Goal: Information Seeking & Learning: Learn about a topic

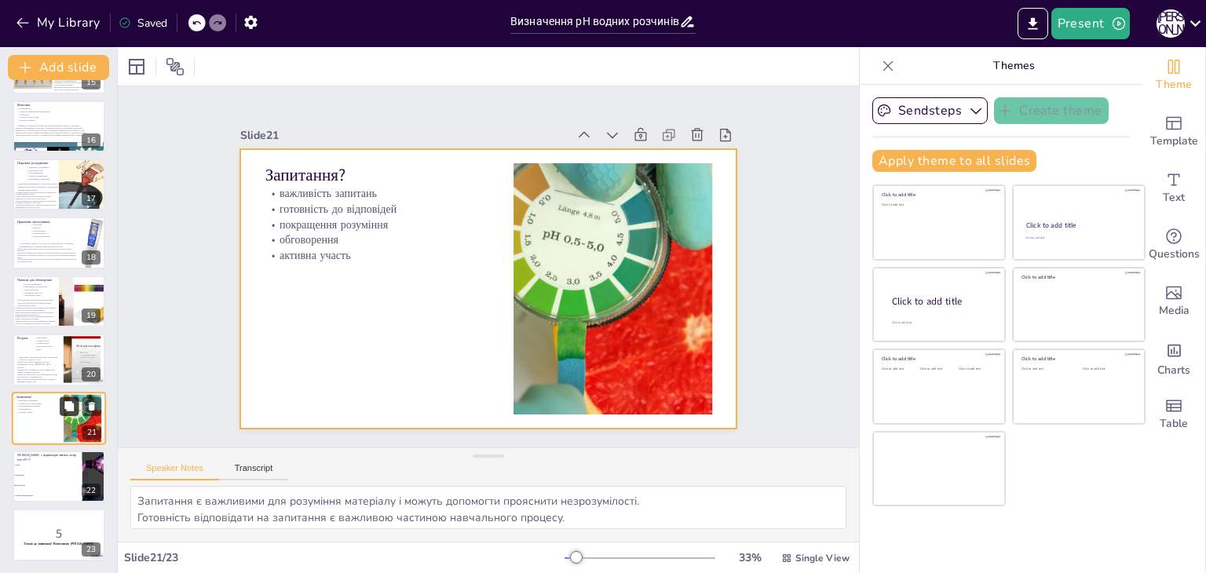
checkbox input "true"
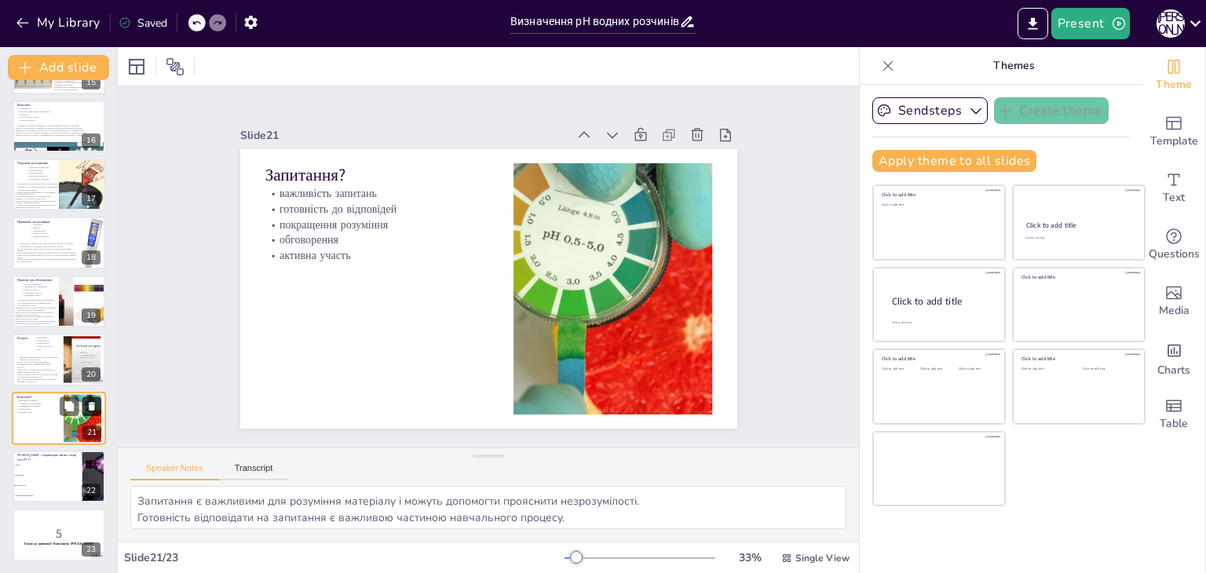
click at [90, 406] on icon at bounding box center [92, 406] width 6 height 9
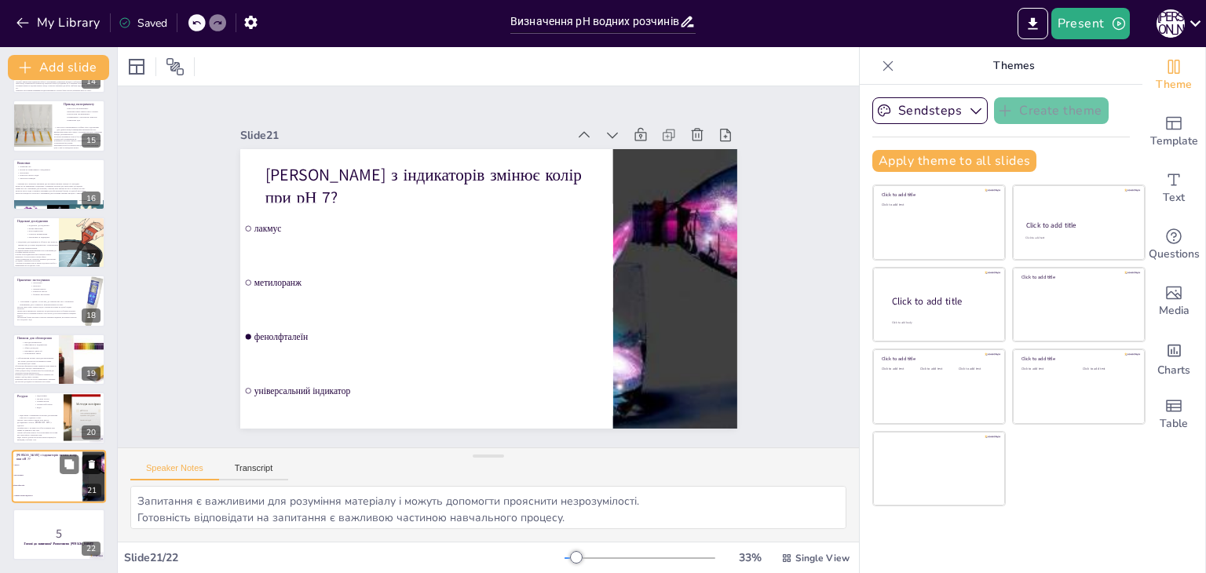
scroll to position [810, 0]
checkbox input "true"
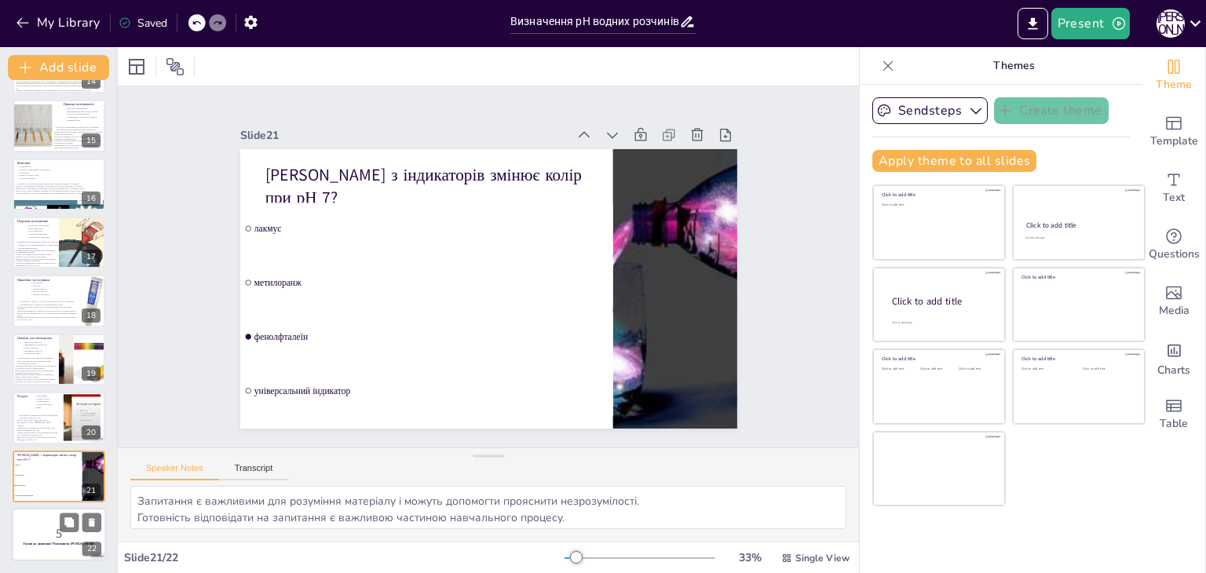
checkbox input "true"
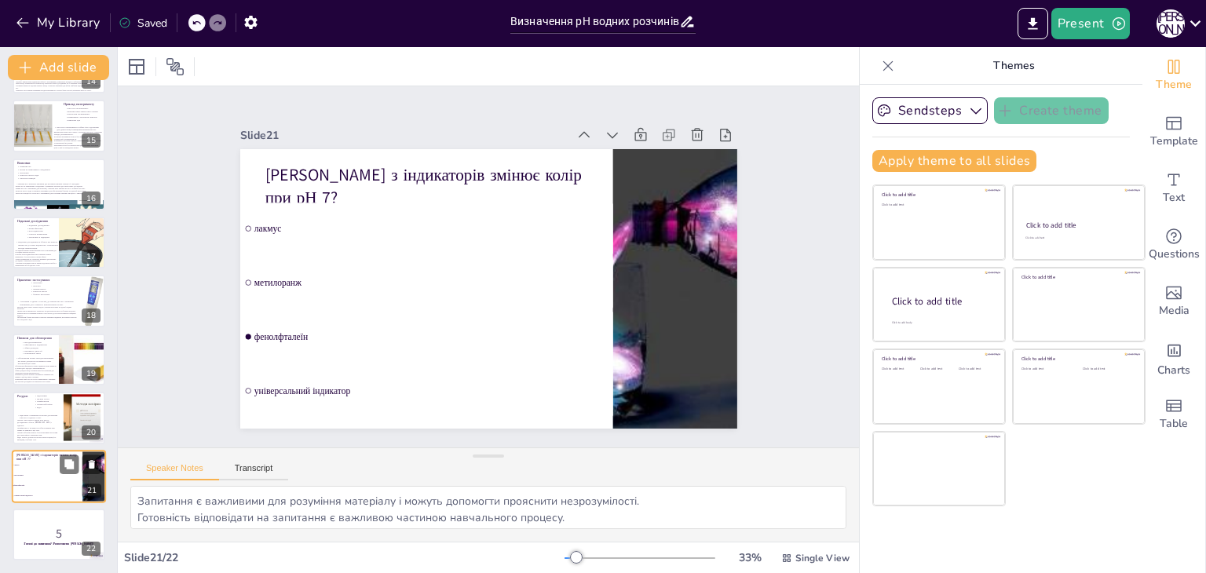
checkbox input "true"
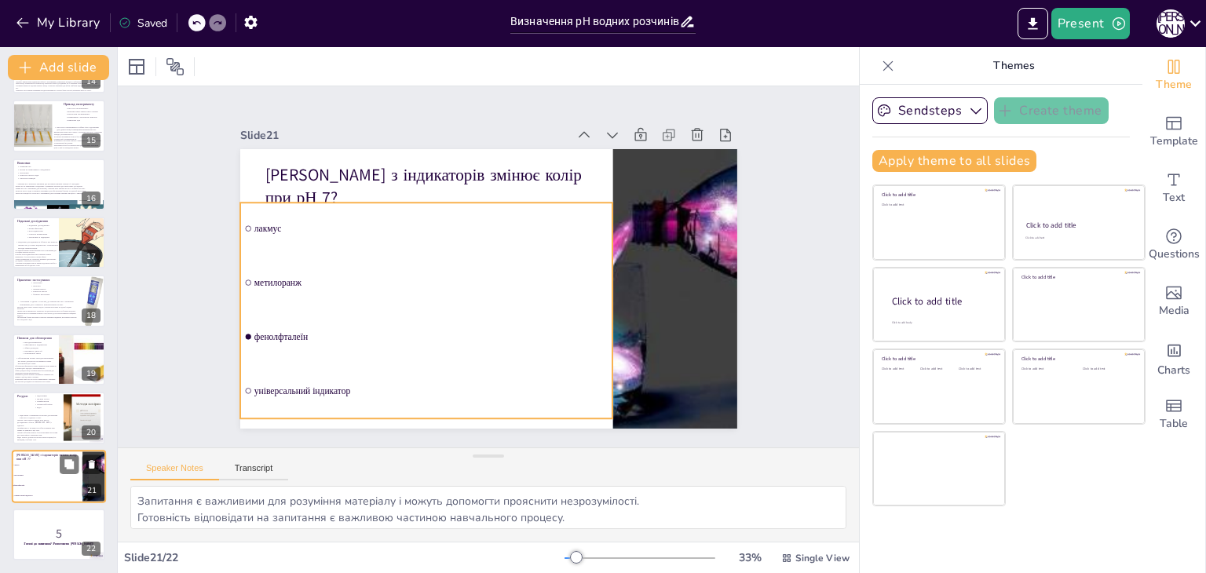
checkbox input "true"
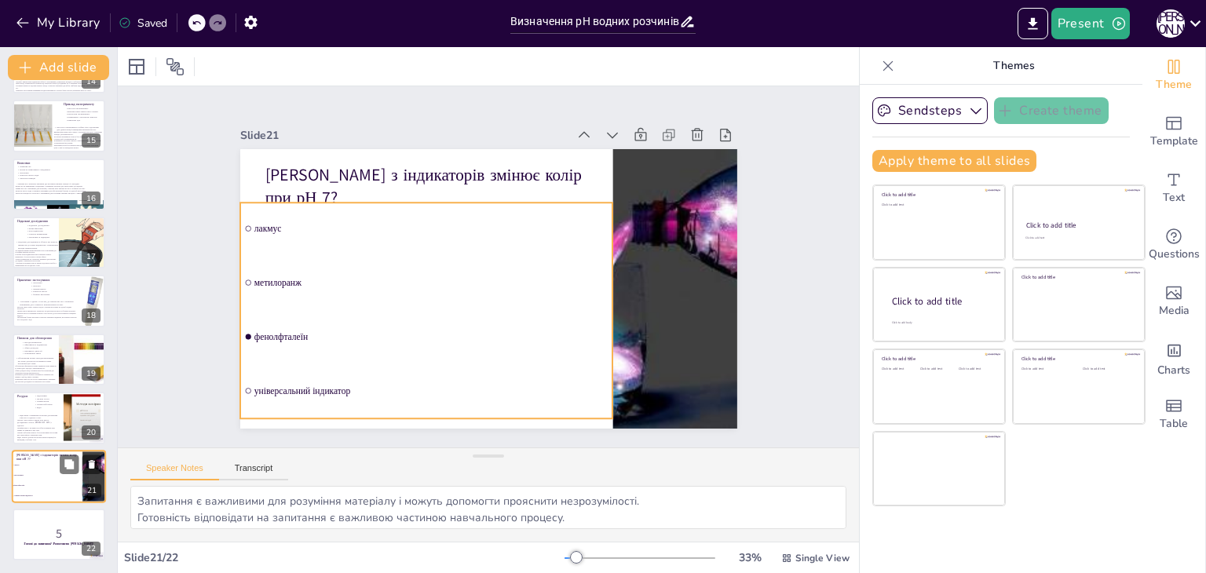
checkbox input "true"
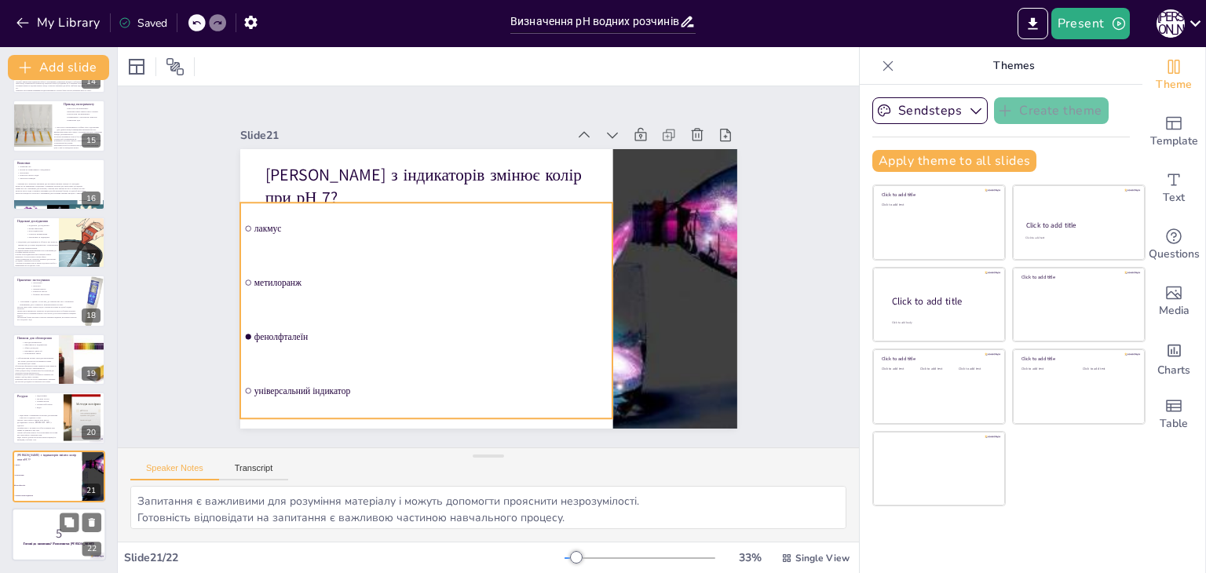
checkbox input "true"
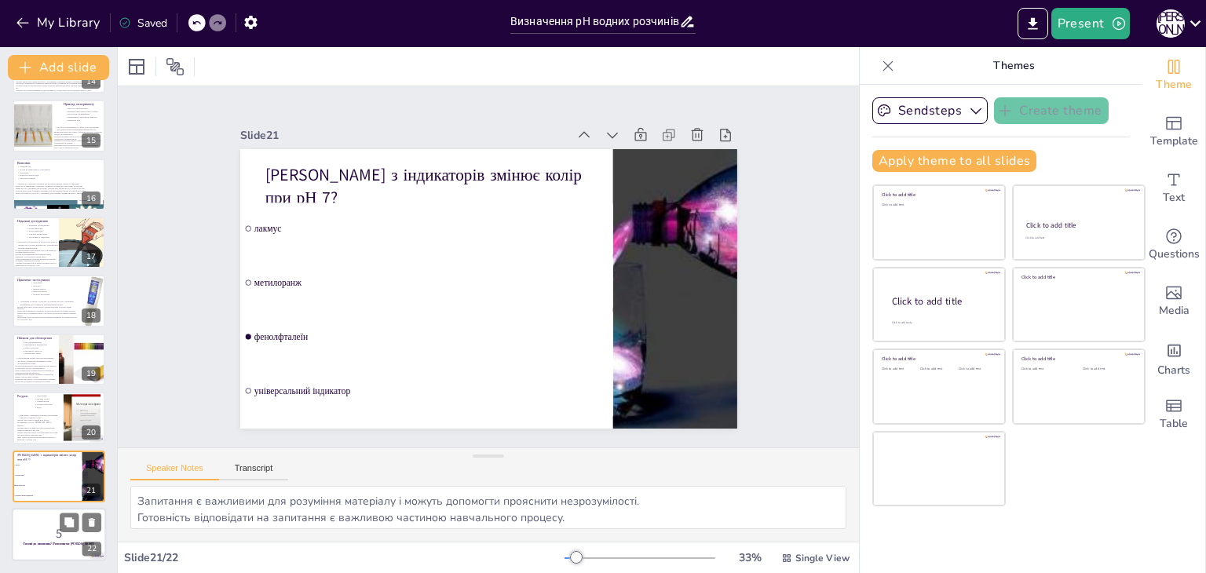
checkbox input "true"
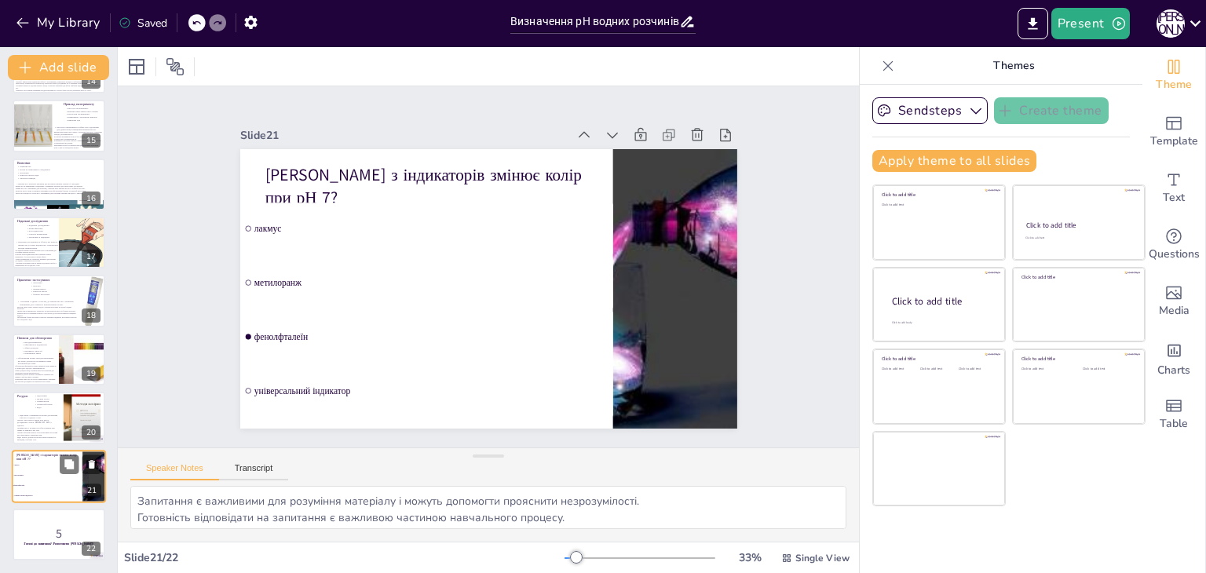
checkbox input "true"
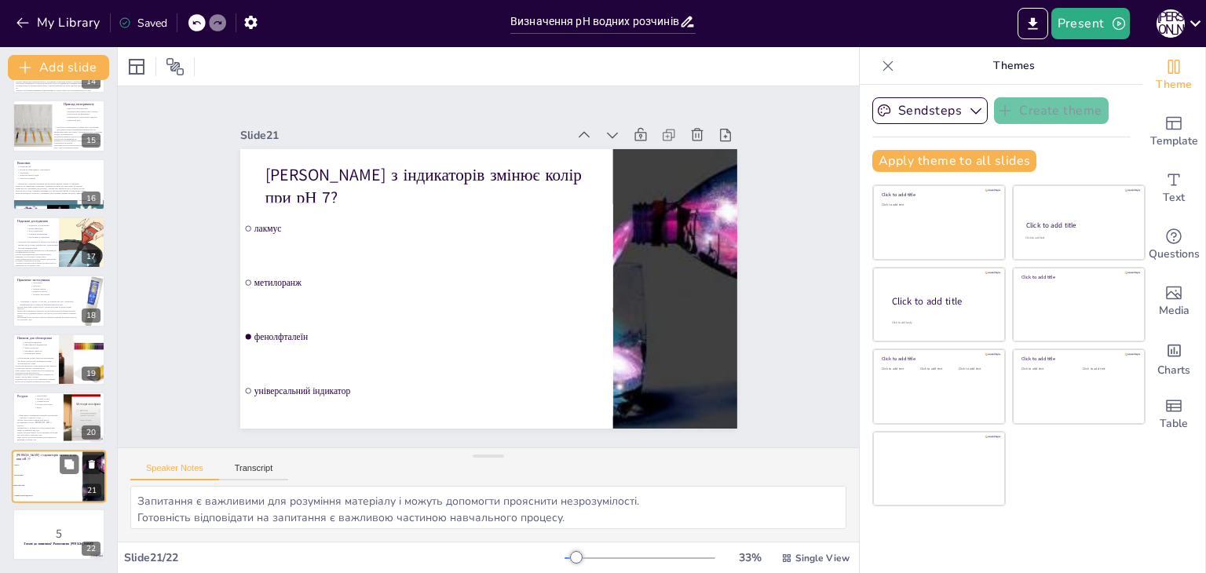
checkbox input "true"
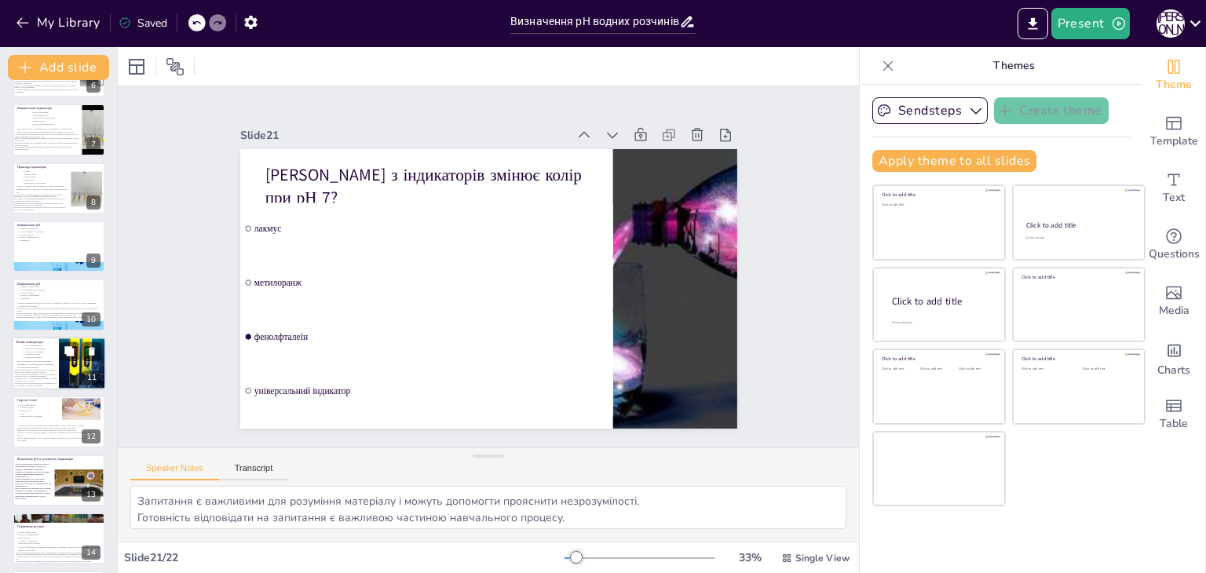
checkbox input "true"
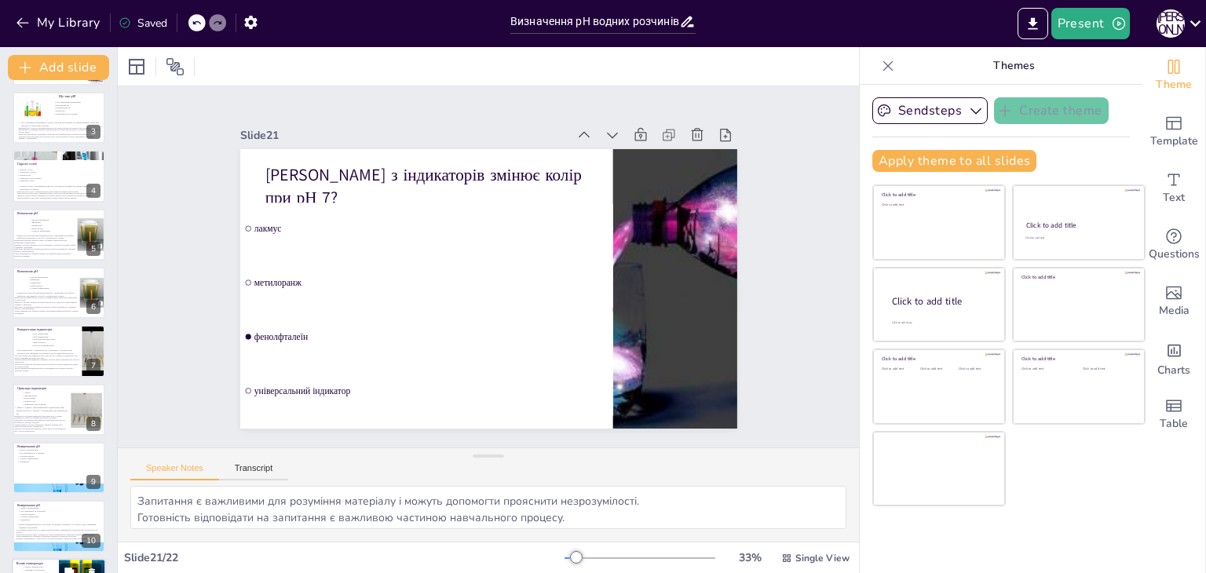
scroll to position [0, 0]
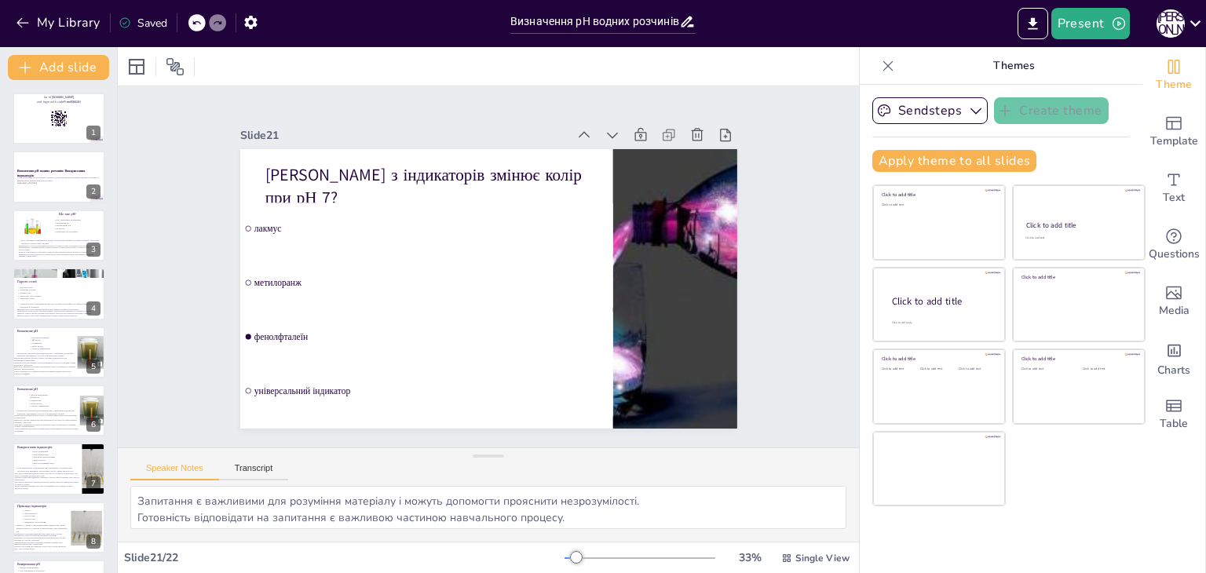
checkbox input "true"
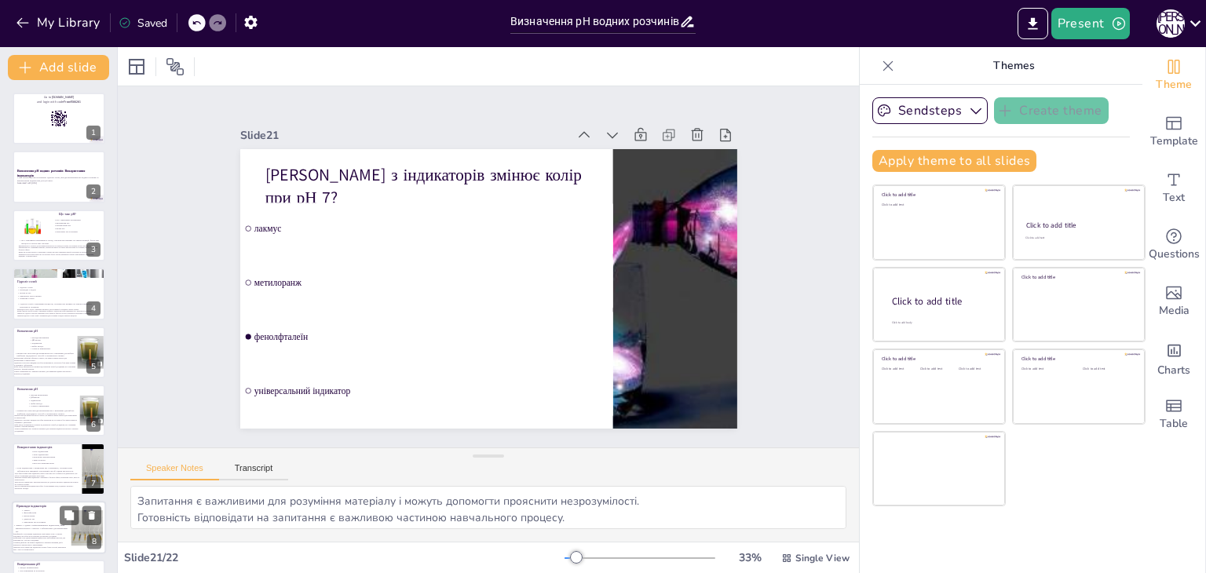
checkbox input "true"
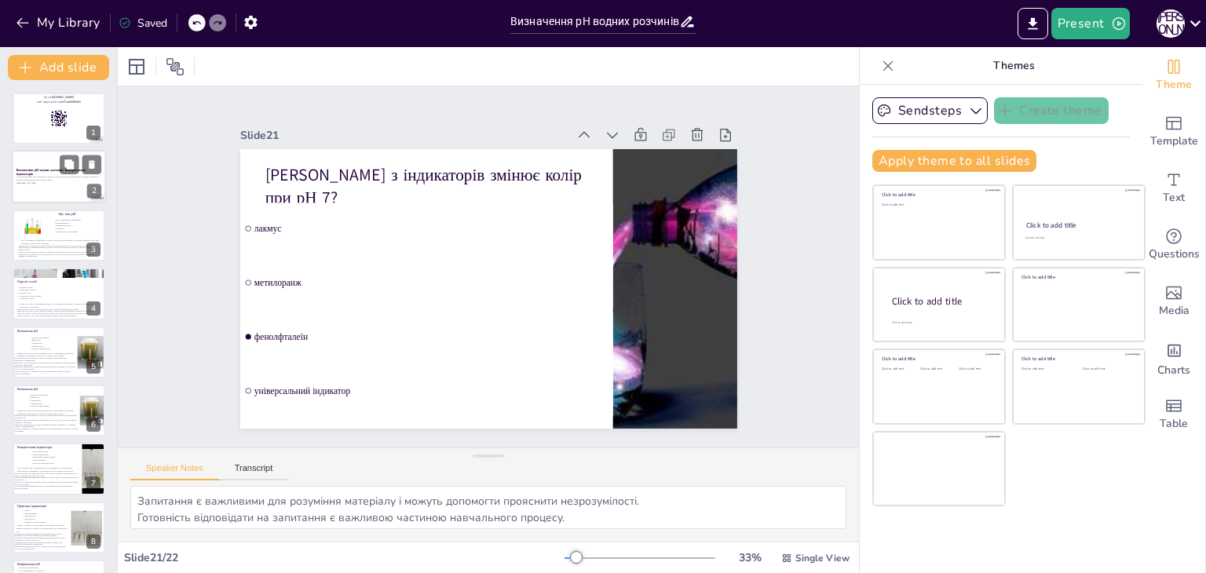
checkbox input "true"
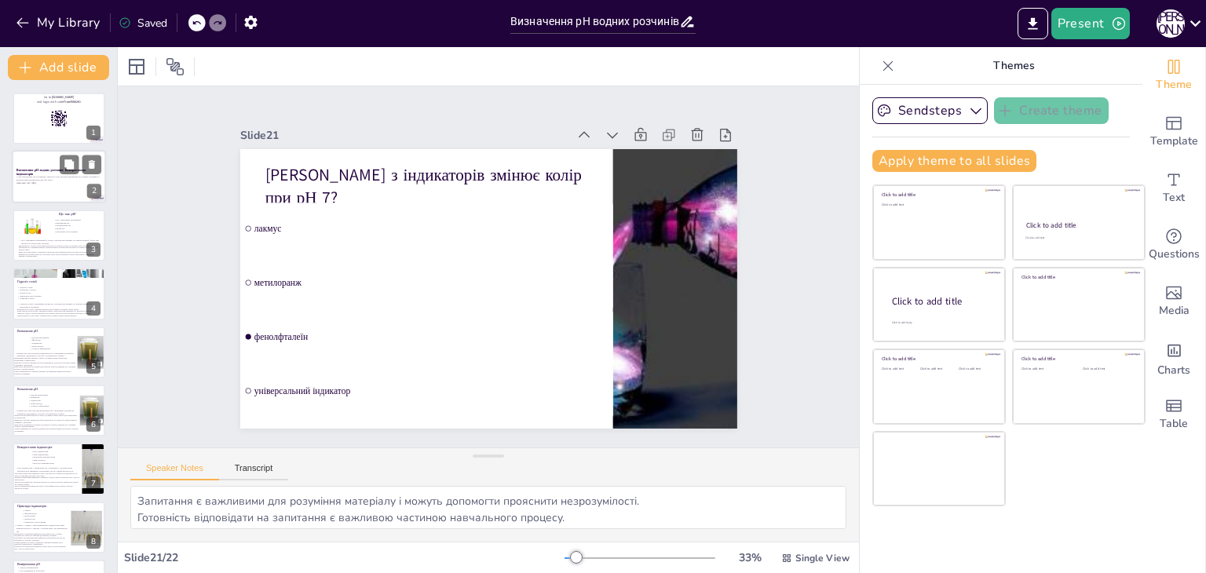
checkbox input "true"
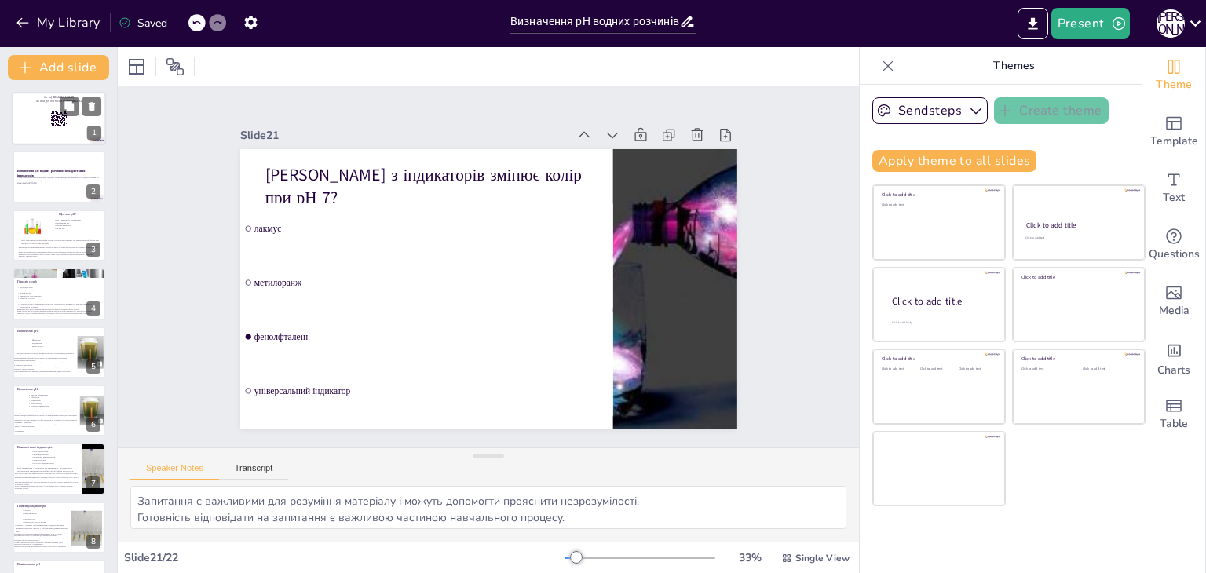
checkbox input "true"
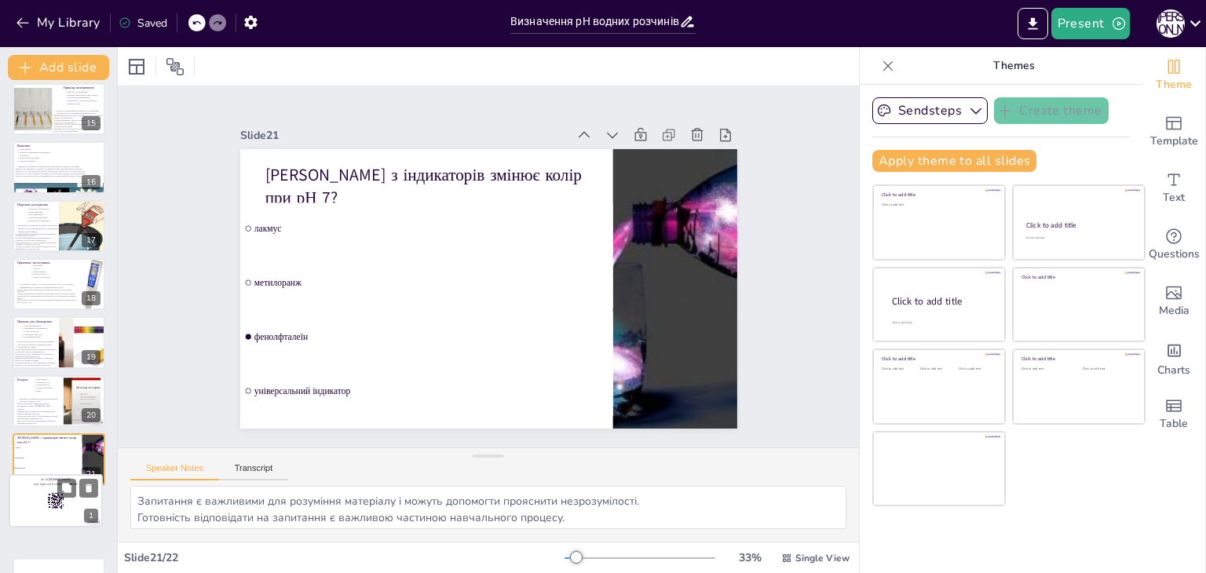
scroll to position [811, 0]
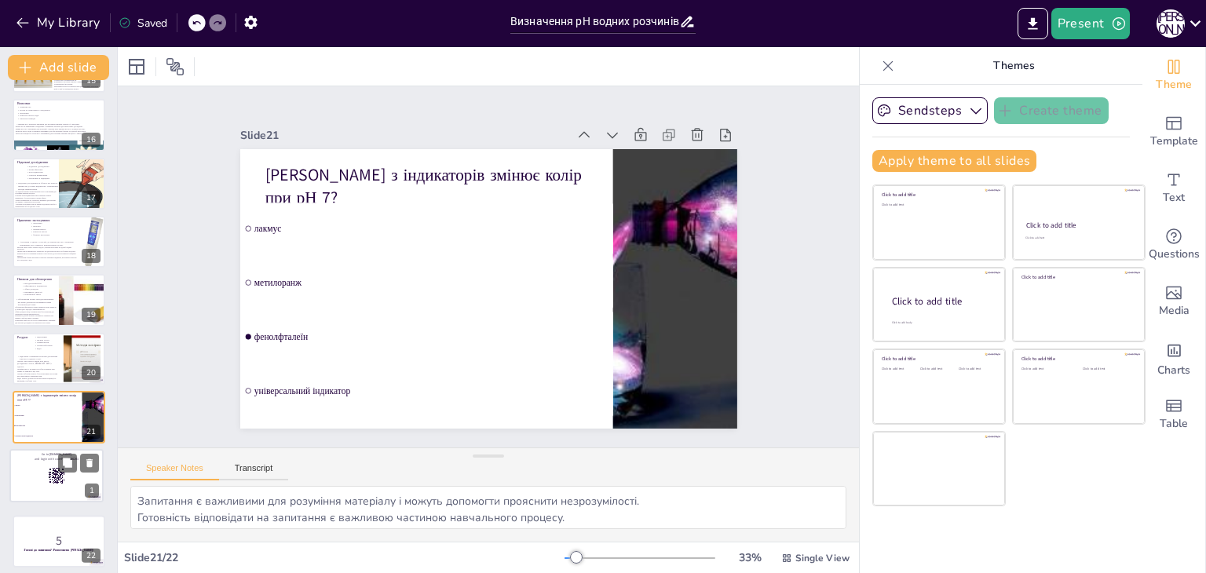
drag, startPoint x: 46, startPoint y: 118, endPoint x: 42, endPoint y: 480, distance: 362.0
click at [42, 480] on div at bounding box center [56, 476] width 93 height 52
checkbox input "true"
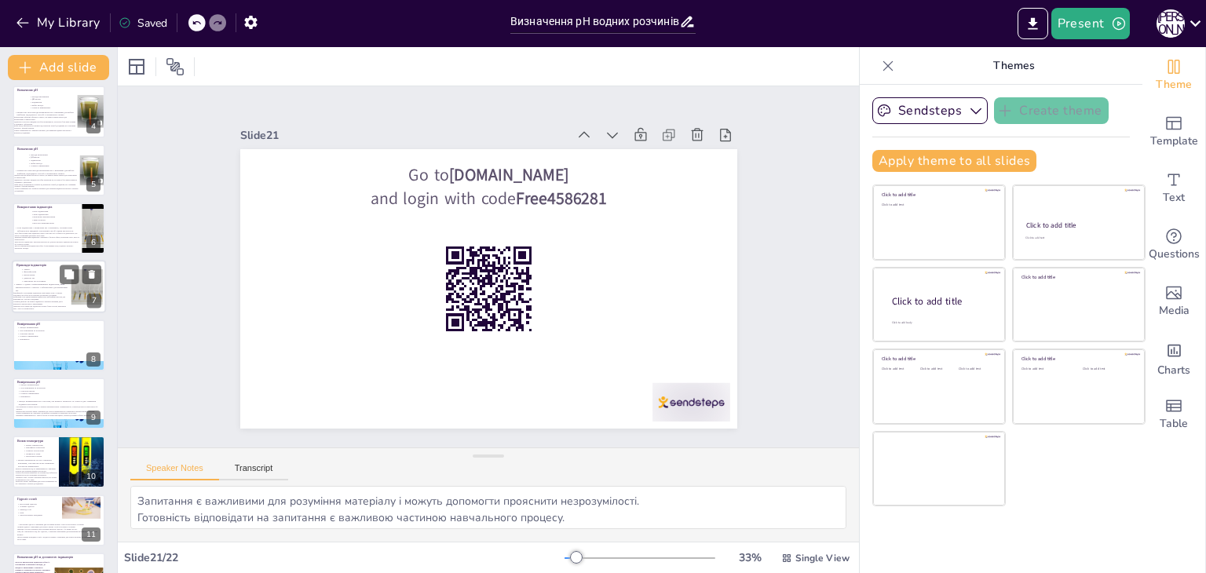
scroll to position [0, 0]
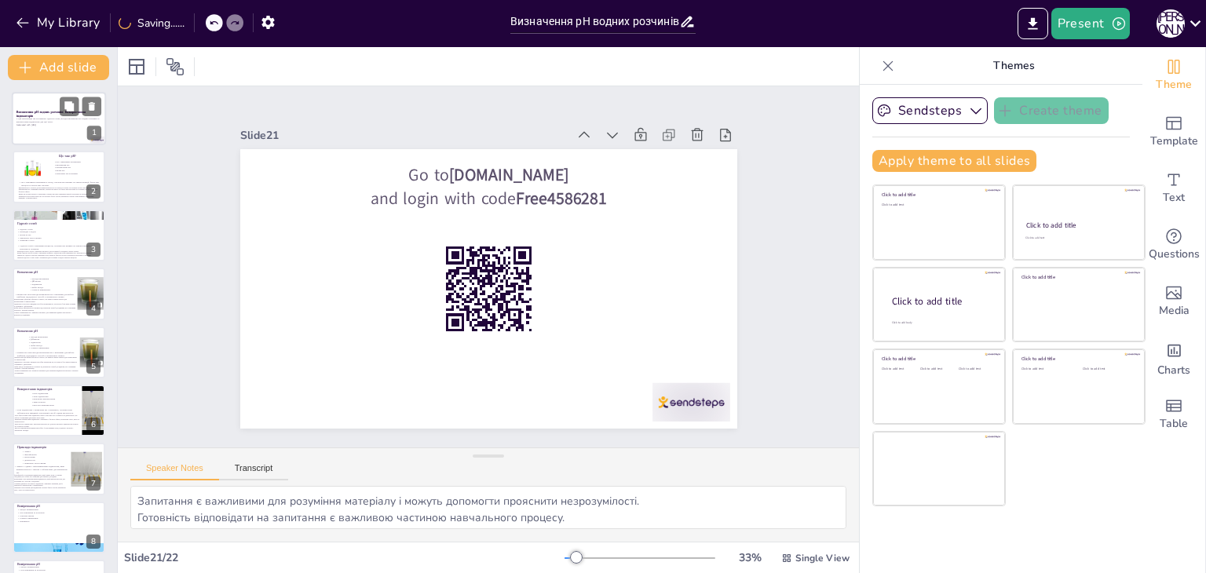
click at [60, 126] on div "У цій презентації ми розглянемо гідроліз солей, методи визначення рН водних роз…" at bounding box center [58, 122] width 85 height 11
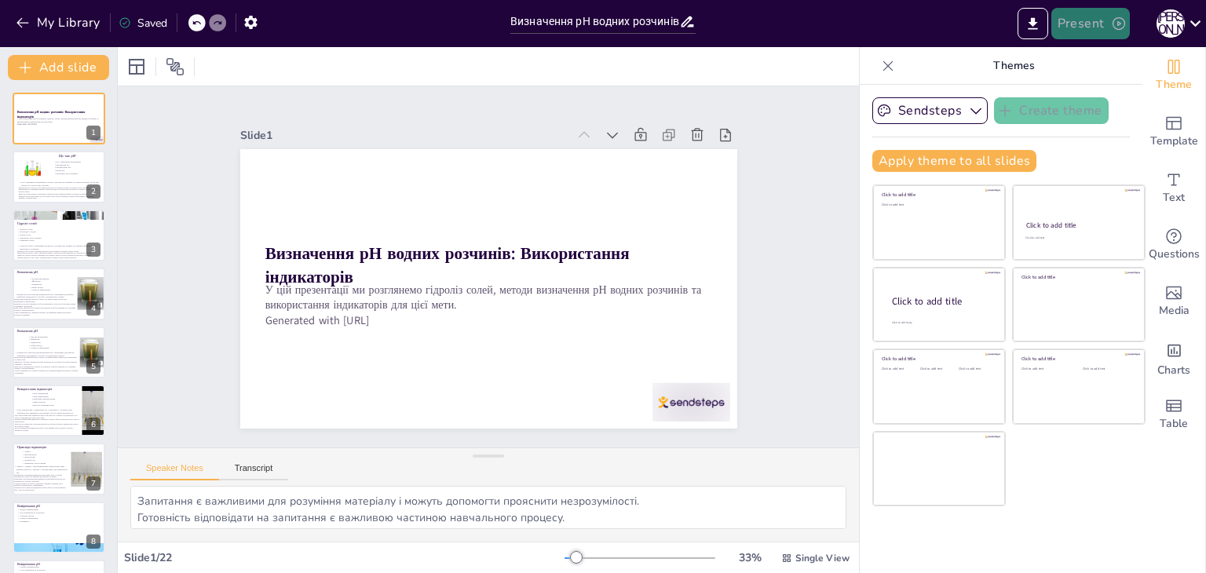
click at [1076, 18] on button "Present" at bounding box center [1090, 23] width 79 height 31
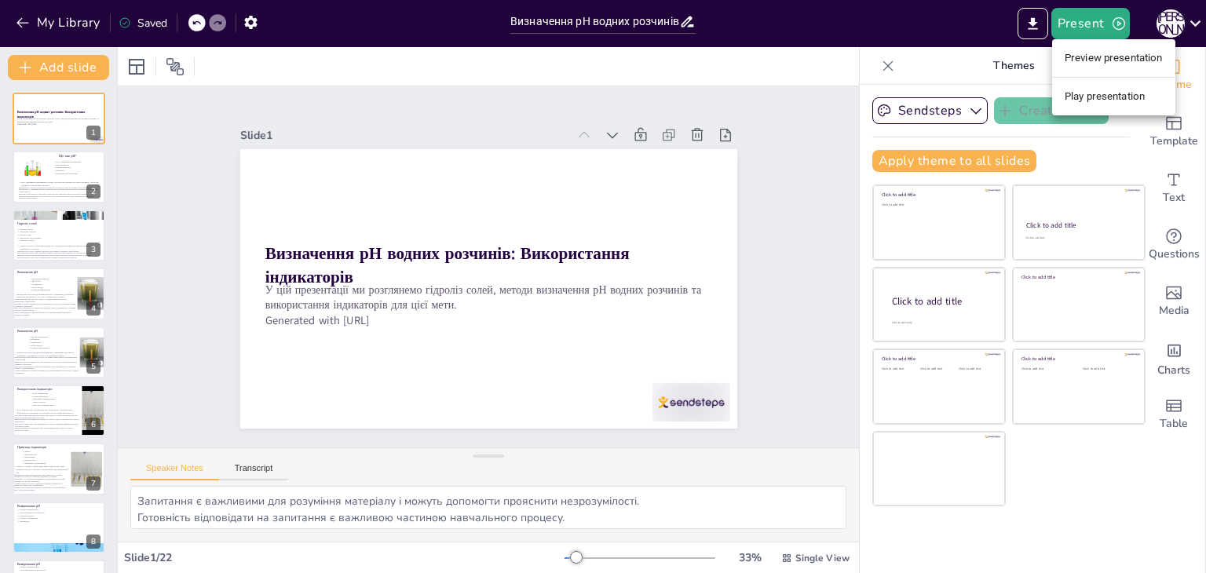
click at [1088, 93] on li "Play presentation" at bounding box center [1113, 96] width 123 height 25
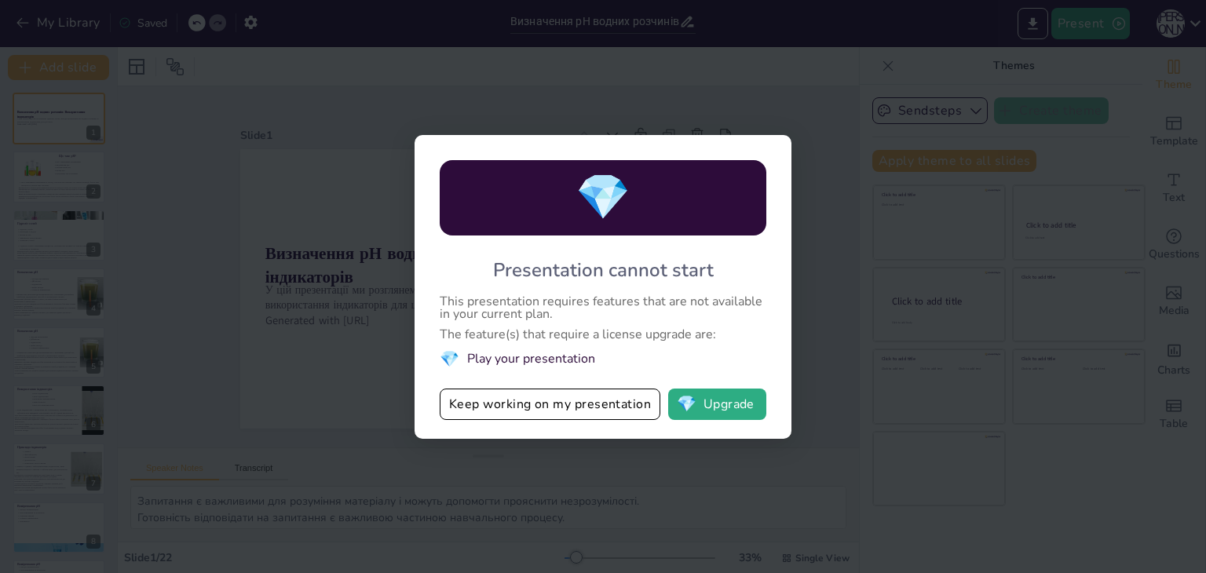
click at [1019, 202] on div "💎 Presentation cannot start This presentation requires features that are not av…" at bounding box center [603, 286] width 1206 height 573
click at [740, 308] on div "This presentation requires features that are not available in your current plan." at bounding box center [603, 307] width 327 height 25
click at [604, 408] on button "Keep working on my presentation" at bounding box center [550, 404] width 221 height 31
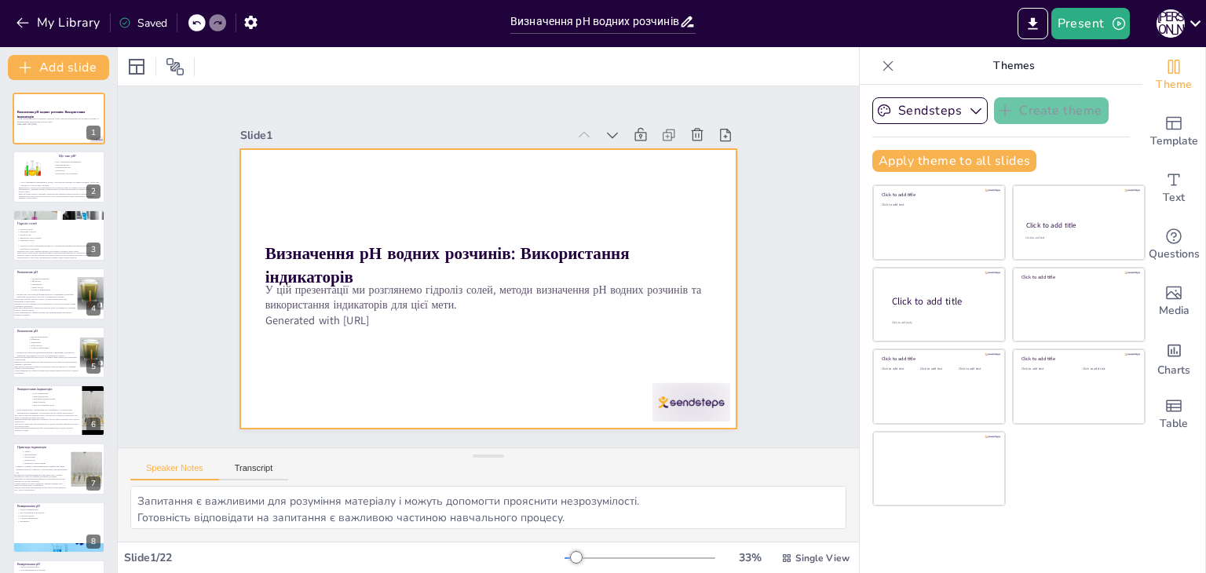
checkbox input "true"
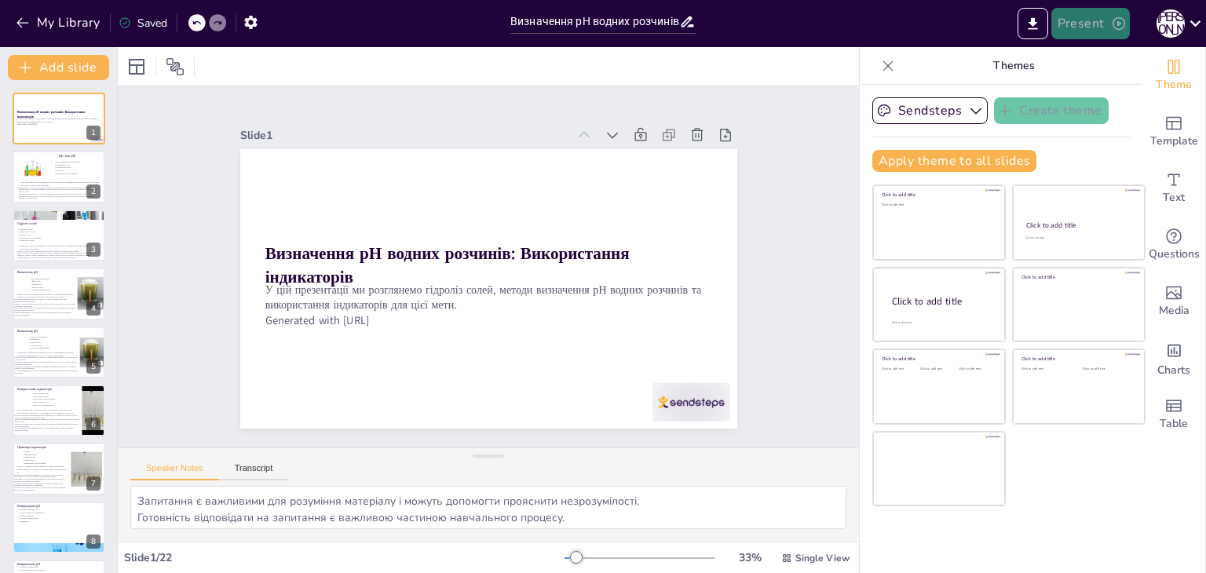
click at [1084, 23] on button "Present" at bounding box center [1090, 23] width 79 height 31
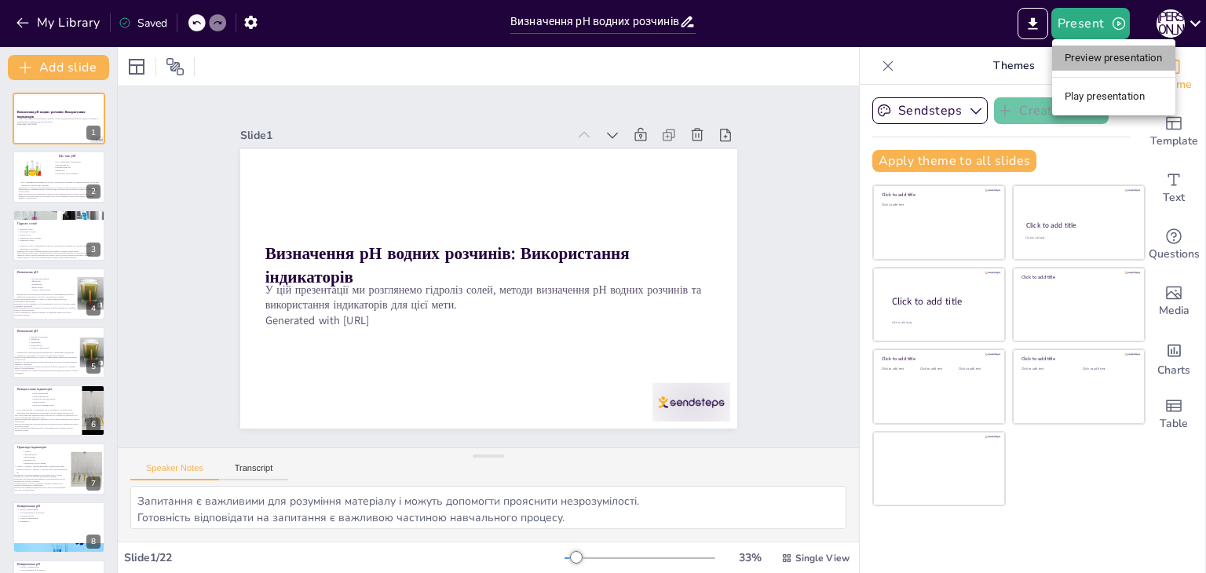
click at [1072, 68] on li "Preview presentation" at bounding box center [1113, 58] width 123 height 25
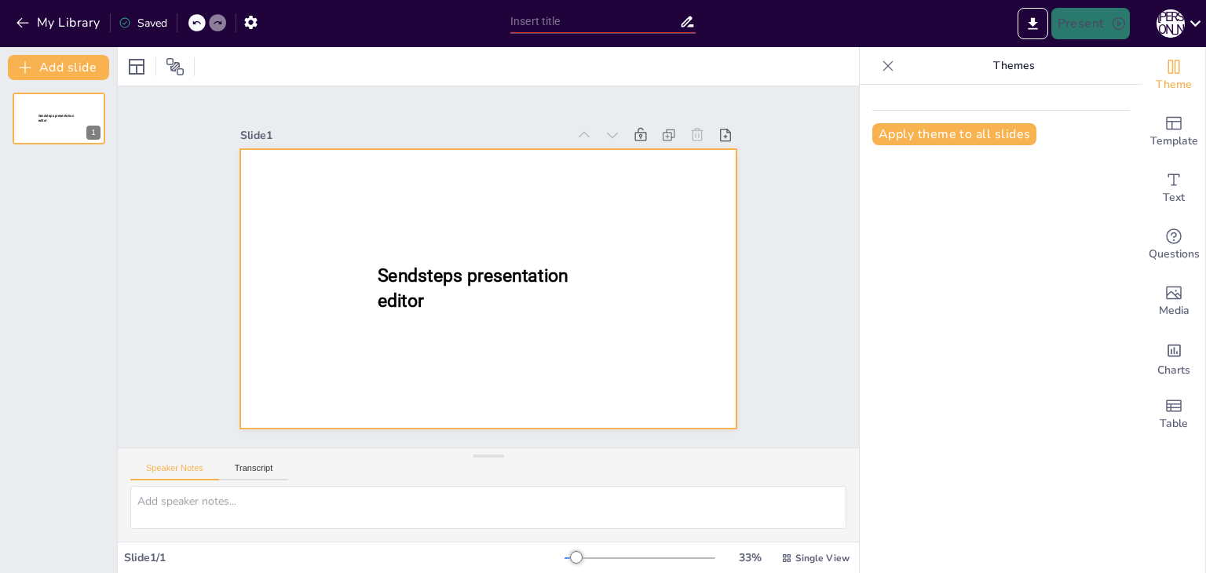
type input "Визначення рН водних розчинів солей: Використання індикаторів"
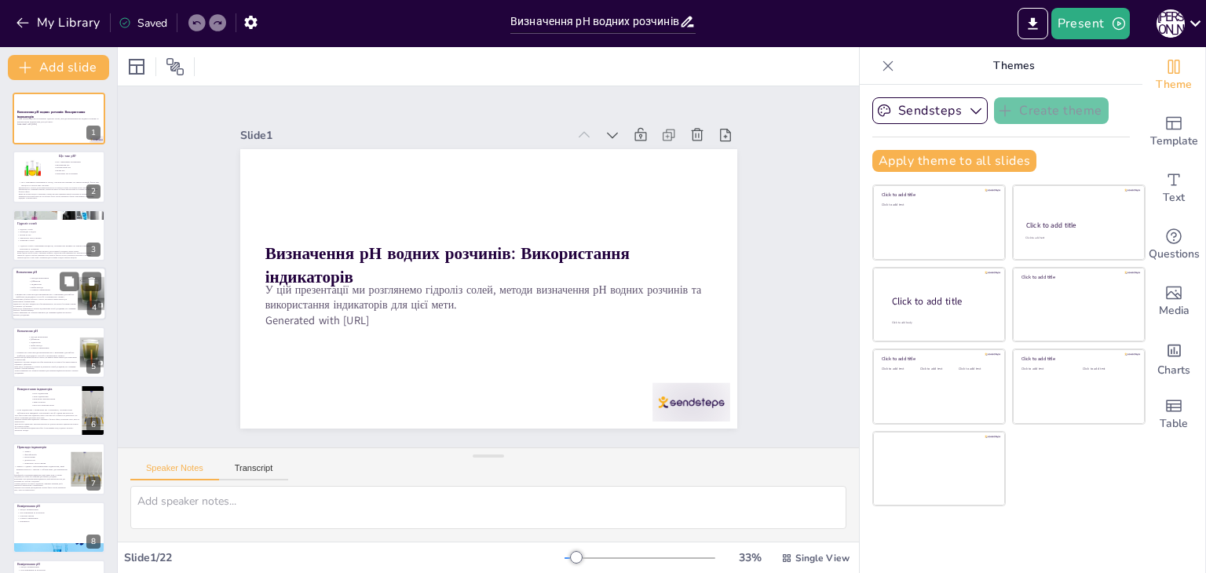
click at [44, 283] on p "індикатори" at bounding box center [50, 284] width 42 height 3
checkbox input "true"
type textarea "Знання про різні методи визначення рН є важливим для вибору найбільш підходящог…"
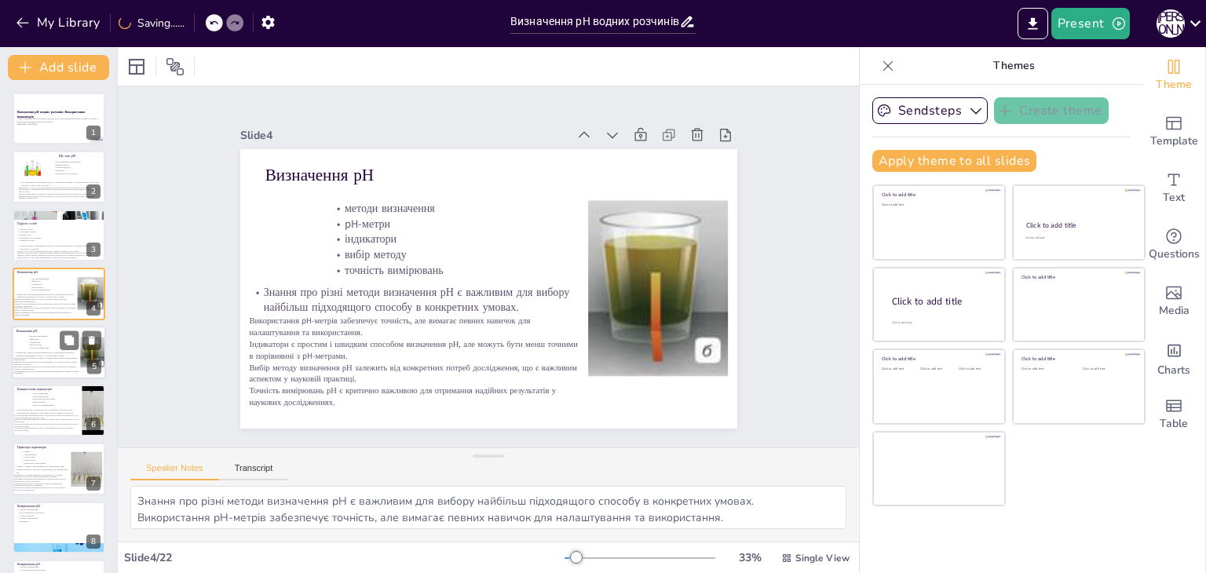
click at [49, 370] on p "Точність вимірювань рН є критично важливою для отримання надійних результатів у…" at bounding box center [45, 372] width 65 height 5
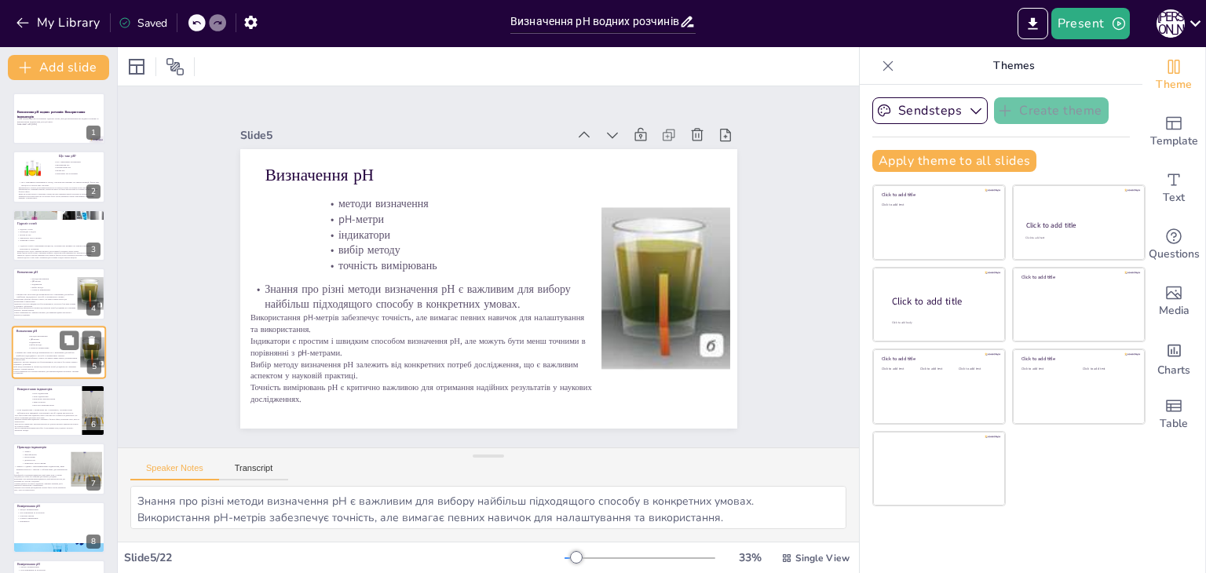
scroll to position [25, 0]
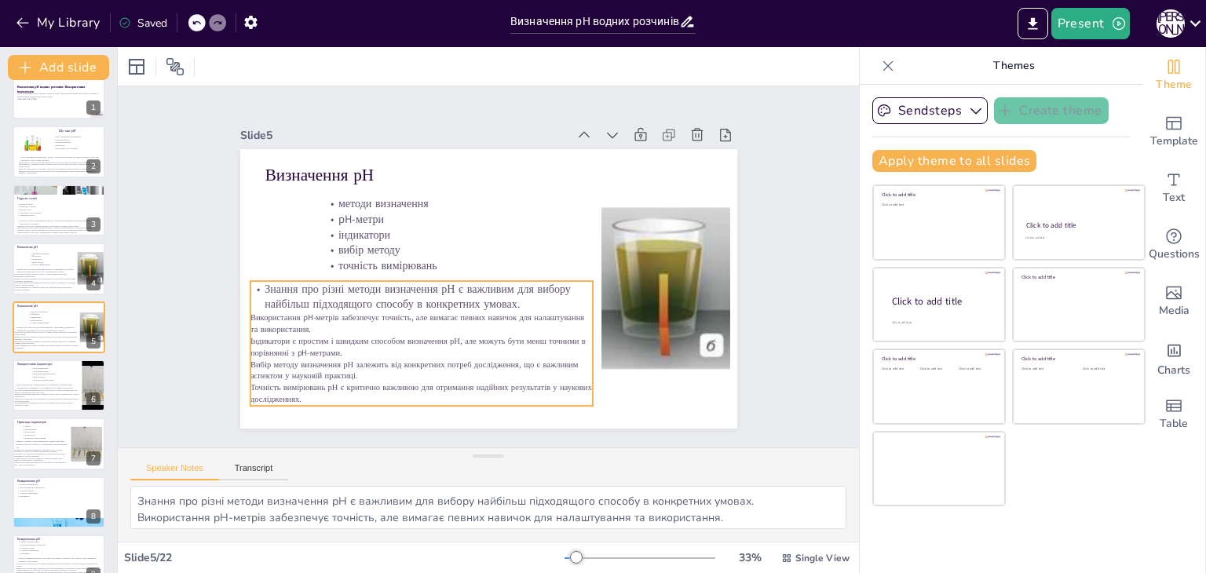
click at [323, 328] on p "Використання pH-метрів забезпечує точність, але вимагає певних навичок для нала…" at bounding box center [421, 324] width 343 height 24
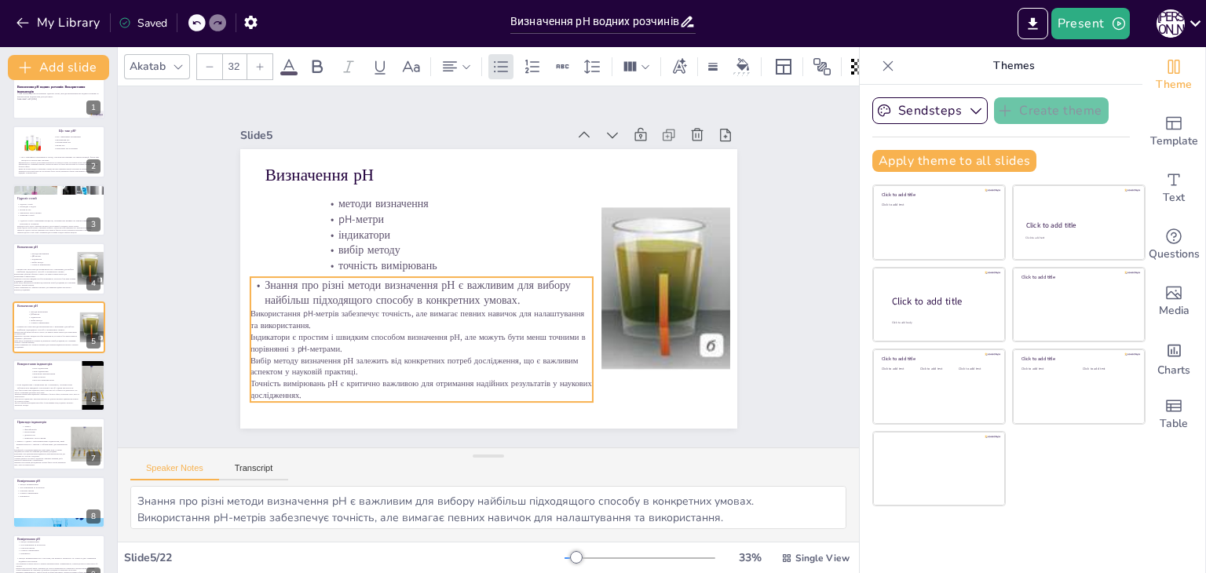
click at [312, 318] on p "Використання pH-метрів забезпечує точність, але вимагає певних навичок для нала…" at bounding box center [421, 320] width 343 height 24
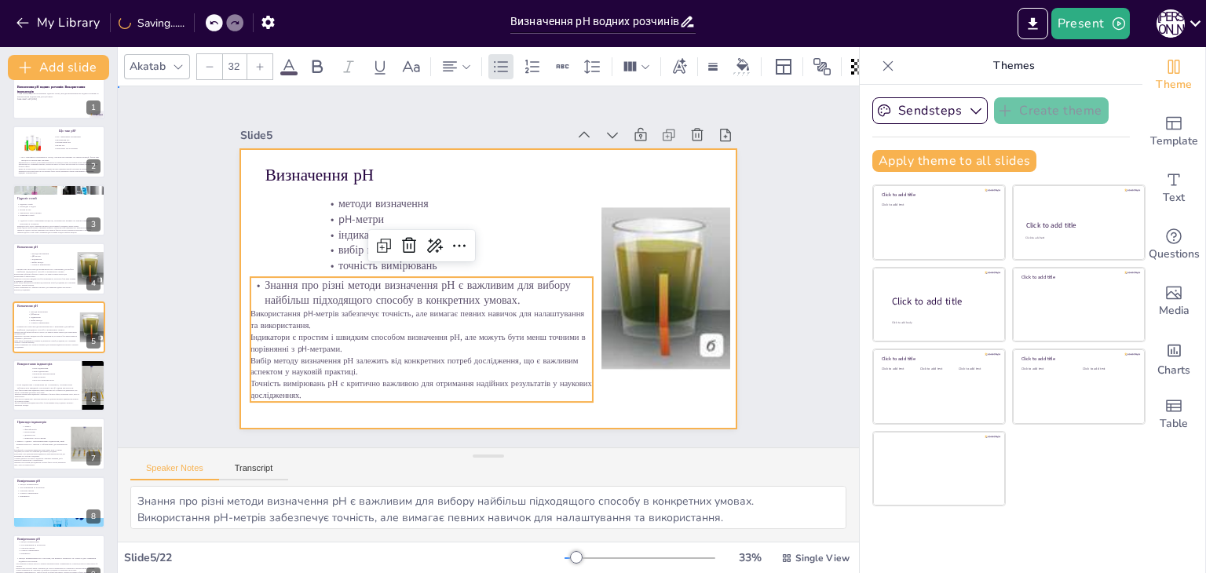
click at [291, 258] on div at bounding box center [488, 289] width 497 height 280
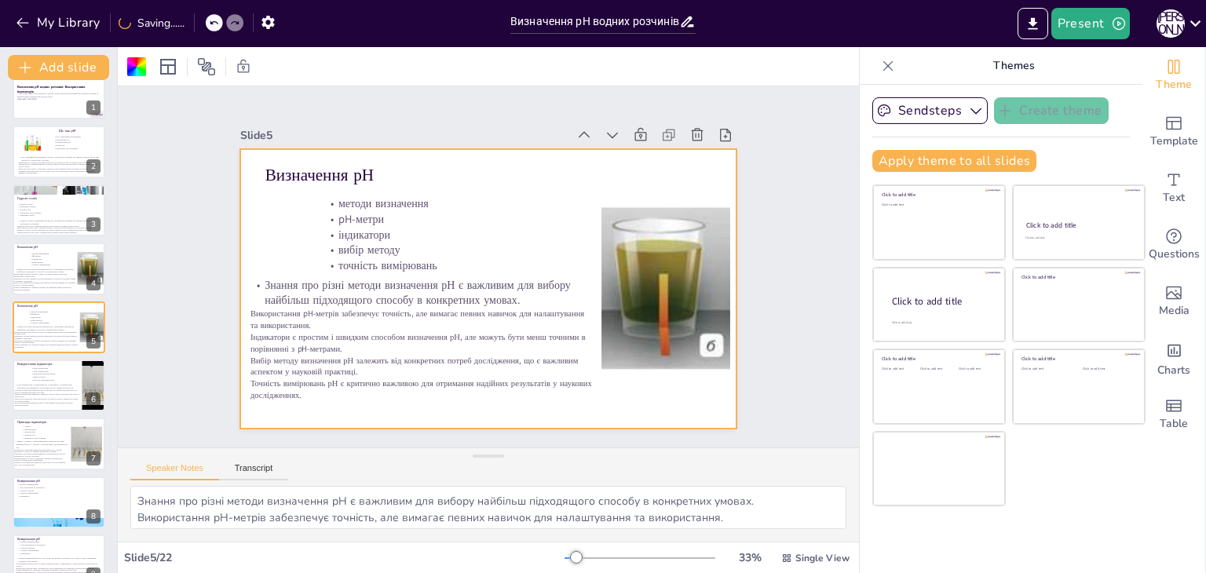
checkbox input "true"
click at [1082, 35] on button "Present" at bounding box center [1090, 23] width 79 height 31
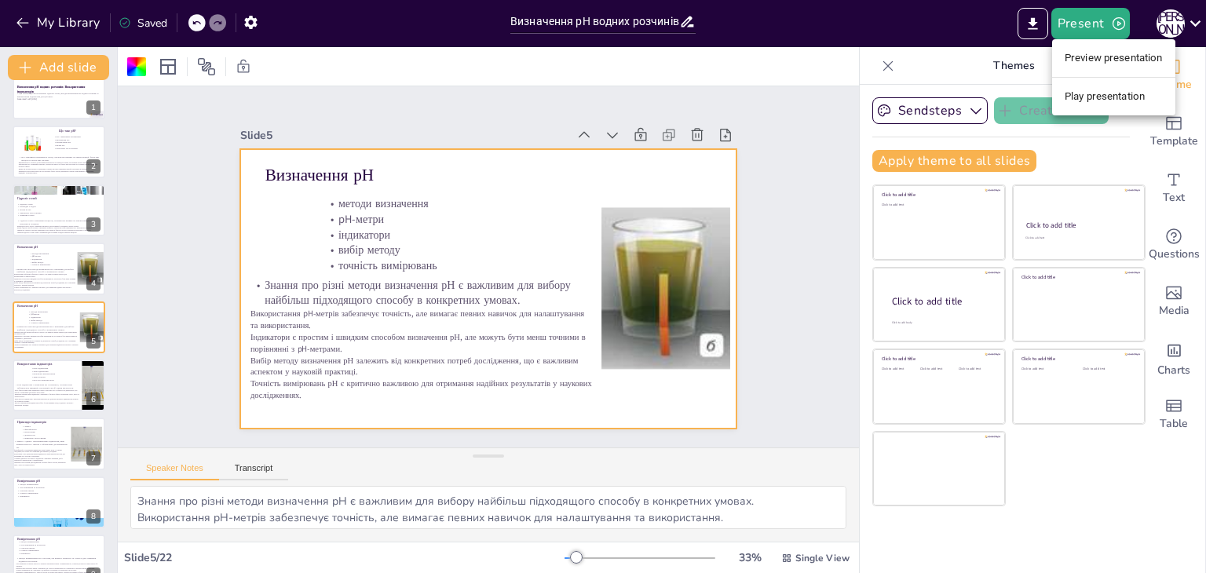
click at [1093, 57] on li "Preview presentation" at bounding box center [1113, 58] width 123 height 25
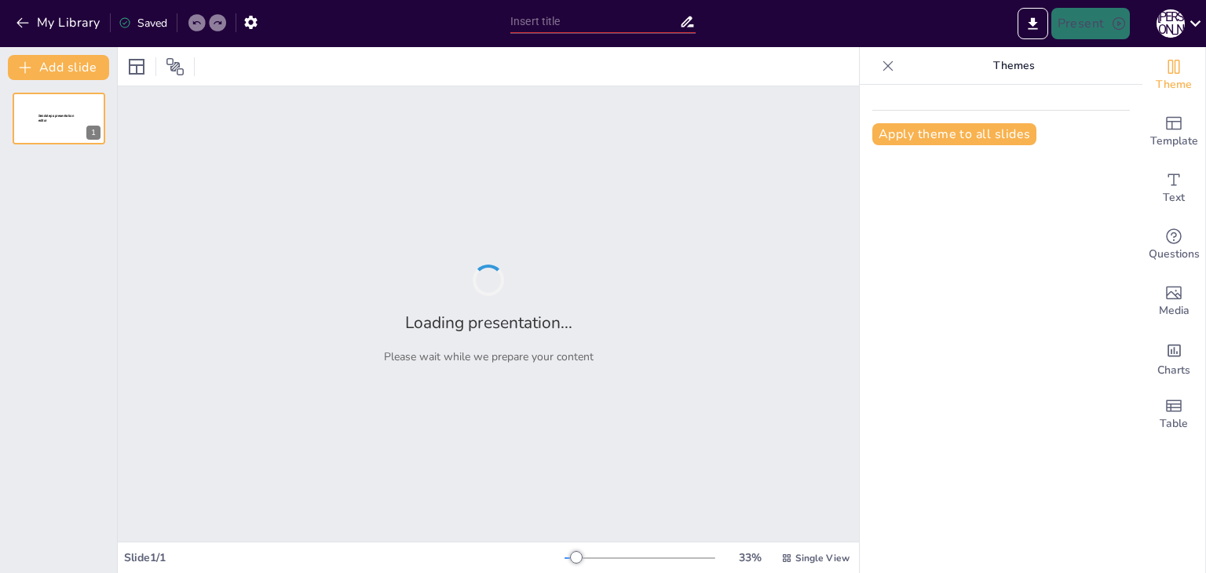
type input "Визначення рН водних розчинів солей: Використання індикаторів"
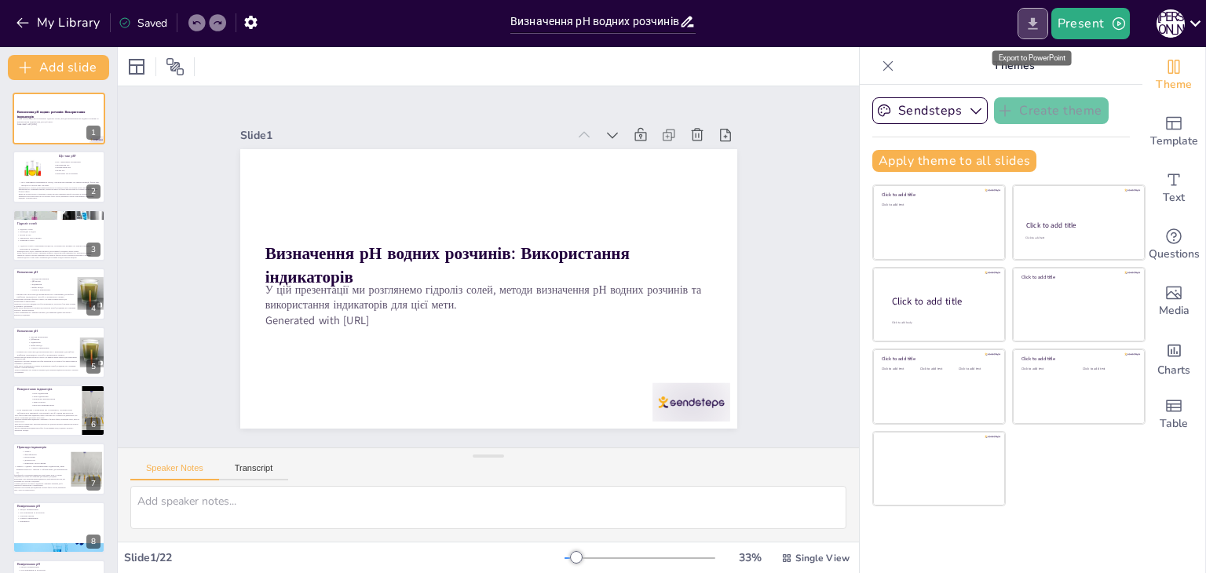
click at [1040, 17] on icon "Export to PowerPoint" at bounding box center [1033, 24] width 16 height 16
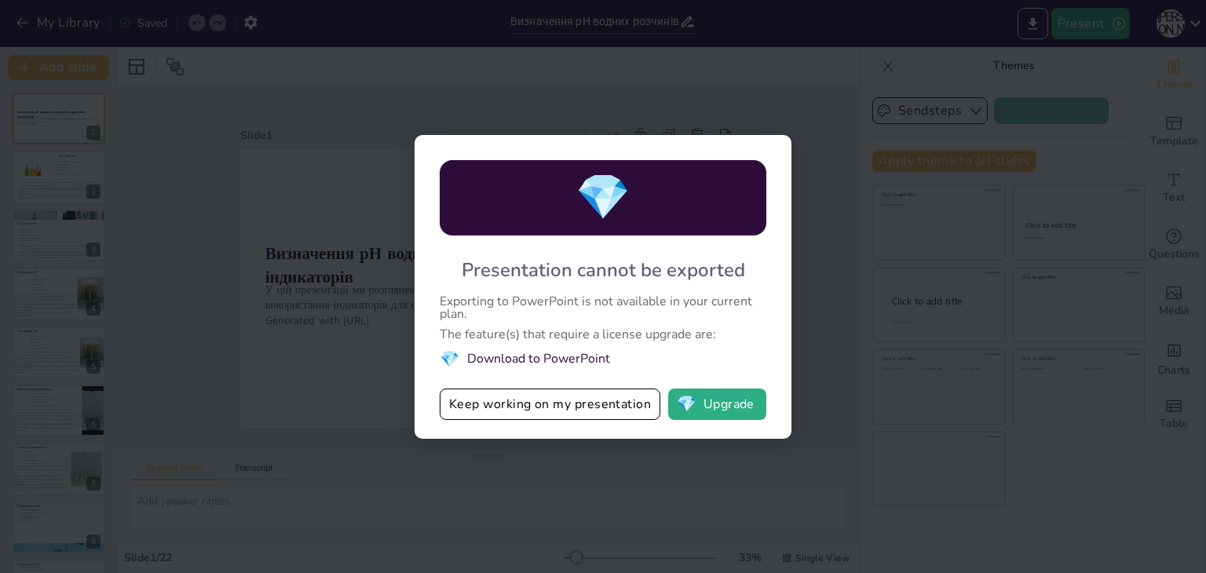
click at [854, 137] on div "💎 Presentation cannot be exported Exporting to PowerPoint is not available in y…" at bounding box center [603, 286] width 1206 height 573
click at [535, 360] on li "💎 Download to PowerPoint" at bounding box center [603, 359] width 327 height 21
click at [493, 356] on li "💎 Download to PowerPoint" at bounding box center [603, 359] width 327 height 21
click at [500, 409] on button "Keep working on my presentation" at bounding box center [550, 404] width 221 height 31
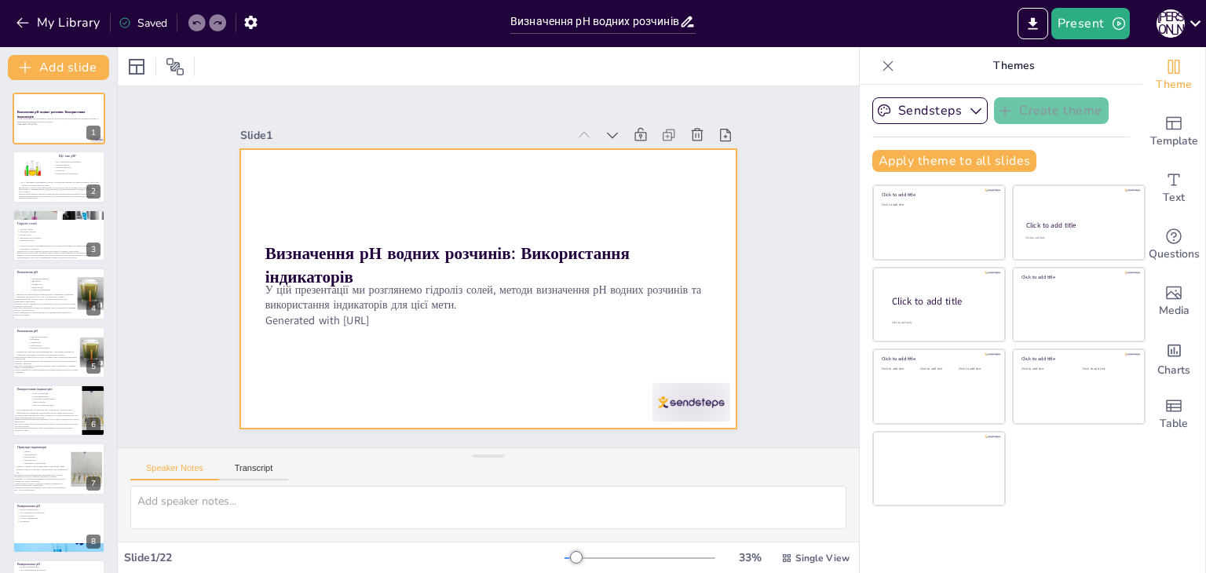
checkbox input "true"
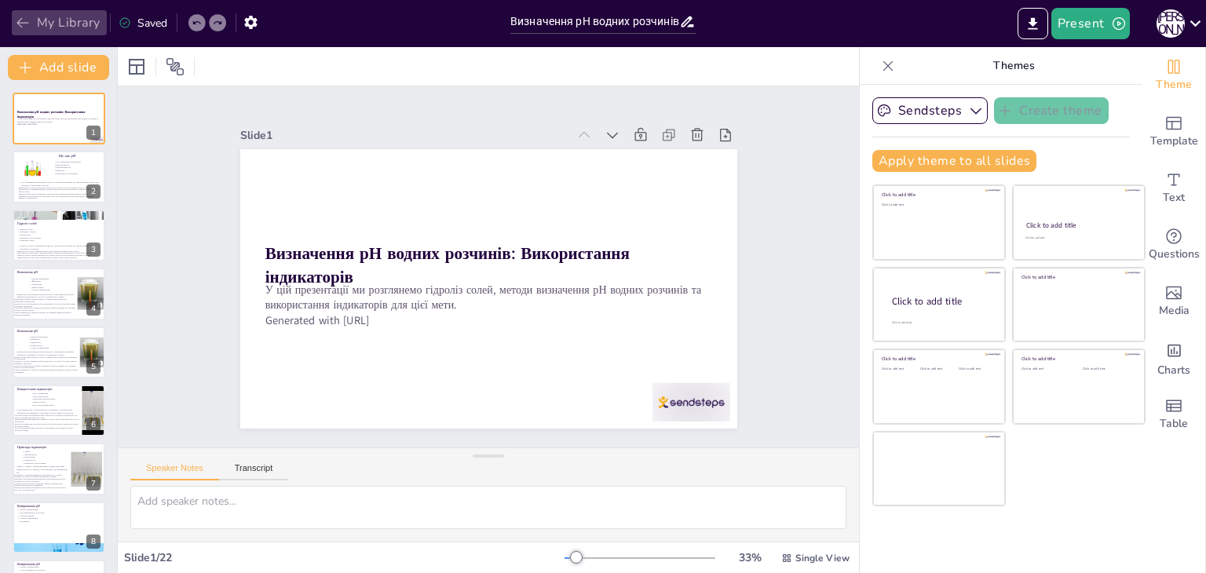
click at [28, 27] on icon "button" at bounding box center [23, 23] width 16 height 16
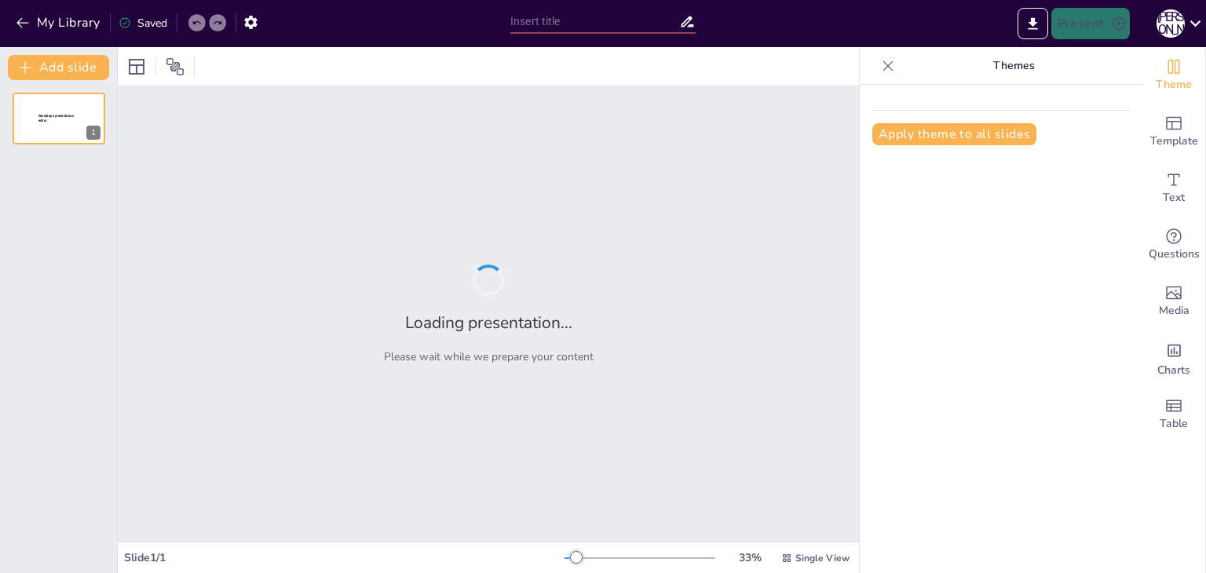
type input "Основні властивості неметалів як простих речовин"
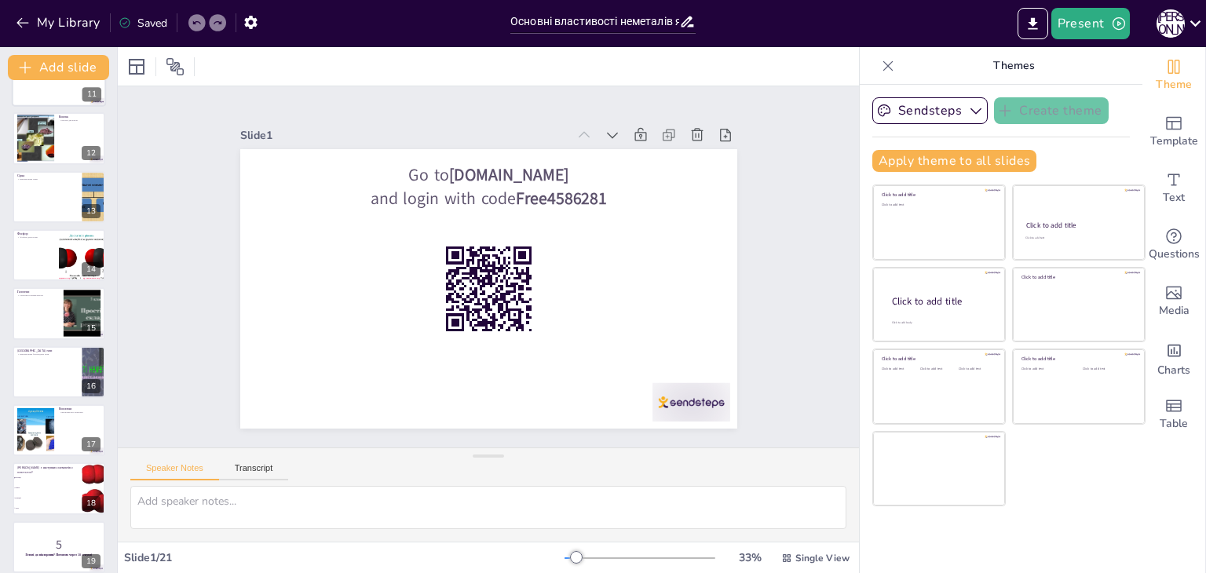
scroll to position [751, 0]
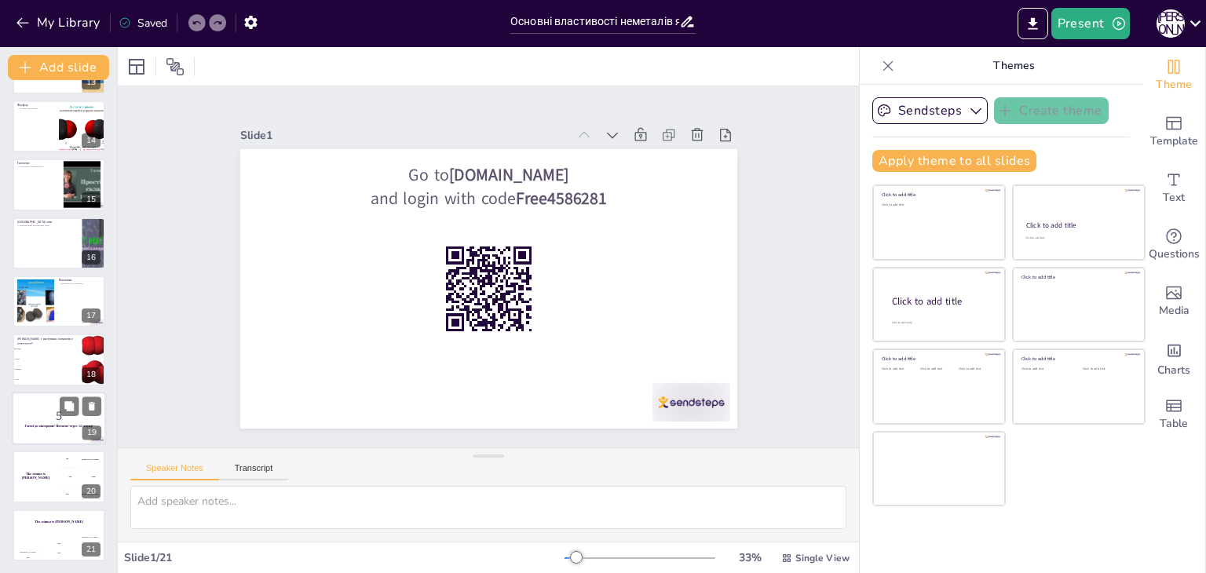
click at [50, 437] on div at bounding box center [59, 418] width 94 height 53
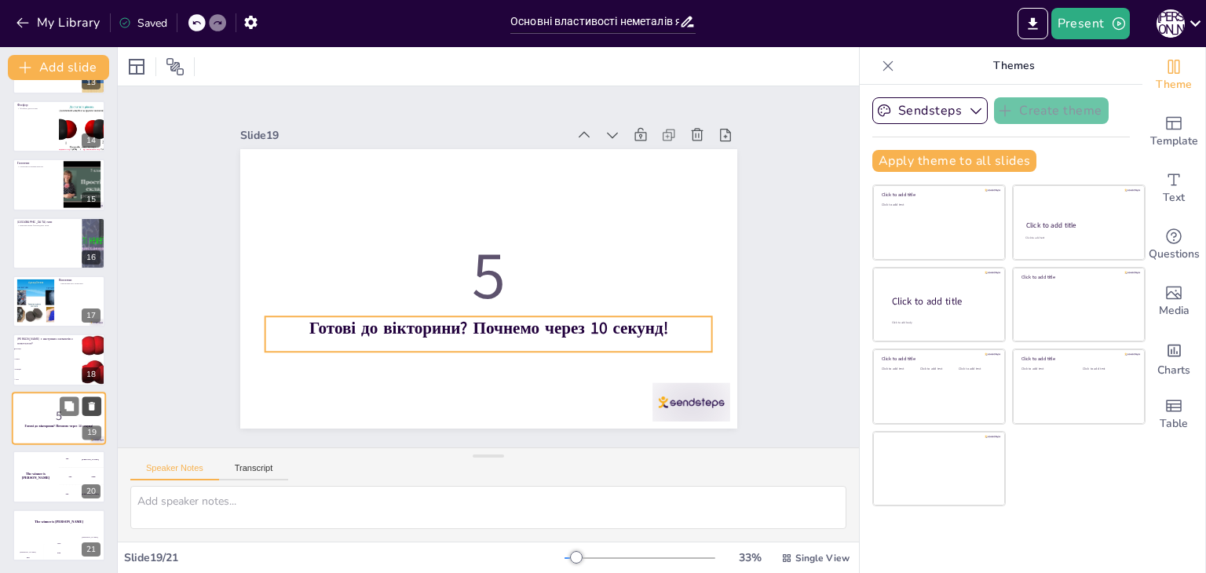
checkbox input "true"
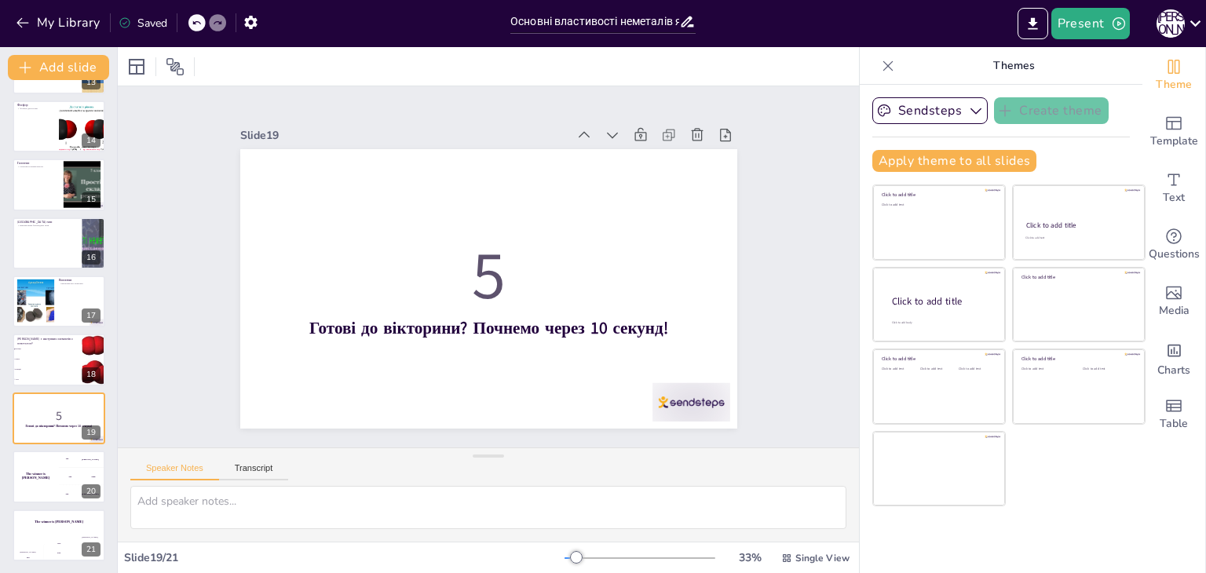
checkbox input "true"
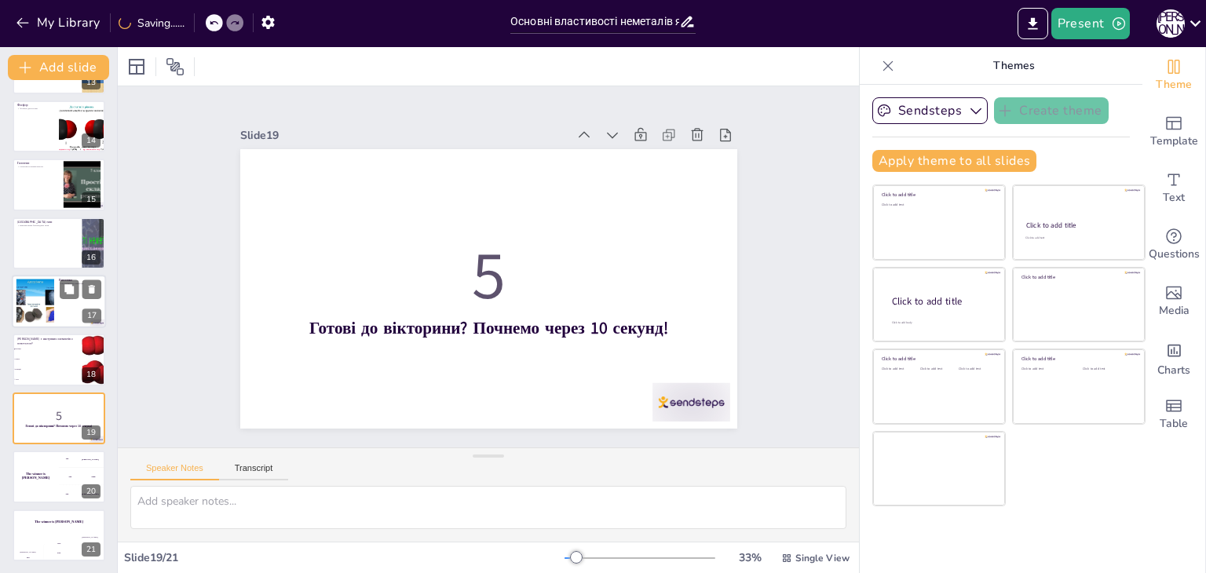
checkbox input "true"
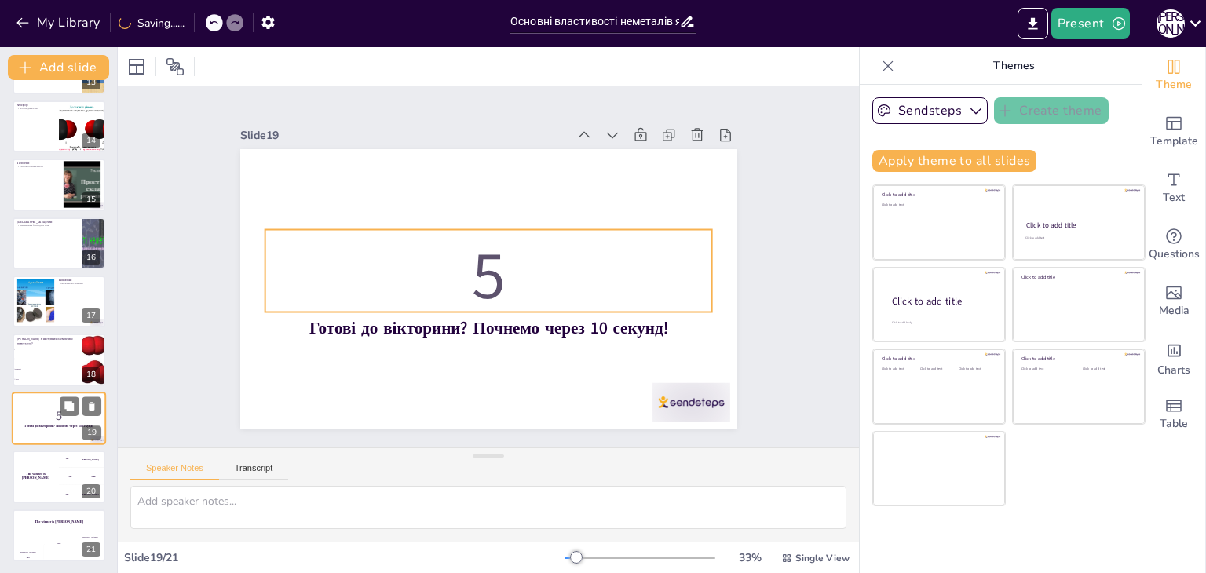
checkbox input "true"
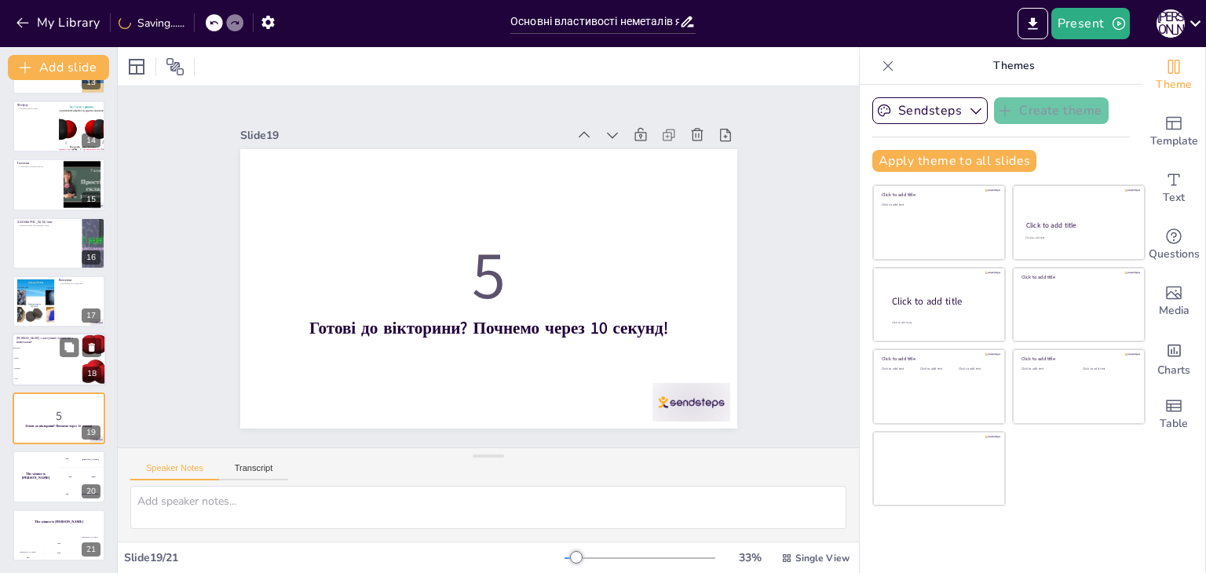
checkbox input "true"
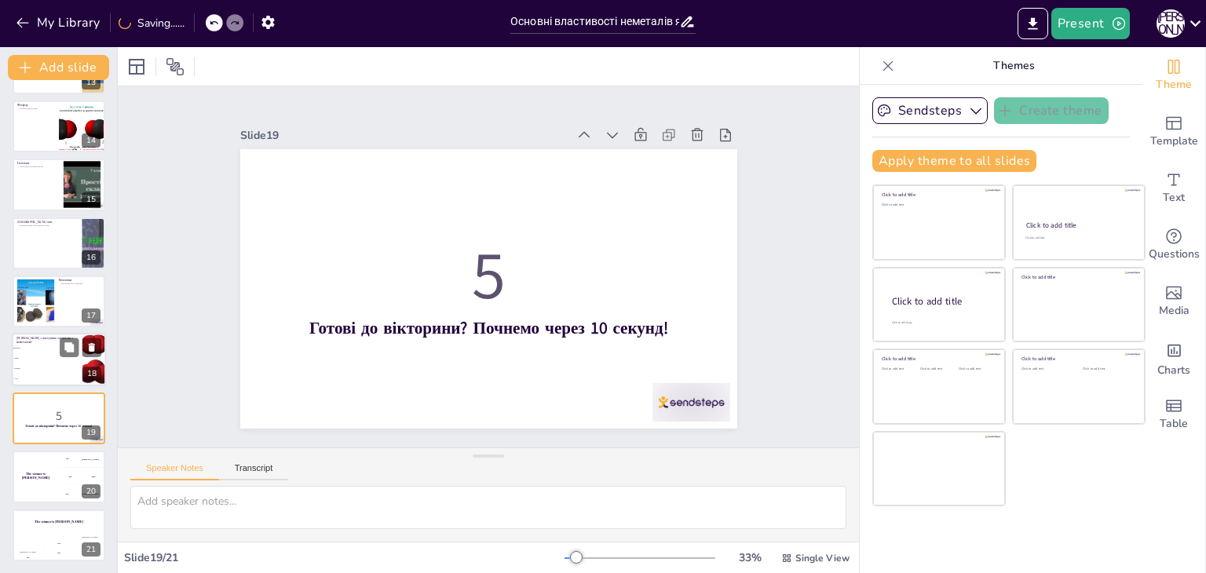
checkbox input "true"
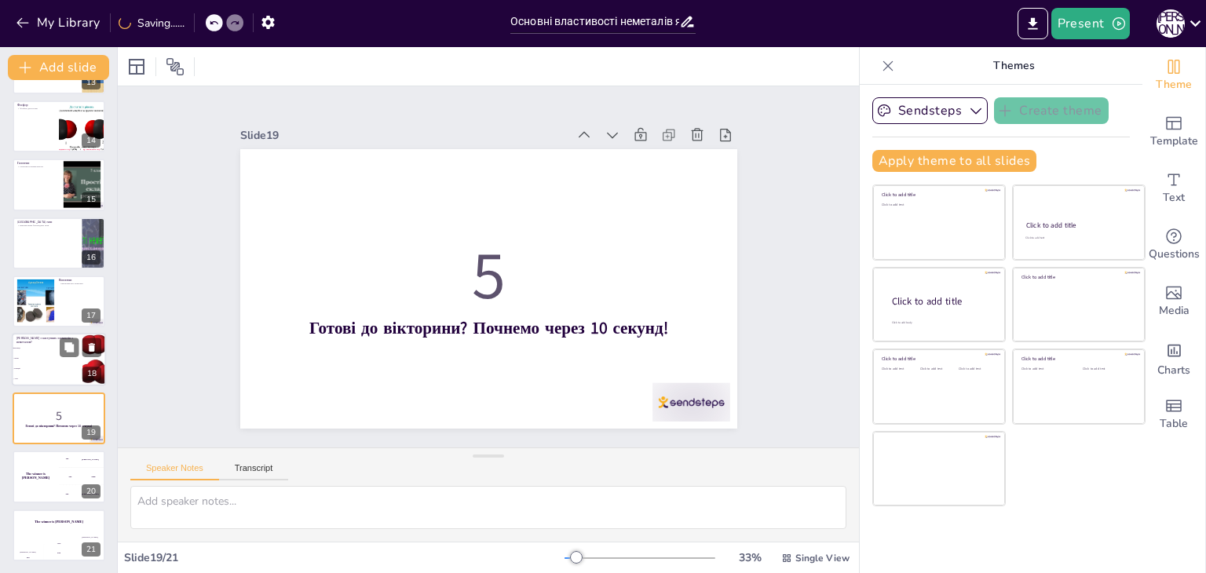
checkbox input "true"
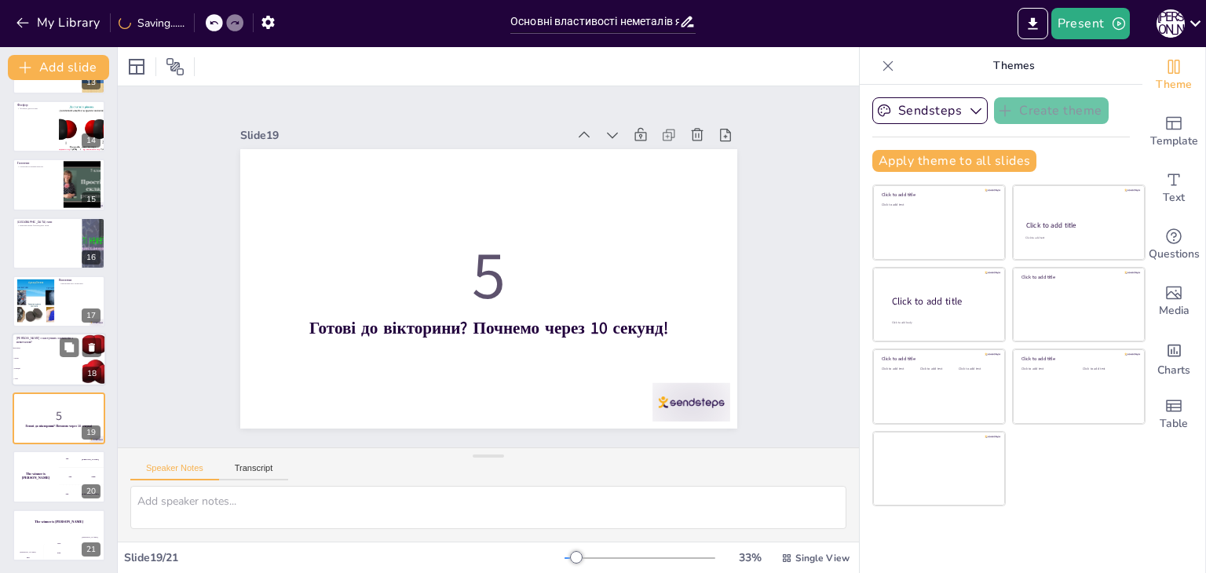
checkbox input "true"
click at [57, 370] on li "Кальцій" at bounding box center [47, 369] width 71 height 10
type textarea "Правильна відповідь - вуглець, який є неметалом. Інші елементи, такі як залізо …"
checkbox input "true"
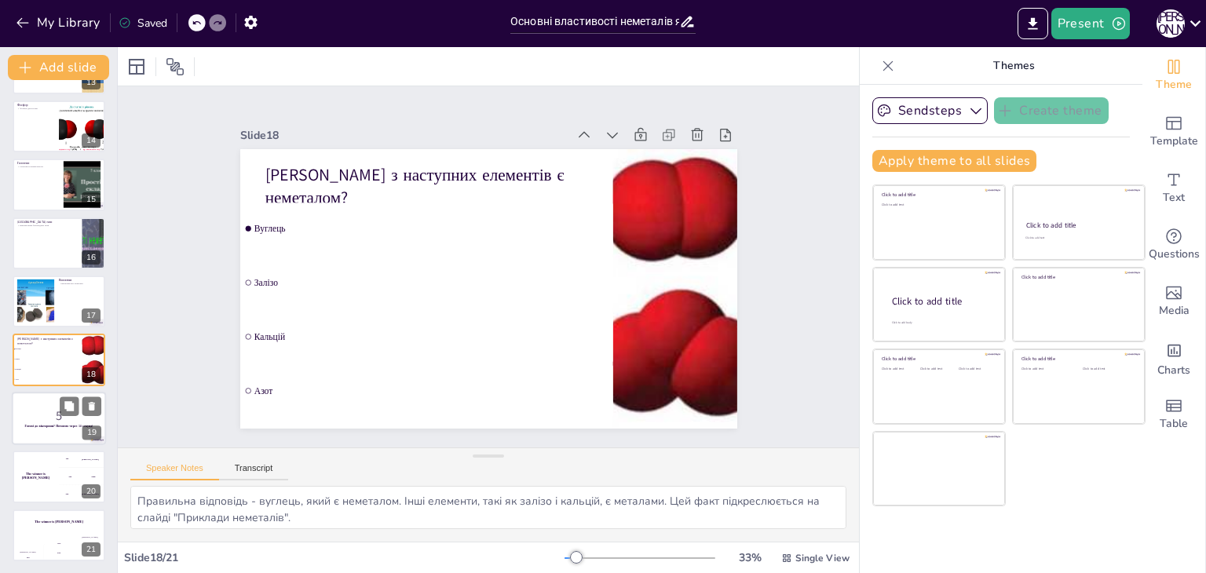
checkbox input "true"
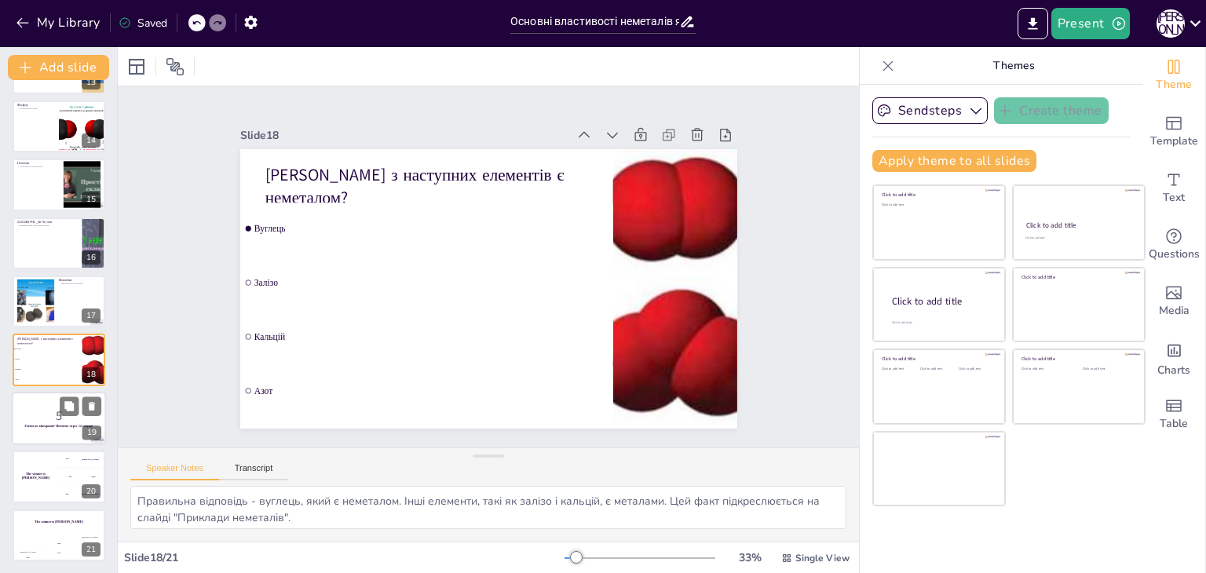
checkbox input "true"
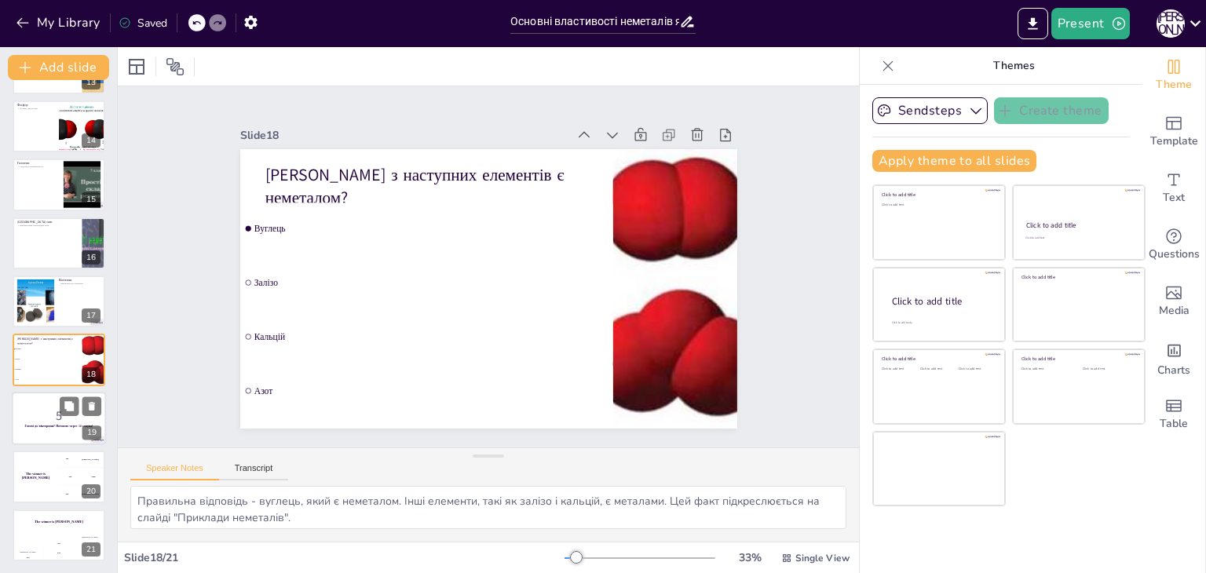
checkbox input "true"
click at [58, 426] on strong "Готові до вікторини? Почнемо через 10 секунд!" at bounding box center [59, 426] width 68 height 4
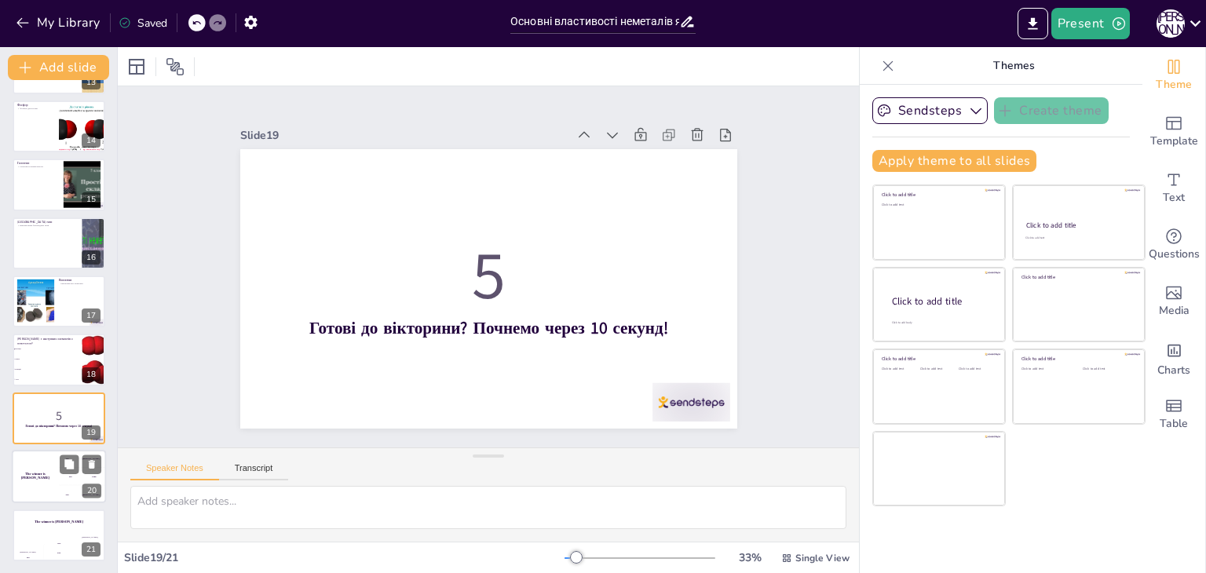
click at [53, 483] on div "The winner is Niels 🏆" at bounding box center [35, 476] width 47 height 53
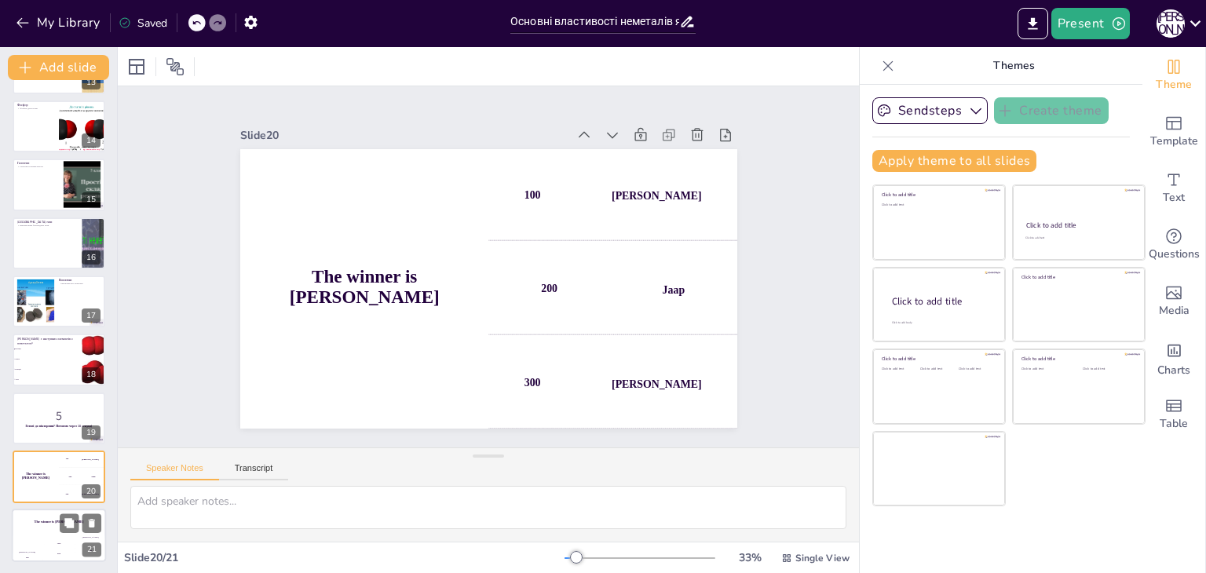
click at [55, 546] on div "200" at bounding box center [58, 552] width 31 height 17
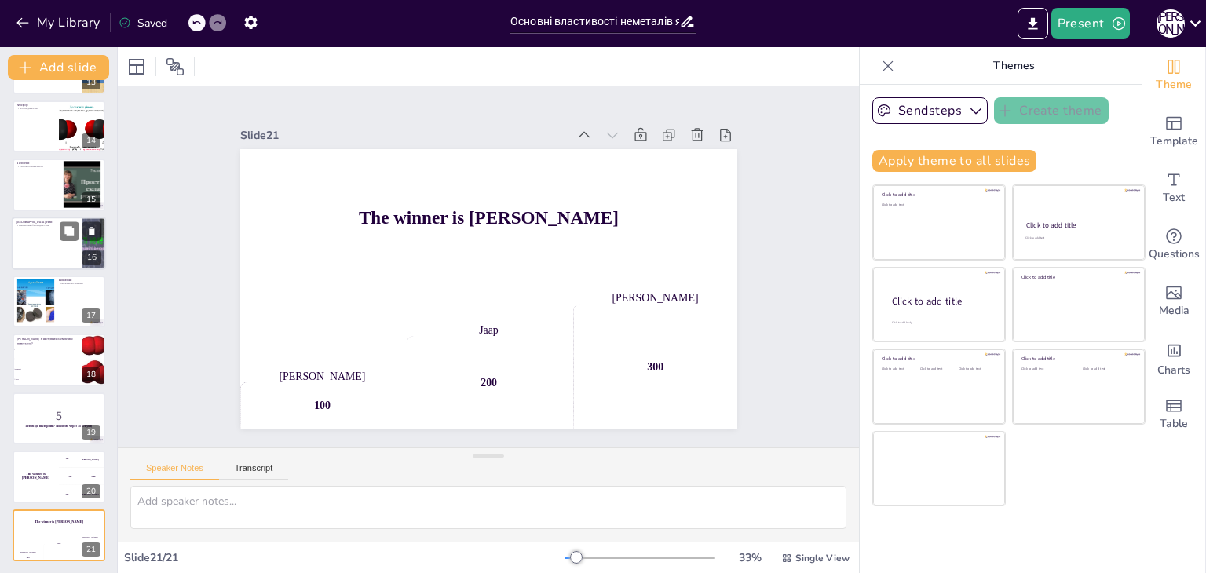
checkbox input "true"
click at [45, 254] on div at bounding box center [59, 243] width 94 height 53
type textarea "Благородні гази використовуються в освітленні, що є важливим для багатьох побут…"
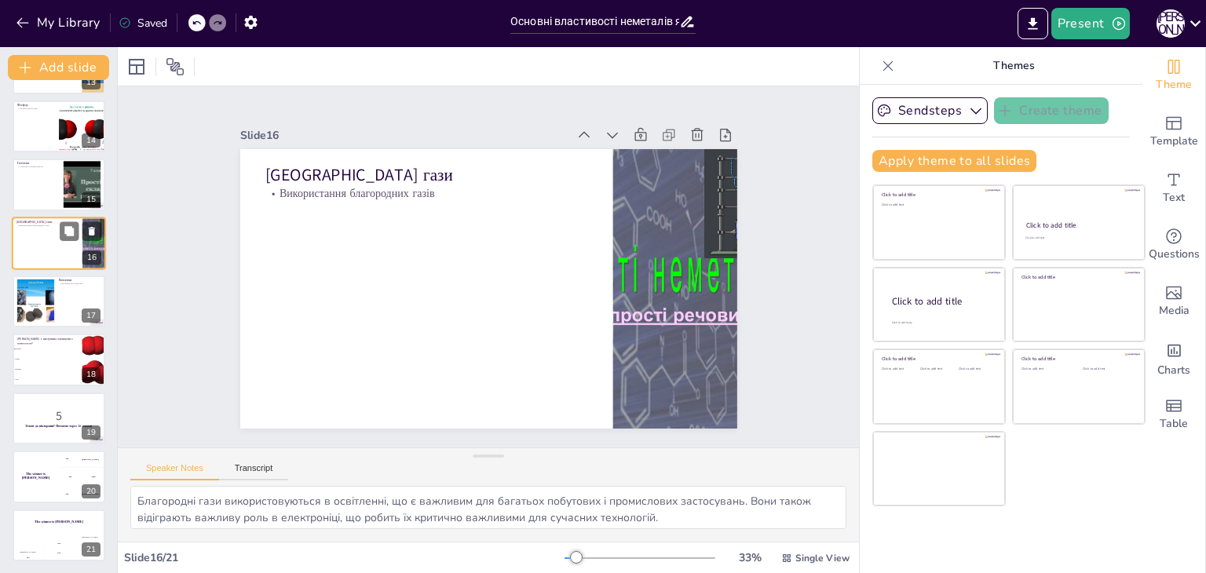
scroll to position [668, 0]
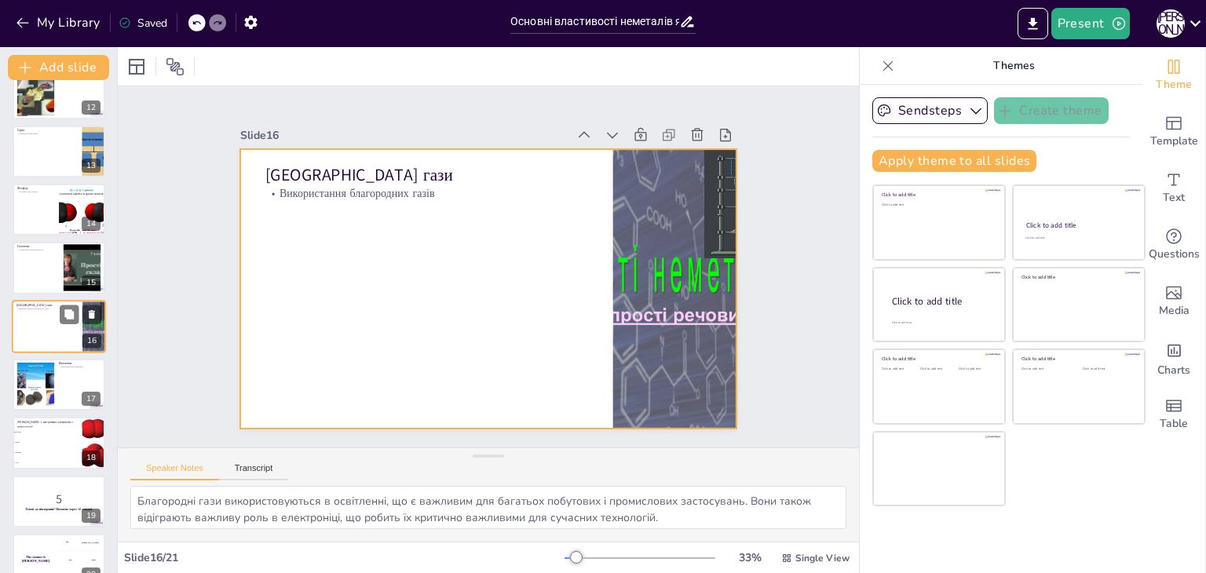
click at [48, 336] on div at bounding box center [59, 326] width 94 height 53
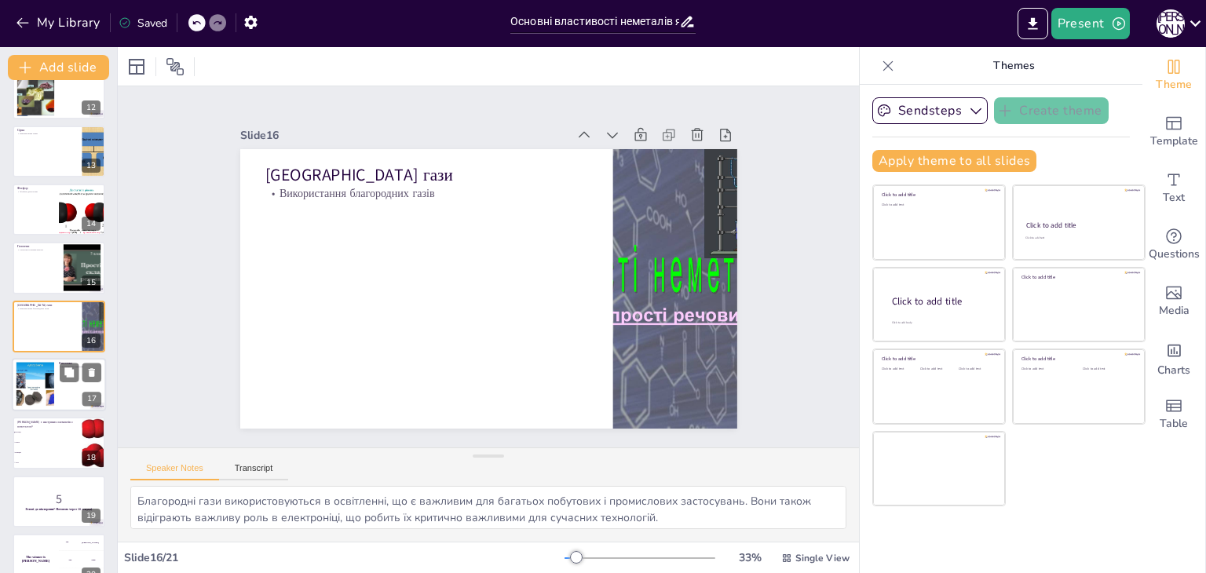
checkbox input "true"
click at [48, 389] on div at bounding box center [35, 385] width 64 height 48
type textarea "Висновки про неметали підкреслюють їх значення в різних сферах. Вони є важливим…"
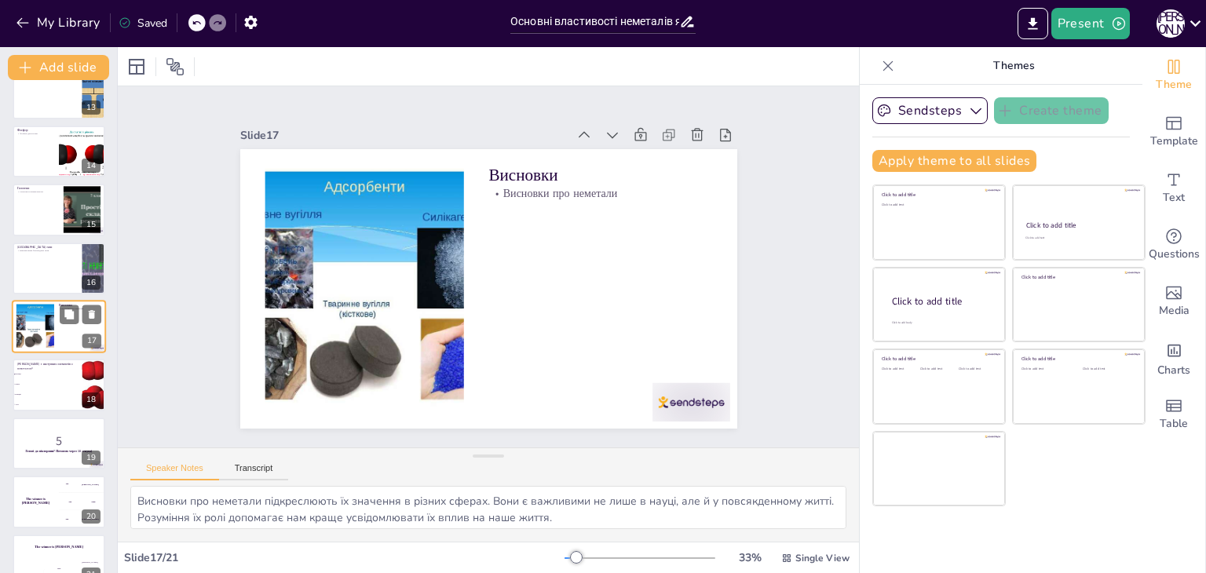
scroll to position [751, 0]
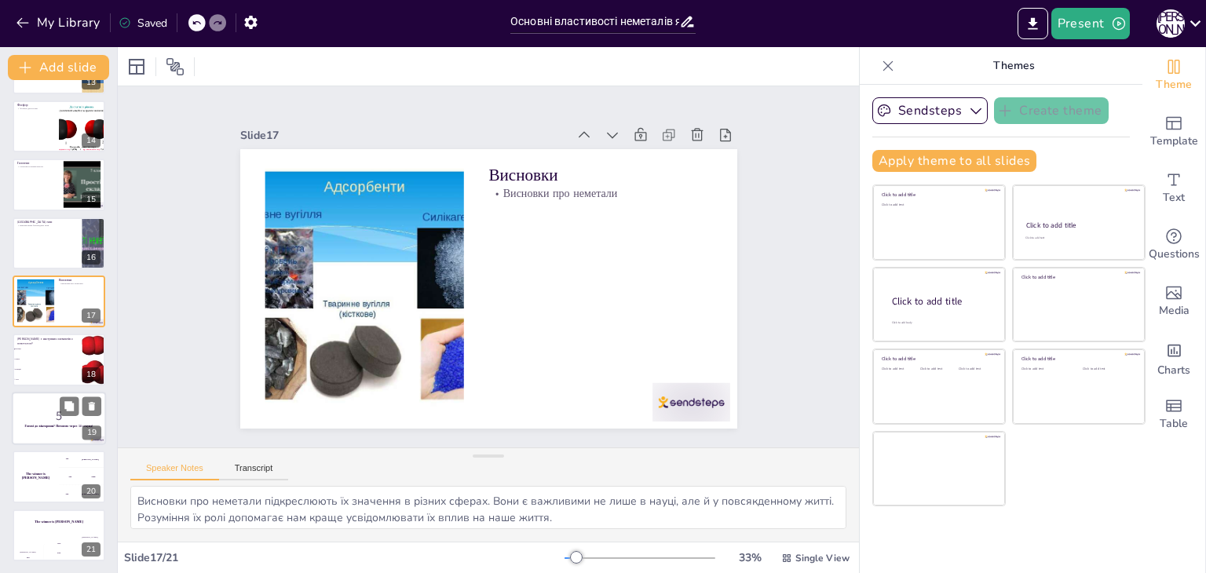
checkbox input "true"
click at [48, 408] on p "5" at bounding box center [58, 416] width 85 height 17
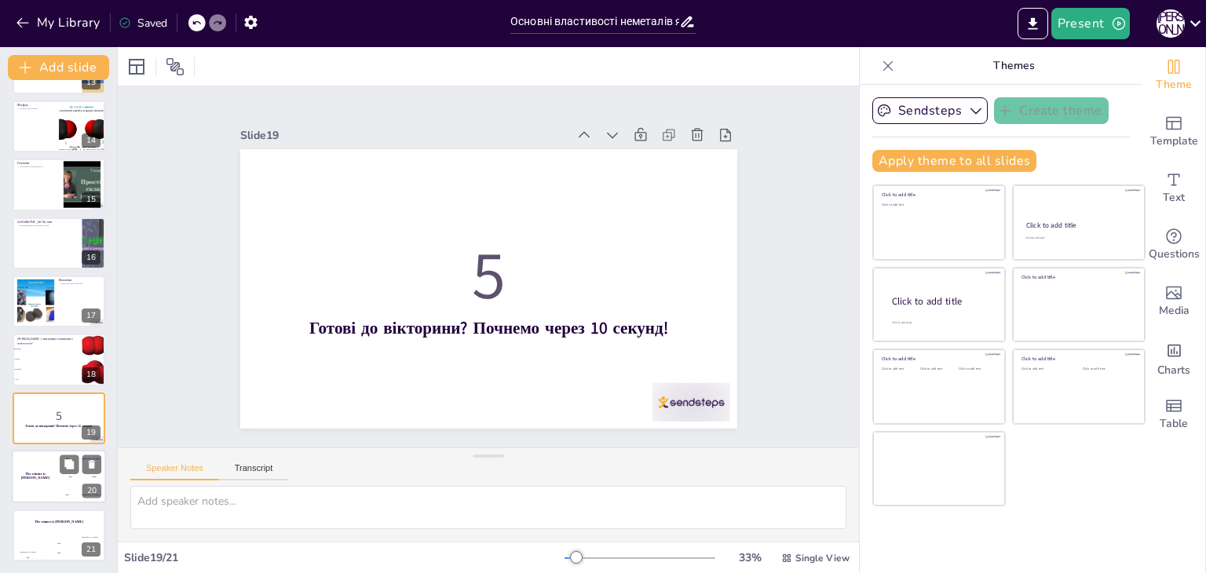
click at [52, 475] on h4 "The winner is Niels 🏆" at bounding box center [35, 477] width 47 height 8
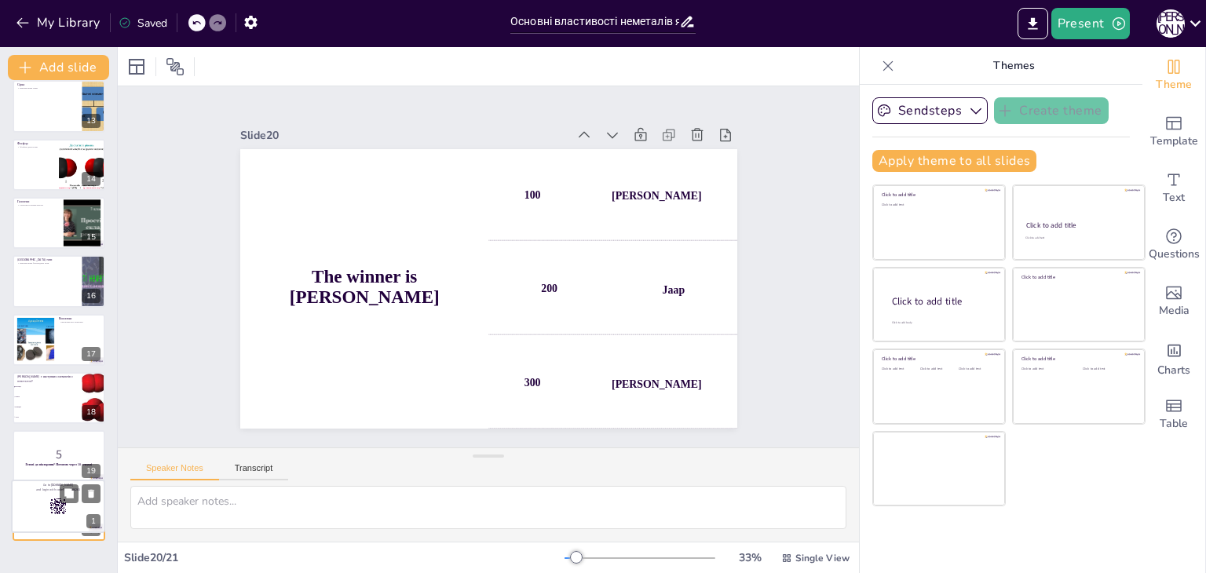
scroll to position [753, 0]
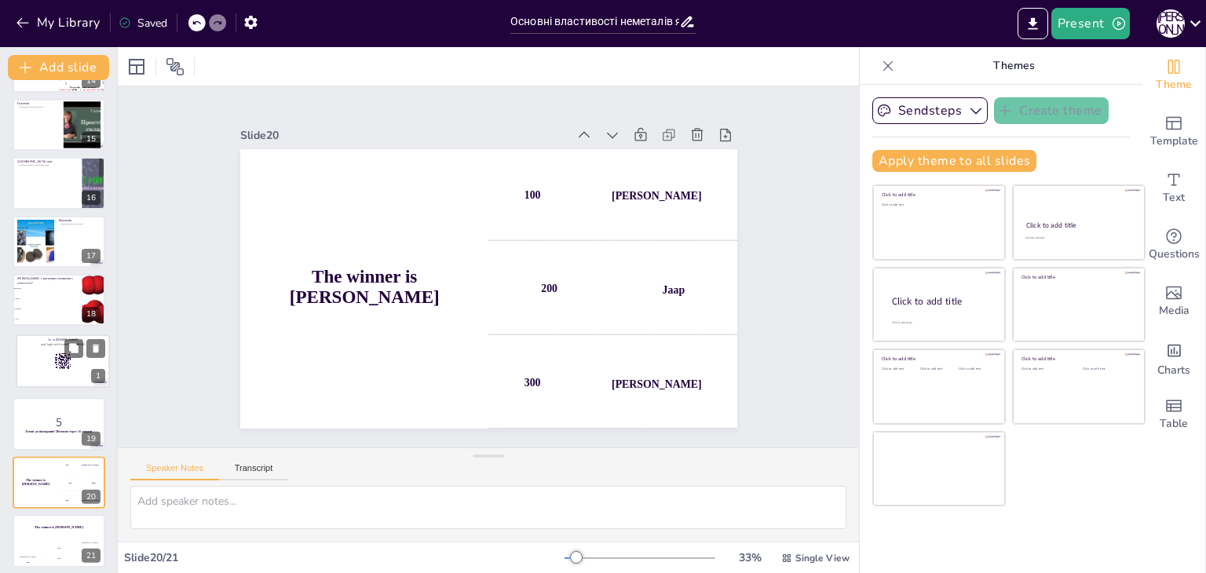
drag, startPoint x: 35, startPoint y: 131, endPoint x: 38, endPoint y: 381, distance: 249.7
click at [38, 381] on div at bounding box center [62, 361] width 93 height 52
checkbox input "true"
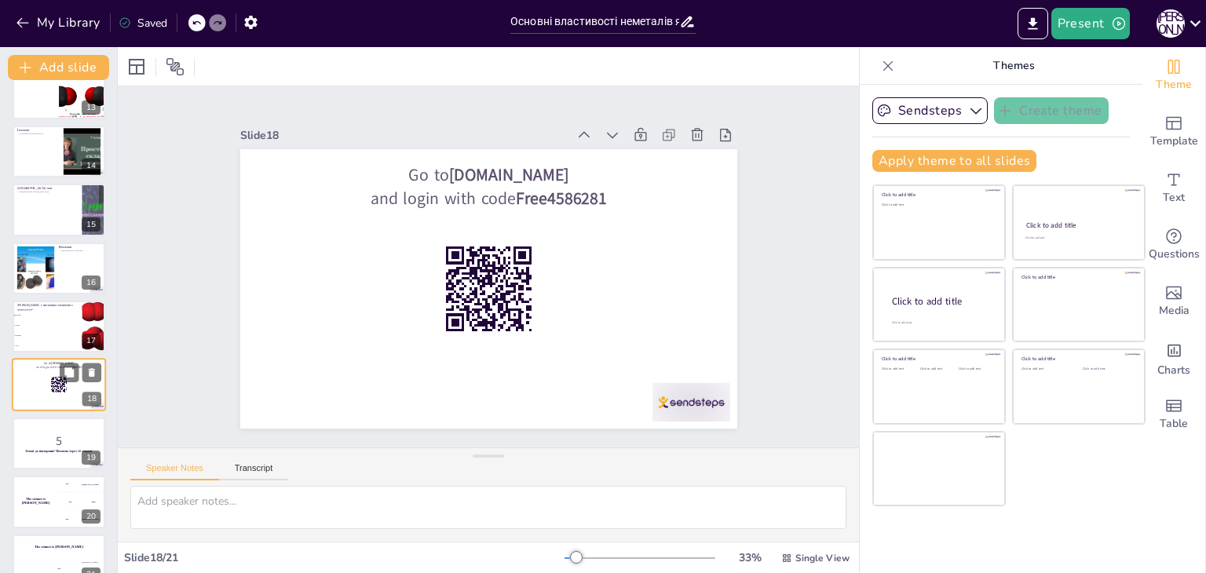
scroll to position [751, 0]
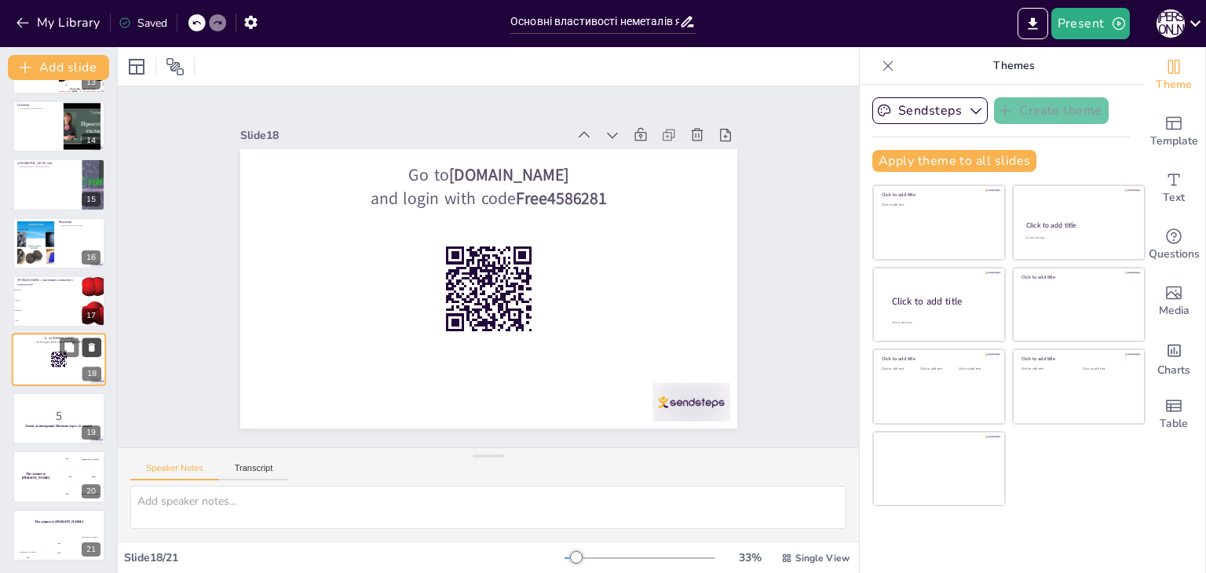
click at [90, 406] on icon at bounding box center [91, 407] width 6 height 9
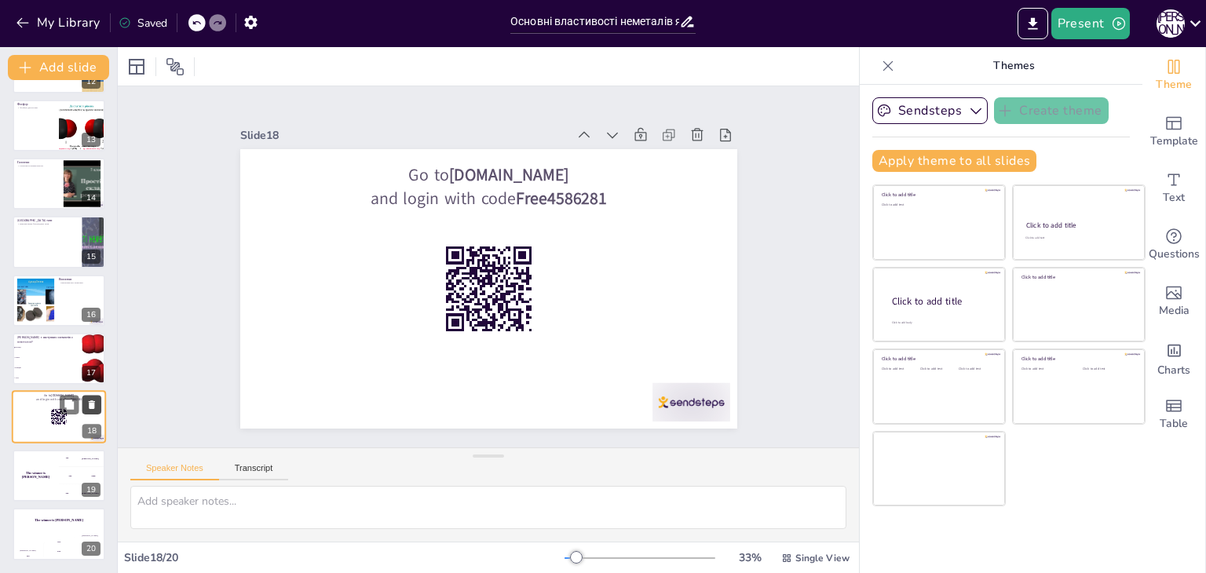
scroll to position [693, 0]
click at [41, 493] on div "The winner is Niels 🏆" at bounding box center [35, 476] width 47 height 53
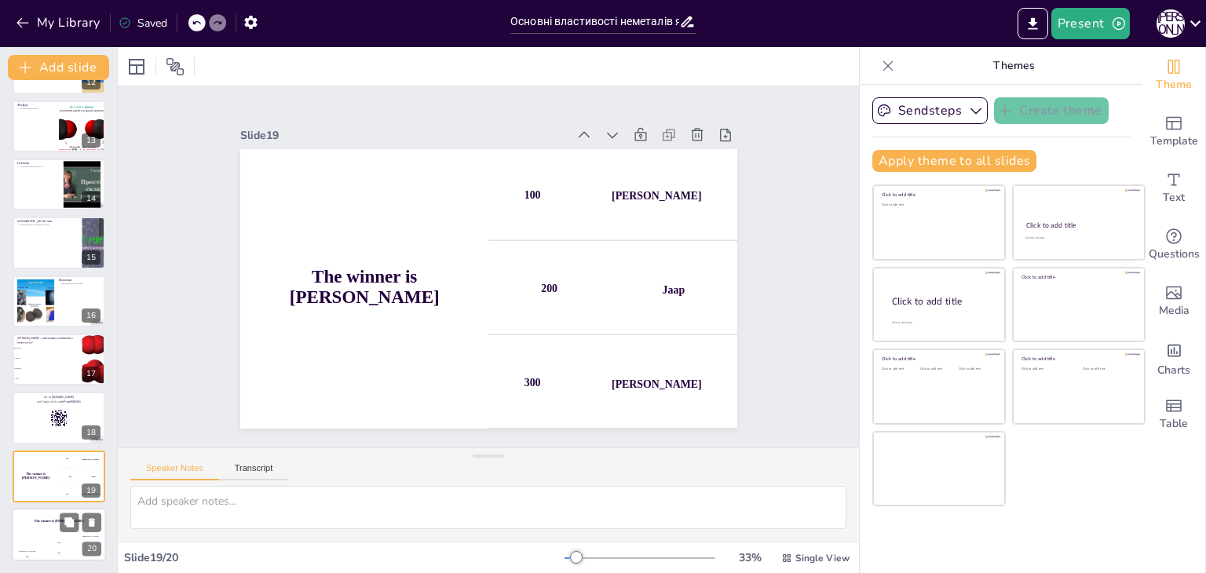
click at [54, 533] on div "The winner is Niels 🏆" at bounding box center [59, 521] width 94 height 27
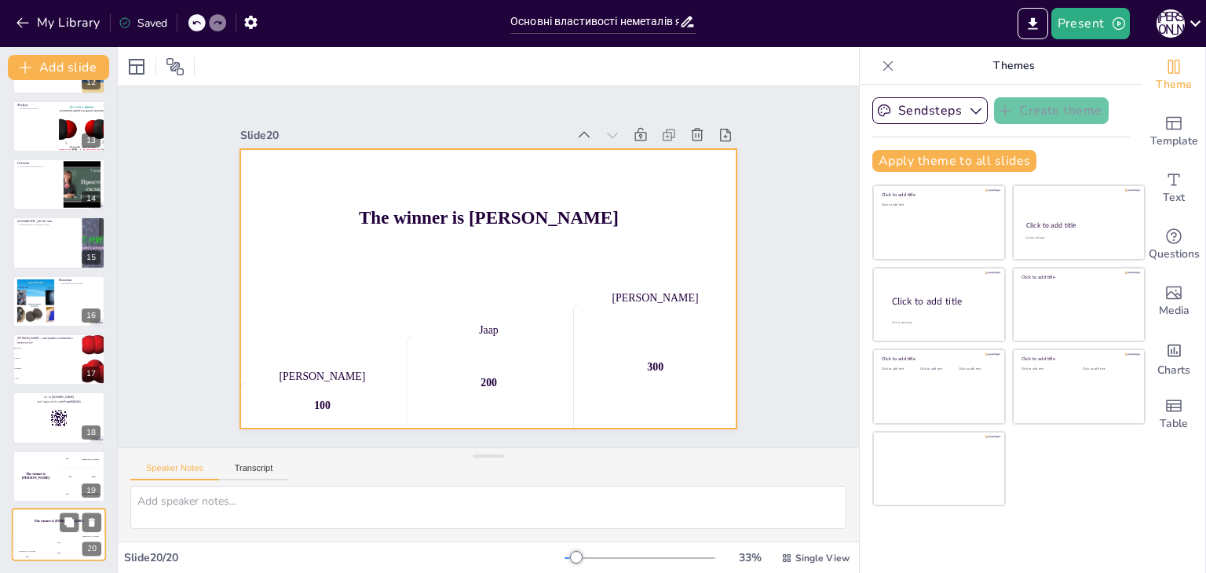
click at [64, 536] on div "Jaap 200" at bounding box center [58, 548] width 31 height 27
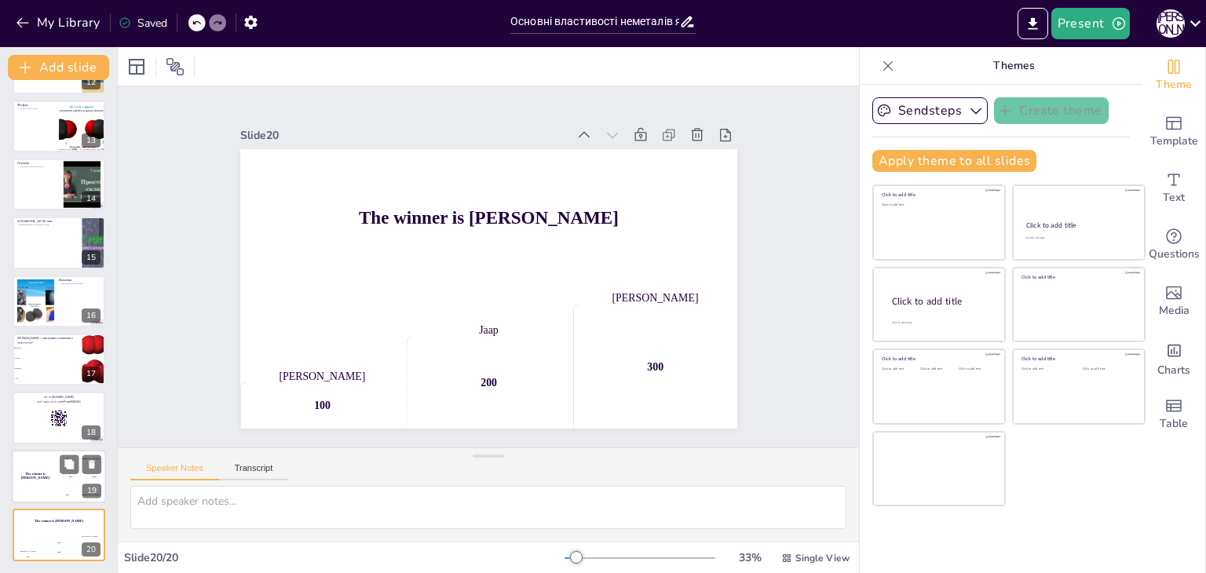
click at [57, 478] on div "The winner is Niels 🏆" at bounding box center [35, 476] width 47 height 53
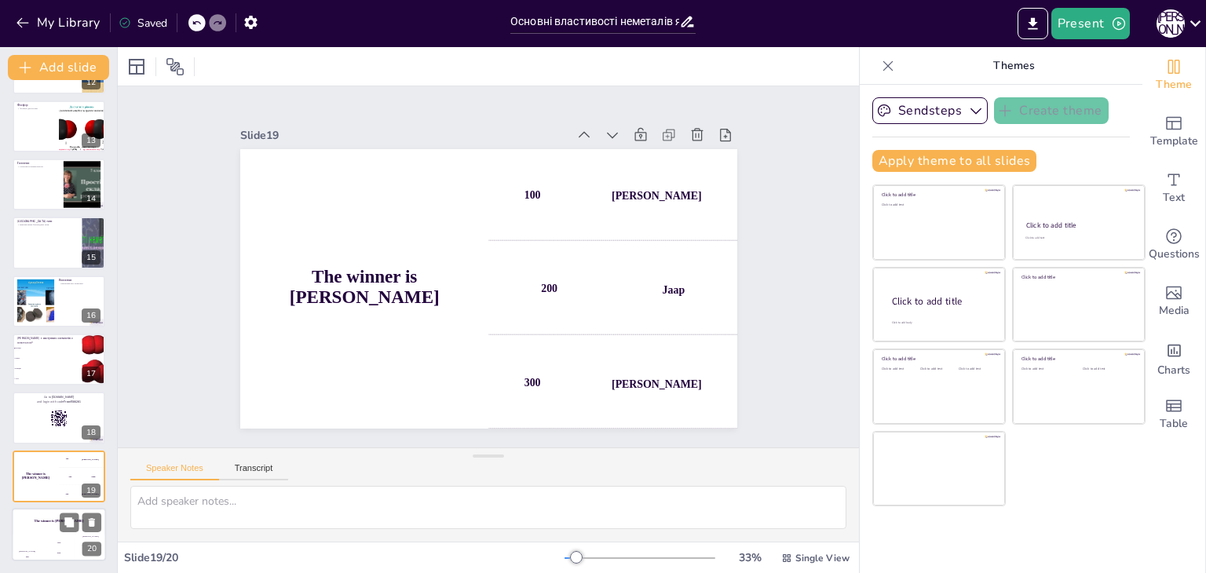
click at [46, 550] on div "200" at bounding box center [58, 552] width 31 height 17
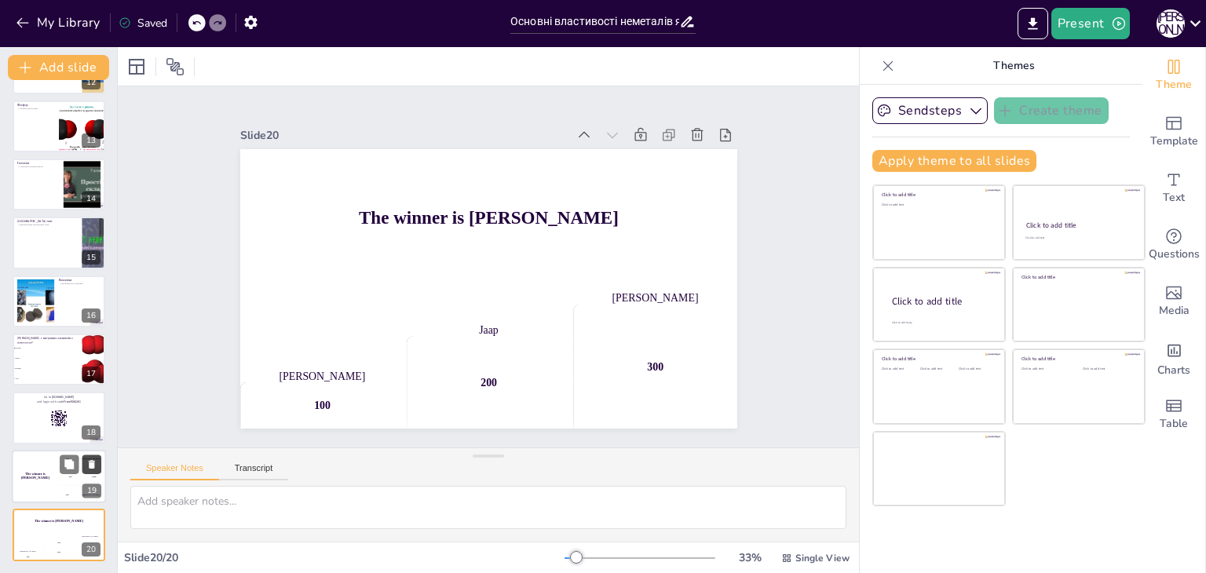
click at [93, 462] on icon at bounding box center [92, 464] width 6 height 9
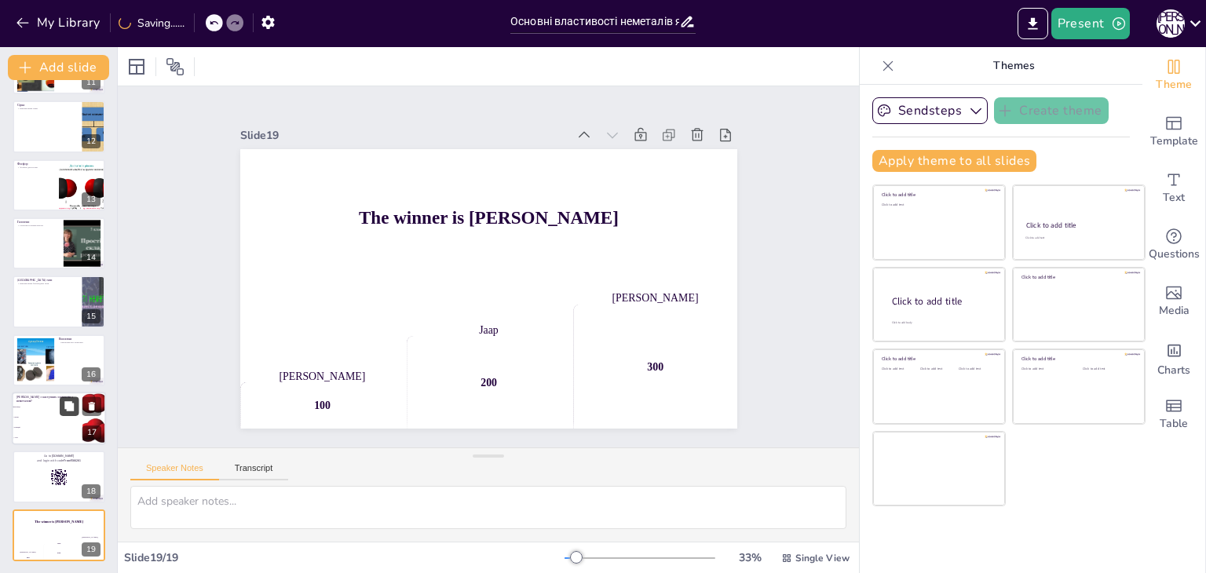
checkbox input "true"
click at [66, 412] on button at bounding box center [69, 406] width 19 height 19
type textarea "Правильна відповідь - вуглець, який є неметалом. Інші елементи, такі як залізо …"
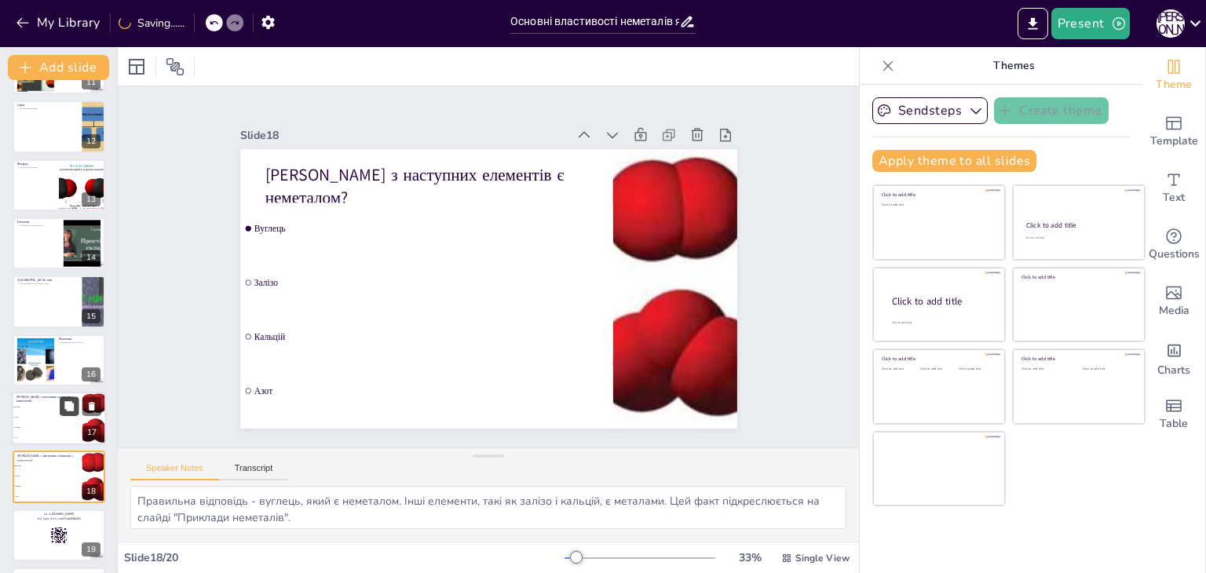
checkbox input "true"
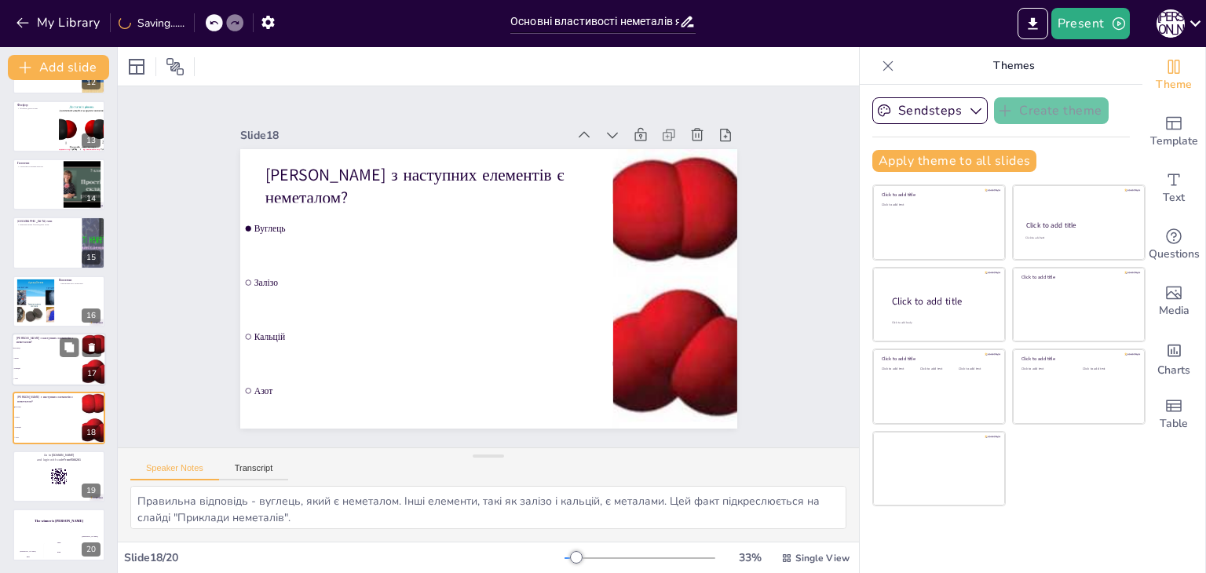
checkbox input "true"
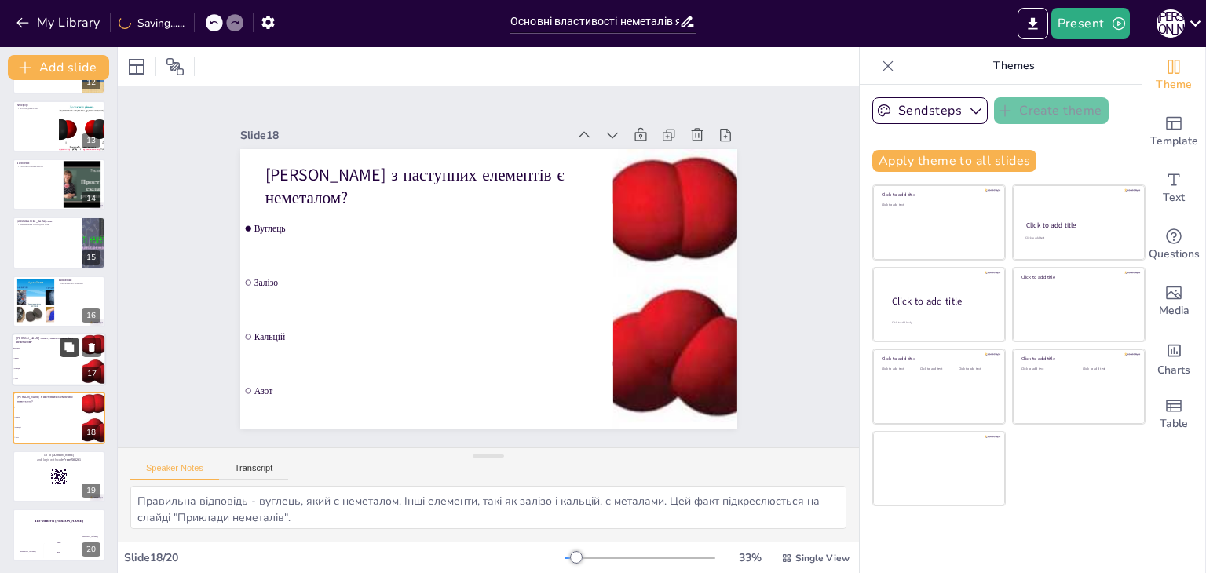
checkbox input "true"
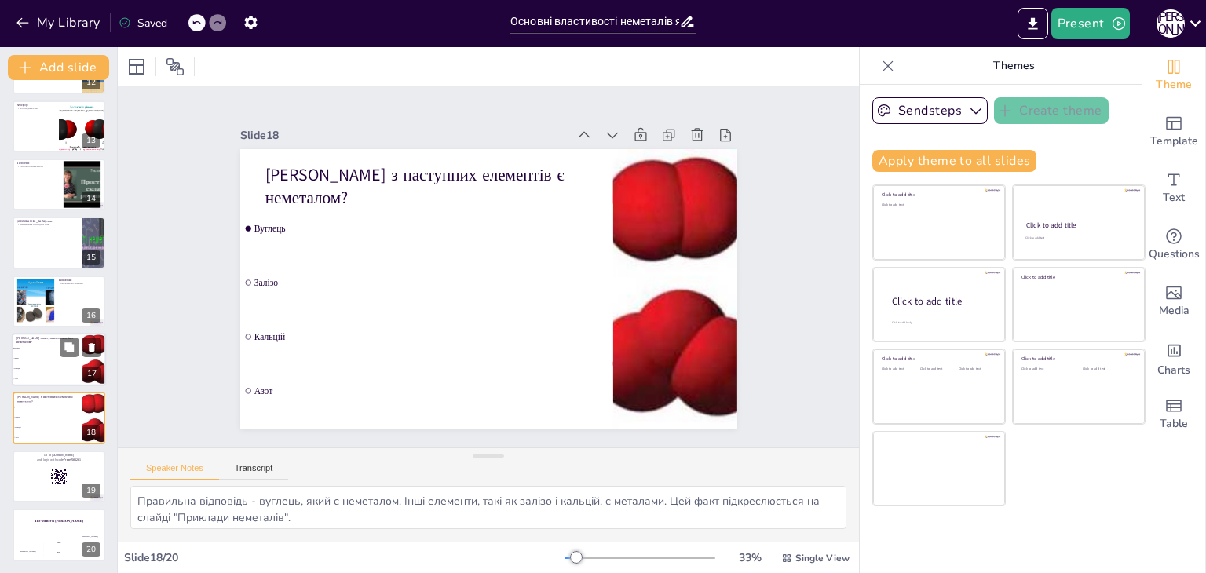
checkbox input "true"
click at [57, 353] on li "Залізо" at bounding box center [47, 358] width 71 height 10
checkbox input "true"
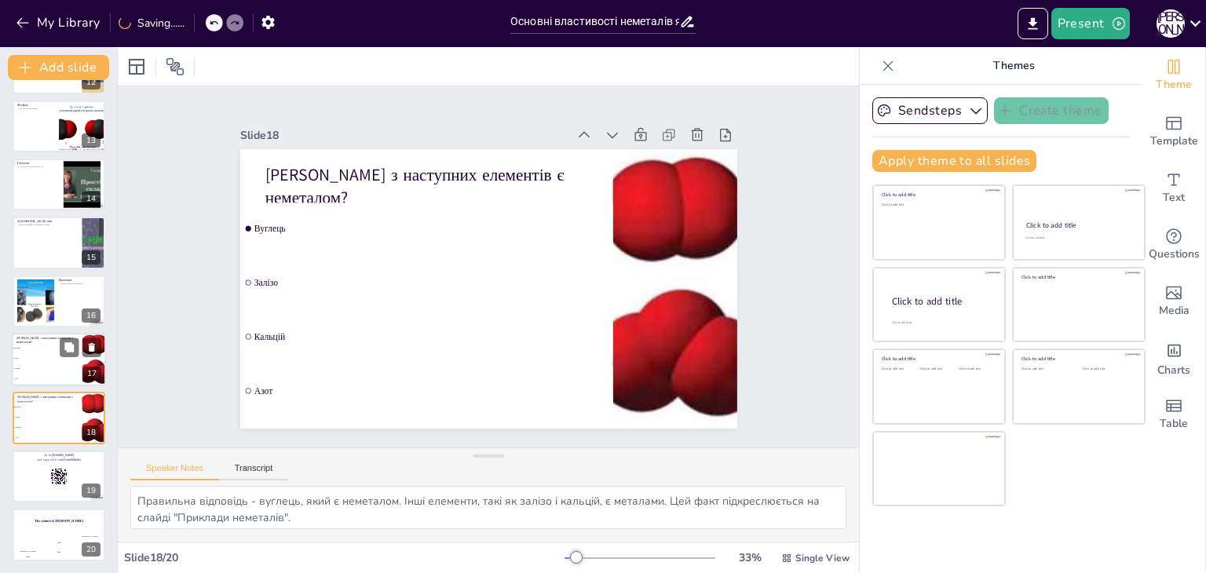
checkbox input "true"
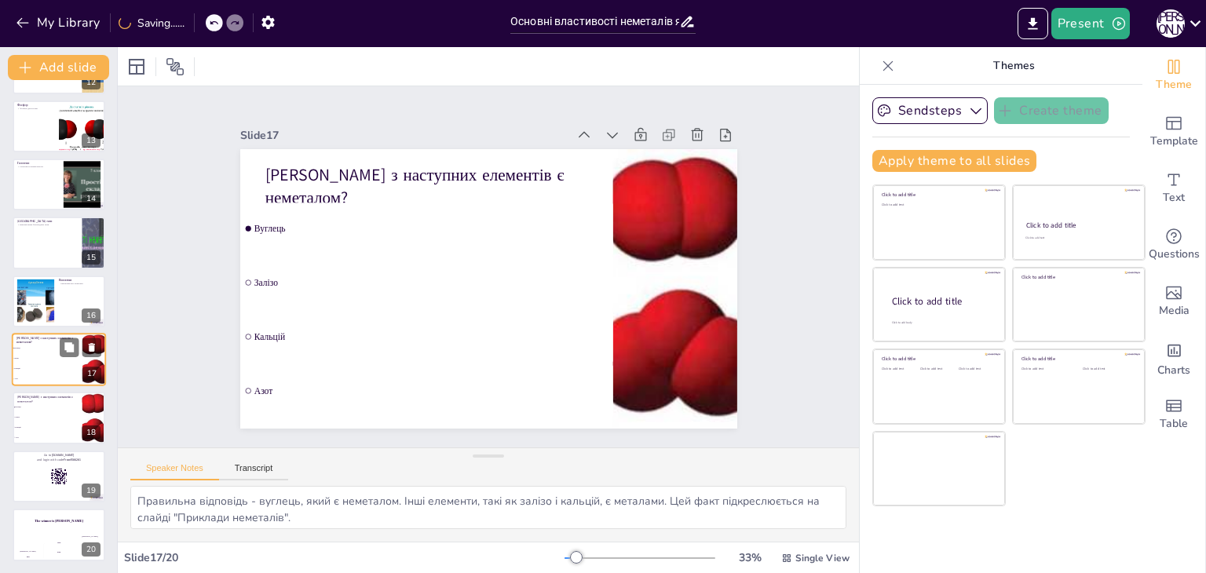
checkbox input "true"
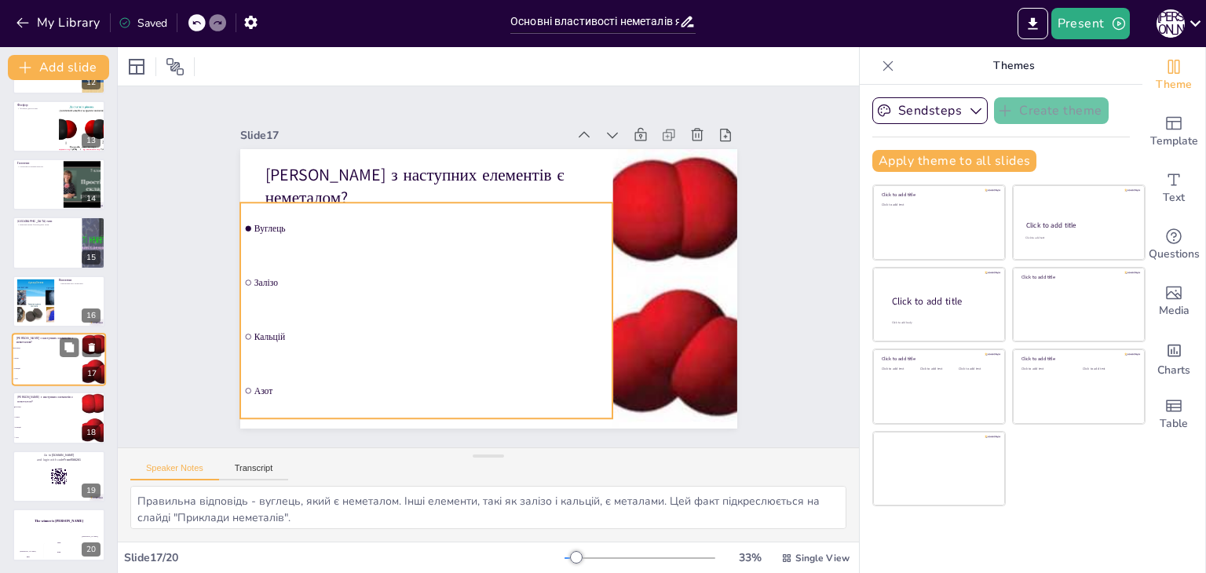
checkbox input "true"
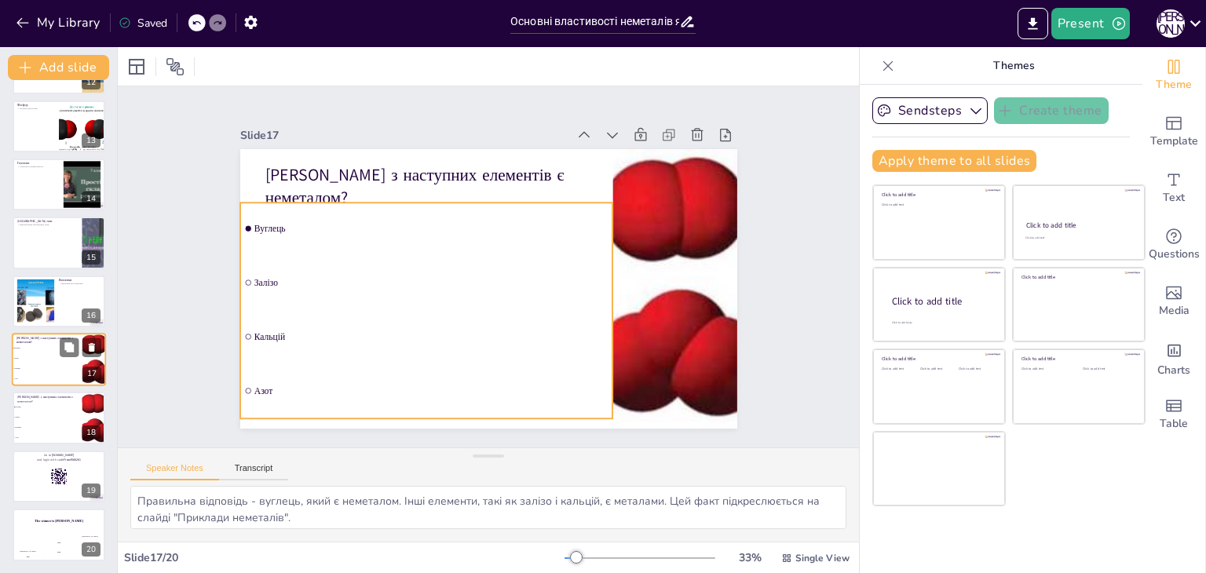
checkbox input "true"
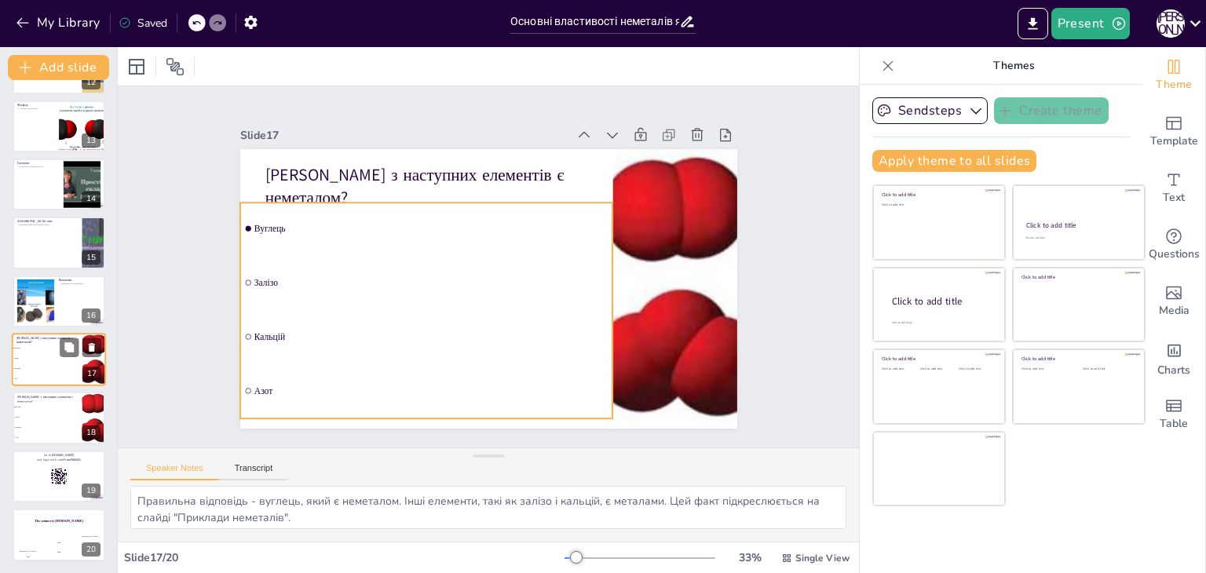
checkbox input "true"
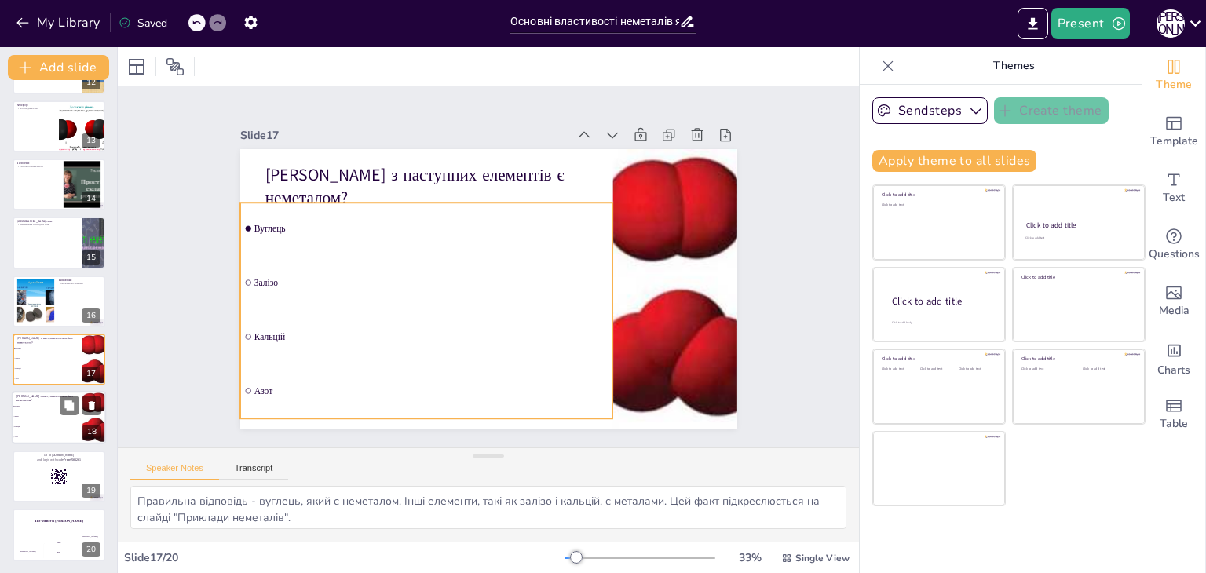
checkbox input "true"
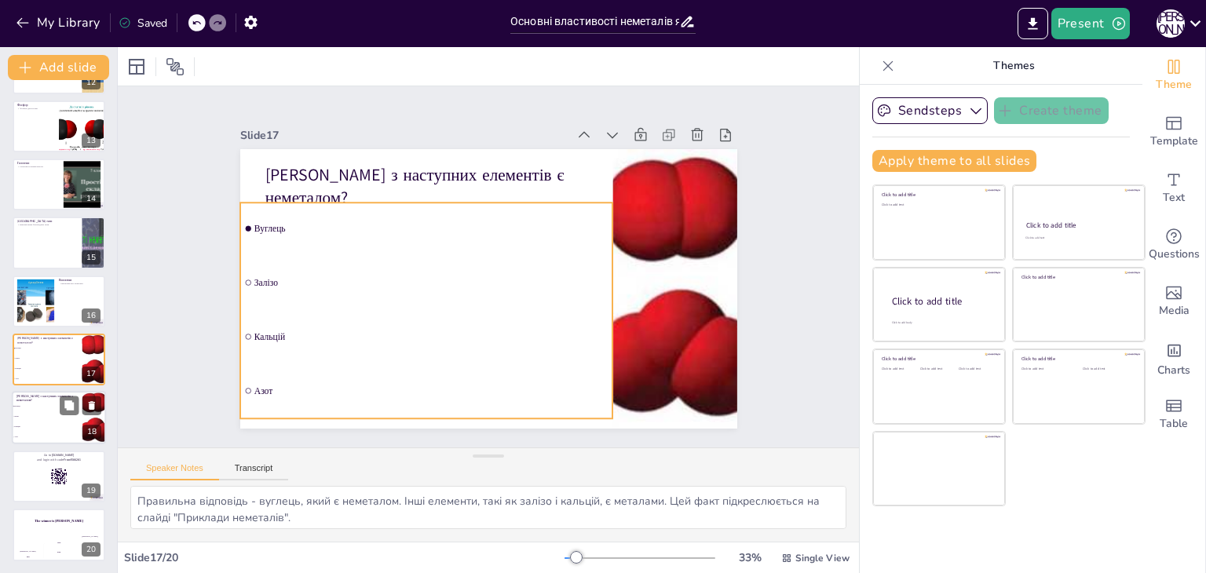
checkbox input "true"
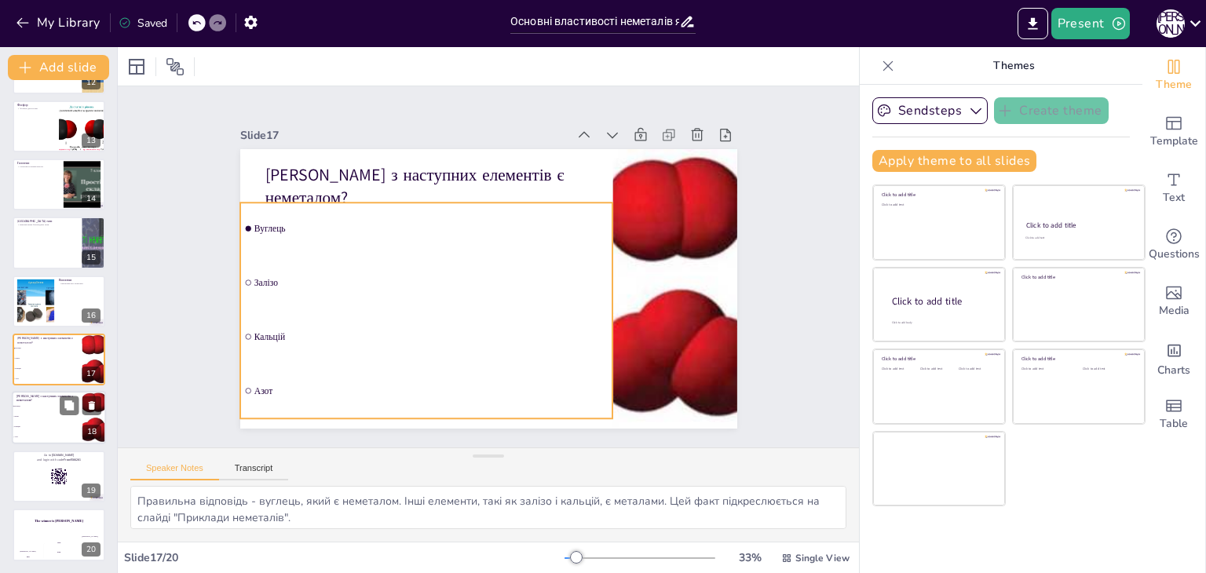
checkbox input "true"
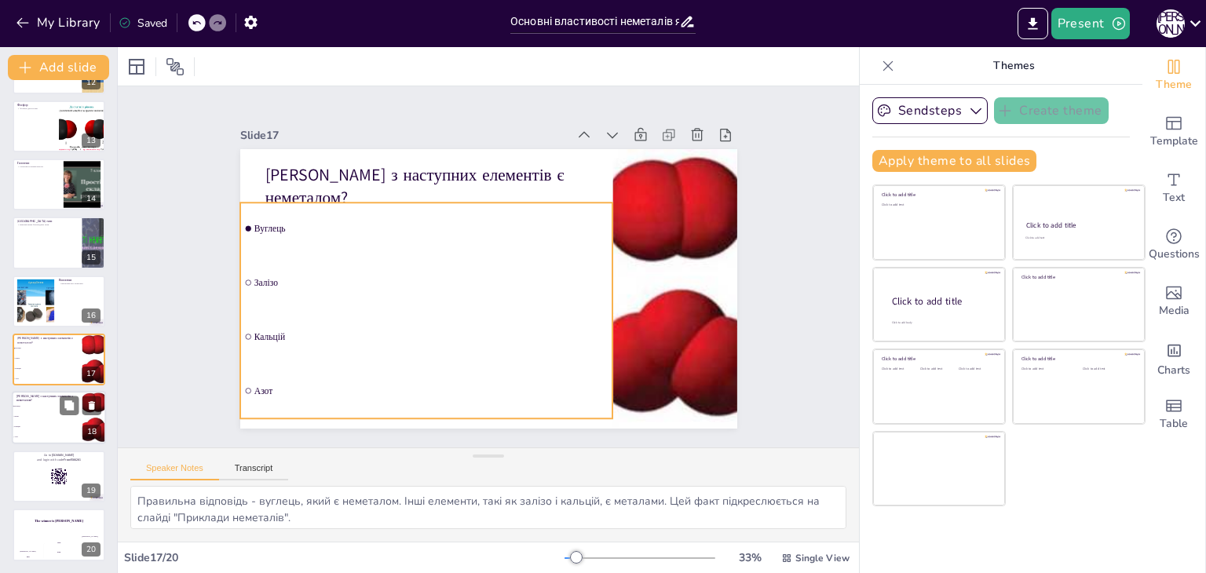
checkbox input "true"
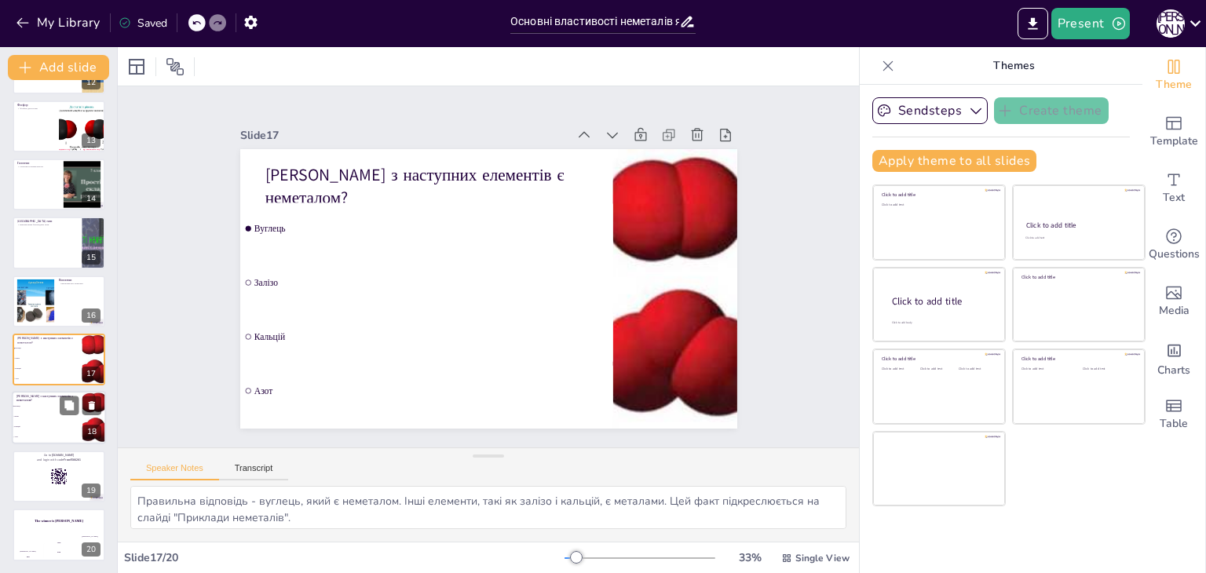
click at [48, 411] on li "Вуглець" at bounding box center [47, 407] width 71 height 10
checkbox input "true"
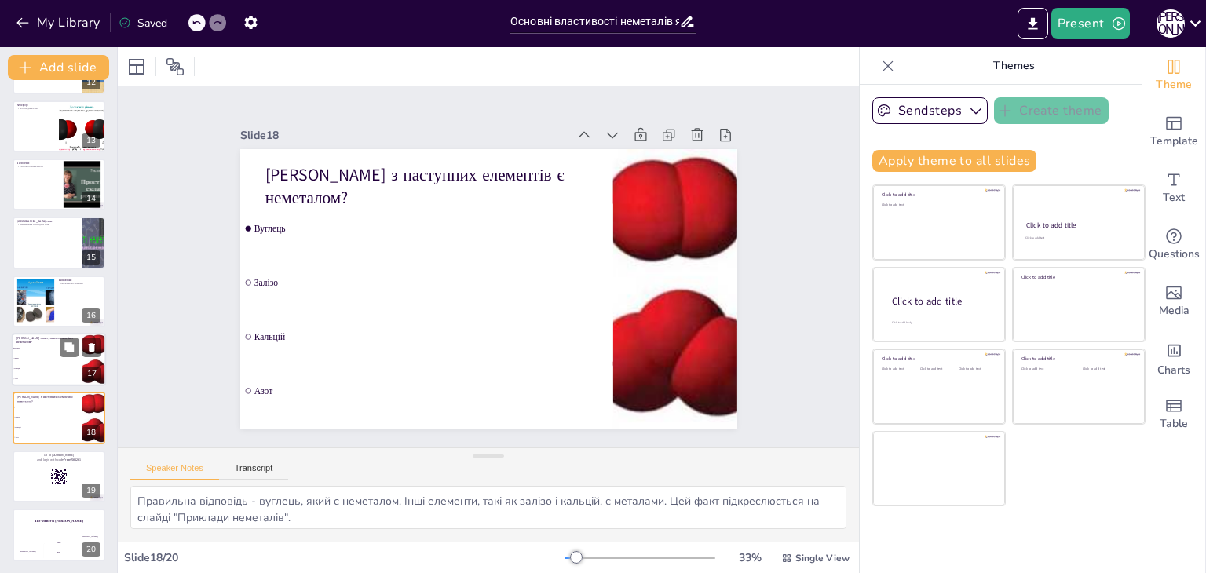
checkbox input "true"
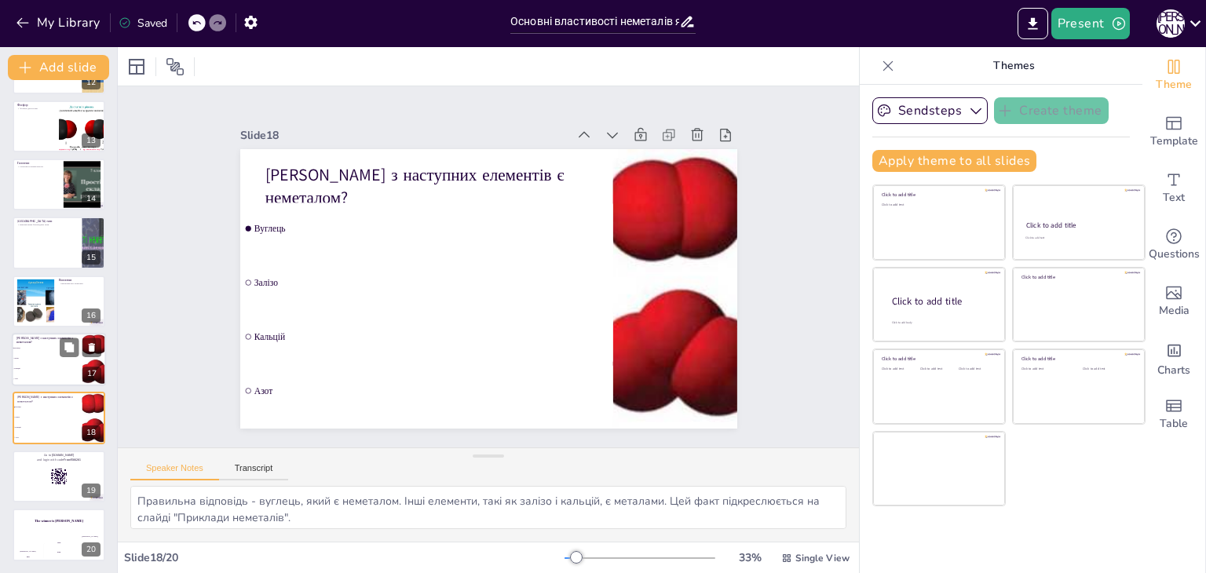
checkbox input "true"
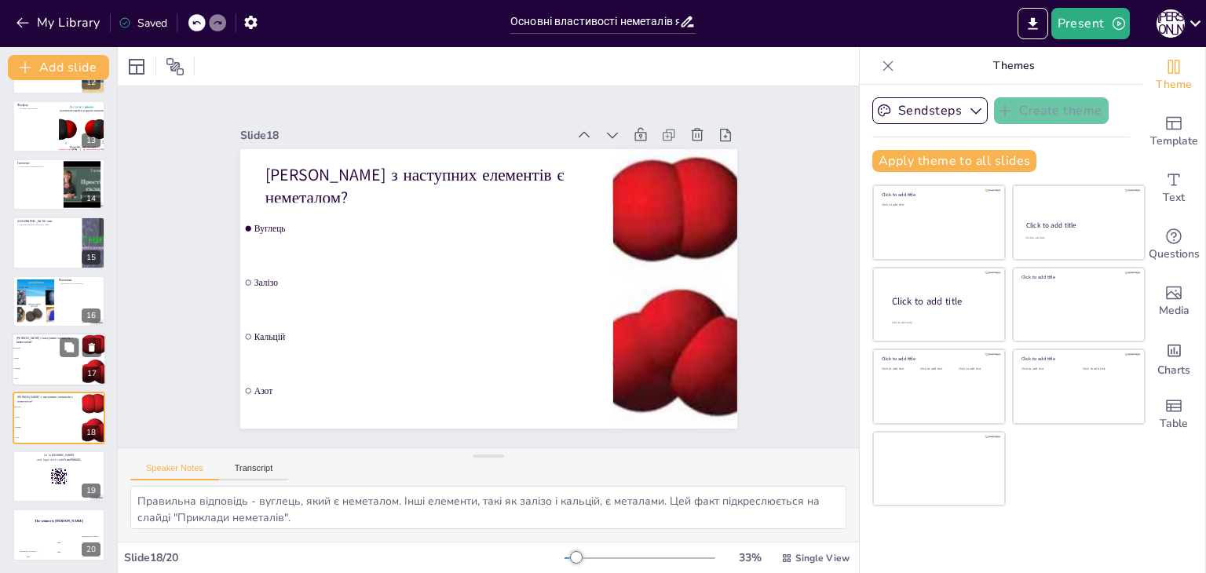
checkbox input "true"
click at [41, 362] on li "Залізо" at bounding box center [47, 358] width 71 height 10
checkbox input "true"
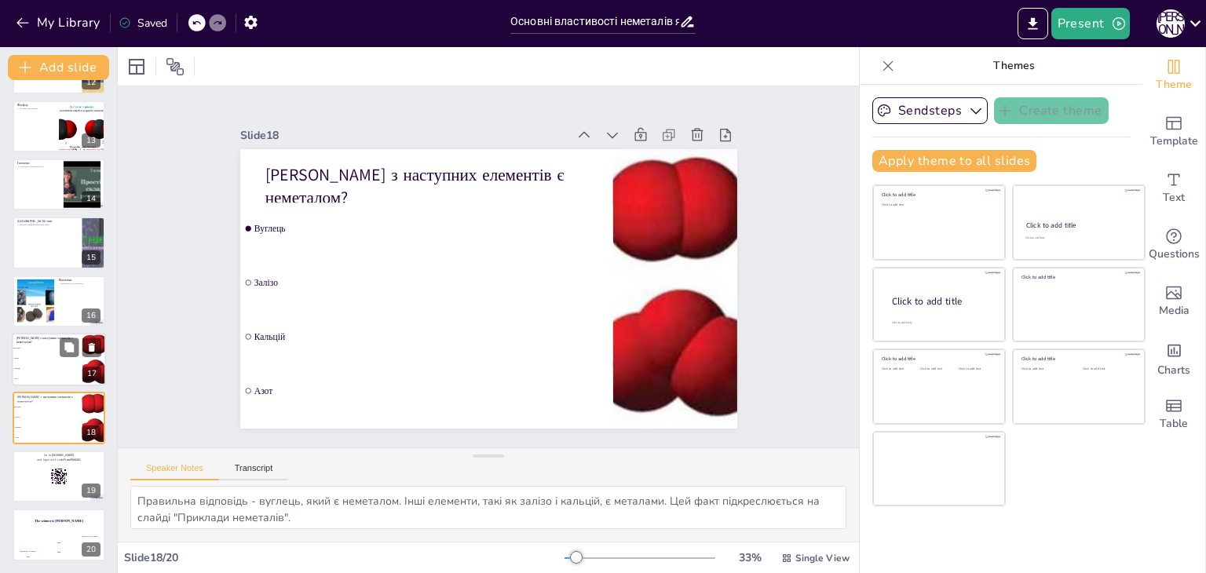
checkbox input "true"
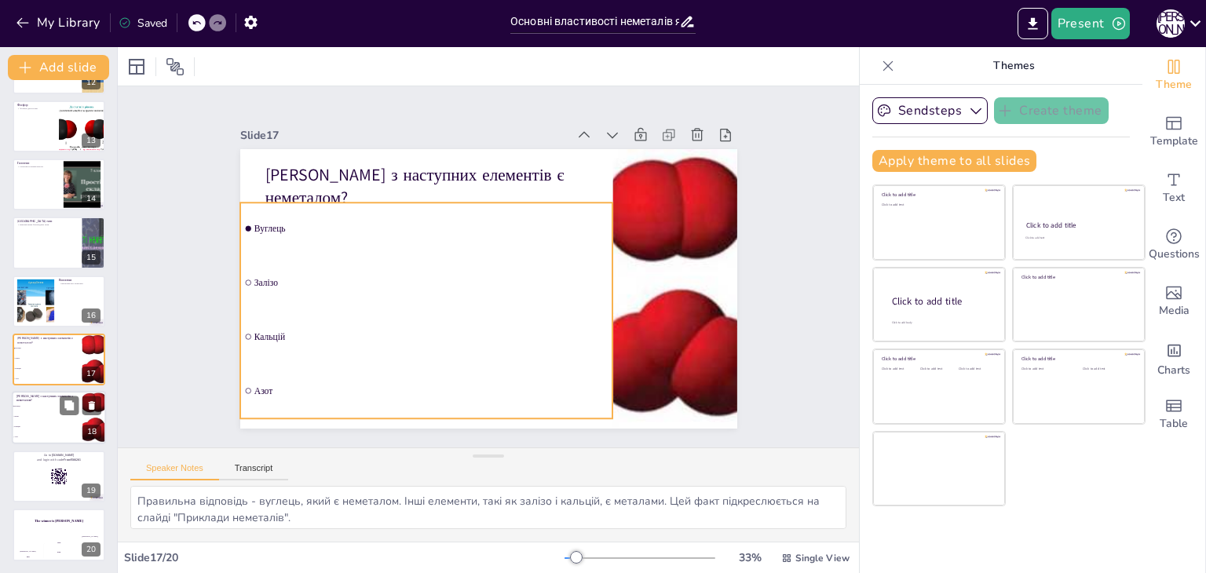
checkbox input "true"
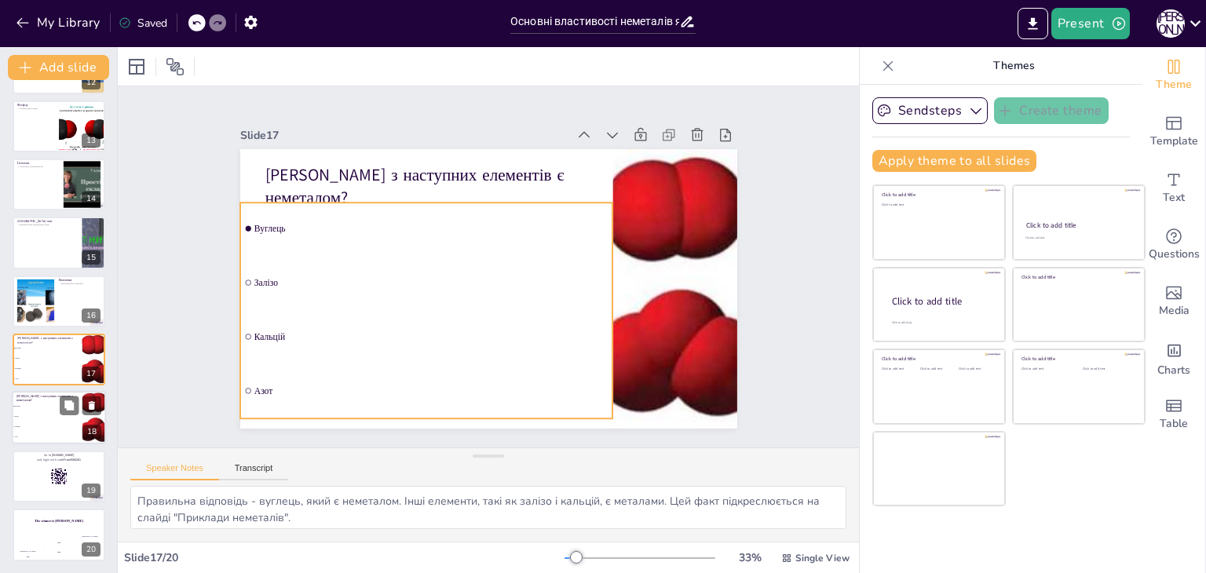
checkbox input "true"
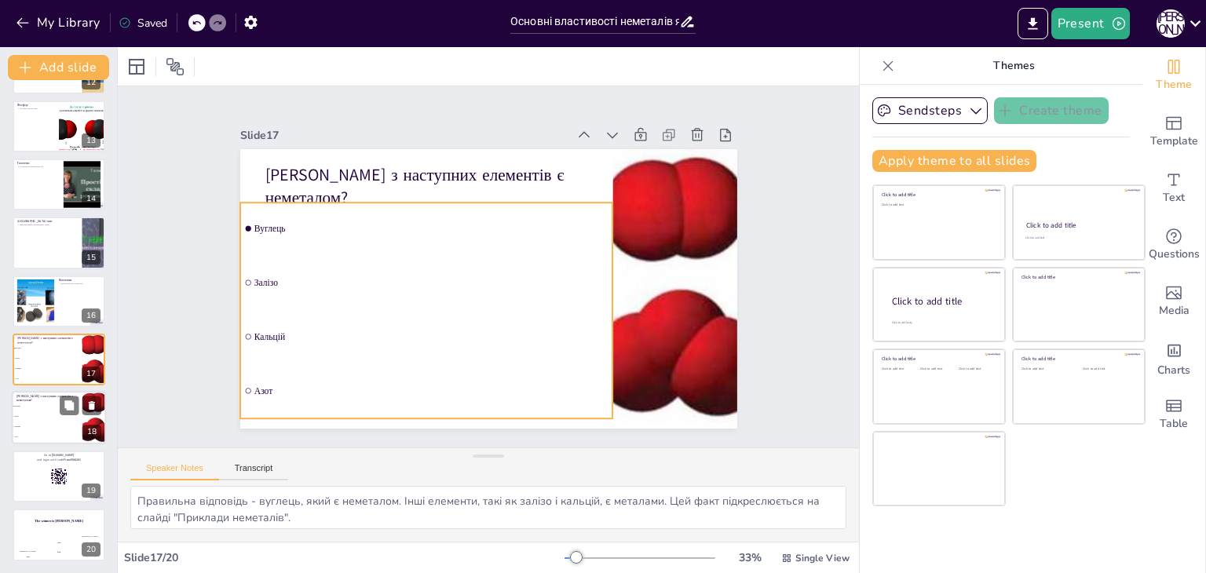
checkbox input "true"
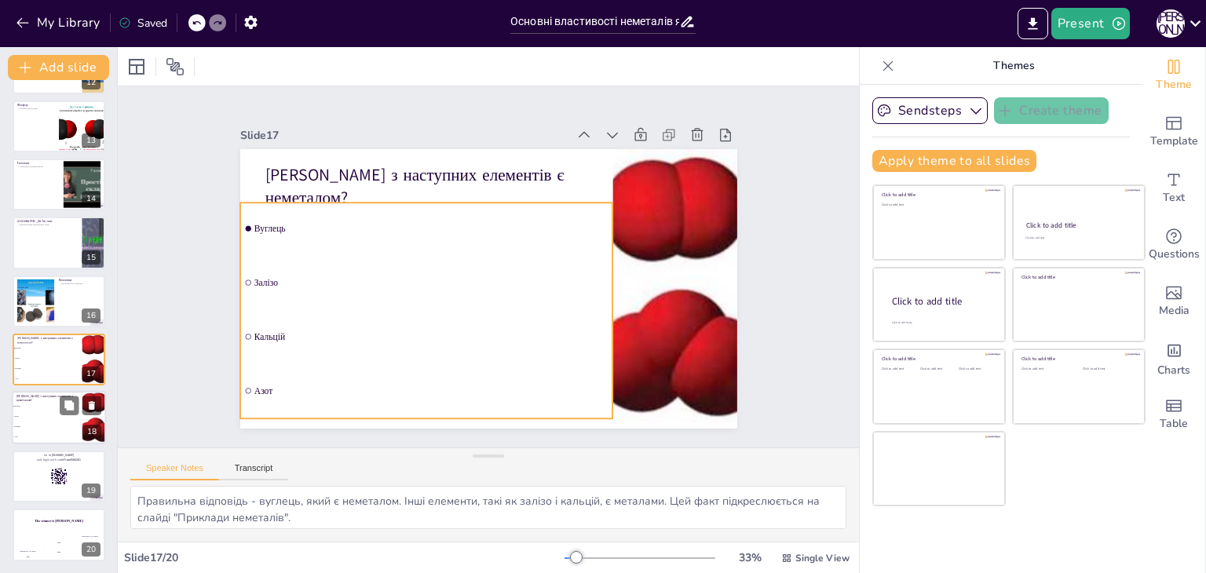
checkbox input "true"
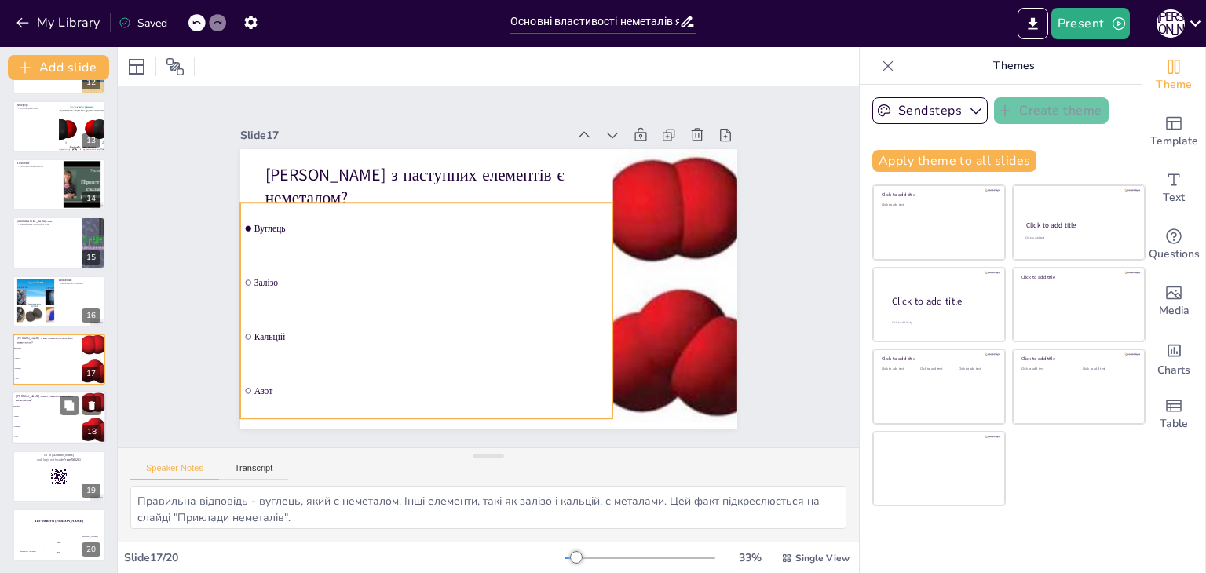
checkbox input "true"
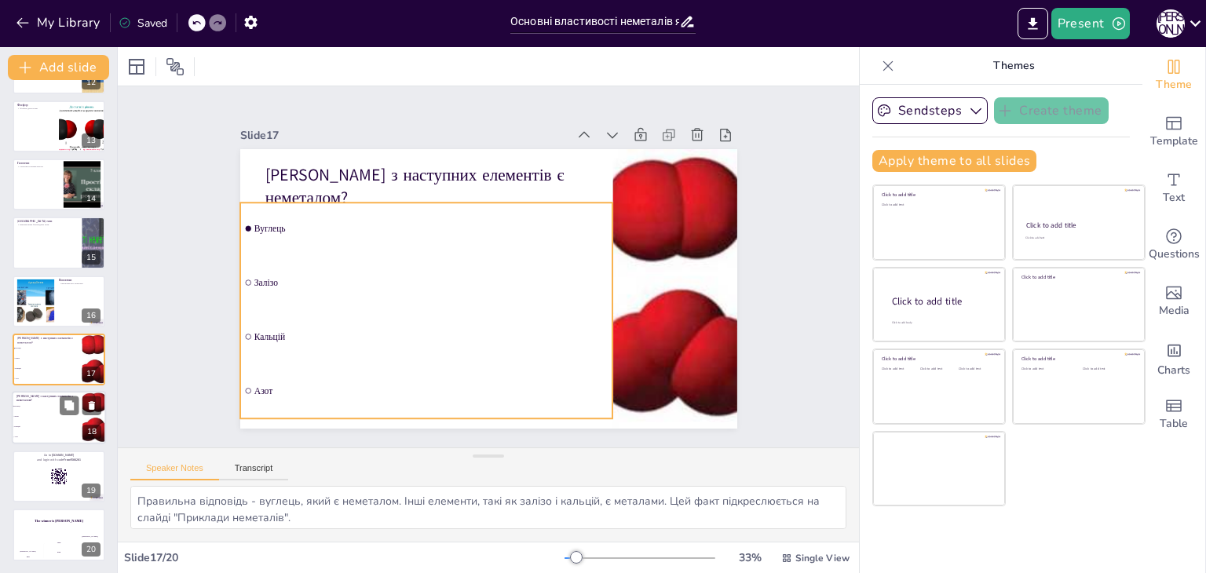
checkbox input "true"
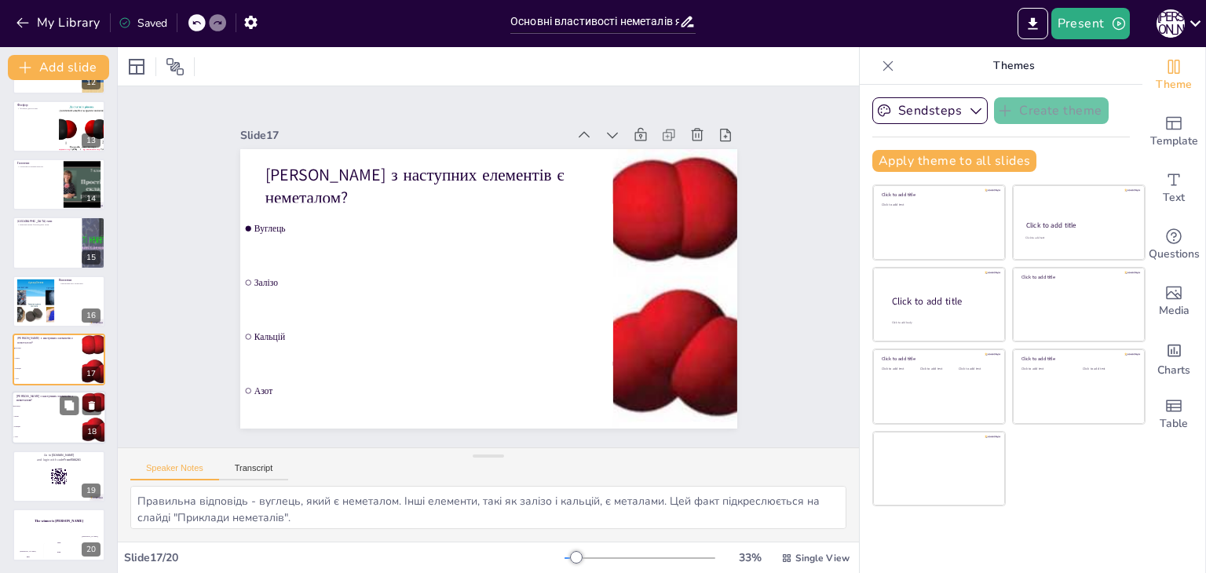
click at [53, 434] on li "Азот" at bounding box center [47, 438] width 71 height 10
checkbox input "true"
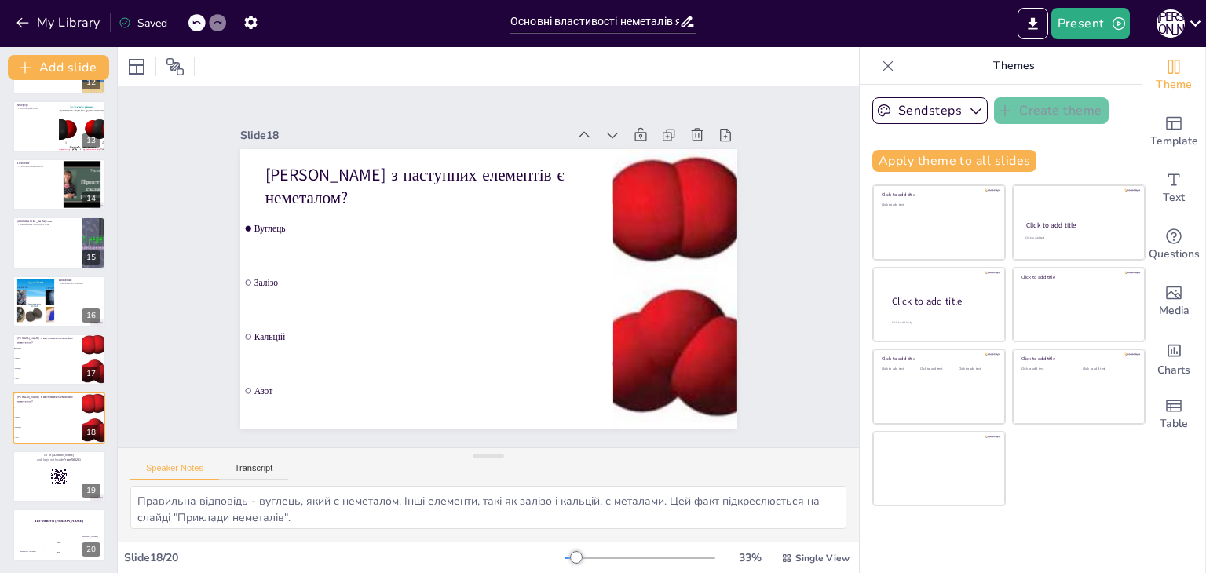
checkbox input "true"
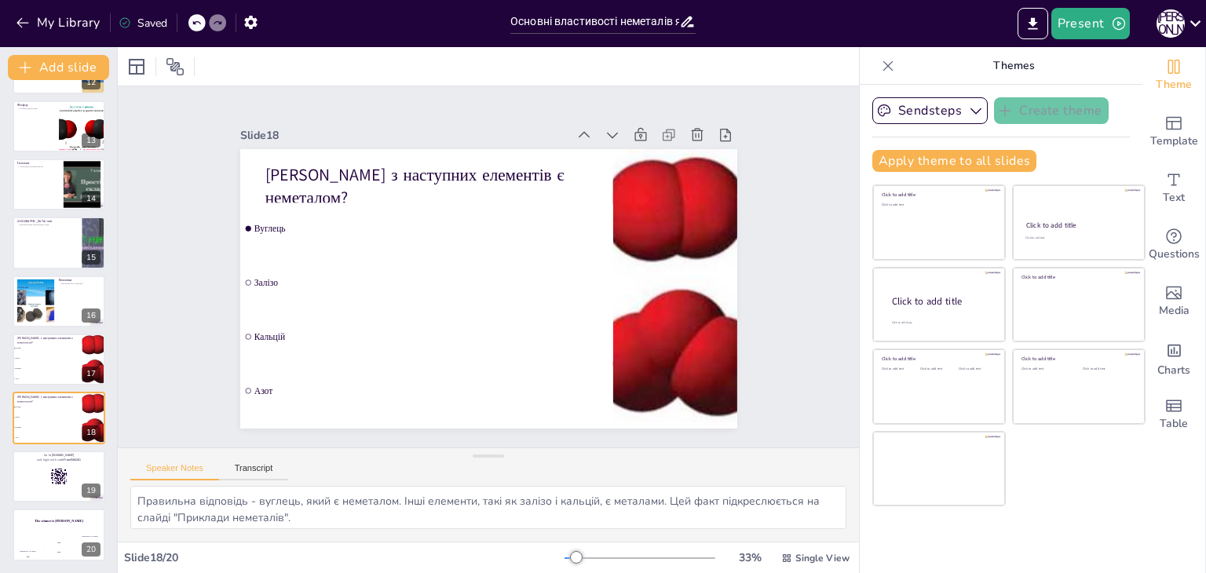
checkbox input "true"
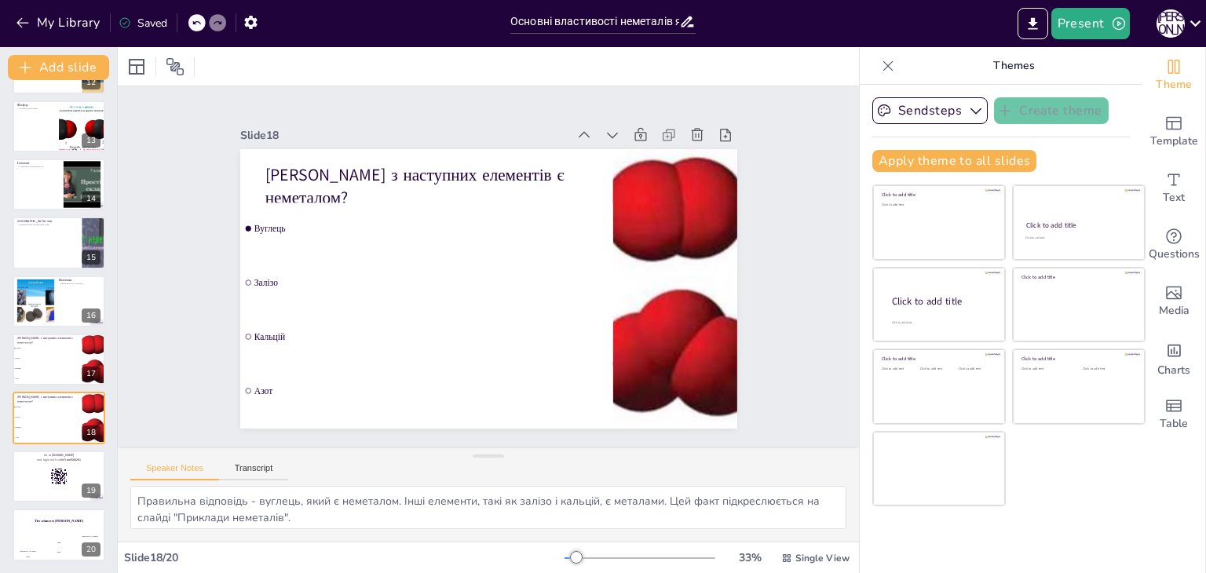
checkbox input "true"
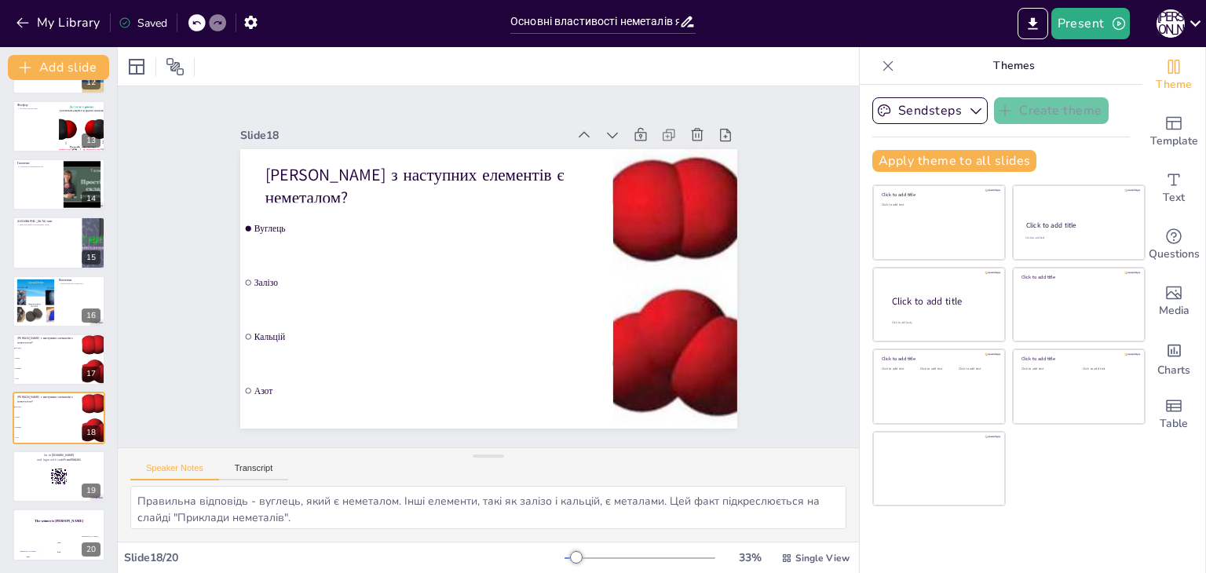
checkbox input "true"
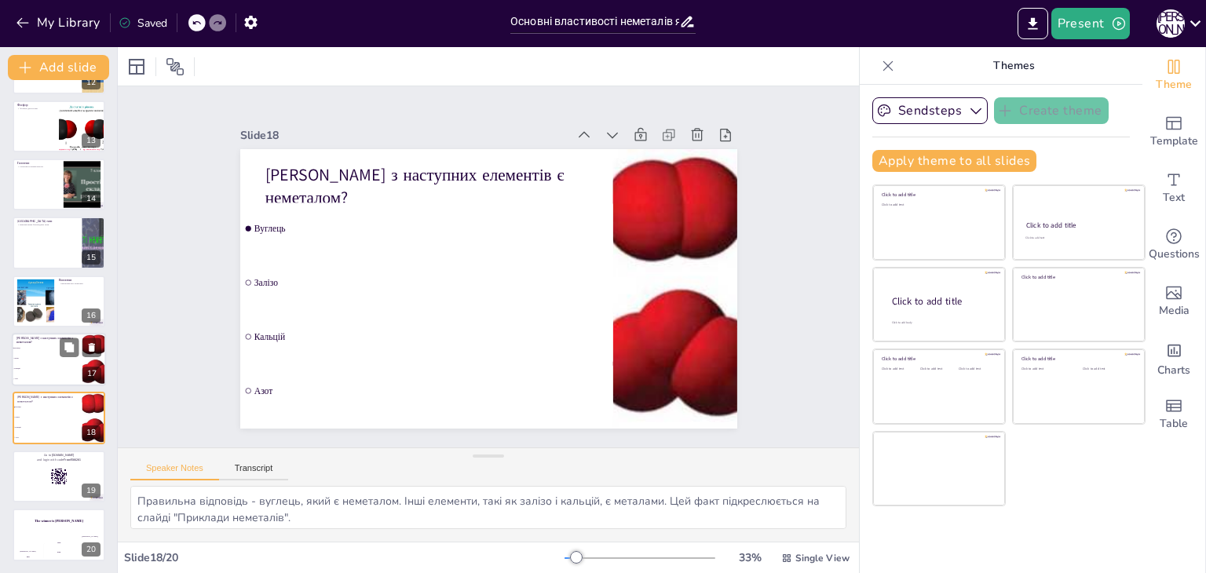
checkbox input "true"
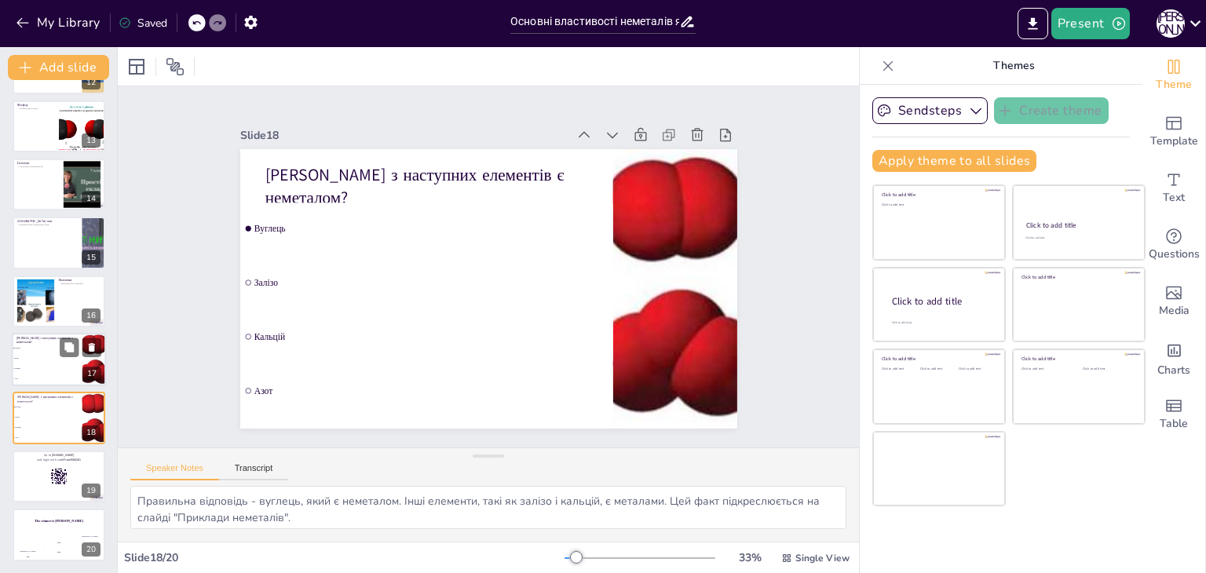
checkbox input "true"
click at [42, 375] on li "Азот" at bounding box center [47, 380] width 71 height 10
checkbox input "true"
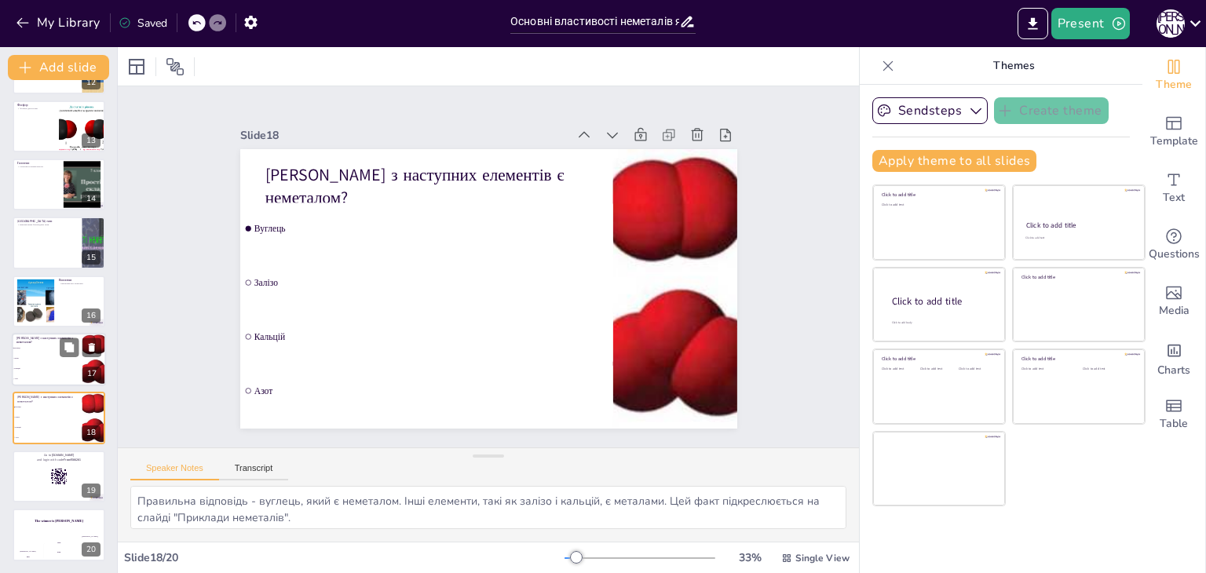
checkbox input "true"
click at [57, 418] on li "Залізо" at bounding box center [47, 417] width 71 height 10
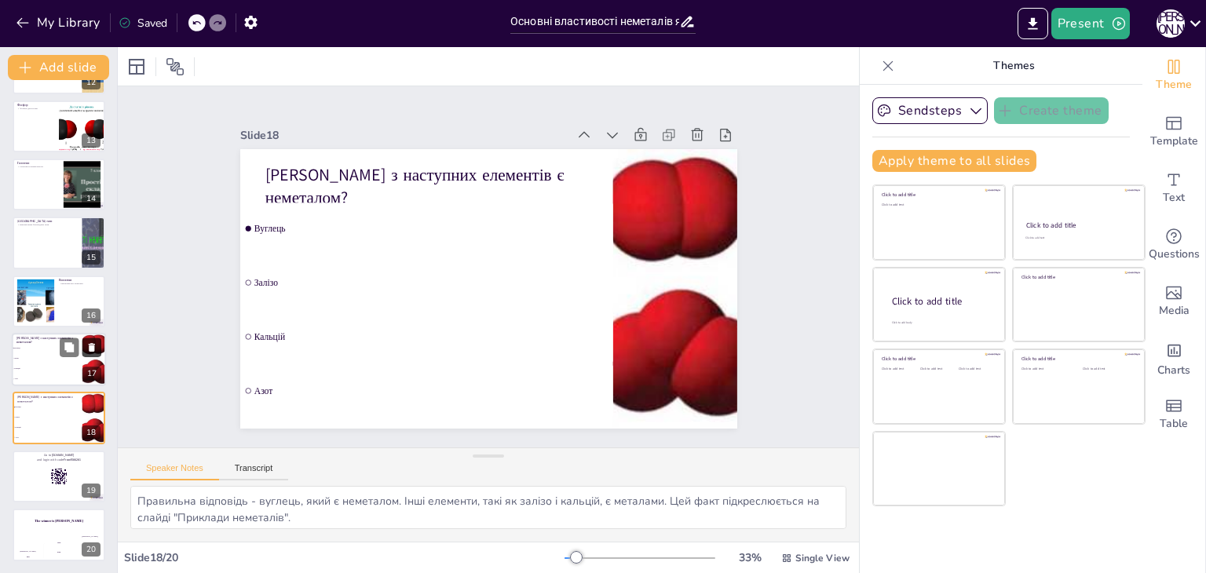
click at [93, 343] on icon at bounding box center [92, 347] width 6 height 9
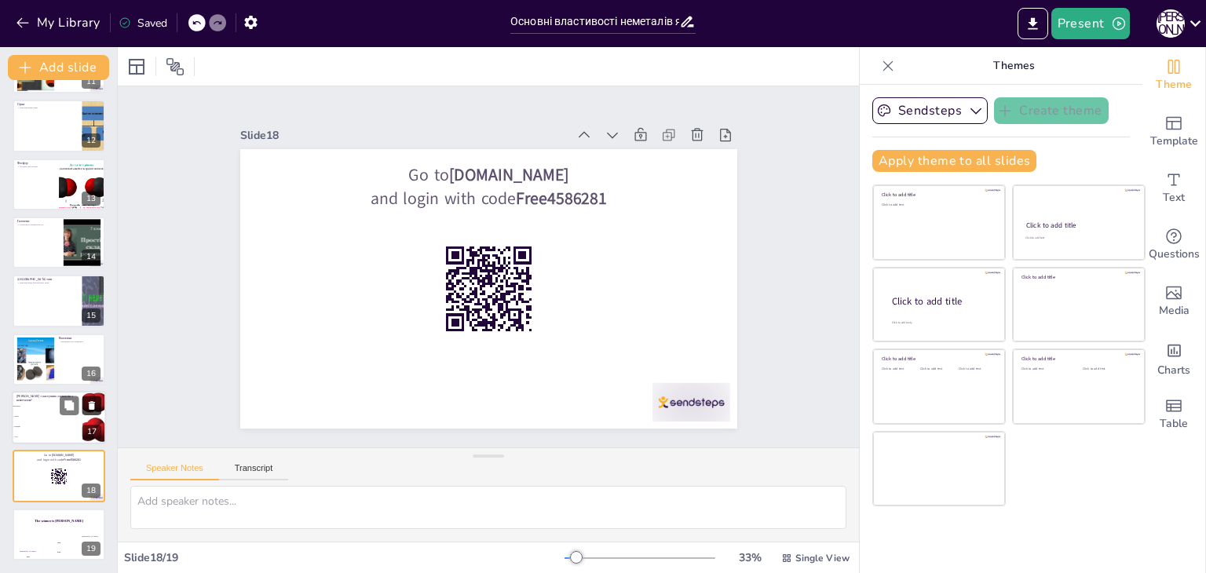
scroll to position [634, 0]
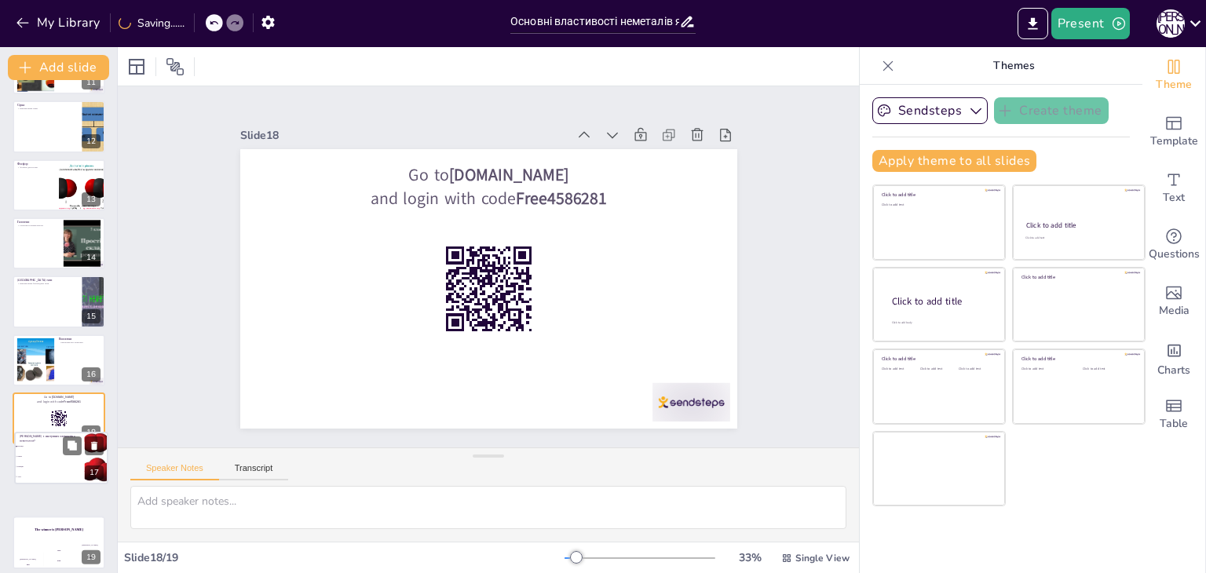
drag, startPoint x: 65, startPoint y: 419, endPoint x: 68, endPoint y: 463, distance: 44.0
click at [68, 463] on ul "Вуглець Залізо Кальцій Азот" at bounding box center [50, 462] width 70 height 40
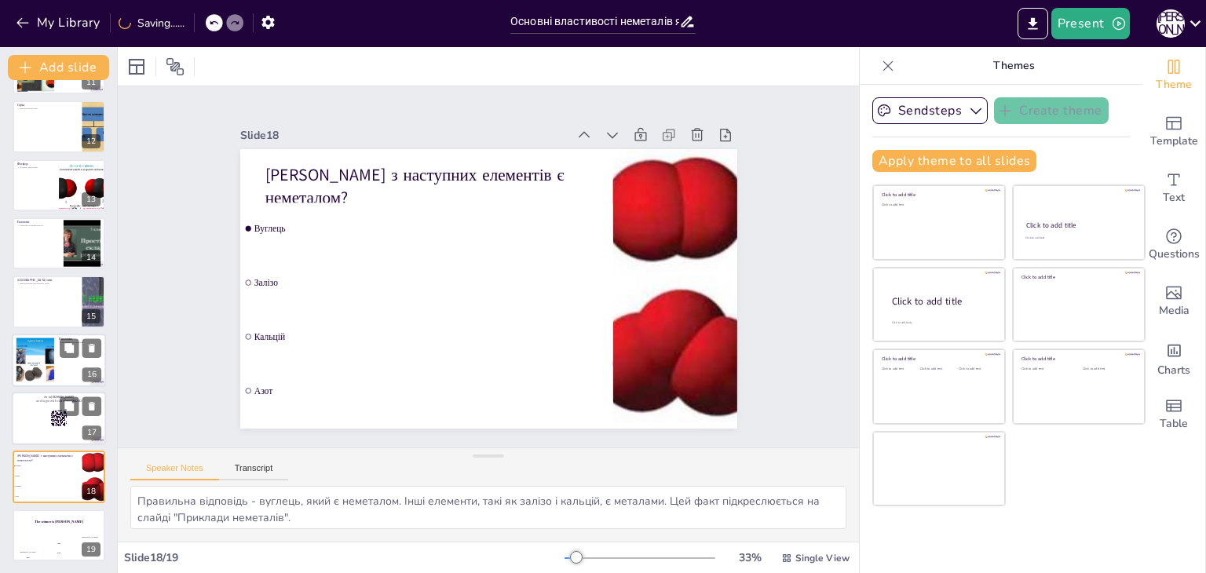
click at [57, 382] on div at bounding box center [59, 360] width 94 height 53
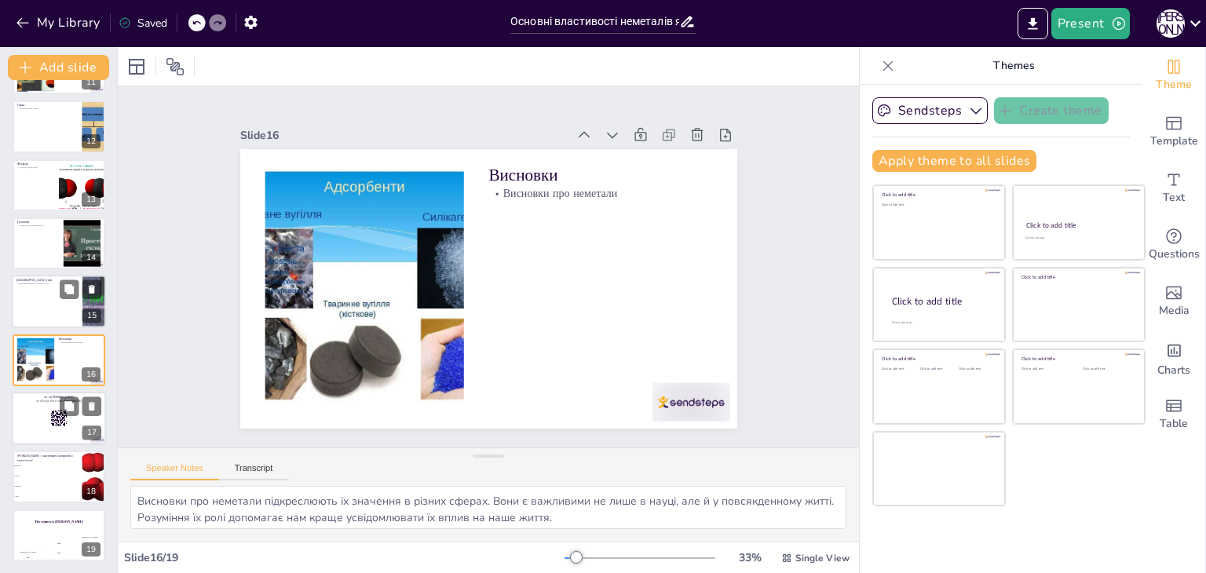
click at [49, 309] on div at bounding box center [59, 302] width 94 height 53
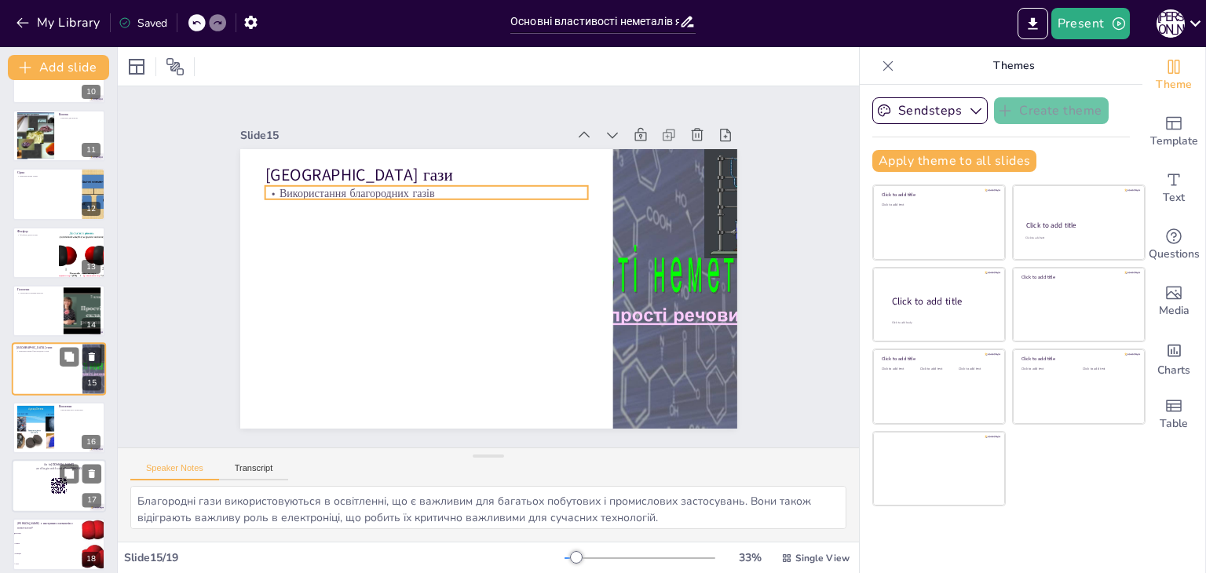
scroll to position [531, 0]
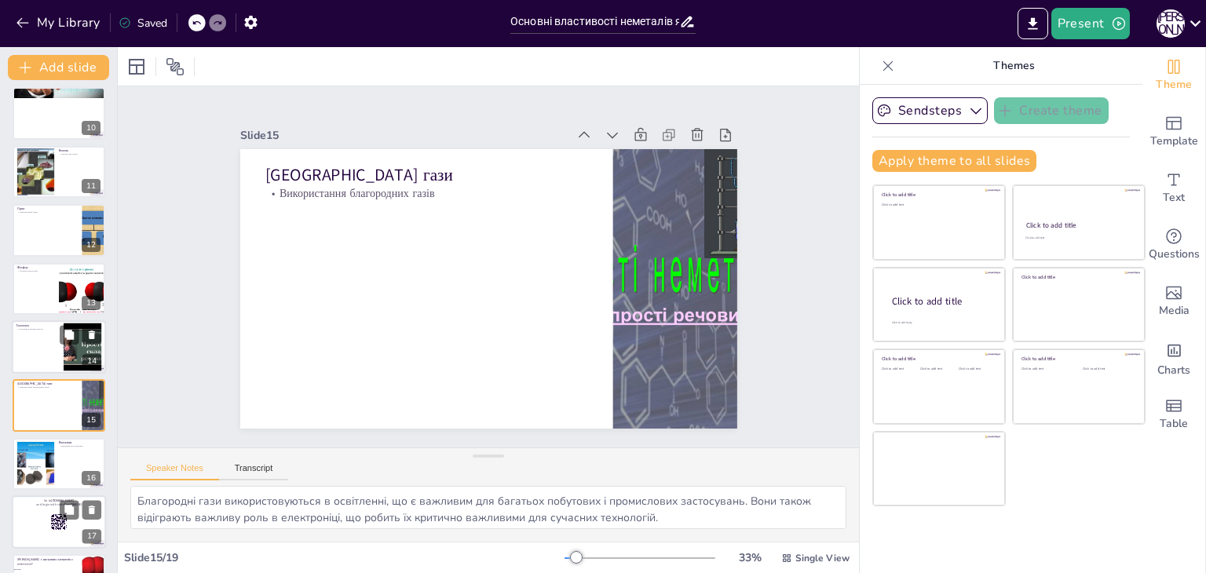
click at [60, 371] on div "Галогени Галогени в промисловості 14" at bounding box center [59, 346] width 94 height 53
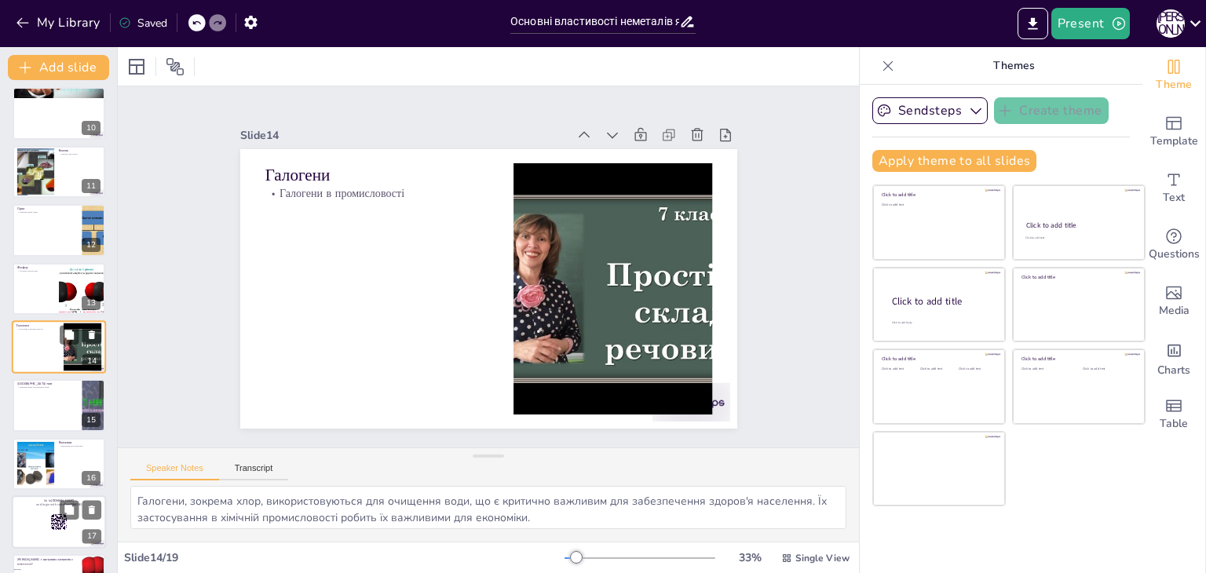
scroll to position [551, 0]
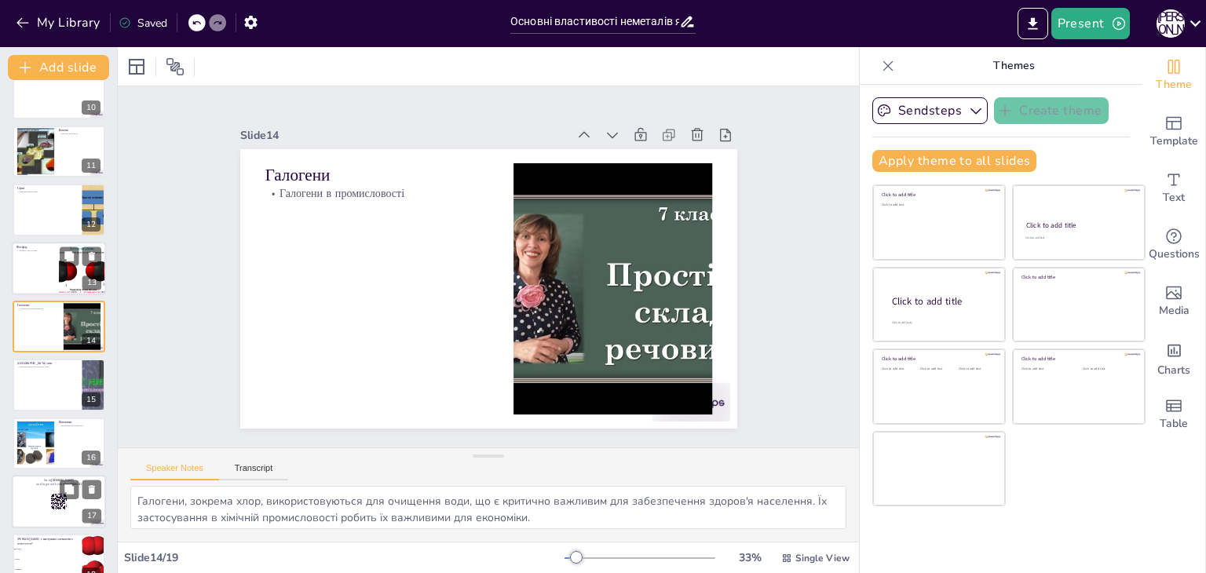
click at [44, 271] on div at bounding box center [59, 268] width 94 height 53
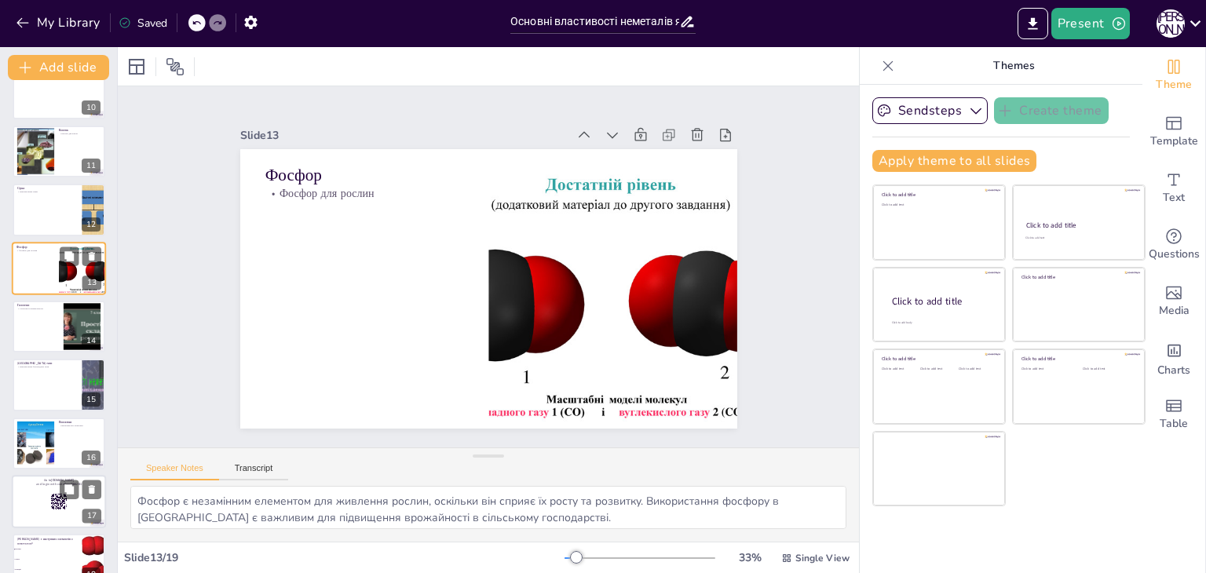
scroll to position [493, 0]
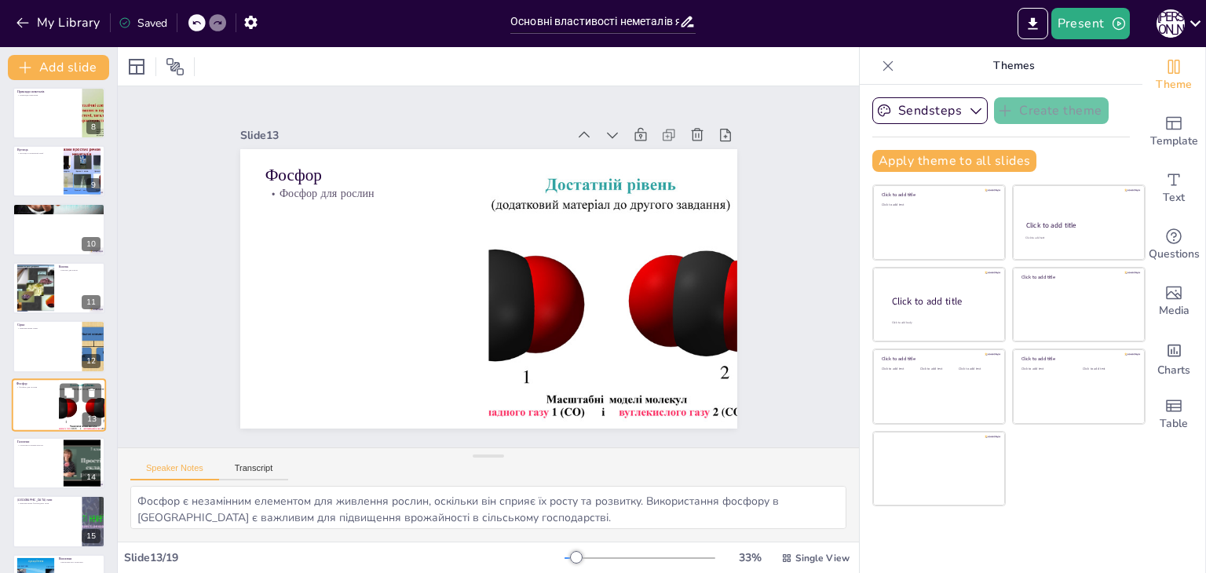
click at [44, 271] on div at bounding box center [36, 288] width 63 height 47
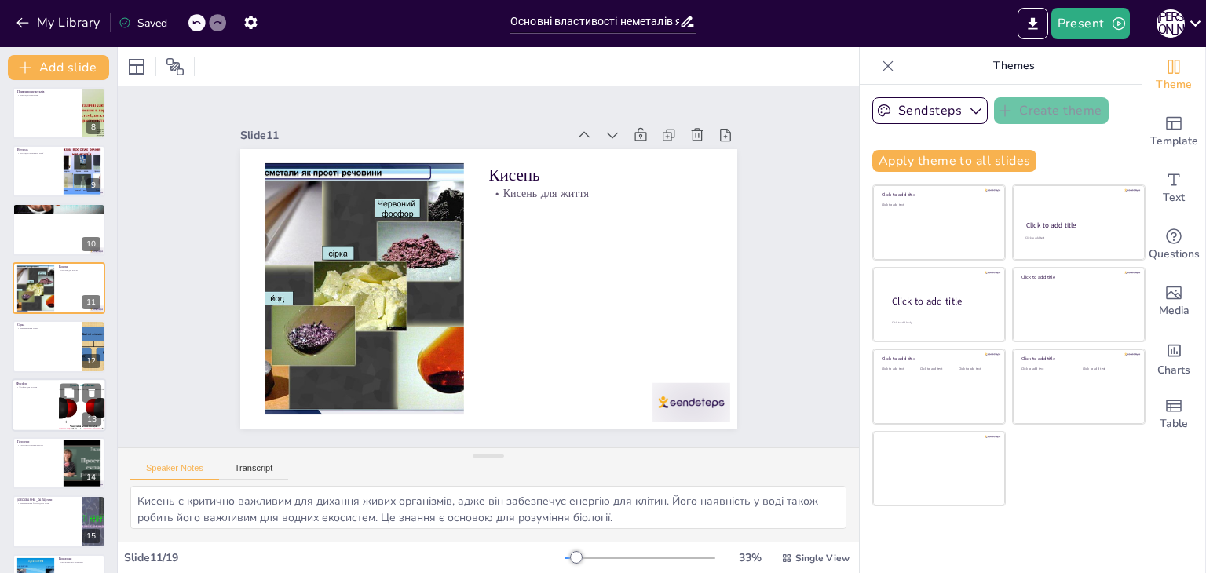
scroll to position [376, 0]
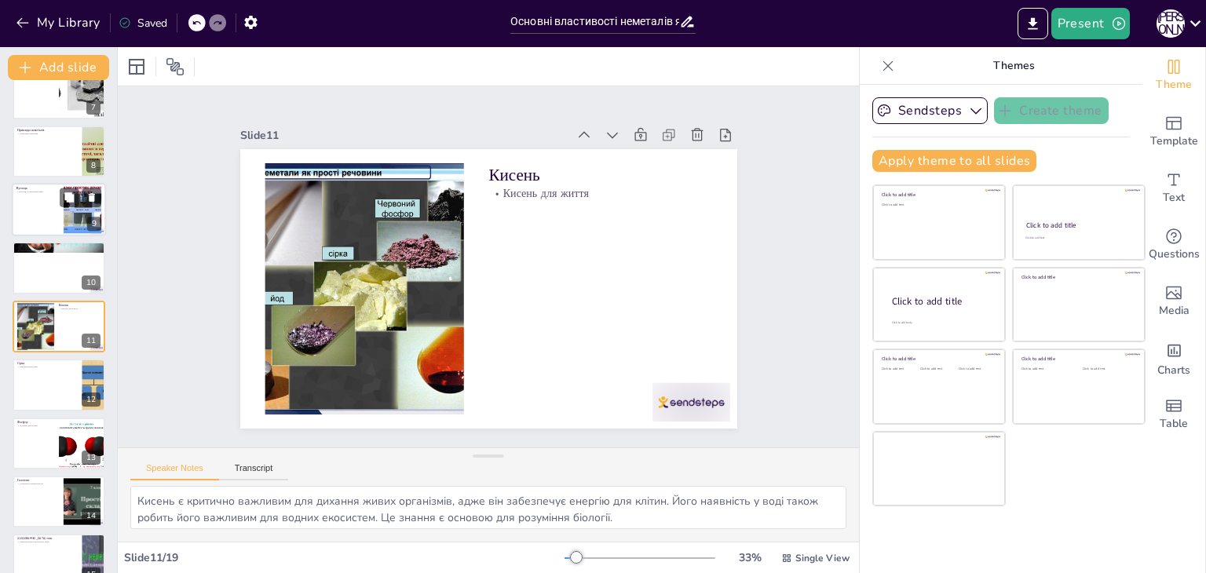
click at [44, 216] on div at bounding box center [59, 209] width 94 height 53
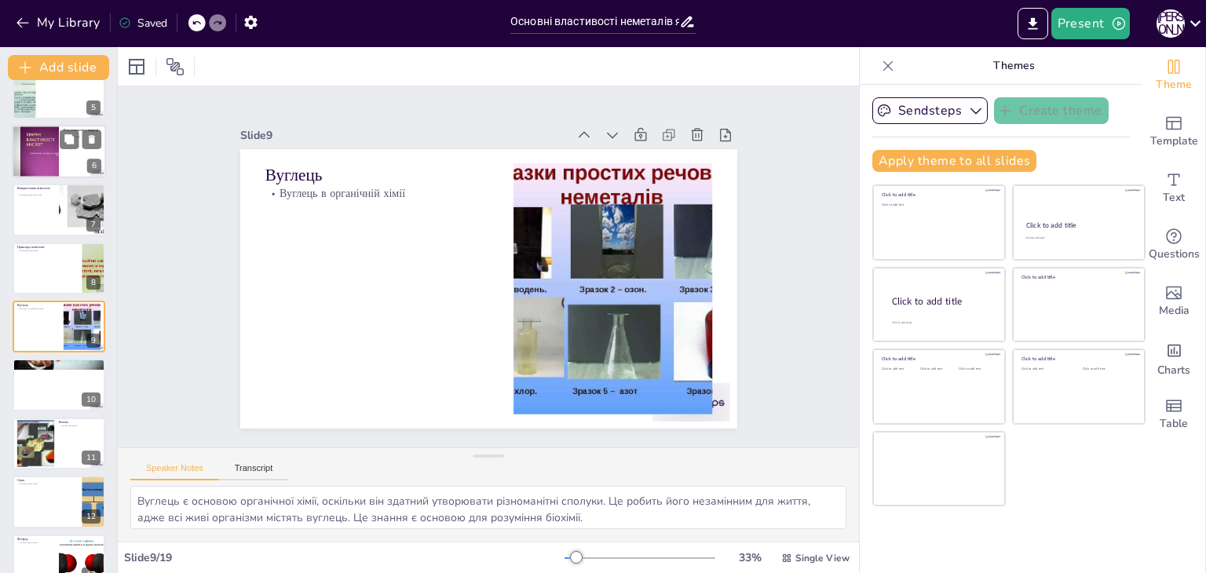
click at [38, 161] on div at bounding box center [35, 151] width 71 height 53
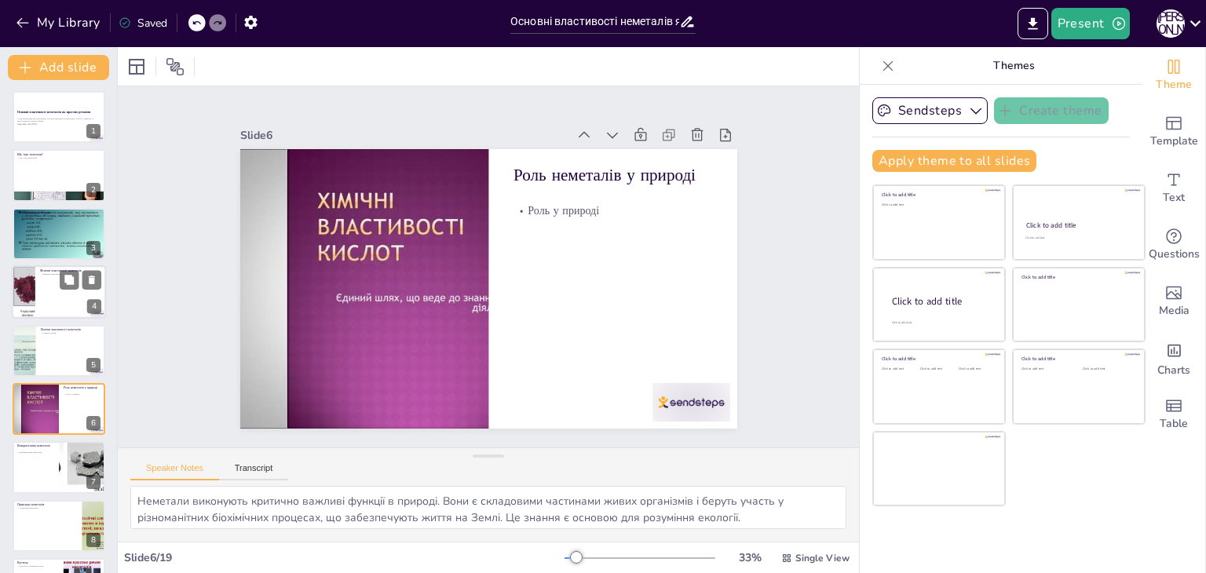
scroll to position [0, 0]
click at [60, 244] on div at bounding box center [59, 235] width 94 height 53
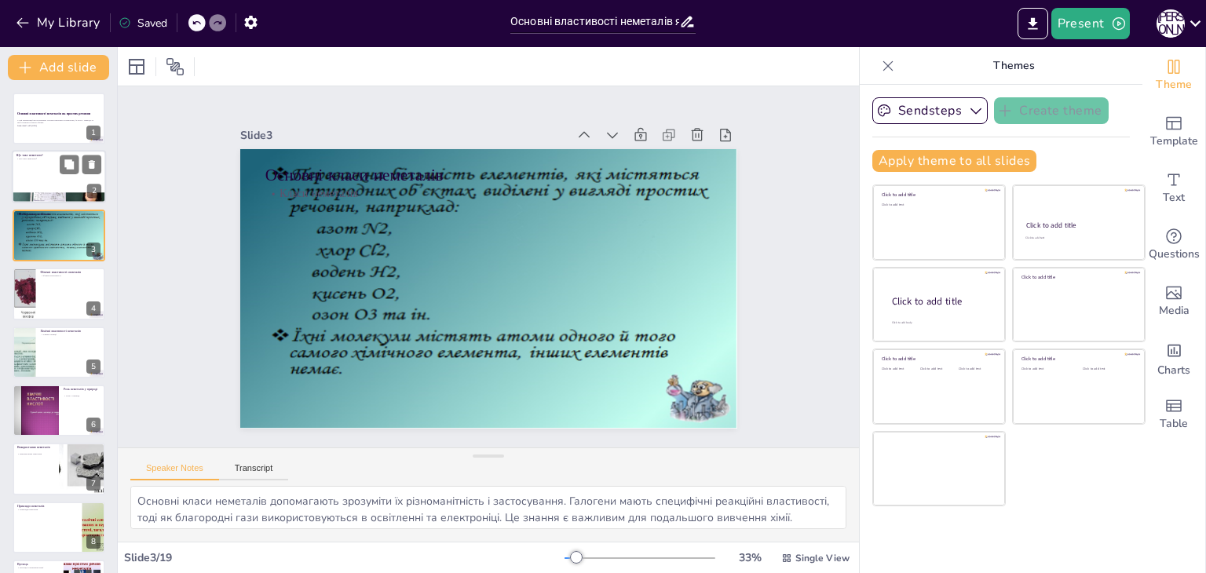
click at [56, 171] on div at bounding box center [59, 177] width 94 height 53
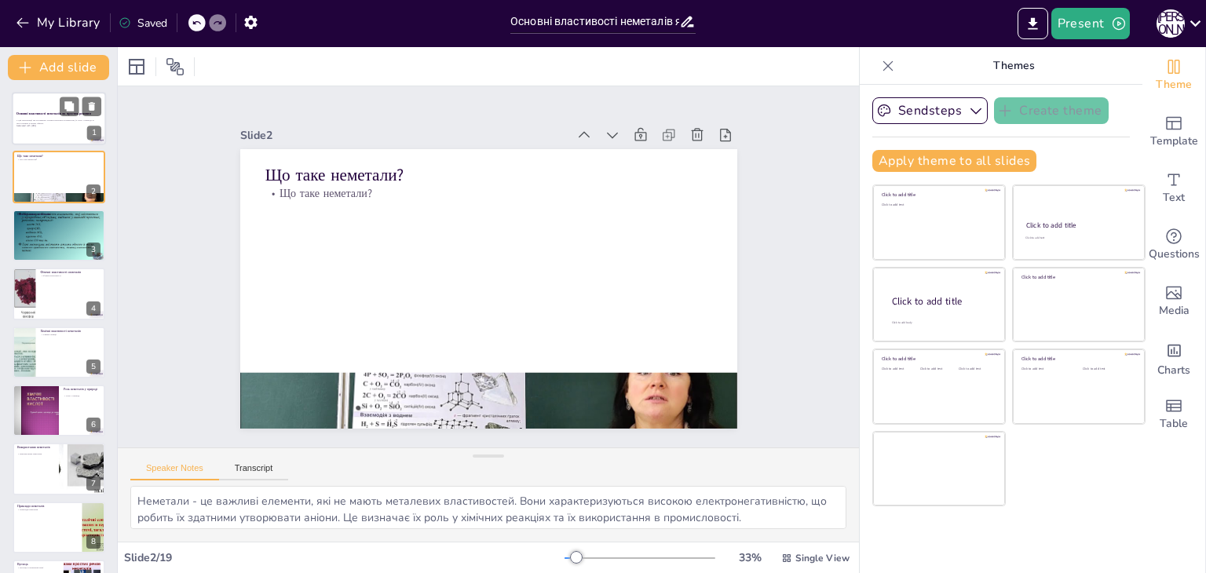
click at [57, 127] on div at bounding box center [59, 118] width 94 height 53
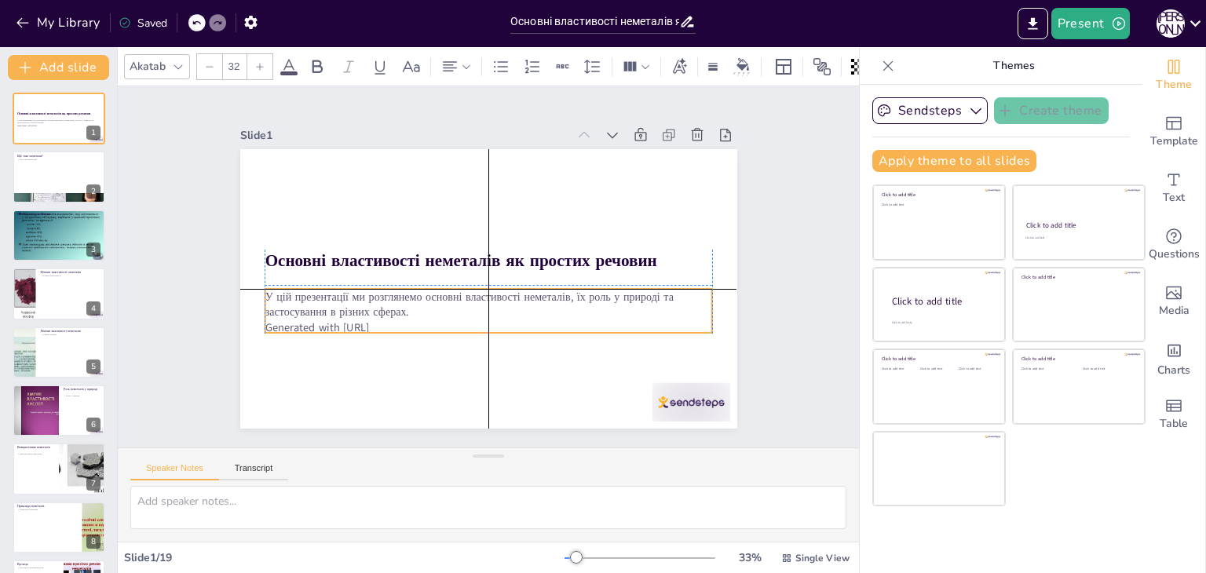
click at [378, 312] on p "У цій презентації ми розглянемо основні властивості неметалів, їх роль у природ…" at bounding box center [489, 304] width 448 height 31
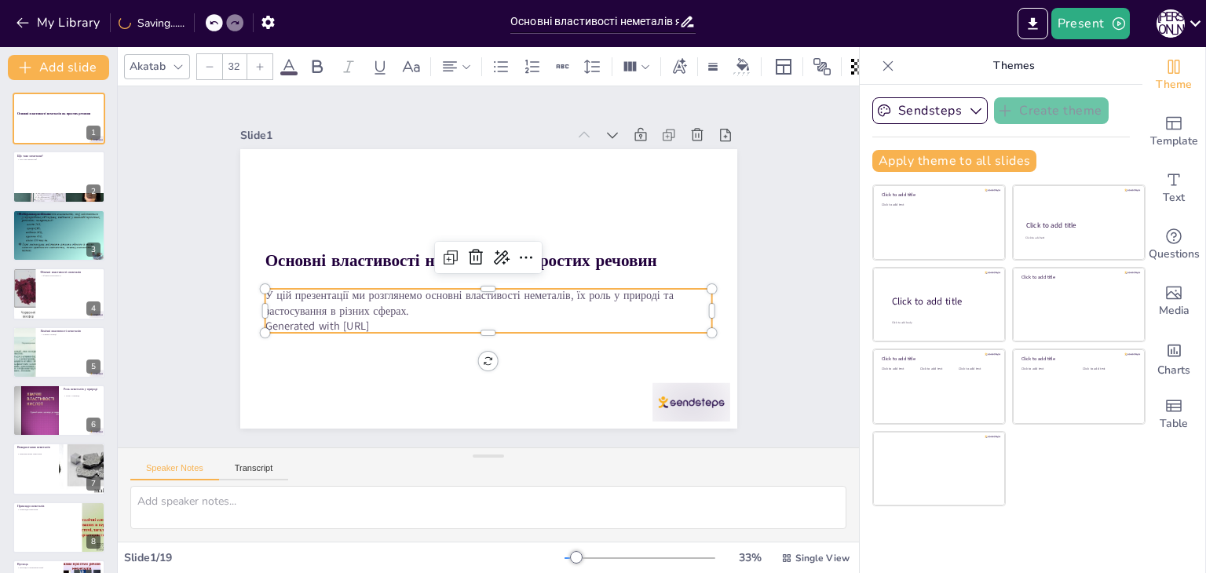
drag, startPoint x: 393, startPoint y: 320, endPoint x: 217, endPoint y: 320, distance: 175.9
click at [217, 320] on div "Slide 1 Основні властивості неметалів як простих речовин У цій презентації ми р…" at bounding box center [488, 266] width 585 height 323
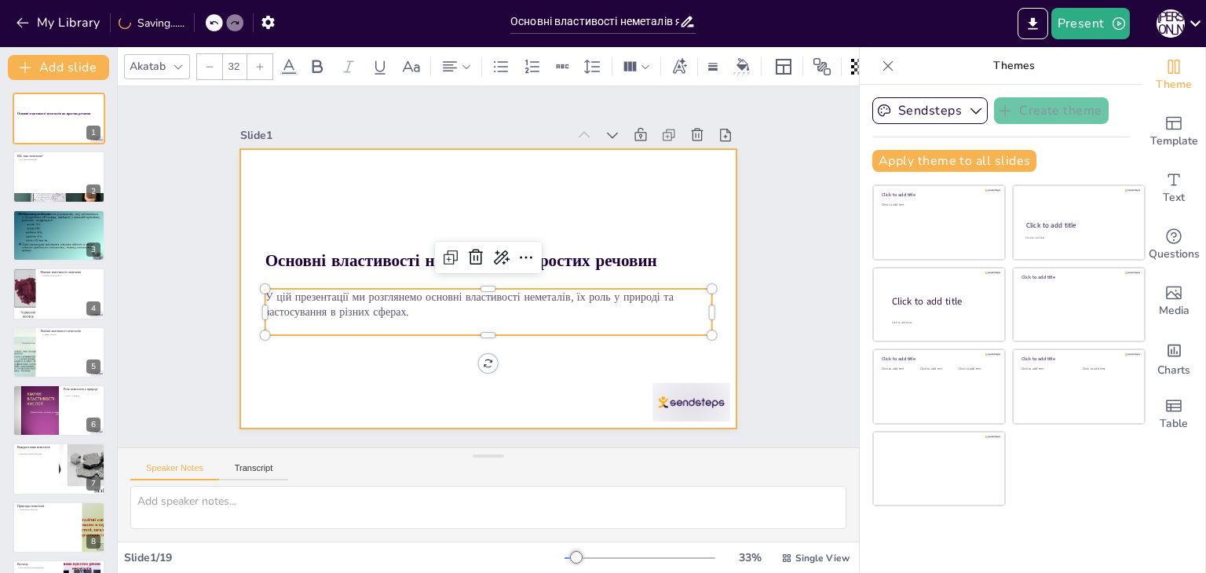
click at [351, 353] on div at bounding box center [488, 289] width 497 height 280
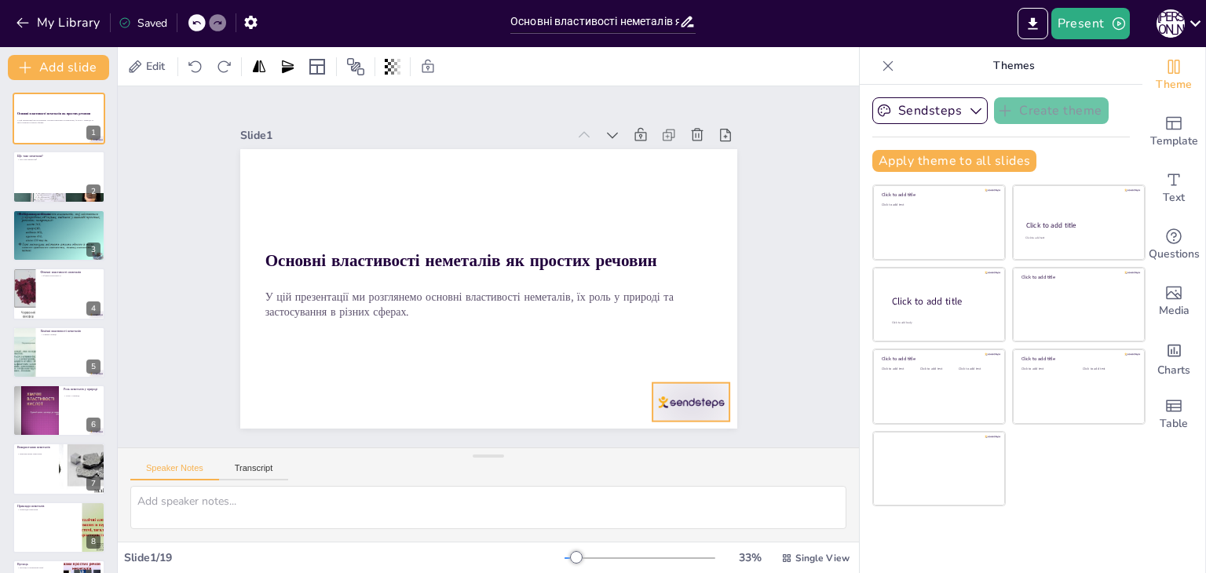
click at [677, 400] on div at bounding box center [676, 423] width 82 height 47
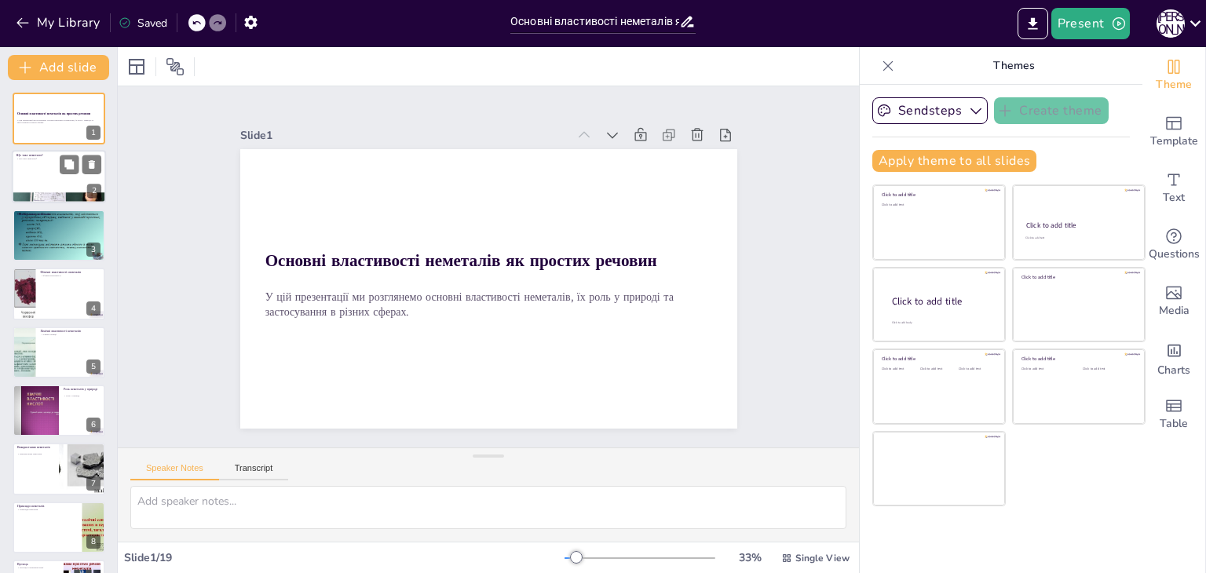
click at [30, 166] on div at bounding box center [59, 177] width 94 height 53
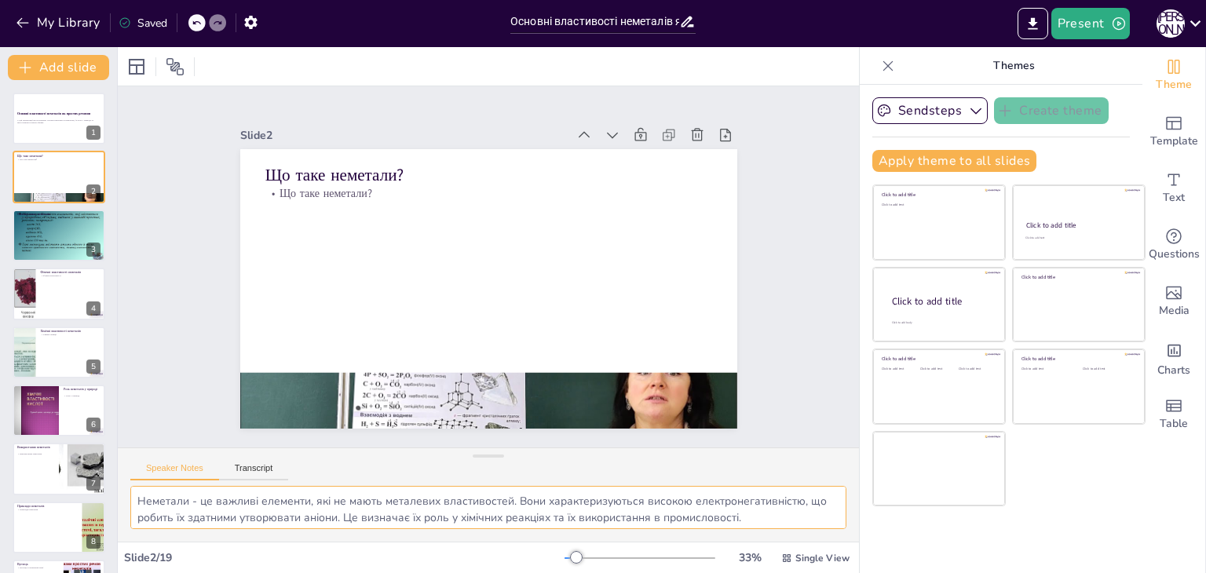
scroll to position [3, 0]
drag, startPoint x: 133, startPoint y: 497, endPoint x: 796, endPoint y: 565, distance: 666.9
click at [796, 565] on div "Slide 1 Основні властивості неметалів як простих речовин У цій презентації ми р…" at bounding box center [488, 310] width 741 height 526
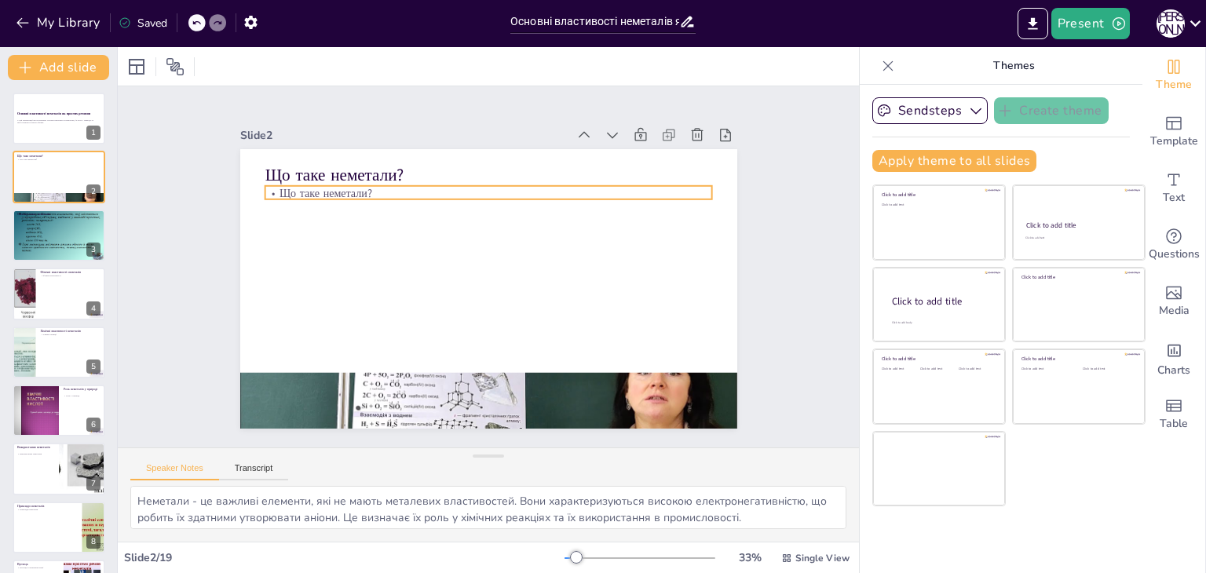
click at [360, 189] on p "Що таке неметали?" at bounding box center [489, 194] width 448 height 16
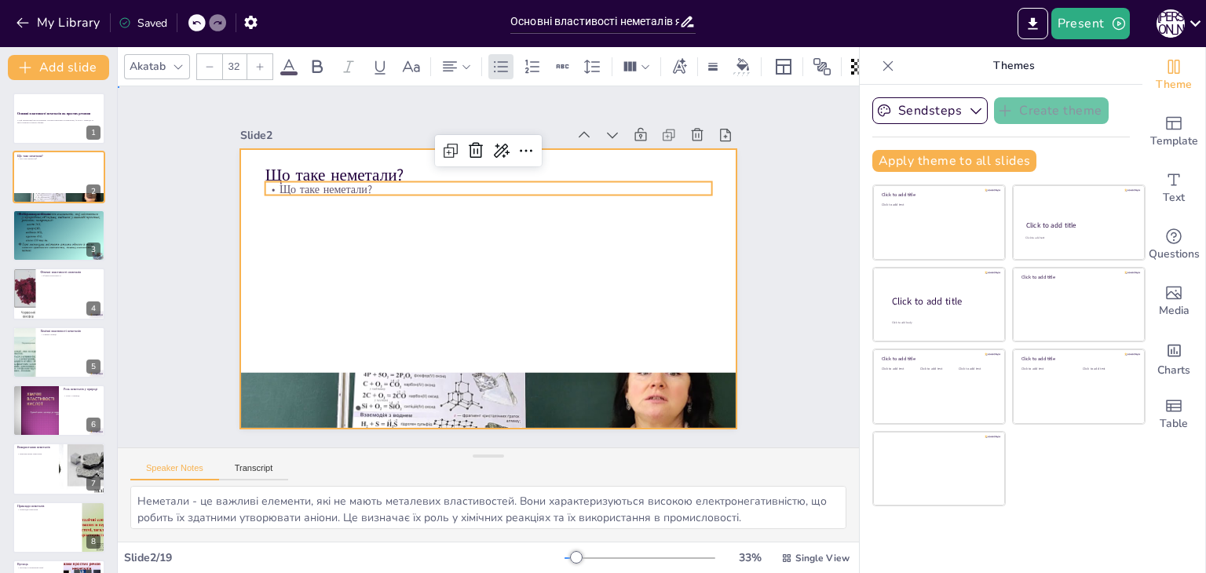
click at [393, 225] on div at bounding box center [488, 289] width 497 height 280
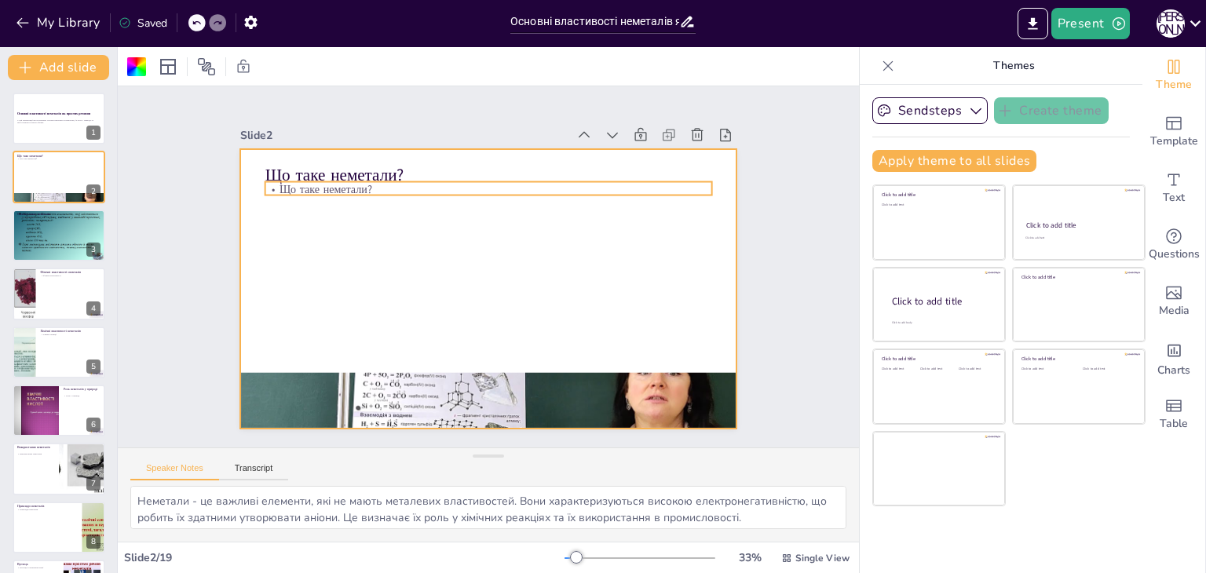
click at [378, 188] on div "Що таке неметали? Що таке неметали?" at bounding box center [488, 289] width 497 height 280
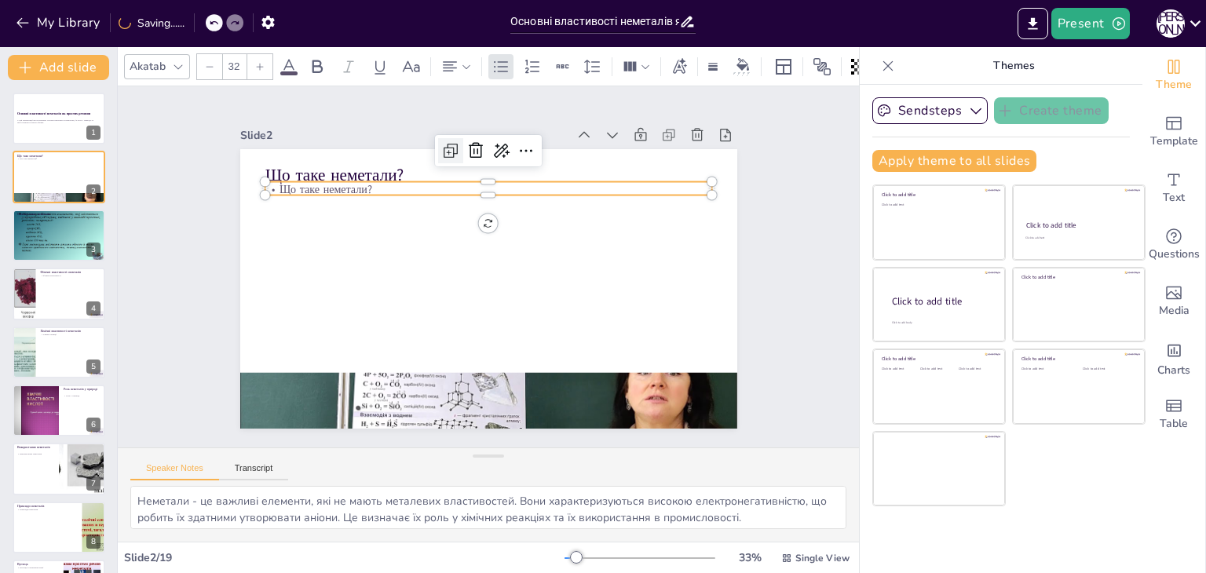
click at [447, 141] on icon at bounding box center [450, 150] width 19 height 19
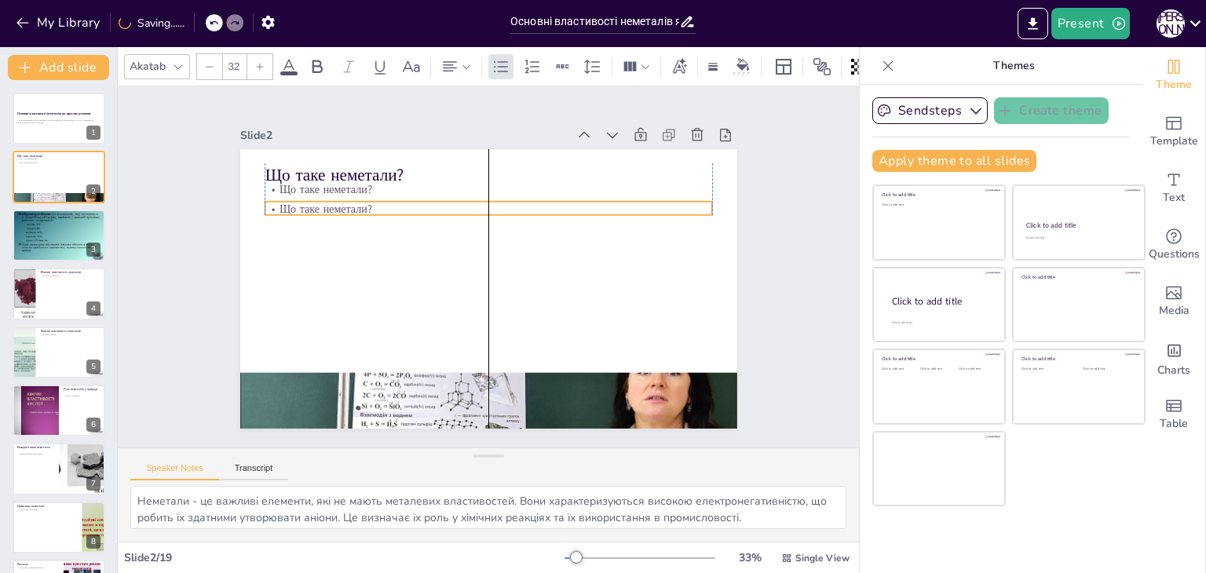
drag, startPoint x: 408, startPoint y: 180, endPoint x: 405, endPoint y: 197, distance: 17.6
click at [405, 202] on p "Що таке неметали?" at bounding box center [489, 210] width 448 height 16
click at [378, 202] on p "Що таке неметали?" at bounding box center [489, 210] width 448 height 16
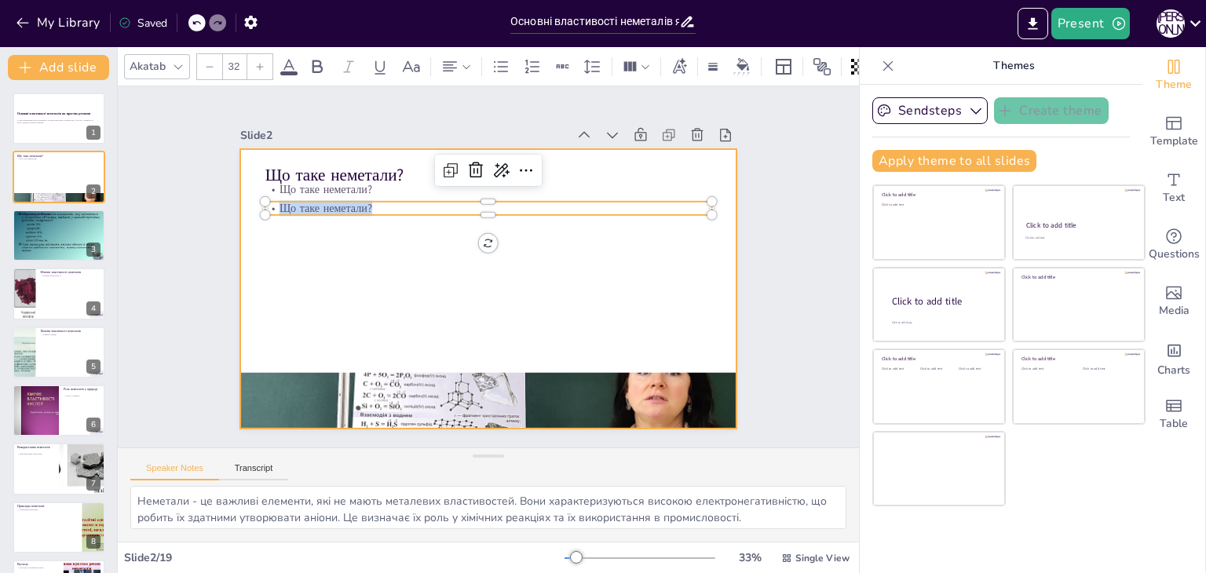
drag, startPoint x: 360, startPoint y: 199, endPoint x: 236, endPoint y: 199, distance: 124.8
click at [240, 199] on div "Що таке неметали? Що таке неметали? Що таке неметали?" at bounding box center [488, 289] width 497 height 280
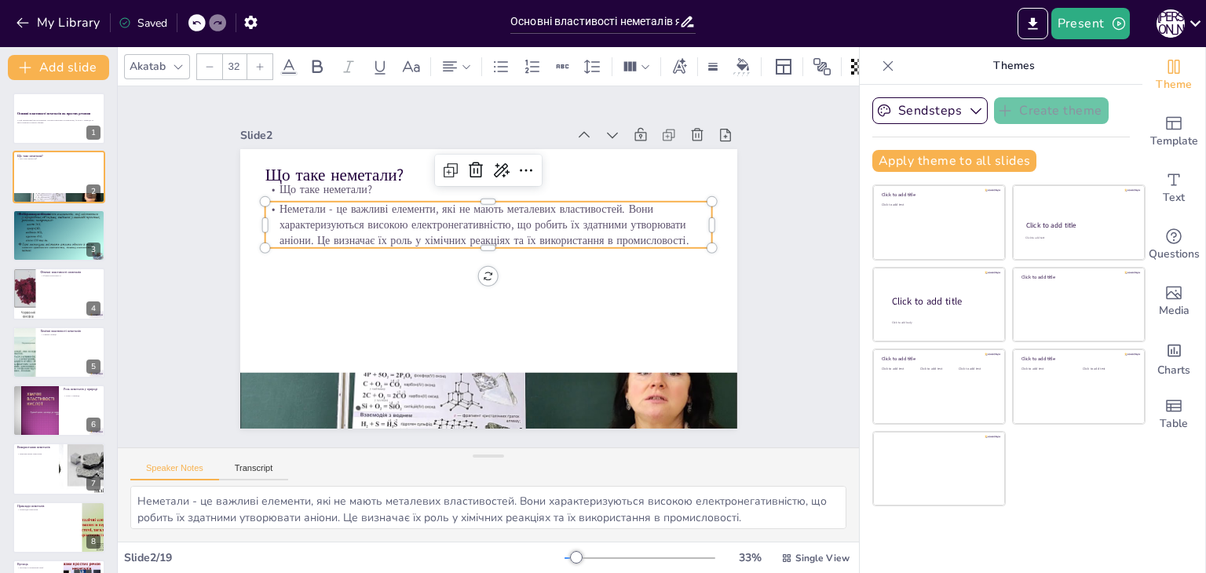
click at [327, 229] on p "Неметали - це важливі елементи, які не мають металевих властивостей. Вони харак…" at bounding box center [489, 225] width 448 height 46
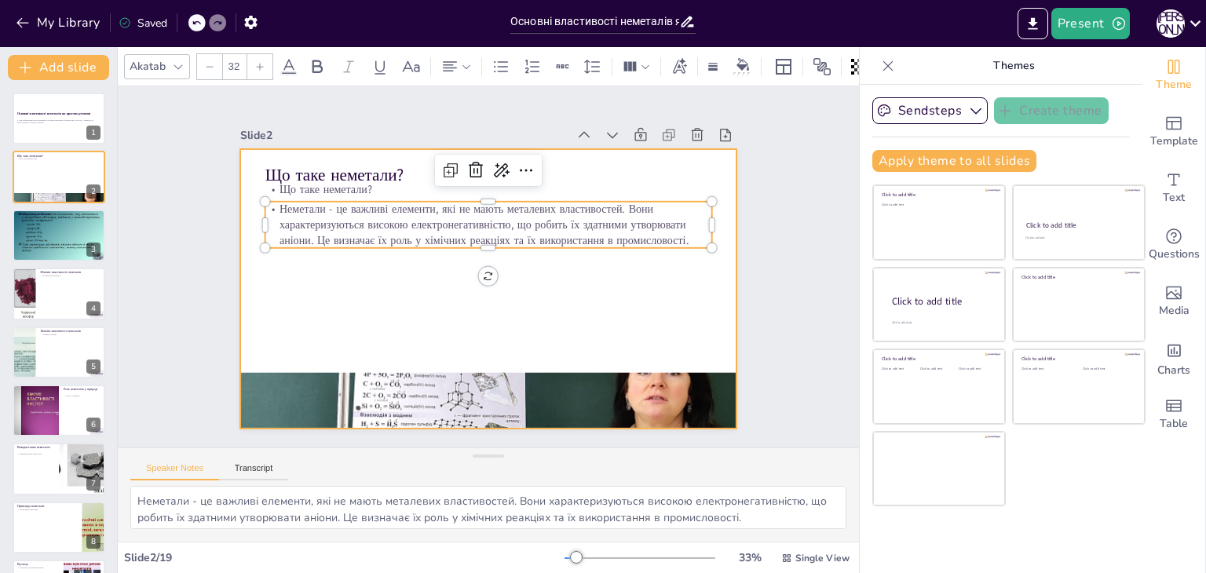
click at [327, 274] on div at bounding box center [488, 289] width 497 height 280
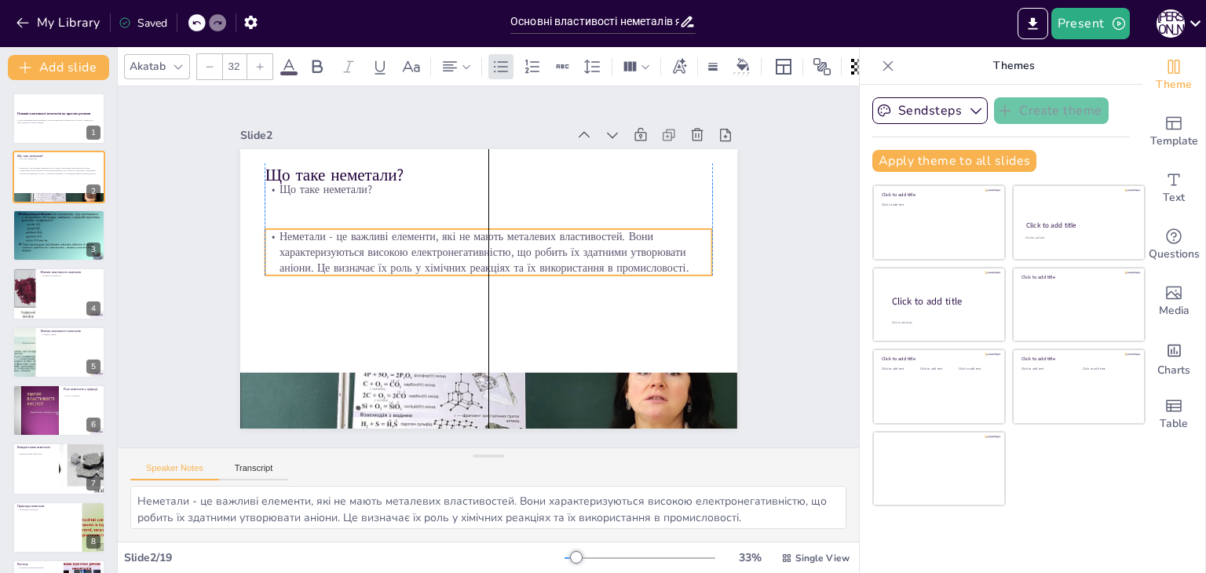
drag, startPoint x: 322, startPoint y: 218, endPoint x: 320, endPoint y: 246, distance: 27.5
click at [320, 246] on p "Неметали - це важливі елементи, які не мають металевих властивостей. Вони харак…" at bounding box center [490, 252] width 450 height 93
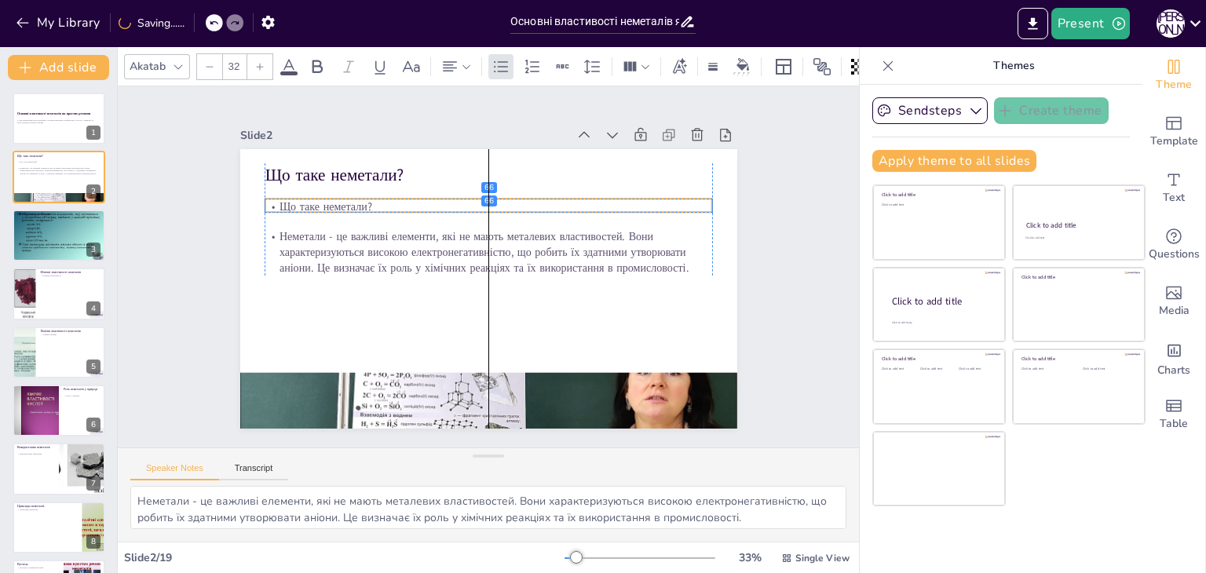
drag, startPoint x: 326, startPoint y: 184, endPoint x: 327, endPoint y: 203, distance: 18.9
click at [327, 203] on p "Що таке неметали?" at bounding box center [489, 207] width 448 height 16
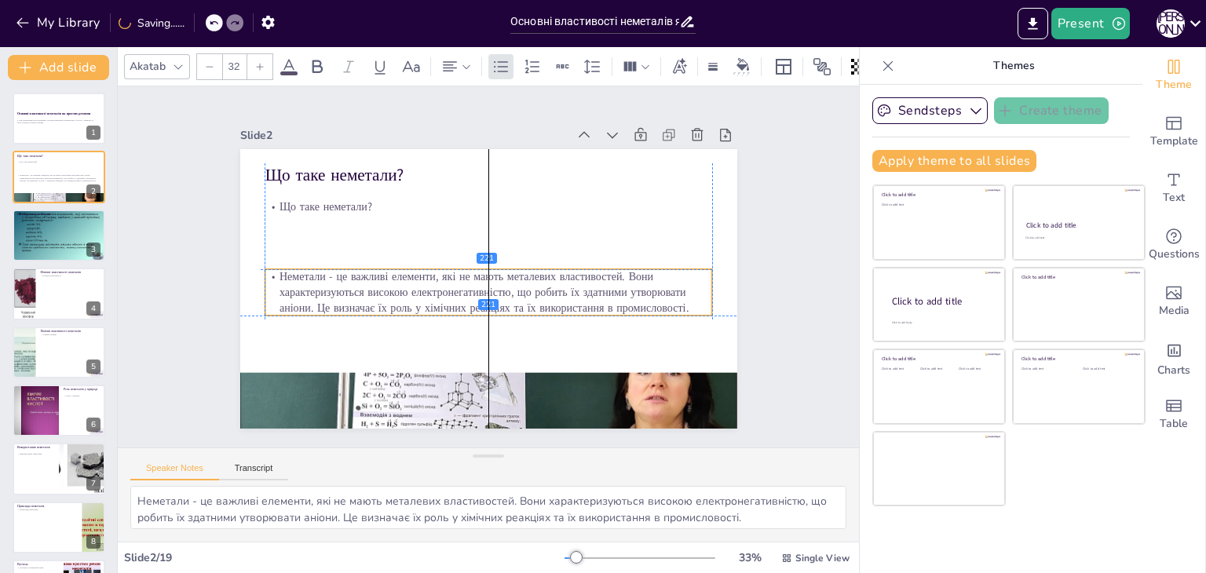
drag, startPoint x: 343, startPoint y: 230, endPoint x: 339, endPoint y: 276, distance: 46.5
click at [339, 276] on p "Неметали - це важливі елементи, які не мають металевих властивостей. Вони харак…" at bounding box center [489, 292] width 448 height 46
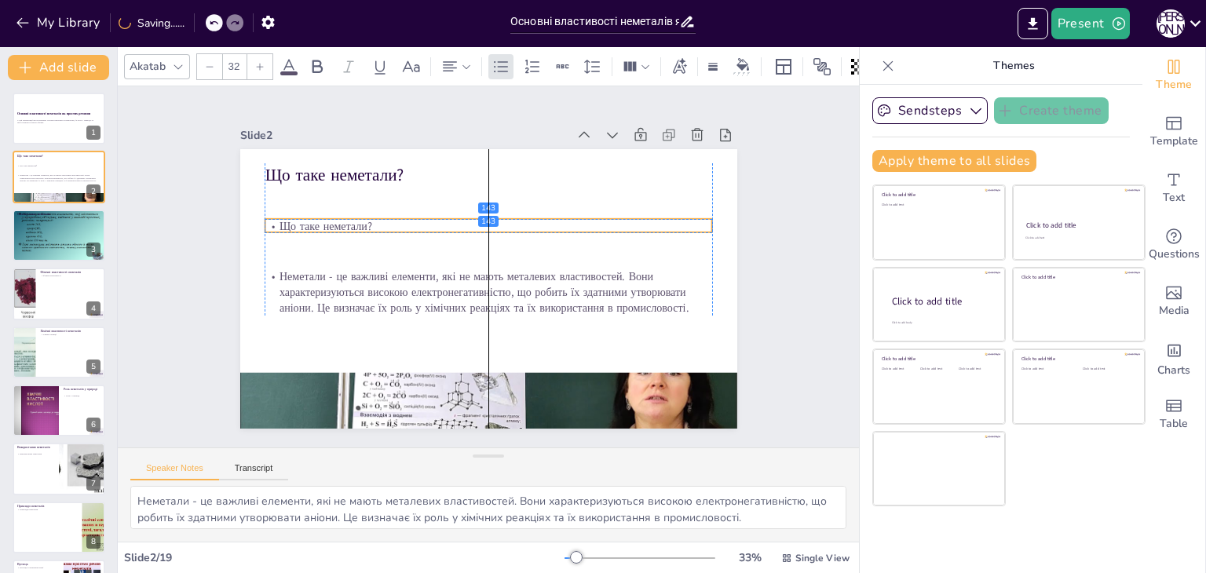
drag, startPoint x: 340, startPoint y: 202, endPoint x: 340, endPoint y: 221, distance: 19.6
click at [340, 221] on p "Що таке неметали?" at bounding box center [492, 227] width 447 height 62
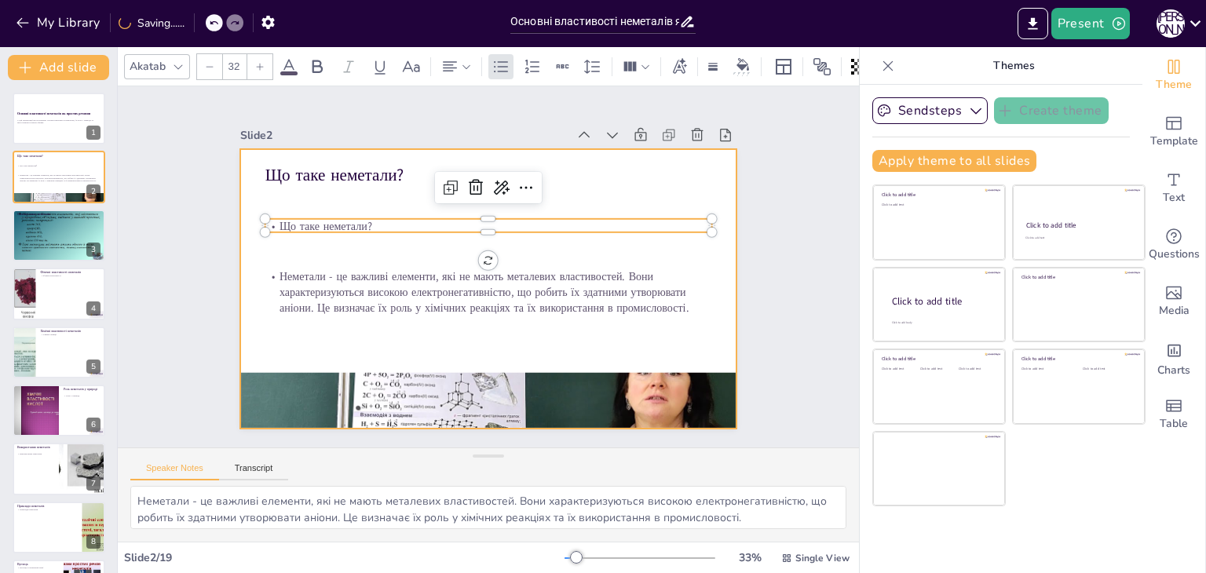
click at [338, 192] on div at bounding box center [488, 289] width 497 height 280
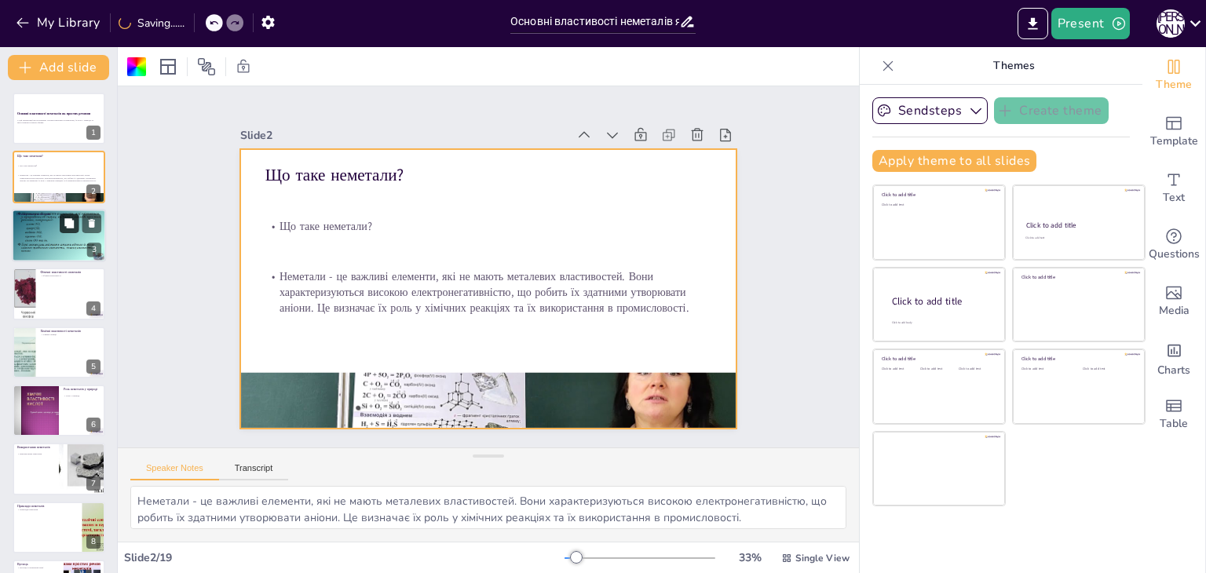
click at [66, 232] on button at bounding box center [69, 223] width 19 height 19
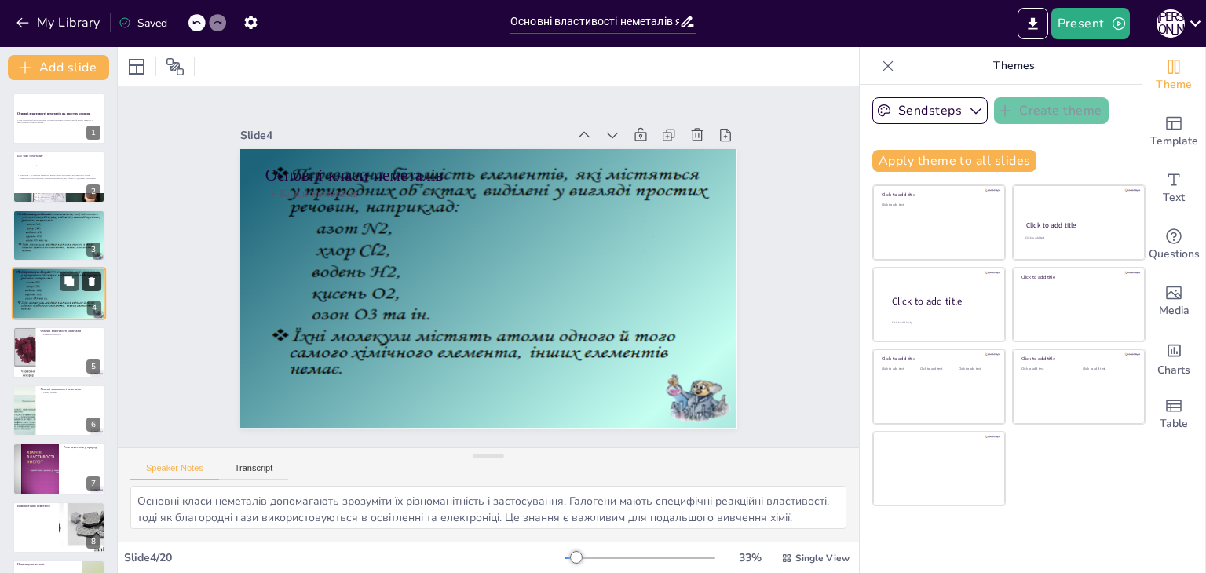
click at [91, 281] on icon at bounding box center [92, 281] width 6 height 9
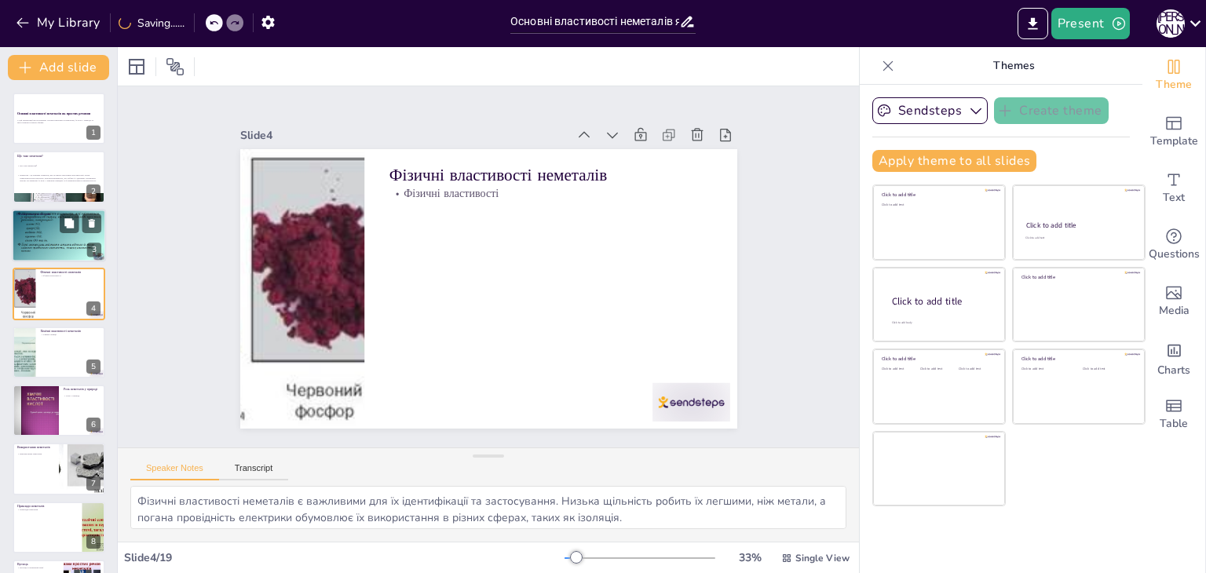
click at [31, 240] on div at bounding box center [59, 235] width 94 height 53
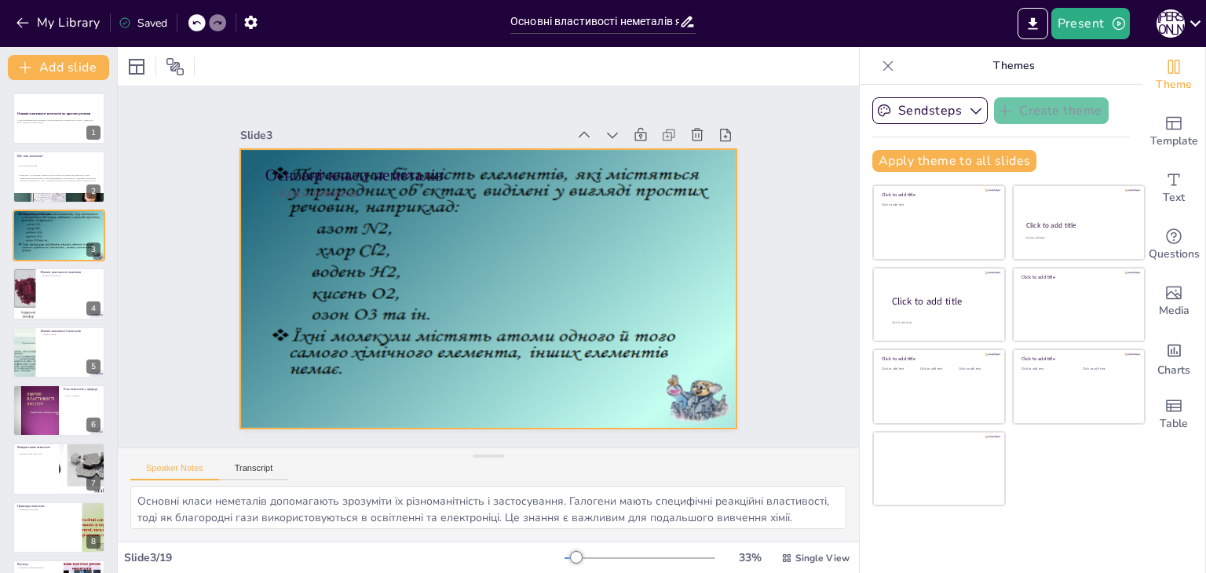
click at [347, 276] on div at bounding box center [488, 289] width 497 height 280
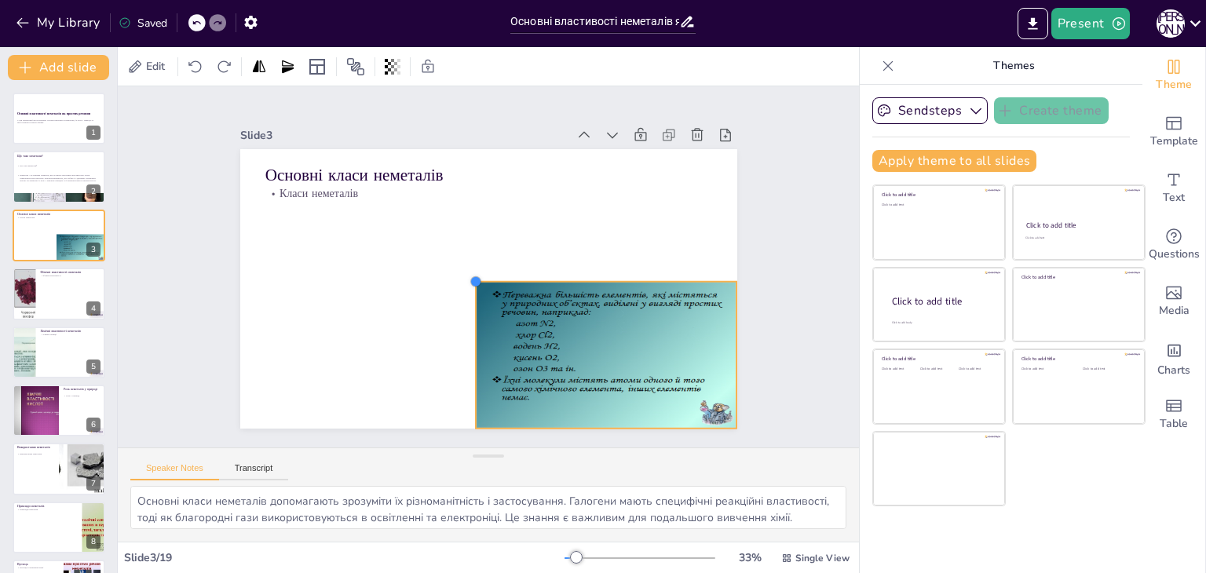
drag, startPoint x: 226, startPoint y: 139, endPoint x: 462, endPoint y: 322, distance: 298.2
click at [462, 322] on div "Основні класи неметалів Класи неметалів" at bounding box center [488, 289] width 497 height 280
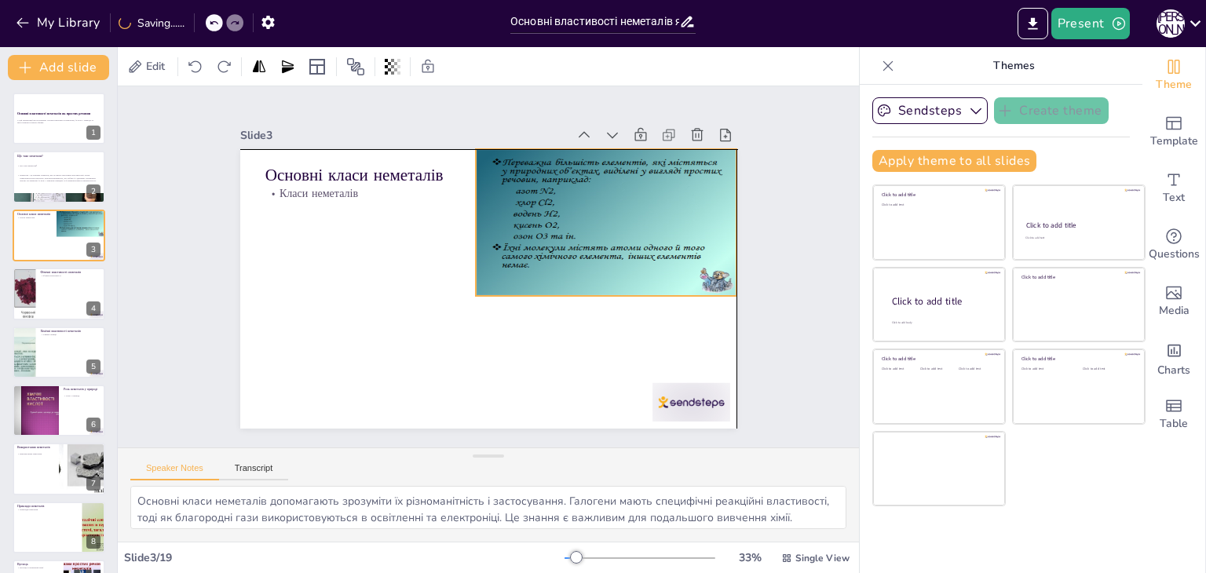
drag, startPoint x: 543, startPoint y: 345, endPoint x: 544, endPoint y: 213, distance: 131.9
click at [544, 213] on div at bounding box center [606, 222] width 261 height 147
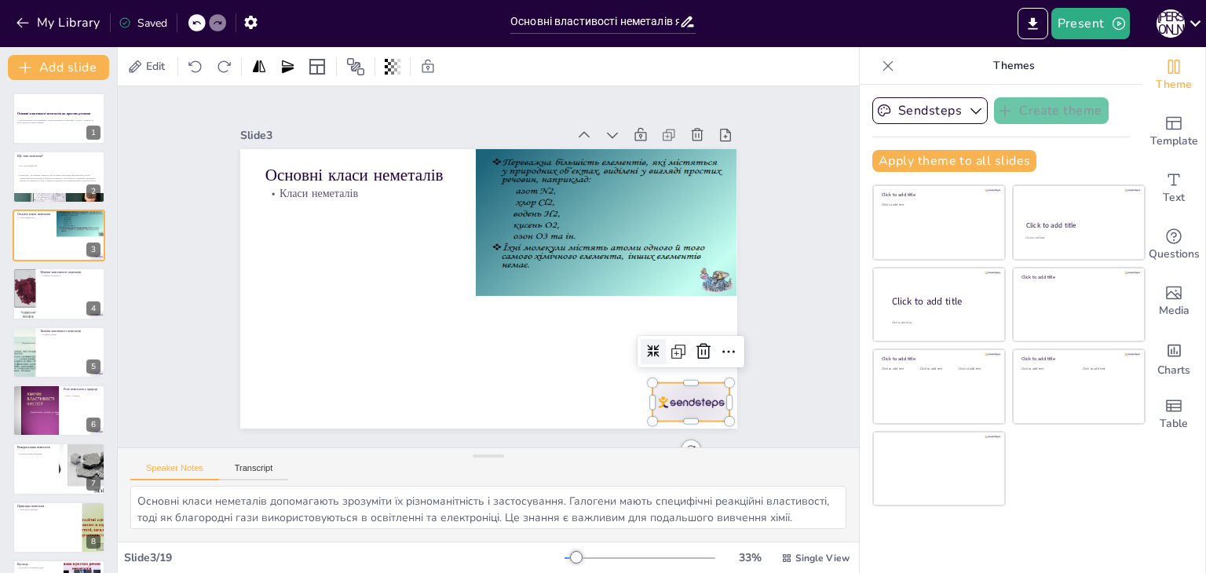
click at [690, 383] on div at bounding box center [691, 402] width 78 height 38
click at [689, 364] on icon at bounding box center [693, 374] width 20 height 20
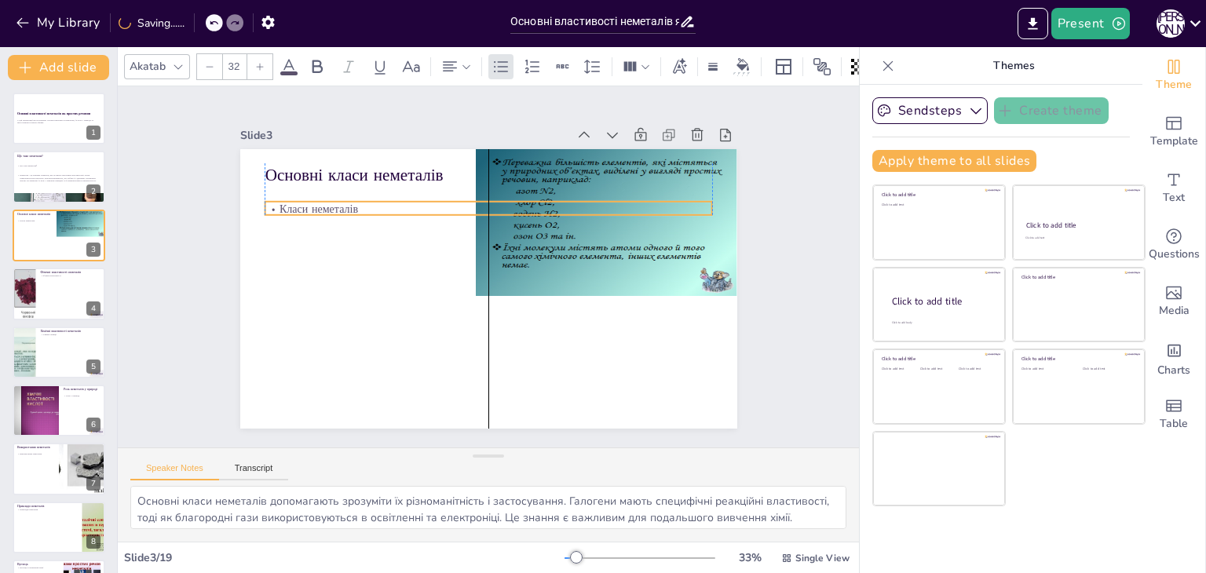
drag, startPoint x: 271, startPoint y: 189, endPoint x: 272, endPoint y: 205, distance: 15.7
click at [272, 205] on p "Класи неметалів" at bounding box center [489, 210] width 448 height 16
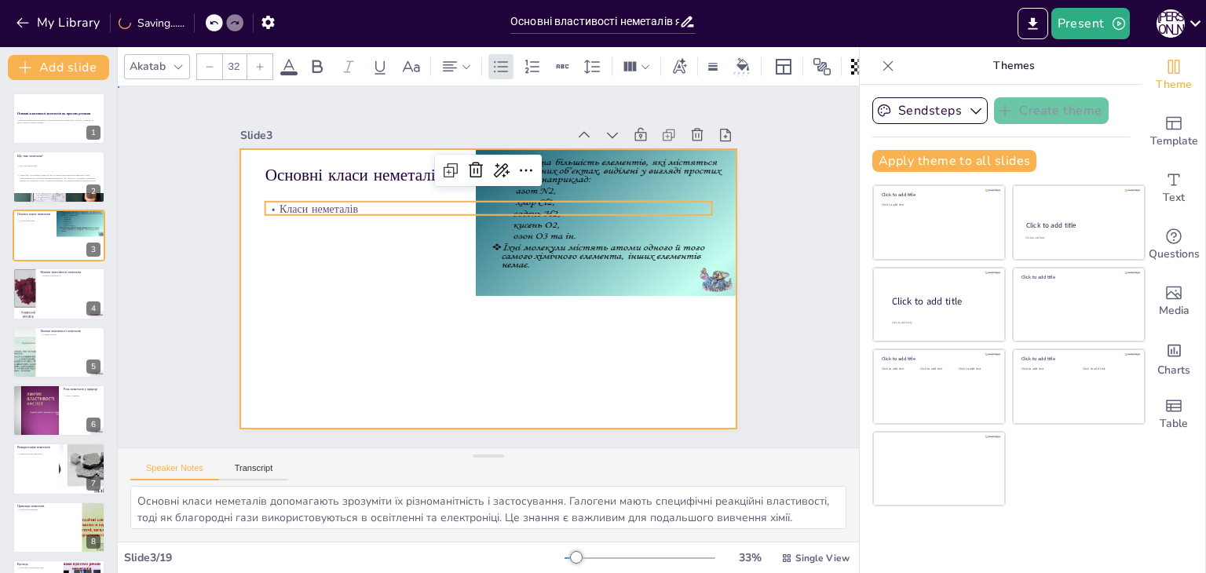
click at [330, 346] on div at bounding box center [488, 289] width 497 height 280
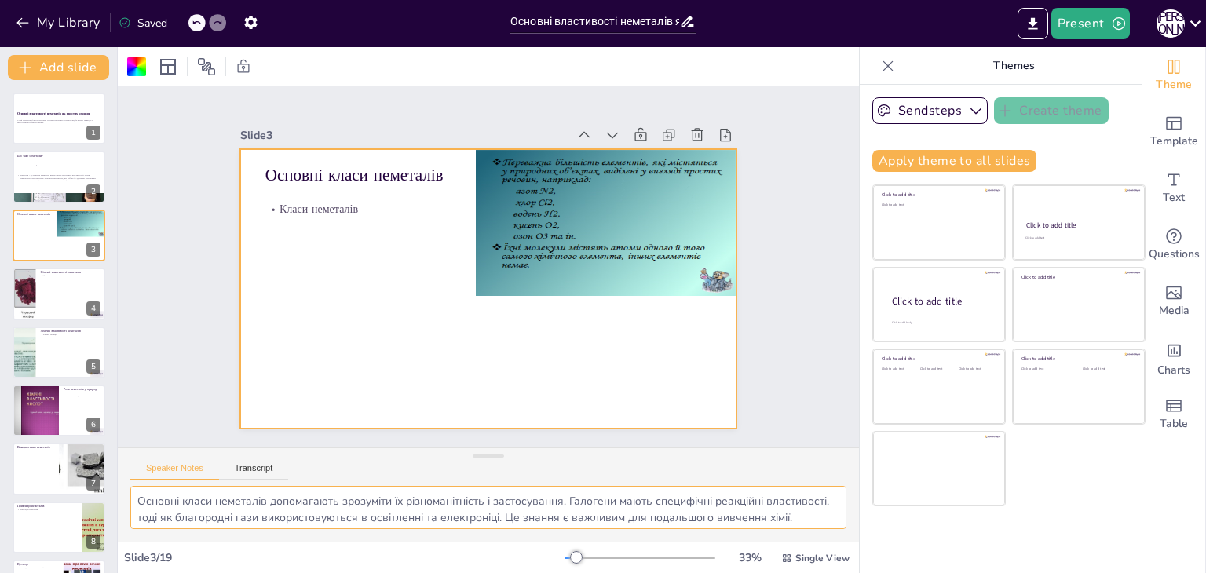
scroll to position [20, 0]
drag, startPoint x: 138, startPoint y: 503, endPoint x: 430, endPoint y: 590, distance: 304.8
click at [430, 572] on html "My Library Saved Основні властивості неметалів як простих речовин Present П Л D…" at bounding box center [603, 286] width 1206 height 573
click at [309, 338] on div at bounding box center [488, 289] width 497 height 280
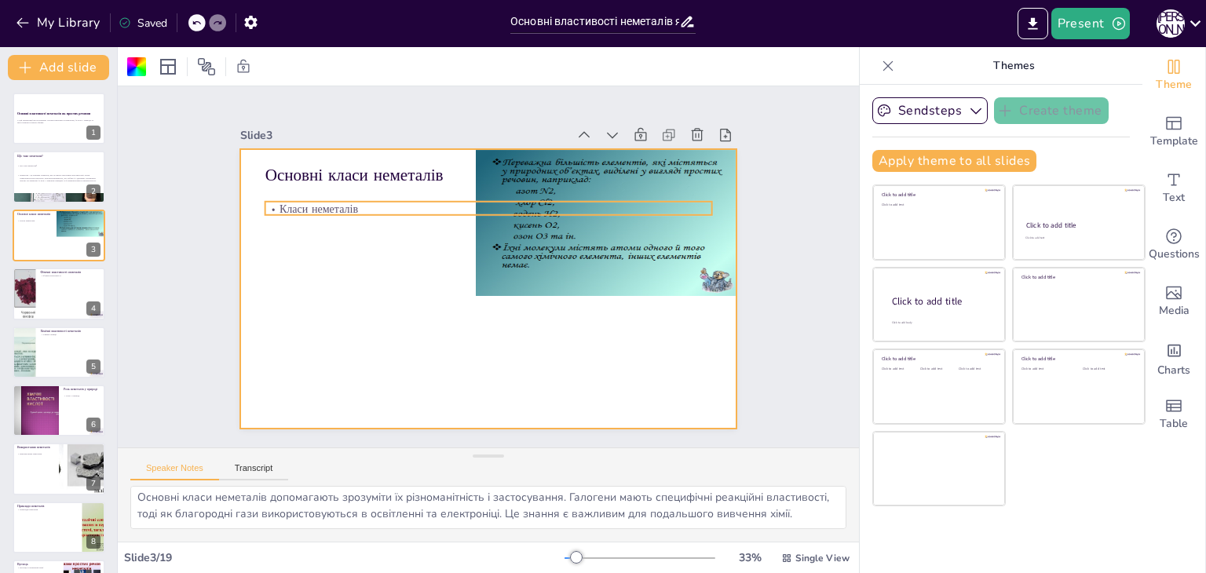
click at [316, 207] on p "Класи неметалів" at bounding box center [489, 210] width 448 height 16
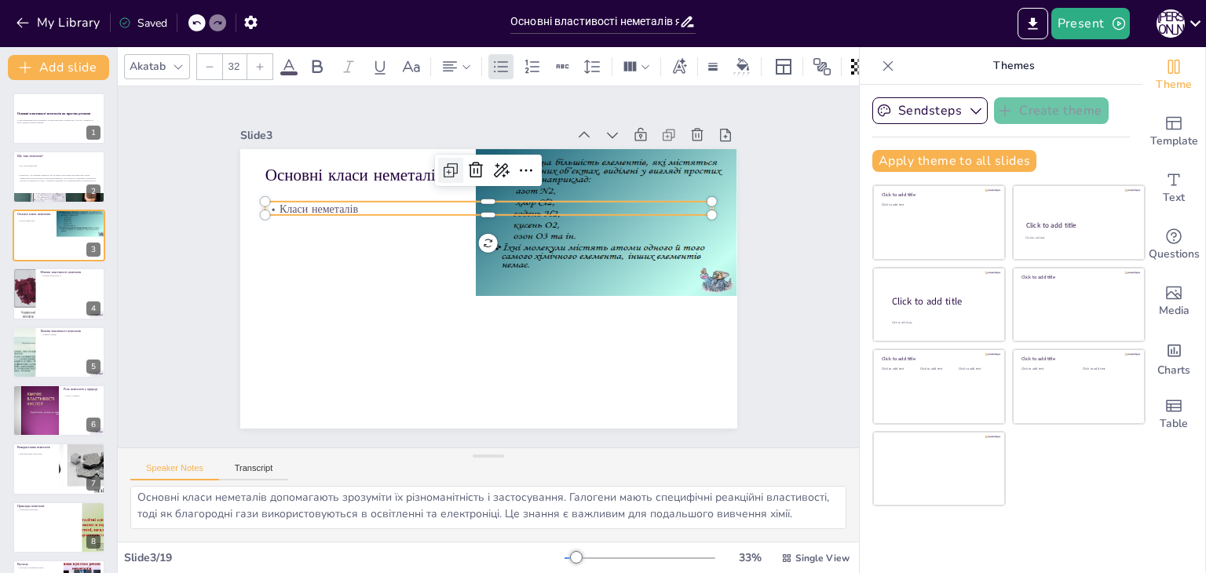
click at [441, 169] on icon at bounding box center [450, 170] width 19 height 19
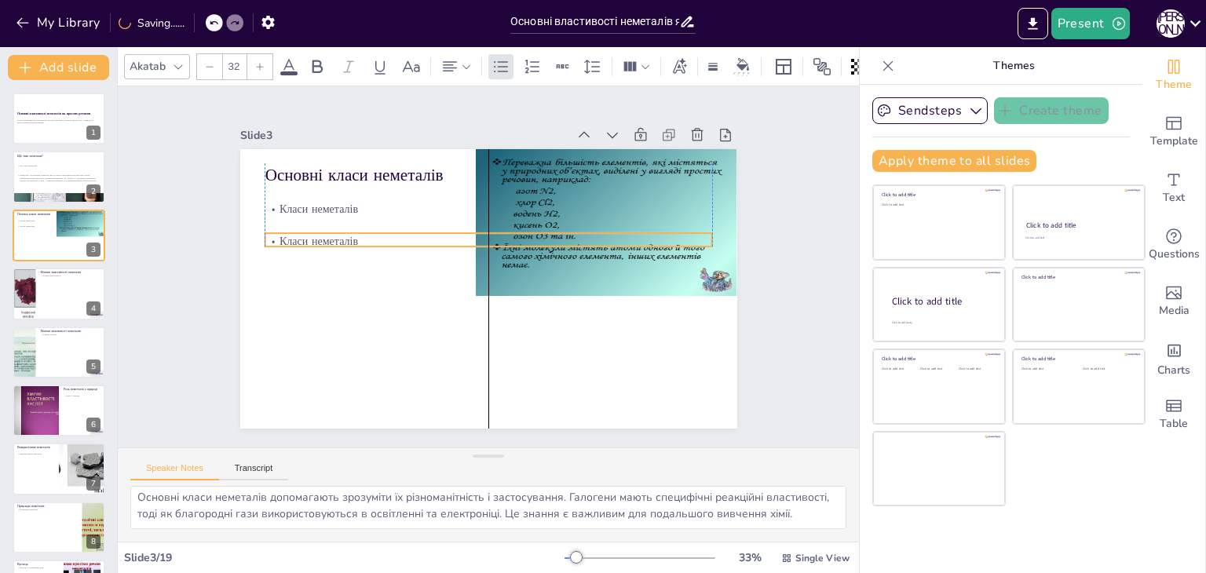
drag, startPoint x: 336, startPoint y: 207, endPoint x: 339, endPoint y: 236, distance: 29.2
click at [339, 236] on p "Класи неметалів" at bounding box center [491, 241] width 447 height 62
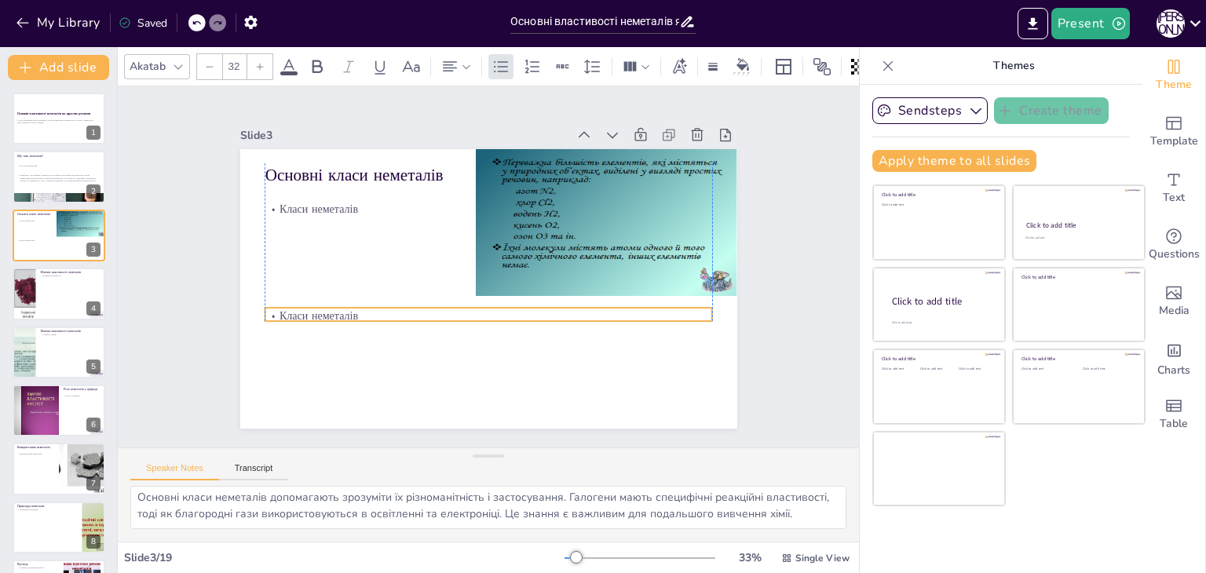
drag, startPoint x: 355, startPoint y: 232, endPoint x: 356, endPoint y: 306, distance: 74.6
click at [356, 308] on p "Класи неметалів" at bounding box center [489, 316] width 448 height 16
click at [356, 306] on p "Класи неметалів" at bounding box center [483, 315] width 447 height 62
drag, startPoint x: 356, startPoint y: 306, endPoint x: 200, endPoint y: 305, distance: 156.3
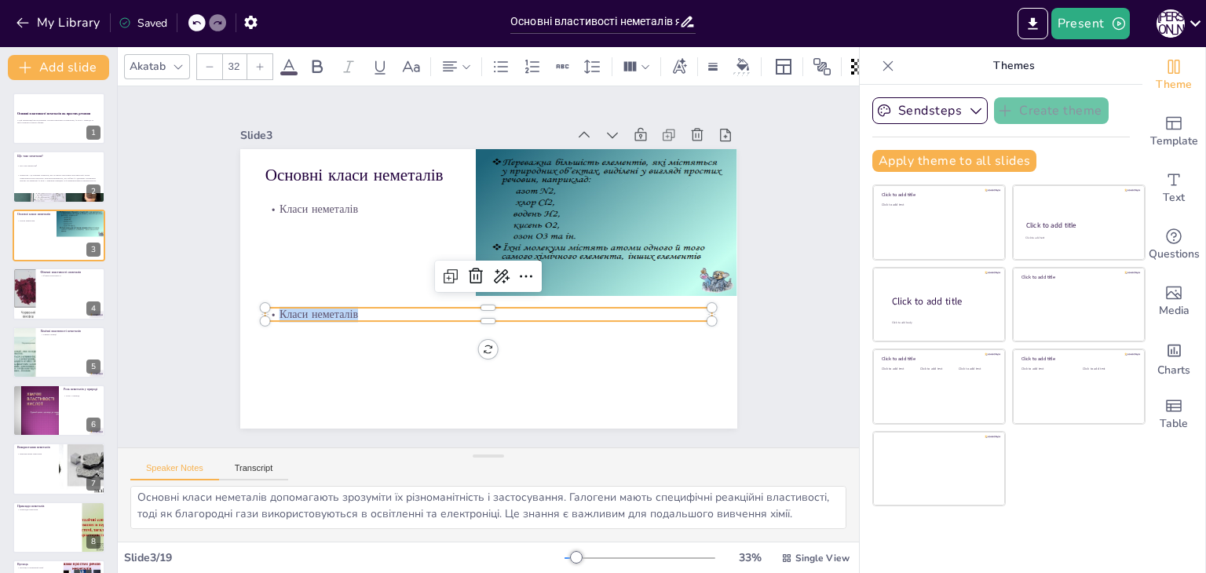
click at [200, 305] on div "Slide 1 Основні властивості неметалів як простих речовин У цій презентації ми р…" at bounding box center [488, 266] width 585 height 323
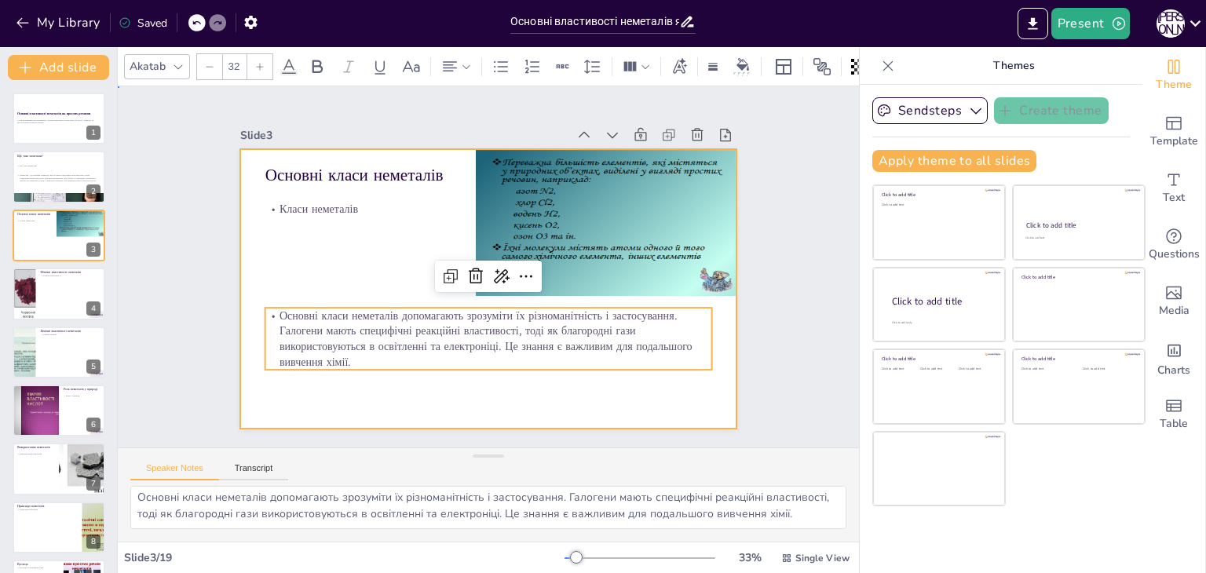
click at [354, 260] on div at bounding box center [488, 289] width 497 height 280
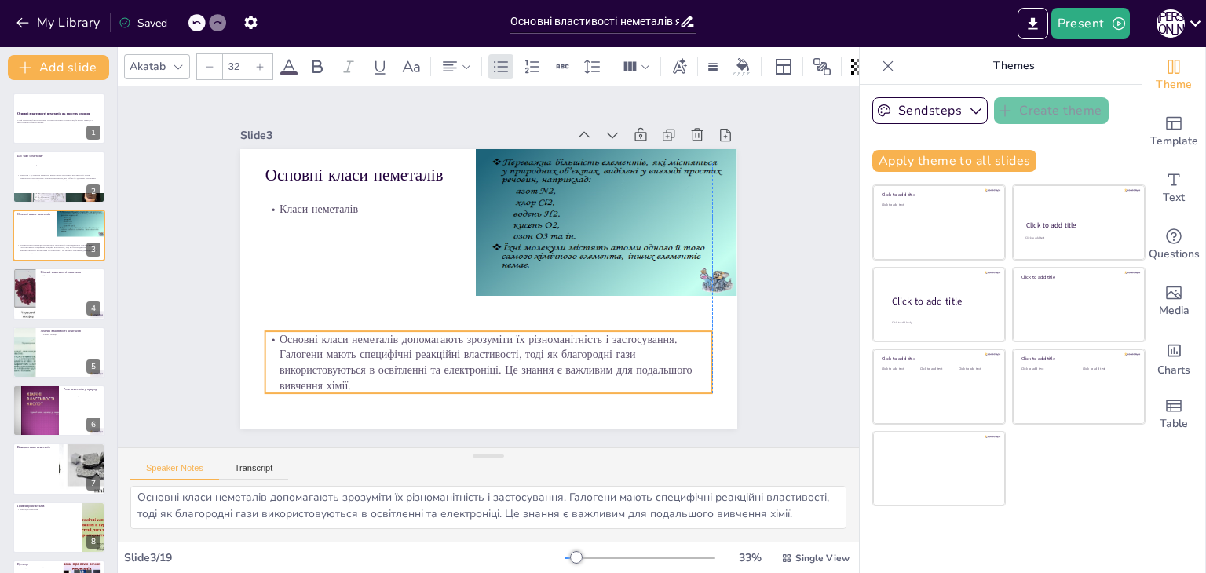
drag, startPoint x: 330, startPoint y: 332, endPoint x: 330, endPoint y: 356, distance: 23.6
click at [330, 356] on p "Основні класи неметалів допомагають зрозуміти їх різноманітність і застосування…" at bounding box center [489, 362] width 448 height 62
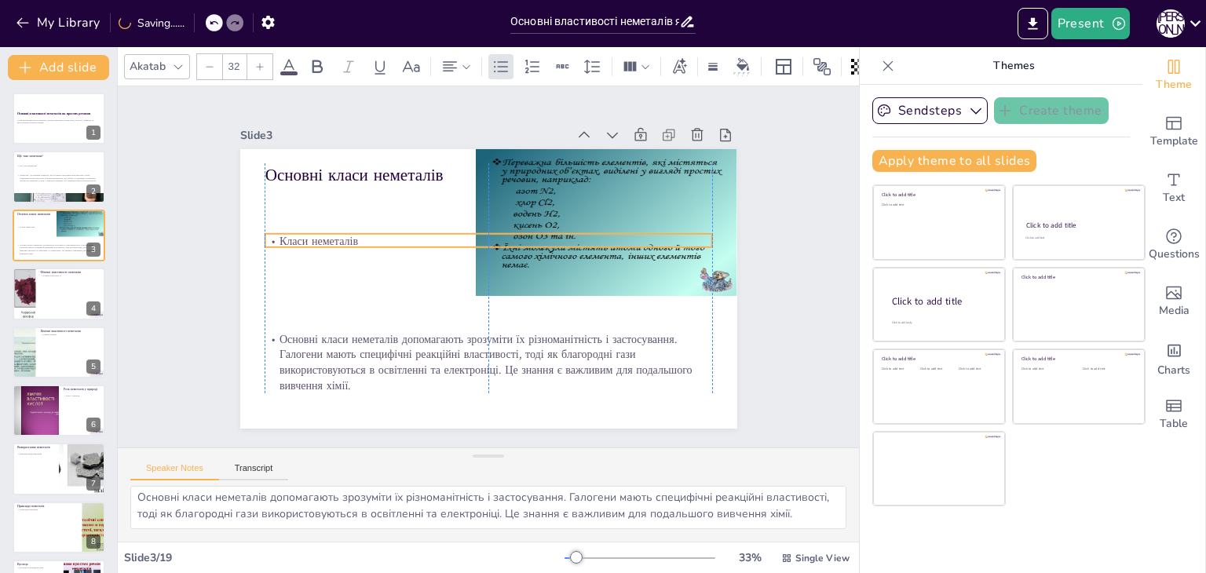
drag, startPoint x: 342, startPoint y: 204, endPoint x: 342, endPoint y: 236, distance: 32.2
click at [342, 236] on p "Класи неметалів" at bounding box center [491, 241] width 447 height 62
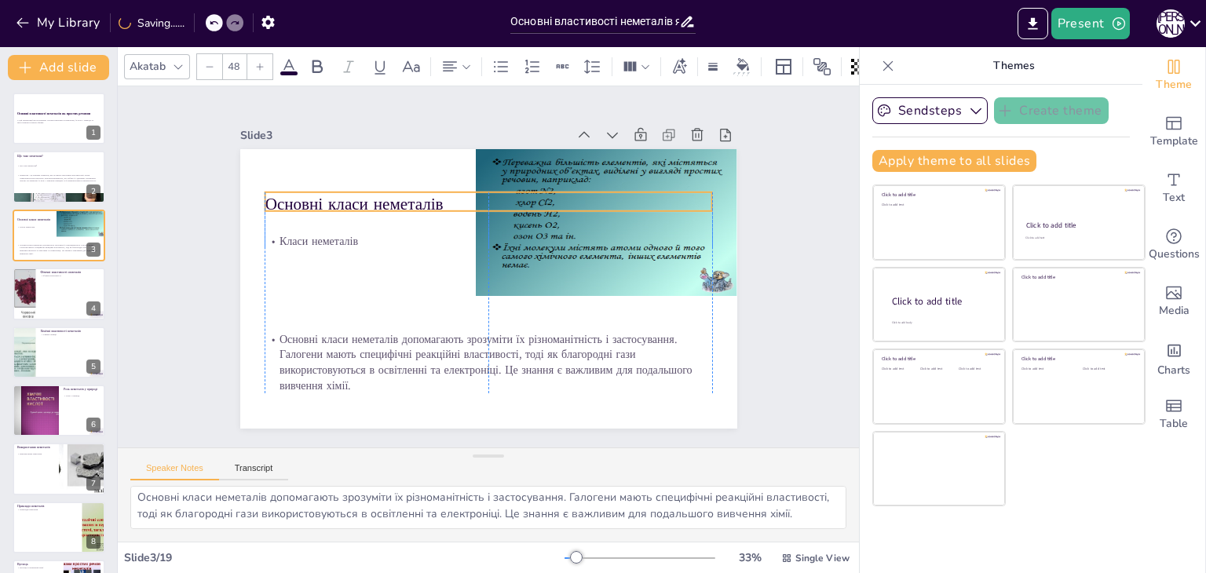
drag, startPoint x: 347, startPoint y: 176, endPoint x: 349, endPoint y: 205, distance: 29.1
click at [349, 205] on p "Основні класи неметалів" at bounding box center [489, 204] width 448 height 24
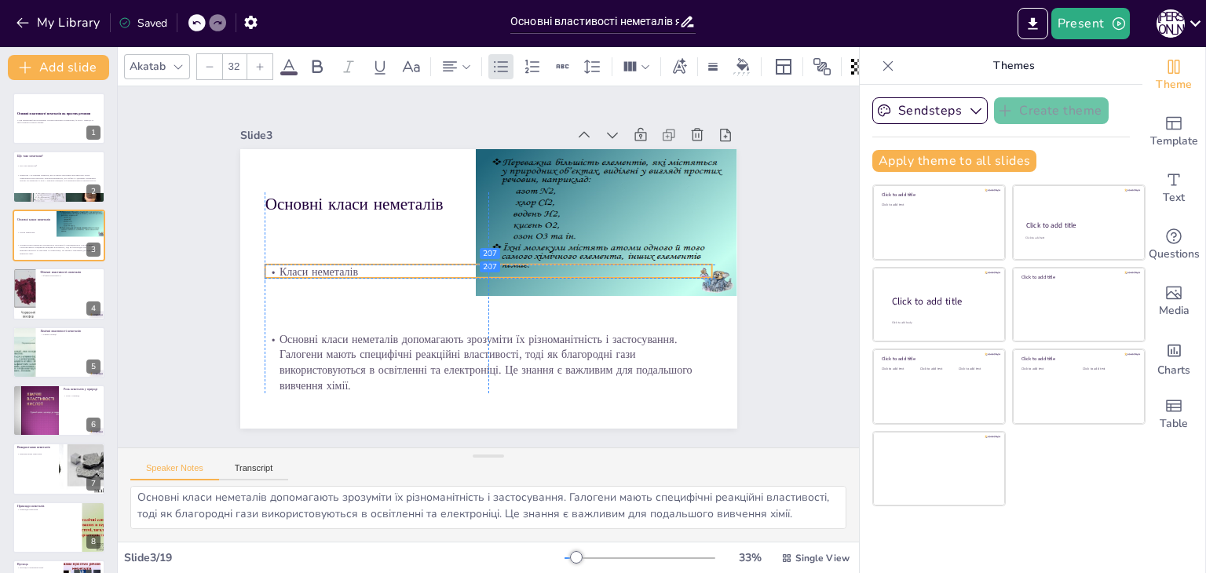
drag, startPoint x: 342, startPoint y: 235, endPoint x: 345, endPoint y: 270, distance: 35.5
click at [345, 270] on p "Класи неметалів" at bounding box center [489, 273] width 448 height 16
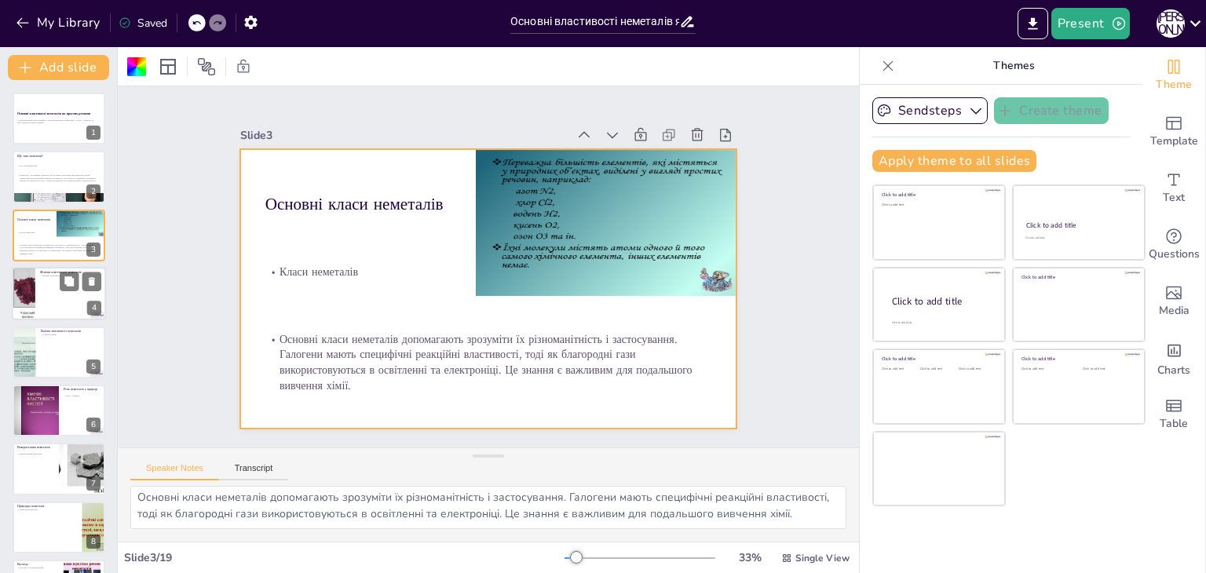
click at [79, 298] on div at bounding box center [59, 293] width 94 height 53
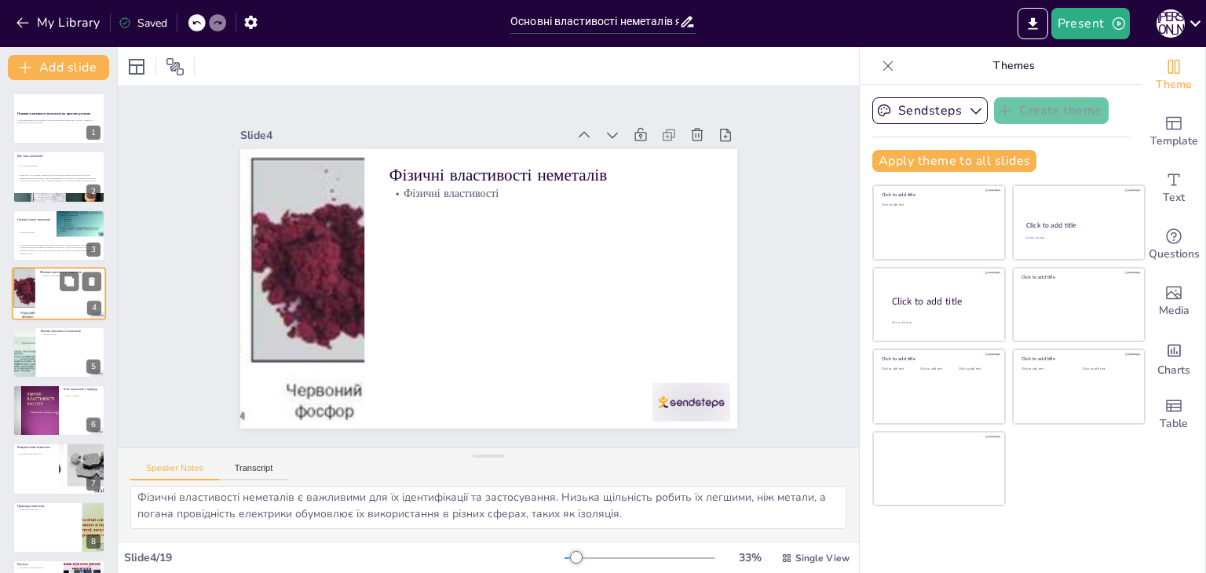
scroll to position [3, 0]
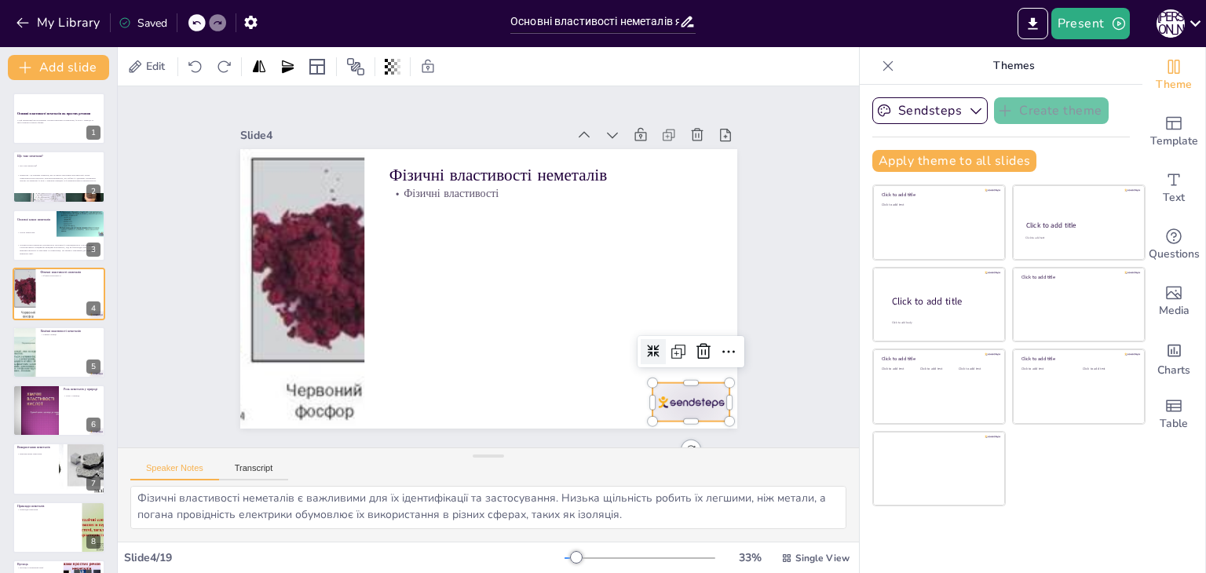
click at [685, 402] on div at bounding box center [691, 402] width 78 height 38
click at [702, 347] on div at bounding box center [703, 351] width 25 height 25
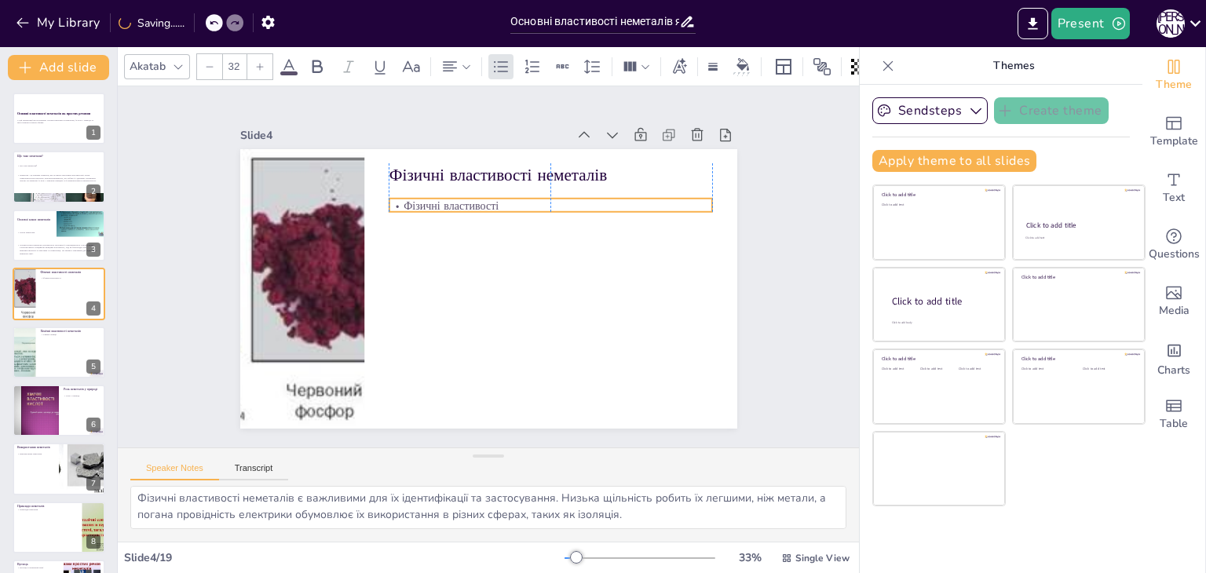
drag, startPoint x: 470, startPoint y: 196, endPoint x: 471, endPoint y: 206, distance: 11.0
click at [471, 206] on p "Фізичні властивості" at bounding box center [556, 212] width 323 height 49
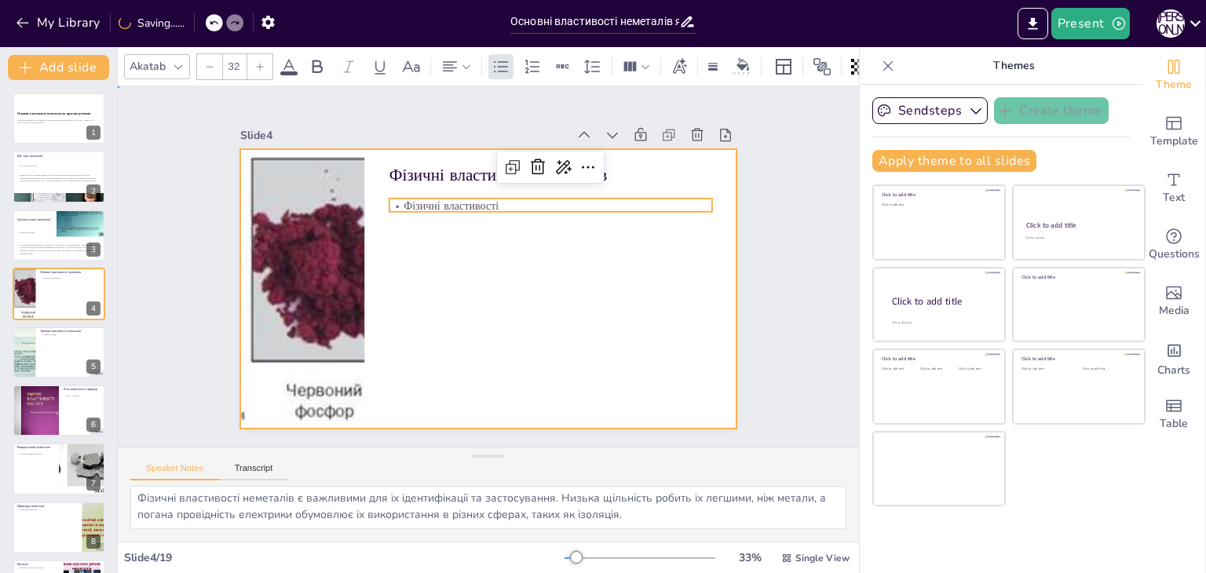
click at [499, 331] on div at bounding box center [487, 289] width 524 height 330
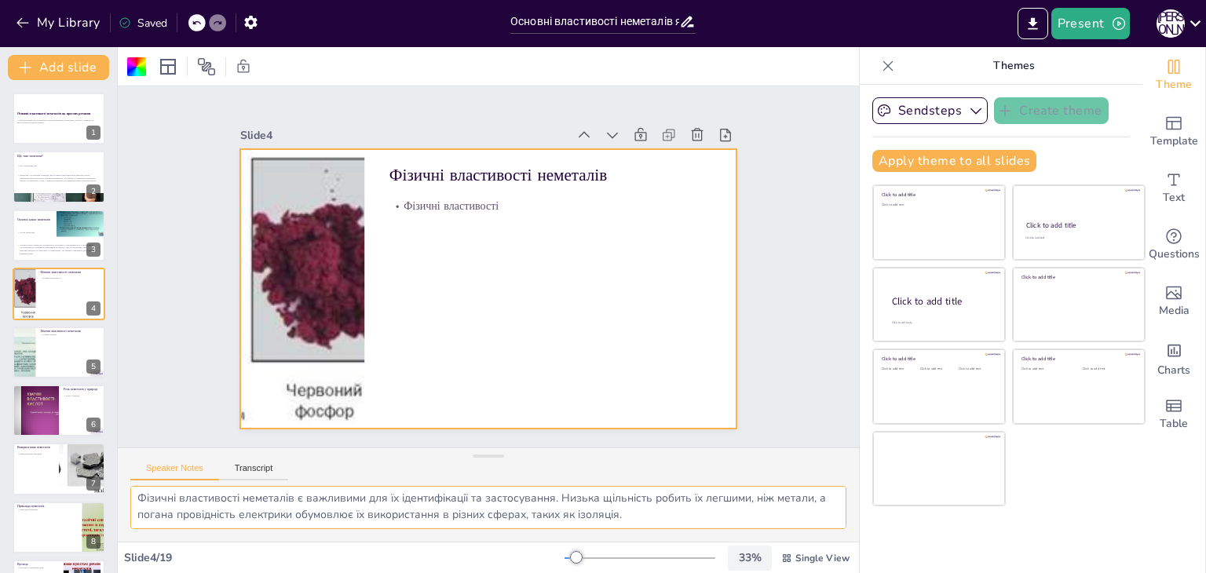
drag, startPoint x: 138, startPoint y: 500, endPoint x: 733, endPoint y: 563, distance: 597.7
click at [733, 563] on div "Slide 1 Основні властивості неметалів як простих речовин У цій презентації ми р…" at bounding box center [488, 310] width 741 height 526
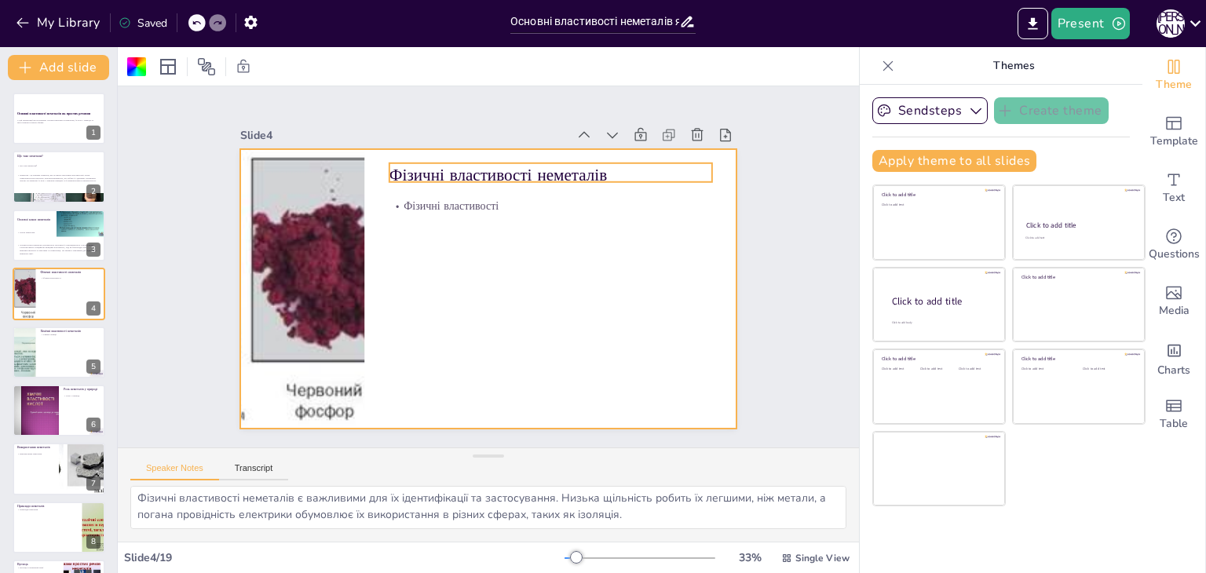
click at [495, 163] on p "Фізичні властивості неметалів" at bounding box center [550, 175] width 323 height 24
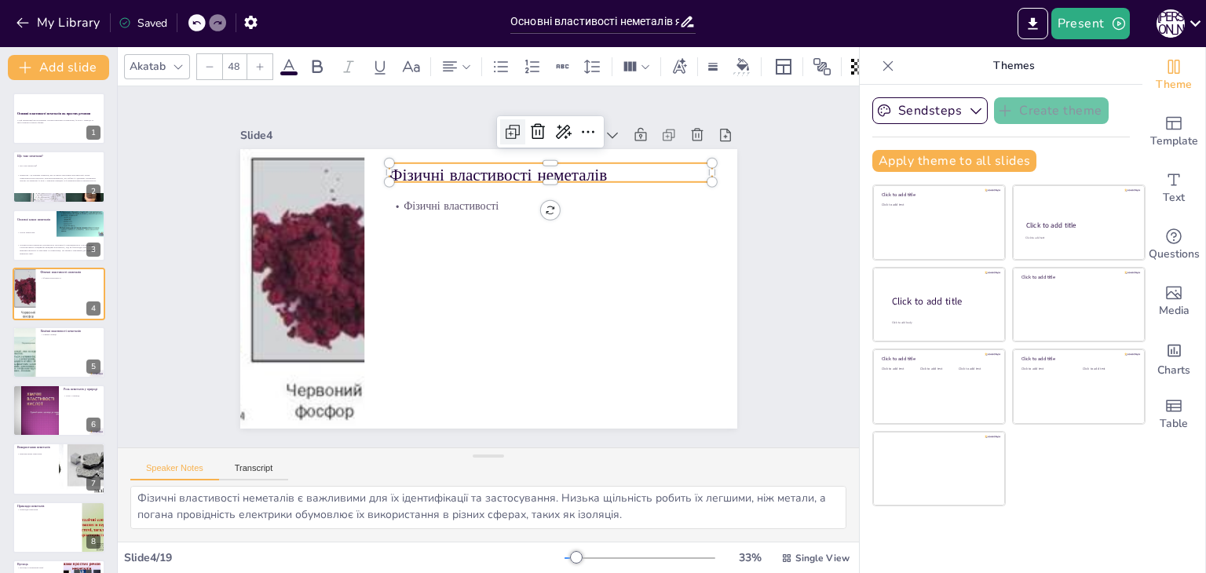
click at [506, 131] on icon at bounding box center [510, 133] width 9 height 9
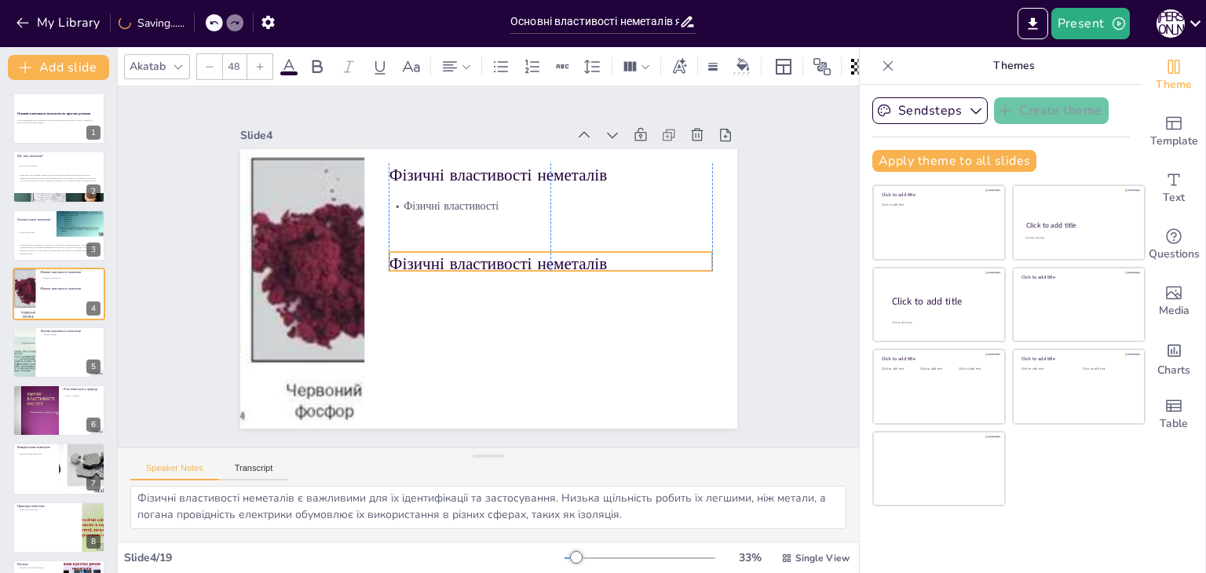
drag, startPoint x: 471, startPoint y: 189, endPoint x: 469, endPoint y: 255, distance: 66.0
click at [469, 255] on p "Фізичні властивості неметалів" at bounding box center [550, 264] width 323 height 24
click at [389, 252] on p "Фізичні властивості неметалів" at bounding box center [550, 264] width 323 height 24
click at [391, 257] on p "Фізичні властивості неметалів" at bounding box center [550, 262] width 323 height 24
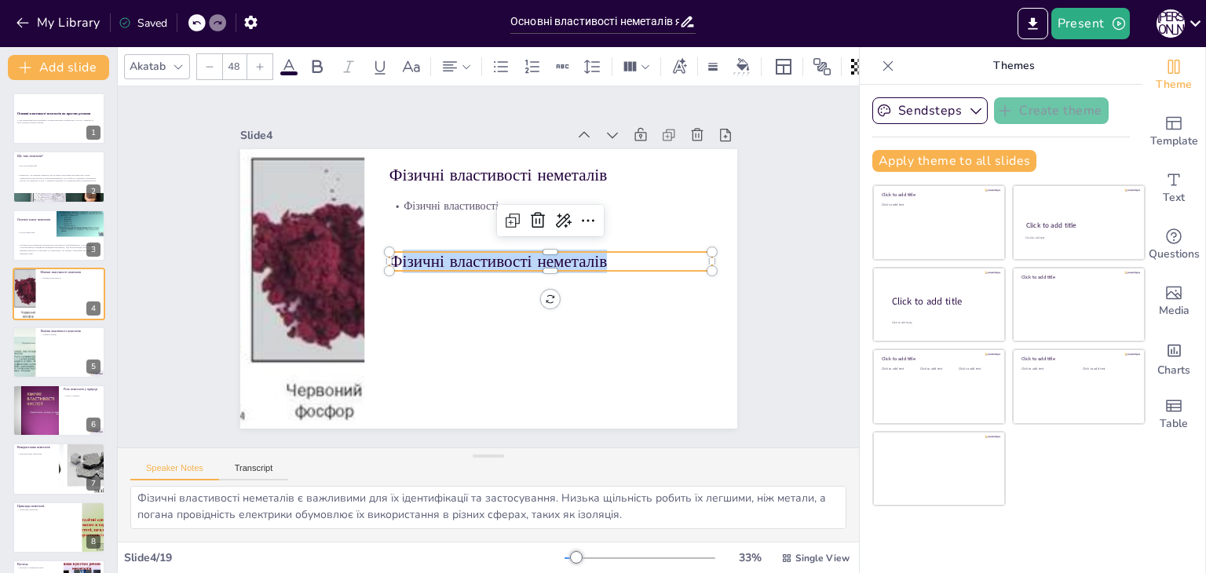
drag, startPoint x: 383, startPoint y: 257, endPoint x: 630, endPoint y: 252, distance: 246.6
click at [630, 252] on p "Фізичні властивості неметалів" at bounding box center [550, 262] width 323 height 24
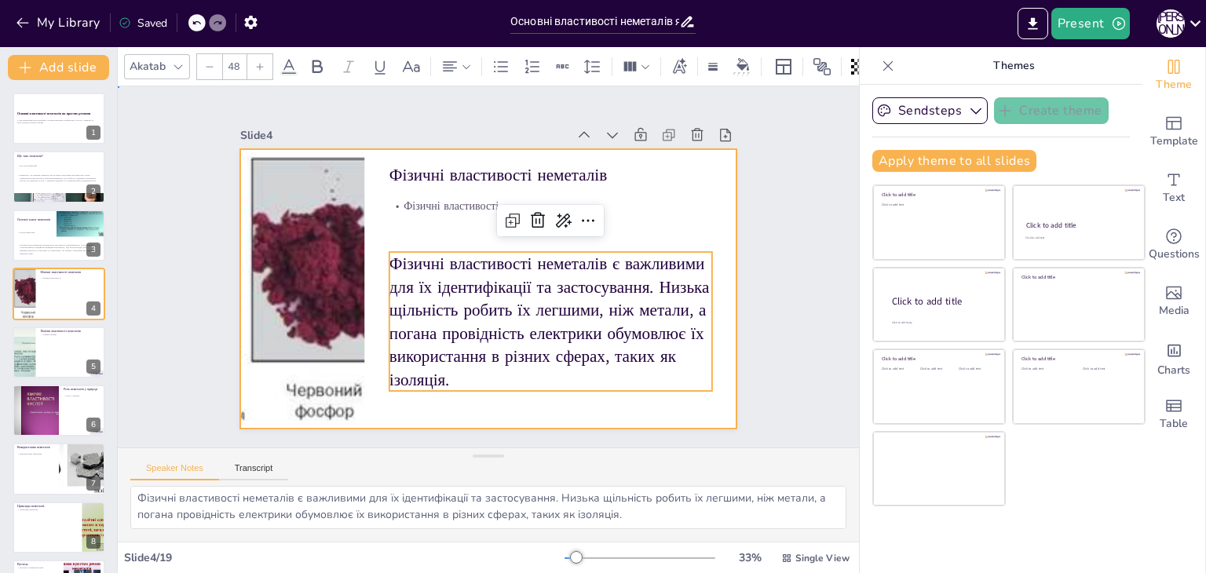
click at [666, 404] on div at bounding box center [488, 289] width 497 height 280
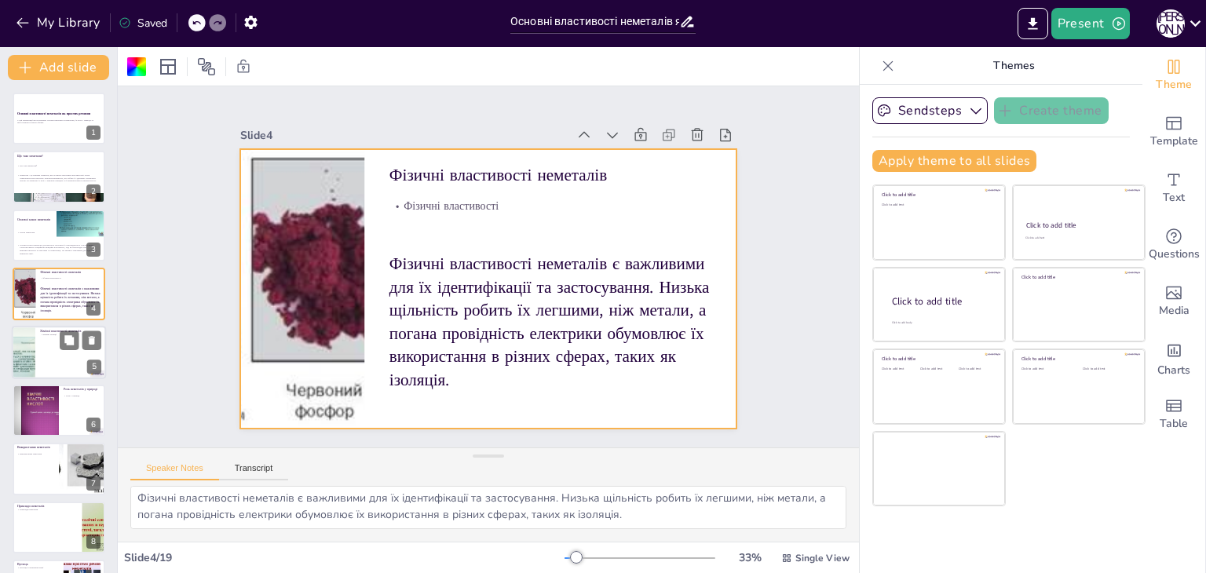
click at [57, 361] on div at bounding box center [59, 352] width 94 height 53
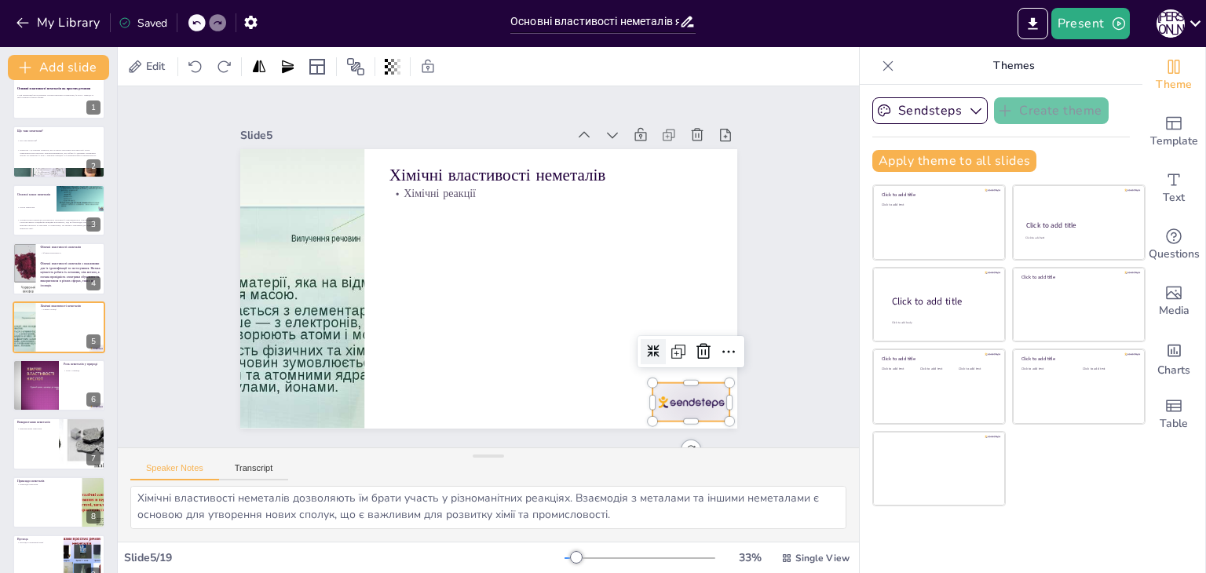
click at [695, 393] on div at bounding box center [691, 402] width 78 height 38
click at [694, 345] on icon at bounding box center [703, 351] width 19 height 19
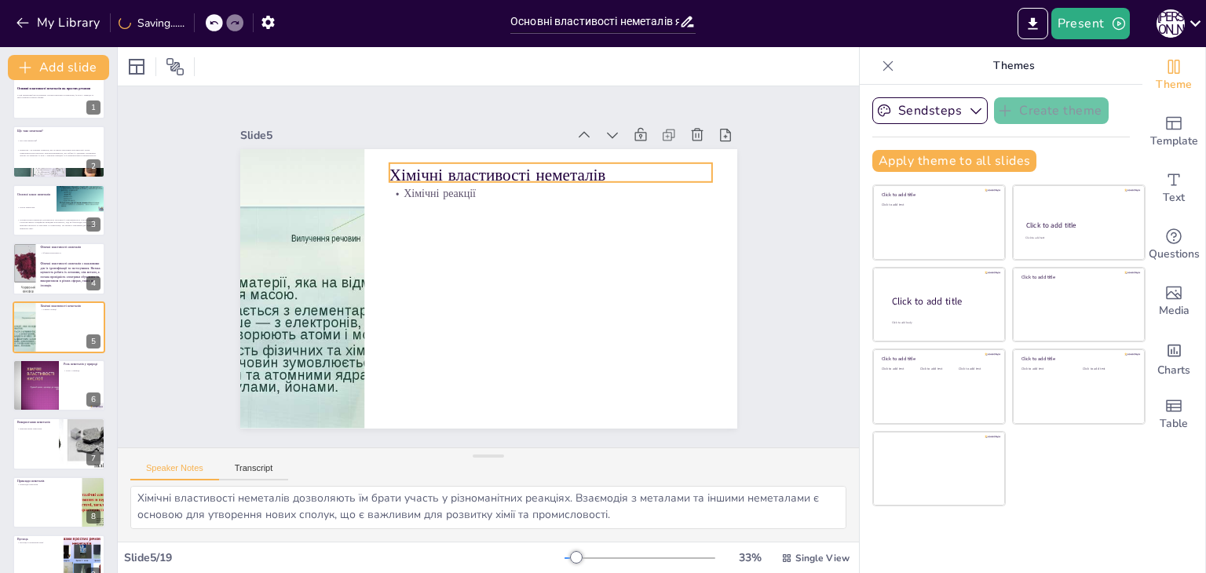
click at [490, 174] on p "Хімічні властивості неметалів" at bounding box center [550, 175] width 323 height 24
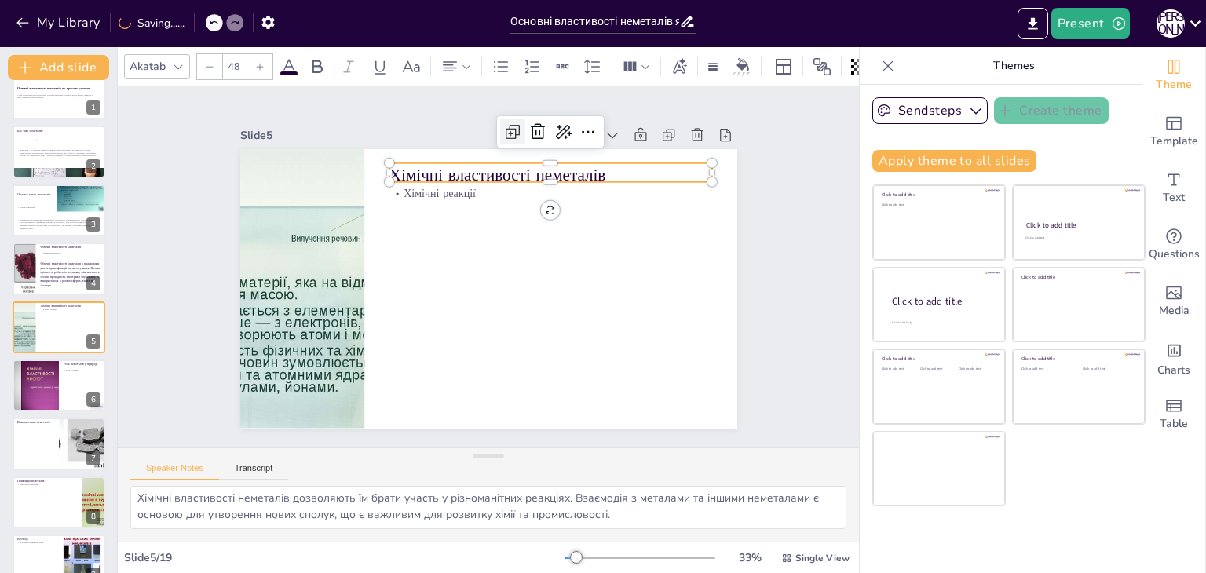
click at [504, 122] on icon at bounding box center [512, 131] width 19 height 19
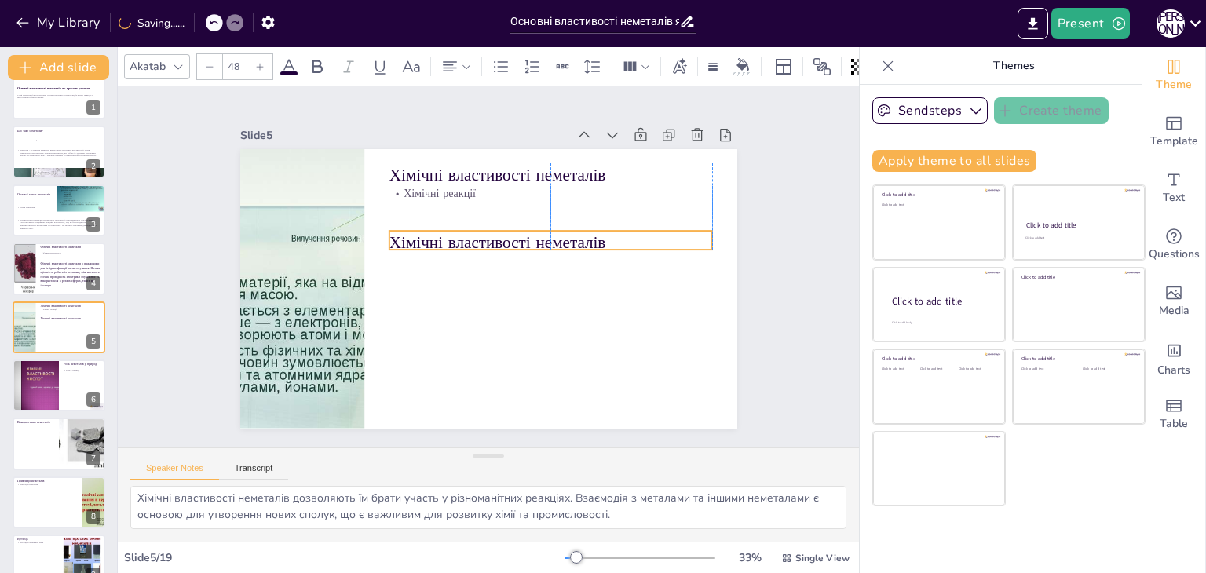
drag, startPoint x: 431, startPoint y: 169, endPoint x: 430, endPoint y: 234, distance: 65.2
click at [430, 234] on p "Хімічні властивості неметалів" at bounding box center [552, 249] width 323 height 57
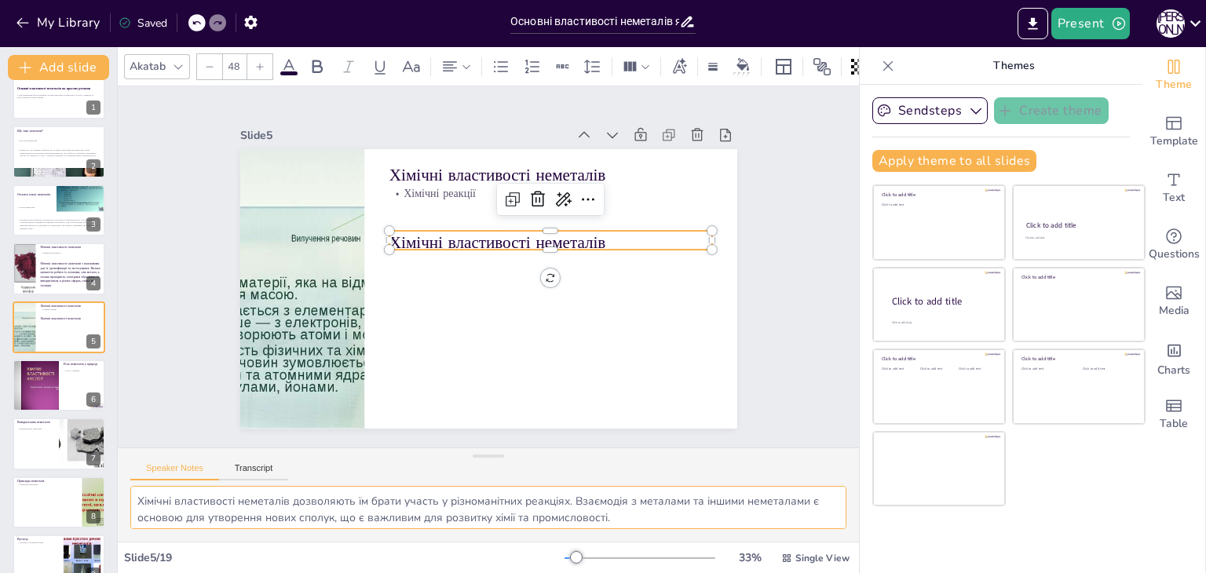
scroll to position [3, 0]
drag, startPoint x: 138, startPoint y: 500, endPoint x: 635, endPoint y: 544, distance: 499.0
click at [635, 544] on div "Akatab 48 Slide 1 Основні властивості неметалів як простих речовин У цій презен…" at bounding box center [488, 310] width 741 height 526
click at [444, 237] on p "Хімічні властивості неметалів" at bounding box center [550, 243] width 323 height 24
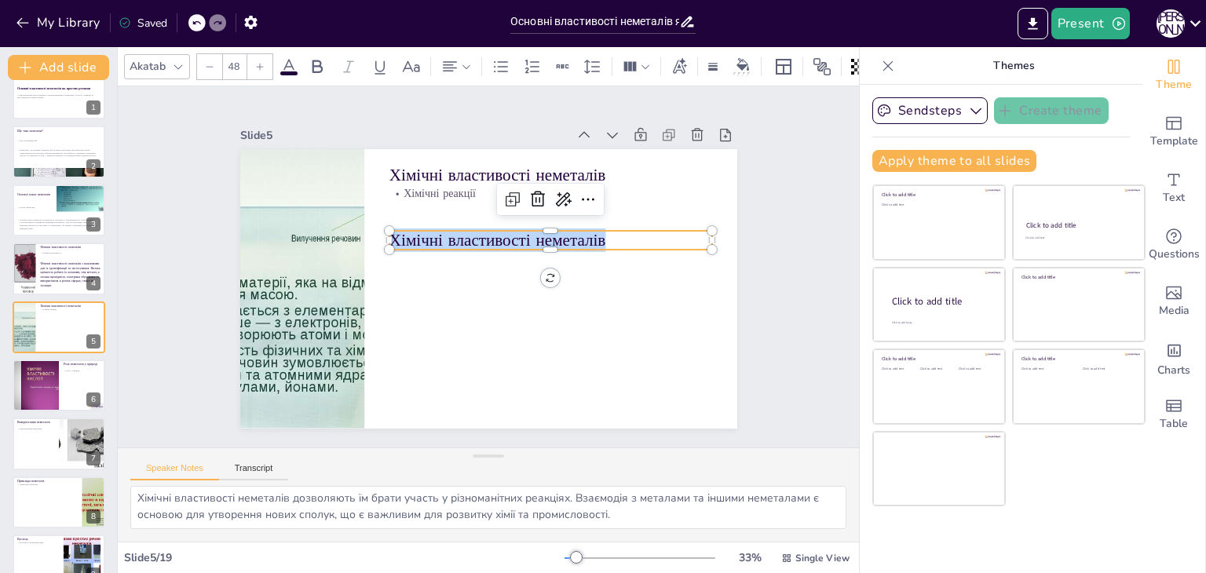
click at [444, 237] on p "Хімічні властивості неметалів" at bounding box center [550, 240] width 323 height 24
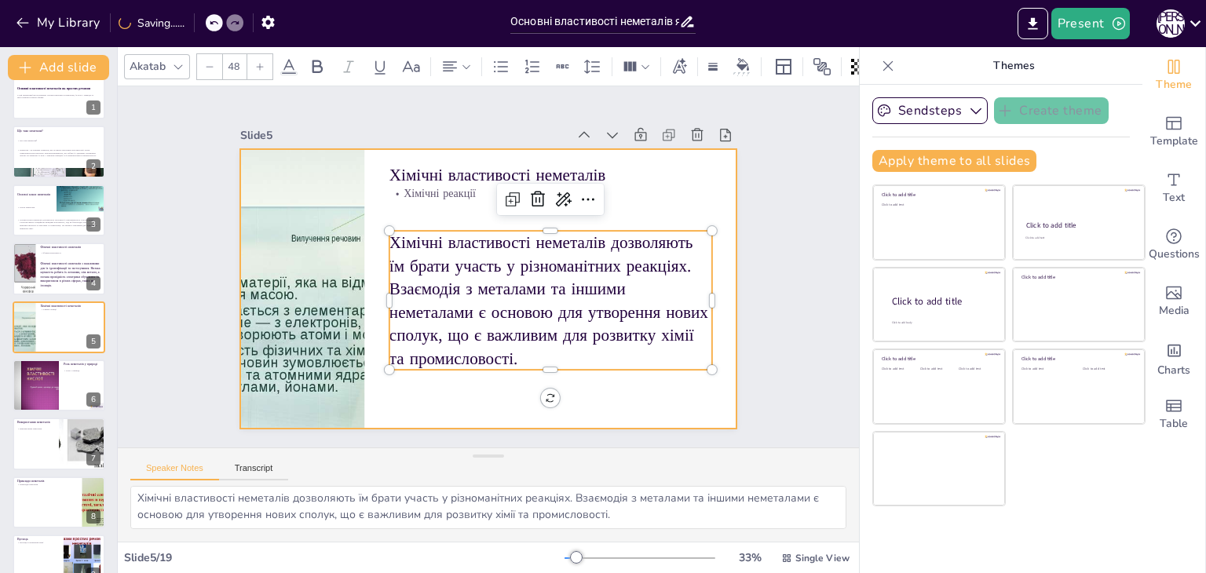
click at [462, 393] on div at bounding box center [488, 289] width 497 height 280
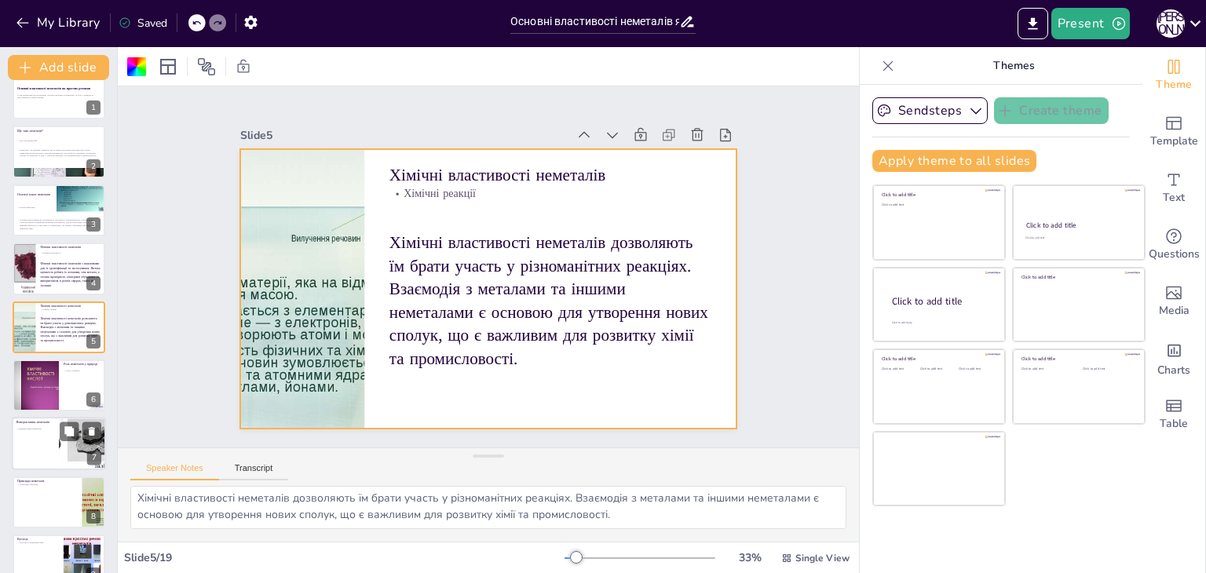
click at [36, 391] on div at bounding box center [36, 386] width 70 height 52
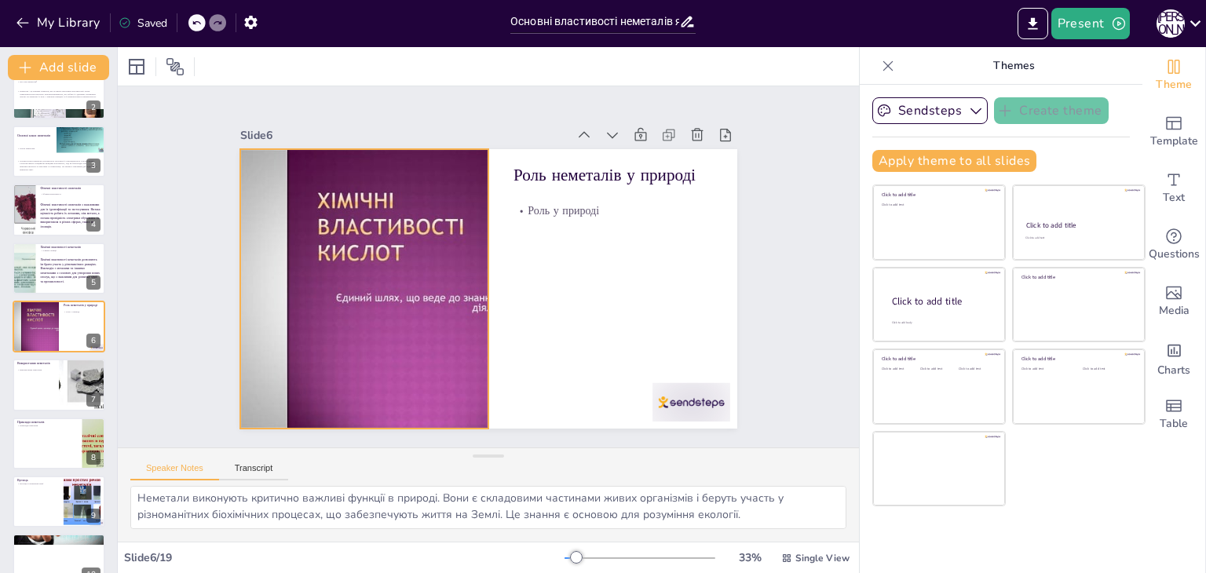
click at [435, 283] on div at bounding box center [363, 275] width 400 height 317
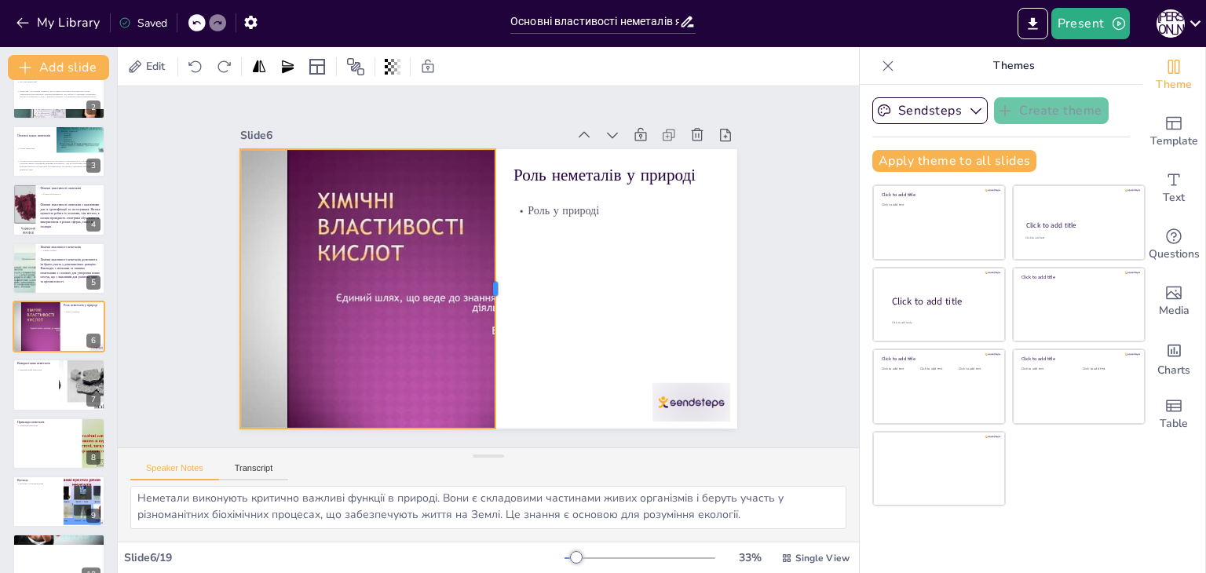
drag, startPoint x: 476, startPoint y: 280, endPoint x: 483, endPoint y: 303, distance: 23.8
click at [495, 303] on div at bounding box center [501, 289] width 13 height 280
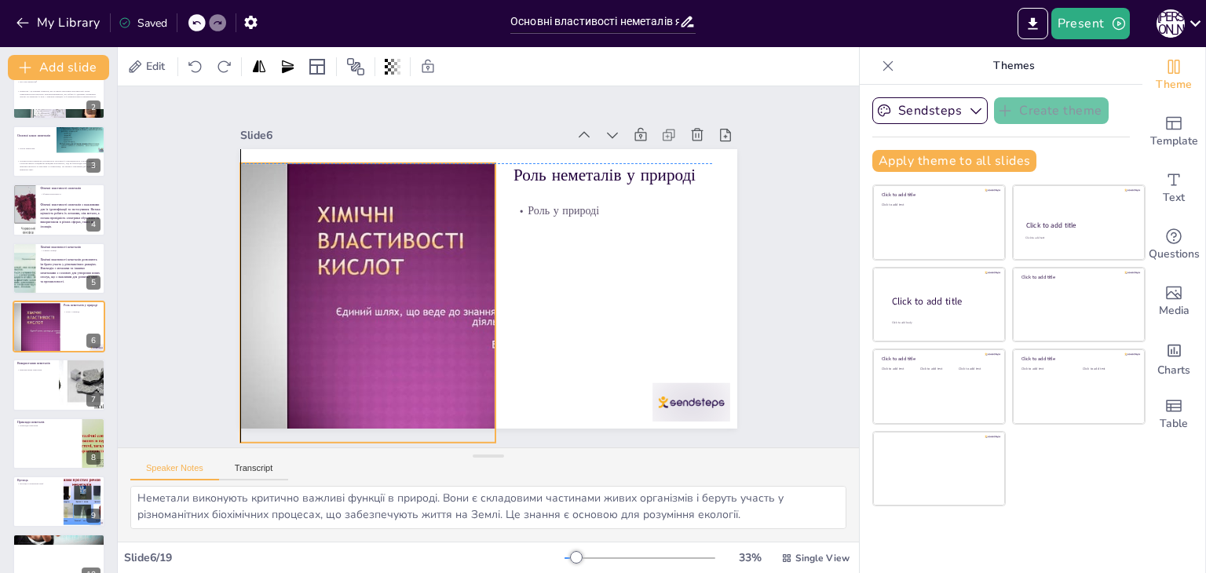
drag, startPoint x: 358, startPoint y: 419, endPoint x: 360, endPoint y: 433, distance: 14.3
click at [360, 433] on div "Slide 1 Основні властивості неметалів як простих речовин У цій презентації ми р…" at bounding box center [488, 266] width 741 height 361
click at [195, 68] on icon at bounding box center [196, 67] width 16 height 16
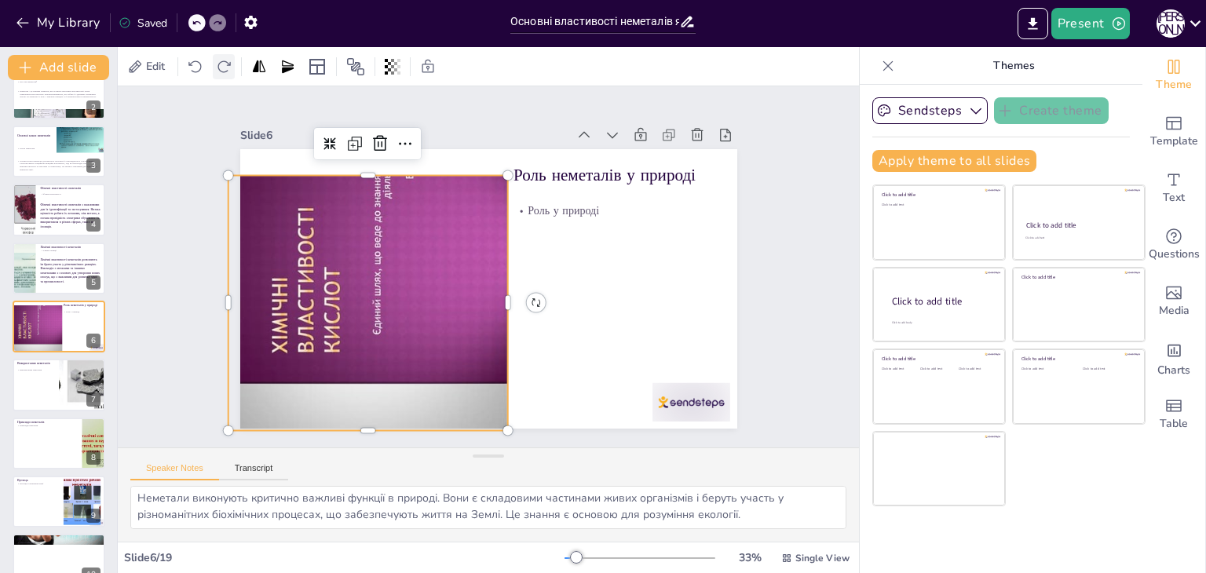
click at [232, 69] on div at bounding box center [224, 66] width 22 height 25
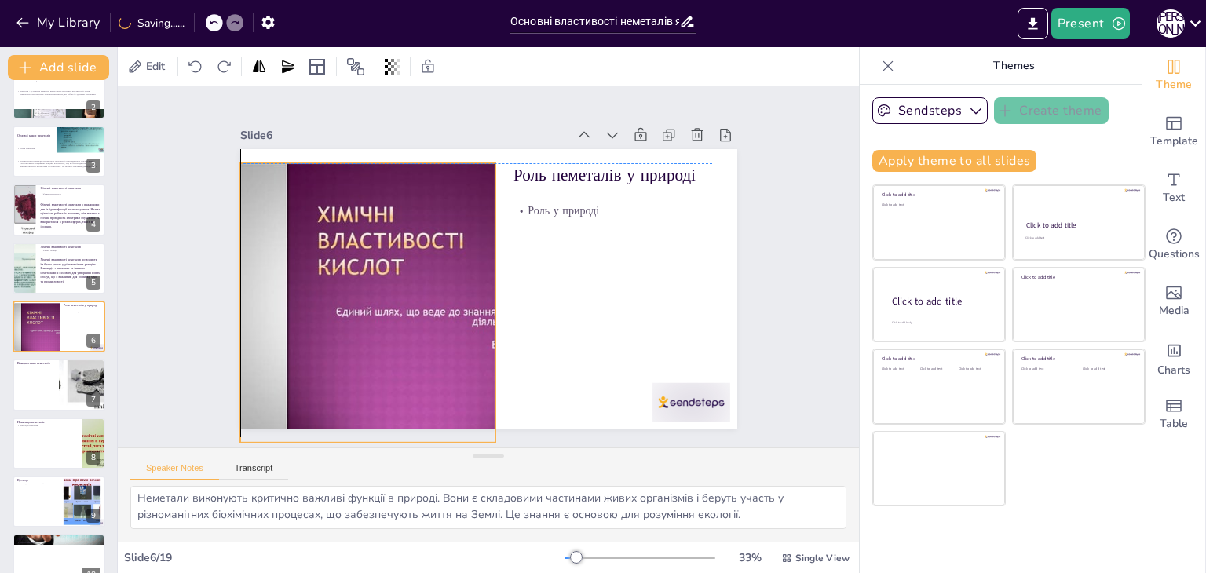
click at [349, 311] on div at bounding box center [363, 303] width 373 height 280
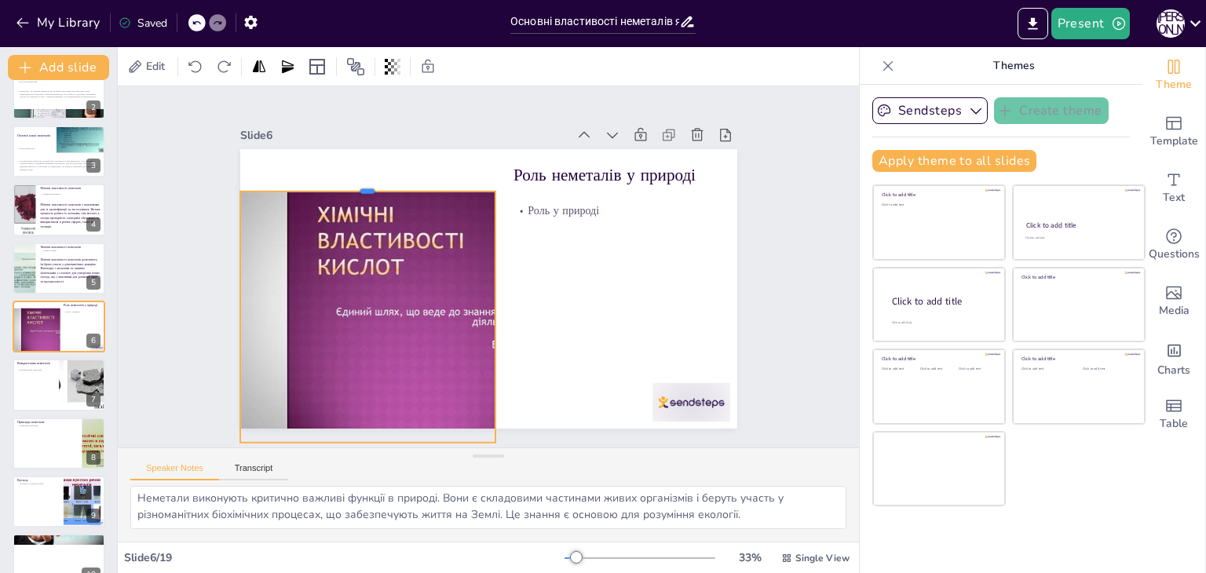
drag, startPoint x: 355, startPoint y: 155, endPoint x: 355, endPoint y: 183, distance: 28.3
click at [355, 183] on div at bounding box center [367, 185] width 255 height 13
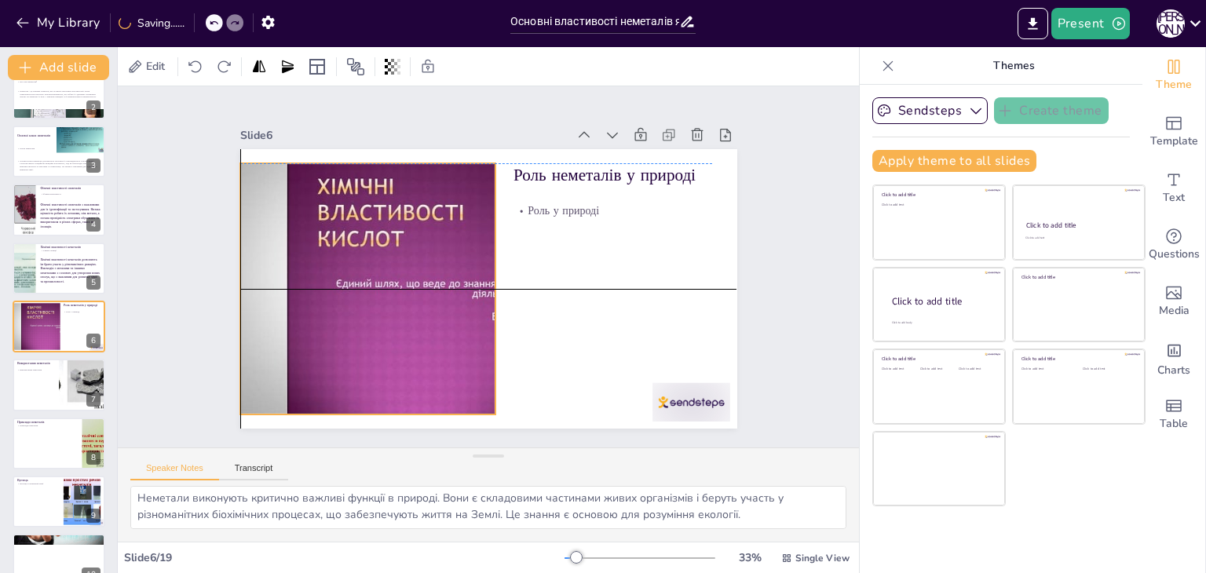
drag, startPoint x: 376, startPoint y: 334, endPoint x: 376, endPoint y: 304, distance: 30.6
click at [376, 304] on div at bounding box center [363, 275] width 373 height 280
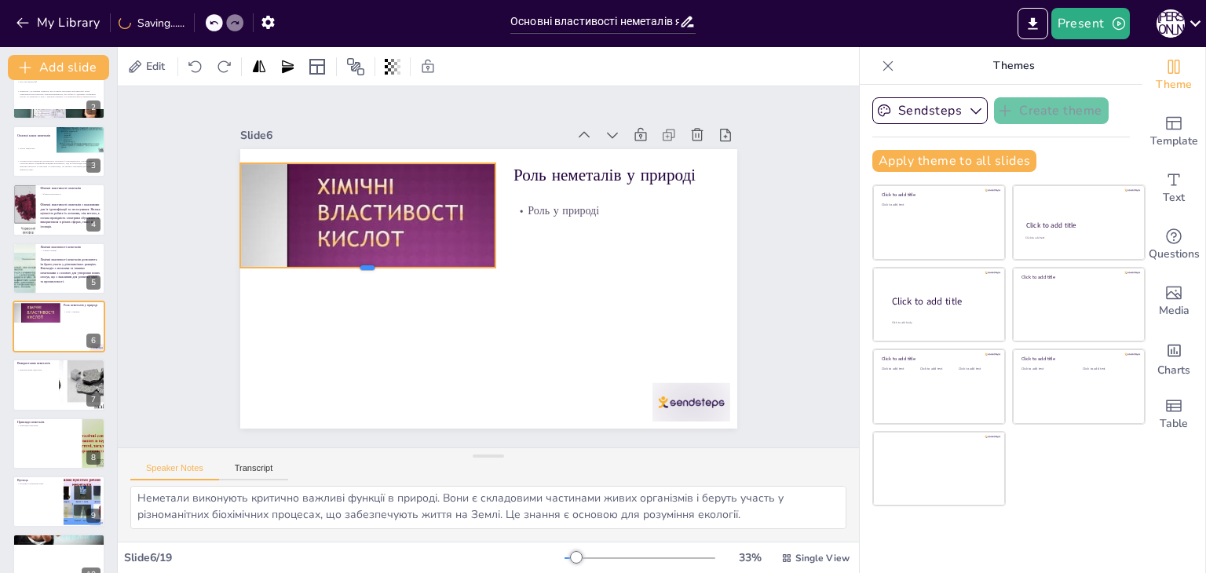
drag, startPoint x: 355, startPoint y: 411, endPoint x: 367, endPoint y: 264, distance: 147.4
click at [367, 268] on div at bounding box center [367, 274] width 255 height 13
click at [352, 192] on div at bounding box center [363, 276] width 373 height 280
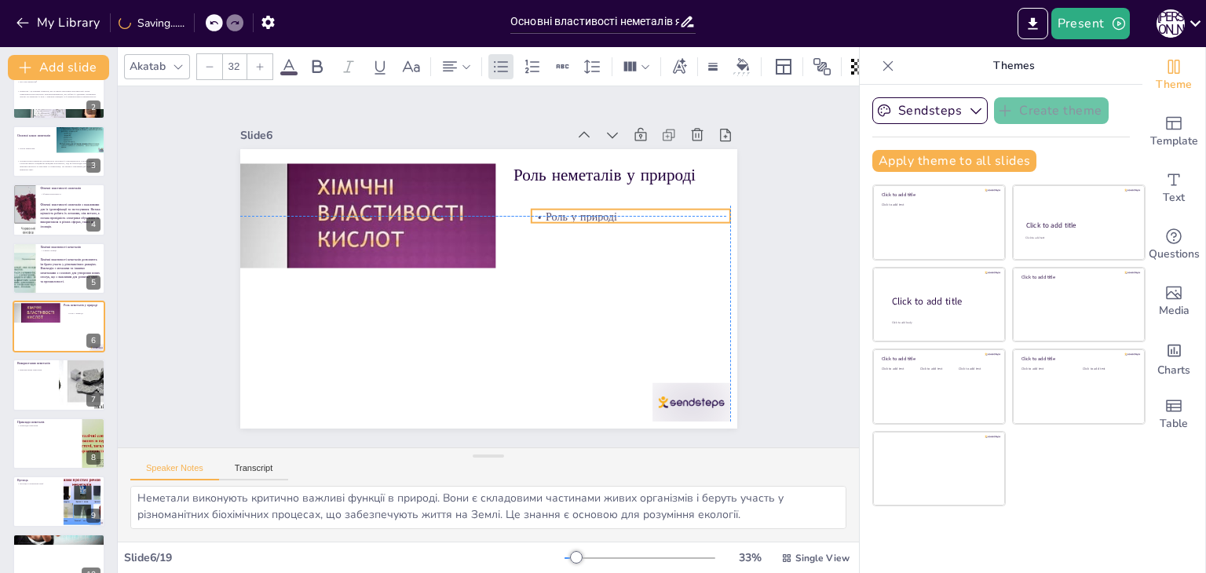
drag, startPoint x: 557, startPoint y: 206, endPoint x: 572, endPoint y: 209, distance: 14.5
click at [572, 210] on p "Роль у природі" at bounding box center [630, 218] width 199 height 16
click at [683, 400] on div at bounding box center [691, 402] width 78 height 38
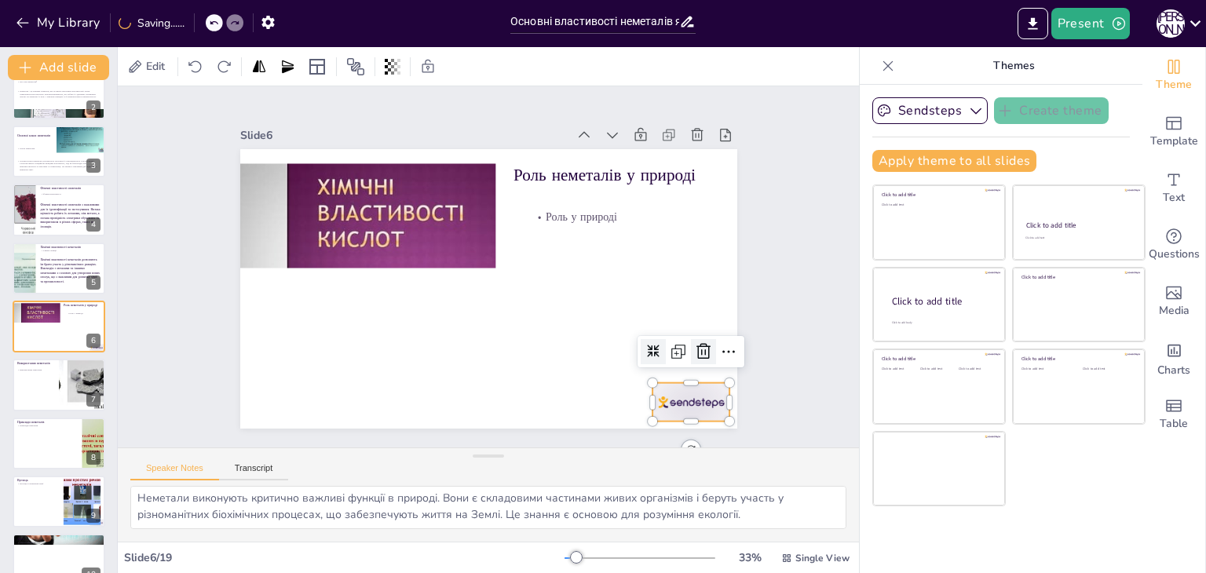
click at [694, 342] on icon at bounding box center [703, 351] width 19 height 19
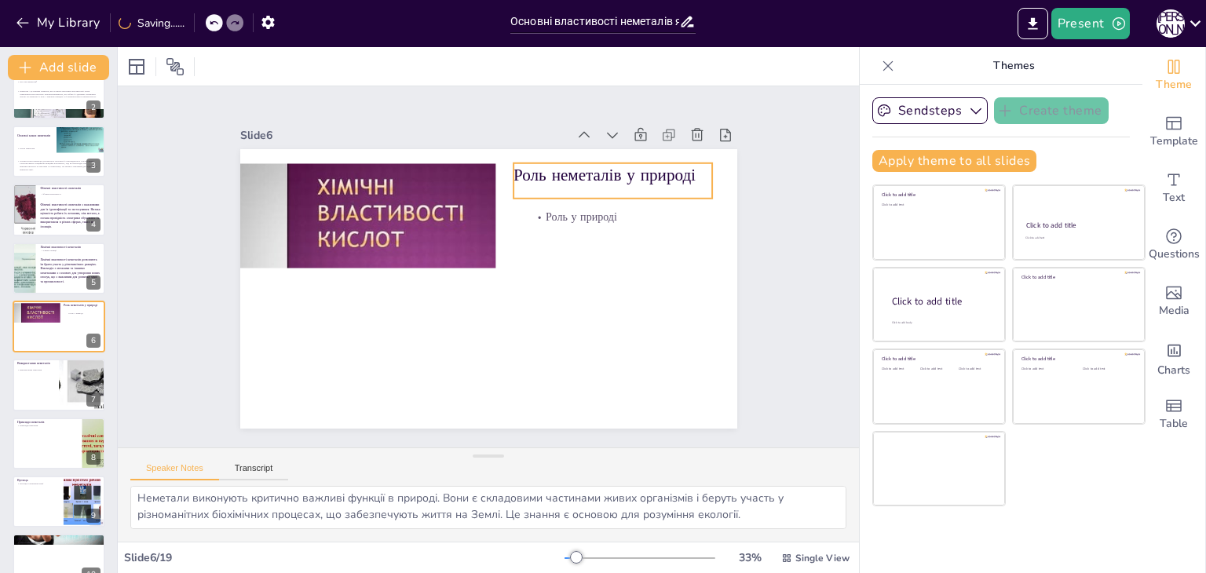
click at [553, 178] on p "Роль неметалів у природі" at bounding box center [613, 175] width 199 height 24
click at [562, 127] on div at bounding box center [574, 131] width 25 height 25
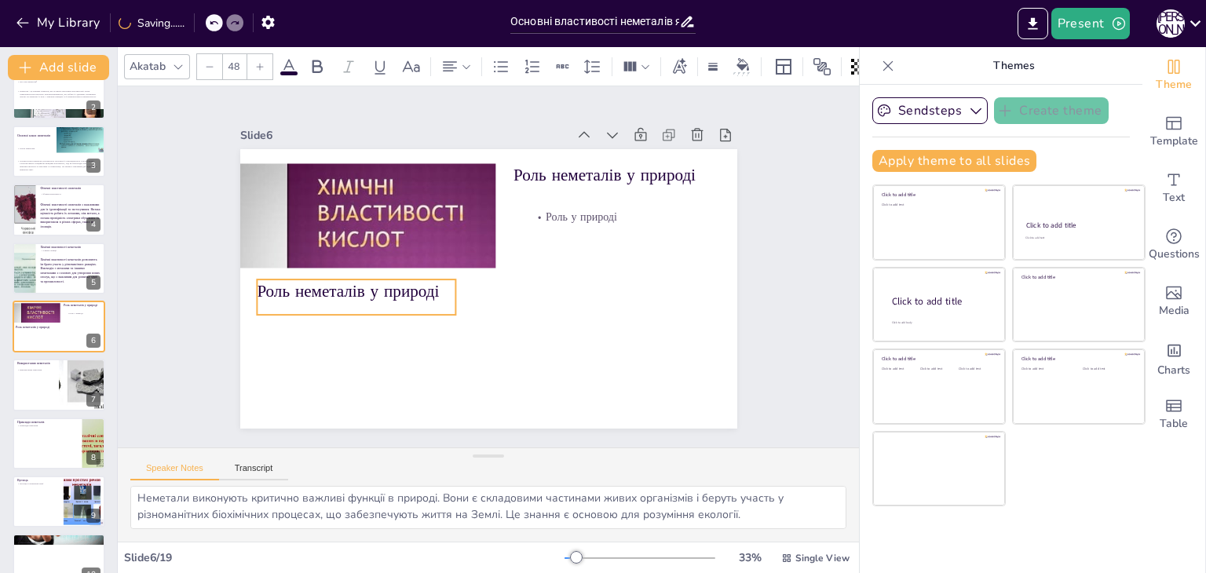
drag, startPoint x: 553, startPoint y: 177, endPoint x: 294, endPoint y: 291, distance: 283.0
click at [294, 291] on p "Роль неметалів у природі" at bounding box center [356, 292] width 199 height 24
drag, startPoint x: 444, startPoint y: 294, endPoint x: 700, endPoint y: 283, distance: 257.0
click at [712, 283] on div at bounding box center [718, 297] width 13 height 35
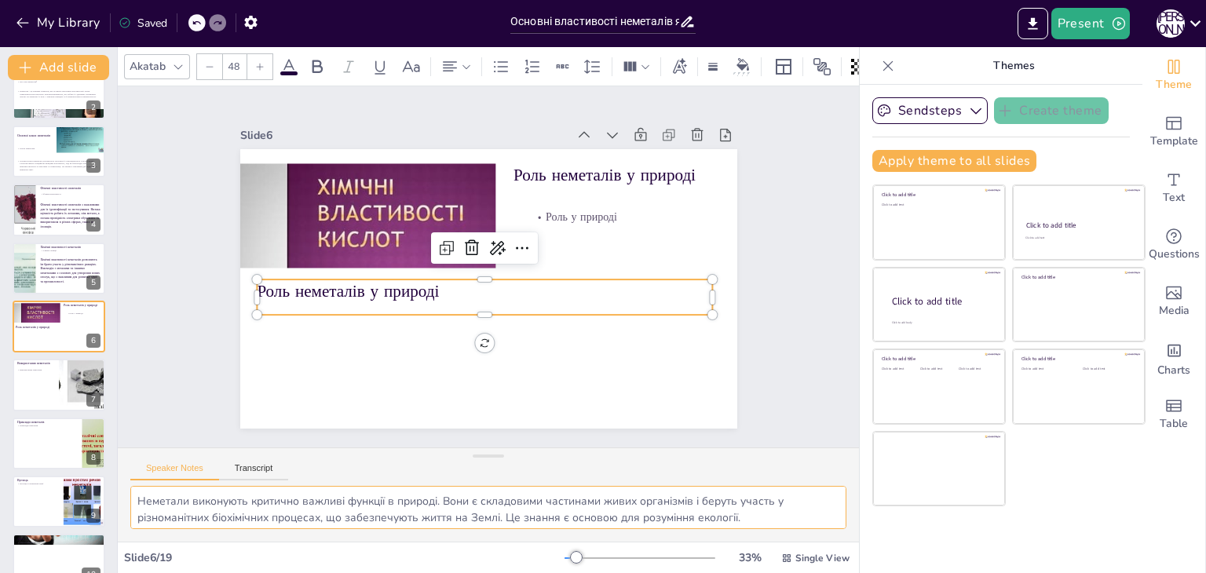
scroll to position [3, 0]
drag, startPoint x: 137, startPoint y: 499, endPoint x: 755, endPoint y: 539, distance: 618.4
click at [755, 539] on div "Неметали виконують критично важливі функції в природі. Вони є складовими частин…" at bounding box center [488, 514] width 741 height 56
click at [382, 295] on p "Роль неметалів у природі" at bounding box center [484, 292] width 455 height 24
click at [382, 296] on p "Роль неметалів у природі" at bounding box center [481, 290] width 455 height 71
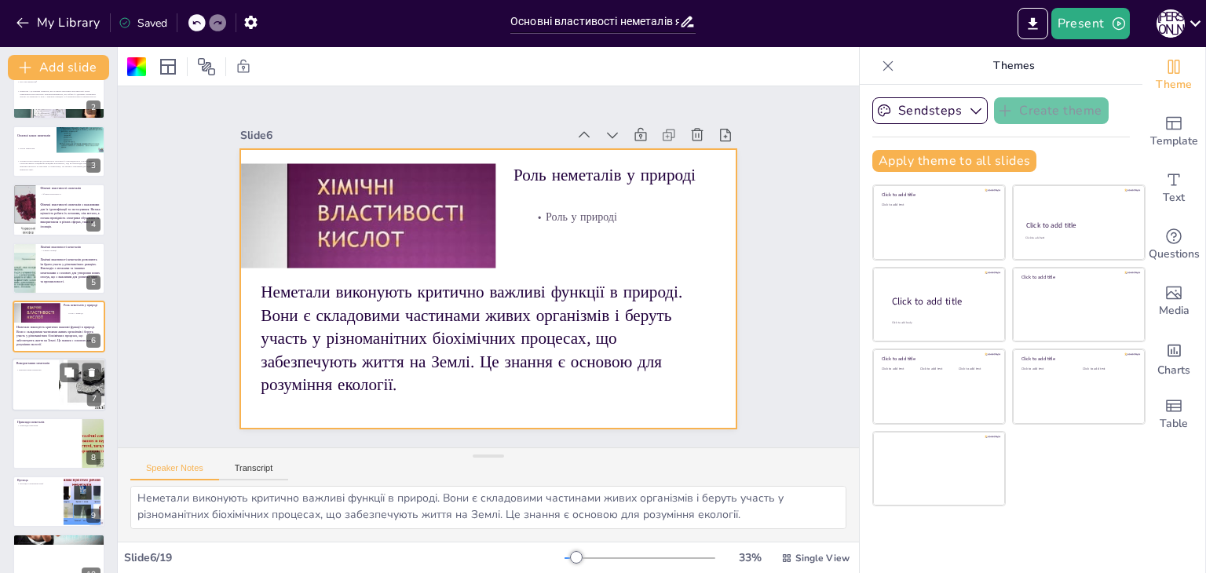
click at [51, 396] on div at bounding box center [59, 385] width 94 height 53
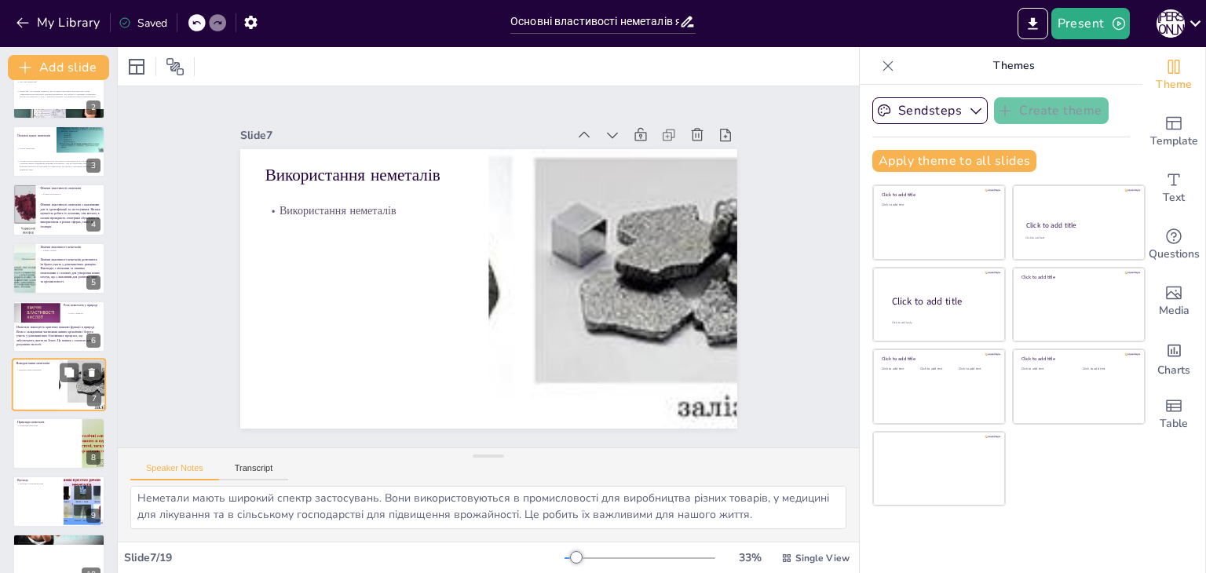
scroll to position [142, 0]
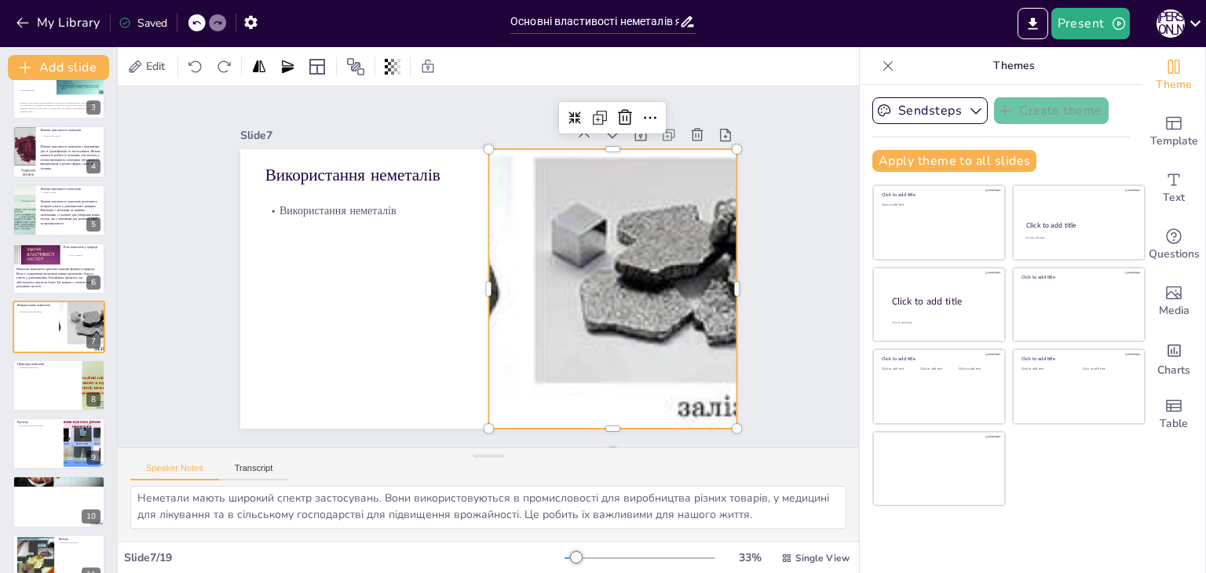
click at [562, 217] on div at bounding box center [612, 289] width 1058 height 280
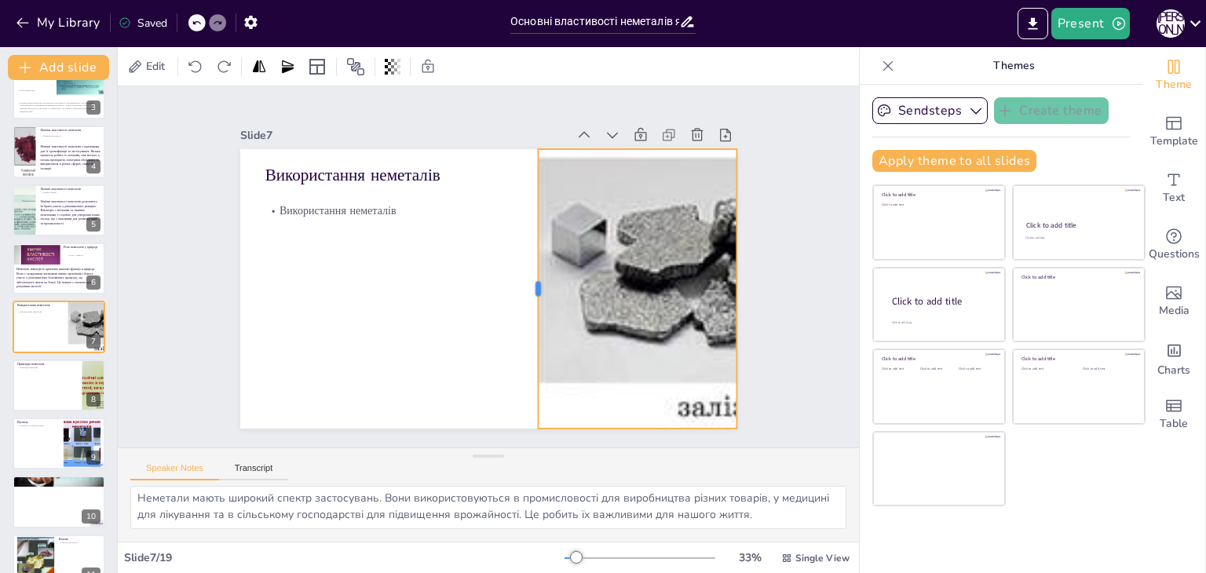
drag, startPoint x: 475, startPoint y: 283, endPoint x: 524, endPoint y: 283, distance: 49.5
click at [525, 283] on div at bounding box center [531, 289] width 13 height 280
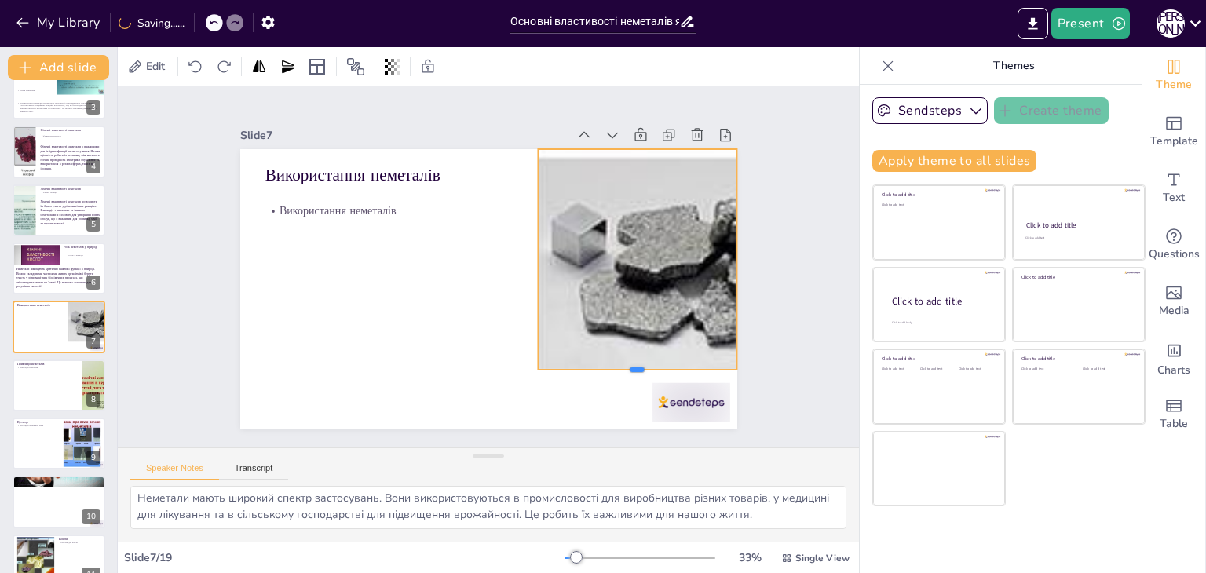
drag, startPoint x: 623, startPoint y: 427, endPoint x: 619, endPoint y: 368, distance: 59.1
click at [619, 370] on div at bounding box center [637, 376] width 199 height 13
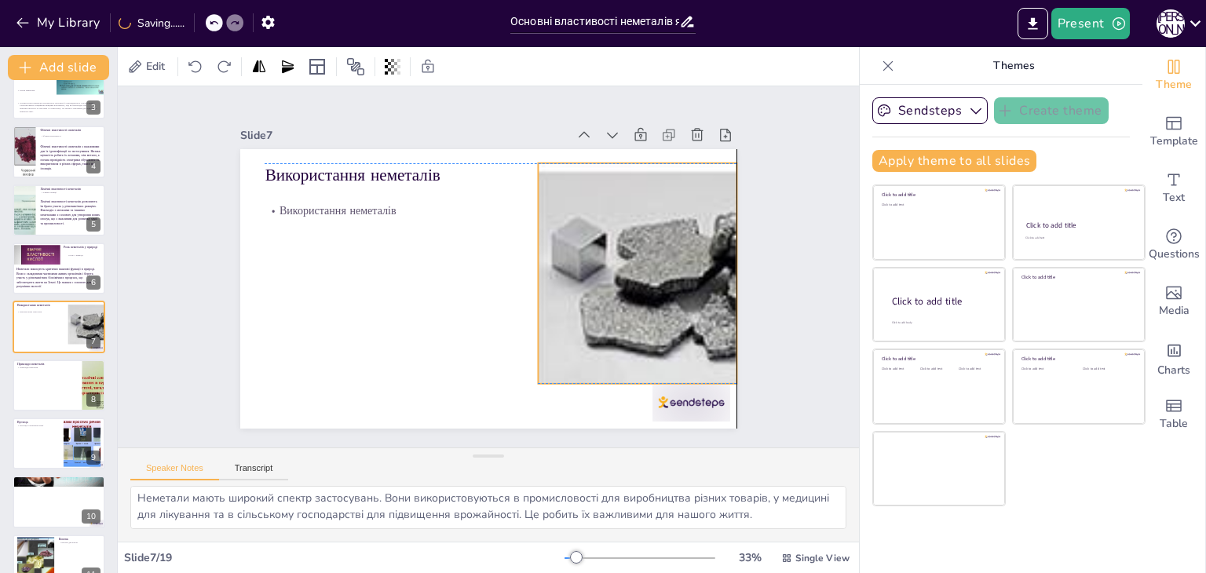
drag, startPoint x: 620, startPoint y: 145, endPoint x: 620, endPoint y: 158, distance: 12.6
click at [620, 163] on div at bounding box center [612, 303] width 1058 height 280
drag, startPoint x: 627, startPoint y: 155, endPoint x: 628, endPoint y: 164, distance: 8.8
click at [628, 164] on div at bounding box center [637, 165] width 199 height 13
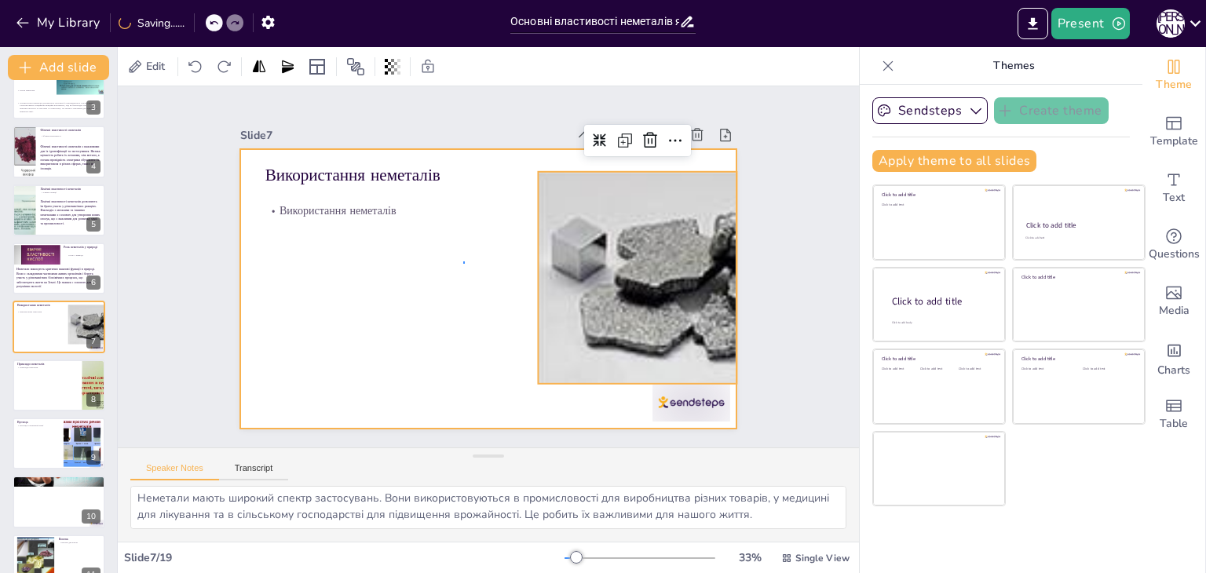
click at [463, 265] on div at bounding box center [488, 289] width 497 height 280
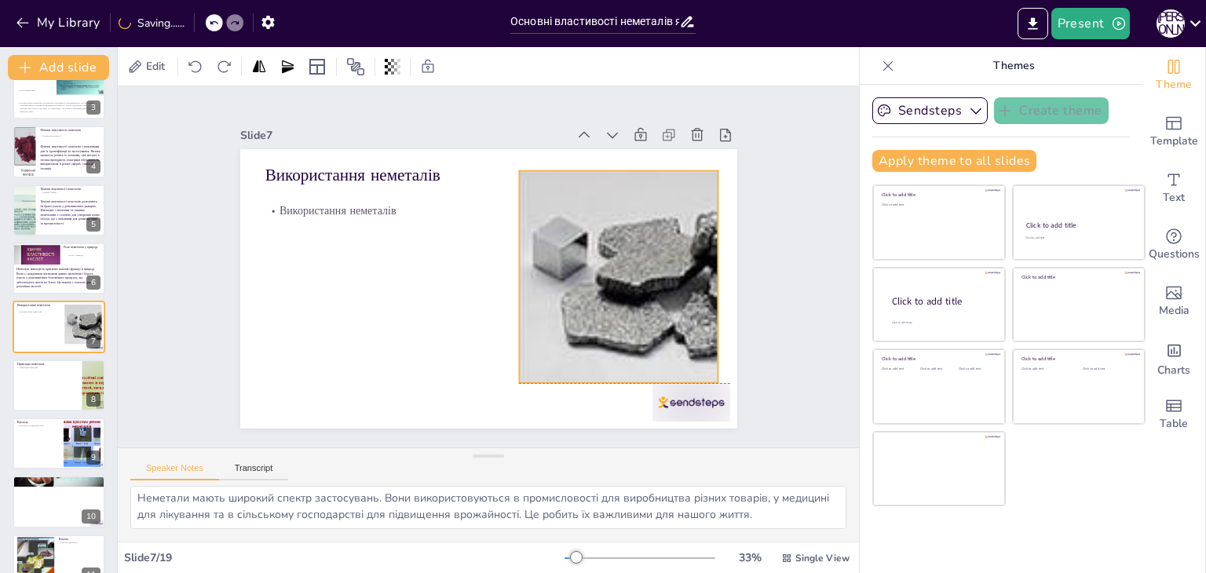
drag, startPoint x: 652, startPoint y: 210, endPoint x: 633, endPoint y: 208, distance: 19.0
click at [633, 208] on div at bounding box center [593, 303] width 1058 height 280
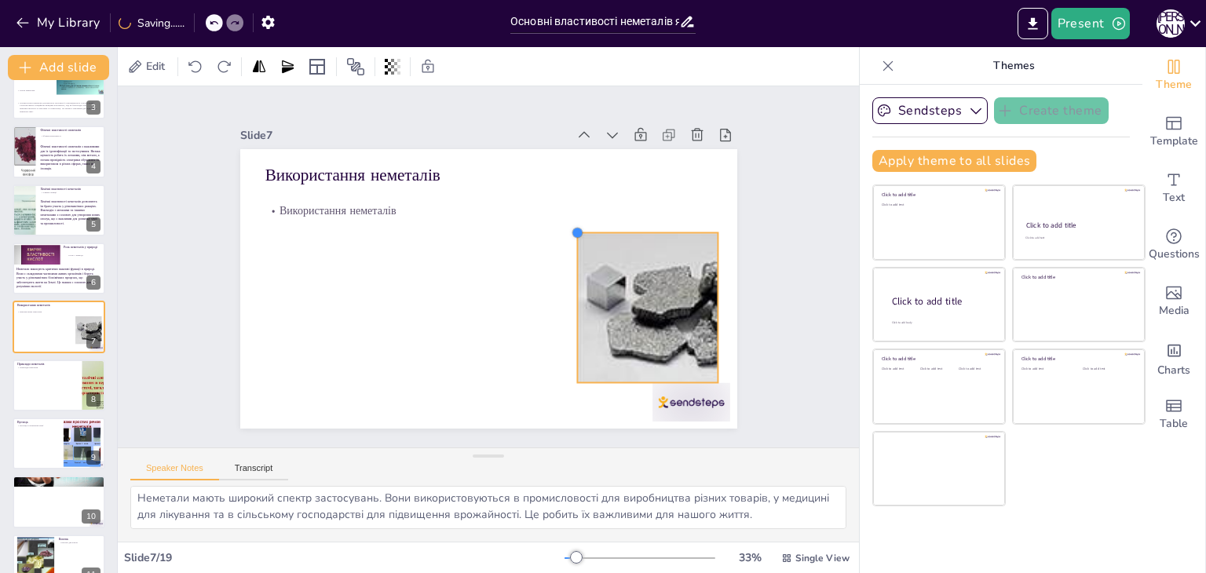
drag, startPoint x: 507, startPoint y: 170, endPoint x: 565, endPoint y: 278, distance: 122.9
click at [565, 278] on div "Використання неметалів Використання неметалів" at bounding box center [488, 289] width 497 height 280
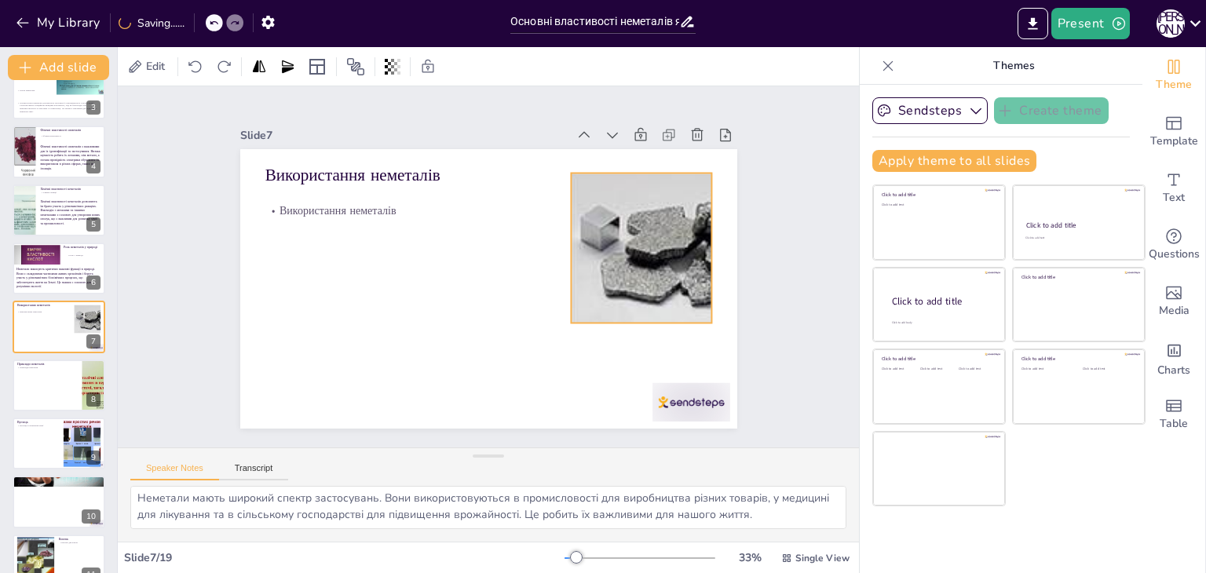
drag, startPoint x: 593, startPoint y: 294, endPoint x: 588, endPoint y: 233, distance: 60.6
click at [586, 233] on div at bounding box center [623, 266] width 749 height 198
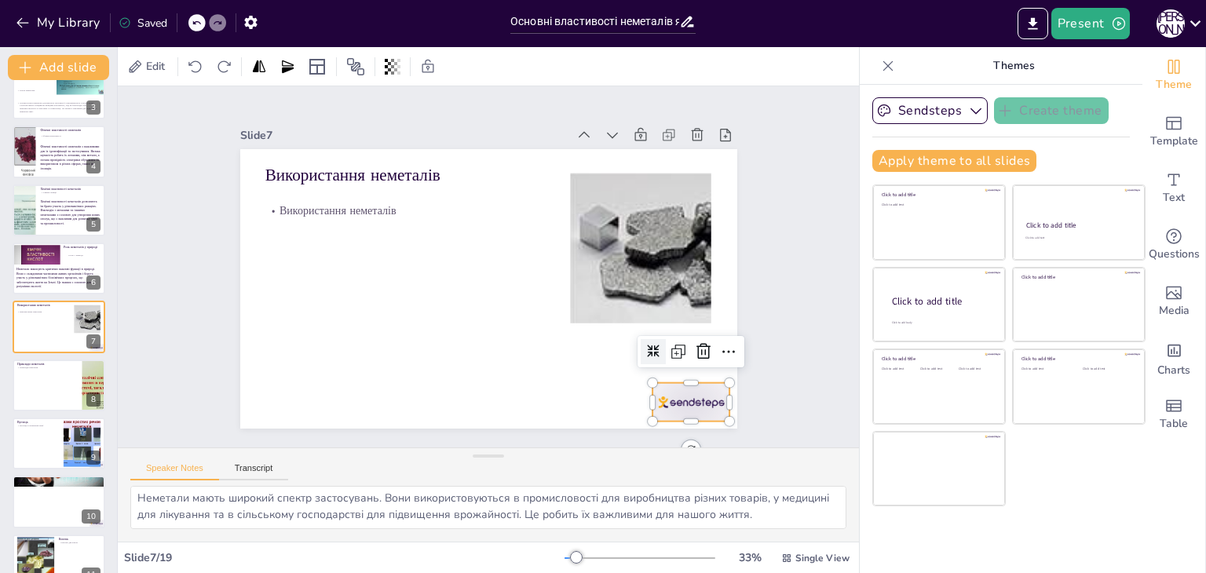
click at [690, 393] on div at bounding box center [691, 402] width 78 height 38
click at [695, 344] on icon at bounding box center [703, 351] width 19 height 19
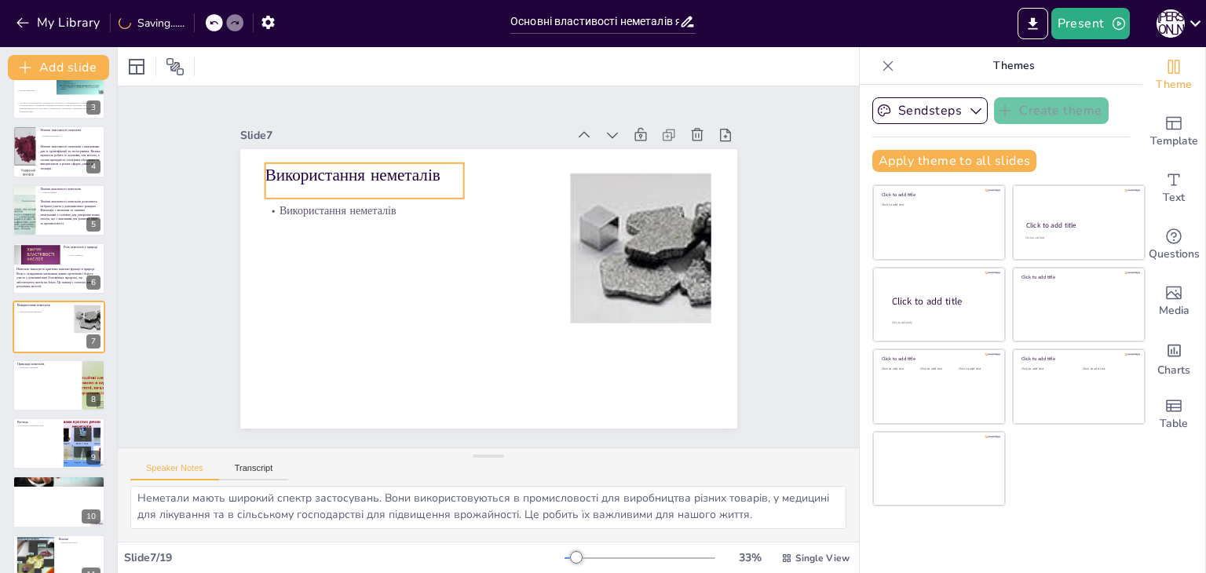
click at [373, 172] on p "Використання неметалів" at bounding box center [364, 175] width 199 height 24
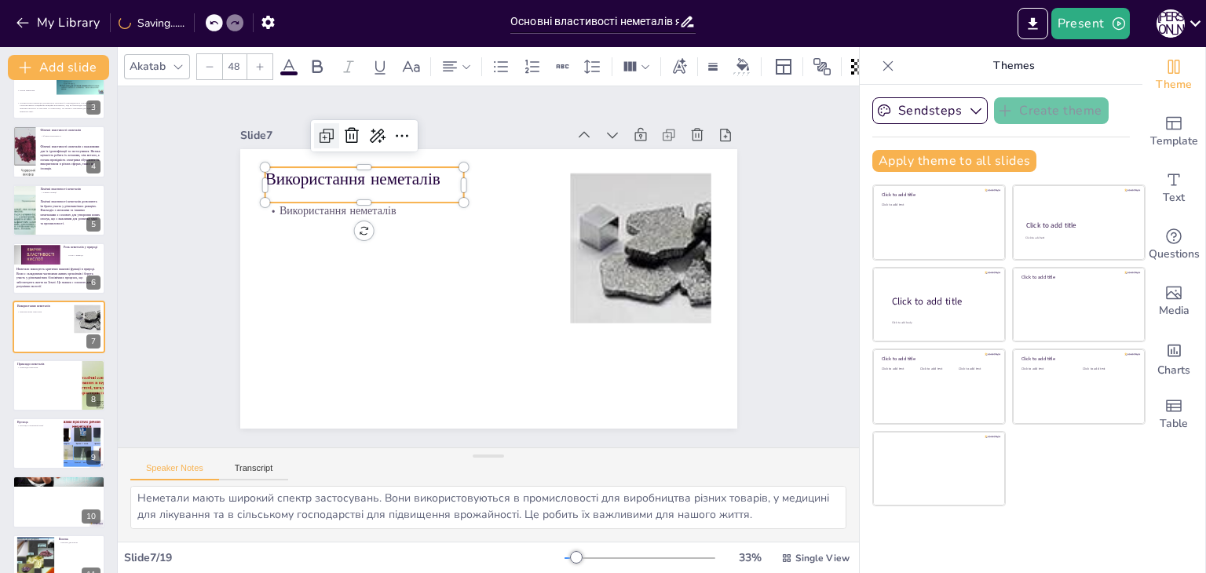
click at [367, 99] on icon at bounding box center [373, 93] width 12 height 12
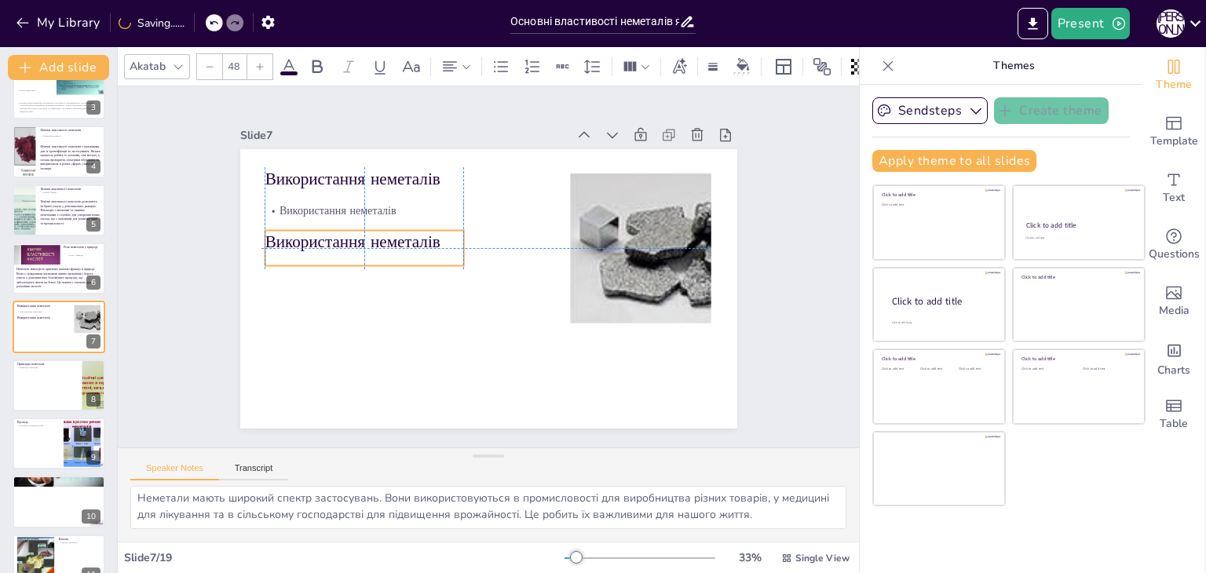
drag, startPoint x: 331, startPoint y: 182, endPoint x: 325, endPoint y: 246, distance: 63.9
click at [325, 246] on p "Використання неметалів" at bounding box center [364, 242] width 199 height 24
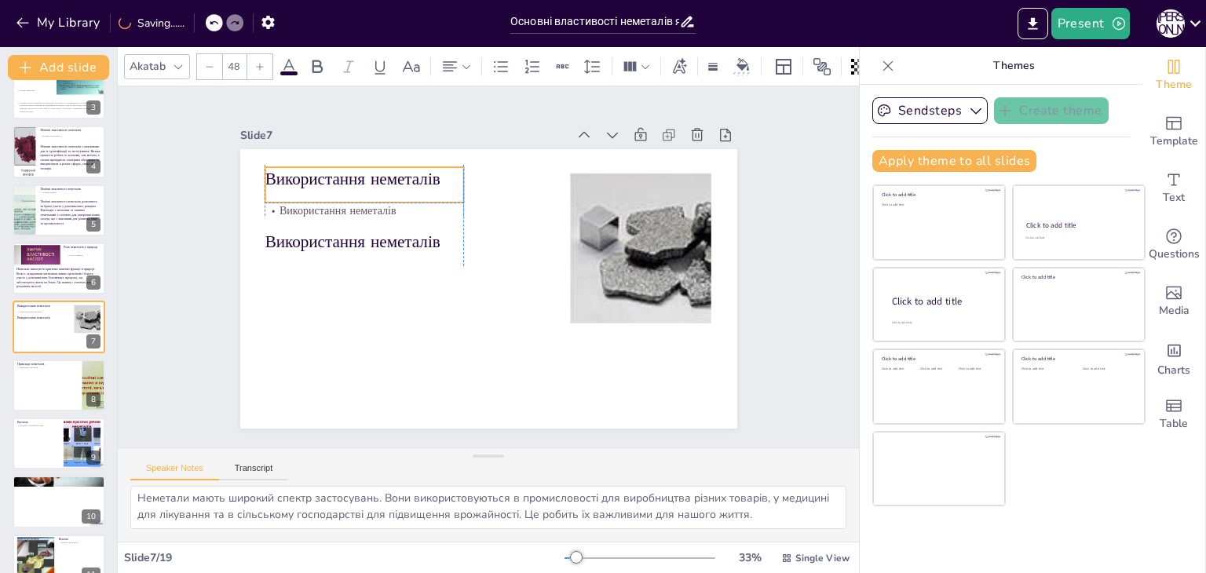
click at [317, 167] on p "Використання неметалів" at bounding box center [397, 144] width 196 height 83
click at [430, 232] on p "Використання неметалів" at bounding box center [364, 242] width 199 height 24
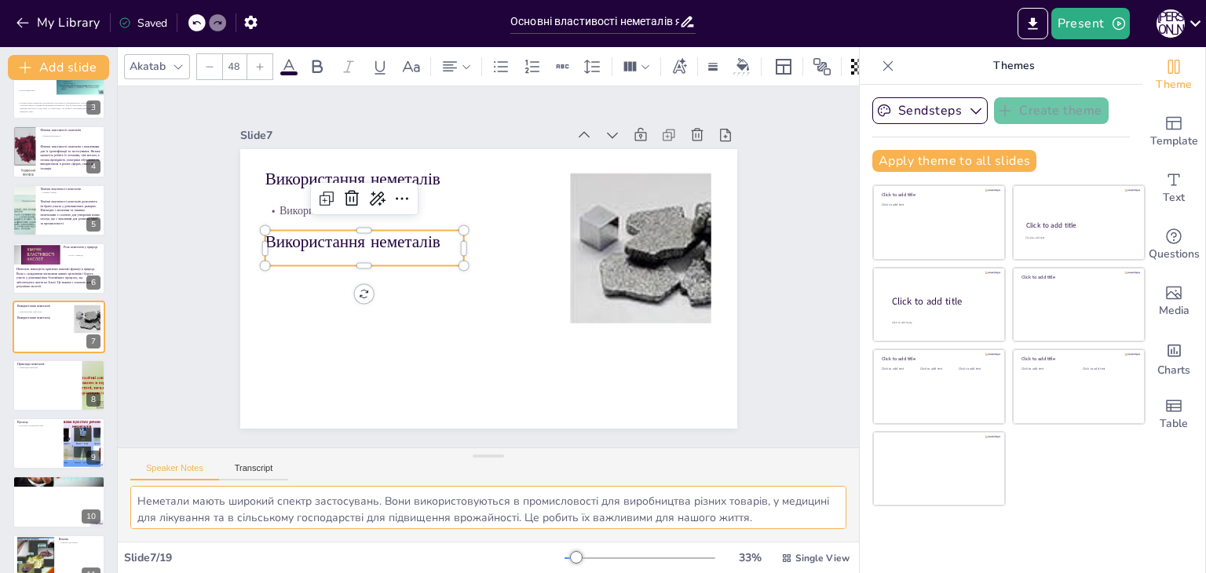
scroll to position [3, 0]
drag, startPoint x: 135, startPoint y: 499, endPoint x: 798, endPoint y: 540, distance: 664.0
click at [798, 540] on div "Неметали мають широкий спектр застосувань. Вони використовуються в промисловост…" at bounding box center [488, 514] width 741 height 56
click at [374, 243] on p "Використання неметалів" at bounding box center [364, 242] width 199 height 24
click at [372, 247] on p "Використання неметалів" at bounding box center [364, 242] width 199 height 24
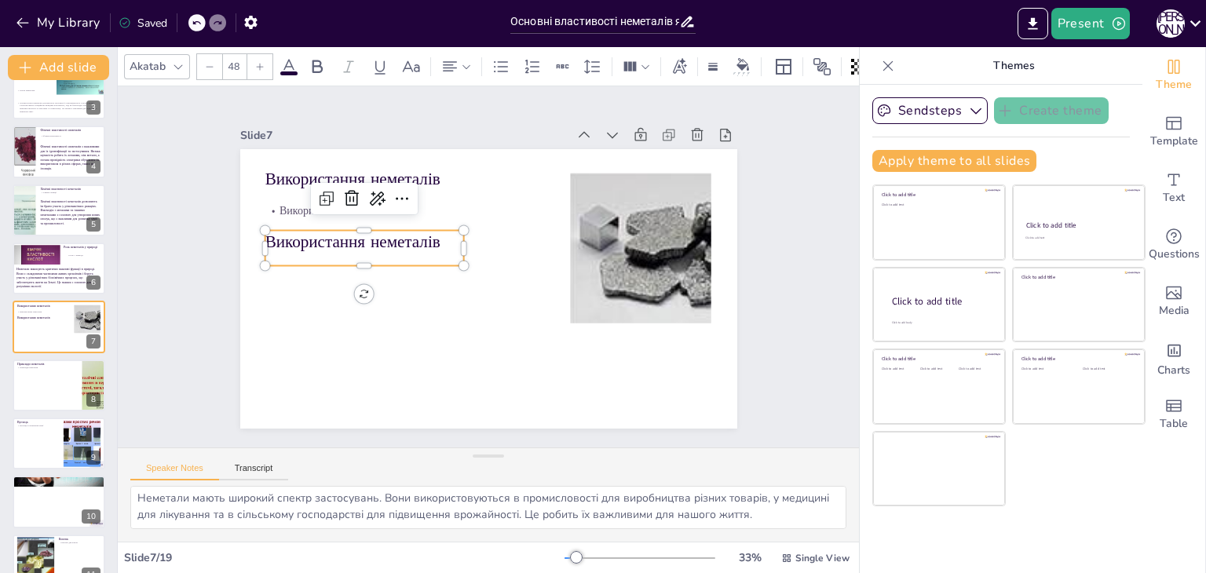
click at [370, 247] on p "Використання неметалів" at bounding box center [368, 229] width 200 height 44
click at [336, 233] on p "Використання неметалів" at bounding box center [364, 242] width 199 height 24
click at [336, 233] on p "Використання неметалів" at bounding box center [371, 217] width 199 height 64
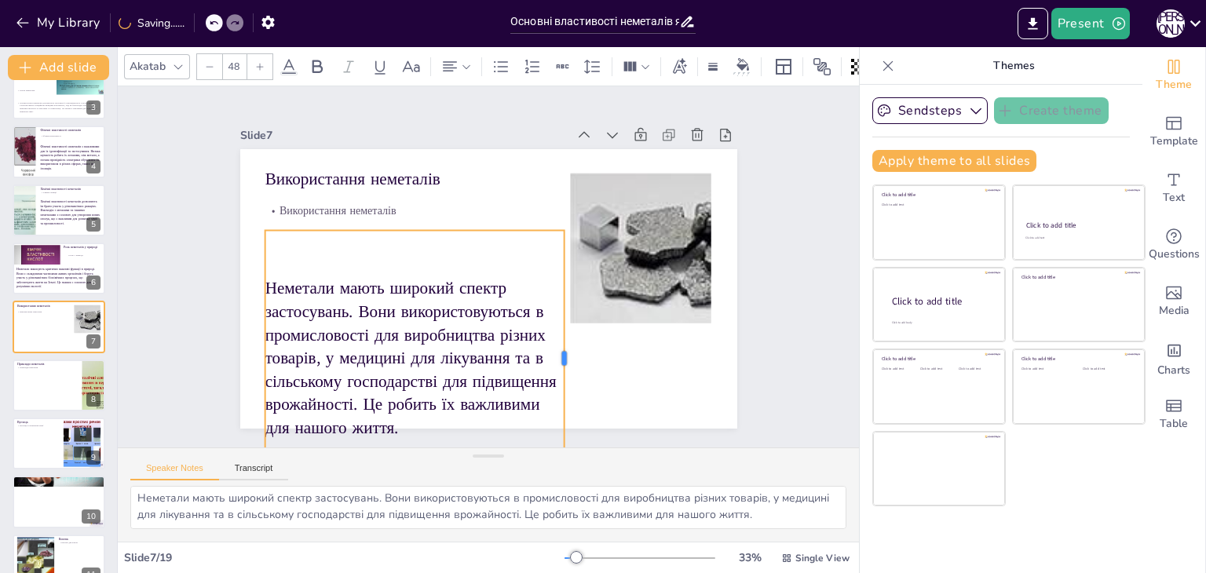
drag, startPoint x: 455, startPoint y: 353, endPoint x: 555, endPoint y: 345, distance: 100.8
click at [564, 345] on div at bounding box center [570, 357] width 13 height 255
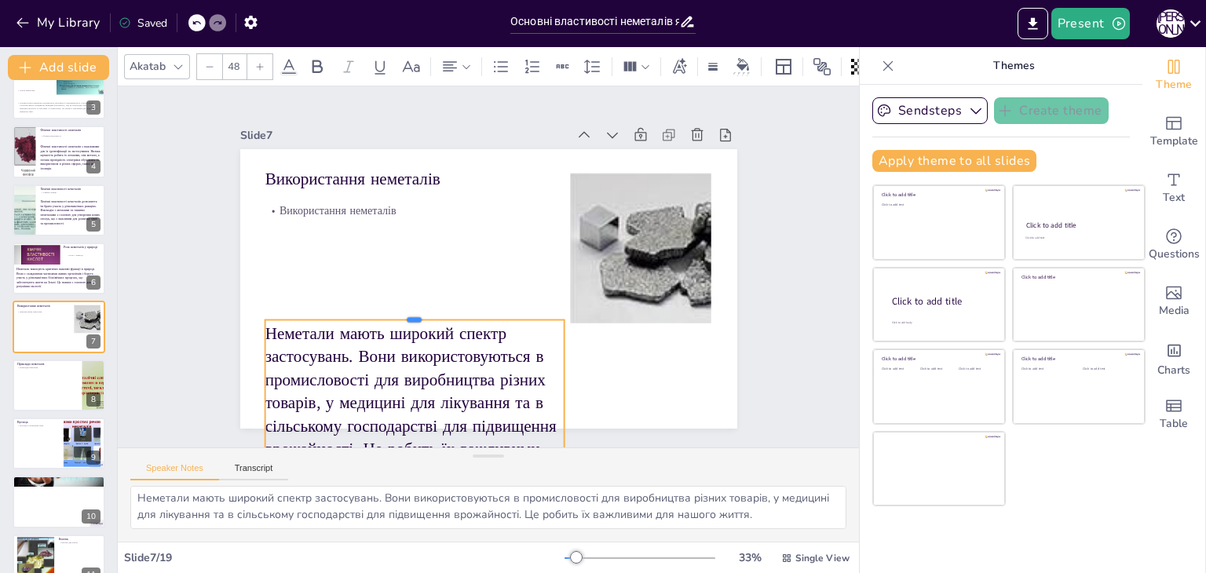
drag, startPoint x: 401, startPoint y: 218, endPoint x: 410, endPoint y: 308, distance: 89.9
click at [410, 308] on div at bounding box center [414, 313] width 299 height 13
drag, startPoint x: 402, startPoint y: 356, endPoint x: 378, endPoint y: 271, distance: 89.0
click at [378, 271] on div "Використання неметалів Використання неметалів Неметали мають широкий спектр зас…" at bounding box center [488, 289] width 497 height 280
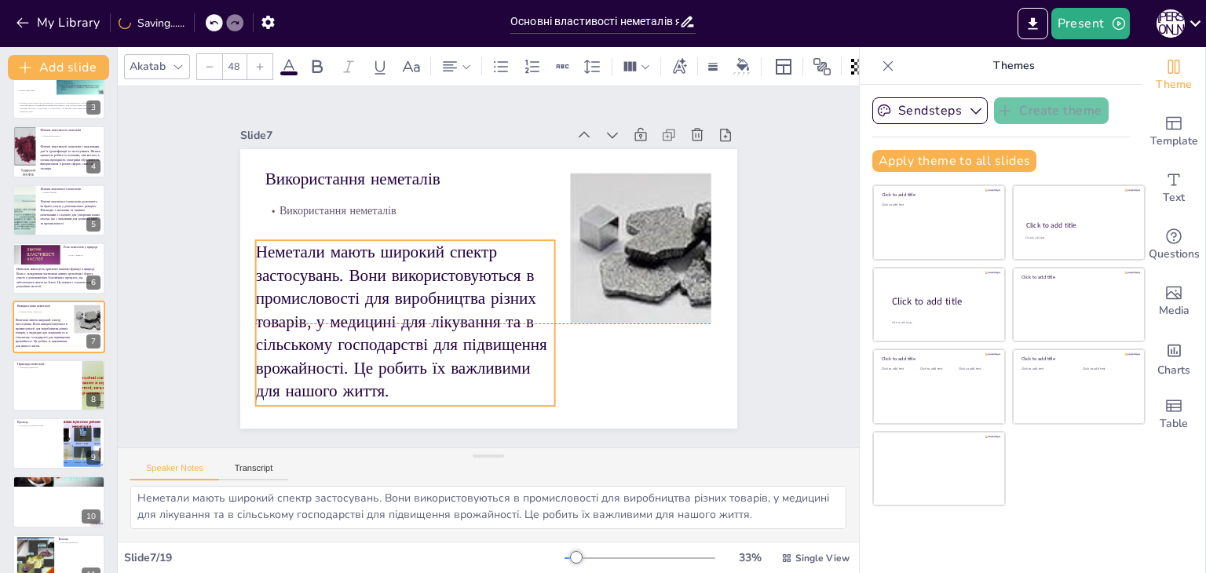
drag, startPoint x: 336, startPoint y: 376, endPoint x: 327, endPoint y: 293, distance: 83.8
click at [327, 293] on p "Неметали мають широкий спектр застосувань. Вони використовуються в промисловост…" at bounding box center [404, 321] width 299 height 163
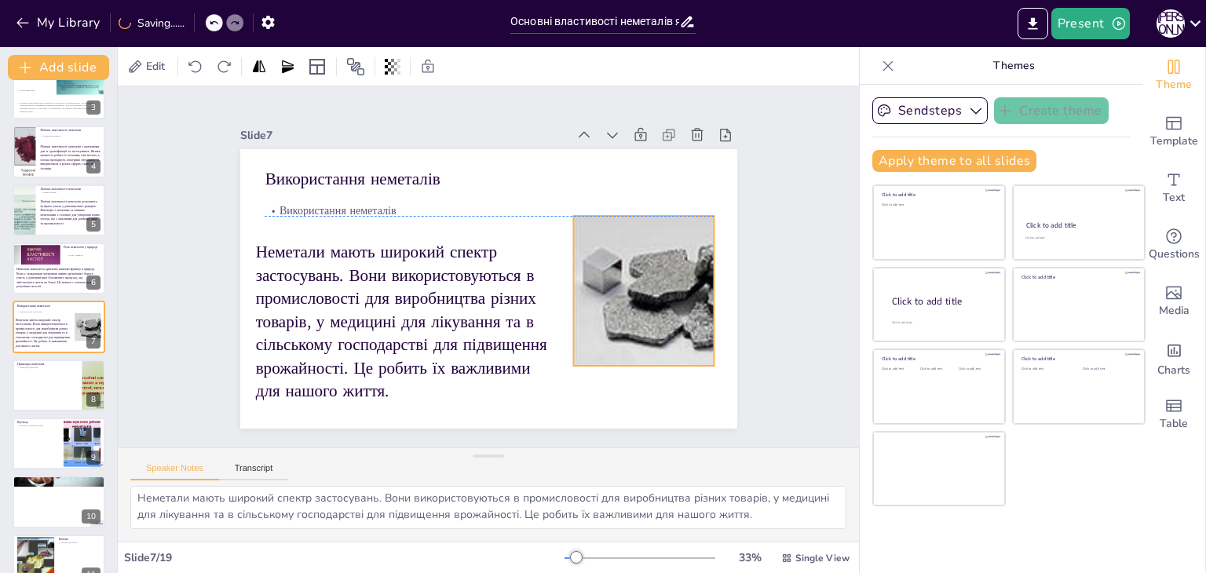
drag, startPoint x: 594, startPoint y: 255, endPoint x: 597, endPoint y: 294, distance: 39.4
click at [597, 294] on div at bounding box center [625, 309] width 749 height 198
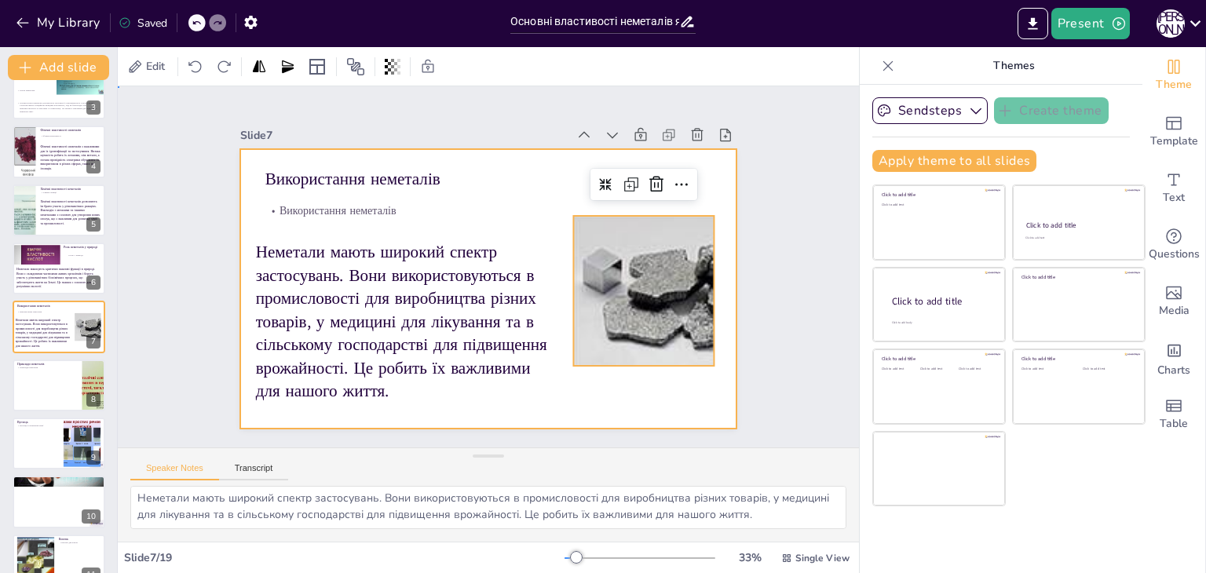
click at [595, 395] on div at bounding box center [488, 289] width 497 height 280
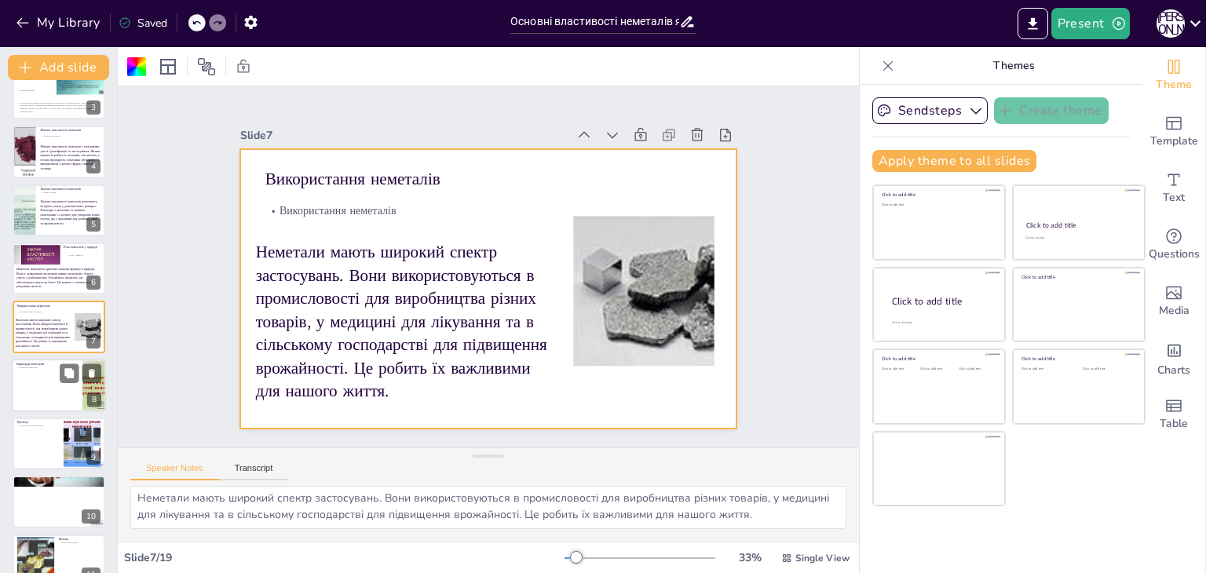
click at [38, 386] on div at bounding box center [59, 385] width 94 height 53
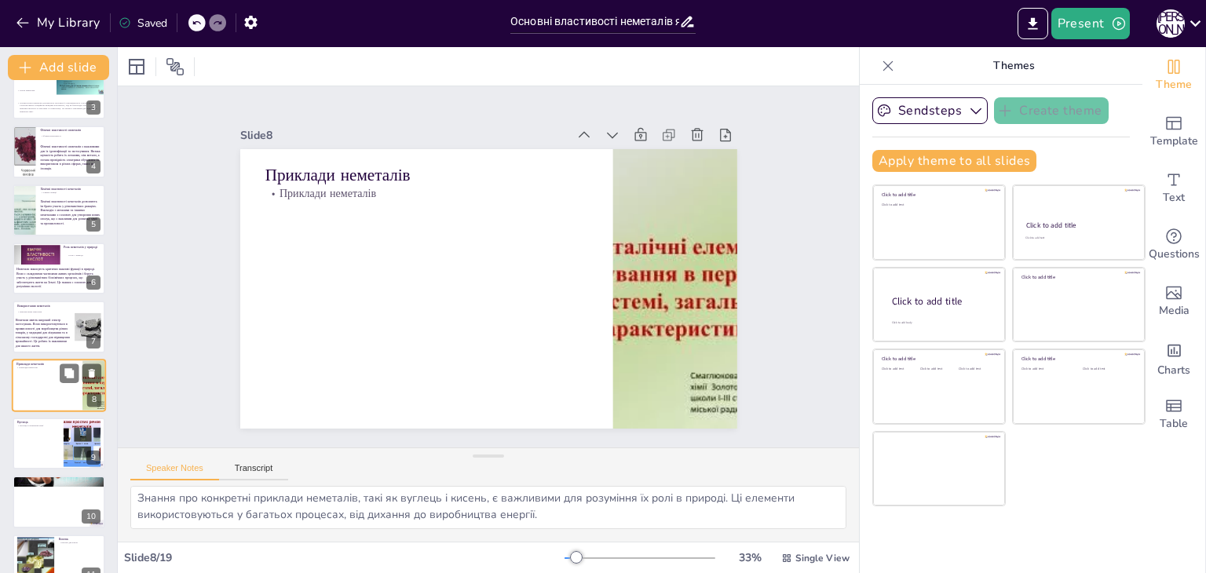
scroll to position [201, 0]
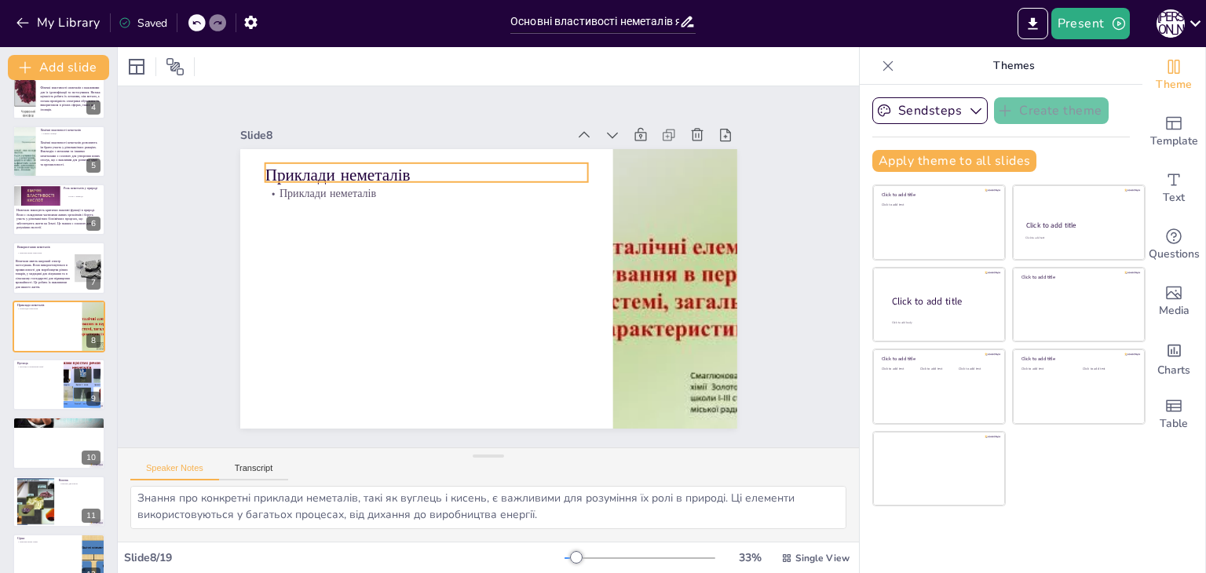
click at [333, 177] on p "Приклади неметалів" at bounding box center [458, 160] width 314 height 122
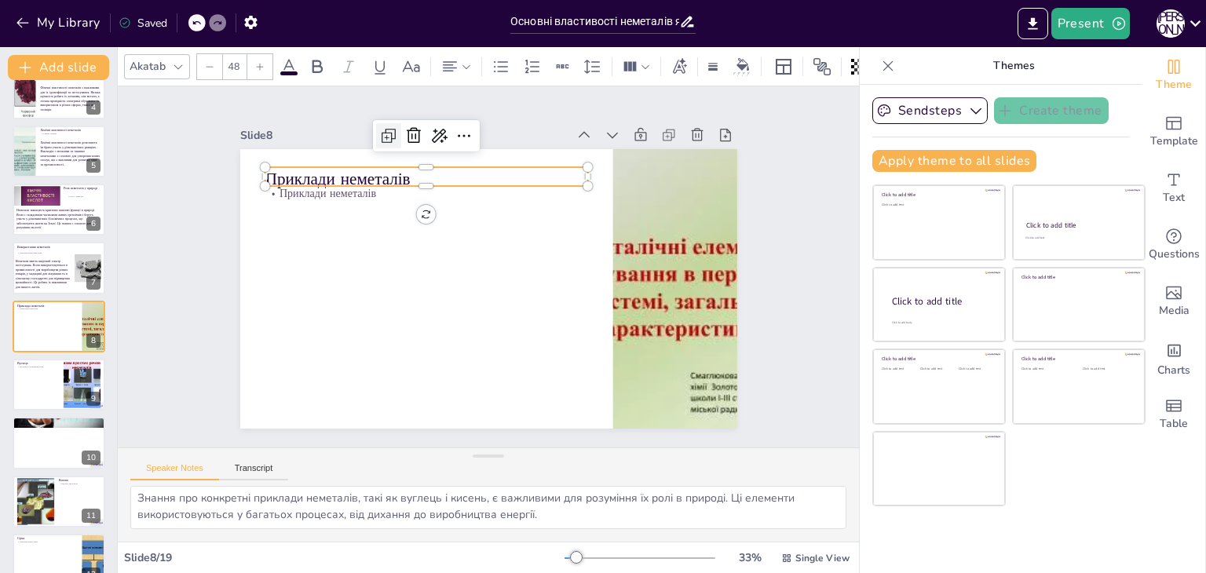
click at [393, 130] on icon at bounding box center [403, 126] width 20 height 20
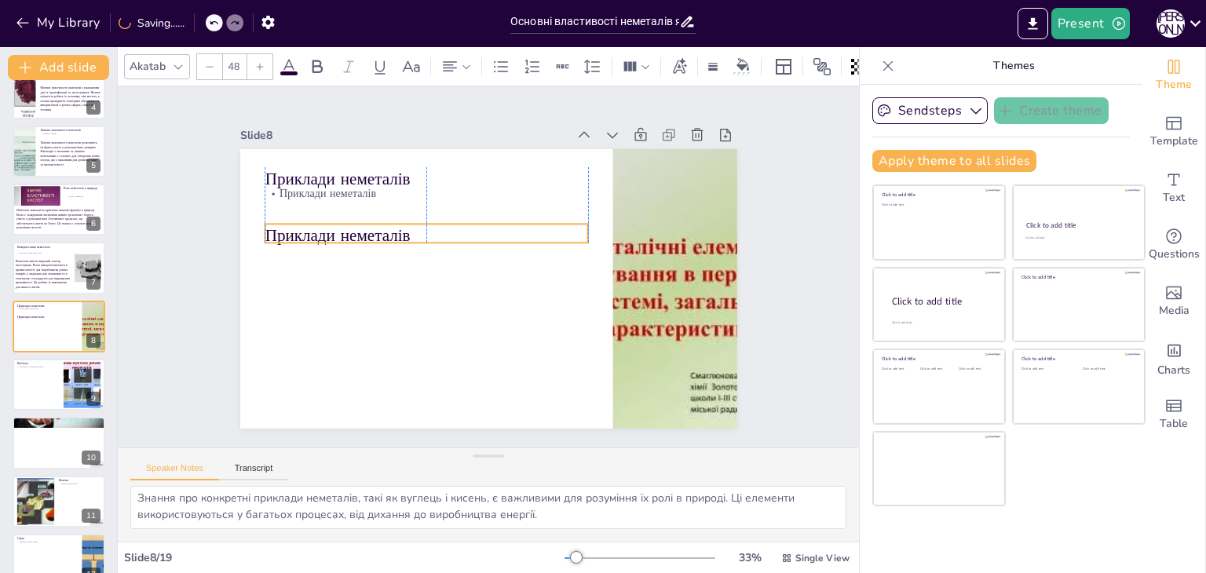
drag, startPoint x: 340, startPoint y: 166, endPoint x: 332, endPoint y: 220, distance: 54.7
click at [332, 220] on p "Приклади неметалів" at bounding box center [434, 223] width 321 height 90
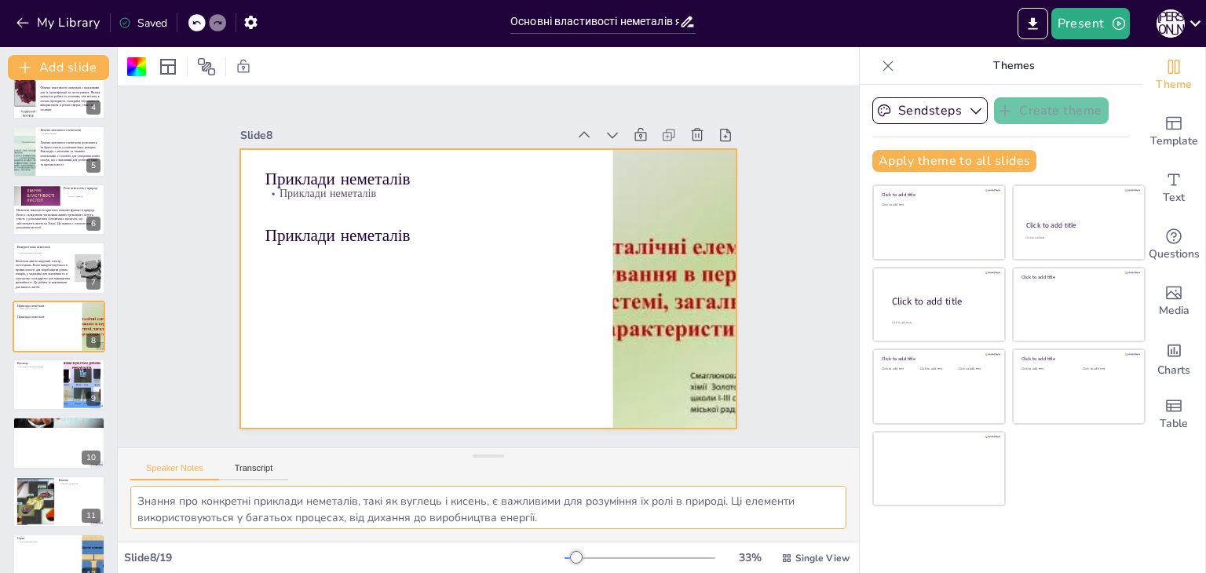
scroll to position [3, 0]
drag, startPoint x: 137, startPoint y: 499, endPoint x: 583, endPoint y: 528, distance: 446.1
click at [583, 528] on div "Знання про конкретні приклади неметалів, такі як вуглець і кисень, є важливими …" at bounding box center [488, 514] width 741 height 56
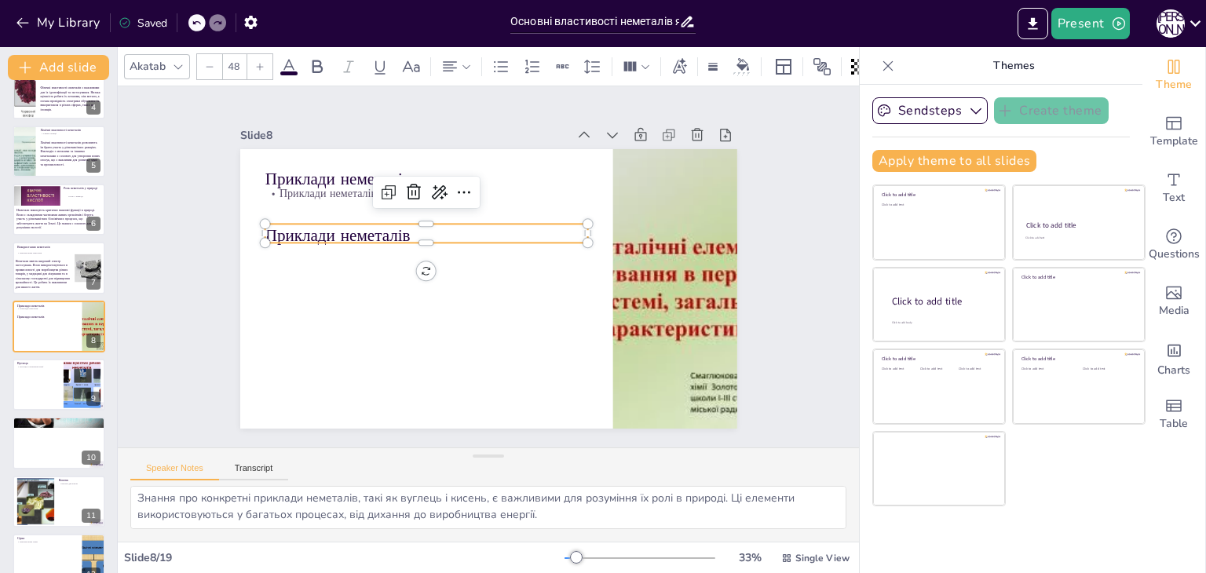
click at [375, 230] on p "Приклади неметалів" at bounding box center [426, 236] width 323 height 24
click at [375, 230] on p "Приклади неметалів" at bounding box center [430, 227] width 323 height 57
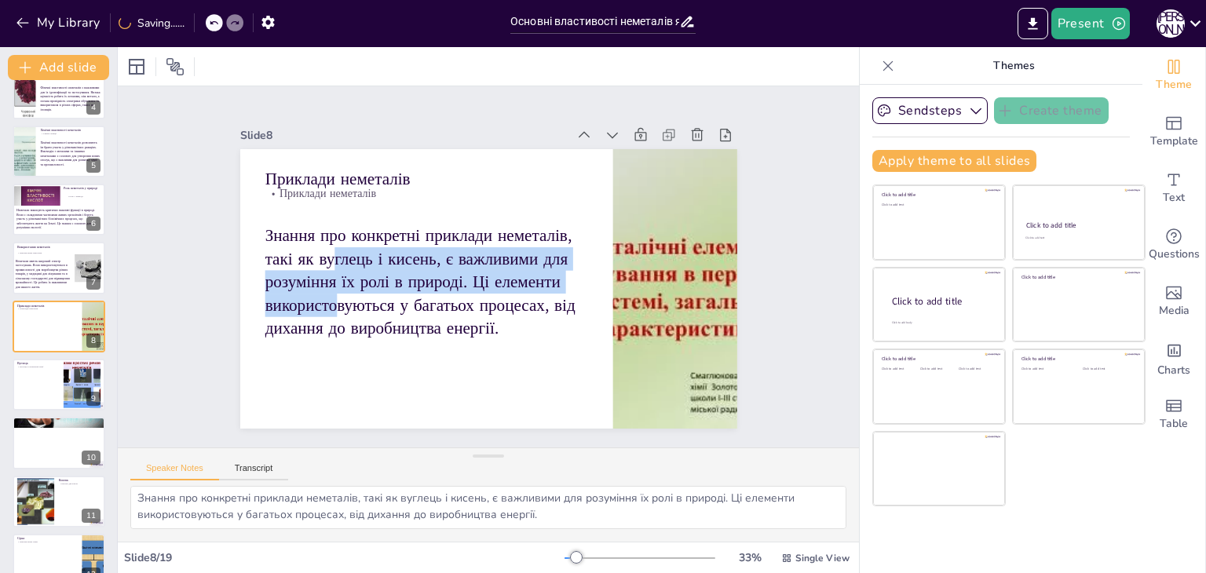
drag, startPoint x: 320, startPoint y: 262, endPoint x: 327, endPoint y: 293, distance: 31.3
click at [327, 293] on p "Знання про конкретні приклади неметалів, такі як вуглець і кисень, є важливими …" at bounding box center [426, 282] width 323 height 116
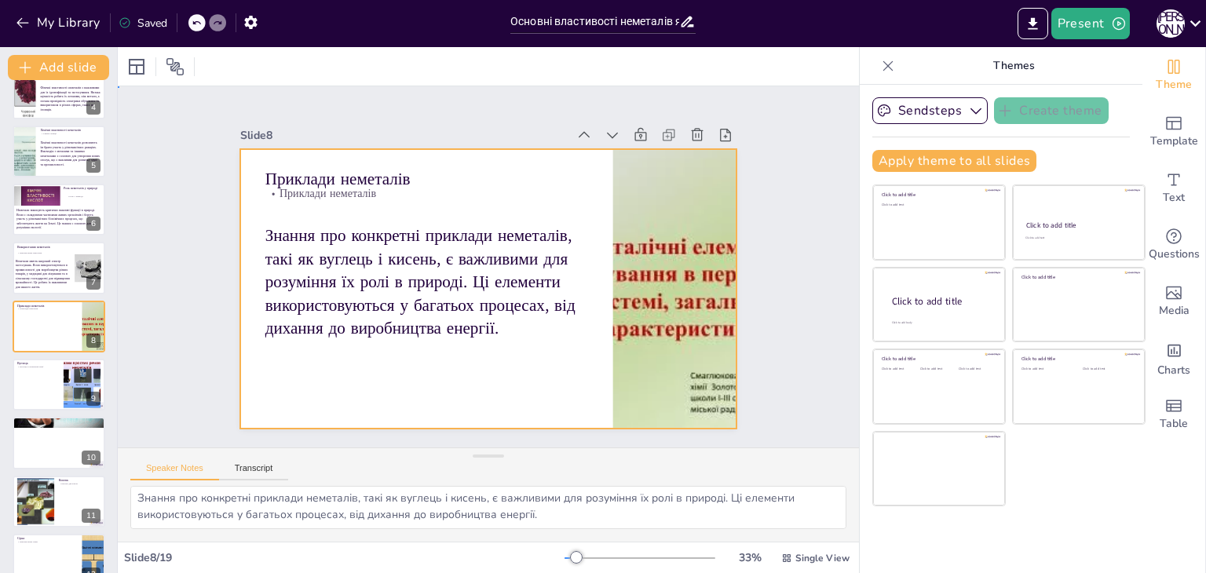
click at [324, 416] on div at bounding box center [488, 289] width 497 height 280
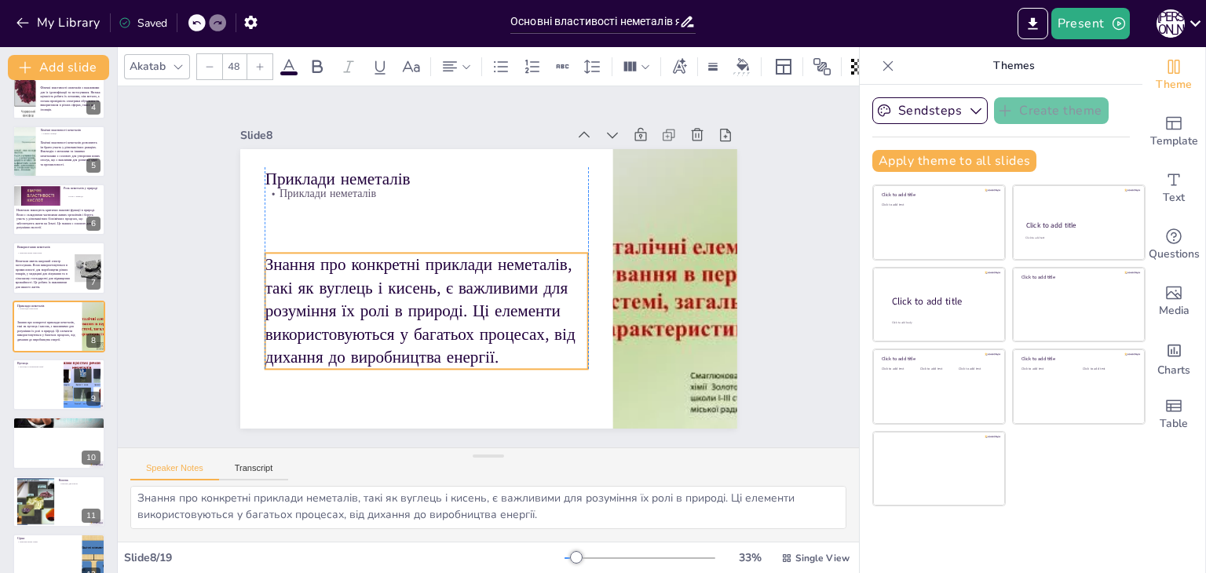
drag, startPoint x: 338, startPoint y: 296, endPoint x: 340, endPoint y: 325, distance: 29.1
click at [340, 325] on p "Знання про конкретні приклади неметалів, такі як вуглець і кисень, є важливими …" at bounding box center [426, 311] width 323 height 116
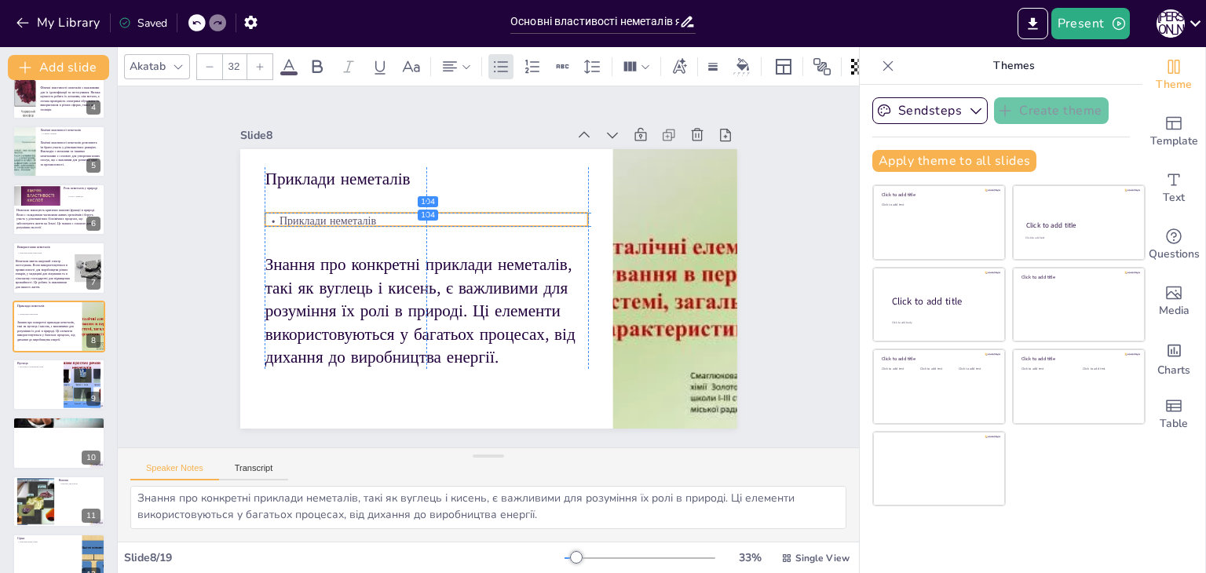
drag, startPoint x: 330, startPoint y: 191, endPoint x: 333, endPoint y: 214, distance: 23.8
click at [333, 214] on p "Приклади неметалів" at bounding box center [426, 221] width 323 height 16
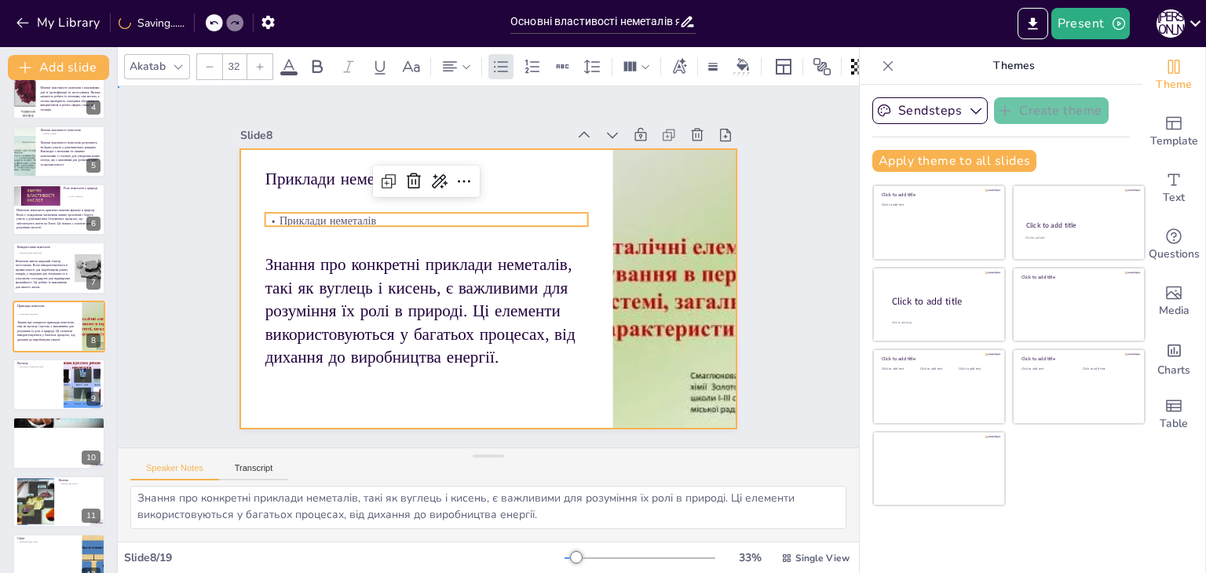
click at [340, 234] on div at bounding box center [488, 289] width 497 height 280
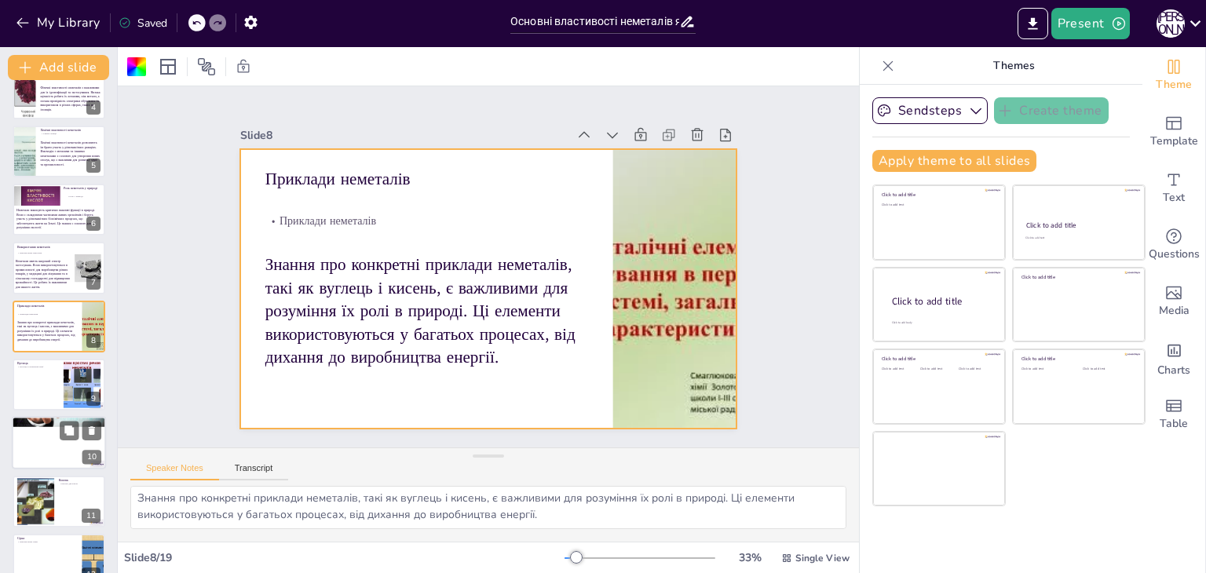
click at [32, 395] on div at bounding box center [59, 385] width 93 height 52
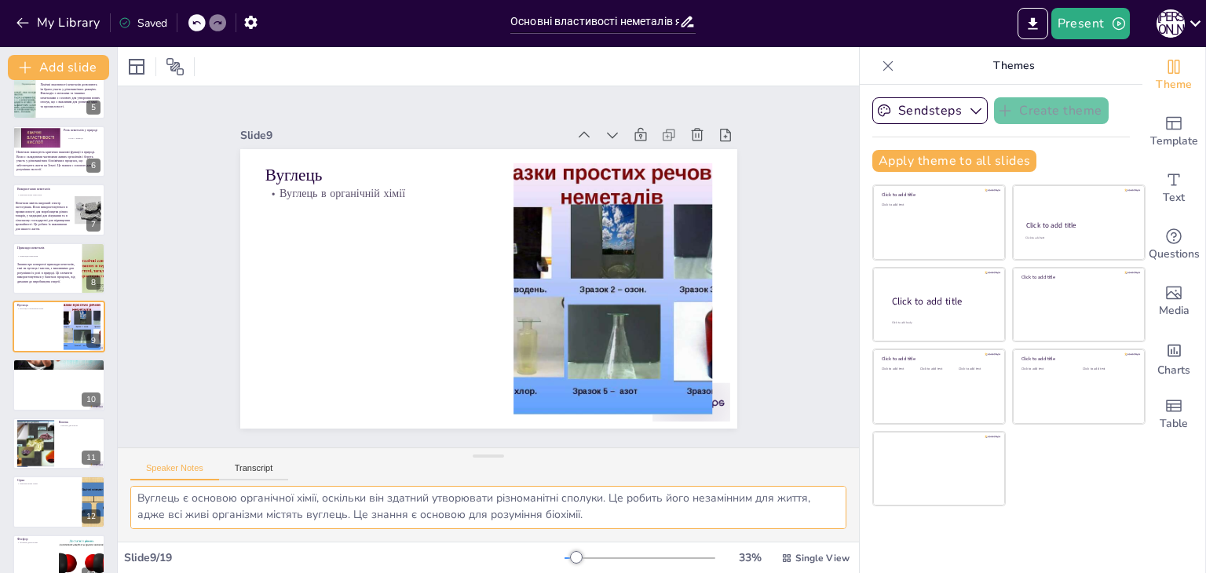
drag, startPoint x: 134, startPoint y: 499, endPoint x: 697, endPoint y: 512, distance: 563.1
click at [697, 512] on textarea "Вуглець є основою органічної хімії, оскільки він здатний утворювати різноманітн…" at bounding box center [488, 507] width 716 height 43
click at [331, 169] on p "Вуглець" at bounding box center [377, 175] width 224 height 24
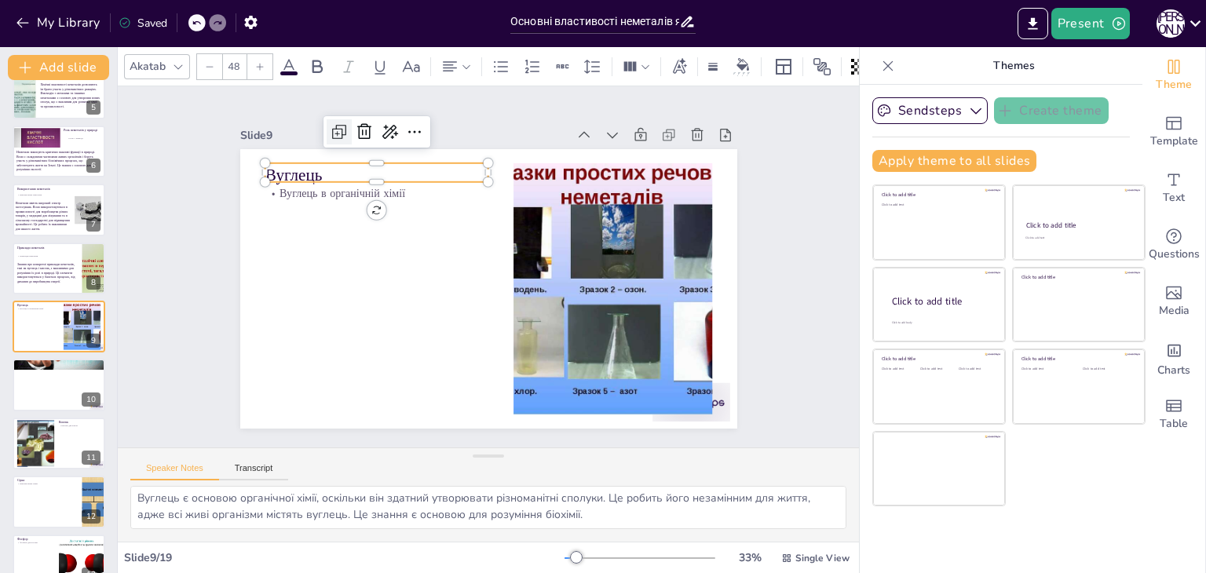
click at [330, 125] on icon at bounding box center [339, 131] width 19 height 19
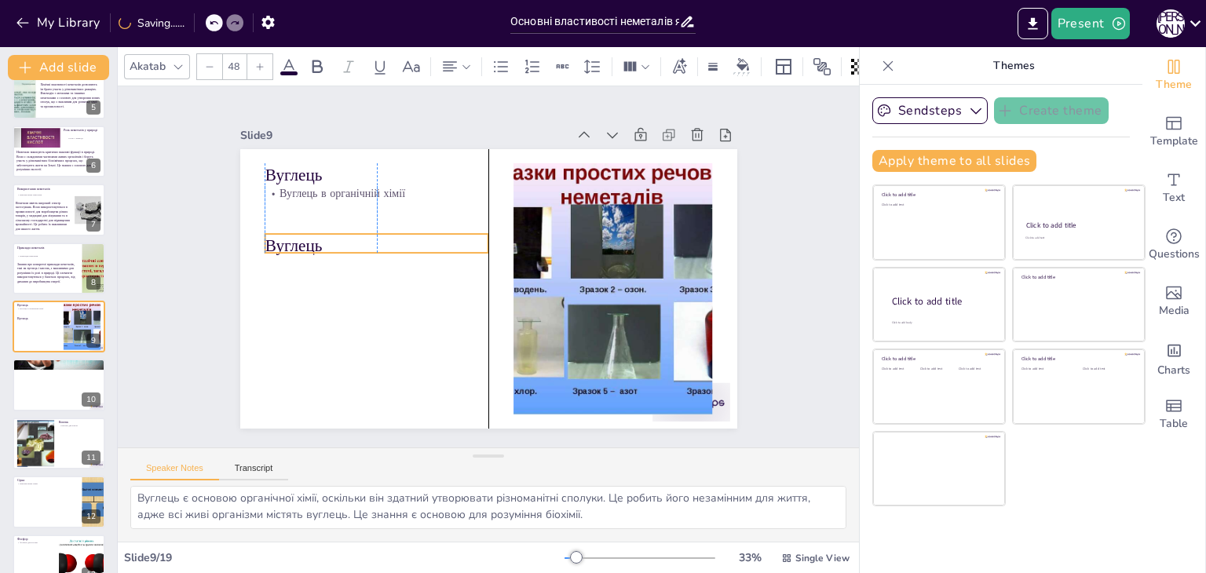
drag, startPoint x: 298, startPoint y: 186, endPoint x: 294, endPoint y: 239, distance: 53.6
click at [294, 239] on p "Вуглець" at bounding box center [379, 233] width 225 height 46
click at [293, 239] on p "Вуглець" at bounding box center [377, 246] width 224 height 24
click at [293, 239] on p "Вуглець" at bounding box center [379, 234] width 225 height 46
click at [293, 239] on p "Вуглець" at bounding box center [377, 244] width 224 height 24
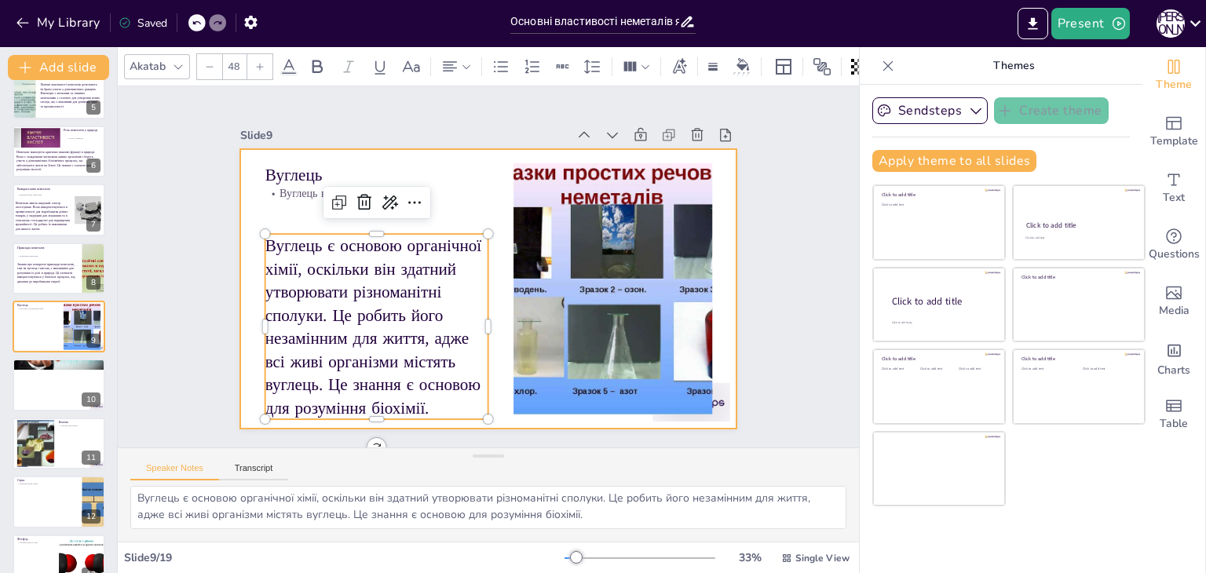
click at [280, 205] on div at bounding box center [484, 288] width 544 height 377
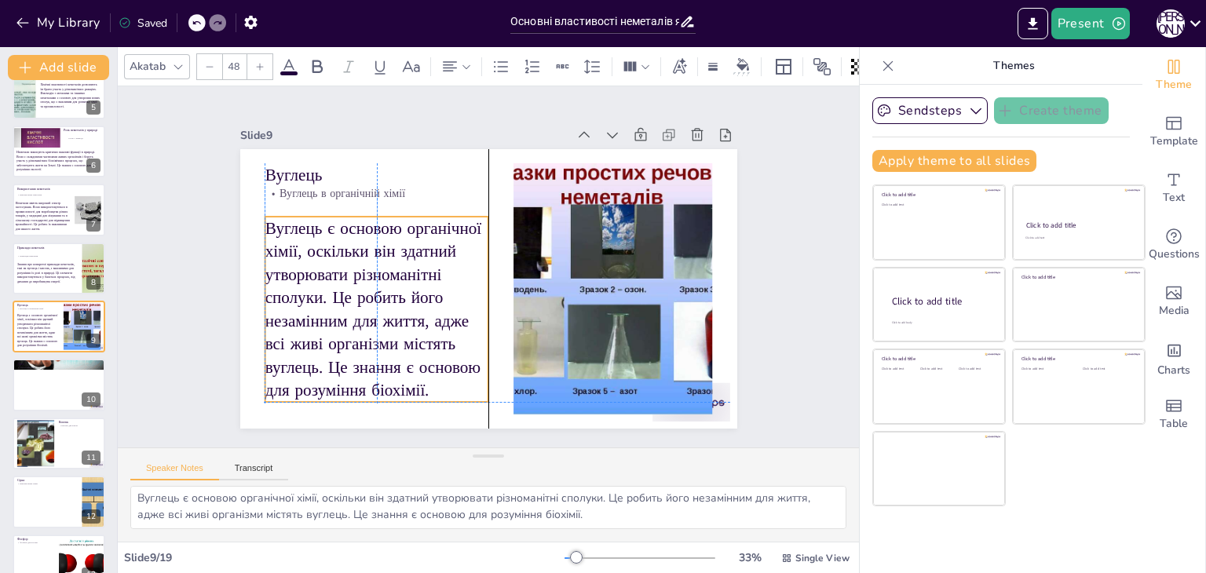
drag, startPoint x: 304, startPoint y: 283, endPoint x: 303, endPoint y: 268, distance: 15.7
click at [303, 268] on p "Вуглець є основою органічної хімії, оскільки він здатний утворювати різноманітн…" at bounding box center [377, 309] width 224 height 185
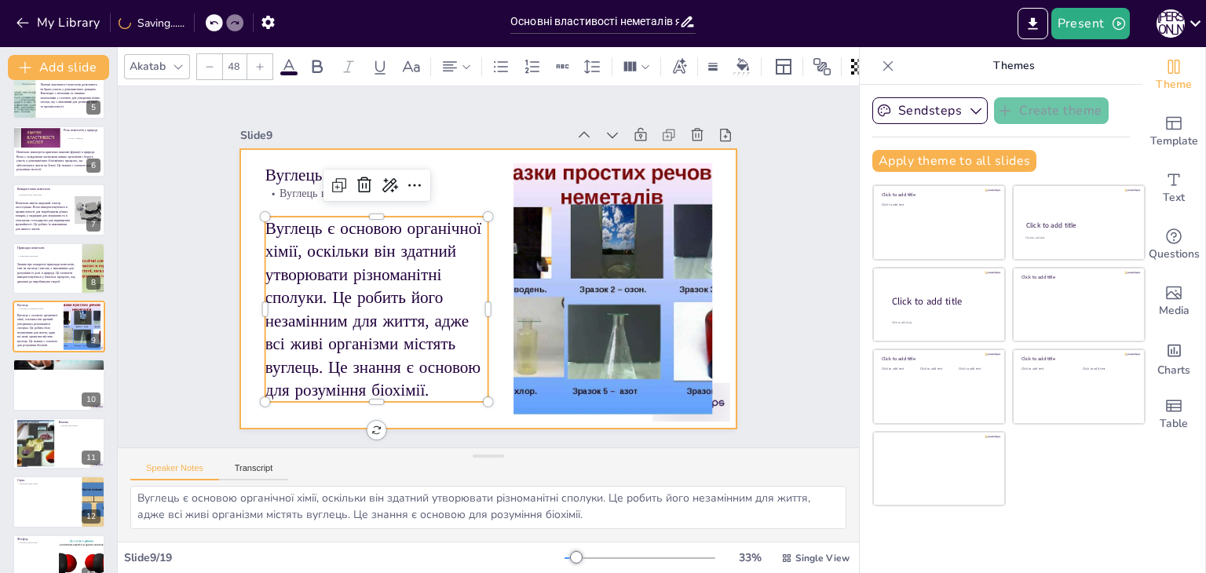
click at [243, 285] on div at bounding box center [488, 289] width 497 height 280
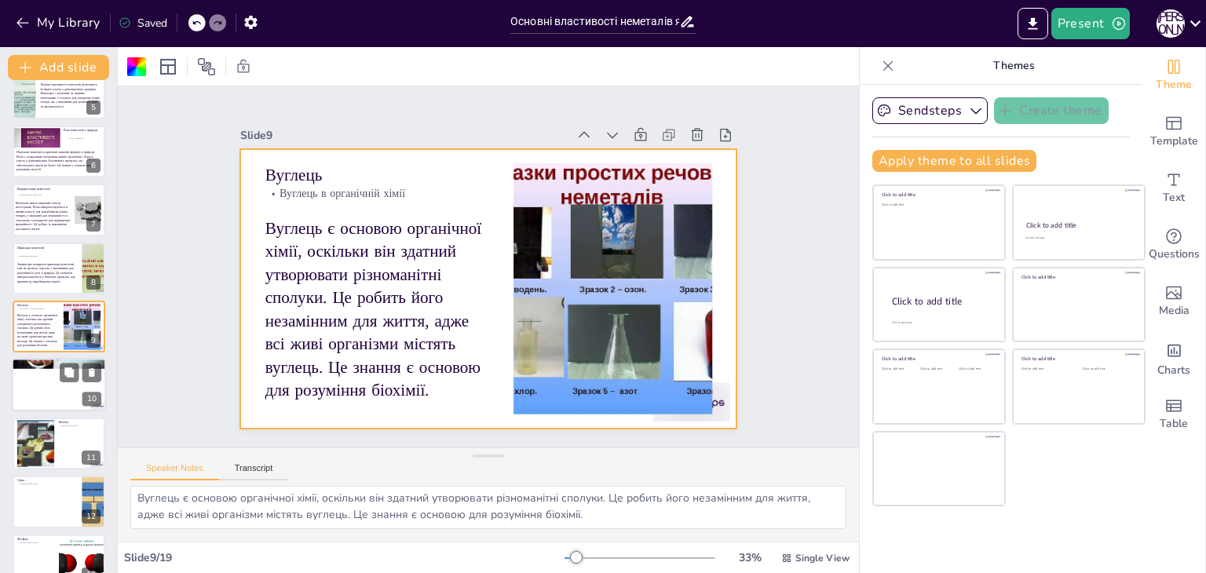
click at [22, 393] on div at bounding box center [59, 385] width 94 height 53
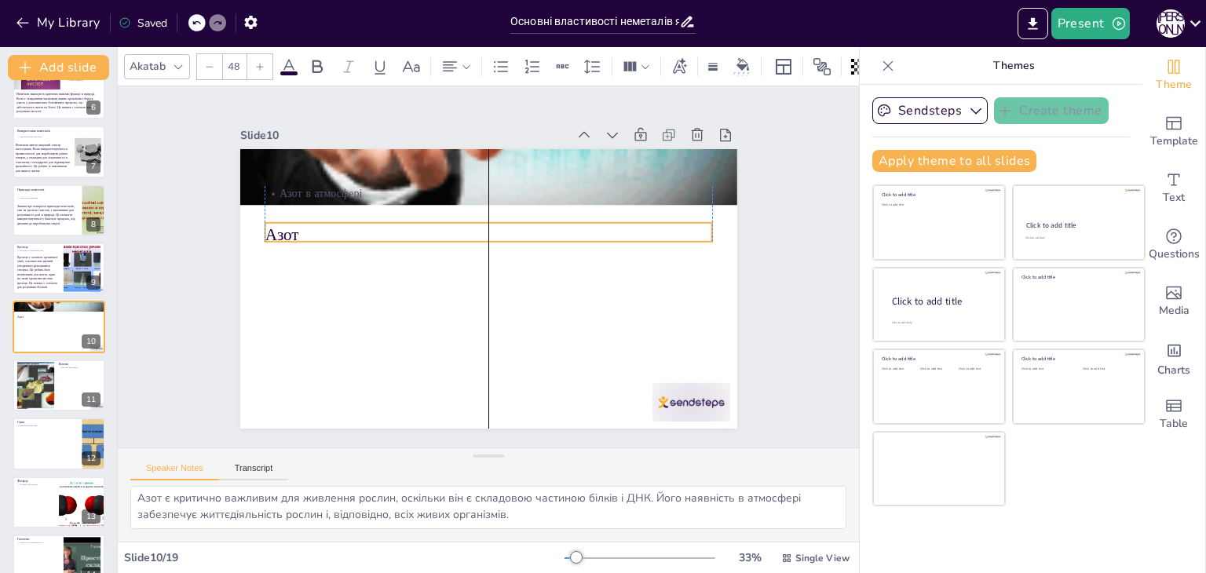
drag, startPoint x: 462, startPoint y: 177, endPoint x: 459, endPoint y: 236, distance: 59.7
click at [459, 236] on p "Азот" at bounding box center [489, 235] width 448 height 24
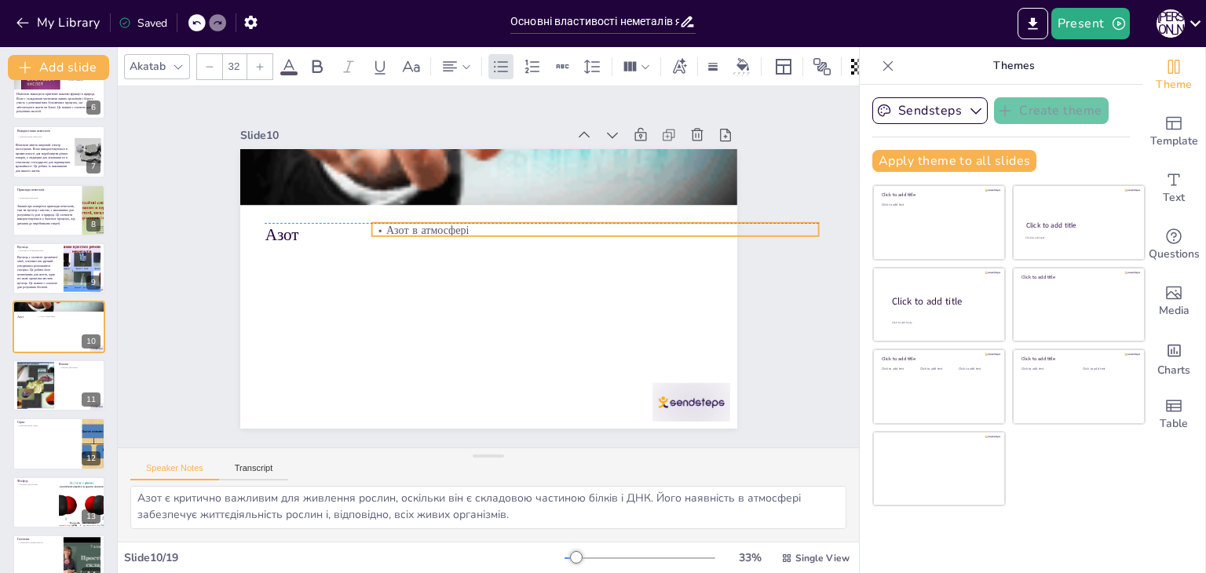
drag, startPoint x: 386, startPoint y: 183, endPoint x: 493, endPoint y: 214, distance: 111.3
click at [493, 149] on div "Азот Азот в атмосфері" at bounding box center [488, 149] width 497 height 0
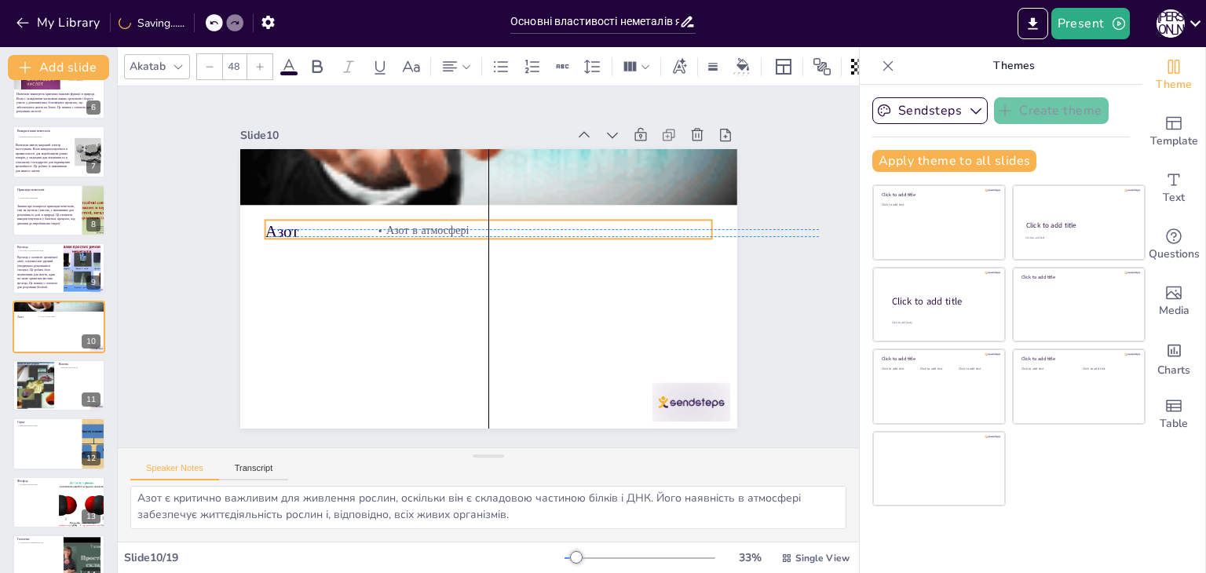
drag, startPoint x: 283, startPoint y: 228, endPoint x: 287, endPoint y: 221, distance: 8.5
click at [287, 221] on p "Азот" at bounding box center [489, 232] width 448 height 24
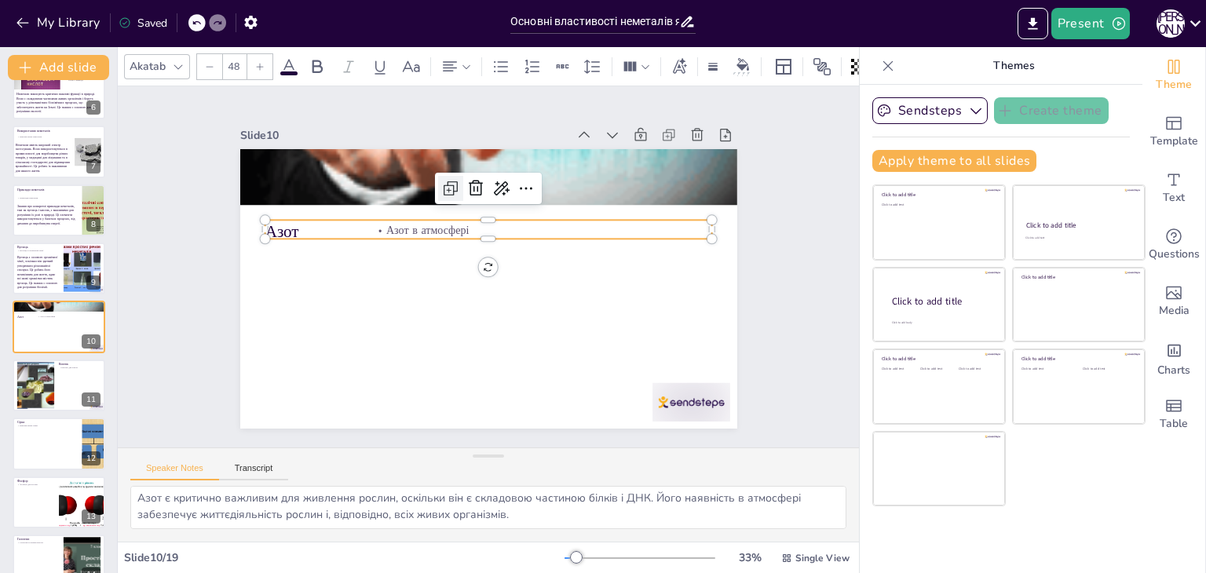
click at [441, 181] on icon at bounding box center [450, 188] width 19 height 19
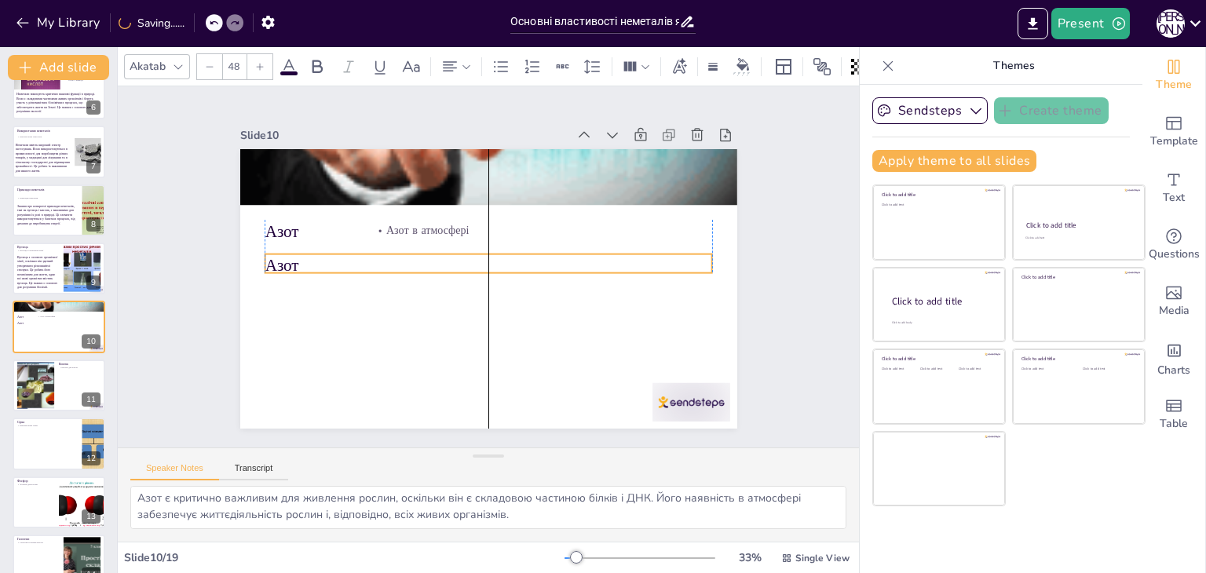
drag, startPoint x: 308, startPoint y: 230, endPoint x: 306, endPoint y: 261, distance: 31.4
click at [306, 261] on p "Азот" at bounding box center [489, 266] width 448 height 24
click at [689, 400] on div at bounding box center [691, 402] width 78 height 38
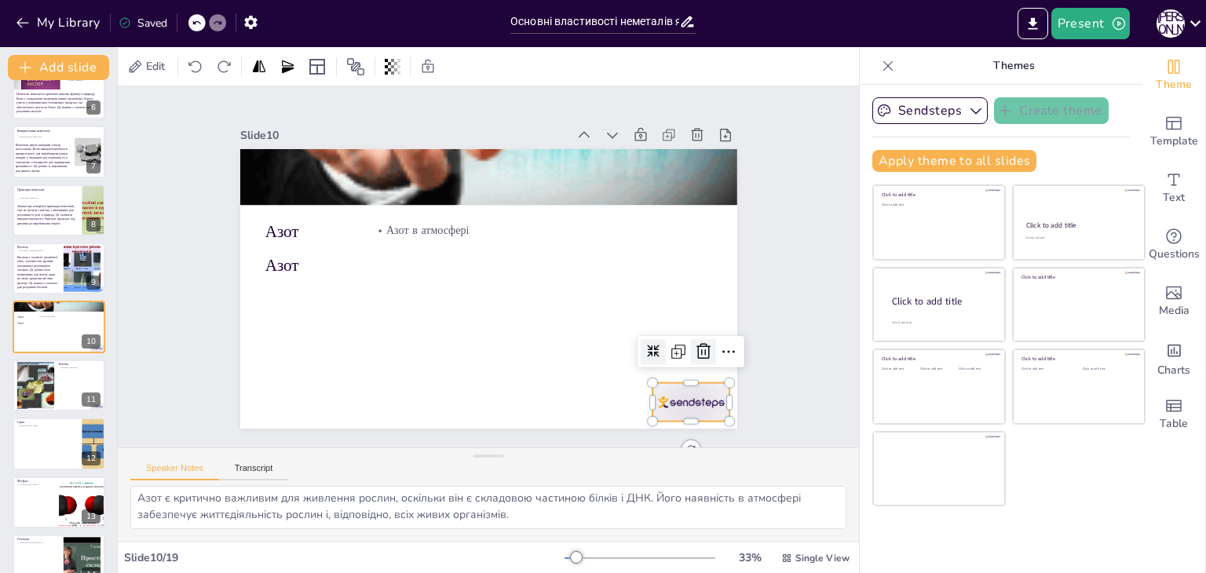
click at [694, 349] on icon at bounding box center [703, 351] width 19 height 19
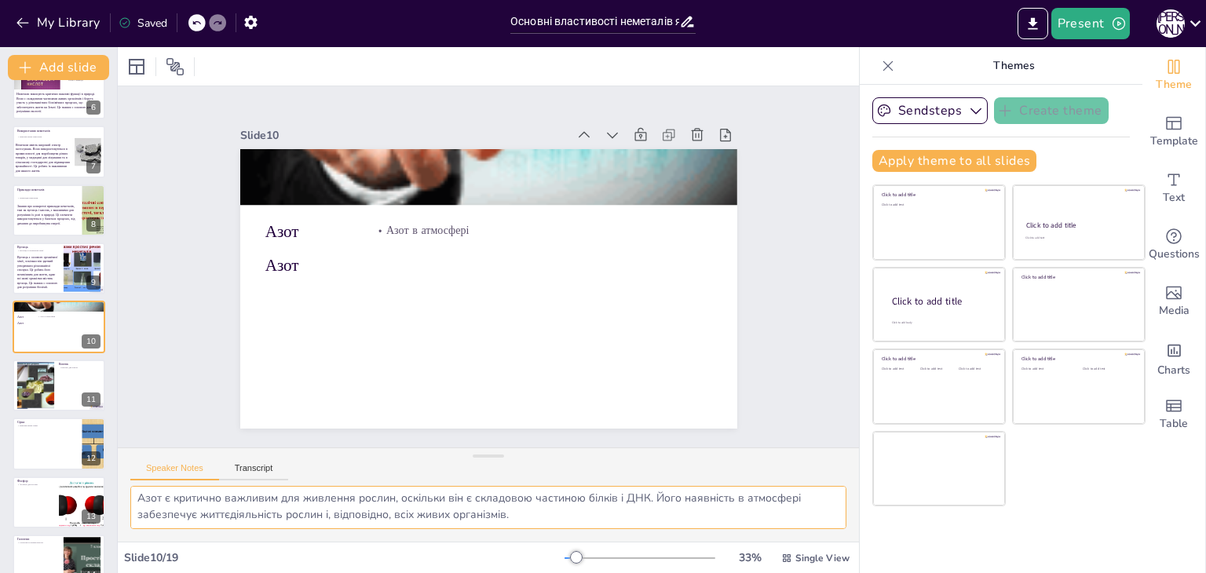
drag, startPoint x: 133, startPoint y: 500, endPoint x: 528, endPoint y: 528, distance: 396.0
click at [528, 528] on textarea "Азот є критично важливим для живлення рослин, оскільки він є складовою частиною…" at bounding box center [488, 507] width 716 height 43
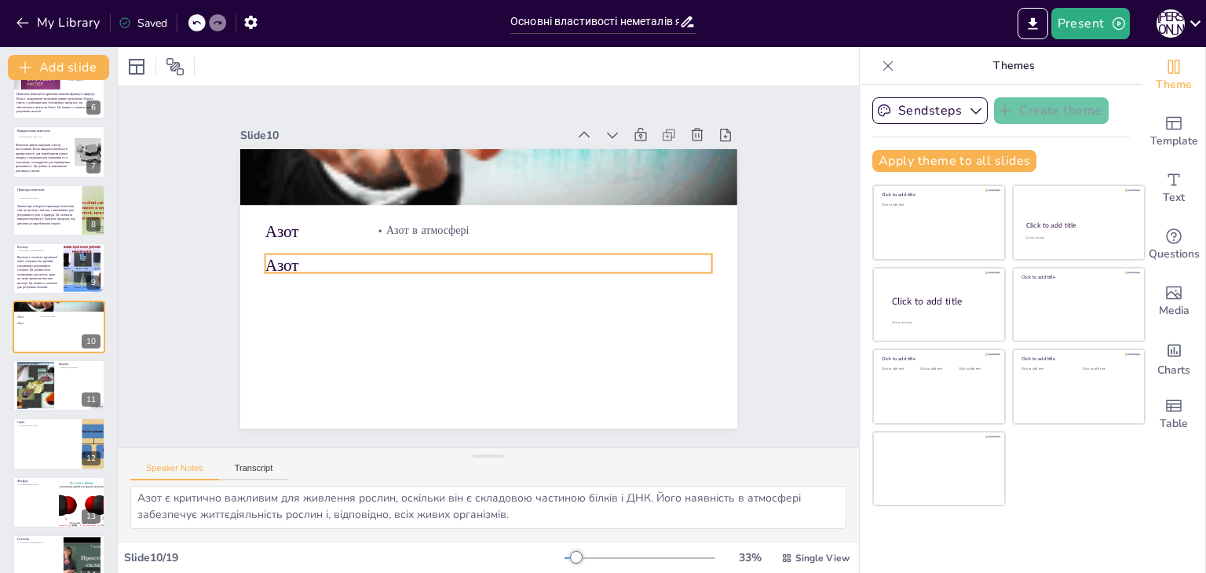
click at [275, 268] on p "Азот" at bounding box center [489, 266] width 448 height 24
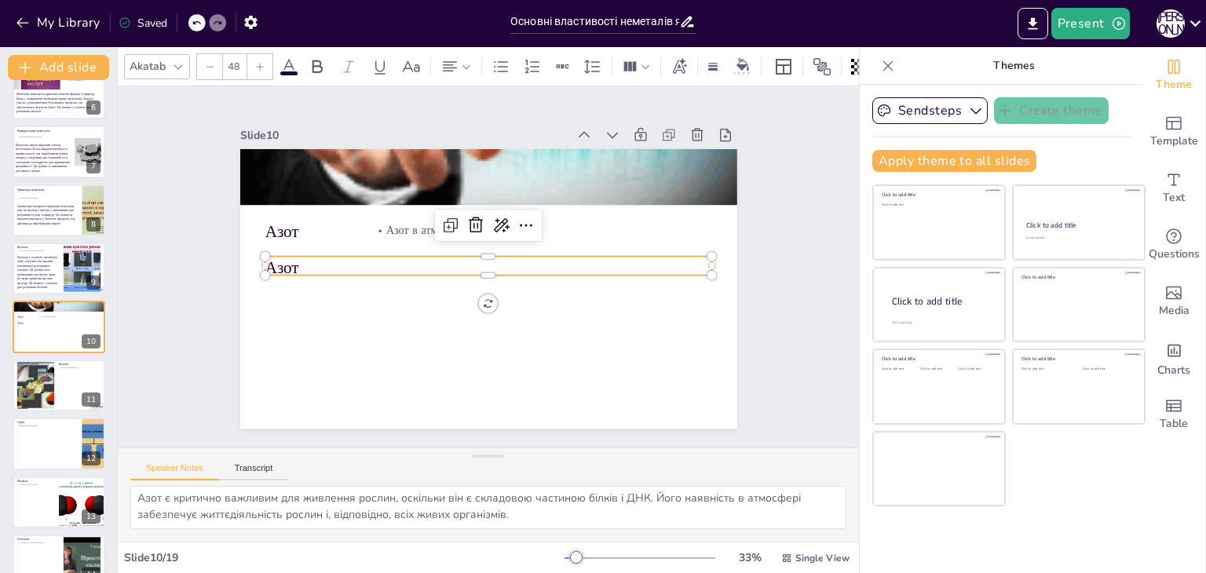
click at [273, 266] on p "Азот" at bounding box center [489, 269] width 448 height 24
click at [273, 265] on p "Азот" at bounding box center [489, 266] width 448 height 70
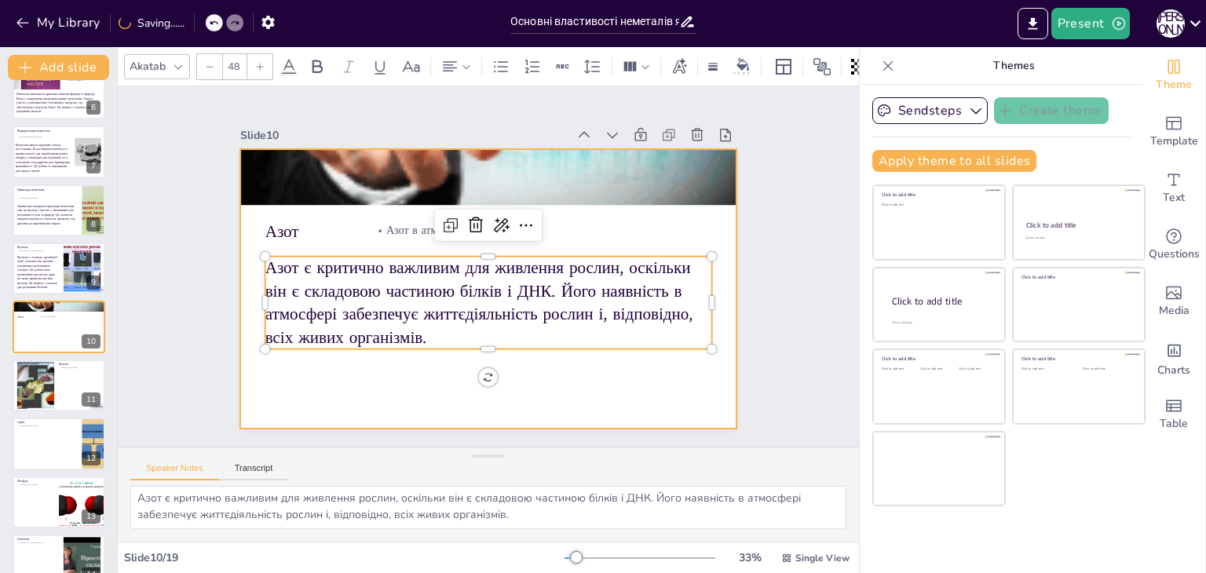
click at [311, 368] on div at bounding box center [488, 289] width 497 height 280
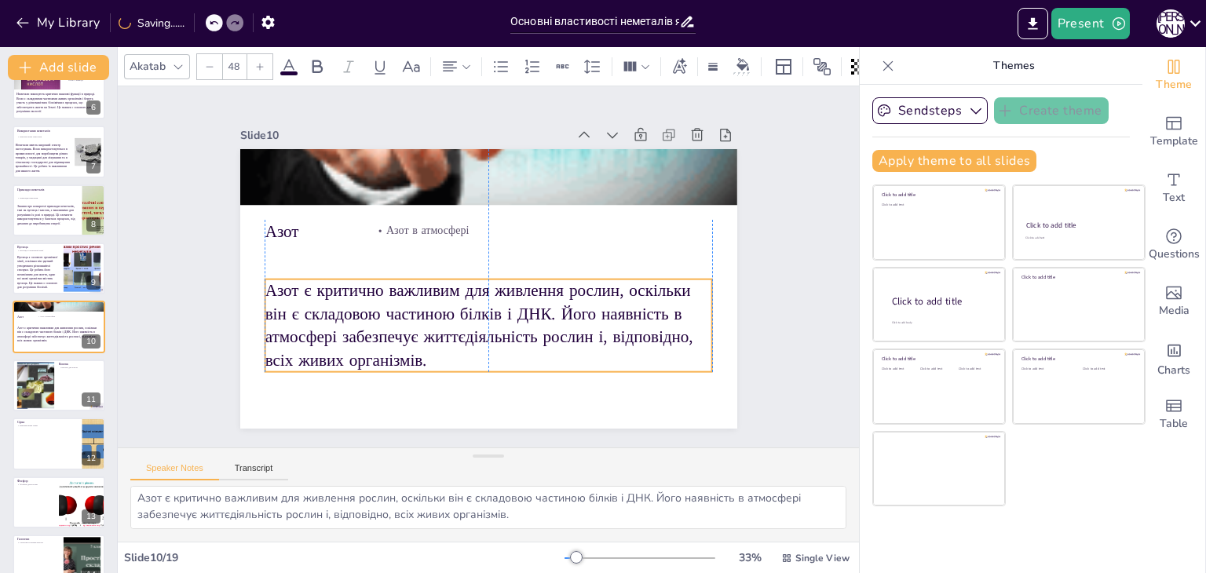
drag, startPoint x: 298, startPoint y: 302, endPoint x: 302, endPoint y: 324, distance: 23.1
click at [302, 324] on p "Азот є критично важливим для живлення рослин, оскільки він є складовою частиною…" at bounding box center [489, 326] width 448 height 93
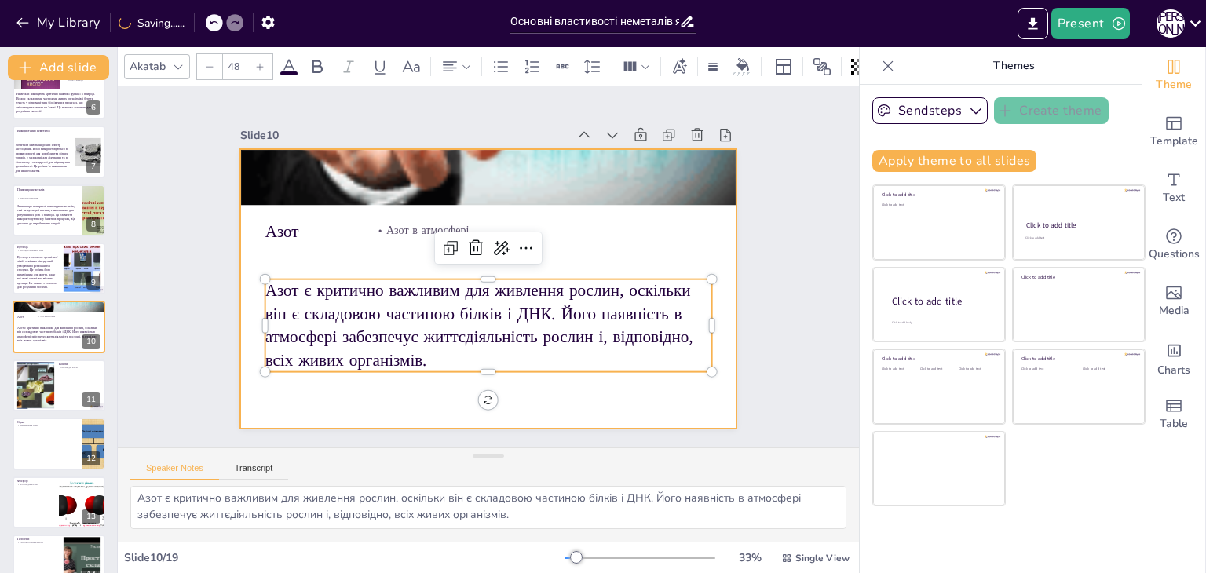
click at [291, 253] on div at bounding box center [488, 289] width 497 height 280
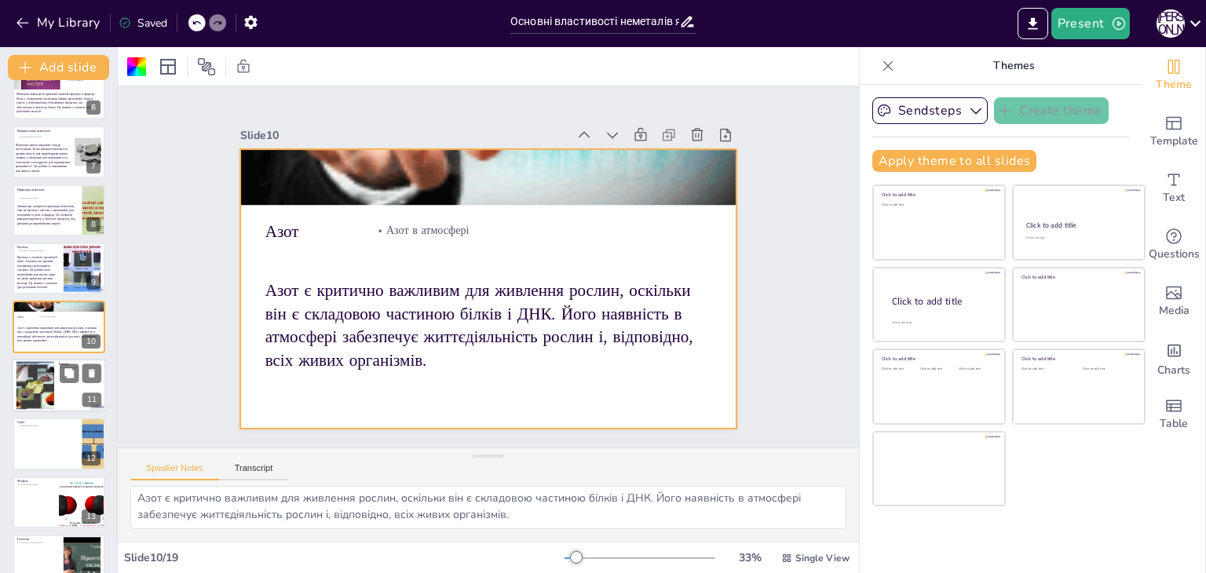
click at [38, 401] on div at bounding box center [35, 385] width 64 height 48
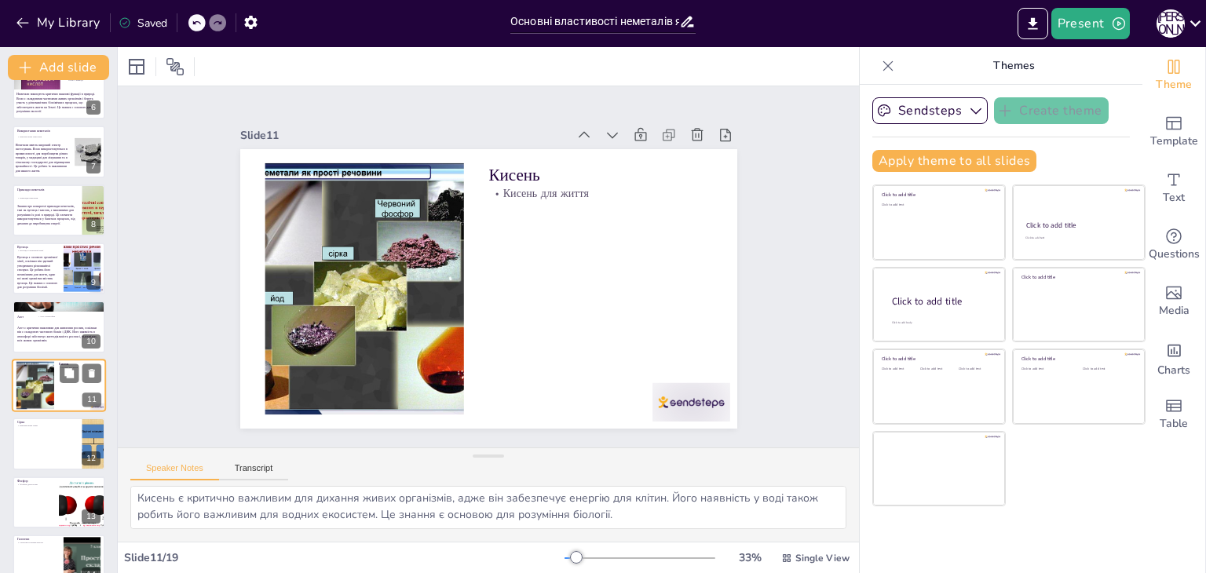
scroll to position [376, 0]
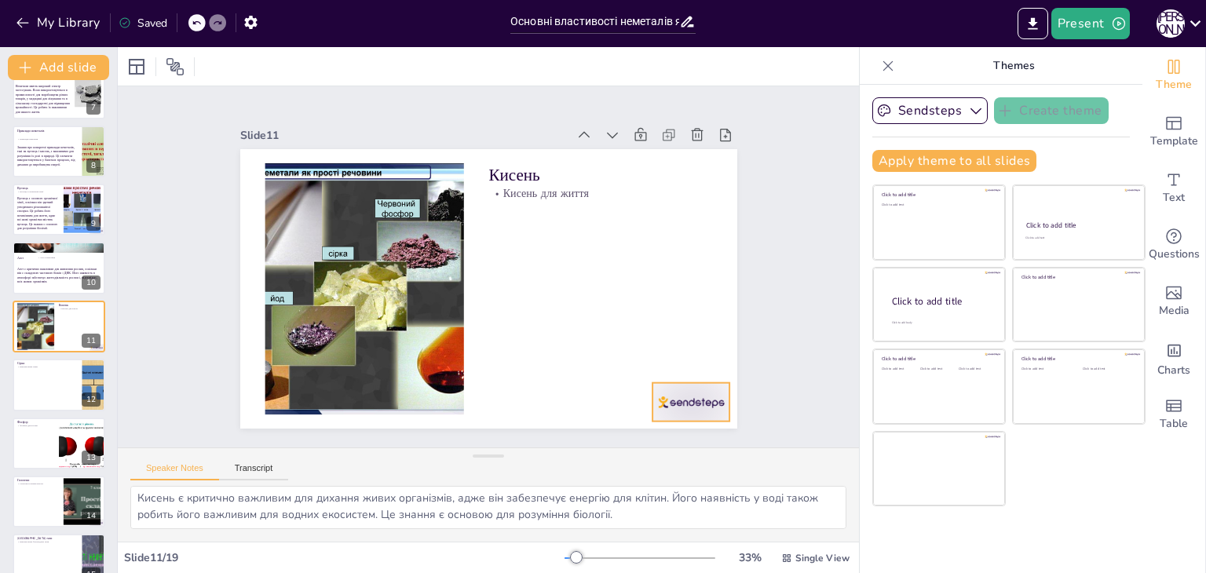
click at [703, 400] on div at bounding box center [691, 402] width 78 height 38
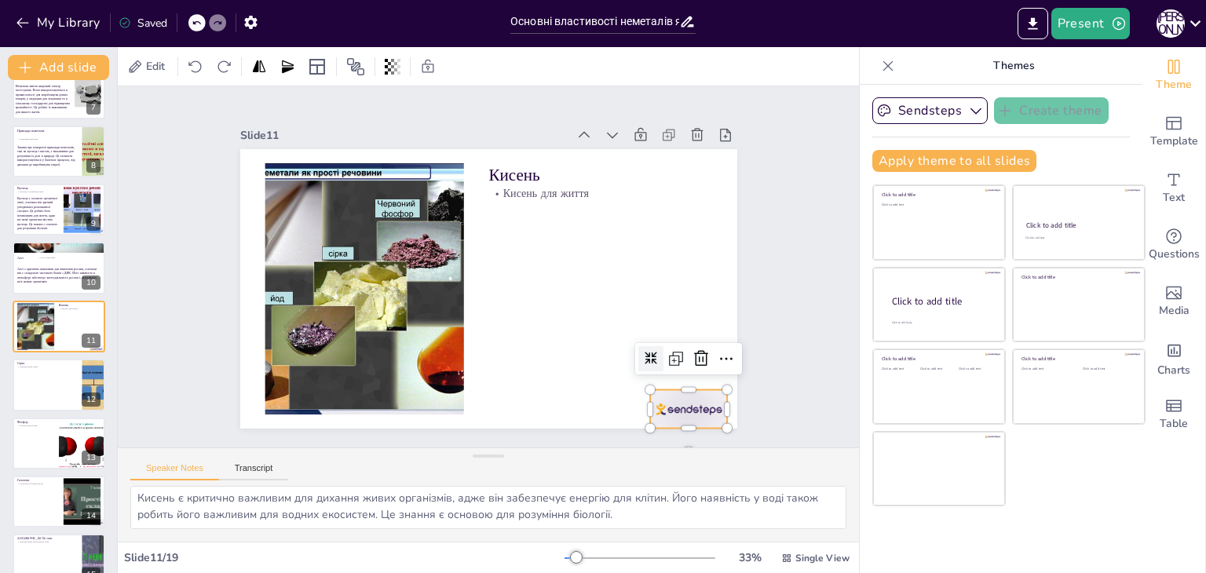
click at [693, 356] on icon at bounding box center [701, 358] width 19 height 19
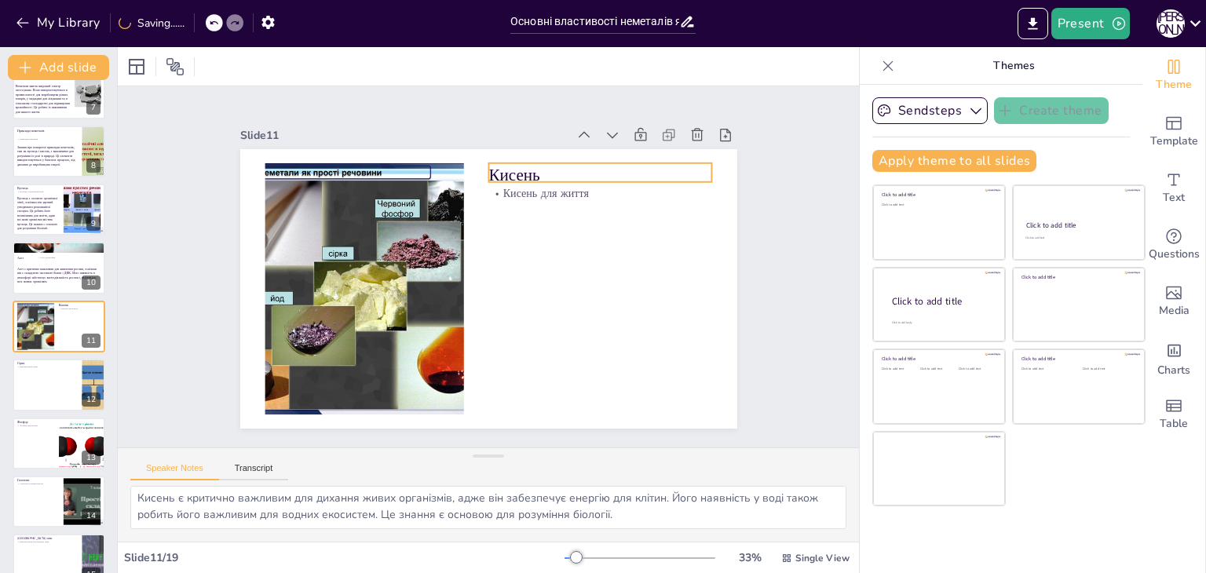
click at [496, 170] on p "Кисень" at bounding box center [600, 175] width 224 height 24
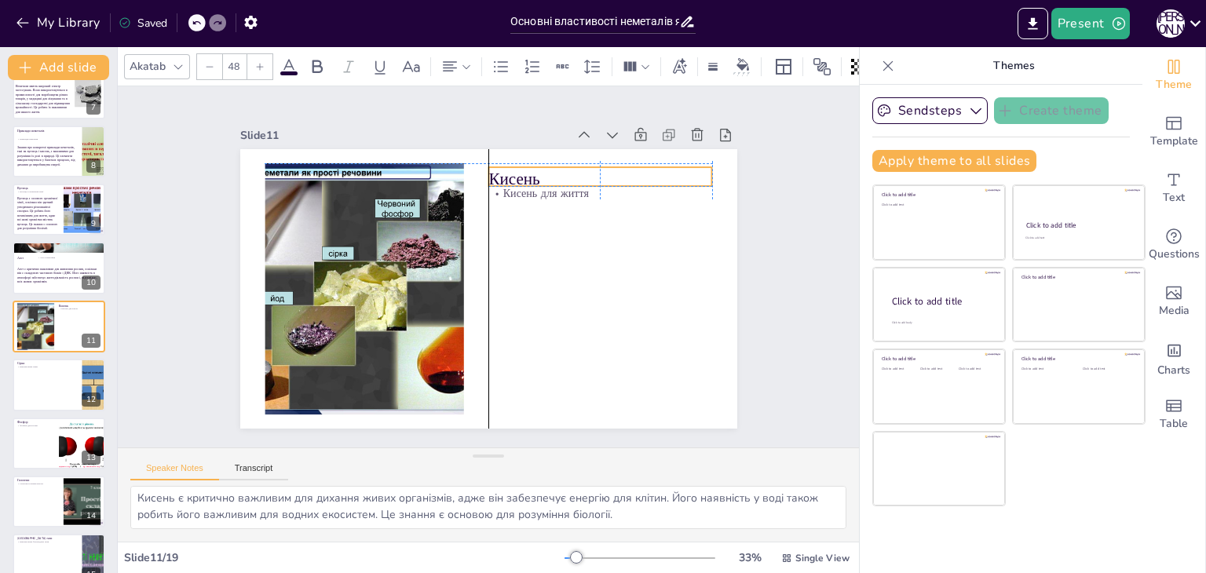
click at [497, 167] on p "Кисень" at bounding box center [600, 179] width 224 height 24
click at [565, 134] on icon at bounding box center [575, 144] width 20 height 20
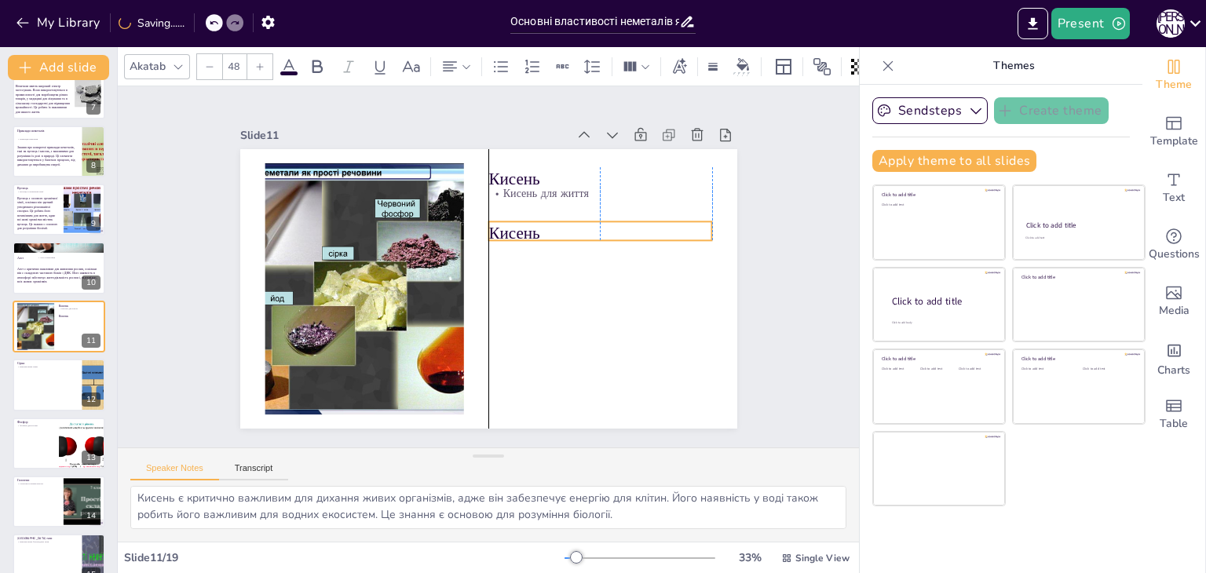
drag, startPoint x: 533, startPoint y: 174, endPoint x: 532, endPoint y: 226, distance: 51.8
click at [532, 226] on p "Кисень" at bounding box center [600, 233] width 224 height 24
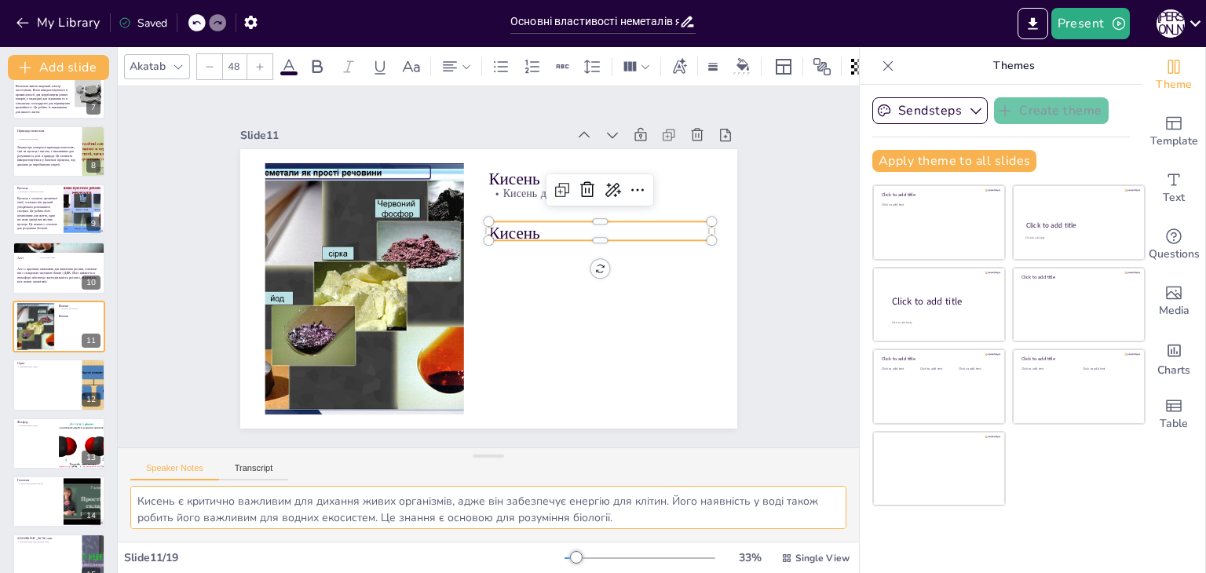
scroll to position [3, 0]
drag, startPoint x: 135, startPoint y: 503, endPoint x: 651, endPoint y: 525, distance: 516.3
click at [657, 528] on textarea "Кисень є критично важливим для дихання живих організмів, адже він забезпечує ен…" at bounding box center [488, 507] width 716 height 43
click at [628, 182] on icon at bounding box center [637, 190] width 19 height 19
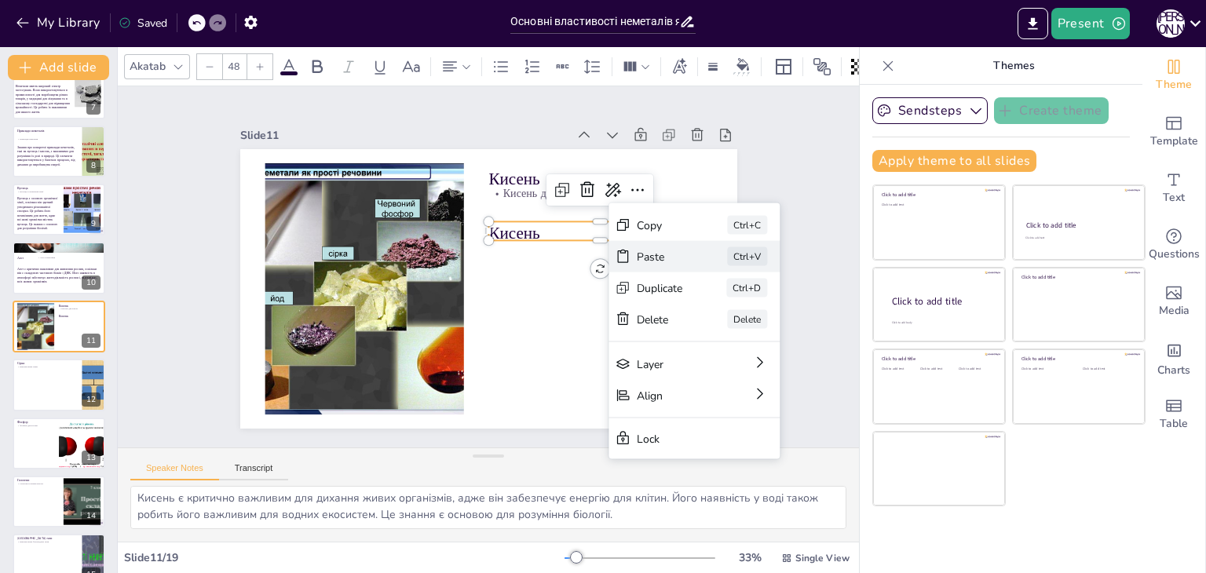
click at [755, 335] on div "Paste" at bounding box center [778, 342] width 46 height 15
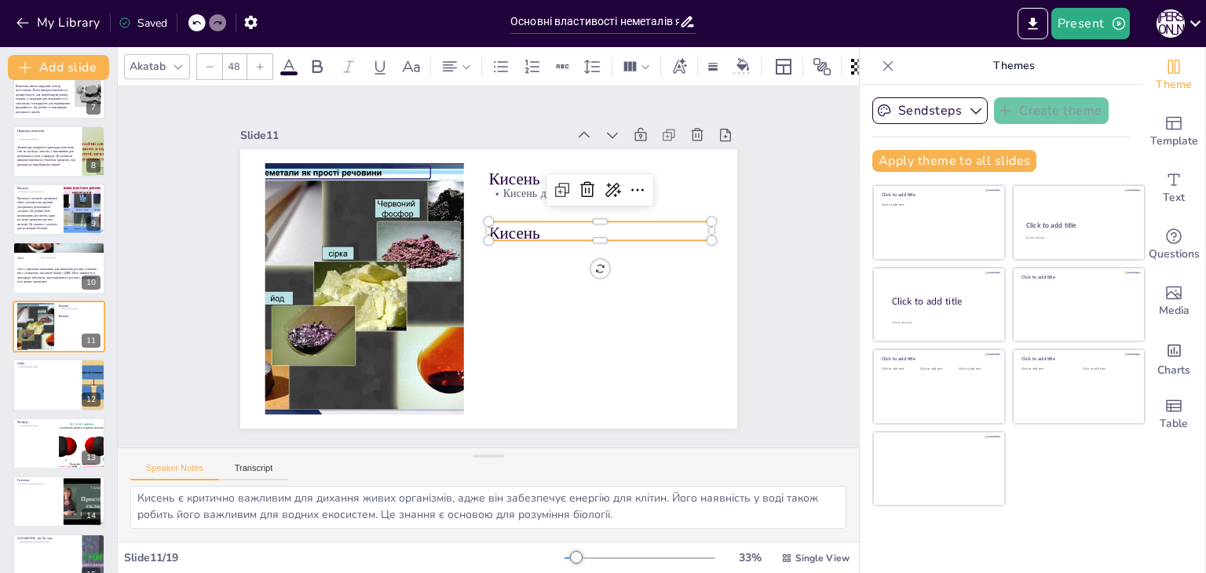
click at [498, 221] on p "Кисень" at bounding box center [600, 233] width 224 height 24
click at [498, 221] on p "Кисень" at bounding box center [600, 231] width 224 height 24
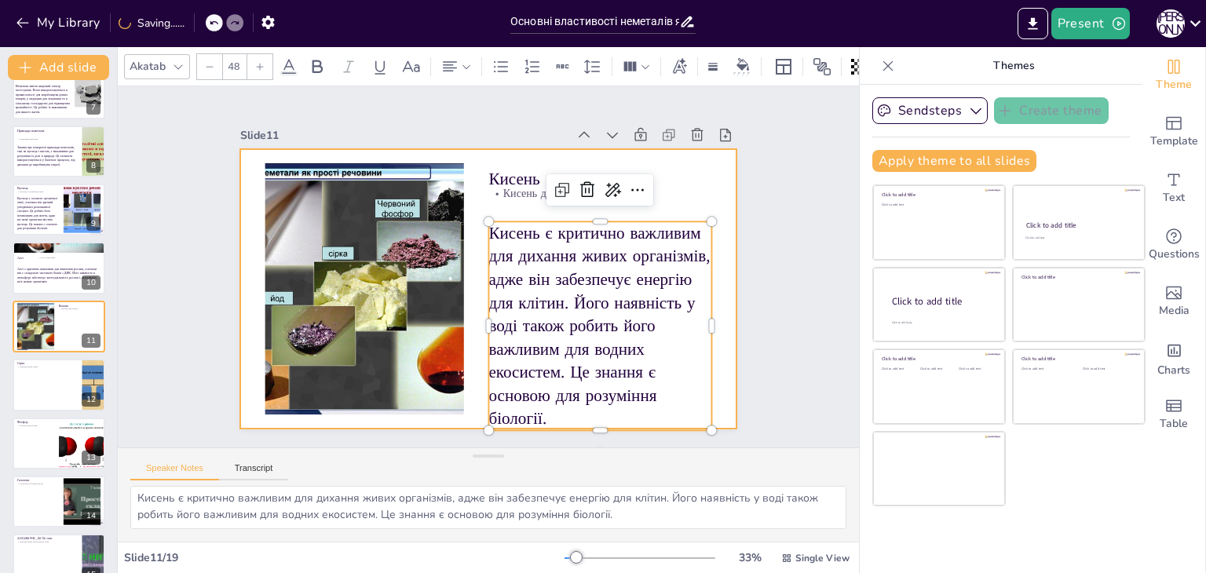
click at [486, 215] on div at bounding box center [493, 222] width 14 height 14
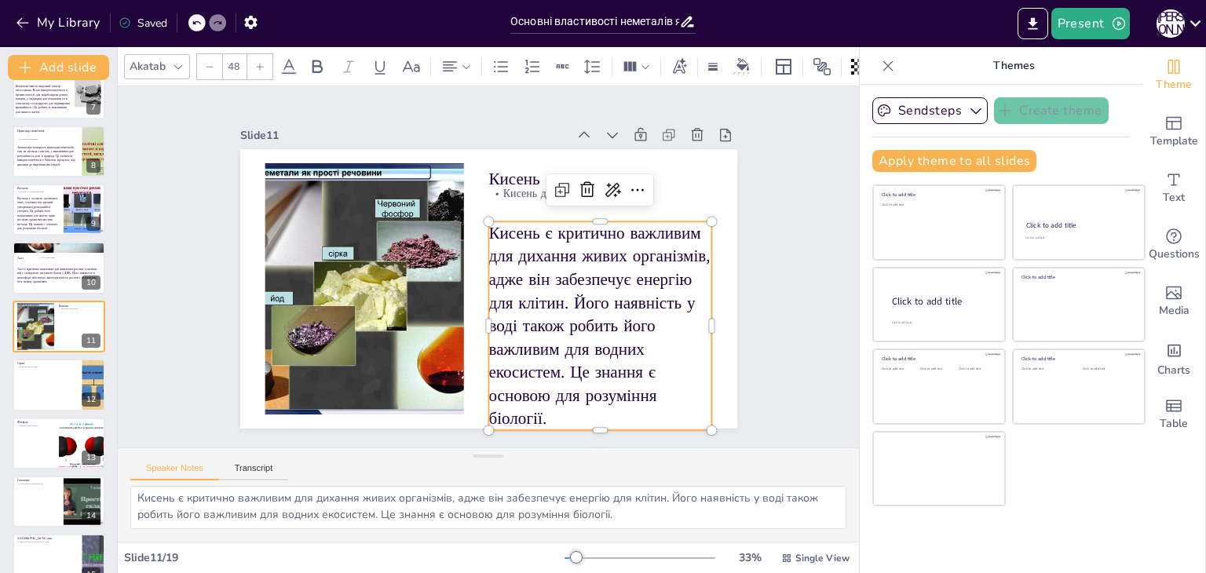
click at [213, 68] on div at bounding box center [209, 66] width 25 height 25
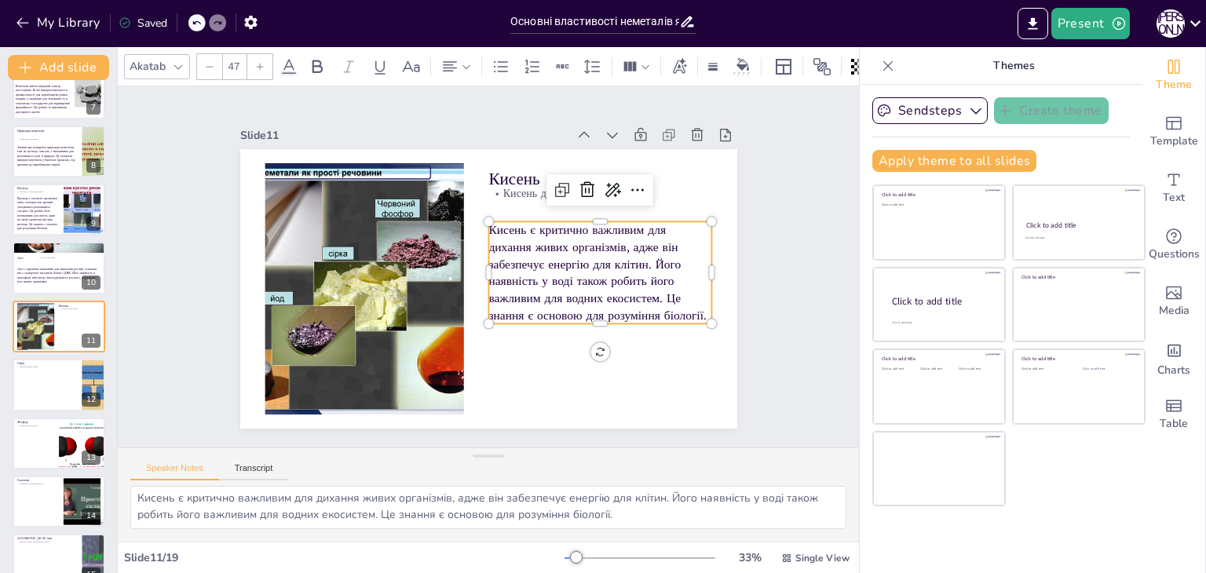
click at [213, 68] on div at bounding box center [209, 66] width 25 height 25
click at [256, 62] on icon at bounding box center [259, 66] width 9 height 9
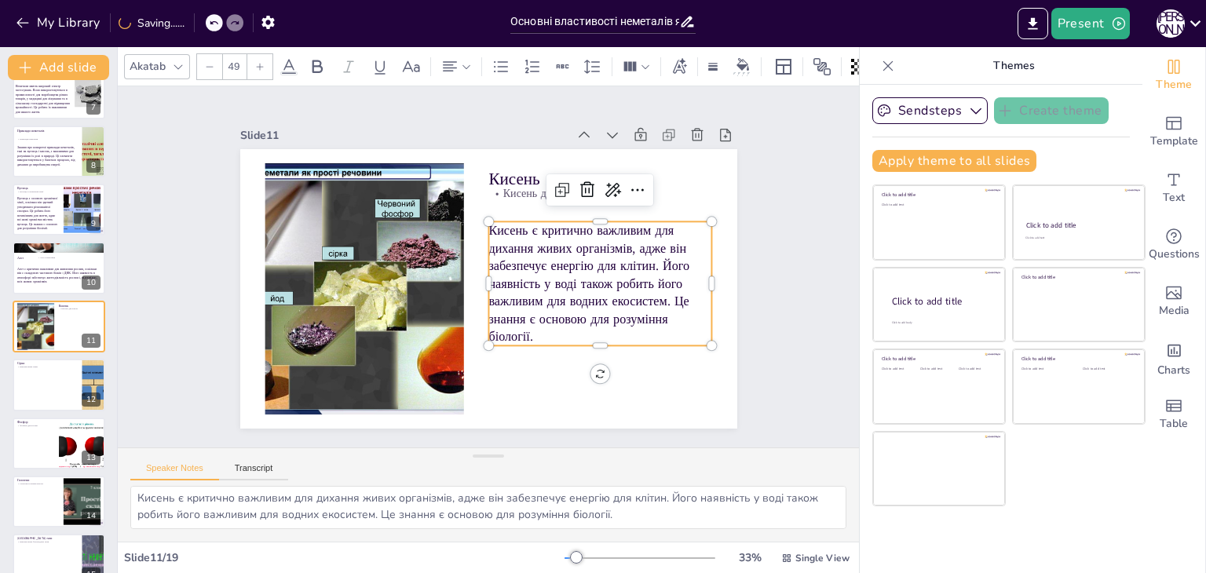
click at [256, 62] on icon at bounding box center [259, 66] width 9 height 9
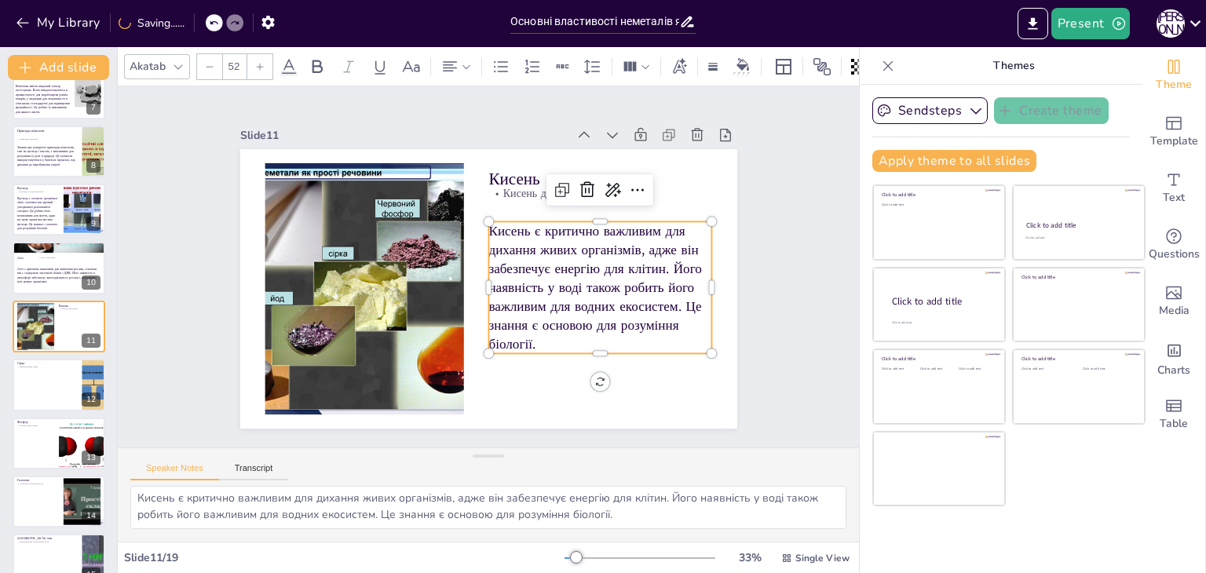
click at [256, 62] on icon at bounding box center [259, 66] width 9 height 9
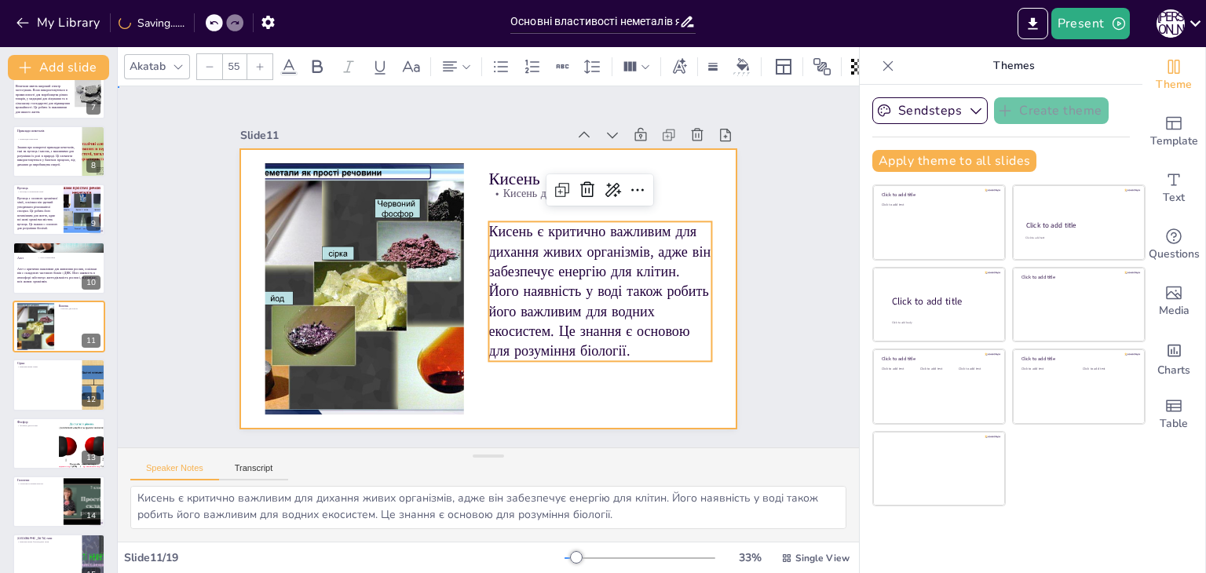
click at [462, 273] on div at bounding box center [488, 289] width 497 height 280
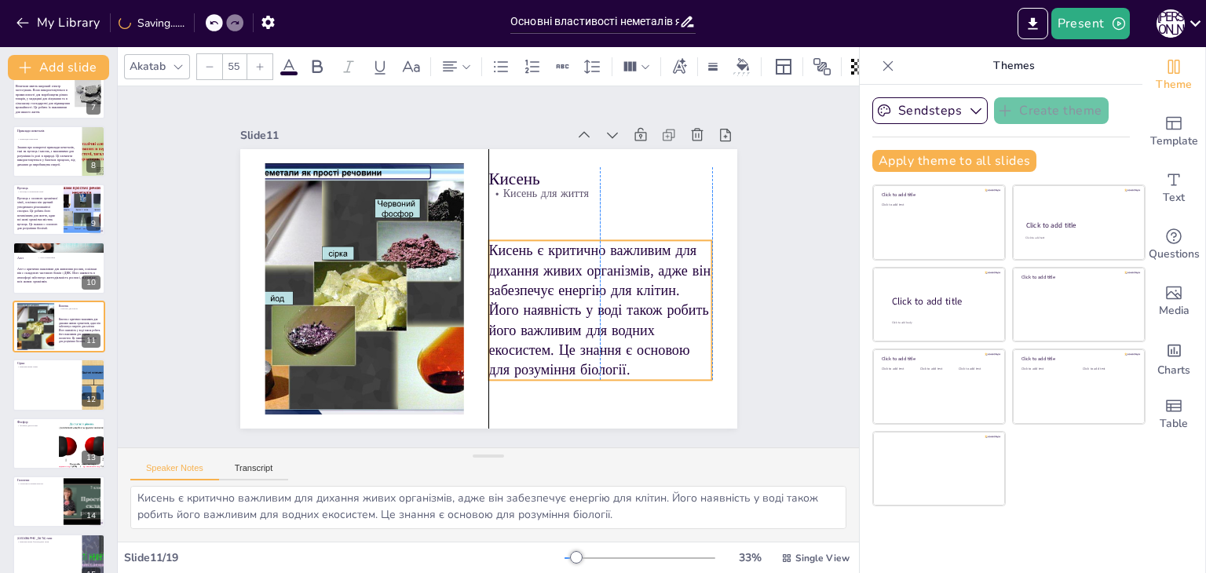
drag, startPoint x: 541, startPoint y: 255, endPoint x: 536, endPoint y: 274, distance: 19.4
click at [536, 274] on p "Кисень є критично важливим для дихання живих організмів, адже він забезпечує ен…" at bounding box center [600, 310] width 224 height 140
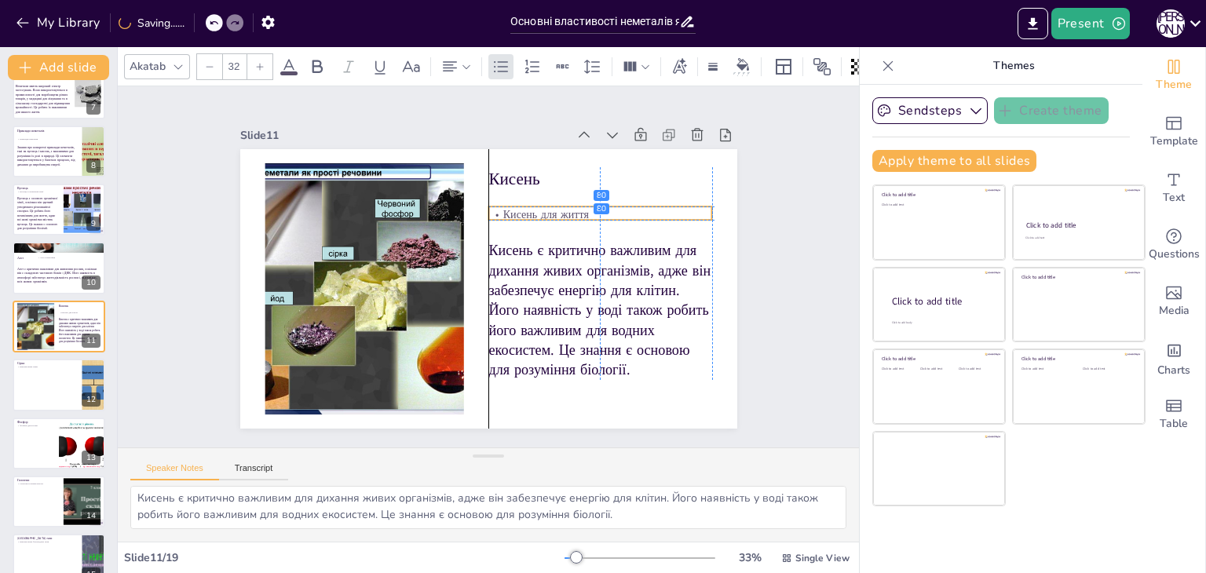
drag, startPoint x: 518, startPoint y: 186, endPoint x: 521, endPoint y: 208, distance: 22.1
click at [521, 208] on p "Кисень для життя" at bounding box center [600, 214] width 224 height 16
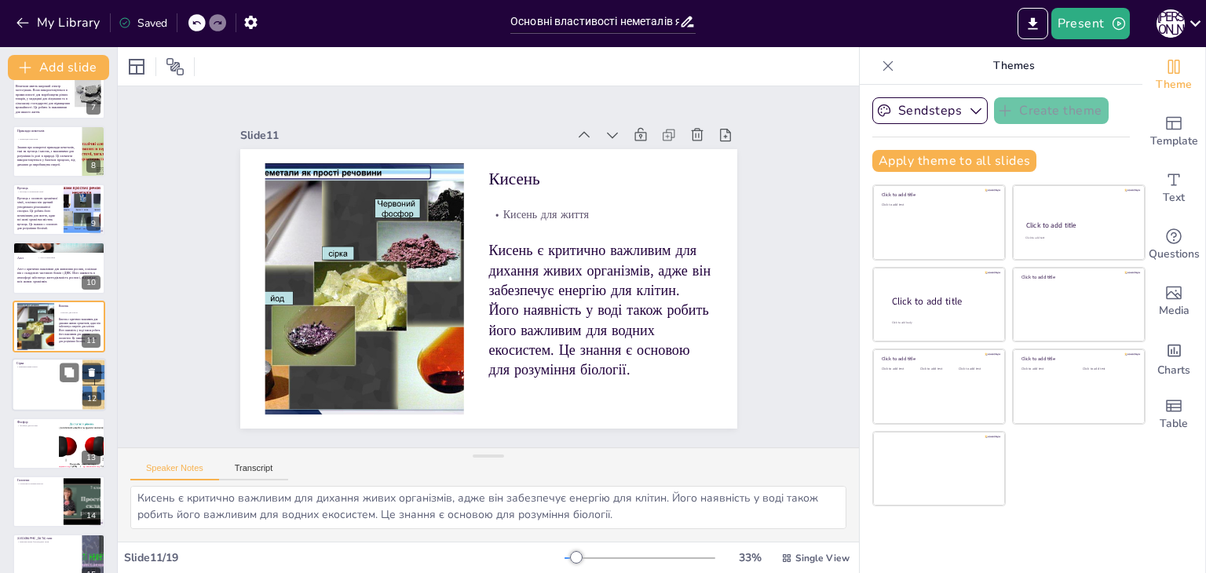
click at [38, 400] on div at bounding box center [59, 384] width 94 height 53
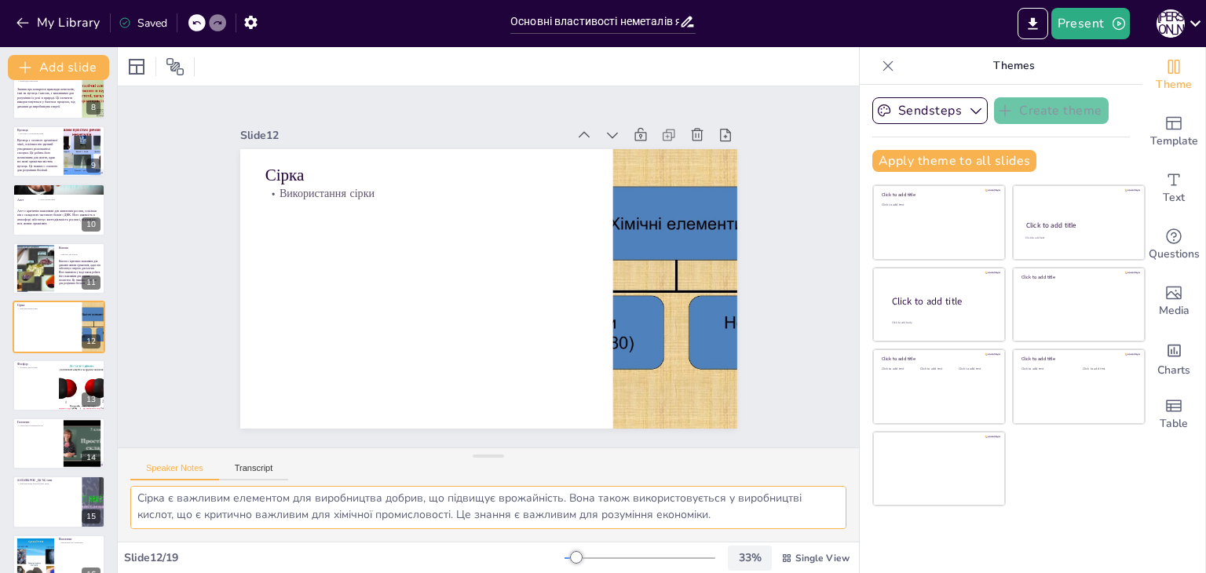
drag, startPoint x: 135, startPoint y: 500, endPoint x: 747, endPoint y: 565, distance: 615.8
click at [747, 565] on div "Slide 1 Основні властивості неметалів як простих речовин У цій презентації ми р…" at bounding box center [488, 310] width 741 height 526
click at [260, 500] on textarea "Сірка є важливим елементом для виробництва добрив, що підвищує врожайність. Вон…" at bounding box center [488, 507] width 716 height 43
drag, startPoint x: 139, startPoint y: 500, endPoint x: 763, endPoint y: 534, distance: 625.1
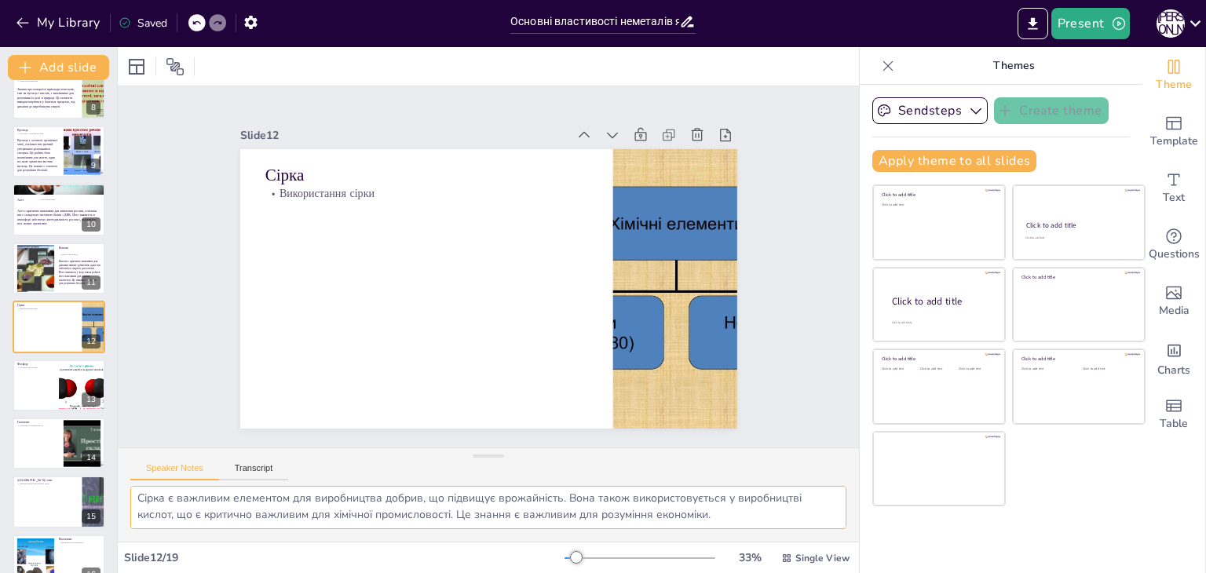
click at [763, 534] on div "Сірка є важливим елементом для виробництва добрив, що підвищує врожайність. Вон…" at bounding box center [488, 514] width 741 height 56
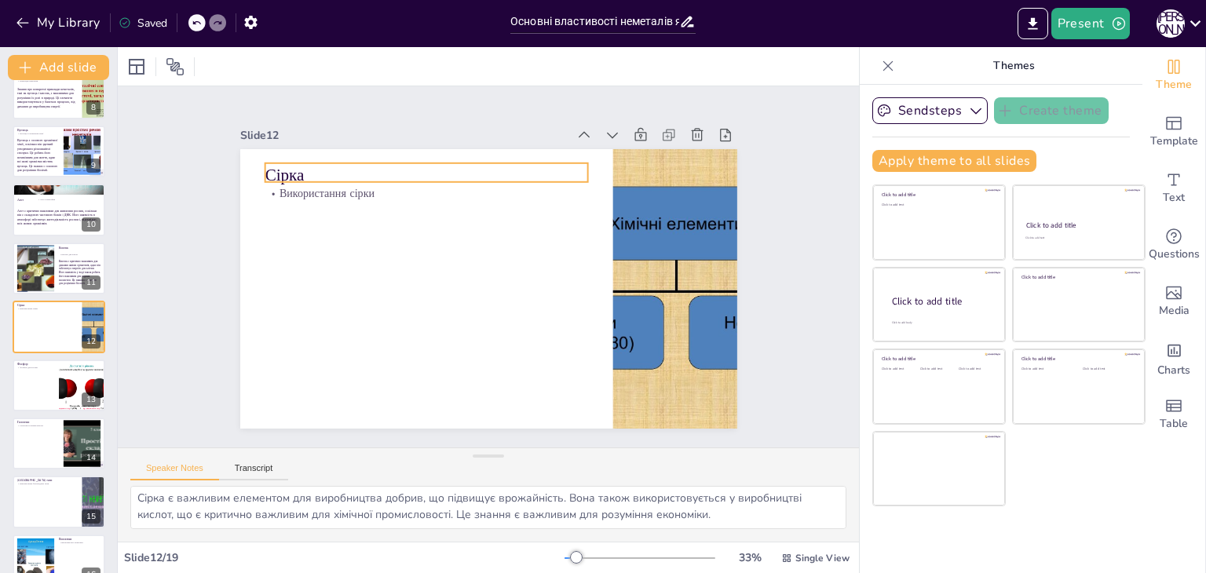
click at [276, 163] on p "Сірка" at bounding box center [435, 169] width 323 height 57
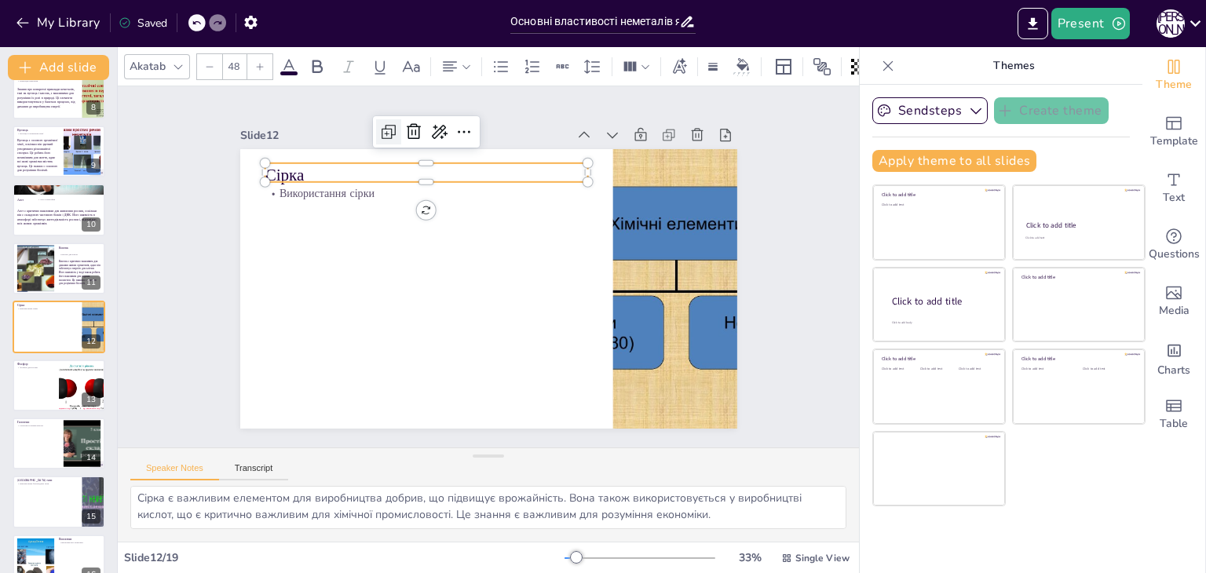
click at [382, 129] on icon at bounding box center [386, 133] width 9 height 9
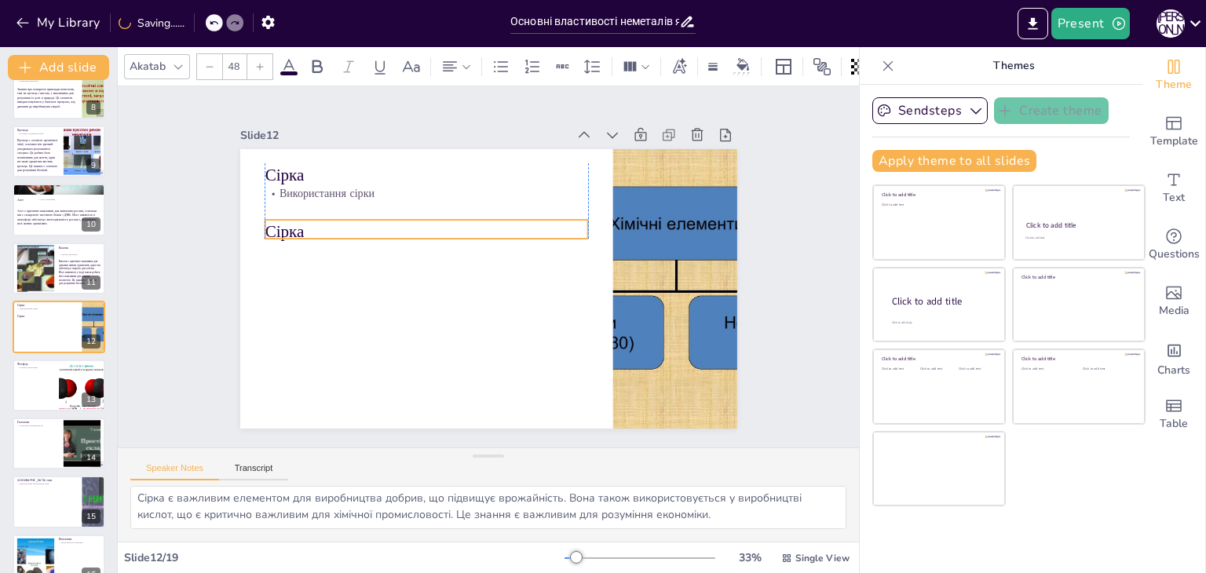
drag, startPoint x: 280, startPoint y: 168, endPoint x: 272, endPoint y: 222, distance: 54.6
click at [272, 222] on p "Сірка" at bounding box center [426, 232] width 323 height 24
click at [282, 224] on p "Сірка" at bounding box center [426, 232] width 323 height 24
click at [282, 224] on p "Сірка" at bounding box center [426, 229] width 323 height 24
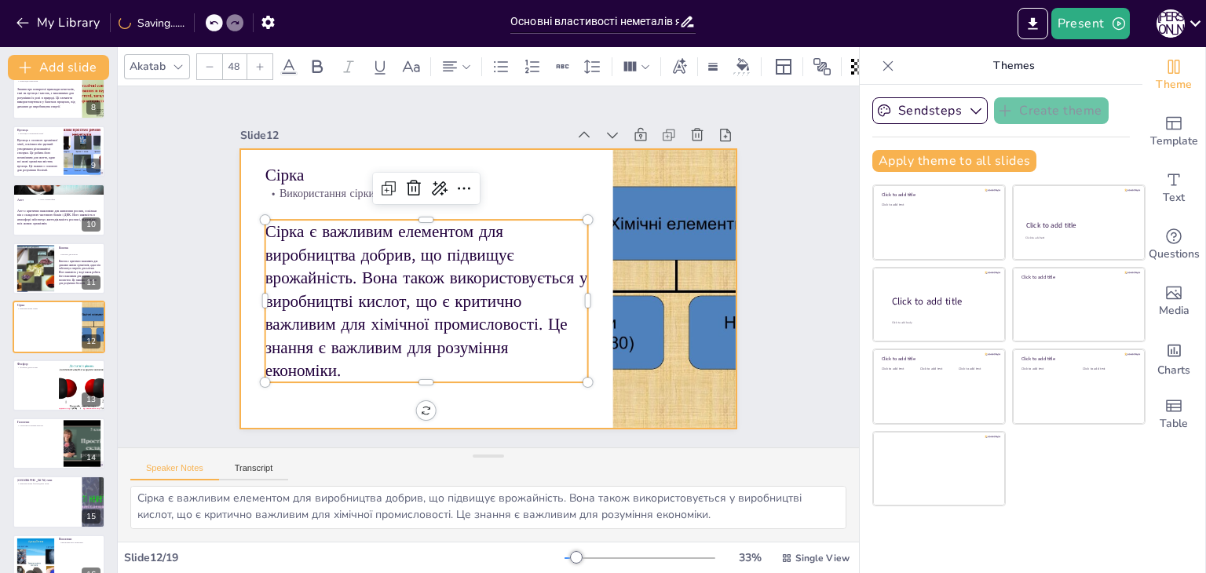
click at [244, 235] on div at bounding box center [488, 289] width 497 height 280
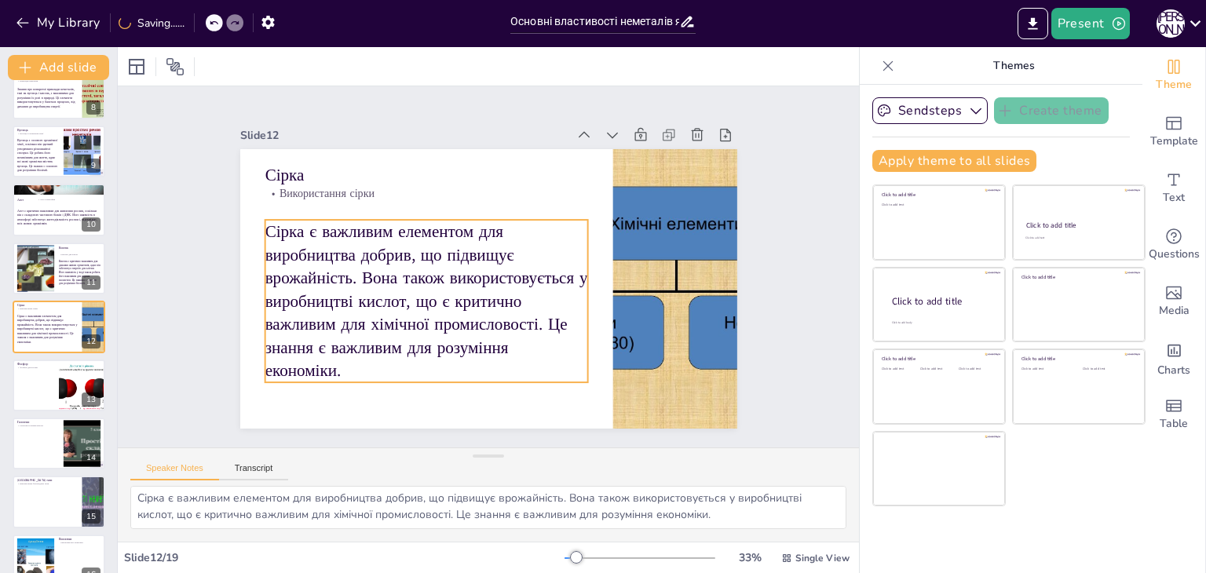
click at [266, 226] on p "Сірка є важливим елементом для виробництва добрив, що підвищує врожайність. Вон…" at bounding box center [426, 301] width 323 height 163
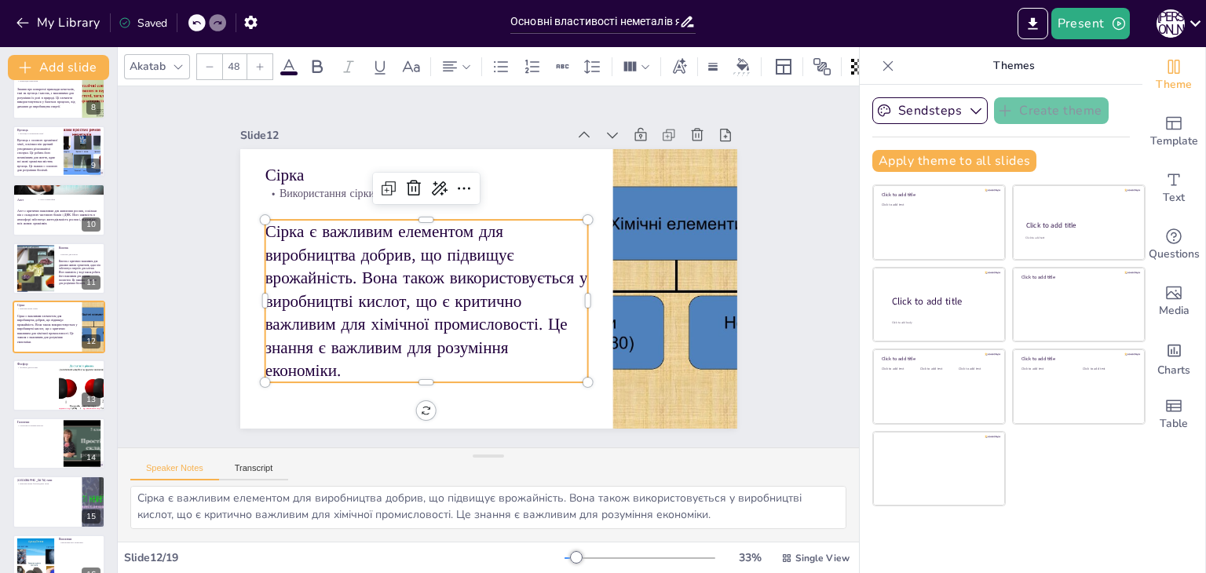
click at [210, 54] on div at bounding box center [209, 66] width 25 height 25
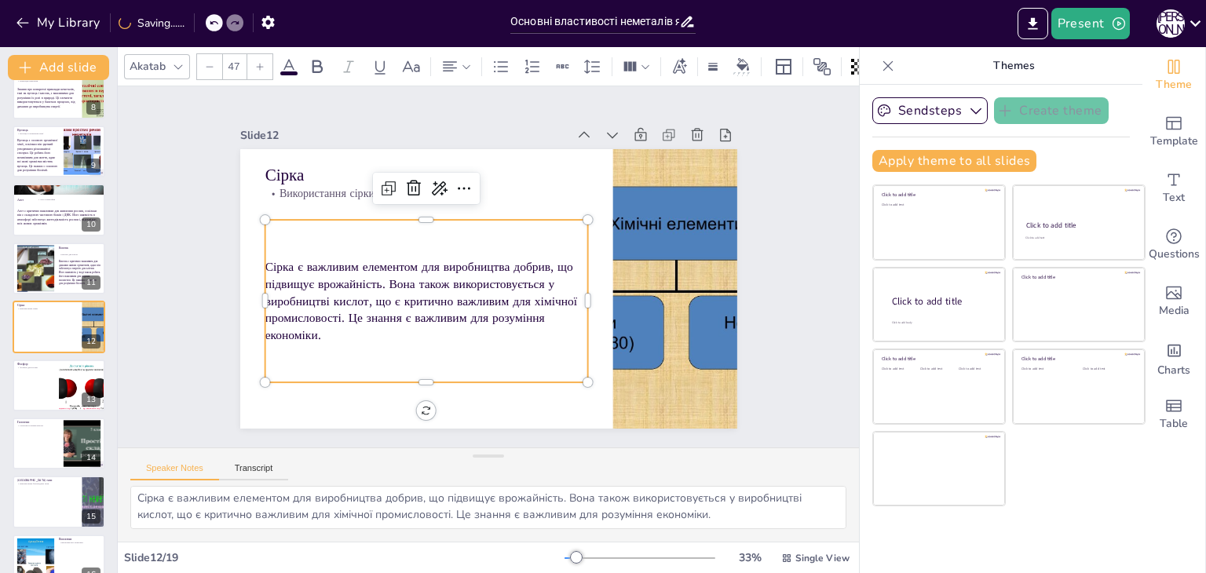
click at [264, 62] on icon at bounding box center [259, 66] width 9 height 9
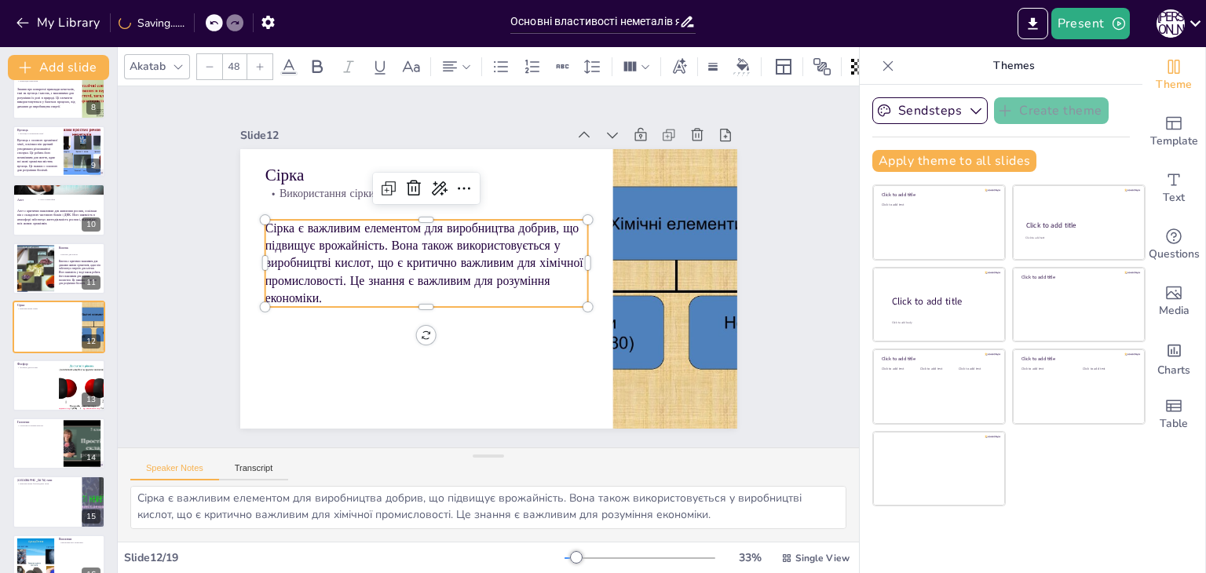
click at [264, 62] on icon at bounding box center [259, 66] width 9 height 9
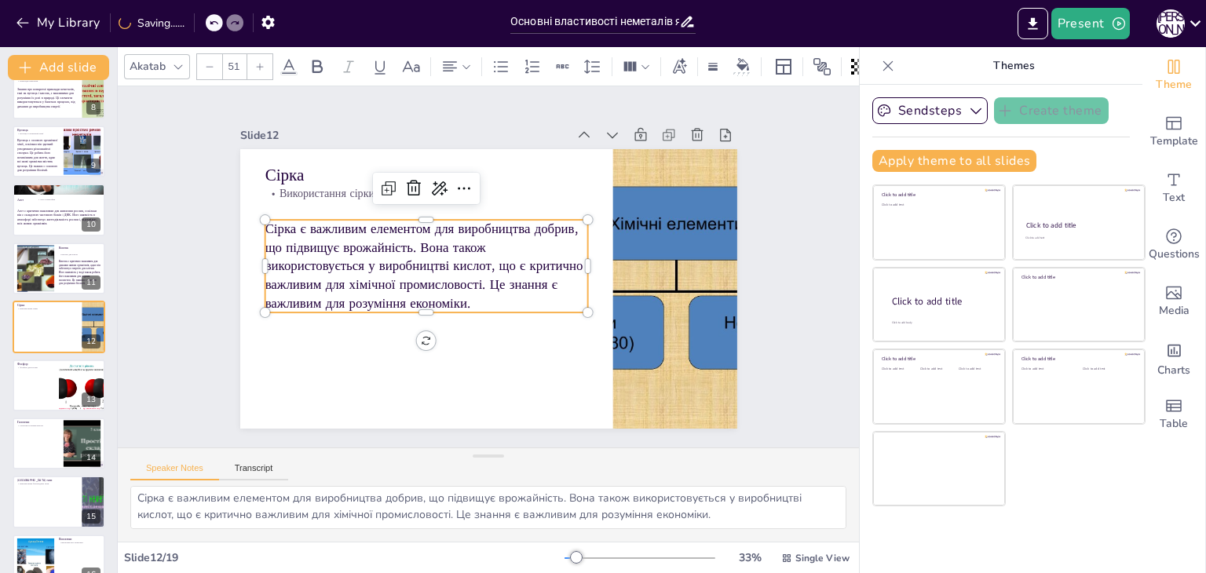
click at [264, 62] on icon at bounding box center [259, 66] width 9 height 9
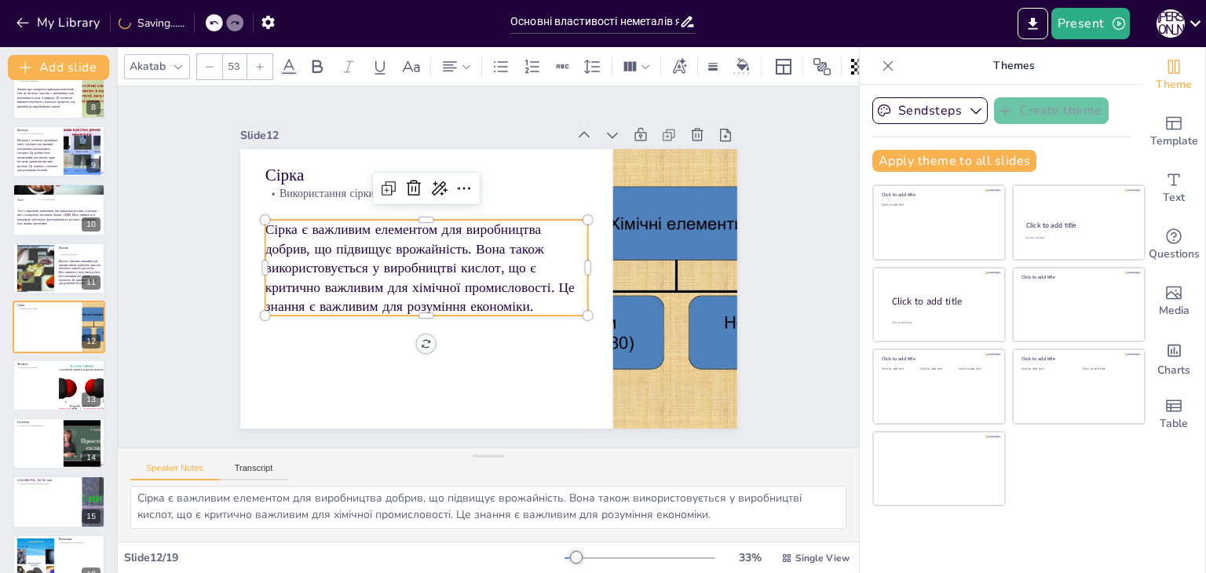
click at [264, 62] on icon at bounding box center [259, 66] width 9 height 9
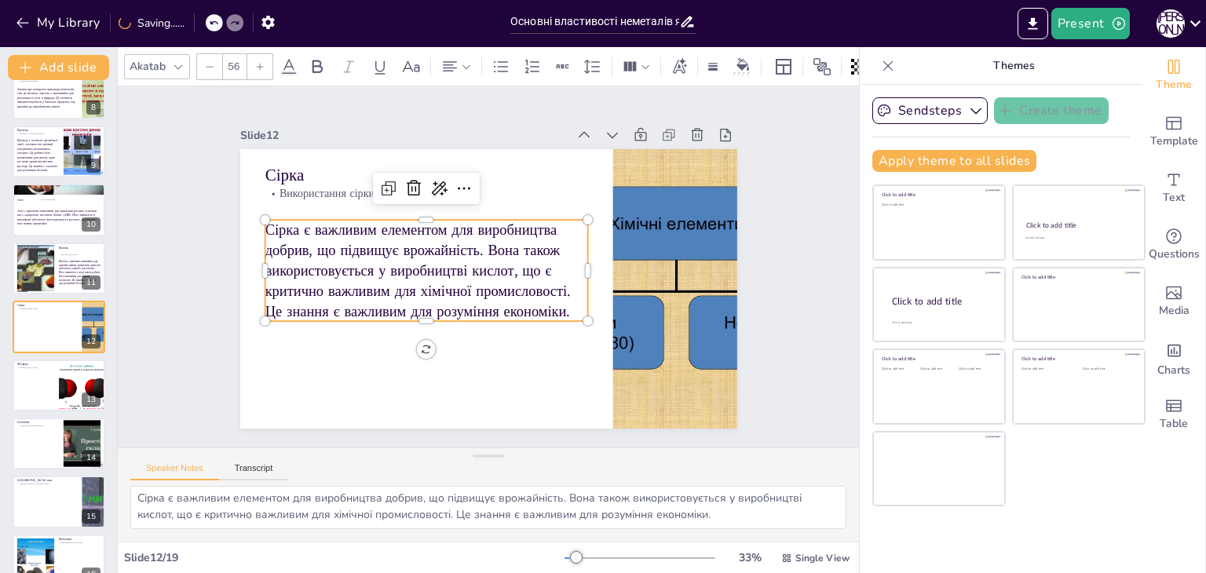
click at [264, 62] on icon at bounding box center [259, 66] width 9 height 9
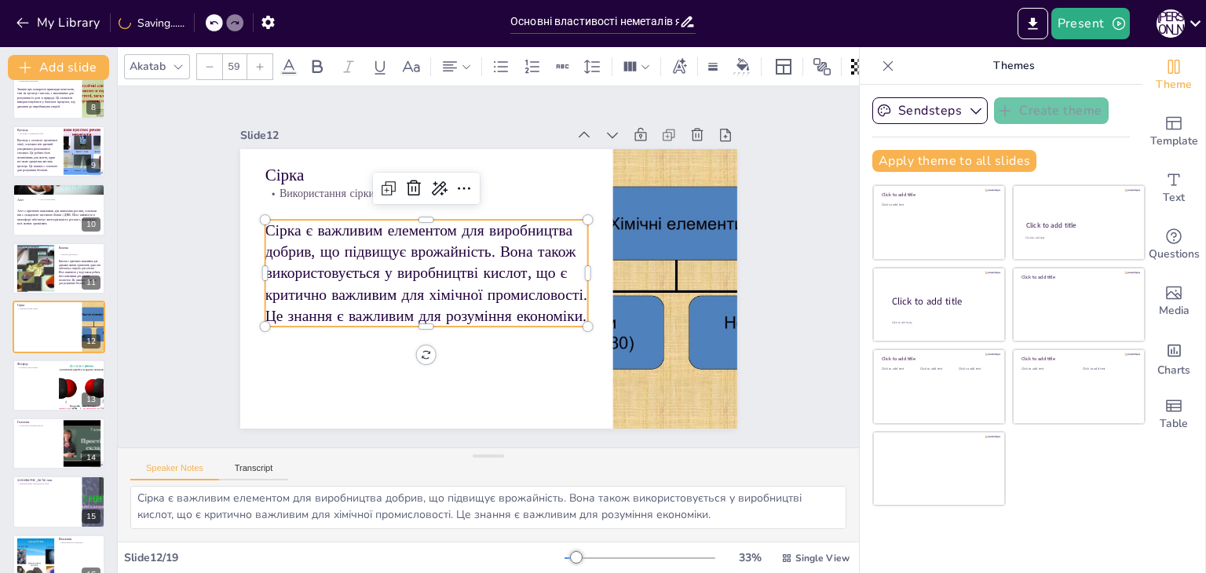
click at [264, 62] on icon at bounding box center [259, 66] width 9 height 9
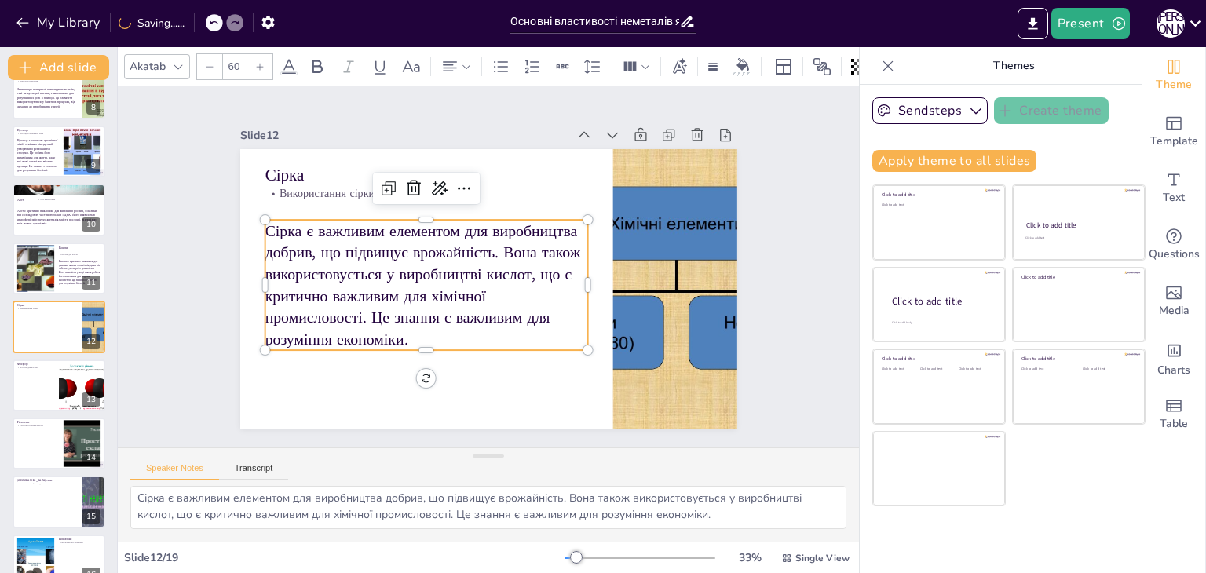
click at [264, 62] on icon at bounding box center [259, 66] width 9 height 9
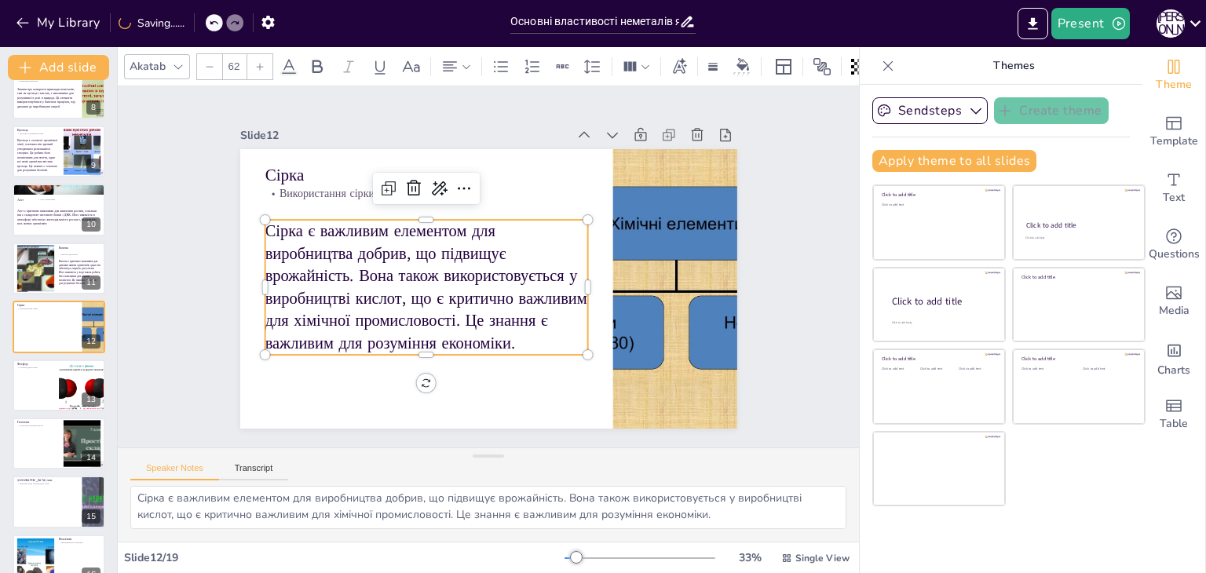
click at [264, 62] on icon at bounding box center [259, 66] width 9 height 9
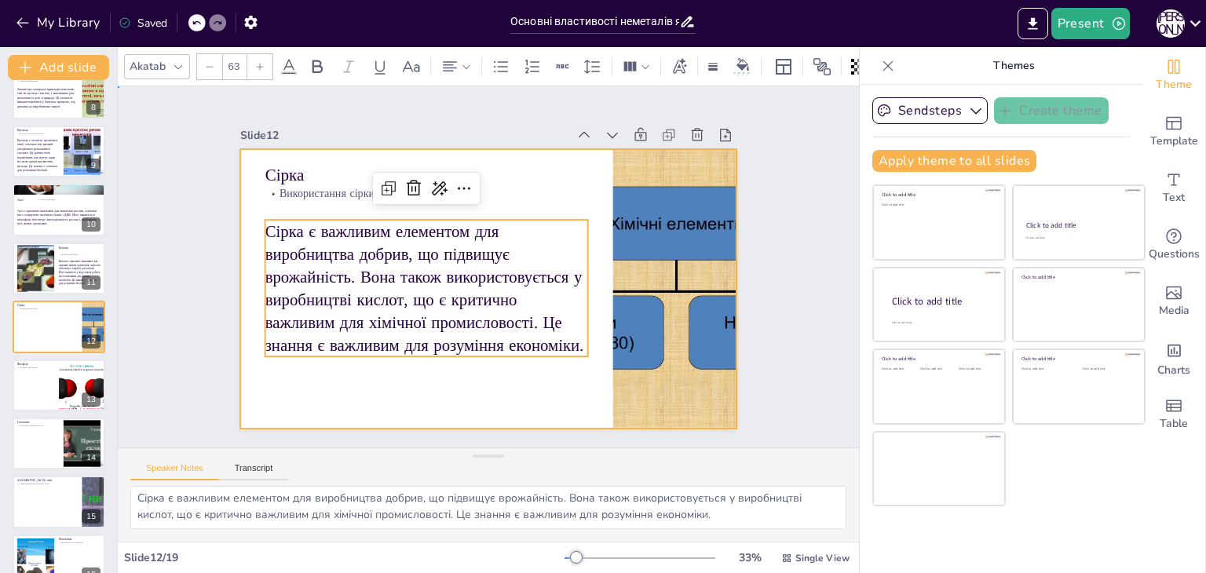
click at [240, 254] on div at bounding box center [488, 289] width 497 height 280
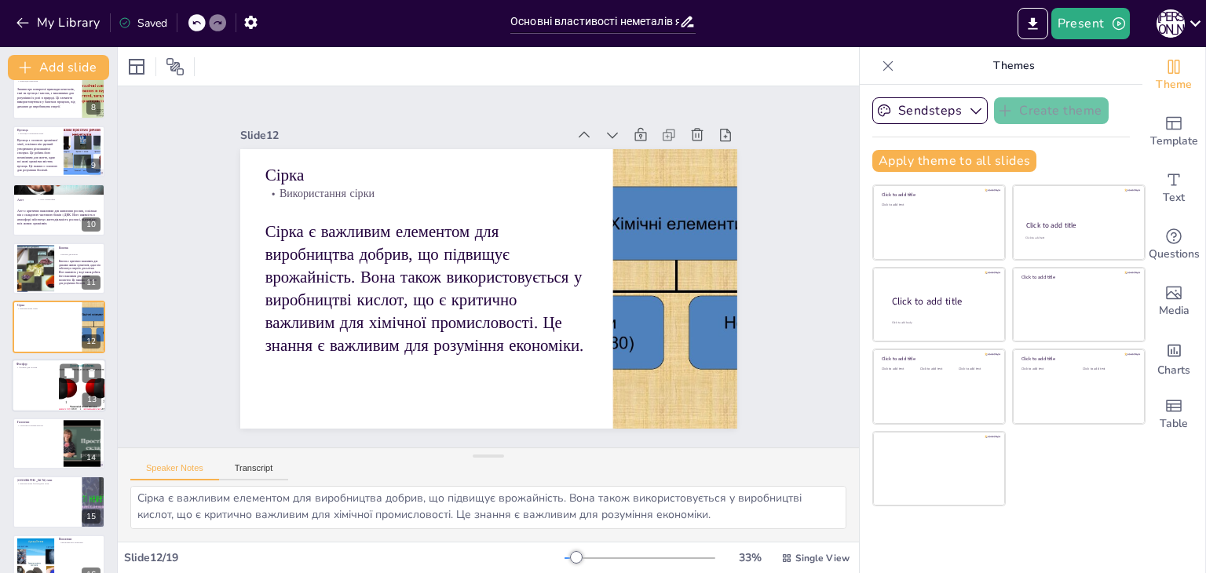
click at [20, 389] on div at bounding box center [59, 385] width 94 height 53
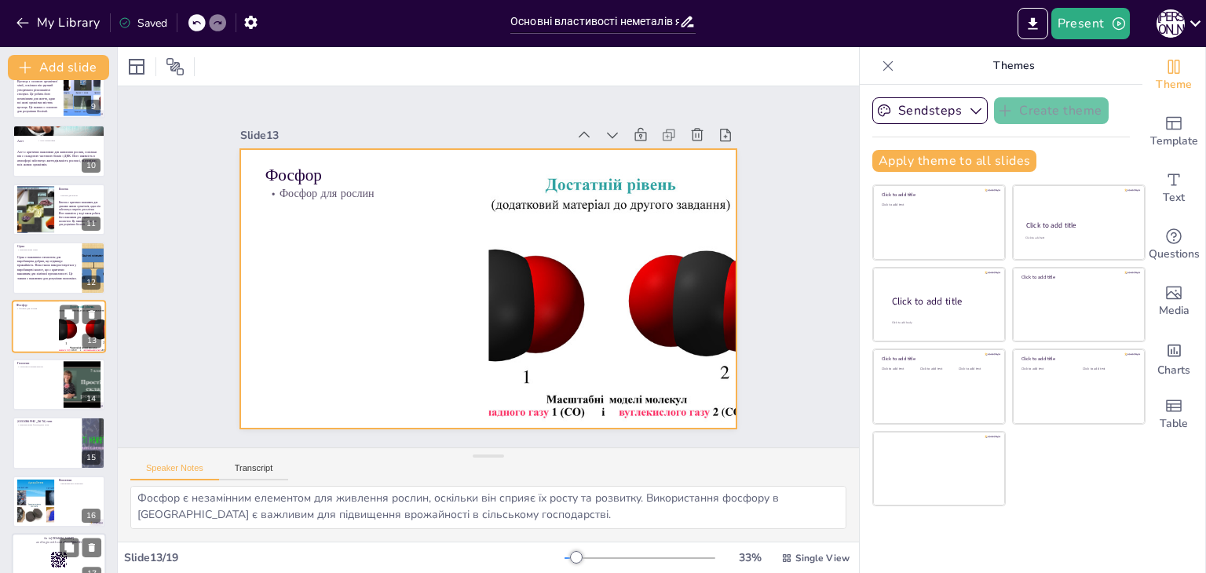
click at [38, 314] on div at bounding box center [59, 326] width 94 height 53
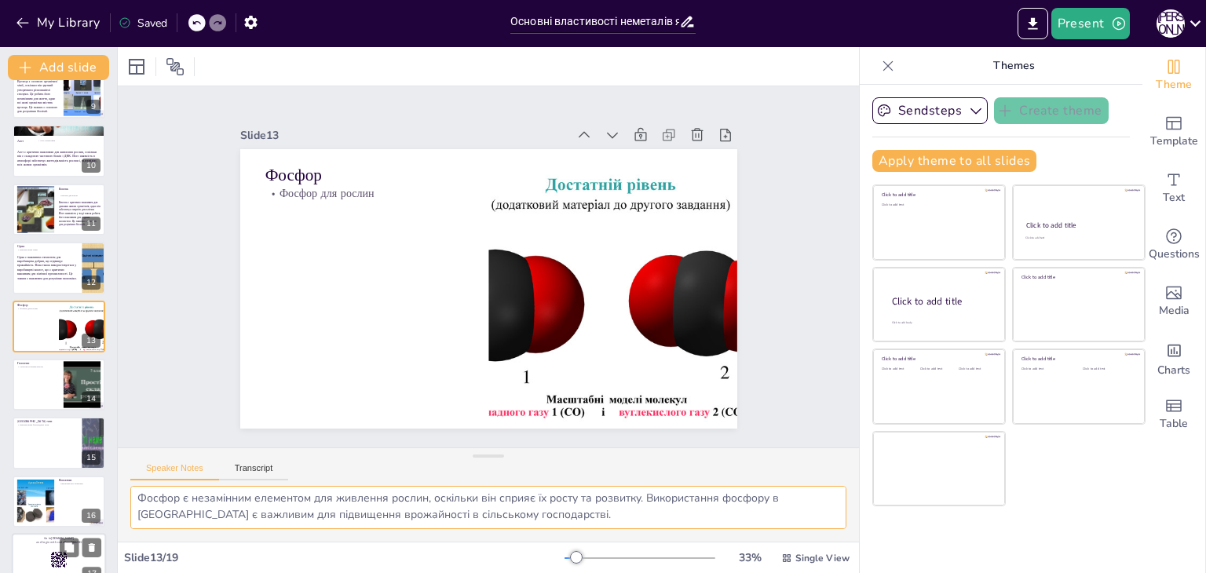
scroll to position [0, 0]
drag, startPoint x: 134, startPoint y: 494, endPoint x: 635, endPoint y: 501, distance: 501.0
click at [704, 516] on textarea "Фосфор є незамінним елементом для живлення рослин, оскільки він сприяє їх росту…" at bounding box center [488, 507] width 716 height 43
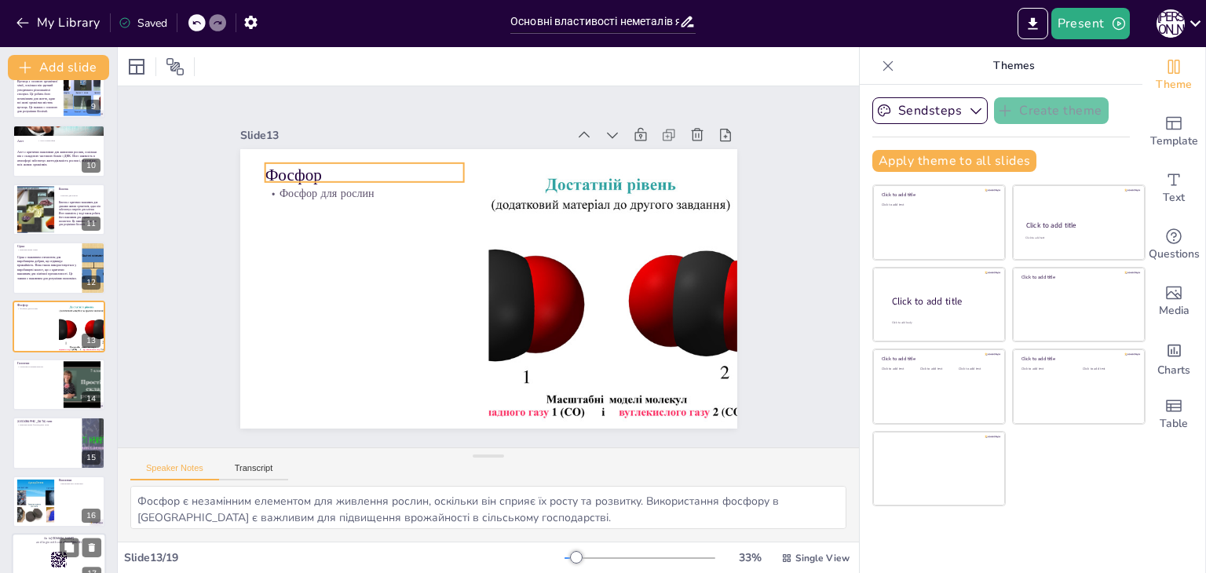
click at [282, 176] on div "Фосфор Фосфор для рослин" at bounding box center [488, 289] width 497 height 280
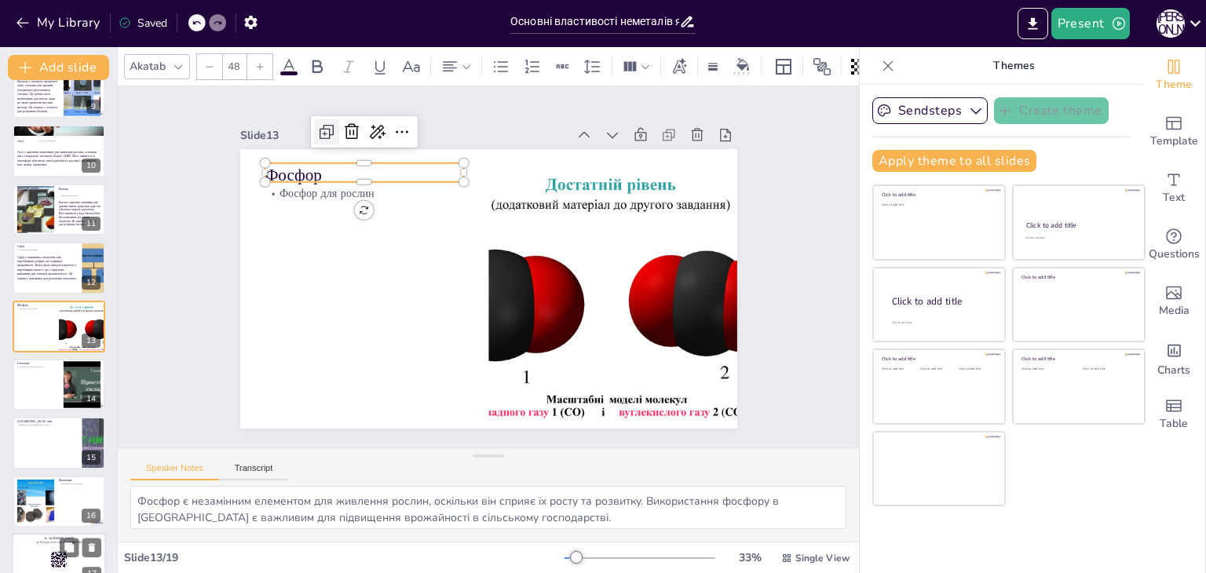
click at [424, 76] on icon at bounding box center [437, 62] width 27 height 27
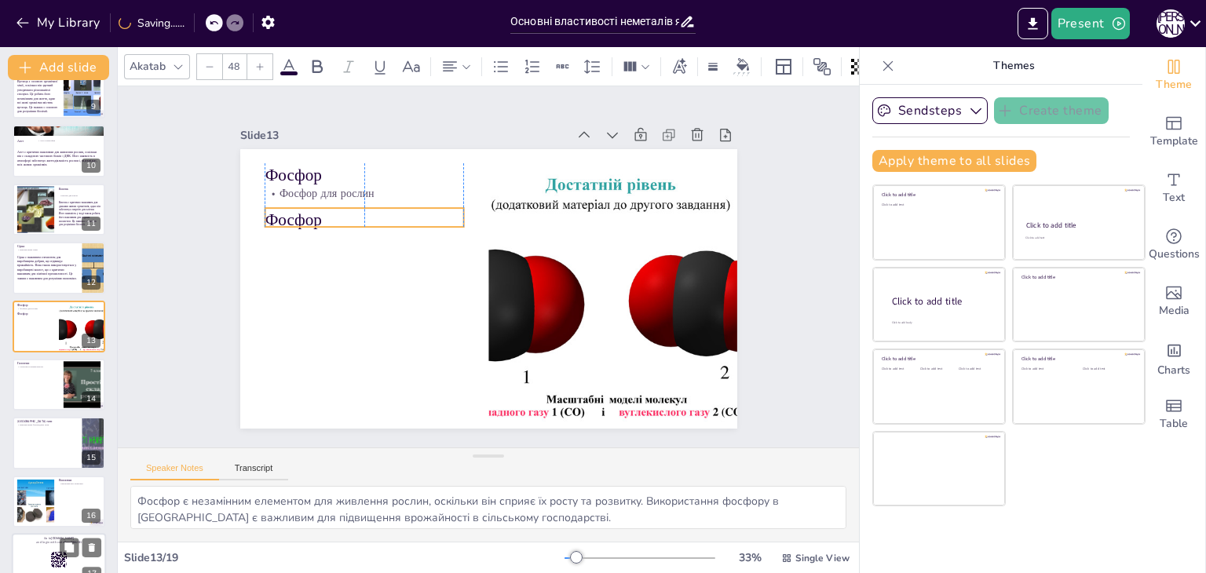
drag, startPoint x: 286, startPoint y: 166, endPoint x: 278, endPoint y: 209, distance: 43.1
click at [278, 209] on p "Фосфор" at bounding box center [370, 207] width 200 height 44
click at [408, 214] on p "Фосфор" at bounding box center [467, 136] width 119 height 184
click at [272, 215] on p "Фосфор" at bounding box center [370, 207] width 200 height 44
click at [272, 215] on p "Фосфор" at bounding box center [364, 218] width 199 height 24
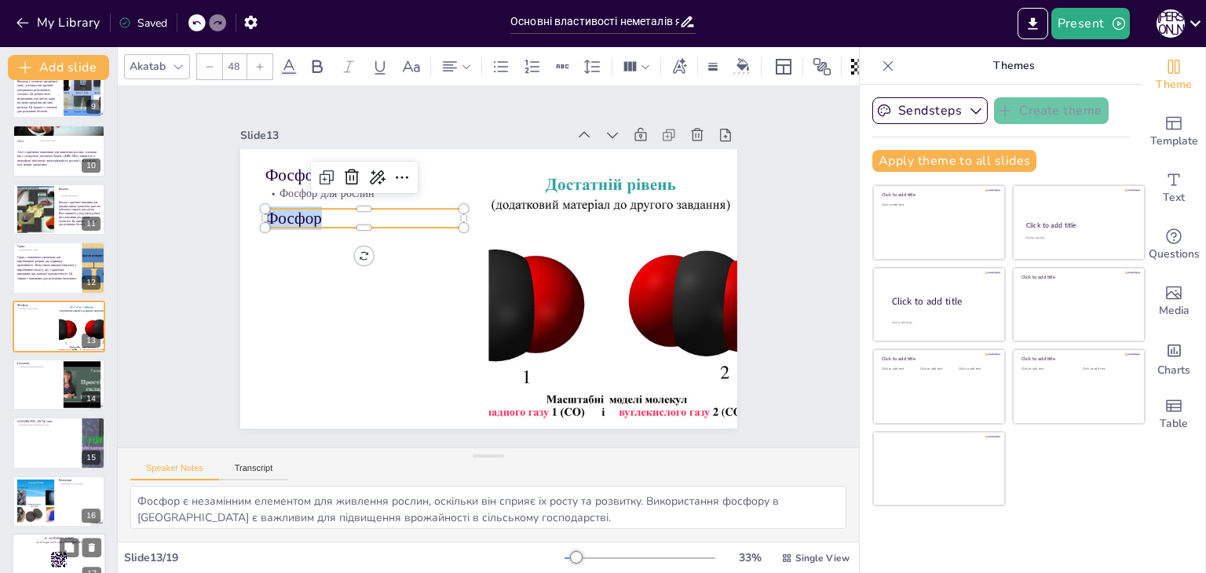
click at [272, 215] on p "Фосфор" at bounding box center [364, 218] width 199 height 24
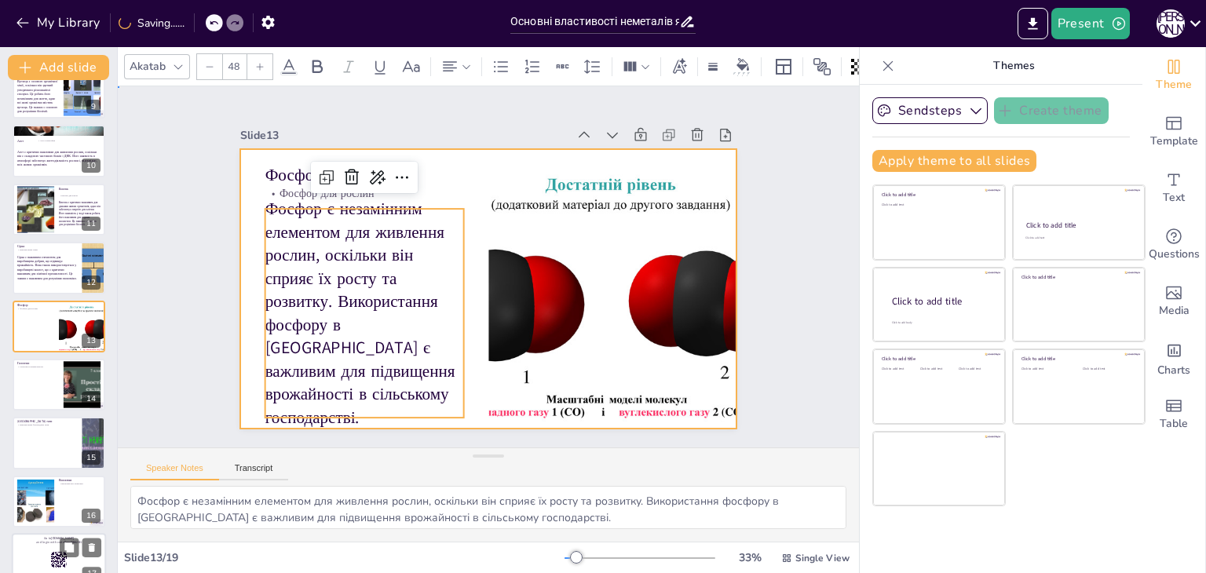
click at [240, 243] on div at bounding box center [488, 289] width 497 height 280
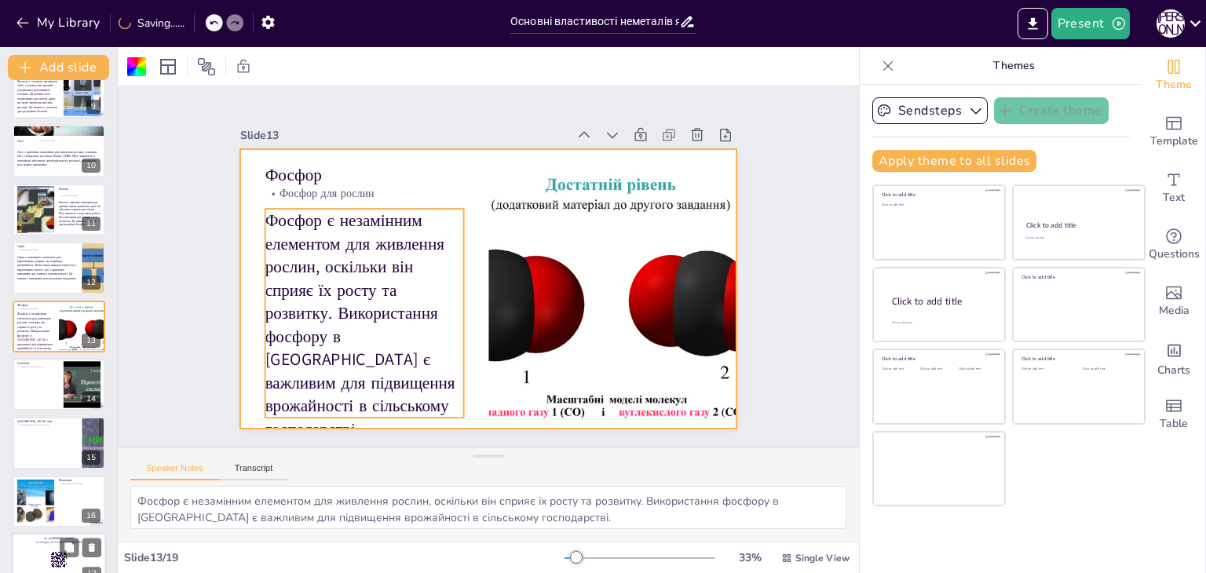
click at [270, 217] on p "Фосфор є незамінним елементом для живлення рослин, оскільки він сприяє їх росту…" at bounding box center [364, 325] width 199 height 232
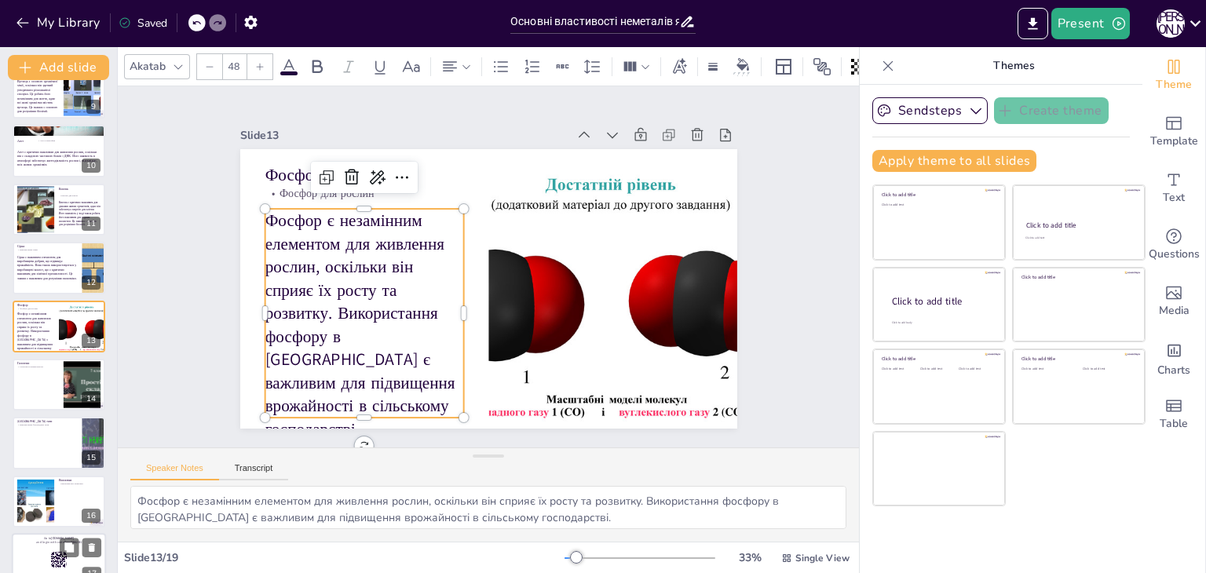
click at [218, 57] on div at bounding box center [209, 66] width 25 height 25
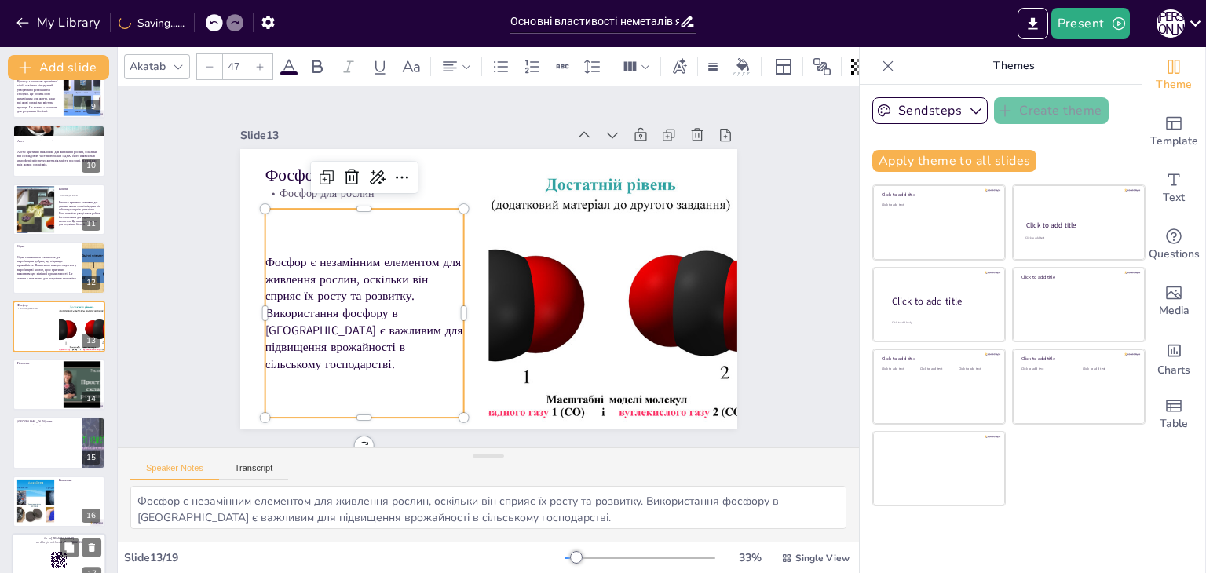
click at [253, 60] on div at bounding box center [259, 66] width 25 height 25
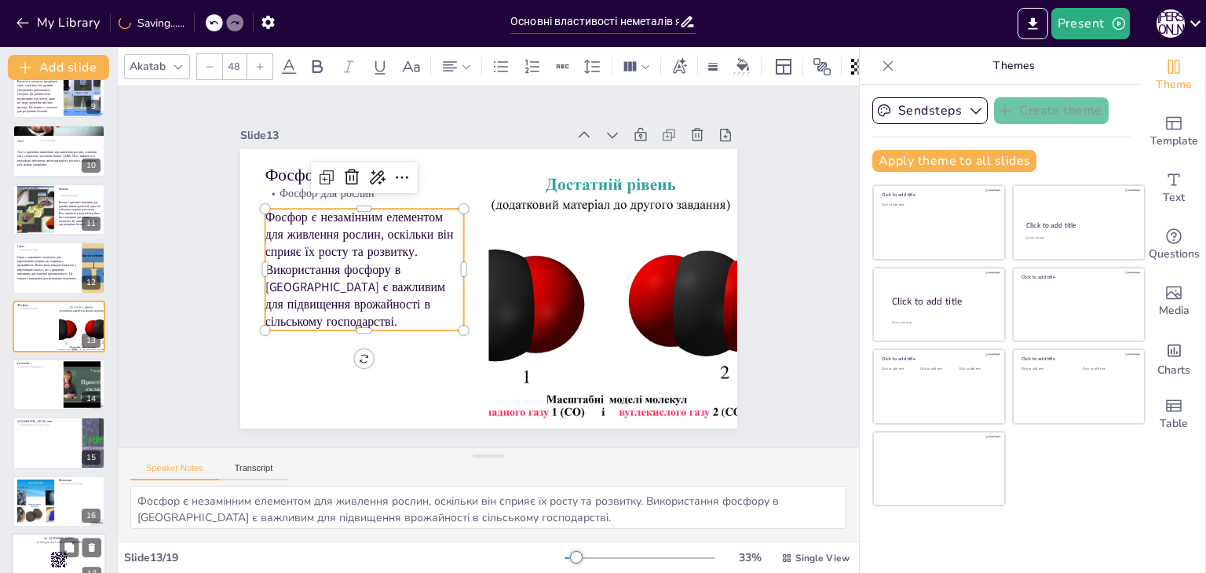
click at [253, 60] on div at bounding box center [259, 66] width 25 height 25
click at [254, 58] on div at bounding box center [259, 66] width 25 height 25
click at [255, 62] on icon at bounding box center [259, 66] width 9 height 9
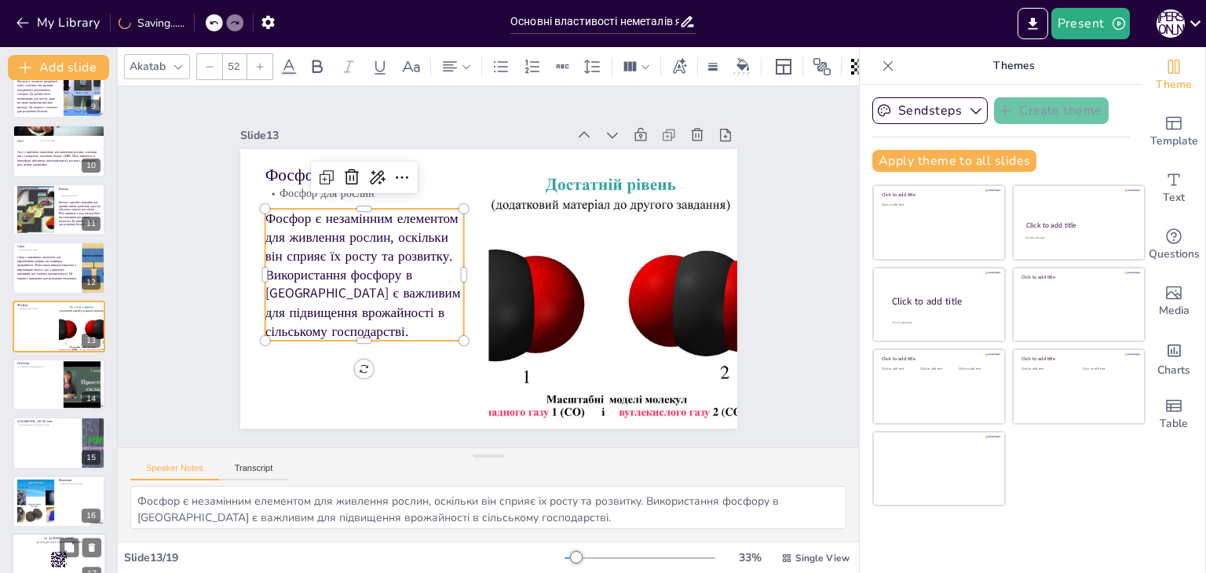
click at [255, 62] on icon at bounding box center [259, 66] width 9 height 9
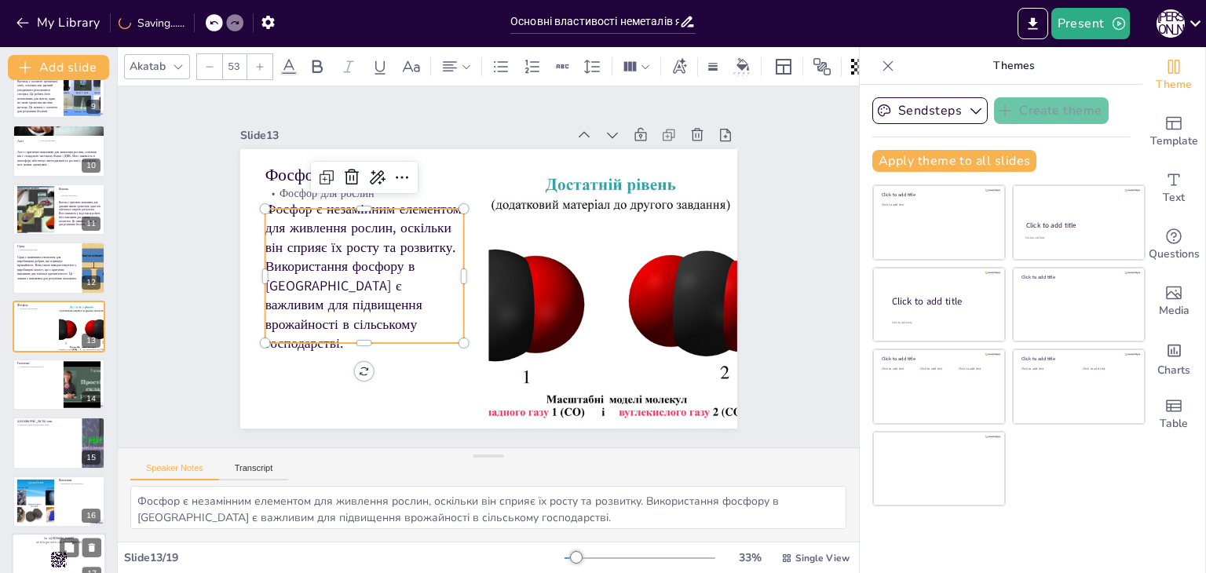
click at [255, 62] on icon at bounding box center [259, 66] width 9 height 9
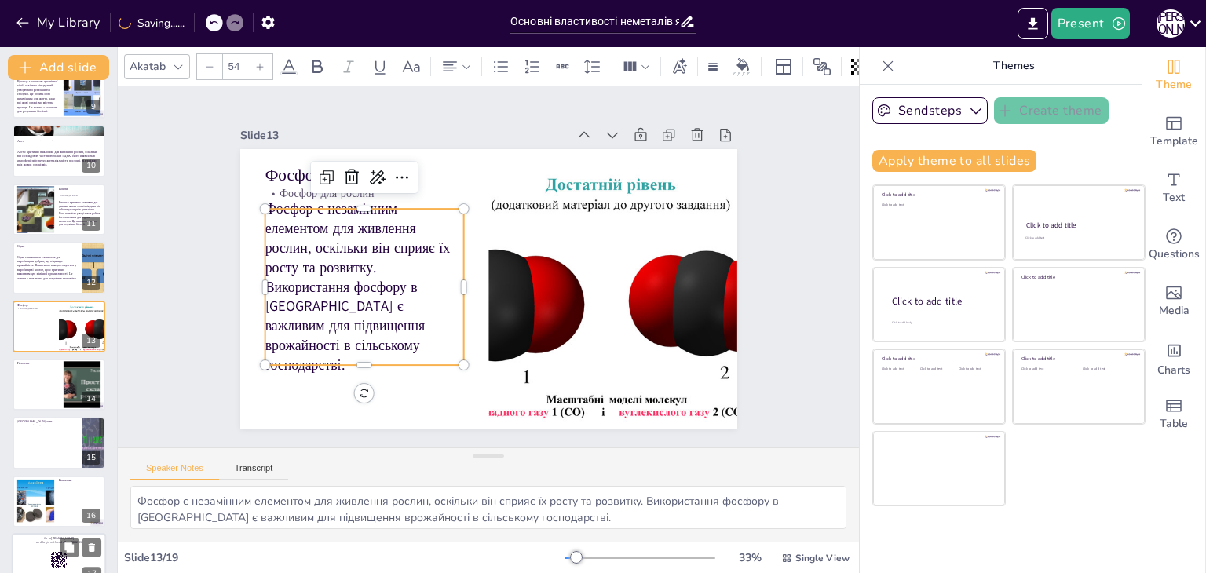
click at [255, 62] on icon at bounding box center [259, 66] width 9 height 9
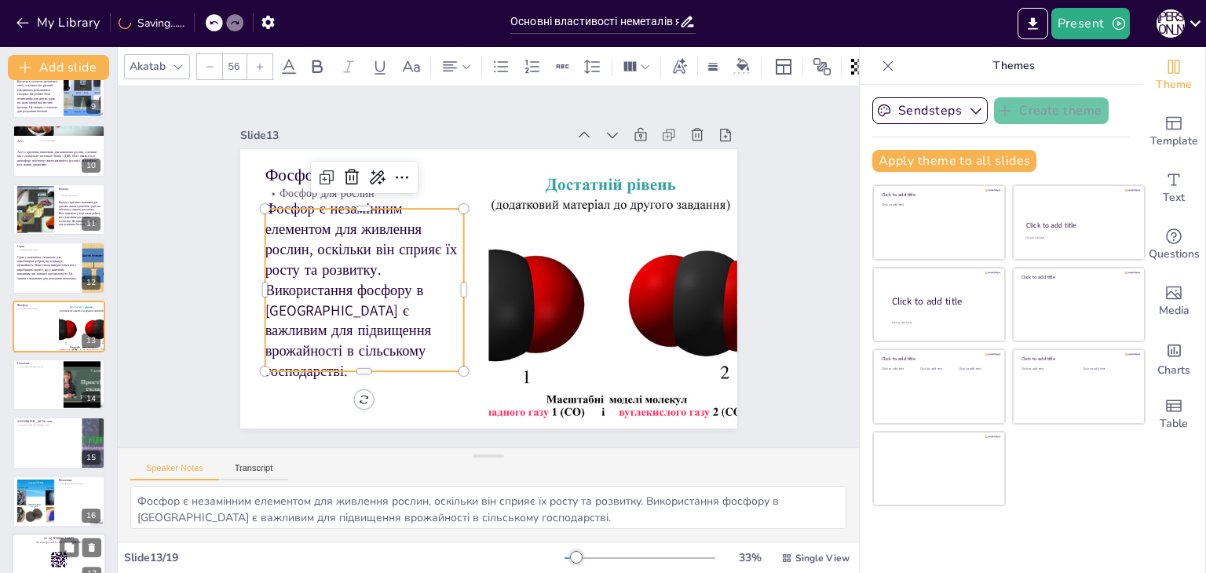
click at [255, 62] on icon at bounding box center [259, 66] width 9 height 9
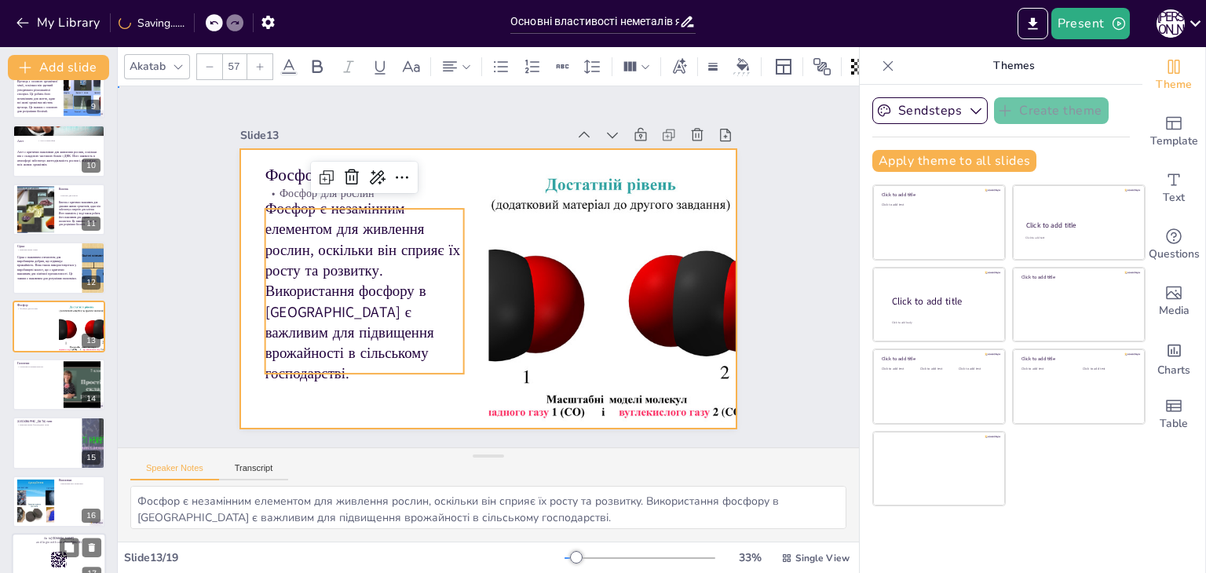
click at [240, 224] on div at bounding box center [488, 289] width 497 height 280
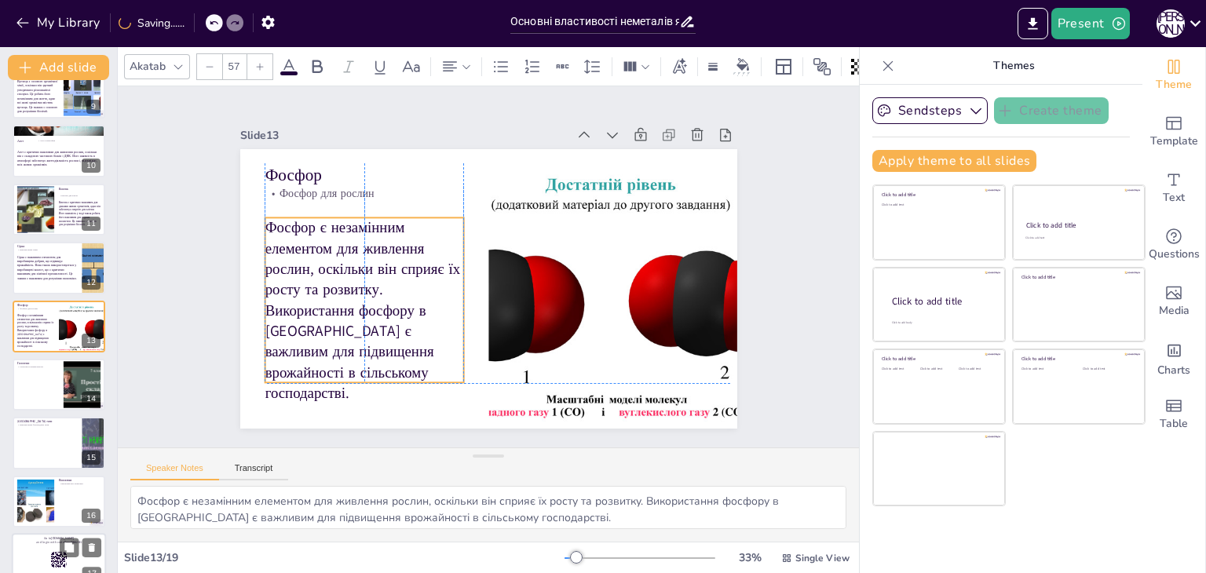
drag, startPoint x: 314, startPoint y: 245, endPoint x: 316, endPoint y: 253, distance: 8.2
click at [316, 253] on p "Фосфор є незамінним елементом для живлення рослин, оскільки він сприяє їх росту…" at bounding box center [364, 310] width 199 height 186
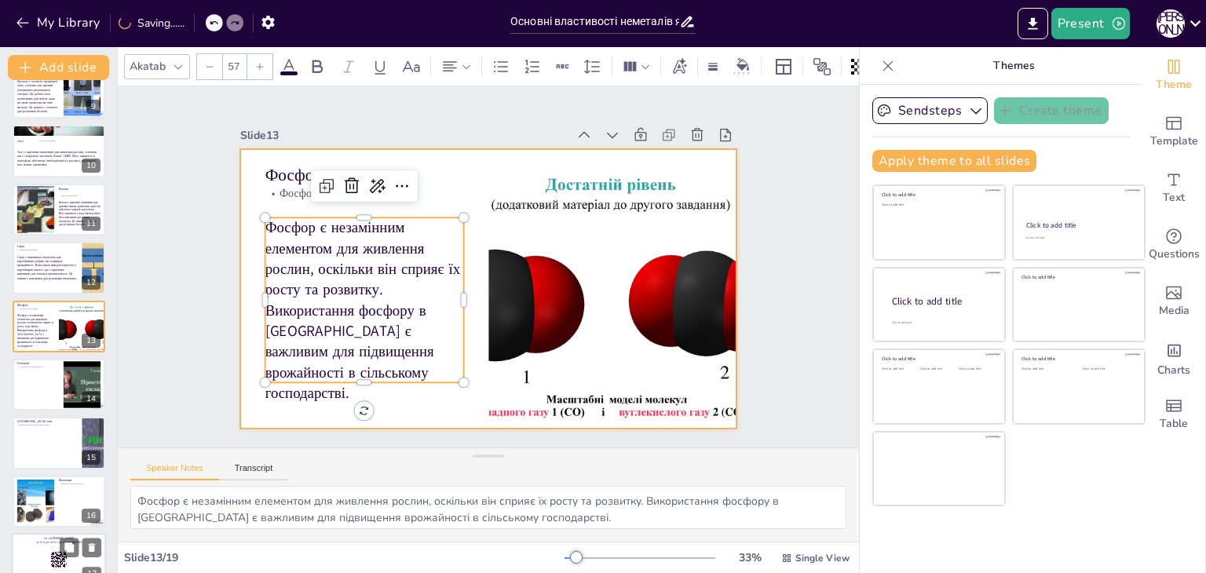
click at [236, 241] on div at bounding box center [487, 289] width 524 height 330
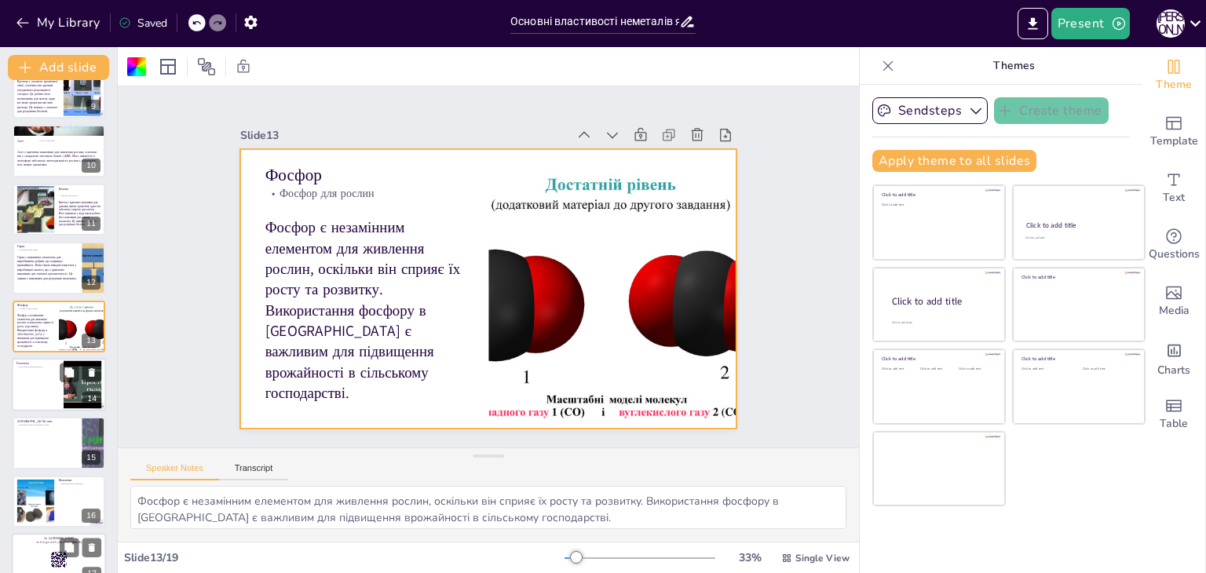
click at [42, 386] on div at bounding box center [59, 384] width 94 height 53
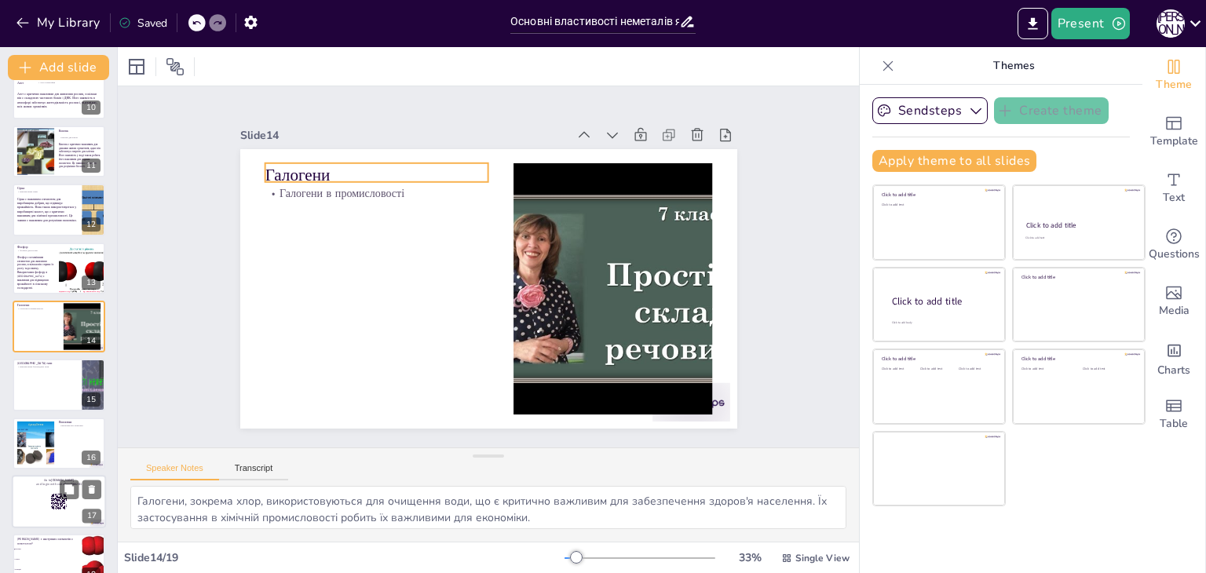
click at [305, 167] on p "Галогени" at bounding box center [377, 175] width 224 height 24
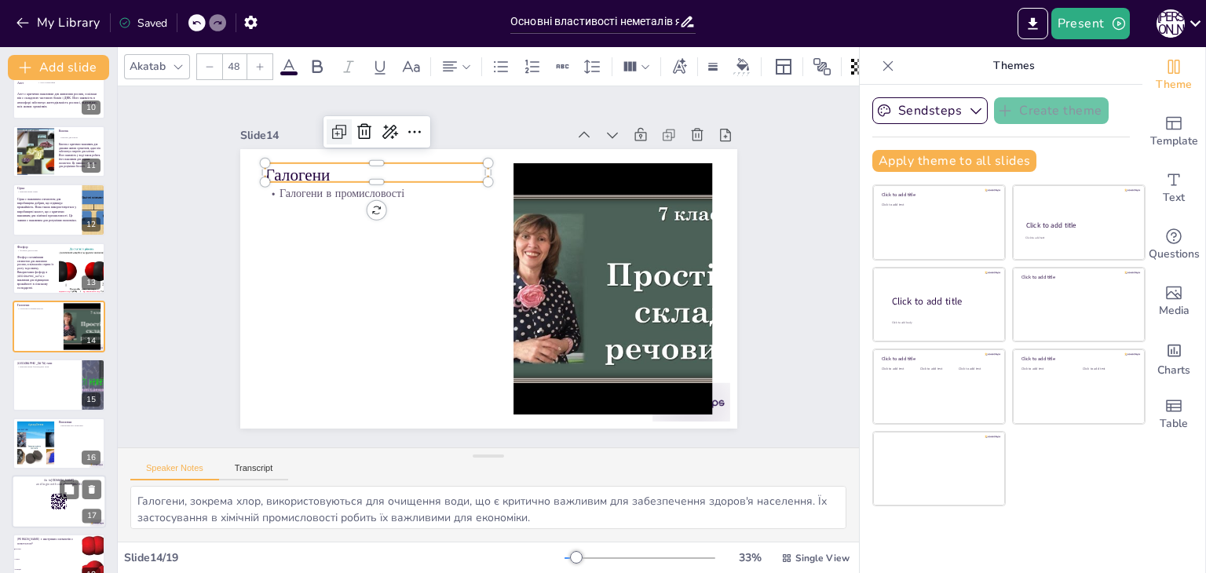
click at [331, 128] on icon at bounding box center [339, 131] width 19 height 19
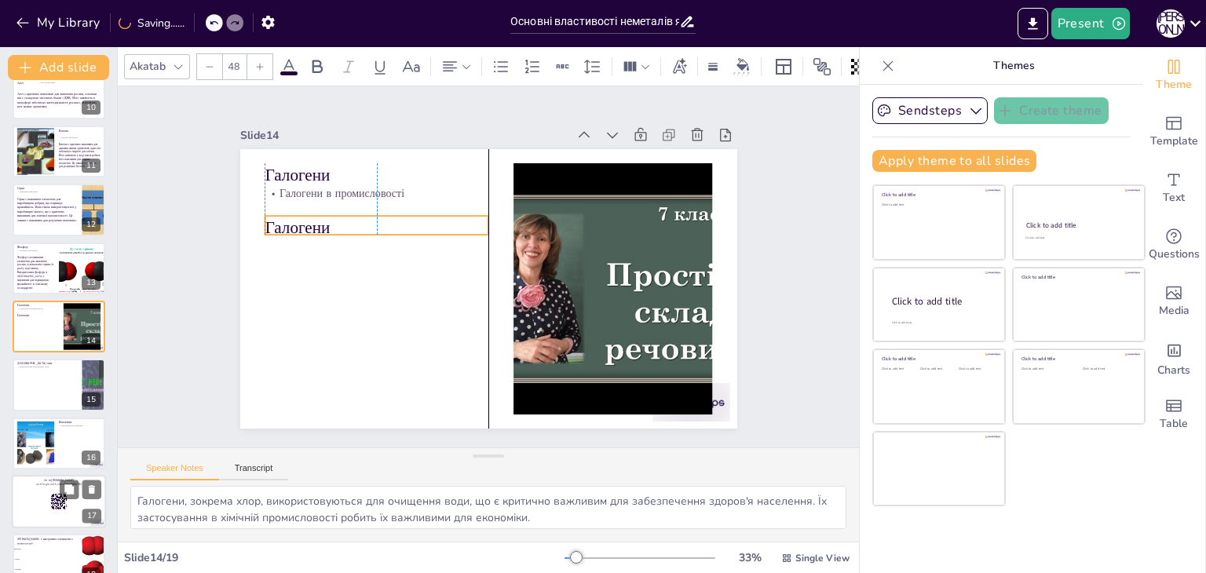
drag, startPoint x: 290, startPoint y: 171, endPoint x: 286, endPoint y: 221, distance: 50.4
click at [286, 221] on p "Галогени" at bounding box center [377, 228] width 224 height 24
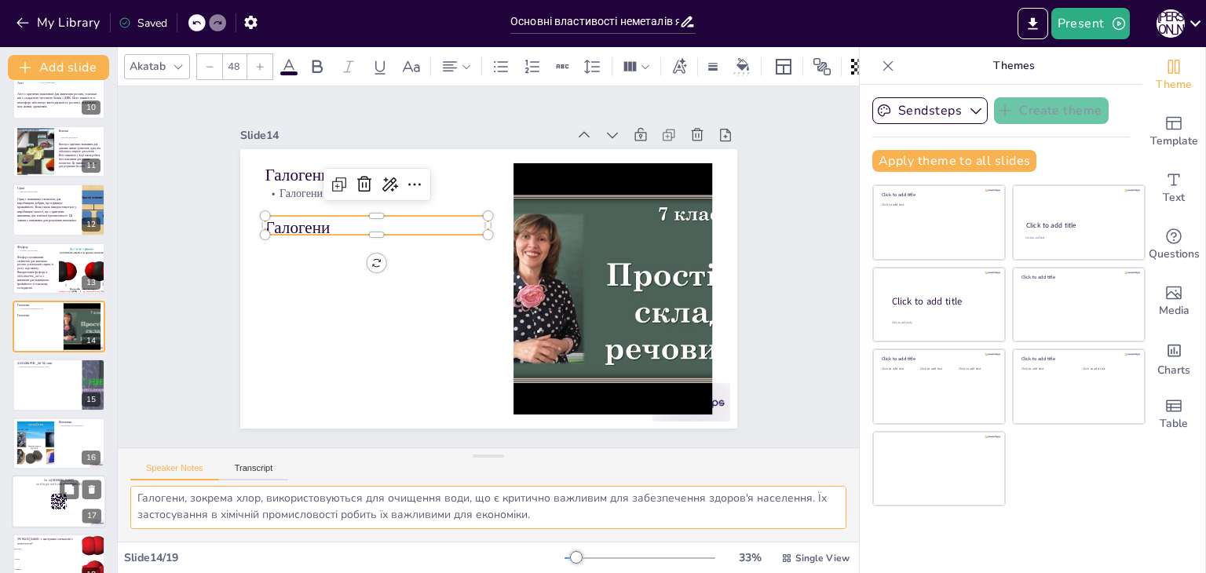
drag, startPoint x: 138, startPoint y: 499, endPoint x: 690, endPoint y: 522, distance: 552.4
click at [690, 522] on textarea "Галогени, зокрема хлор, використовуються для очищення води, що є критично важли…" at bounding box center [488, 507] width 716 height 43
click at [295, 222] on p "Галогени" at bounding box center [377, 228] width 224 height 24
click at [295, 222] on p "Галогени" at bounding box center [377, 226] width 224 height 24
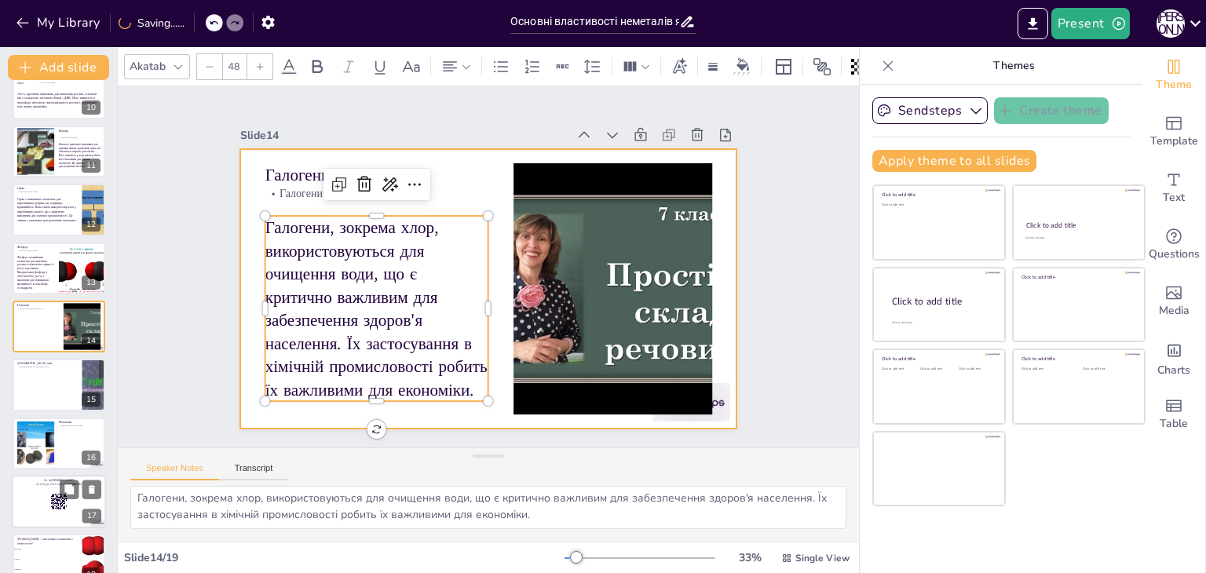
click at [242, 265] on div at bounding box center [488, 289] width 497 height 280
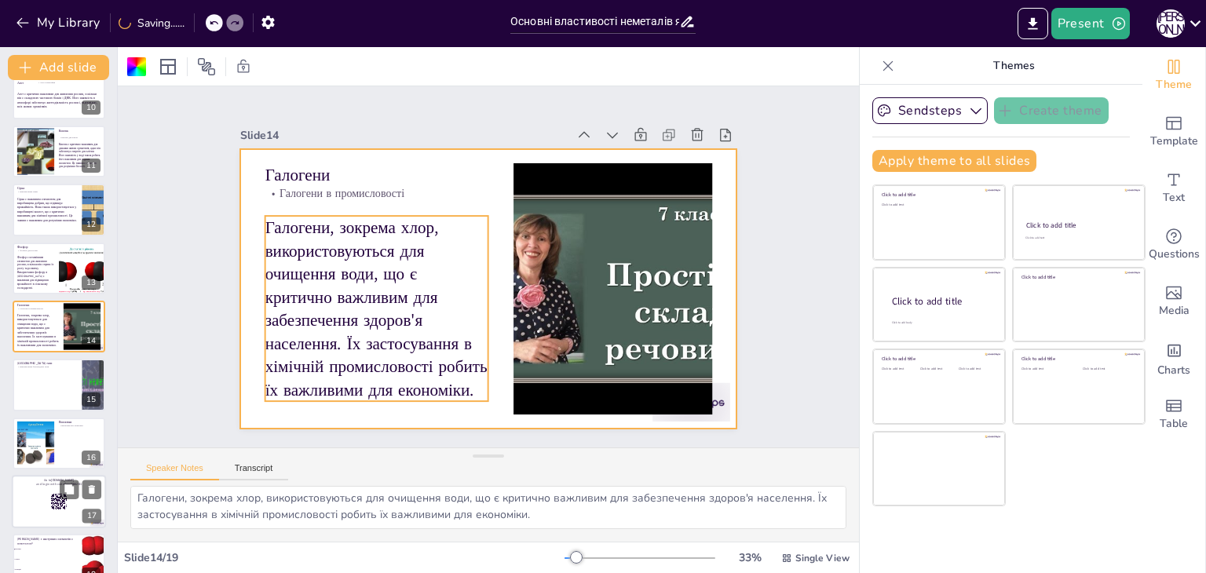
click at [337, 239] on p "Галогени, зокрема хлор, використовуються для очищення води, що є критично важли…" at bounding box center [377, 308] width 224 height 185
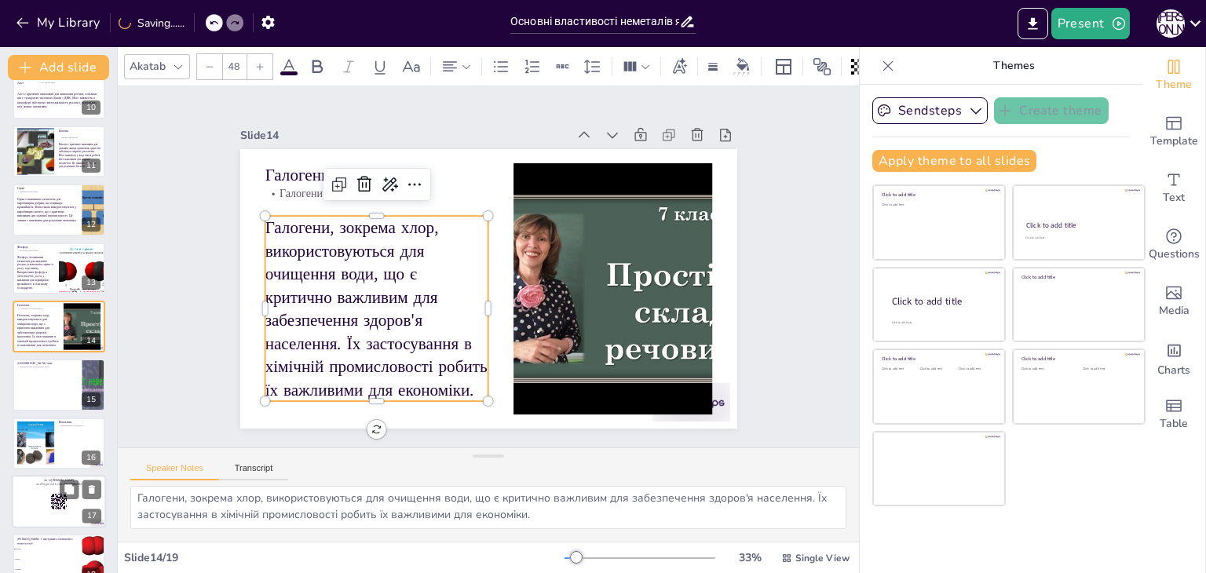
click at [214, 62] on icon at bounding box center [209, 66] width 9 height 9
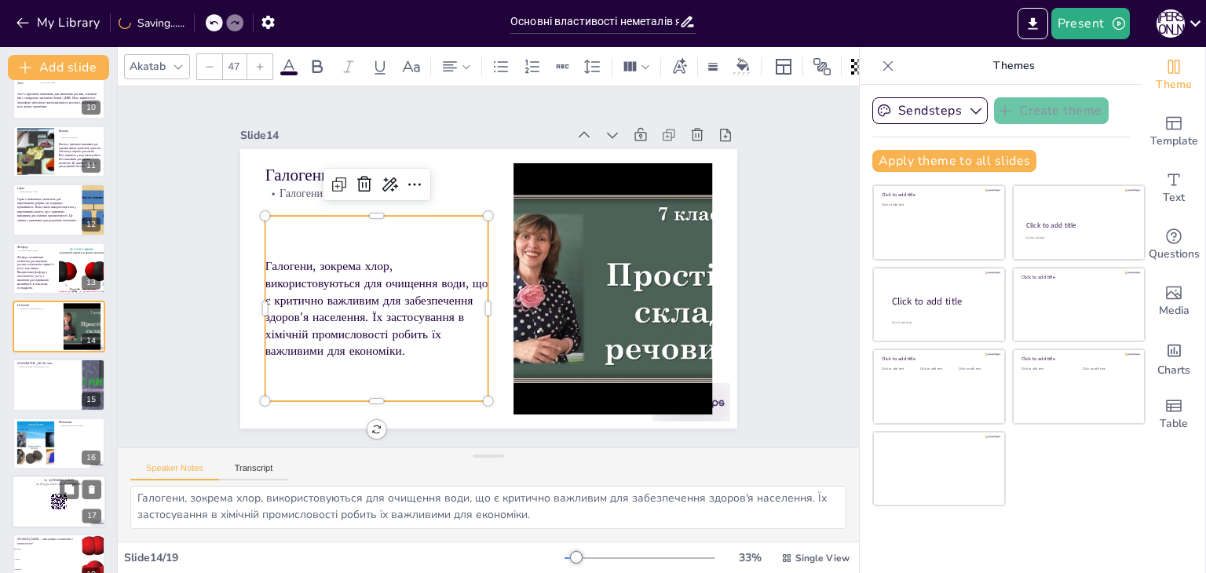
click at [265, 60] on div at bounding box center [259, 66] width 25 height 25
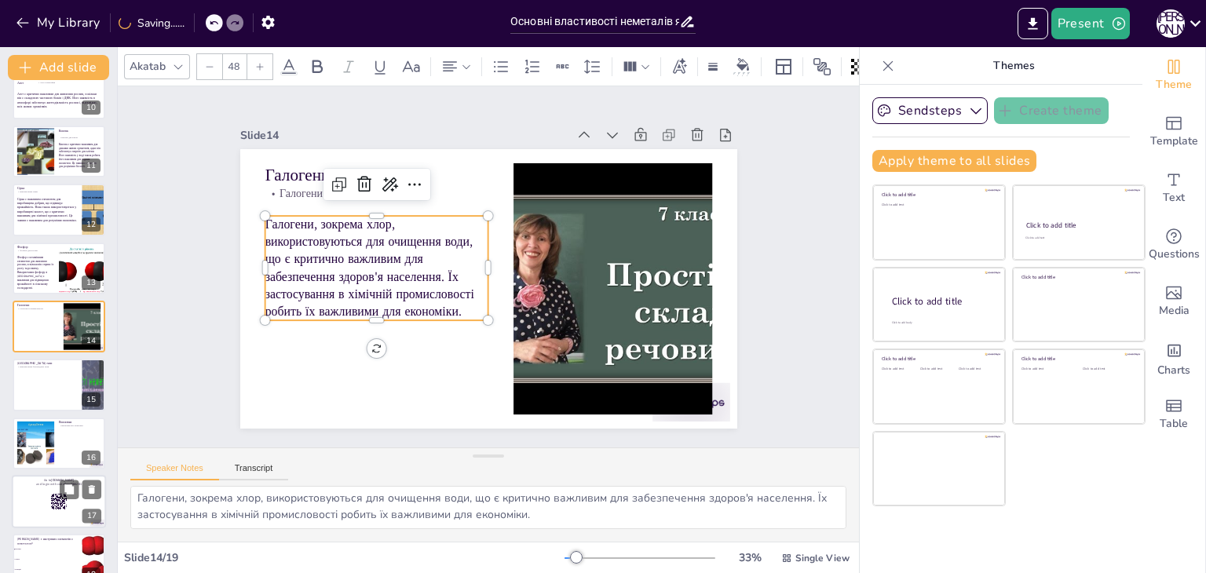
click at [264, 60] on div at bounding box center [259, 66] width 25 height 25
click at [264, 62] on div at bounding box center [259, 66] width 25 height 25
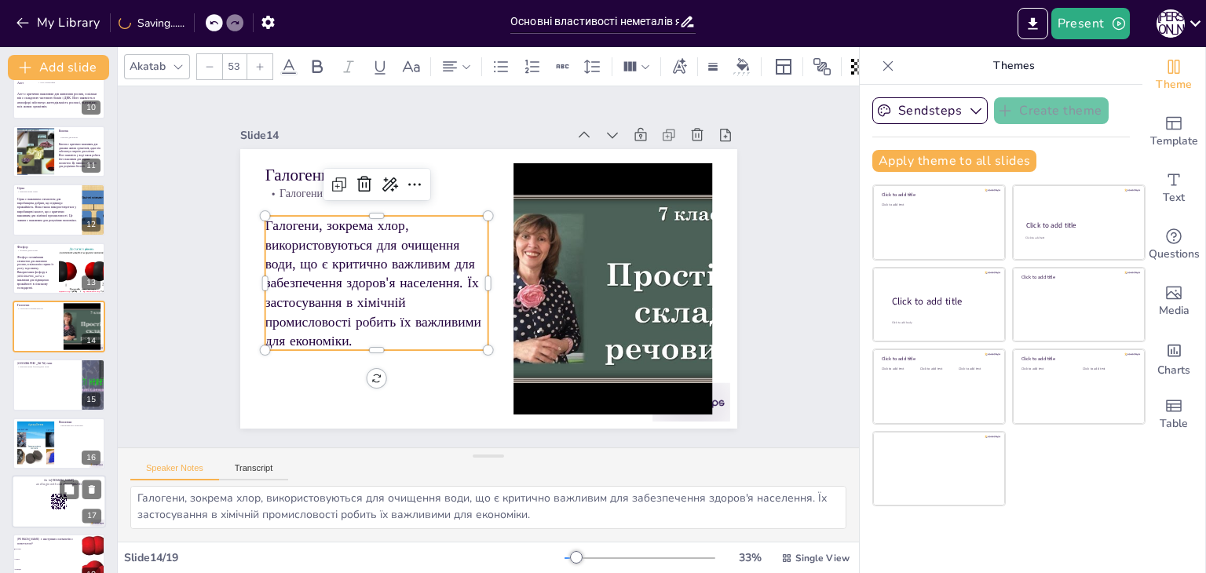
click at [264, 62] on div at bounding box center [259, 66] width 25 height 25
click at [266, 68] on div at bounding box center [259, 66] width 25 height 25
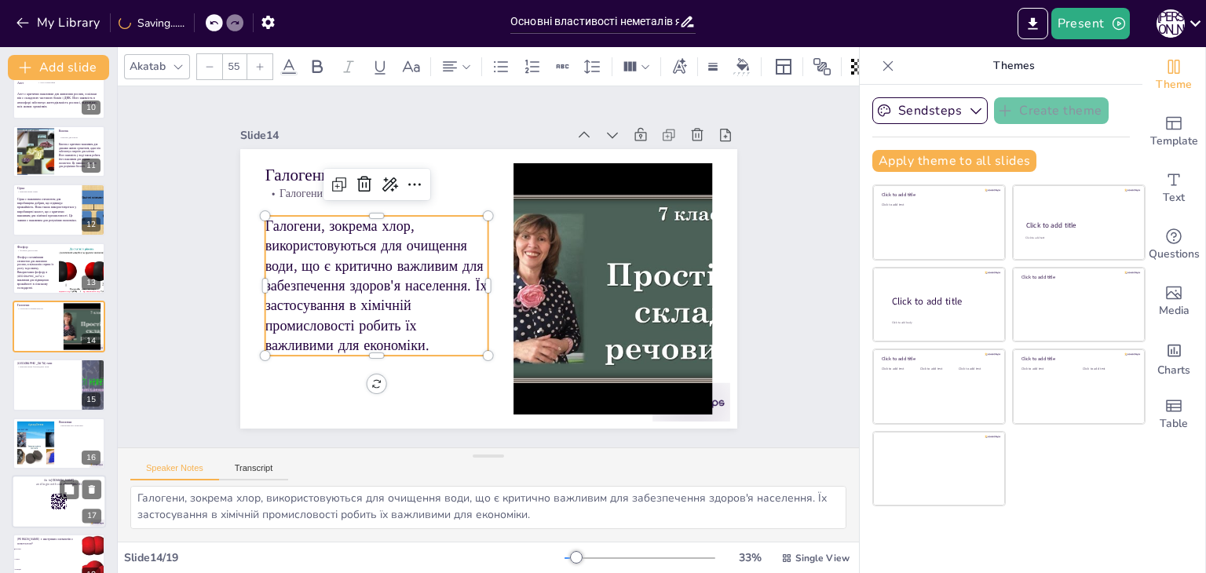
click at [267, 68] on div at bounding box center [259, 66] width 25 height 25
drag, startPoint x: 267, startPoint y: 68, endPoint x: 267, endPoint y: 78, distance: 9.4
click at [267, 77] on div "Akatab 56" at bounding box center [488, 66] width 741 height 39
click at [262, 65] on div at bounding box center [259, 66] width 25 height 25
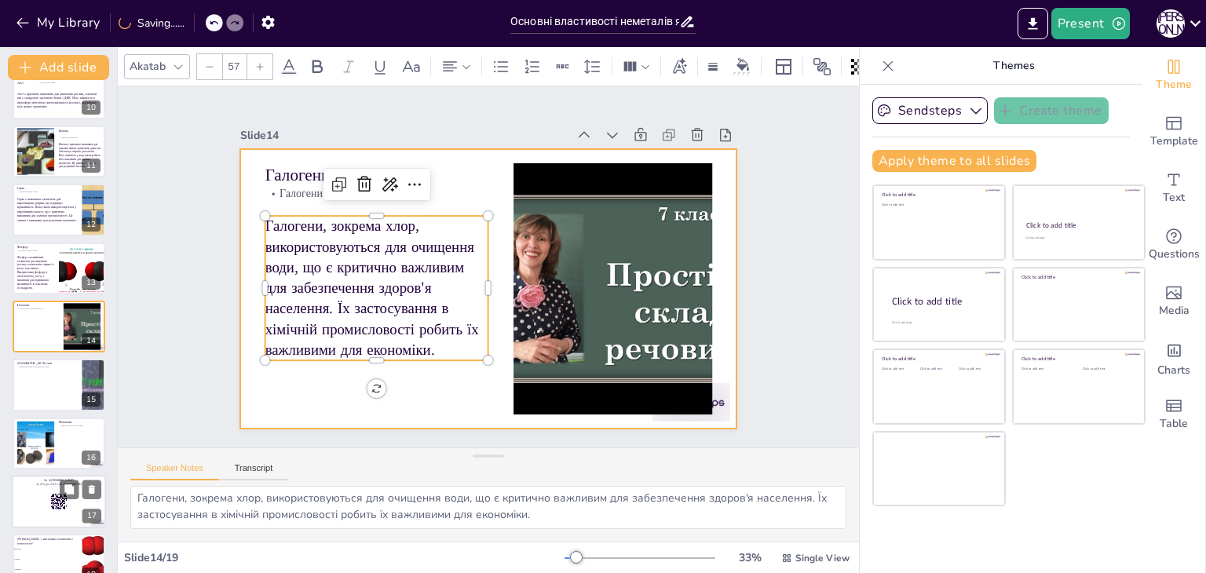
click at [240, 255] on div at bounding box center [488, 289] width 497 height 280
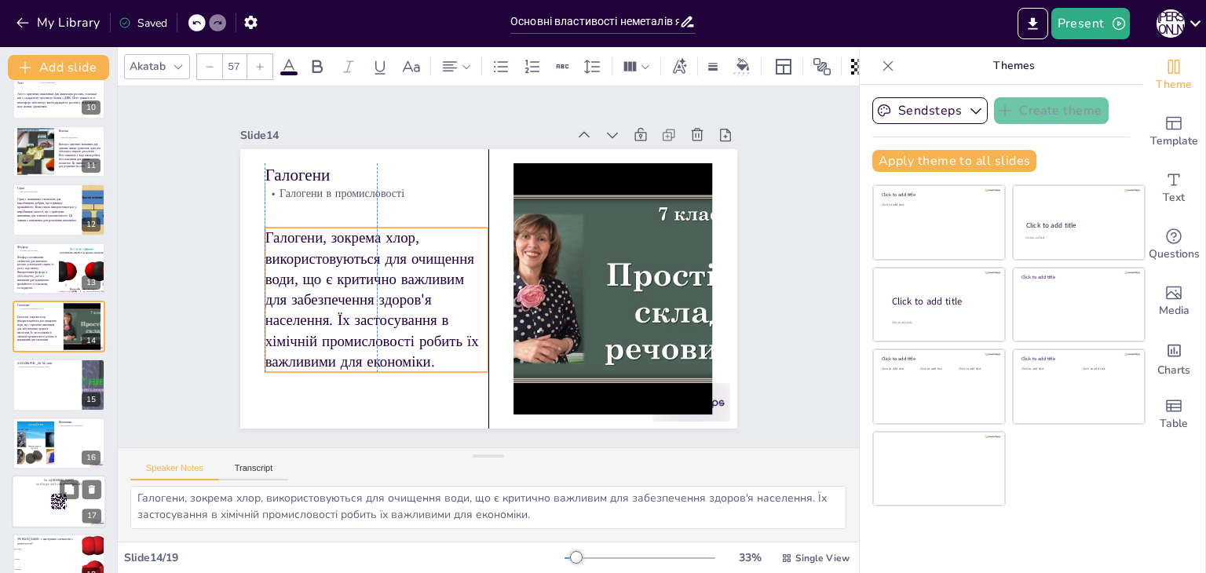
drag, startPoint x: 330, startPoint y: 243, endPoint x: 331, endPoint y: 254, distance: 11.0
click at [331, 254] on p "Галогени, зокрема хлор, використовуються для очищення води, що є критично важли…" at bounding box center [377, 300] width 224 height 144
click at [206, 250] on div "Slide 1 Основні властивості неметалів як простих речовин У цій презентації ми р…" at bounding box center [488, 266] width 585 height 323
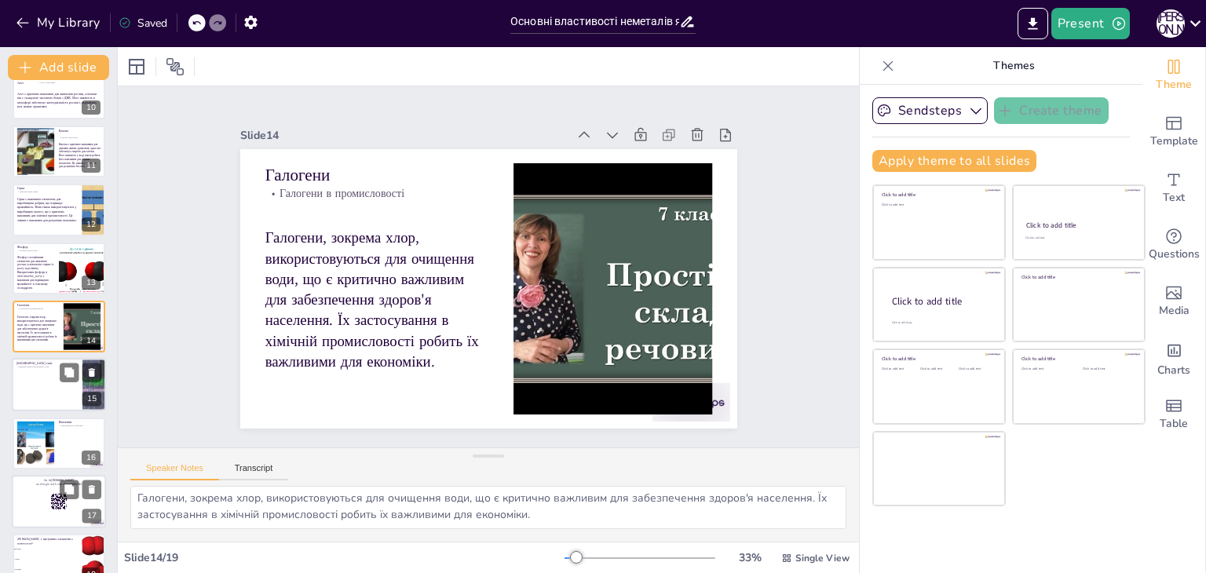
click at [33, 389] on div at bounding box center [59, 385] width 94 height 53
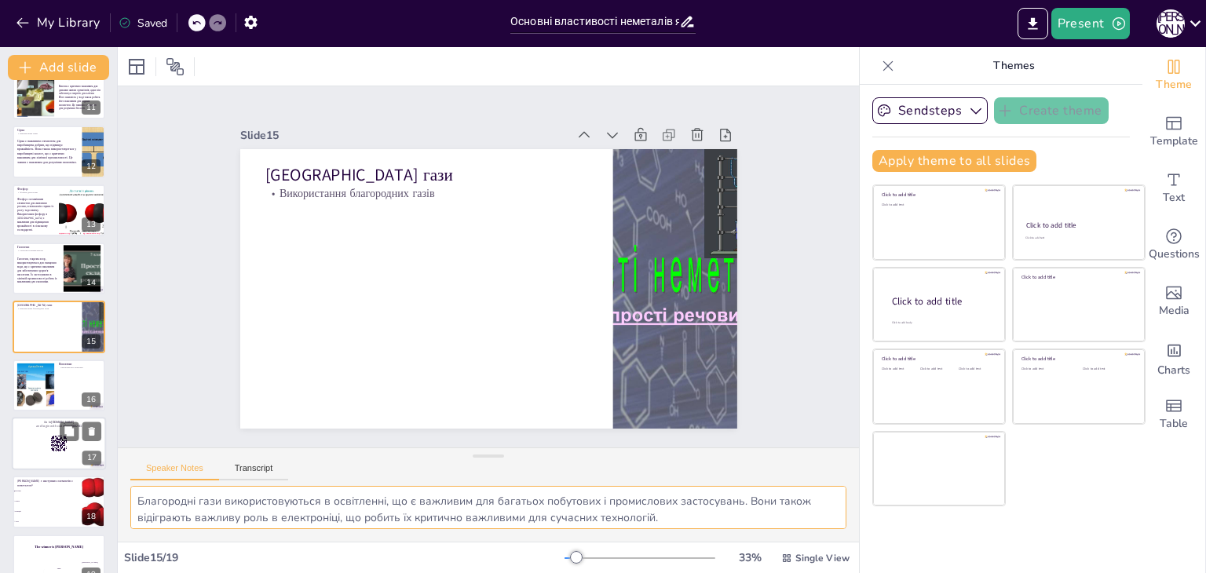
scroll to position [3, 0]
drag, startPoint x: 139, startPoint y: 495, endPoint x: 695, endPoint y: 517, distance: 556.3
click at [695, 517] on textarea "Благородні гази використовуються в освітленні, що є важливим для багатьох побут…" at bounding box center [488, 507] width 716 height 43
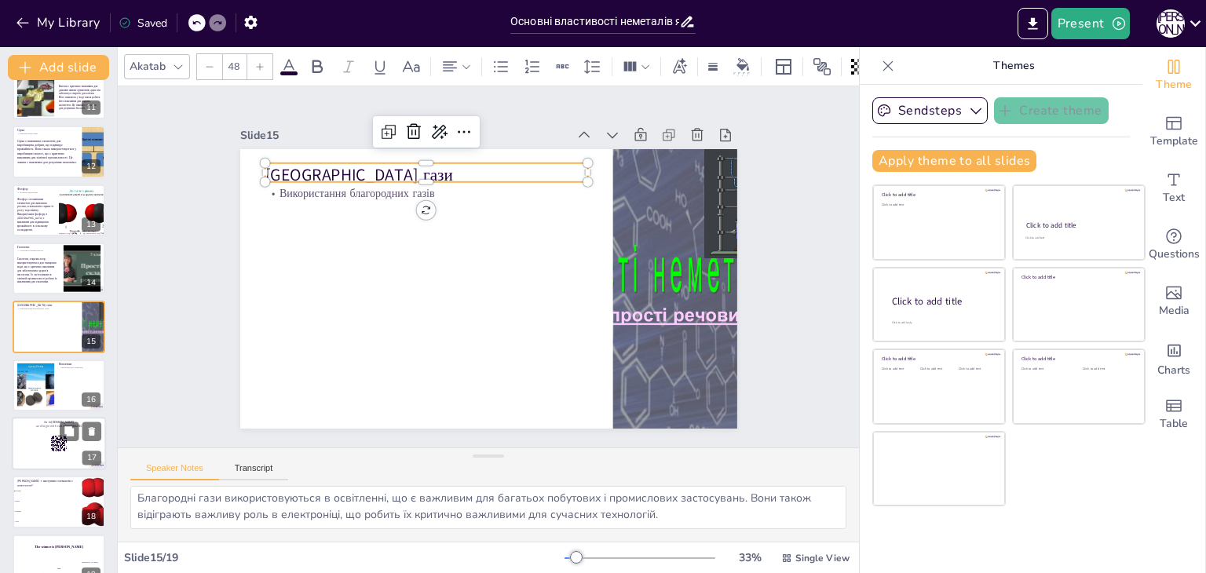
click at [280, 174] on p "Благородні гази" at bounding box center [426, 175] width 323 height 24
click at [382, 132] on icon at bounding box center [386, 133] width 9 height 9
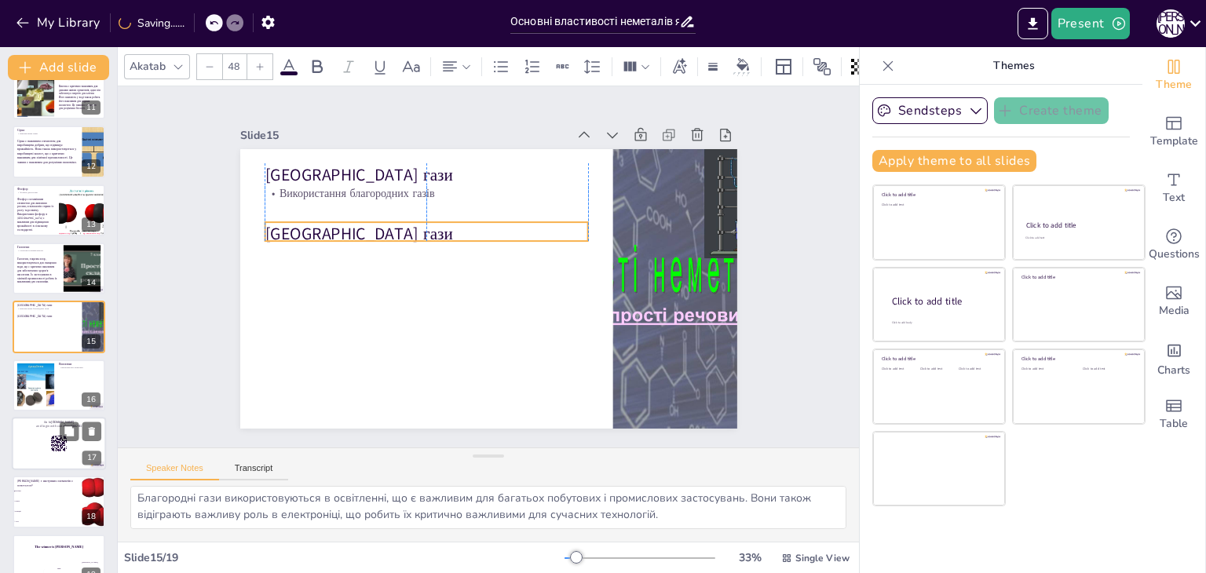
drag, startPoint x: 330, startPoint y: 165, endPoint x: 327, endPoint y: 221, distance: 56.6
click at [327, 222] on p "Благородні гази" at bounding box center [426, 234] width 323 height 24
click at [463, 228] on p "Благородні гази" at bounding box center [508, 199] width 90 height 321
click at [283, 228] on p "Благородні гази" at bounding box center [426, 234] width 323 height 24
click at [283, 227] on p "Благородні гази" at bounding box center [426, 232] width 323 height 24
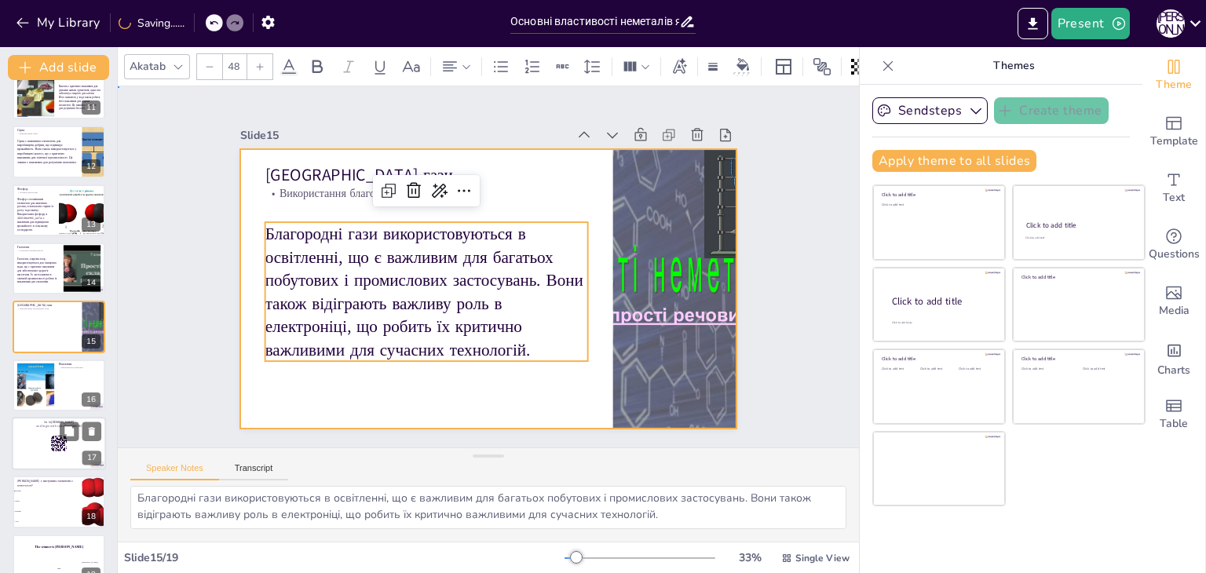
click at [240, 257] on div at bounding box center [488, 289] width 497 height 280
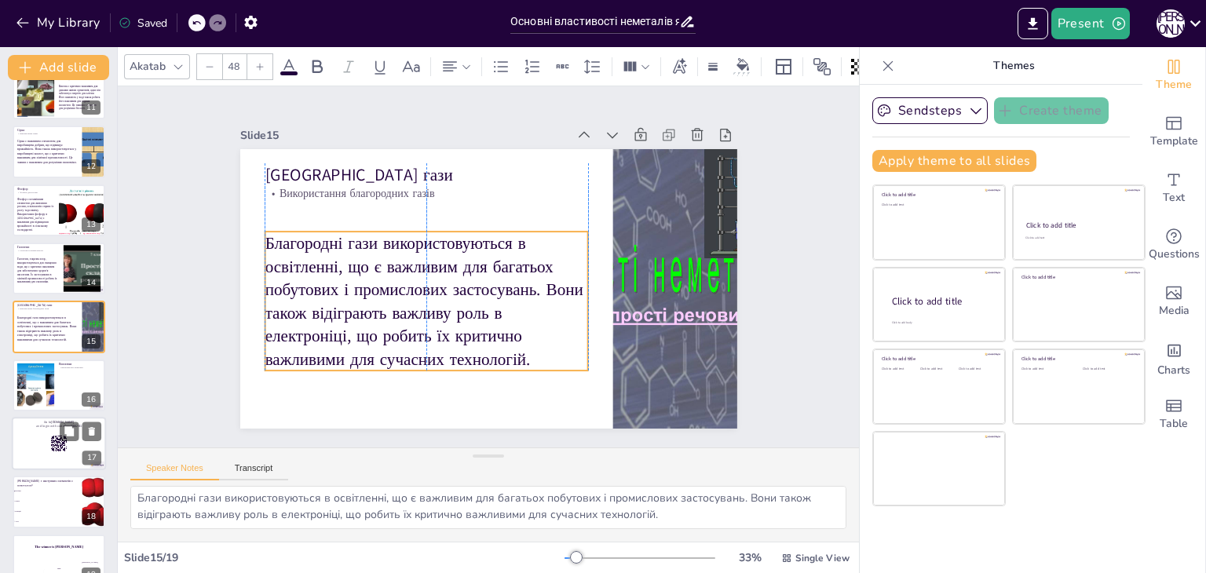
drag, startPoint x: 323, startPoint y: 243, endPoint x: 329, endPoint y: 252, distance: 10.9
click at [329, 252] on p "Благородні гази використовуються в освітленні, що є важливим для багатьох побут…" at bounding box center [426, 301] width 323 height 139
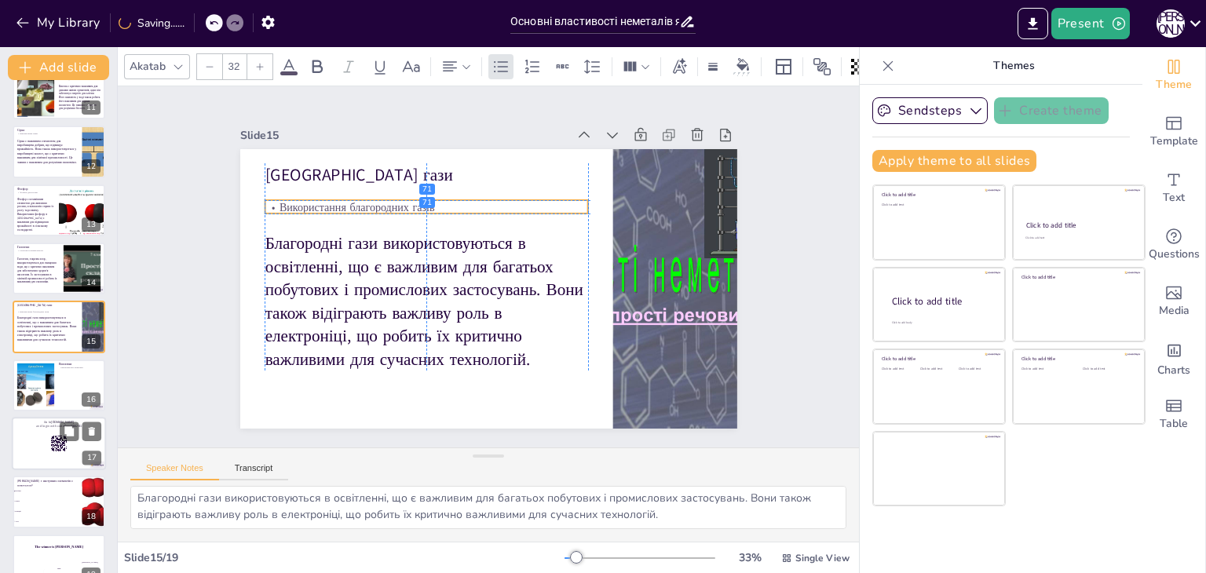
drag, startPoint x: 320, startPoint y: 189, endPoint x: 322, endPoint y: 203, distance: 13.6
click at [322, 203] on p "Використання благородних газів" at bounding box center [426, 208] width 323 height 16
click at [196, 239] on div "Slide 1 Основні властивості неметалів як простих речовин У цій презентації ми р…" at bounding box center [488, 266] width 585 height 323
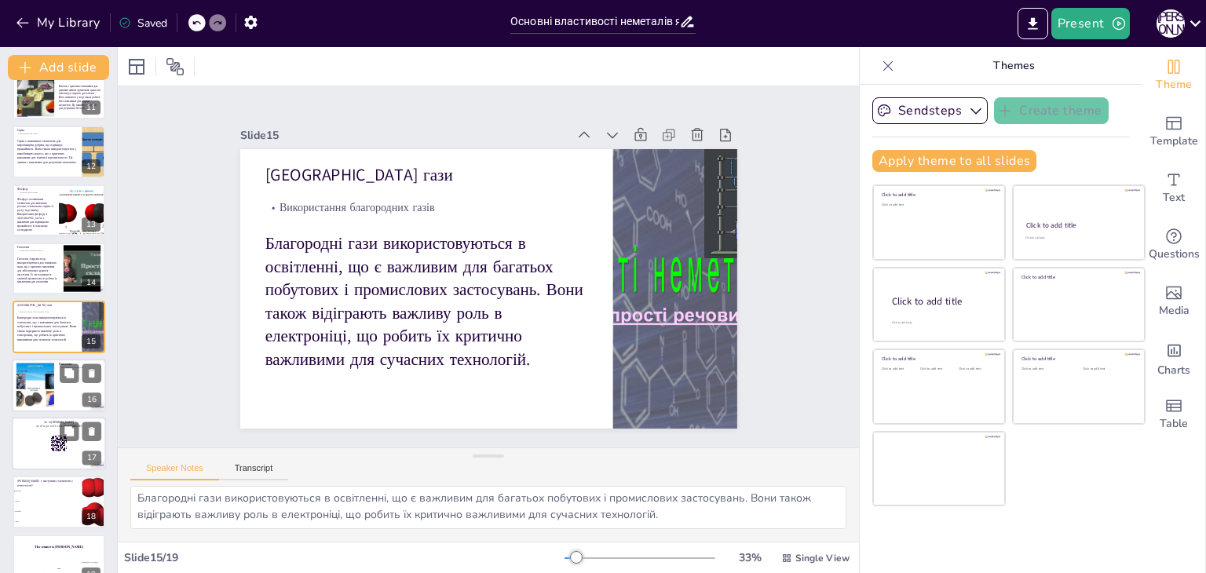
click at [39, 386] on div at bounding box center [35, 385] width 64 height 48
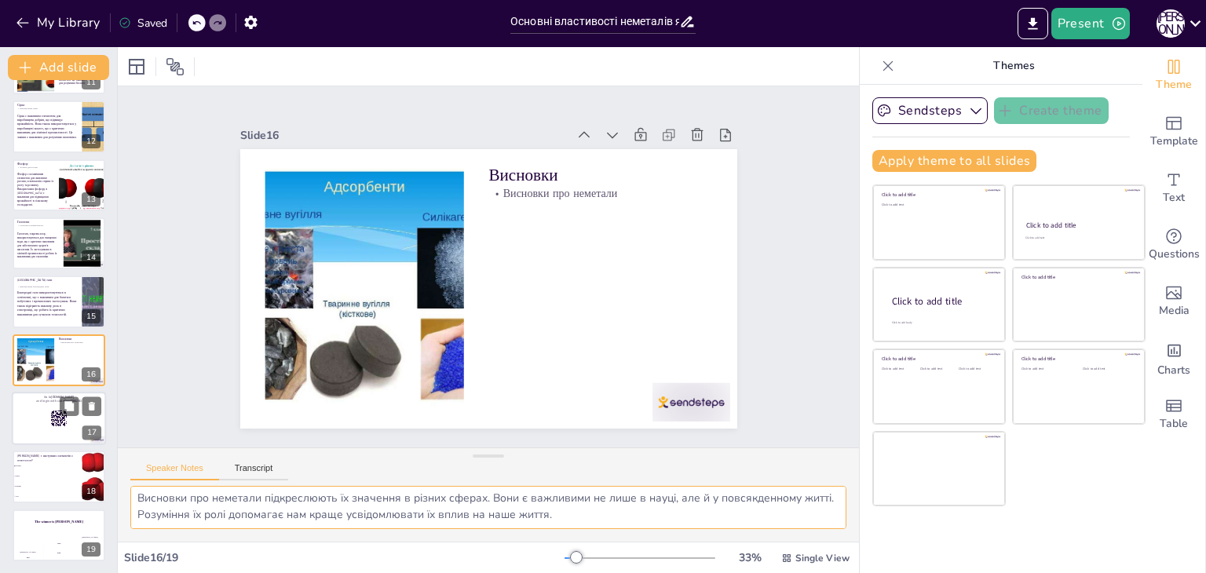
drag, startPoint x: 133, startPoint y: 493, endPoint x: 612, endPoint y: 578, distance: 486.4
click at [612, 572] on html "My Library Saved Основні властивості неметалів як простих речовин Present П Л D…" at bounding box center [603, 286] width 1206 height 573
click at [689, 396] on div at bounding box center [691, 402] width 78 height 38
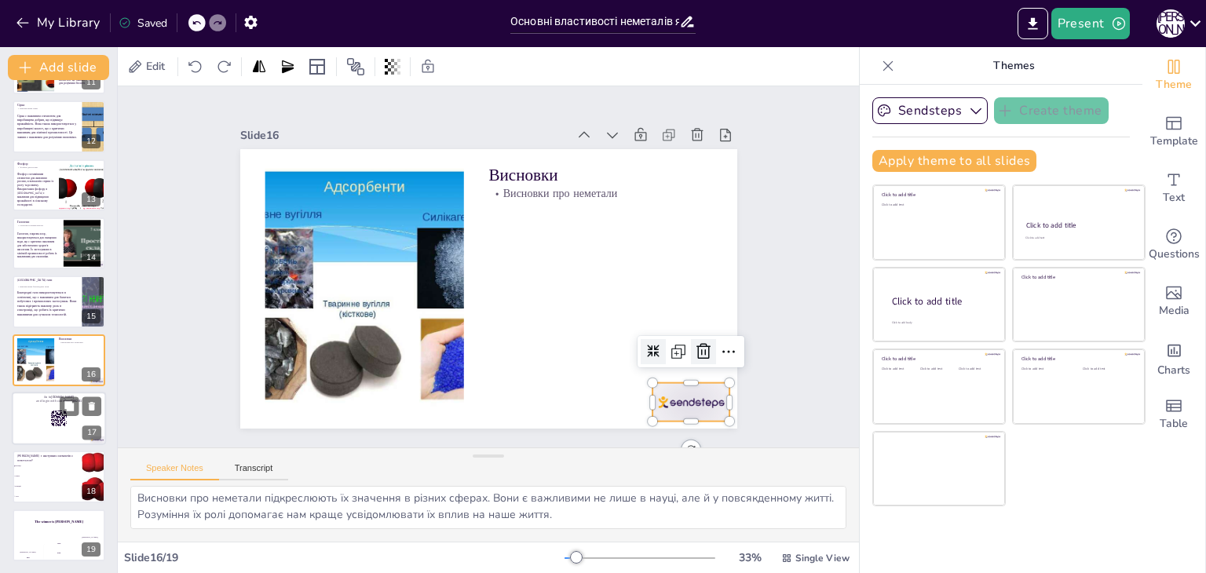
click at [697, 342] on icon at bounding box center [703, 351] width 19 height 19
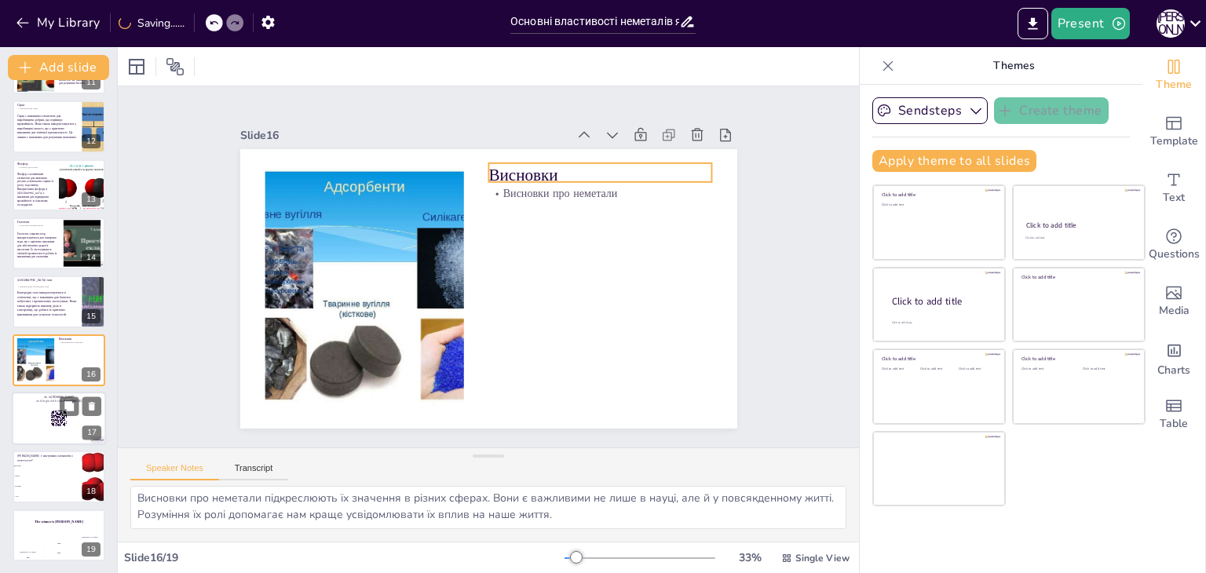
click at [503, 164] on p "Висновки" at bounding box center [600, 175] width 224 height 24
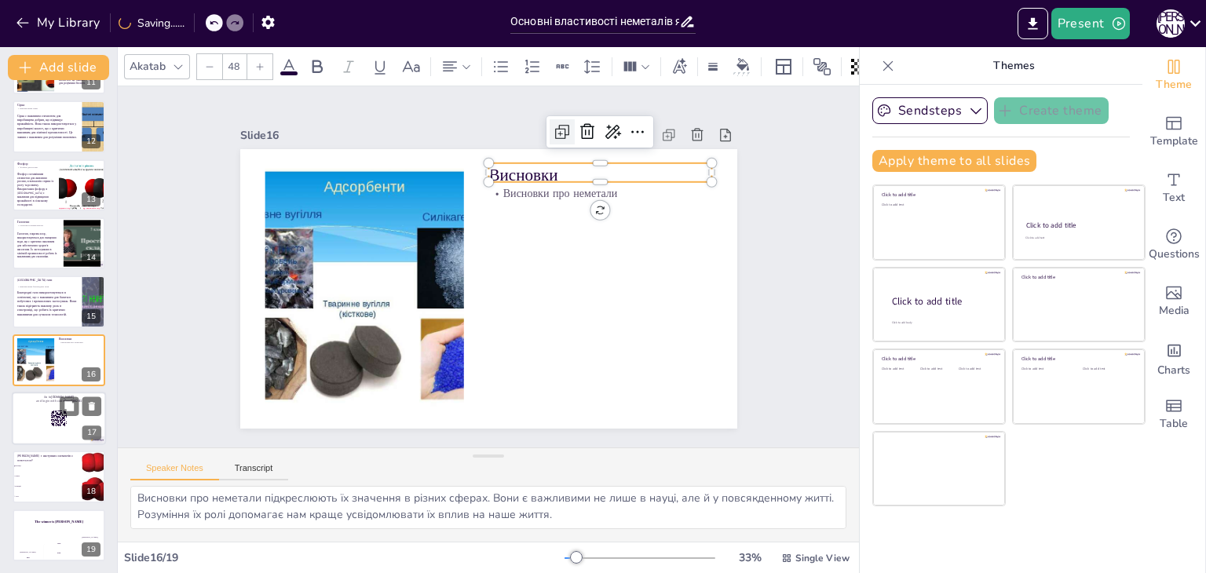
click at [560, 126] on icon at bounding box center [564, 130] width 9 height 9
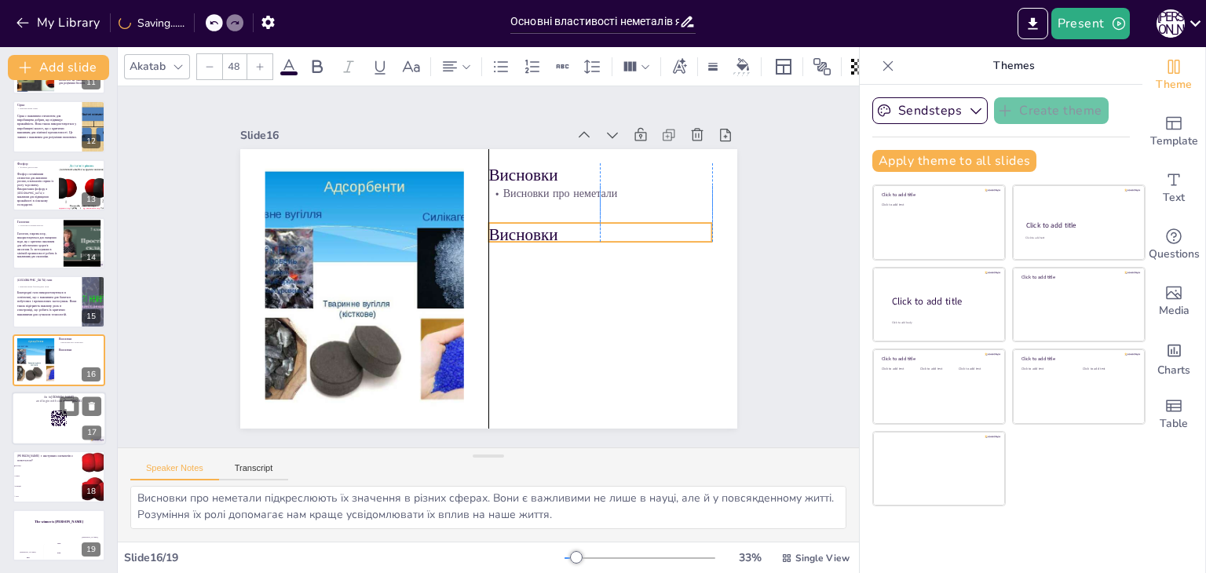
drag, startPoint x: 509, startPoint y: 165, endPoint x: 509, endPoint y: 222, distance: 57.3
click at [509, 223] on p "Висновки" at bounding box center [600, 235] width 224 height 24
click at [508, 223] on p "Висновки" at bounding box center [600, 235] width 224 height 24
click at [506, 230] on p "Висновки" at bounding box center [600, 235] width 224 height 24
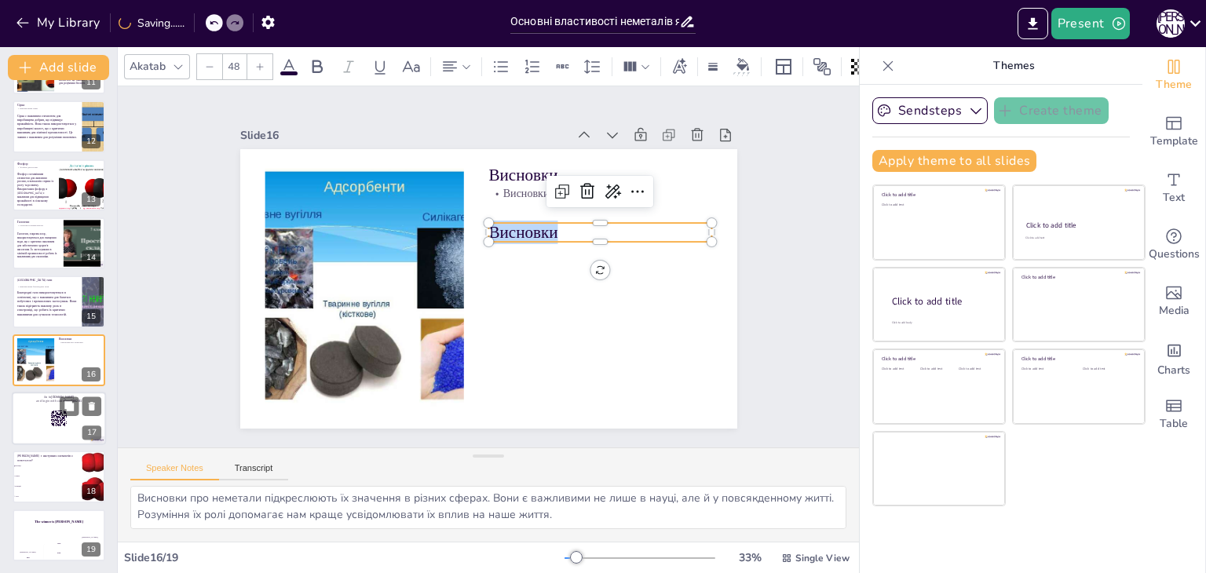
click at [506, 227] on p "Висновки" at bounding box center [603, 244] width 225 height 46
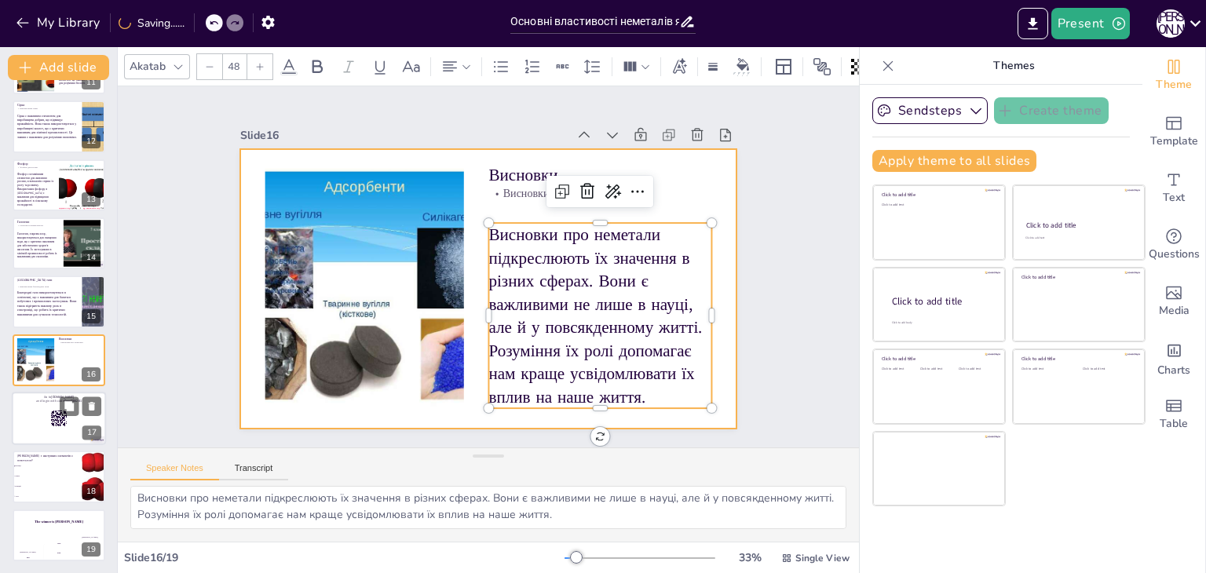
click at [704, 200] on div at bounding box center [487, 289] width 524 height 330
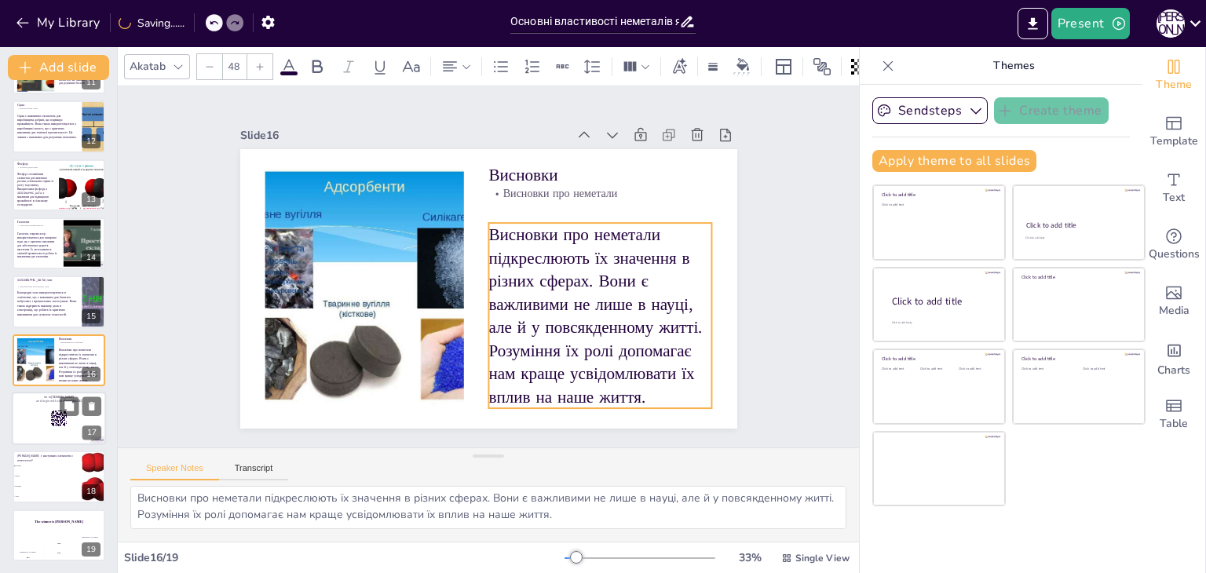
click at [678, 223] on p "Висновки про неметали підкреслюють їх значення в різних сферах. Вони є важливим…" at bounding box center [594, 327] width 242 height 208
click at [206, 69] on div at bounding box center [209, 66] width 25 height 25
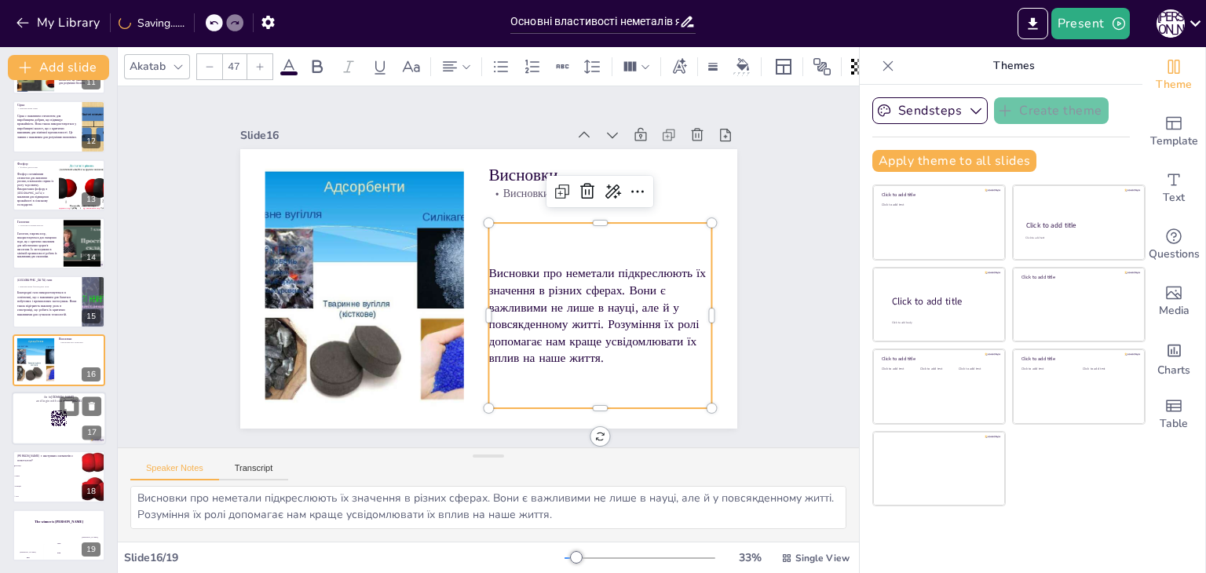
click at [254, 63] on div at bounding box center [259, 66] width 25 height 25
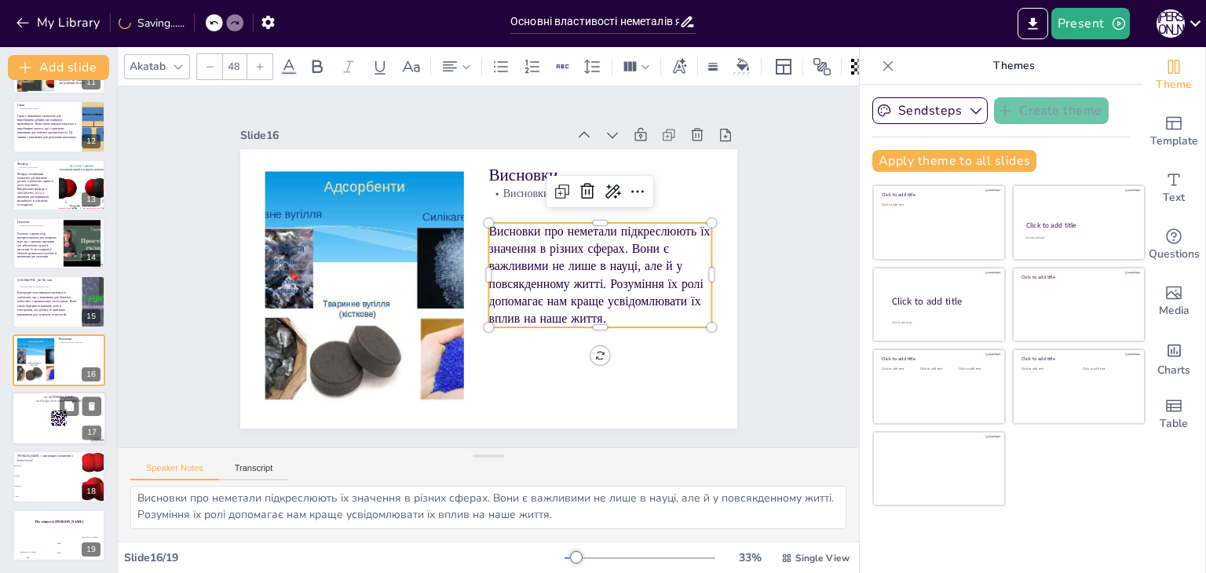
click at [254, 63] on div at bounding box center [259, 66] width 25 height 25
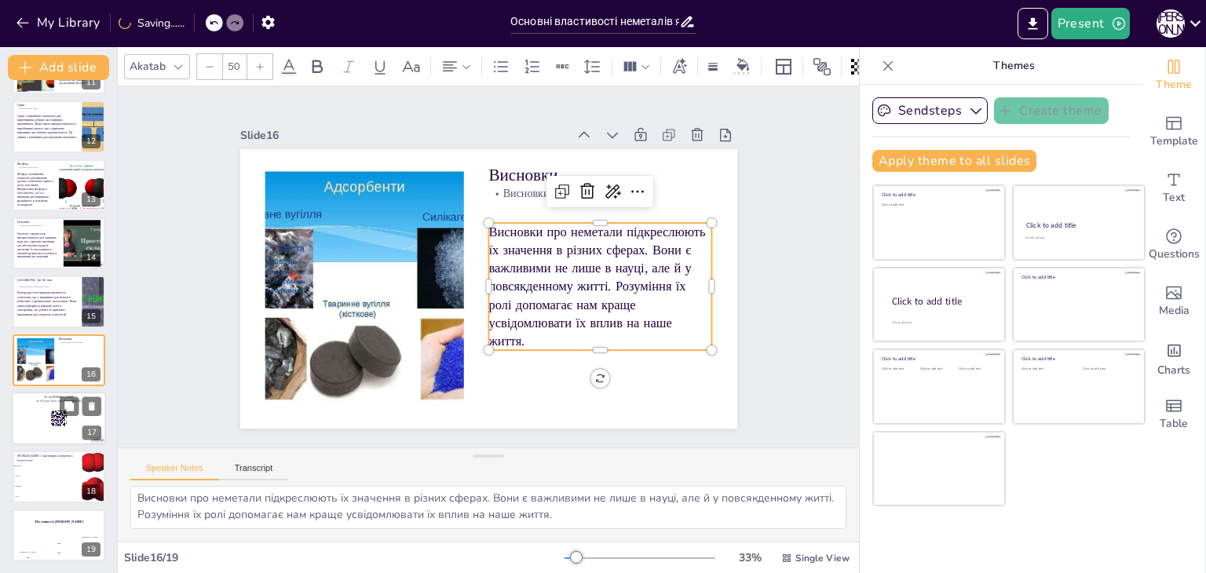
click at [254, 63] on div at bounding box center [259, 66] width 25 height 25
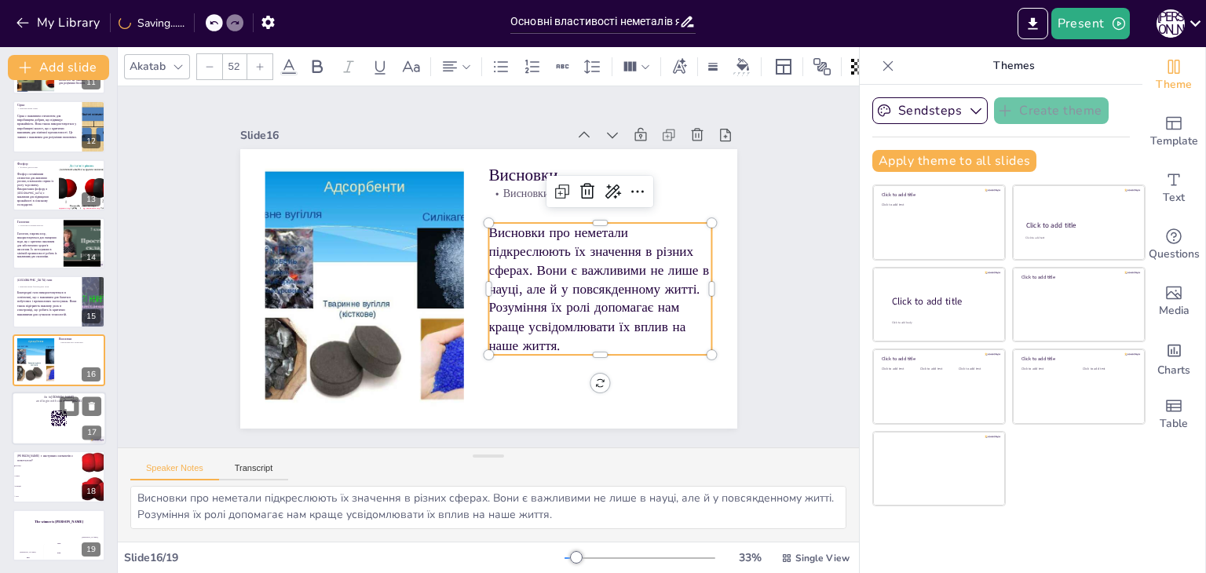
click at [254, 63] on div at bounding box center [259, 66] width 25 height 25
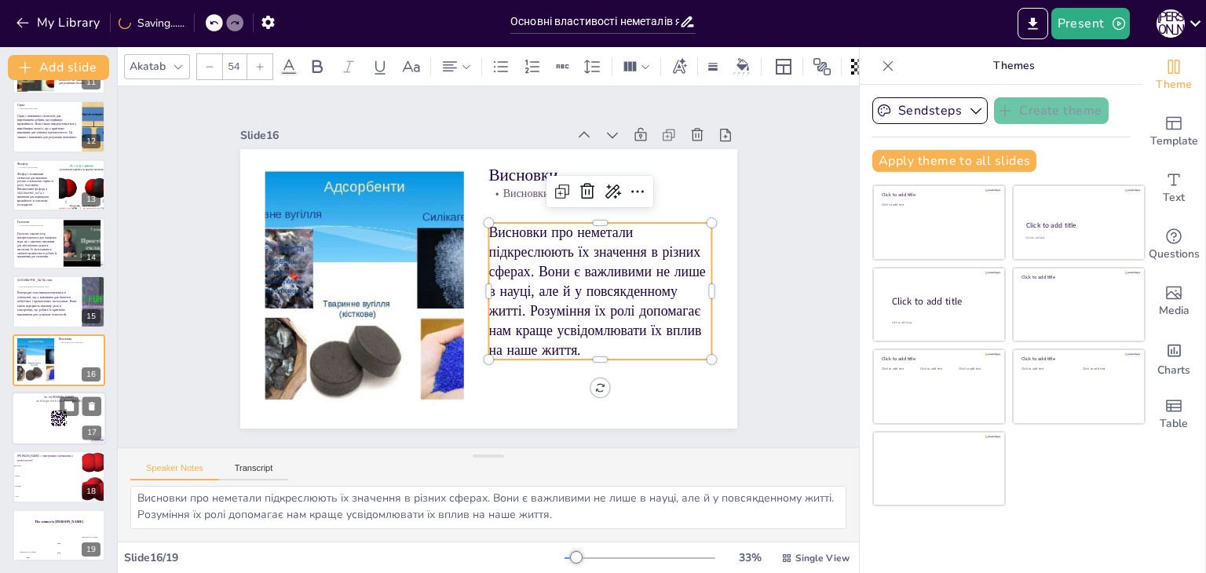
click at [254, 63] on div at bounding box center [259, 66] width 25 height 25
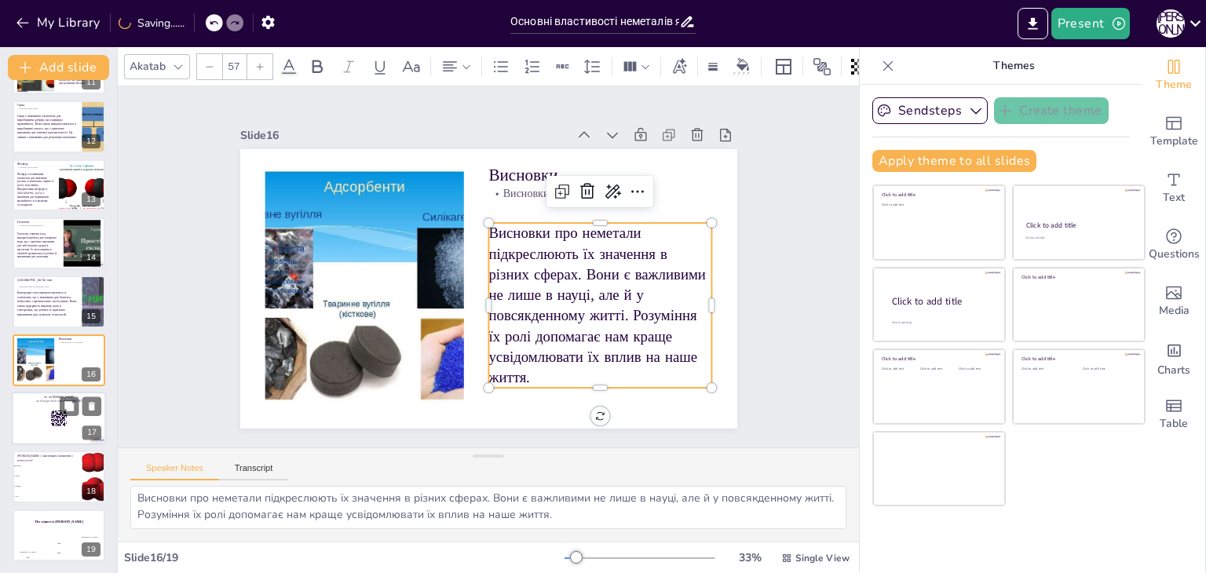
click at [254, 63] on div at bounding box center [259, 66] width 25 height 25
click at [747, 214] on div "Slide 1 Основні властивості неметалів як простих речовин У цій презентації ми р…" at bounding box center [488, 266] width 585 height 323
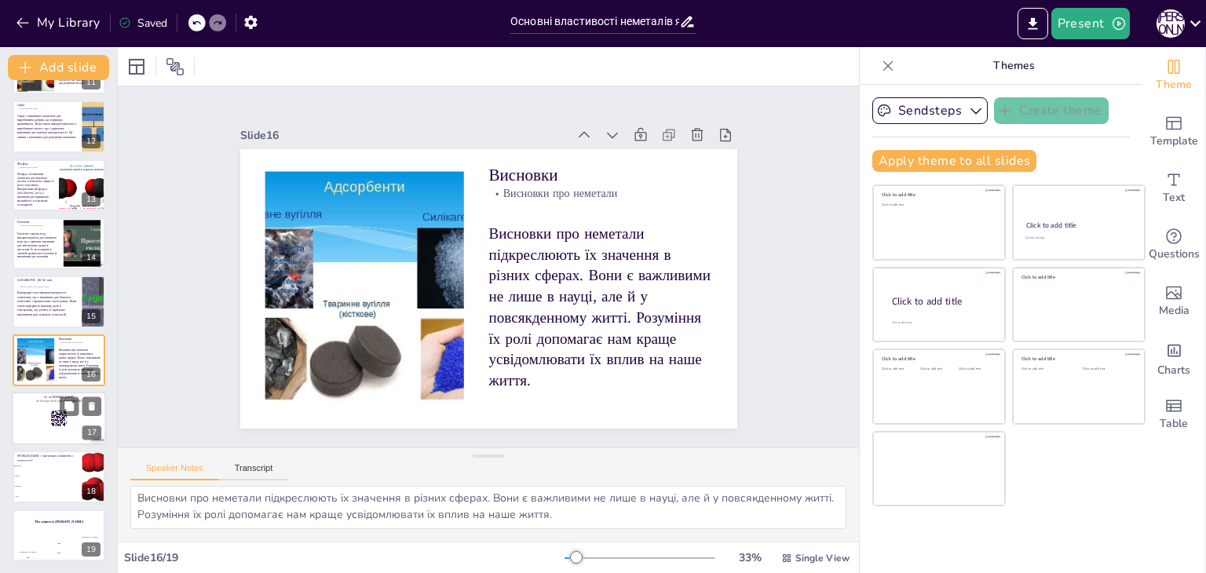
click at [66, 418] on rect at bounding box center [58, 418] width 17 height 17
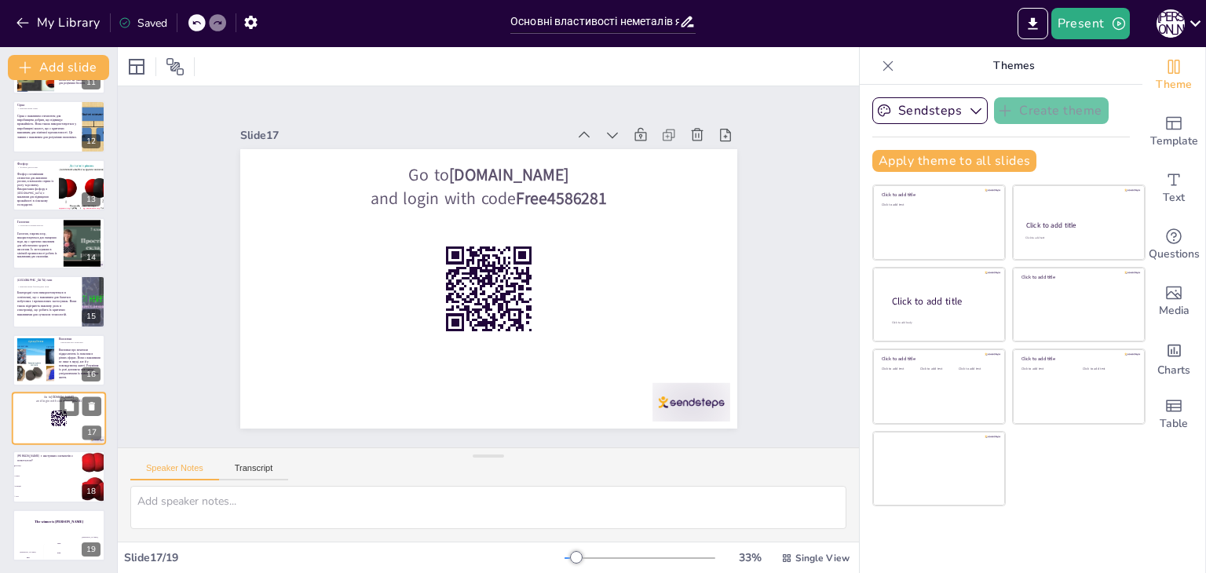
scroll to position [0, 0]
click at [97, 407] on icon at bounding box center [91, 406] width 11 height 11
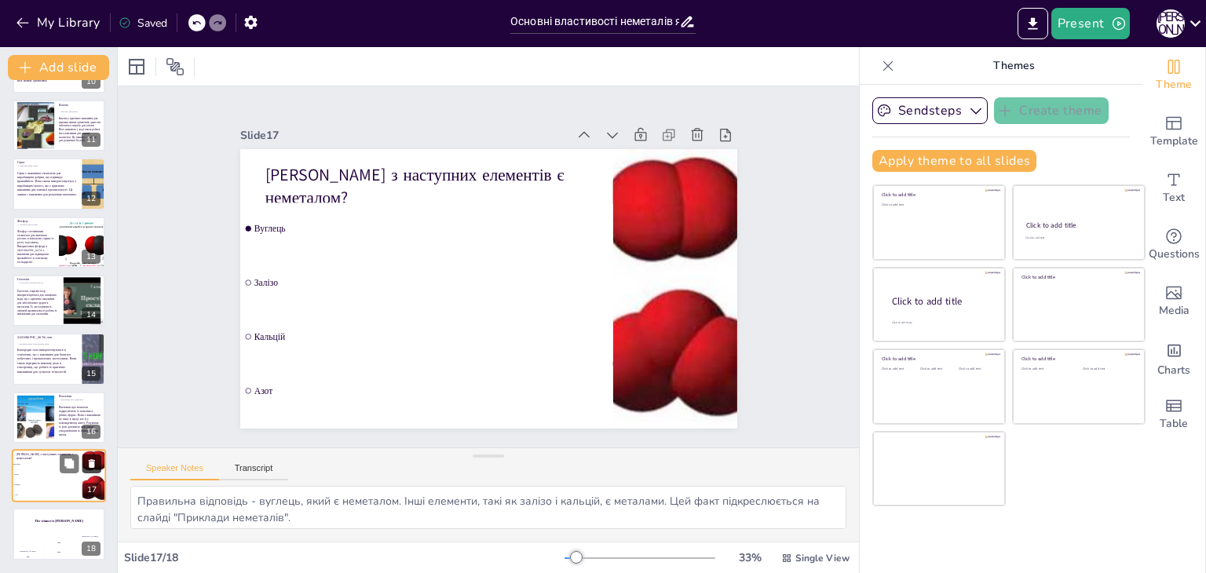
scroll to position [576, 0]
click at [57, 535] on div "Jaap 200" at bounding box center [58, 548] width 31 height 27
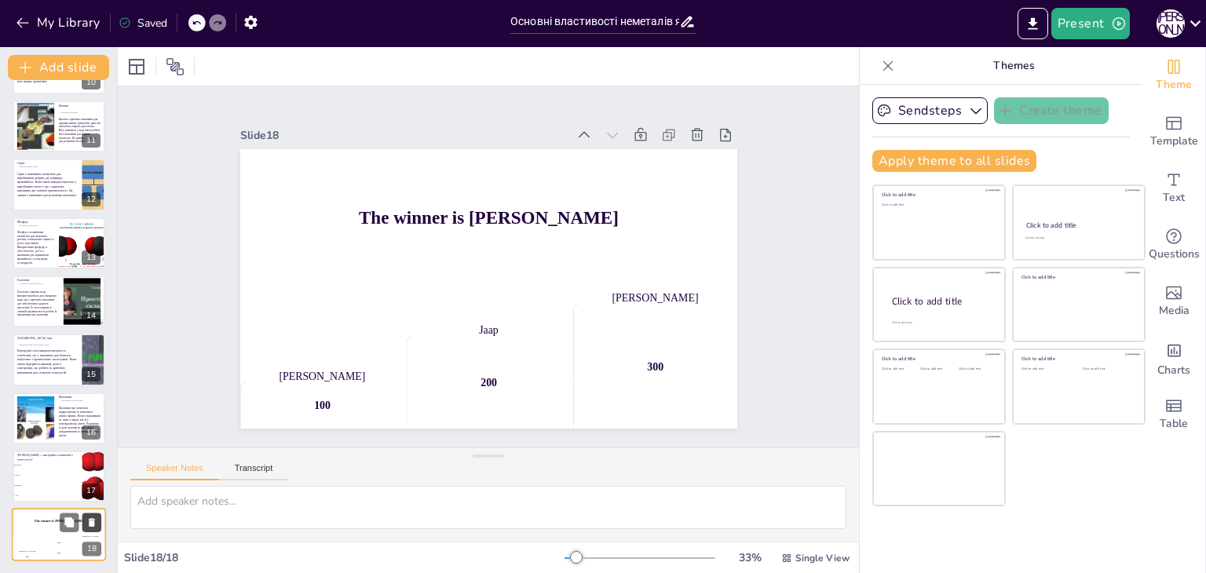
click at [94, 519] on icon at bounding box center [91, 522] width 11 height 11
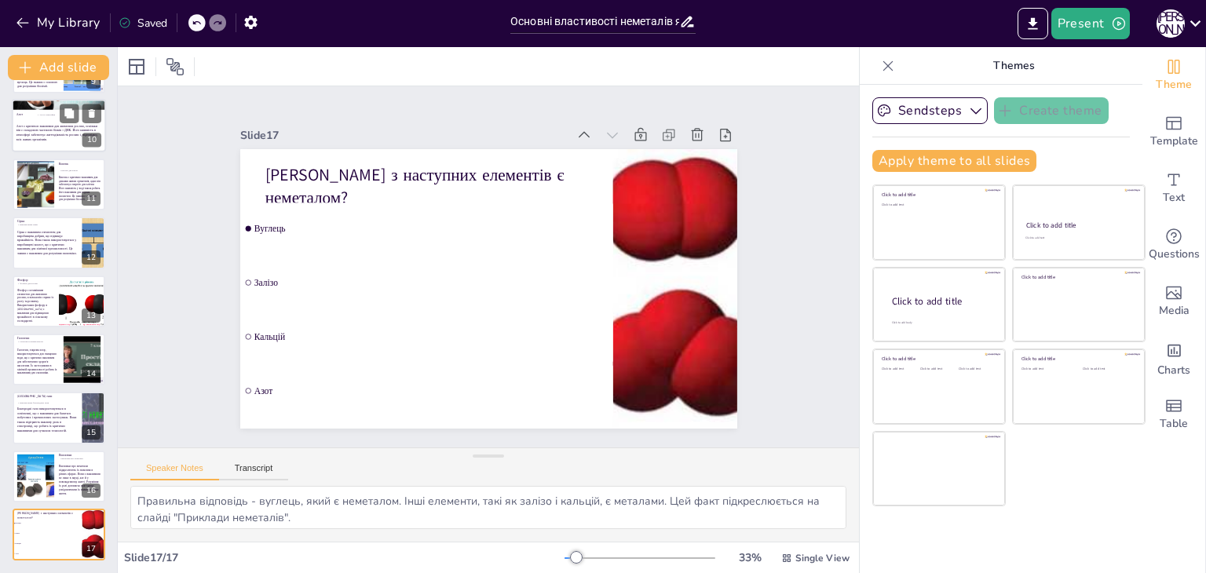
scroll to position [0, 0]
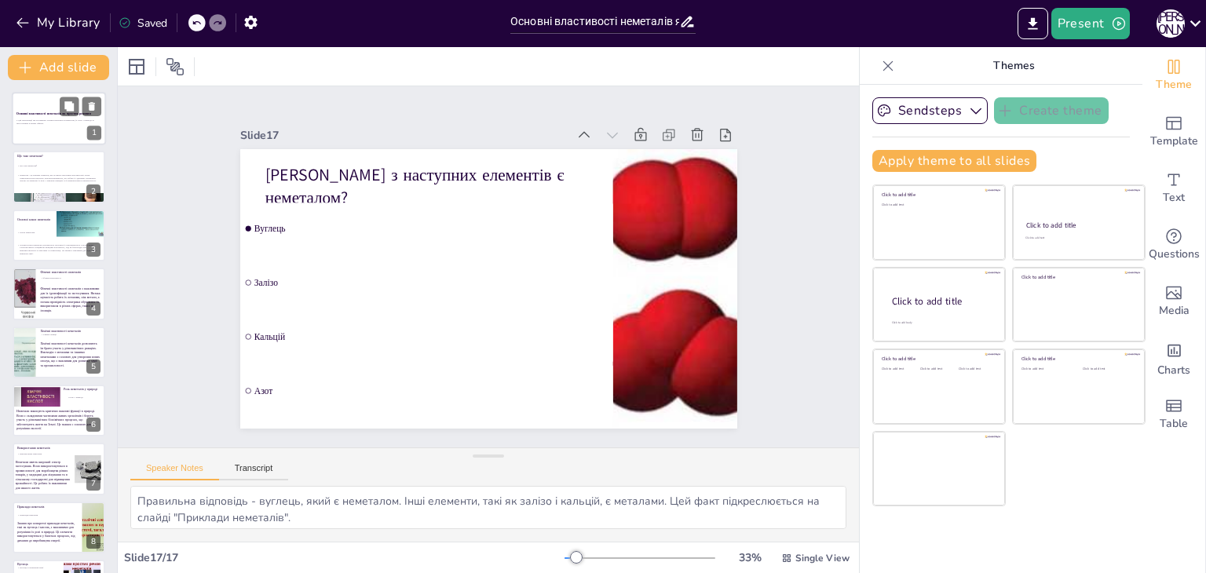
click at [48, 134] on div at bounding box center [59, 118] width 94 height 53
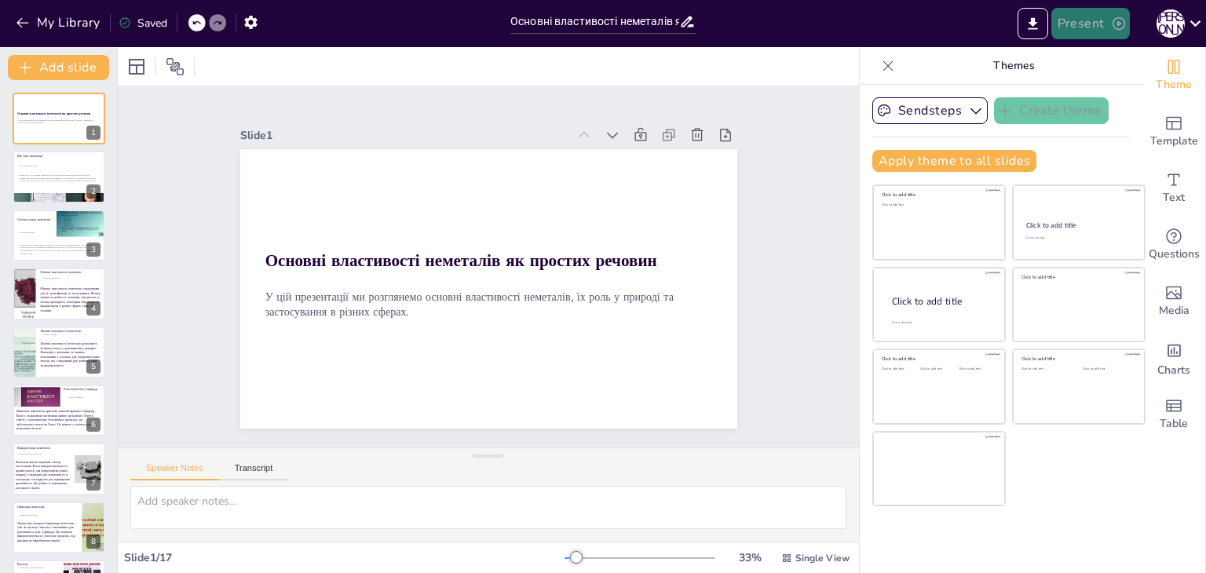
click at [1068, 23] on button "Present" at bounding box center [1090, 23] width 79 height 31
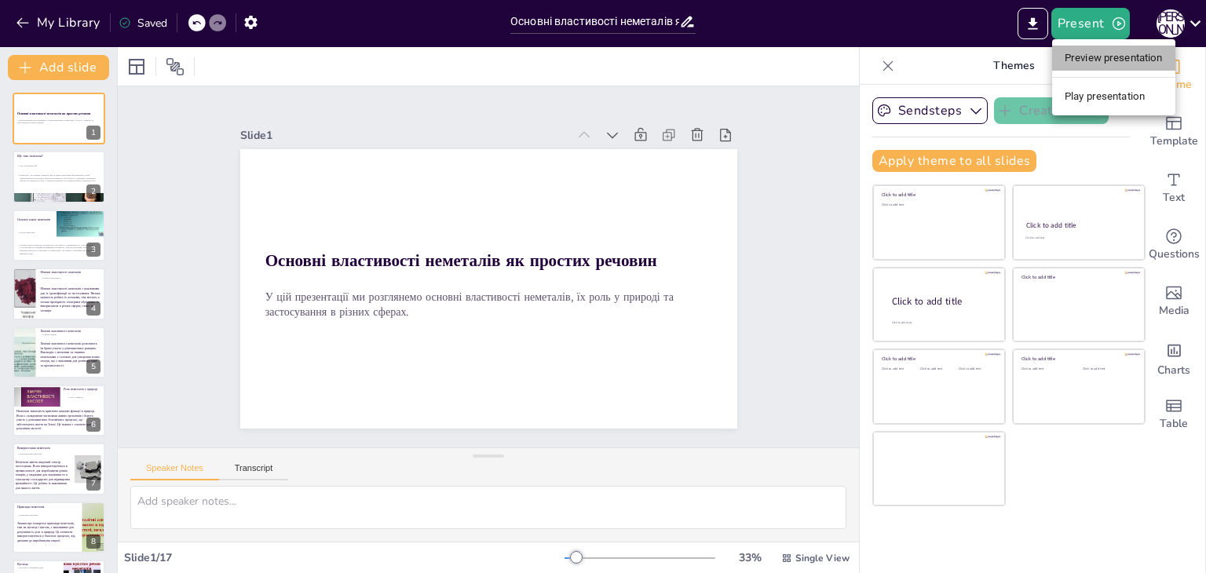
click at [1082, 69] on li "Preview presentation" at bounding box center [1113, 58] width 123 height 25
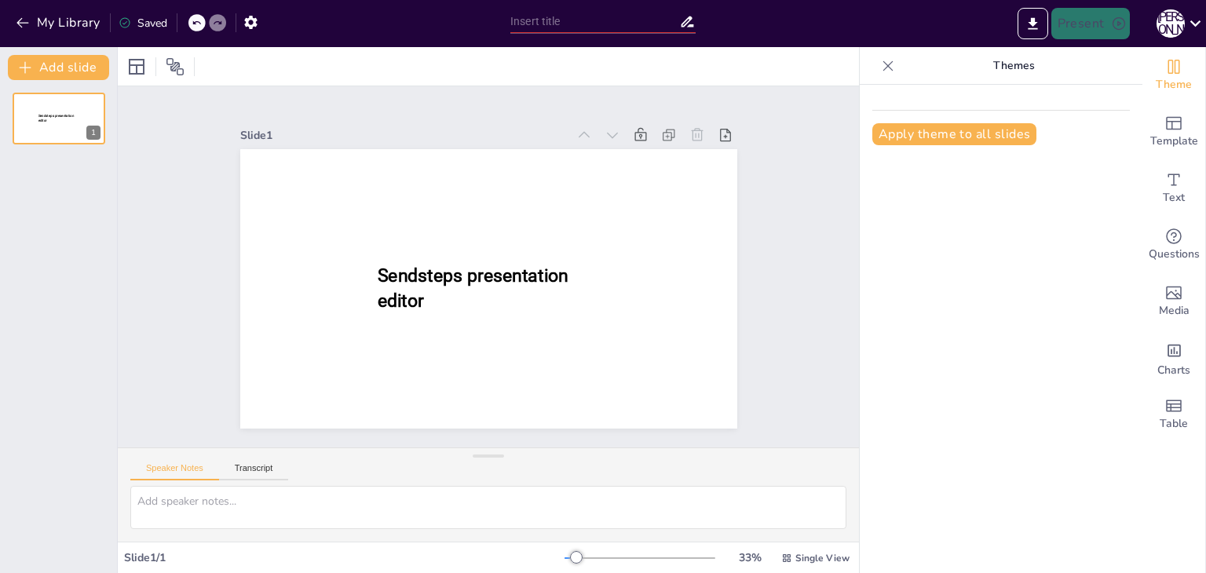
type input "Основні властивості неметалів як простих речовин"
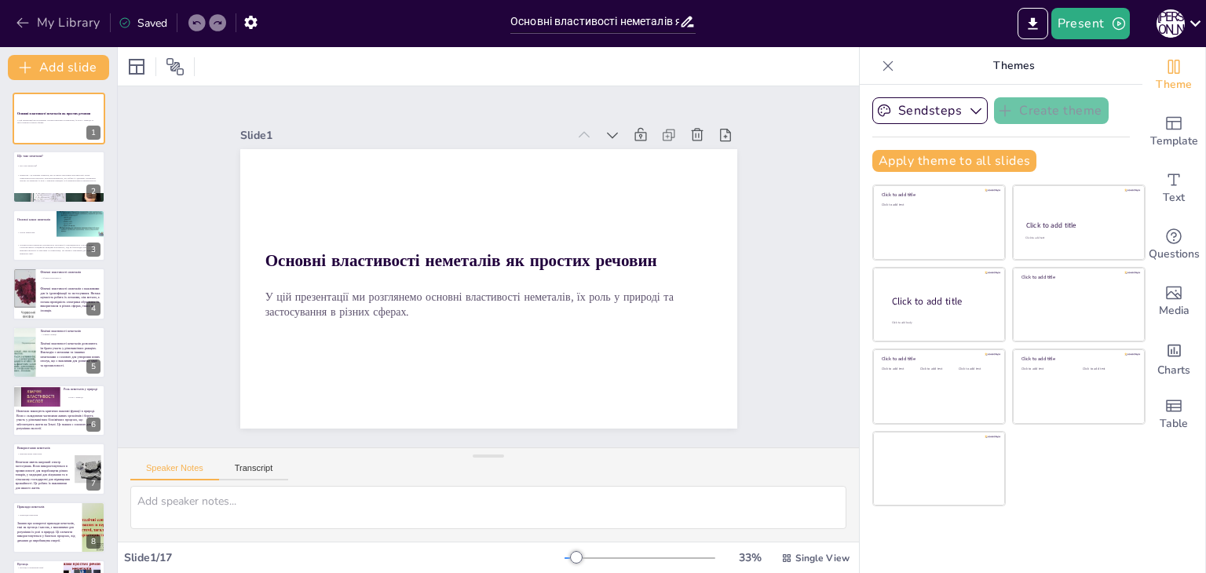
checkbox input "true"
click at [16, 24] on icon "button" at bounding box center [23, 23] width 16 height 16
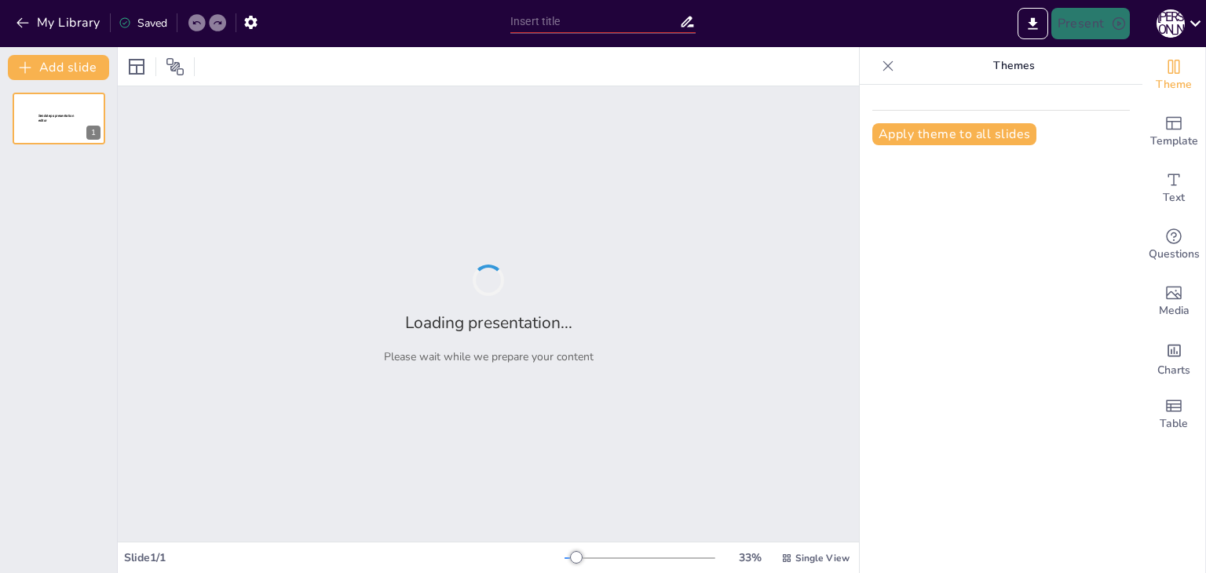
type input "Солі в хімії: Класифікація, номенклатура та властивості"
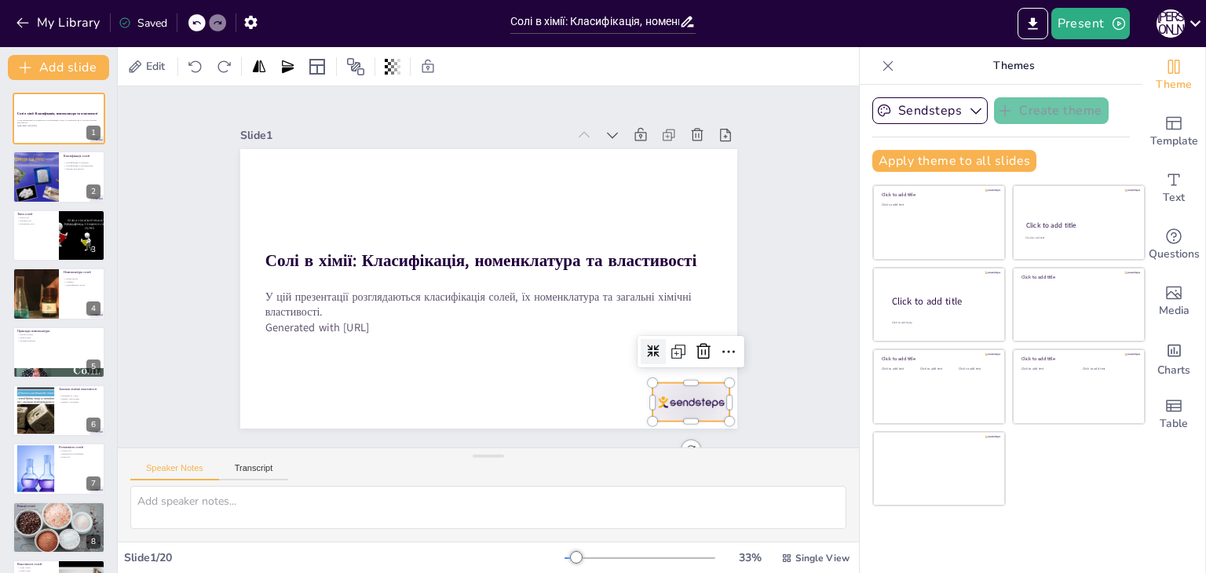
click at [706, 397] on div at bounding box center [691, 402] width 78 height 38
click at [696, 345] on icon at bounding box center [703, 351] width 14 height 16
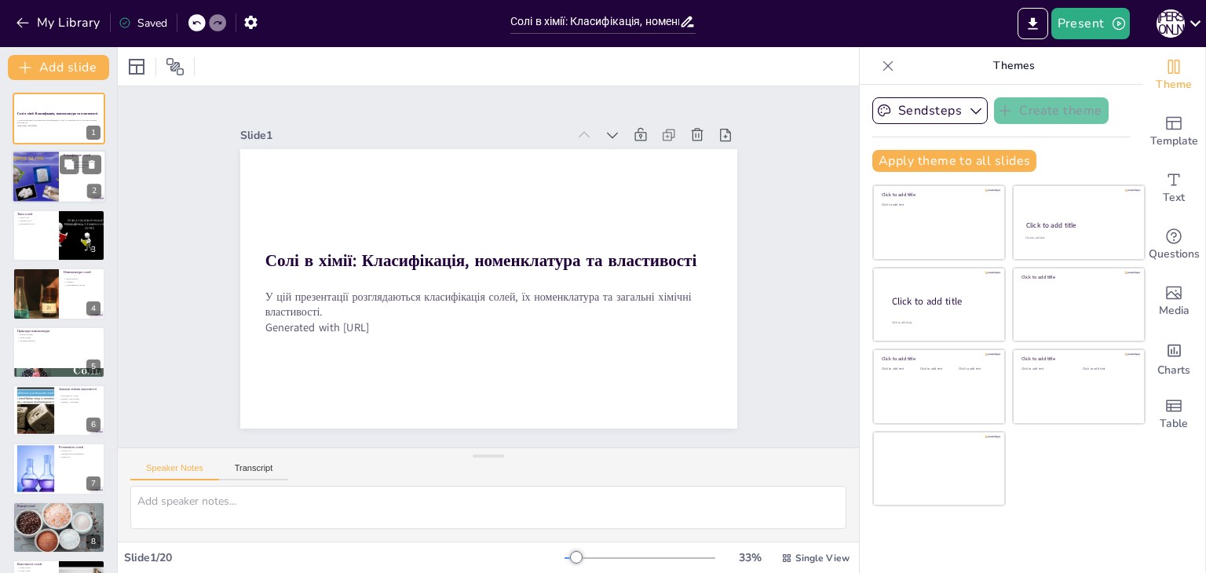
click at [68, 177] on div at bounding box center [59, 177] width 94 height 53
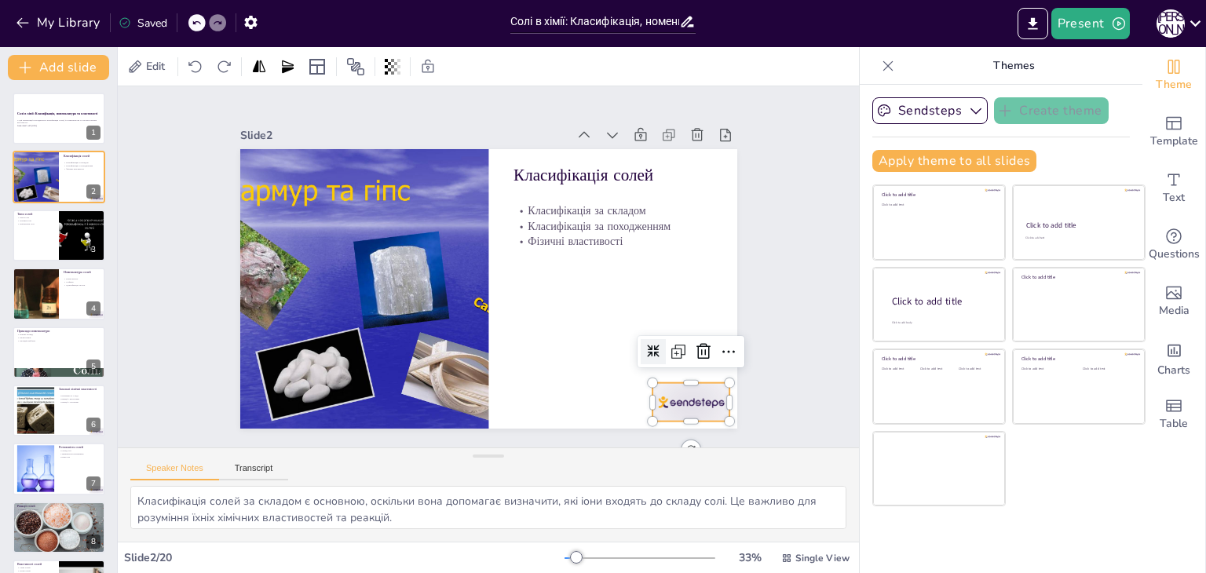
click at [682, 383] on div at bounding box center [691, 402] width 78 height 38
click at [694, 347] on icon at bounding box center [703, 351] width 19 height 19
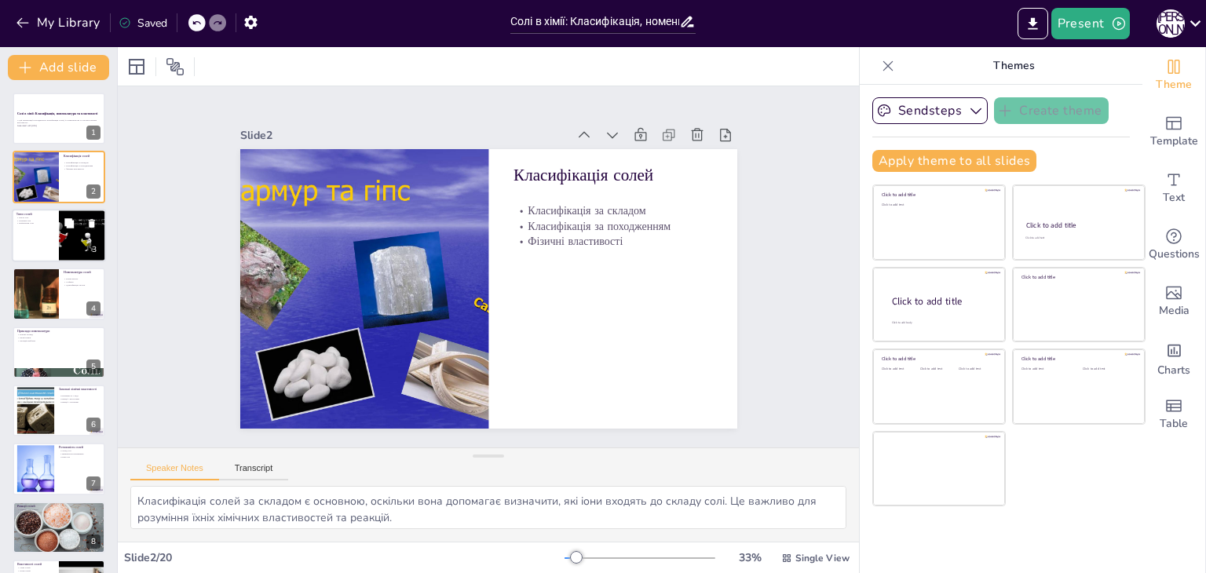
click at [68, 247] on div at bounding box center [82, 235] width 71 height 53
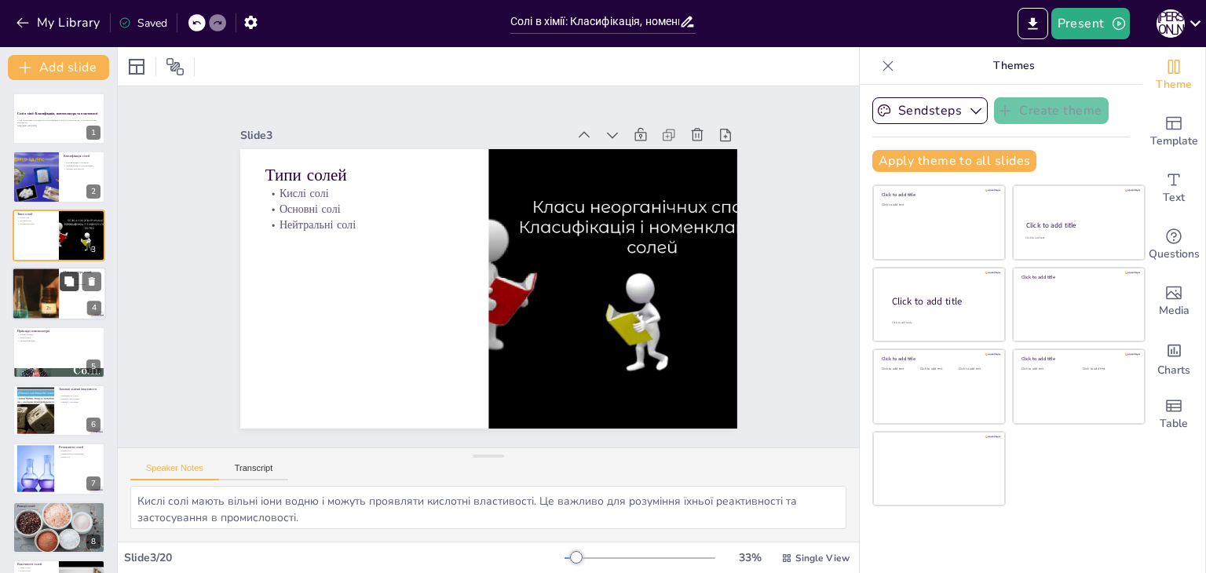
click at [71, 281] on icon at bounding box center [68, 280] width 9 height 9
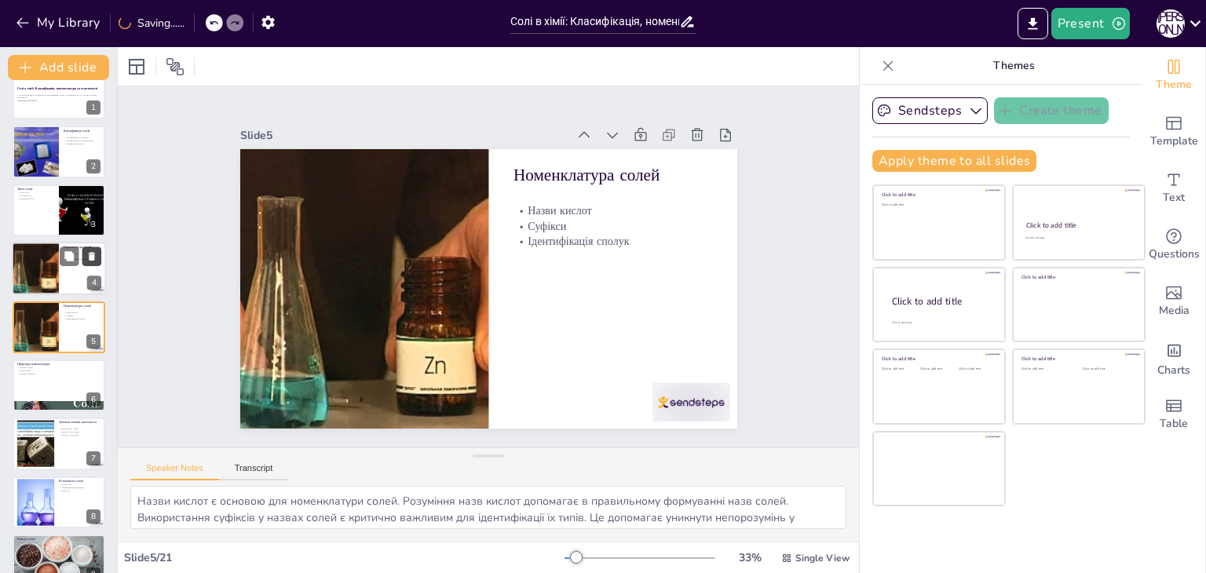
click at [90, 252] on icon at bounding box center [91, 256] width 11 height 11
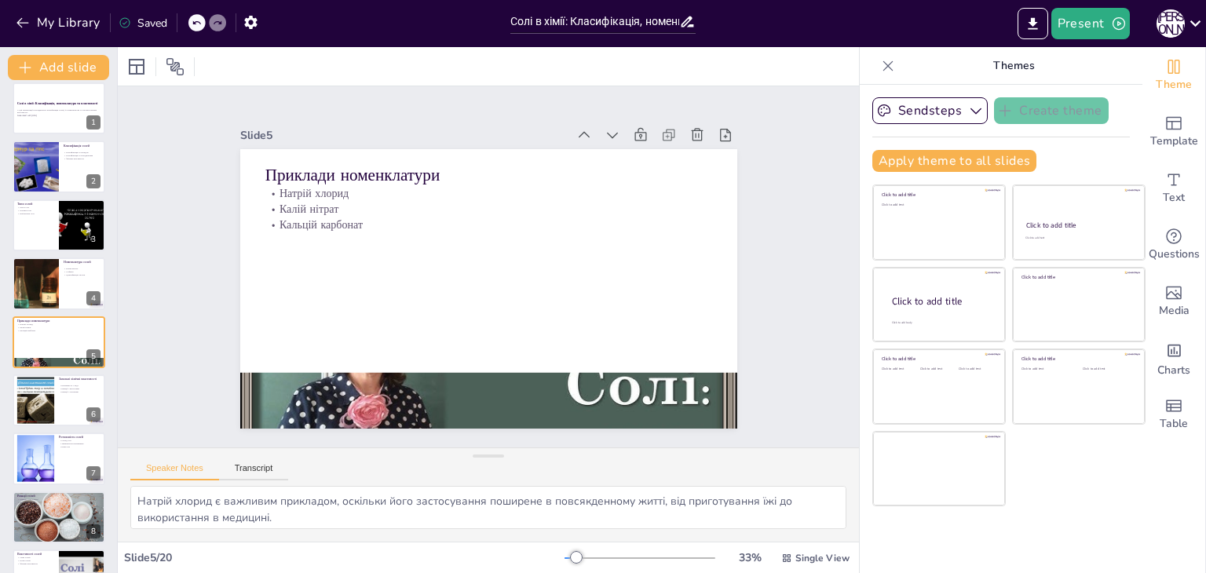
scroll to position [0, 0]
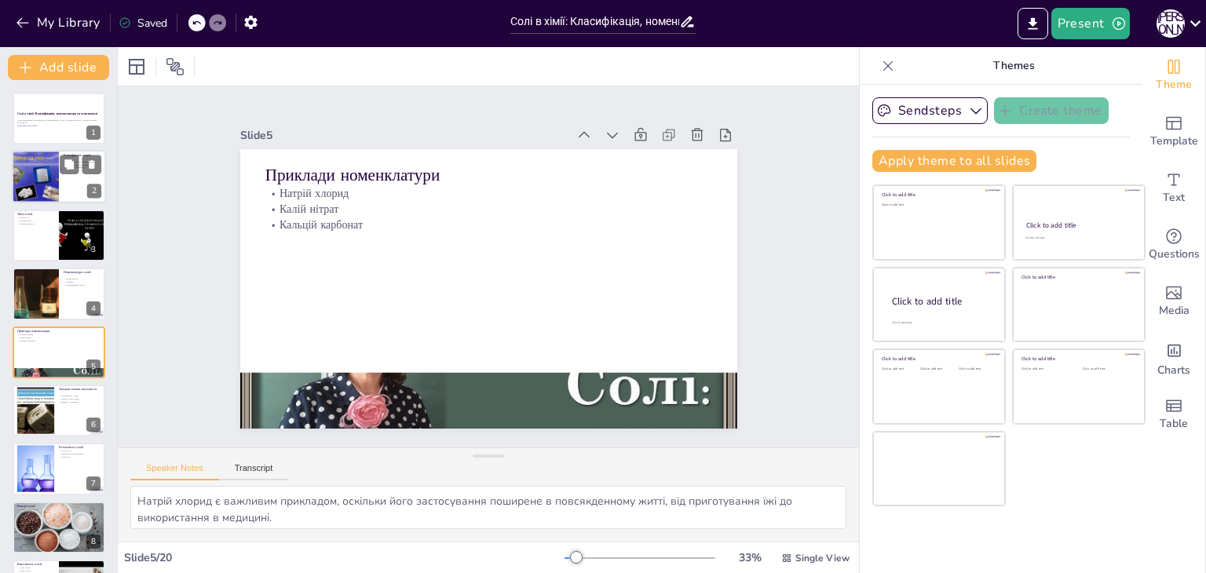
click at [64, 188] on div at bounding box center [59, 177] width 94 height 53
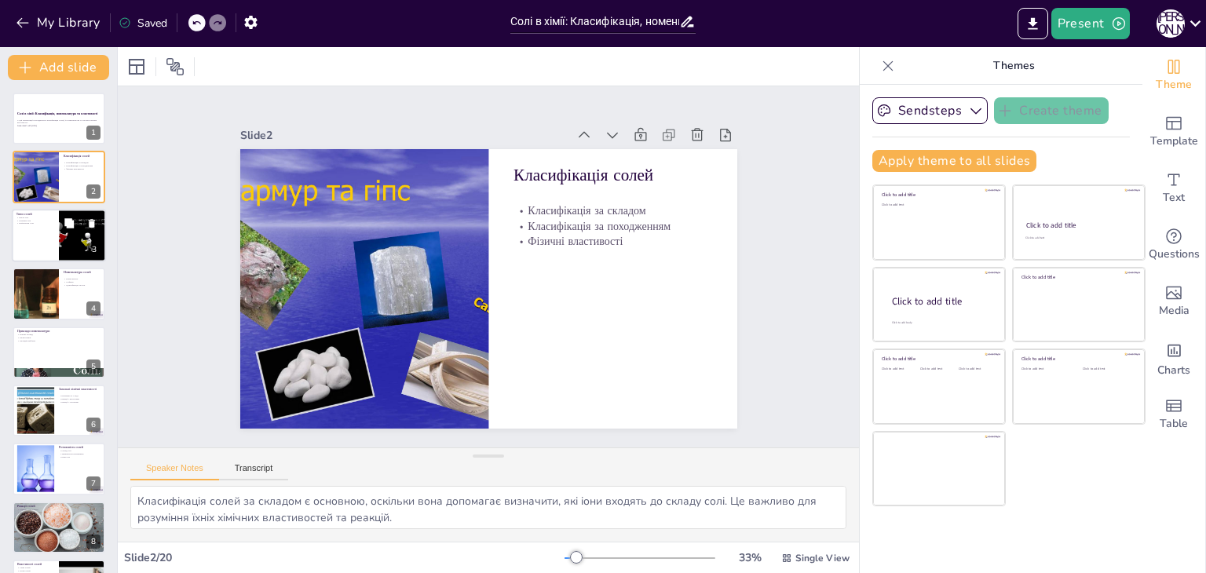
click at [51, 238] on div at bounding box center [59, 235] width 94 height 53
type textarea "Кислі солі мають вільні іони водню і можуть проявляти кислотні властивості. Це …"
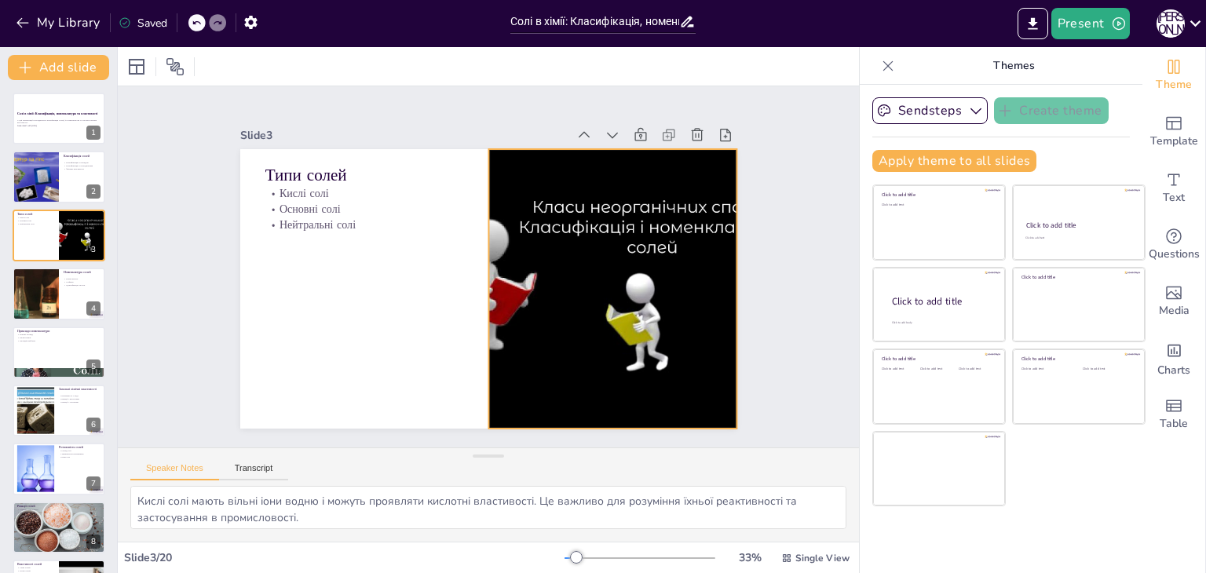
click at [666, 311] on div at bounding box center [612, 289] width 373 height 280
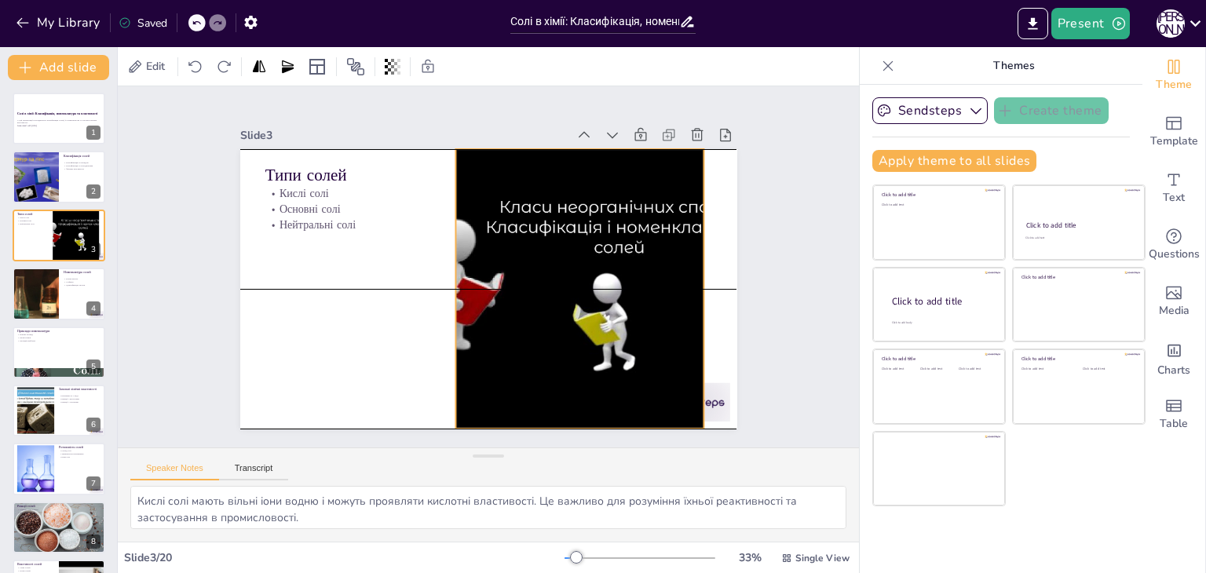
drag, startPoint x: 543, startPoint y: 243, endPoint x: 510, endPoint y: 246, distance: 33.1
click at [510, 246] on div at bounding box center [549, 337] width 466 height 445
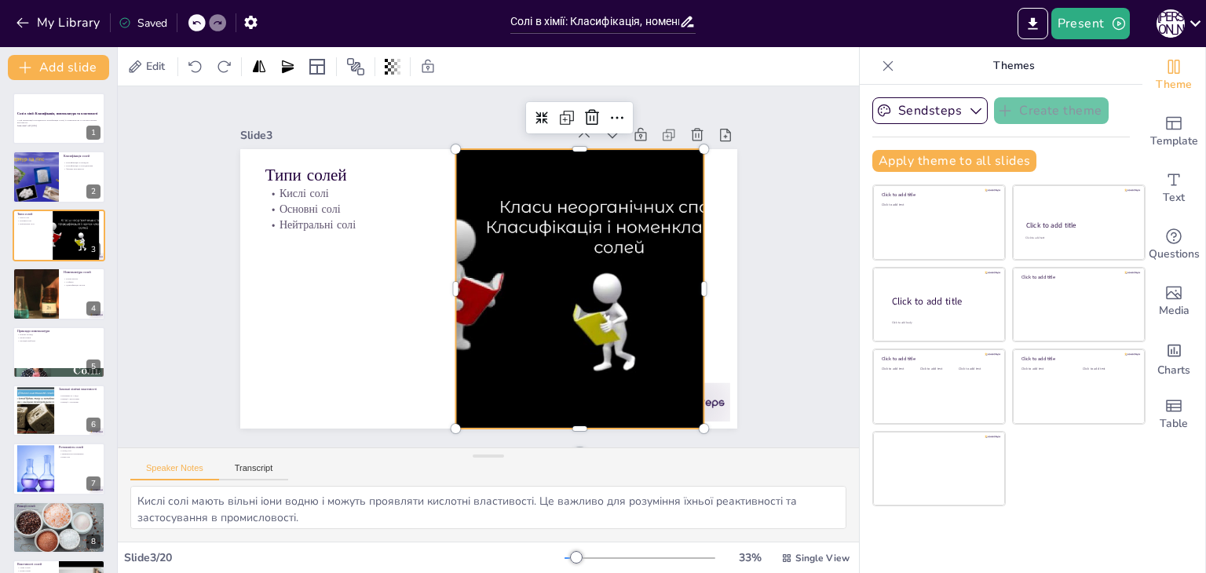
click at [580, 222] on div at bounding box center [579, 289] width 373 height 280
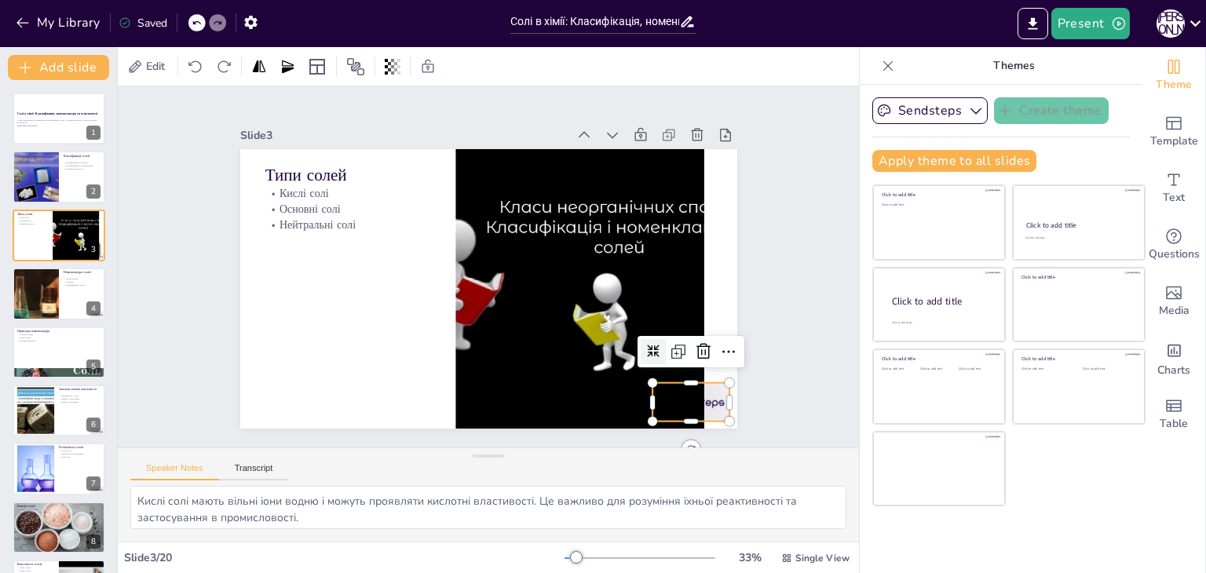
click at [704, 387] on div at bounding box center [691, 402] width 78 height 38
click at [696, 345] on icon at bounding box center [703, 351] width 14 height 16
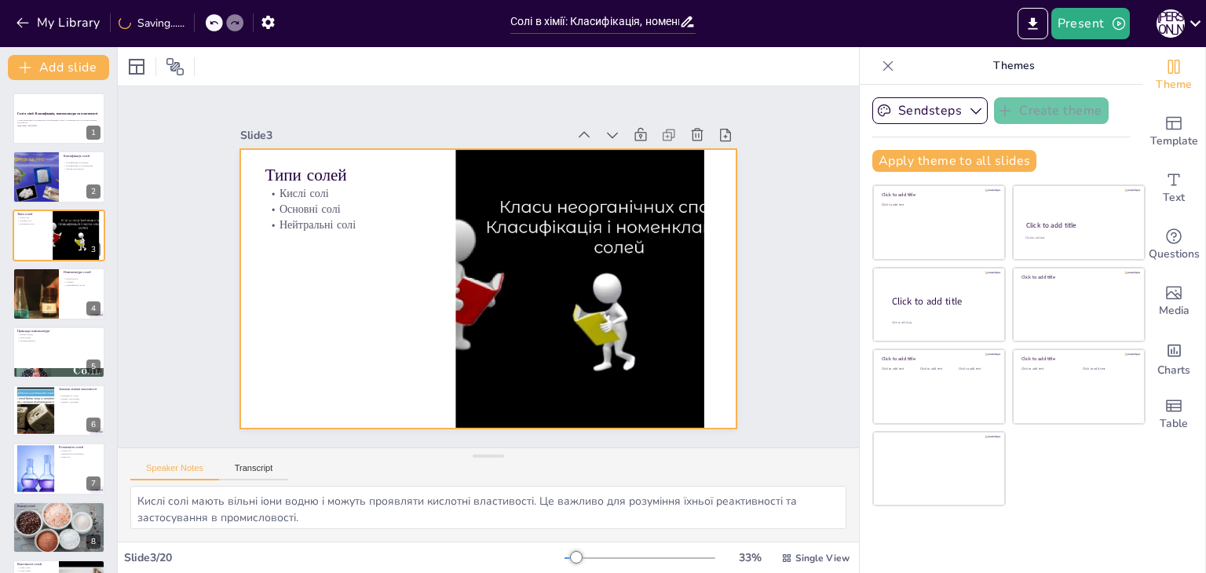
click at [636, 276] on div at bounding box center [579, 289] width 373 height 280
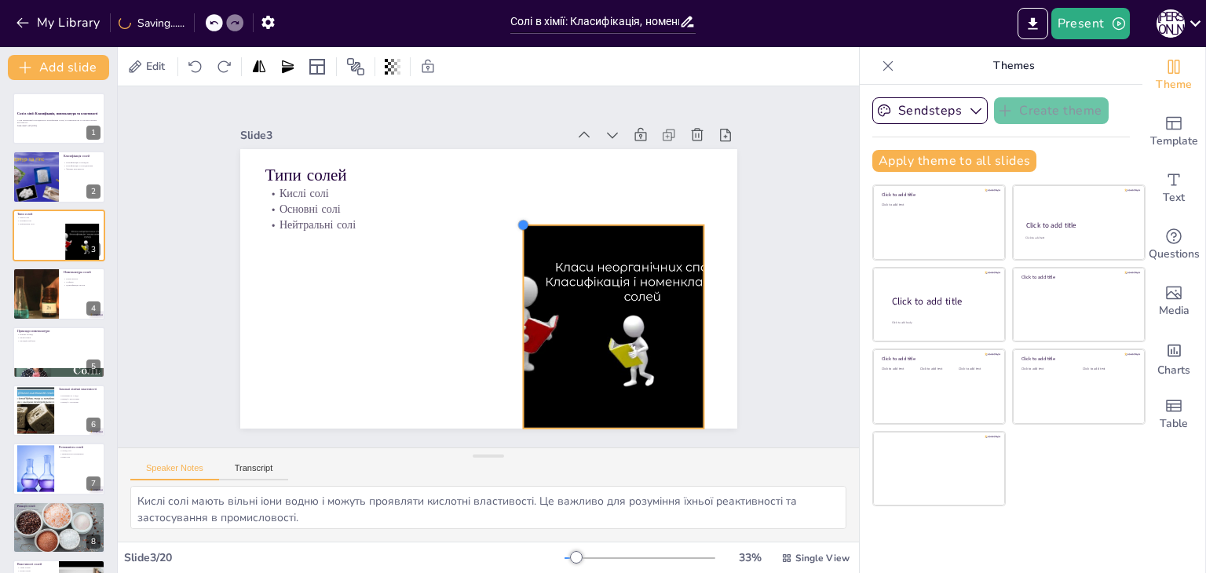
drag, startPoint x: 449, startPoint y: 145, endPoint x: 517, endPoint y: 292, distance: 161.6
click at [517, 292] on div "Типи солей Кислі солі Основні солі Нейтральні солі" at bounding box center [488, 289] width 497 height 280
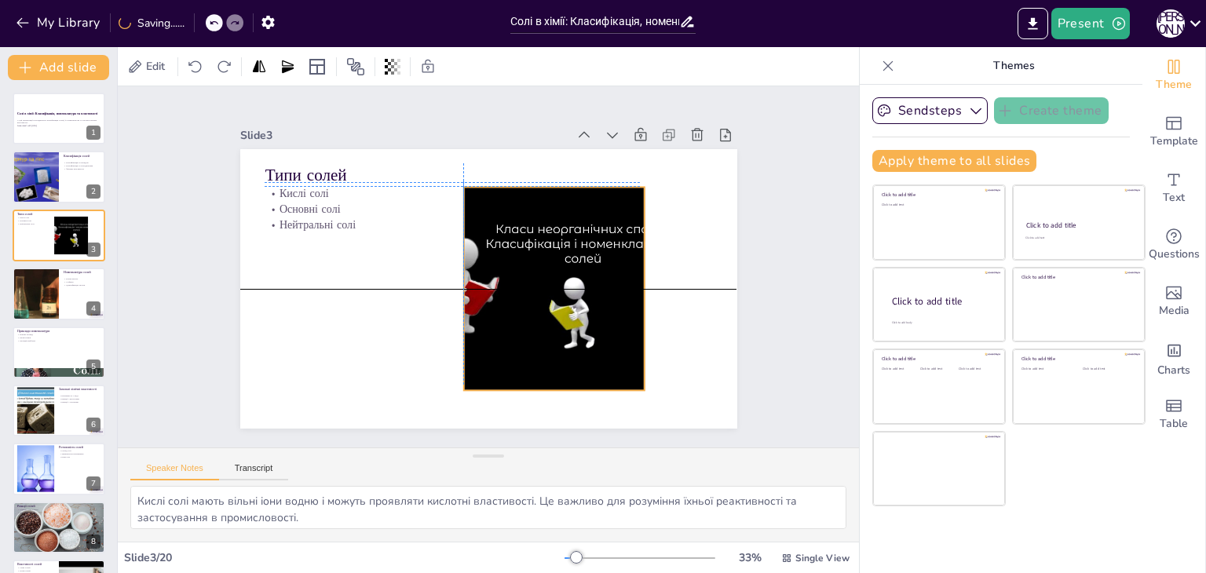
drag, startPoint x: 590, startPoint y: 305, endPoint x: 526, endPoint y: 261, distance: 77.3
click at [526, 261] on div at bounding box center [554, 288] width 272 height 203
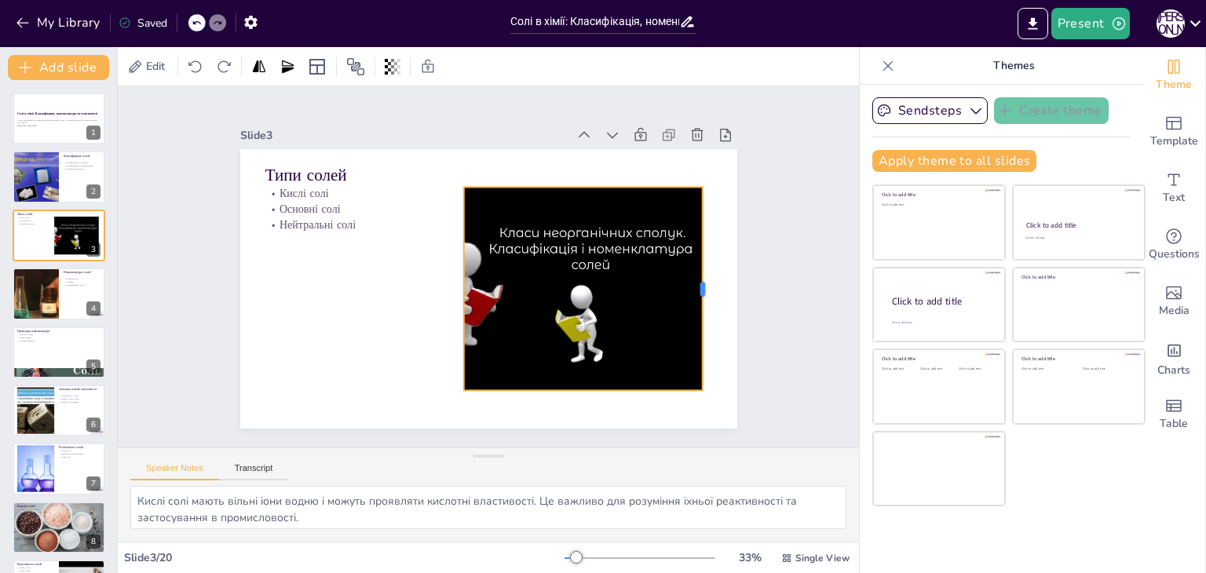
drag, startPoint x: 634, startPoint y: 279, endPoint x: 693, endPoint y: 280, distance: 58.1
click at [703, 280] on div at bounding box center [709, 288] width 13 height 203
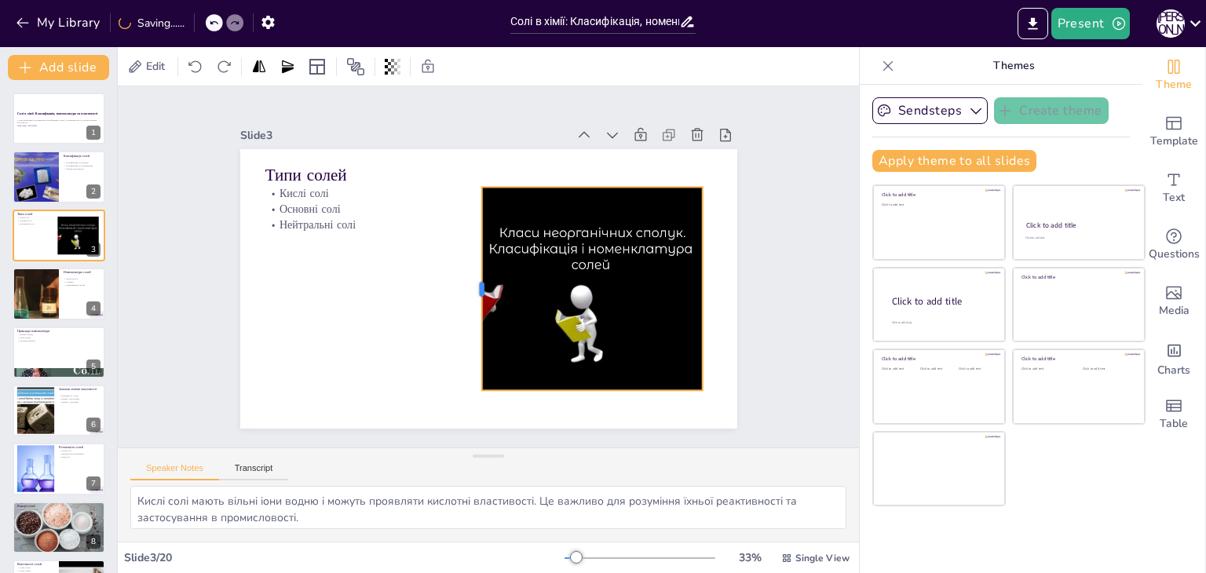
drag, startPoint x: 449, startPoint y: 282, endPoint x: 467, endPoint y: 285, distance: 18.3
click at [469, 285] on div at bounding box center [475, 288] width 13 height 203
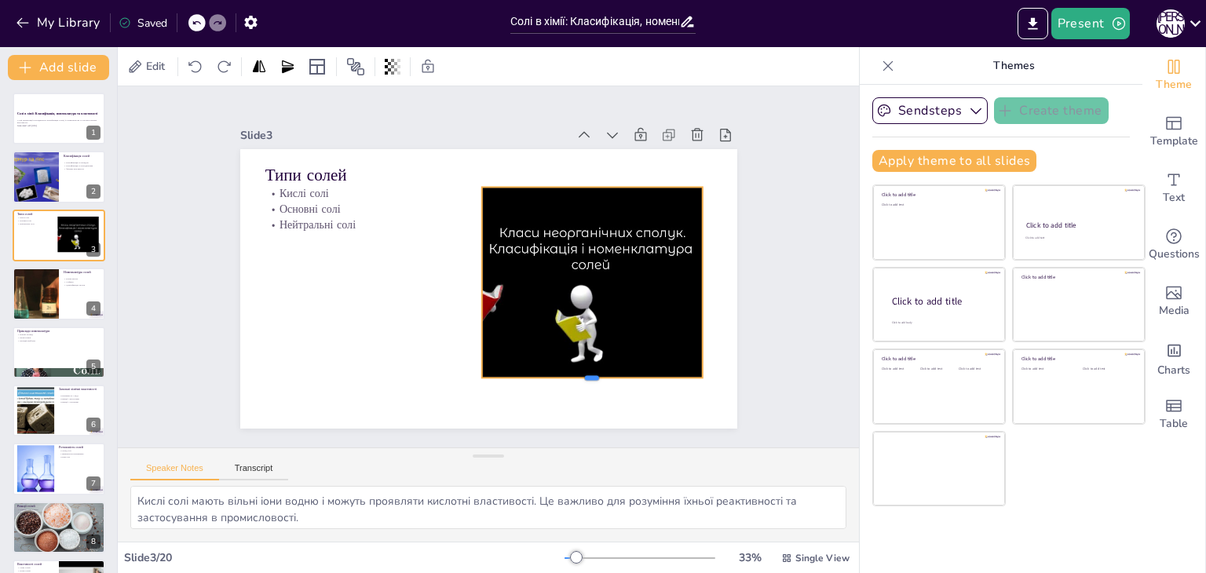
drag, startPoint x: 581, startPoint y: 384, endPoint x: 581, endPoint y: 371, distance: 12.6
click at [581, 371] on div "Типи солей Кислі солі Основні солі Нейтральні солі" at bounding box center [488, 289] width 497 height 280
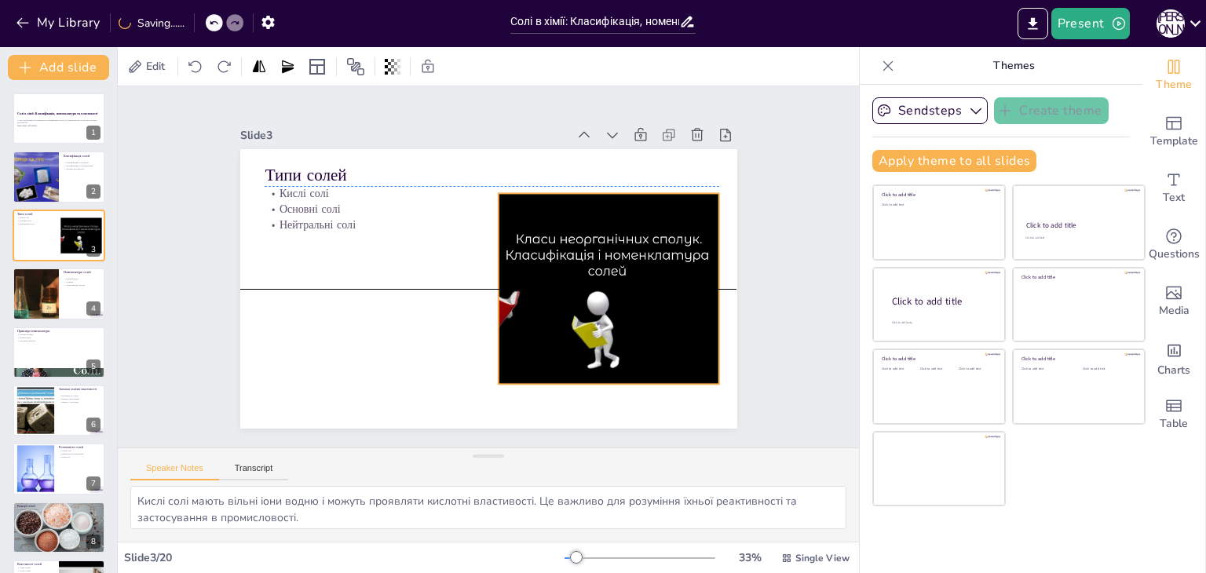
drag, startPoint x: 537, startPoint y: 244, endPoint x: 554, endPoint y: 246, distance: 16.6
click at [554, 246] on div at bounding box center [577, 303] width 284 height 221
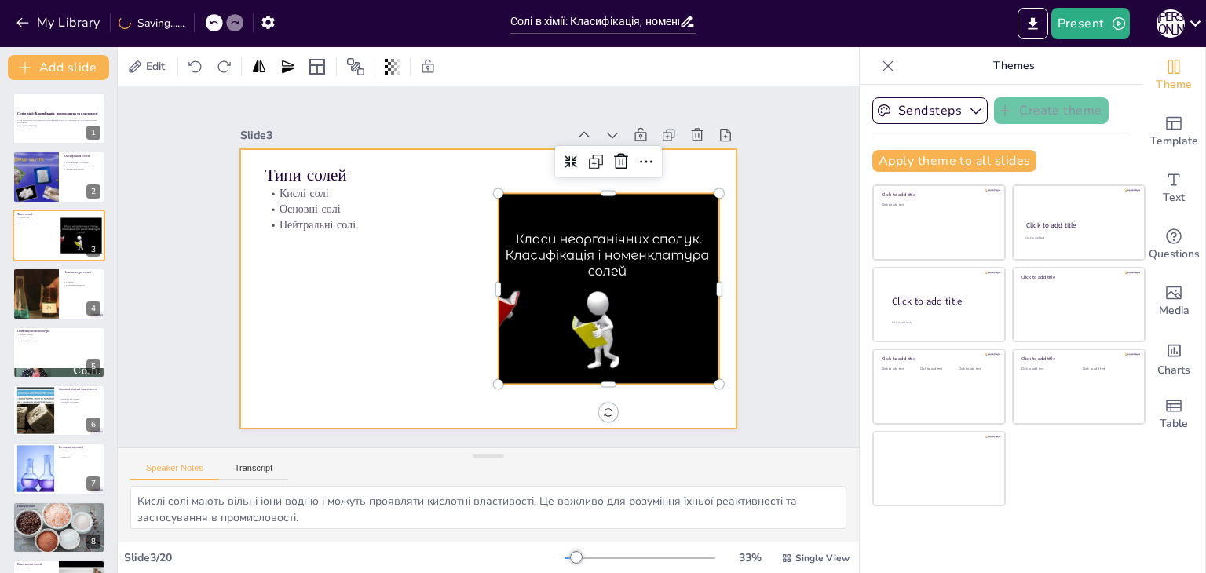
click at [455, 202] on div at bounding box center [488, 289] width 497 height 280
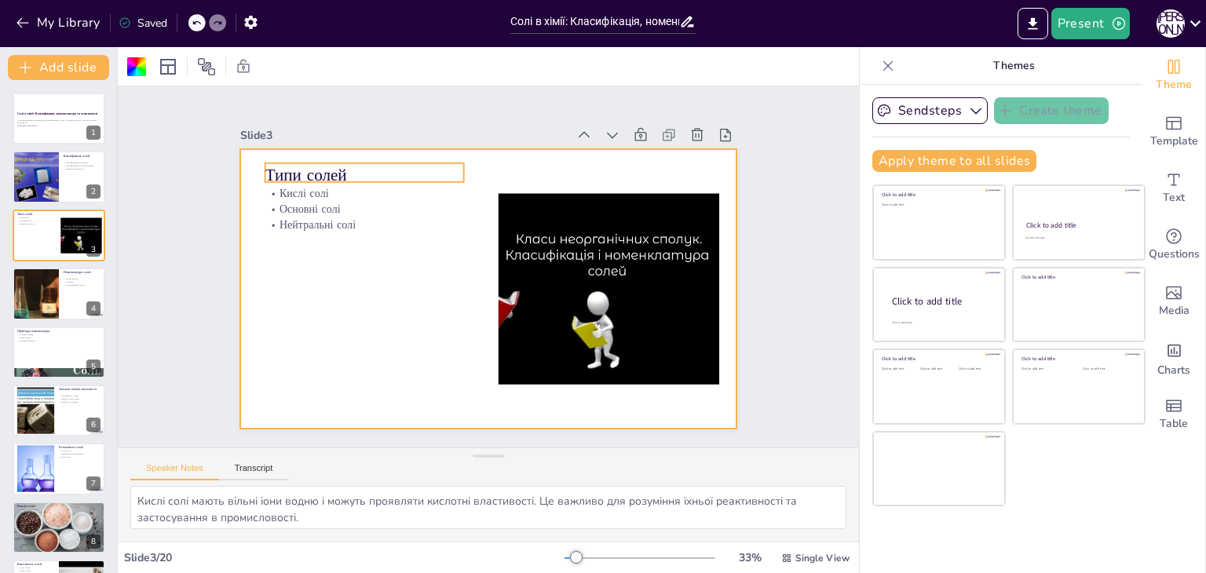
click at [309, 170] on p "Типи солей" at bounding box center [364, 175] width 199 height 24
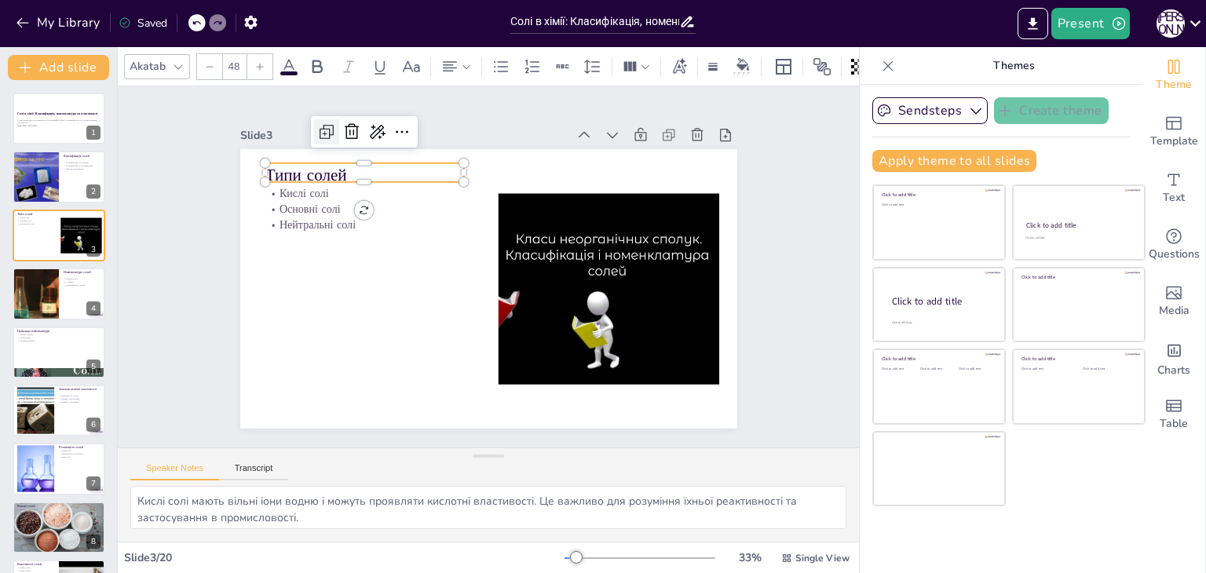
click at [318, 122] on icon at bounding box center [326, 131] width 19 height 19
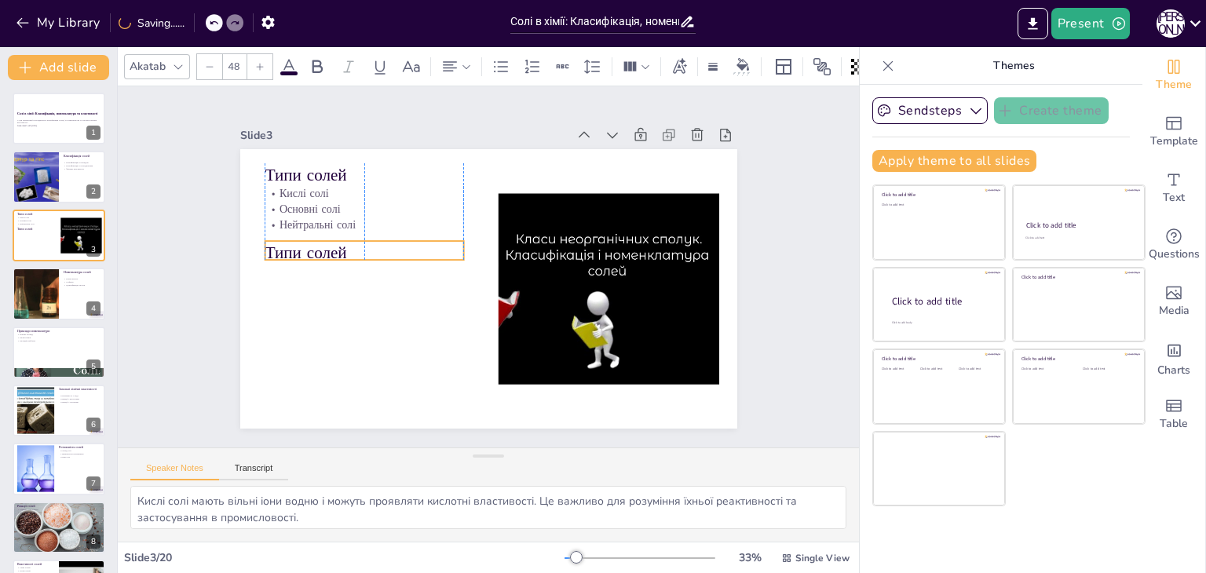
drag, startPoint x: 321, startPoint y: 170, endPoint x: 317, endPoint y: 245, distance: 75.5
click at [422, 243] on p "Типи солей" at bounding box center [463, 144] width 83 height 196
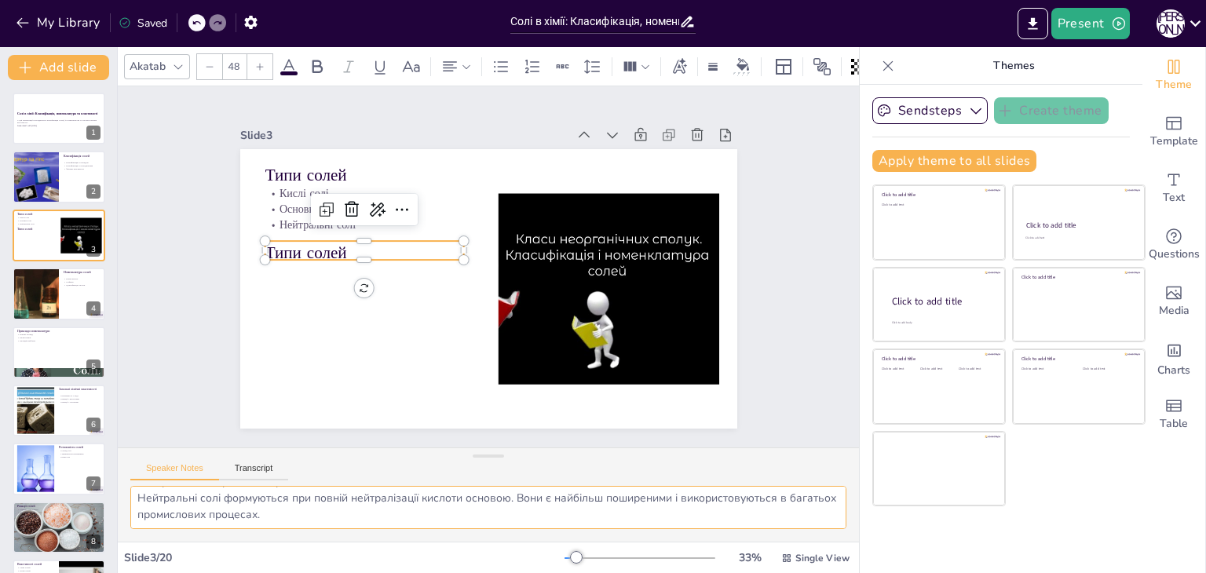
drag, startPoint x: 138, startPoint y: 502, endPoint x: 397, endPoint y: 581, distance: 270.2
click at [397, 572] on html "My Library Saved Солі в хімії: Класифікація, номенклатура та властивості Presen…" at bounding box center [603, 286] width 1206 height 573
click at [313, 246] on p "Типи солей" at bounding box center [364, 253] width 199 height 24
click at [313, 246] on p "Типи солей" at bounding box center [364, 251] width 199 height 24
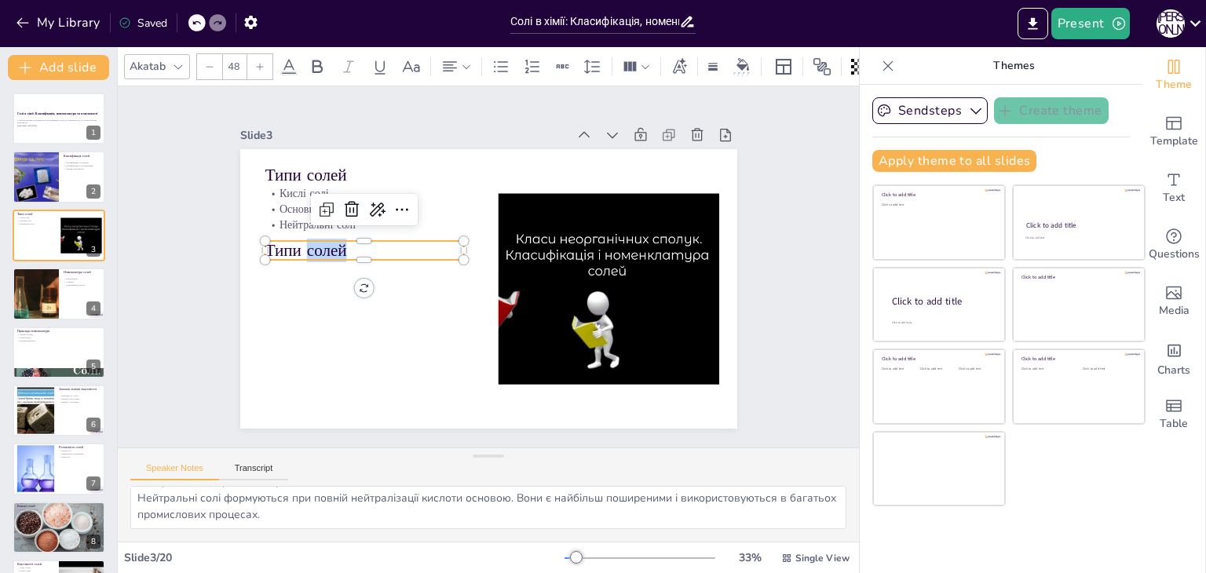
click at [313, 246] on p "Типи солей" at bounding box center [364, 251] width 199 height 24
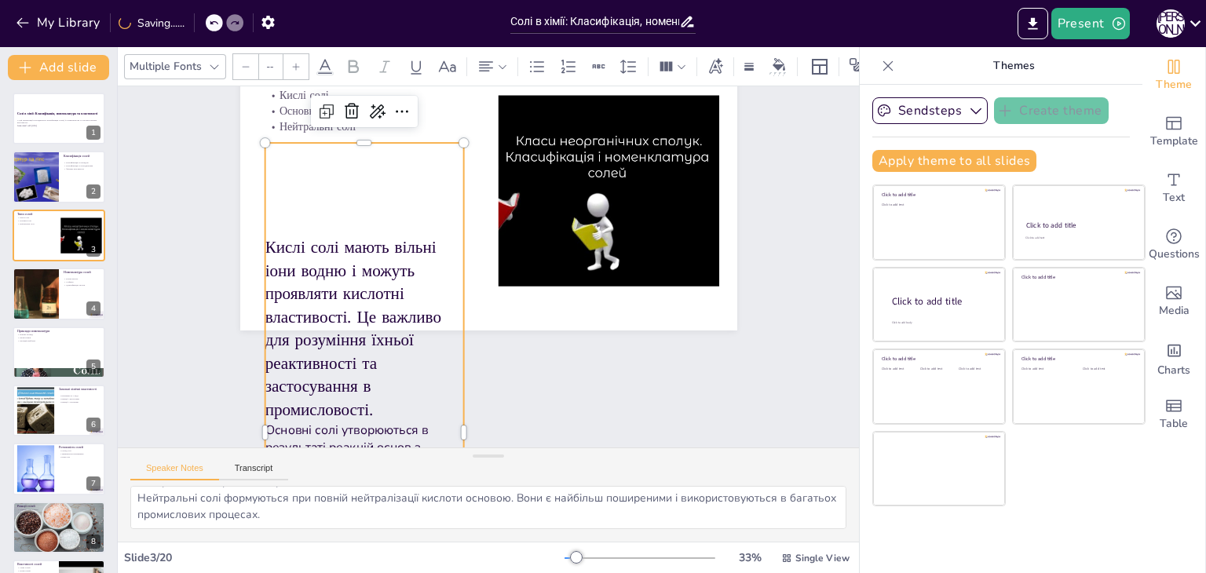
scroll to position [20, 0]
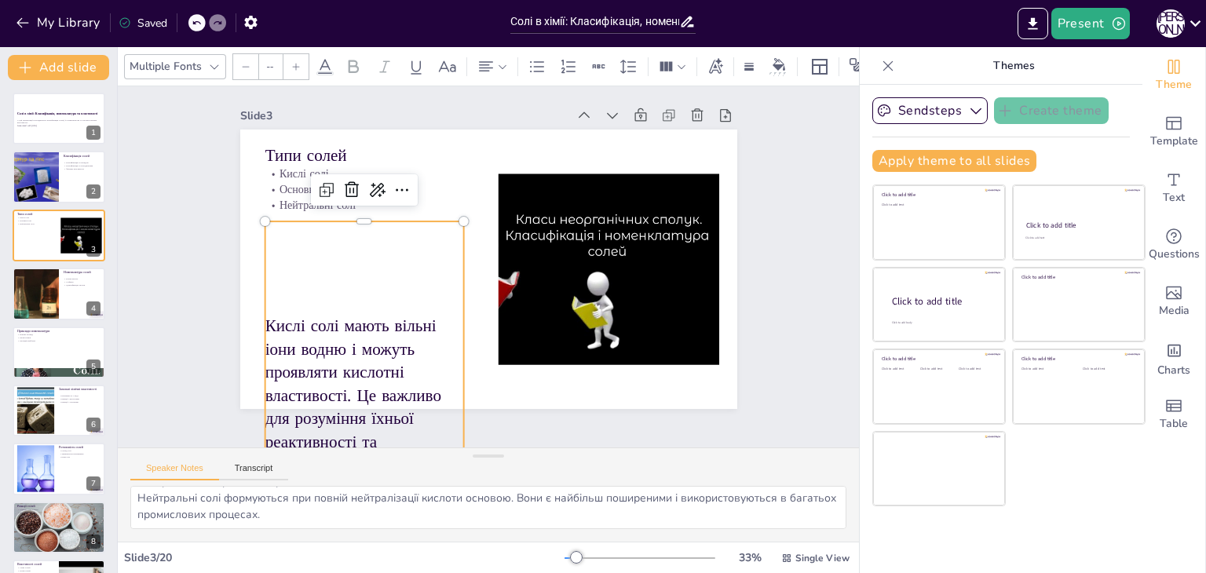
type input "48"
click at [258, 322] on p "Кислі солі мають вільні іони водню і можуть проявляти кислотні властивості. Це …" at bounding box center [301, 269] width 271 height 272
click at [318, 320] on p "Кислі солі мають вільні іони водню і можуть проявляти кислотні властивості. Це …" at bounding box center [364, 406] width 199 height 185
click at [283, 320] on p "Кислі солі мають вільні іони водню і можуть проявляти кислотні властивості. Це …" at bounding box center [364, 406] width 199 height 185
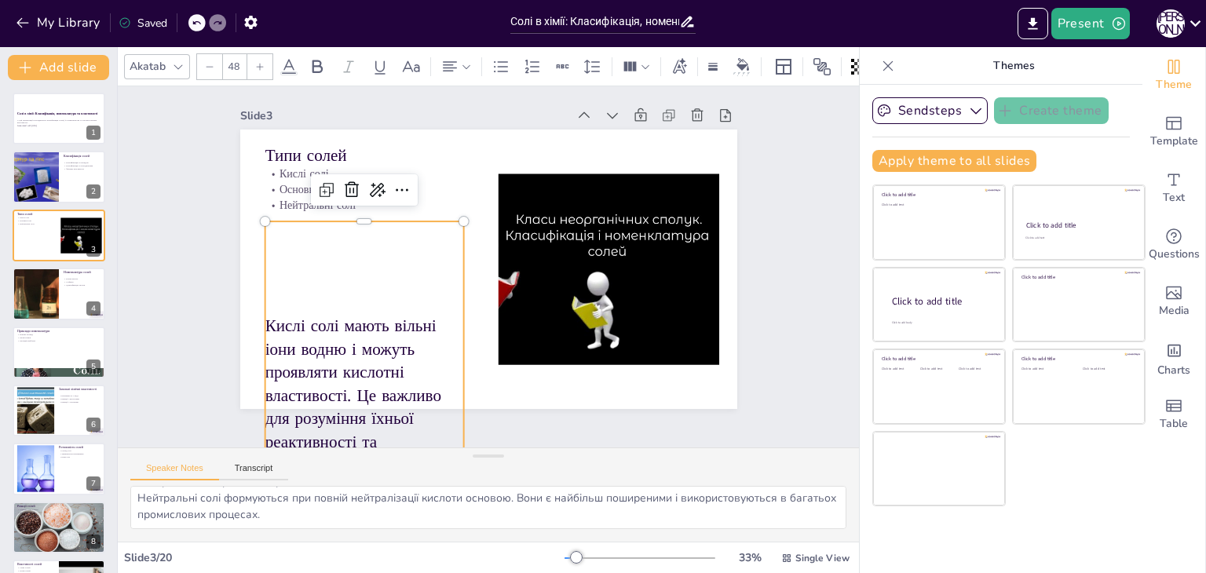
click at [265, 319] on p "Кислі солі мають вільні іони водню і можуть проявляти кислотні властивості. Це …" at bounding box center [364, 406] width 199 height 185
click at [273, 318] on p "Кислі солі мають вільні іони водню і можуть проявляти кислотні властивості. Це …" at bounding box center [364, 406] width 199 height 185
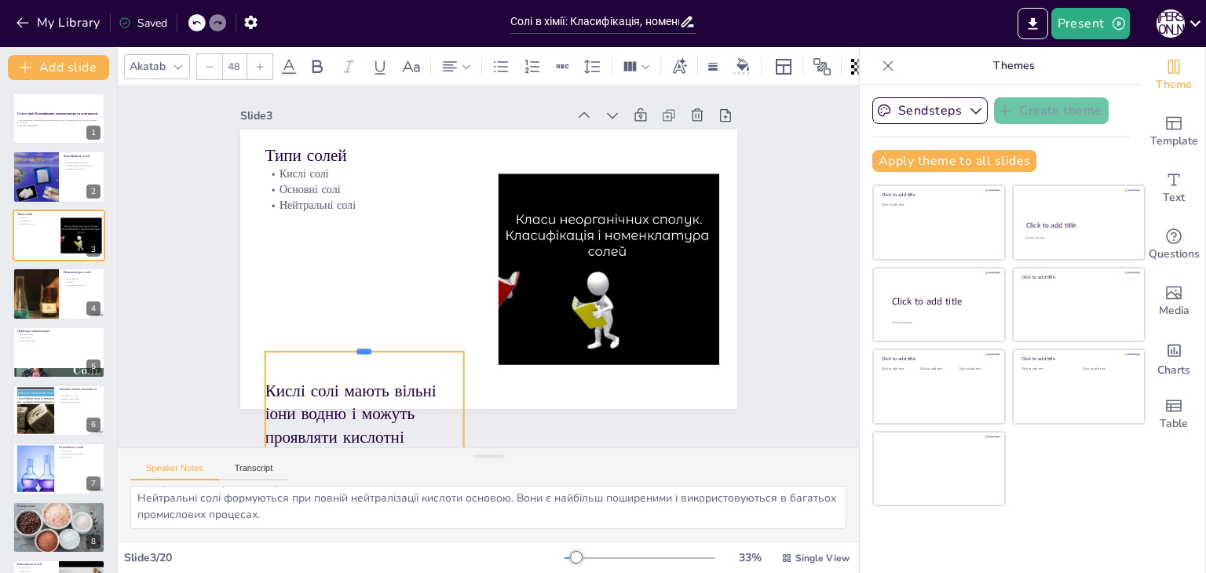
drag, startPoint x: 345, startPoint y: 213, endPoint x: 355, endPoint y: 343, distance: 130.7
click at [355, 343] on div at bounding box center [364, 345] width 199 height 13
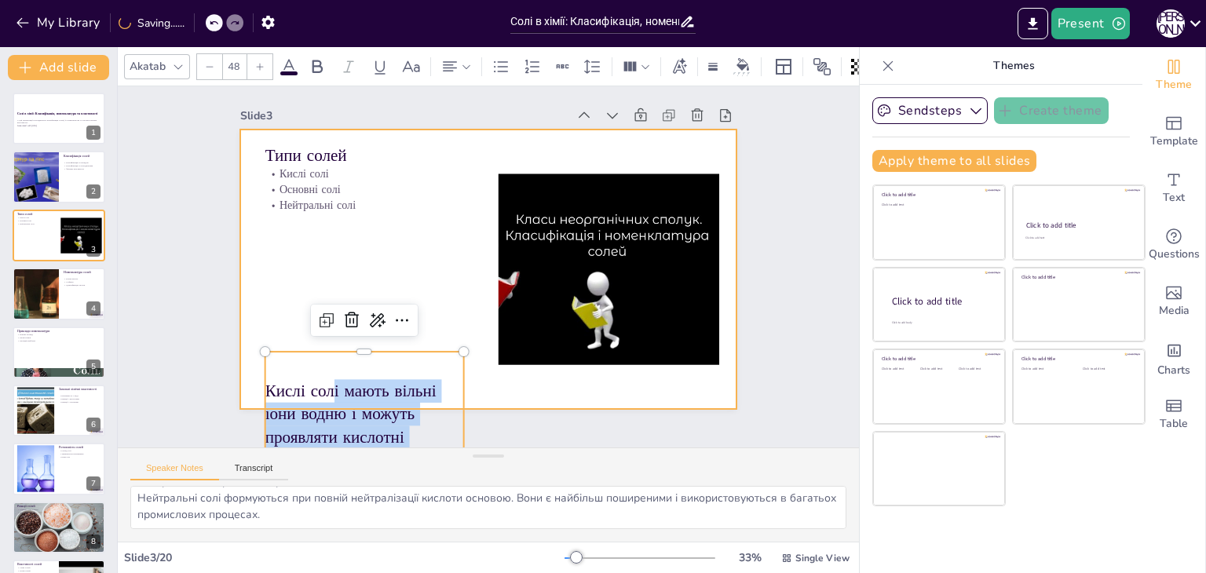
drag, startPoint x: 320, startPoint y: 375, endPoint x: 320, endPoint y: 338, distance: 37.7
click at [320, 338] on div "Типи солей Кислі солі Основні солі Нейтральні солі Кислі солі мають вільні іони…" at bounding box center [488, 270] width 497 height 280
click at [258, 259] on div at bounding box center [488, 269] width 544 height 377
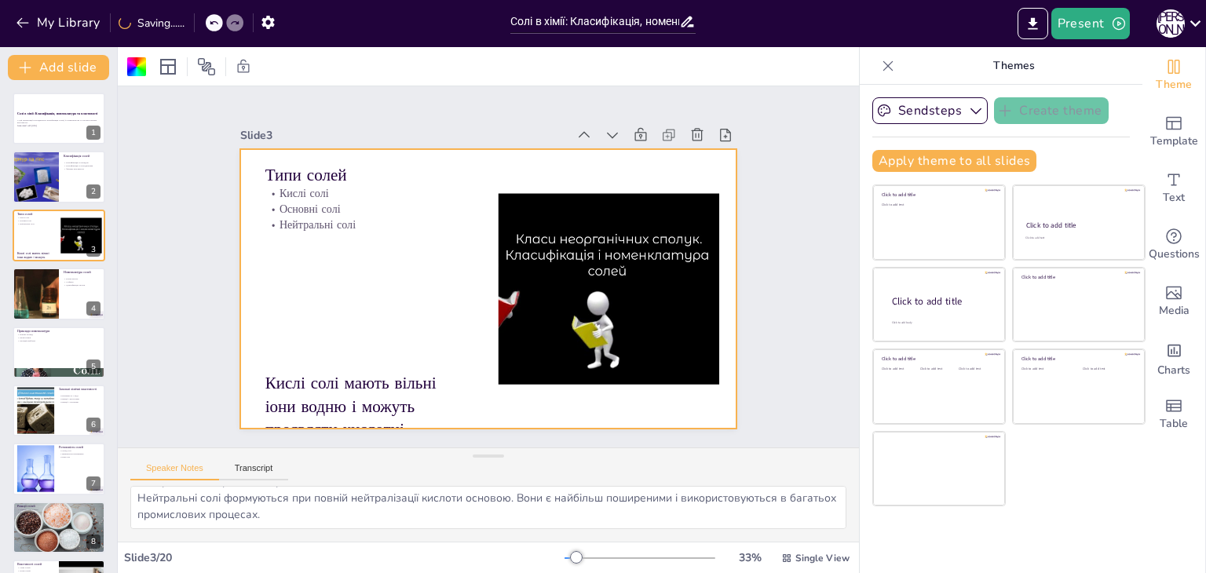
scroll to position [0, 0]
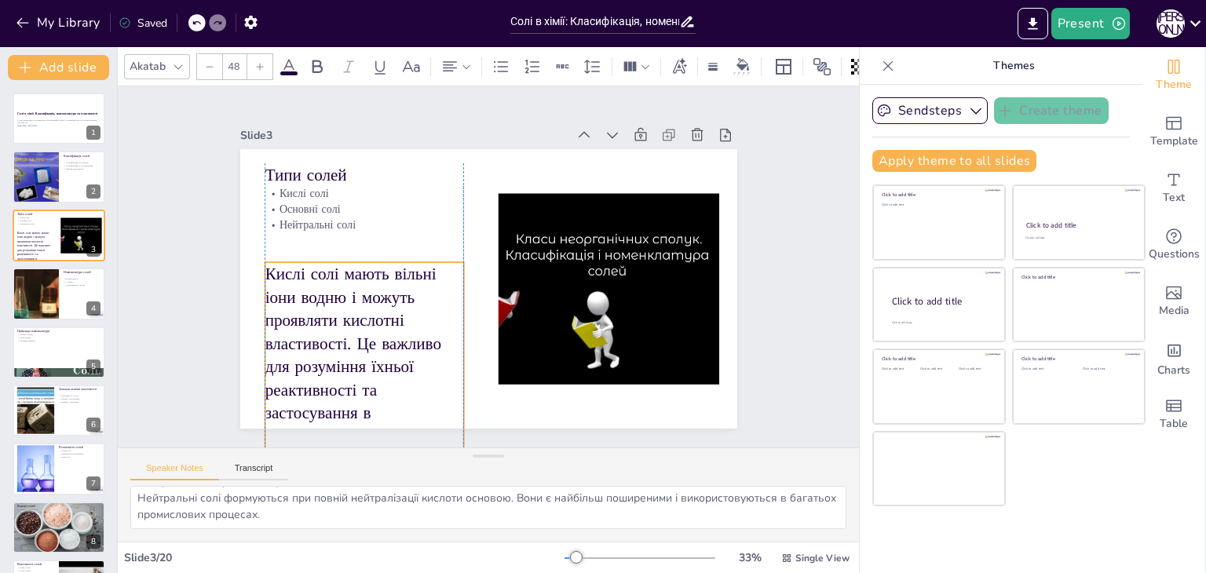
drag, startPoint x: 293, startPoint y: 378, endPoint x: 297, endPoint y: 269, distance: 109.2
click at [297, 269] on p "Кислі солі мають вільні іони водню і можуть проявляти кислотні властивості. Це …" at bounding box center [343, 218] width 267 height 270
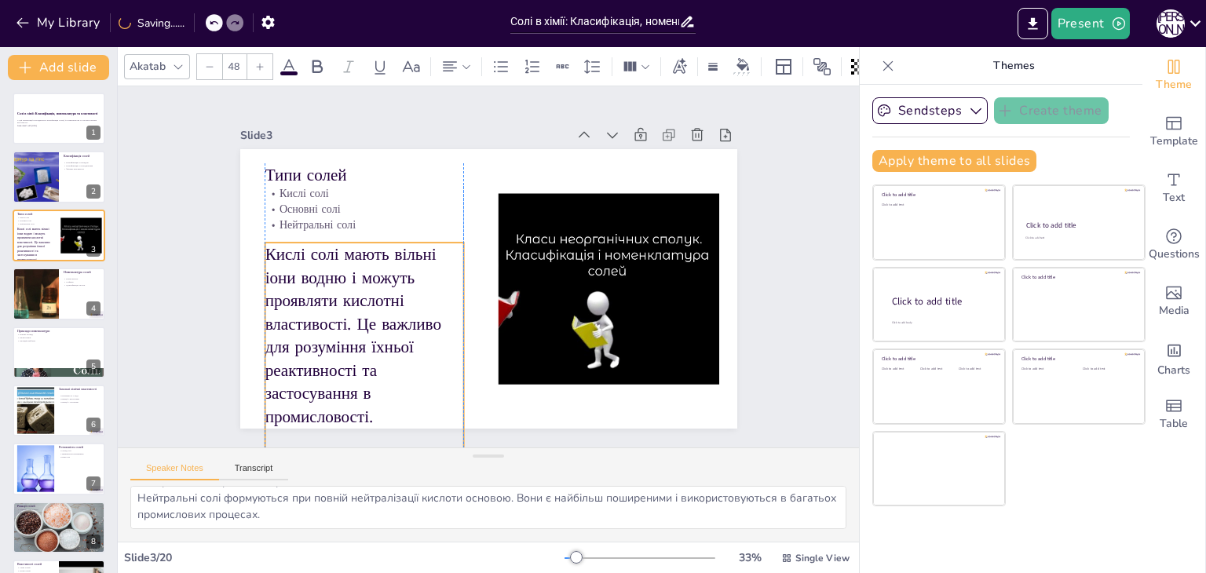
drag, startPoint x: 349, startPoint y: 323, endPoint x: 353, endPoint y: 304, distance: 19.9
click at [353, 304] on p "Кислі солі мають вільні іони водню і можуть проявляти кислотні властивості. Це …" at bounding box center [357, 322] width 217 height 205
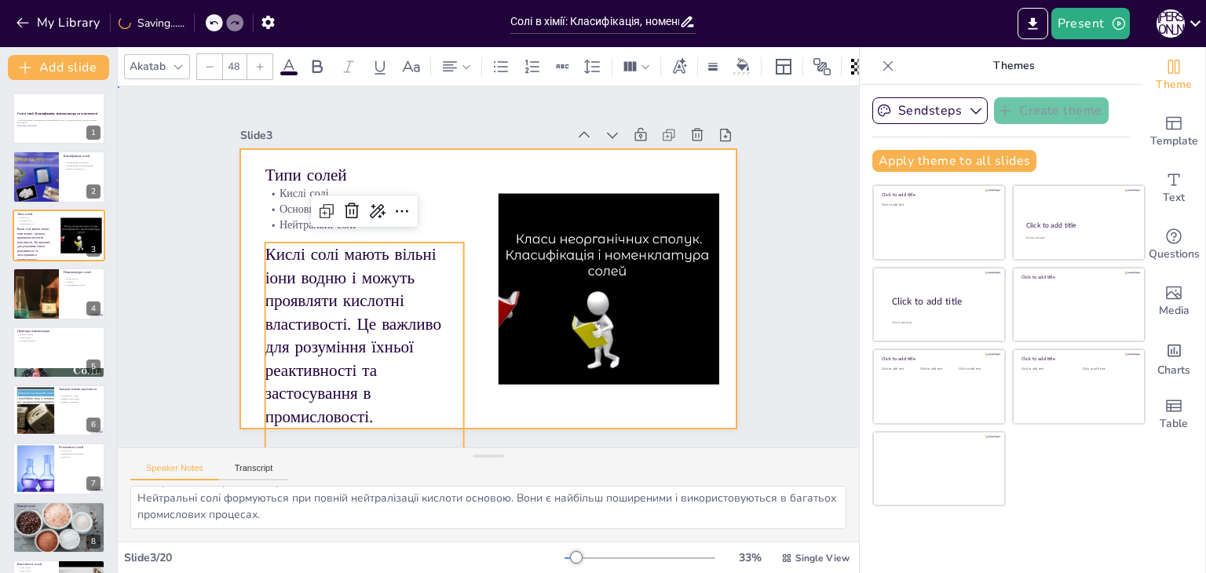
click at [240, 285] on div at bounding box center [488, 289] width 497 height 280
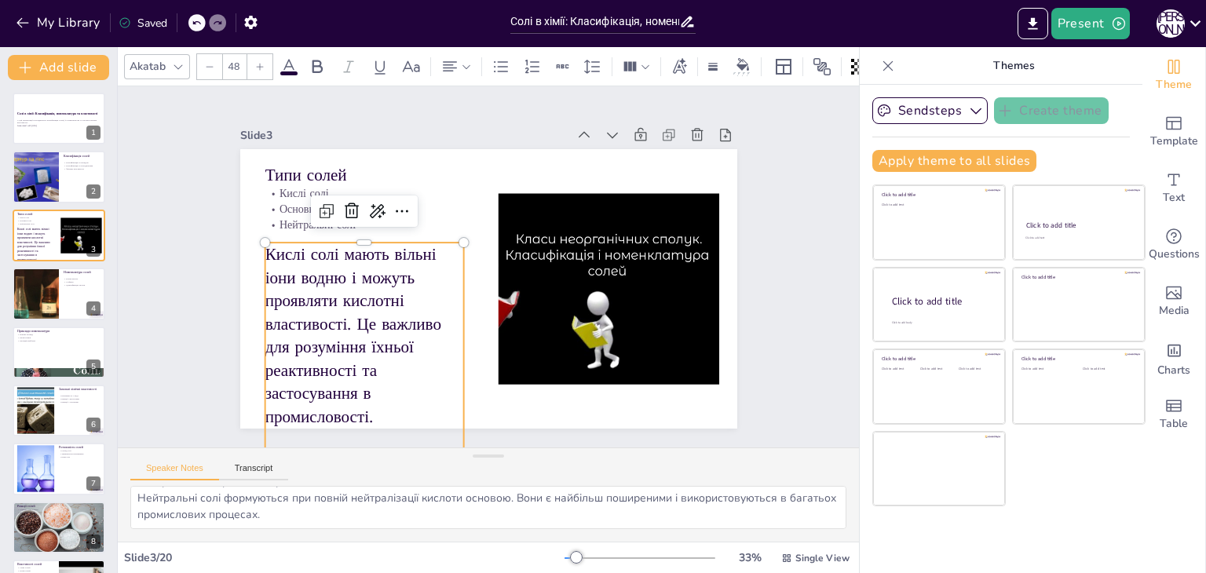
click at [292, 285] on p "Кислі солі мають вільні іони водню і можуть проявляти кислотні властивості. Це …" at bounding box center [364, 335] width 199 height 185
click at [207, 62] on icon at bounding box center [209, 66] width 9 height 9
type input "--"
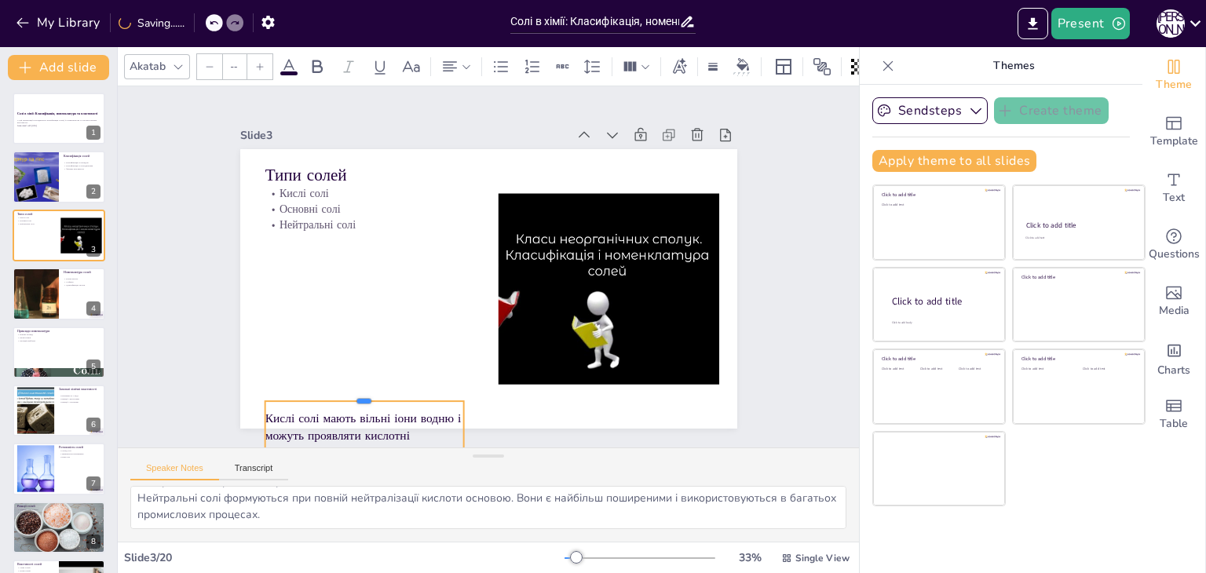
drag, startPoint x: 352, startPoint y: 235, endPoint x: 355, endPoint y: 393, distance: 158.6
click at [355, 393] on div at bounding box center [364, 395] width 199 height 13
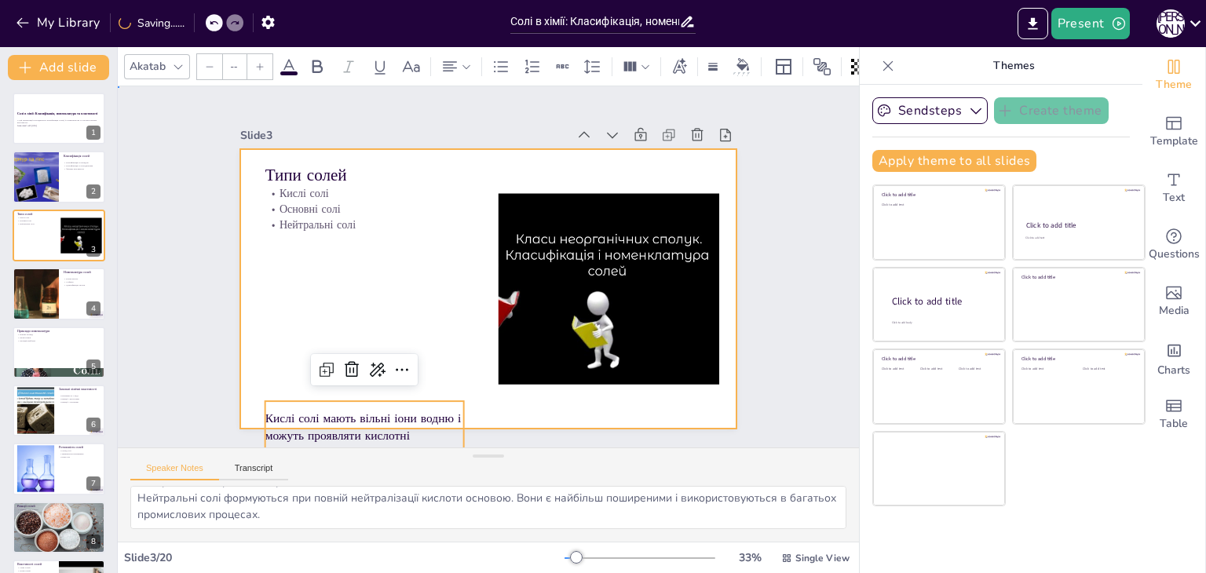
click at [328, 309] on div at bounding box center [488, 289] width 497 height 280
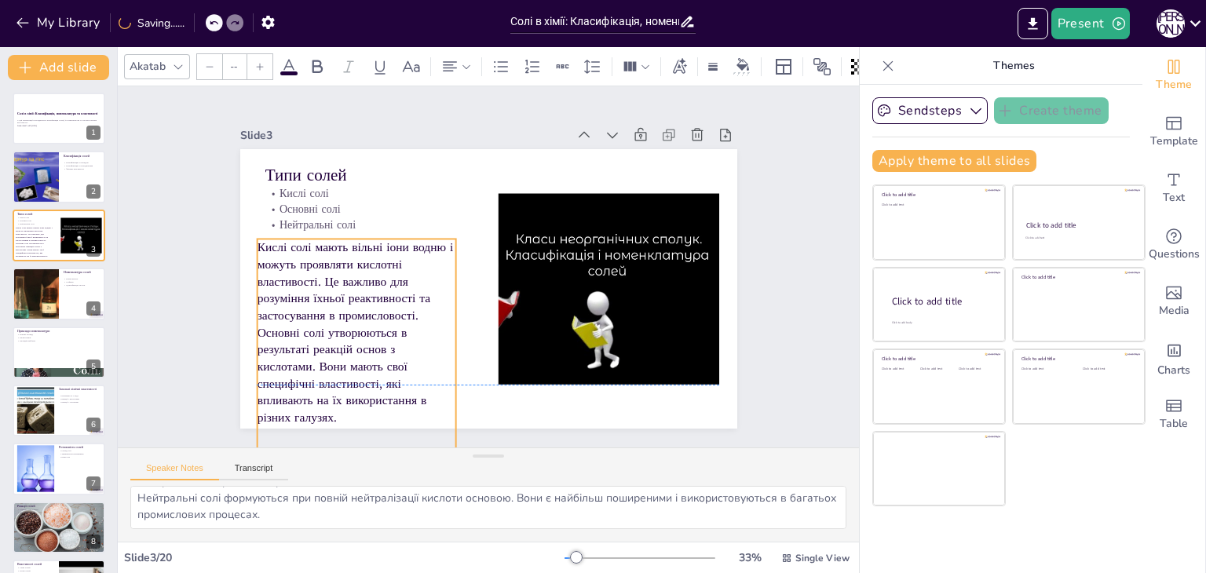
drag, startPoint x: 334, startPoint y: 403, endPoint x: 327, endPoint y: 246, distance: 157.2
click at [327, 246] on p "Кислі солі мають вільні іони водню і можуть проявляти кислотні властивості. Це …" at bounding box center [356, 281] width 199 height 85
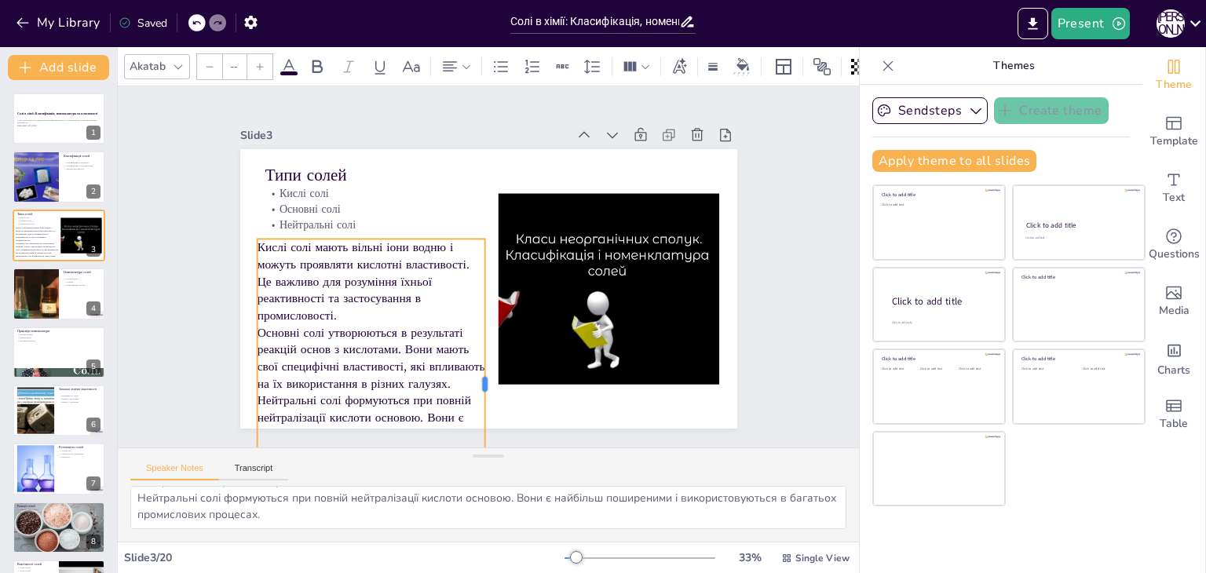
drag, startPoint x: 444, startPoint y: 378, endPoint x: 473, endPoint y: 375, distance: 29.2
click at [473, 375] on div at bounding box center [455, 379] width 102 height 280
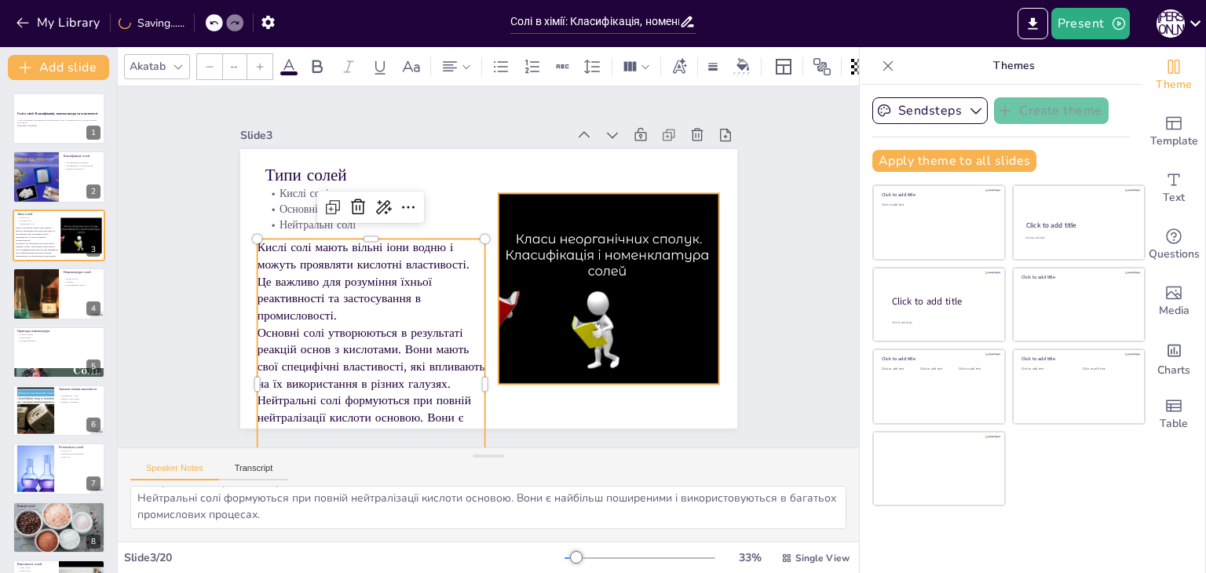
click at [487, 206] on div at bounding box center [572, 312] width 305 height 249
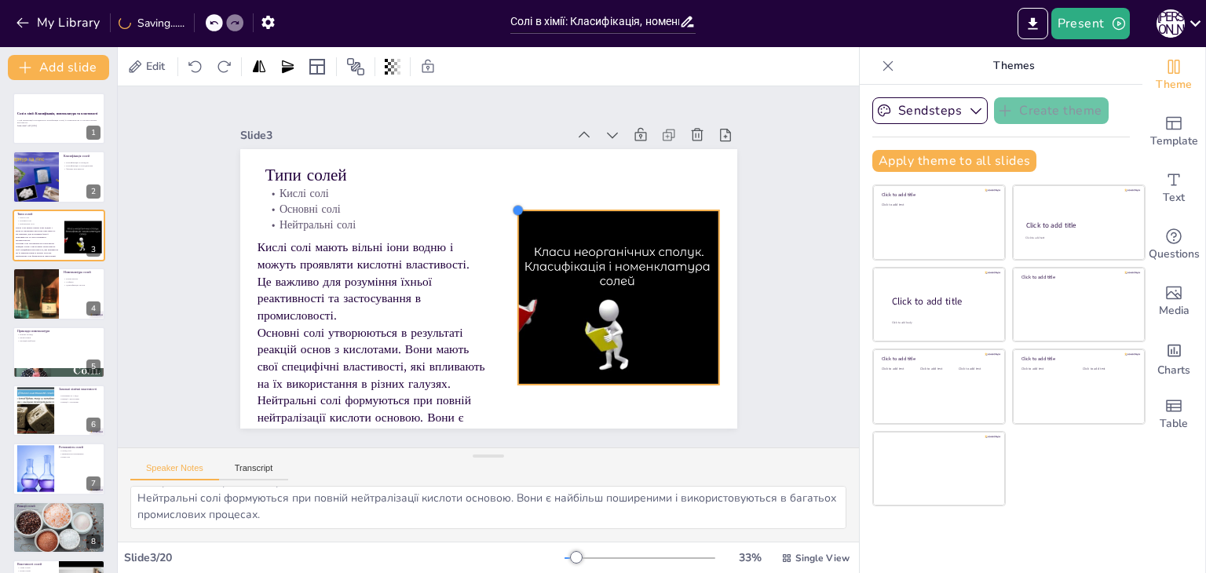
drag, startPoint x: 484, startPoint y: 184, endPoint x: 504, endPoint y: 214, distance: 35.7
click at [504, 214] on div "Типи солей Кислі солі Основні солі Нейтральні солі Кислі солі мають вільні іони…" at bounding box center [488, 289] width 497 height 280
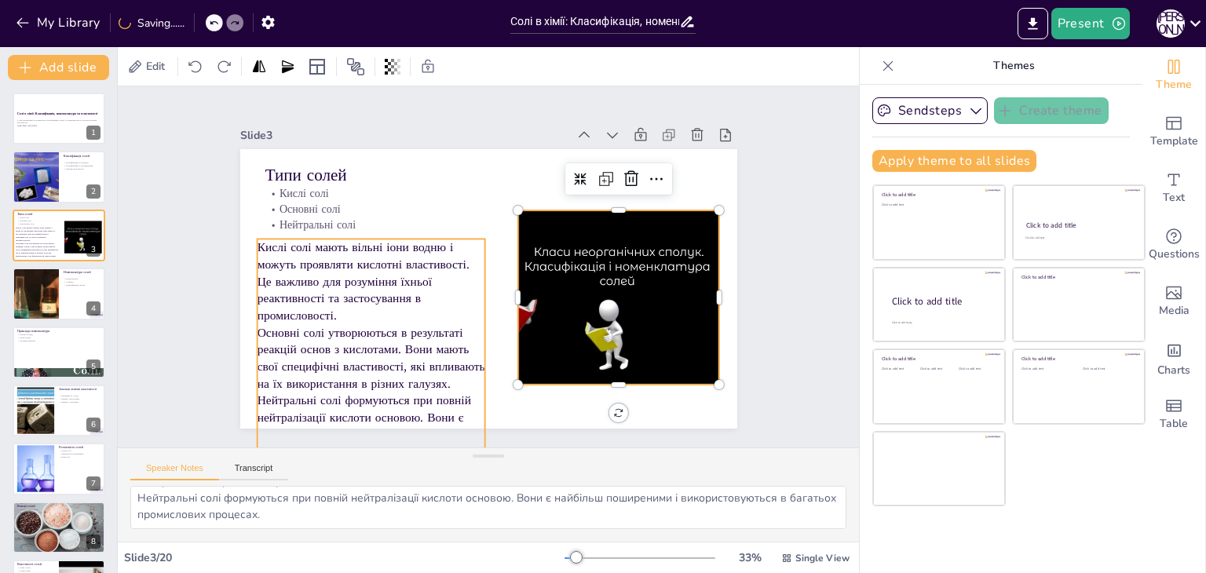
click at [437, 302] on p "Кислі солі мають вільні іони водню і можуть проявляти кислотні властивості. Це …" at bounding box center [371, 281] width 228 height 85
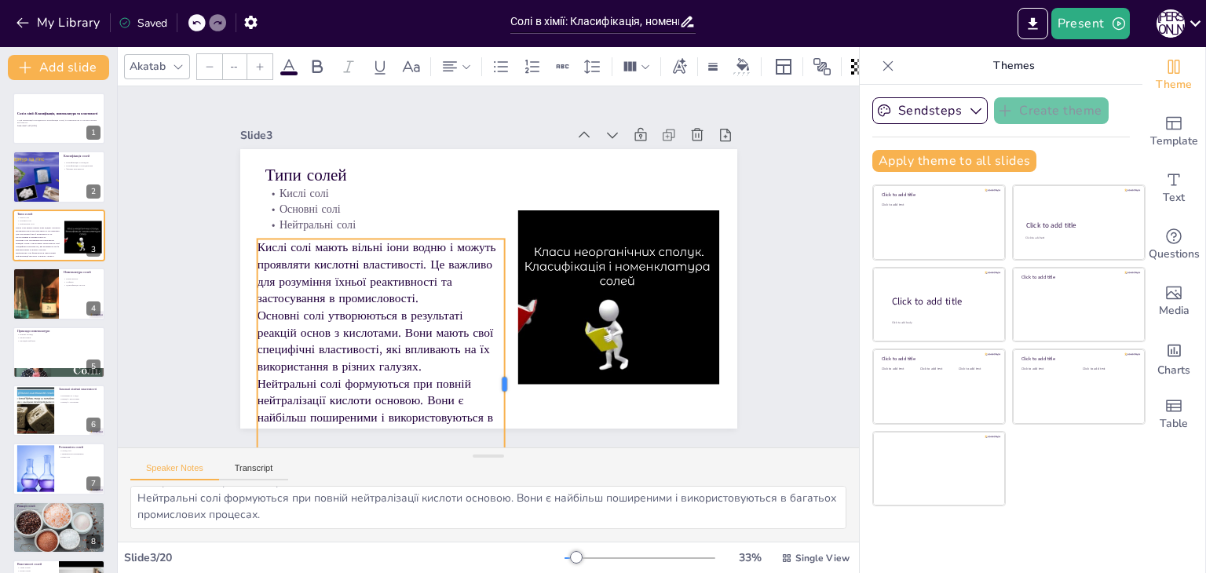
drag, startPoint x: 476, startPoint y: 379, endPoint x: 495, endPoint y: 375, distance: 20.0
click at [495, 375] on div at bounding box center [498, 386] width 43 height 291
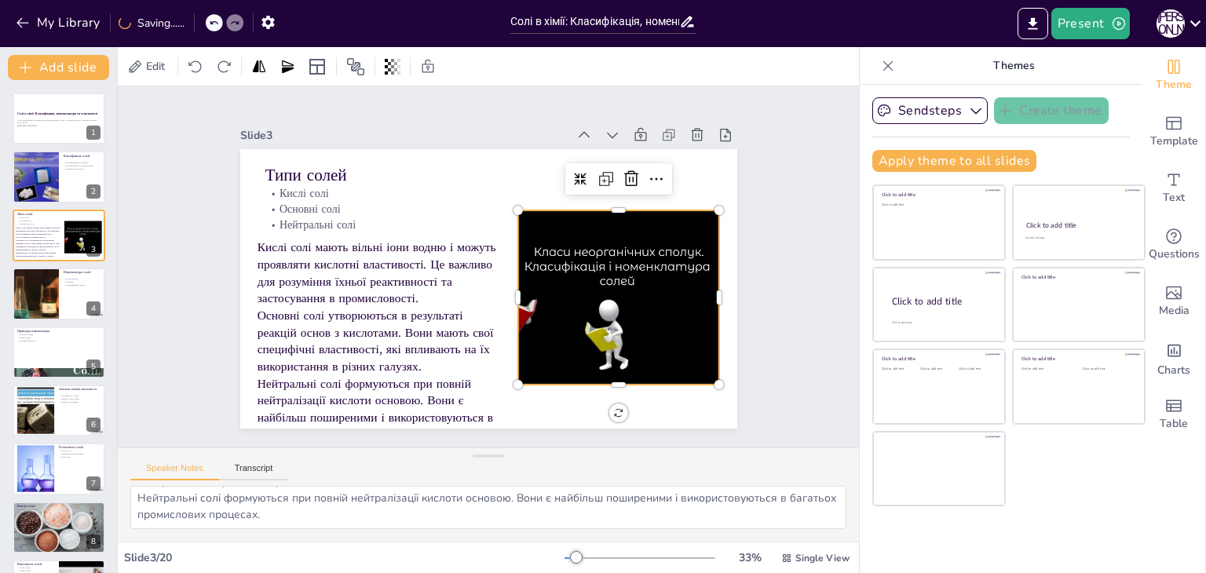
click at [552, 324] on div at bounding box center [584, 321] width 279 height 227
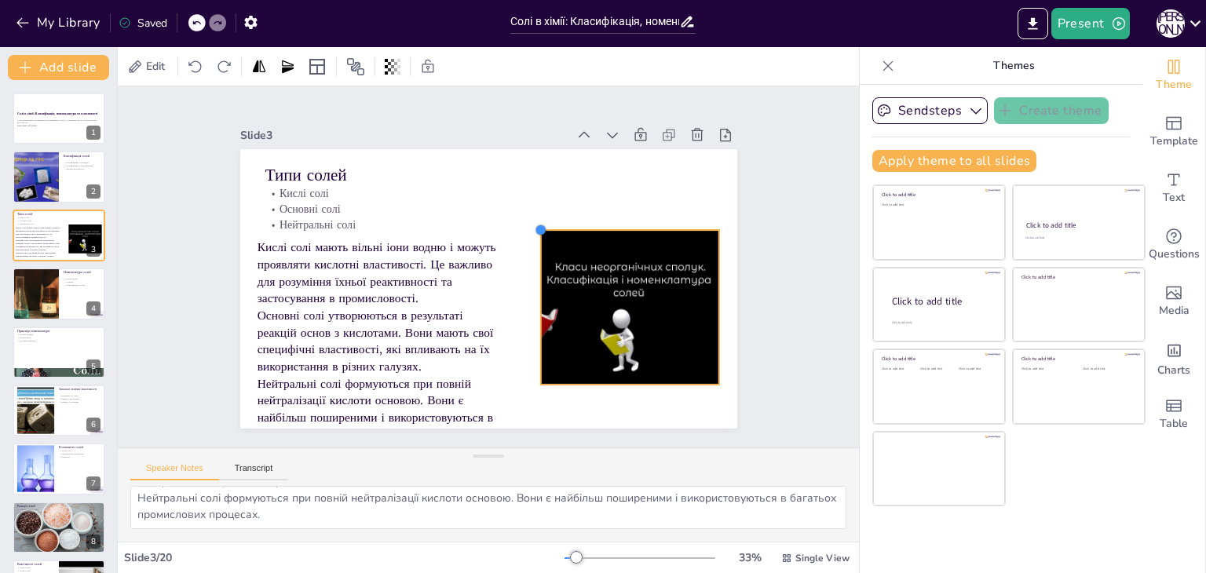
drag, startPoint x: 508, startPoint y: 203, endPoint x: 531, endPoint y: 234, distance: 38.8
click at [531, 234] on div "Типи солей Кислі солі Основні солі Нейтральні солі Кислі солі мають вільні іони…" at bounding box center [488, 289] width 497 height 280
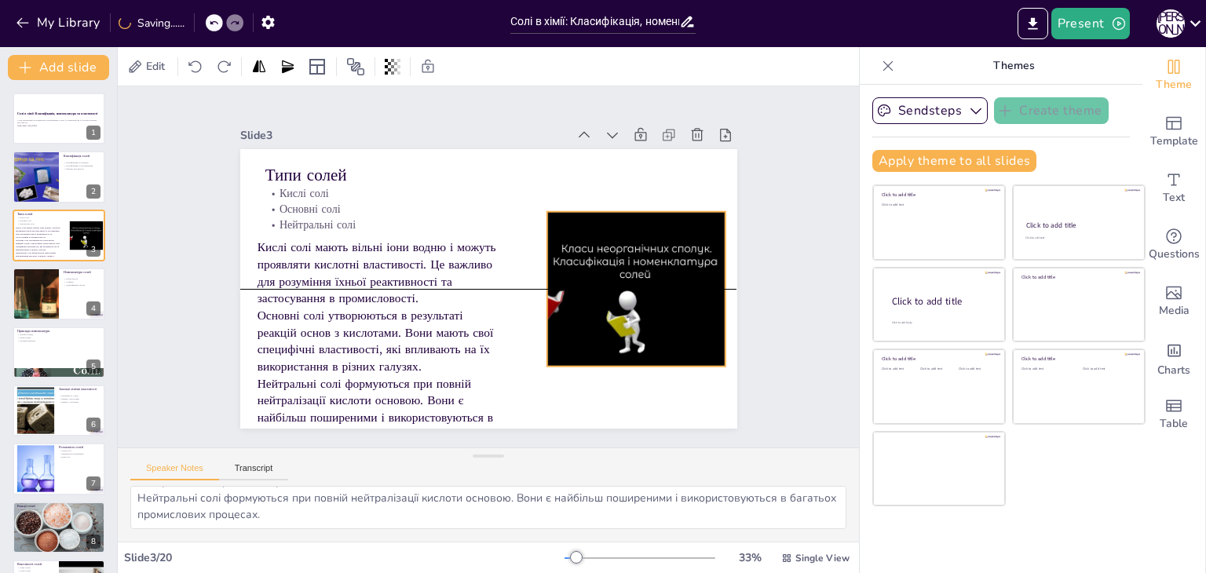
drag, startPoint x: 597, startPoint y: 287, endPoint x: 603, endPoint y: 271, distance: 16.9
click at [603, 271] on div at bounding box center [610, 301] width 230 height 178
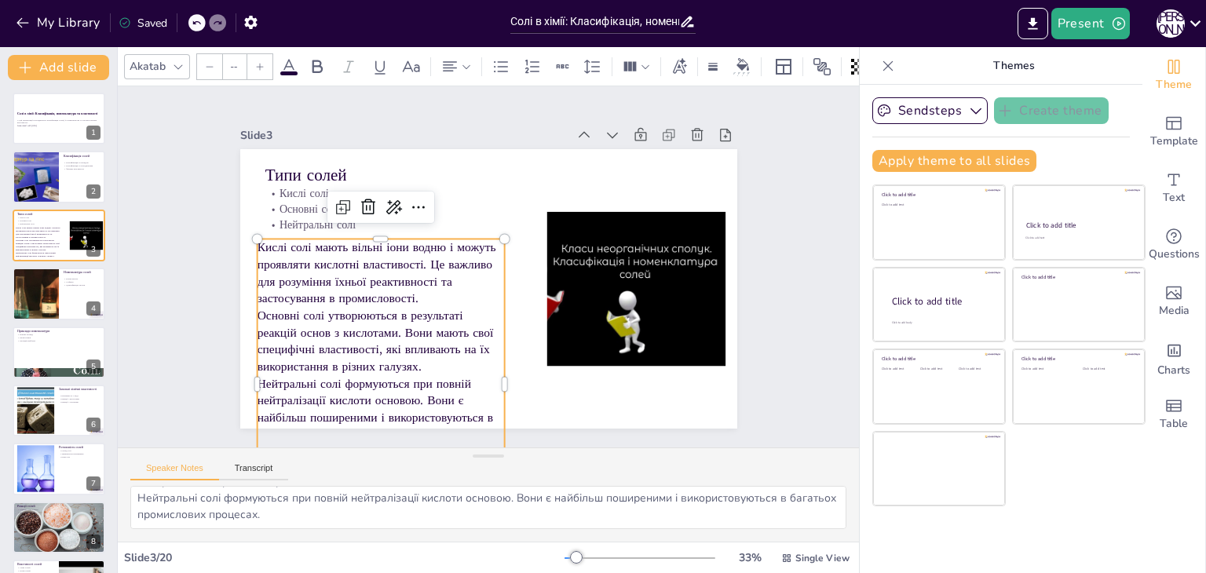
click at [440, 278] on p "Кислі солі мають вільні іони водню і можуть проявляти кислотні властивості. Це …" at bounding box center [380, 273] width 247 height 68
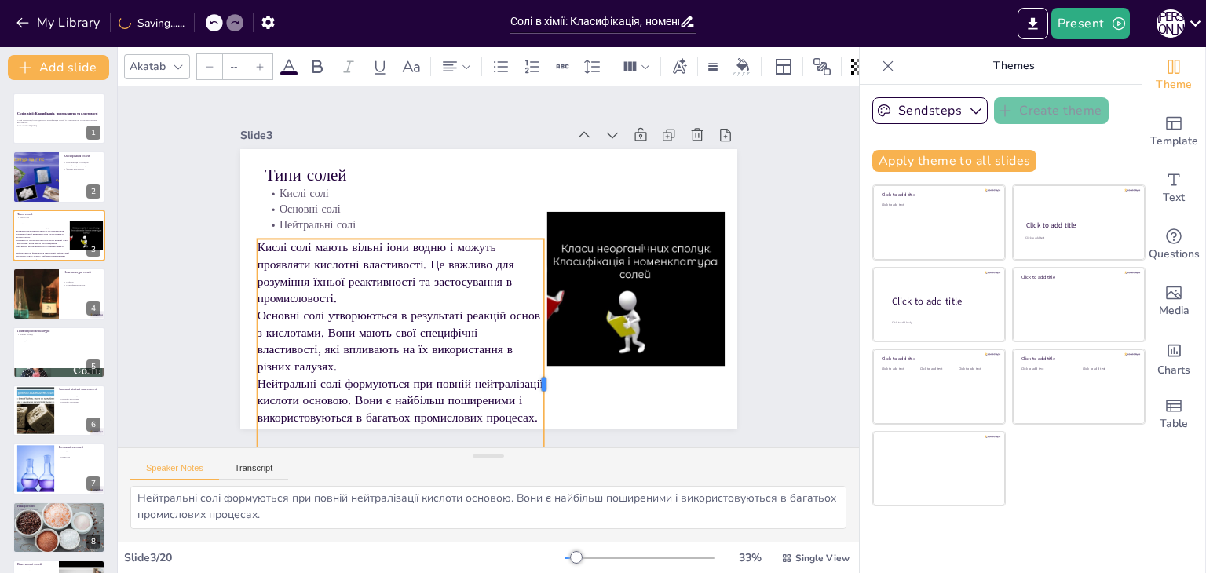
drag, startPoint x: 492, startPoint y: 381, endPoint x: 532, endPoint y: 377, distance: 39.5
click at [543, 377] on div at bounding box center [549, 384] width 13 height 291
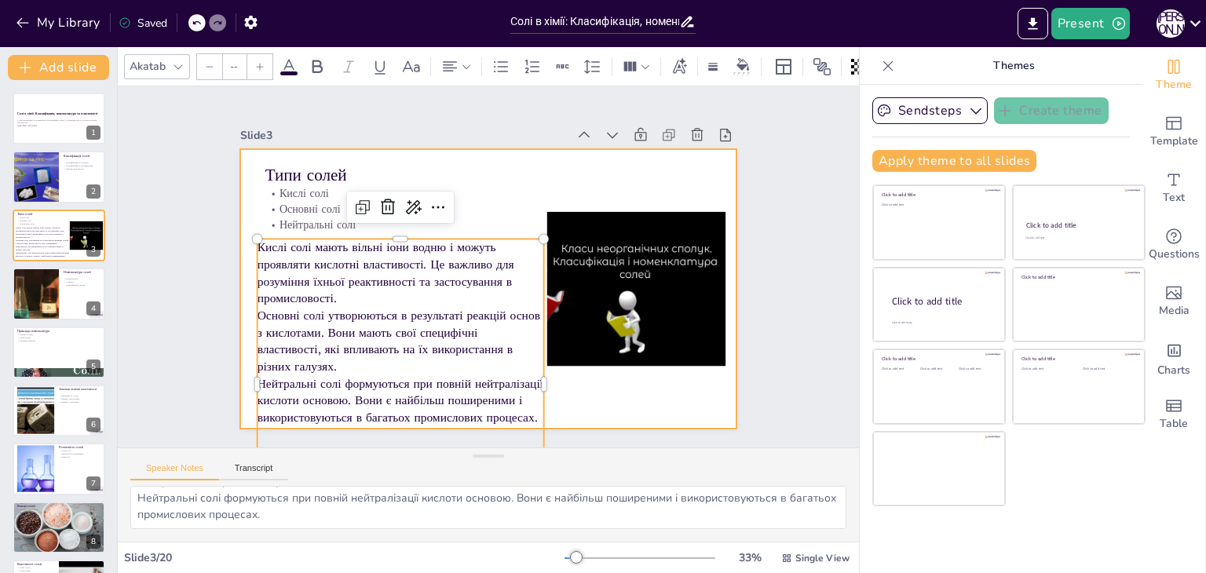
click at [587, 387] on div at bounding box center [481, 288] width 559 height 419
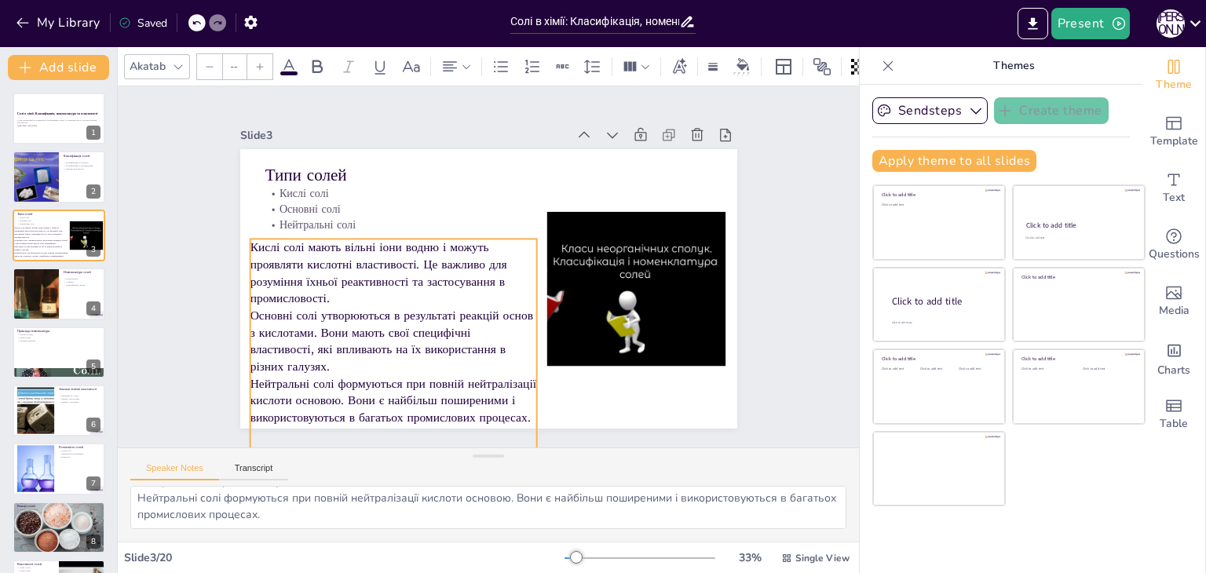
click at [404, 354] on p "Основні солі утворюються в результаті реакцій основ з кислотами. Вони мають сво…" at bounding box center [371, 295] width 290 height 179
click at [210, 64] on icon at bounding box center [209, 66] width 9 height 9
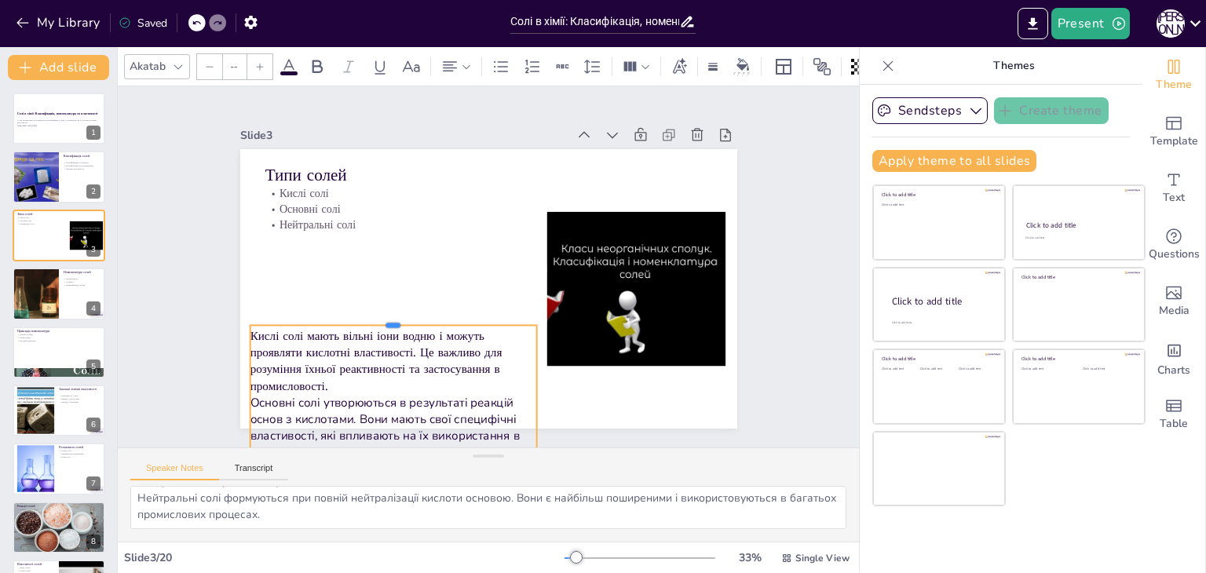
drag, startPoint x: 381, startPoint y: 228, endPoint x: 382, endPoint y: 314, distance: 86.4
click at [382, 314] on div at bounding box center [388, 308] width 287 height 42
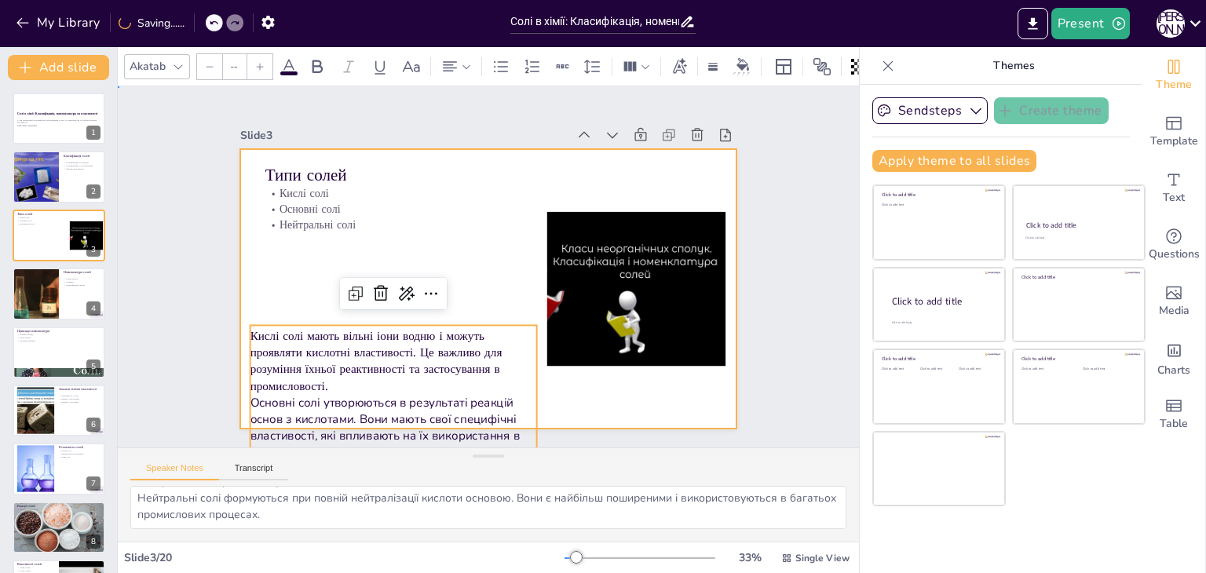
click at [316, 268] on div at bounding box center [487, 289] width 524 height 330
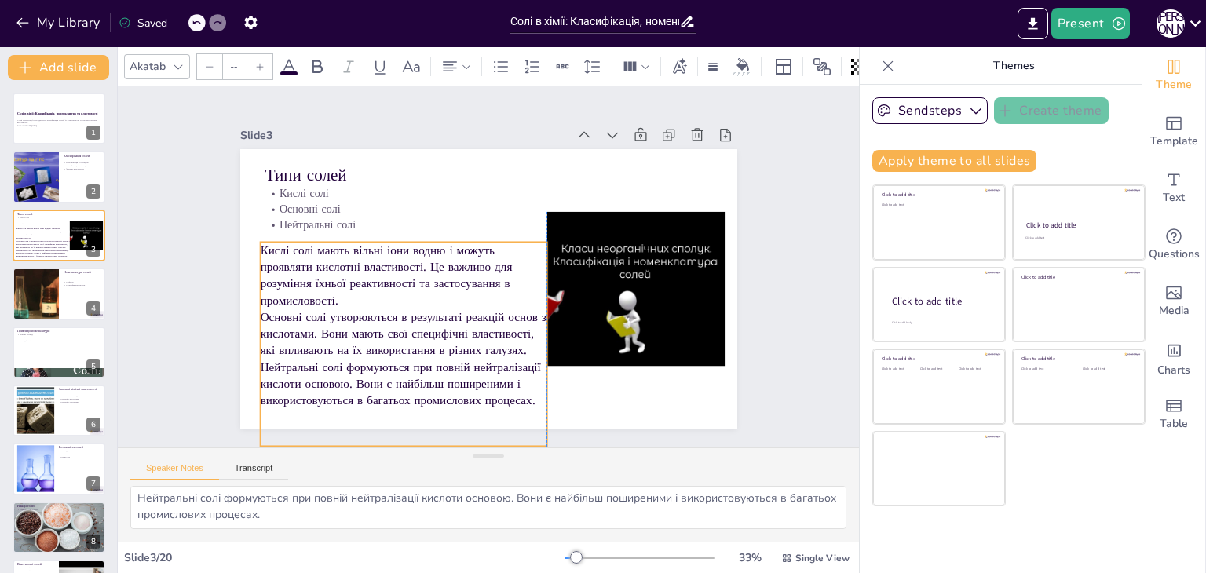
drag, startPoint x: 314, startPoint y: 340, endPoint x: 320, endPoint y: 257, distance: 83.5
click at [320, 257] on p "Кислі солі мають вільні іони водню і можуть проявляти кислотні властивості. Це …" at bounding box center [403, 275] width 287 height 67
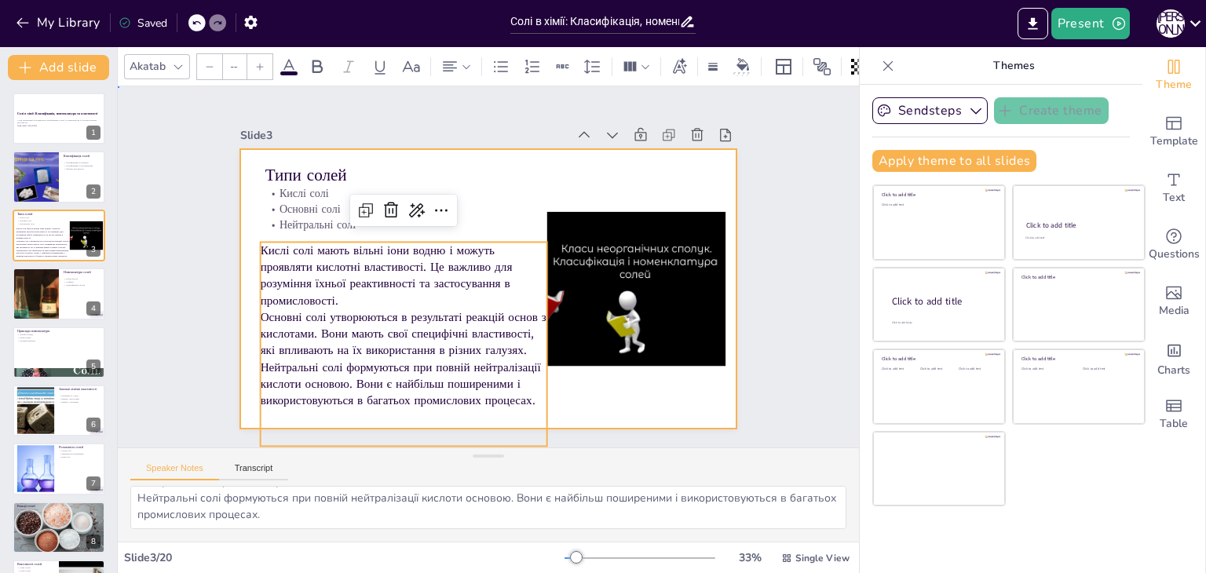
click at [590, 395] on div at bounding box center [487, 289] width 524 height 330
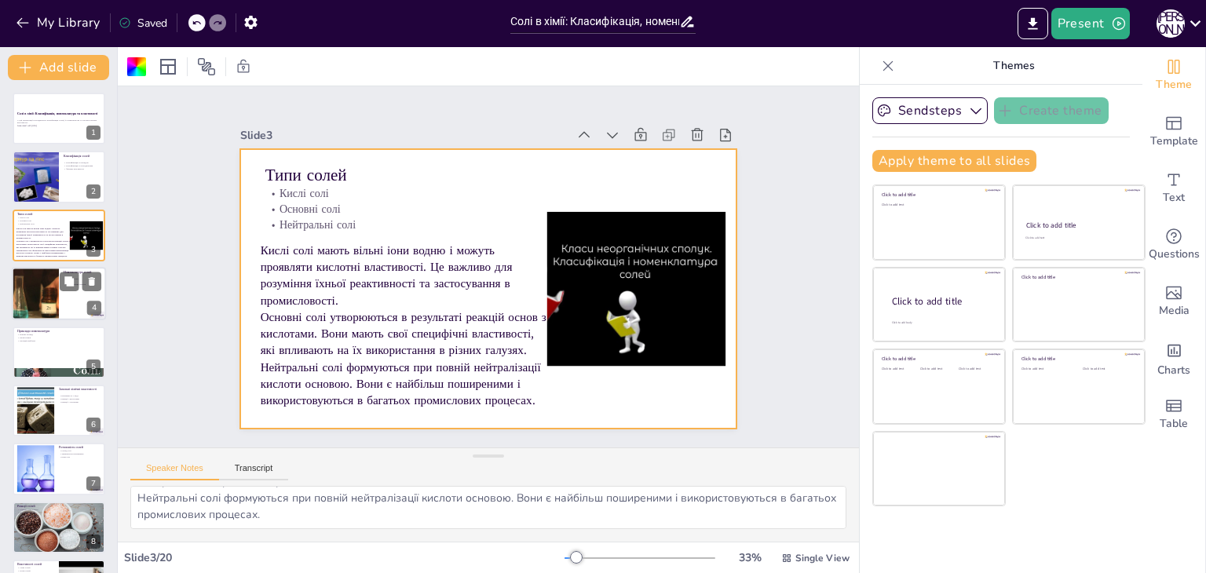
click at [38, 294] on div at bounding box center [35, 293] width 94 height 53
type textarea "Назви кислот є основою для номенклатури солей. Розуміння назв кислот допомагає …"
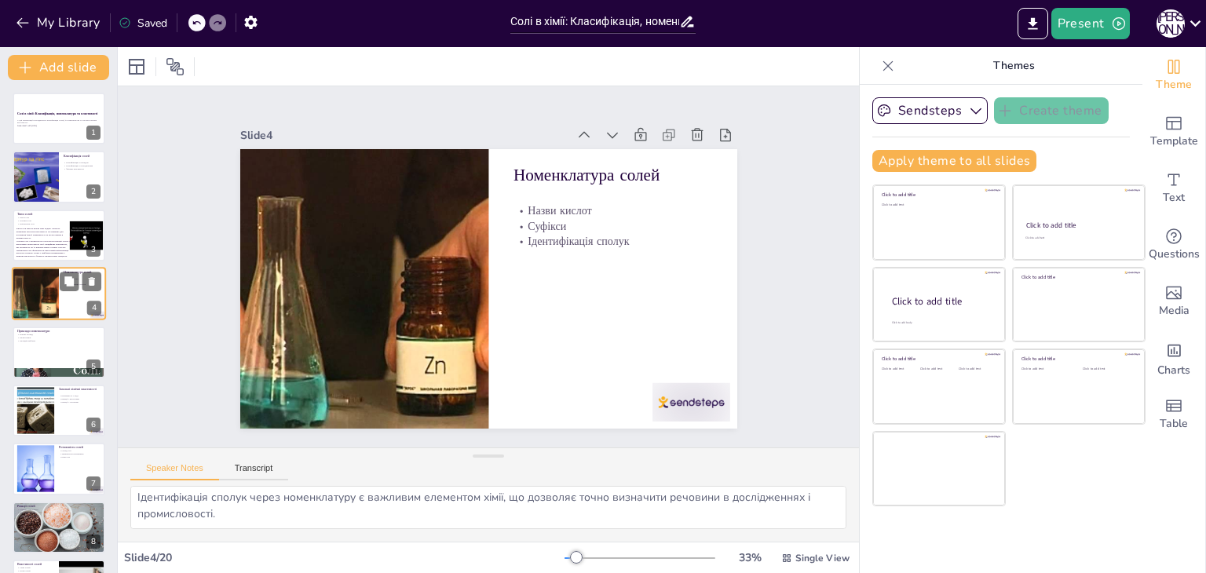
scroll to position [53, 0]
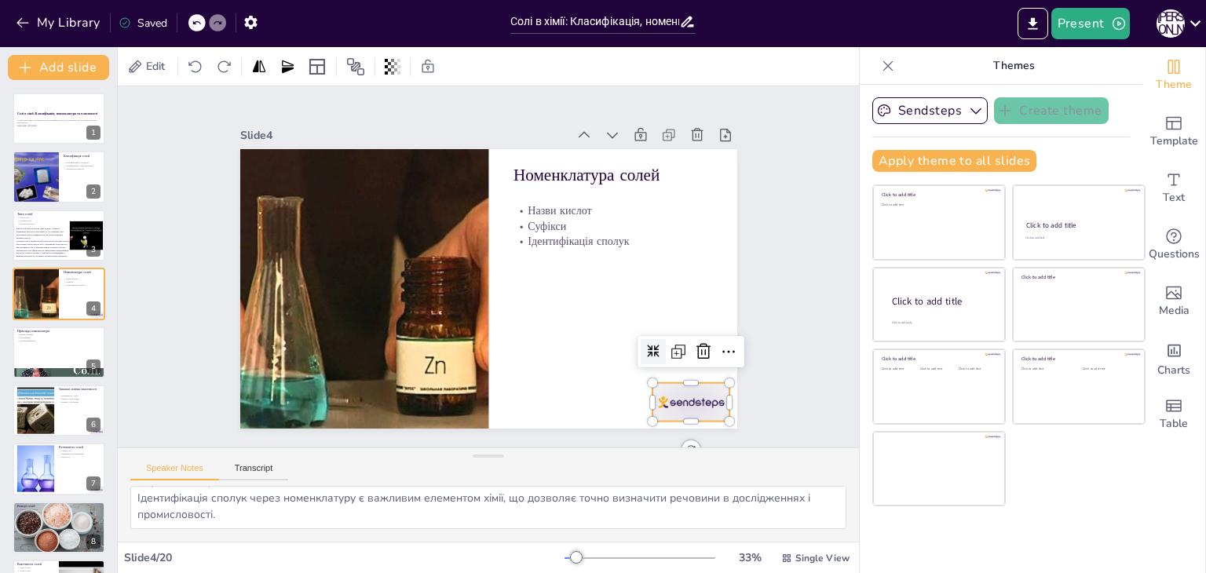
click at [689, 400] on div at bounding box center [676, 423] width 82 height 46
click at [686, 364] on icon at bounding box center [693, 372] width 16 height 16
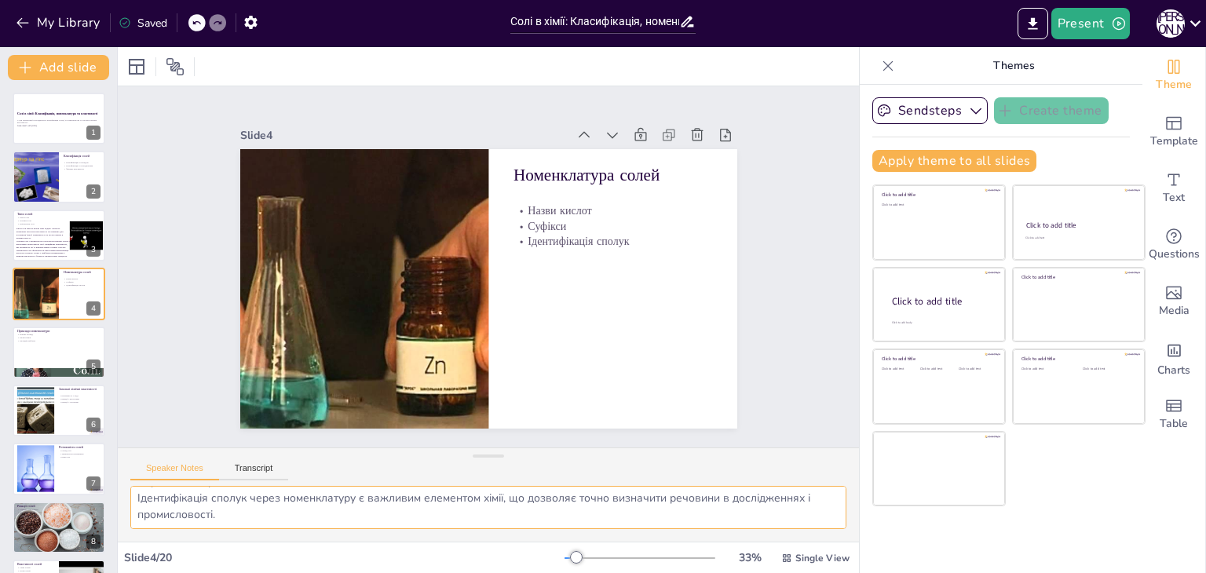
drag, startPoint x: 140, startPoint y: 499, endPoint x: 374, endPoint y: 535, distance: 236.8
click at [374, 535] on div "Назви кислот є основою для номенклатури солей. Розуміння назв кислот допомагає …" at bounding box center [488, 514] width 741 height 56
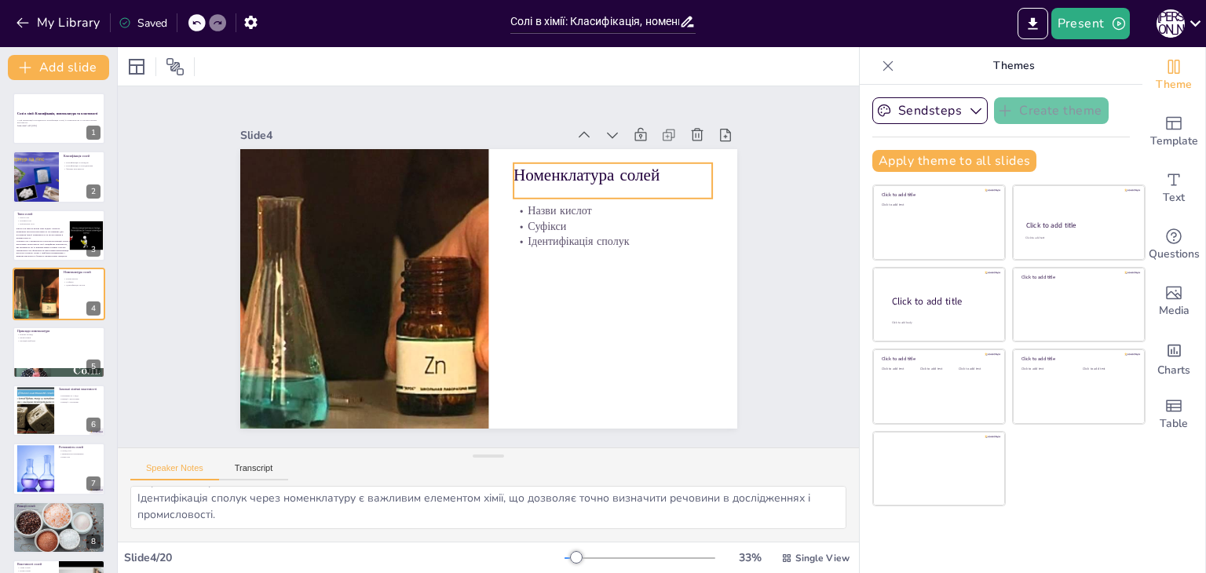
click at [583, 178] on p "Номенклатура солей" at bounding box center [613, 175] width 199 height 24
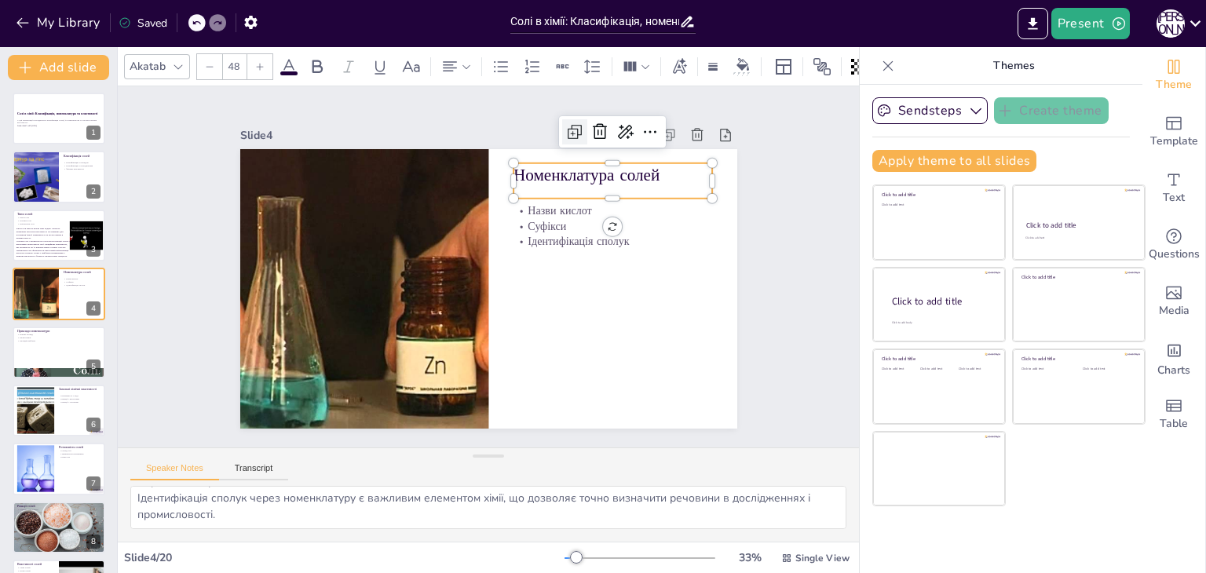
click at [601, 153] on icon at bounding box center [613, 165] width 24 height 24
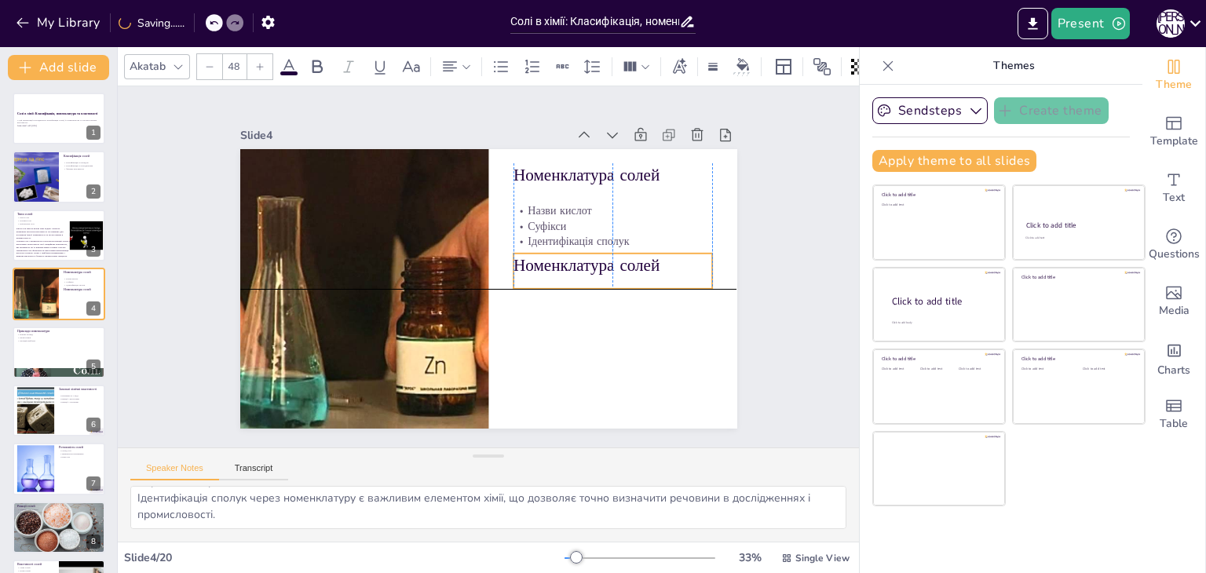
drag, startPoint x: 568, startPoint y: 170, endPoint x: 566, endPoint y: 256, distance: 85.6
click at [566, 256] on p "Номенклатура солей" at bounding box center [613, 266] width 199 height 24
click at [546, 273] on p "Номенклатура солей" at bounding box center [581, 348] width 163 height 150
click at [546, 267] on p "Номенклатура солей" at bounding box center [612, 278] width 200 height 44
click at [546, 267] on p "Номенклатура солей" at bounding box center [613, 272] width 199 height 24
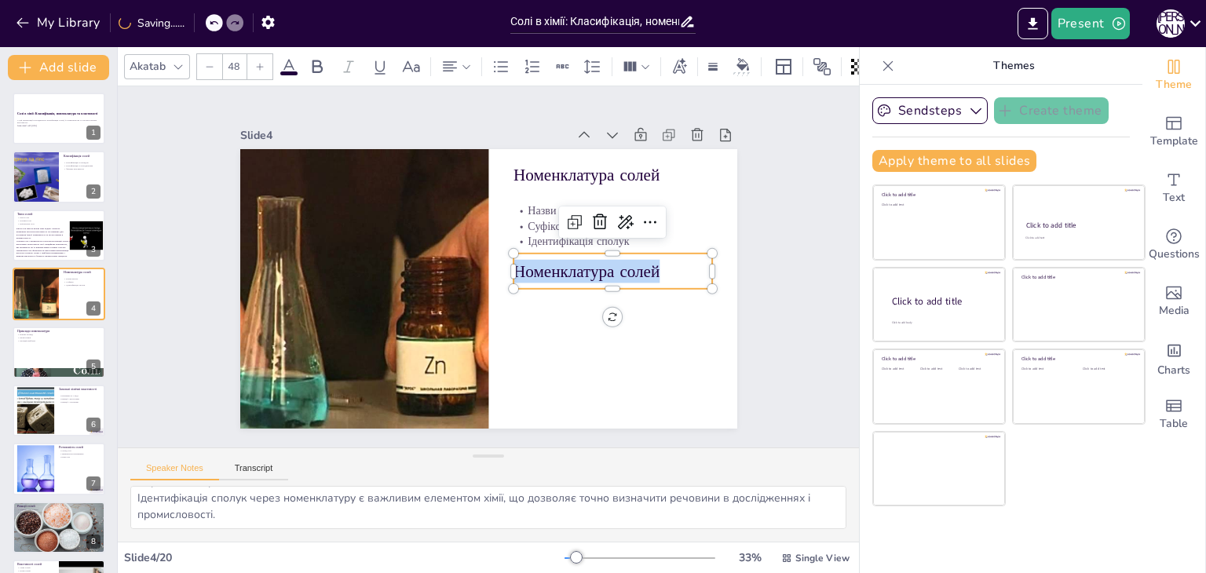
type input "--"
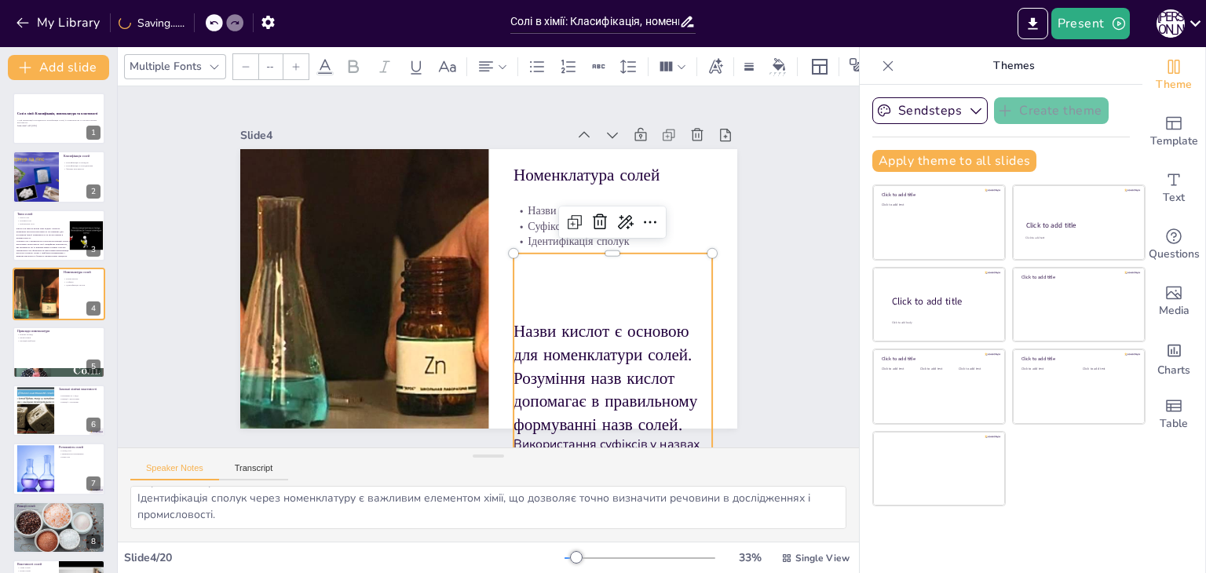
scroll to position [49, 0]
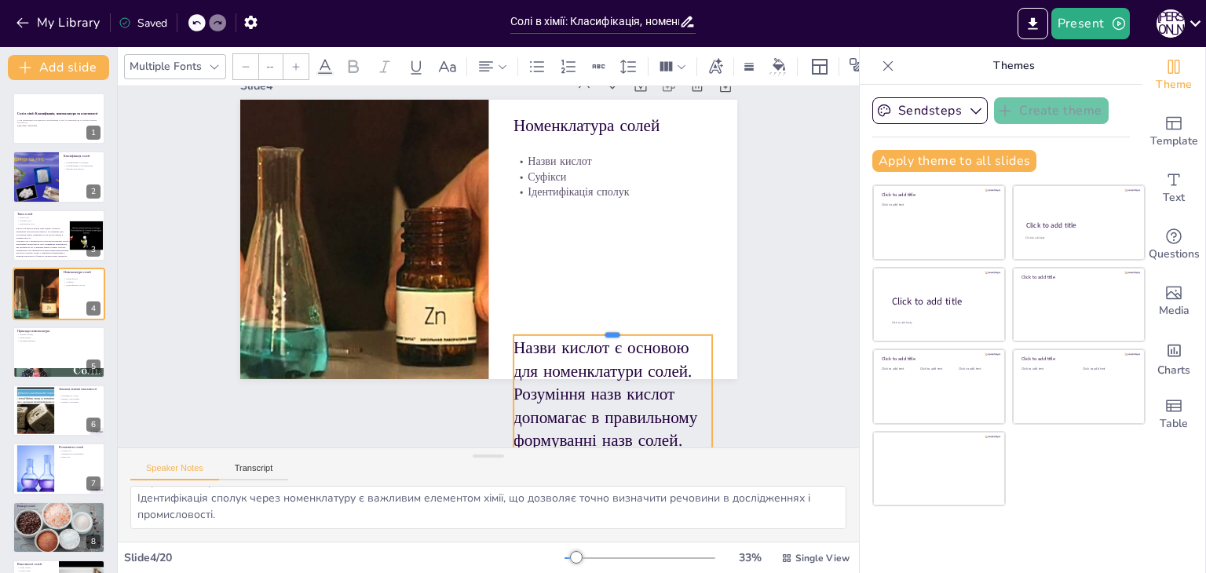
drag, startPoint x: 600, startPoint y: 194, endPoint x: 600, endPoint y: 325, distance: 131.1
click at [600, 325] on div at bounding box center [613, 329] width 199 height 13
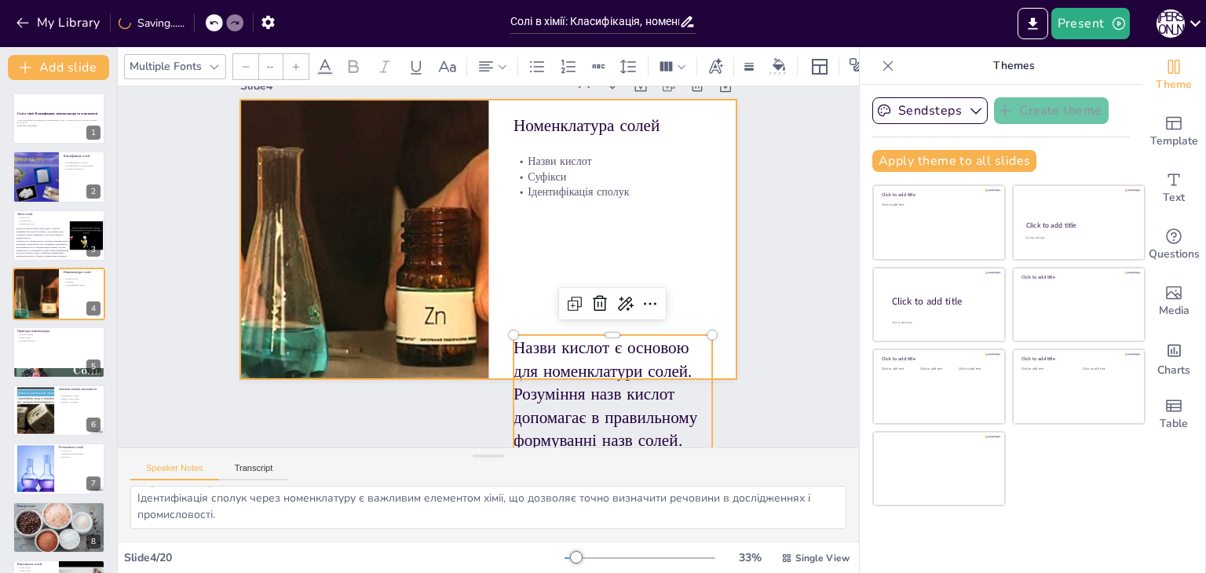
click at [694, 260] on div at bounding box center [488, 240] width 497 height 280
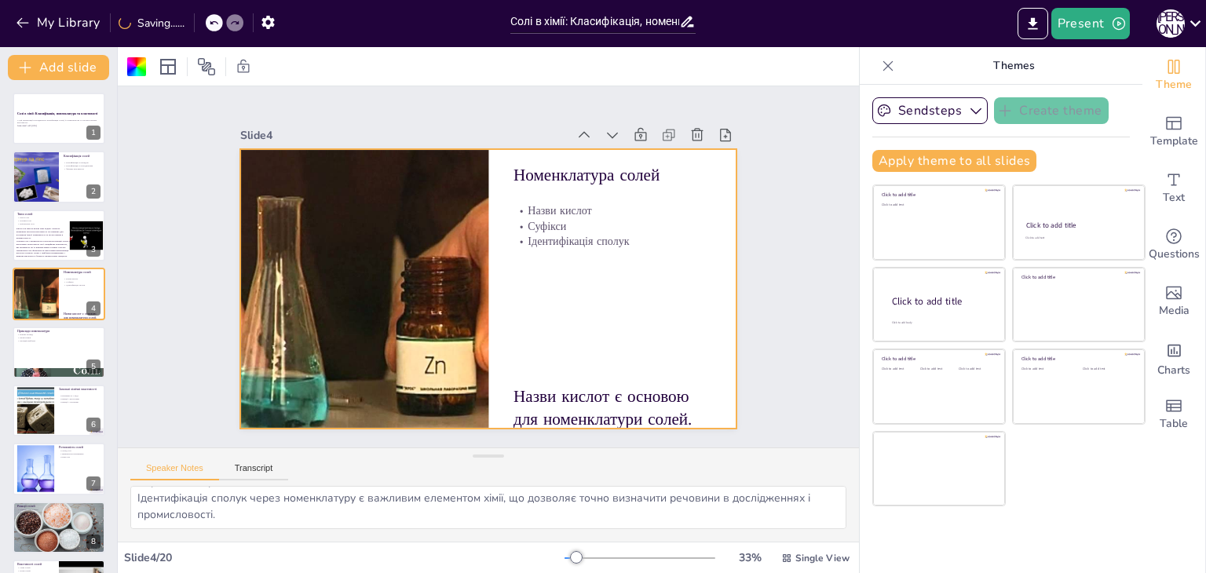
scroll to position [0, 0]
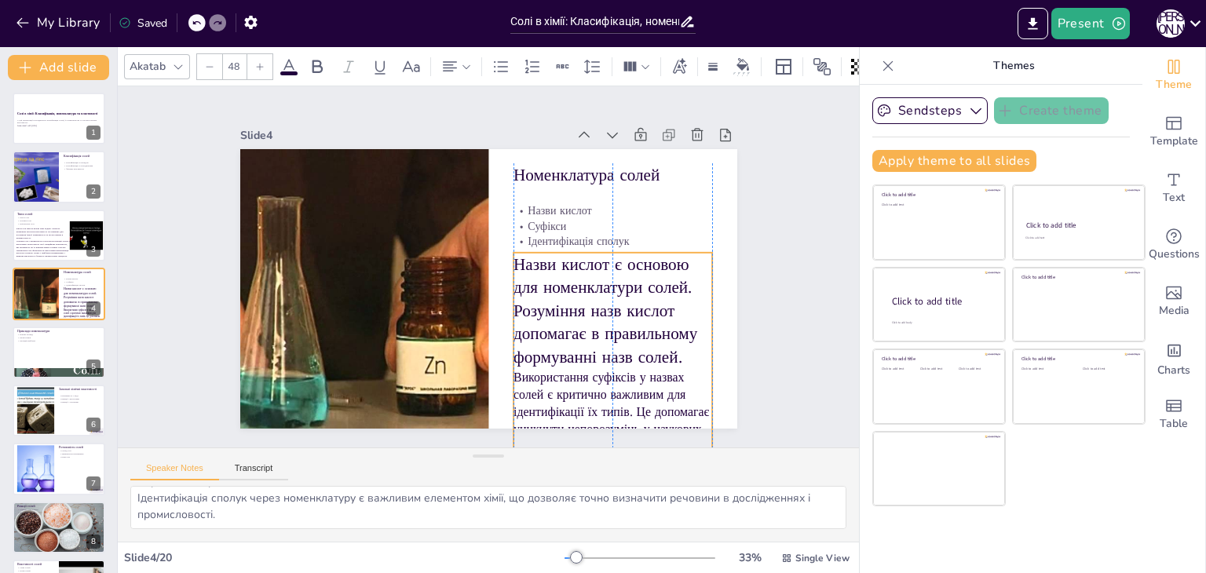
drag, startPoint x: 594, startPoint y: 401, endPoint x: 593, endPoint y: 269, distance: 131.9
click at [593, 269] on p "Назви кислот є основою для номенклатури солей. Розуміння назв кислот допомагає …" at bounding box center [613, 311] width 199 height 116
click at [208, 64] on icon at bounding box center [209, 66] width 9 height 9
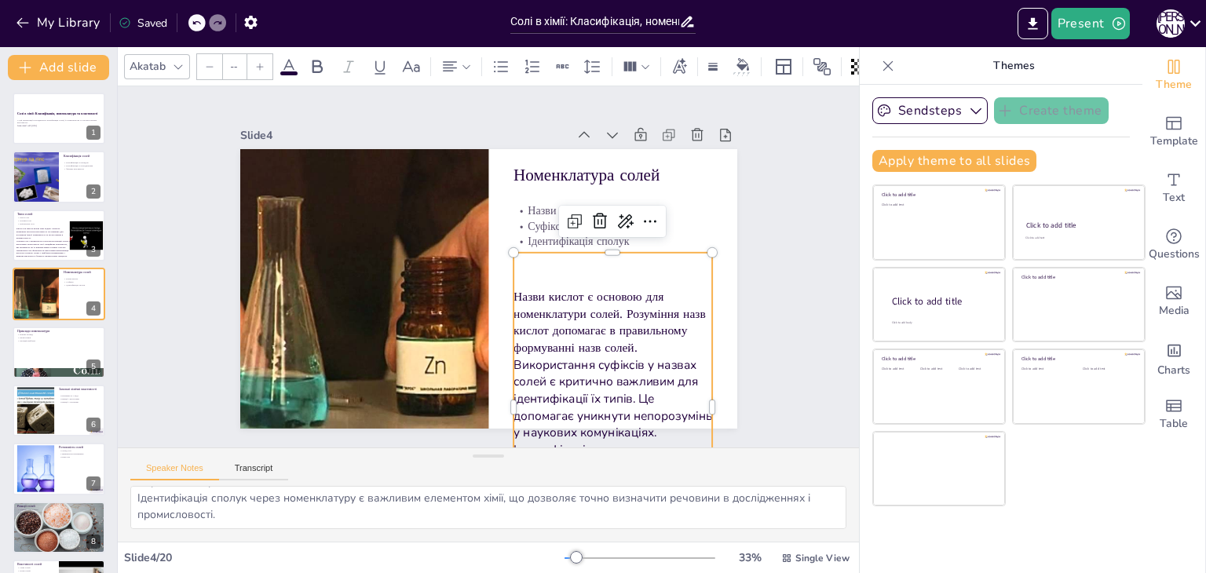
click at [208, 64] on icon at bounding box center [209, 66] width 9 height 9
type input "NaN"
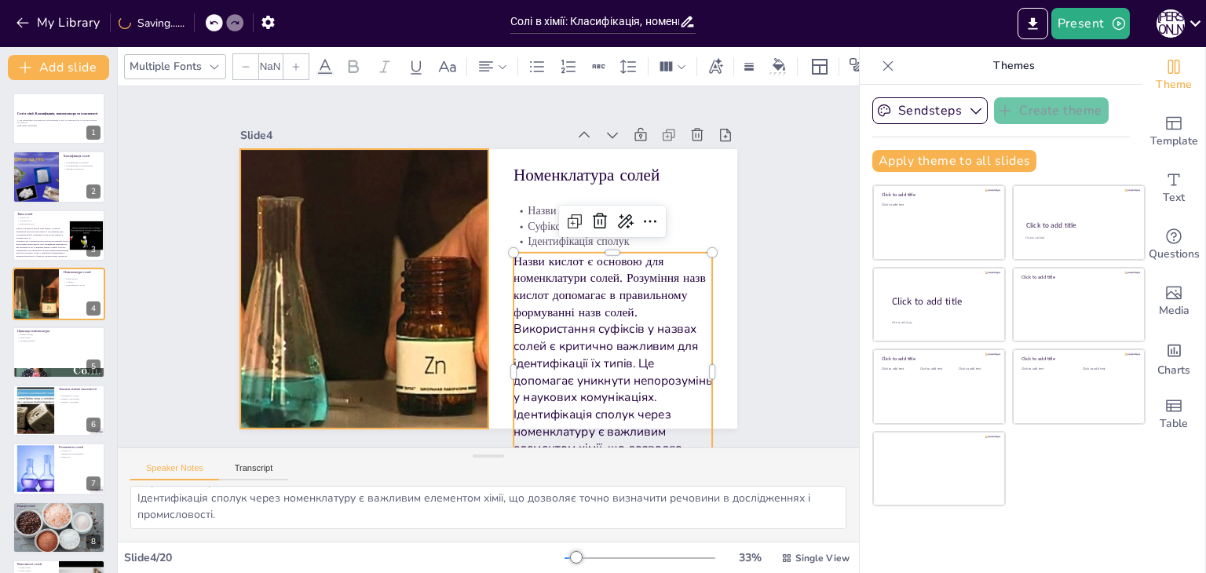
click at [371, 255] on div at bounding box center [363, 289] width 497 height 280
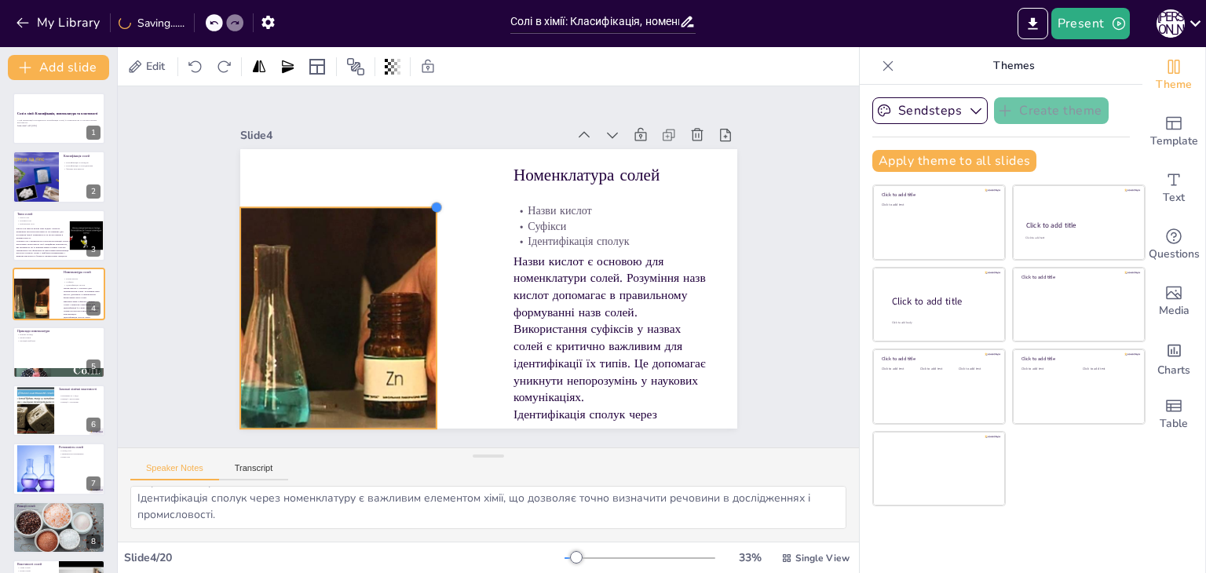
drag, startPoint x: 476, startPoint y: 144, endPoint x: 424, endPoint y: 214, distance: 87.6
click at [424, 214] on div "Номенклатура солей Назви кислот Суфікси Ідентифікація сполук Назви кислот є осн…" at bounding box center [488, 289] width 497 height 280
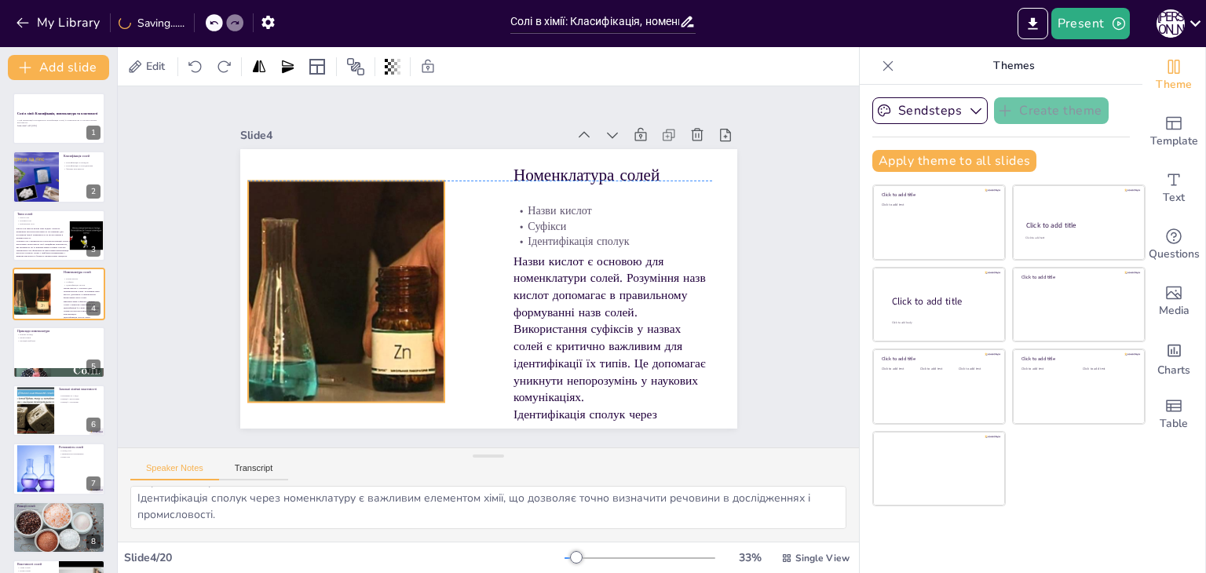
drag, startPoint x: 353, startPoint y: 329, endPoint x: 361, endPoint y: 305, distance: 24.8
click at [361, 305] on div at bounding box center [345, 291] width 393 height 221
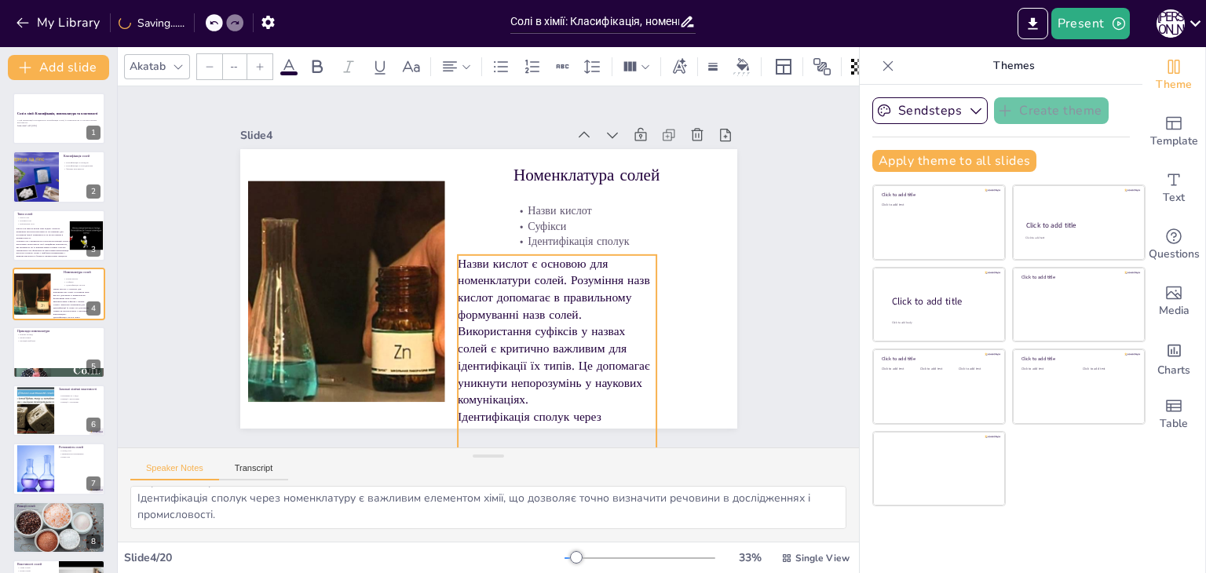
drag, startPoint x: 593, startPoint y: 292, endPoint x: 537, endPoint y: 294, distance: 55.8
click at [537, 294] on p "Назви кислот є основою для номенклатури солей. Розуміння назв кислот допомагає …" at bounding box center [557, 289] width 199 height 68
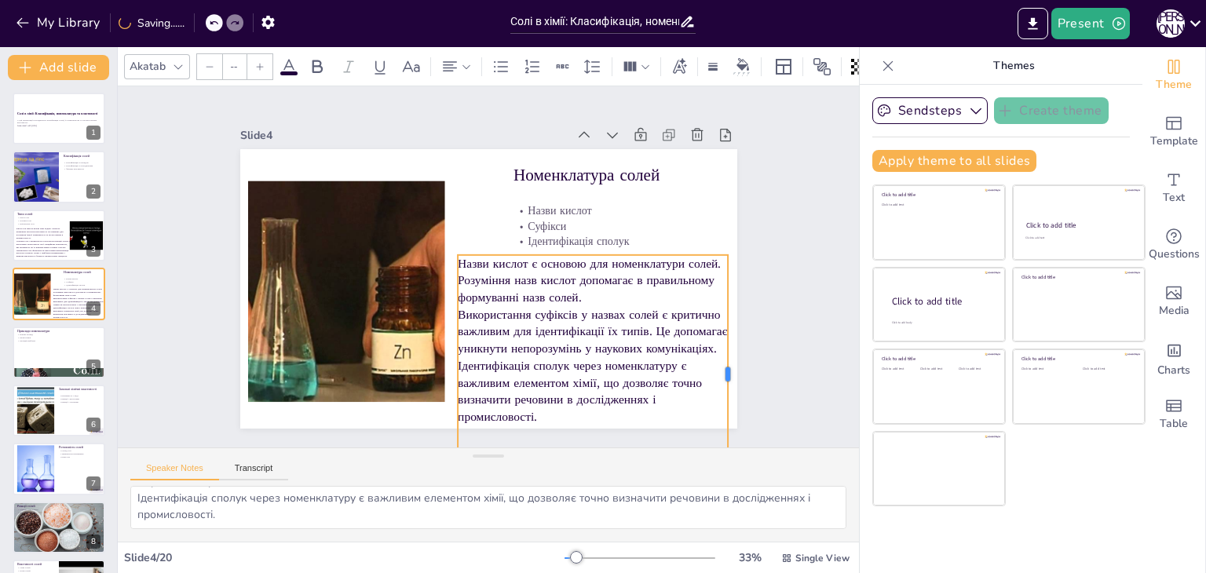
drag, startPoint x: 645, startPoint y: 369, endPoint x: 716, endPoint y: 366, distance: 71.5
click at [728, 366] on div at bounding box center [734, 374] width 13 height 239
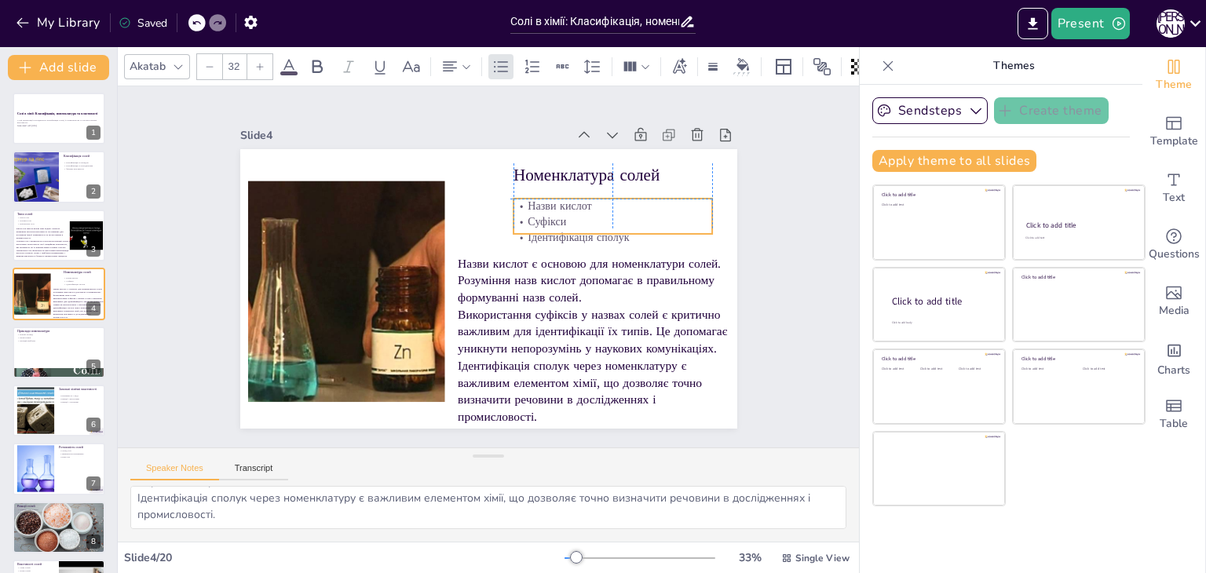
drag, startPoint x: 514, startPoint y: 214, endPoint x: 511, endPoint y: 205, distance: 9.9
click at [514, 205] on div "Назви кислот Суфікси Ідентифікація сполук" at bounding box center [613, 222] width 199 height 46
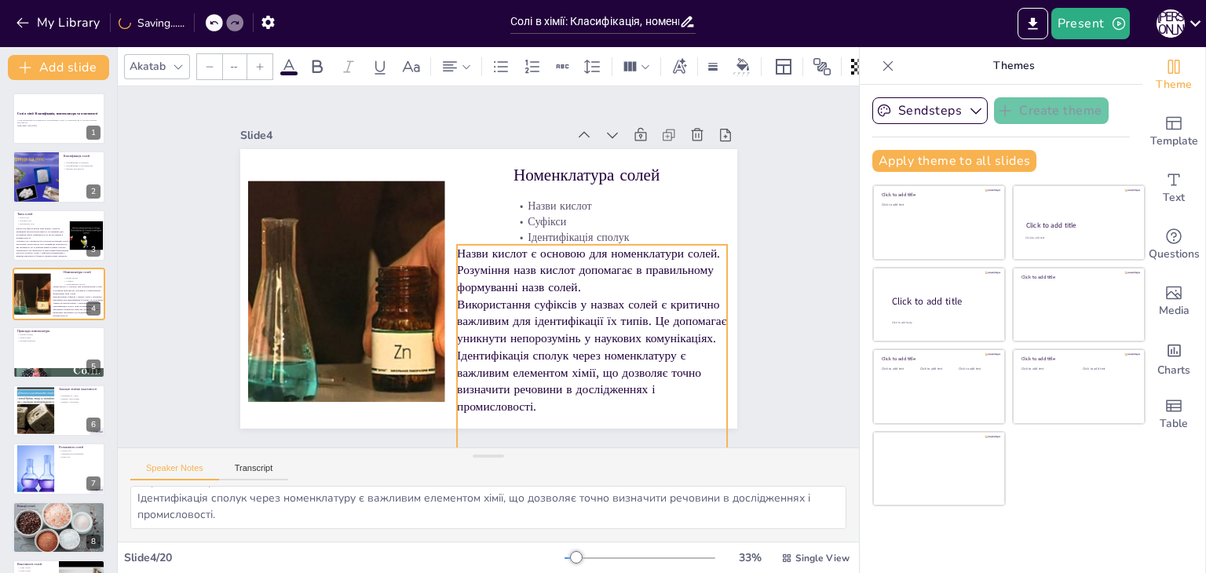
drag, startPoint x: 499, startPoint y: 269, endPoint x: 499, endPoint y: 258, distance: 10.2
click at [499, 258] on p "Назви кислот є основою для номенклатури солей. Розуміння назв кислот допомагає …" at bounding box center [592, 270] width 270 height 51
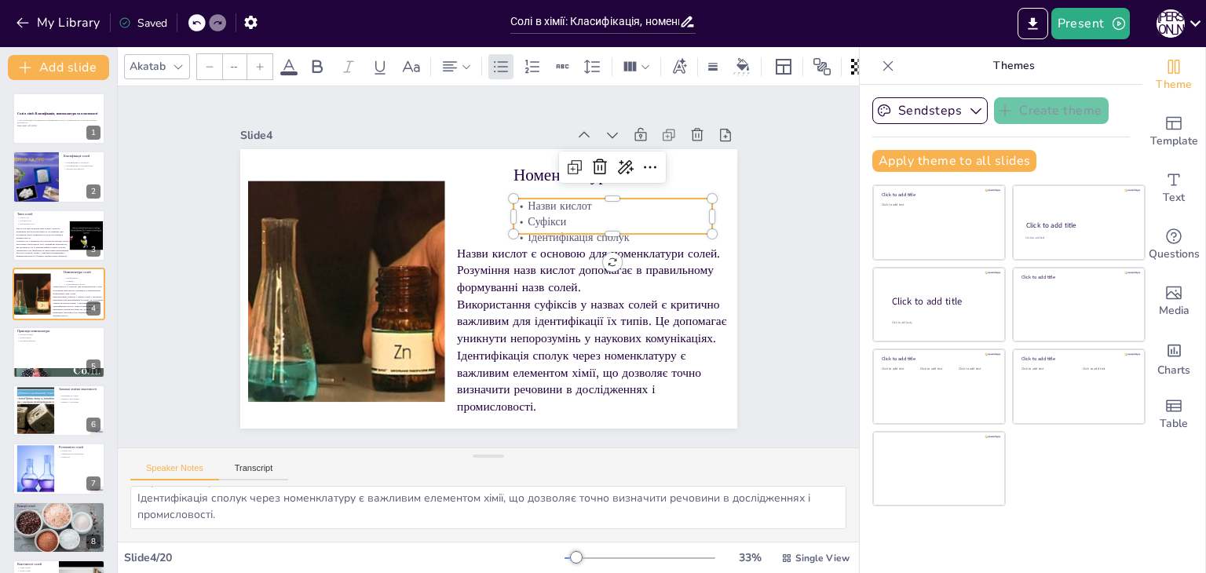
type input "32"
click at [524, 212] on p "Суфікси" at bounding box center [613, 214] width 199 height 16
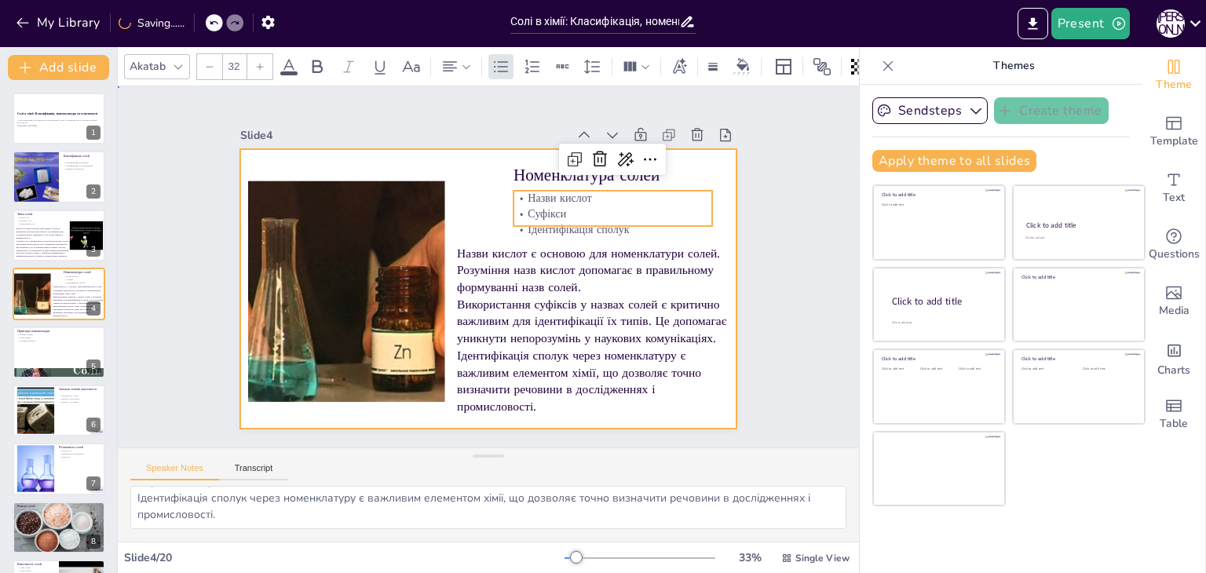
click at [470, 210] on div at bounding box center [488, 289] width 497 height 280
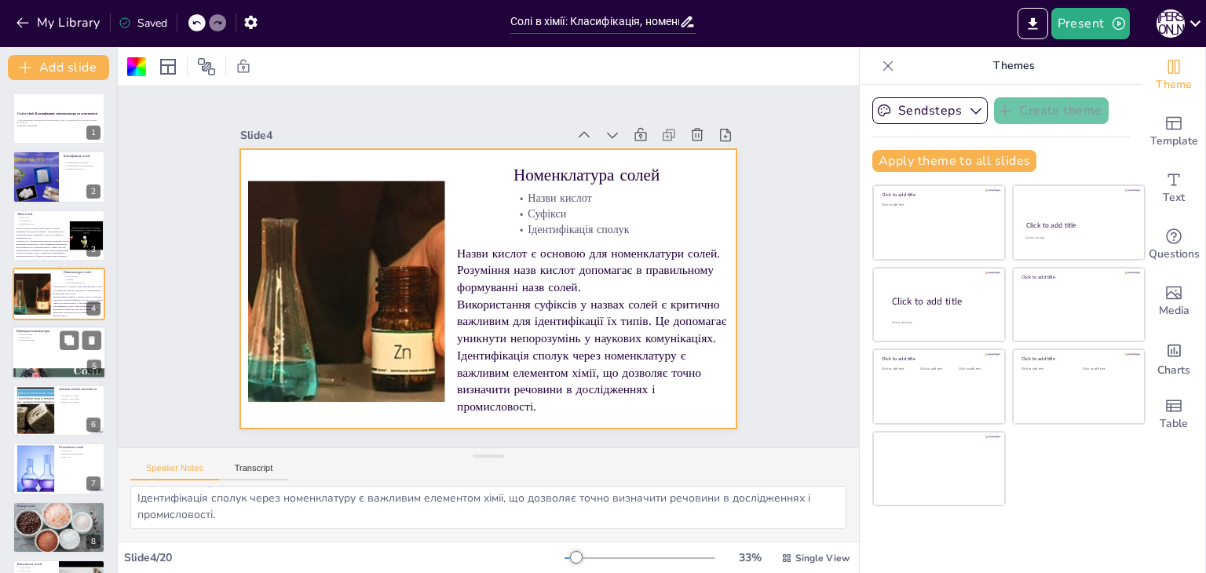
click at [39, 352] on div at bounding box center [59, 352] width 94 height 53
type textarea "Натрій хлорид є важливим прикладом, оскільки його застосування поширене в повся…"
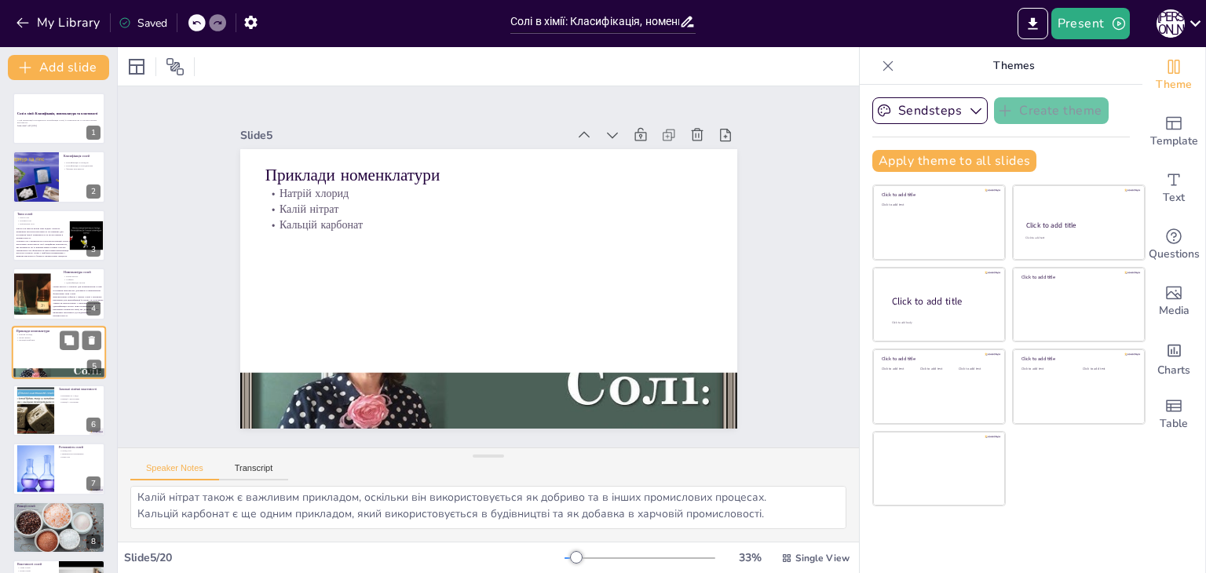
scroll to position [36, 0]
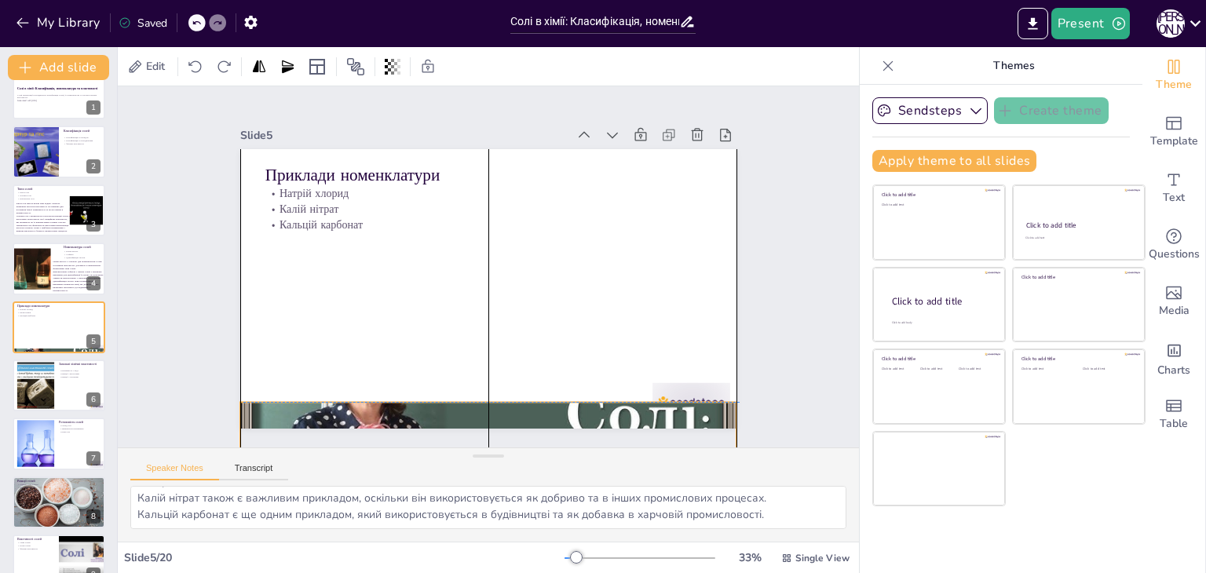
drag, startPoint x: 619, startPoint y: 389, endPoint x: 622, endPoint y: 422, distance: 32.3
click at [622, 422] on div at bounding box center [488, 431] width 497 height 280
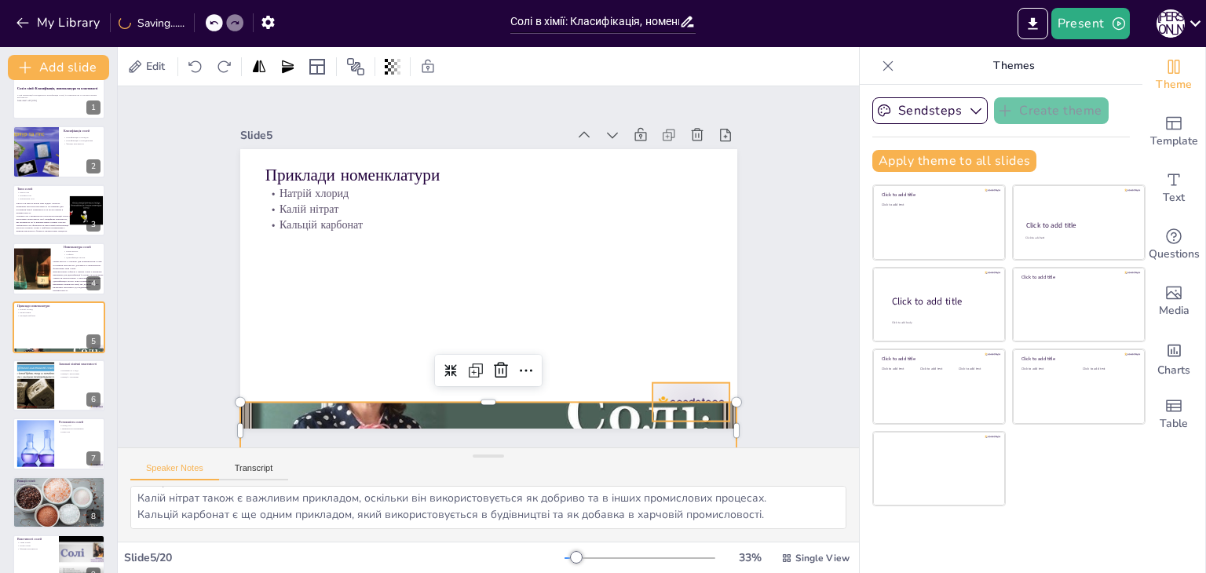
click at [689, 383] on div at bounding box center [691, 402] width 78 height 38
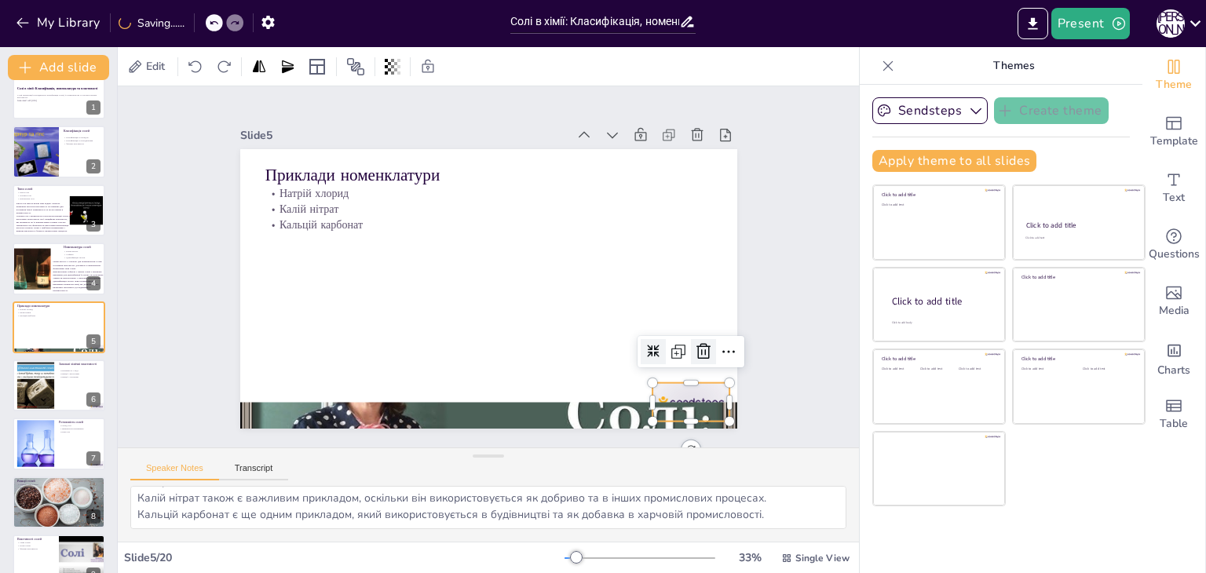
click at [695, 360] on div at bounding box center [693, 373] width 27 height 27
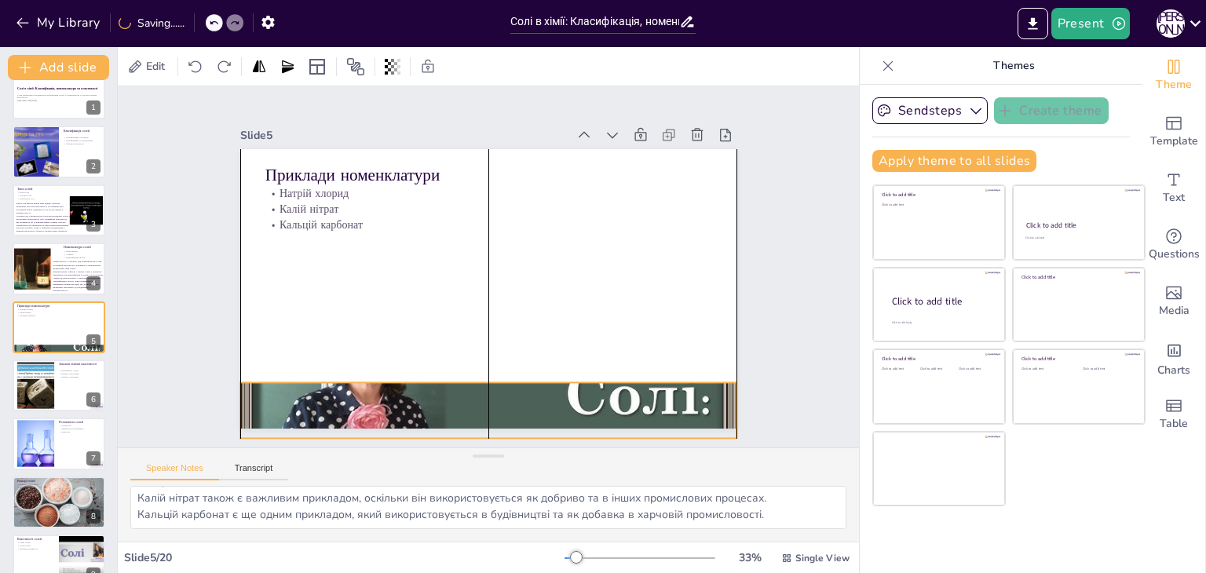
drag, startPoint x: 562, startPoint y: 415, endPoint x: 565, endPoint y: 396, distance: 19.8
click at [565, 396] on div at bounding box center [488, 411] width 497 height 280
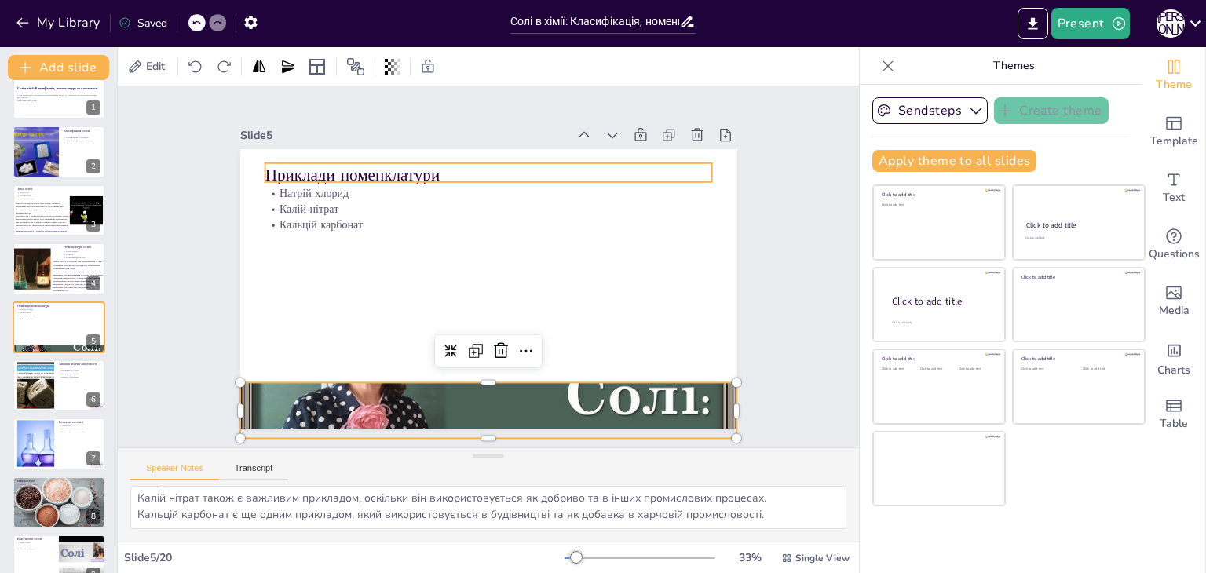
click at [391, 174] on p "Приклади номенклатури" at bounding box center [489, 175] width 448 height 24
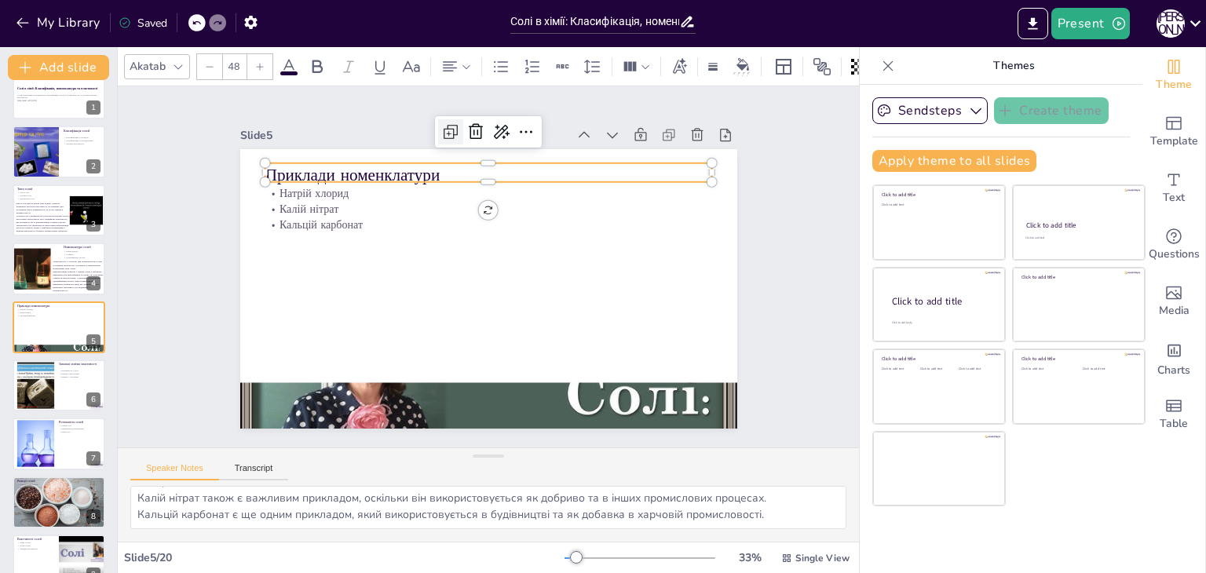
click at [442, 122] on icon at bounding box center [450, 131] width 19 height 19
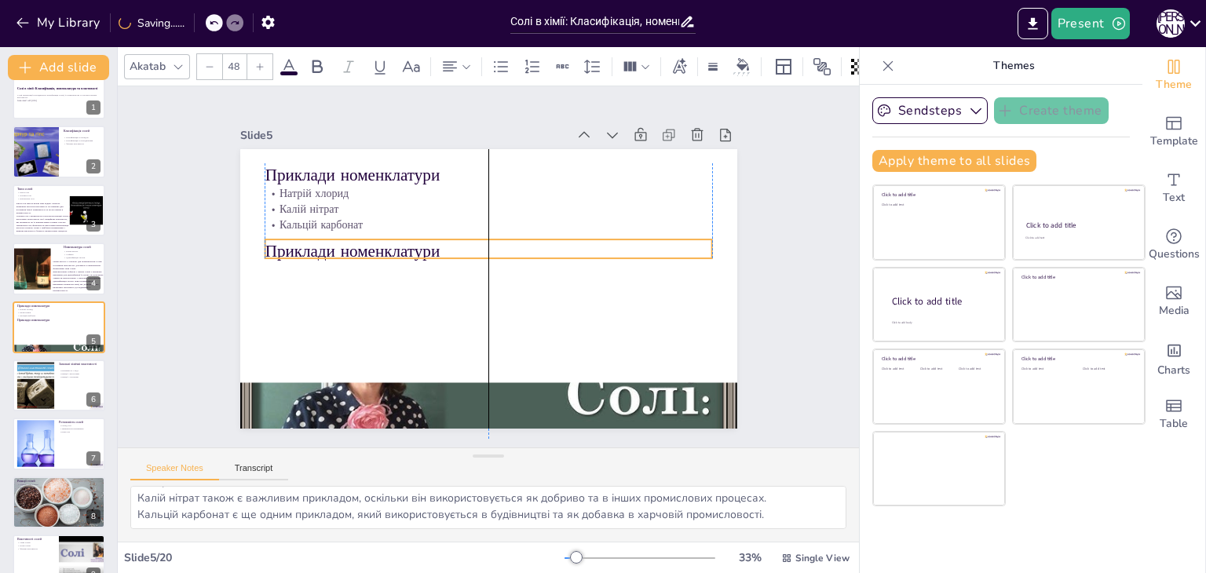
drag, startPoint x: 440, startPoint y: 166, endPoint x: 434, endPoint y: 239, distance: 74.0
click at [470, 239] on p "Приклади номенклатури" at bounding box center [505, 269] width 70 height 448
drag, startPoint x: 137, startPoint y: 500, endPoint x: 764, endPoint y: 535, distance: 627.5
click at [764, 535] on div "Натрій хлорид є важливим прикладом, оскільки його застосування поширене в повся…" at bounding box center [488, 514] width 741 height 56
click at [334, 243] on p "Приклади номенклатури" at bounding box center [489, 251] width 448 height 24
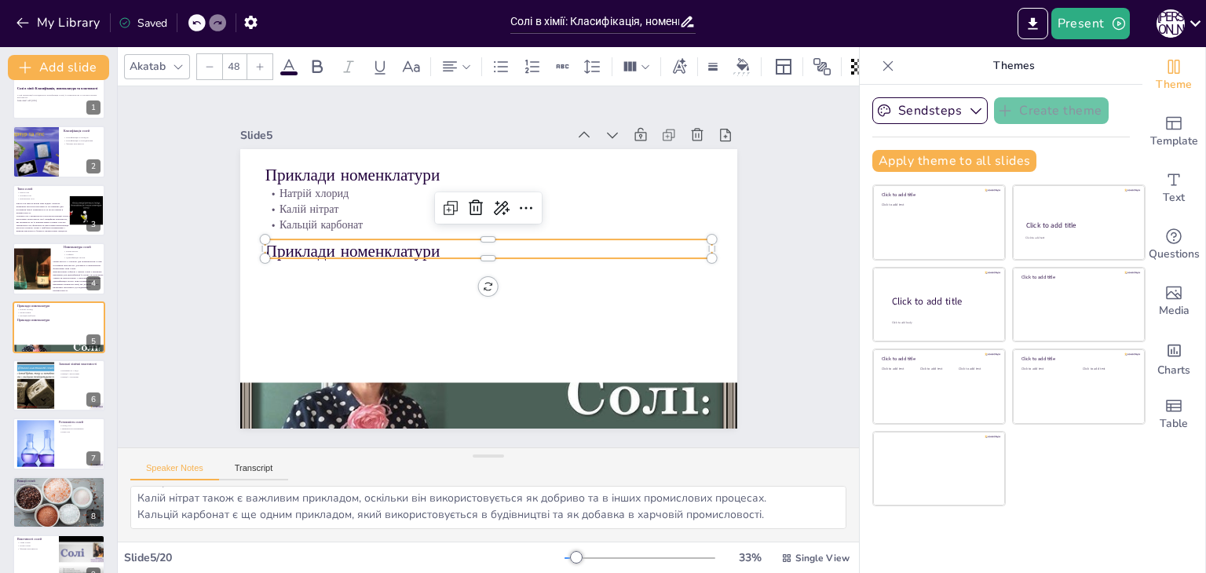
click at [334, 243] on p "Приклади номенклатури" at bounding box center [489, 251] width 448 height 24
click at [334, 243] on p "Приклади номенклатури" at bounding box center [491, 249] width 448 height 70
type input "--"
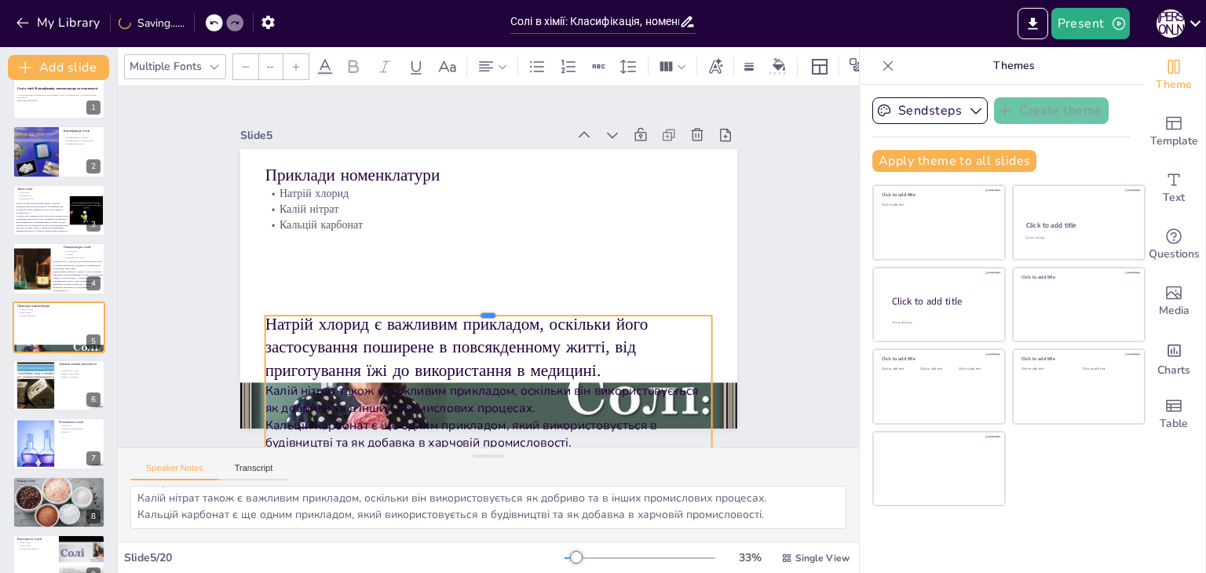
drag, startPoint x: 474, startPoint y: 233, endPoint x: 477, endPoint y: 309, distance: 76.2
click at [477, 309] on div "Приклади номенклатури Натрій хлорид Калій нітрат Кальцій карбонат Натрій хлорид…" at bounding box center [488, 289] width 497 height 280
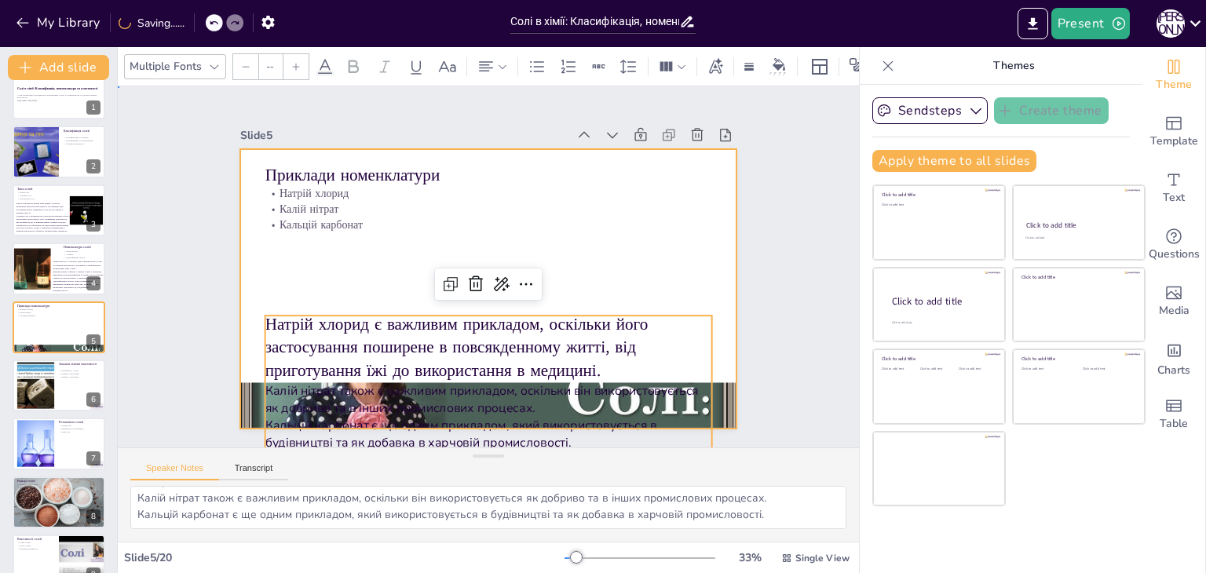
click at [395, 280] on div at bounding box center [488, 289] width 497 height 280
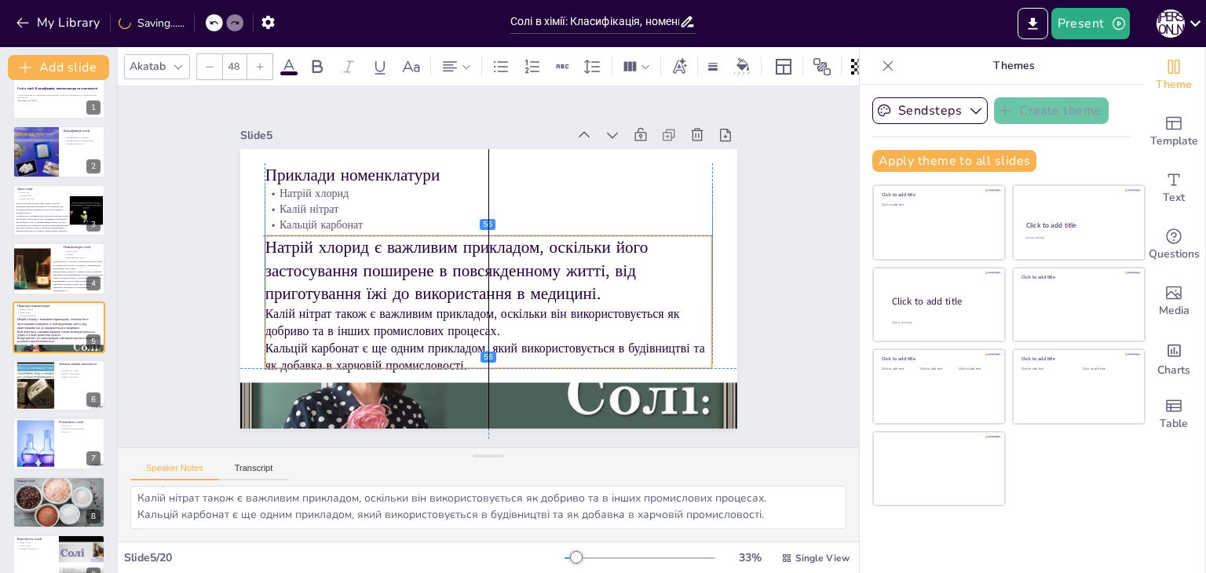
drag, startPoint x: 395, startPoint y: 342, endPoint x: 393, endPoint y: 258, distance: 84.8
click at [393, 258] on p "Натрій хлорид є важливим прикладом, оскільки його застосування поширене в повся…" at bounding box center [489, 271] width 448 height 70
click at [757, 205] on div "Slide 1 Солі в хімії: Класифікація, номенклатура та властивості У цій презентац…" at bounding box center [488, 266] width 585 height 323
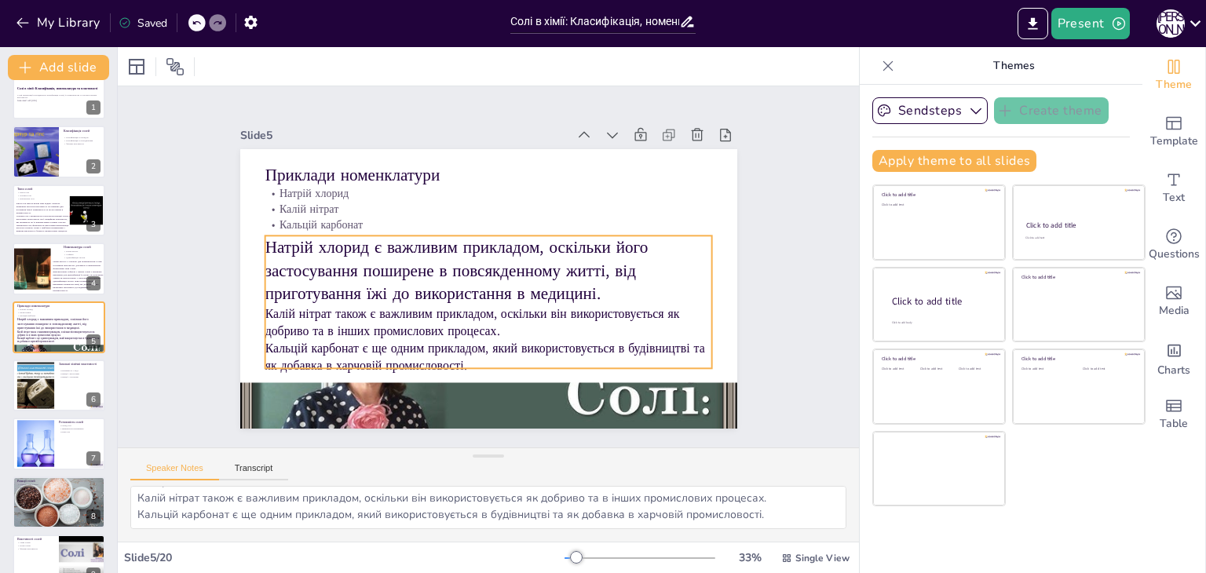
click at [423, 263] on p "Натрій хлорид є важливим прикладом, оскільки його застосування поширене в повся…" at bounding box center [489, 271] width 448 height 70
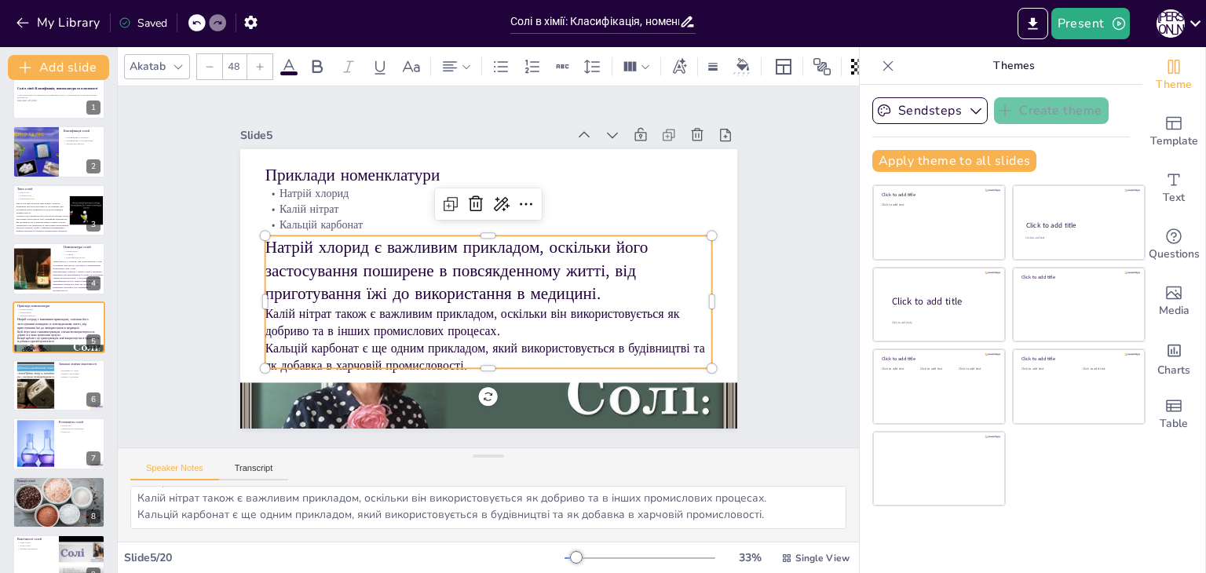
click at [199, 63] on div at bounding box center [209, 66] width 25 height 25
type input "--"
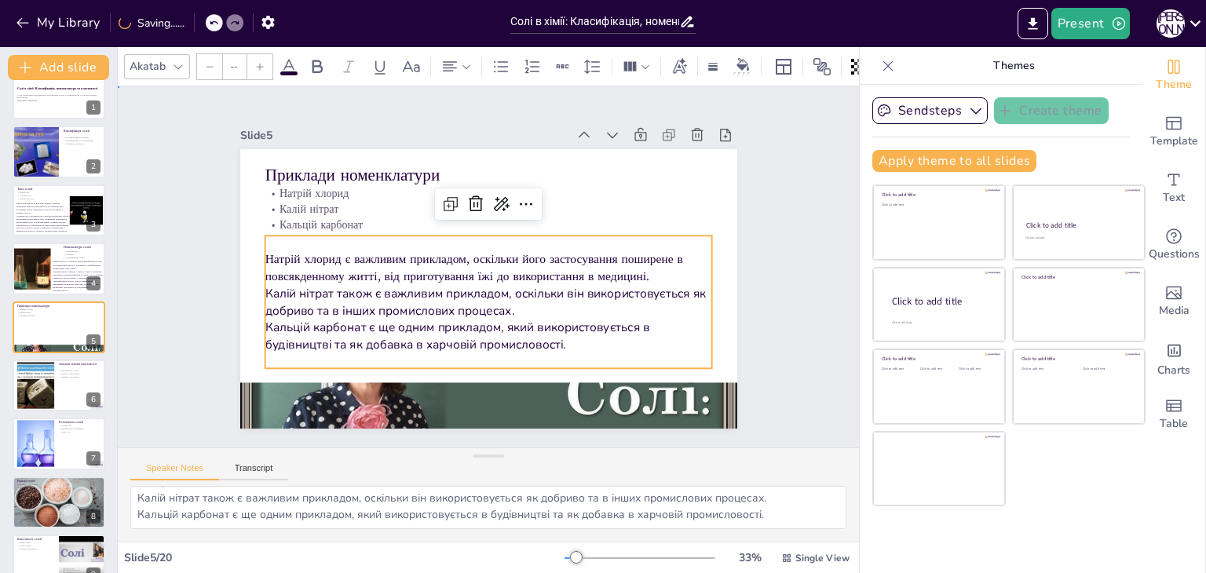
click at [761, 239] on div "Slide 1 Солі в хімії: Класифікація, номенклатура та властивості У цій презентац…" at bounding box center [489, 266] width 616 height 383
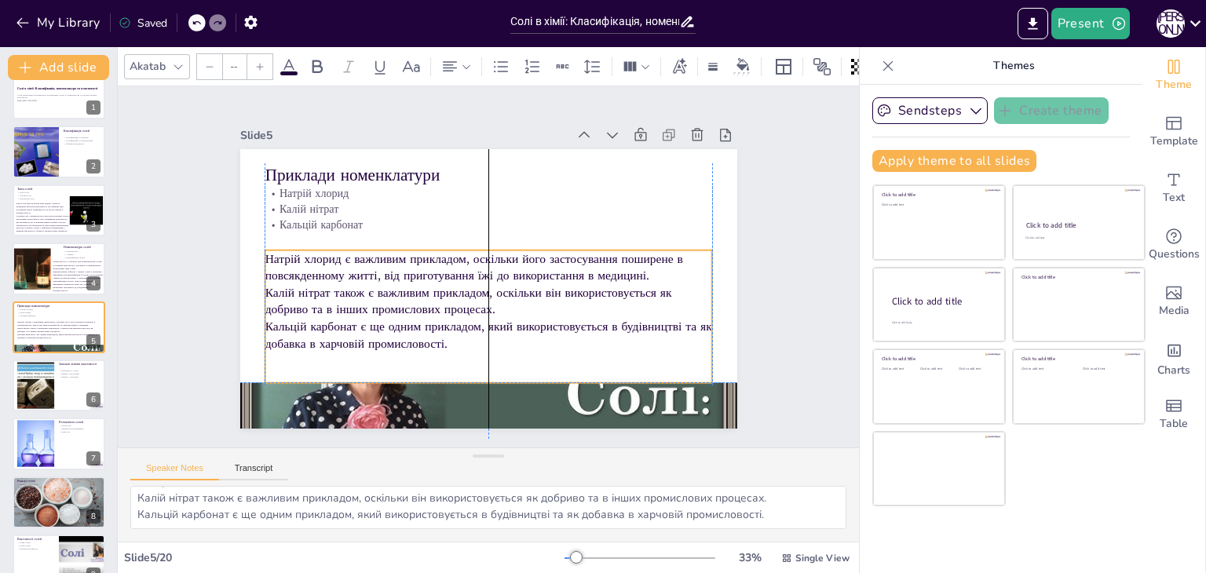
drag, startPoint x: 550, startPoint y: 281, endPoint x: 550, endPoint y: 298, distance: 17.3
click at [550, 298] on p "Калій нітрат також є важливим прикладом, оскільки він використовується як добри…" at bounding box center [489, 301] width 448 height 34
click at [796, 214] on div "Slide 1 Солі в хімії: Класифікація, номенклатура та властивості У цій презентац…" at bounding box center [488, 266] width 741 height 361
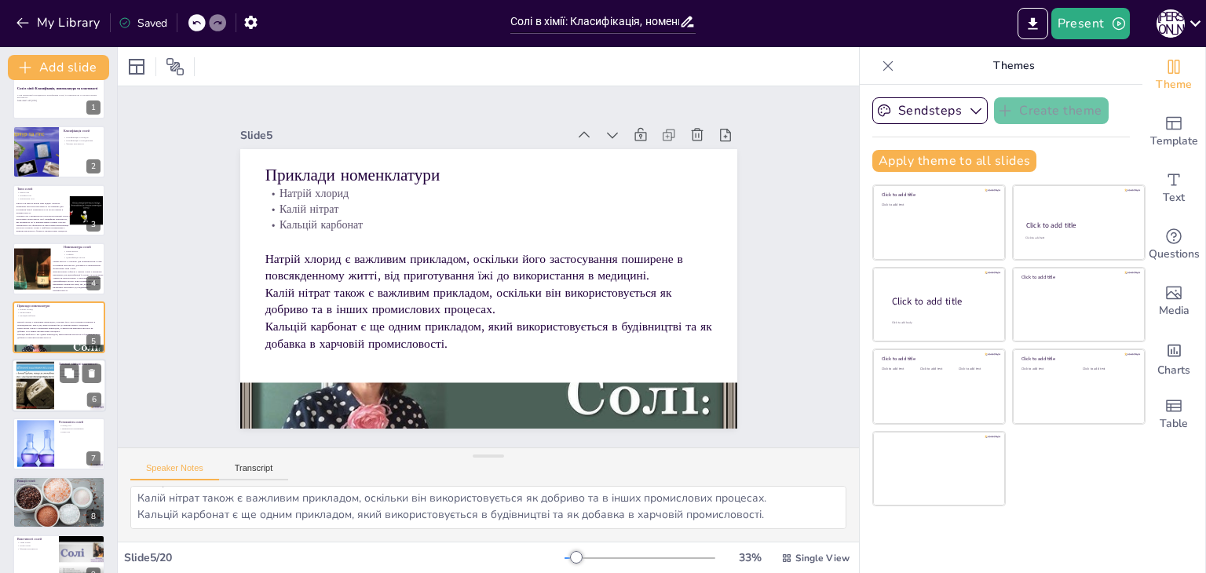
click at [46, 384] on div at bounding box center [35, 386] width 91 height 48
type textarea "Розчинність у воді є однією з найважливіших характеристик солей, оскільки вона …"
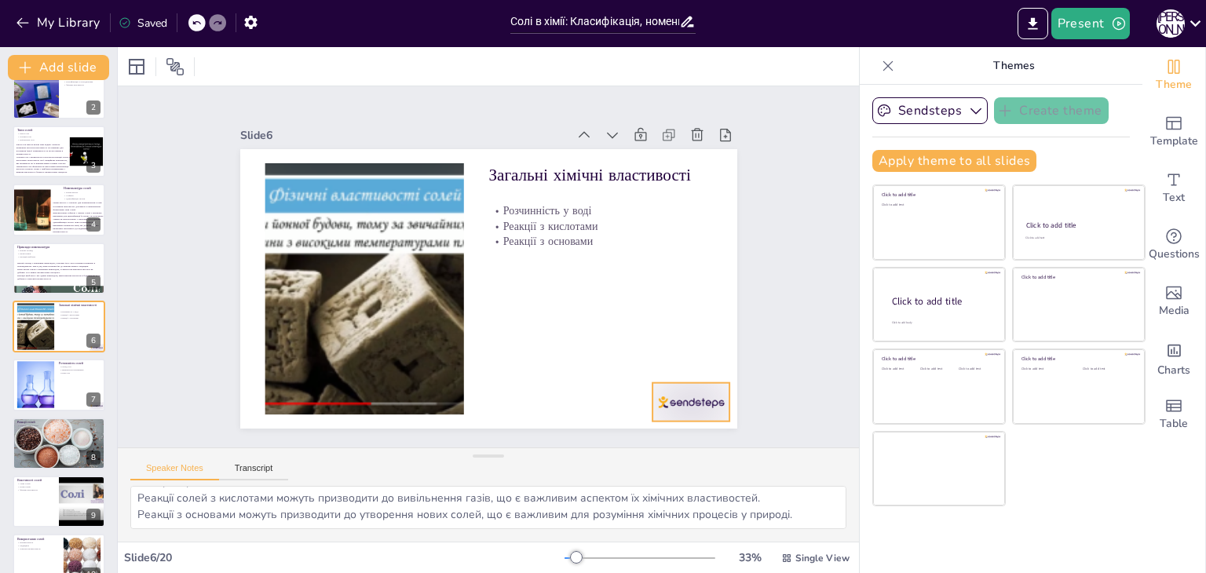
click at [672, 396] on div at bounding box center [691, 402] width 78 height 38
click at [699, 343] on icon at bounding box center [703, 351] width 19 height 19
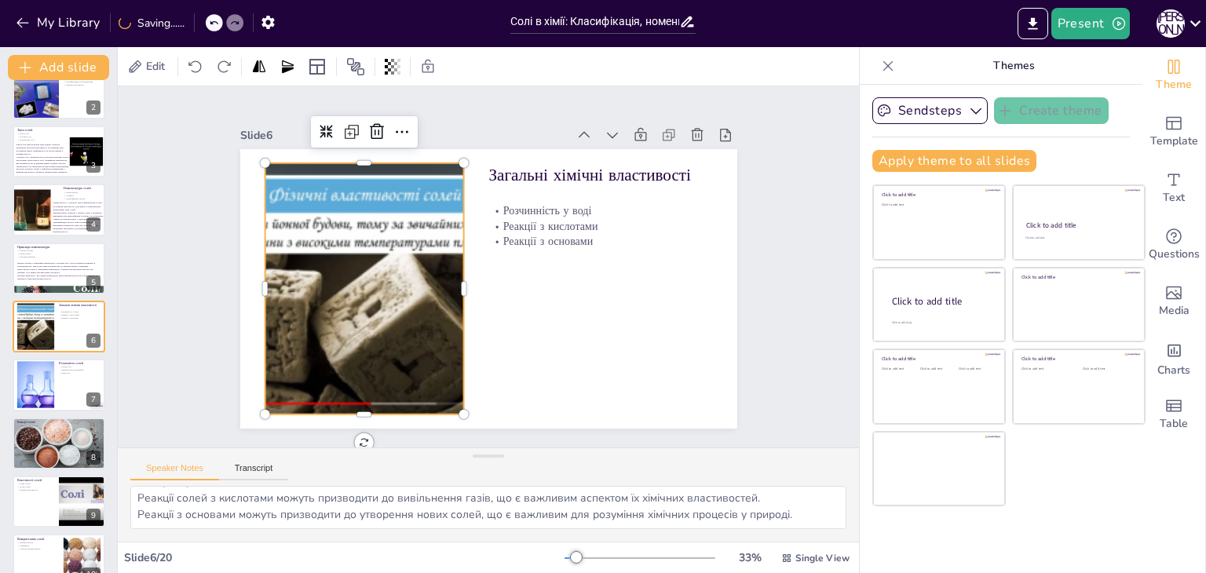
click at [332, 229] on div at bounding box center [364, 288] width 479 height 251
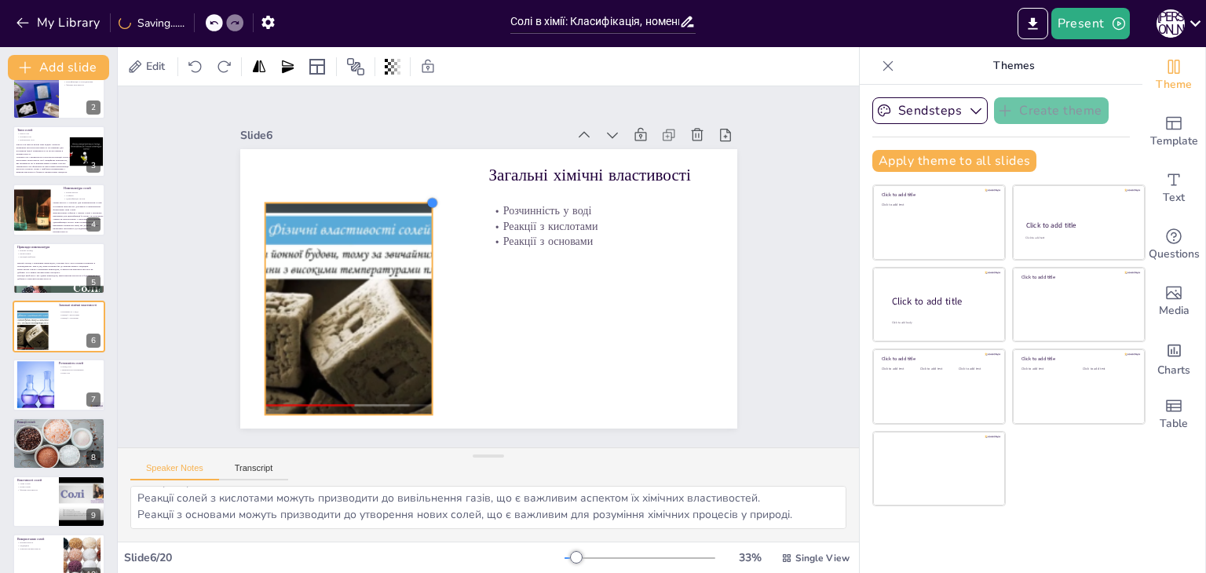
drag, startPoint x: 451, startPoint y: 152, endPoint x: 419, endPoint y: 203, distance: 59.3
click at [426, 203] on div at bounding box center [432, 202] width 13 height 13
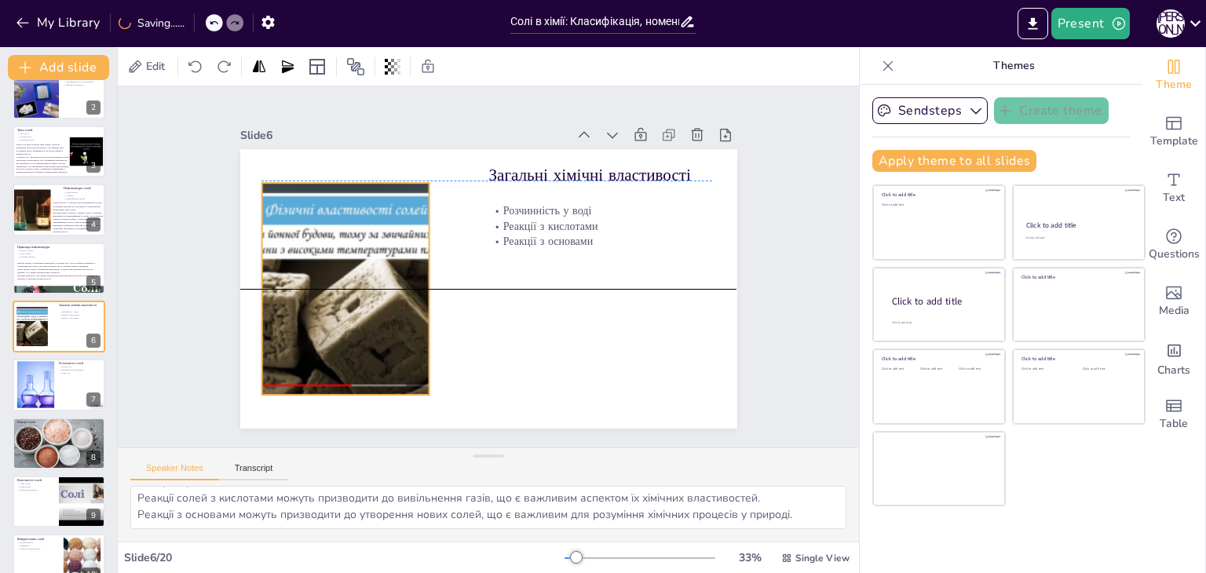
drag, startPoint x: 305, startPoint y: 327, endPoint x: 302, endPoint y: 302, distance: 25.3
click at [302, 302] on div at bounding box center [346, 289] width 404 height 212
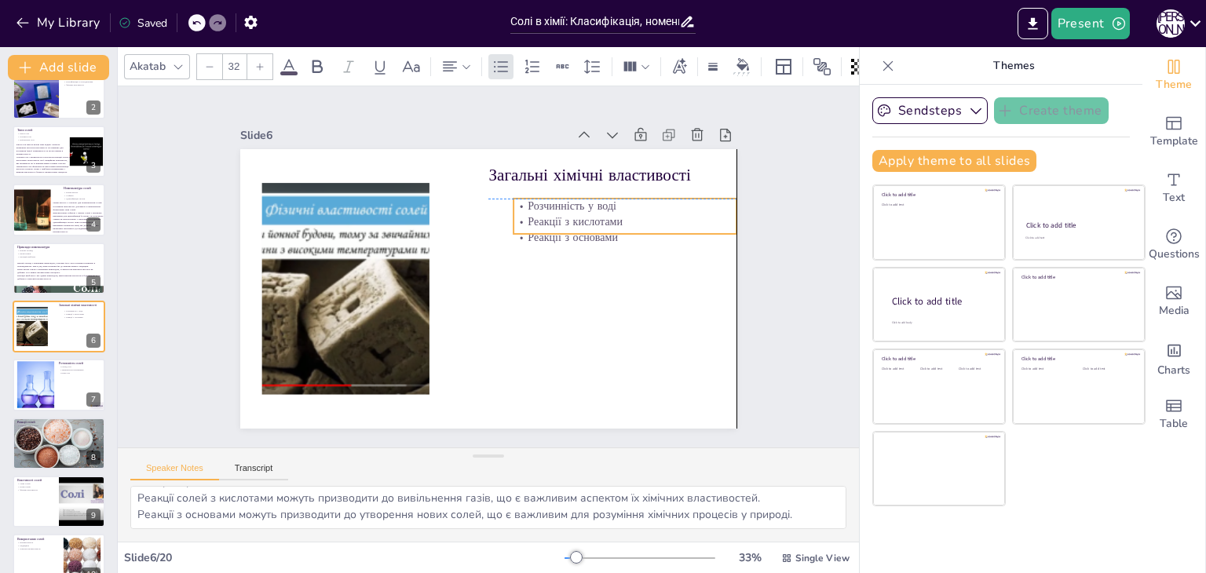
drag, startPoint x: 564, startPoint y: 209, endPoint x: 589, endPoint y: 203, distance: 25.7
click at [589, 205] on p "Розчинність у воді" at bounding box center [635, 236] width 222 height 62
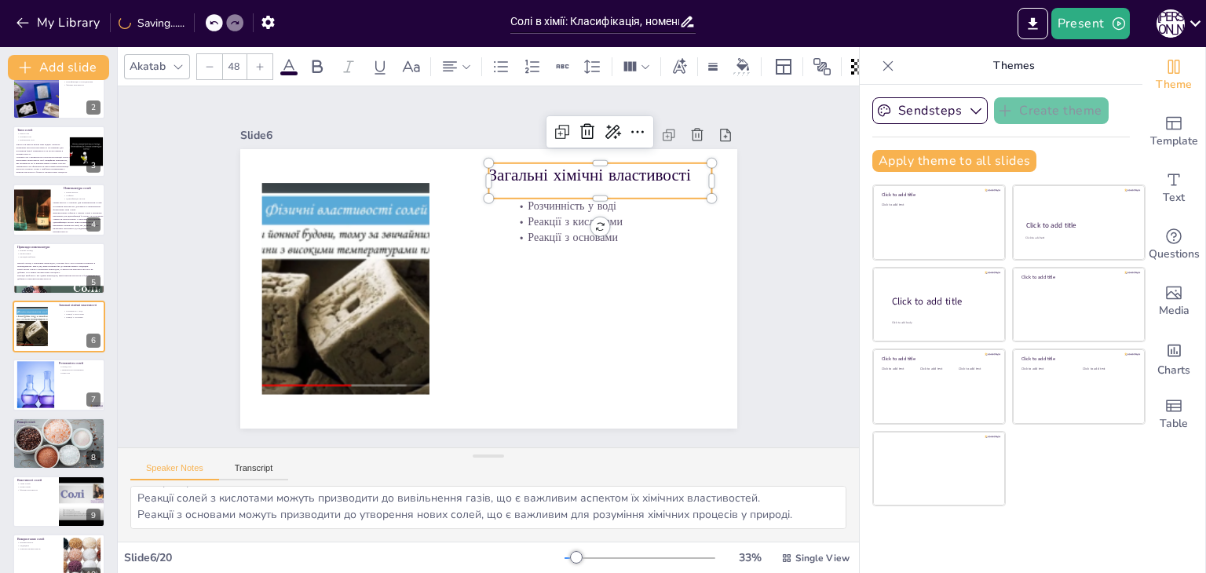
click at [513, 168] on p "Загальні хімічні властивості" at bounding box center [600, 175] width 224 height 24
click at [553, 126] on icon at bounding box center [562, 131] width 19 height 19
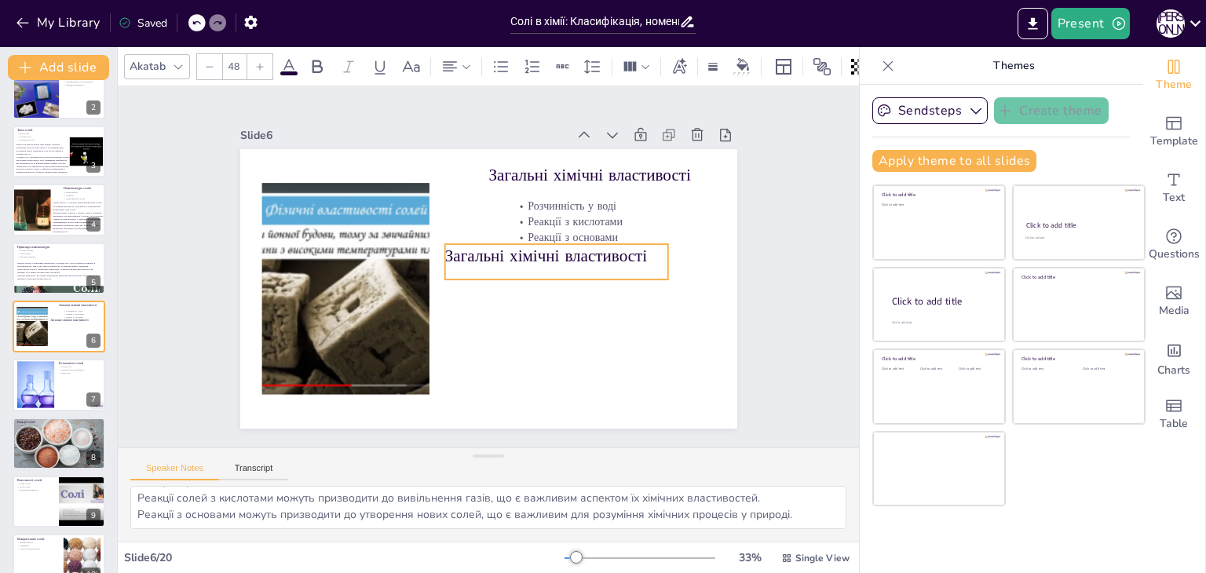
drag, startPoint x: 542, startPoint y: 167, endPoint x: 495, endPoint y: 246, distance: 91.2
click at [495, 246] on p "Загальні хімічні властивості" at bounding box center [557, 262] width 225 height 46
drag, startPoint x: 658, startPoint y: 254, endPoint x: 703, endPoint y: 255, distance: 44.8
click at [713, 255] on div at bounding box center [719, 261] width 13 height 35
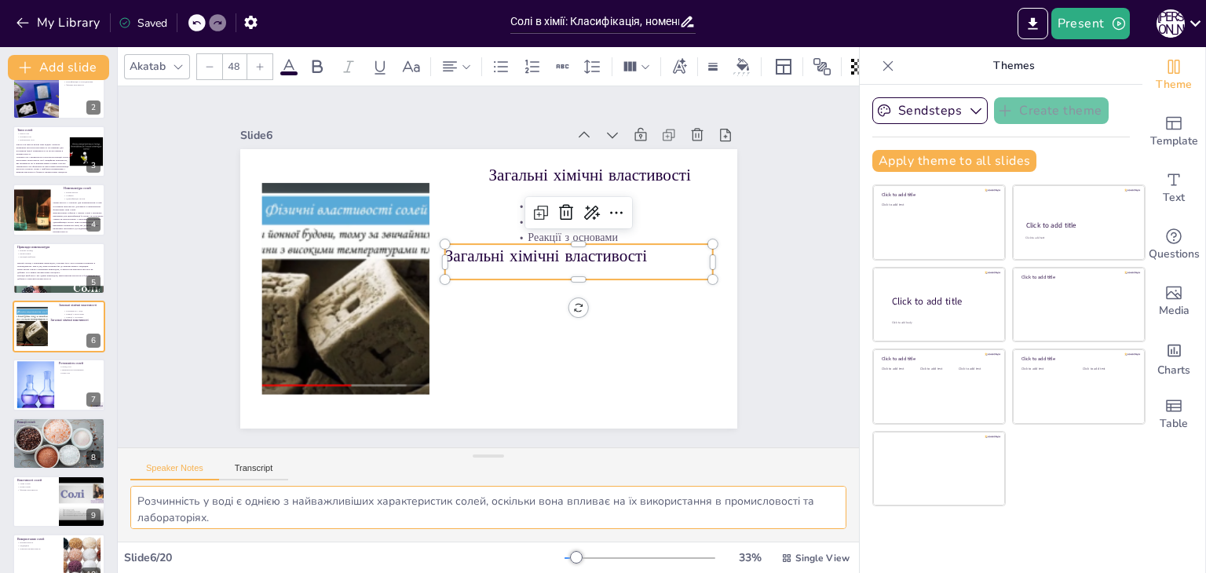
scroll to position [36, 0]
drag, startPoint x: 137, startPoint y: 500, endPoint x: 804, endPoint y: 523, distance: 667.0
click at [804, 523] on textarea "Розчинність у воді є однією з найважливіших характеристик солей, оскільки вона …" at bounding box center [488, 507] width 716 height 43
click at [474, 252] on p "Загальні хімічні властивості" at bounding box center [578, 256] width 269 height 24
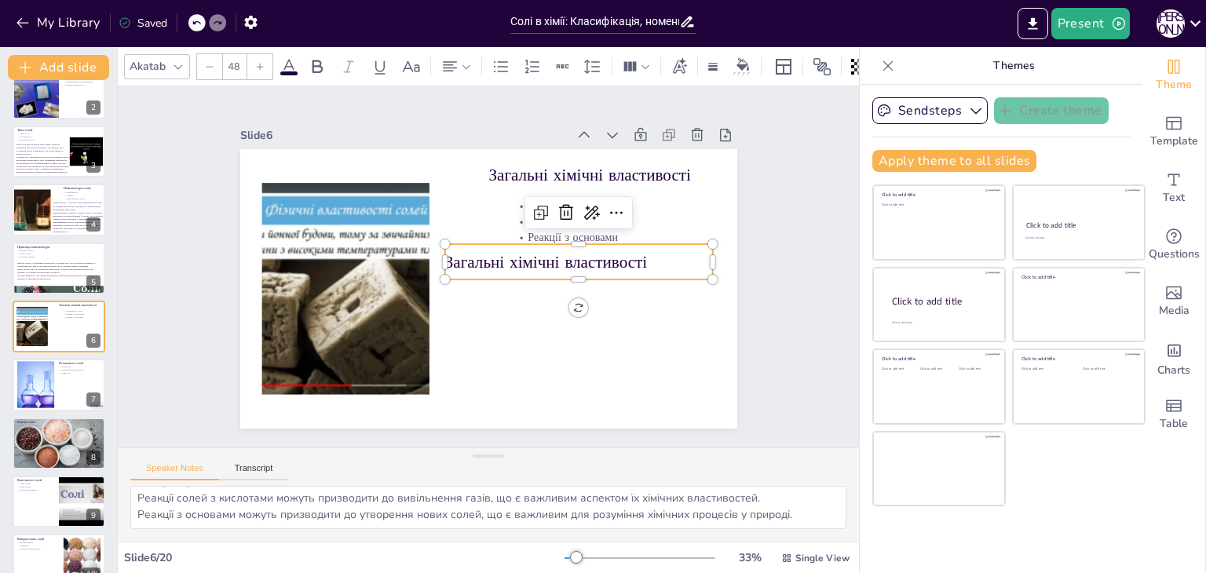
click at [474, 252] on p "Загальні хімічні властивості" at bounding box center [578, 262] width 269 height 24
type input "--"
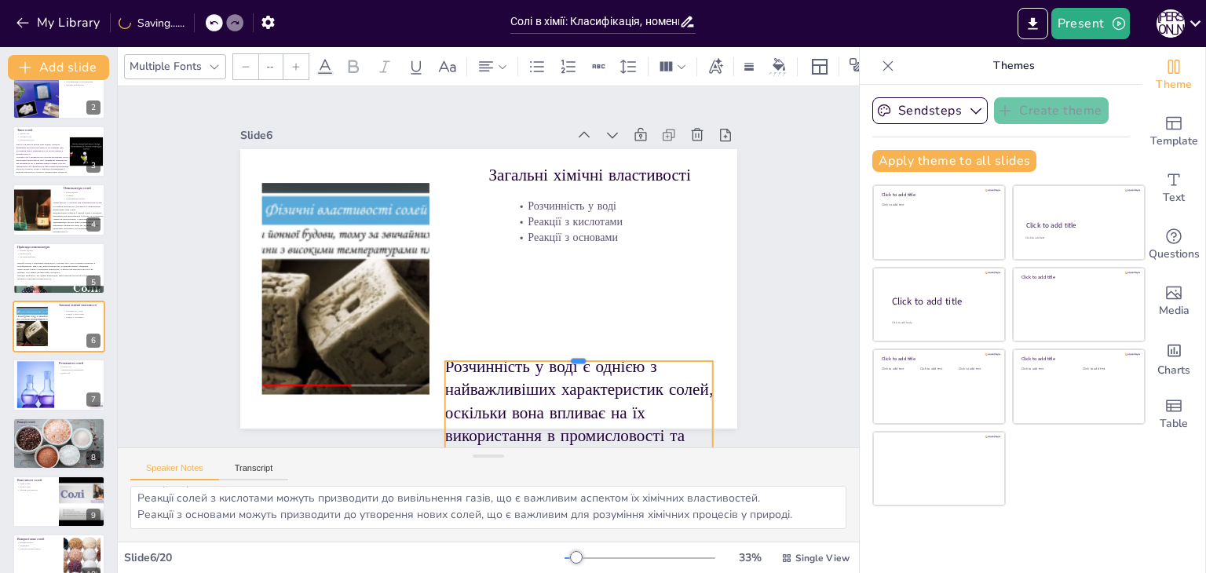
drag, startPoint x: 565, startPoint y: 236, endPoint x: 568, endPoint y: 353, distance: 117.0
click at [568, 353] on div at bounding box center [578, 355] width 269 height 13
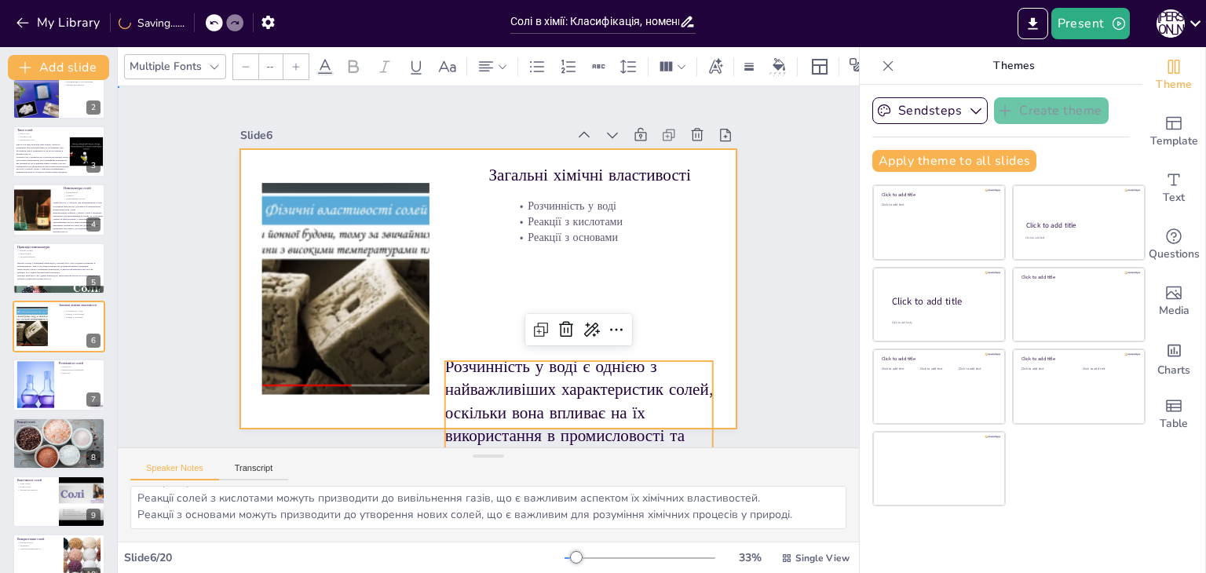
click at [474, 307] on div at bounding box center [488, 289] width 497 height 280
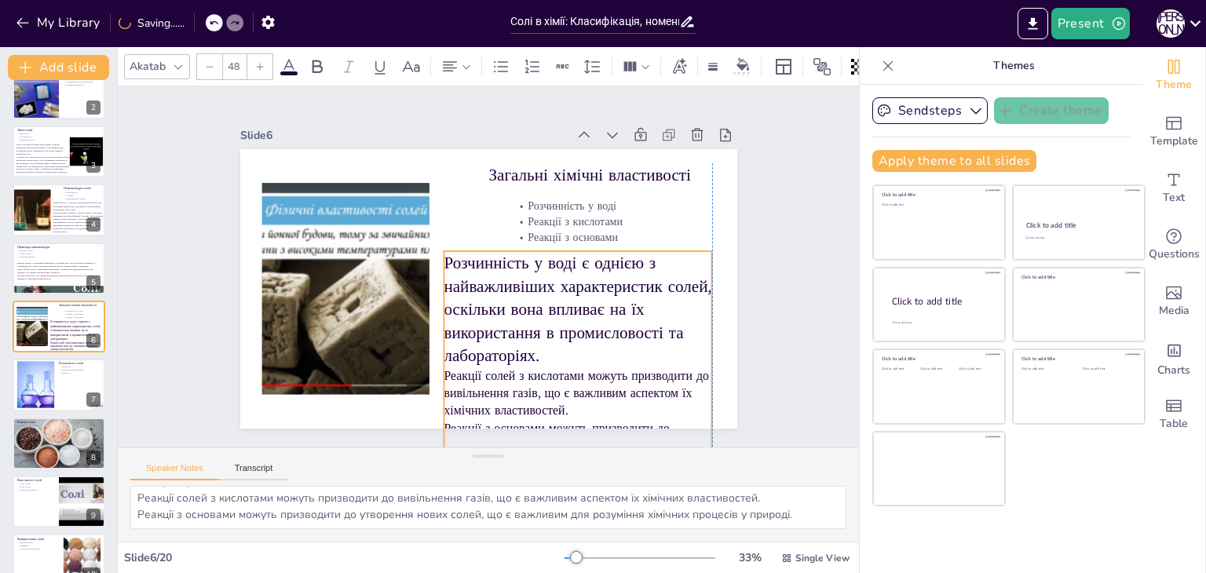
drag, startPoint x: 484, startPoint y: 384, endPoint x: 479, endPoint y: 274, distance: 110.0
click at [479, 274] on p "Розчинність у воді є однією з найважливіших характеристик солей, оскільки вона …" at bounding box center [572, 319] width 279 height 144
click at [210, 63] on icon at bounding box center [209, 66] width 9 height 9
type input "--"
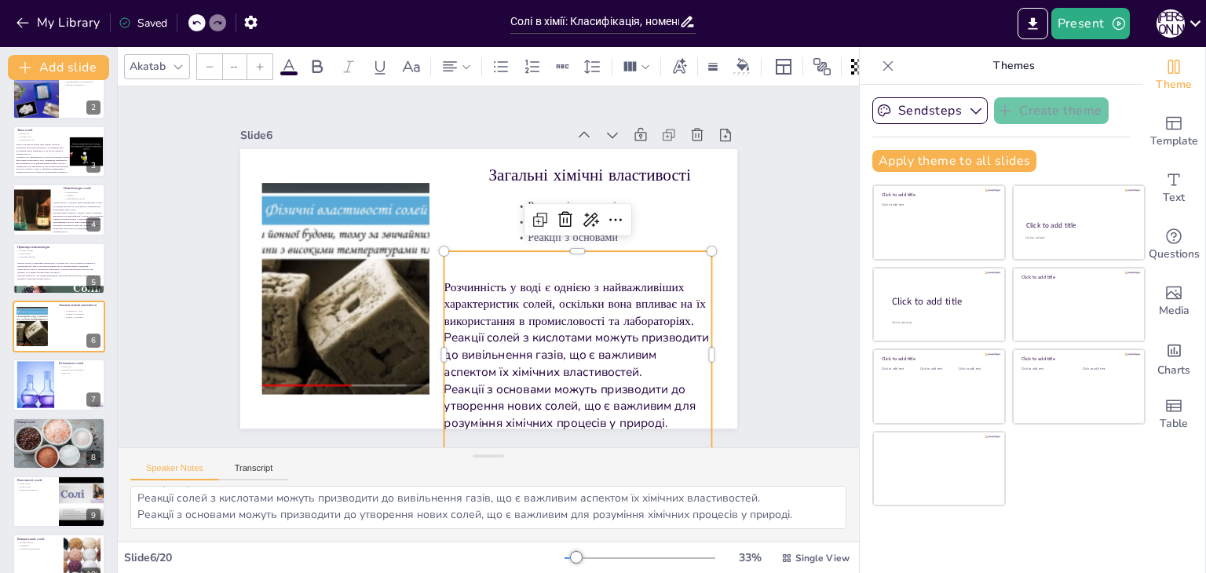
click at [565, 246] on div "Розчинність у воді є однією з найважливіших характеристик солей, оскільки вона …" at bounding box center [521, 388] width 336 height 314
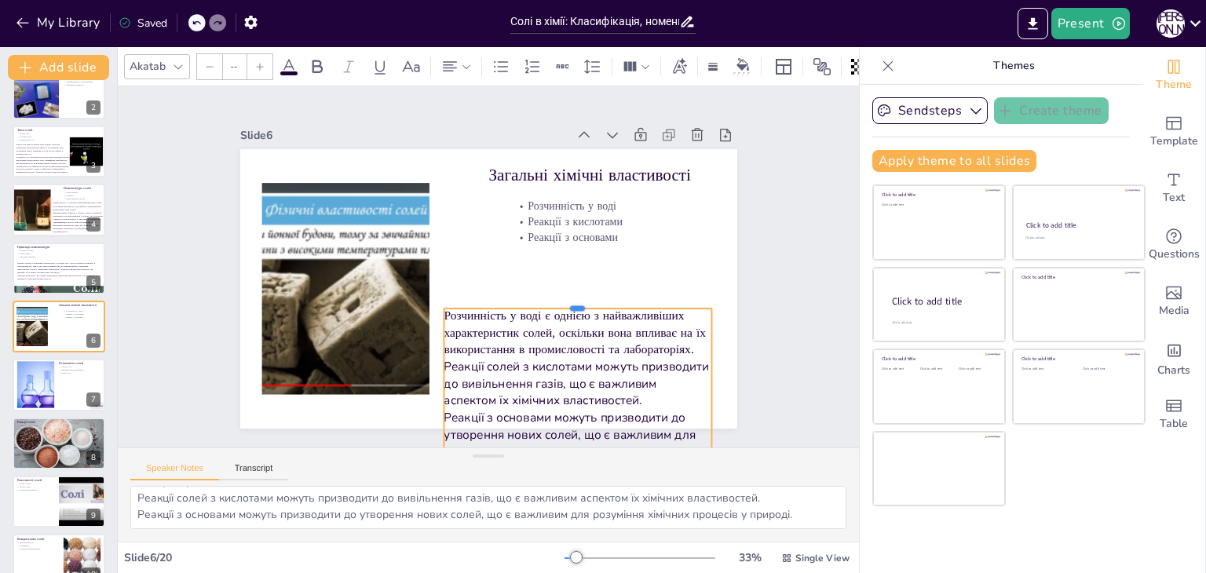
drag, startPoint x: 565, startPoint y: 240, endPoint x: 571, endPoint y: 298, distance: 57.7
click at [571, 298] on div at bounding box center [578, 302] width 269 height 13
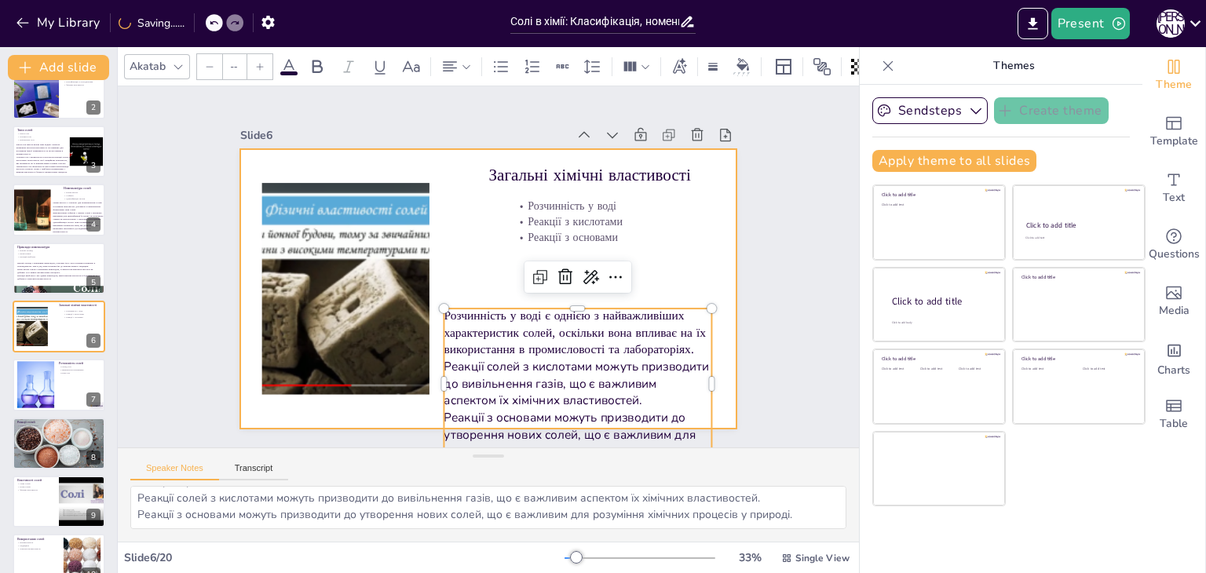
click at [697, 243] on div at bounding box center [488, 289] width 497 height 280
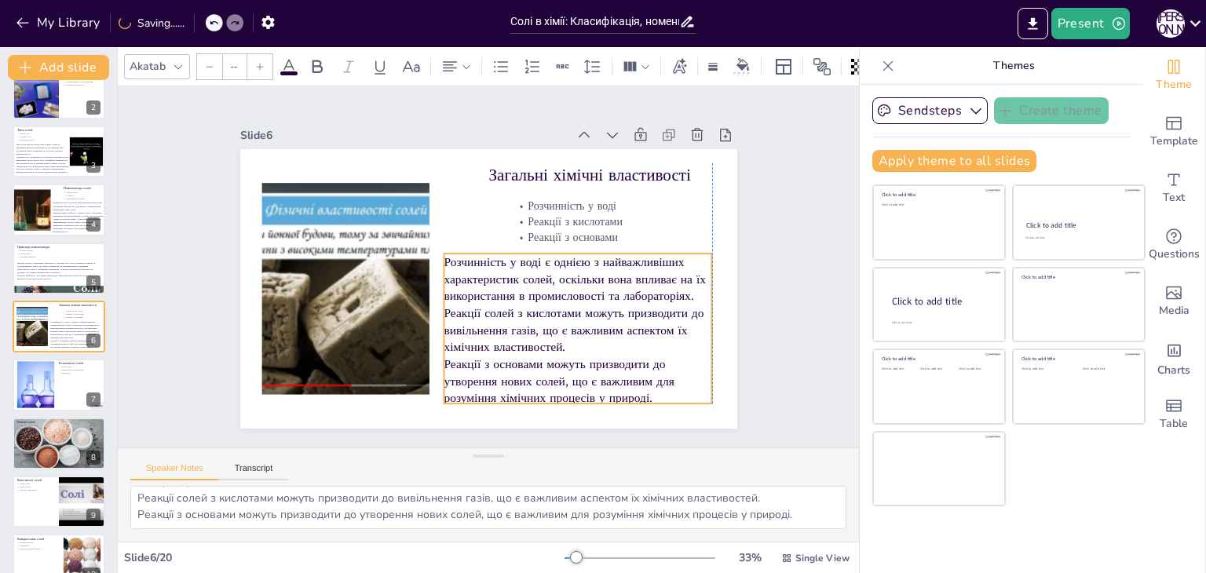
drag, startPoint x: 529, startPoint y: 348, endPoint x: 527, endPoint y: 293, distance: 55.0
click at [527, 293] on p "Розчинність у воді є однією з найважливіших характеристик солей, оскільки вона …" at bounding box center [578, 279] width 269 height 51
click at [793, 248] on div "Slide 1 Солі в хімії: Класифікація, номенклатура та властивості У цій презентац…" at bounding box center [488, 266] width 741 height 361
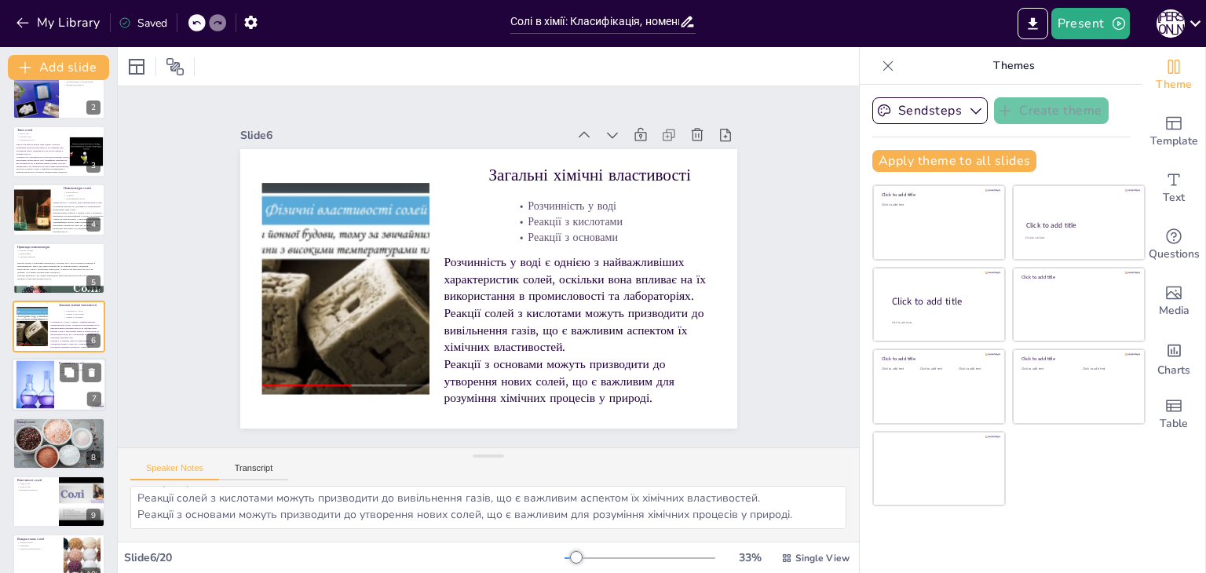
click at [29, 386] on div at bounding box center [35, 385] width 91 height 48
type textarea "Склад солі визначає її розчинність у воді. Це важливо для розуміння, як солі по…"
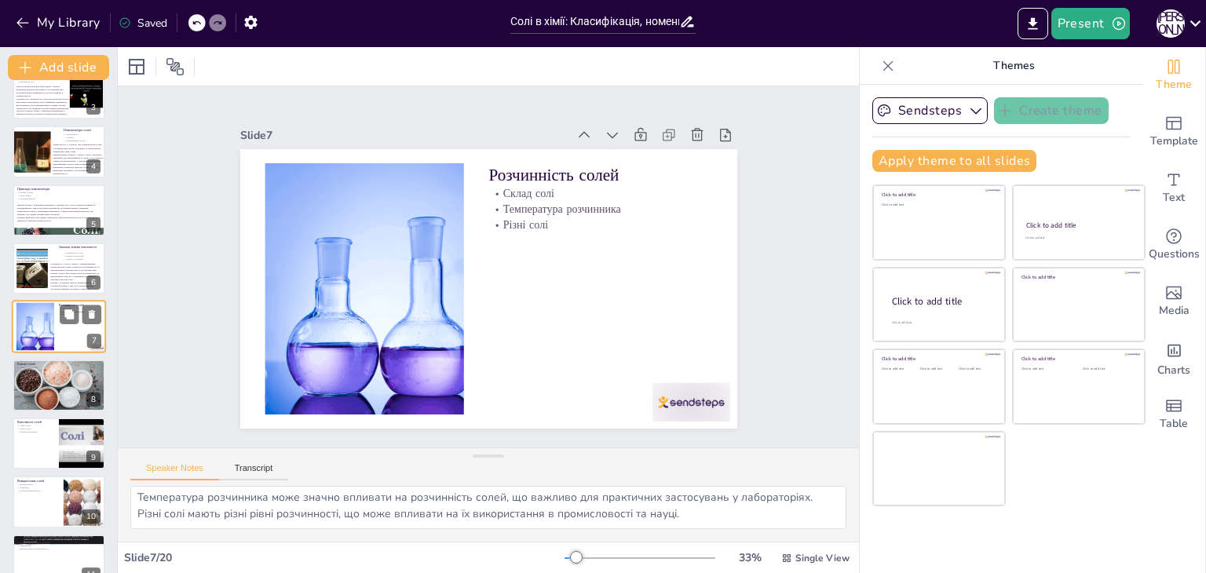
scroll to position [20, 0]
click at [675, 400] on div at bounding box center [691, 402] width 78 height 38
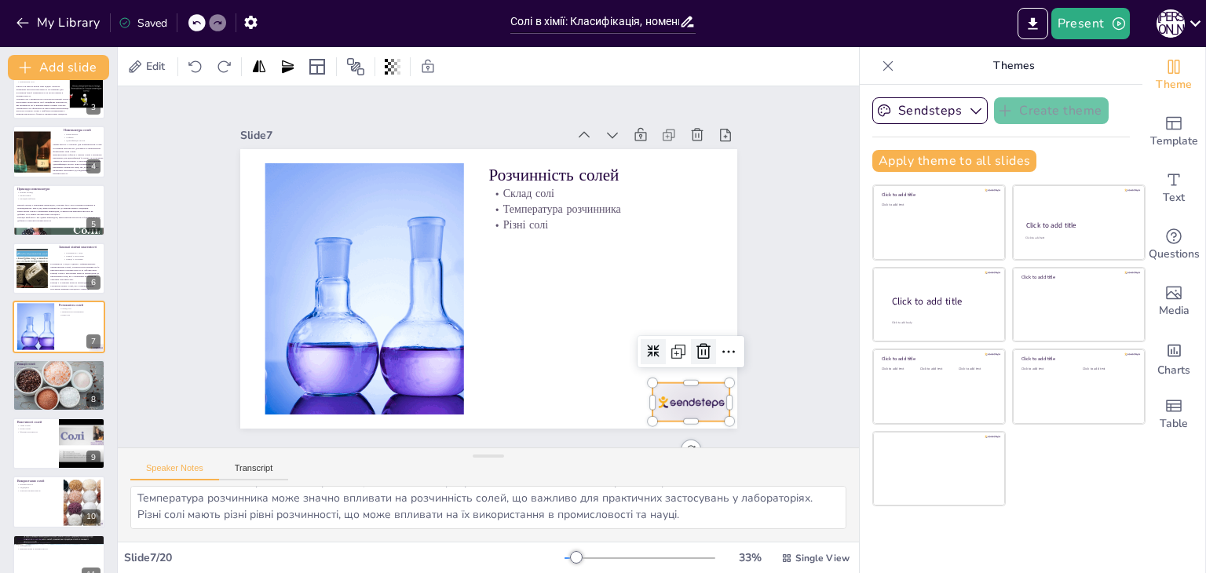
click at [694, 346] on icon at bounding box center [703, 351] width 19 height 19
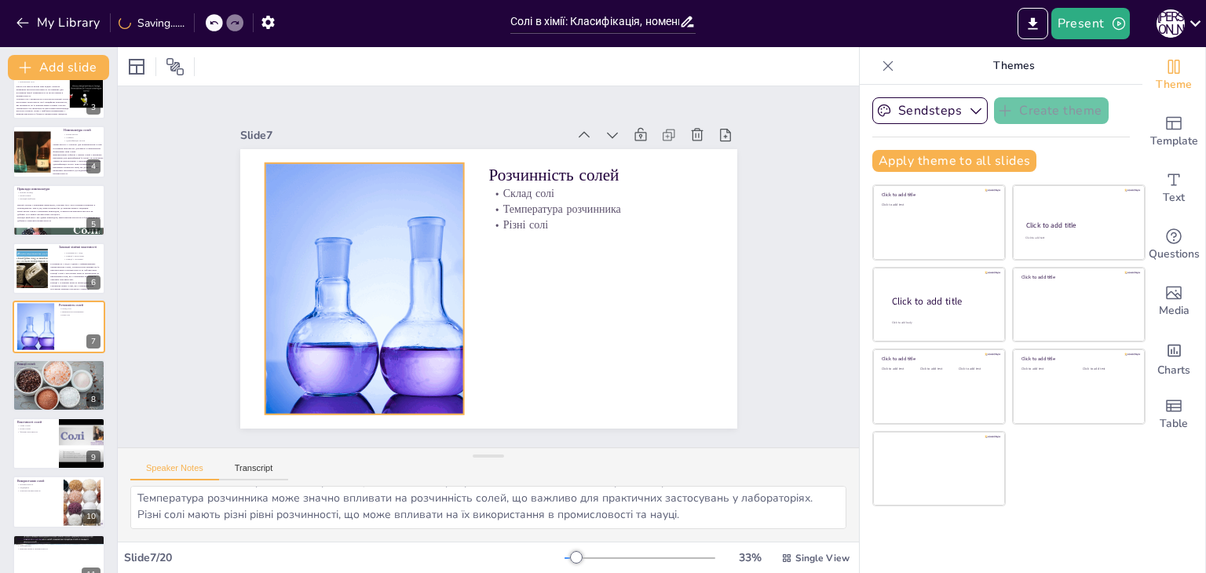
click at [360, 240] on div at bounding box center [364, 288] width 479 height 251
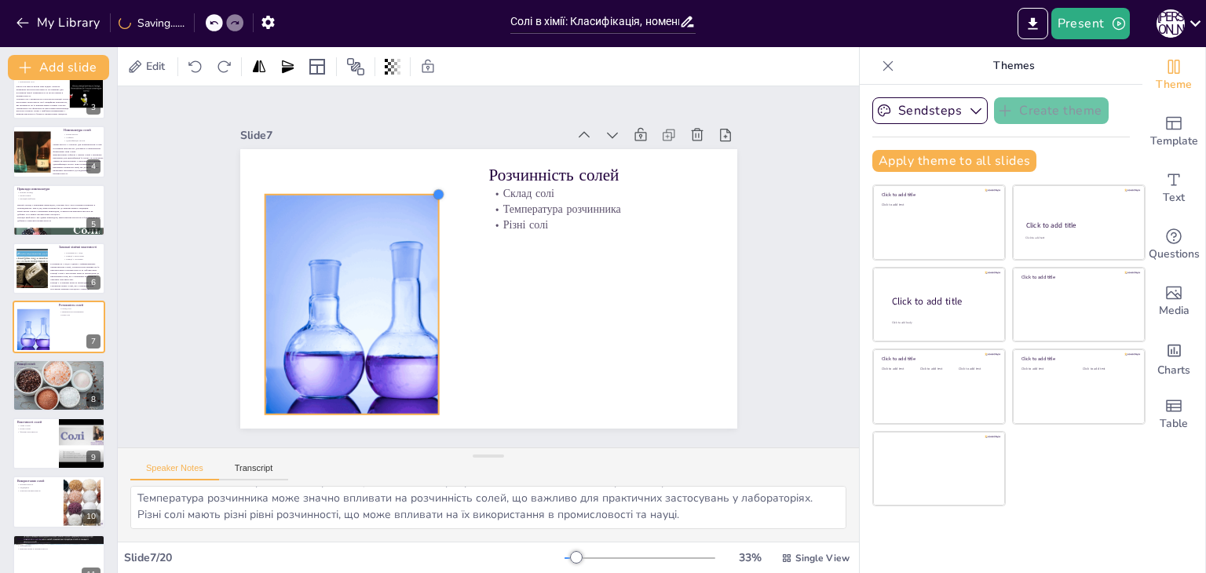
drag, startPoint x: 448, startPoint y: 155, endPoint x: 422, endPoint y: 186, distance: 40.2
click at [433, 188] on div at bounding box center [439, 194] width 13 height 13
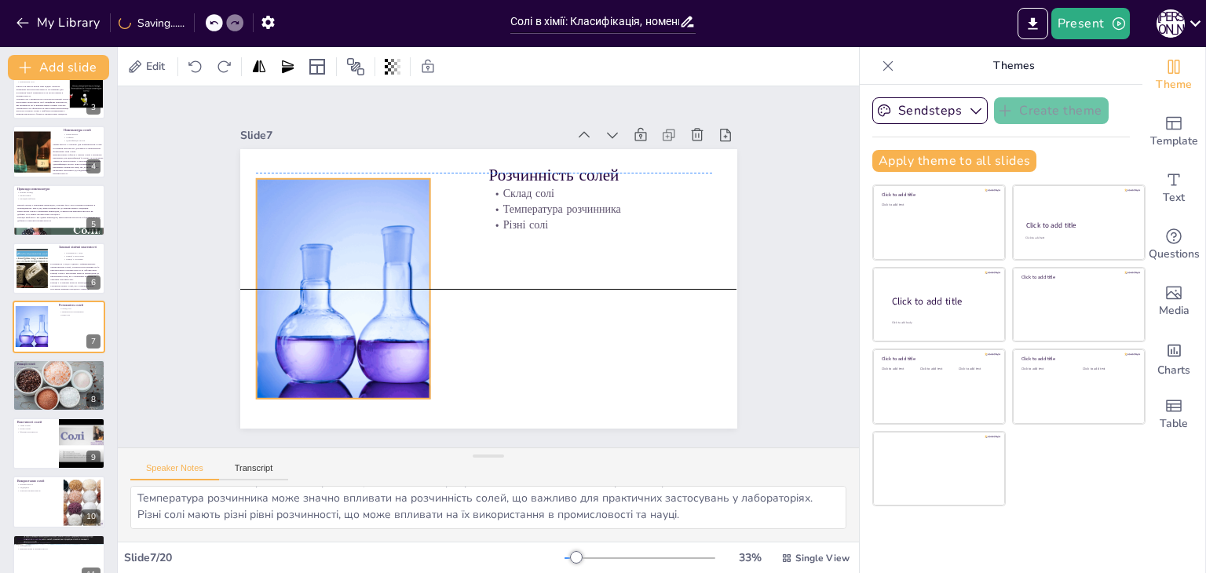
drag, startPoint x: 288, startPoint y: 287, endPoint x: 280, endPoint y: 265, distance: 23.6
click at [280, 265] on div at bounding box center [342, 289] width 419 height 220
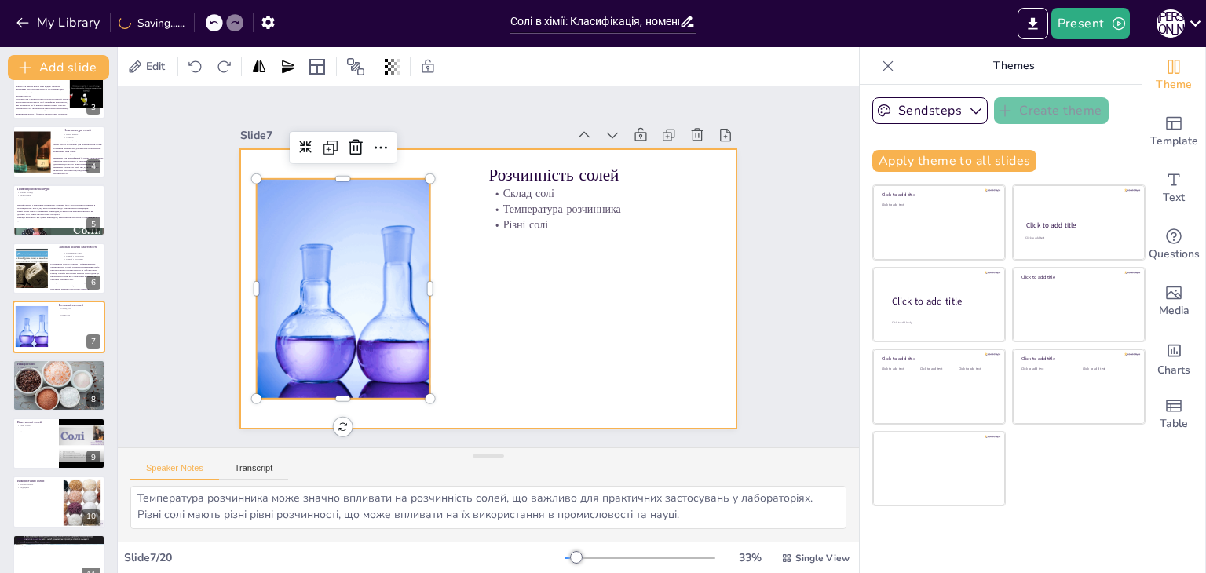
click at [527, 298] on div at bounding box center [488, 289] width 497 height 280
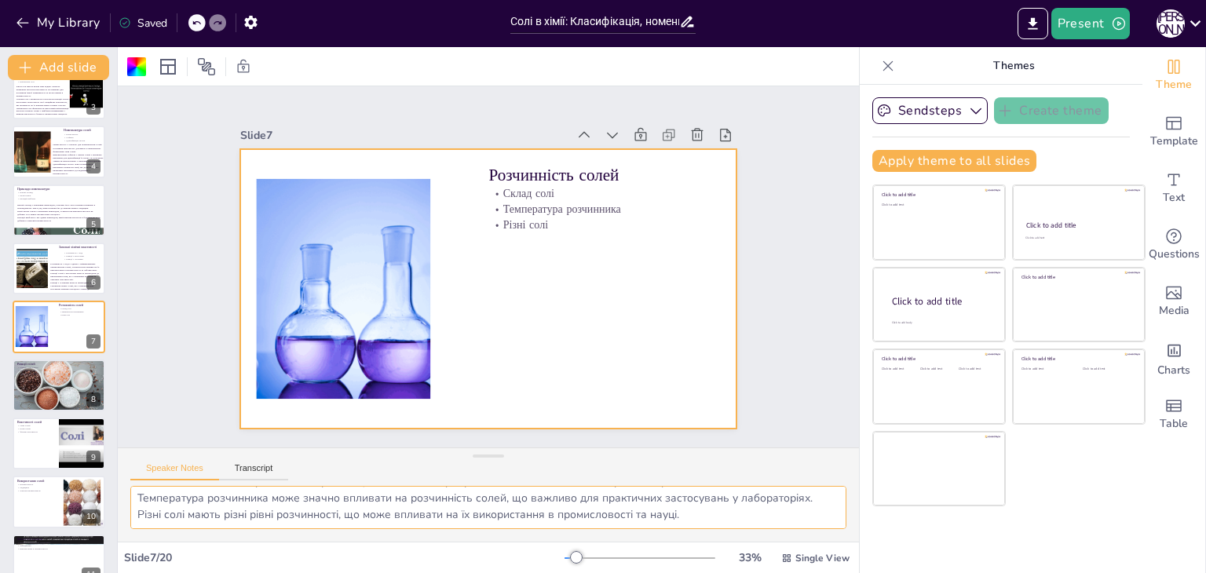
drag, startPoint x: 138, startPoint y: 499, endPoint x: 731, endPoint y: 541, distance: 594.3
click at [731, 541] on div "Slide 1 Солі в хімії: Класифікація, номенклатура та властивості У цій презентац…" at bounding box center [488, 310] width 741 height 526
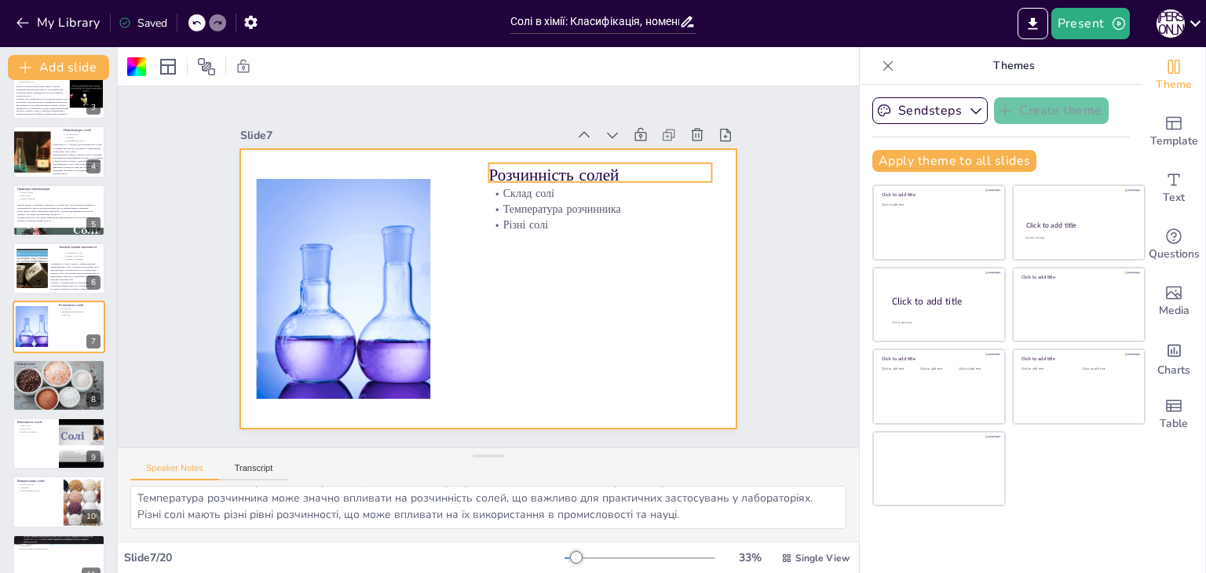
click at [495, 172] on p "Розчинність солей" at bounding box center [600, 175] width 224 height 24
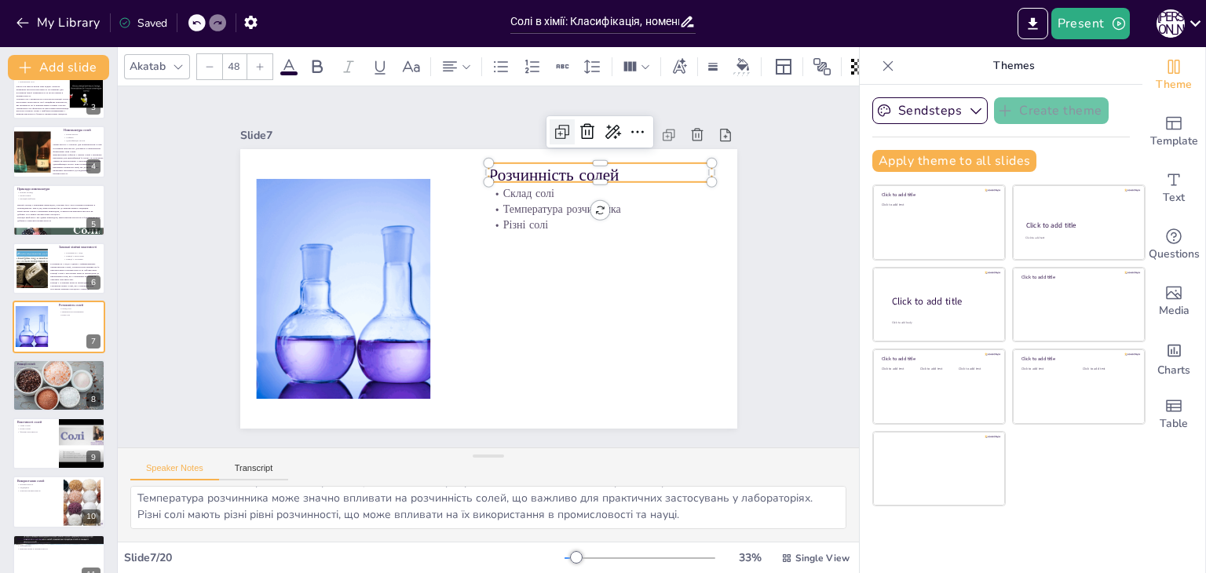
click at [560, 126] on icon at bounding box center [564, 130] width 9 height 9
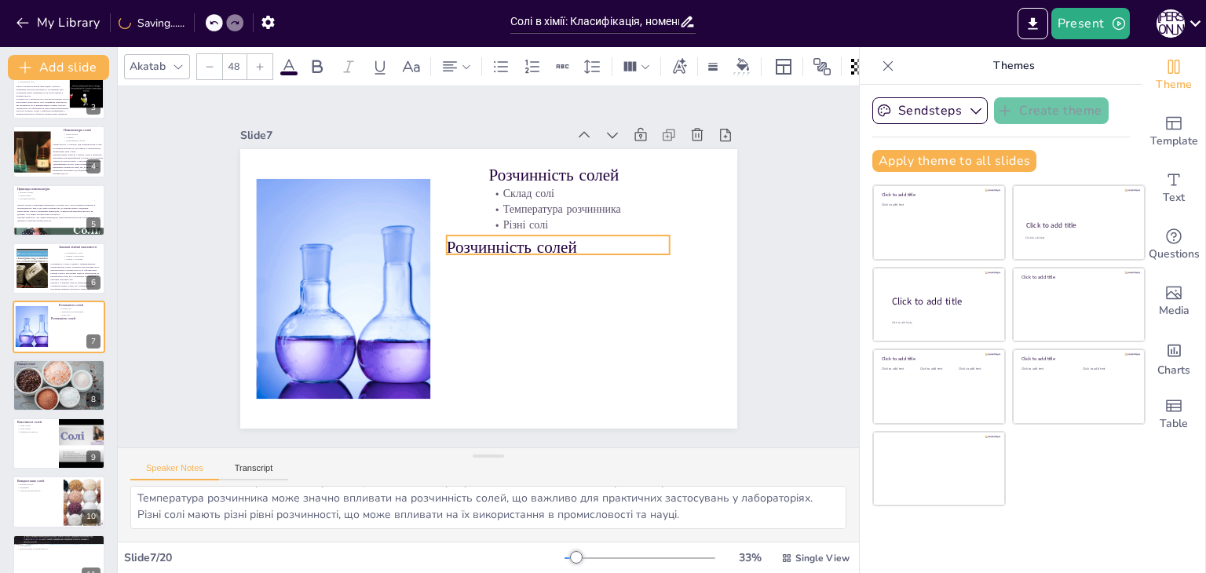
drag, startPoint x: 528, startPoint y: 166, endPoint x: 484, endPoint y: 236, distance: 83.0
click at [484, 236] on p "Розчинність солей" at bounding box center [558, 248] width 224 height 24
drag, startPoint x: 658, startPoint y: 239, endPoint x: 703, endPoint y: 236, distance: 44.8
click at [715, 236] on div at bounding box center [721, 248] width 13 height 24
click at [477, 240] on p "Розчинність солей" at bounding box center [582, 257] width 269 height 51
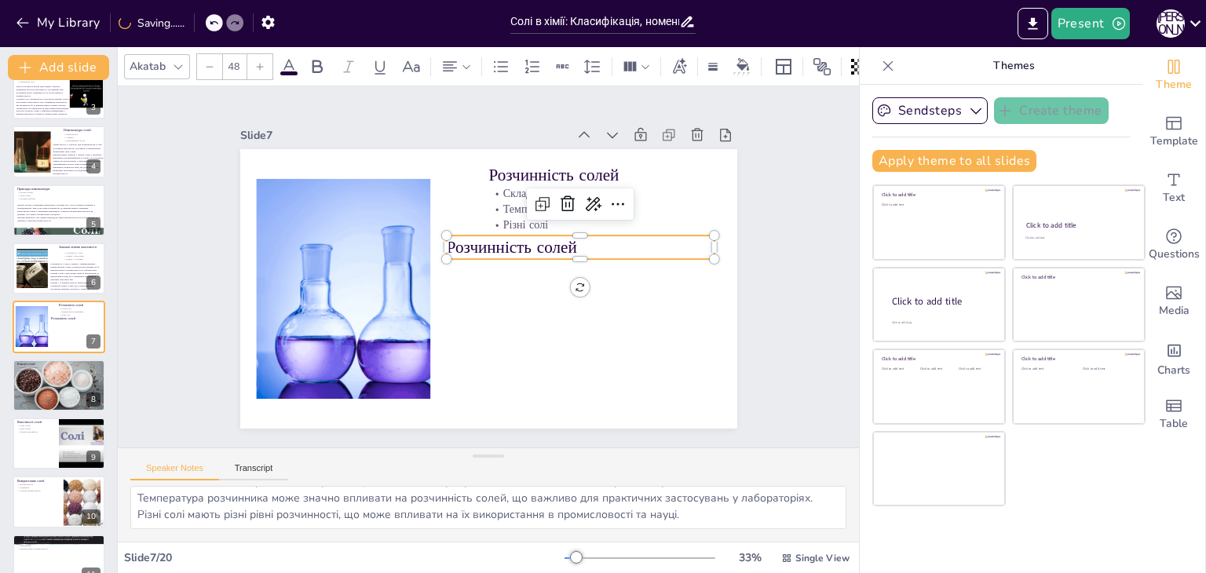
click at [477, 240] on p "Розчинність солей" at bounding box center [580, 248] width 269 height 24
click at [477, 240] on p "Розчинність солей" at bounding box center [580, 286] width 254 height 130
click at [477, 240] on p "Розчинність солей" at bounding box center [582, 257] width 269 height 51
type input "--"
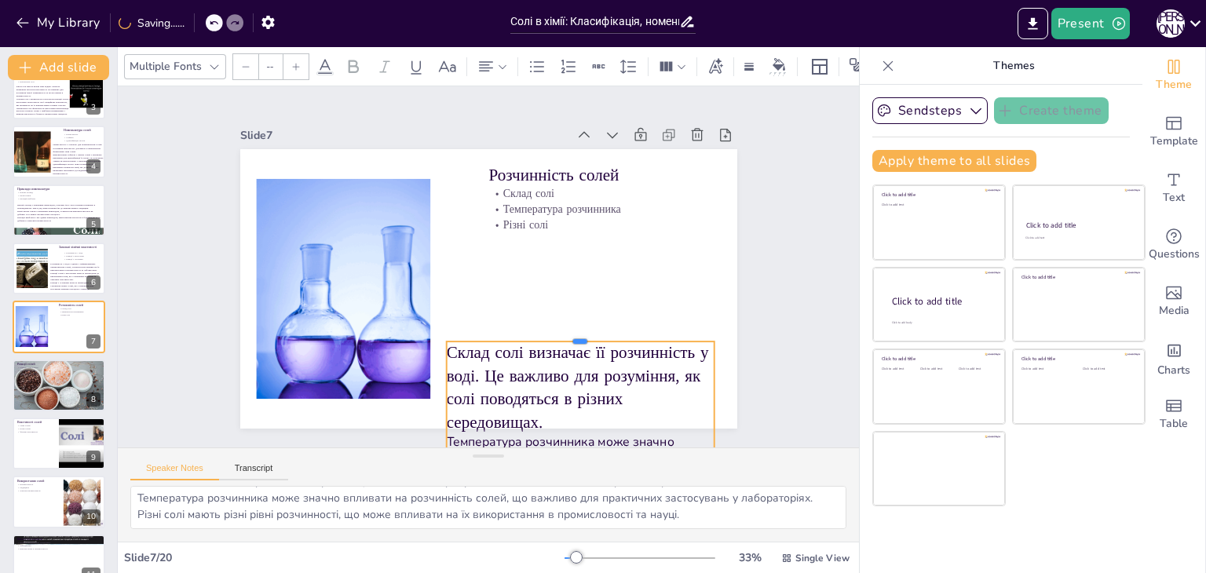
drag, startPoint x: 568, startPoint y: 226, endPoint x: 569, endPoint y: 332, distance: 106.0
click at [569, 332] on div at bounding box center [580, 335] width 269 height 13
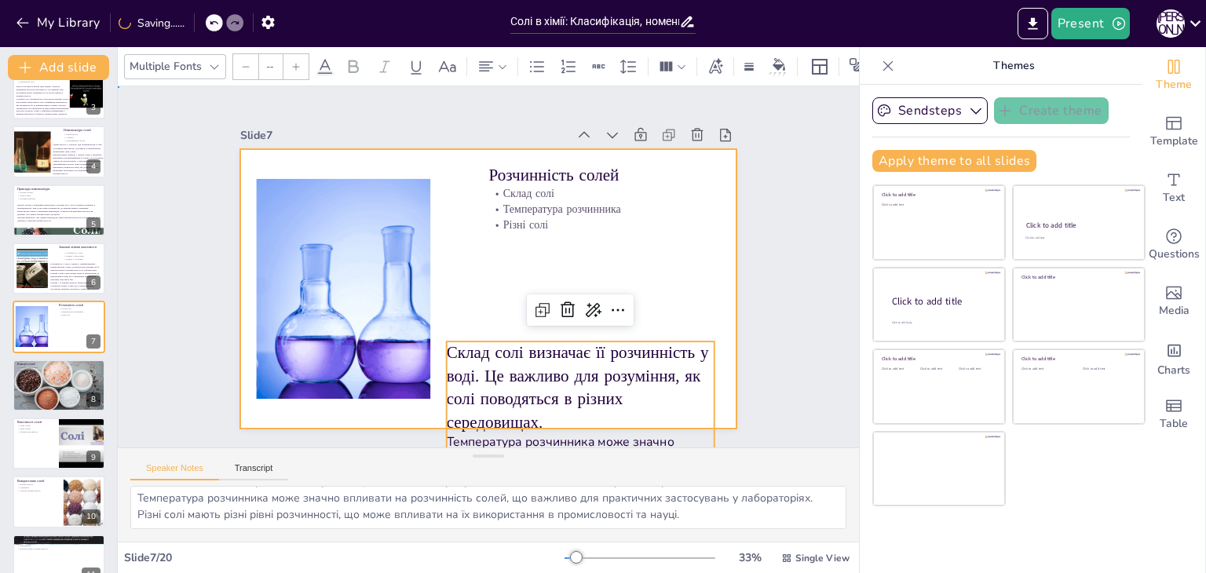
click at [540, 273] on div at bounding box center [488, 289] width 497 height 280
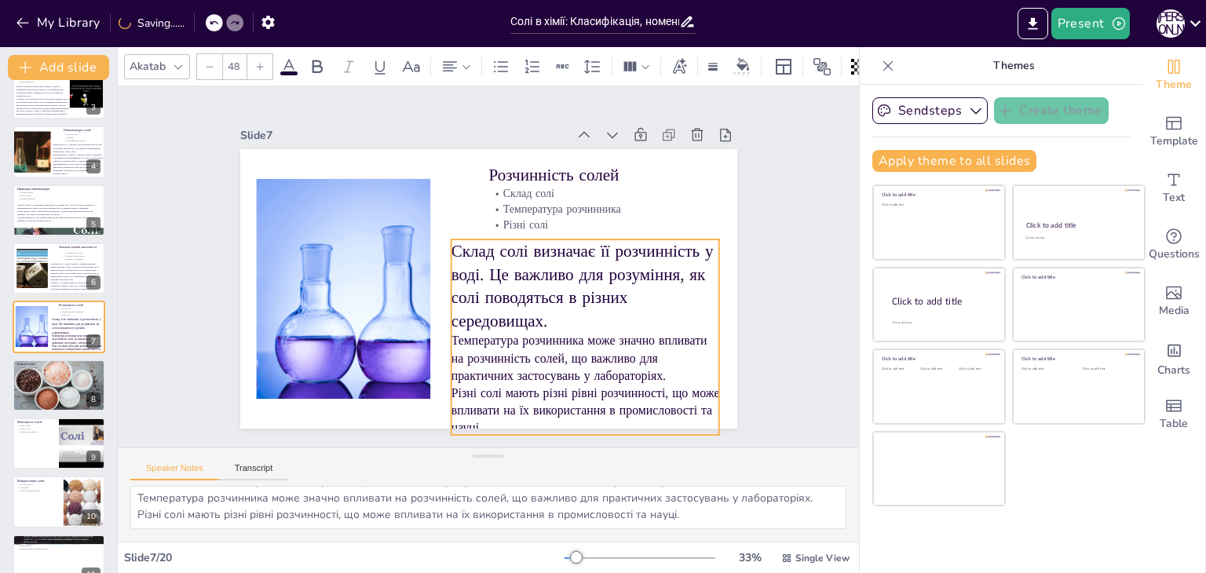
drag, startPoint x: 488, startPoint y: 371, endPoint x: 493, endPoint y: 268, distance: 103.0
click at [493, 268] on p "Склад солі визначає її розчинність у воді. Це важливо для розуміння, як солі по…" at bounding box center [585, 285] width 269 height 93
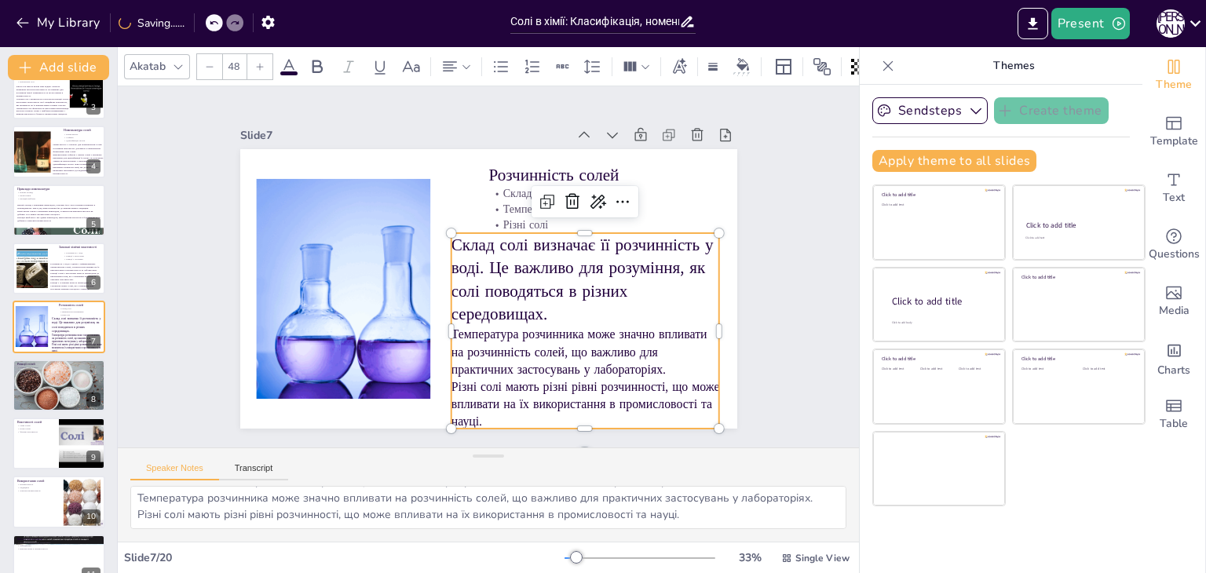
click at [214, 60] on div at bounding box center [209, 66] width 25 height 25
type input "--"
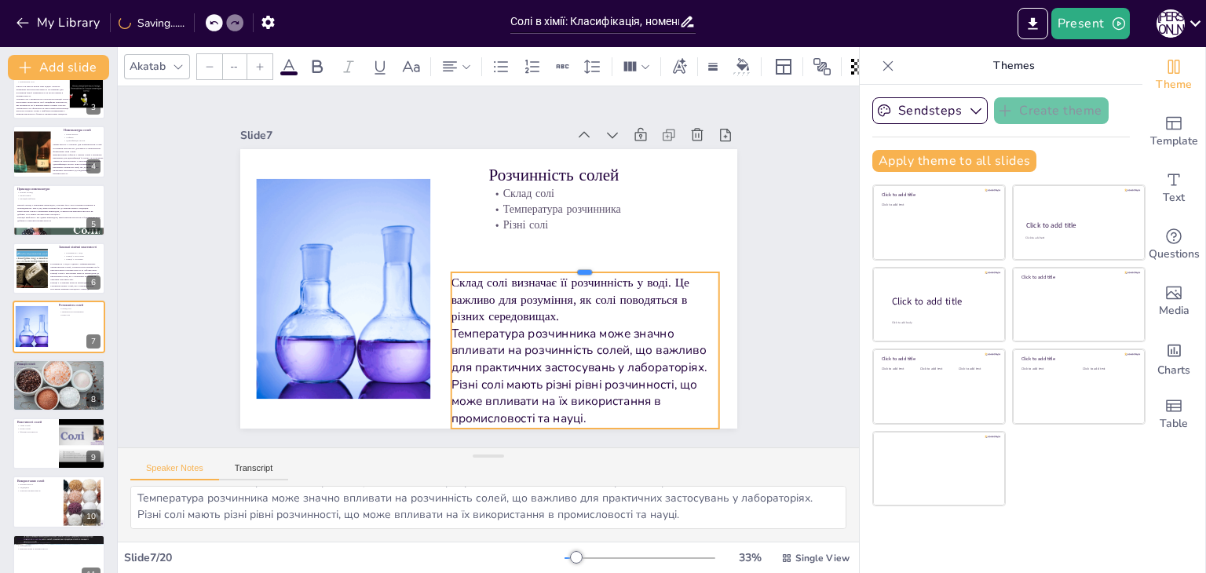
drag, startPoint x: 568, startPoint y: 225, endPoint x: 572, endPoint y: 265, distance: 39.5
click at [572, 265] on div at bounding box center [585, 266] width 269 height 13
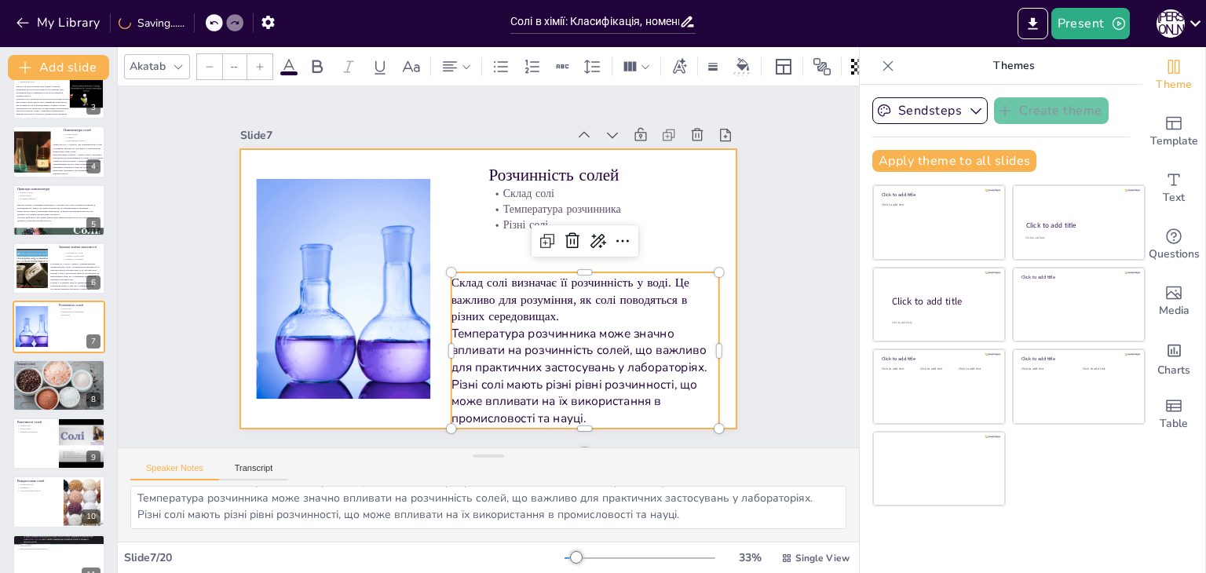
click at [452, 239] on div at bounding box center [488, 289] width 497 height 280
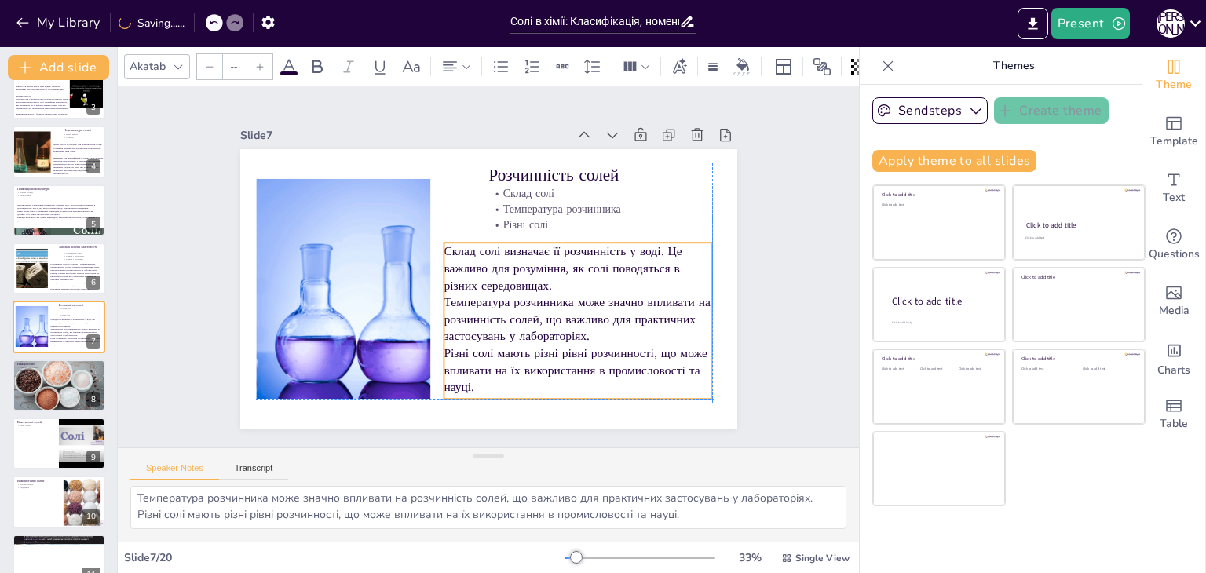
drag, startPoint x: 484, startPoint y: 296, endPoint x: 479, endPoint y: 270, distance: 26.3
click at [479, 270] on p "Склад солі визначає її розчинність у воді. Це важливо для розуміння, як солі по…" at bounding box center [578, 268] width 269 height 51
click at [785, 202] on div "Slide 1 Солі в хімії: Класифікація, номенклатура та властивості У цій презентац…" at bounding box center [488, 266] width 764 height 792
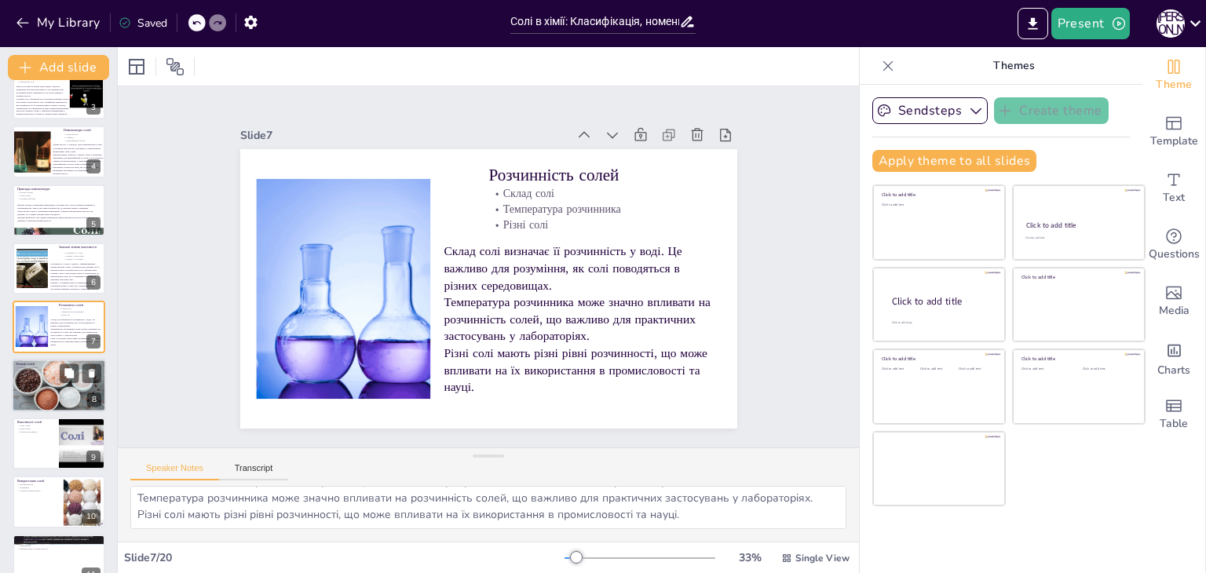
click at [59, 388] on div at bounding box center [59, 385] width 101 height 53
type textarea "Реакція солей з кислотами є важливим процесом, який може призвести до вивільнен…"
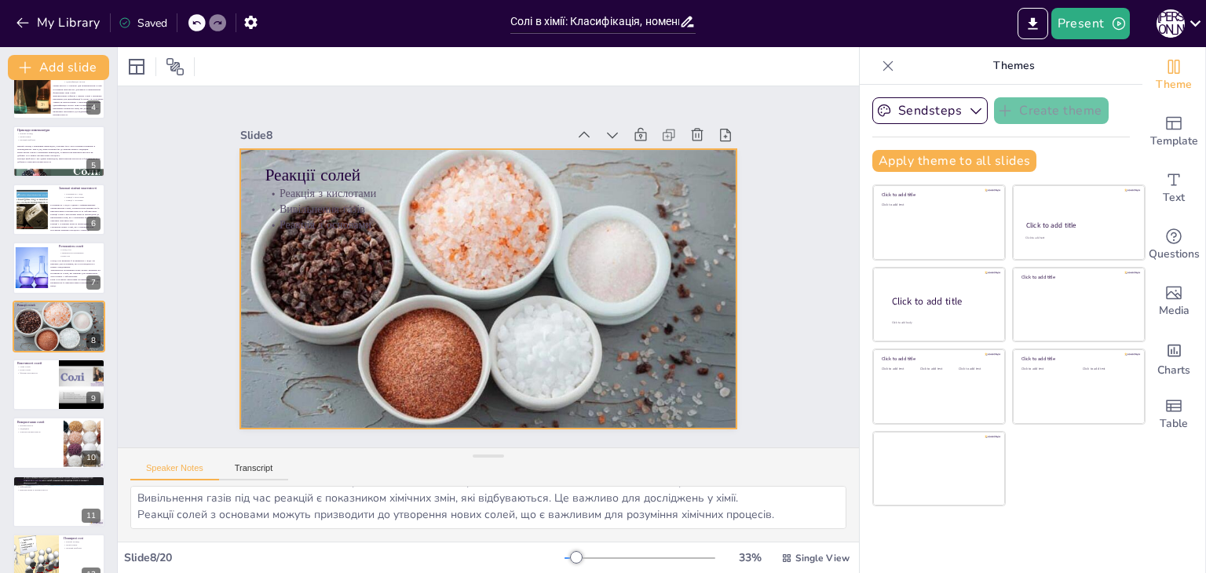
click at [442, 253] on div at bounding box center [475, 284] width 595 height 539
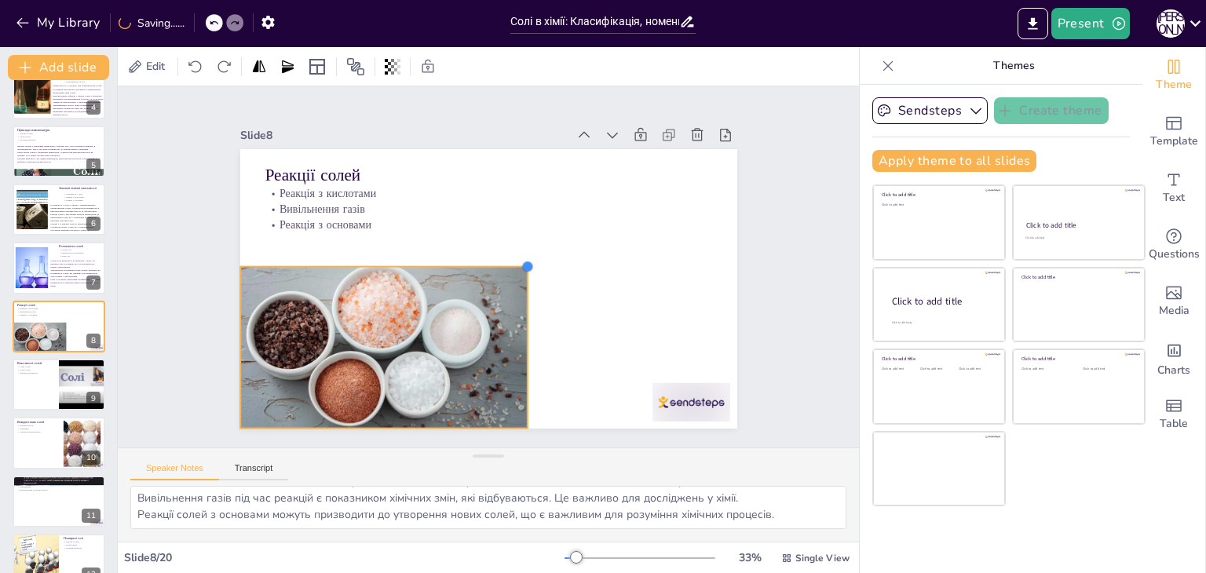
drag, startPoint x: 724, startPoint y: 145, endPoint x: 515, endPoint y: 369, distance: 306.1
click at [515, 369] on div "Реакції солей Реакція з кислотами Вивільнення газів Реакція з основами" at bounding box center [488, 289] width 497 height 280
click at [590, 462] on div at bounding box center [548, 502] width 84 height 81
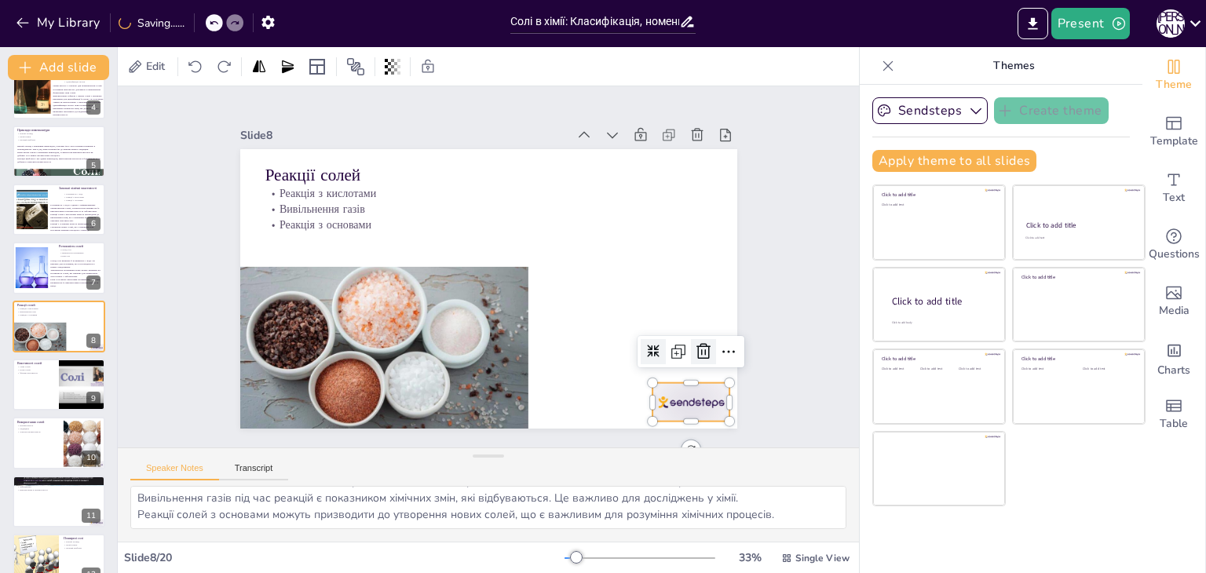
click at [695, 364] on icon at bounding box center [693, 374] width 20 height 20
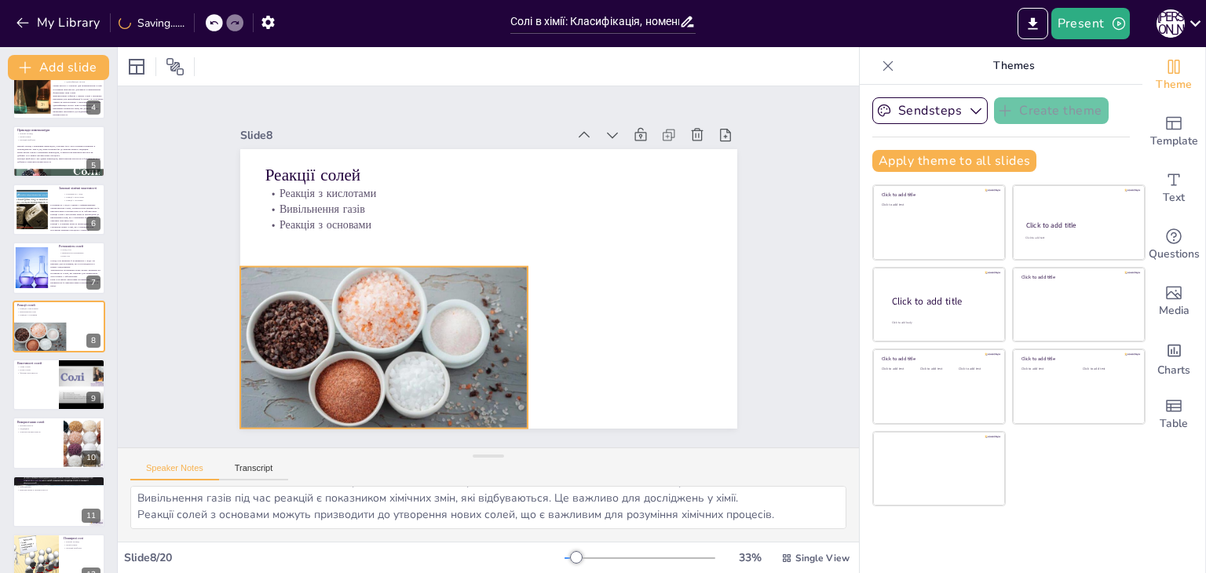
click at [495, 290] on div at bounding box center [383, 348] width 309 height 162
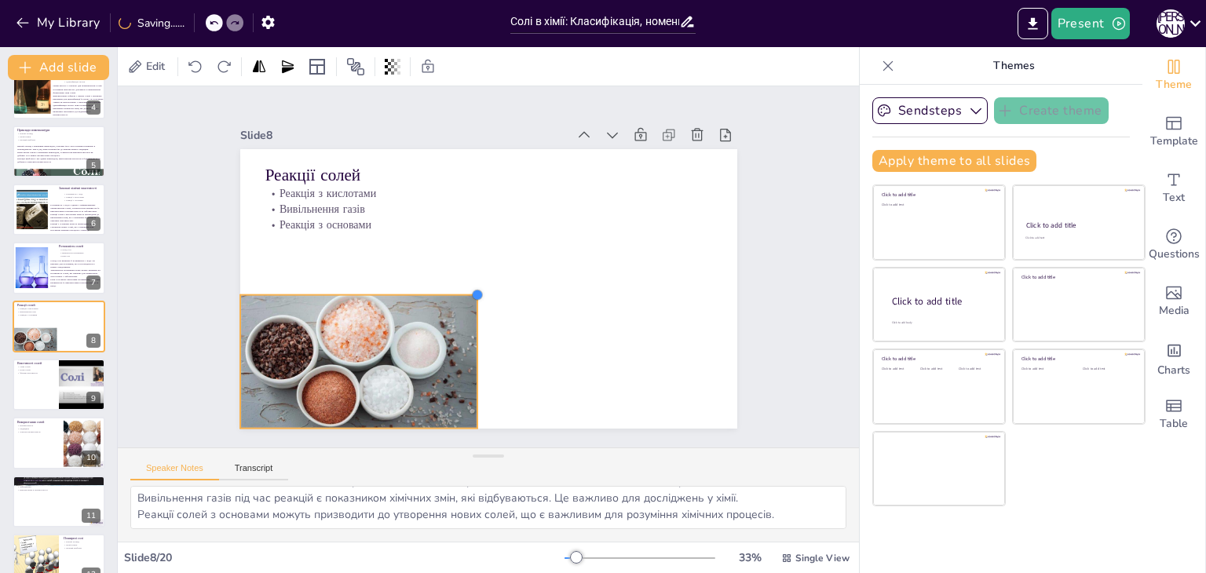
drag, startPoint x: 519, startPoint y: 258, endPoint x: 469, endPoint y: 319, distance: 79.2
click at [469, 319] on div "Реакції солей Реакція з кислотами Вивільнення газів Реакція з основами" at bounding box center [487, 289] width 524 height 330
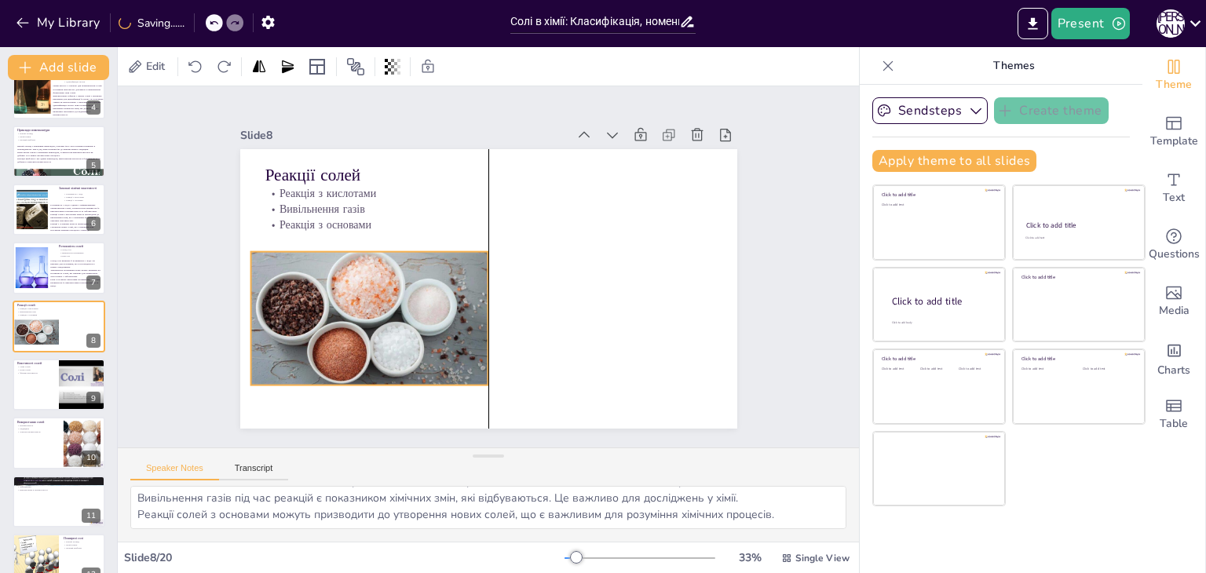
drag, startPoint x: 364, startPoint y: 349, endPoint x: 378, endPoint y: 306, distance: 45.2
click at [378, 306] on div at bounding box center [369, 318] width 255 height 133
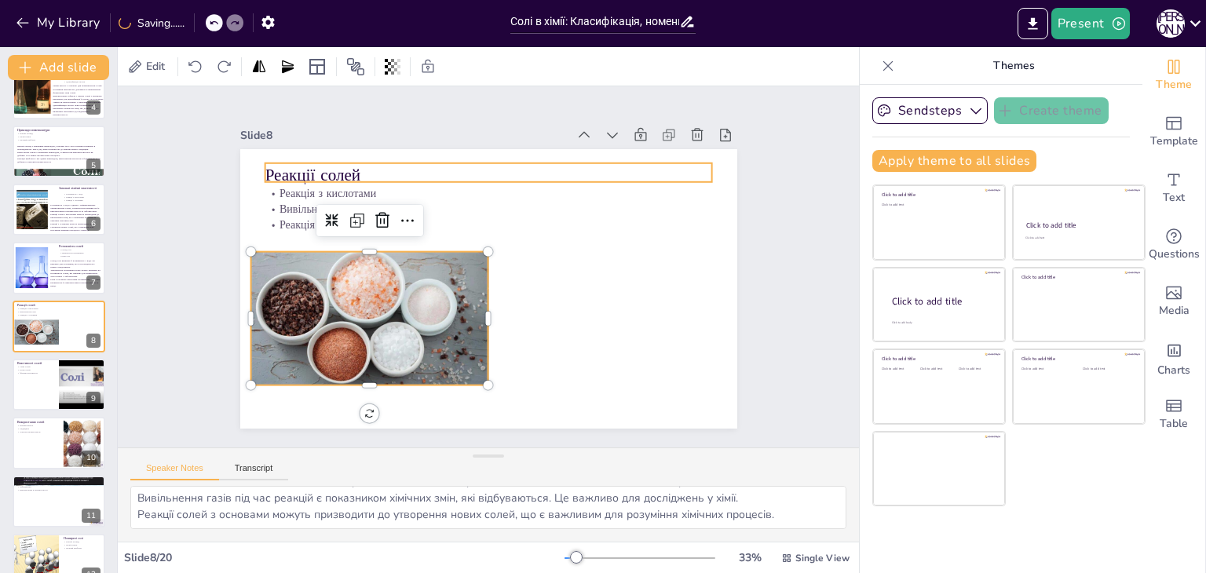
click at [378, 164] on p "Реакції солей" at bounding box center [489, 175] width 448 height 24
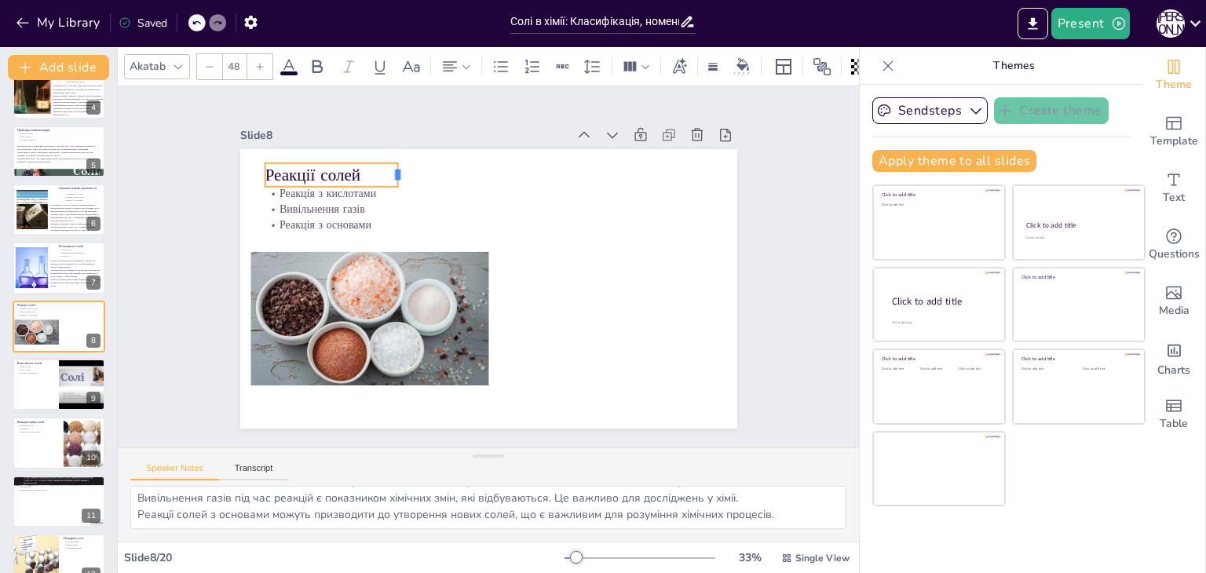
drag, startPoint x: 704, startPoint y: 167, endPoint x: 389, endPoint y: 163, distance: 314.1
click at [450, 159] on div at bounding box center [461, 145] width 23 height 27
click at [284, 122] on icon at bounding box center [293, 131] width 19 height 19
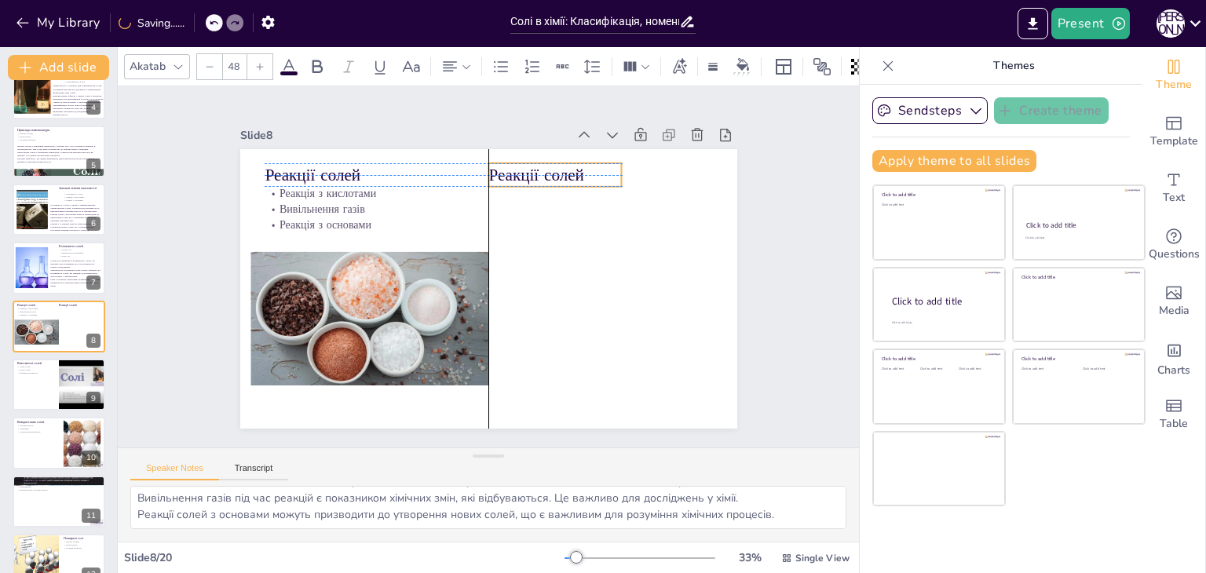
drag, startPoint x: 287, startPoint y: 174, endPoint x: 509, endPoint y: 172, distance: 222.2
click at [509, 172] on p "Реакції солей" at bounding box center [554, 175] width 133 height 24
drag, startPoint x: 612, startPoint y: 167, endPoint x: 699, endPoint y: 171, distance: 86.5
click at [708, 171] on div at bounding box center [714, 175] width 13 height 24
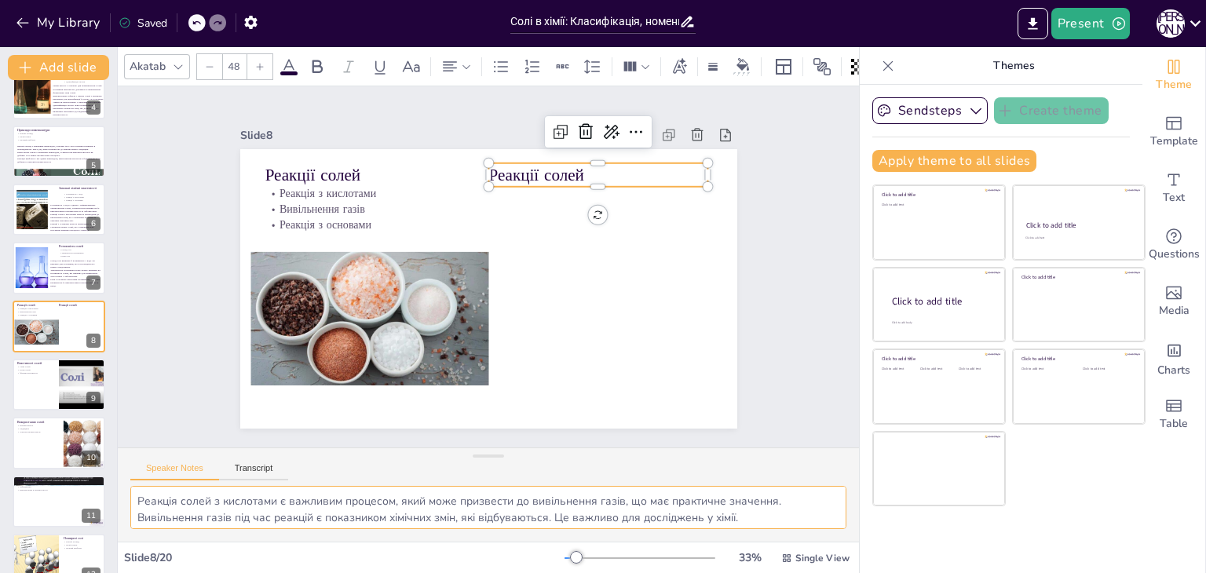
scroll to position [20, 0]
drag, startPoint x: 138, startPoint y: 500, endPoint x: 786, endPoint y: 548, distance: 649.5
click at [786, 548] on div "Akatab 48 Slide 1 Солі в хімії: Класифікація, номенклатура та властивості У цій…" at bounding box center [488, 310] width 741 height 526
click at [540, 171] on p "Реакції солей" at bounding box center [598, 175] width 220 height 24
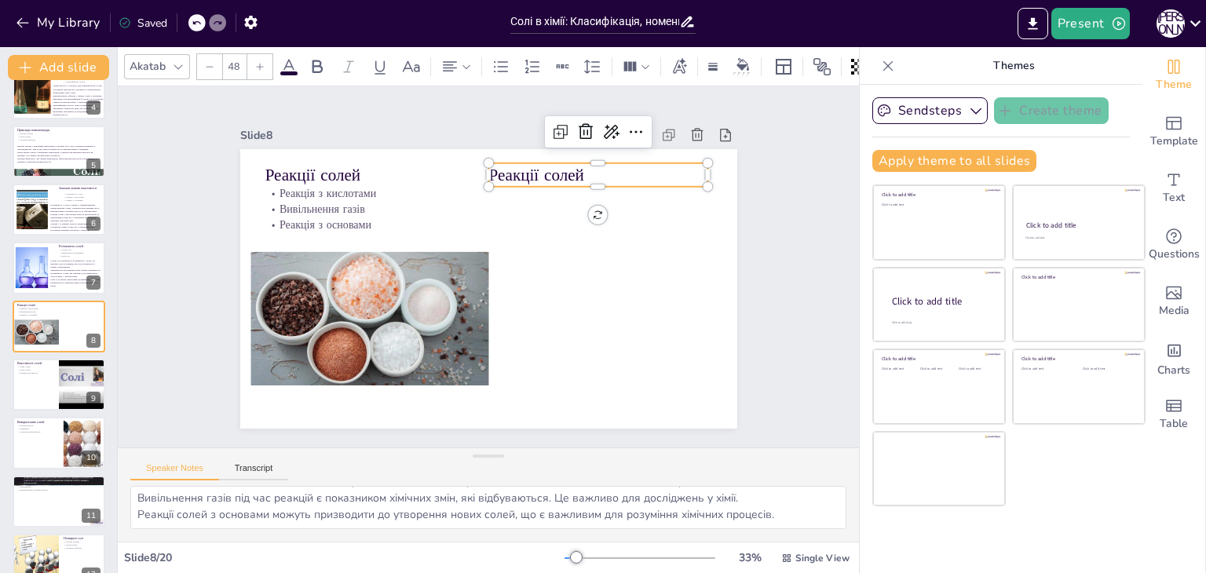
click at [562, 225] on p "Реакції солей" at bounding box center [617, 330] width 111 height 210
type input "--"
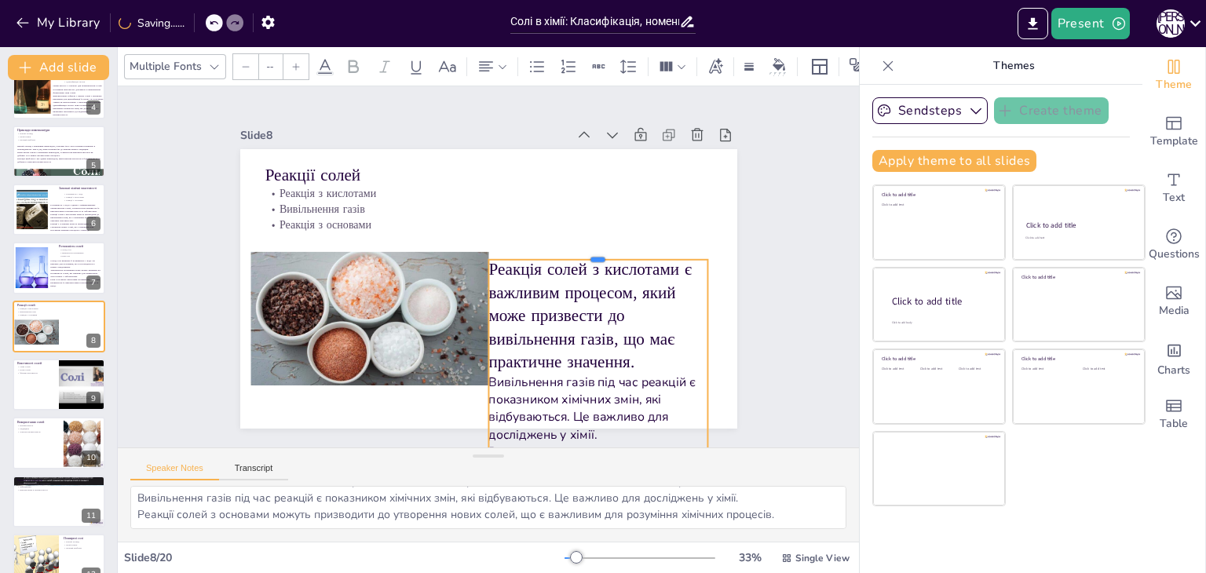
drag, startPoint x: 584, startPoint y: 155, endPoint x: 588, endPoint y: 251, distance: 96.7
click at [588, 251] on div at bounding box center [598, 253] width 220 height 13
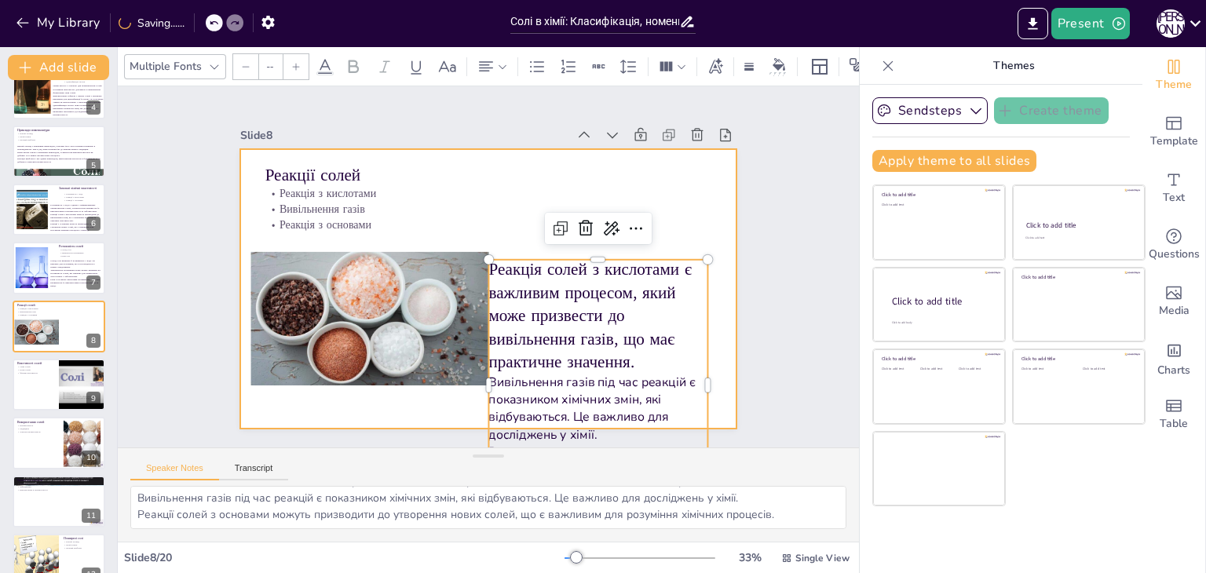
click at [512, 234] on div at bounding box center [488, 289] width 497 height 280
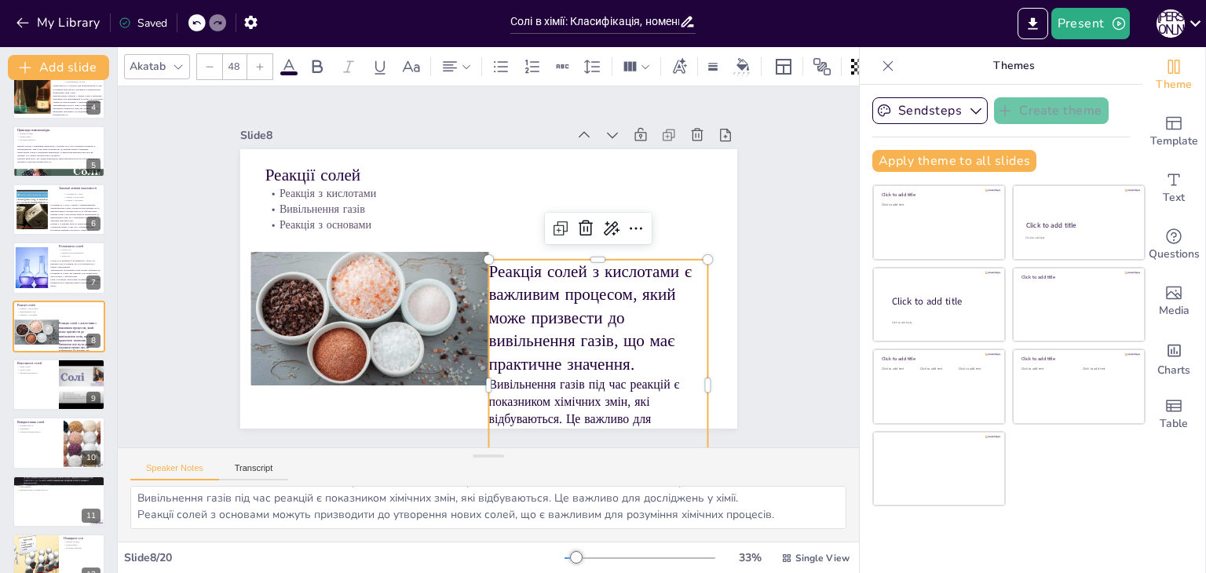
click at [532, 291] on p "Реакція солей з кислотами є важливим процесом, який може призвести до вивільнен…" at bounding box center [592, 329] width 231 height 138
click at [210, 63] on icon at bounding box center [209, 66] width 9 height 9
type input "--"
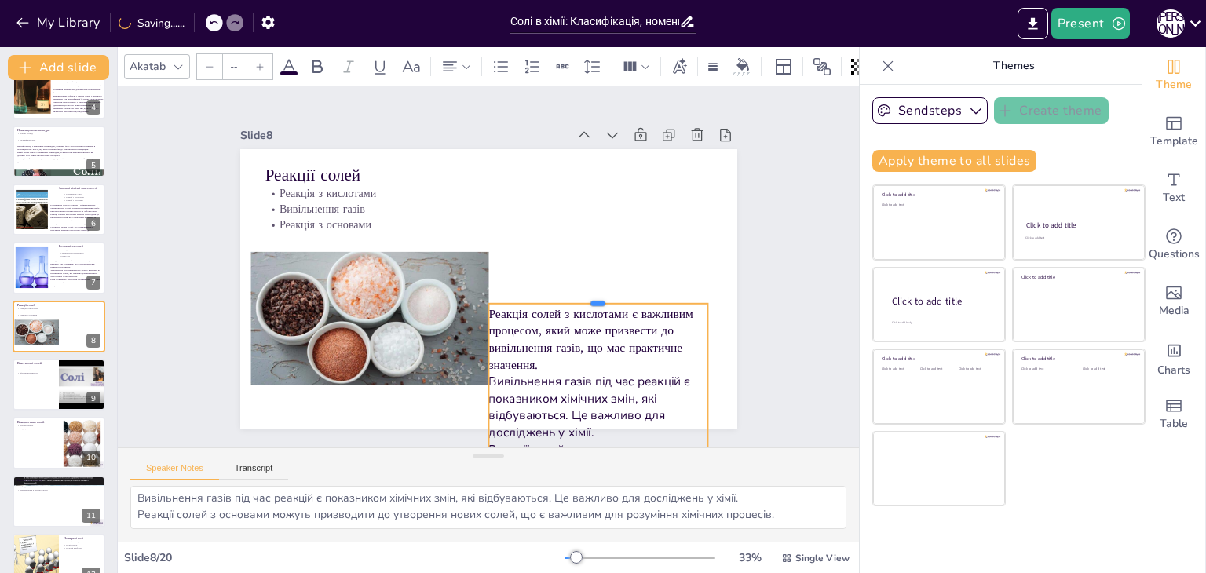
drag, startPoint x: 585, startPoint y: 249, endPoint x: 587, endPoint y: 293, distance: 44.0
click at [587, 293] on div at bounding box center [576, 339] width 206 height 101
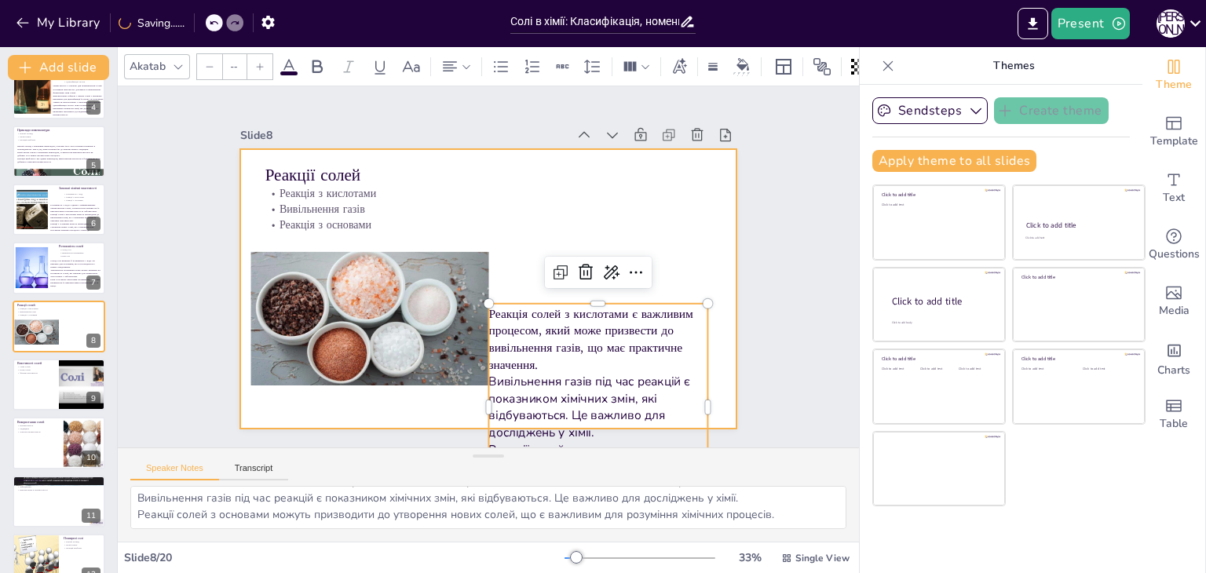
click at [691, 230] on div at bounding box center [488, 289] width 497 height 280
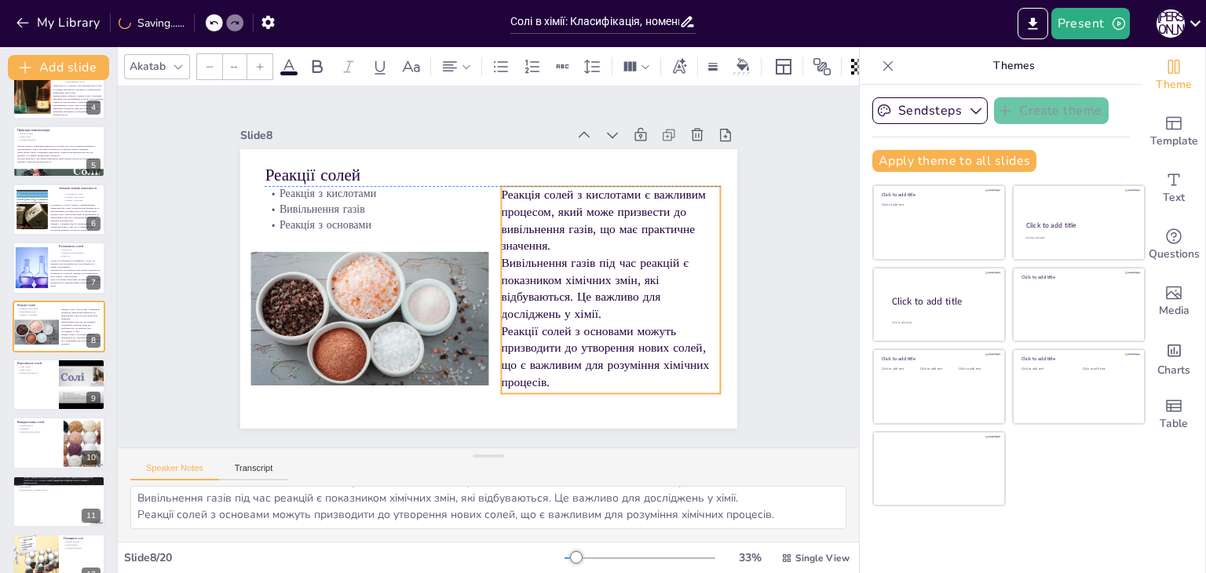
drag, startPoint x: 598, startPoint y: 315, endPoint x: 610, endPoint y: 202, distance: 113.8
click at [610, 202] on p "Реакція солей з кислотами є важливим процесом, який може призвести до вивільнен…" at bounding box center [611, 220] width 220 height 68
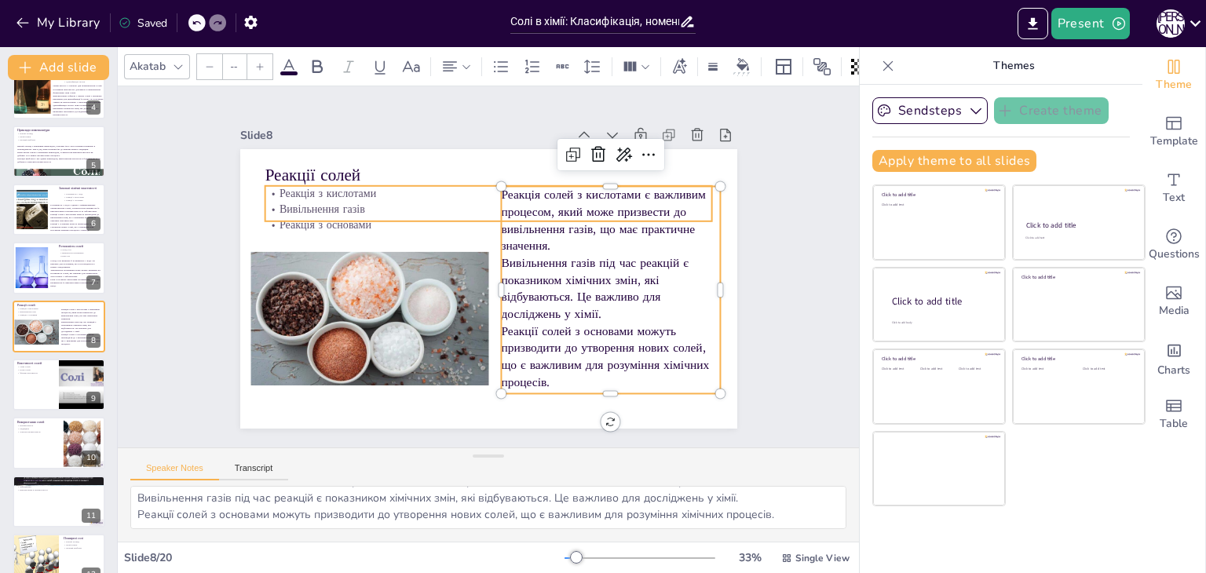
click at [367, 188] on p "Реакція з кислотами" at bounding box center [496, 194] width 447 height 62
type input "32"
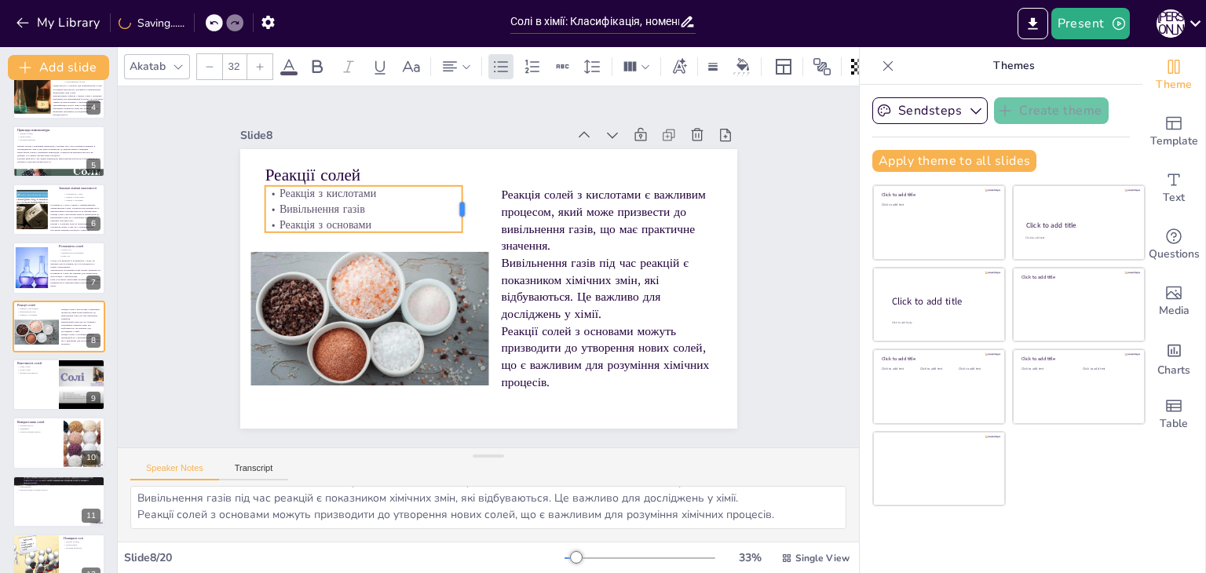
drag, startPoint x: 700, startPoint y: 197, endPoint x: 450, endPoint y: 197, distance: 249.7
click at [462, 197] on div at bounding box center [468, 209] width 13 height 46
click at [766, 166] on div "Slide 1 Солі в хімії: Класифікація, номенклатура та властивості У цій презентац…" at bounding box center [488, 266] width 585 height 323
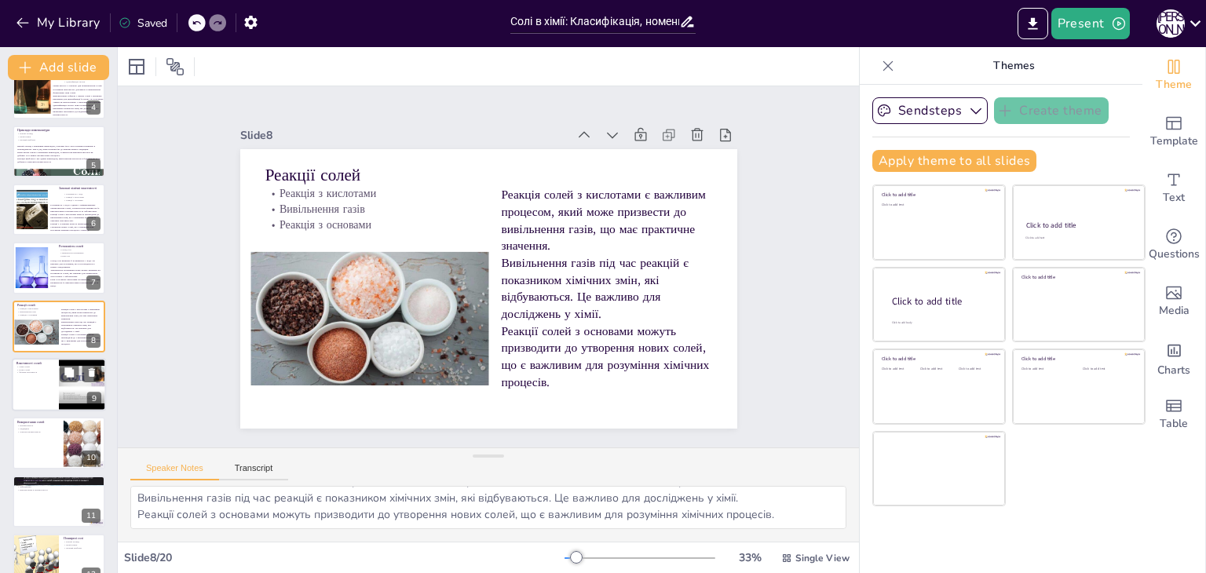
click at [34, 395] on div at bounding box center [59, 384] width 94 height 53
type textarea "Смак солей є важливим критерієм їх ідентифікації та використання, особливо в ха…"
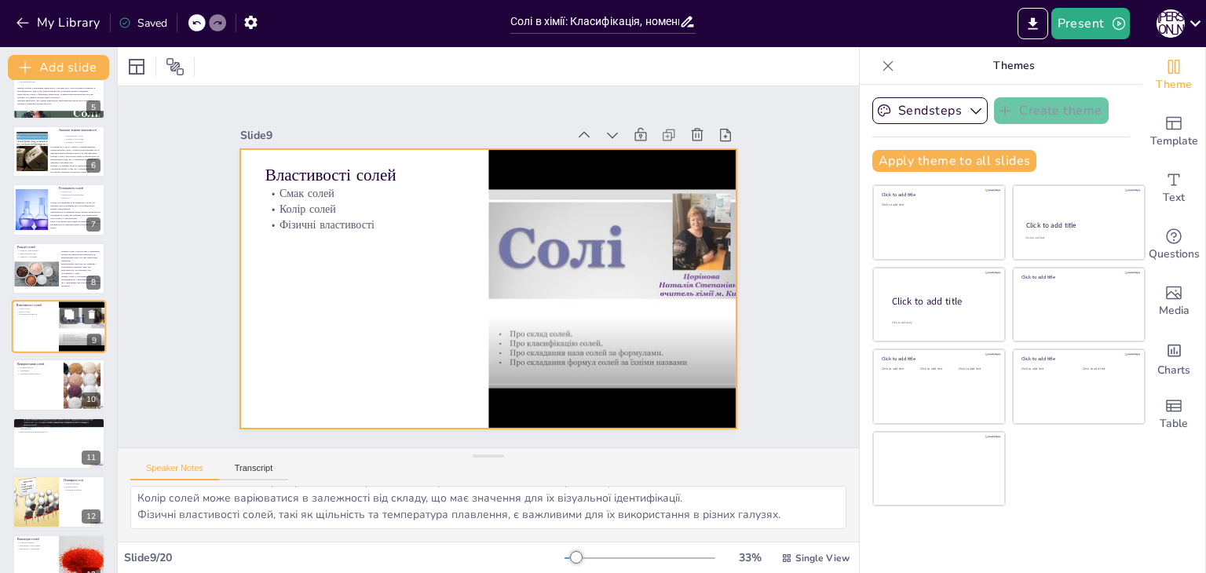
click at [28, 345] on div at bounding box center [59, 326] width 94 height 53
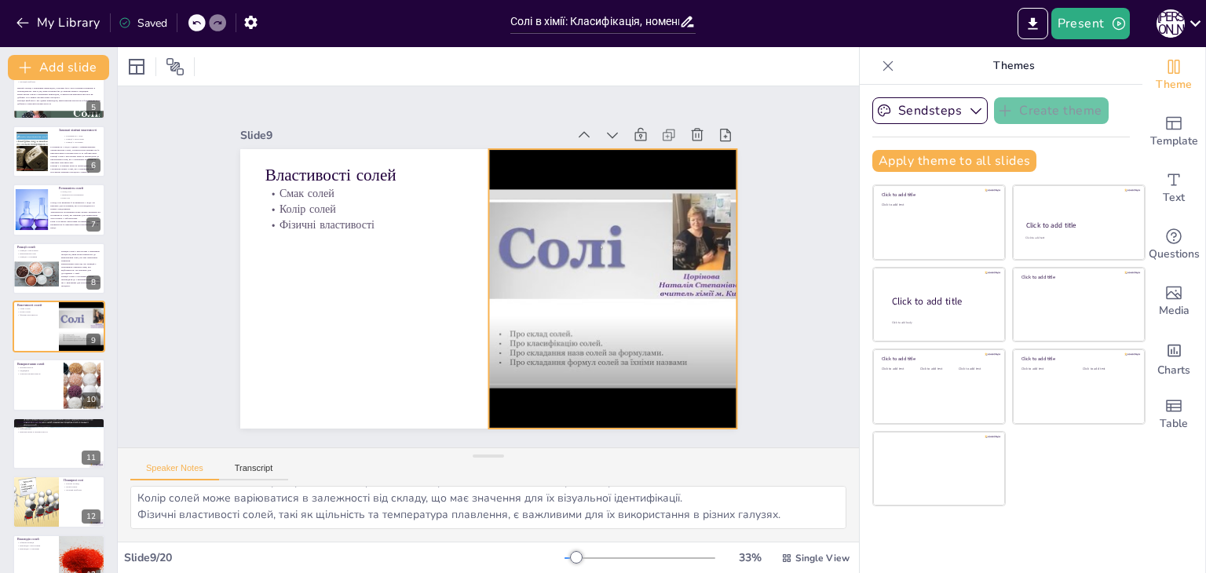
click at [650, 203] on div at bounding box center [612, 289] width 373 height 280
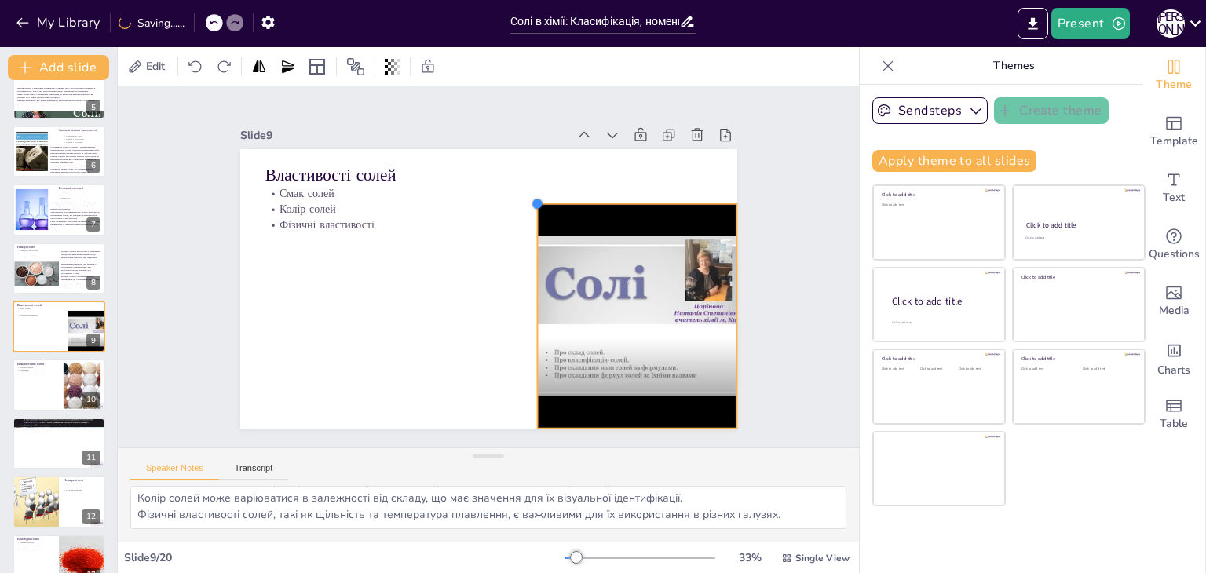
drag, startPoint x: 479, startPoint y: 147, endPoint x: 528, endPoint y: 229, distance: 95.7
click at [528, 229] on div "Властивості солей Смак солей Колір солей Фізичні властивості" at bounding box center [488, 289] width 497 height 280
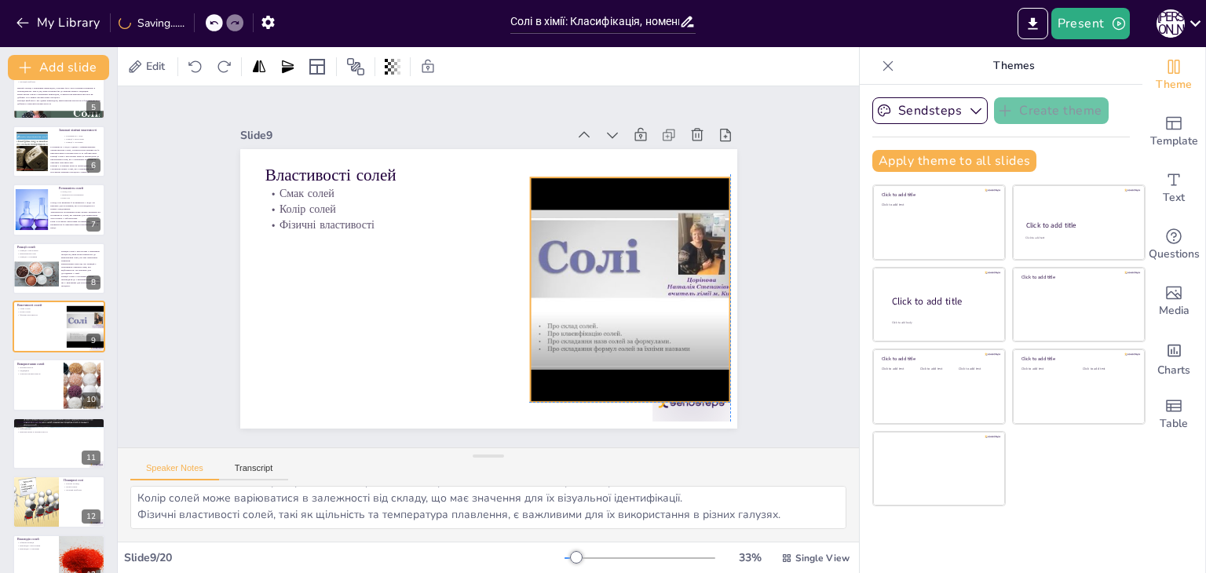
drag, startPoint x: 597, startPoint y: 276, endPoint x: 589, endPoint y: 246, distance: 30.9
click at [589, 246] on div at bounding box center [630, 289] width 300 height 225
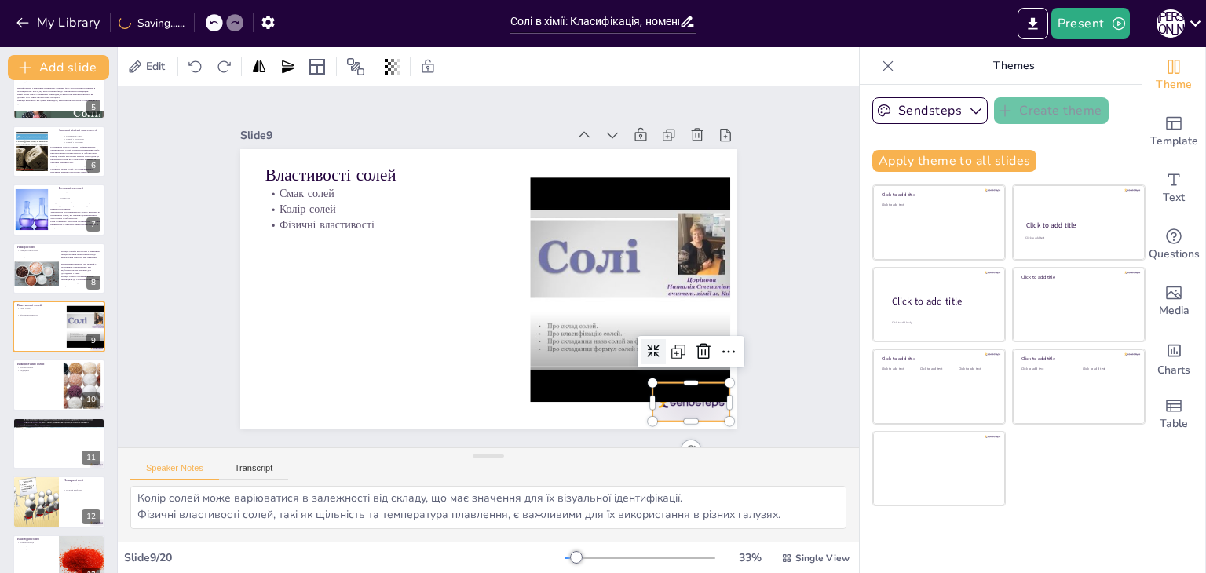
click at [665, 406] on div at bounding box center [691, 402] width 78 height 38
click at [696, 347] on icon at bounding box center [703, 351] width 14 height 16
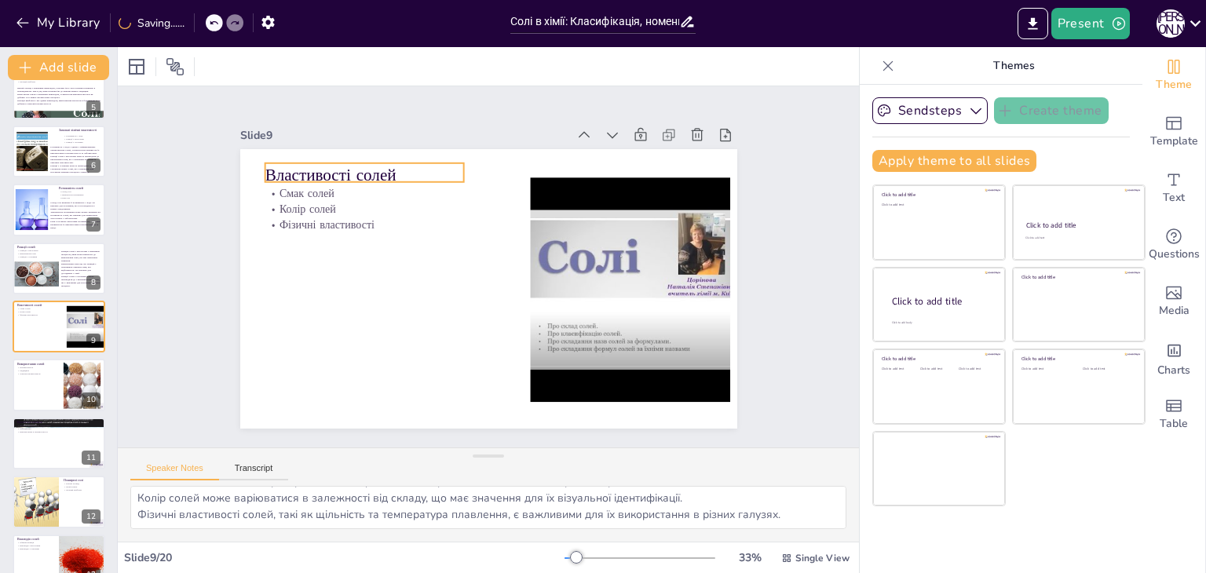
click at [308, 166] on p "Властивості солей" at bounding box center [374, 163] width 200 height 44
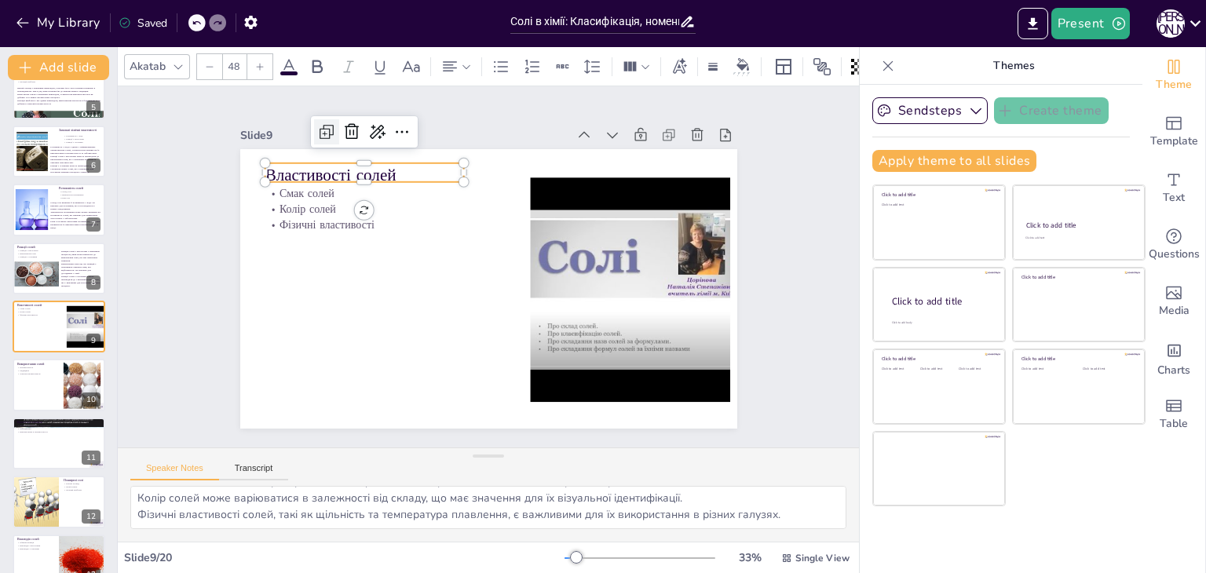
click at [319, 130] on icon at bounding box center [326, 131] width 19 height 19
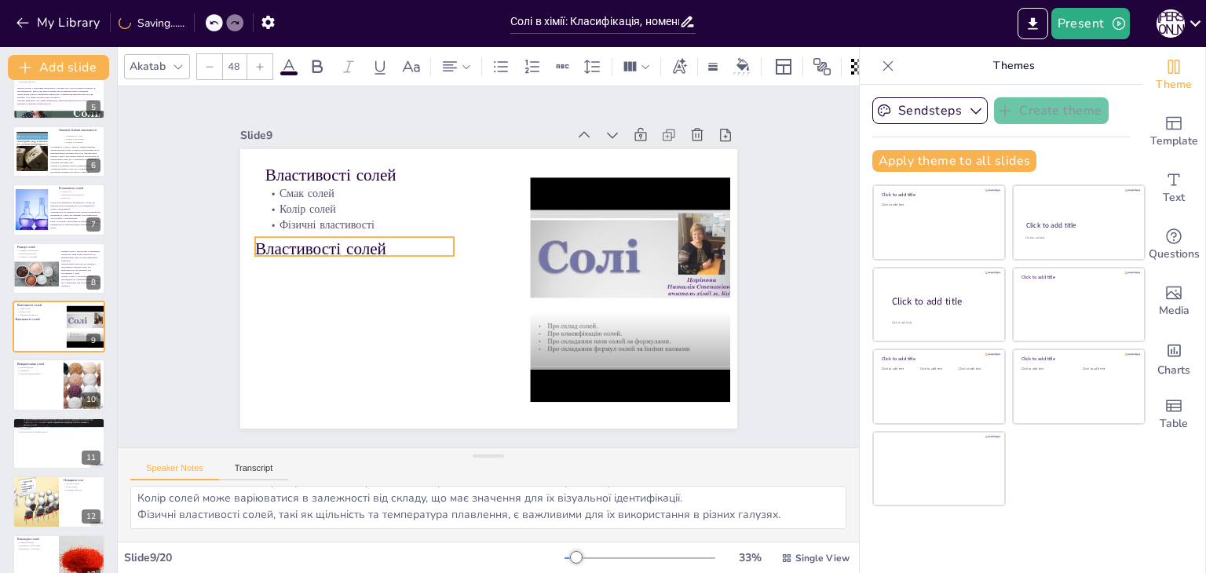
drag, startPoint x: 320, startPoint y: 167, endPoint x: 307, endPoint y: 239, distance: 72.5
click at [307, 239] on p "Властивості солей" at bounding box center [354, 249] width 199 height 24
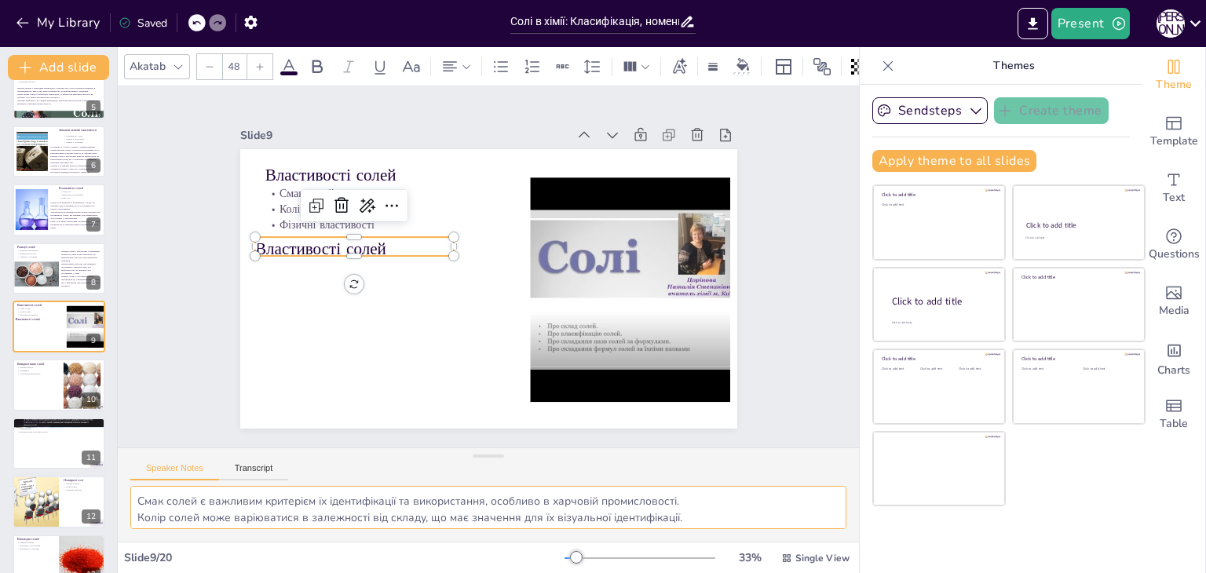
scroll to position [20, 0]
drag, startPoint x: 138, startPoint y: 499, endPoint x: 813, endPoint y: 546, distance: 676.8
click at [813, 546] on div "Akatab 48 Slide 1 Солі в хімії: Класифікація, номенклатура та властивості У цій…" at bounding box center [488, 310] width 741 height 526
click at [378, 233] on p "Властивості солей" at bounding box center [437, 141] width 119 height 184
click at [307, 242] on p "Властивості солей" at bounding box center [354, 249] width 199 height 24
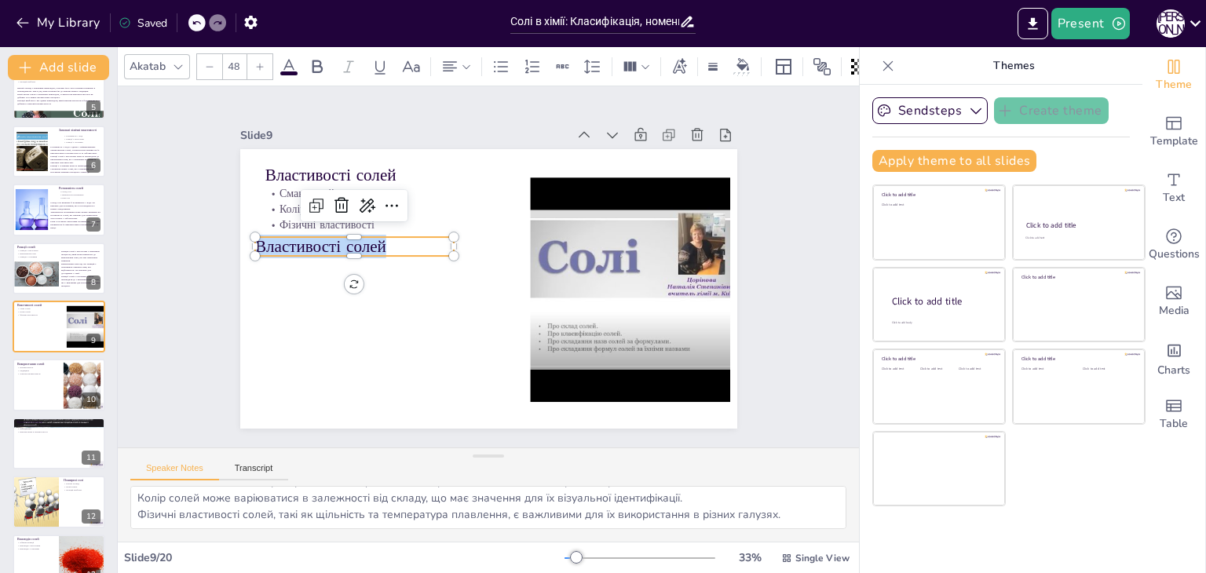
click at [307, 242] on p "Властивості солей" at bounding box center [354, 247] width 199 height 24
type input "--"
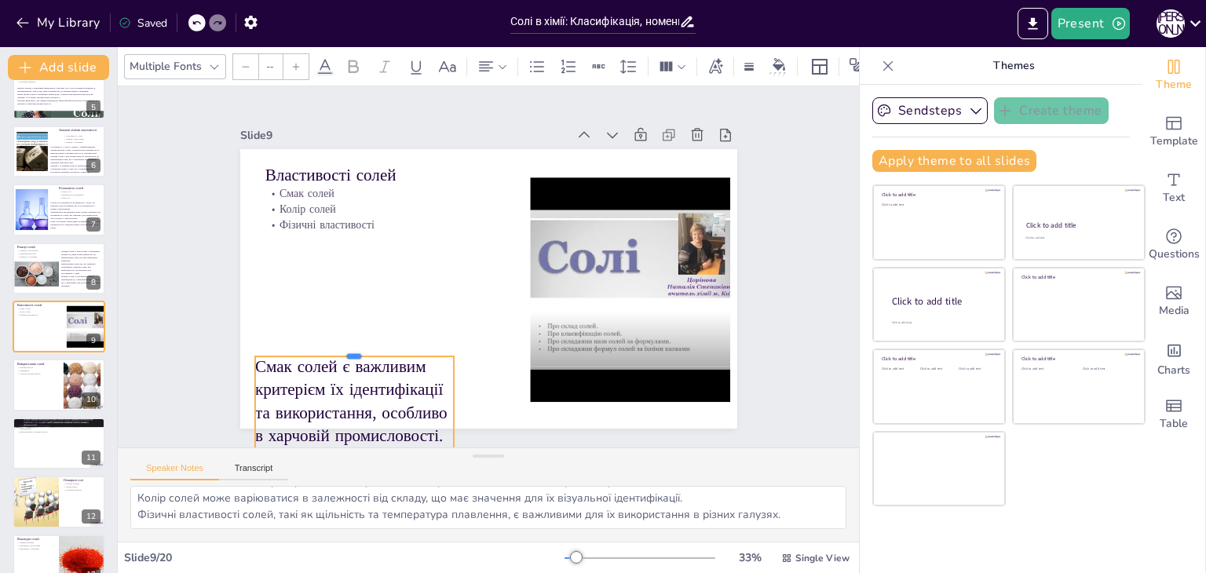
drag, startPoint x: 342, startPoint y: 230, endPoint x: 344, endPoint y: 349, distance: 119.4
click at [344, 349] on div at bounding box center [346, 335] width 199 height 33
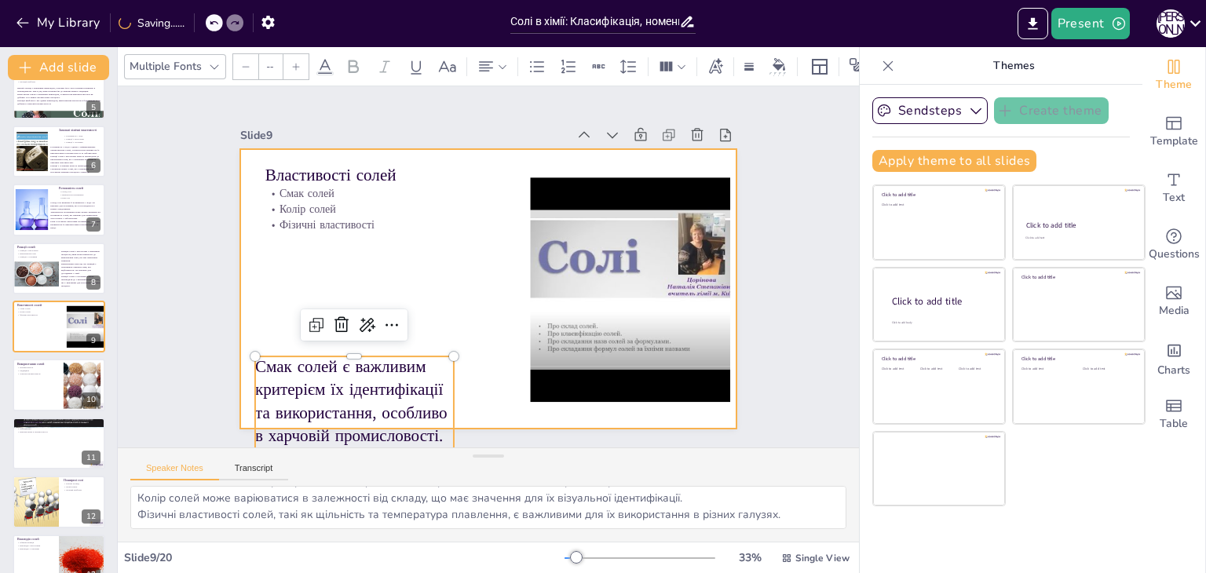
click at [331, 265] on div at bounding box center [487, 289] width 524 height 330
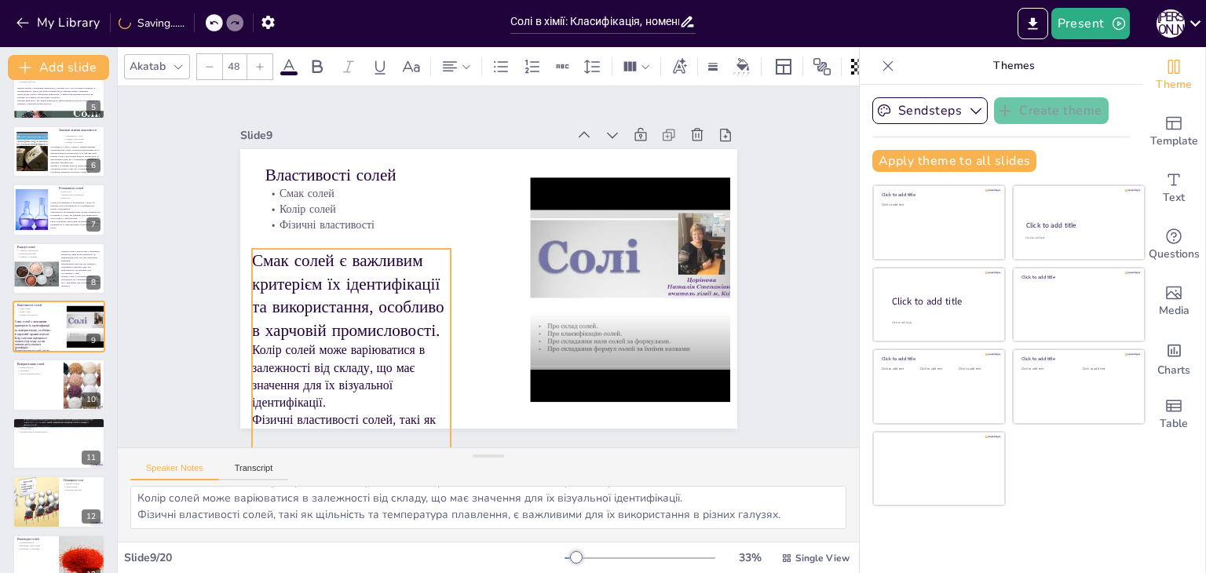
drag, startPoint x: 314, startPoint y: 375, endPoint x: 311, endPoint y: 267, distance: 107.6
click at [311, 267] on p "Смак солей є важливим критерієм їх ідентифікації та використання, особливо в ха…" at bounding box center [351, 295] width 199 height 93
click at [217, 60] on div at bounding box center [209, 66] width 25 height 25
type input "--"
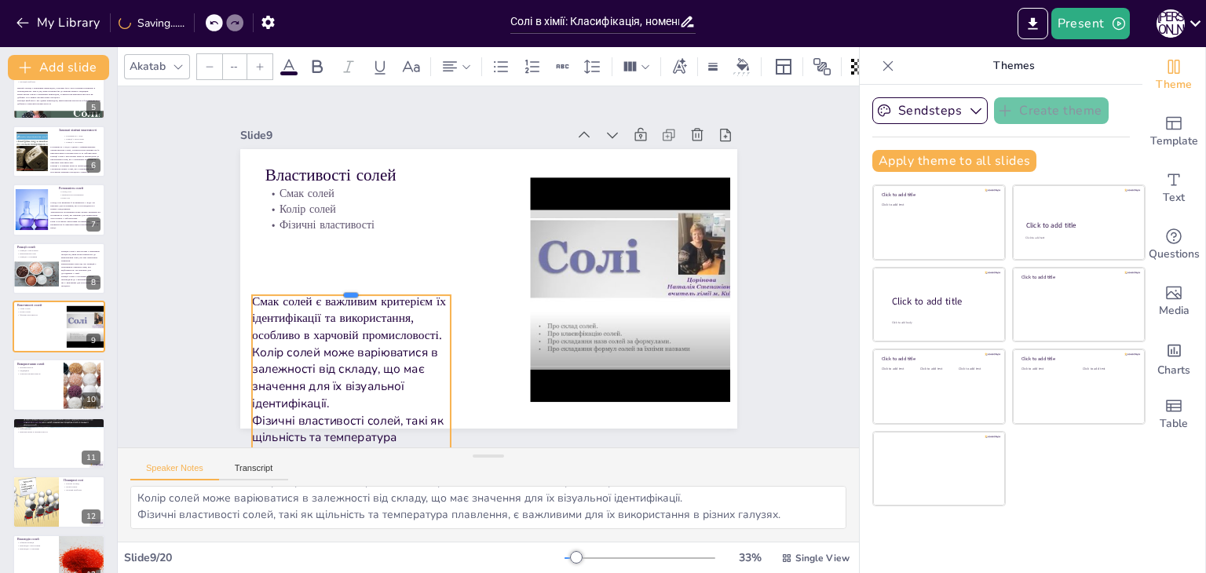
drag, startPoint x: 337, startPoint y: 239, endPoint x: 339, endPoint y: 286, distance: 46.4
click at [339, 286] on div at bounding box center [351, 289] width 199 height 13
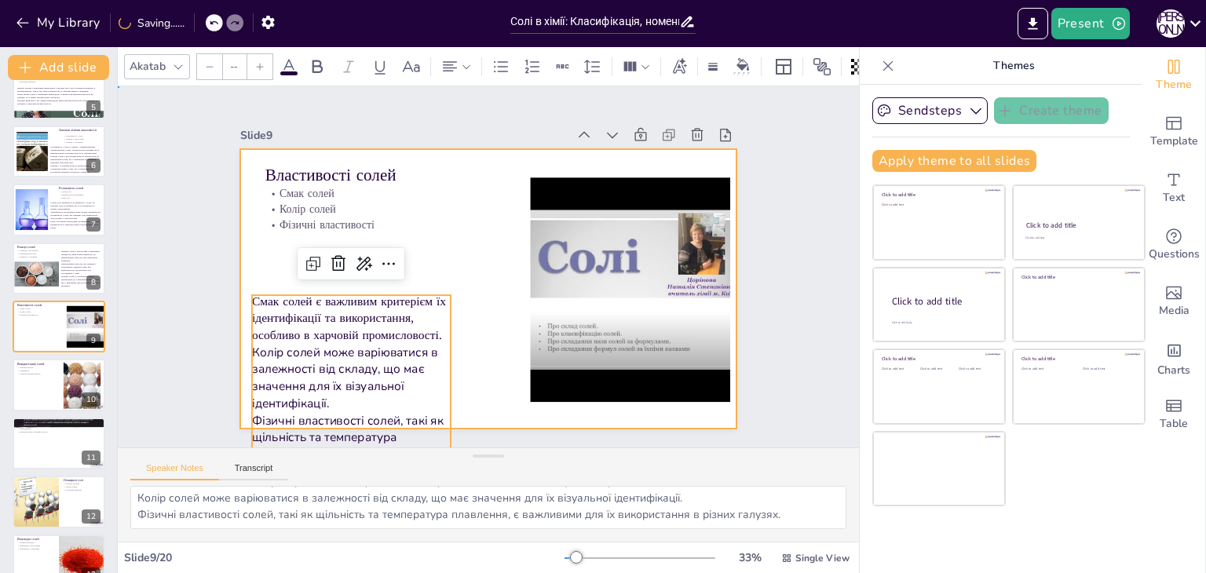
click at [257, 252] on div at bounding box center [488, 289] width 497 height 280
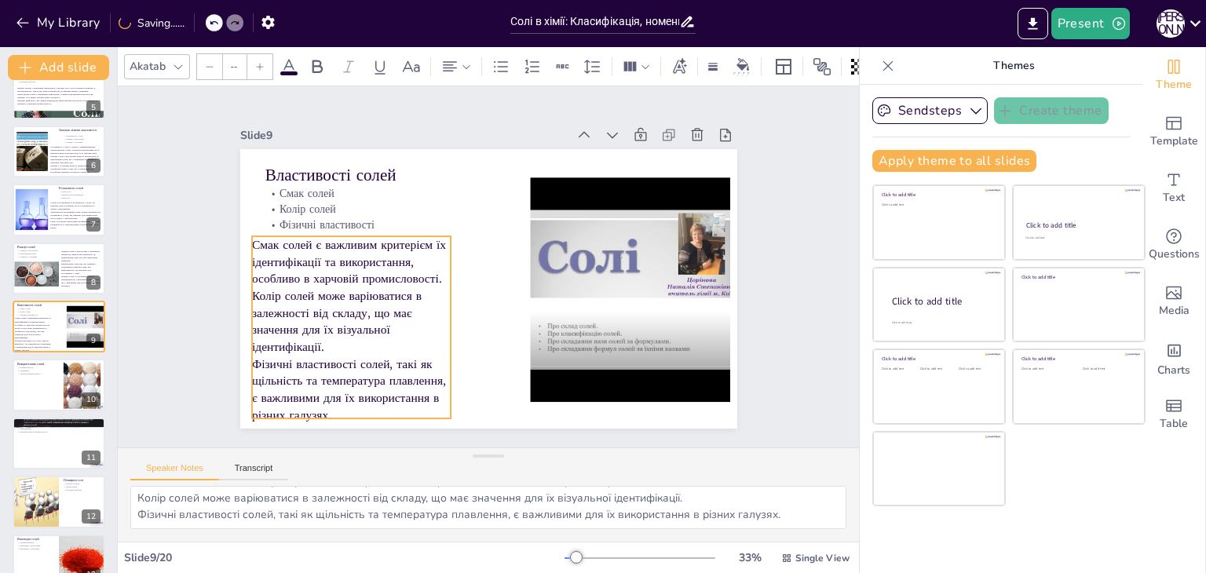
drag, startPoint x: 270, startPoint y: 321, endPoint x: 270, endPoint y: 262, distance: 58.9
click at [270, 262] on p "Смак солей є важливим критерієм їх ідентифікації та використання, особливо в ха…" at bounding box center [351, 261] width 199 height 51
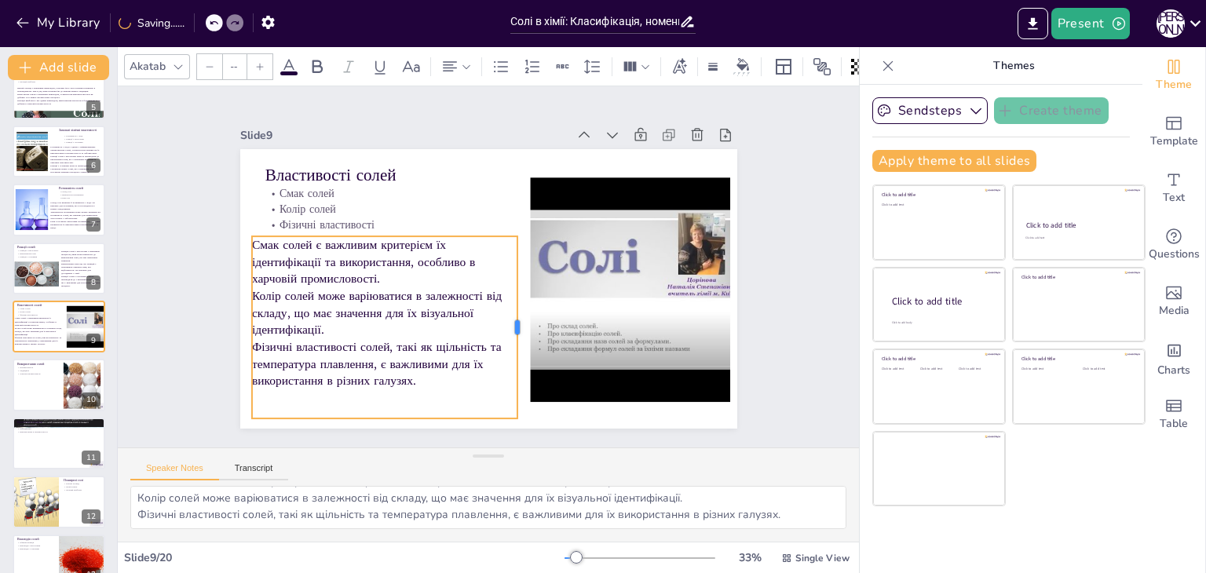
drag, startPoint x: 444, startPoint y: 323, endPoint x: 510, endPoint y: 321, distance: 66.8
click at [517, 321] on div at bounding box center [523, 327] width 13 height 182
click at [200, 284] on div "Slide 1 Солі в хімії: Класифікація, номенклатура та властивості У цій презентац…" at bounding box center [488, 266] width 585 height 323
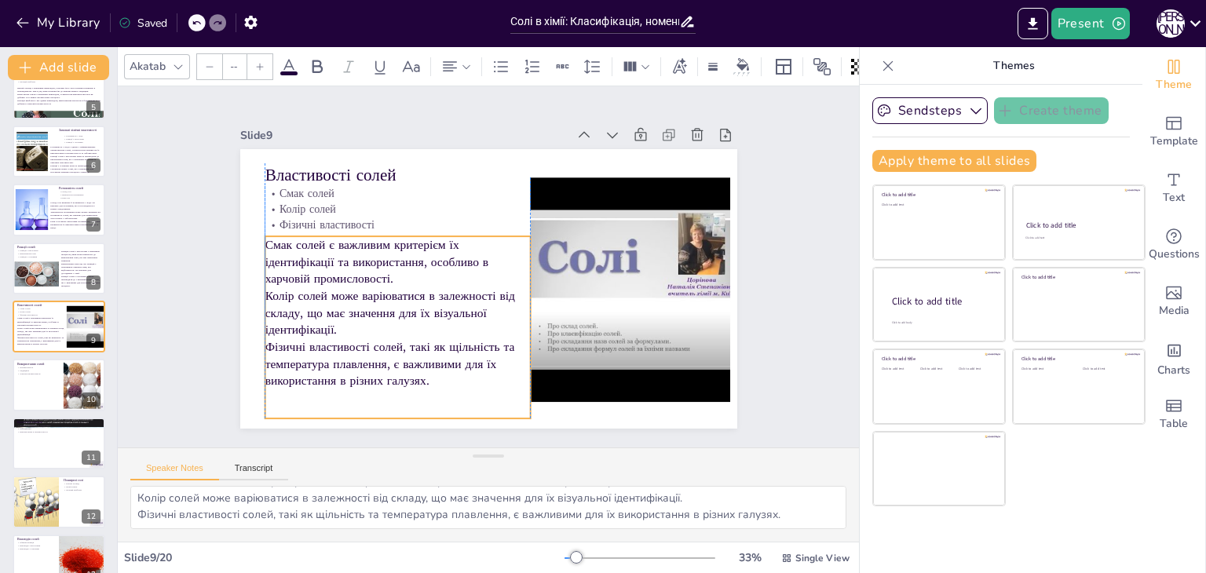
click at [308, 277] on p "Смак солей є важливим критерієм їх ідентифікації та використання, особливо в ха…" at bounding box center [397, 261] width 265 height 51
click at [196, 217] on div "Slide 1 Солі в хімії: Класифікація, номенклатура та властивості У цій презентац…" at bounding box center [488, 266] width 585 height 323
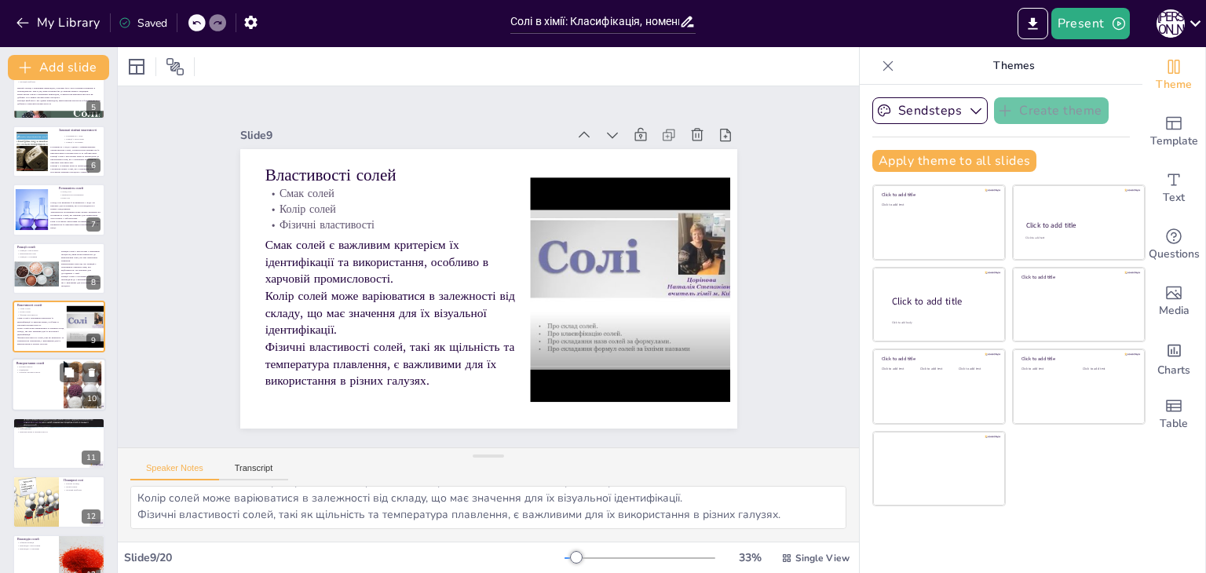
click at [24, 389] on div at bounding box center [59, 385] width 94 height 53
type textarea "У промисловості солі використовуються для виробництва хімікатів та інших матері…"
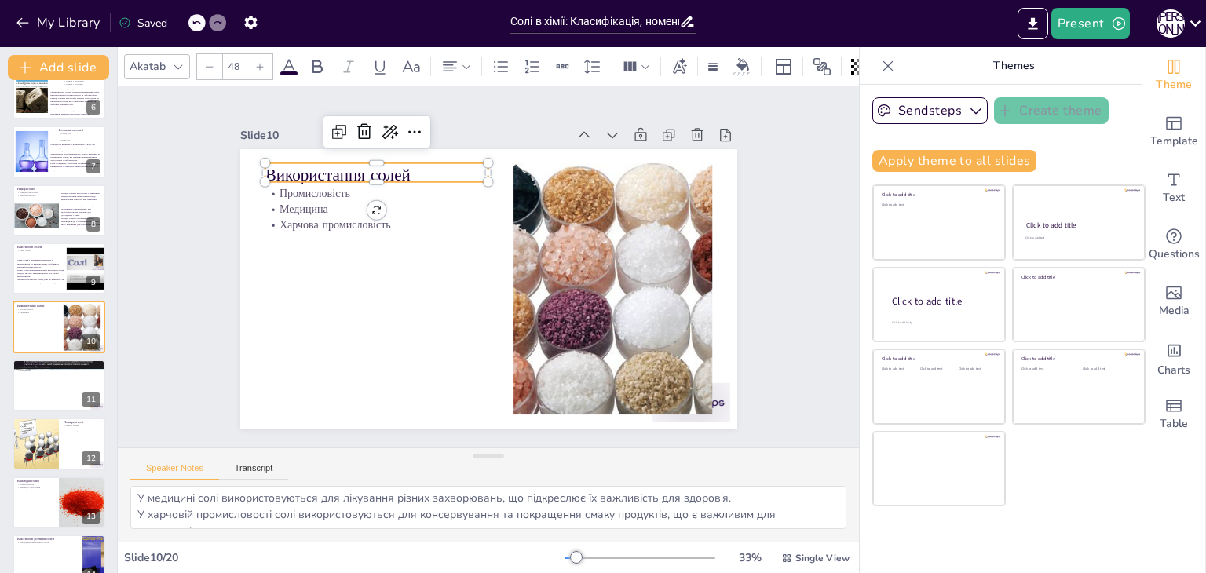
click at [283, 163] on p "Використання солей" at bounding box center [377, 175] width 224 height 24
click at [330, 133] on icon at bounding box center [339, 131] width 19 height 19
type input "48"
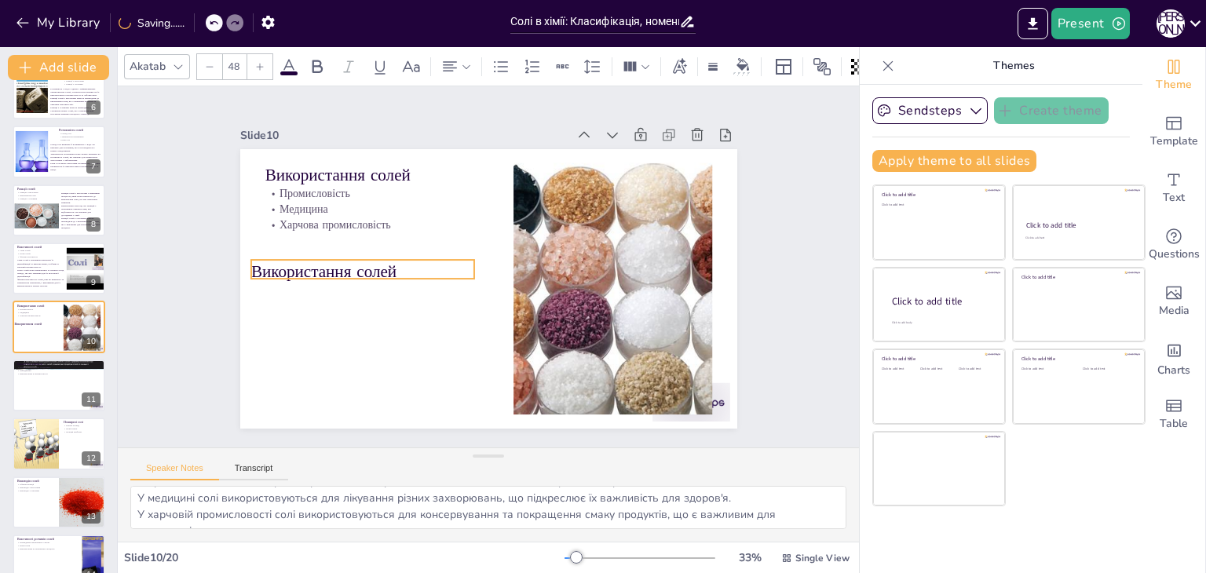
drag, startPoint x: 318, startPoint y: 164, endPoint x: 302, endPoint y: 231, distance: 68.6
click at [302, 149] on div "Використання солей Промисловість Медицина Харчова промисловість Використання со…" at bounding box center [488, 149] width 497 height 0
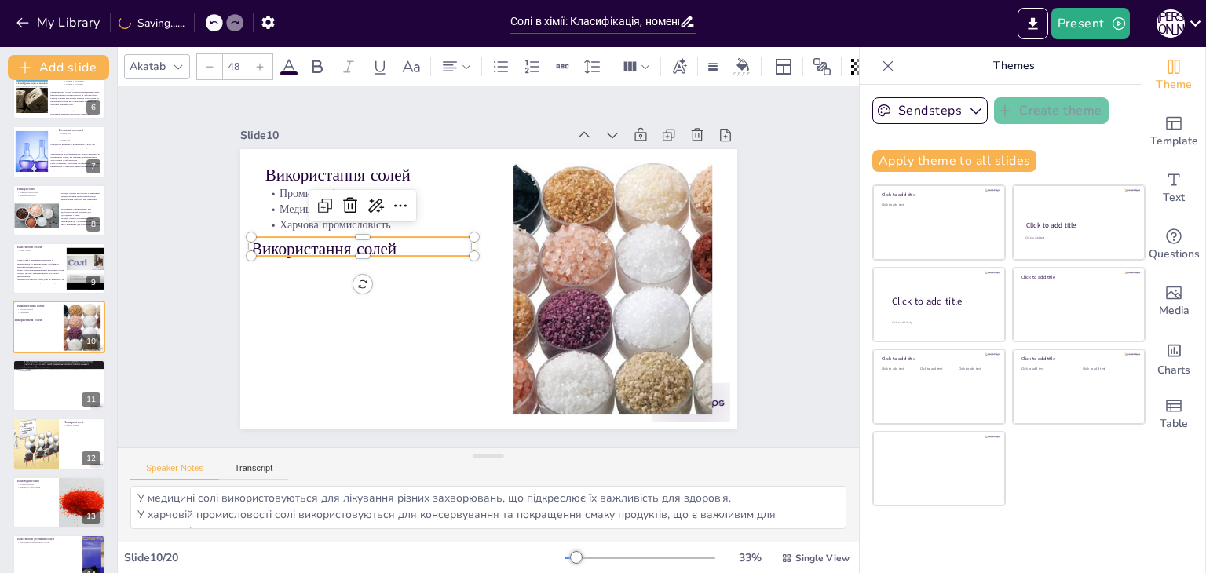
click at [302, 231] on p "Використання солей" at bounding box center [370, 222] width 224 height 69
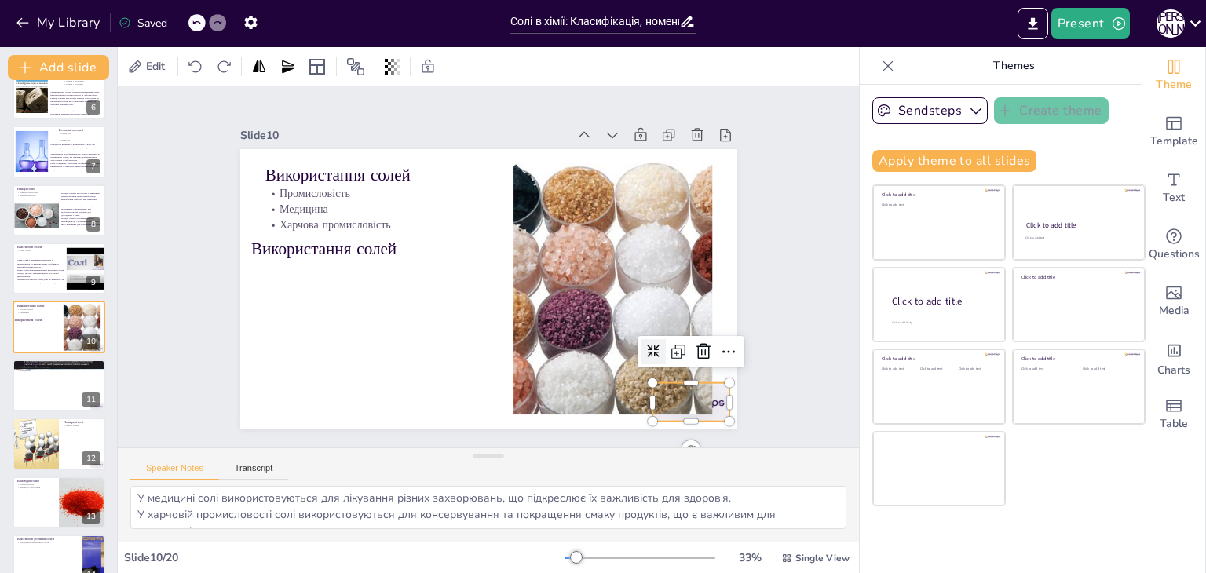
click at [616, 457] on div at bounding box center [573, 495] width 86 height 77
click at [696, 343] on icon at bounding box center [703, 351] width 14 height 16
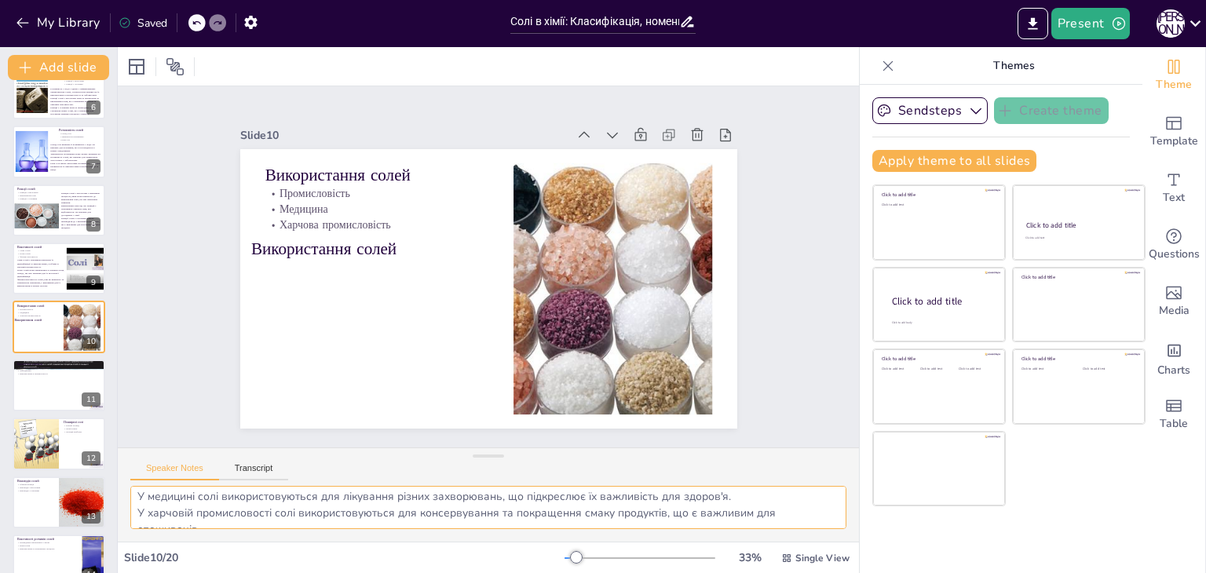
scroll to position [36, 0]
drag, startPoint x: 138, startPoint y: 500, endPoint x: 364, endPoint y: 556, distance: 232.9
click at [364, 556] on div "Slide 1 Солі в хімії: Класифікація, номенклатура та властивості У цій презентац…" at bounding box center [488, 310] width 741 height 526
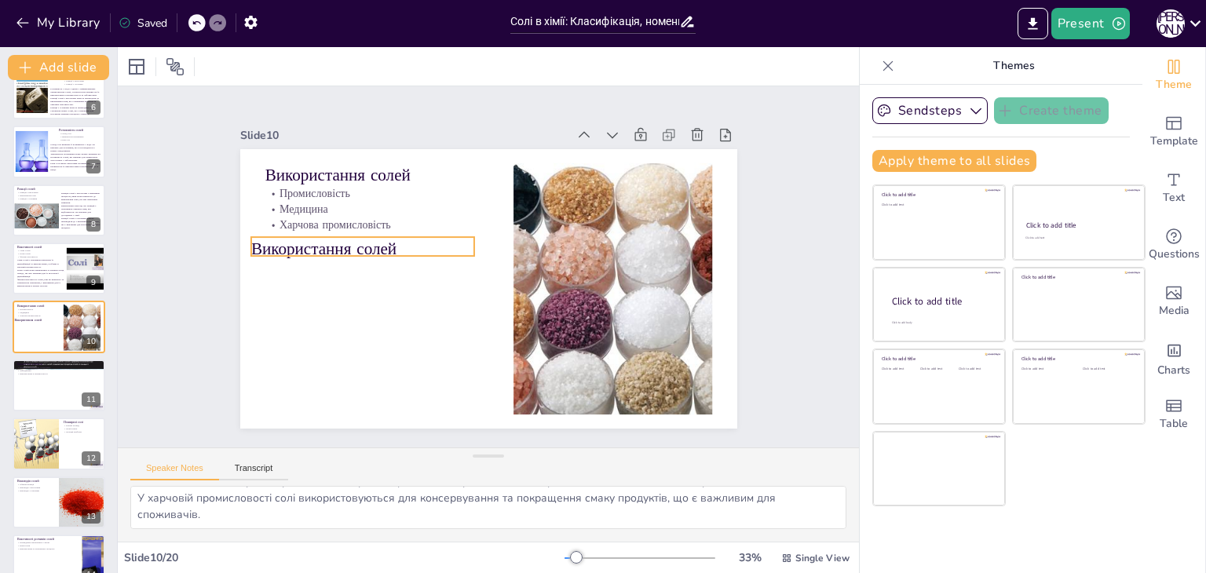
click at [283, 244] on p "Використання солей" at bounding box center [363, 249] width 224 height 24
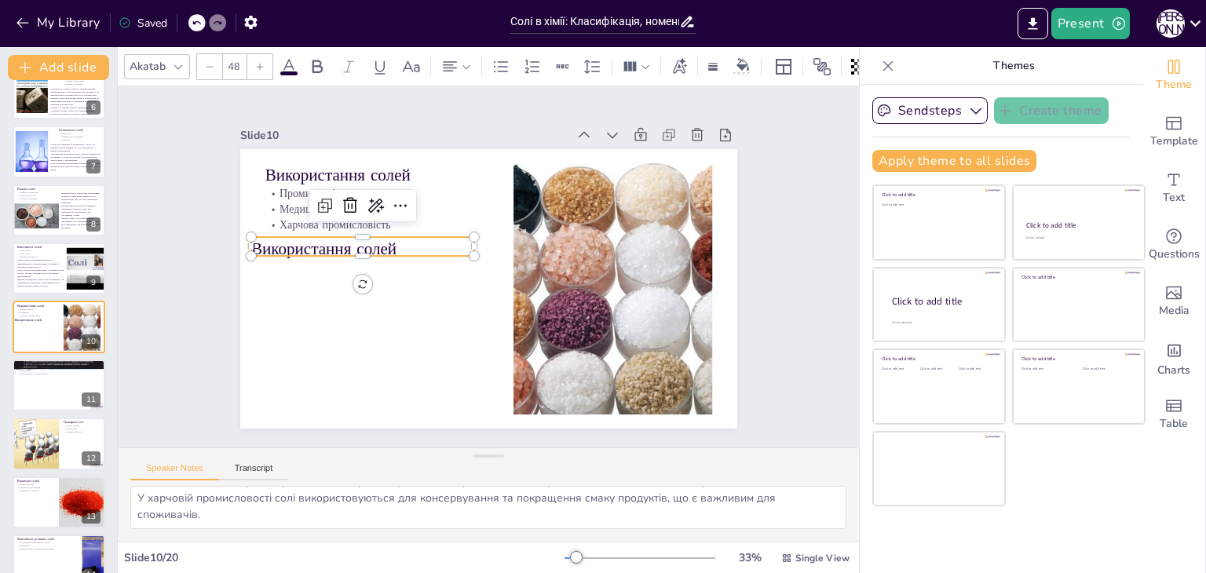
click at [445, 244] on p "Використання солей" at bounding box center [479, 140] width 69 height 224
click at [302, 244] on p "Використання солей" at bounding box center [399, 176] width 195 height 150
type input "--"
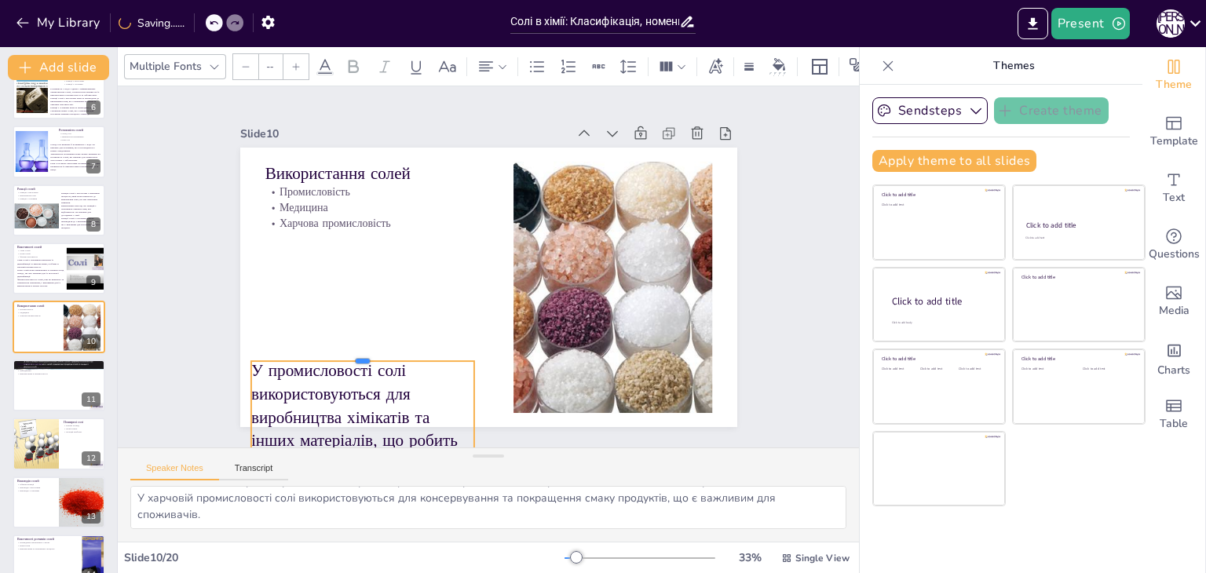
drag, startPoint x: 351, startPoint y: 225, endPoint x: 353, endPoint y: 350, distance: 125.6
click at [353, 342] on div at bounding box center [336, 280] width 200 height 122
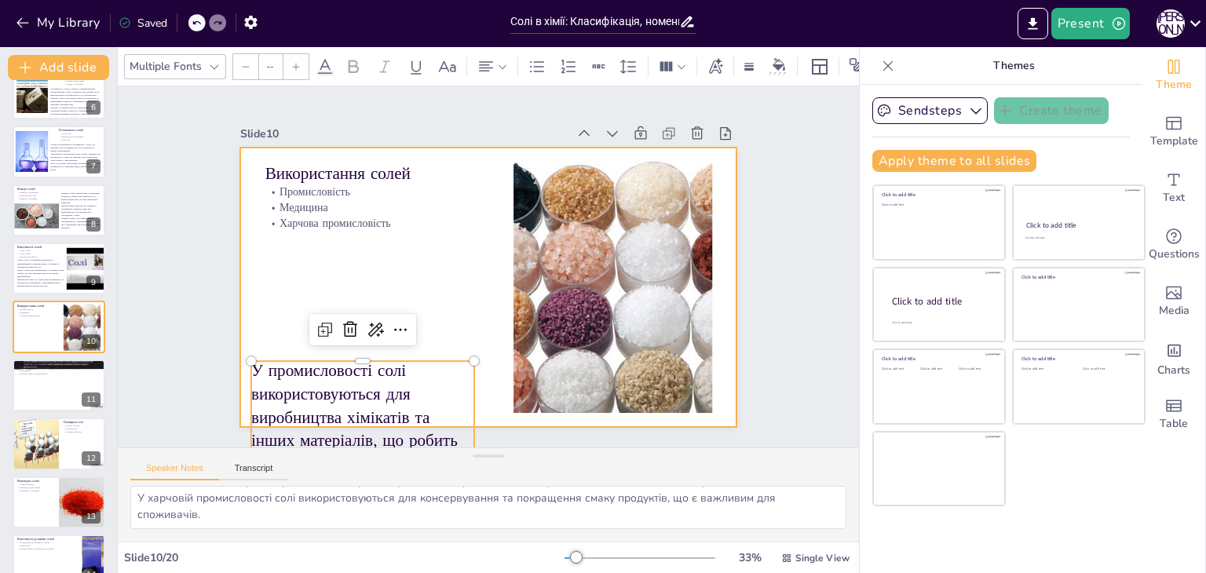
click at [267, 287] on div at bounding box center [488, 288] width 497 height 280
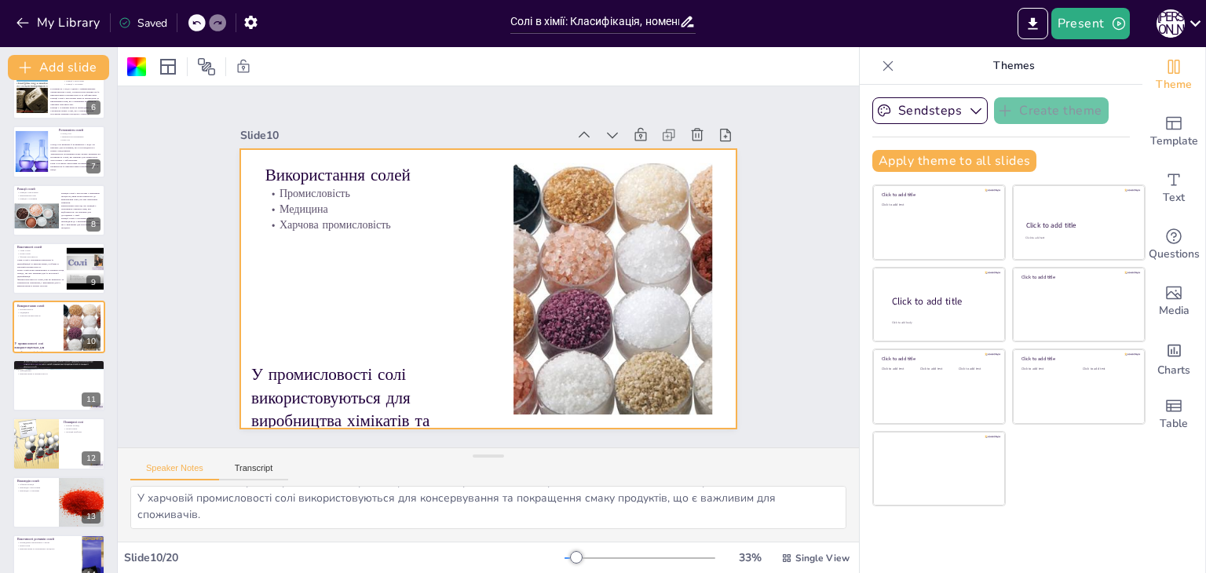
scroll to position [0, 0]
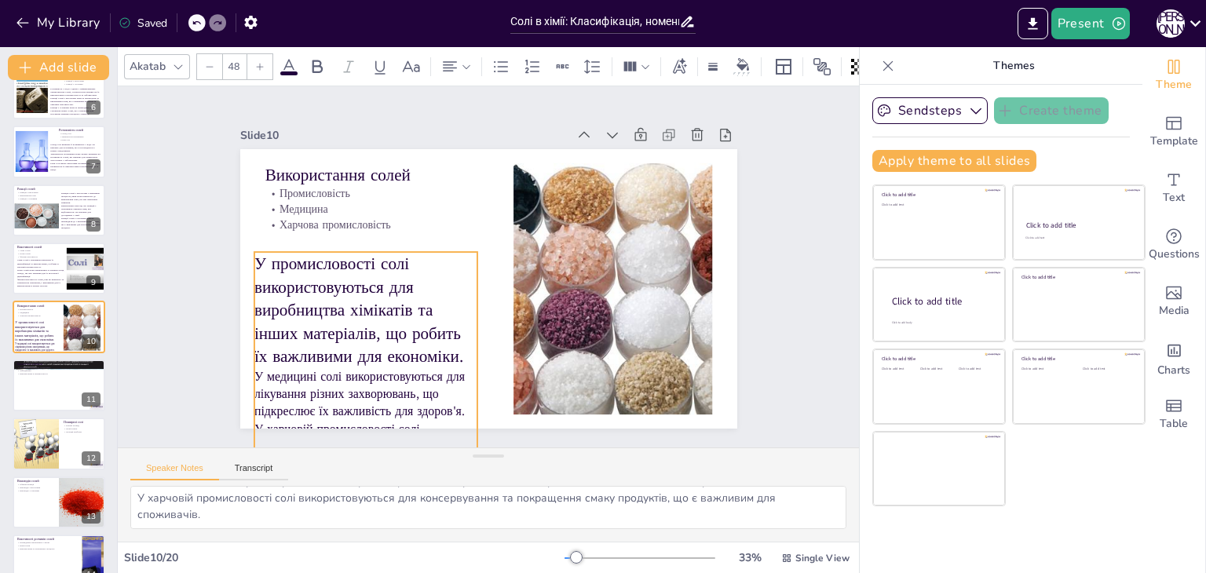
drag, startPoint x: 281, startPoint y: 381, endPoint x: 284, endPoint y: 270, distance: 110.8
click at [284, 270] on p "У промисловості солі використовуються для виробництва хімікатів та інших матері…" at bounding box center [366, 310] width 224 height 116
click at [212, 63] on icon at bounding box center [209, 66] width 9 height 9
type input "--"
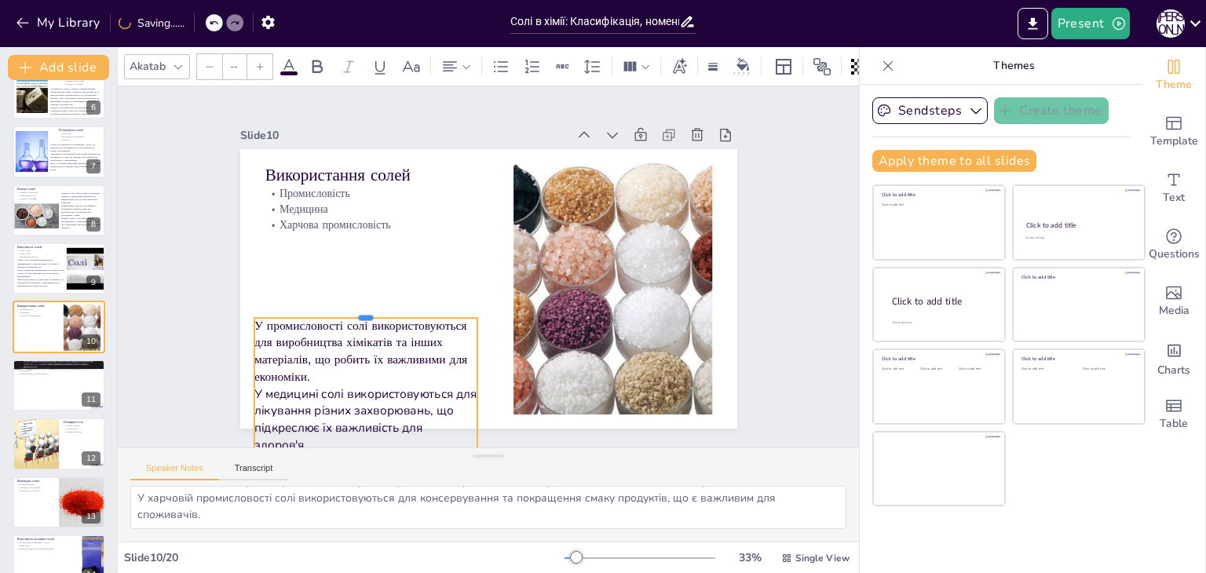
drag, startPoint x: 358, startPoint y: 246, endPoint x: 360, endPoint y: 312, distance: 66.0
click at [360, 312] on div at bounding box center [366, 311] width 224 height 13
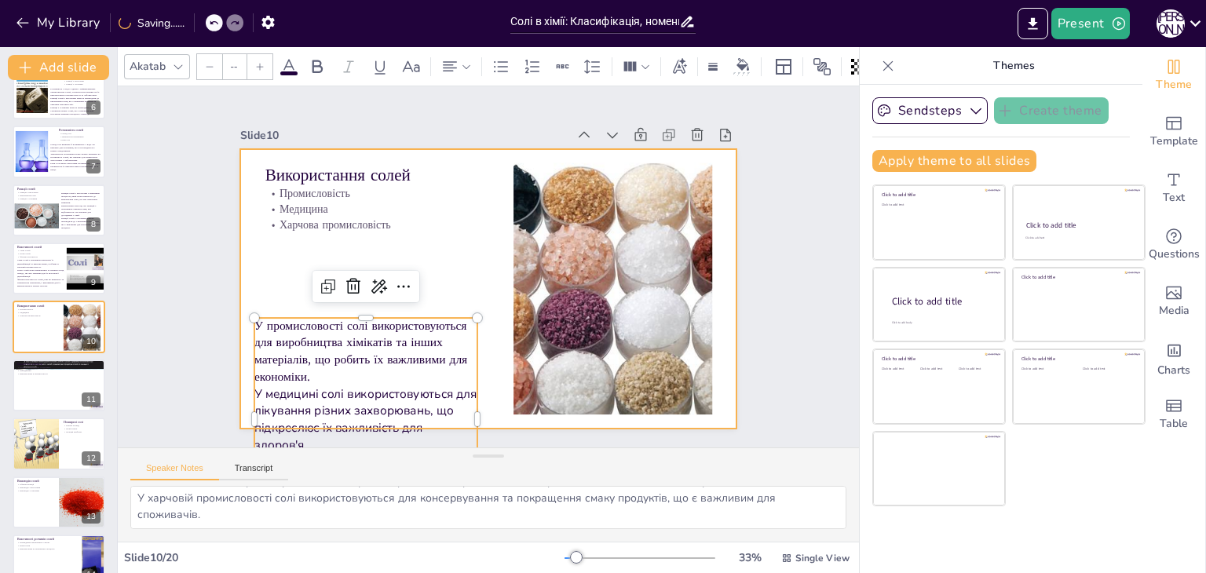
click at [276, 257] on div at bounding box center [488, 289] width 497 height 280
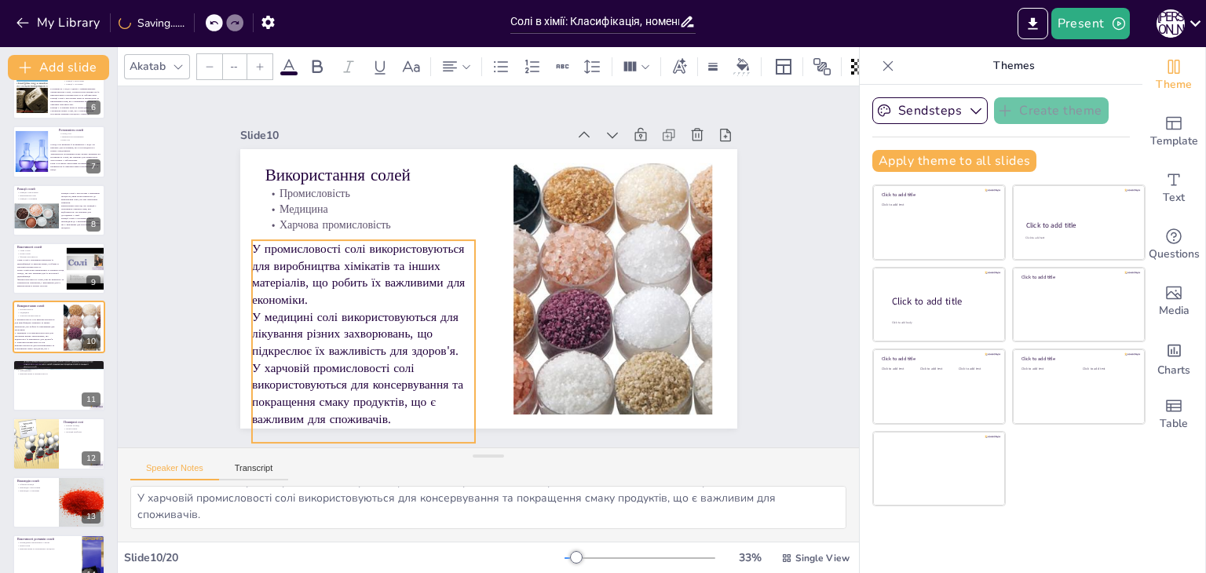
drag, startPoint x: 299, startPoint y: 333, endPoint x: 297, endPoint y: 255, distance: 77.8
click at [297, 255] on p "У промисловості солі використовуються для виробництва хімікатів та інших матері…" at bounding box center [364, 274] width 224 height 68
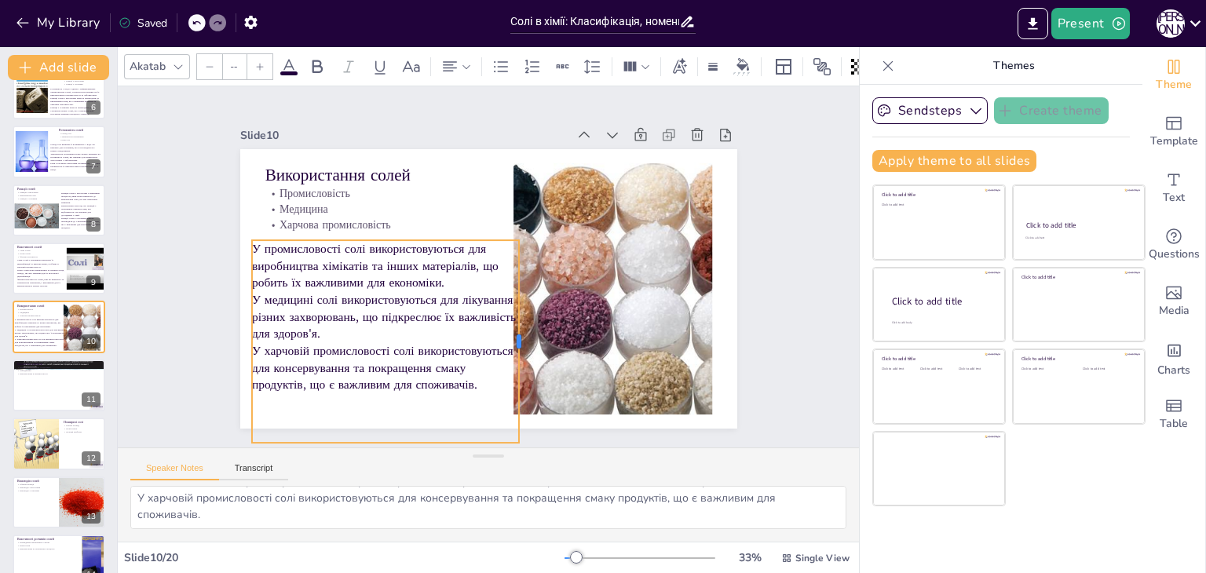
drag, startPoint x: 462, startPoint y: 334, endPoint x: 506, endPoint y: 328, distance: 44.4
click at [519, 328] on div at bounding box center [525, 341] width 13 height 203
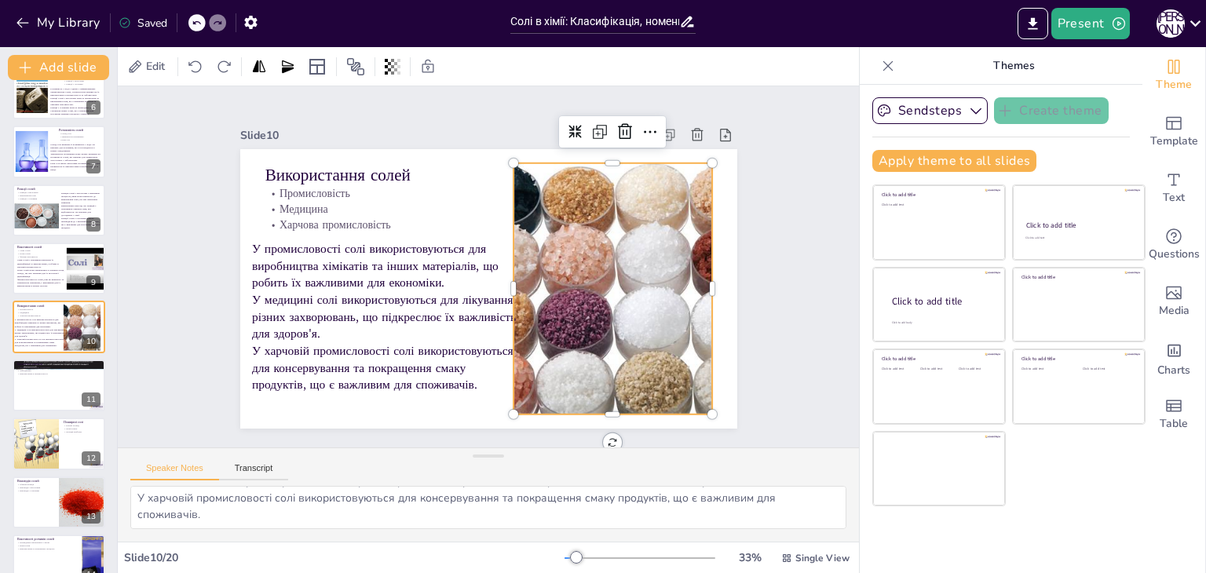
click at [580, 273] on div at bounding box center [613, 288] width 400 height 251
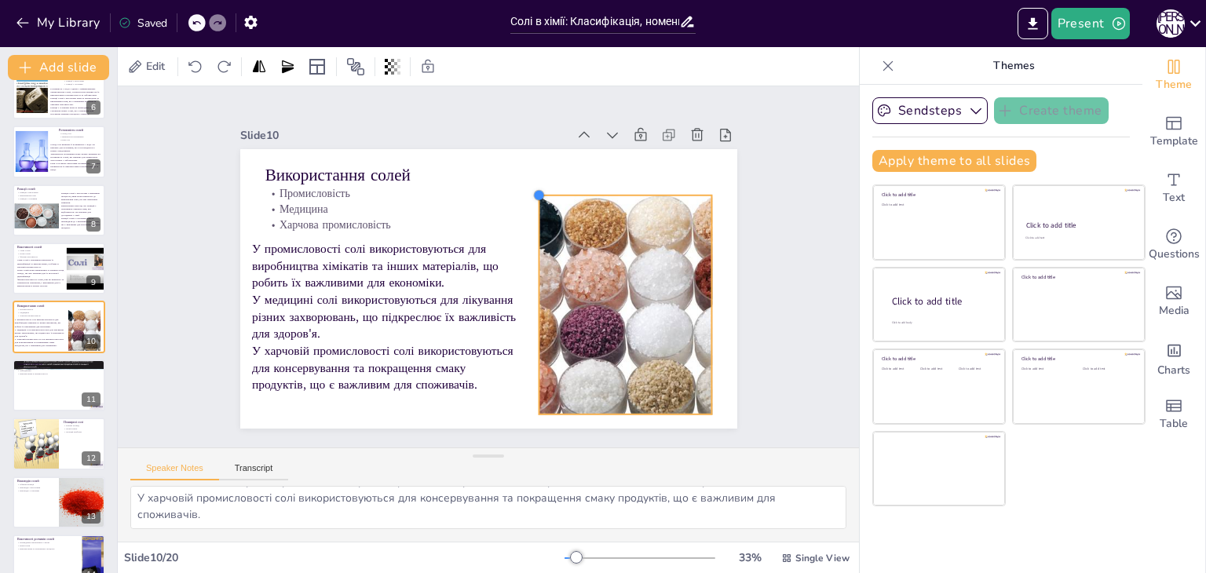
drag, startPoint x: 503, startPoint y: 155, endPoint x: 535, endPoint y: 188, distance: 45.5
click at [535, 188] on div "Використання солей Промисловість Медицина Харчова промисловість У промисловості…" at bounding box center [488, 289] width 497 height 280
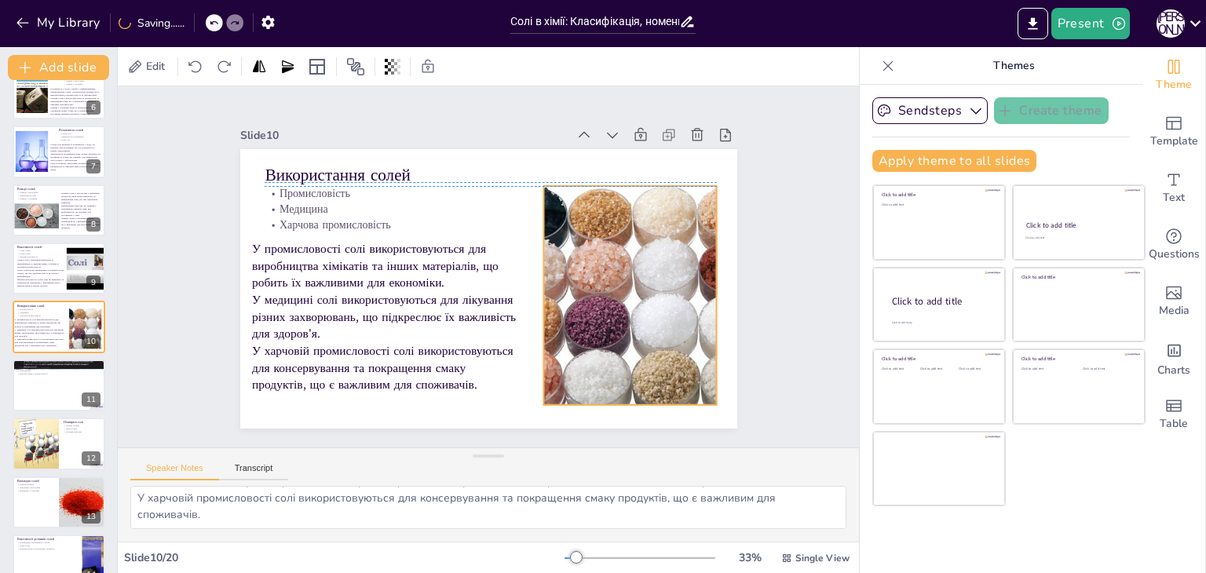
drag, startPoint x: 584, startPoint y: 268, endPoint x: 589, endPoint y: 253, distance: 15.6
click at [589, 253] on div at bounding box center [586, 373] width 411 height 382
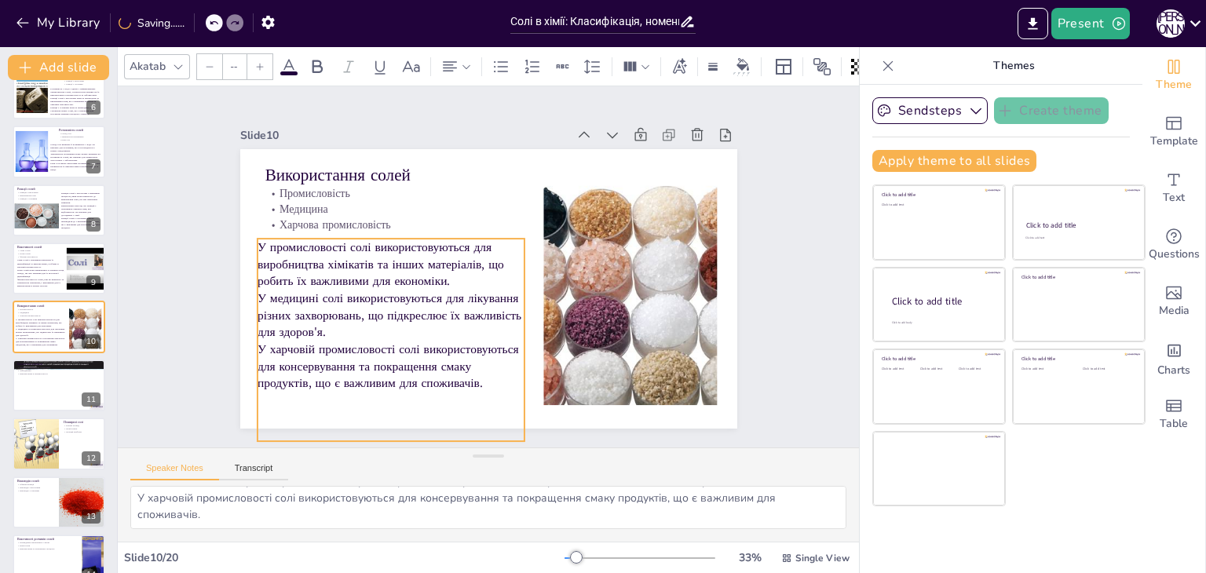
click at [323, 291] on p "У медицині солі використовуються для лікування різних захворювань, що підкреслю…" at bounding box center [392, 315] width 268 height 51
click at [196, 221] on div "Slide 1 Солі в хімії: Класифікація, номенклатура та властивості У цій презентац…" at bounding box center [488, 266] width 585 height 323
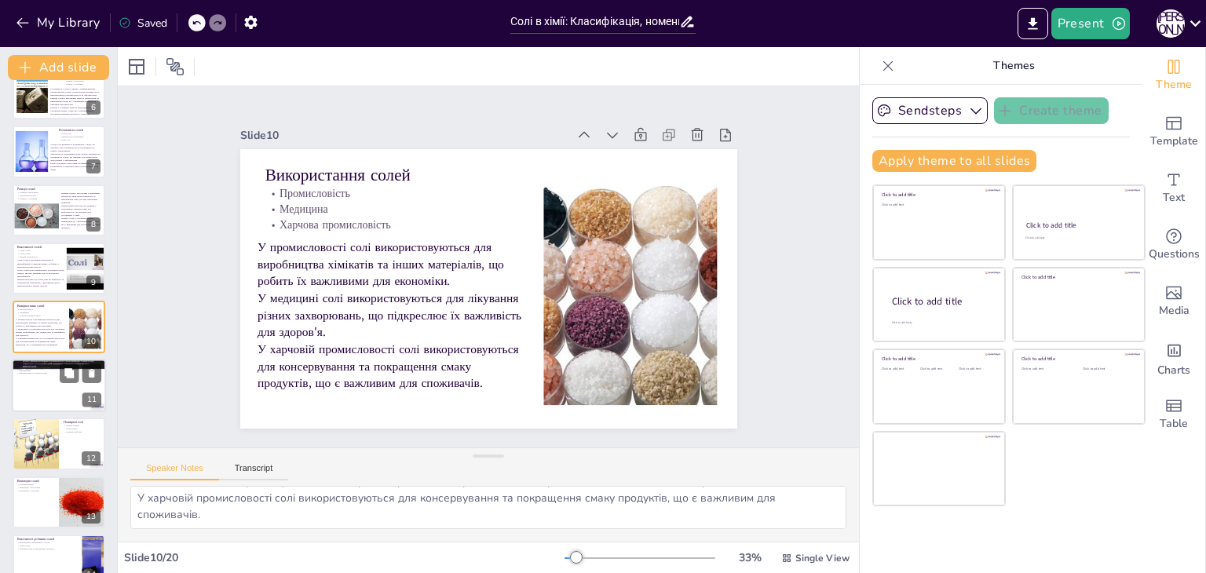
click at [29, 387] on div at bounding box center [59, 385] width 94 height 53
type textarea "Вплив солей на навколишнє середовище є важливим аспектом, який потрібно врахову…"
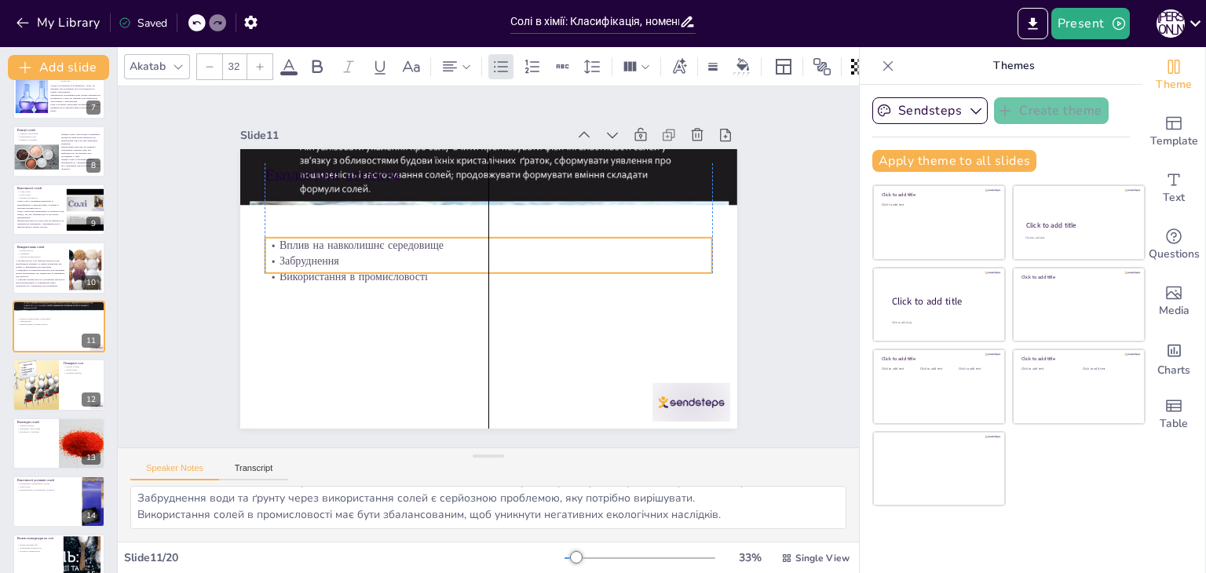
drag, startPoint x: 293, startPoint y: 217, endPoint x: 298, endPoint y: 269, distance: 52.0
click at [298, 269] on p "Використання в промисловості" at bounding box center [489, 277] width 448 height 16
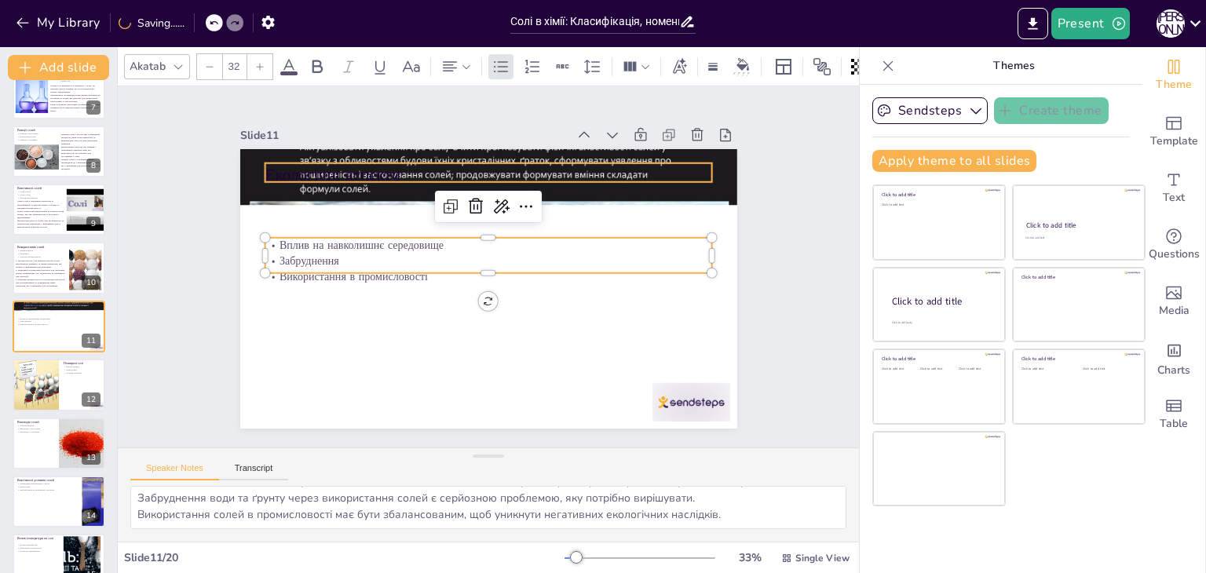
type input "48"
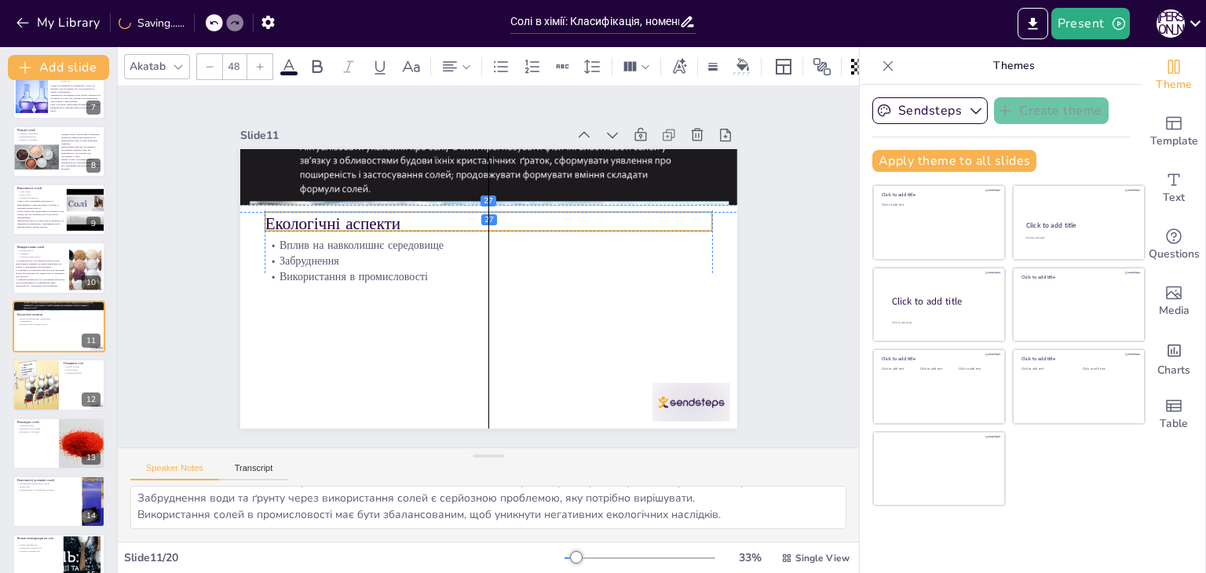
drag, startPoint x: 307, startPoint y: 171, endPoint x: 308, endPoint y: 218, distance: 47.1
click at [308, 218] on p "Екологічні аспекти" at bounding box center [489, 224] width 448 height 24
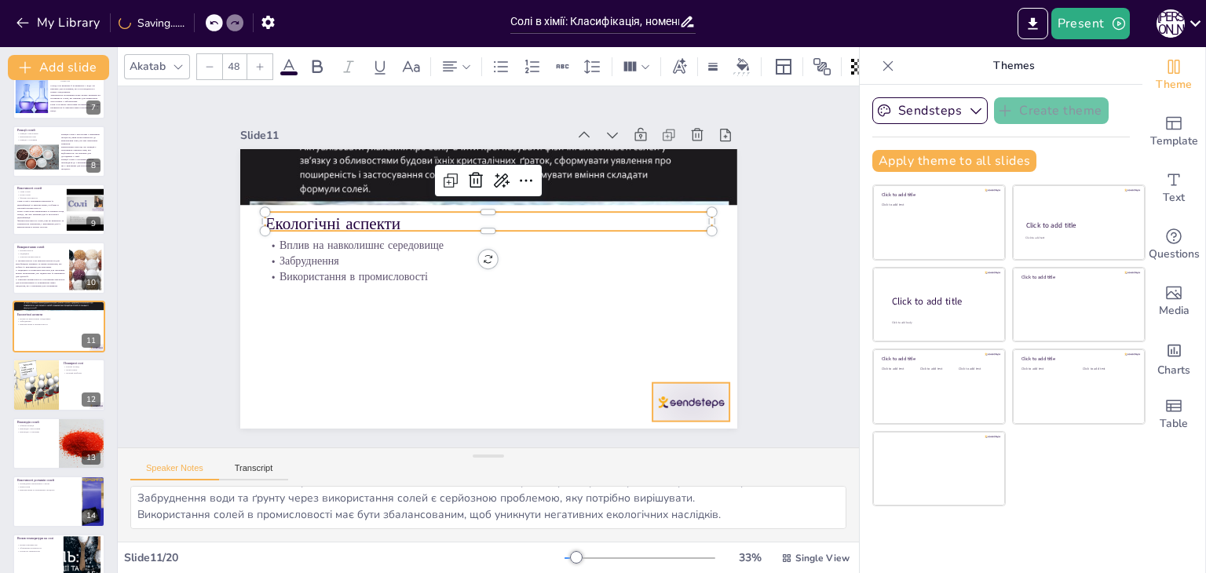
click at [701, 389] on div at bounding box center [691, 402] width 78 height 38
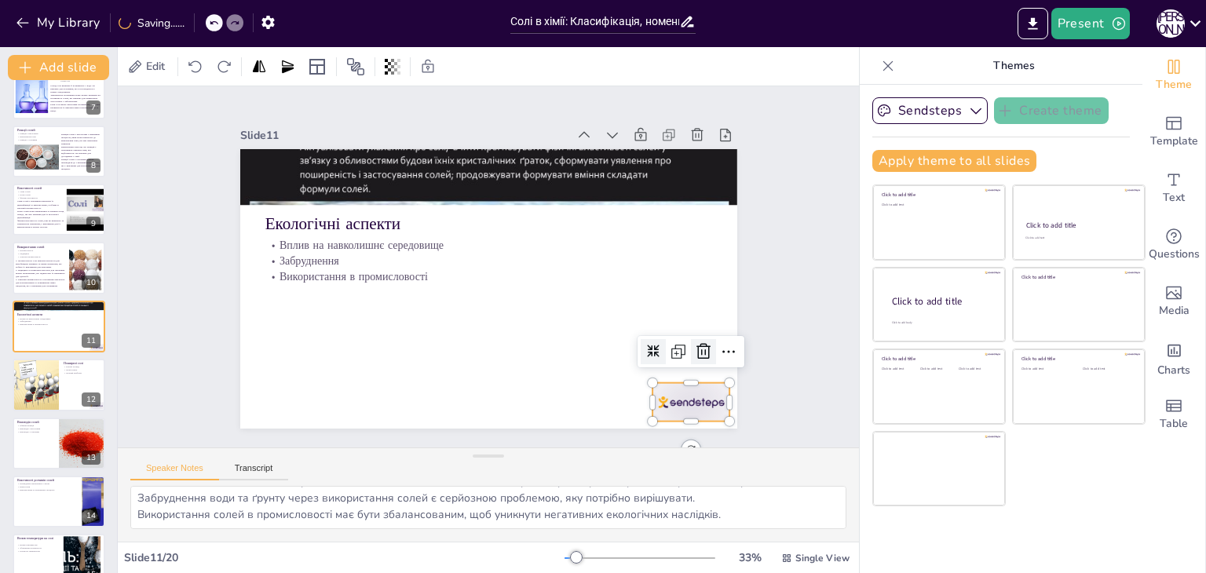
click at [627, 449] on icon at bounding box center [613, 462] width 27 height 27
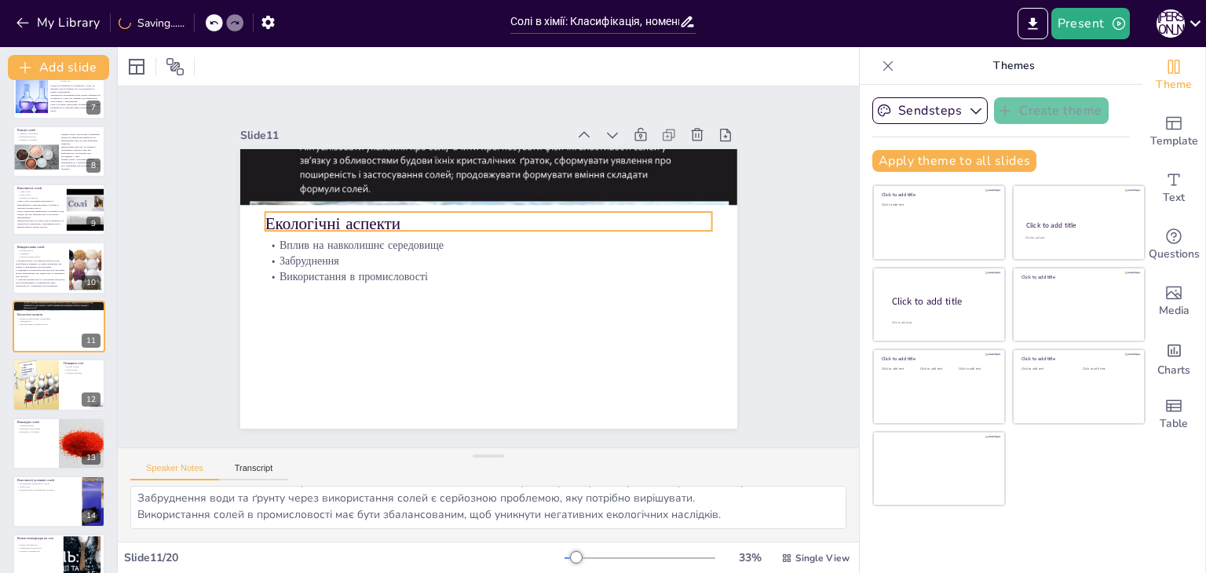
click at [338, 212] on p "Екологічні аспекти" at bounding box center [489, 224] width 448 height 24
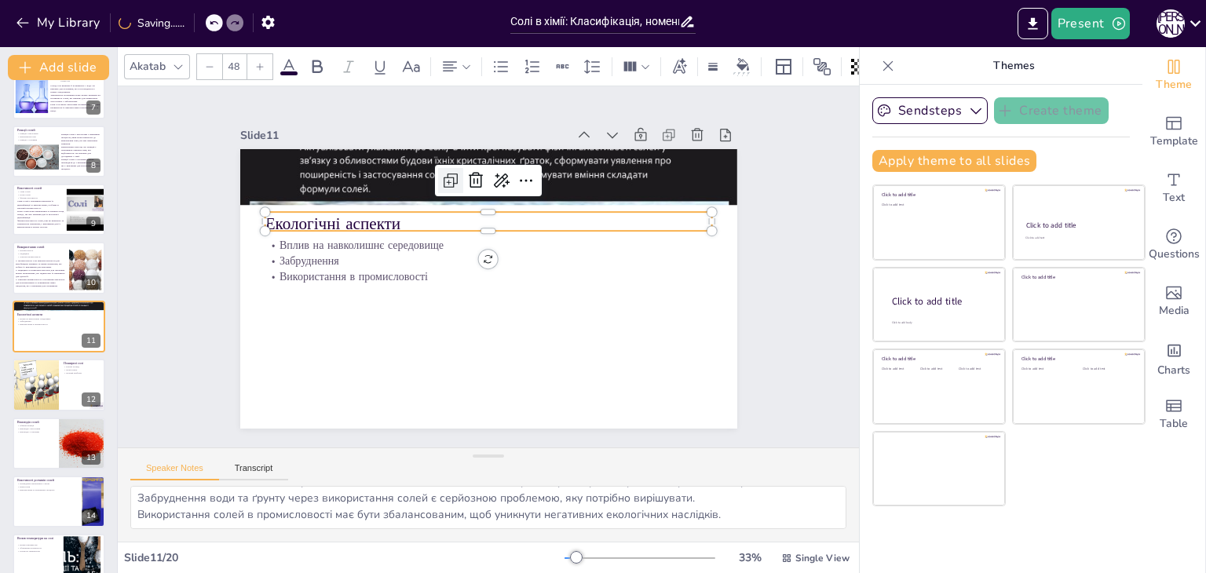
click at [440, 168] on div at bounding box center [450, 180] width 25 height 25
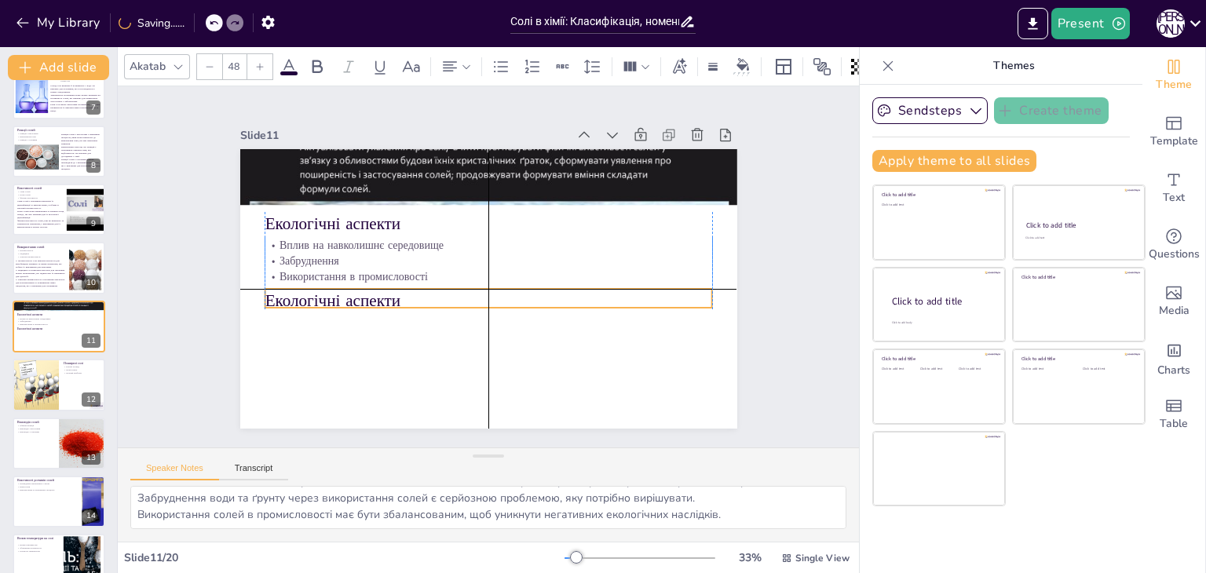
drag, startPoint x: 408, startPoint y: 217, endPoint x: 404, endPoint y: 294, distance: 76.3
click at [404, 294] on p "Екологічні аспекти" at bounding box center [489, 301] width 448 height 24
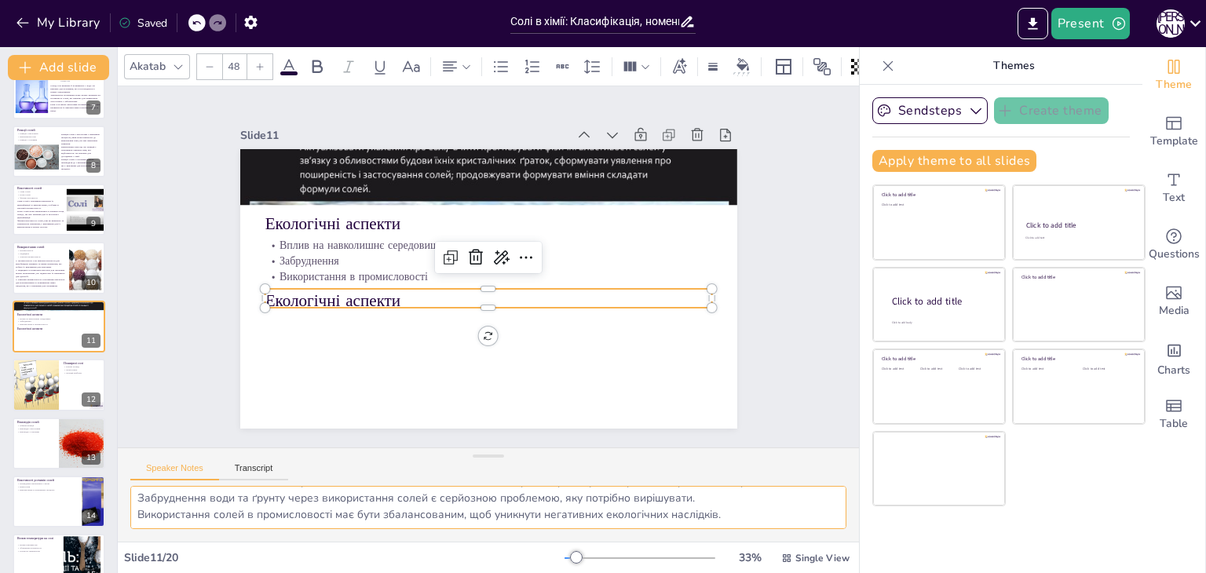
drag, startPoint x: 141, startPoint y: 500, endPoint x: 367, endPoint y: 501, distance: 226.1
click at [367, 501] on textarea "Вплив солей на навколишнє середовище є важливим аспектом, який потрібно врахову…" at bounding box center [488, 507] width 716 height 43
click at [167, 499] on textarea "Вплив солей на навколишнє середовище є важливим аспектом, який потрібно врахову…" at bounding box center [488, 507] width 716 height 43
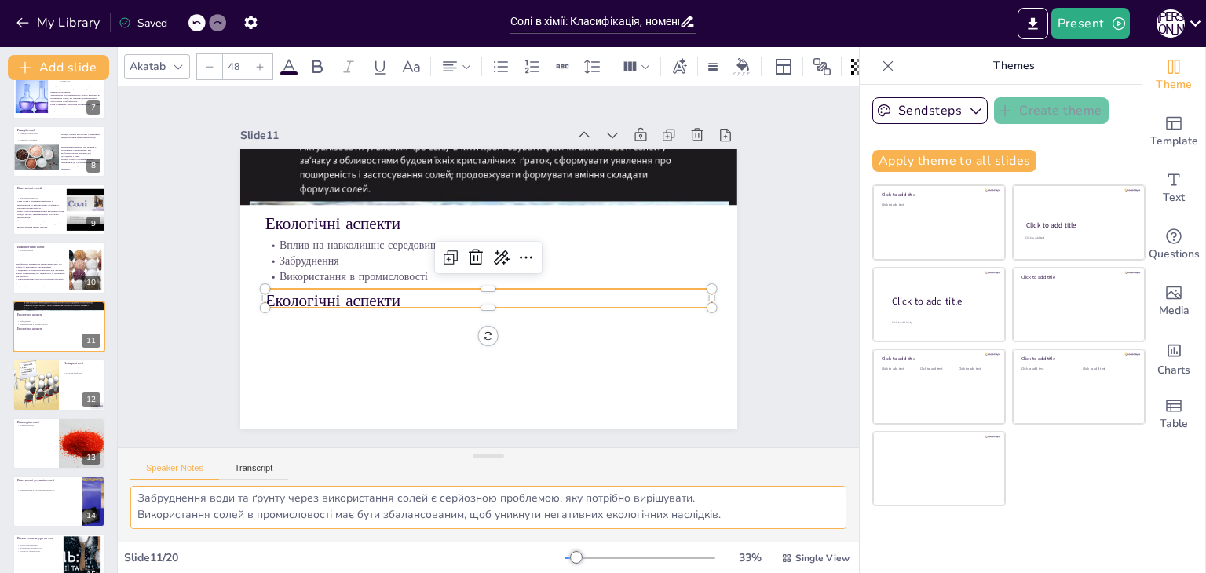
drag, startPoint x: 138, startPoint y: 498, endPoint x: 768, endPoint y: 544, distance: 631.4
click at [768, 544] on div "Akatab 48 Slide 1 Солі в хімії: Класифікація, номенклатура та властивості У цій…" at bounding box center [488, 310] width 741 height 526
click at [366, 289] on p "Екологічні аспекти" at bounding box center [489, 301] width 448 height 24
click at [366, 287] on p "Екологічні аспекти" at bounding box center [489, 299] width 448 height 24
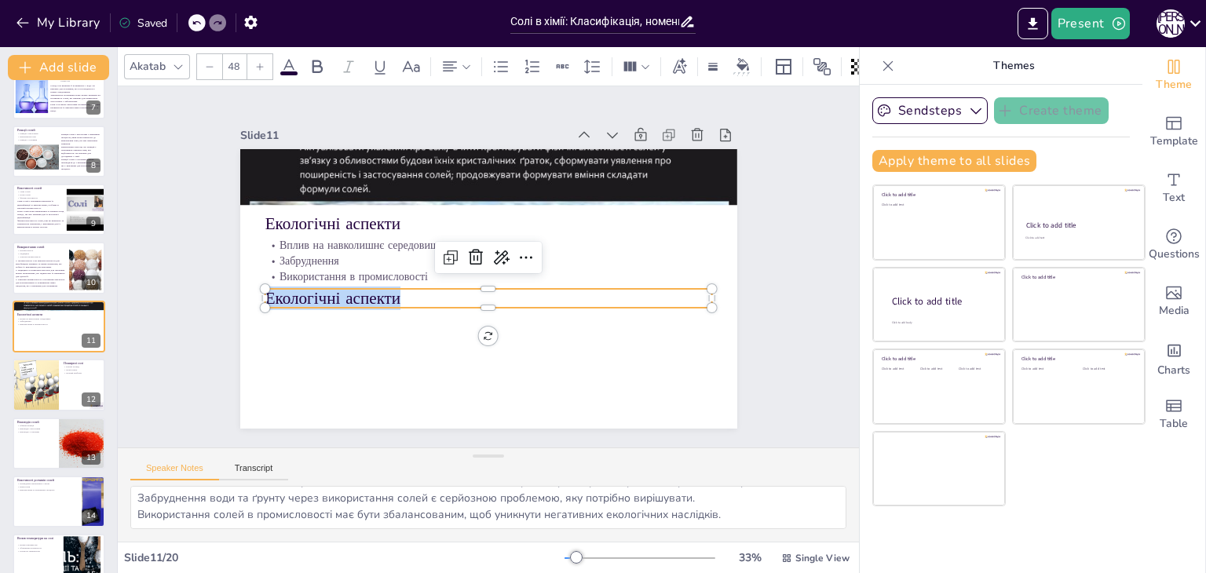
type input "--"
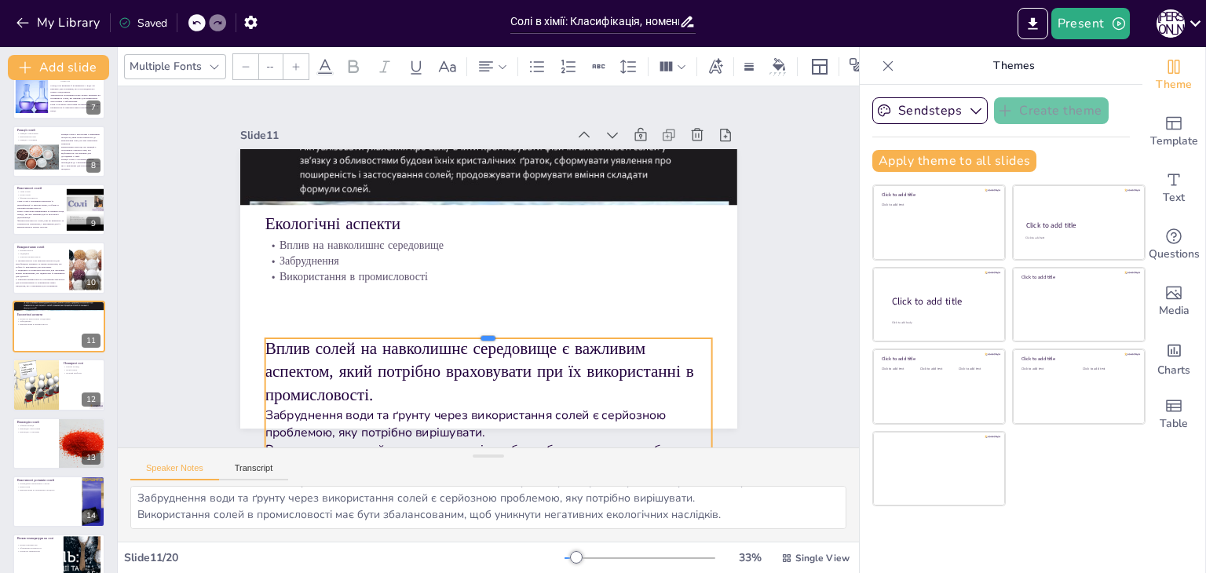
drag, startPoint x: 476, startPoint y: 280, endPoint x: 481, endPoint y: 330, distance: 49.7
click at [481, 330] on div at bounding box center [489, 332] width 448 height 13
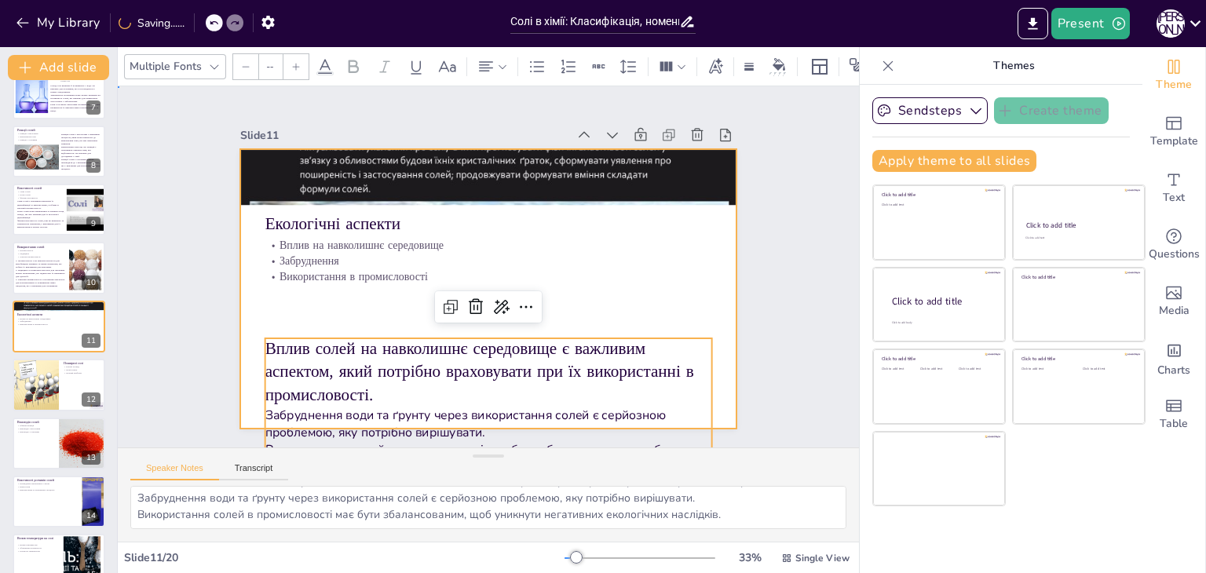
click at [376, 299] on div at bounding box center [484, 245] width 544 height 377
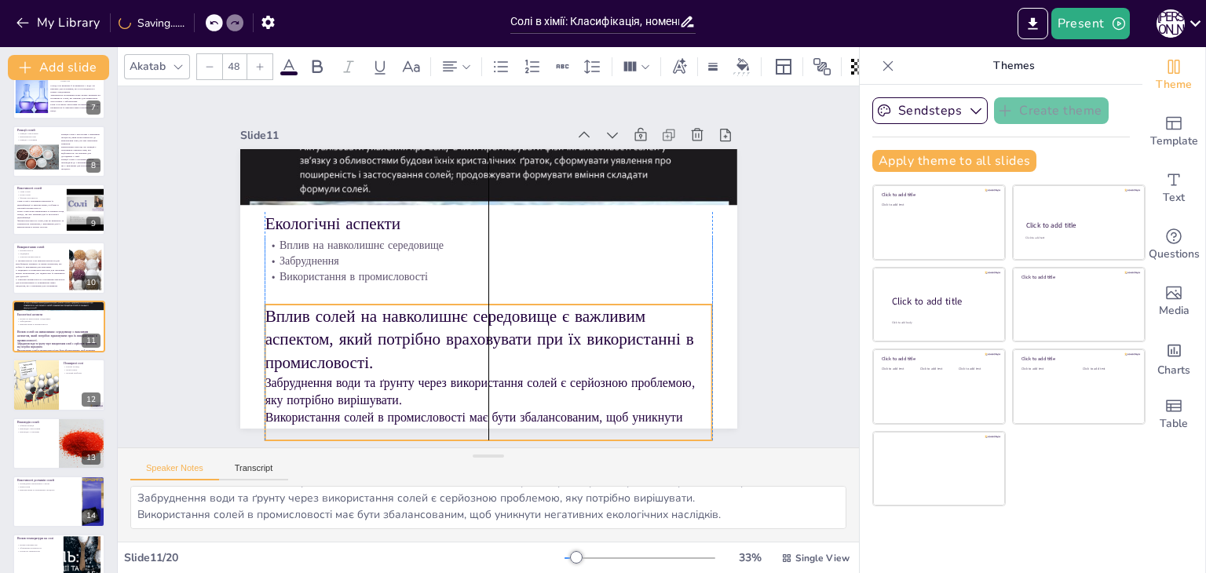
drag, startPoint x: 373, startPoint y: 351, endPoint x: 373, endPoint y: 317, distance: 33.8
click at [373, 317] on p "Вплив солей на навколишнє середовище є важливим аспектом, який потрібно врахову…" at bounding box center [489, 340] width 448 height 70
click at [210, 66] on div at bounding box center [209, 66] width 25 height 25
type input "--"
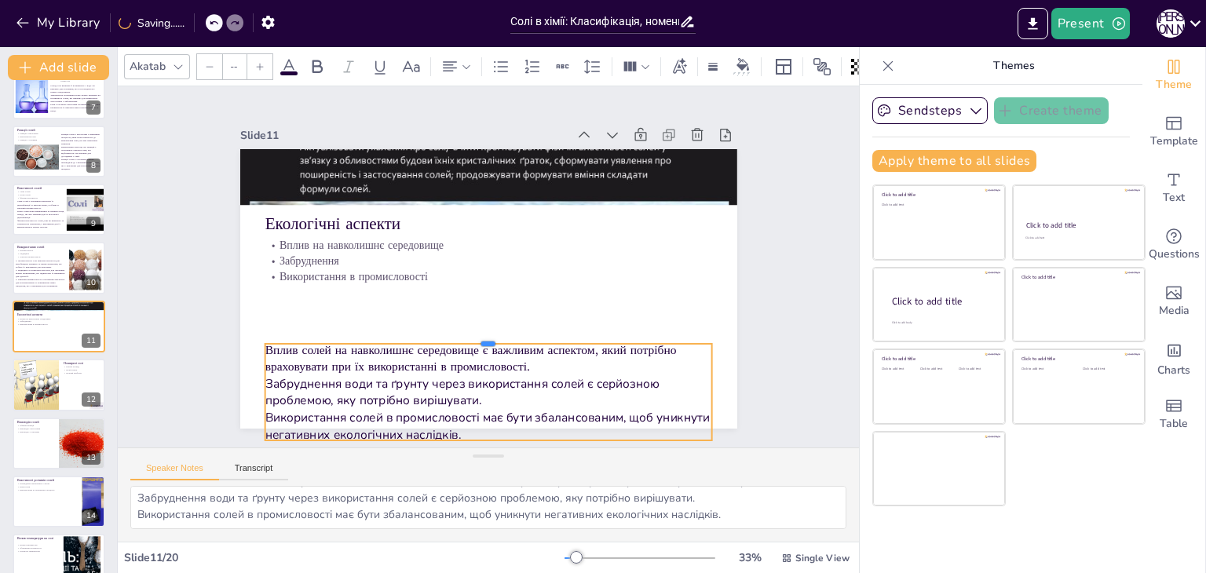
drag, startPoint x: 478, startPoint y: 296, endPoint x: 481, endPoint y: 335, distance: 39.3
click at [481, 335] on div at bounding box center [466, 334] width 429 height 150
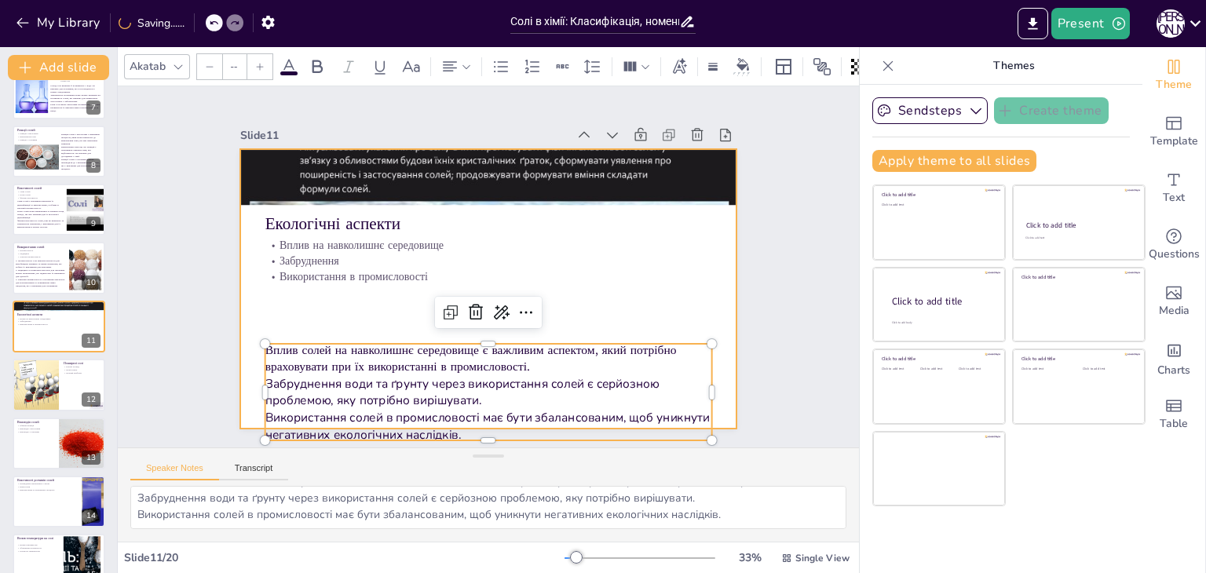
click at [380, 297] on div at bounding box center [488, 289] width 497 height 280
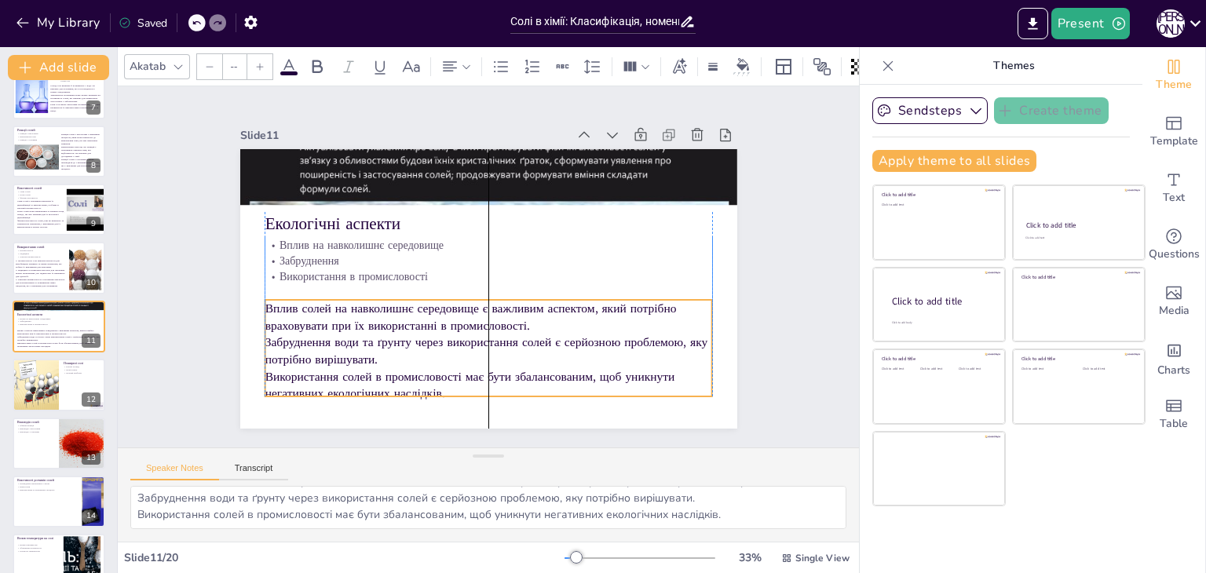
drag, startPoint x: 380, startPoint y: 364, endPoint x: 377, endPoint y: 320, distance: 44.1
click at [377, 320] on p "Вплив солей на навколишнє середовище є важливим аспектом, який потрібно врахову…" at bounding box center [489, 317] width 448 height 34
click at [198, 282] on div "Slide 1 Солі в хімії: Класифікація, номенклатура та властивості У цій презентац…" at bounding box center [488, 266] width 585 height 323
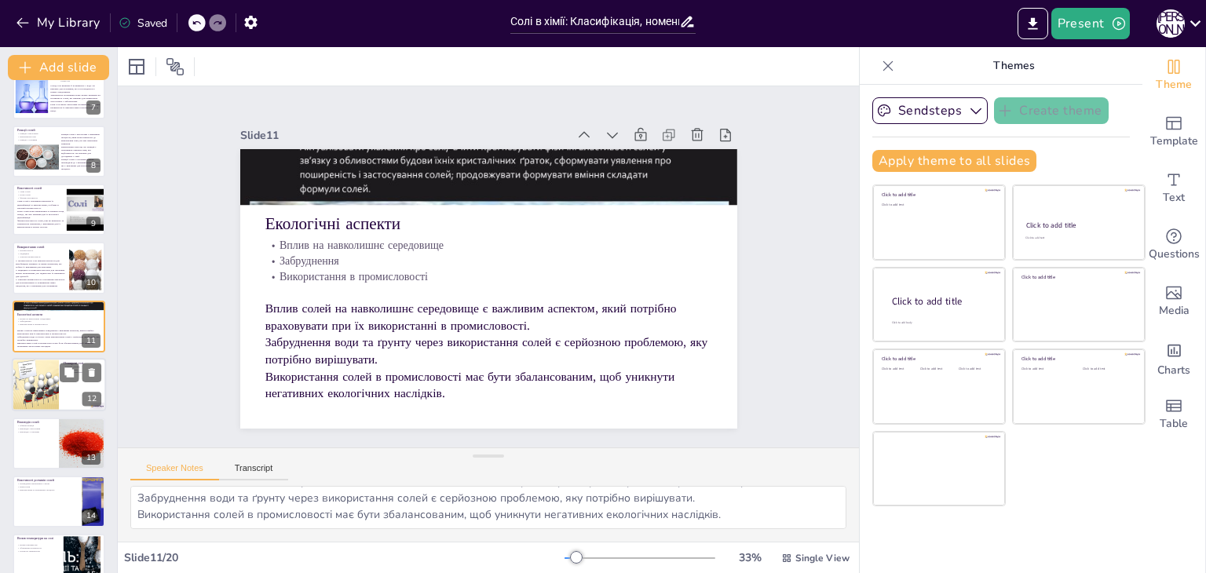
click at [31, 391] on div at bounding box center [35, 384] width 71 height 53
type textarea "Натрій хлорид є найбільш відомою сіллю, яка має важливе значення в харчовій про…"
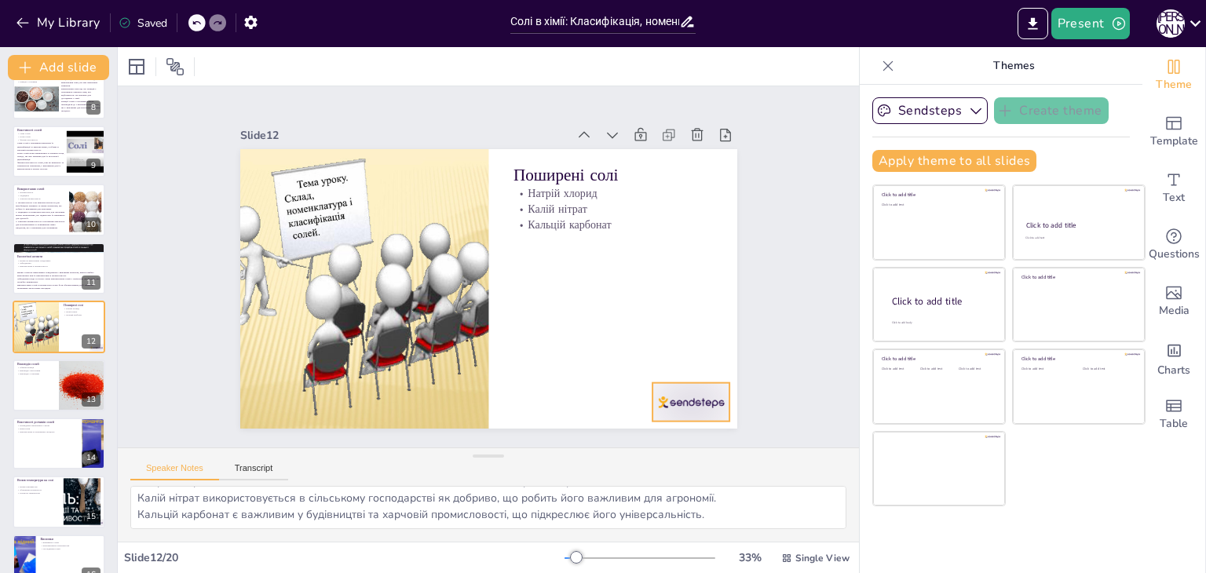
click at [704, 397] on div at bounding box center [691, 402] width 78 height 38
click at [700, 342] on icon at bounding box center [703, 351] width 19 height 19
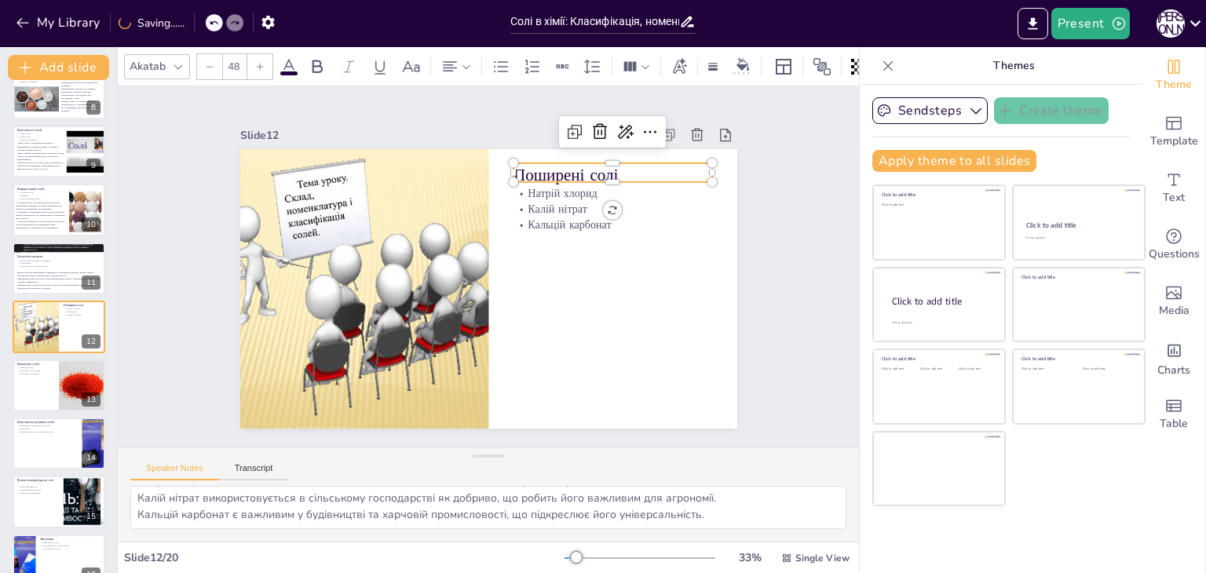
click at [561, 164] on p "Поширені солі" at bounding box center [613, 175] width 199 height 24
click at [565, 123] on icon at bounding box center [574, 131] width 19 height 19
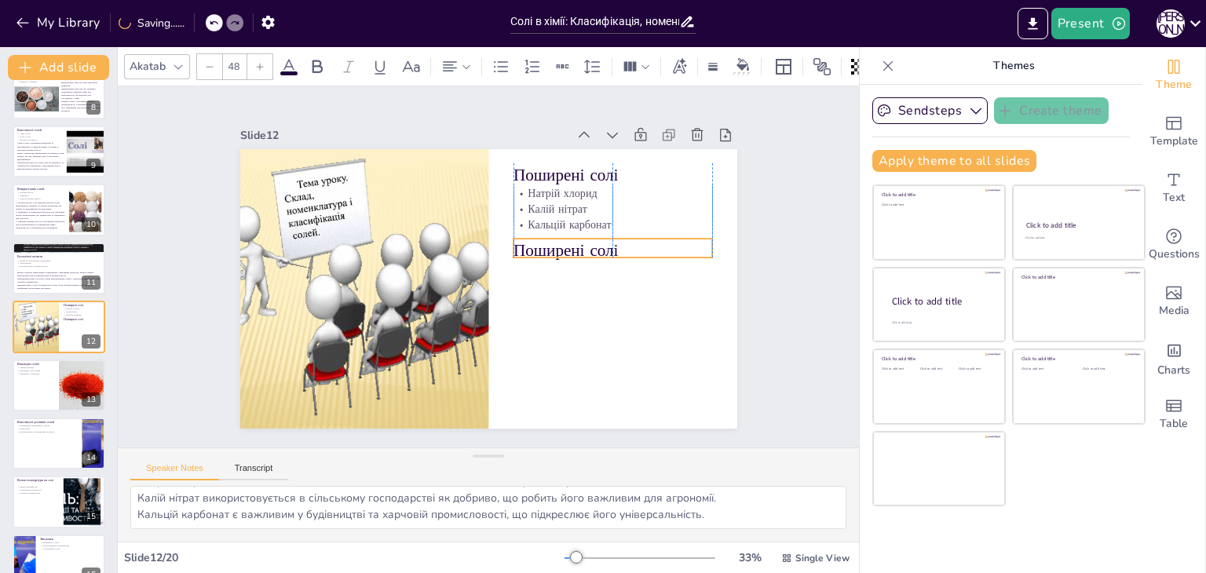
drag, startPoint x: 531, startPoint y: 170, endPoint x: 531, endPoint y: 243, distance: 73.0
click at [531, 243] on p "Поширені солі" at bounding box center [613, 251] width 199 height 24
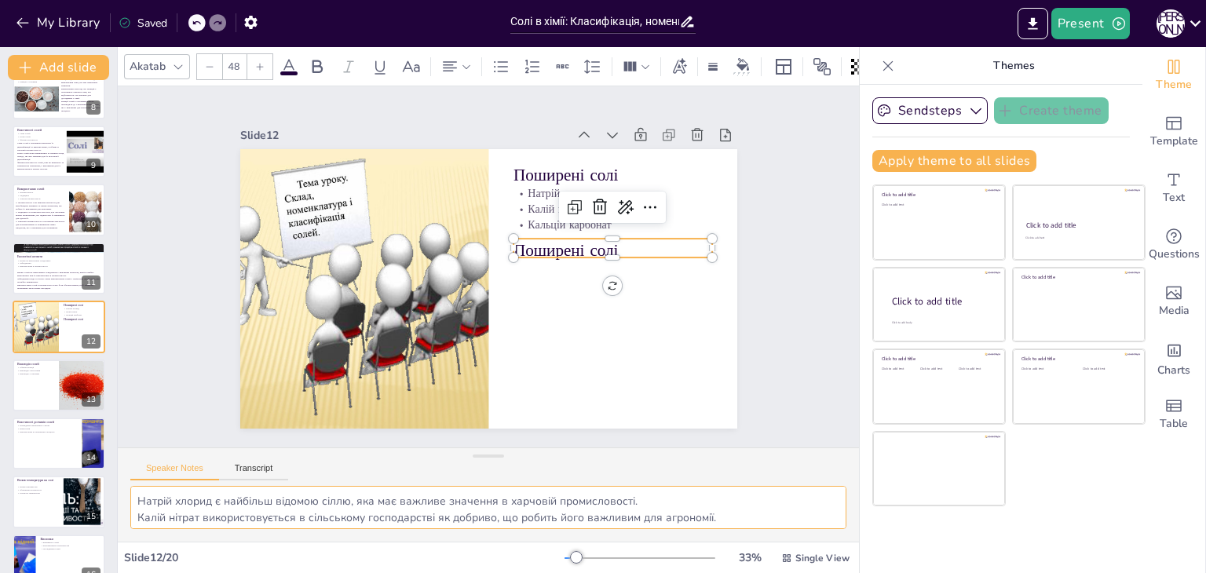
scroll to position [20, 0]
drag, startPoint x: 136, startPoint y: 498, endPoint x: 725, endPoint y: 519, distance: 590.0
click at [725, 519] on textarea "Натрій хлорид є найбільш відомою сіллю, яка має важливе значення в харчовій про…" at bounding box center [488, 507] width 716 height 43
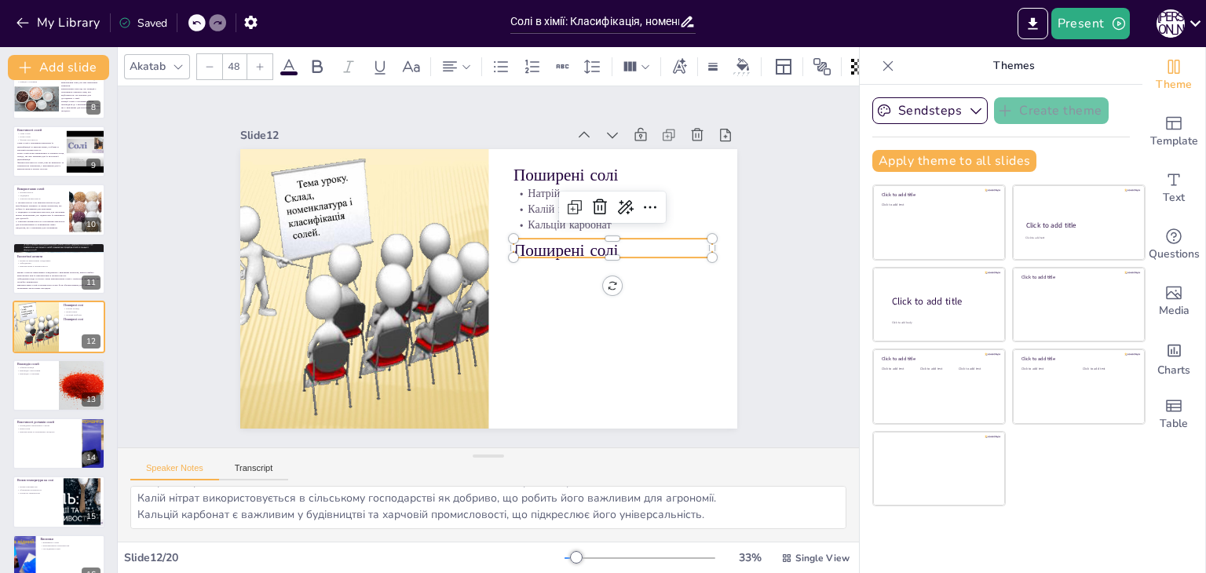
click at [525, 246] on p "Поширені солі" at bounding box center [613, 251] width 199 height 24
type input "--"
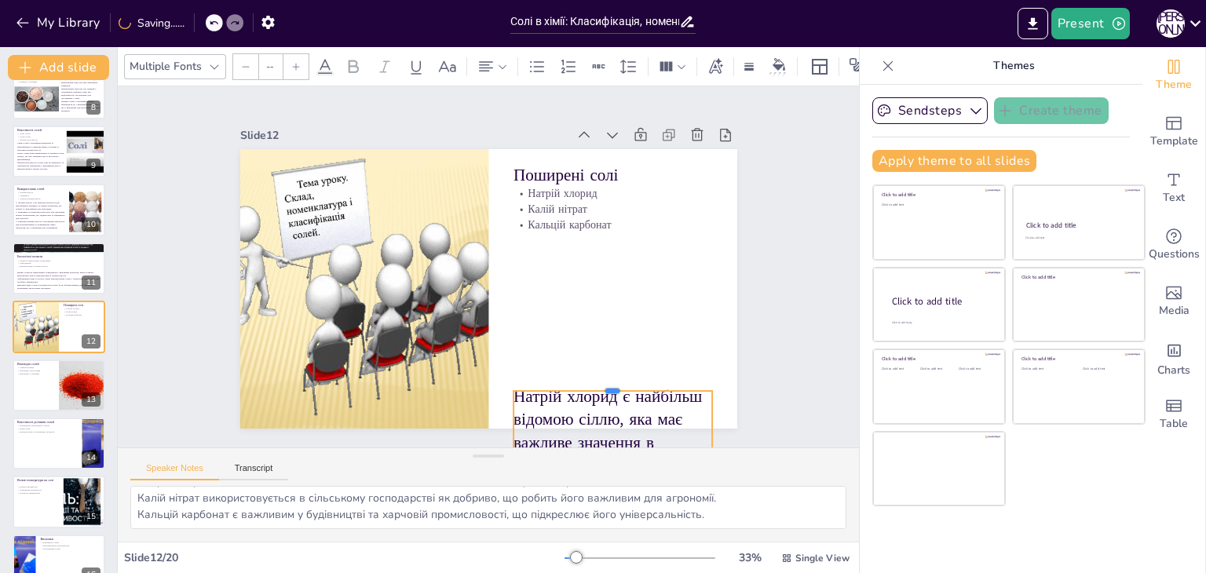
drag, startPoint x: 603, startPoint y: 232, endPoint x: 615, endPoint y: 385, distance: 152.8
click at [615, 385] on div "Поширені солі Натрій хлорид Калій нітрат Кальцій карбонат Натрій хлорид є найбі…" at bounding box center [474, 283] width 557 height 540
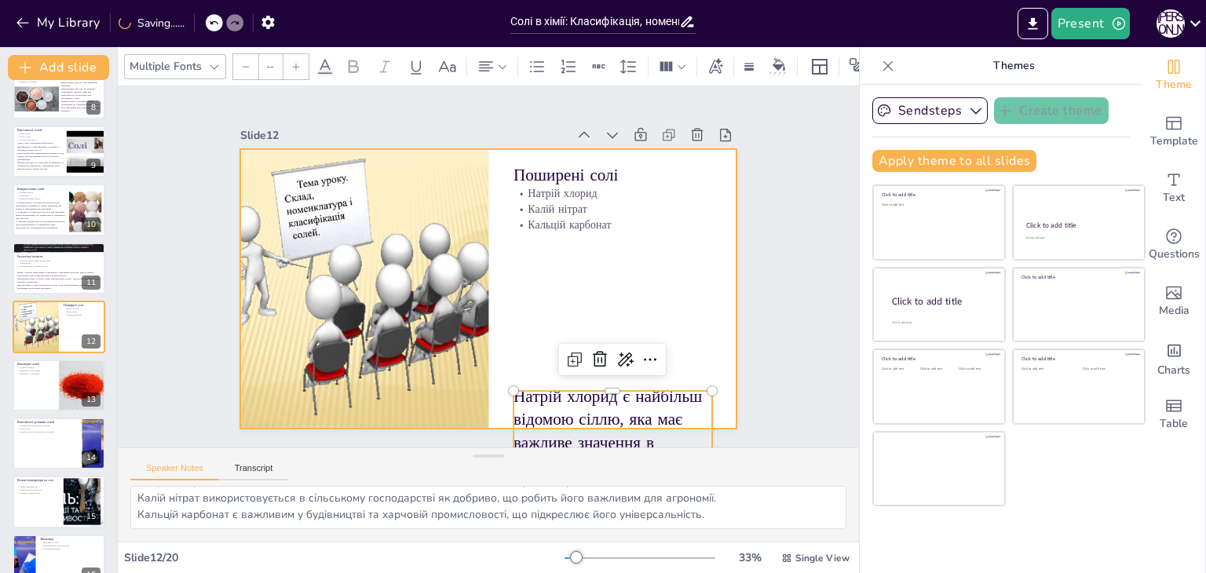
click at [517, 306] on div at bounding box center [488, 289] width 497 height 280
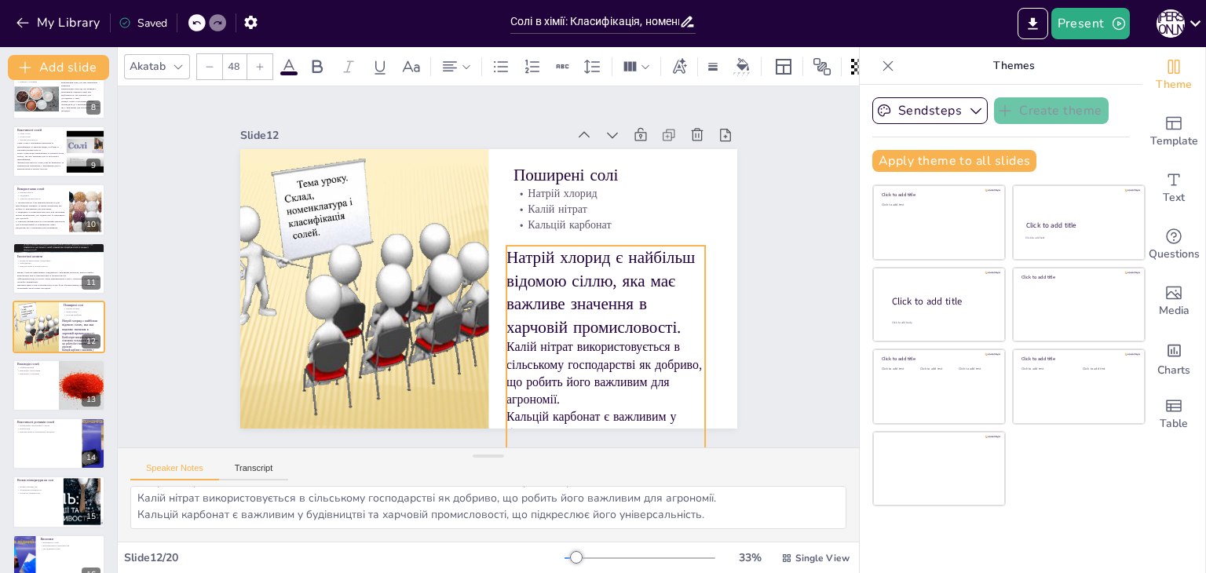
drag, startPoint x: 554, startPoint y: 416, endPoint x: 546, endPoint y: 271, distance: 145.4
click at [546, 271] on p "Натрій хлорид є найбільш відомою сіллю, яка має важливе значення в харчовій про…" at bounding box center [605, 292] width 199 height 93
click at [213, 54] on div at bounding box center [209, 66] width 25 height 25
type input "--"
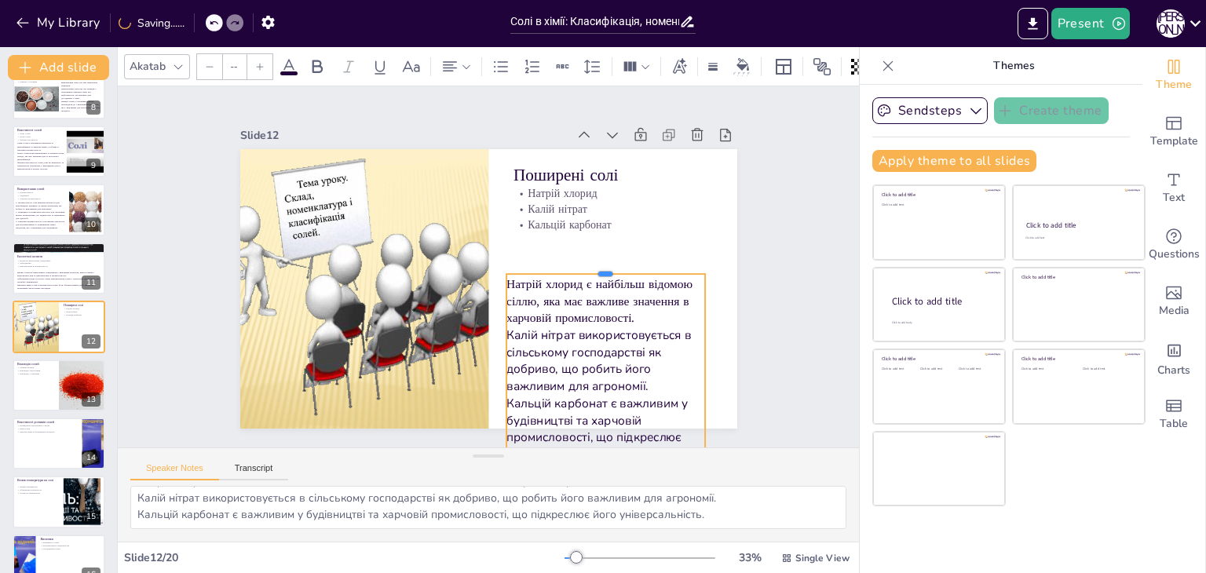
drag, startPoint x: 594, startPoint y: 236, endPoint x: 594, endPoint y: 265, distance: 28.3
click at [594, 265] on div at bounding box center [605, 267] width 199 height 13
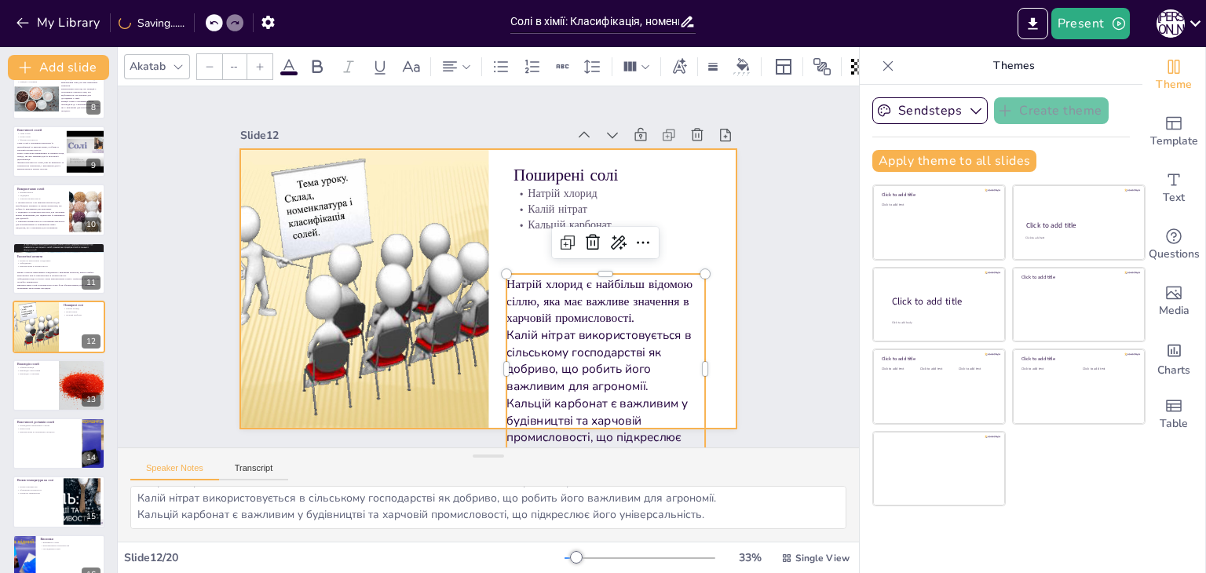
click at [685, 236] on div at bounding box center [487, 289] width 524 height 330
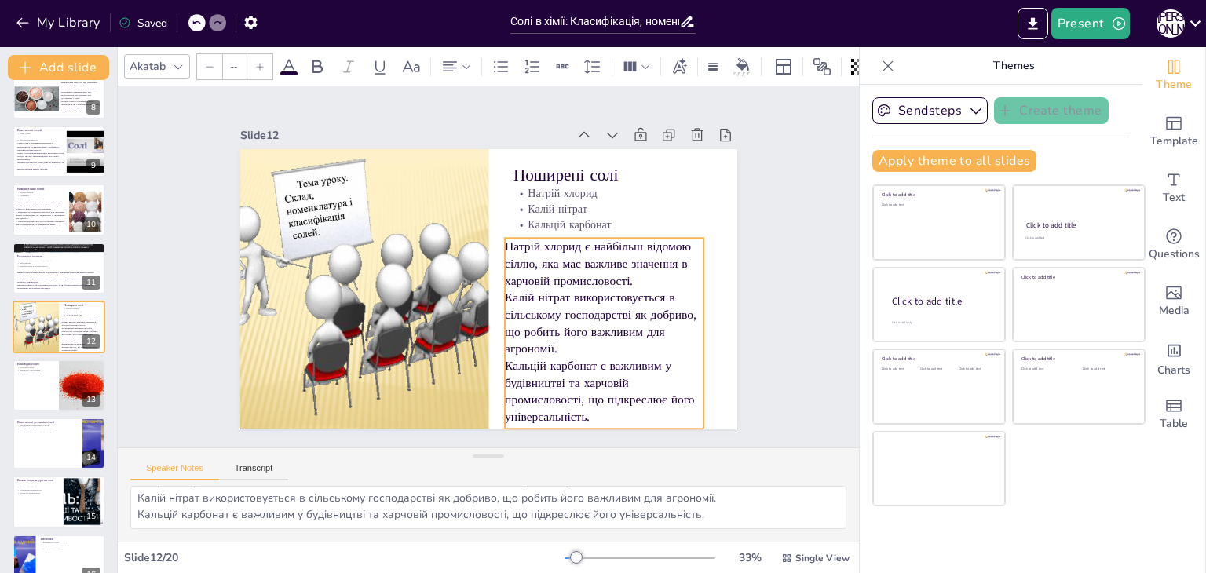
drag, startPoint x: 579, startPoint y: 326, endPoint x: 577, endPoint y: 291, distance: 35.4
click at [577, 291] on p "Калій нітрат використовується в сільському господарстві як добриво, що робить й…" at bounding box center [604, 323] width 199 height 68
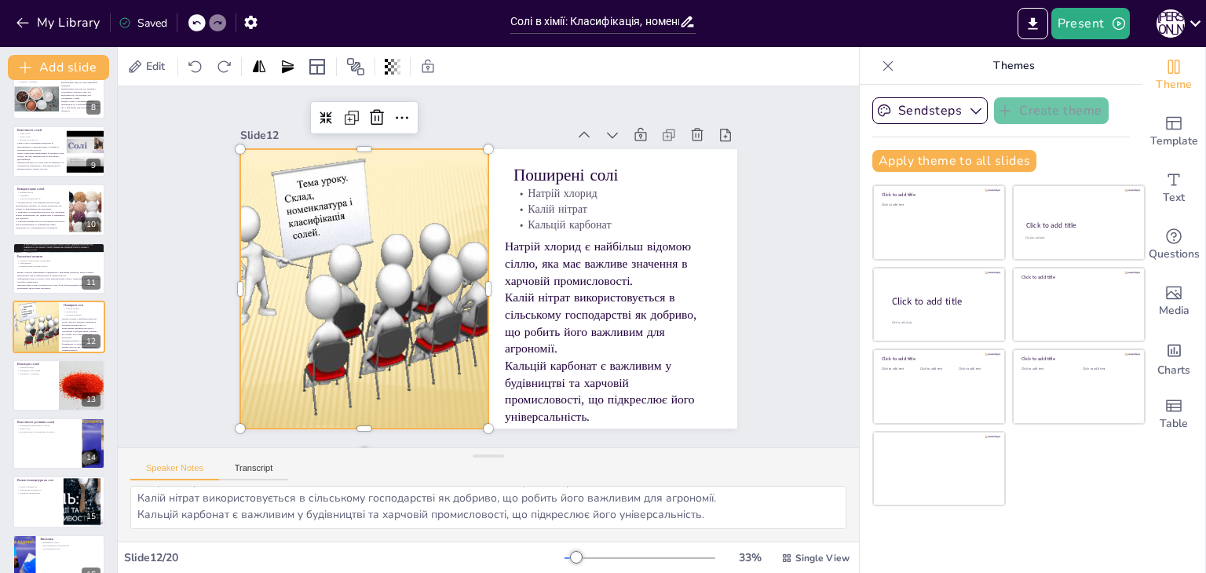
click at [418, 236] on div at bounding box center [363, 289] width 373 height 280
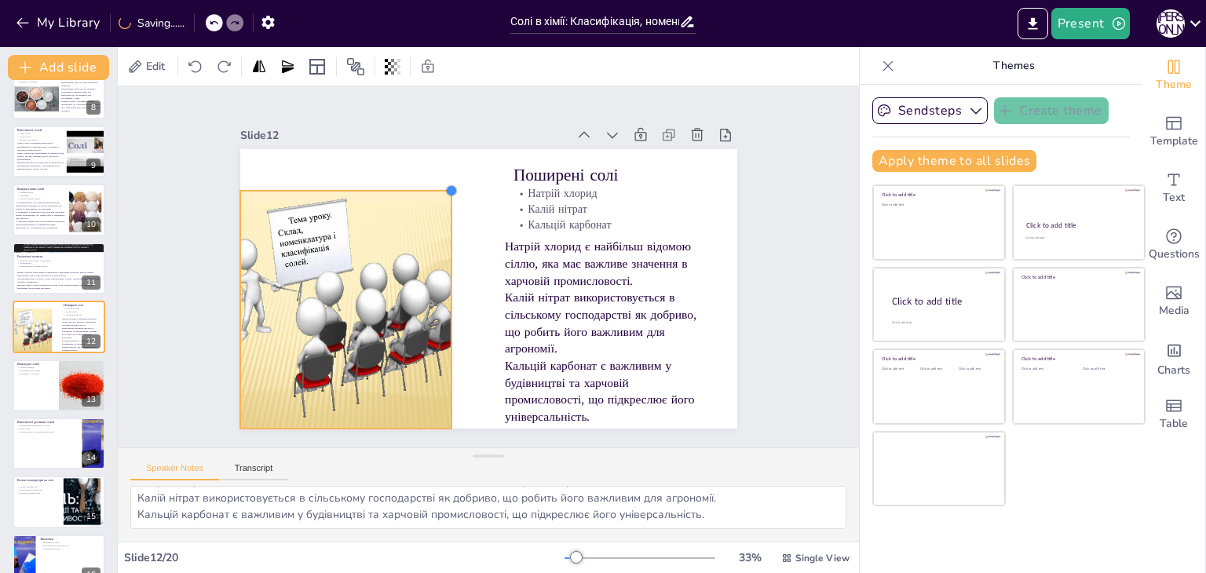
drag, startPoint x: 476, startPoint y: 142, endPoint x: 439, endPoint y: 234, distance: 99.0
click at [439, 234] on div "Поширені солі Натрій хлорид Калій нітрат Кальцій карбонат Натрій хлорид є найбі…" at bounding box center [488, 289] width 497 height 280
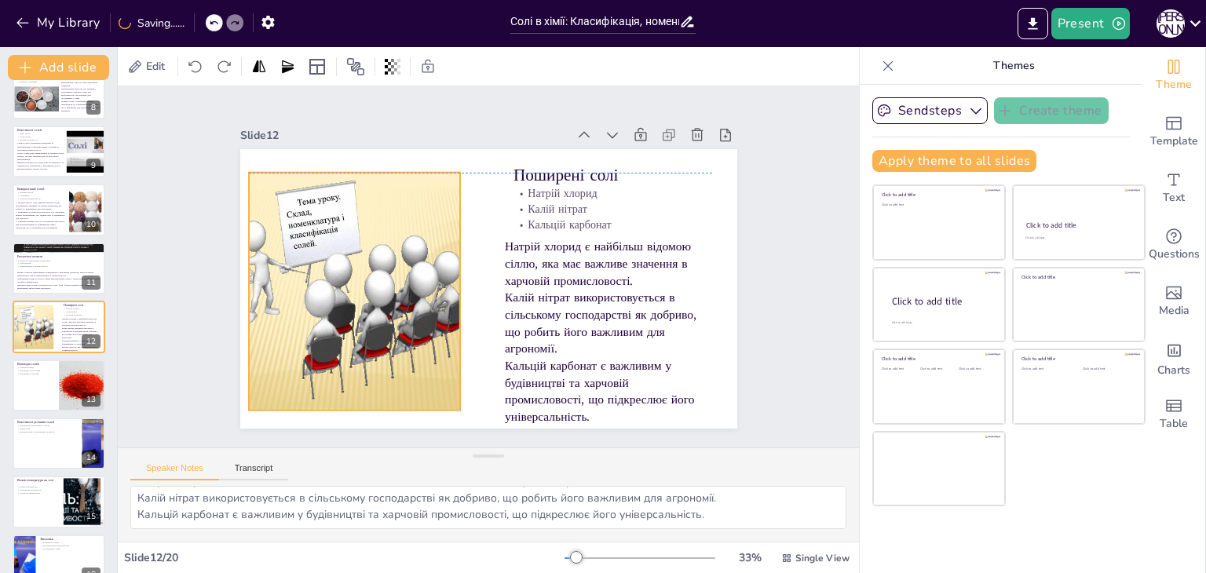
drag, startPoint x: 309, startPoint y: 293, endPoint x: 317, endPoint y: 273, distance: 21.4
click at [317, 273] on div at bounding box center [354, 292] width 317 height 238
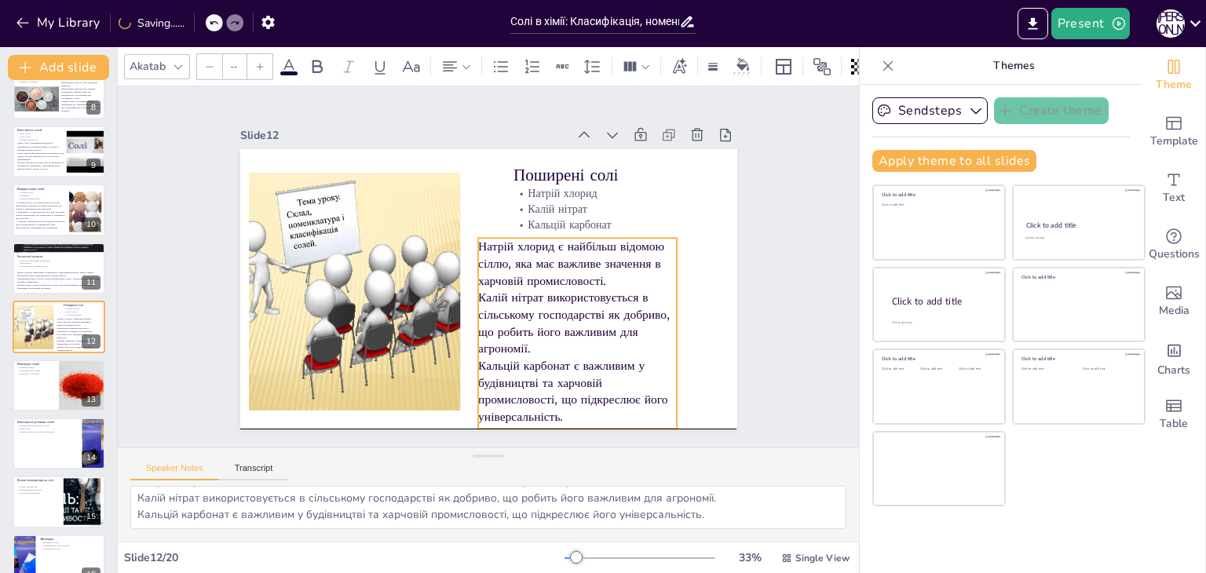
drag, startPoint x: 546, startPoint y: 291, endPoint x: 520, endPoint y: 286, distance: 27.3
click at [520, 286] on p "Калій нітрат використовується в сільському господарстві як добриво, що робить й…" at bounding box center [537, 360] width 206 height 159
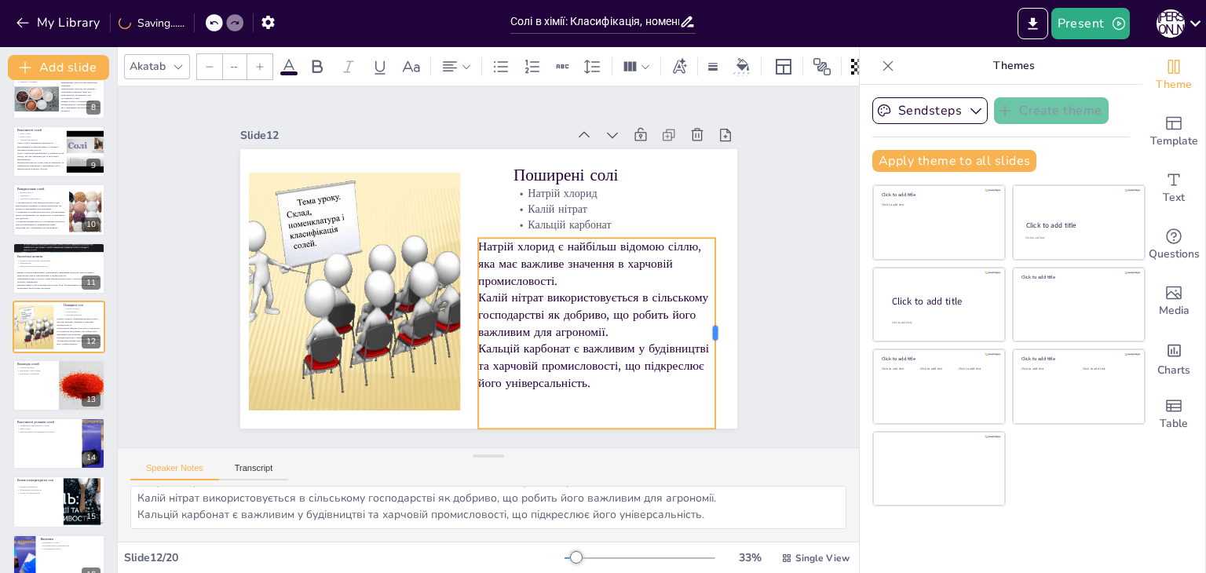
drag, startPoint x: 664, startPoint y: 334, endPoint x: 703, endPoint y: 334, distance: 38.5
click at [612, 462] on div at bounding box center [522, 506] width 179 height 89
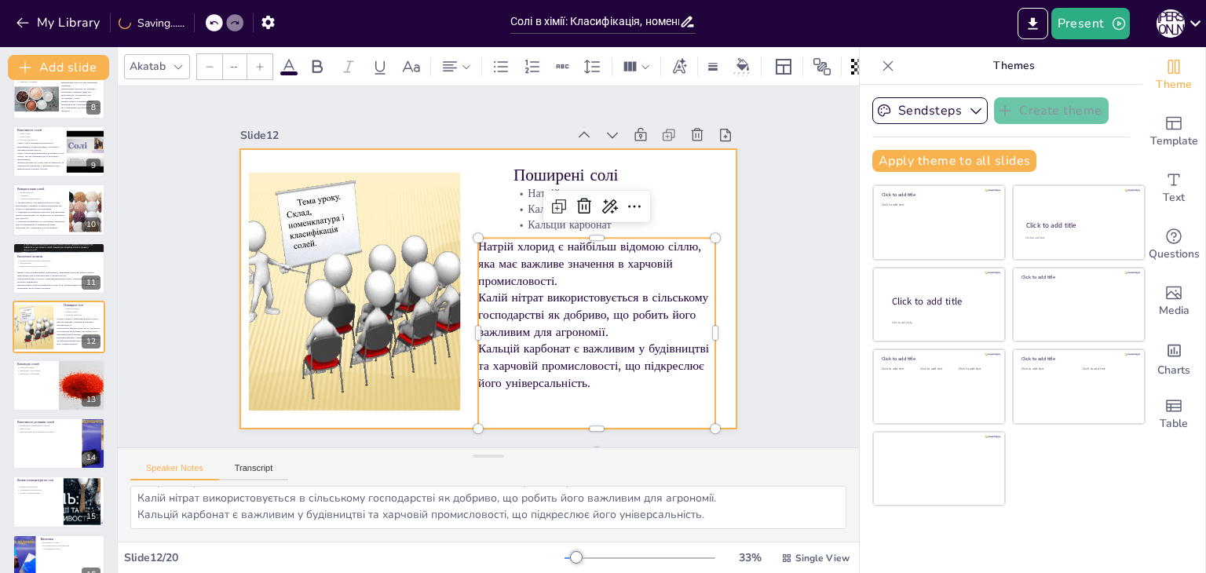
click at [717, 290] on div at bounding box center [488, 289] width 497 height 280
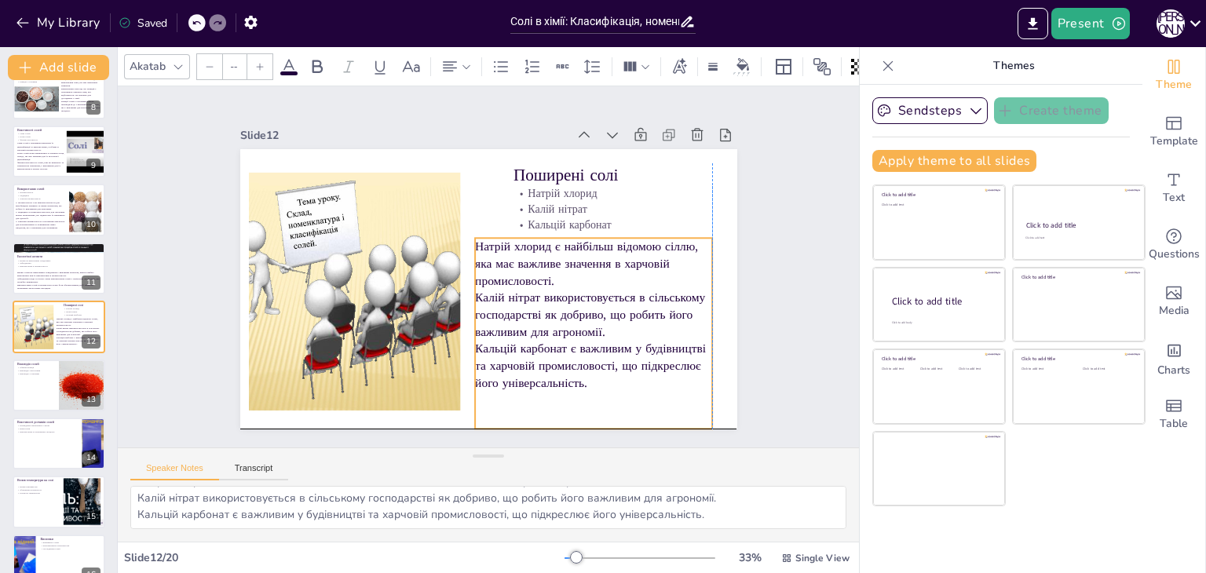
drag, startPoint x: 584, startPoint y: 299, endPoint x: 575, endPoint y: 300, distance: 9.5
click at [575, 300] on p "Калій нітрат використовується в сільському господарстві як добриво, що робить й…" at bounding box center [593, 314] width 237 height 51
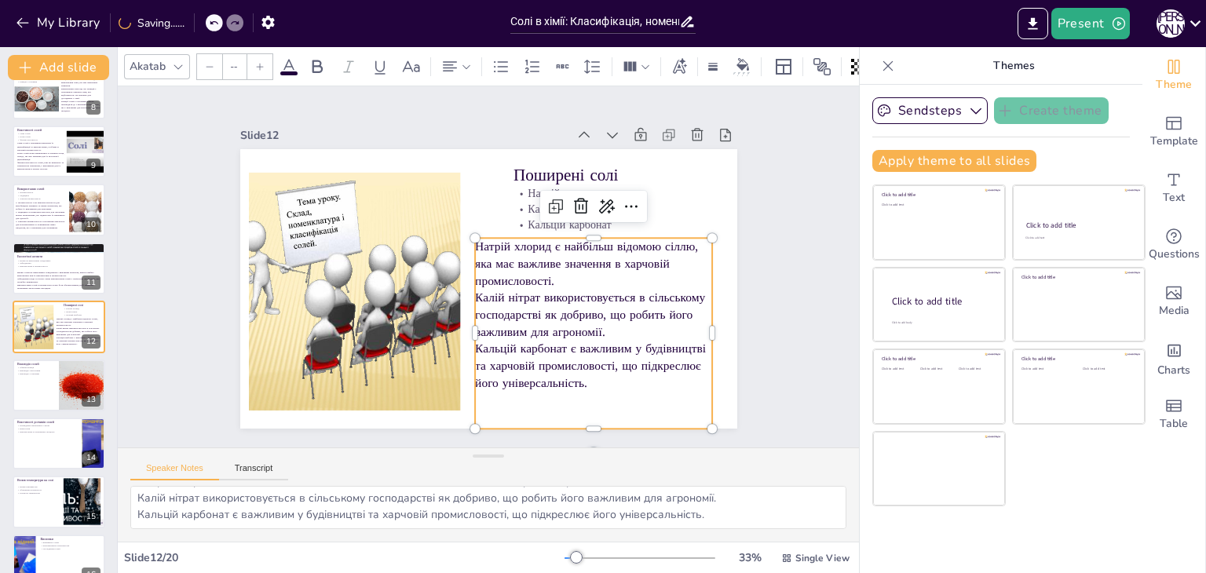
click at [734, 259] on div "Slide 1 Солі в хімії: Класифікація, номенклатура та властивості У цій презентац…" at bounding box center [488, 266] width 585 height 323
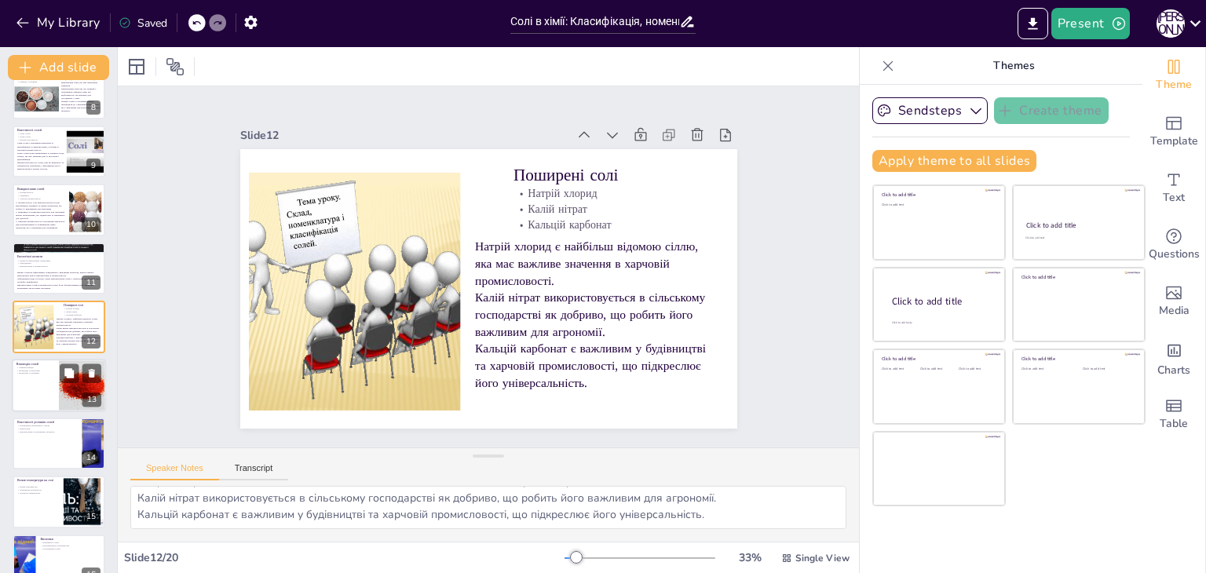
click at [31, 384] on div at bounding box center [59, 385] width 94 height 53
type textarea "Обмінні реакції є важливими для утворення нових сполук, що має значення для дос…"
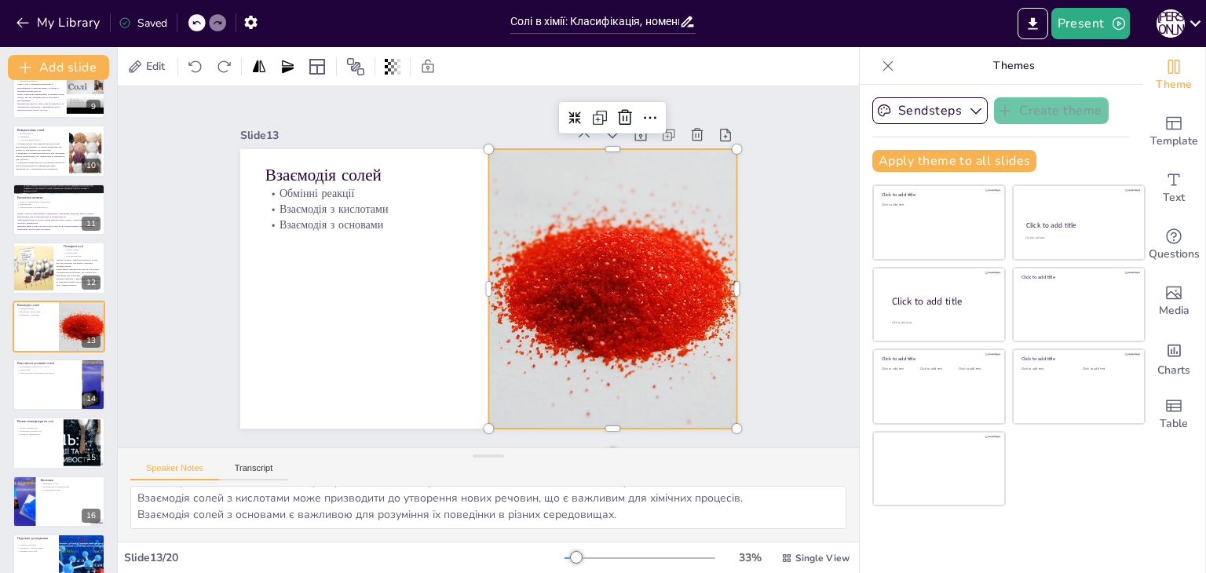
click at [510, 305] on div at bounding box center [610, 302] width 400 height 317
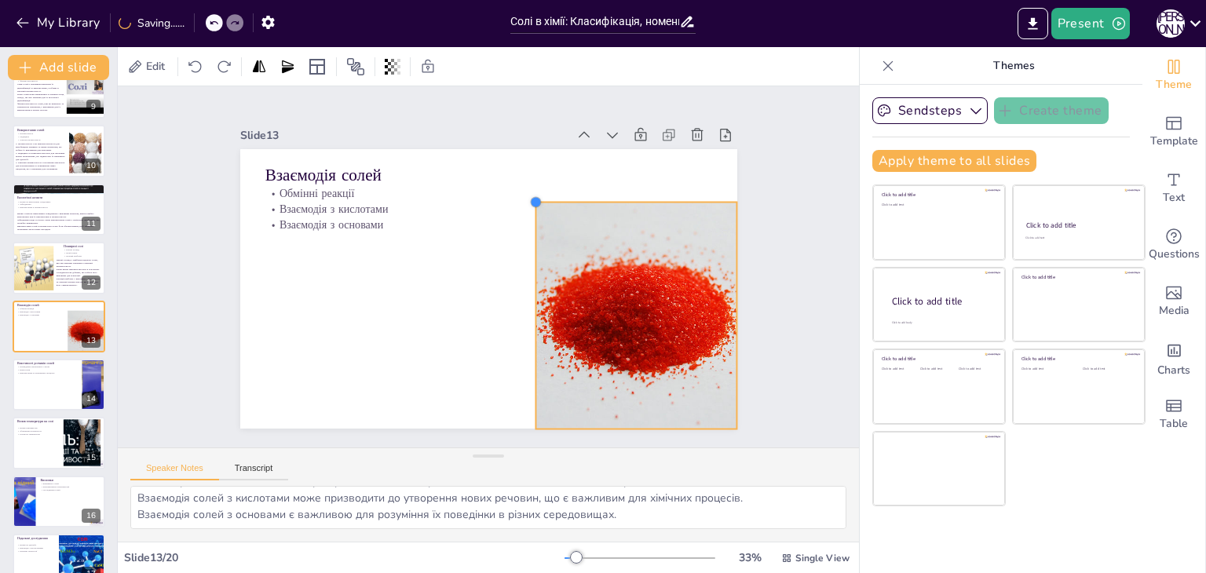
drag, startPoint x: 474, startPoint y: 145, endPoint x: 521, endPoint y: 232, distance: 98.4
click at [521, 232] on div "Взаємодія солей Обмінні реакції Взаємодія з кислотами Взаємодія з основами" at bounding box center [467, 274] width 419 height 559
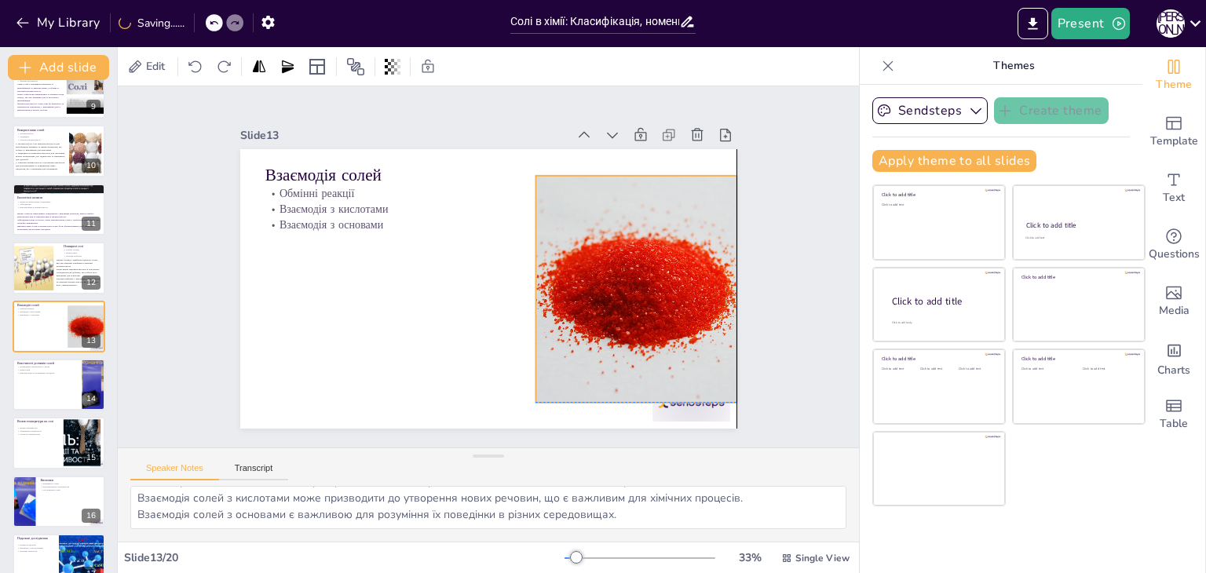
drag, startPoint x: 634, startPoint y: 305, endPoint x: 634, endPoint y: 274, distance: 31.4
click at [634, 274] on div at bounding box center [633, 304] width 324 height 257
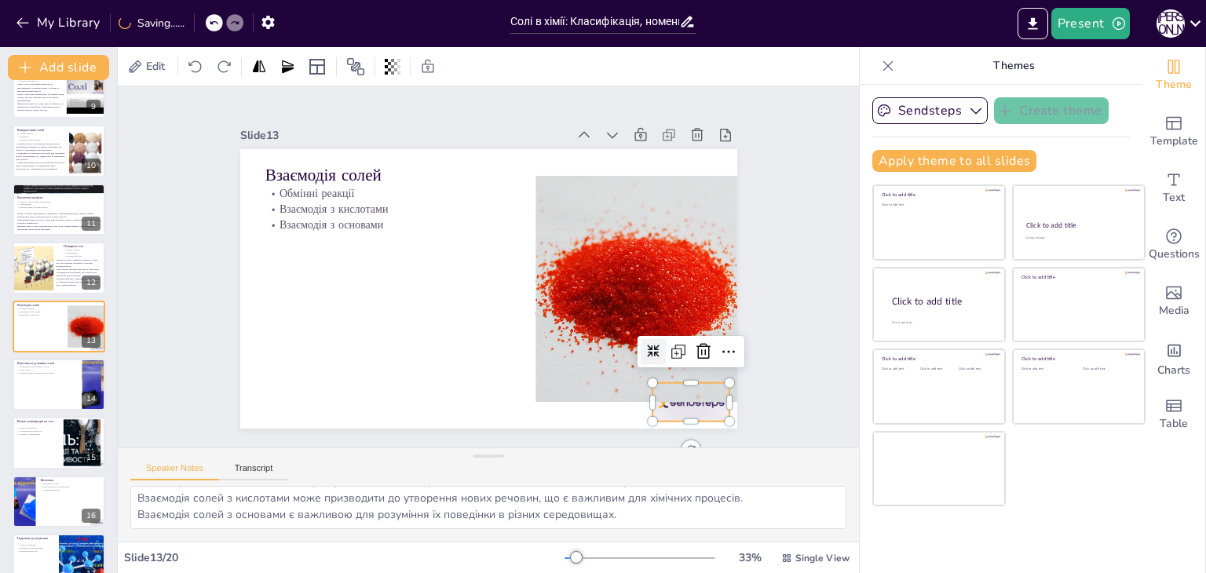
click at [666, 403] on div at bounding box center [691, 402] width 78 height 38
click at [695, 342] on icon at bounding box center [703, 351] width 19 height 19
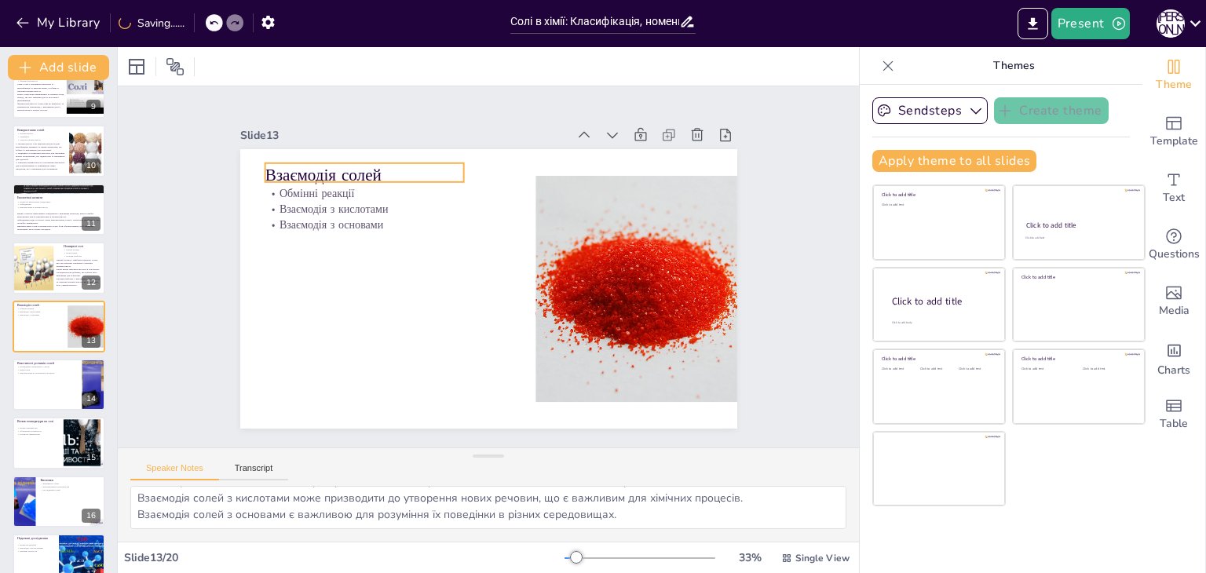
click at [287, 164] on p "Взаємодія солей" at bounding box center [364, 175] width 199 height 24
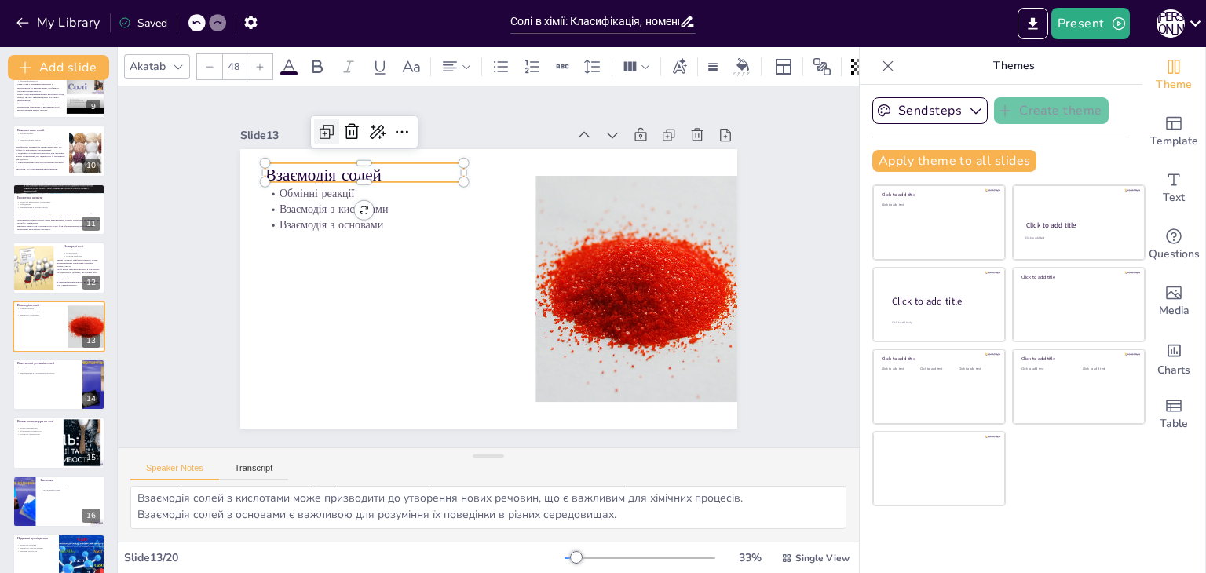
click at [317, 129] on icon at bounding box center [326, 131] width 19 height 19
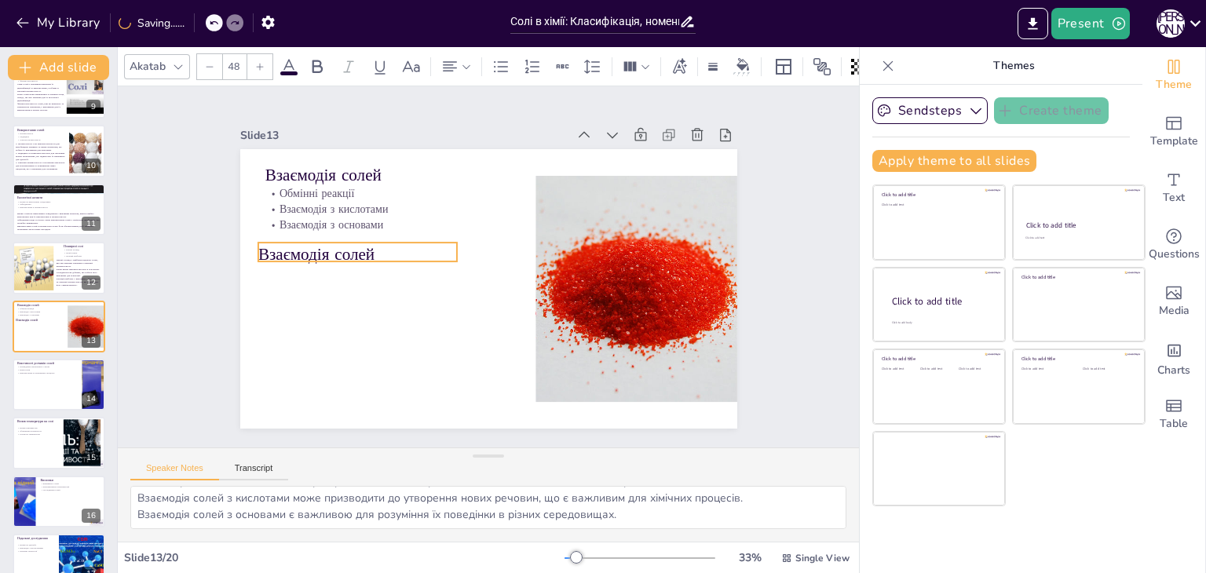
drag, startPoint x: 305, startPoint y: 163, endPoint x: 296, endPoint y: 239, distance: 77.5
click at [296, 239] on p "Взаємодія солей" at bounding box center [359, 241] width 200 height 44
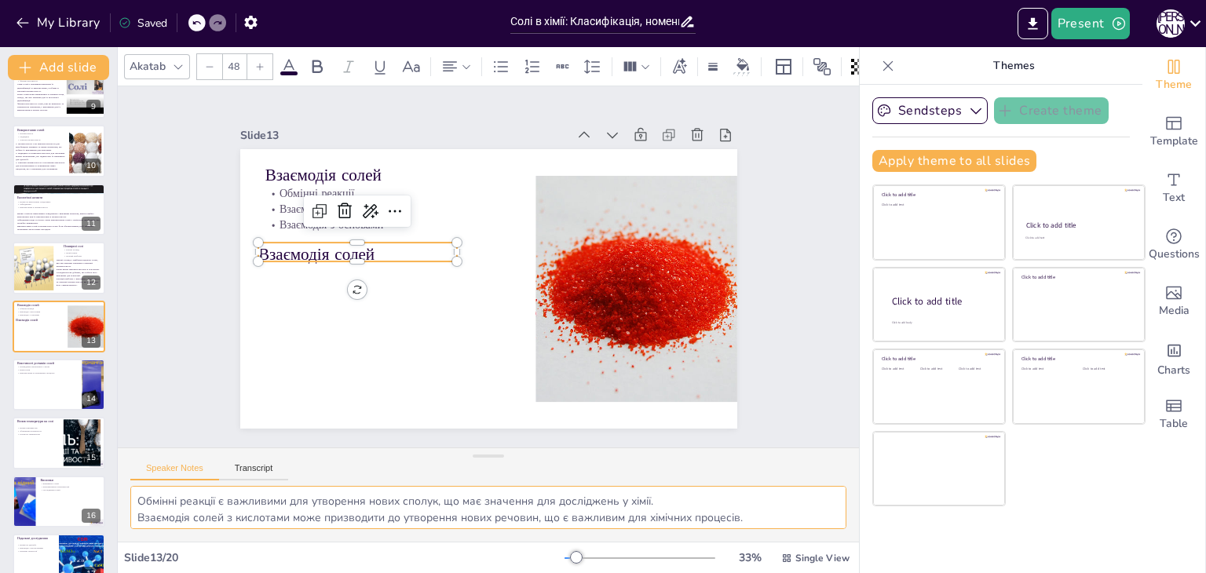
scroll to position [20, 0]
drag, startPoint x: 137, startPoint y: 499, endPoint x: 641, endPoint y: 554, distance: 506.2
click at [641, 554] on div "Akatab 48 Slide 1 Солі в хімії: Класифікація, номенклатура та властивості У цій…" at bounding box center [488, 310] width 741 height 526
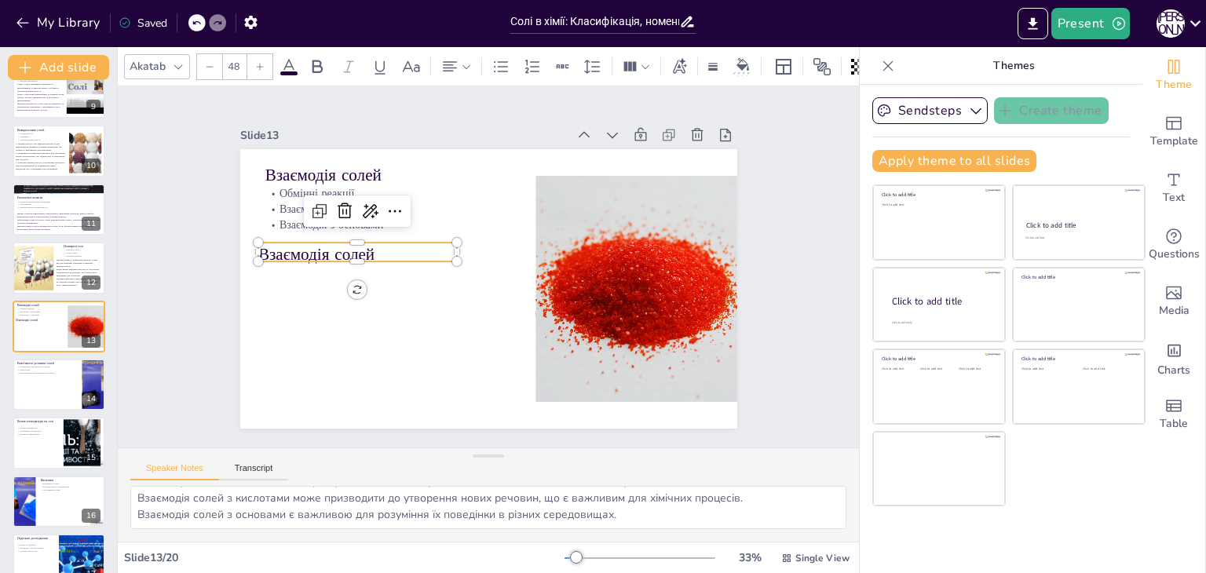
click at [288, 249] on p "Взаємодія солей" at bounding box center [357, 255] width 199 height 24
click at [288, 249] on p "Взаємодія солей" at bounding box center [359, 241] width 200 height 44
click at [288, 249] on p "Взаємодія солей" at bounding box center [357, 252] width 199 height 24
type input "--"
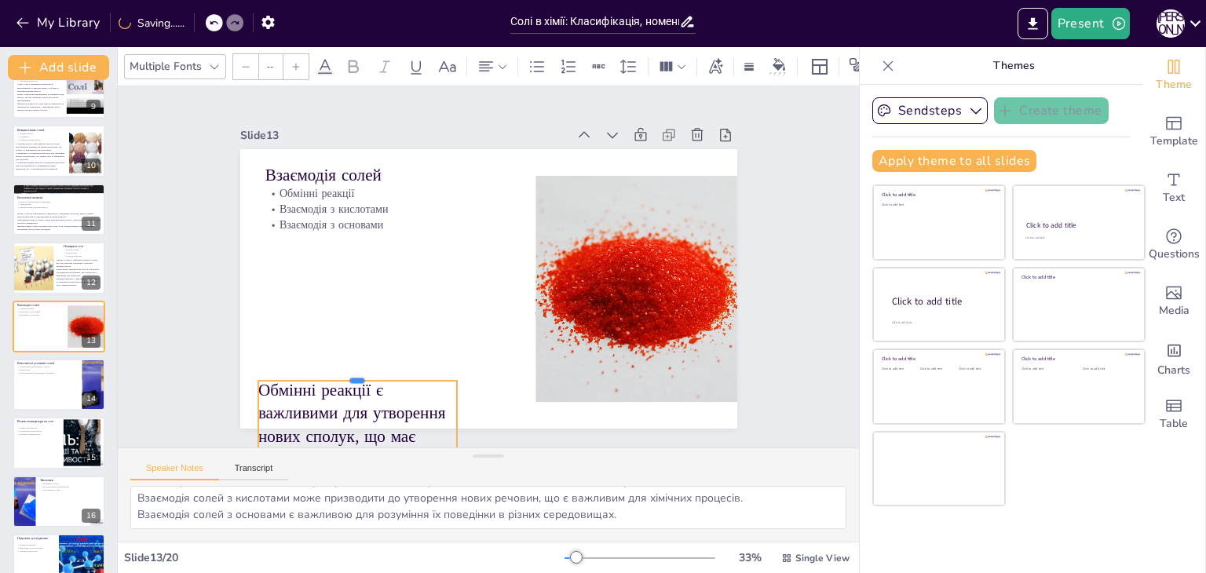
drag, startPoint x: 341, startPoint y: 232, endPoint x: 349, endPoint y: 371, distance: 138.4
click at [349, 331] on div at bounding box center [319, 259] width 156 height 142
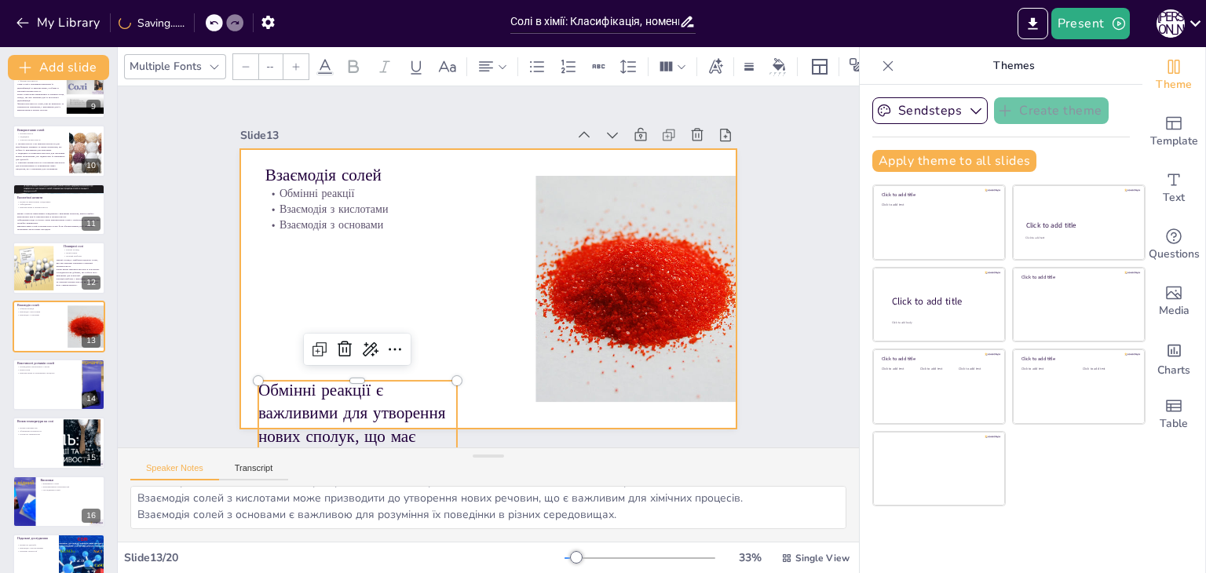
click at [254, 323] on div at bounding box center [488, 289] width 497 height 280
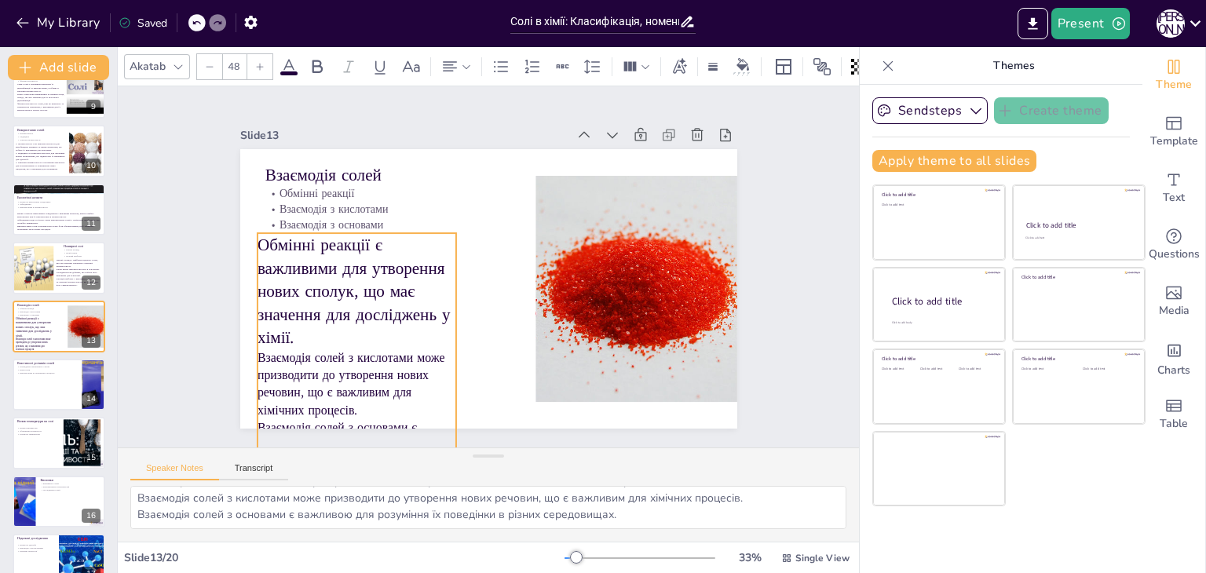
drag, startPoint x: 267, startPoint y: 387, endPoint x: 266, endPoint y: 239, distance: 147.6
click at [266, 239] on p "Обмінні реакції є важливими для утворення нових сполук, що має значення для дос…" at bounding box center [355, 277] width 210 height 136
click at [208, 64] on icon at bounding box center [209, 66] width 9 height 9
type input "--"
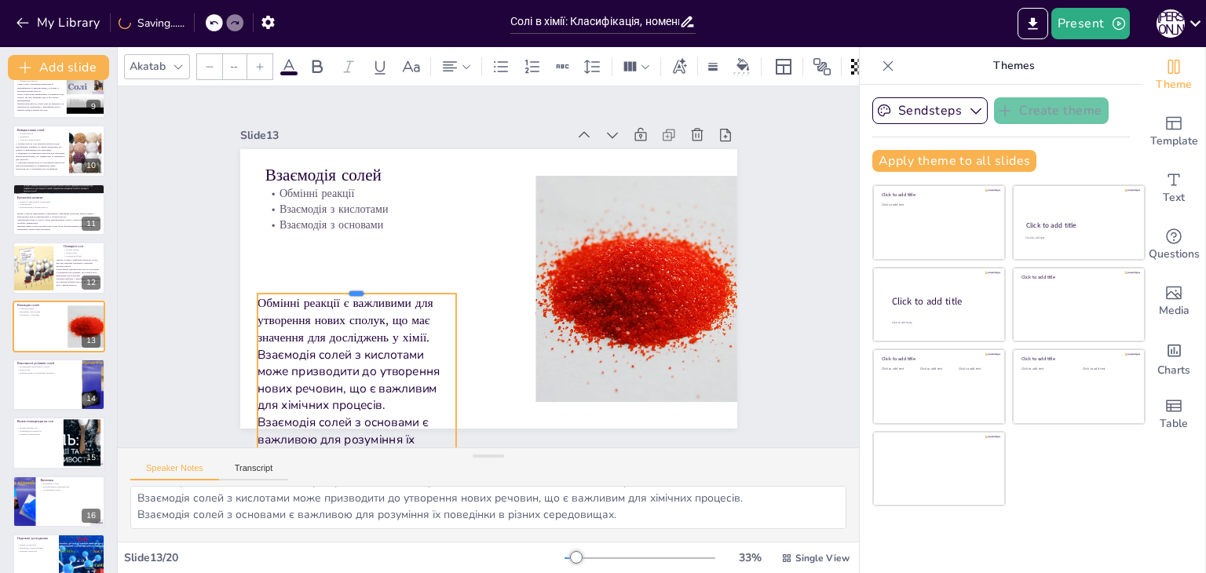
drag, startPoint x: 344, startPoint y: 223, endPoint x: 345, endPoint y: 283, distance: 60.5
click at [345, 283] on div at bounding box center [357, 287] width 199 height 13
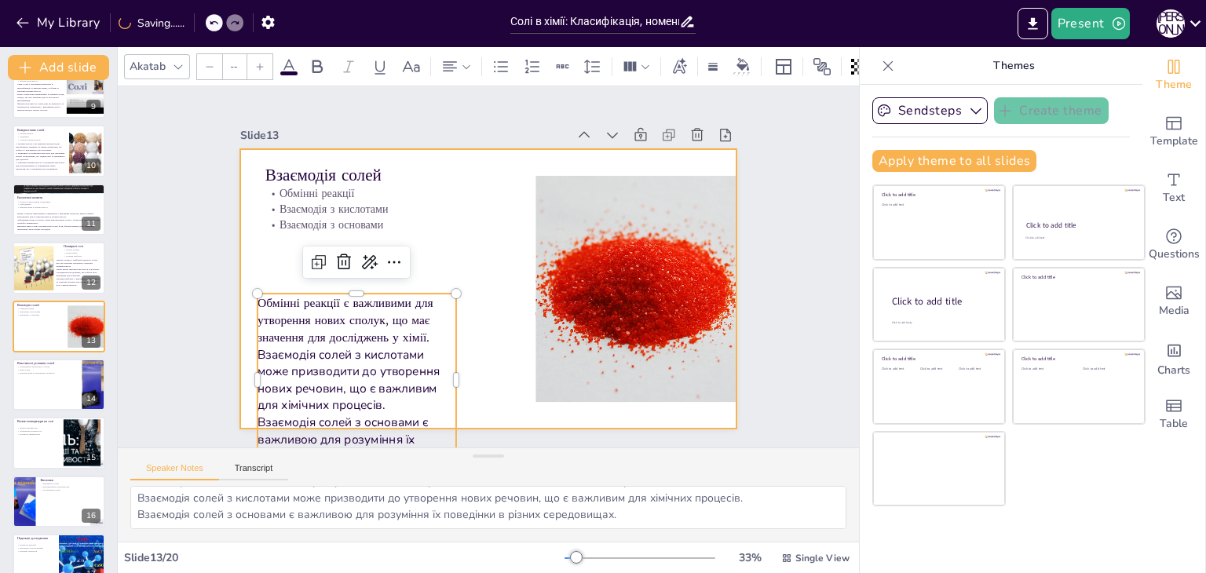
click at [267, 255] on div at bounding box center [488, 289] width 497 height 280
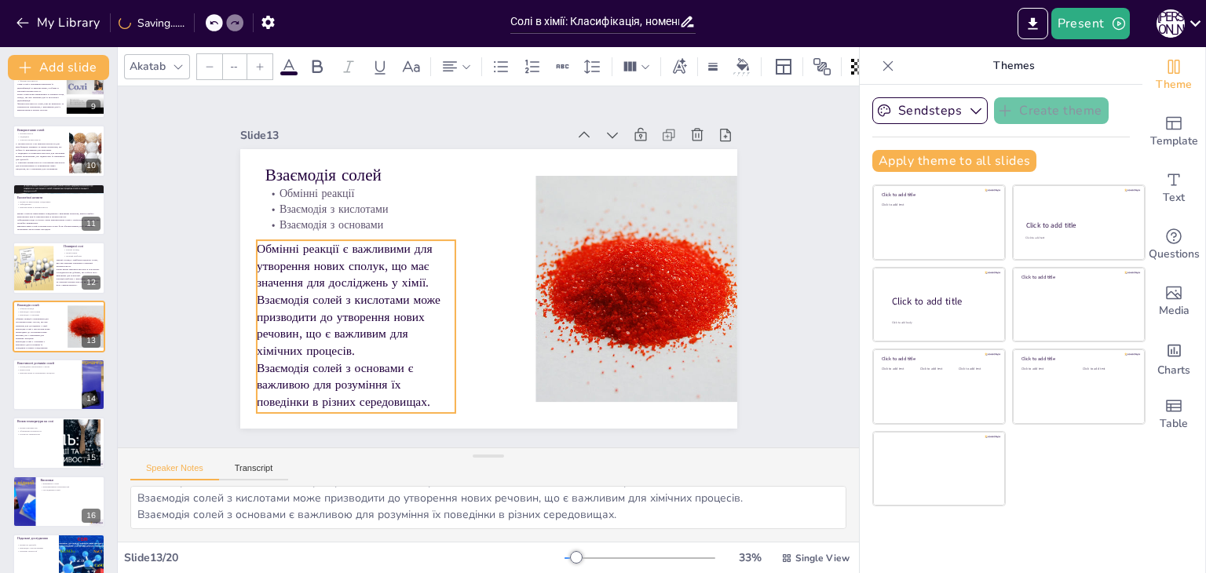
drag, startPoint x: 285, startPoint y: 318, endPoint x: 284, endPoint y: 265, distance: 53.4
click at [284, 265] on p "Обмінні реакції є важливими для утворення нових сполук, що має значення для дос…" at bounding box center [356, 251] width 203 height 71
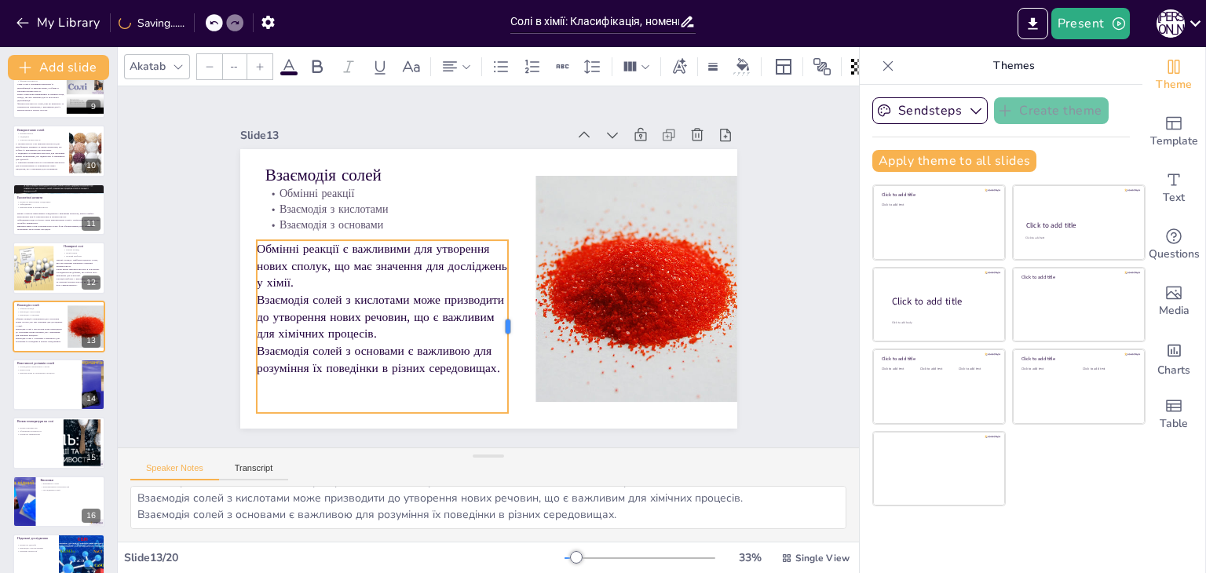
drag, startPoint x: 446, startPoint y: 318, endPoint x: 499, endPoint y: 320, distance: 52.7
click at [508, 320] on div at bounding box center [514, 326] width 13 height 173
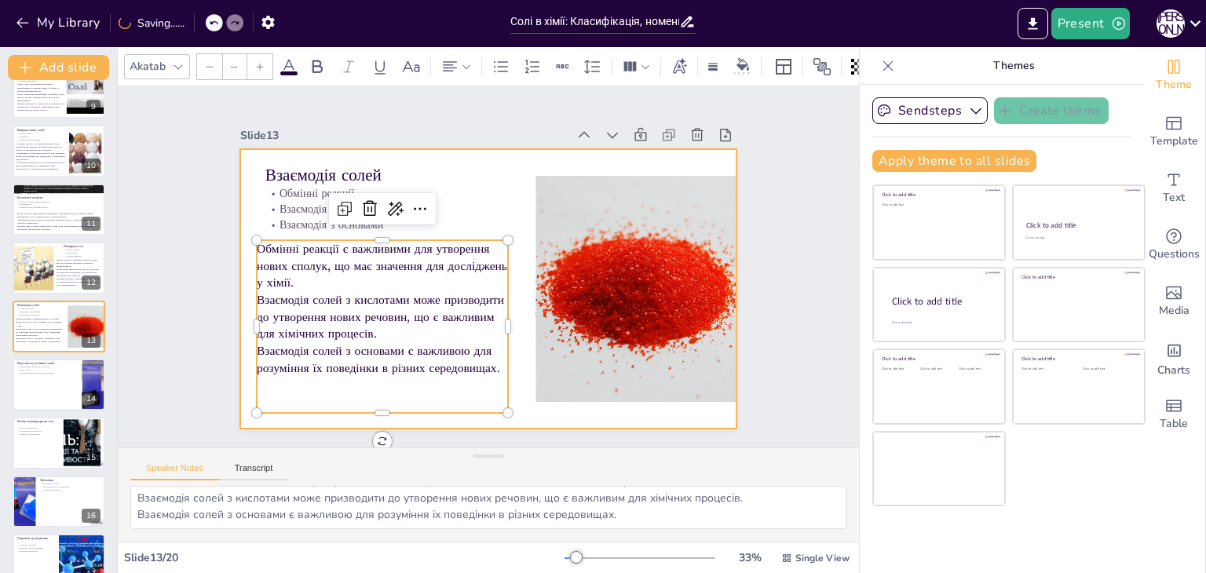
click at [499, 170] on div at bounding box center [488, 289] width 497 height 280
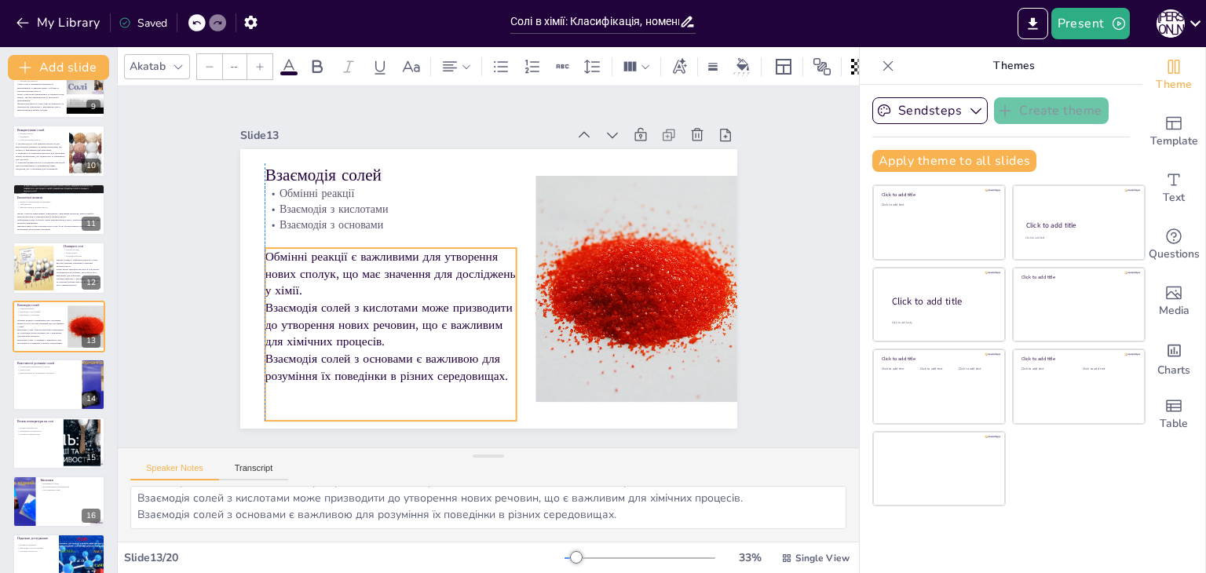
drag, startPoint x: 397, startPoint y: 283, endPoint x: 400, endPoint y: 291, distance: 8.8
click at [400, 291] on p "Обмінні реакції є важливими для утворення нових сполук, що має значення для дос…" at bounding box center [389, 263] width 255 height 77
click at [420, 113] on div "Slide 1 Солі в хімії: Класифікація, номенклатура та властивості У цій презентац…" at bounding box center [488, 266] width 497 height 323
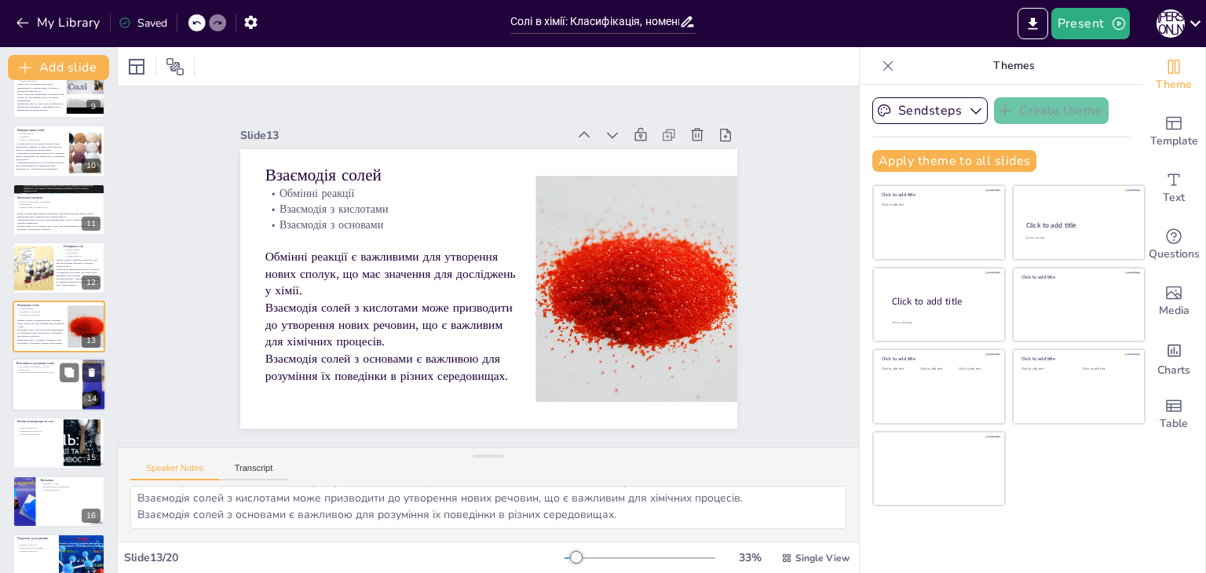
click at [38, 387] on div at bounding box center [59, 384] width 94 height 53
type textarea "Проведення електричного струму розчинами солей є важливим для багатьох промисло…"
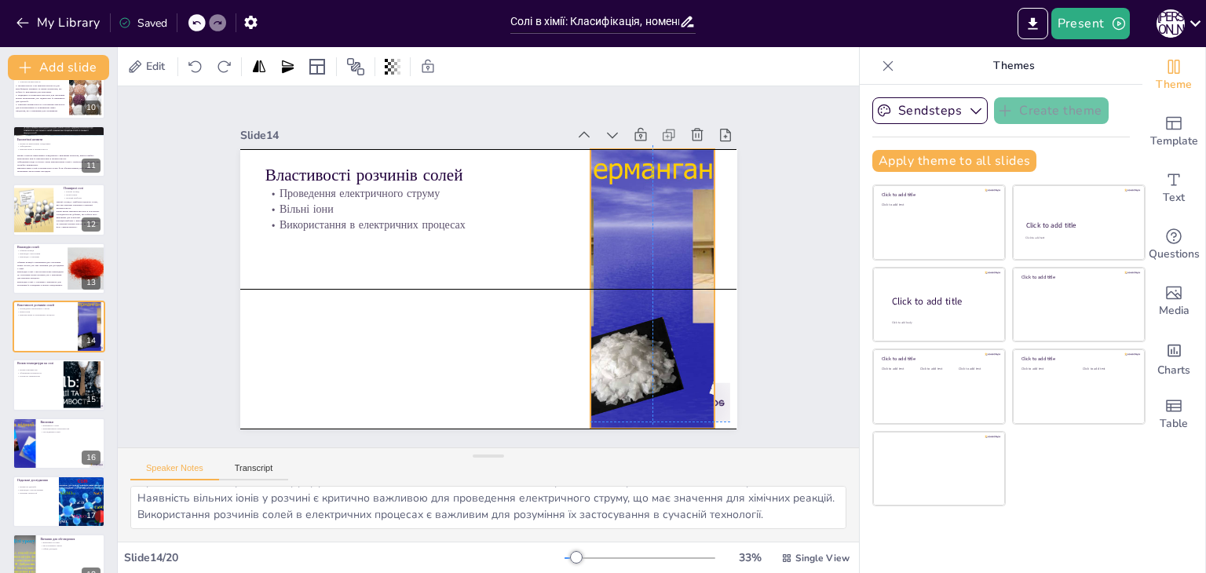
drag, startPoint x: 638, startPoint y: 256, endPoint x: 612, endPoint y: 252, distance: 26.2
click at [612, 252] on div at bounding box center [652, 289] width 373 height 280
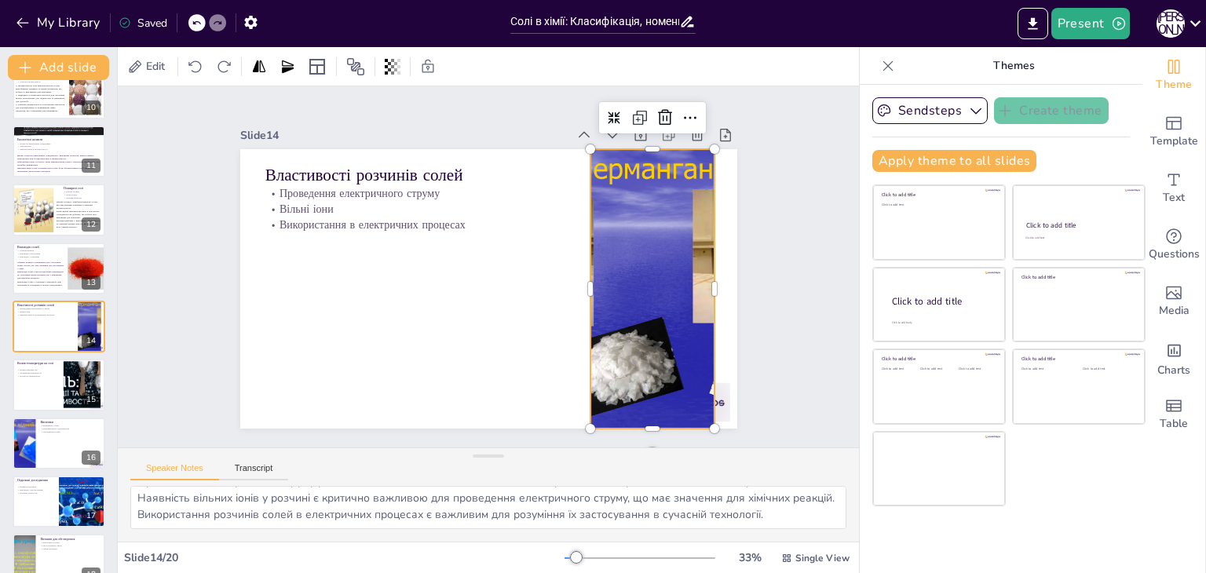
click at [715, 388] on div at bounding box center [721, 289] width 13 height 280
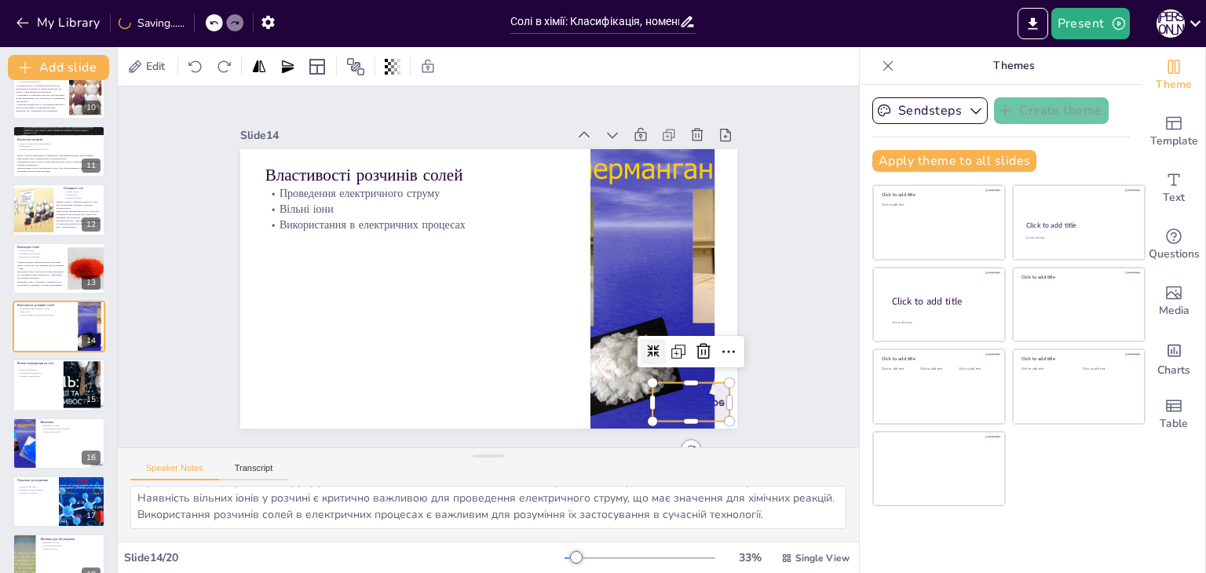
click at [716, 387] on div at bounding box center [691, 402] width 78 height 38
click at [694, 342] on icon at bounding box center [703, 351] width 19 height 19
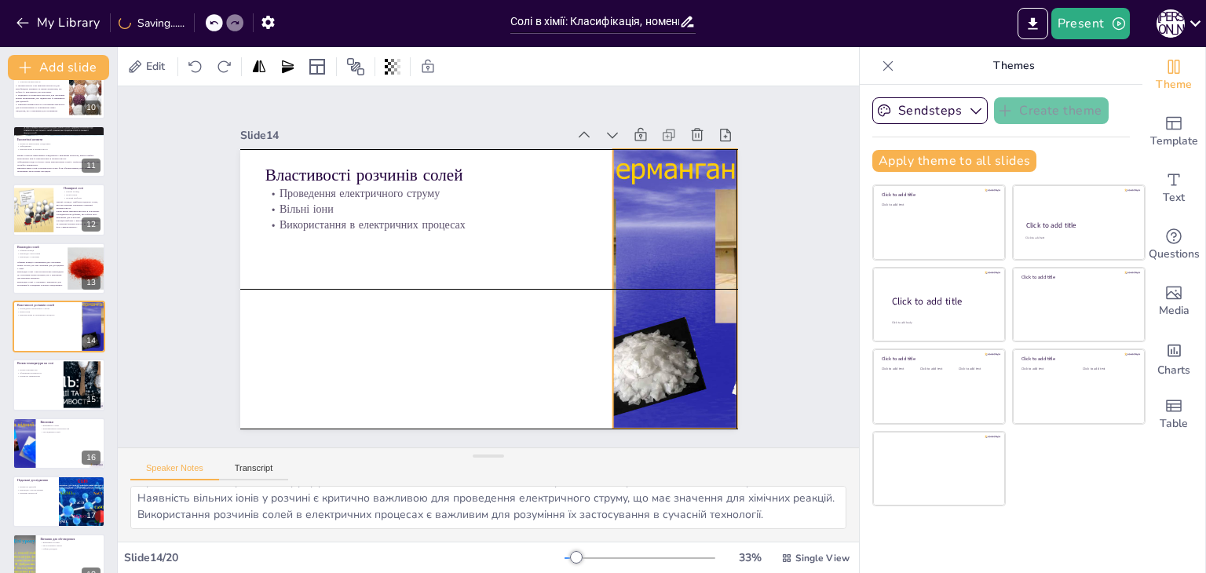
drag, startPoint x: 645, startPoint y: 308, endPoint x: 668, endPoint y: 308, distance: 23.6
click at [668, 308] on div at bounding box center [674, 289] width 373 height 280
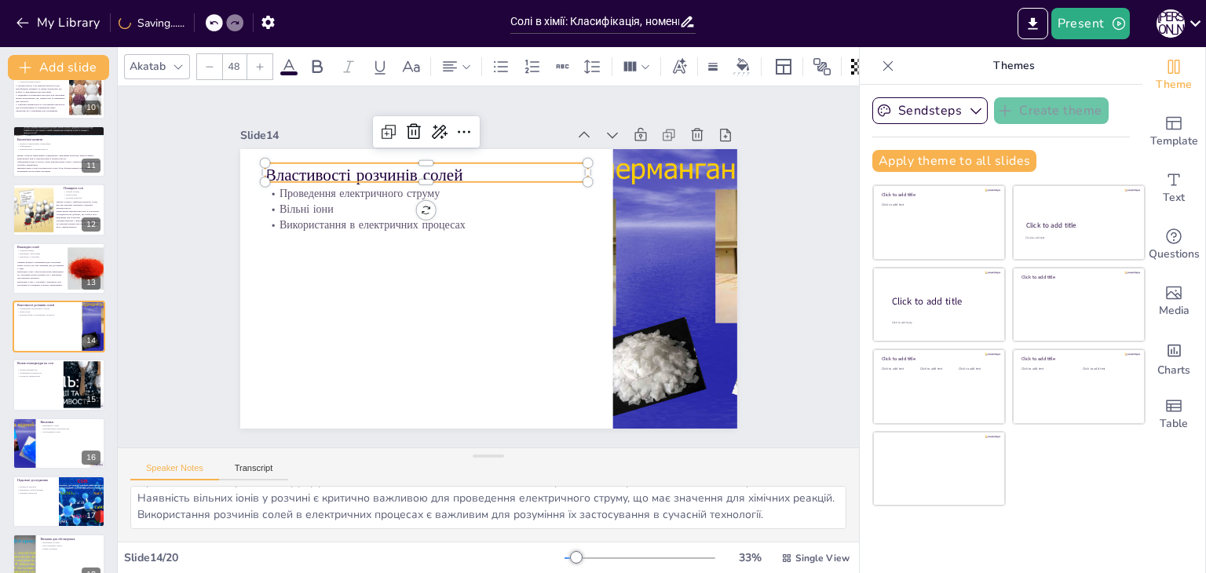
click at [399, 159] on p "Властивості розчинів солей" at bounding box center [515, 159] width 233 height 256
click at [379, 122] on icon at bounding box center [388, 131] width 19 height 19
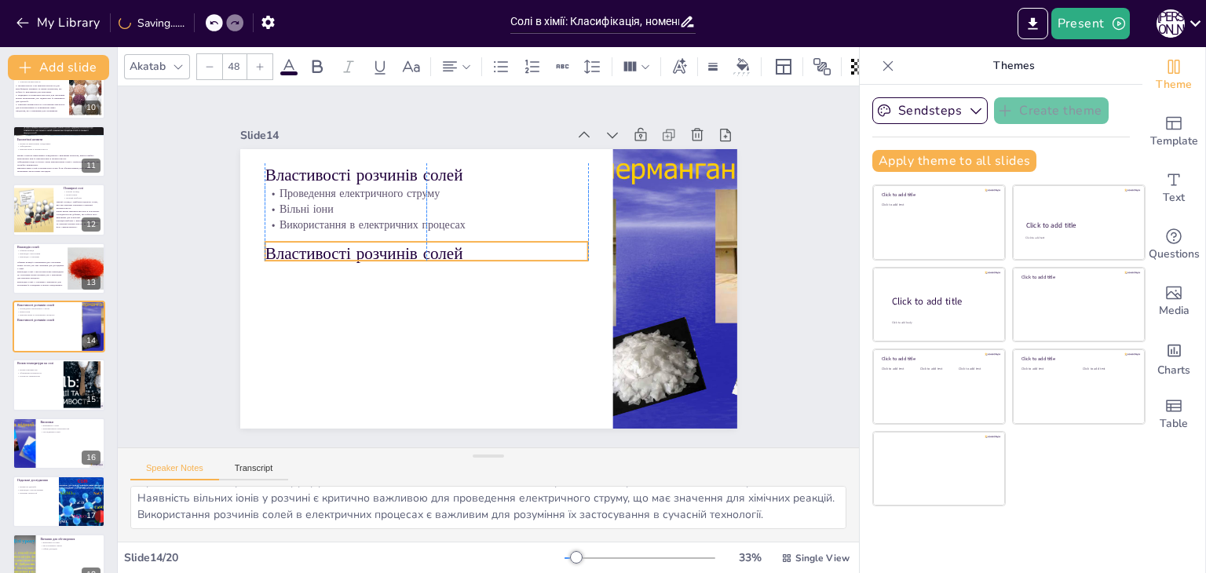
drag, startPoint x: 346, startPoint y: 170, endPoint x: 338, endPoint y: 246, distance: 76.6
click at [338, 246] on p "Властивості розчинів солей" at bounding box center [426, 254] width 323 height 24
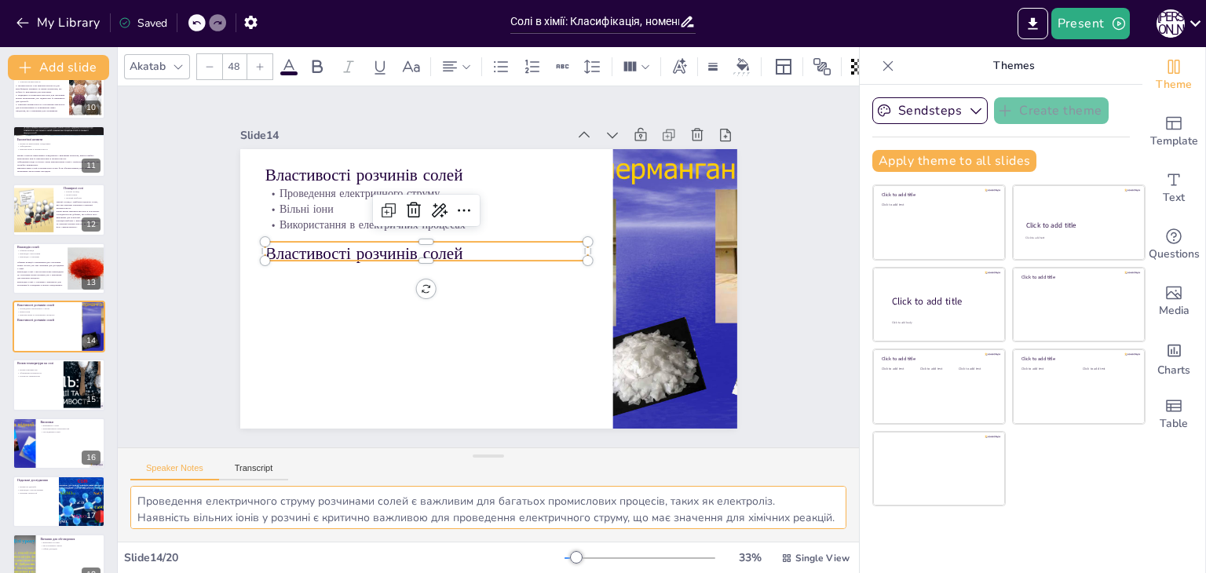
scroll to position [36, 0]
drag, startPoint x: 140, startPoint y: 500, endPoint x: 776, endPoint y: 517, distance: 636.2
click at [776, 517] on textarea "Проведення електричного струму розчинами солей є важливим для багатьох промисло…" at bounding box center [488, 507] width 716 height 43
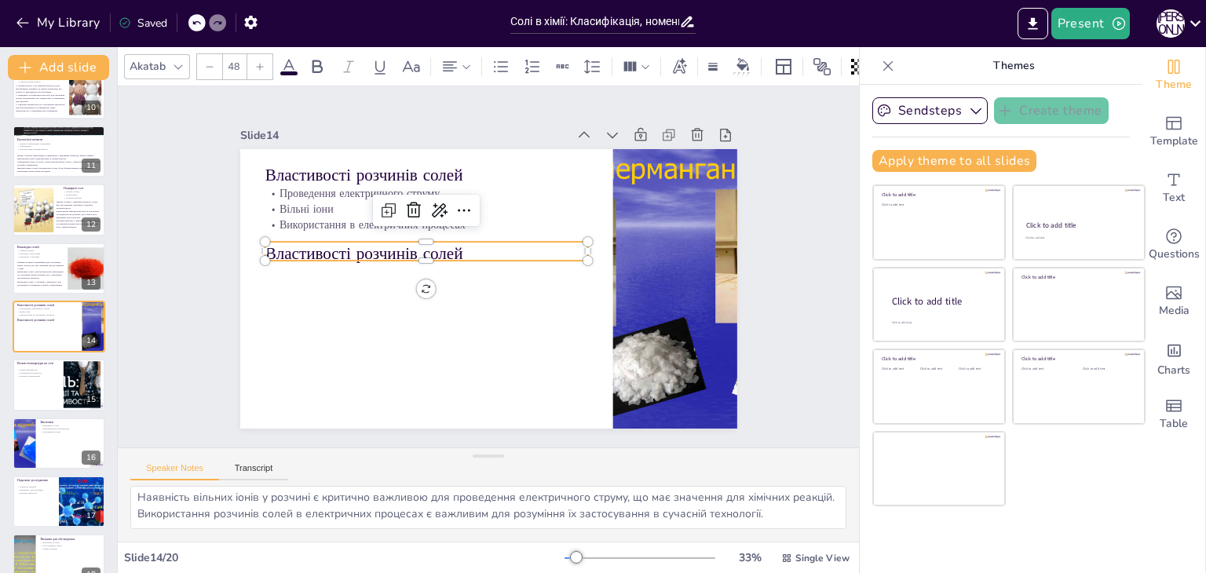
click at [367, 243] on p "Властивості розчинів солей" at bounding box center [426, 254] width 323 height 24
type input "--"
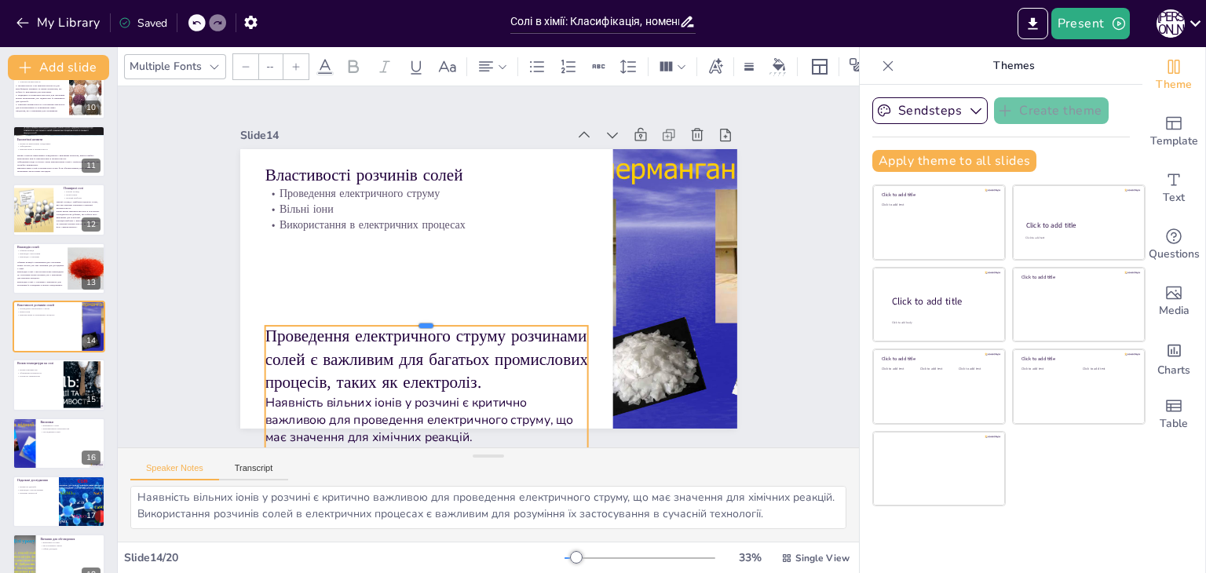
drag, startPoint x: 408, startPoint y: 235, endPoint x: 408, endPoint y: 319, distance: 84.0
click at [408, 319] on div at bounding box center [426, 319] width 323 height 13
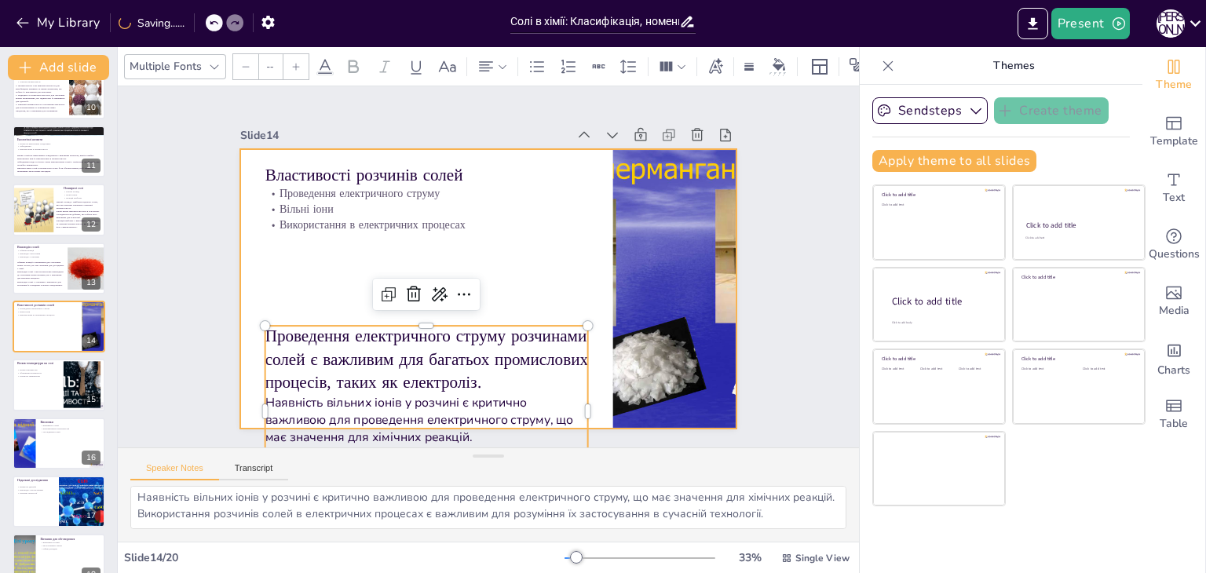
click at [330, 281] on div at bounding box center [481, 288] width 559 height 419
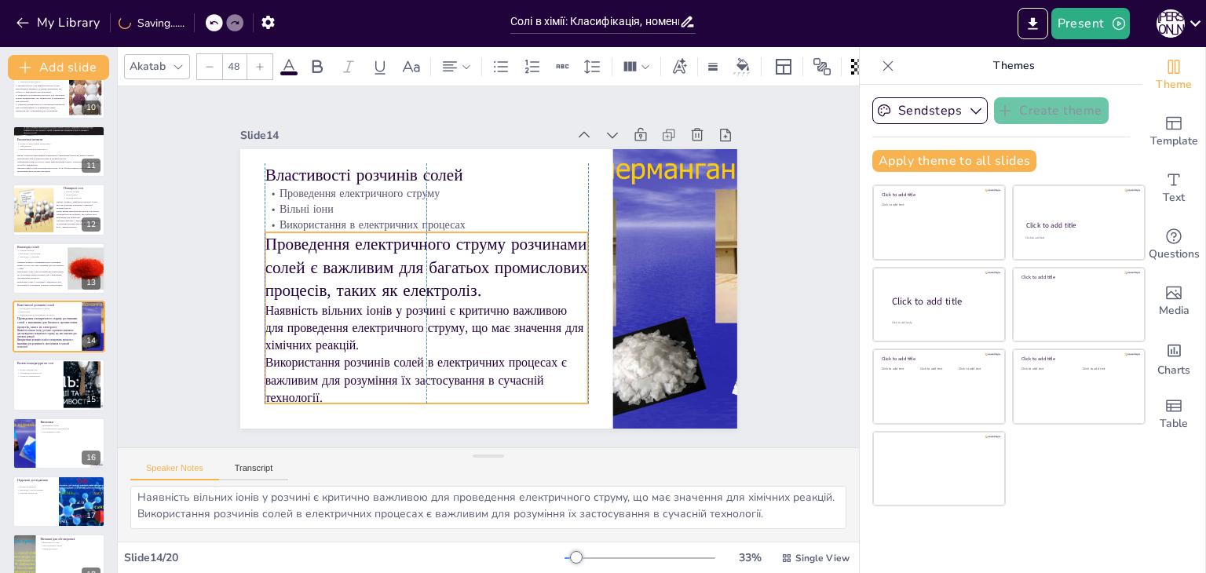
drag, startPoint x: 356, startPoint y: 349, endPoint x: 351, endPoint y: 258, distance: 92.0
click at [351, 258] on p "Проведення електричного струму розчинами солей є важливим для багатьох промисло…" at bounding box center [426, 267] width 323 height 70
click at [211, 67] on div at bounding box center [209, 66] width 25 height 25
type input "--"
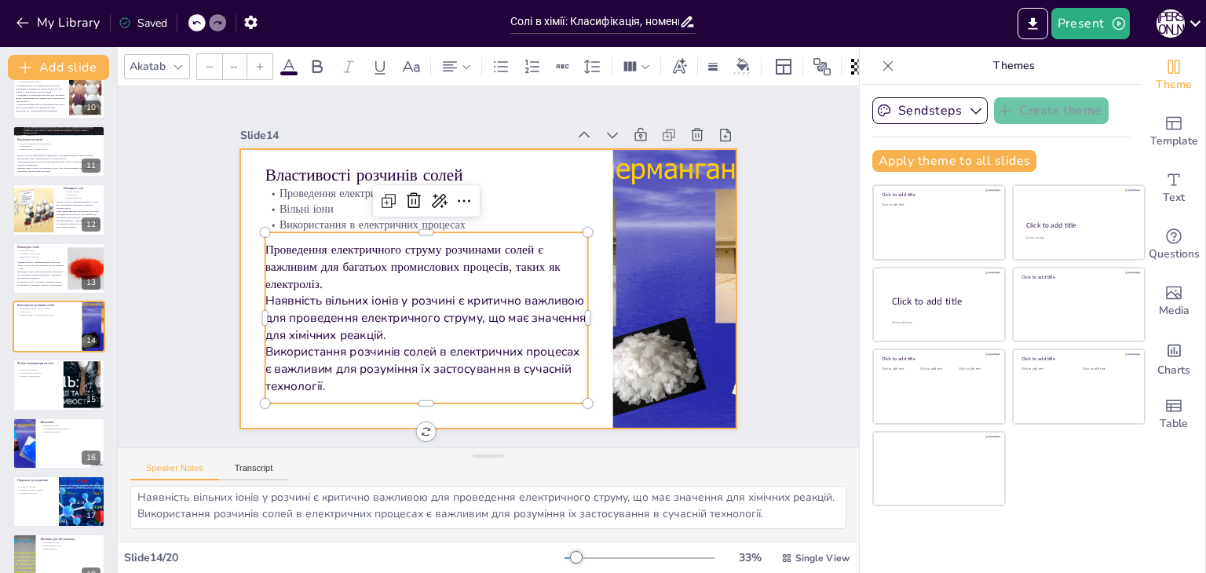
click at [240, 299] on div at bounding box center [488, 289] width 497 height 280
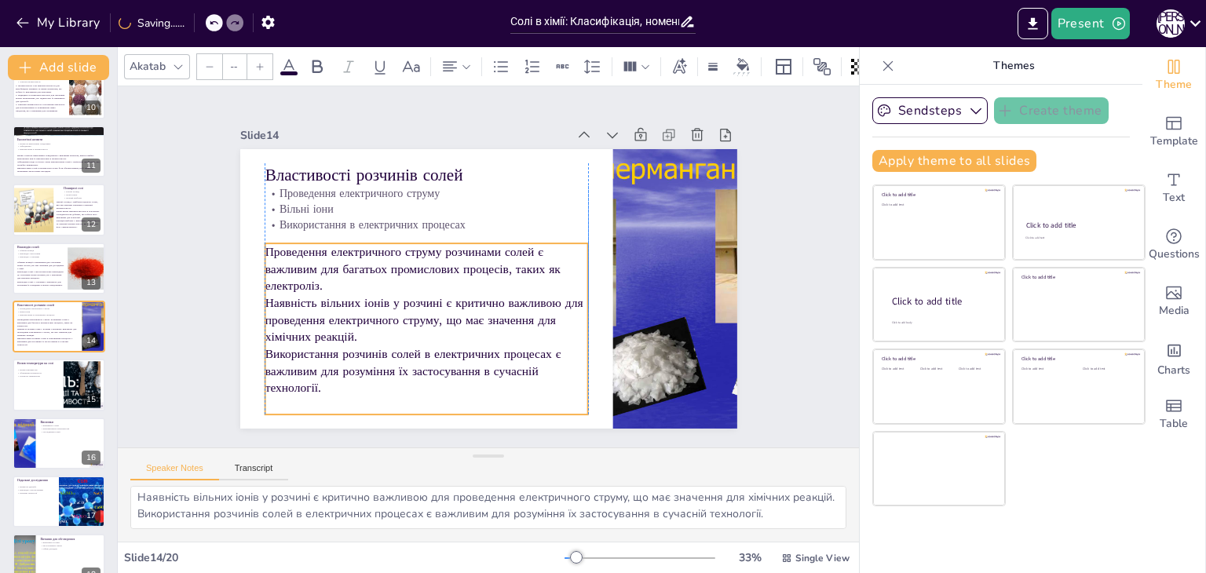
drag, startPoint x: 347, startPoint y: 258, endPoint x: 349, endPoint y: 269, distance: 11.1
click at [349, 269] on p "Проведення електричного струму розчинами солей є важливим для багатьох промисло…" at bounding box center [426, 268] width 323 height 51
click at [192, 265] on div "Slide 1 Солі в хімії: Класифікація, номенклатура та властивості У цій презентац…" at bounding box center [489, 266] width 616 height 382
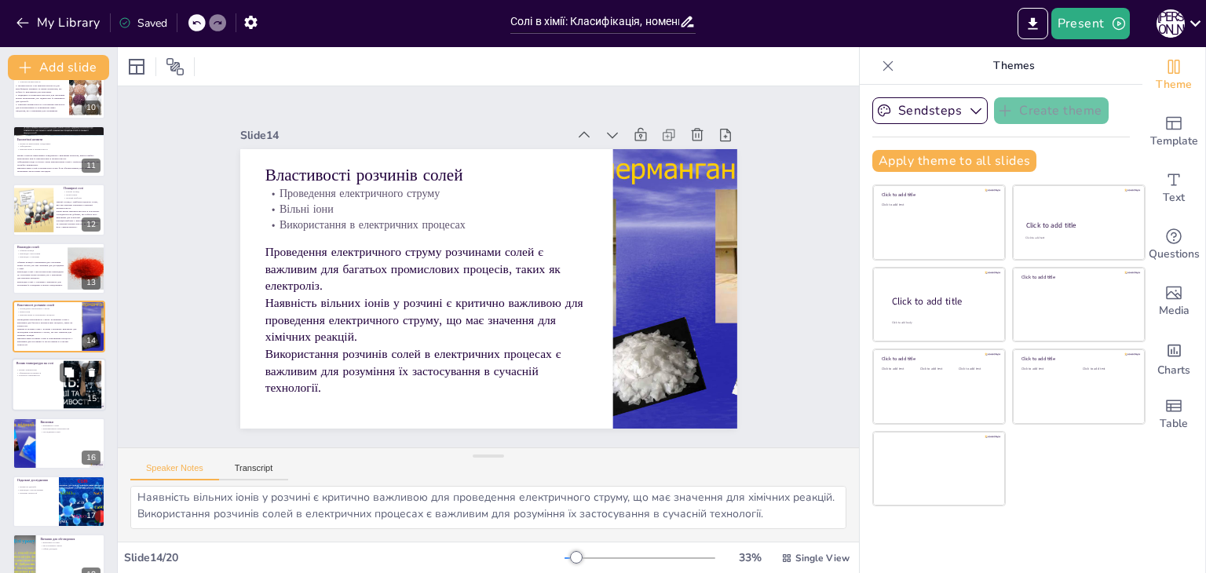
click at [27, 383] on div at bounding box center [59, 385] width 94 height 53
type textarea "Вплив температури на розчинність солей є важливим аспектом, який потрібно врахо…"
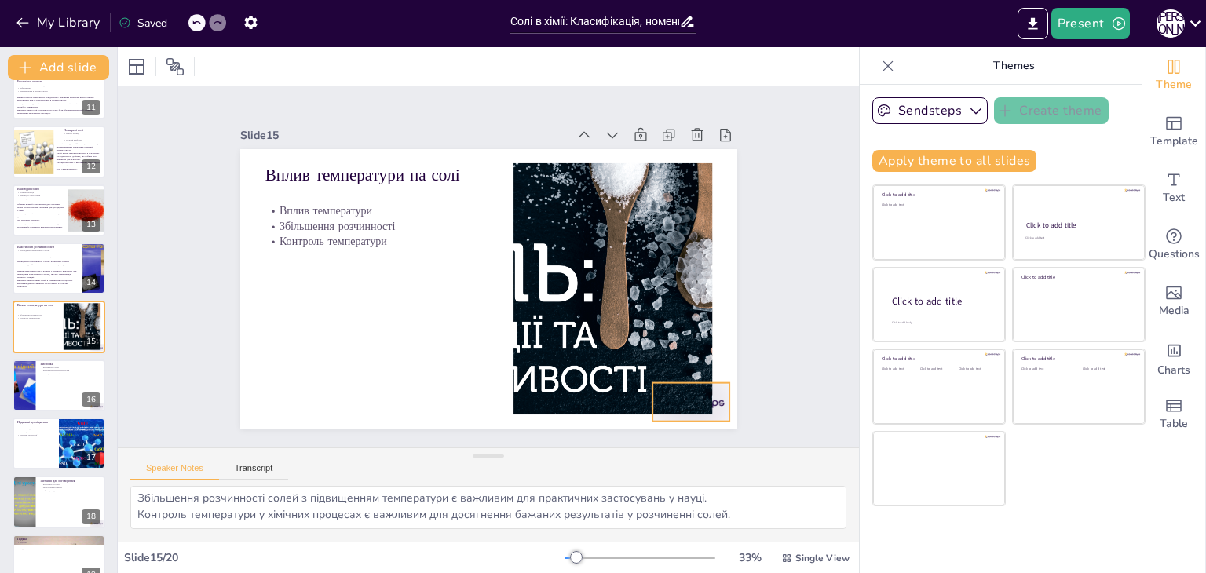
click at [714, 395] on div at bounding box center [691, 402] width 78 height 38
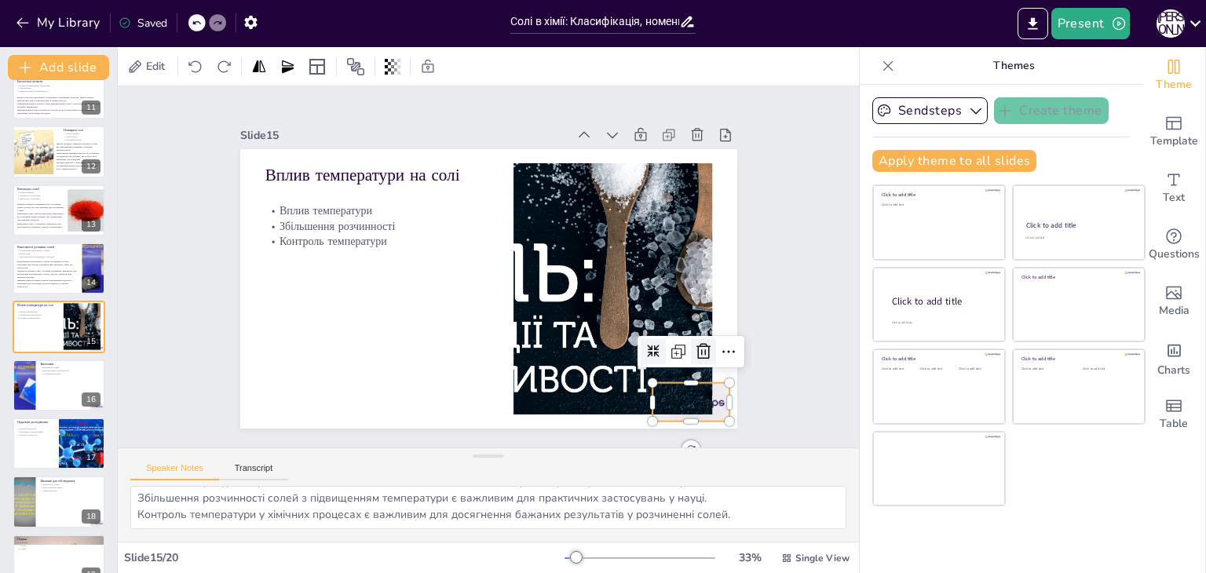
click at [696, 342] on icon at bounding box center [703, 351] width 19 height 19
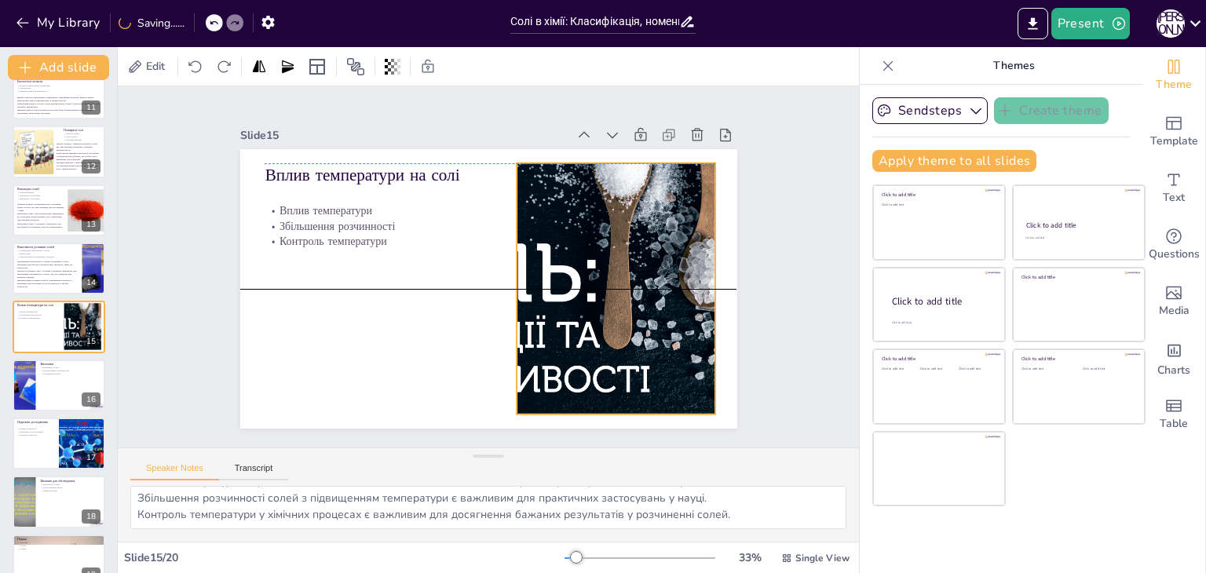
click at [656, 299] on div at bounding box center [615, 288] width 523 height 251
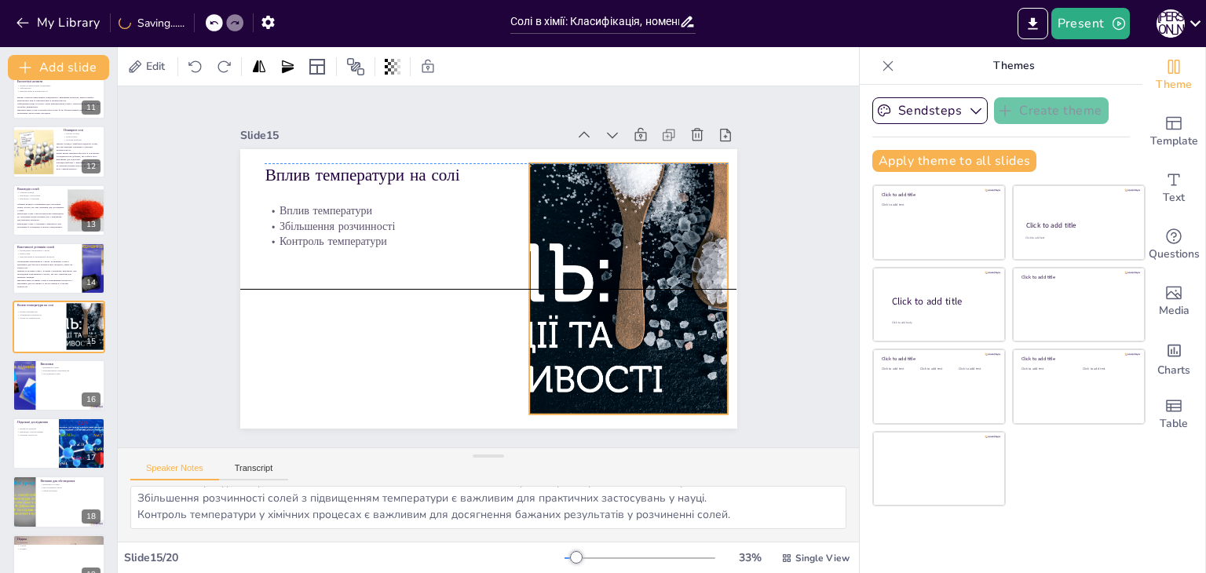
drag, startPoint x: 656, startPoint y: 299, endPoint x: 669, endPoint y: 299, distance: 12.6
click at [669, 299] on div at bounding box center [496, 408] width 355 height 564
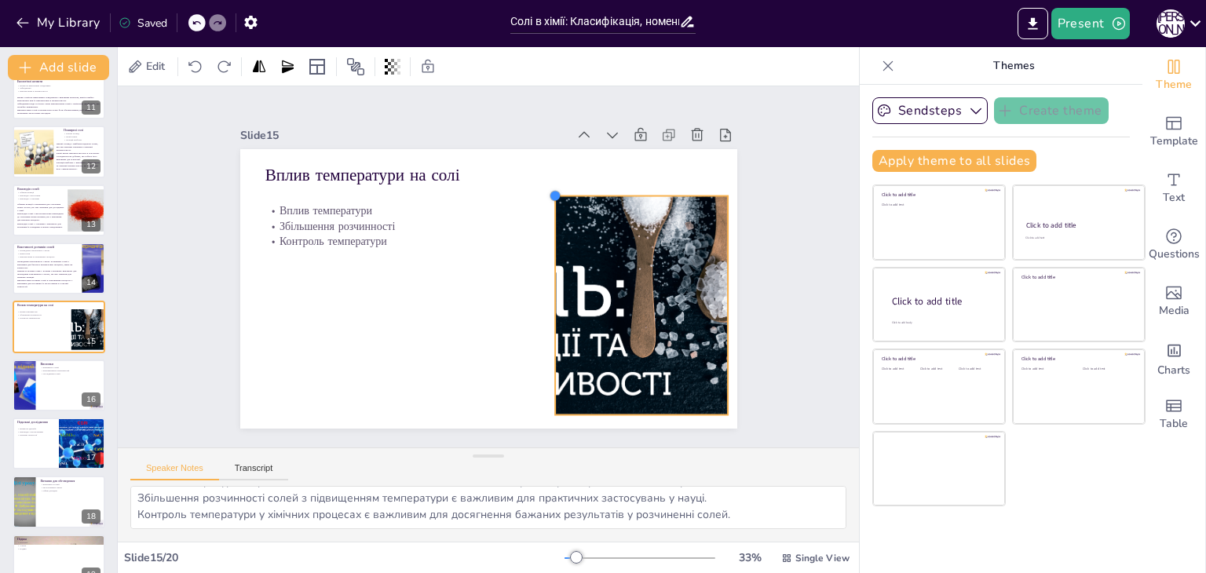
drag, startPoint x: 521, startPoint y: 158, endPoint x: 546, endPoint y: 235, distance: 81.2
click at [546, 235] on div "Вплив температури на солі Вплив температури Збільшення розчинності Контроль тем…" at bounding box center [488, 289] width 497 height 280
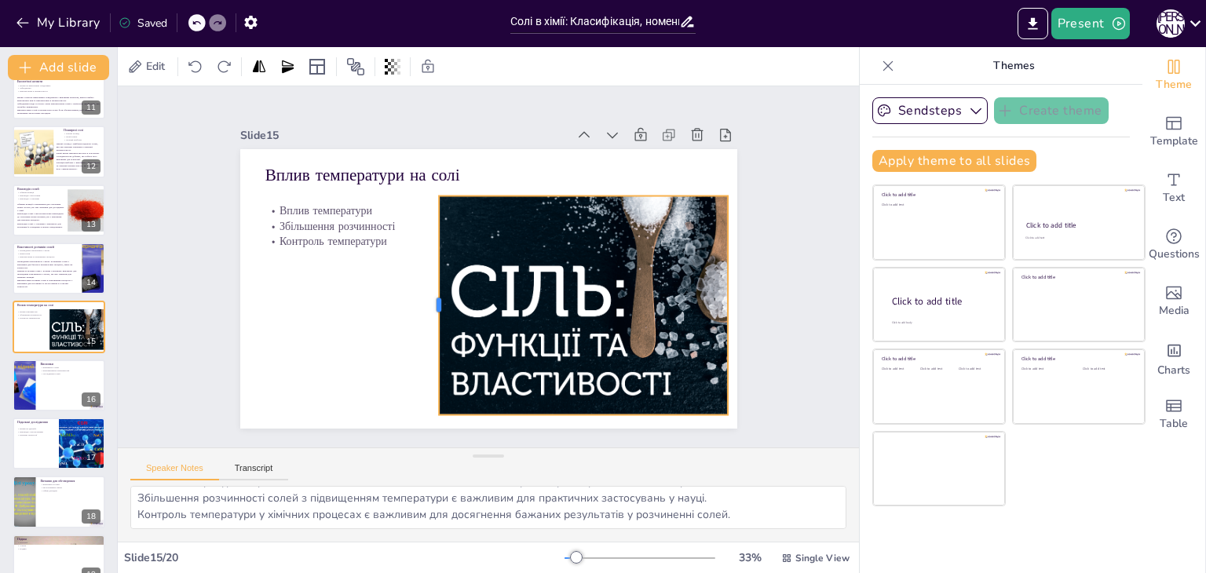
drag, startPoint x: 540, startPoint y: 307, endPoint x: 424, endPoint y: 312, distance: 116.3
click at [424, 312] on div at bounding box center [422, 251] width 171 height 155
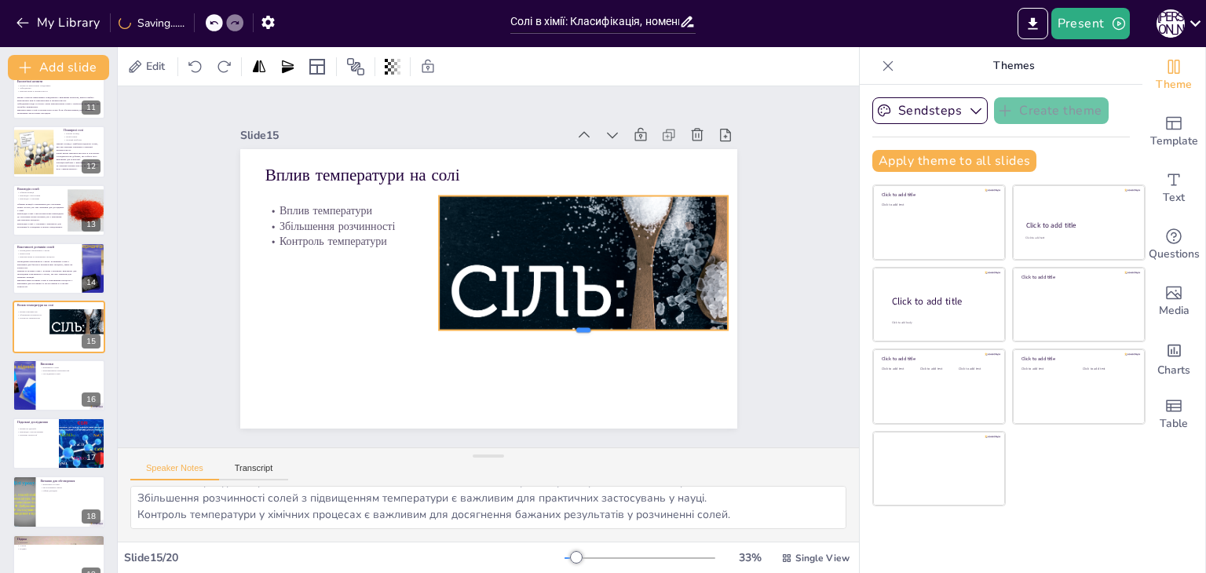
drag, startPoint x: 572, startPoint y: 409, endPoint x: 591, endPoint y: 324, distance: 87.0
click at [591, 330] on div at bounding box center [583, 336] width 289 height 13
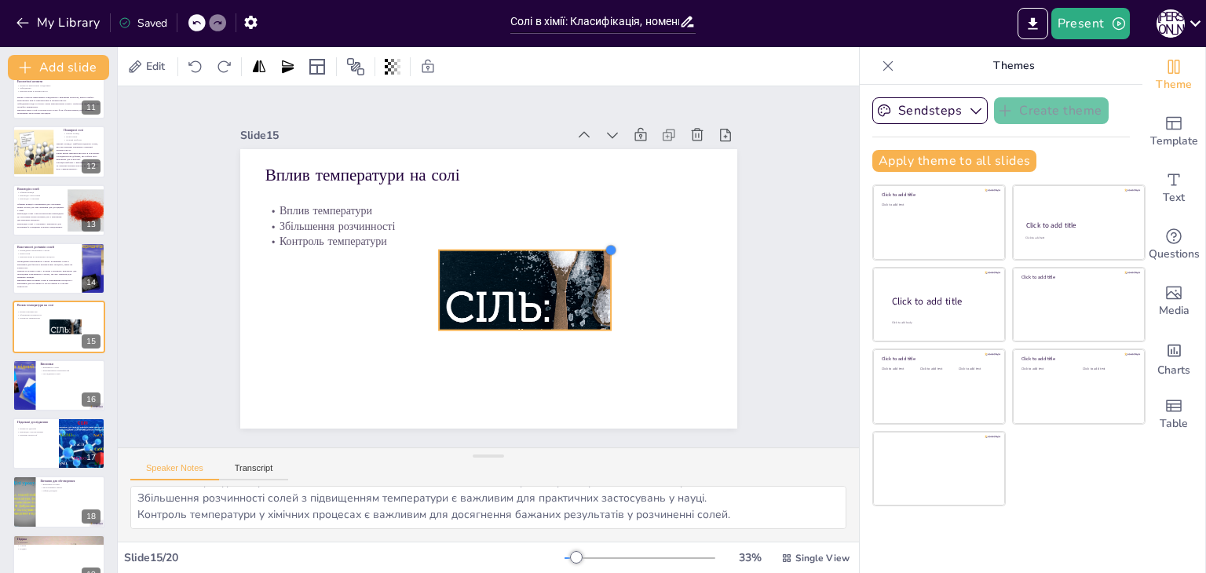
drag, startPoint x: 714, startPoint y: 189, endPoint x: 597, endPoint y: 309, distance: 167.7
click at [597, 309] on div "Вплив температури на солі Вплив температури Збільшення розчинності Контроль тем…" at bounding box center [488, 289] width 497 height 280
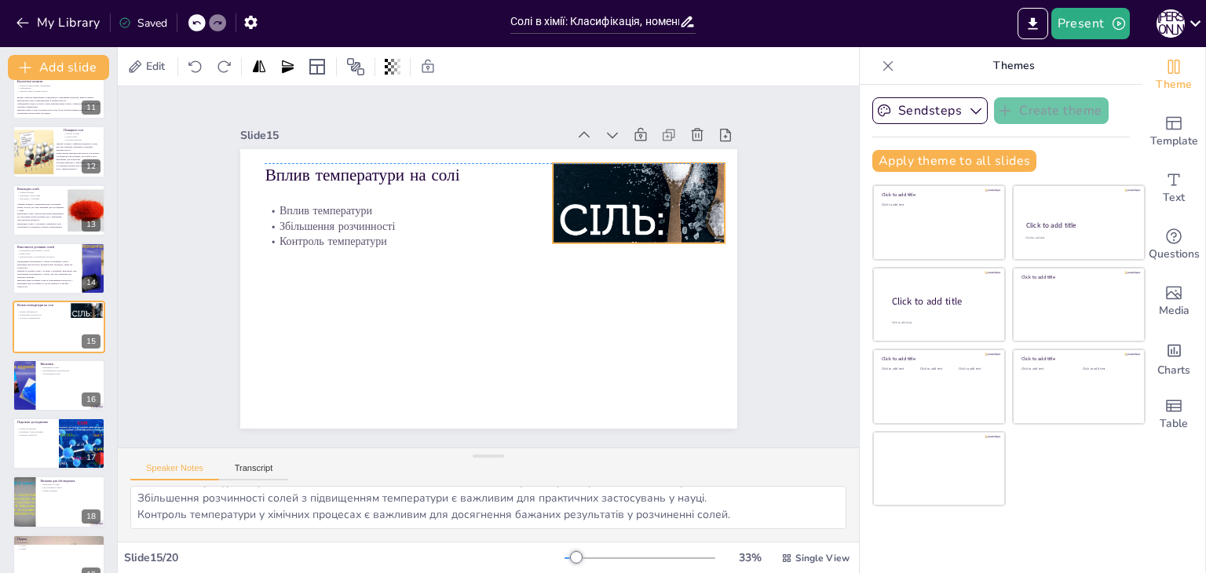
drag, startPoint x: 498, startPoint y: 296, endPoint x: 612, endPoint y: 211, distance: 142.0
click at [612, 211] on div at bounding box center [673, 228] width 271 height 130
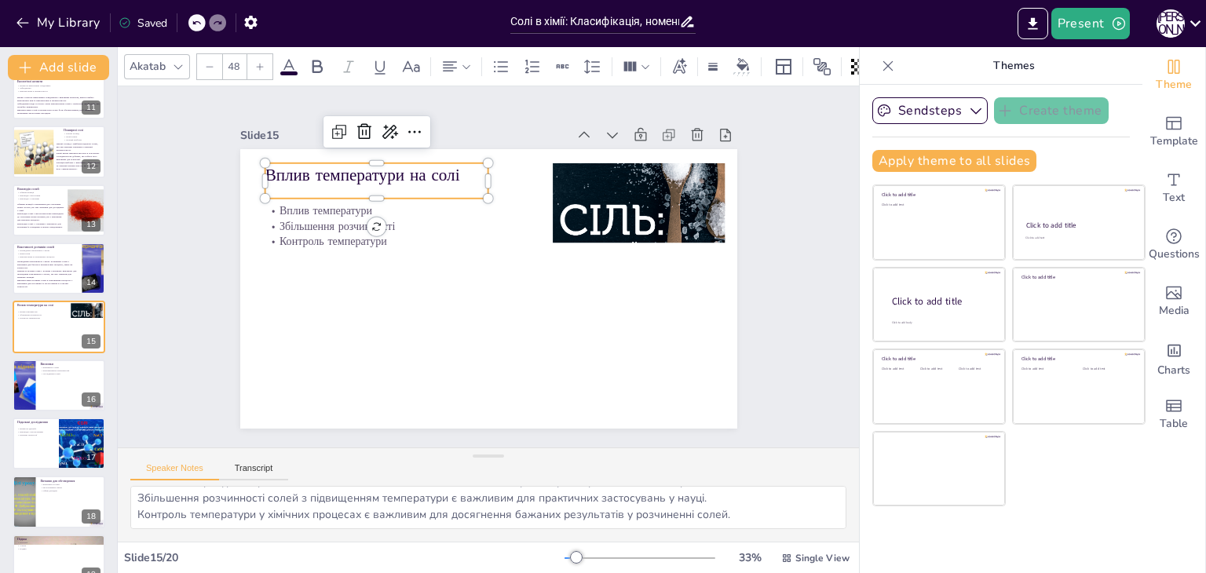
click at [397, 170] on p "Вплив температури на солі" at bounding box center [377, 175] width 224 height 24
click at [476, 79] on icon at bounding box center [489, 65] width 27 height 27
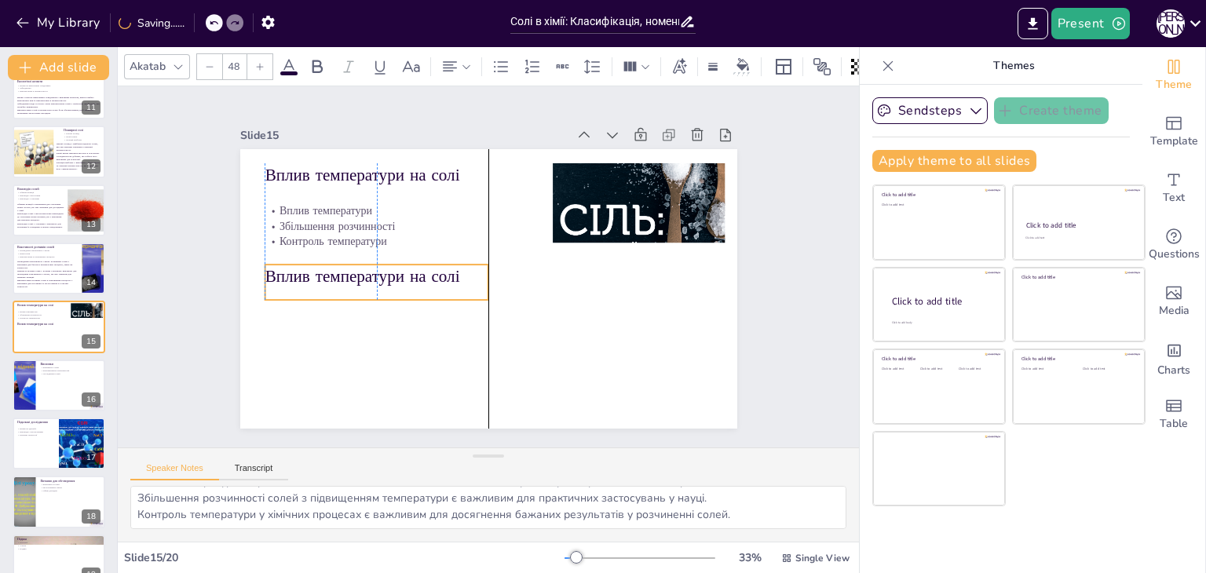
drag, startPoint x: 343, startPoint y: 183, endPoint x: 345, endPoint y: 282, distance: 99.0
click at [345, 282] on div "Вплив температури на солі" at bounding box center [377, 282] width 224 height 35
click at [475, 275] on p "Вплив температури на солі" at bounding box center [377, 277] width 224 height 24
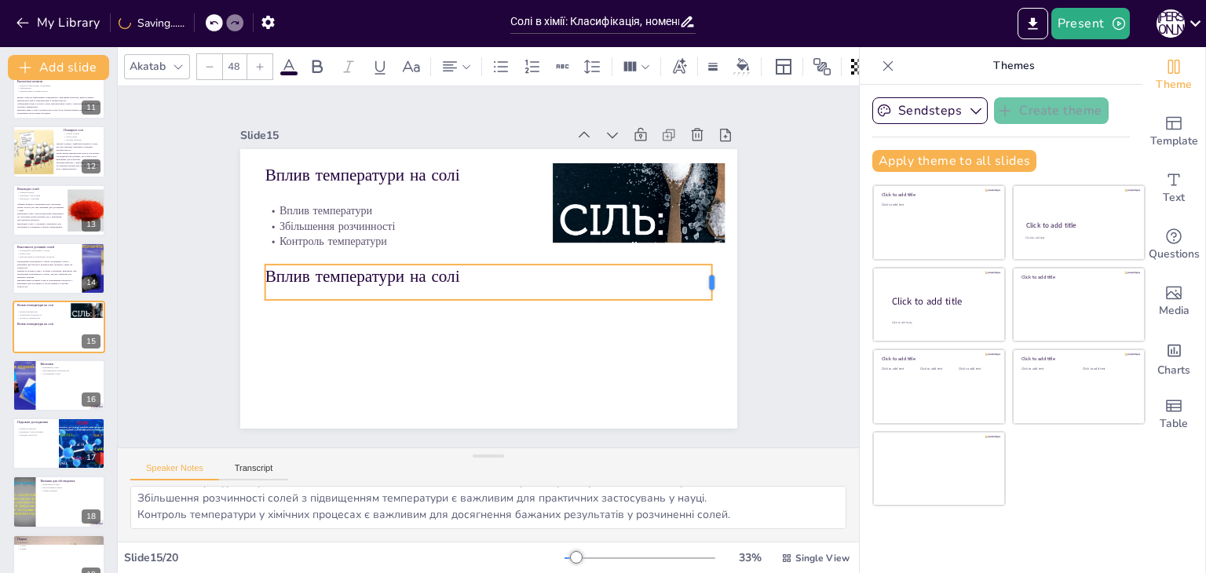
drag, startPoint x: 481, startPoint y: 275, endPoint x: 705, endPoint y: 278, distance: 223.8
click at [712, 278] on div at bounding box center [718, 282] width 13 height 35
drag, startPoint x: 137, startPoint y: 499, endPoint x: 733, endPoint y: 532, distance: 596.9
click at [733, 532] on div "Вплив температури на розчинність солей є важливим аспектом, який потрібно врахо…" at bounding box center [488, 514] width 741 height 56
click at [276, 275] on p "Вплив температури на солі" at bounding box center [489, 277] width 448 height 24
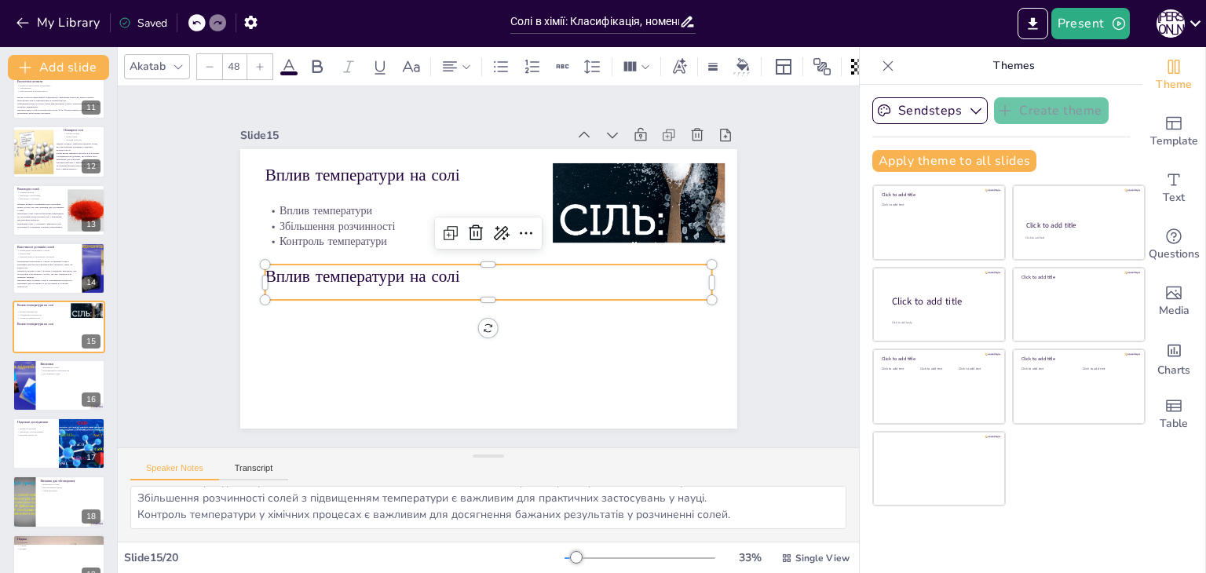
click at [276, 275] on p "Вплив температури на солі" at bounding box center [489, 277] width 448 height 24
type input "--"
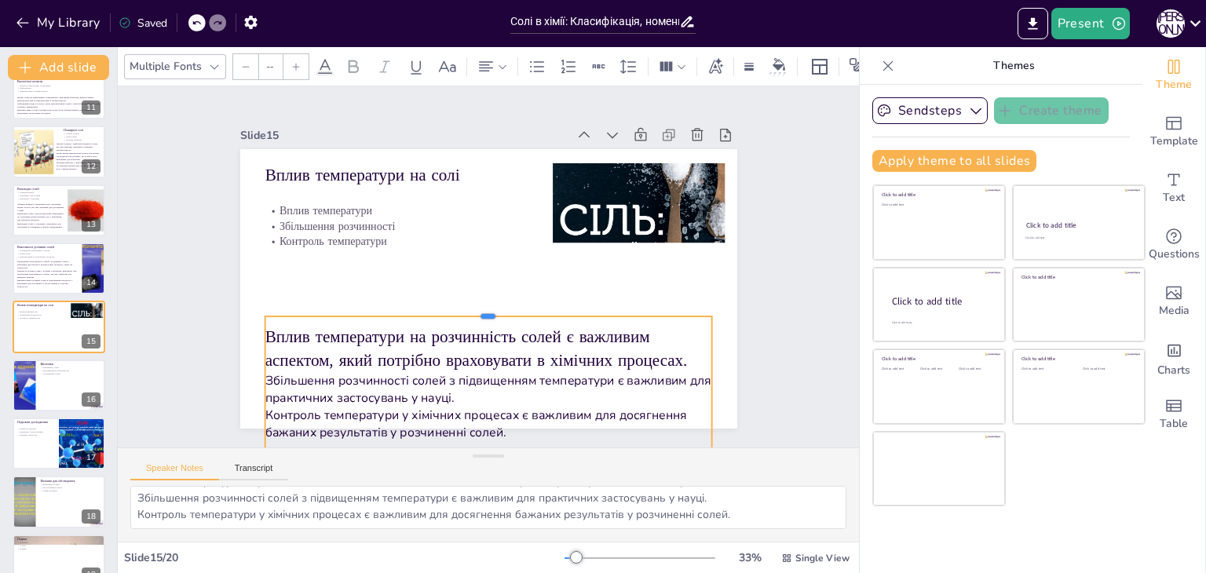
drag, startPoint x: 480, startPoint y: 257, endPoint x: 478, endPoint y: 309, distance: 51.8
click at [478, 309] on div at bounding box center [489, 310] width 448 height 13
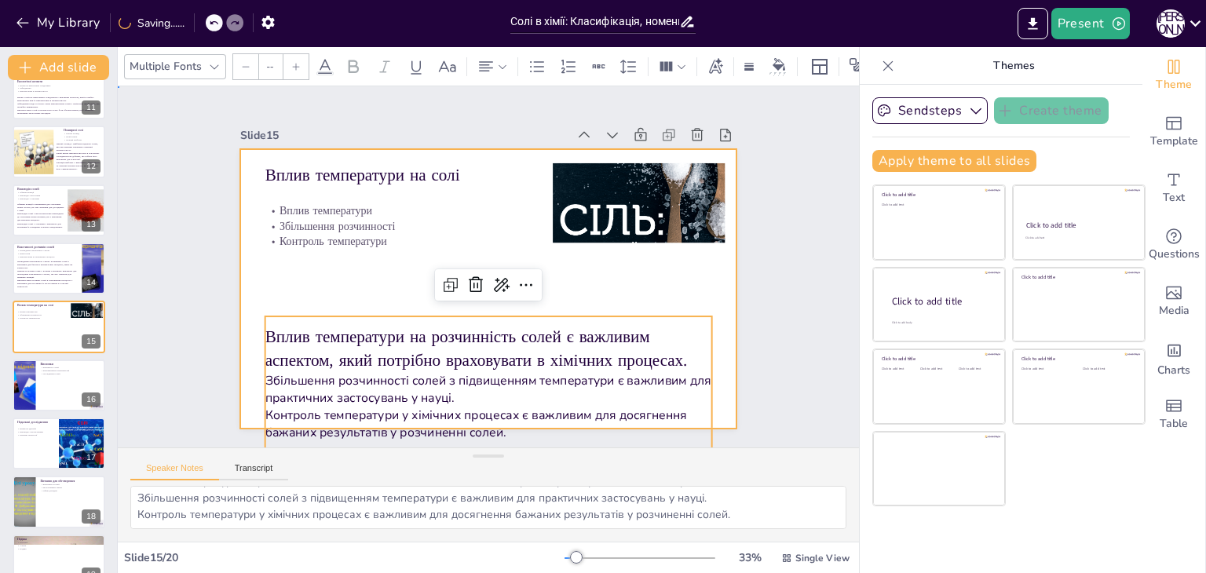
click at [337, 283] on div at bounding box center [488, 289] width 497 height 280
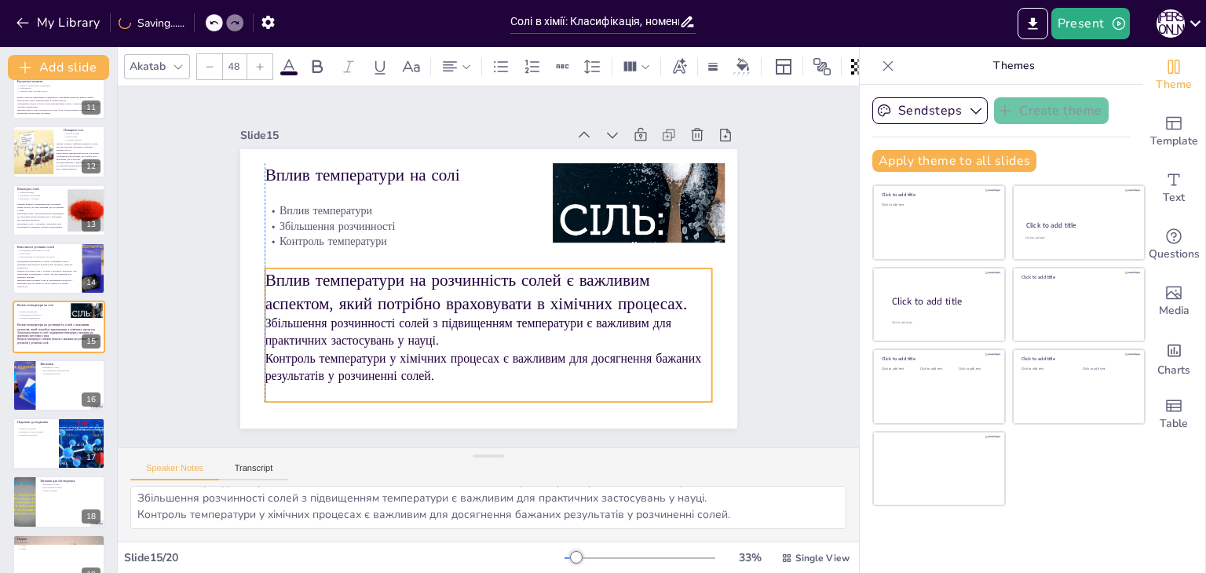
drag, startPoint x: 345, startPoint y: 341, endPoint x: 345, endPoint y: 293, distance: 47.9
click at [345, 293] on p "Вплив температури на розчинність солей є важливим аспектом, який потрібно врахо…" at bounding box center [489, 292] width 448 height 46
click at [207, 66] on div at bounding box center [209, 66] width 25 height 25
type input "--"
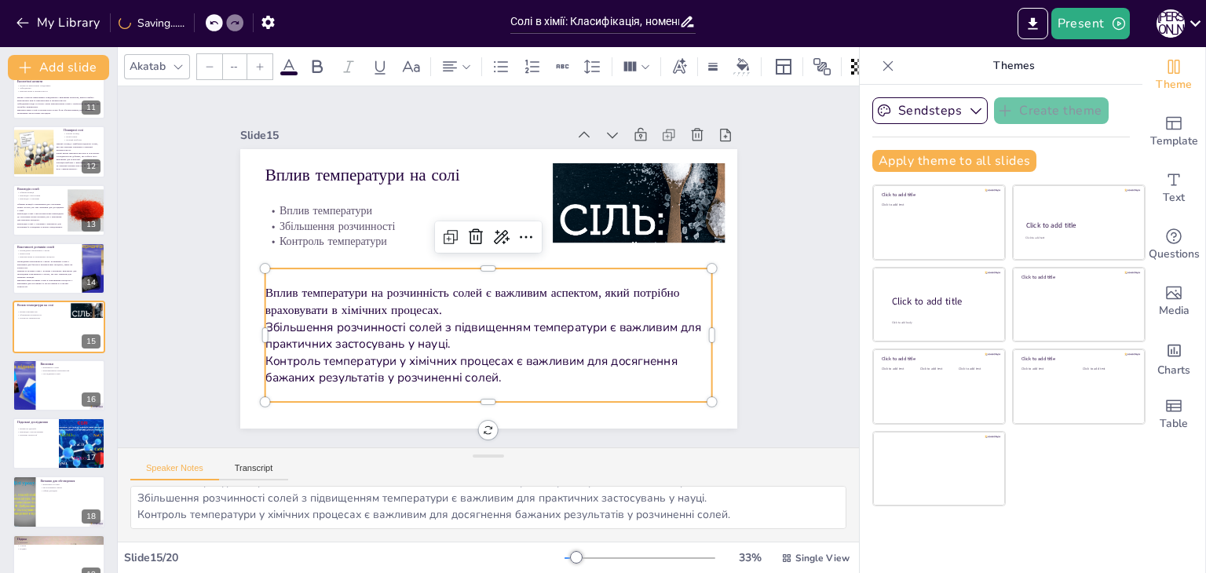
click at [202, 287] on div "Slide 1 Солі в хімії: Класифікація, номенклатура та властивості У цій презентац…" at bounding box center [488, 266] width 585 height 323
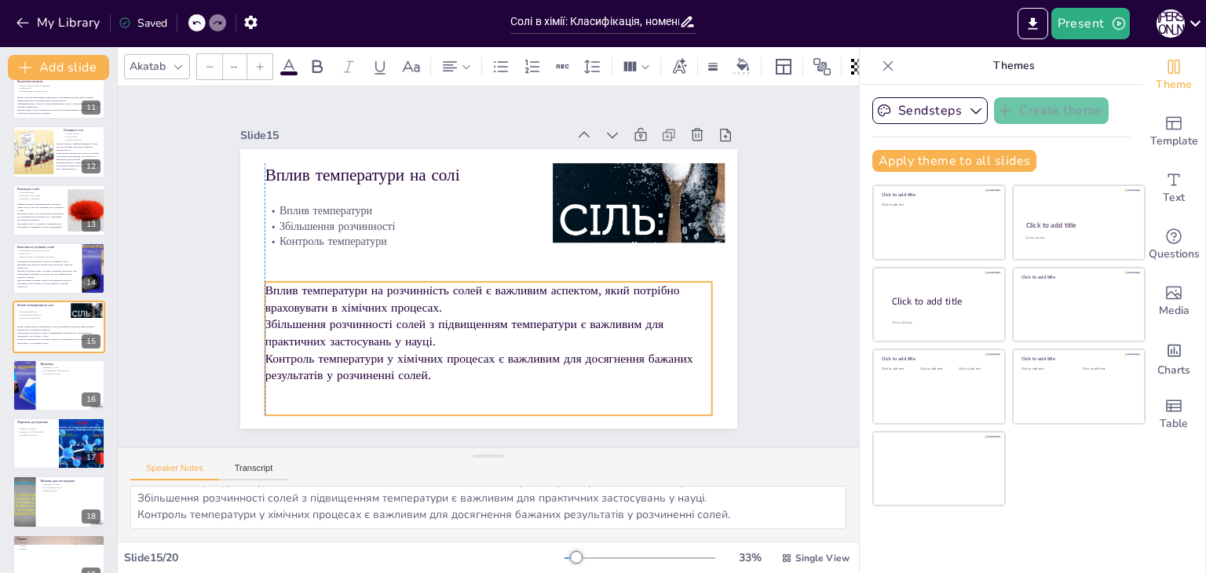
drag, startPoint x: 335, startPoint y: 296, endPoint x: 336, endPoint y: 309, distance: 13.4
click at [336, 309] on div "Вплив температури на розчинність солей є важливим аспектом, який потрібно врахо…" at bounding box center [489, 333] width 448 height 102
click at [196, 312] on div "Slide 1 Солі в хімії: Класифікація, номенклатура та властивості У цій презентац…" at bounding box center [488, 266] width 585 height 323
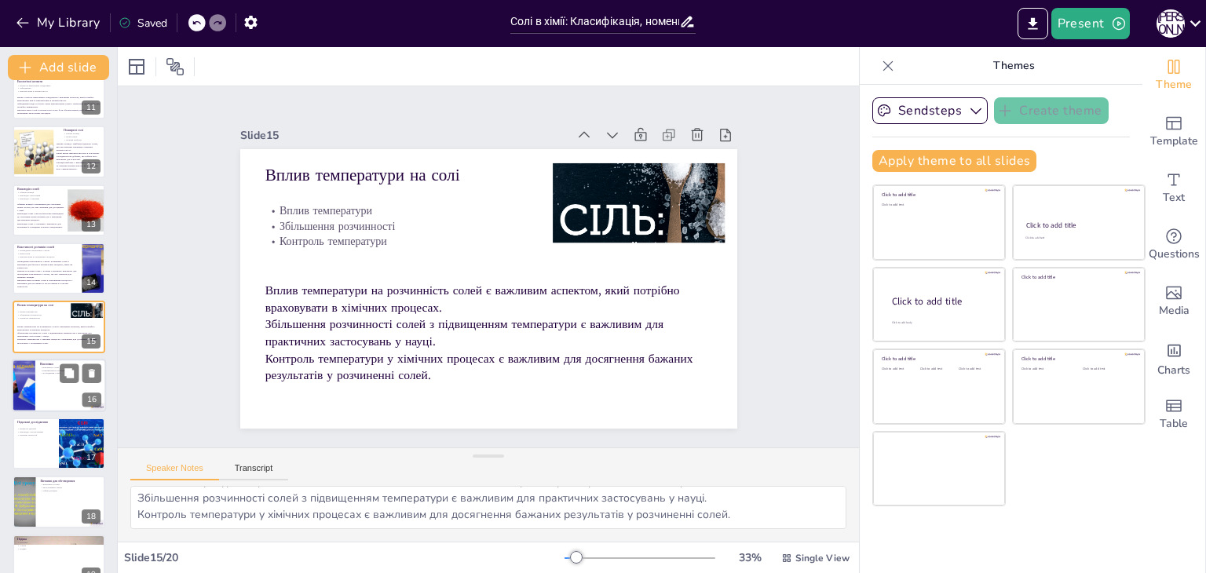
click at [48, 397] on div at bounding box center [59, 385] width 94 height 53
type textarea "Важливість солей у хімії не можна переоцінити, оскільки вони є основою багатьох…"
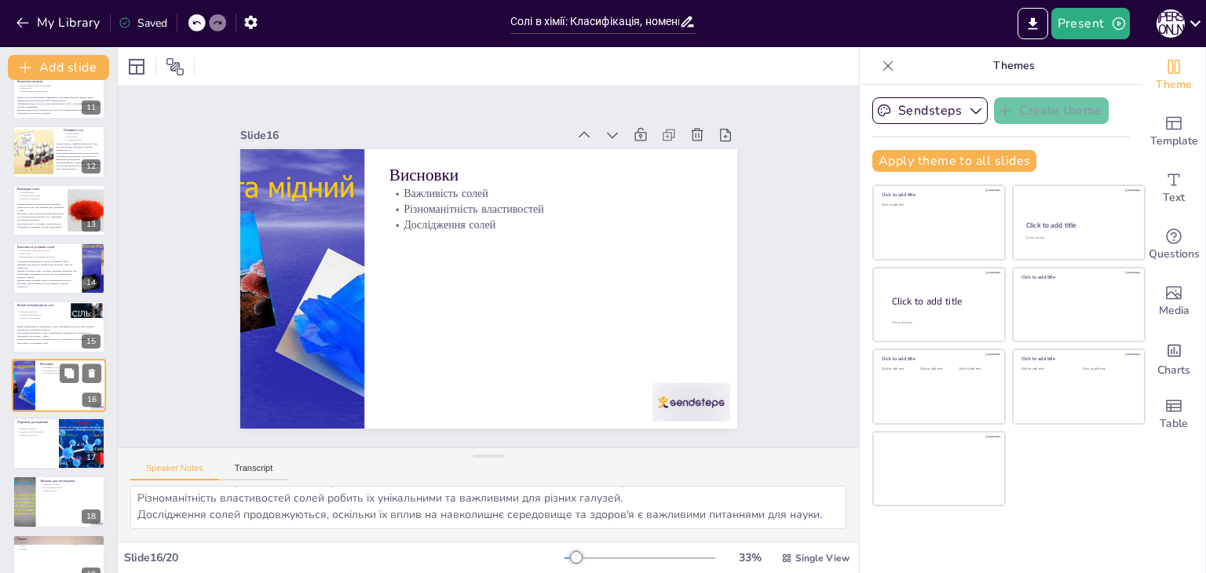
scroll to position [668, 0]
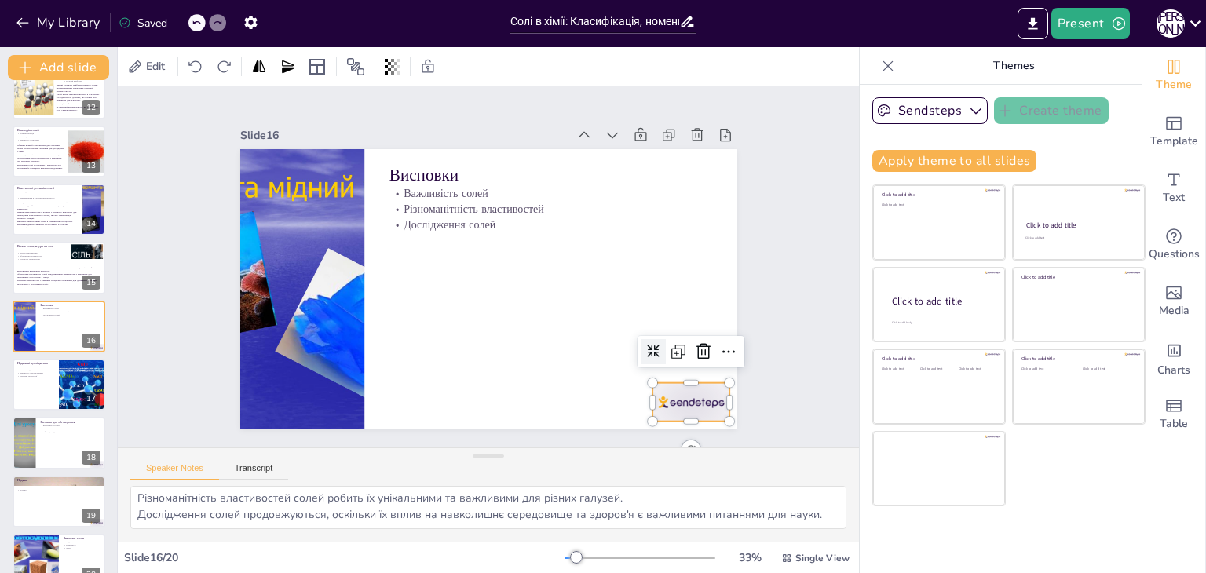
click at [691, 387] on div at bounding box center [691, 402] width 78 height 38
click at [694, 342] on icon at bounding box center [703, 351] width 19 height 19
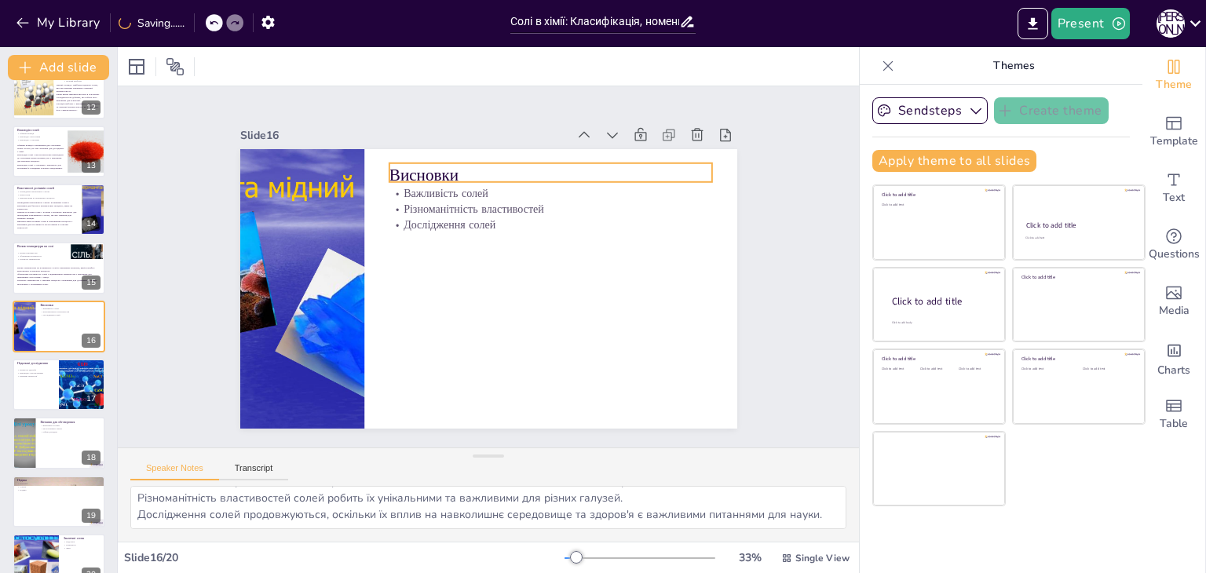
click at [408, 164] on p "Висновки" at bounding box center [550, 175] width 323 height 24
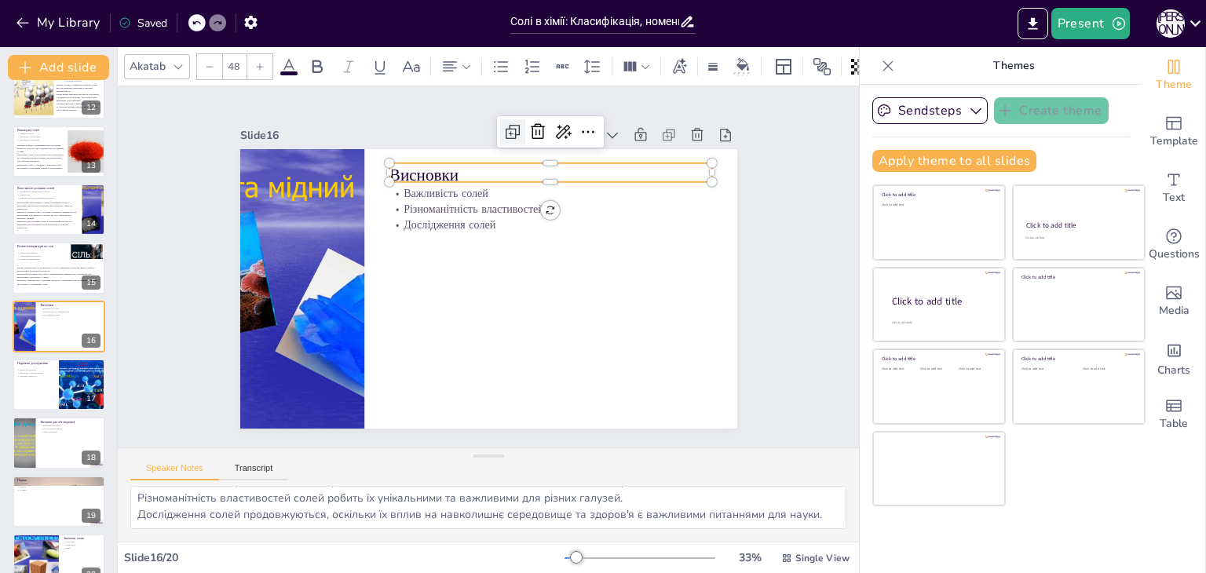
click at [503, 130] on icon at bounding box center [512, 131] width 19 height 19
type input "48"
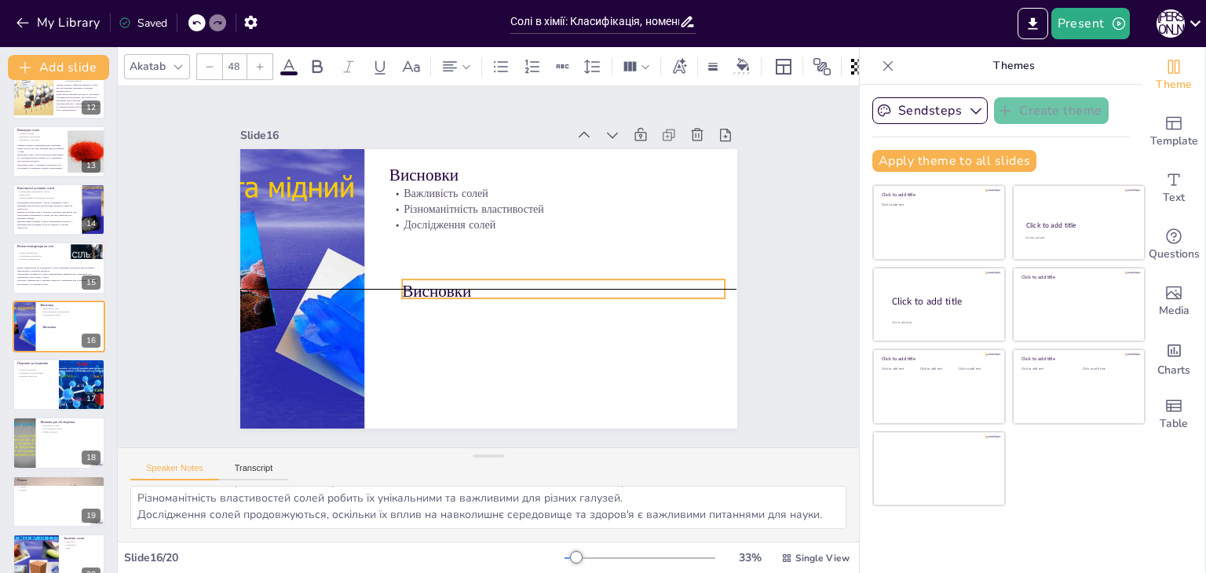
drag, startPoint x: 493, startPoint y: 170, endPoint x: 503, endPoint y: 284, distance: 115.1
click at [503, 284] on p "Висновки" at bounding box center [563, 292] width 323 height 24
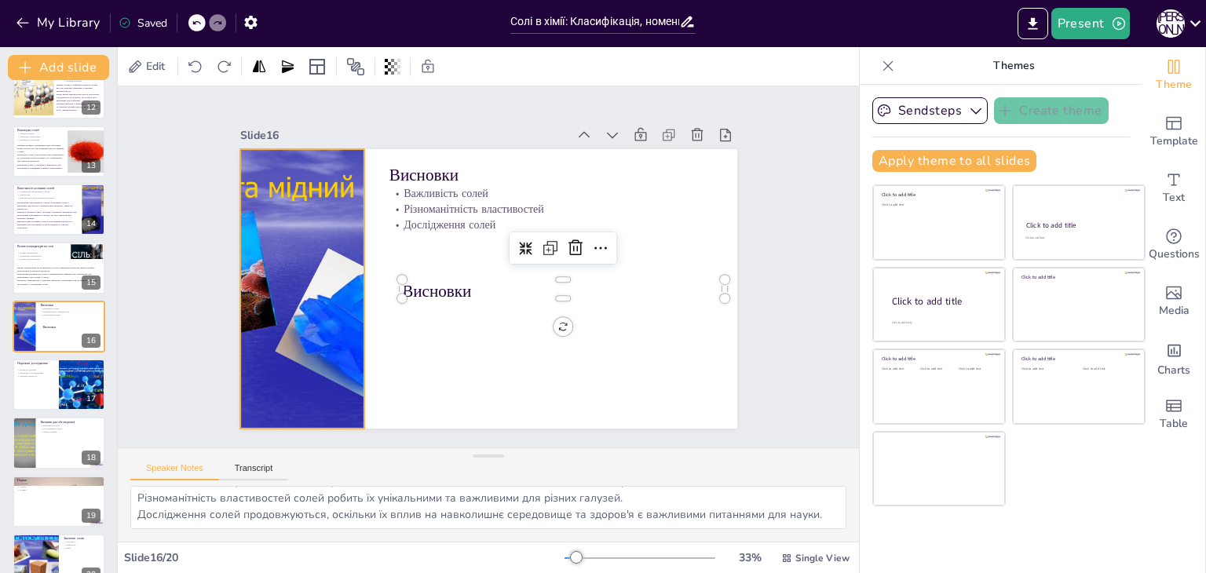
click at [314, 271] on div at bounding box center [301, 289] width 373 height 280
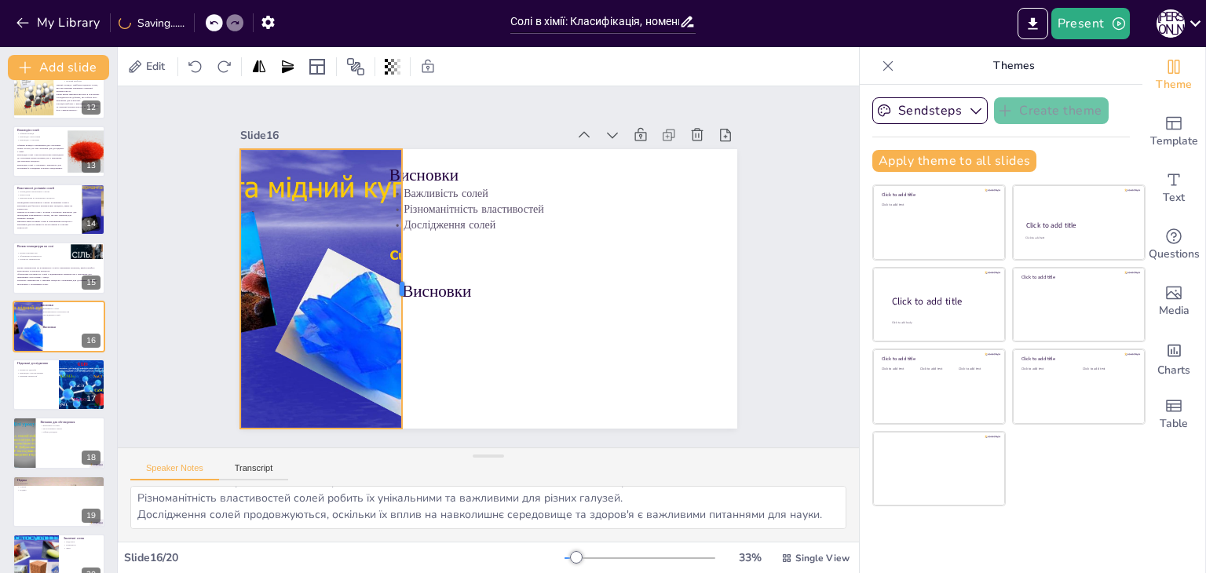
drag, startPoint x: 352, startPoint y: 278, endPoint x: 389, endPoint y: 301, distance: 44.0
click at [389, 301] on div at bounding box center [414, 230] width 196 height 216
click at [318, 426] on div at bounding box center [321, 432] width 162 height 13
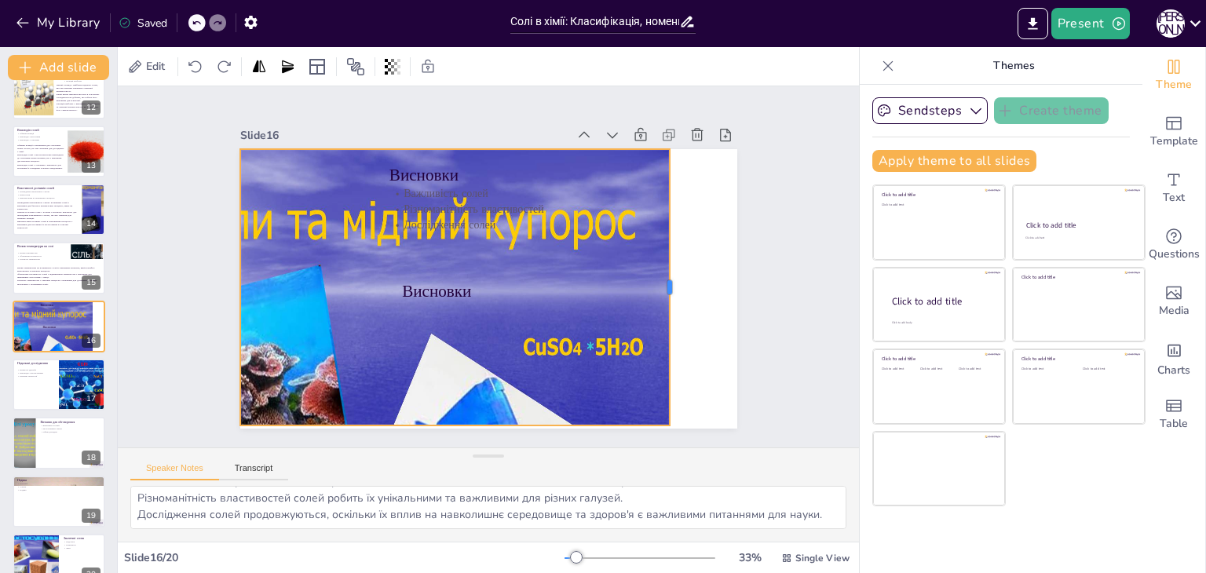
drag, startPoint x: 393, startPoint y: 280, endPoint x: 660, endPoint y: 337, distance: 273.6
click at [670, 337] on div at bounding box center [676, 287] width 13 height 276
click at [663, 145] on div at bounding box center [669, 149] width 13 height 13
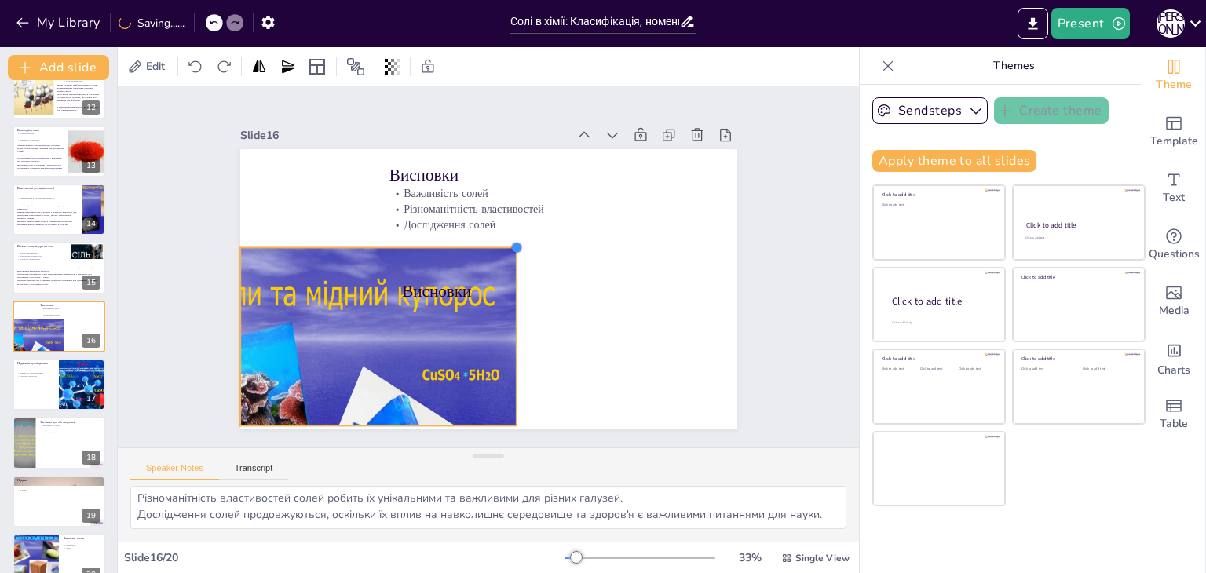
drag, startPoint x: 655, startPoint y: 148, endPoint x: 502, endPoint y: 277, distance: 200.6
click at [502, 277] on div "Висновки Важливість солей Різноманітність властивостей Дослідження солей Виснов…" at bounding box center [488, 289] width 497 height 280
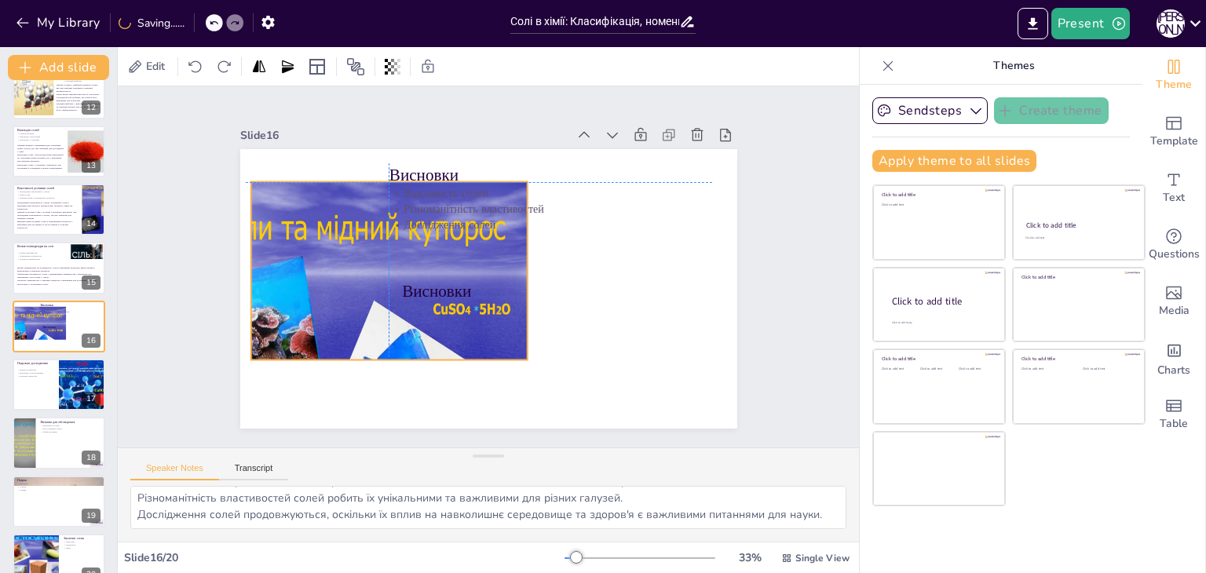
drag, startPoint x: 370, startPoint y: 342, endPoint x: 375, endPoint y: 273, distance: 69.3
click at [375, 273] on div at bounding box center [348, 349] width 356 height 335
drag, startPoint x: 515, startPoint y: 261, endPoint x: 509, endPoint y: 289, distance: 28.2
click at [521, 289] on div at bounding box center [527, 271] width 13 height 178
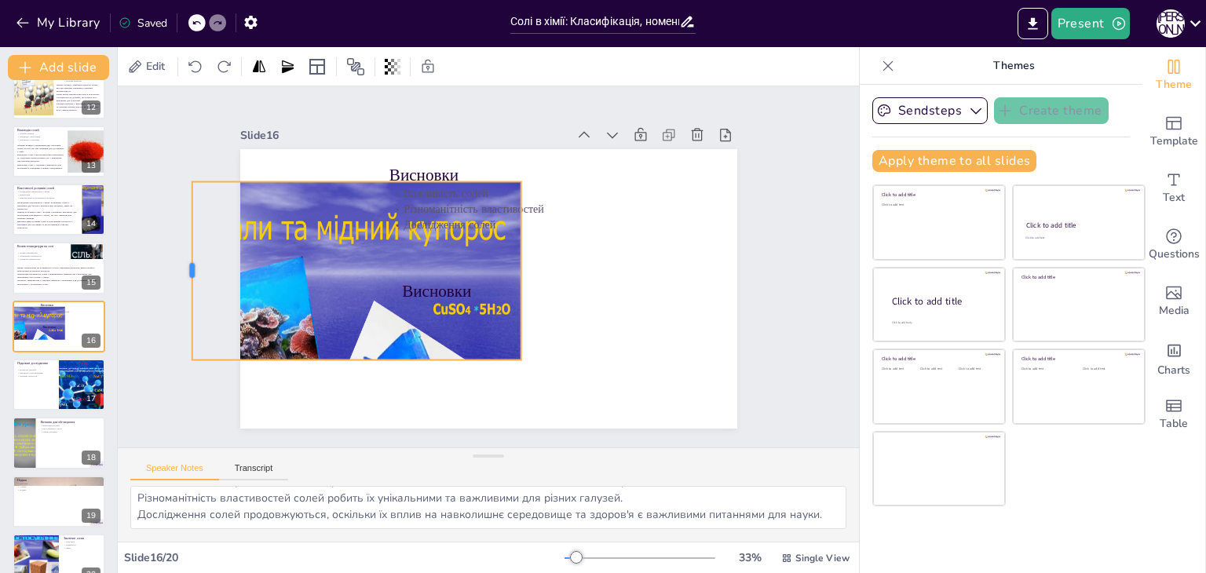
drag, startPoint x: 235, startPoint y: 265, endPoint x: 176, endPoint y: 282, distance: 61.4
click at [179, 282] on div at bounding box center [185, 271] width 13 height 178
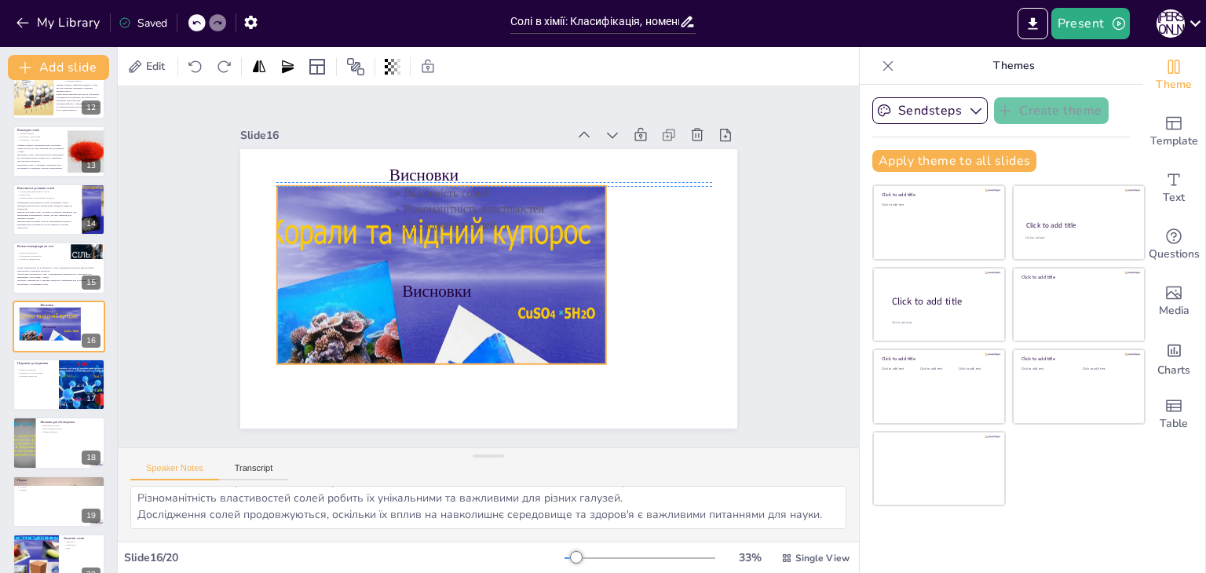
drag, startPoint x: 276, startPoint y: 274, endPoint x: 361, endPoint y: 274, distance: 84.8
click at [361, 274] on div at bounding box center [433, 353] width 356 height 335
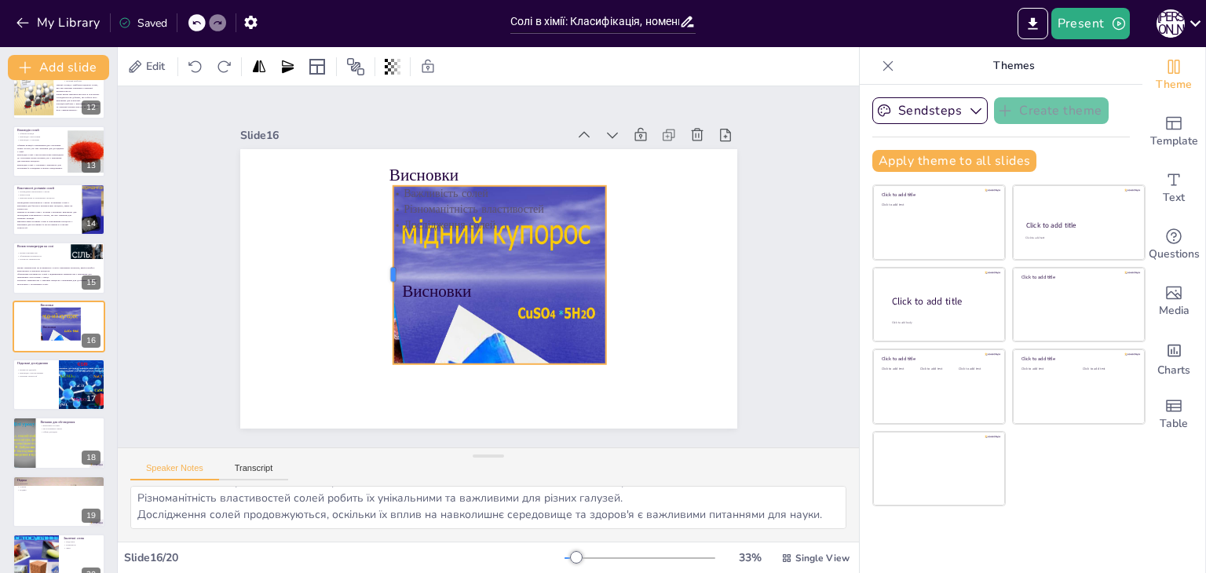
drag, startPoint x: 264, startPoint y: 271, endPoint x: 380, endPoint y: 274, distance: 116.2
click at [380, 274] on div at bounding box center [386, 275] width 13 height 178
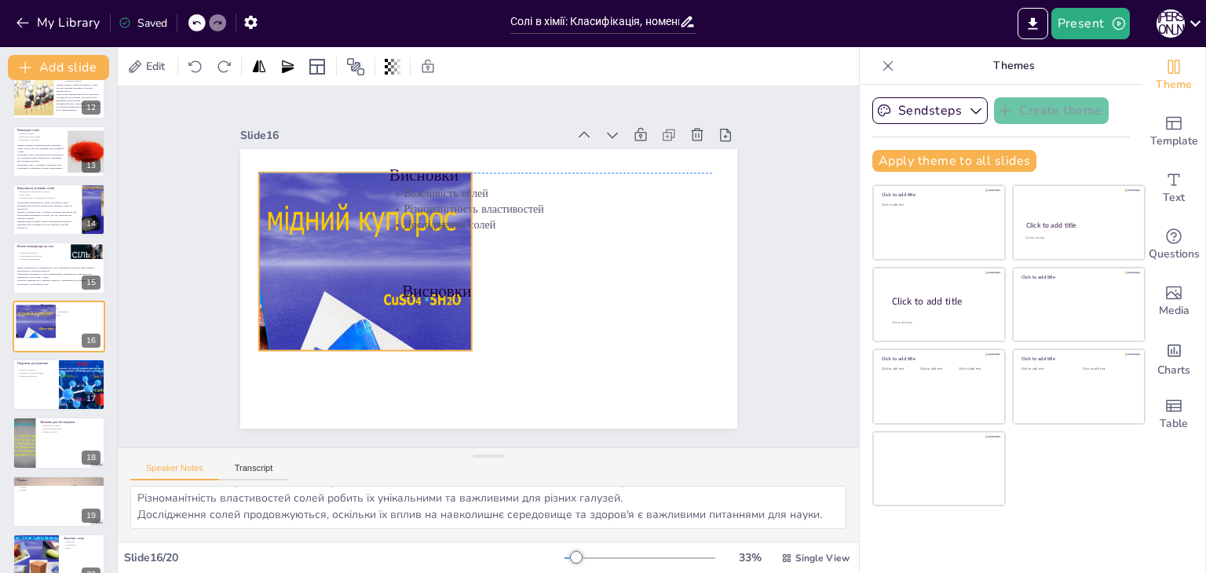
drag, startPoint x: 407, startPoint y: 325, endPoint x: 272, endPoint y: 311, distance: 135.0
click at [272, 311] on div at bounding box center [299, 340] width 356 height 335
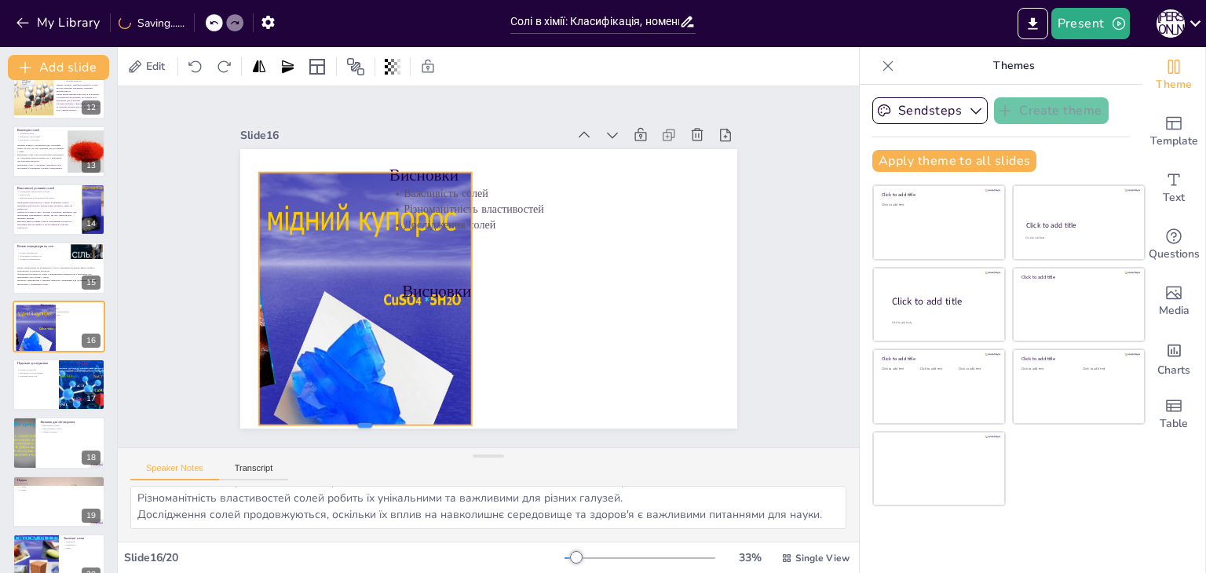
drag, startPoint x: 352, startPoint y: 349, endPoint x: 359, endPoint y: 424, distance: 74.9
click at [359, 425] on div at bounding box center [364, 431] width 213 height 13
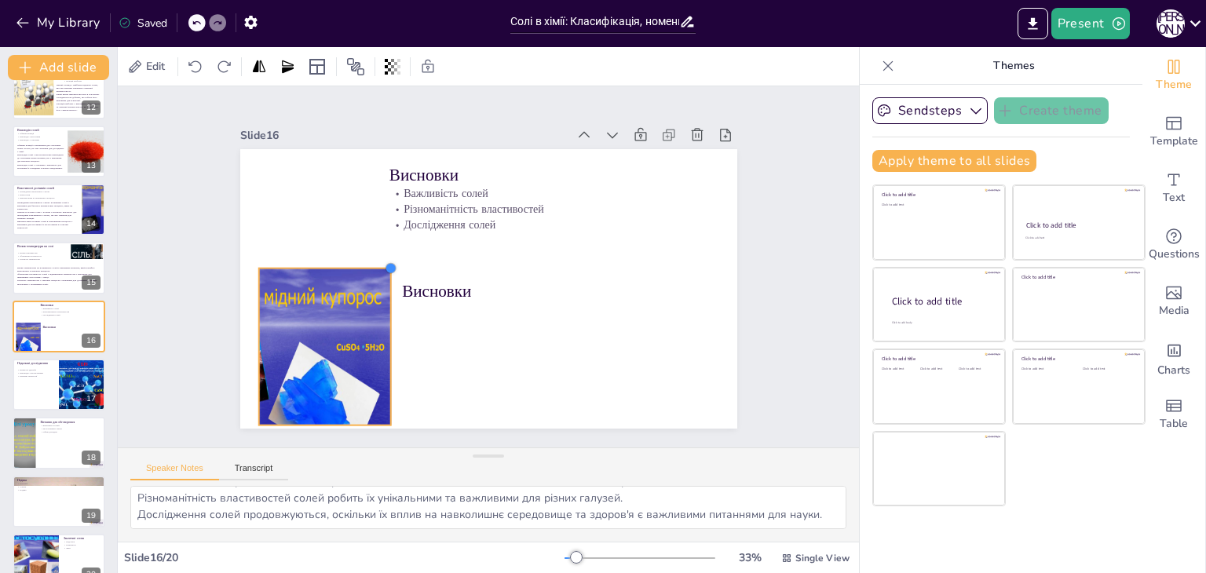
drag, startPoint x: 459, startPoint y: 167, endPoint x: 378, endPoint y: 263, distance: 125.4
click at [385, 263] on div at bounding box center [391, 268] width 13 height 13
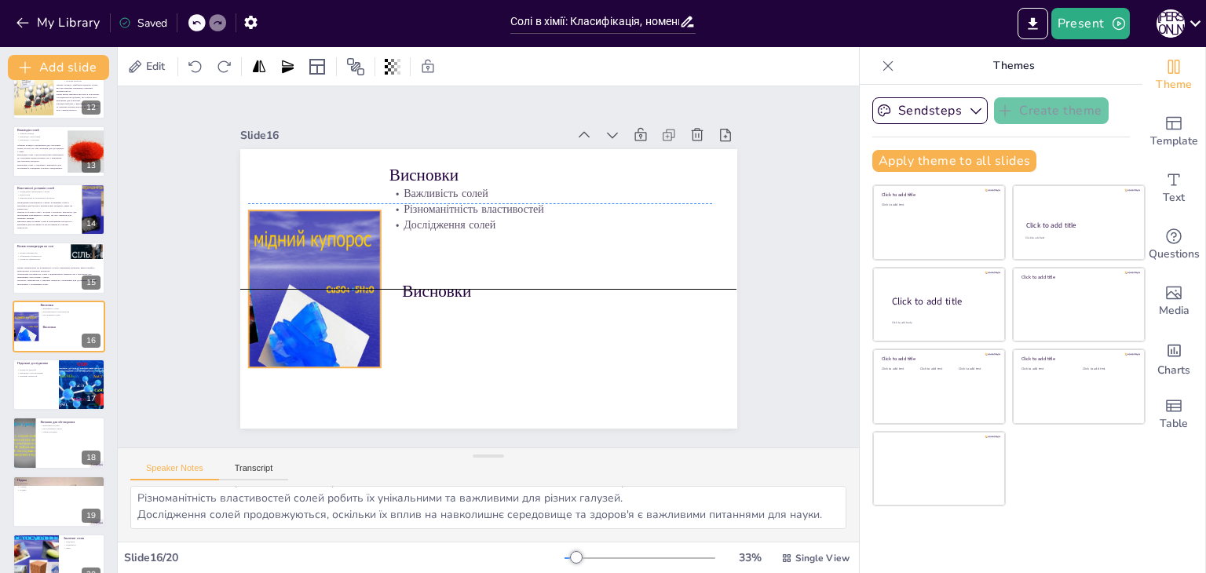
drag, startPoint x: 332, startPoint y: 307, endPoint x: 322, endPoint y: 246, distance: 62.1
click at [322, 246] on div at bounding box center [273, 314] width 221 height 208
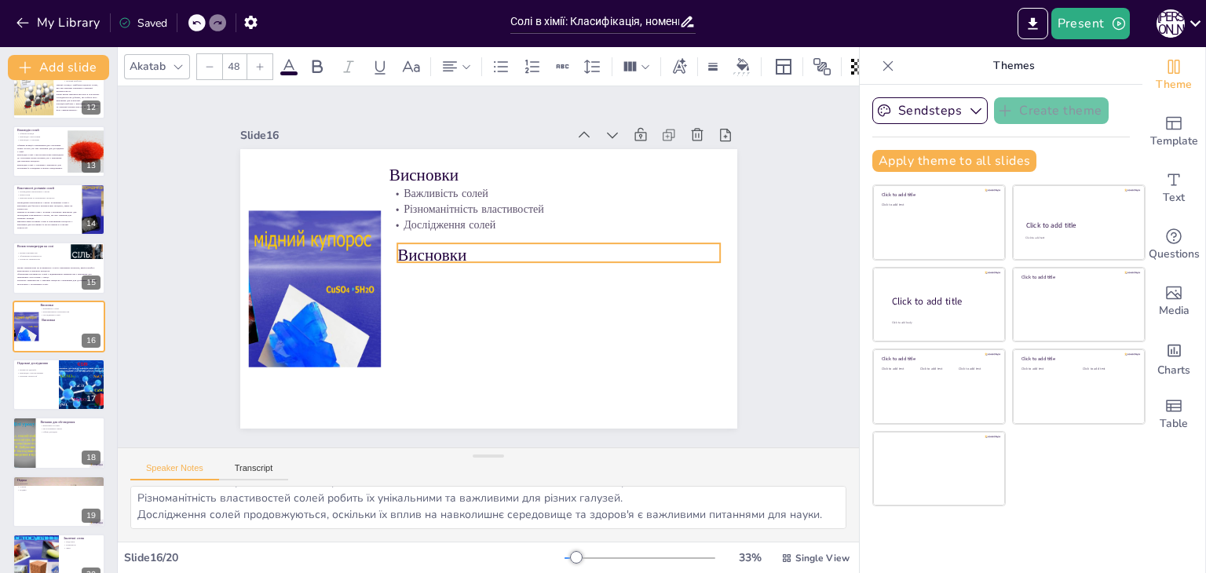
drag, startPoint x: 435, startPoint y: 277, endPoint x: 430, endPoint y: 241, distance: 36.4
click at [430, 243] on p "Висновки" at bounding box center [558, 255] width 323 height 24
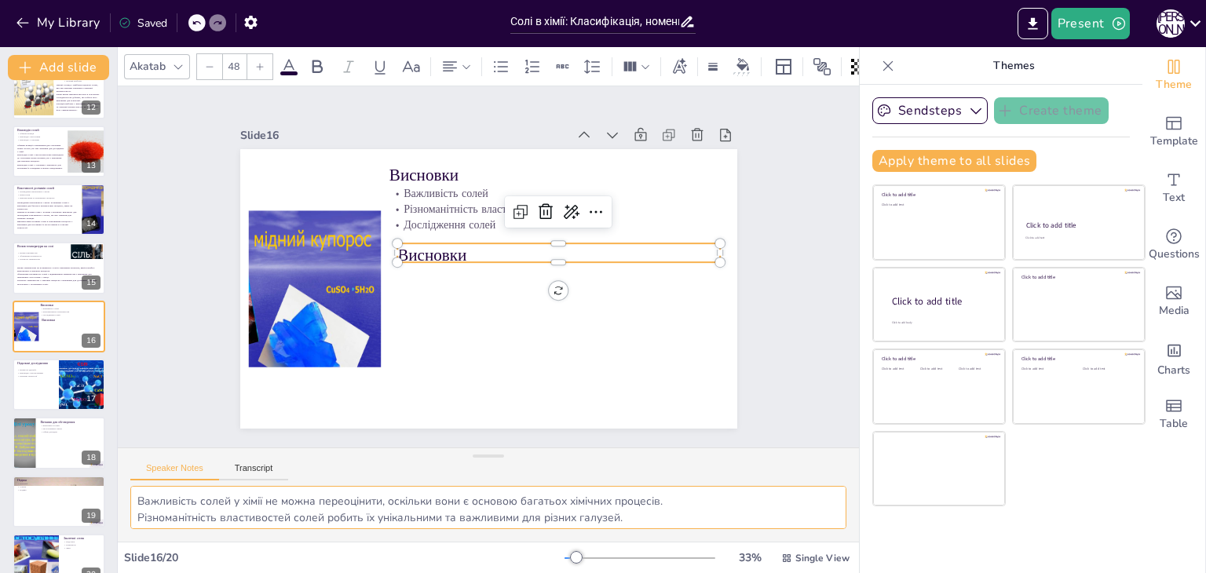
scroll to position [36, 0]
drag, startPoint x: 137, startPoint y: 497, endPoint x: 283, endPoint y: 575, distance: 165.4
click at [283, 572] on html "My Library Saved Солі в хімії: Класифікація, номенклатура та властивості Presen…" at bounding box center [603, 286] width 1206 height 573
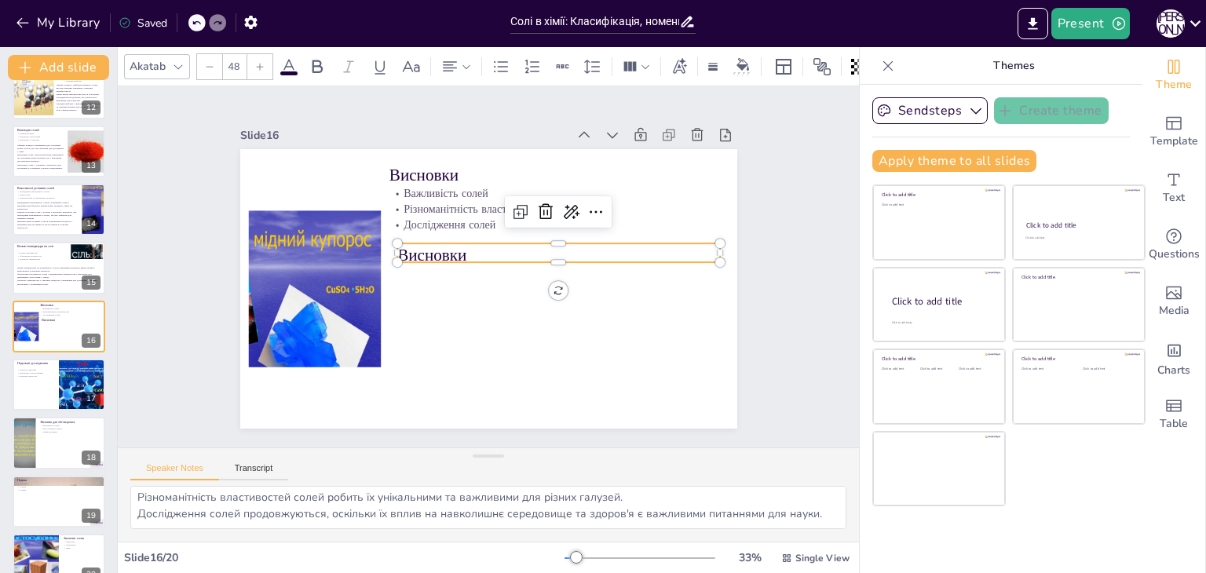
click at [459, 249] on p "Висновки" at bounding box center [533, 321] width 181 height 291
click at [459, 249] on p "Висновки" at bounding box center [558, 255] width 323 height 24
click at [459, 249] on p "Висновки" at bounding box center [558, 253] width 323 height 24
type input "--"
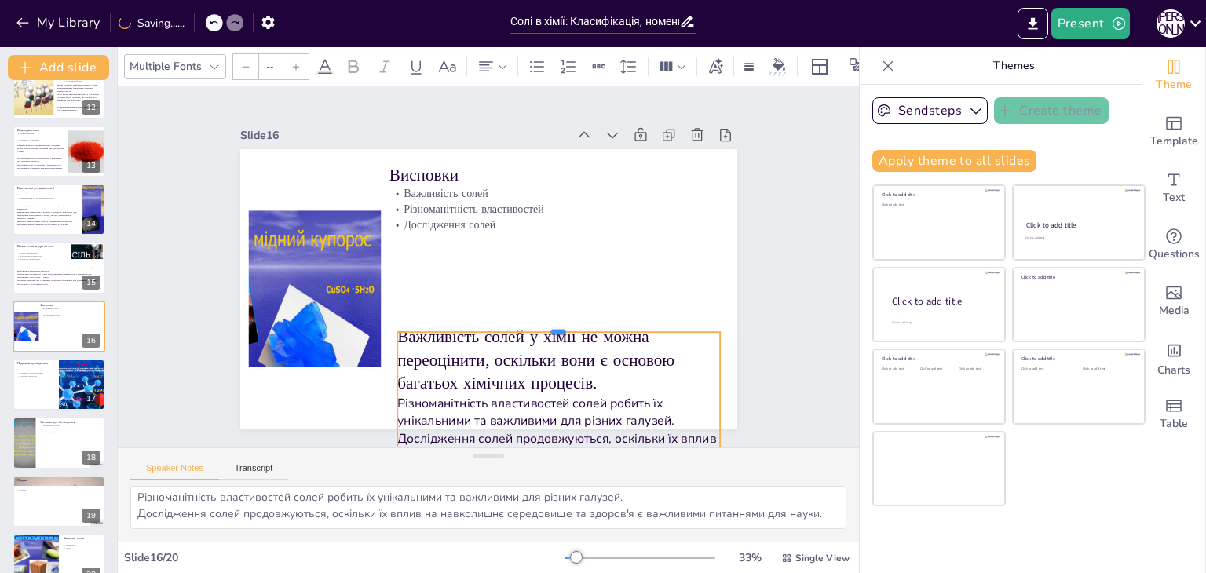
drag, startPoint x: 550, startPoint y: 236, endPoint x: 550, endPoint y: 325, distance: 88.7
click at [550, 325] on div at bounding box center [552, 333] width 323 height 46
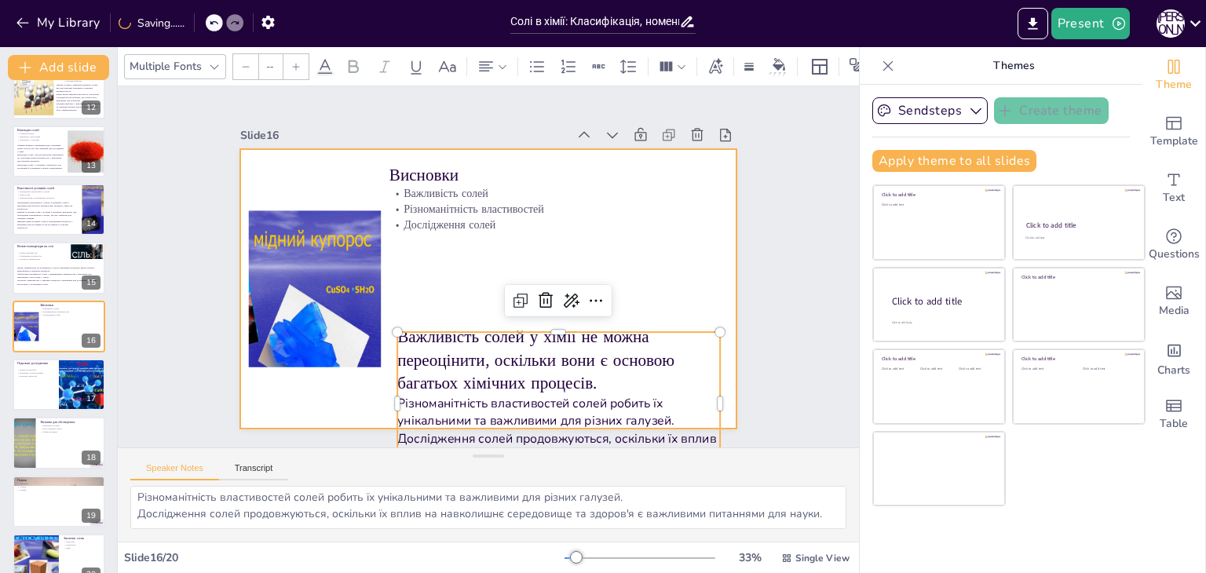
click at [463, 283] on div at bounding box center [488, 289] width 497 height 280
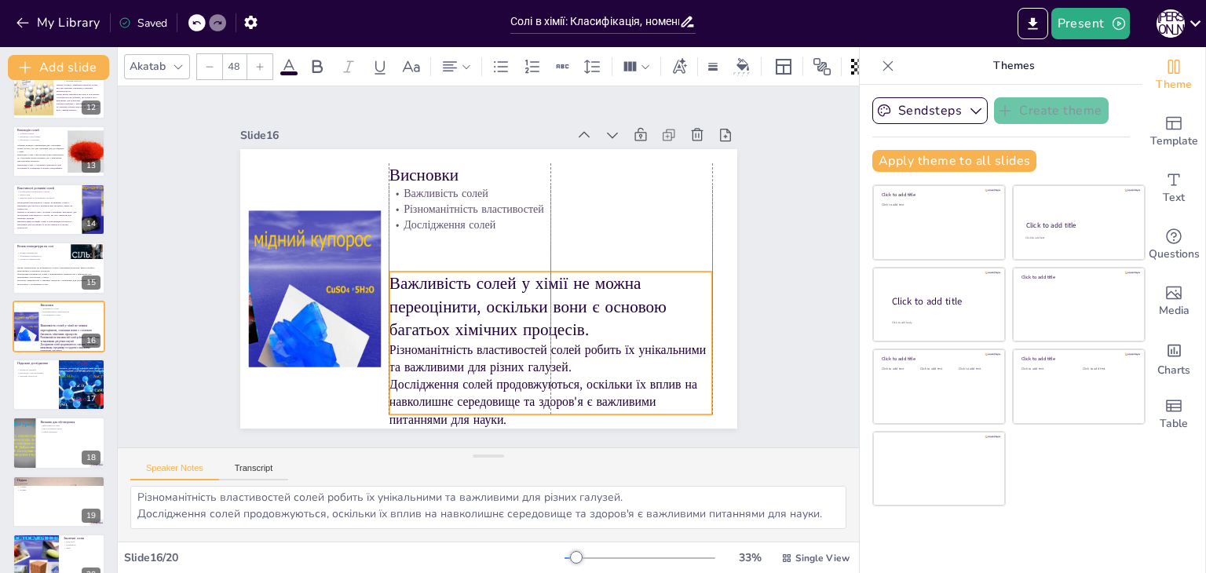
drag, startPoint x: 467, startPoint y: 366, endPoint x: 464, endPoint y: 305, distance: 60.5
click at [464, 305] on p "Важливість солей у хімії не можна переоцінити, оскільки вони є основою багатьох…" at bounding box center [528, 328] width 323 height 195
click at [199, 54] on div at bounding box center [209, 66] width 25 height 25
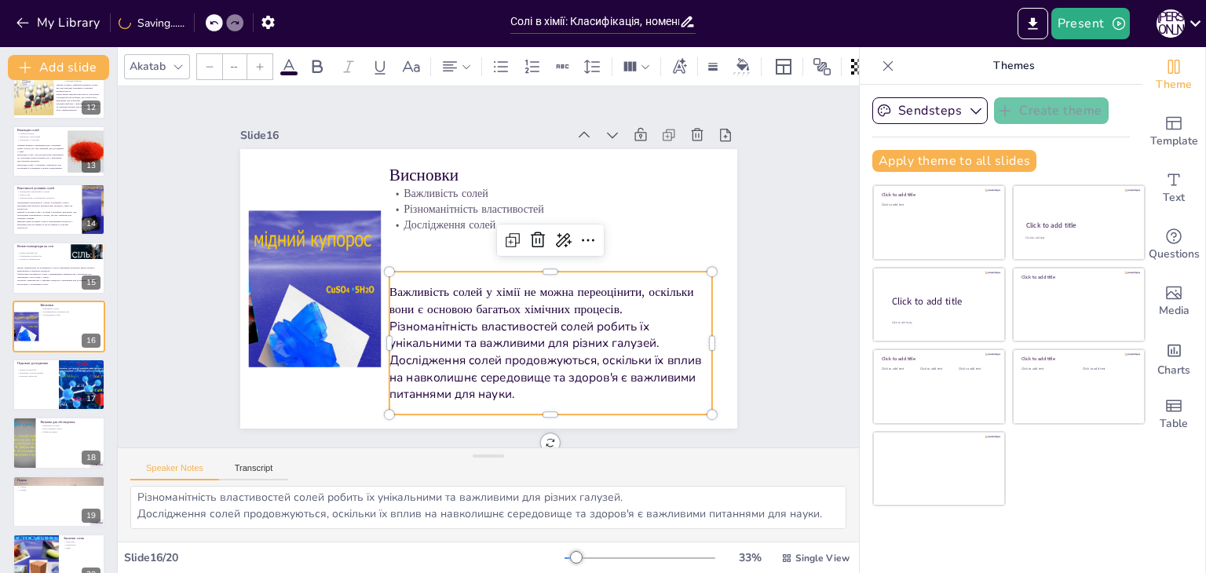
type input "NaN"
click at [448, 318] on p "Різноманітність властивостей солей робить їх унікальними та важливими для різни…" at bounding box center [543, 341] width 325 height 68
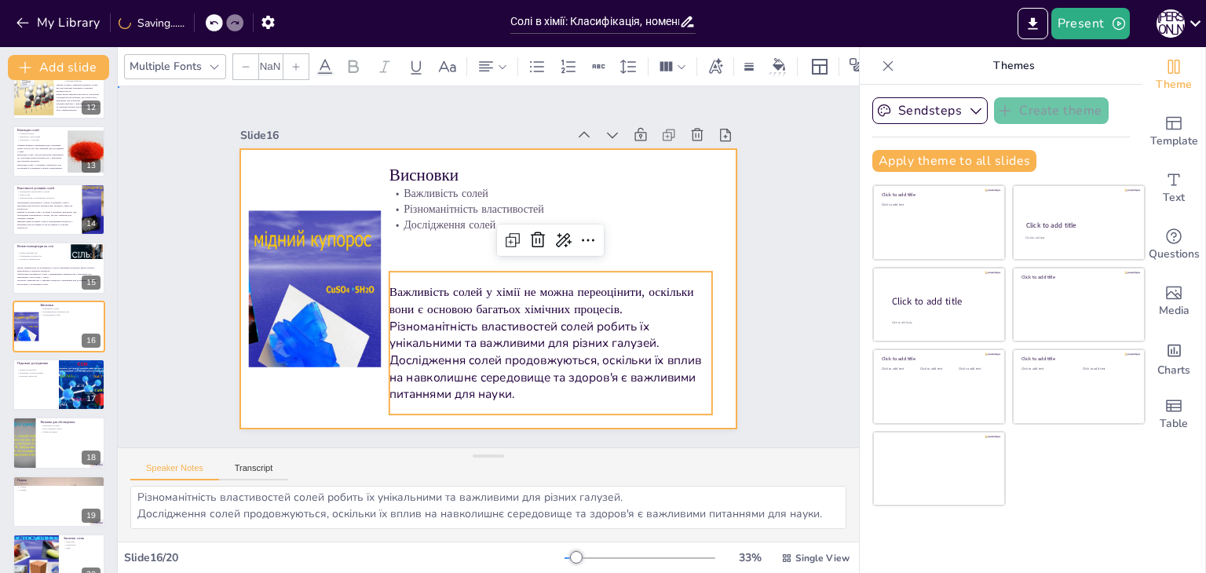
click at [421, 242] on div at bounding box center [468, 276] width 458 height 568
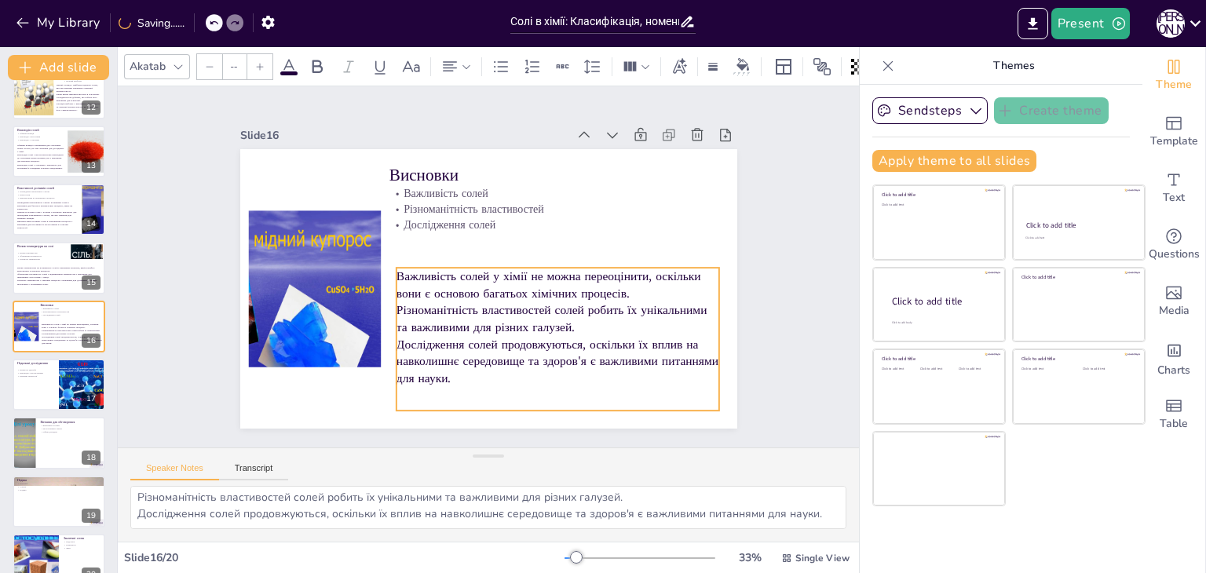
drag, startPoint x: 435, startPoint y: 317, endPoint x: 442, endPoint y: 313, distance: 8.1
click at [442, 313] on p "Різноманітність властивостей солей робить їх унікальними та важливими для різни…" at bounding box center [486, 353] width 217 height 281
click at [810, 208] on div "Slide 1 Солі в хімії: Класифікація, номенклатура та властивості У цій презентац…" at bounding box center [488, 266] width 741 height 361
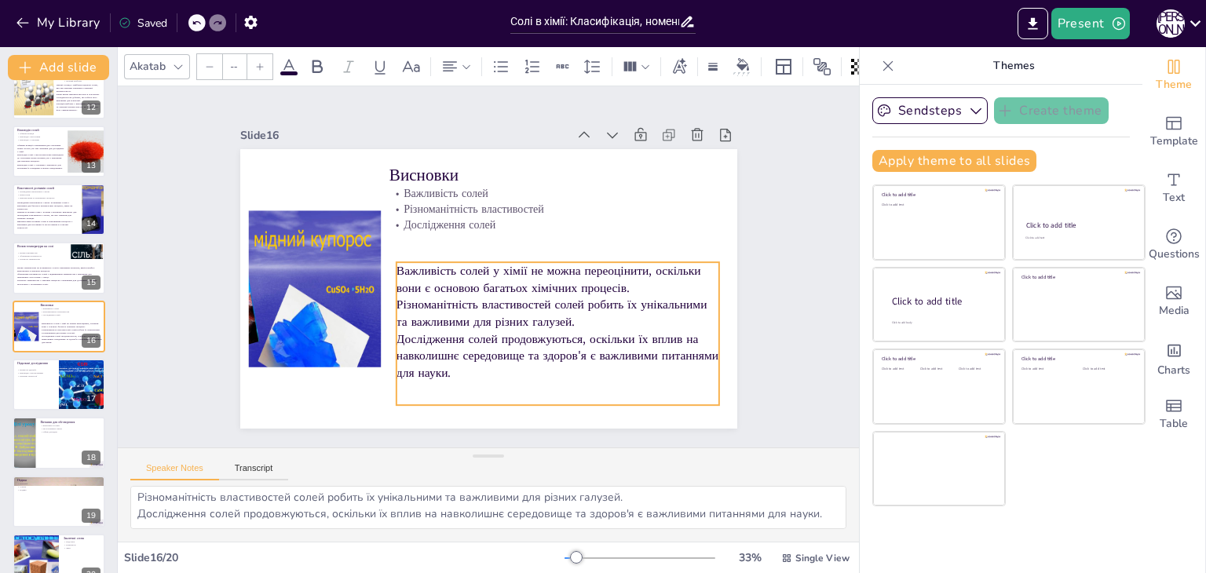
click at [559, 319] on p "Різноманітність властивостей солей робить їх унікальними та важливими для різни…" at bounding box center [557, 314] width 323 height 34
click at [761, 248] on div "Slide 1 Солі в хімії: Класифікація, номенклатура та властивості У цій презентац…" at bounding box center [489, 266] width 616 height 383
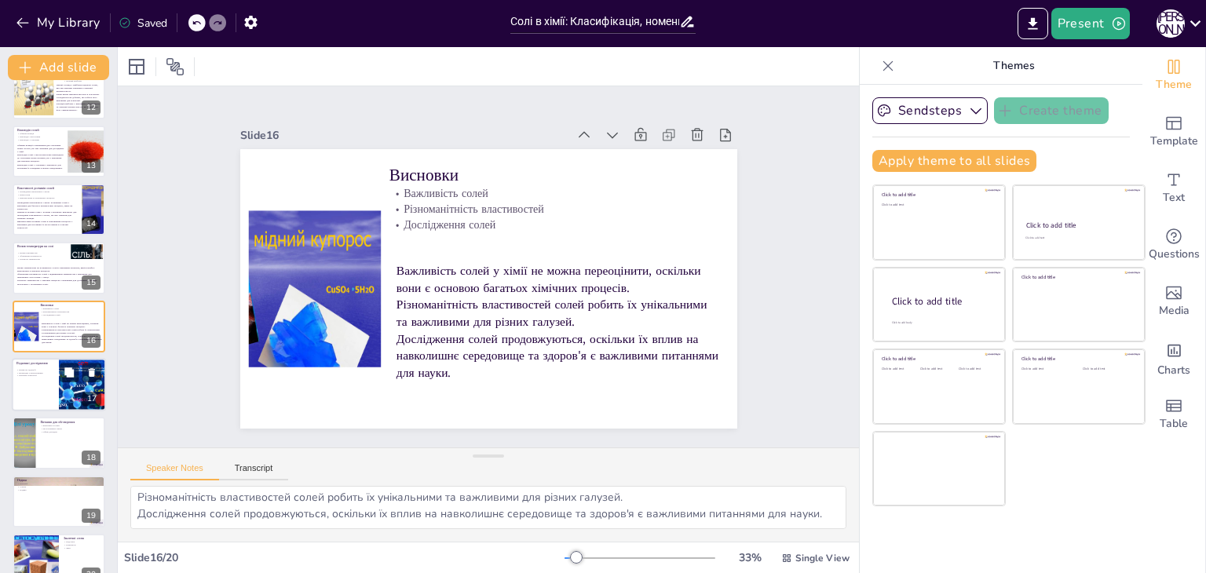
click at [32, 397] on div at bounding box center [59, 384] width 94 height 53
type textarea "Вплив солей на здоров'я є важливим аспектом, який потрібно враховувати при їх в…"
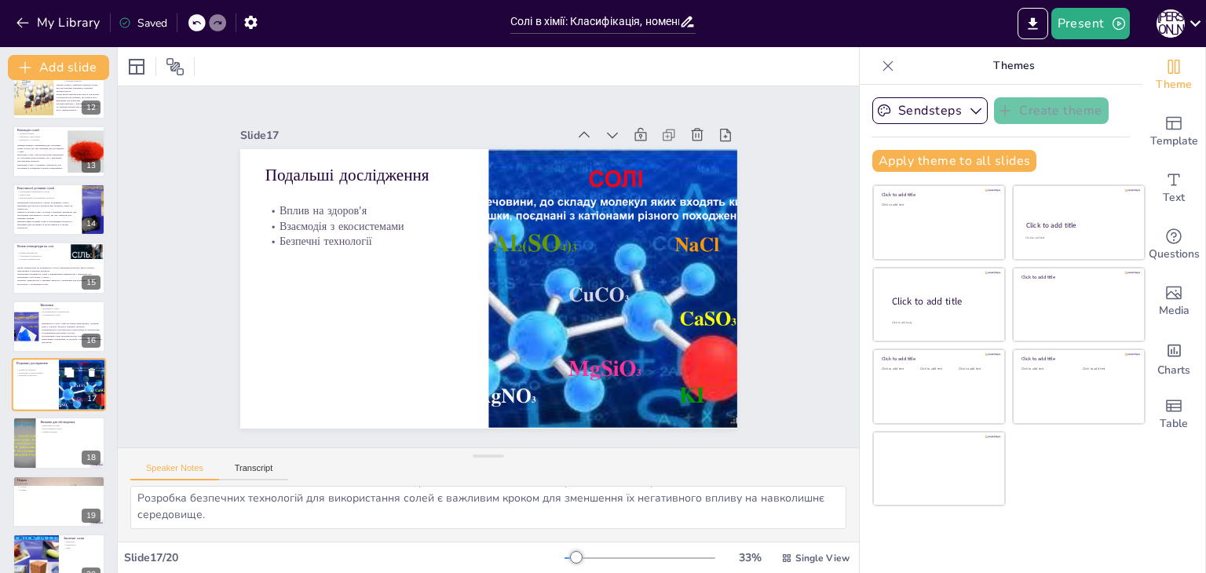
scroll to position [693, 0]
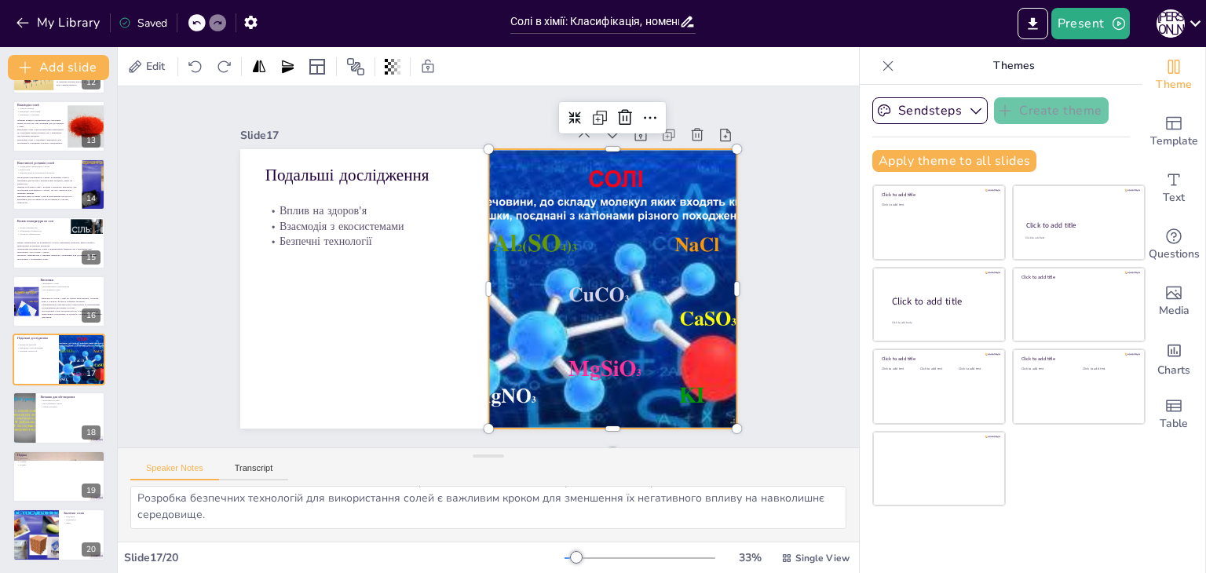
click at [585, 243] on div at bounding box center [519, 390] width 407 height 454
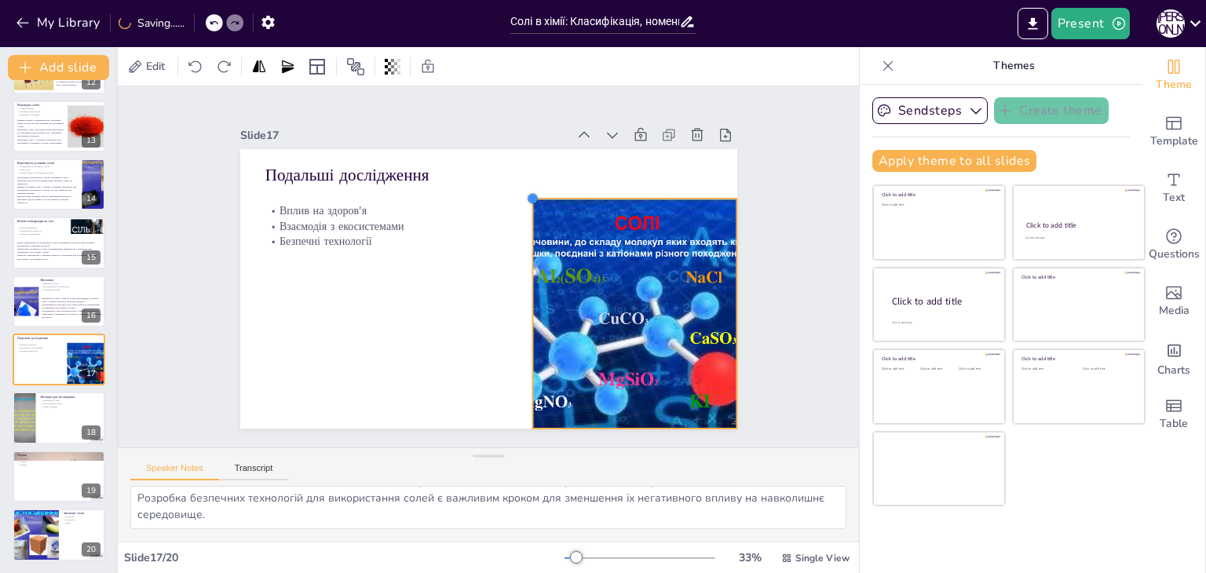
drag, startPoint x: 481, startPoint y: 141, endPoint x: 524, endPoint y: 278, distance: 143.5
click at [524, 278] on div "Подальші дослідження Вплив на здоров'я Взаємодія з екосистемами Безпечні технол…" at bounding box center [488, 289] width 497 height 280
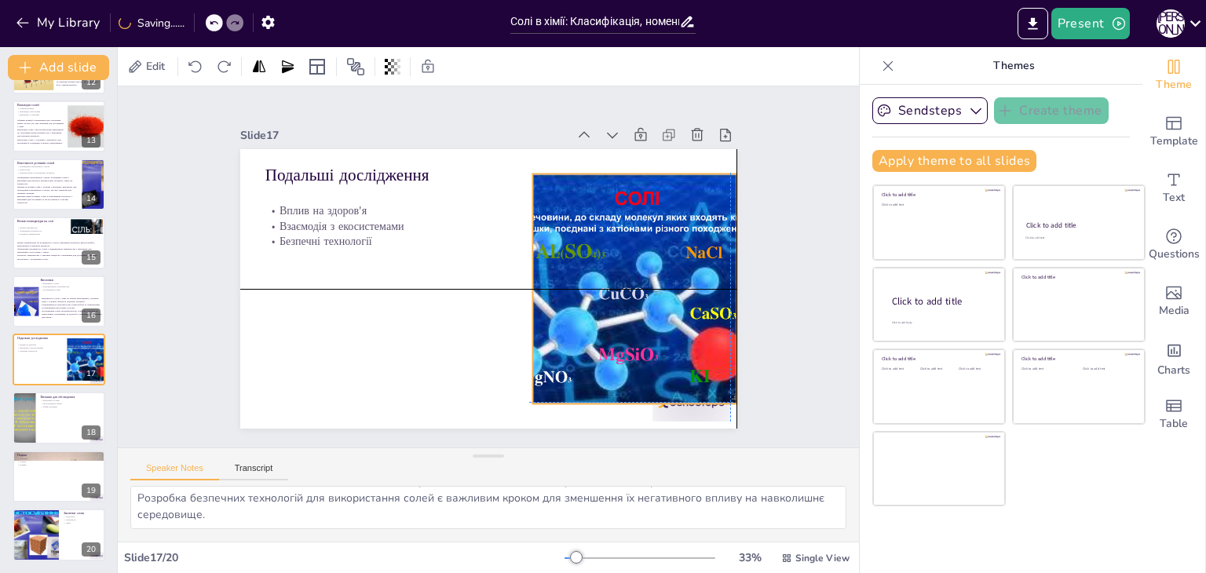
drag, startPoint x: 623, startPoint y: 312, endPoint x: 620, endPoint y: 287, distance: 26.1
click at [620, 287] on div at bounding box center [634, 289] width 307 height 230
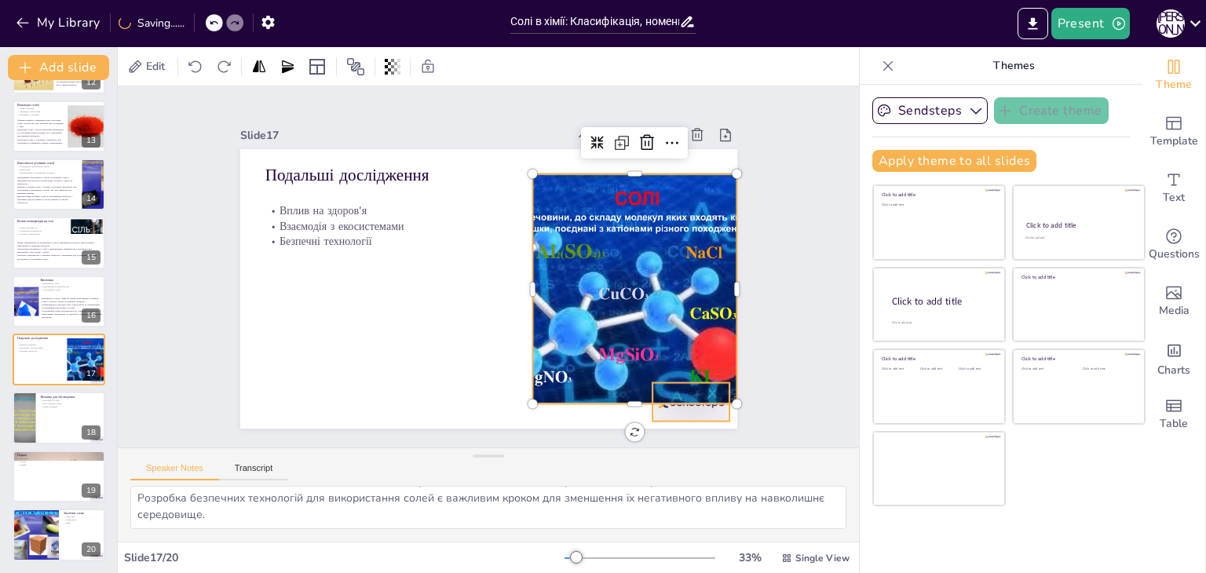
click at [685, 412] on div at bounding box center [676, 423] width 82 height 46
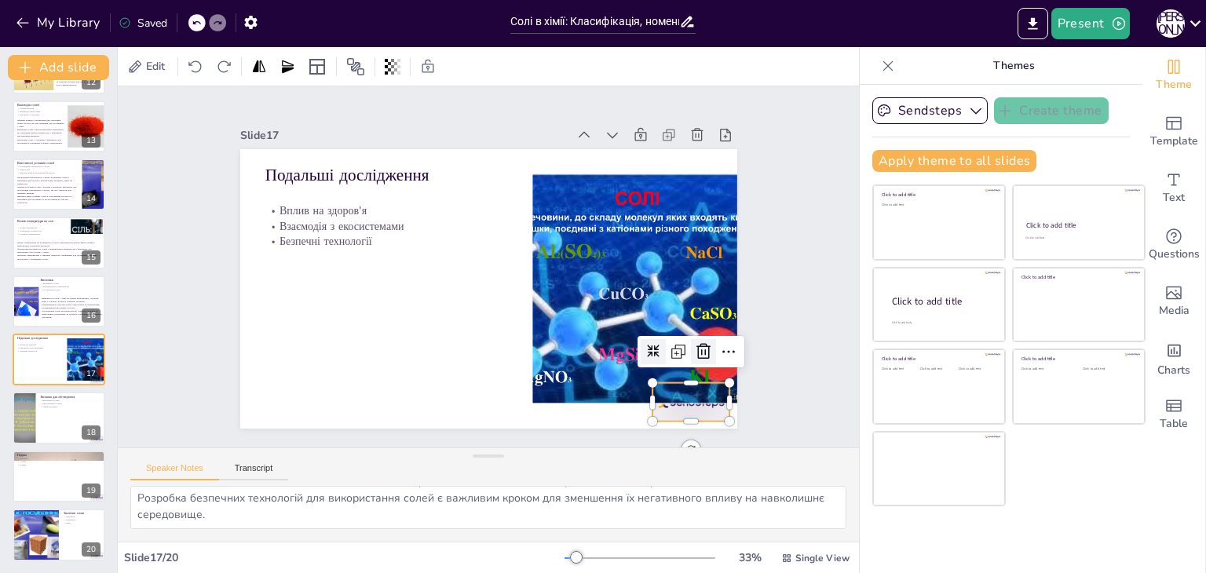
click at [696, 345] on icon at bounding box center [703, 351] width 14 height 16
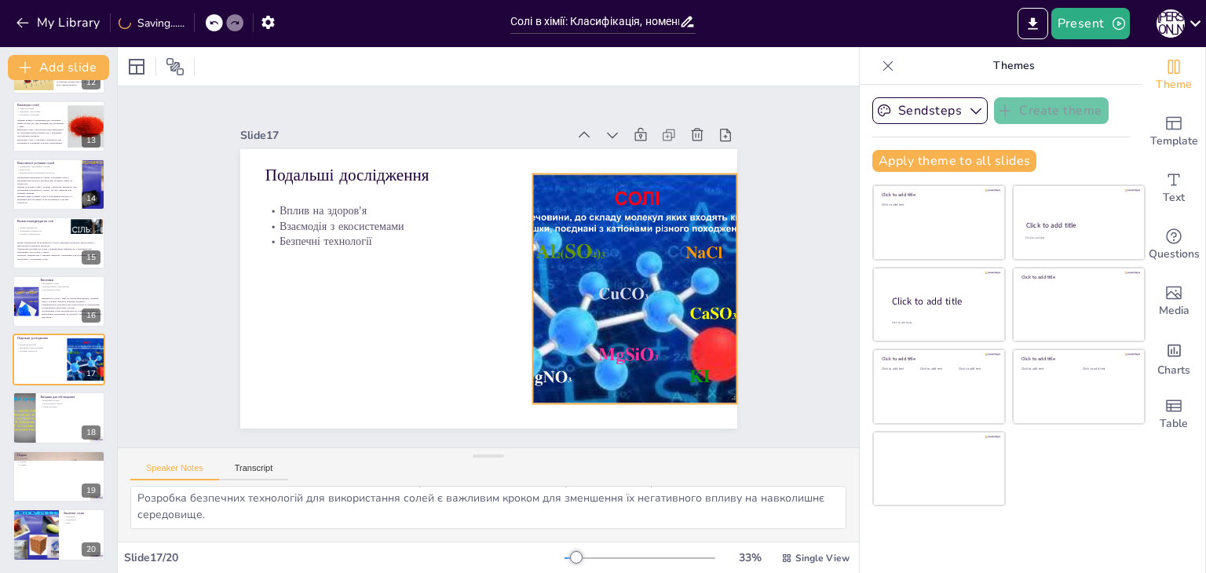
click at [524, 170] on div "Подальші дослідження Вплив на здоров'я Взаємодія з екосистемами Безпечні технол…" at bounding box center [488, 289] width 497 height 280
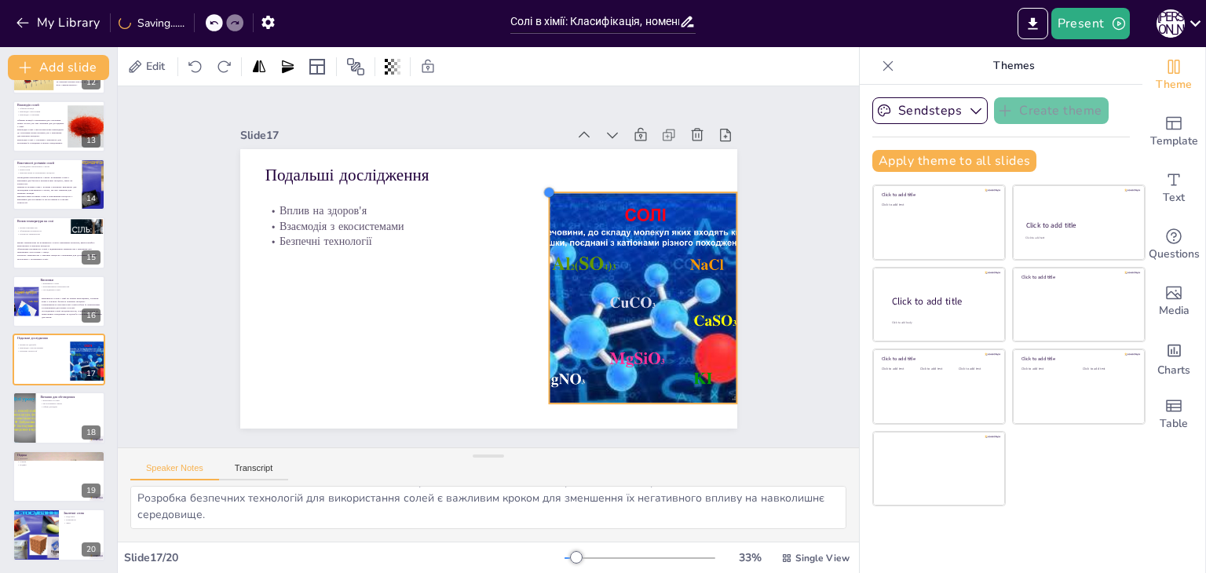
drag, startPoint x: 524, startPoint y: 170, endPoint x: 540, endPoint y: 200, distance: 34.1
click at [540, 200] on div "Подальші дослідження Вплив на здоров'я Взаємодія з екосистемами Безпечні технол…" at bounding box center [484, 288] width 544 height 377
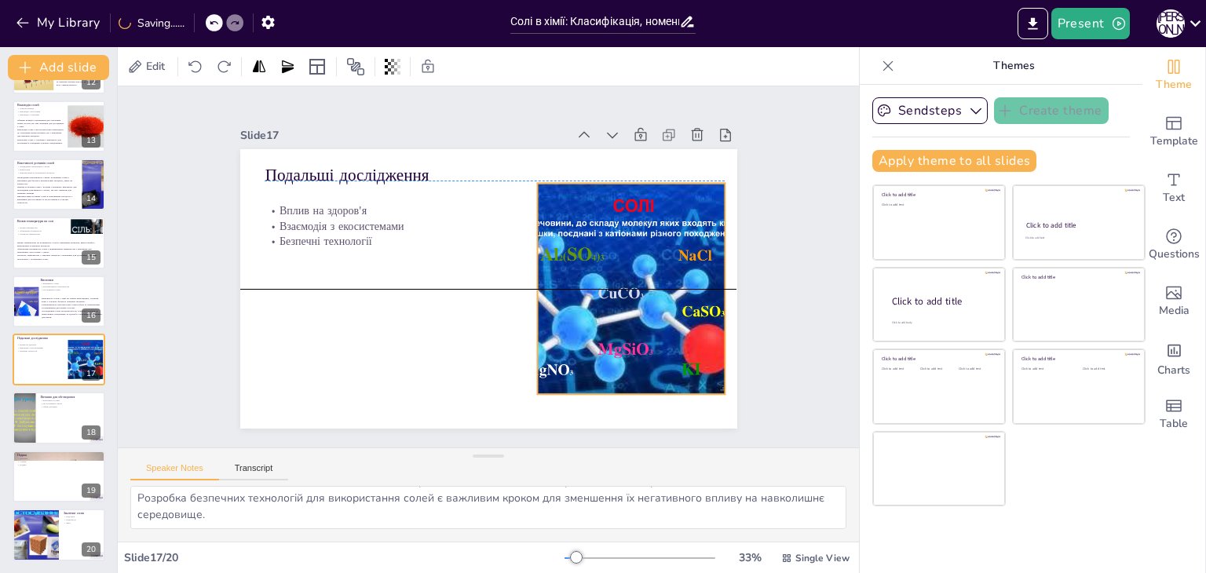
drag, startPoint x: 620, startPoint y: 254, endPoint x: 609, endPoint y: 243, distance: 16.1
click at [609, 243] on div at bounding box center [631, 288] width 282 height 211
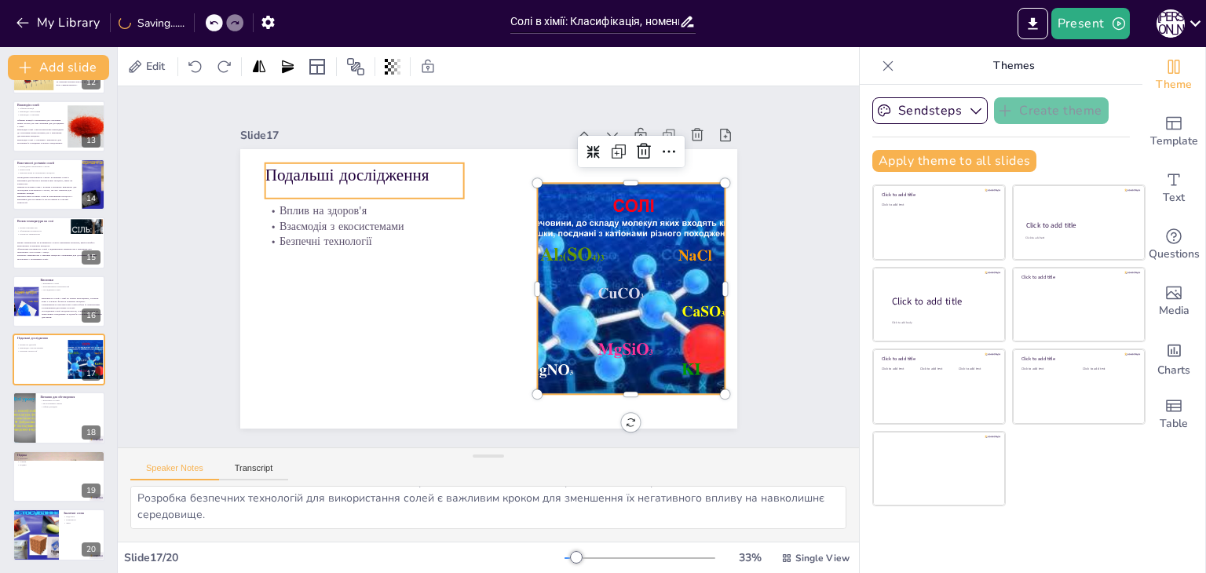
click at [351, 162] on p "Подальші дослідження" at bounding box center [399, 140] width 196 height 83
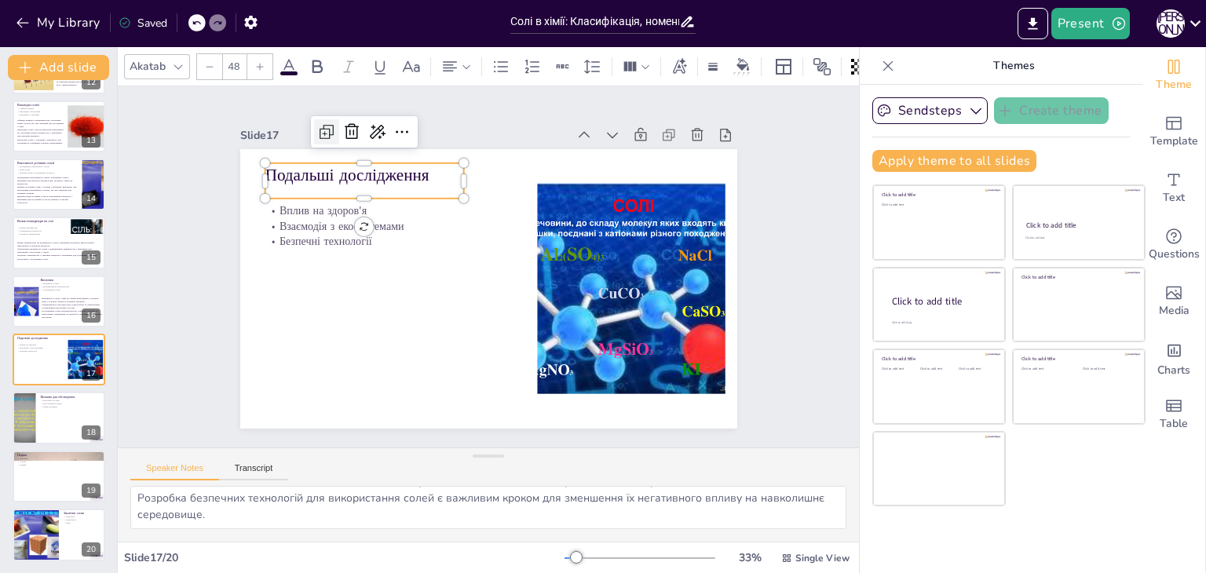
click at [331, 126] on icon at bounding box center [341, 115] width 20 height 20
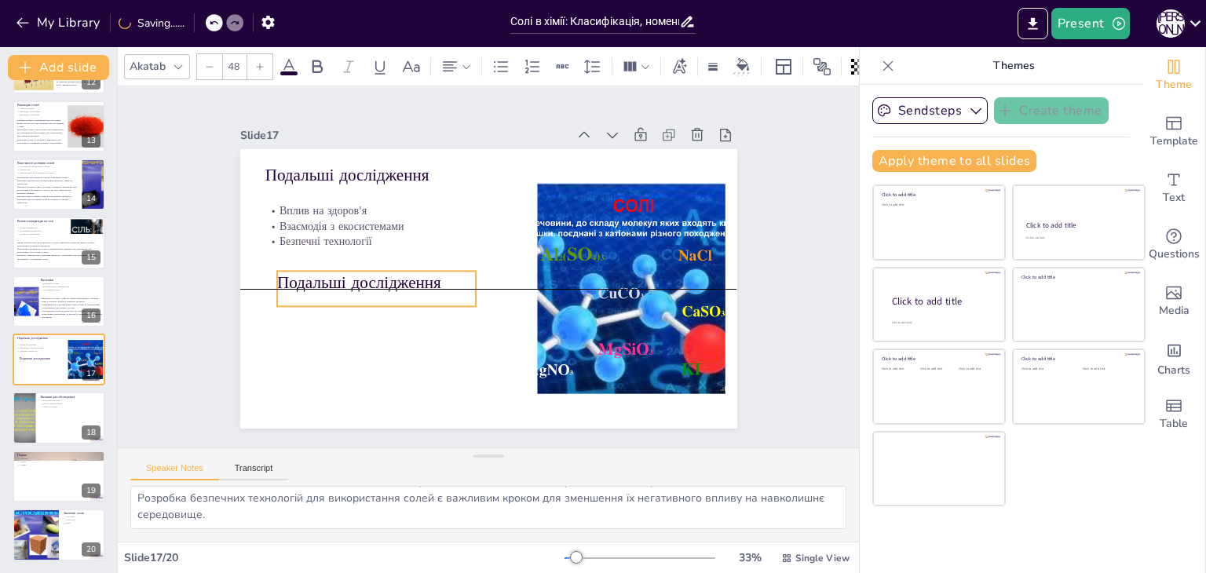
drag, startPoint x: 327, startPoint y: 176, endPoint x: 336, endPoint y: 278, distance: 102.5
click at [336, 278] on p "Подальші дослідження" at bounding box center [376, 283] width 199 height 24
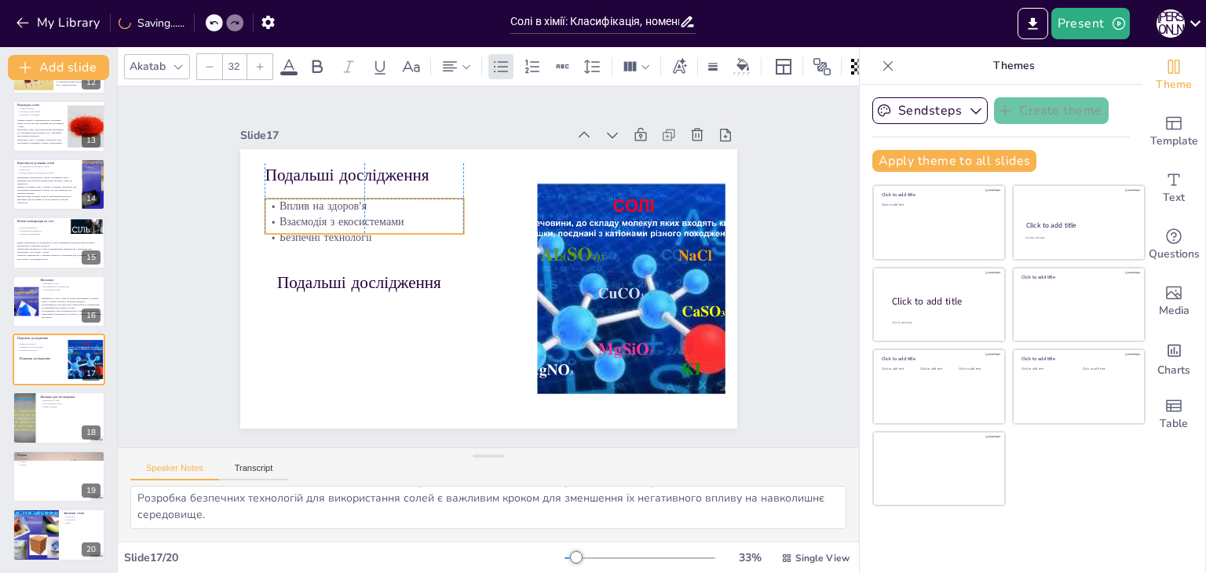
click at [302, 203] on p "Вплив на здоров'я" at bounding box center [364, 207] width 199 height 16
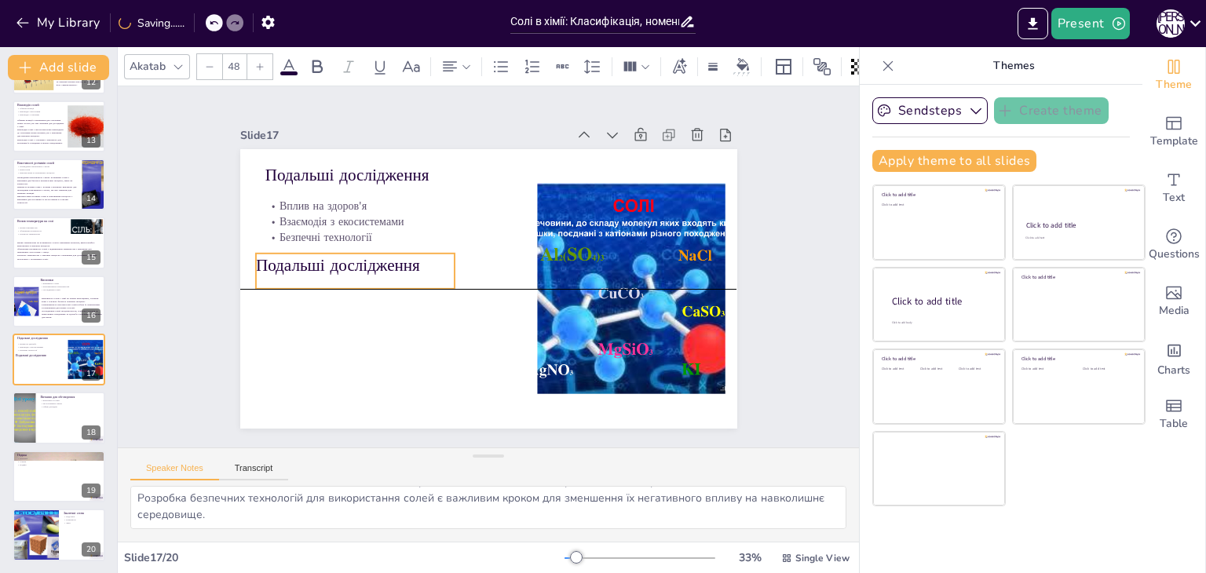
drag, startPoint x: 305, startPoint y: 280, endPoint x: 283, endPoint y: 265, distance: 25.9
click at [283, 265] on p "Подальші дослідження" at bounding box center [355, 266] width 199 height 24
drag, startPoint x: 443, startPoint y: 263, endPoint x: 518, endPoint y: 269, distance: 75.6
click at [518, 293] on div at bounding box center [513, 308] width 36 height 31
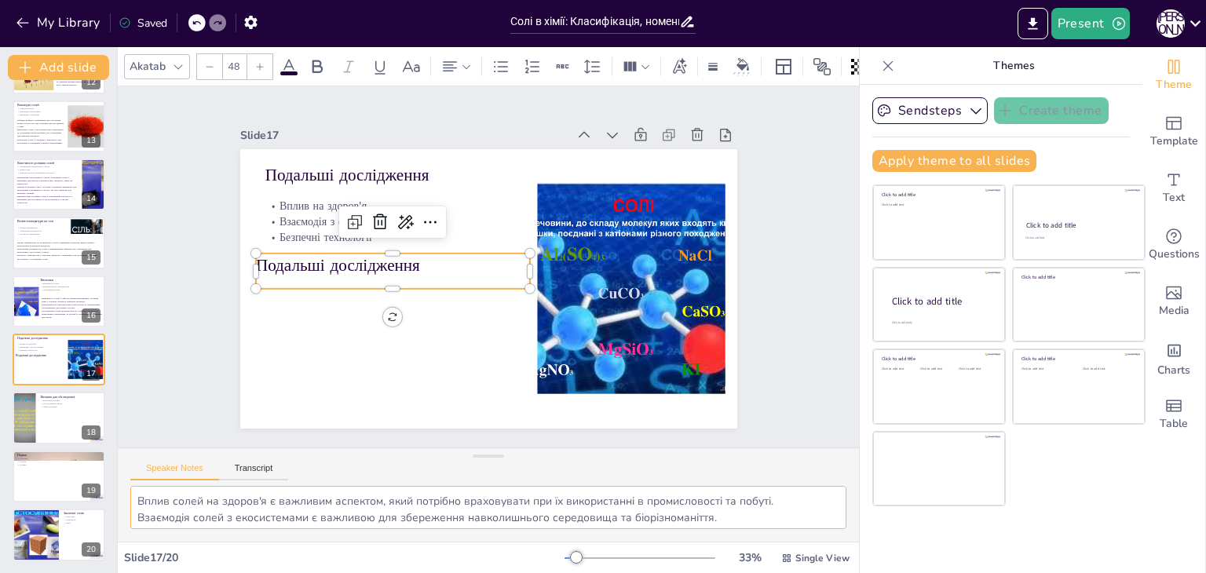
scroll to position [36, 0]
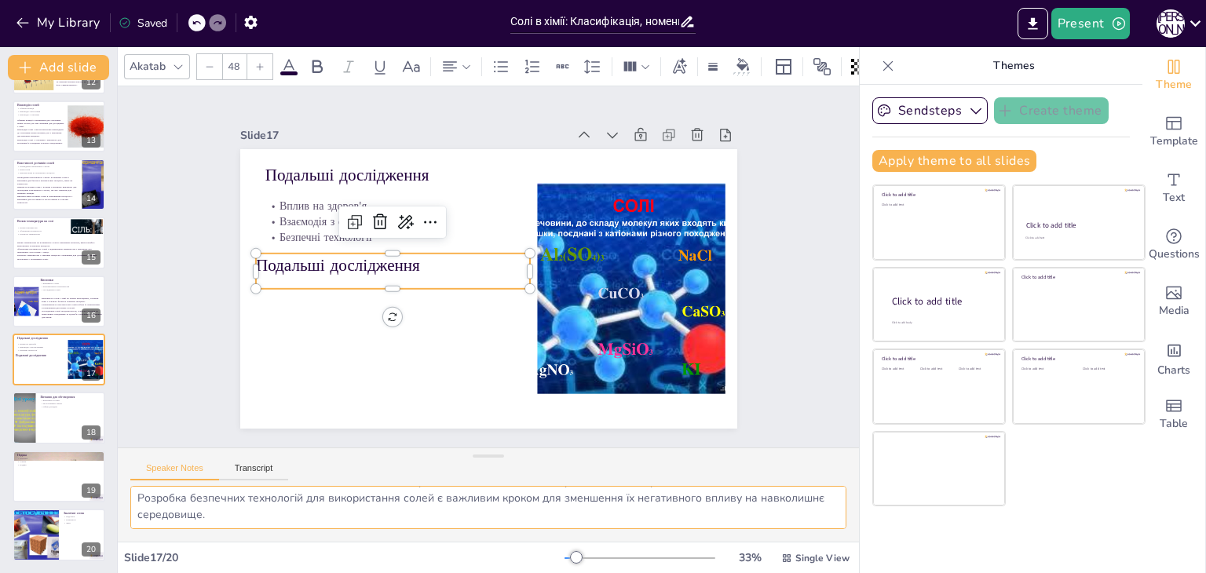
drag, startPoint x: 141, startPoint y: 500, endPoint x: 291, endPoint y: 543, distance: 156.6
click at [291, 543] on div "Akatab 48 Slide 1 Солі в хімії: Класифікація, номенклатура та властивості У цій…" at bounding box center [488, 310] width 741 height 526
click at [291, 267] on p "Подальші дослідження" at bounding box center [393, 266] width 274 height 24
type input "--"
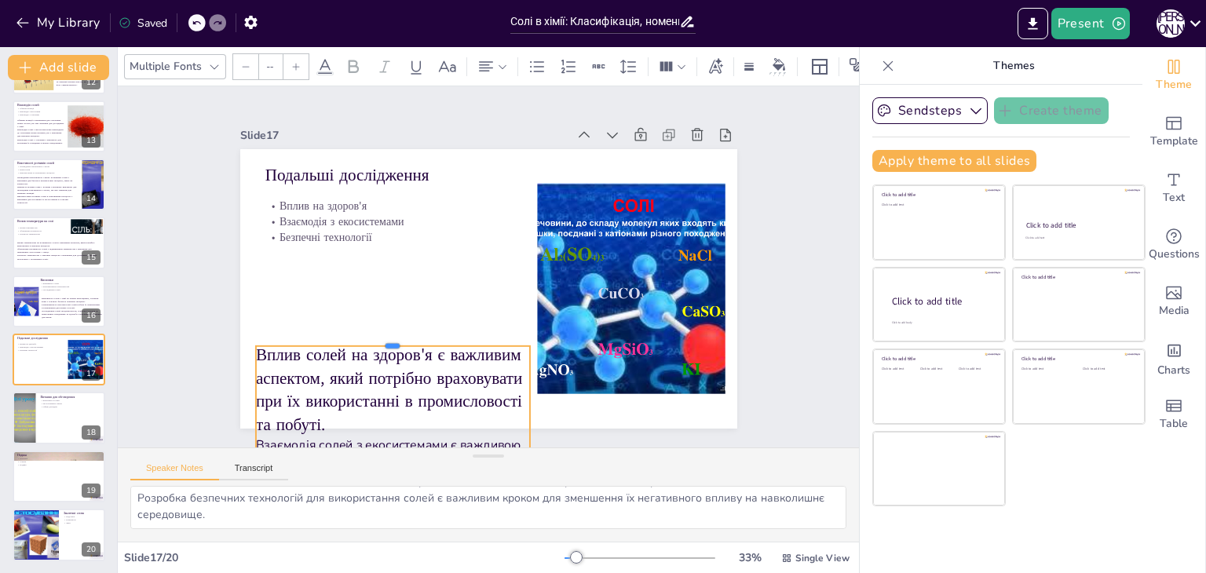
drag, startPoint x: 371, startPoint y: 246, endPoint x: 371, endPoint y: 338, distance: 92.7
click at [371, 338] on div at bounding box center [393, 340] width 274 height 13
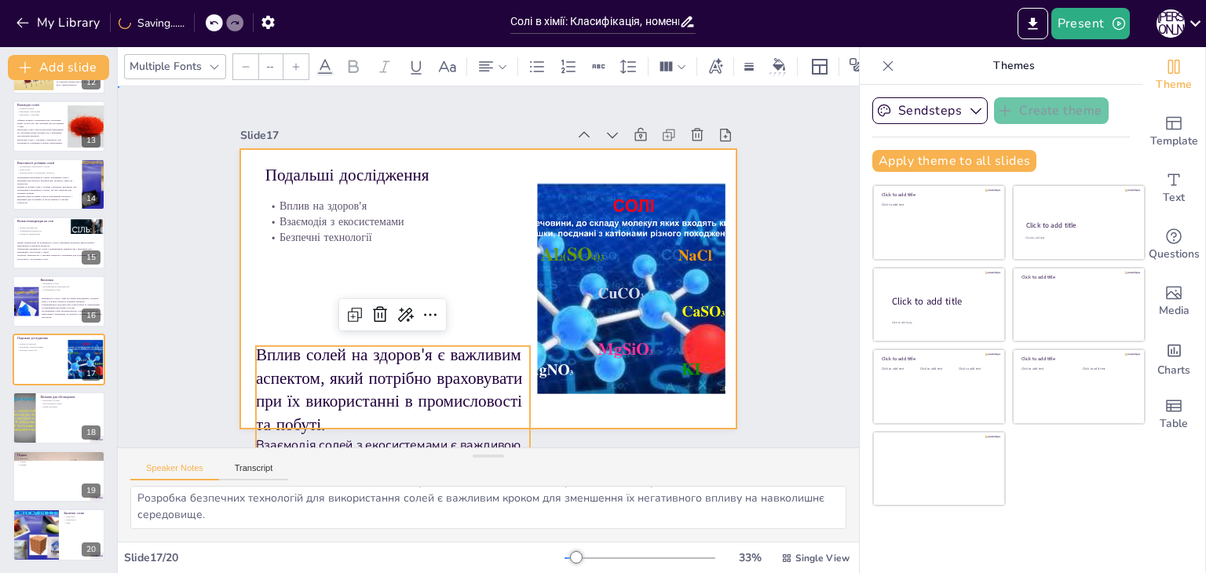
click at [280, 269] on div at bounding box center [488, 289] width 497 height 280
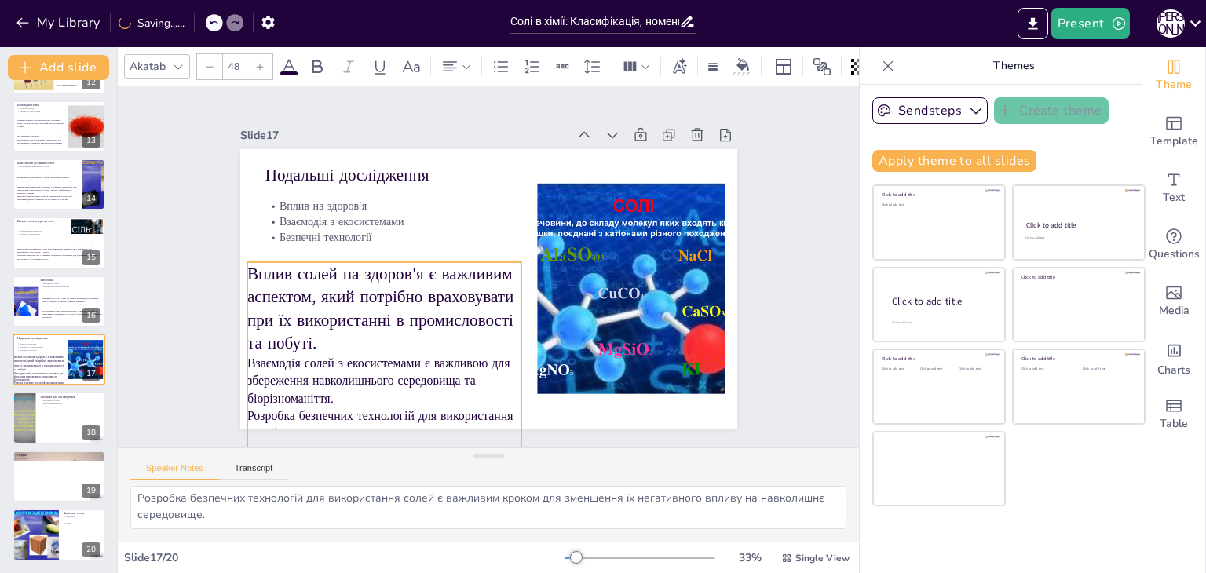
drag, startPoint x: 293, startPoint y: 349, endPoint x: 284, endPoint y: 265, distance: 84.5
click at [284, 265] on p "Вплив солей на здоров'я є важливим аспектом, який потрібно враховувати при їх в…" at bounding box center [384, 308] width 274 height 93
click at [203, 60] on div at bounding box center [209, 66] width 25 height 25
type input "--"
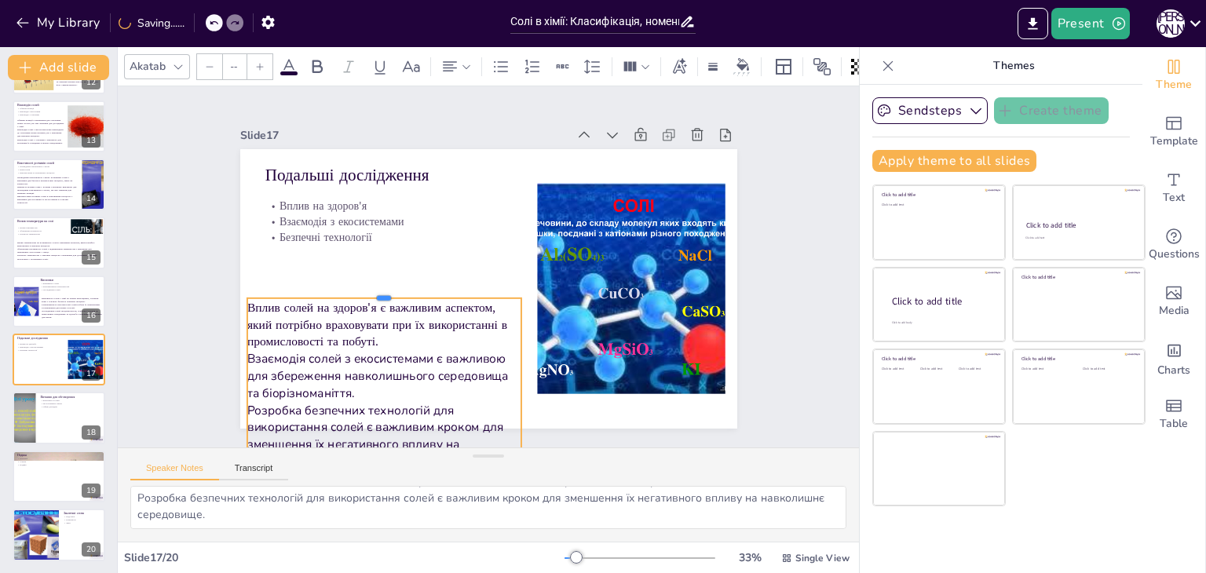
drag, startPoint x: 377, startPoint y: 254, endPoint x: 383, endPoint y: 291, distance: 36.7
click at [383, 291] on div at bounding box center [382, 281] width 274 height 41
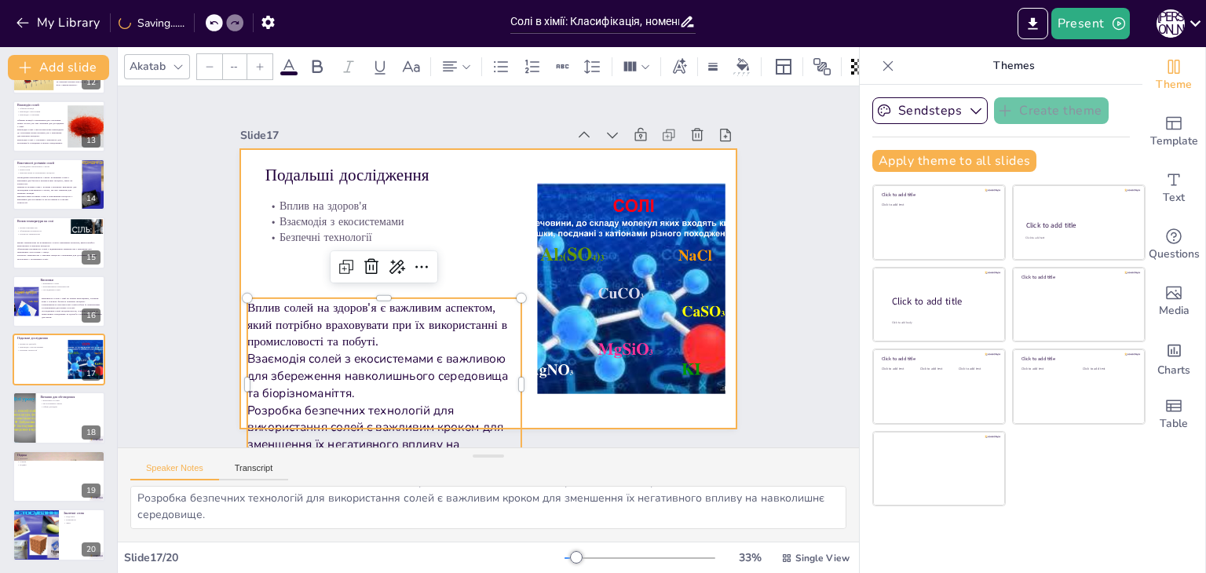
click at [282, 268] on div at bounding box center [488, 289] width 497 height 280
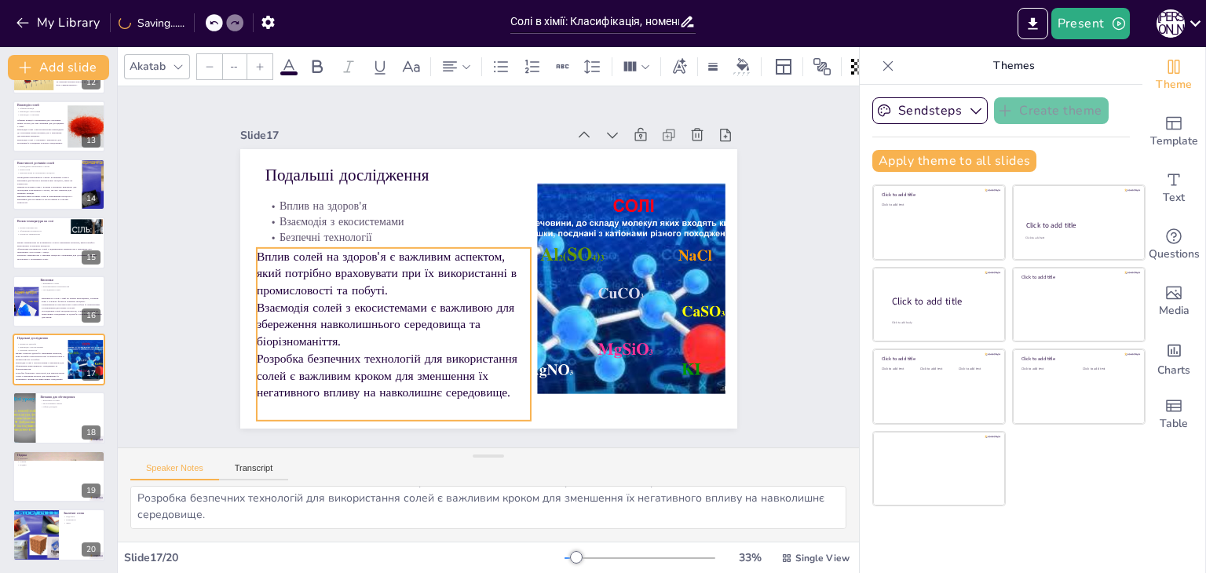
drag, startPoint x: 305, startPoint y: 325, endPoint x: 314, endPoint y: 275, distance: 51.1
click at [314, 275] on p "Вплив солей на здоров'я є важливим аспектом, який потрібно враховувати при їх в…" at bounding box center [394, 273] width 274 height 51
click at [201, 272] on div "Slide 1 Солі в хімії: Класифікація, номенклатура та властивості У цій презентац…" at bounding box center [488, 266] width 585 height 323
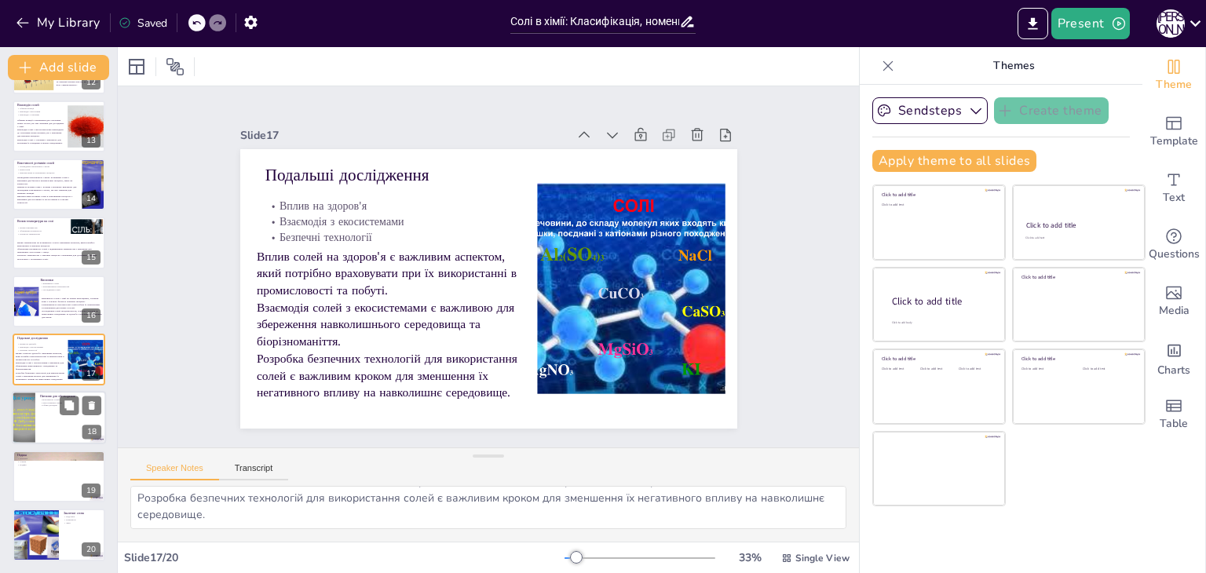
click at [51, 422] on div at bounding box center [59, 418] width 94 height 53
type textarea "Обговорення властивостей солей може розширити знання учасників про їх різномані…"
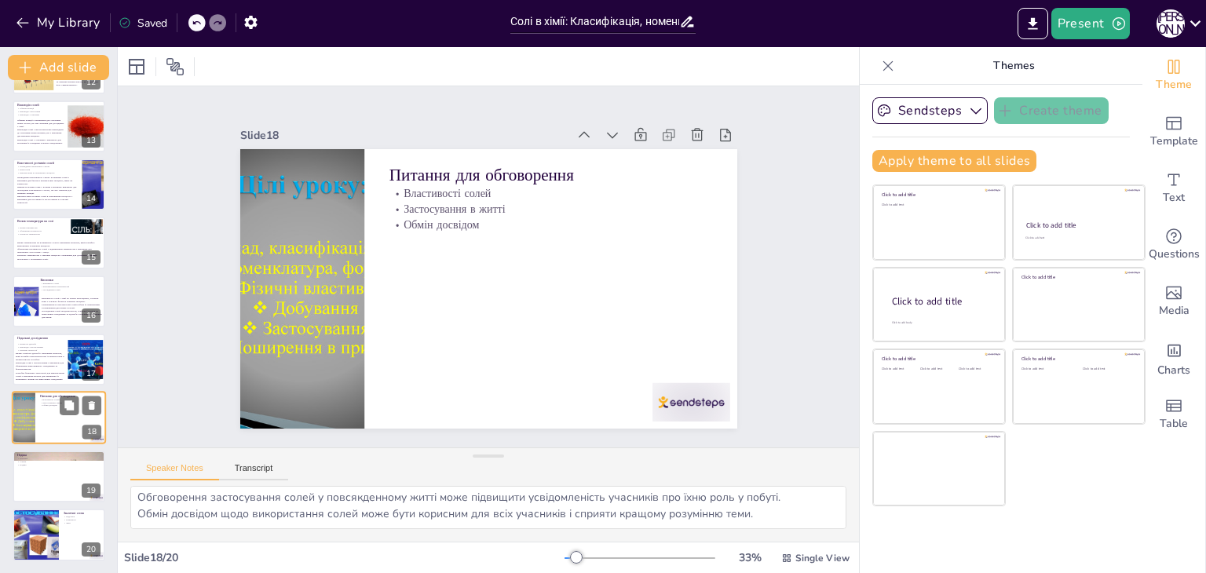
scroll to position [20, 0]
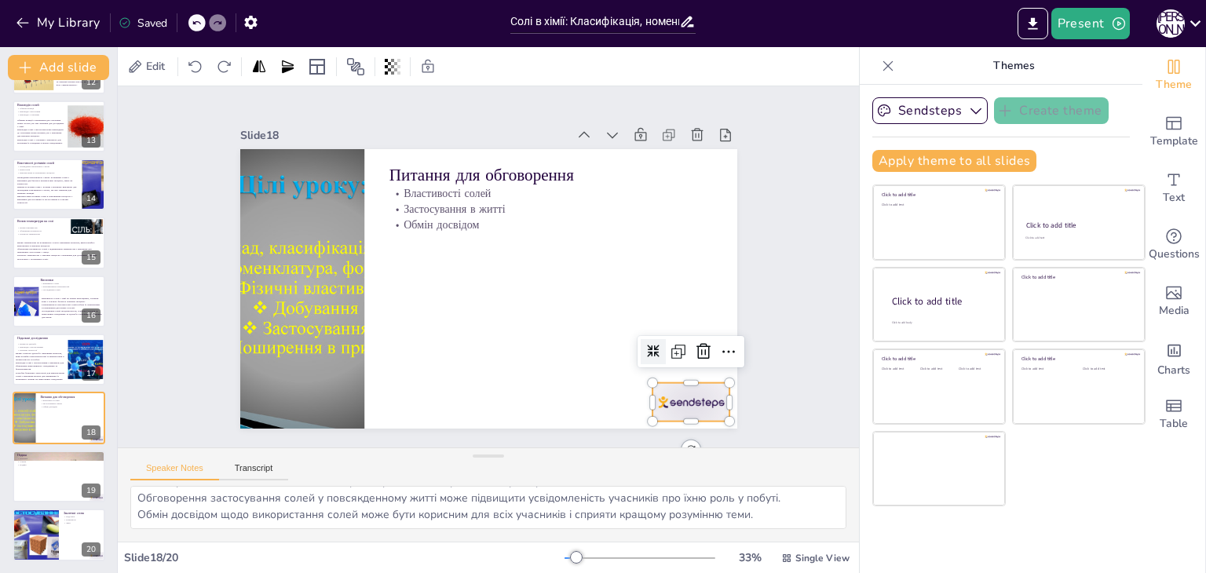
click at [684, 383] on div at bounding box center [691, 402] width 78 height 38
click at [694, 342] on icon at bounding box center [703, 351] width 19 height 19
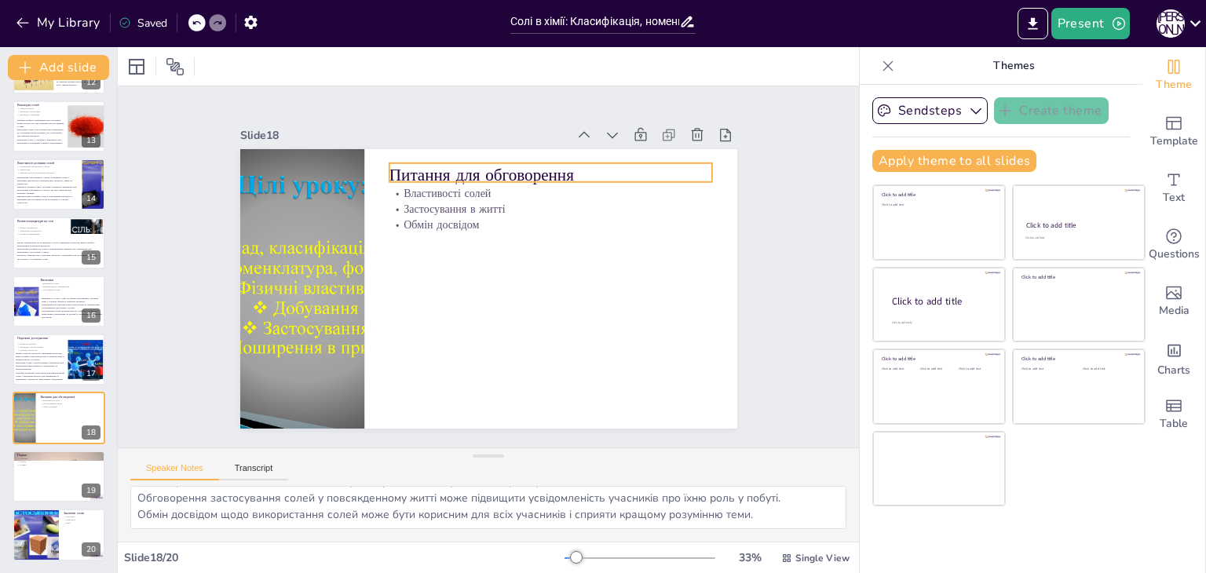
click at [433, 167] on p "Питання для обговорення" at bounding box center [550, 175] width 323 height 24
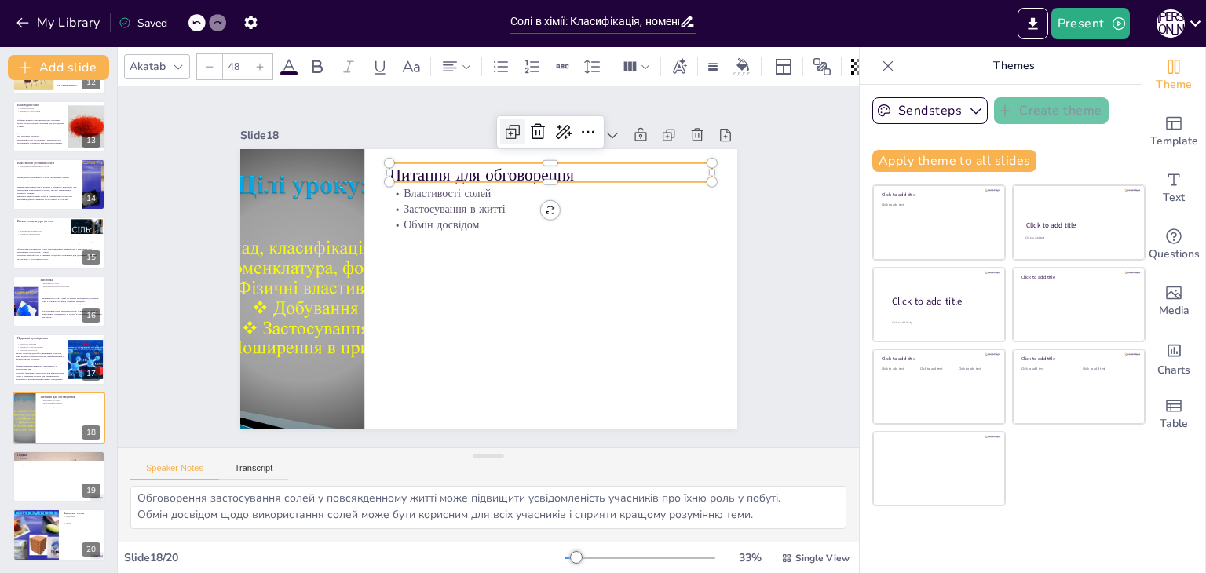
click at [503, 133] on icon at bounding box center [512, 131] width 19 height 19
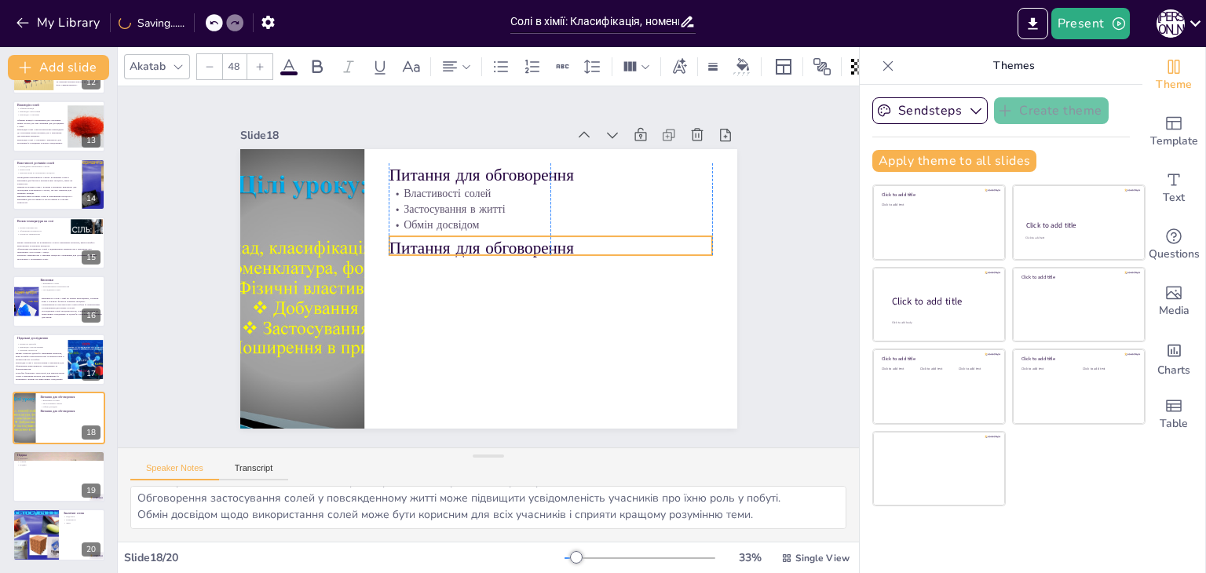
drag, startPoint x: 480, startPoint y: 166, endPoint x: 472, endPoint y: 236, distance: 71.1
click at [472, 236] on p "Питання для обговорення" at bounding box center [550, 248] width 323 height 24
drag, startPoint x: 137, startPoint y: 503, endPoint x: 757, endPoint y: 563, distance: 622.4
click at [757, 563] on div "Akatab 48 Slide 1 Солі в хімії: Класифікація, номенклатура та властивості У цій…" at bounding box center [488, 310] width 741 height 526
click at [415, 243] on p "Питання для обговорення" at bounding box center [549, 288] width 275 height 209
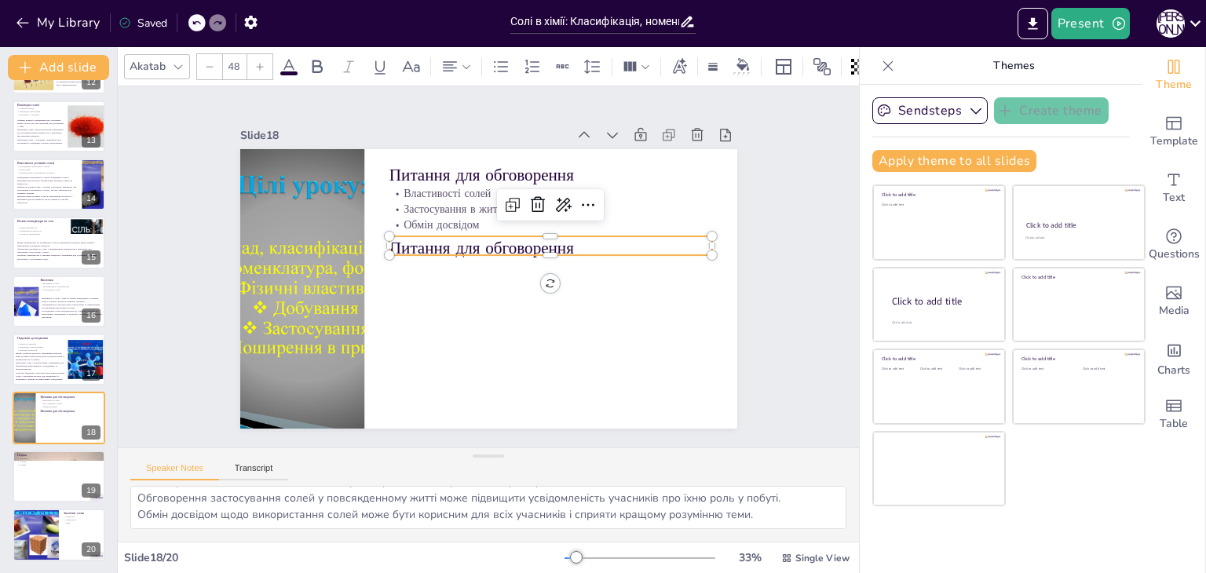
click at [415, 243] on p "Питання для обговорення" at bounding box center [550, 248] width 323 height 24
drag, startPoint x: 415, startPoint y: 243, endPoint x: 406, endPoint y: 243, distance: 8.7
click at [406, 243] on p "Питання для обговорення" at bounding box center [550, 246] width 323 height 24
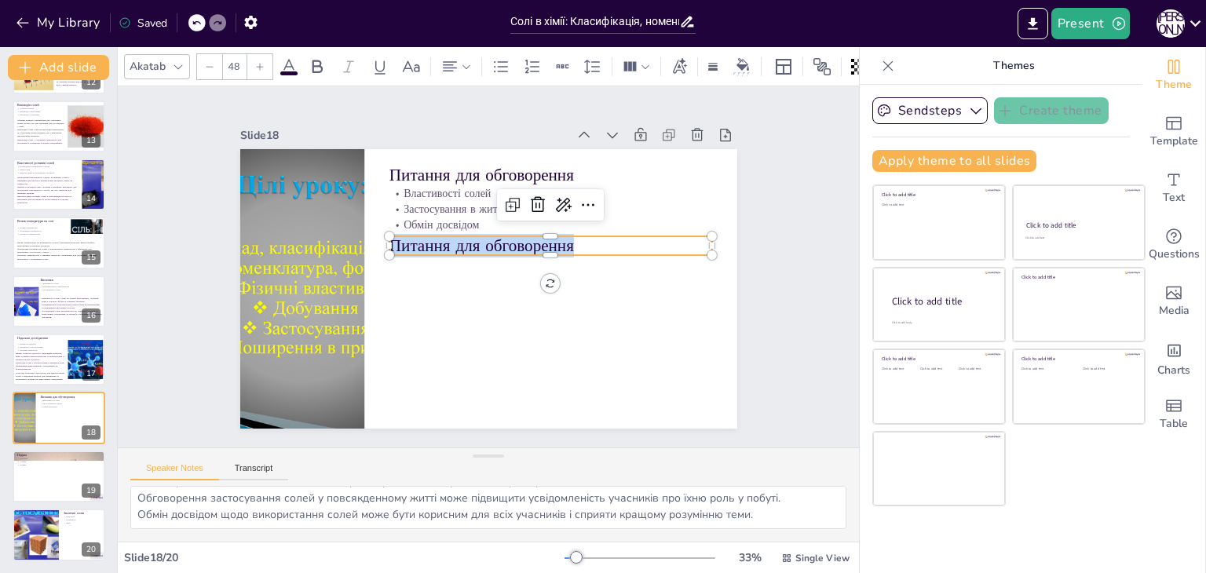
type input "--"
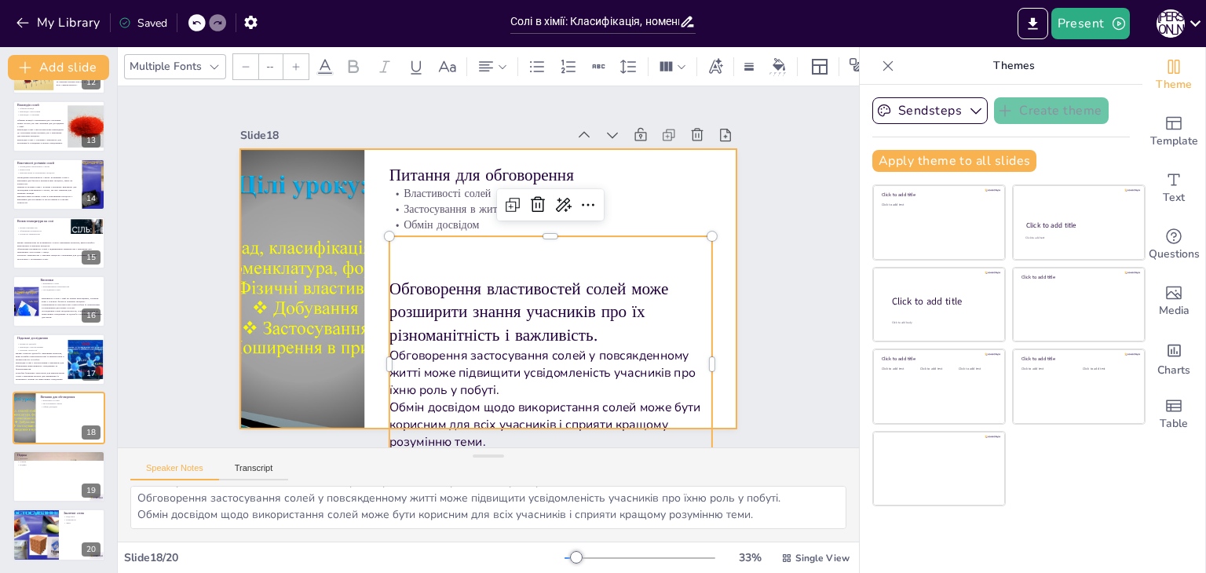
click at [359, 292] on div at bounding box center [488, 289] width 497 height 280
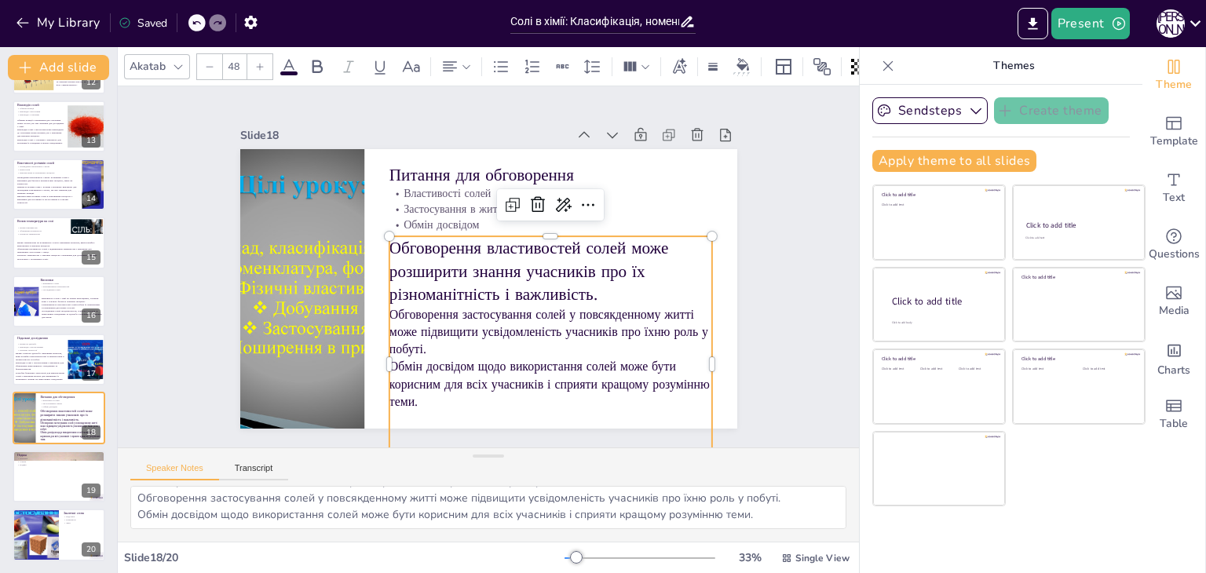
click at [433, 268] on p "Обговорення властивостей солей може розширити знання учасників про їх різномані…" at bounding box center [550, 271] width 323 height 70
click at [212, 66] on icon at bounding box center [209, 66] width 7 height 1
type input "--"
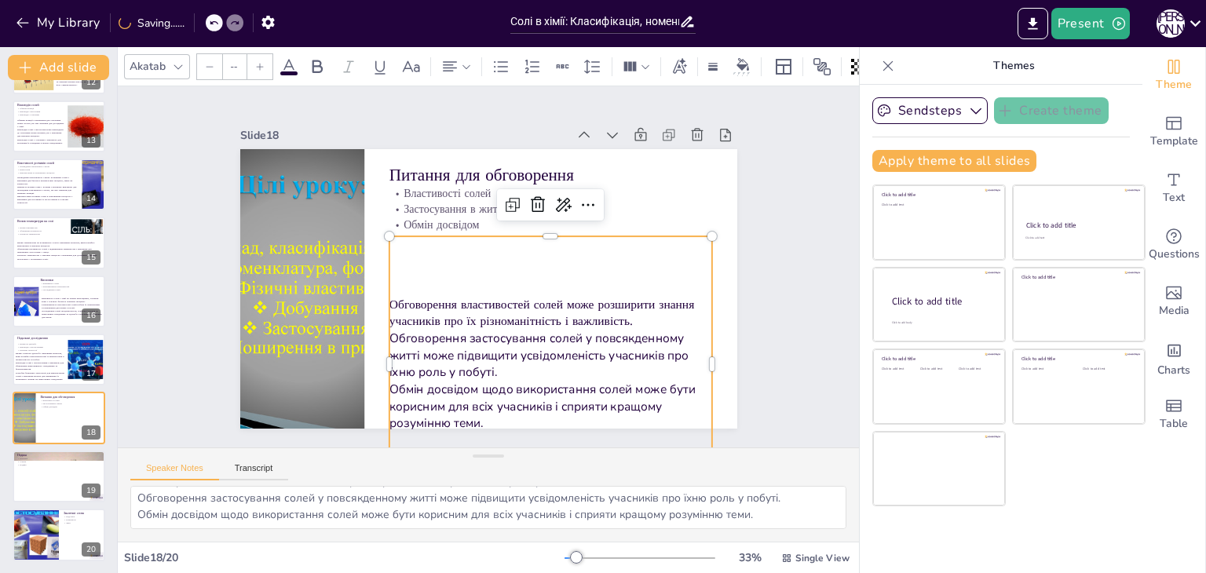
click at [749, 269] on div "Slide 1 Солі в хімії: Класифікація, номенклатура та властивості У цій презентац…" at bounding box center [488, 266] width 585 height 323
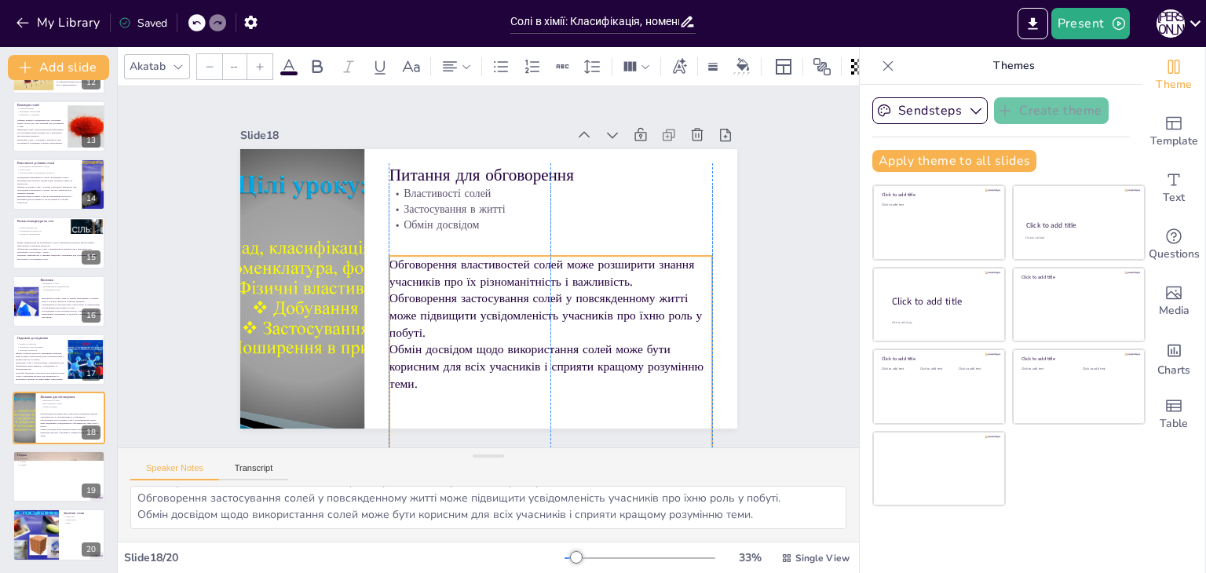
drag, startPoint x: 477, startPoint y: 270, endPoint x: 477, endPoint y: 290, distance: 19.6
click at [477, 290] on p "Обговорення застосування солей у повсякденному житті може підвищити усвідомлені…" at bounding box center [550, 315] width 323 height 51
click at [766, 235] on div "Slide 1 Солі в хімії: Класифікація, номенклатура та властивості У цій презентац…" at bounding box center [488, 266] width 585 height 323
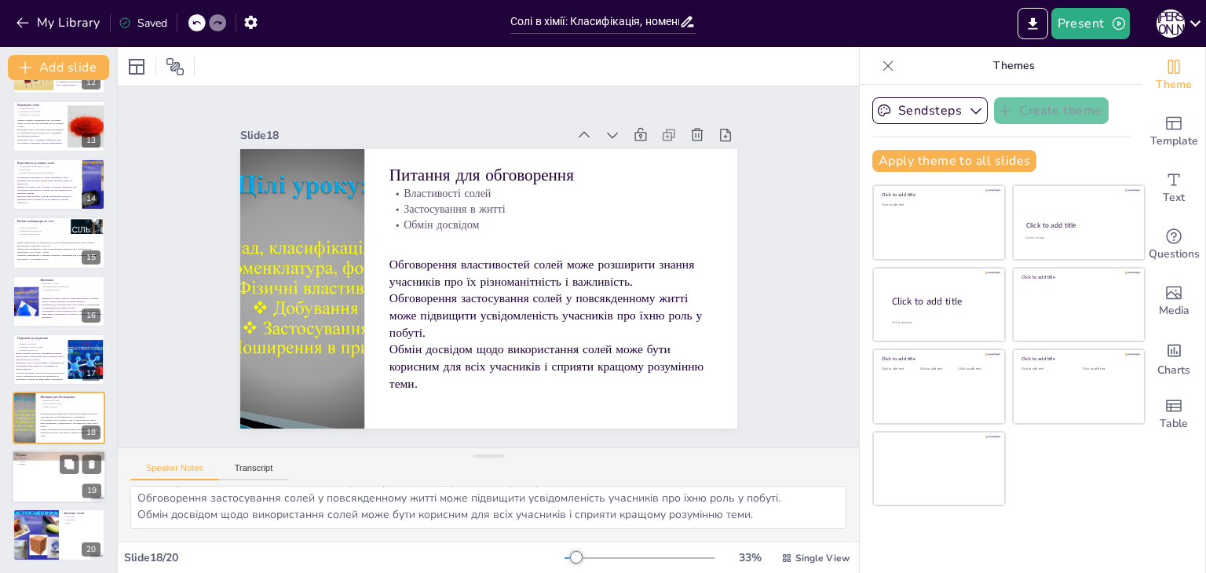
click at [23, 473] on div at bounding box center [59, 476] width 94 height 53
type textarea "Питання учасників можуть допомогти прояснити незрозумілі моменти та розширити о…"
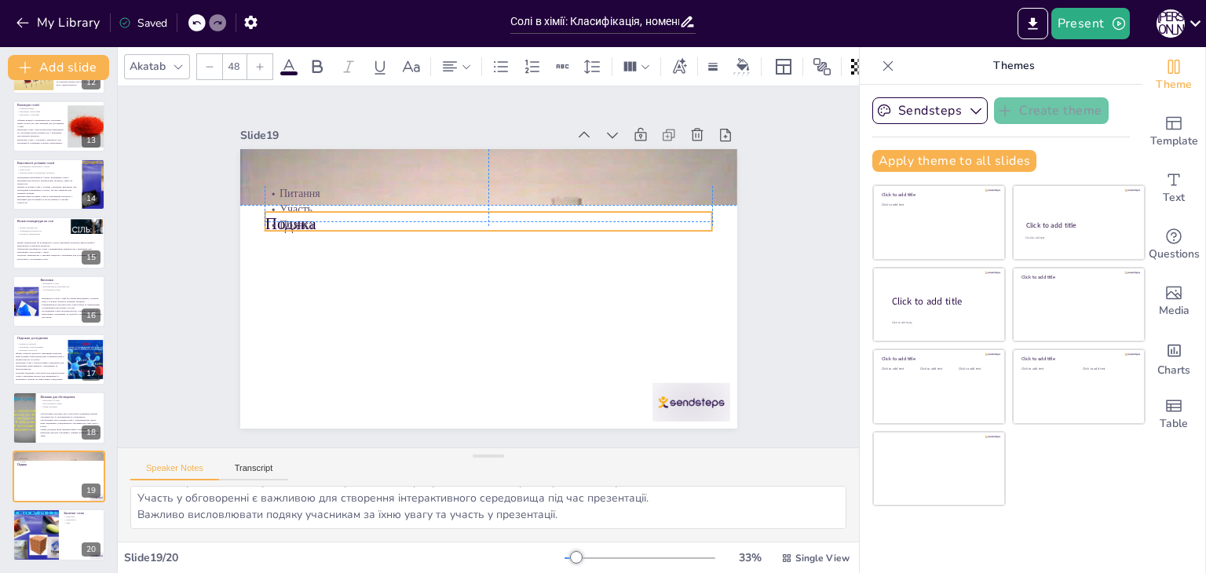
drag, startPoint x: 285, startPoint y: 174, endPoint x: 287, endPoint y: 218, distance: 44.0
click at [356, 218] on div "Подяка Питання Участь Подяка" at bounding box center [557, 172] width 402 height 292
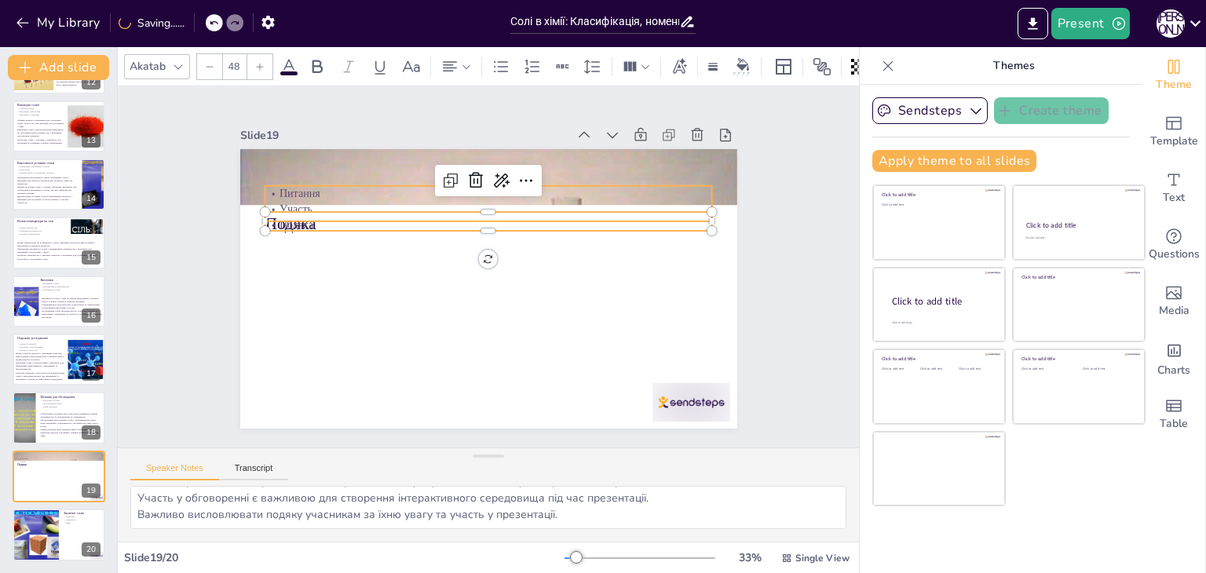
type input "32"
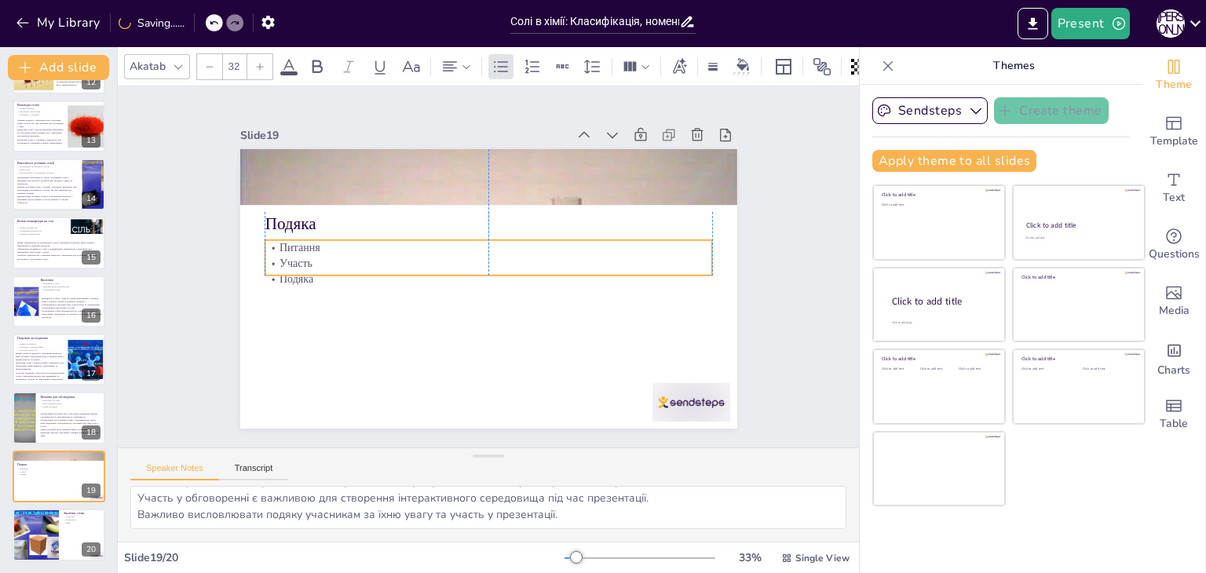
drag, startPoint x: 287, startPoint y: 196, endPoint x: 287, endPoint y: 250, distance: 54.2
click at [287, 255] on p "Участь" at bounding box center [489, 263] width 448 height 16
click at [674, 389] on div at bounding box center [691, 402] width 78 height 38
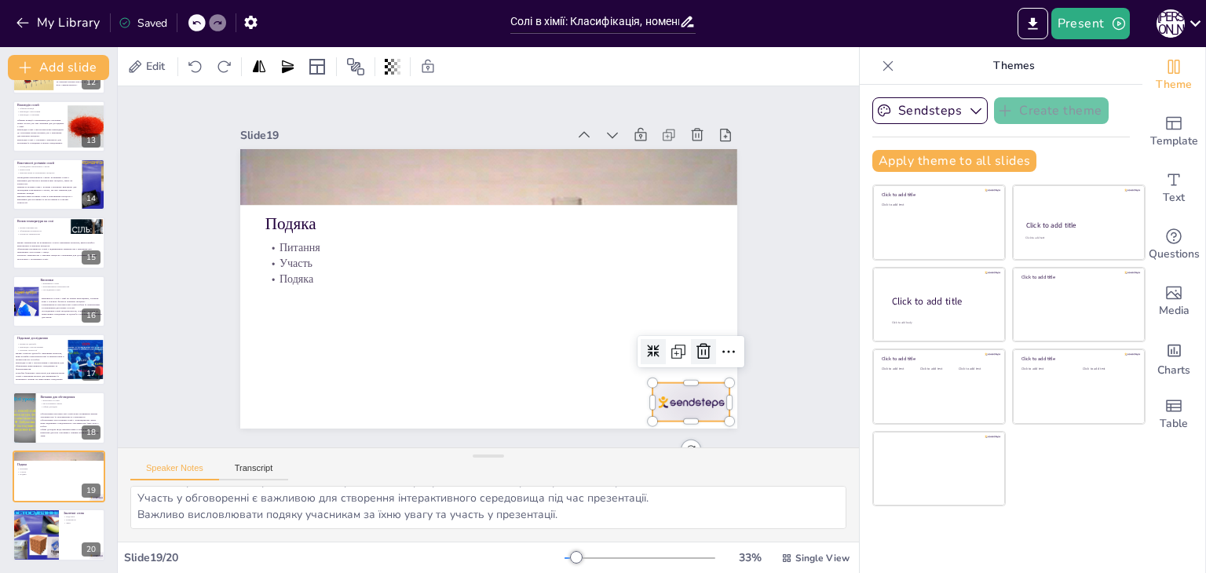
click at [696, 342] on icon at bounding box center [703, 351] width 19 height 19
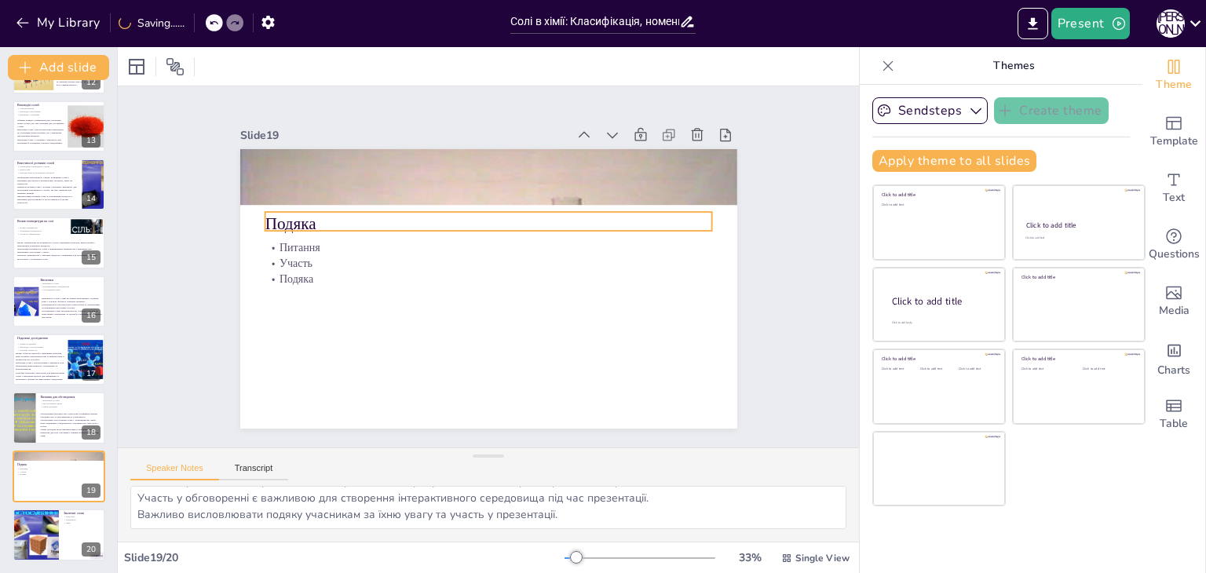
click at [323, 212] on p "Подяка" at bounding box center [489, 224] width 448 height 24
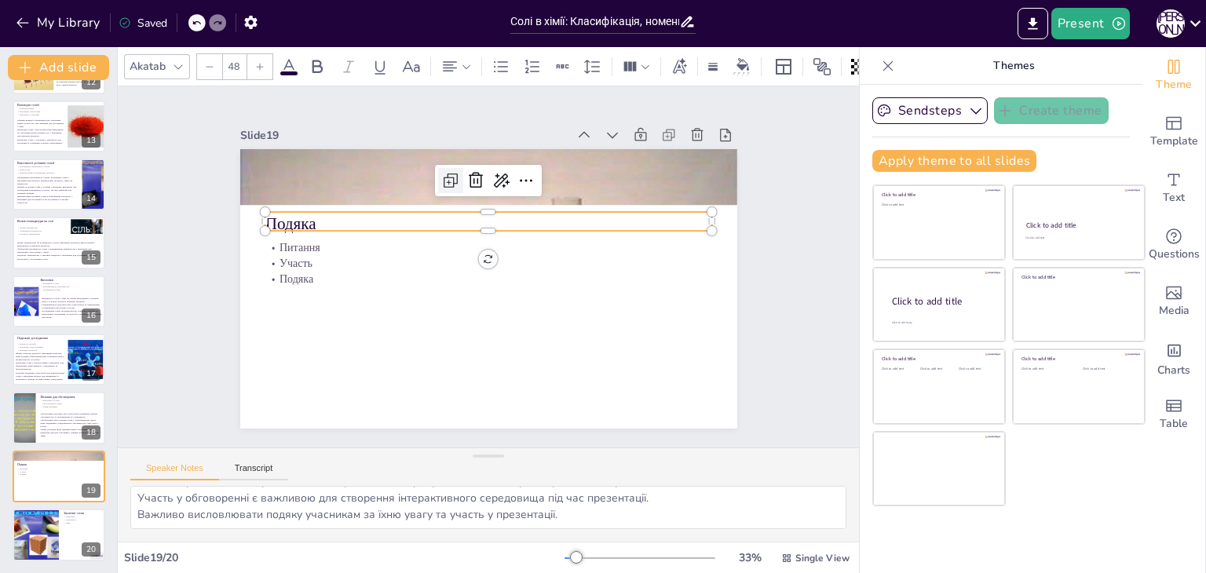
click at [444, 177] on icon at bounding box center [450, 180] width 19 height 19
type input "48"
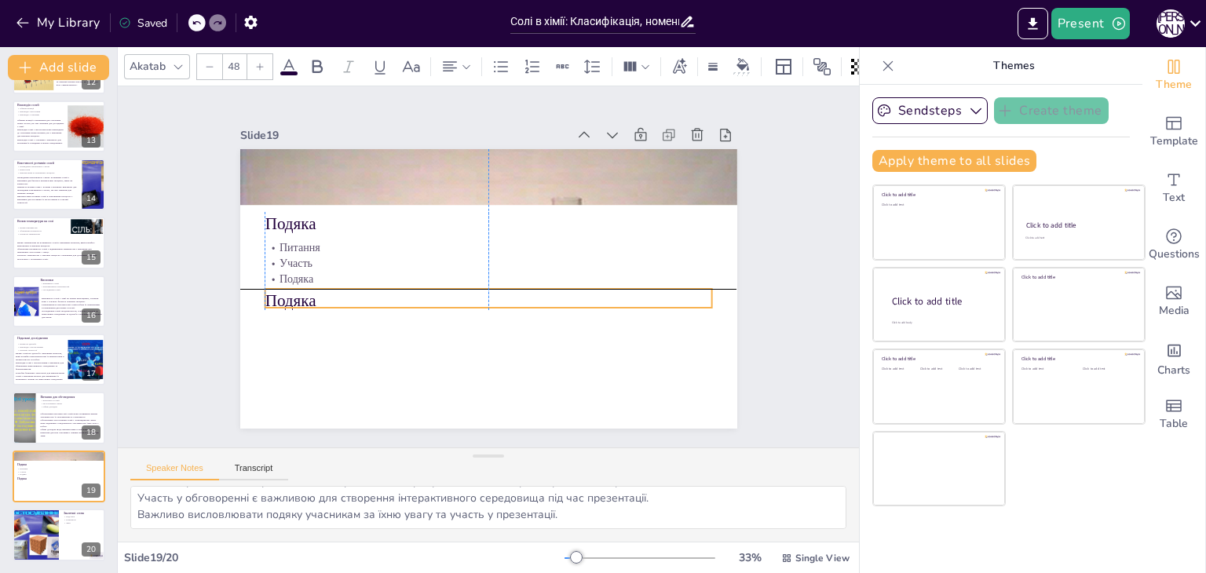
drag, startPoint x: 289, startPoint y: 217, endPoint x: 292, endPoint y: 294, distance: 77.0
click at [292, 294] on p "Подяка" at bounding box center [489, 301] width 448 height 24
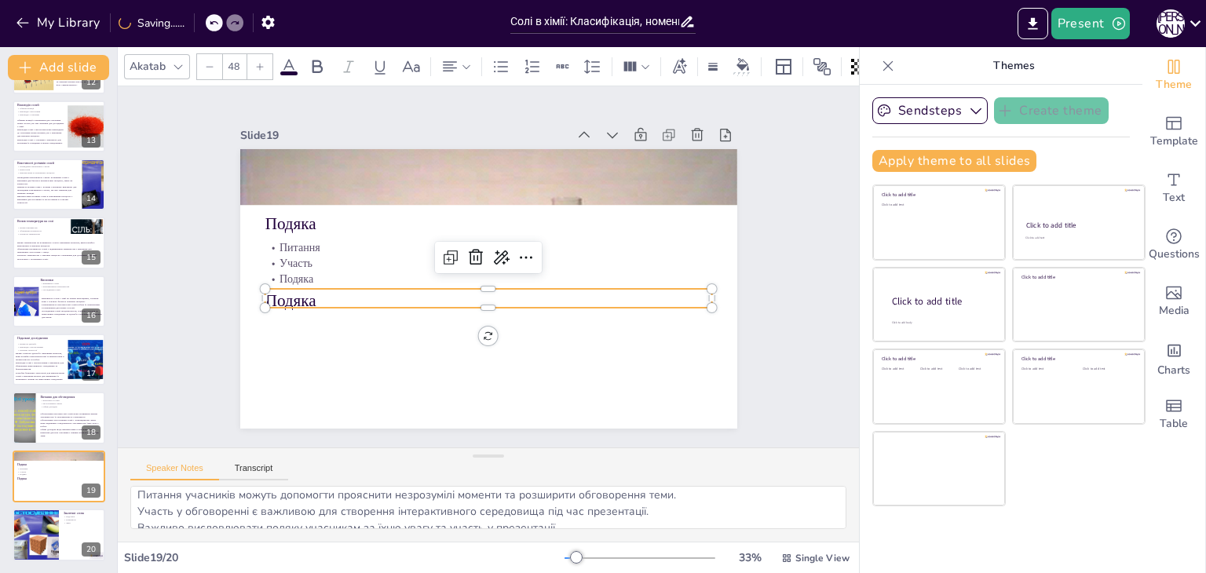
scroll to position [0, 0]
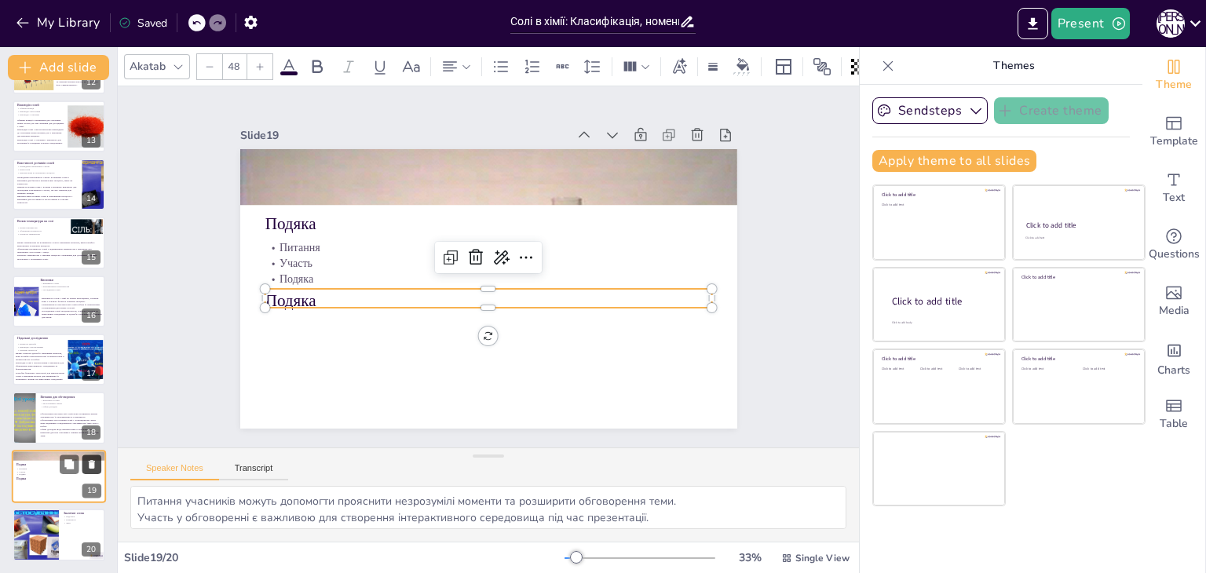
click at [93, 459] on icon at bounding box center [91, 464] width 11 height 11
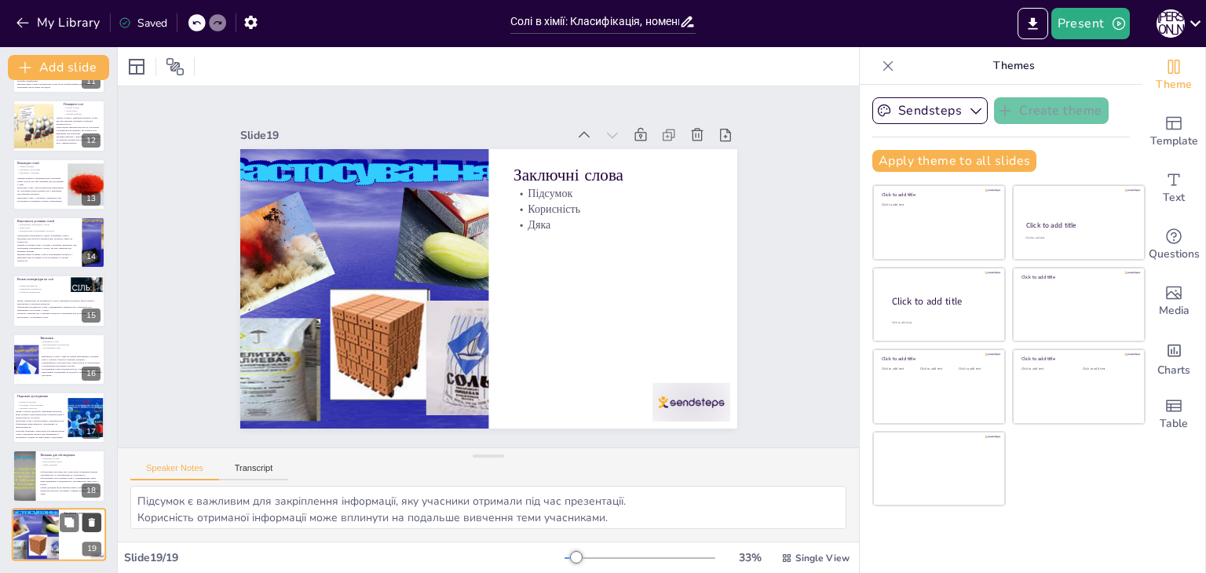
scroll to position [634, 0]
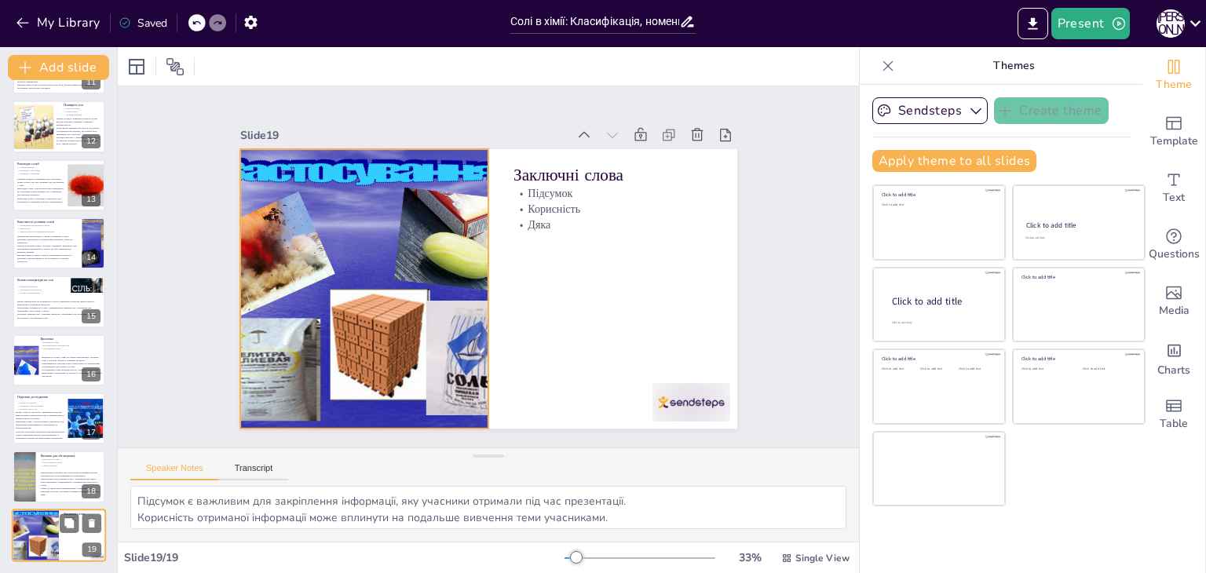
click at [36, 535] on div at bounding box center [35, 535] width 71 height 53
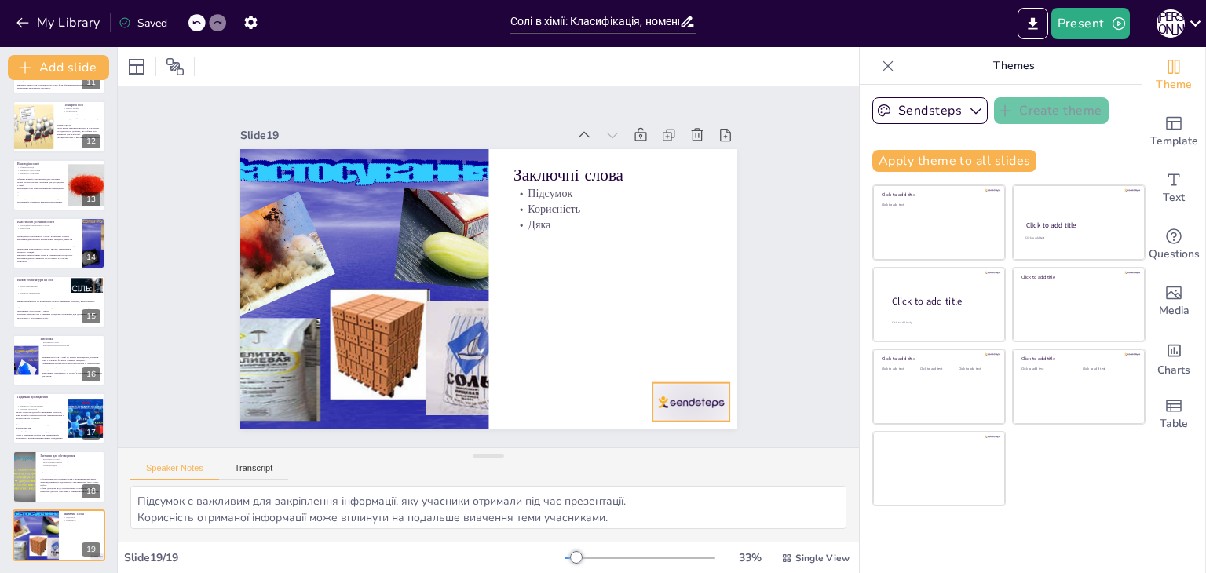
click at [671, 393] on div at bounding box center [691, 402] width 78 height 38
click at [694, 342] on icon at bounding box center [703, 351] width 19 height 19
click at [96, 521] on icon at bounding box center [91, 522] width 11 height 11
type textarea "Обговорення властивостей солей може розширити знання учасників про їх різномані…"
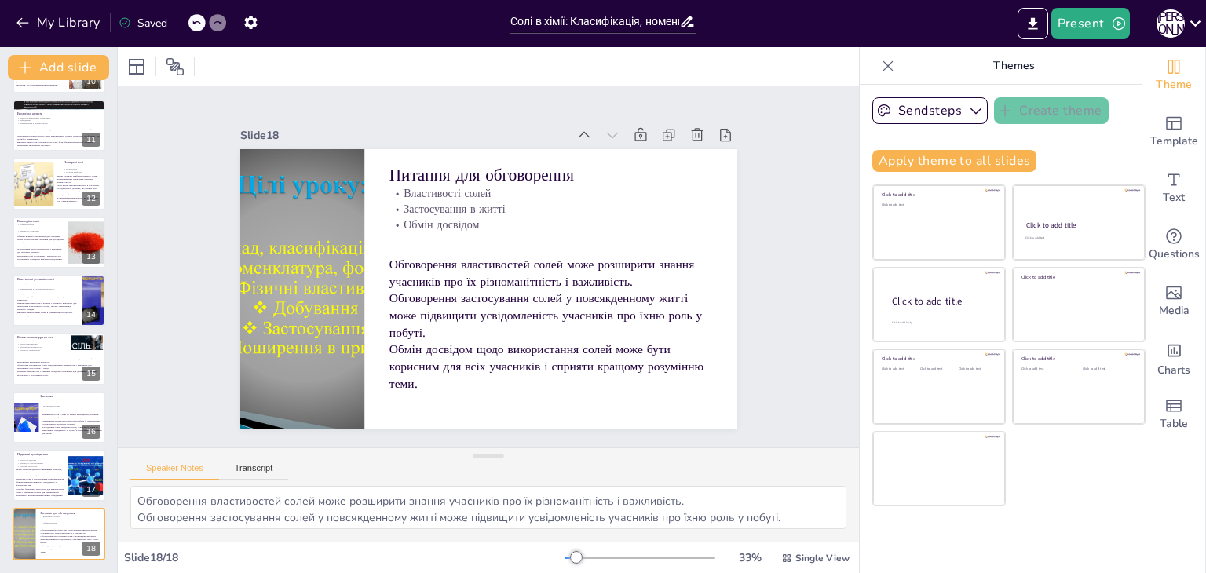
scroll to position [576, 0]
click at [28, 20] on icon "button" at bounding box center [23, 23] width 16 height 16
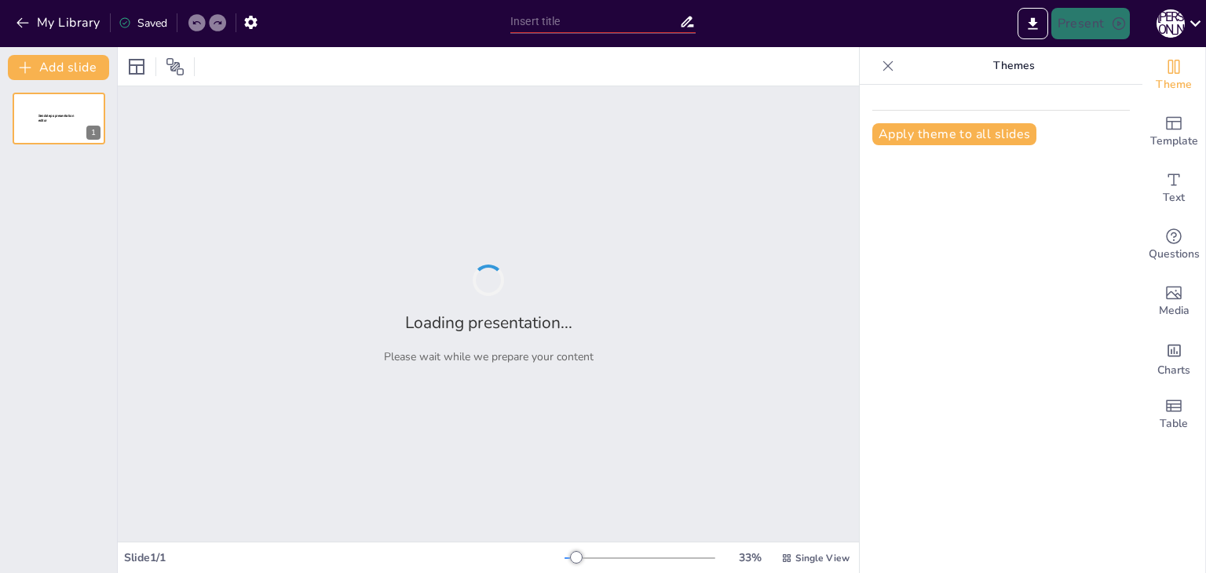
type input "Основи теорії будови органічних сполук"
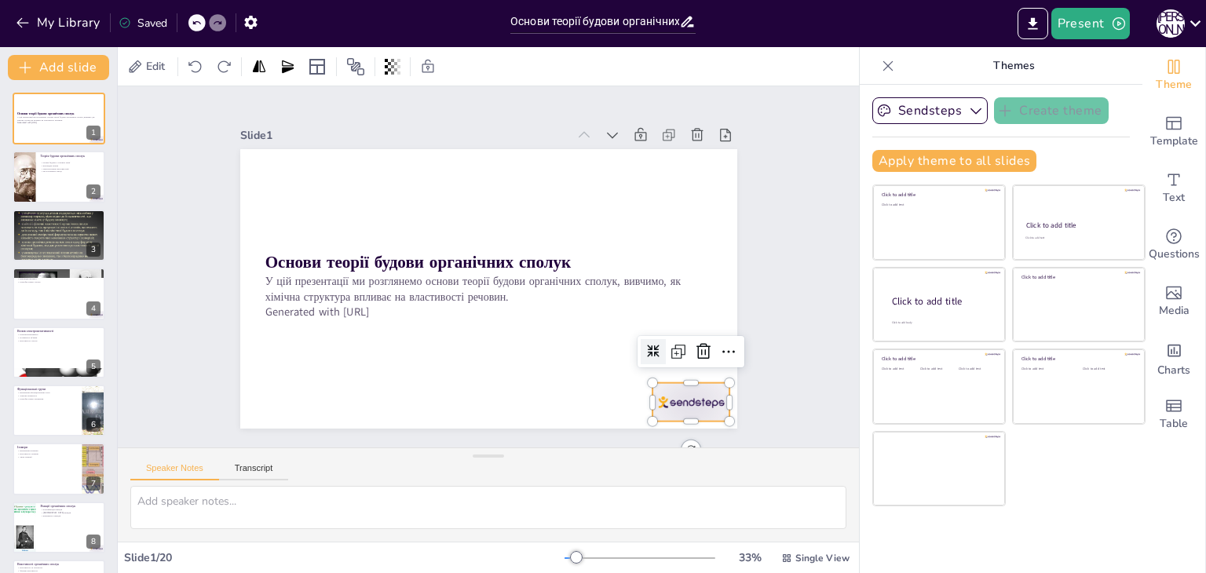
click at [675, 387] on div at bounding box center [691, 402] width 78 height 38
click at [687, 364] on icon at bounding box center [693, 374] width 20 height 20
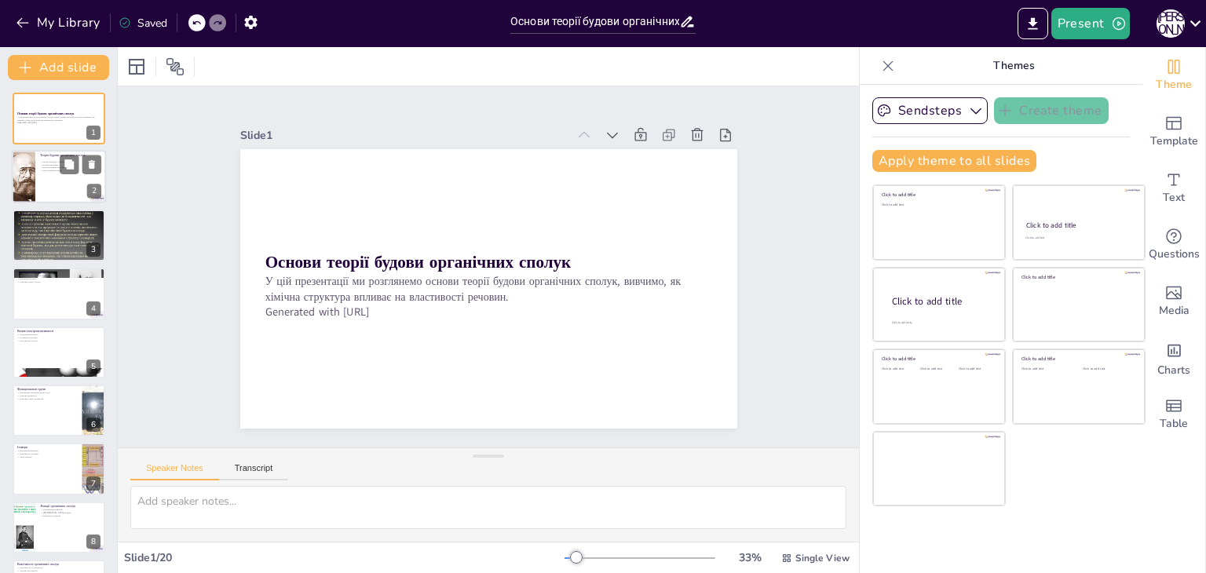
click at [57, 163] on p "Взаємодія атомів" at bounding box center [70, 164] width 61 height 3
type textarea "Loremi dolors ametconsec adipis e seddoeiu tempori utl etdolore magna, aliquaen…"
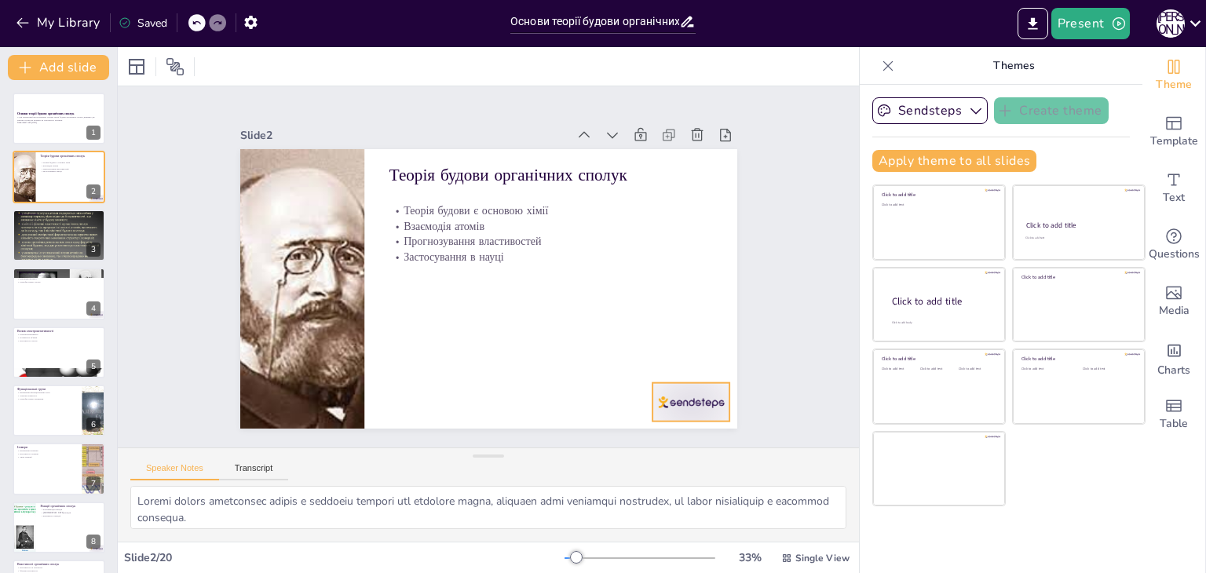
click at [670, 400] on div at bounding box center [676, 423] width 82 height 46
click at [696, 364] on icon at bounding box center [693, 374] width 20 height 20
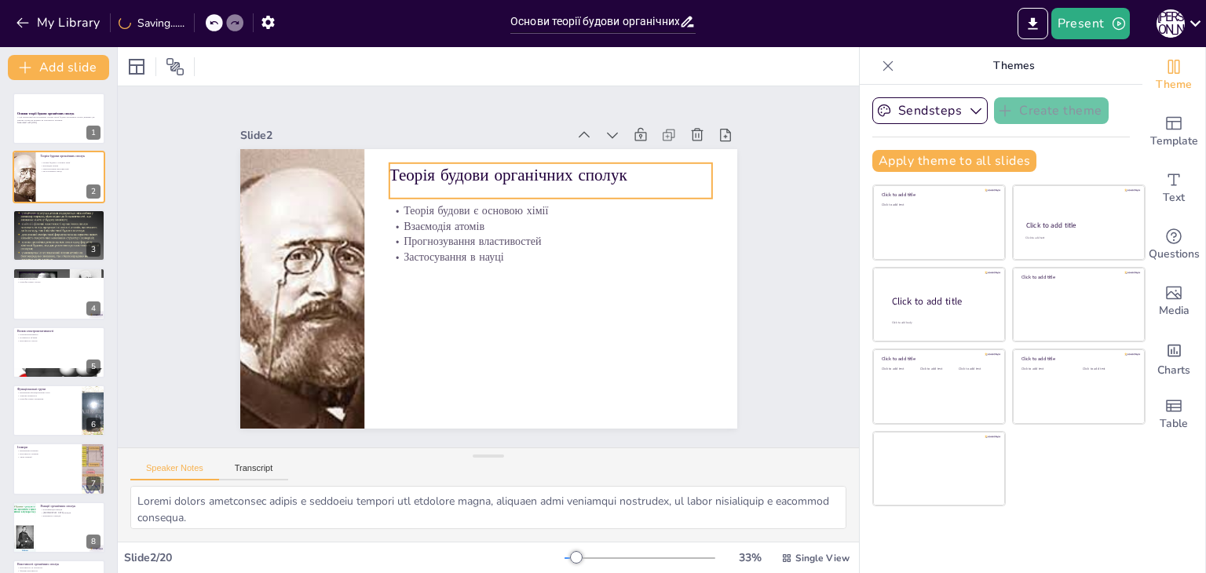
click at [464, 173] on p "Теорія будови органічних сполук" at bounding box center [559, 181] width 323 height 57
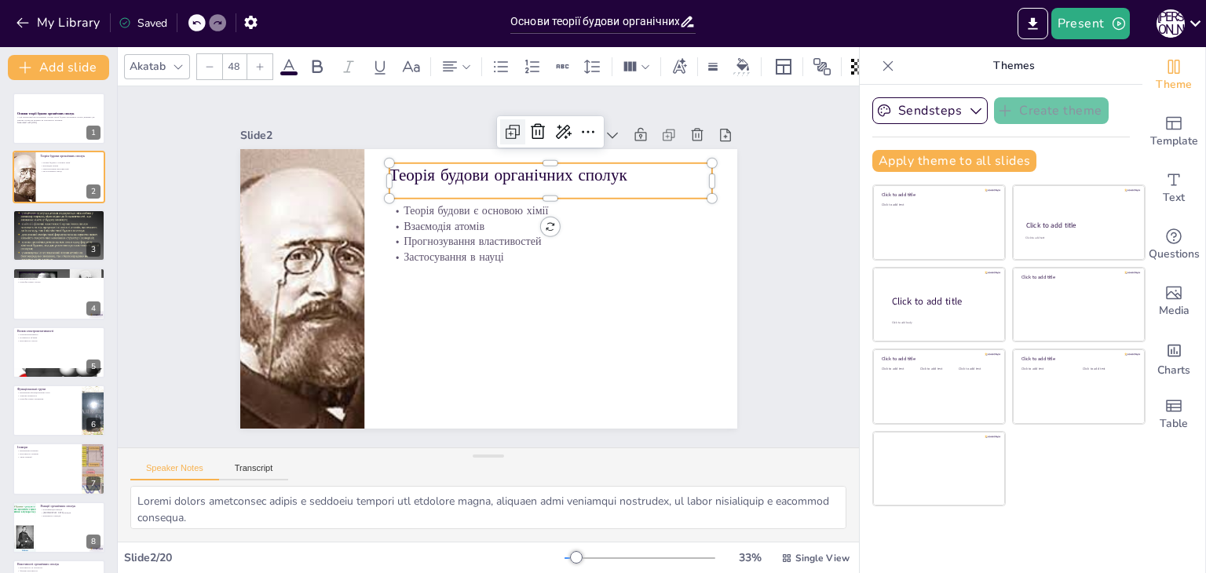
click at [506, 129] on icon at bounding box center [510, 133] width 9 height 9
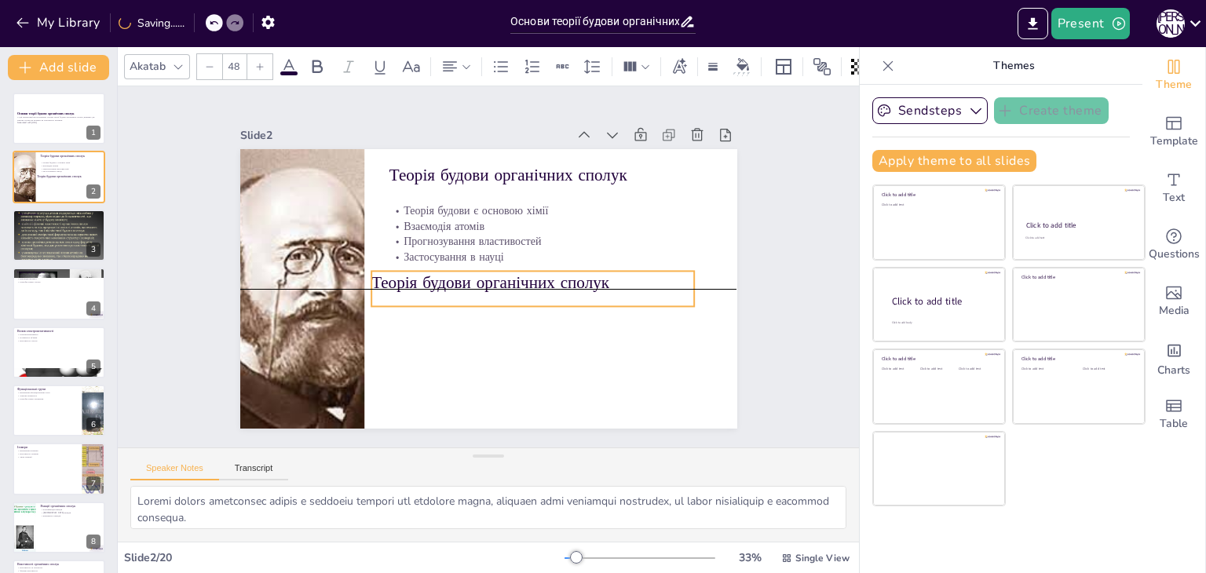
drag, startPoint x: 432, startPoint y: 169, endPoint x: 411, endPoint y: 269, distance: 102.6
click at [411, 269] on p "Теорія будови органічних сполук" at bounding box center [518, 302] width 291 height 181
drag, startPoint x: 684, startPoint y: 282, endPoint x: 704, endPoint y: 282, distance: 19.6
click at [708, 294] on div at bounding box center [716, 312] width 16 height 37
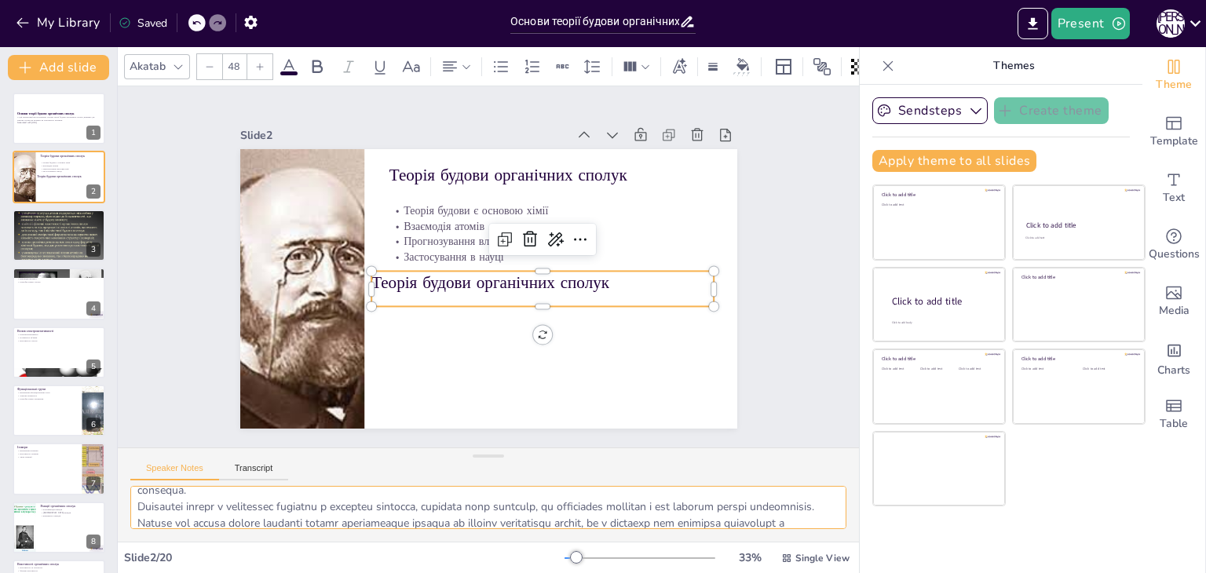
drag, startPoint x: 138, startPoint y: 497, endPoint x: 393, endPoint y: 519, distance: 255.3
click at [393, 519] on textarea at bounding box center [488, 507] width 716 height 43
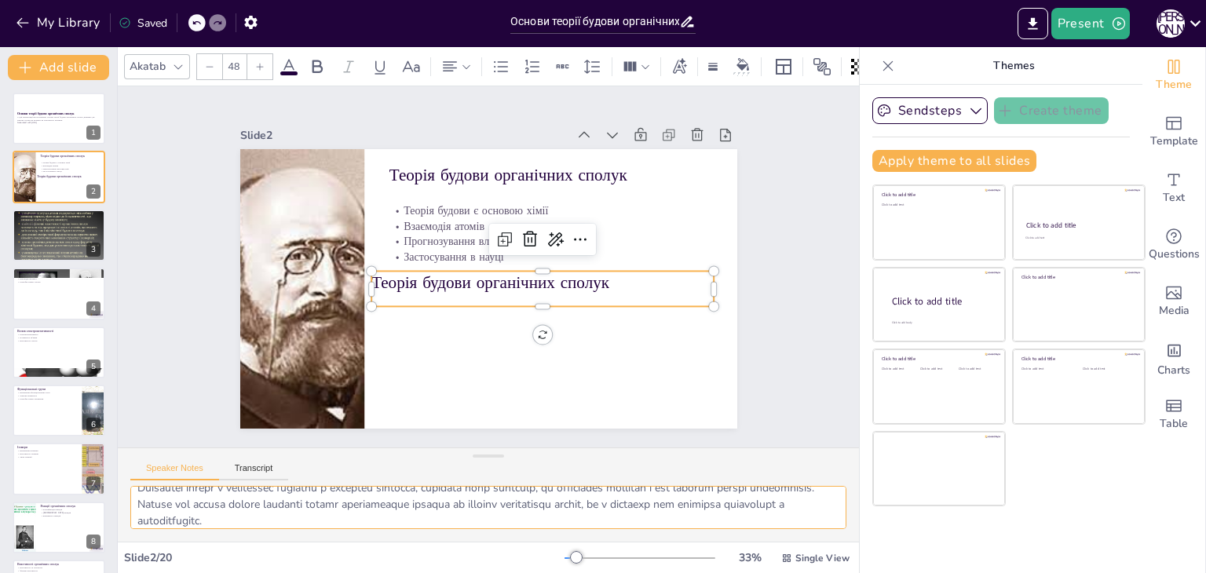
click at [333, 511] on textarea at bounding box center [488, 507] width 716 height 43
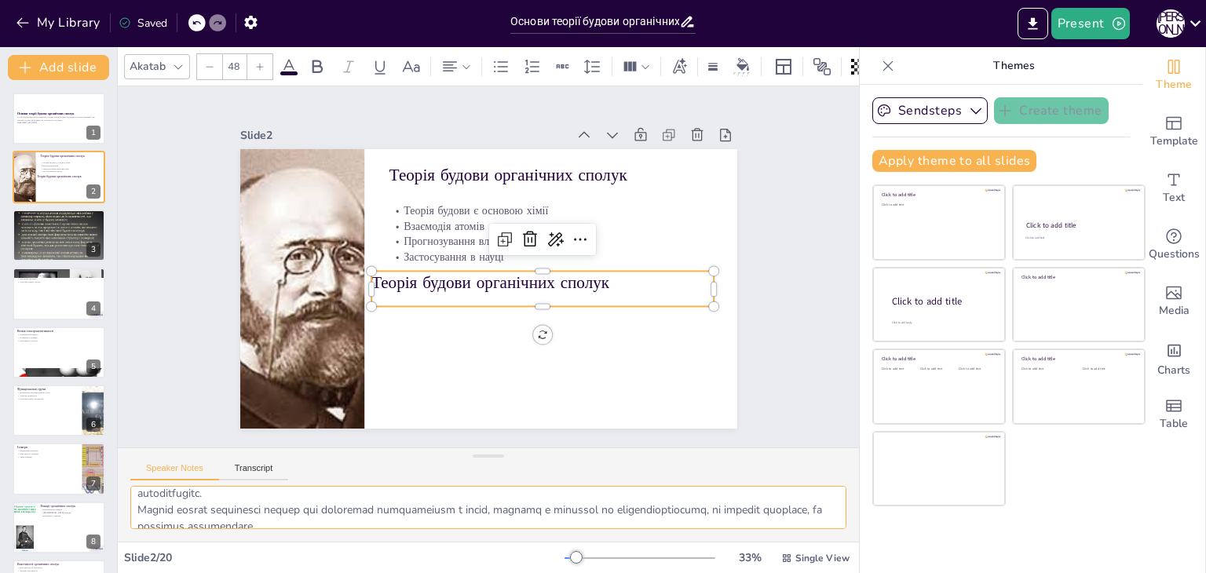
scroll to position [102, 0]
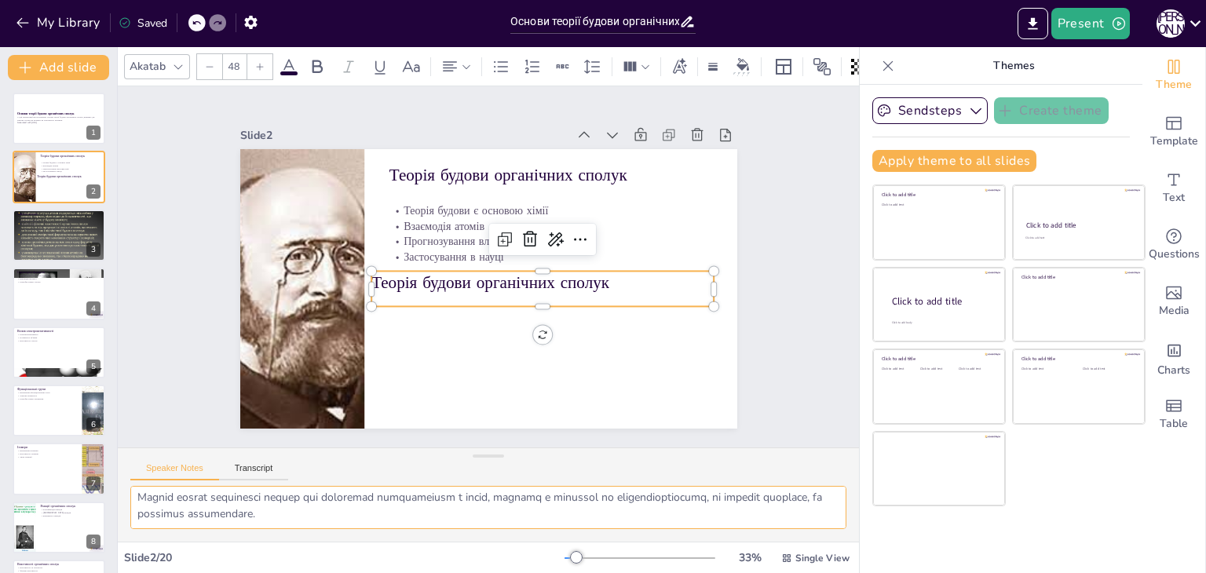
drag, startPoint x: 135, startPoint y: 499, endPoint x: 363, endPoint y: 553, distance: 233.9
click at [363, 553] on div "Akatab 48 Slide 1 Основи теорії будови органічних сполук У цій презентації ми р…" at bounding box center [488, 310] width 741 height 526
click at [481, 279] on p "Теорія будови органічних сполук" at bounding box center [542, 283] width 342 height 24
click at [481, 279] on p "Теорія будови органічних сполук" at bounding box center [542, 289] width 342 height 24
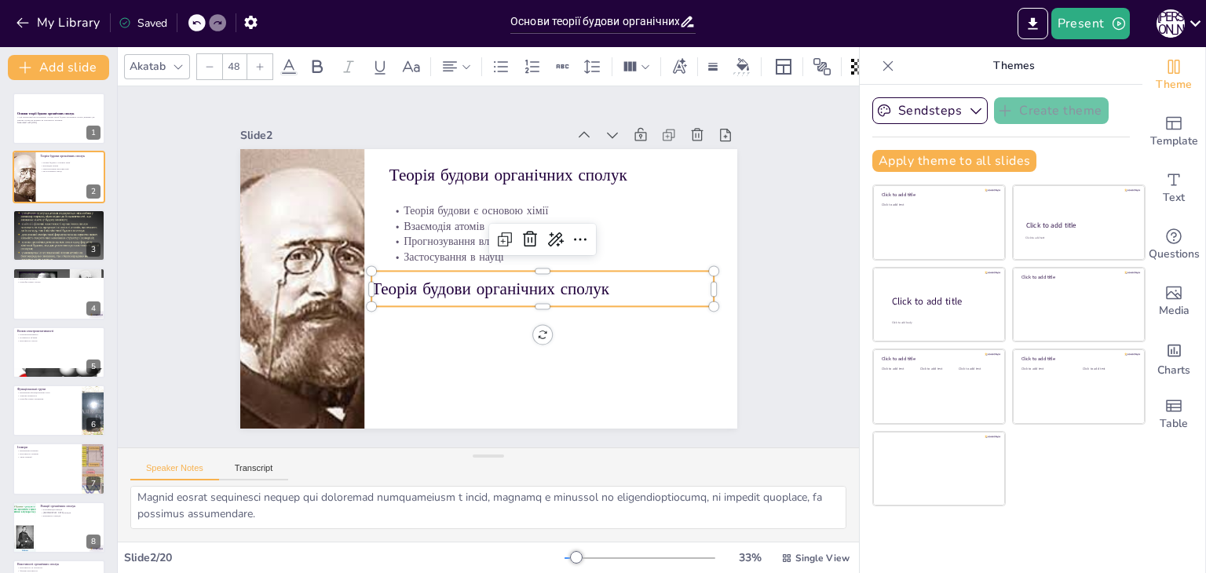
drag, startPoint x: 481, startPoint y: 279, endPoint x: 466, endPoint y: 284, distance: 15.2
click at [466, 284] on p "Теорія будови органічних сполук" at bounding box center [542, 289] width 342 height 24
click at [466, 284] on p "Теорія будови органічних сполук" at bounding box center [539, 294] width 343 height 59
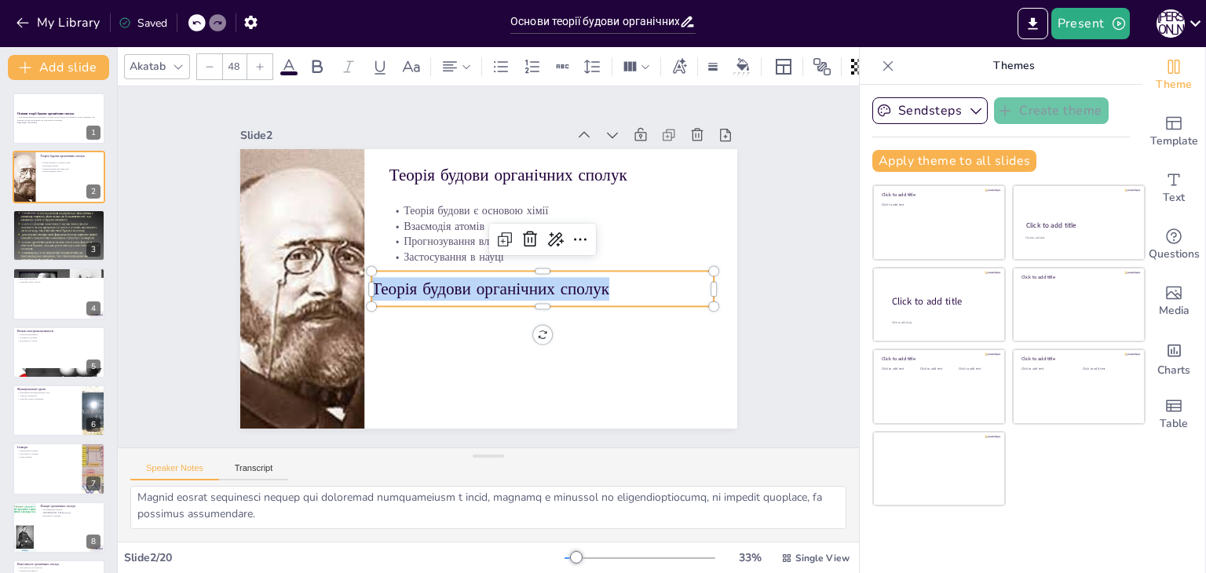
type input "--"
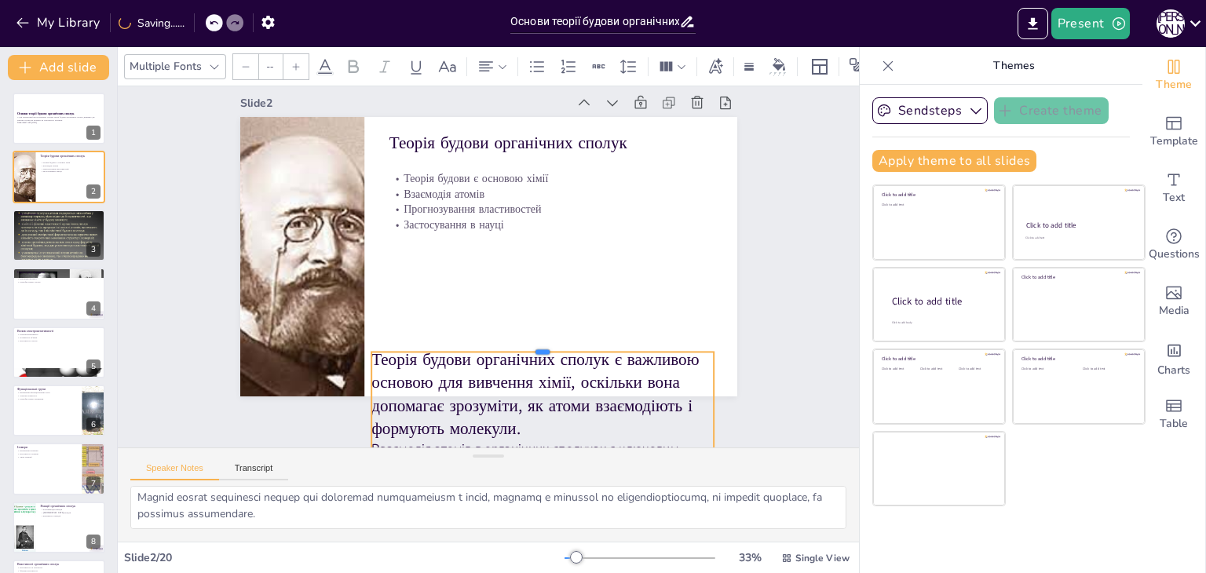
drag, startPoint x: 532, startPoint y: 231, endPoint x: 540, endPoint y: 344, distance: 113.4
click at [540, 344] on div at bounding box center [534, 351] width 342 height 48
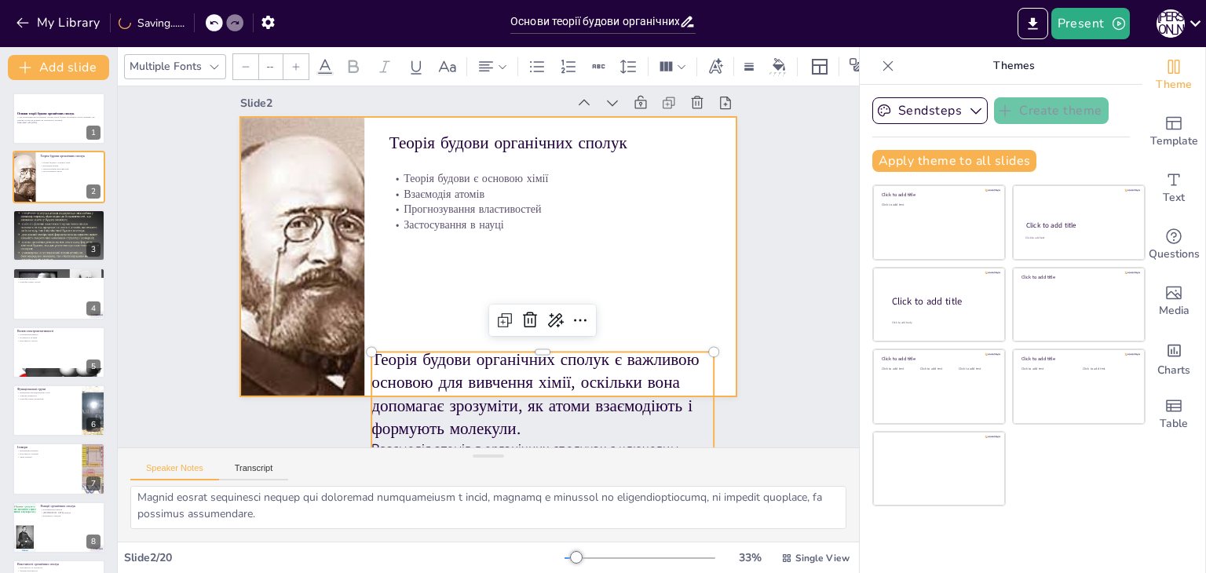
click at [461, 261] on div at bounding box center [488, 257] width 497 height 280
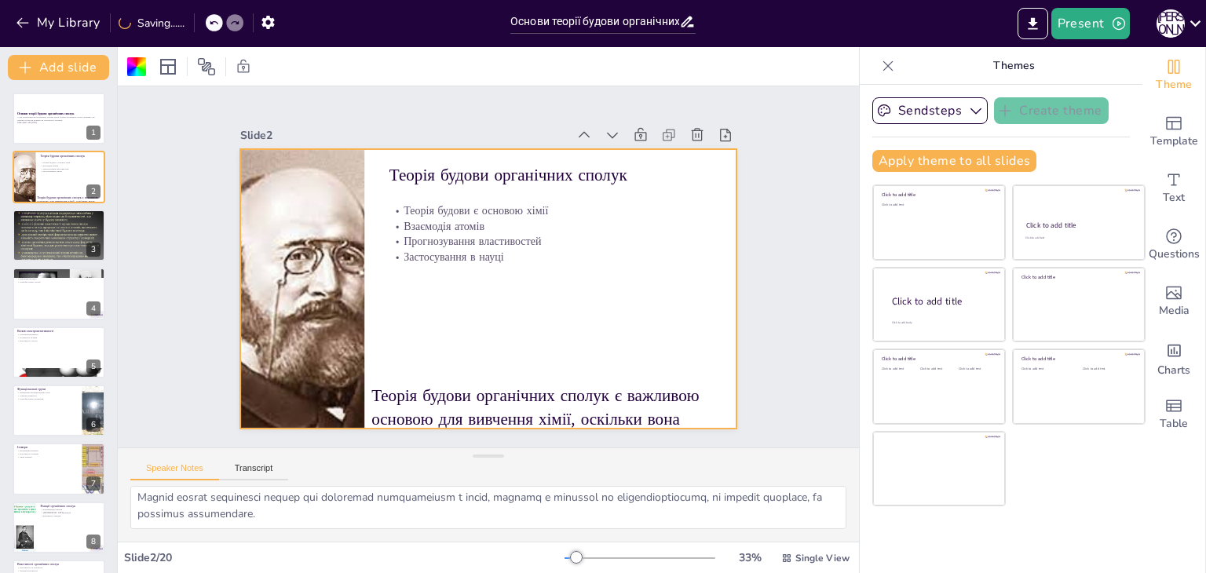
scroll to position [0, 0]
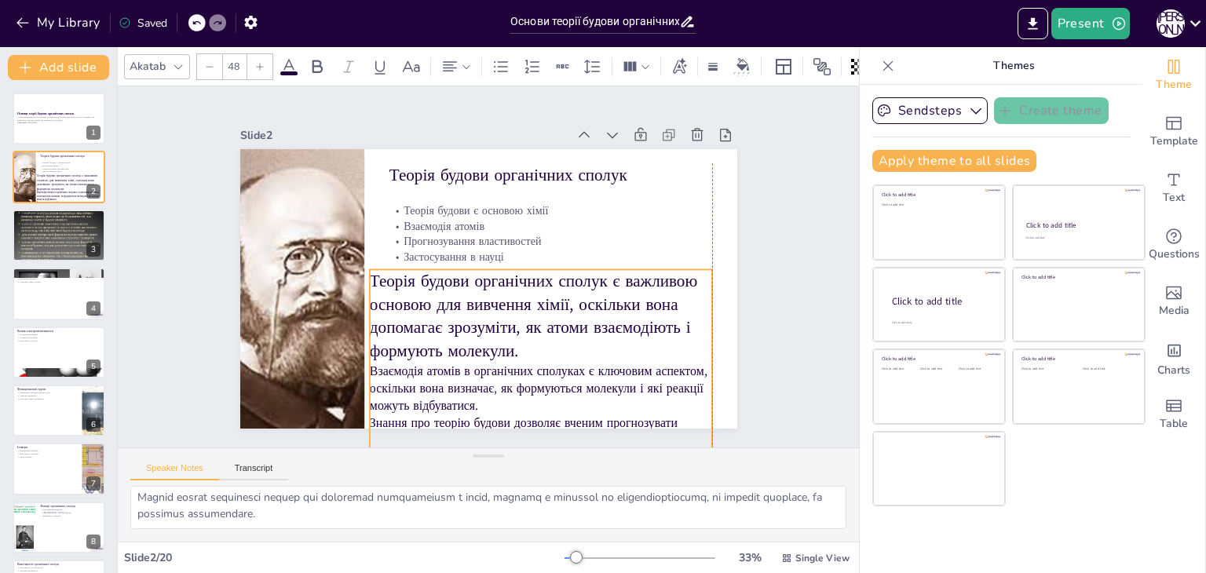
drag, startPoint x: 481, startPoint y: 386, endPoint x: 481, endPoint y: 271, distance: 114.6
click at [481, 271] on p "Теорія будови органічних сполук є важливою основою для вивчення хімії, оскільки…" at bounding box center [535, 322] width 350 height 128
click at [729, 271] on div "Slide 1 Основи теорії будови органічних сполук У цій презентації ми розглянемо …" at bounding box center [488, 266] width 585 height 323
click at [638, 312] on p "Теорія будови органічних сполук є важливою основою для вивчення хімії, оскільки…" at bounding box center [535, 322] width 350 height 128
click at [207, 62] on icon at bounding box center [209, 66] width 9 height 9
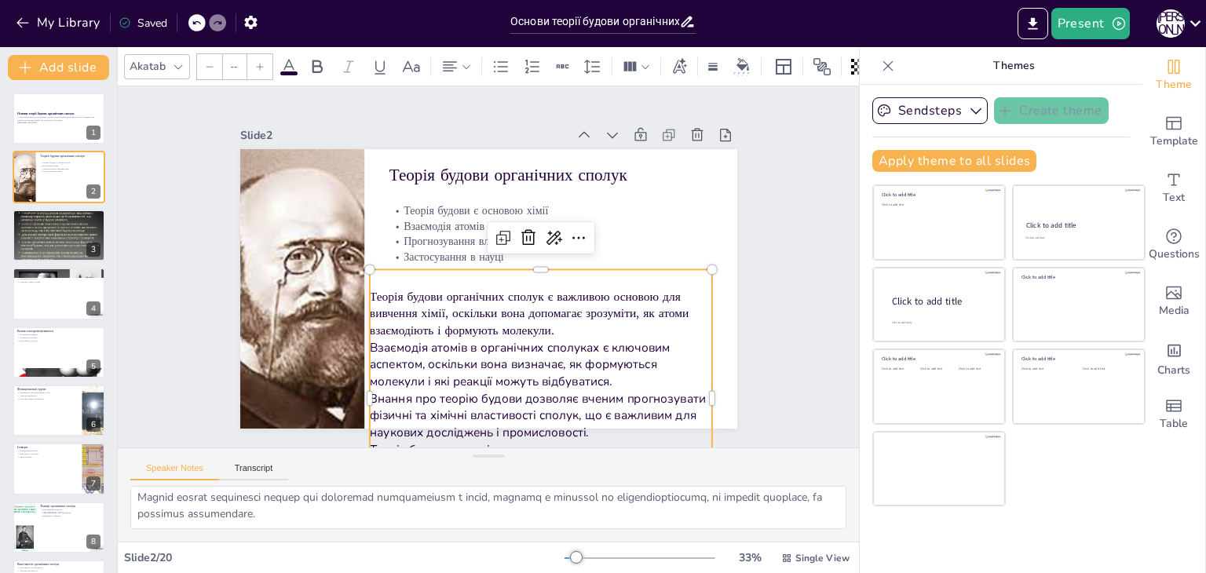
click at [207, 66] on icon at bounding box center [209, 66] width 7 height 1
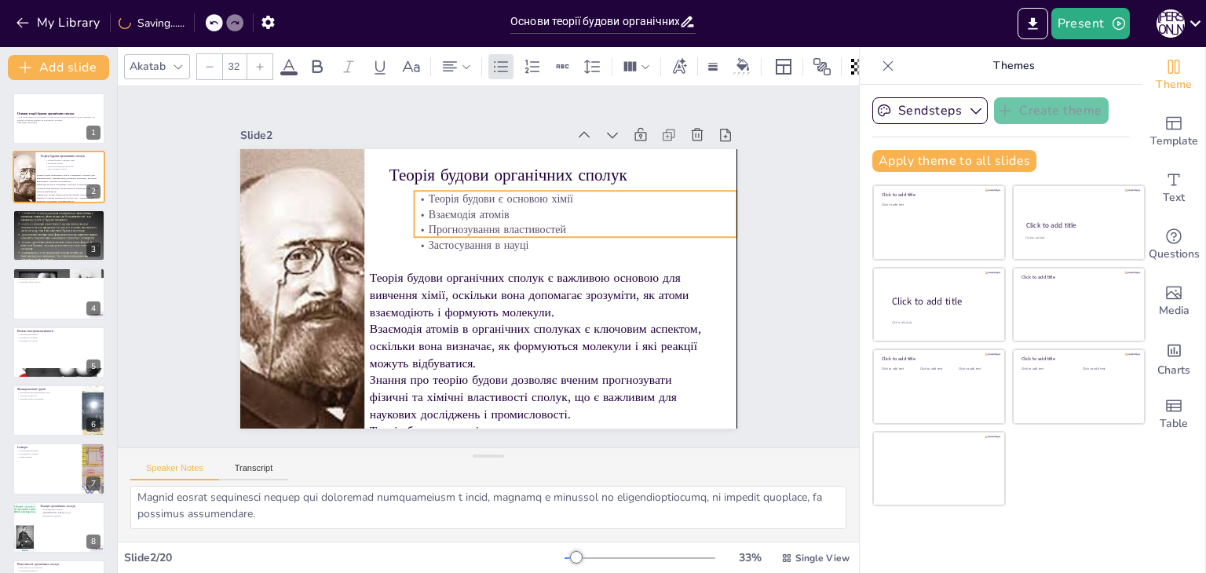
drag, startPoint x: 426, startPoint y: 214, endPoint x: 449, endPoint y: 202, distance: 26.3
click at [449, 202] on p "Взаємодія атомів" at bounding box center [580, 223] width 323 height 49
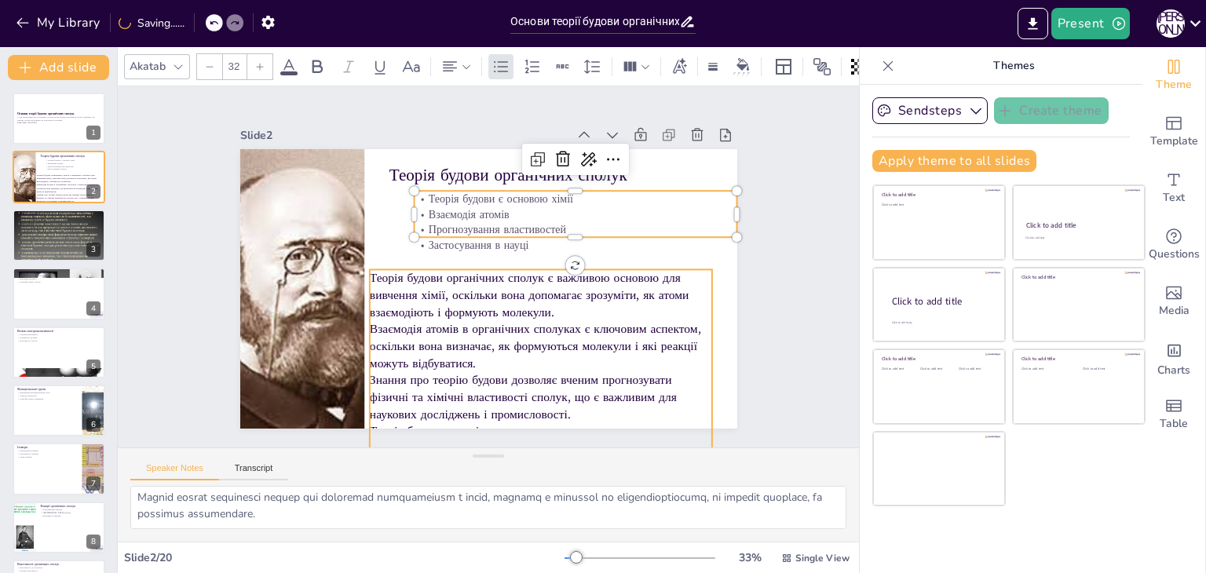
type input "--"
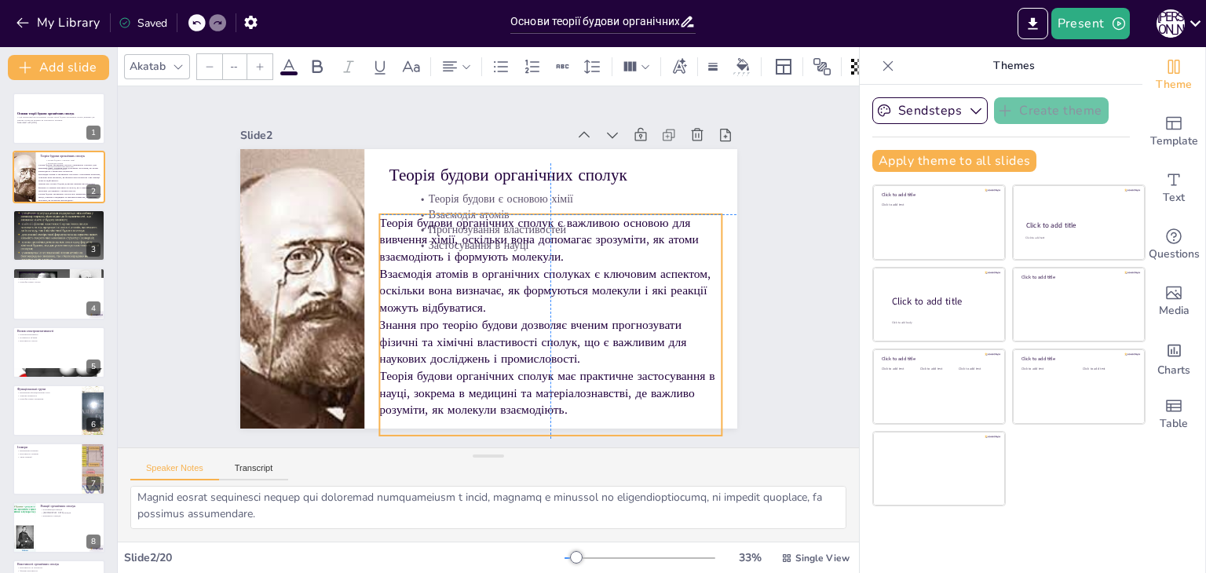
drag, startPoint x: 434, startPoint y: 294, endPoint x: 447, endPoint y: 243, distance: 53.3
click at [447, 243] on p "Теорія будови органічних сполук є важливою основою для вивчення хімії, оскільки…" at bounding box center [553, 246] width 346 height 86
click at [291, 248] on div at bounding box center [302, 289] width 251 height 280
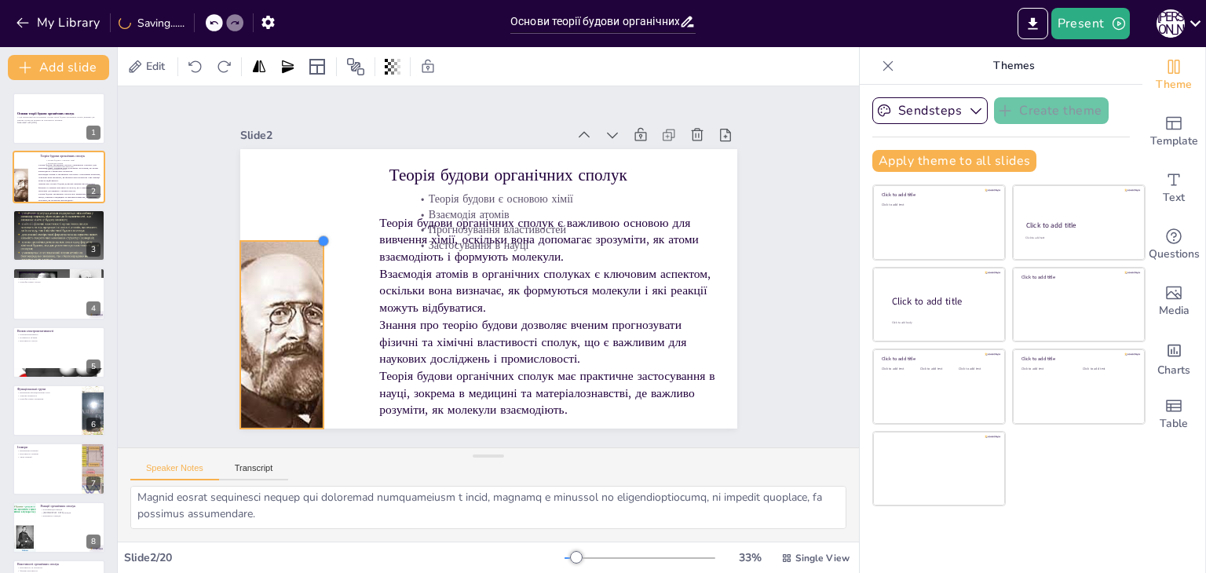
drag, startPoint x: 349, startPoint y: 139, endPoint x: 309, endPoint y: 295, distance: 161.5
click at [309, 295] on div "Теорія будови органічних сполук Теорія будови є основою хімії Взаємодія атомів …" at bounding box center [487, 289] width 524 height 330
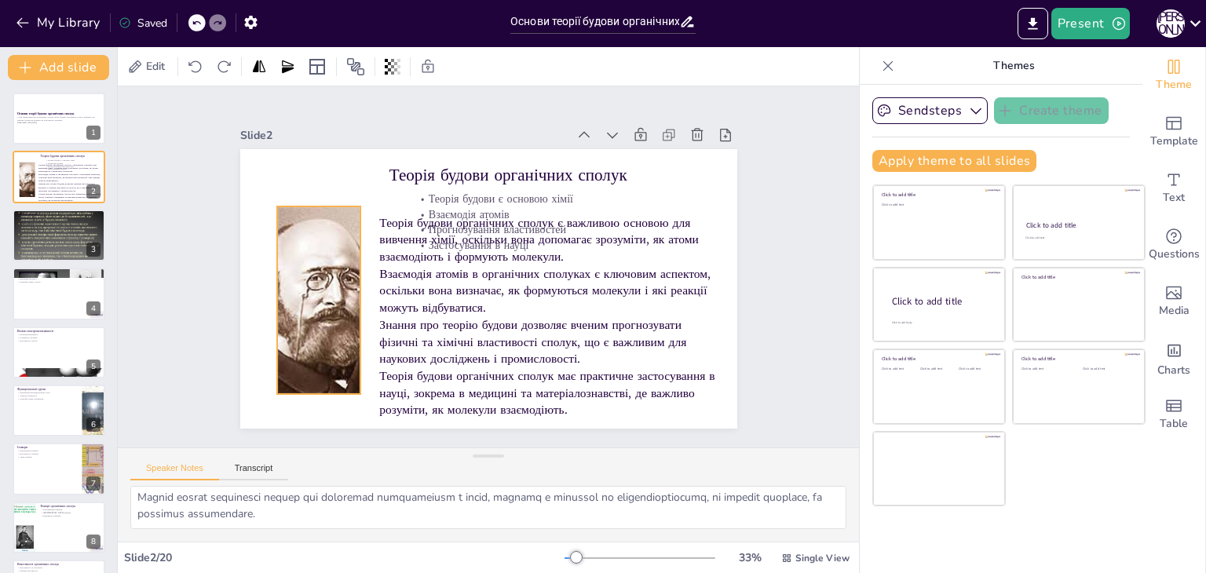
drag, startPoint x: 287, startPoint y: 324, endPoint x: 324, endPoint y: 290, distance: 50.6
click at [324, 290] on div at bounding box center [318, 300] width 169 height 188
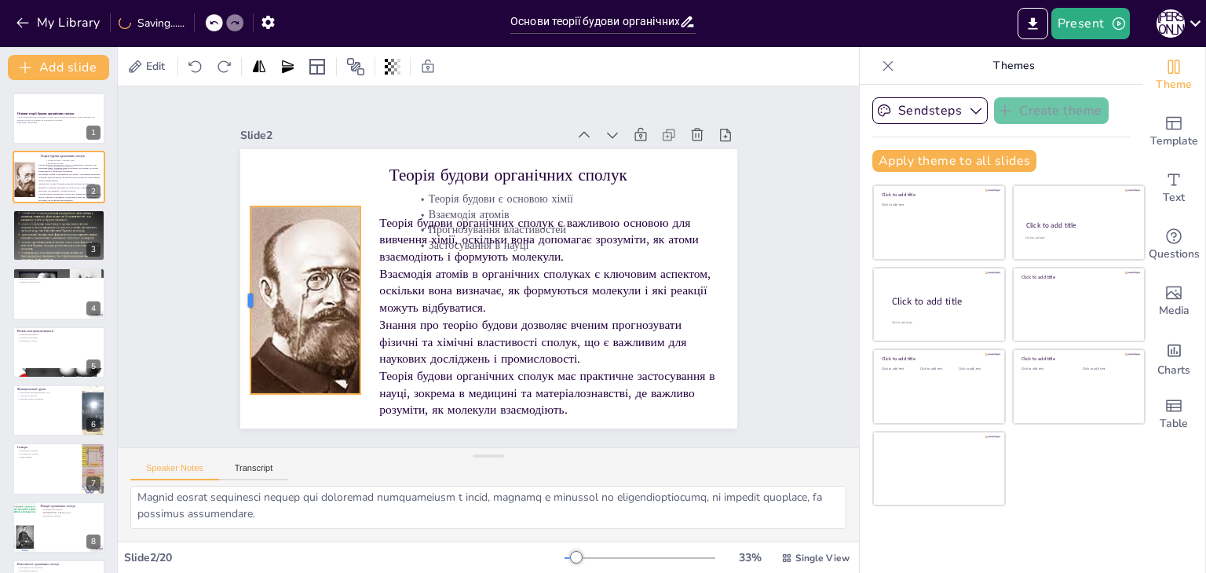
drag, startPoint x: 261, startPoint y: 291, endPoint x: 235, endPoint y: 290, distance: 26.7
click at [235, 290] on div at bounding box center [241, 275] width 32 height 188
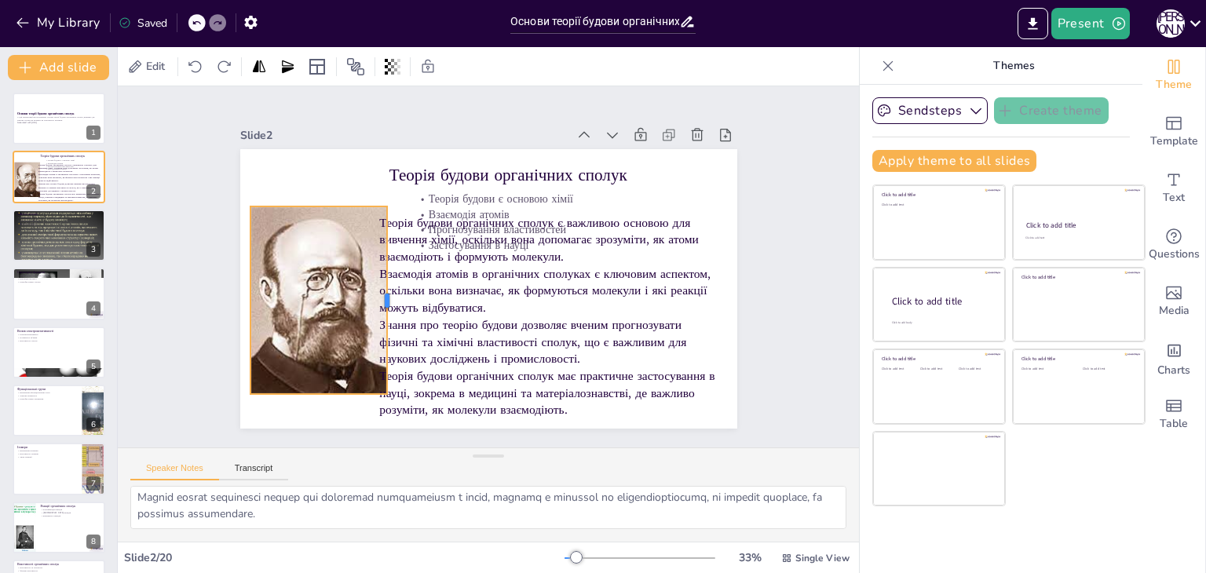
drag, startPoint x: 351, startPoint y: 291, endPoint x: 378, endPoint y: 290, distance: 26.7
click at [378, 290] on div at bounding box center [391, 290] width 32 height 188
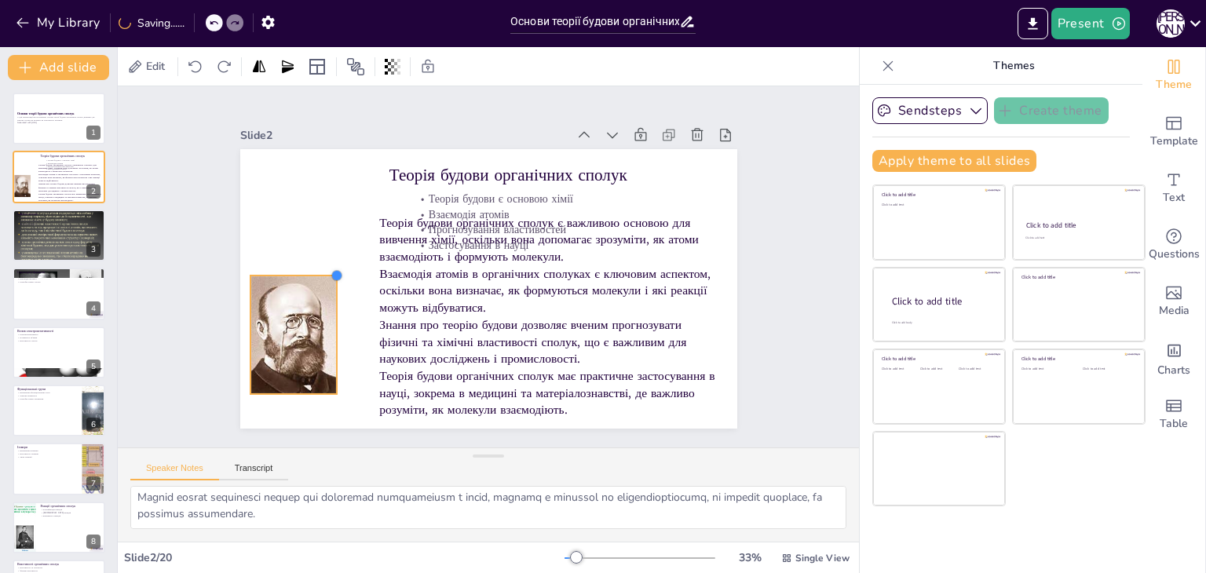
drag, startPoint x: 378, startPoint y: 196, endPoint x: 327, endPoint y: 265, distance: 86.4
click at [331, 251] on div at bounding box center [338, 243] width 15 height 15
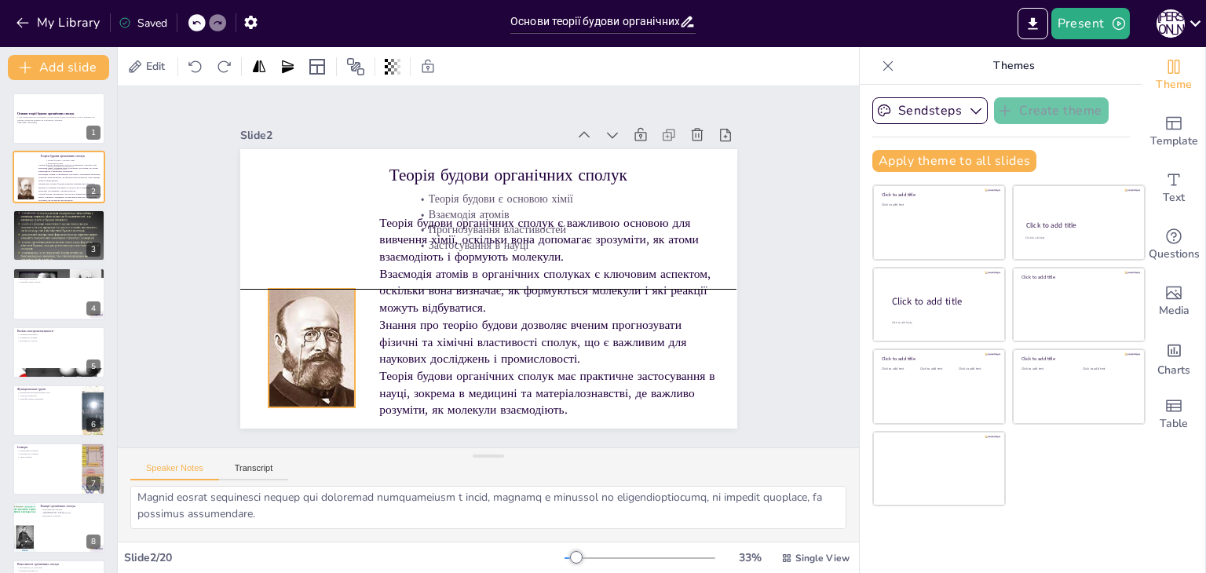
drag, startPoint x: 298, startPoint y: 324, endPoint x: 316, endPoint y: 332, distance: 19.7
click at [316, 332] on div at bounding box center [298, 309] width 129 height 138
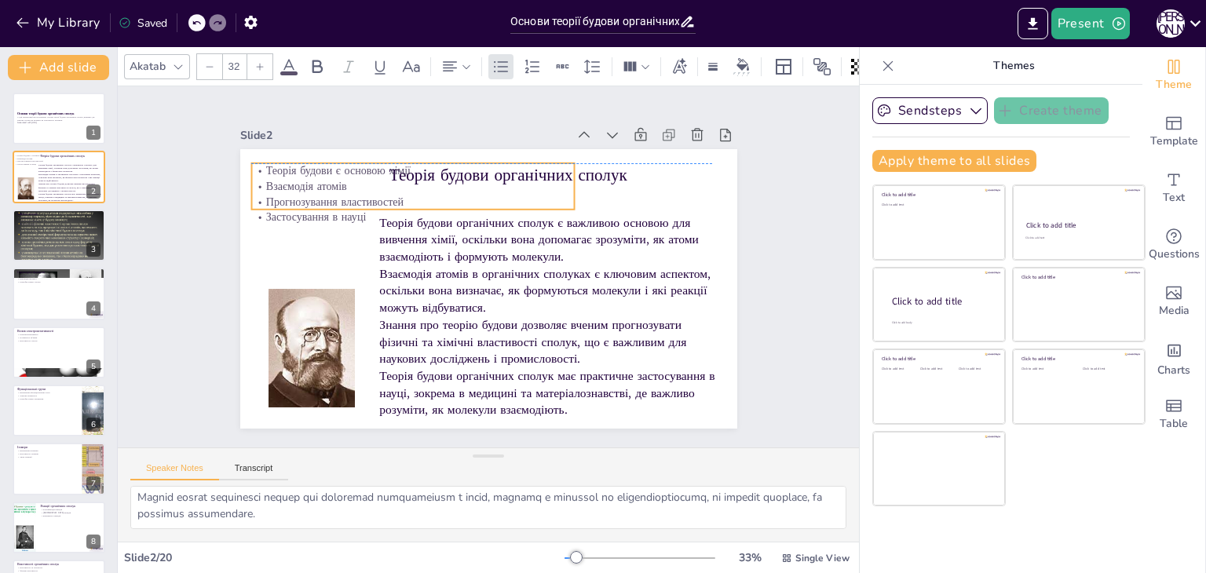
drag, startPoint x: 451, startPoint y: 207, endPoint x: 289, endPoint y: 174, distance: 166.0
click at [289, 178] on p "Взаємодія атомів" at bounding box center [412, 186] width 323 height 16
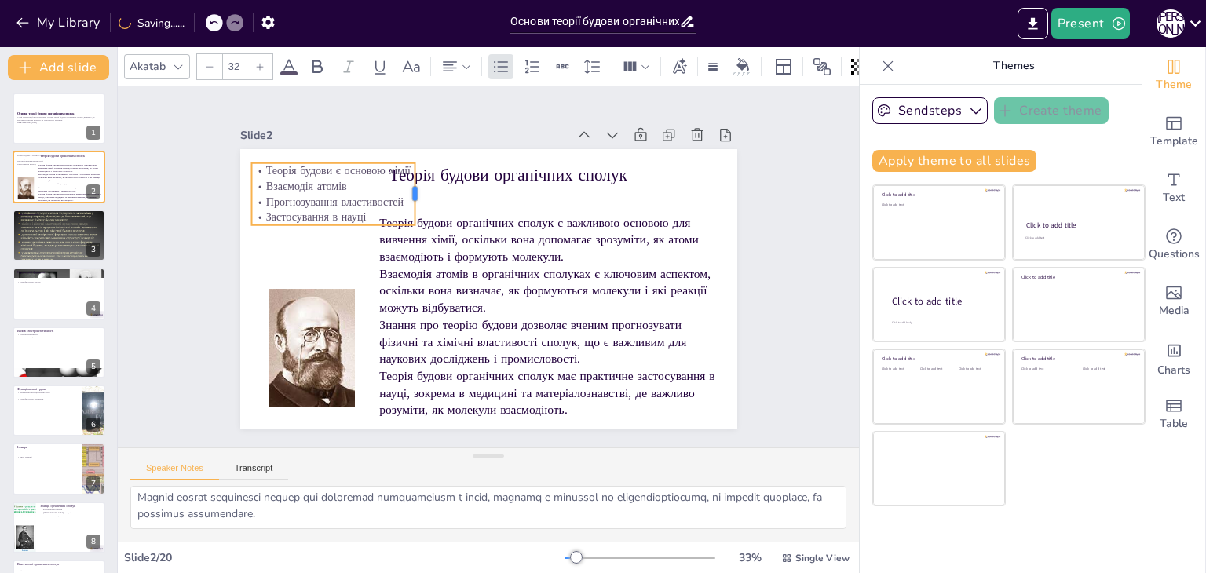
drag, startPoint x: 565, startPoint y: 185, endPoint x: 405, endPoint y: 180, distance: 159.5
click at [420, 180] on div at bounding box center [429, 187] width 19 height 63
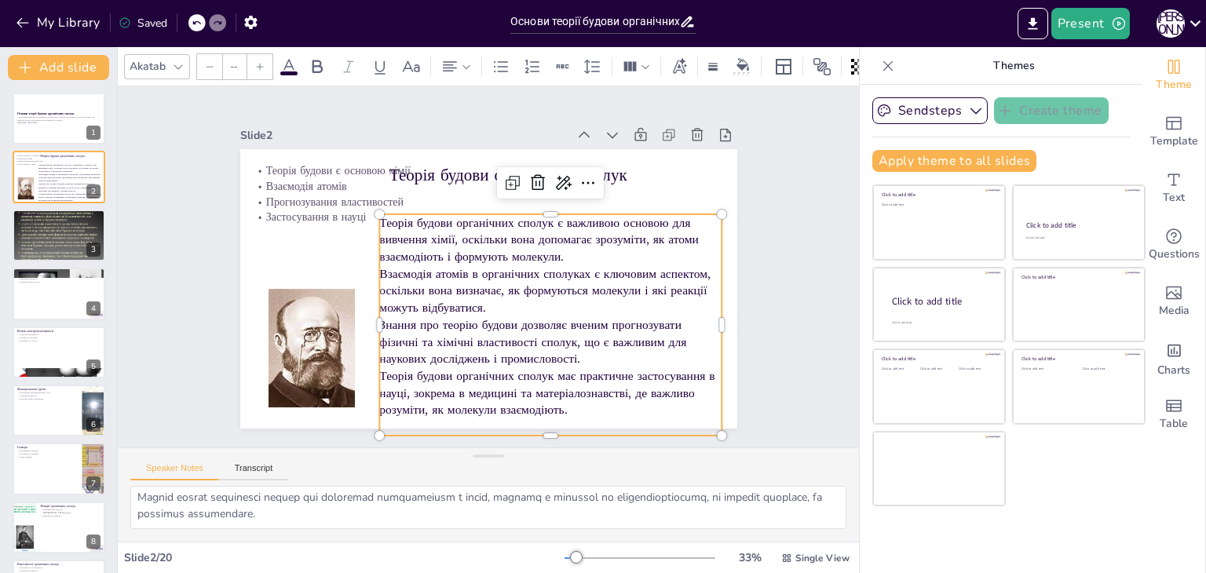
click at [477, 247] on p "Теорія будови органічних сполук є важливою основою для вивчення хімії, оскільки…" at bounding box center [550, 239] width 342 height 51
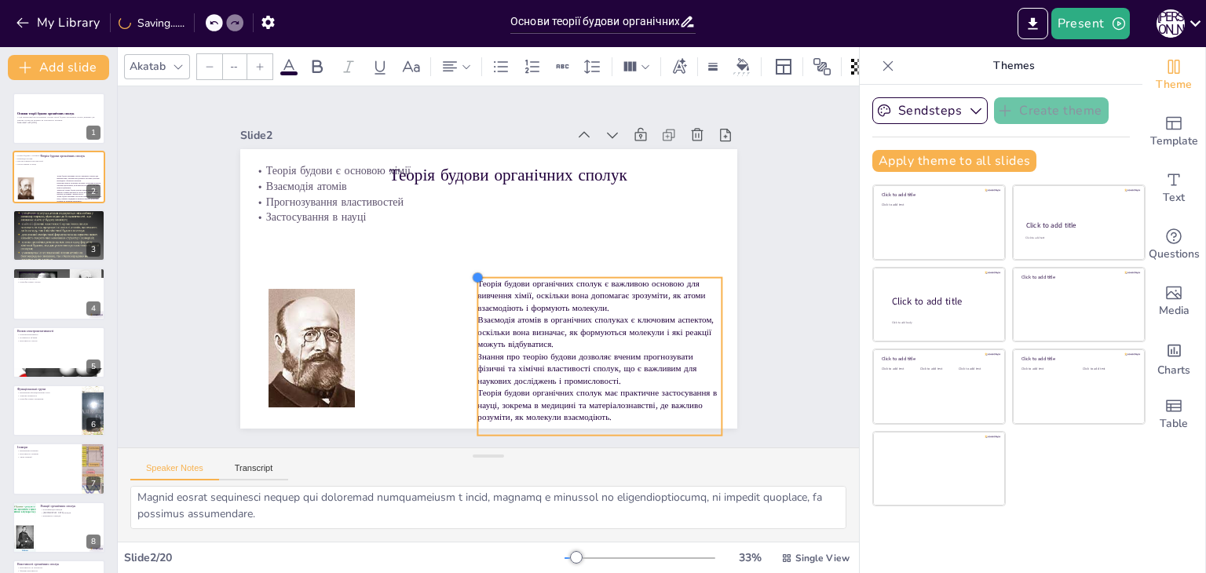
drag, startPoint x: 368, startPoint y: 206, endPoint x: 466, endPoint y: 279, distance: 122.3
click at [466, 279] on div "Теорія будови органічних сполук Теорія будови є основою хімії Взаємодія атомів …" at bounding box center [487, 289] width 524 height 330
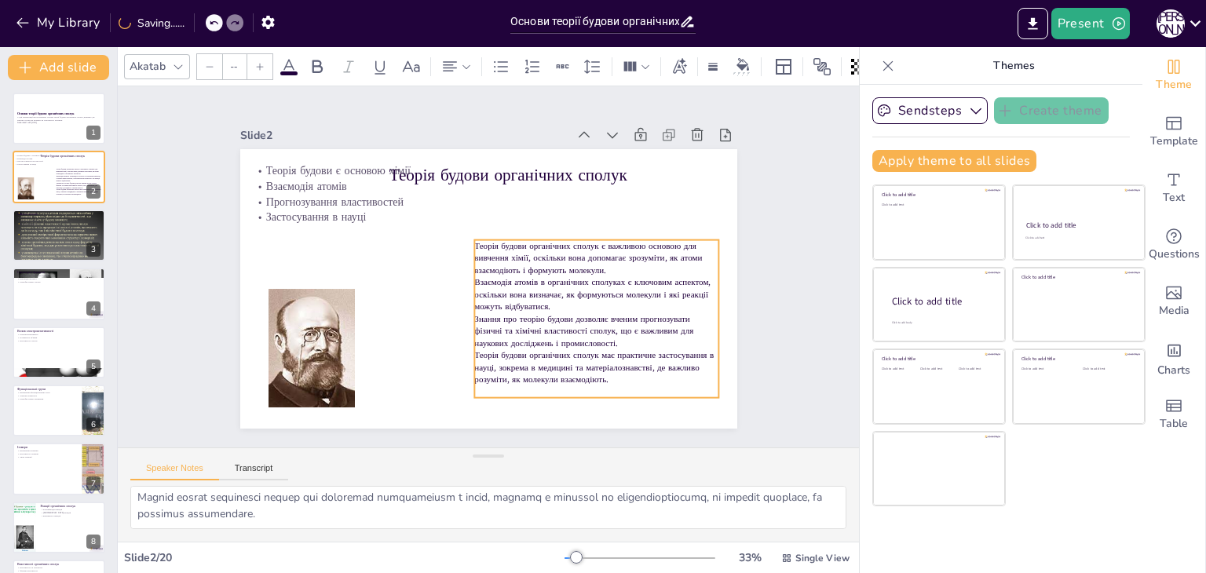
drag, startPoint x: 531, startPoint y: 315, endPoint x: 528, endPoint y: 277, distance: 37.8
click at [528, 277] on p "Взаємодія атомів в органічних сполуках є ключовим аспектом, оскільки вона визна…" at bounding box center [593, 306] width 247 height 62
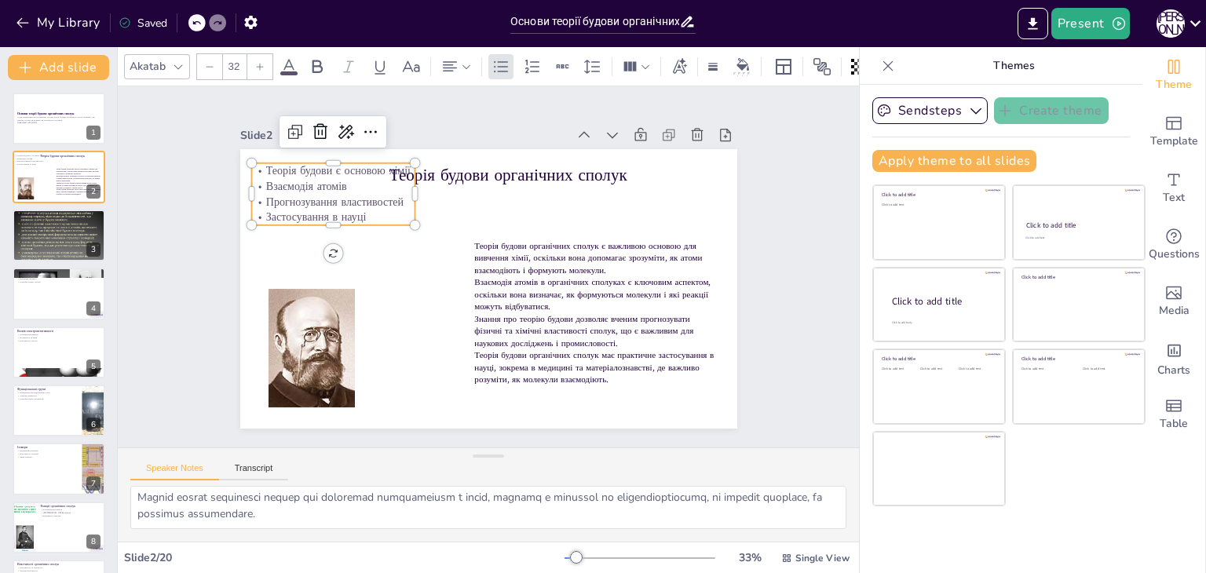
click at [273, 193] on p "Прогнозування властивостей" at bounding box center [340, 186] width 164 height 32
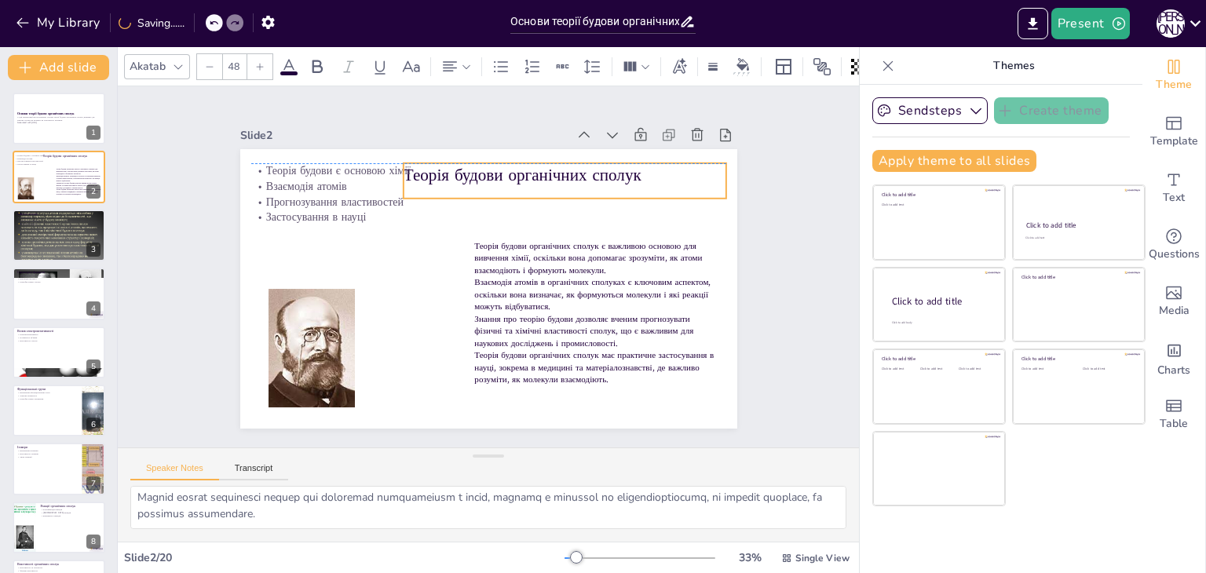
drag, startPoint x: 435, startPoint y: 163, endPoint x: 449, endPoint y: 159, distance: 14.7
click at [449, 163] on p "Теорія будови органічних сполук" at bounding box center [564, 175] width 323 height 24
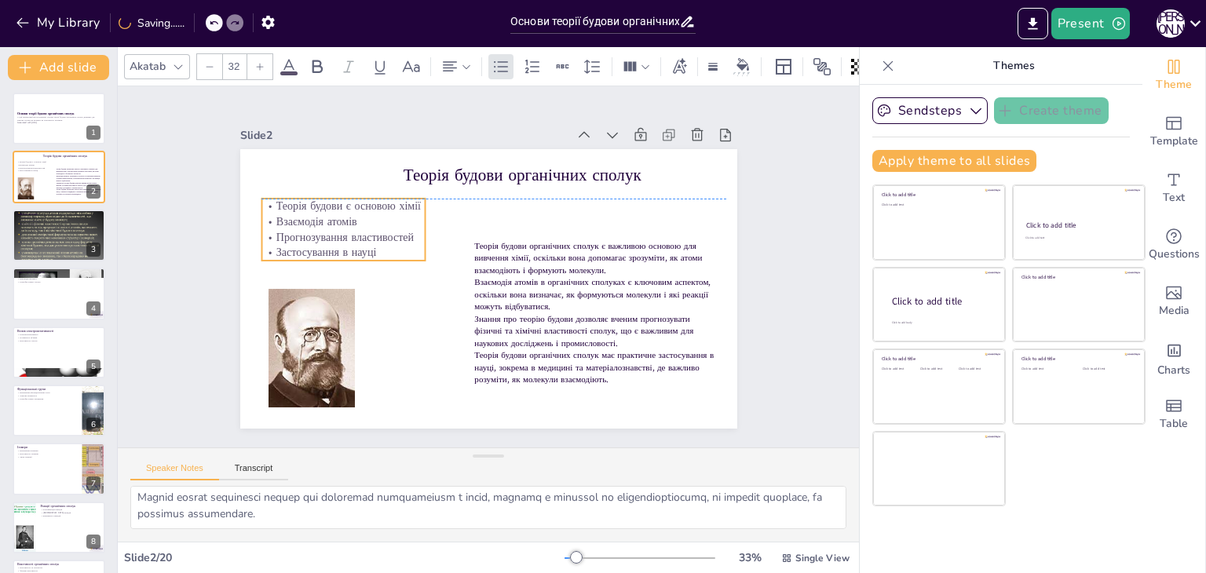
drag, startPoint x: 320, startPoint y: 183, endPoint x: 330, endPoint y: 221, distance: 39.0
click at [330, 221] on p "Взаємодія атомів" at bounding box center [342, 222] width 163 height 16
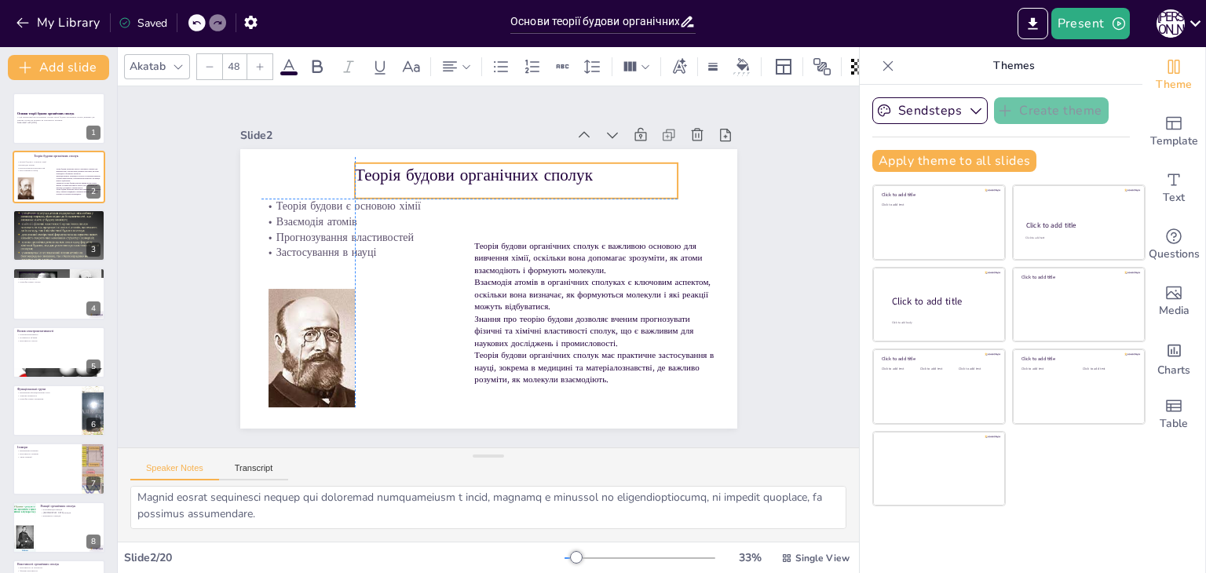
drag, startPoint x: 446, startPoint y: 170, endPoint x: 397, endPoint y: 164, distance: 49.1
click at [397, 164] on p "Теорія будови органічних сполук" at bounding box center [516, 175] width 323 height 24
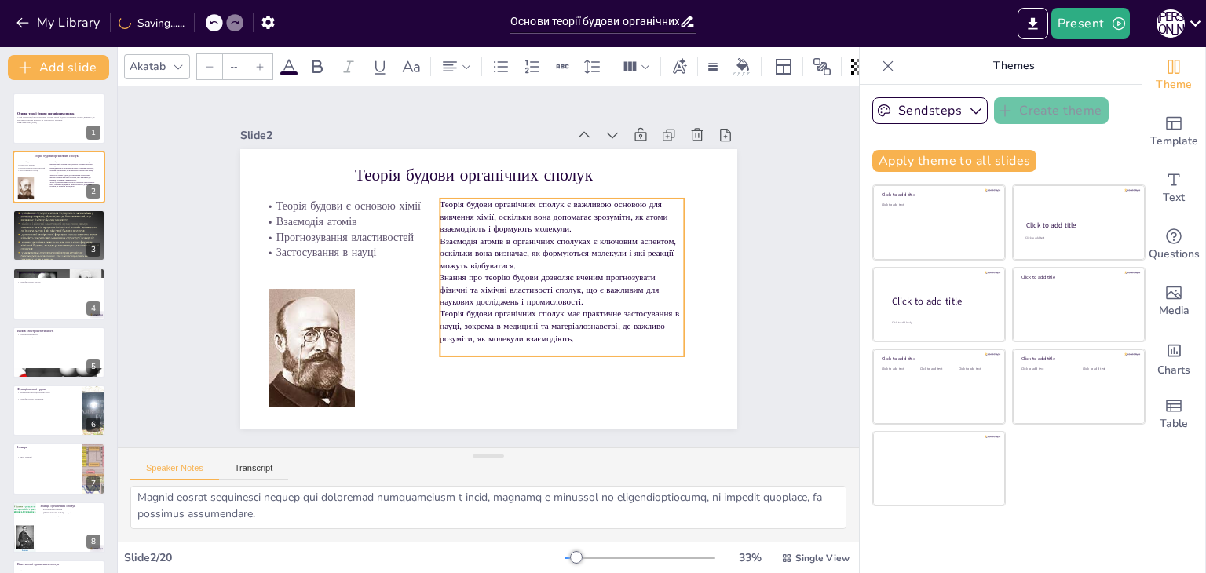
drag, startPoint x: 522, startPoint y: 261, endPoint x: 488, endPoint y: 217, distance: 56.5
click at [488, 217] on p "Теорія будови органічних сполук є важливою основою для вивчення хімії, оскільки…" at bounding box center [562, 217] width 244 height 36
drag, startPoint x: 554, startPoint y: 351, endPoint x: 554, endPoint y: 340, distance: 11.0
click at [554, 340] on div at bounding box center [552, 359] width 244 height 38
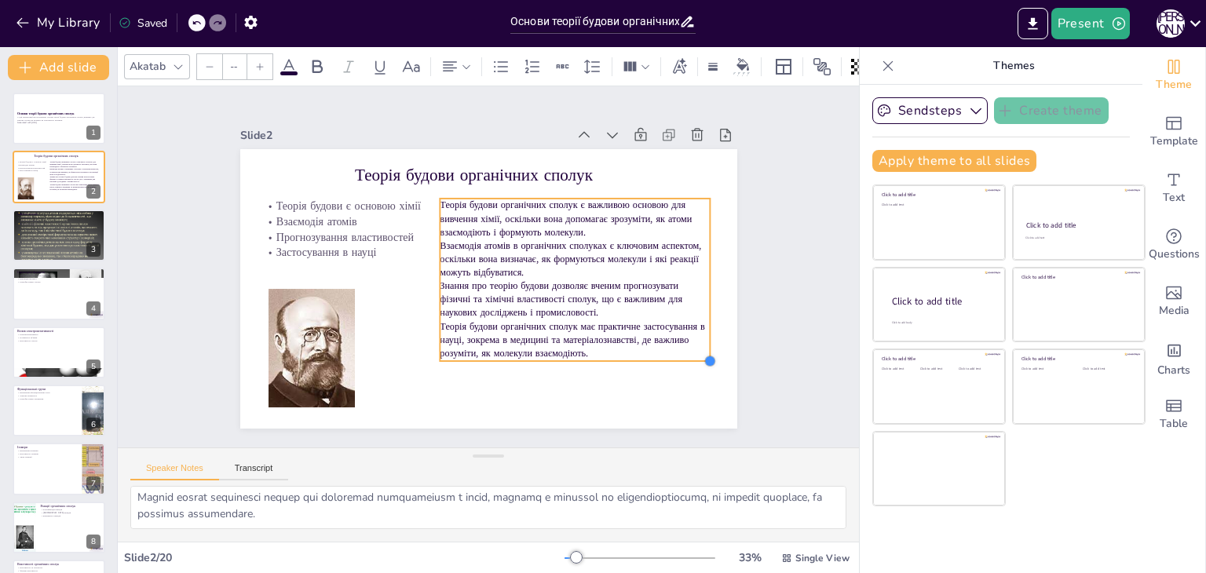
drag, startPoint x: 672, startPoint y: 338, endPoint x: 660, endPoint y: 354, distance: 20.1
click at [660, 354] on div "Теорія будови органічних сполук Теорія будови є основою хімії Взаємодія атомів …" at bounding box center [488, 289] width 497 height 280
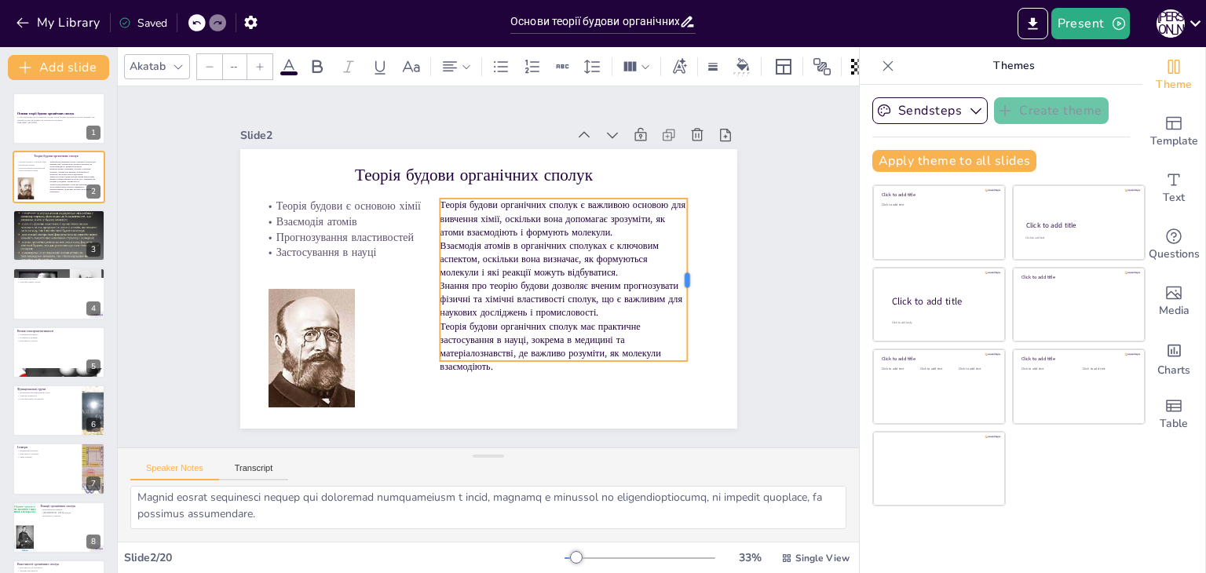
drag, startPoint x: 701, startPoint y: 274, endPoint x: 678, endPoint y: 274, distance: 22.8
click at [688, 274] on div at bounding box center [694, 280] width 13 height 163
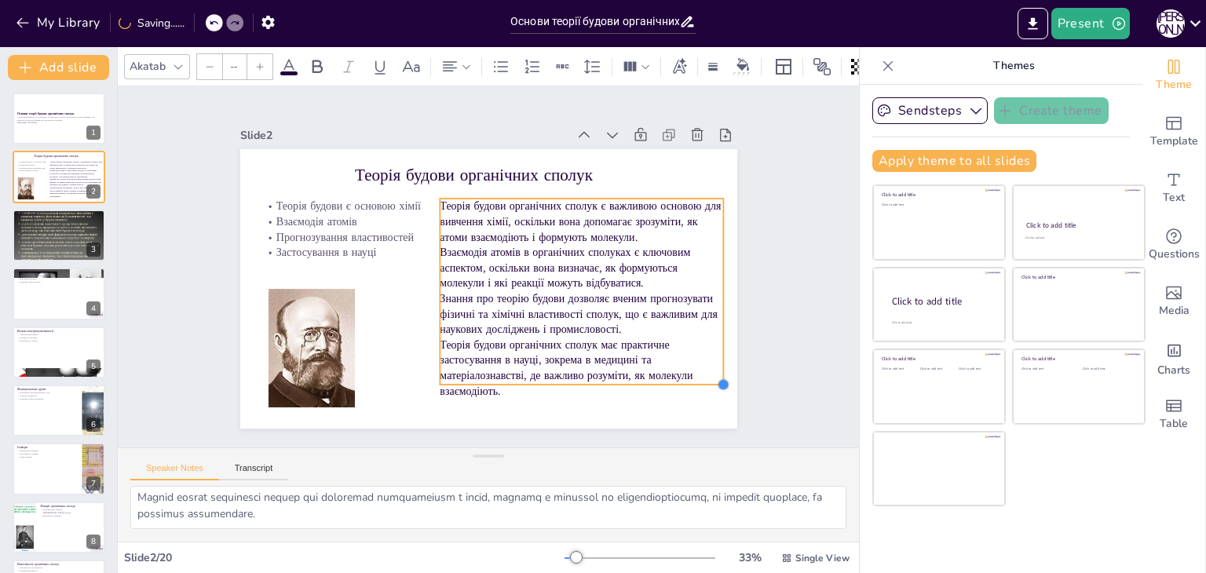
drag, startPoint x: 671, startPoint y: 354, endPoint x: 670, endPoint y: 378, distance: 23.6
click at [670, 378] on div "Теорія будови органічних сполук Теорія будови є основою хімії Взаємодія атомів …" at bounding box center [488, 289] width 497 height 280
click at [622, 304] on p "Знання про теорію будови дозволяє вченим прогнозувати фізичні та хімічні власти…" at bounding box center [579, 314] width 283 height 46
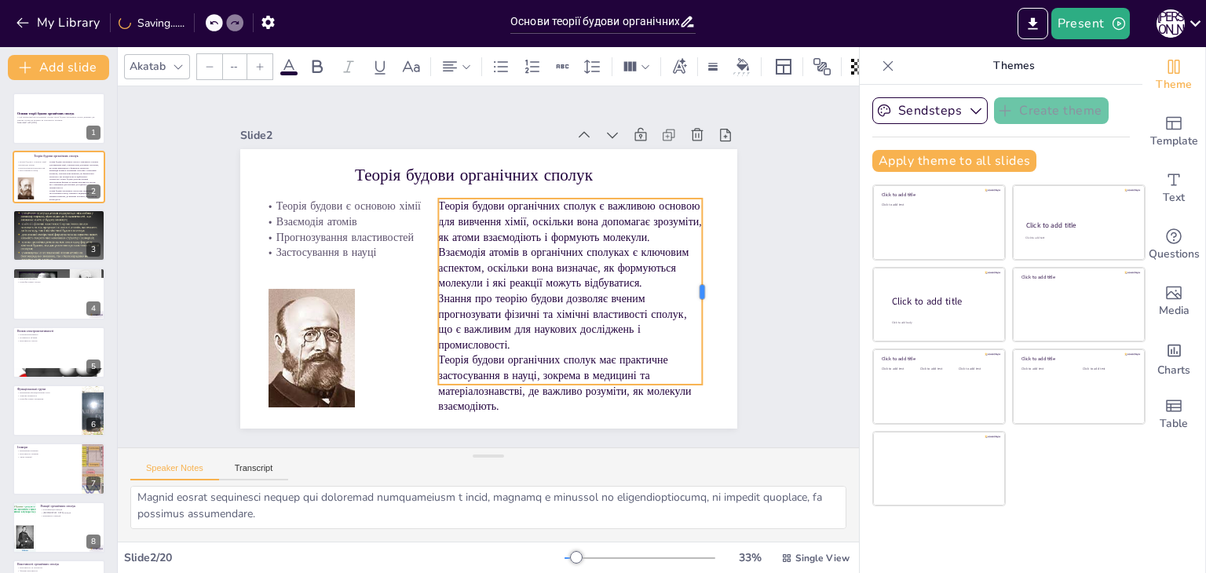
drag, startPoint x: 710, startPoint y: 287, endPoint x: 690, endPoint y: 283, distance: 19.9
click at [690, 283] on div at bounding box center [705, 314] width 32 height 186
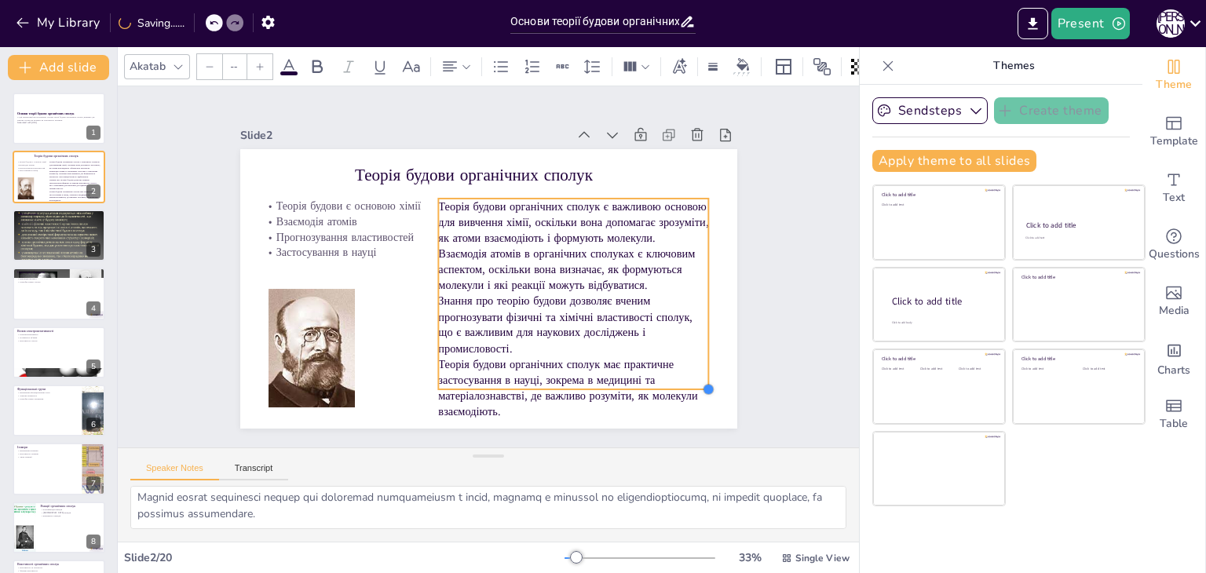
click at [649, 460] on div at bounding box center [640, 468] width 16 height 16
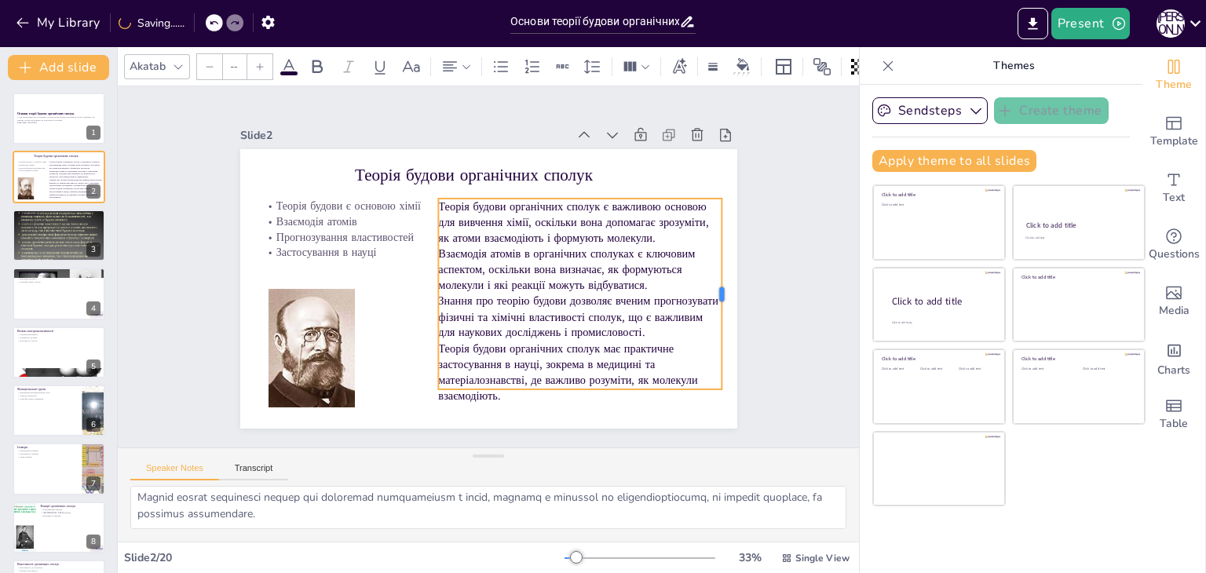
drag, startPoint x: 699, startPoint y: 291, endPoint x: 712, endPoint y: 291, distance: 13.3
click at [722, 291] on div at bounding box center [728, 294] width 13 height 191
drag, startPoint x: 710, startPoint y: 287, endPoint x: 701, endPoint y: 287, distance: 8.7
click at [701, 287] on div at bounding box center [716, 317] width 32 height 191
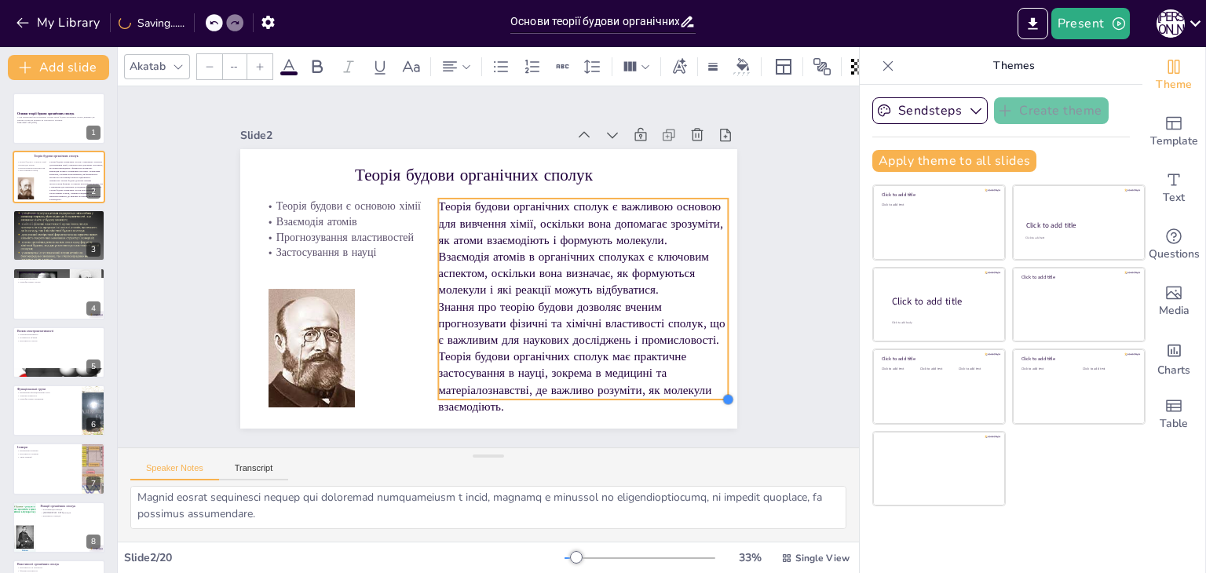
drag, startPoint x: 701, startPoint y: 385, endPoint x: 705, endPoint y: 395, distance: 10.9
click at [705, 395] on div "Теорія будови органічних сполук Теорія будови є основою хімії Взаємодія атомів …" at bounding box center [488, 289] width 497 height 280
click at [653, 317] on p "Знання про теорію будови дозволяє вченим прогнозувати фізичні та хімічні власти…" at bounding box center [565, 341] width 294 height 109
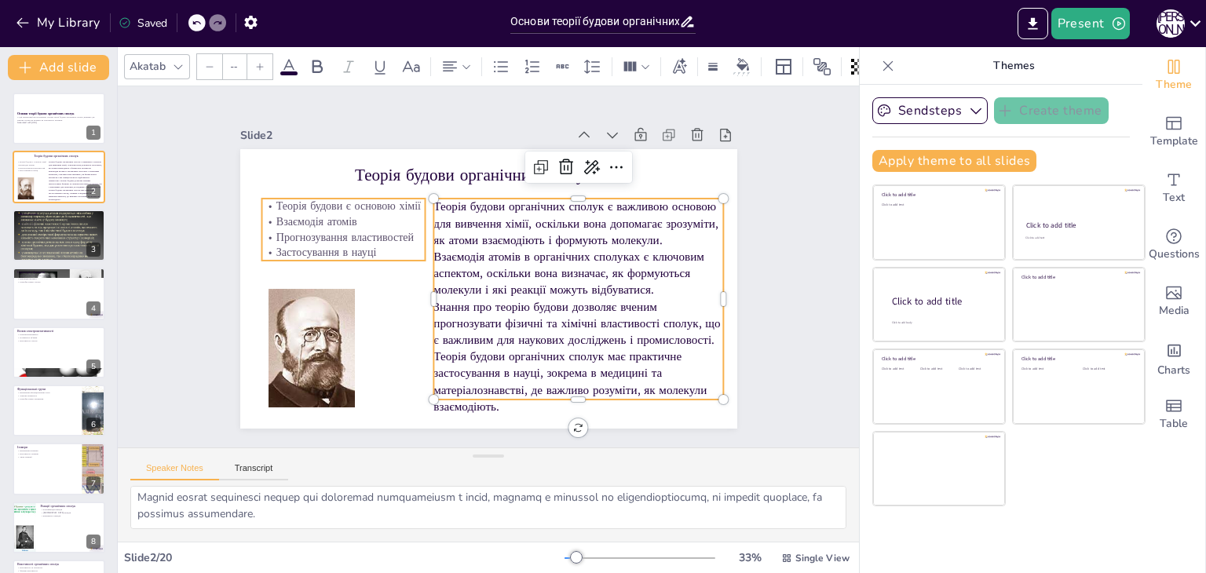
type input "32"
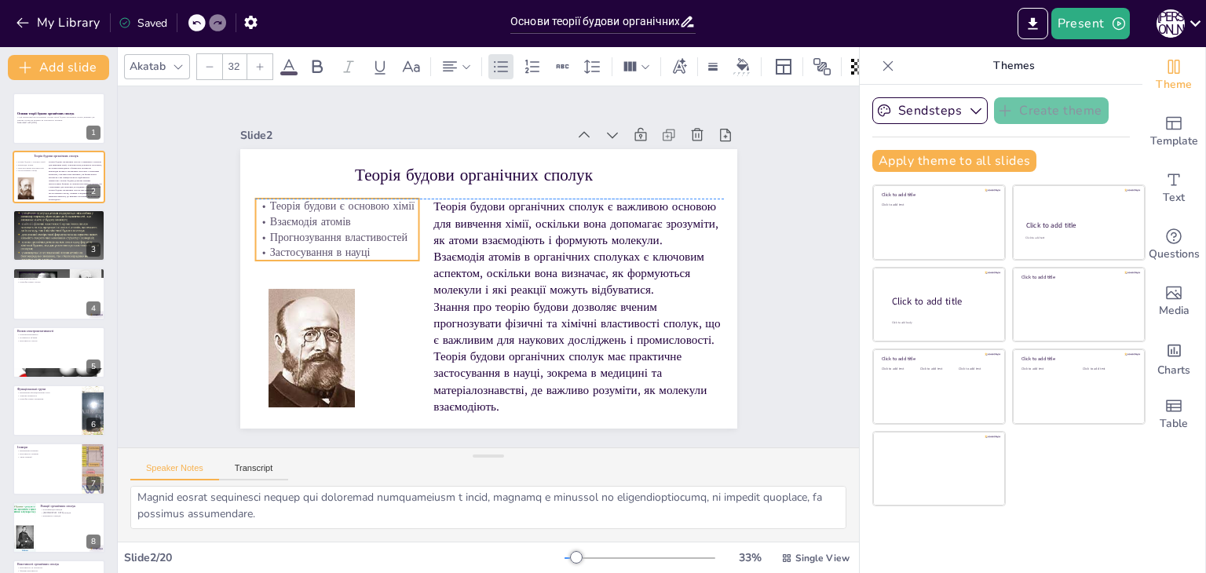
click at [358, 214] on p "Взаємодія атомів" at bounding box center [336, 222] width 163 height 16
click at [757, 202] on div "Slide 1 Основи теорії будови органічних сполук У цій презентації ми розглянемо …" at bounding box center [489, 266] width 616 height 383
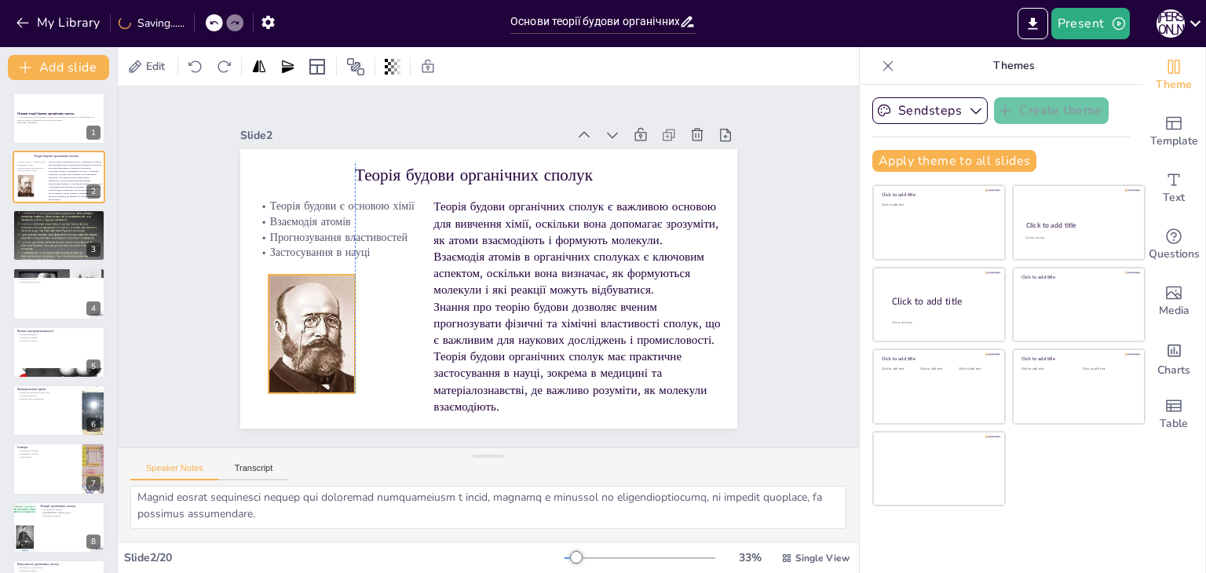
drag, startPoint x: 328, startPoint y: 318, endPoint x: 329, endPoint y: 304, distance: 14.2
click at [329, 304] on div at bounding box center [305, 314] width 119 height 129
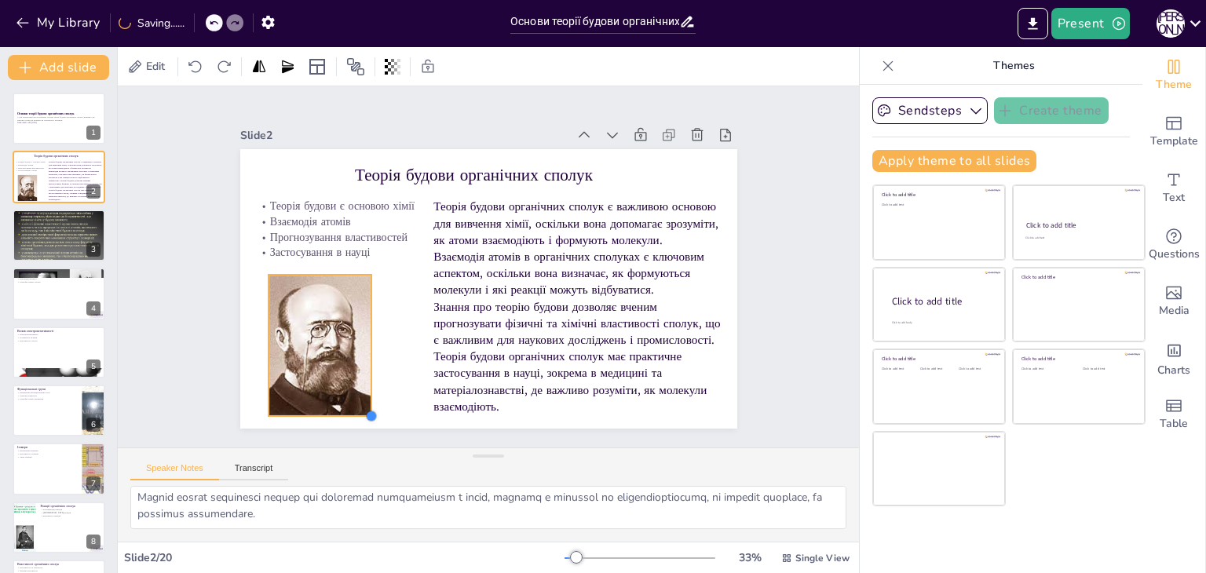
drag, startPoint x: 338, startPoint y: 384, endPoint x: 355, endPoint y: 400, distance: 22.8
click at [355, 400] on div "Теорія будови органічних сполук Теорія будови є основою хімії Взаємодія атомів …" at bounding box center [488, 289] width 497 height 280
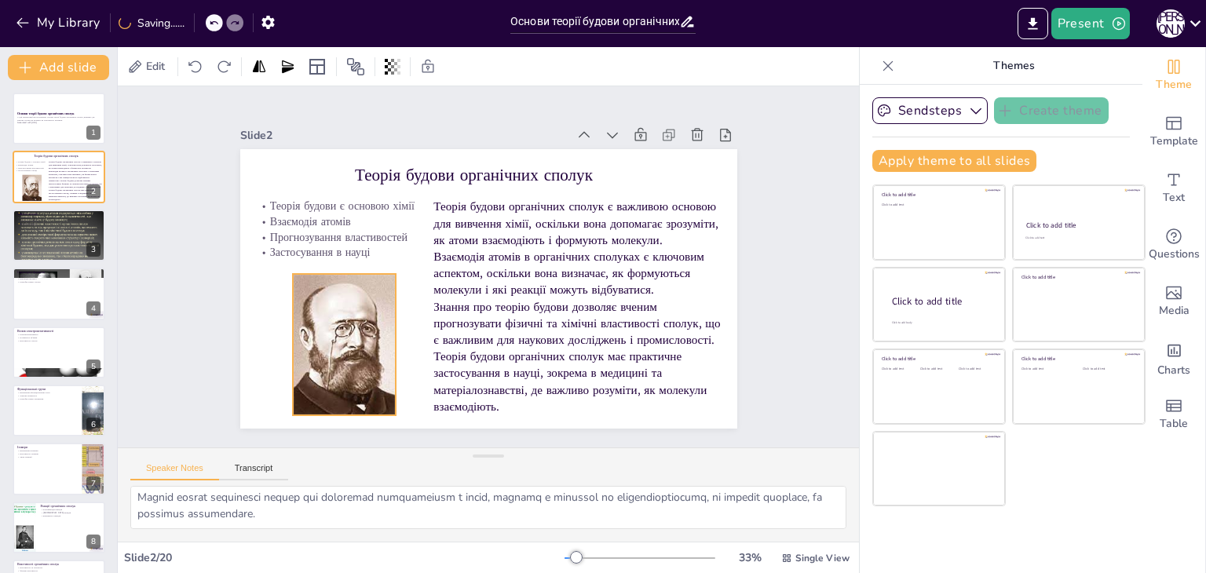
drag, startPoint x: 302, startPoint y: 317, endPoint x: 326, endPoint y: 316, distance: 24.4
click at [326, 316] on div at bounding box center [336, 329] width 141 height 154
click at [762, 189] on div "Slide 1 Основи теорії будови органічних сполук У цій презентації ми розглянемо …" at bounding box center [488, 267] width 639 height 438
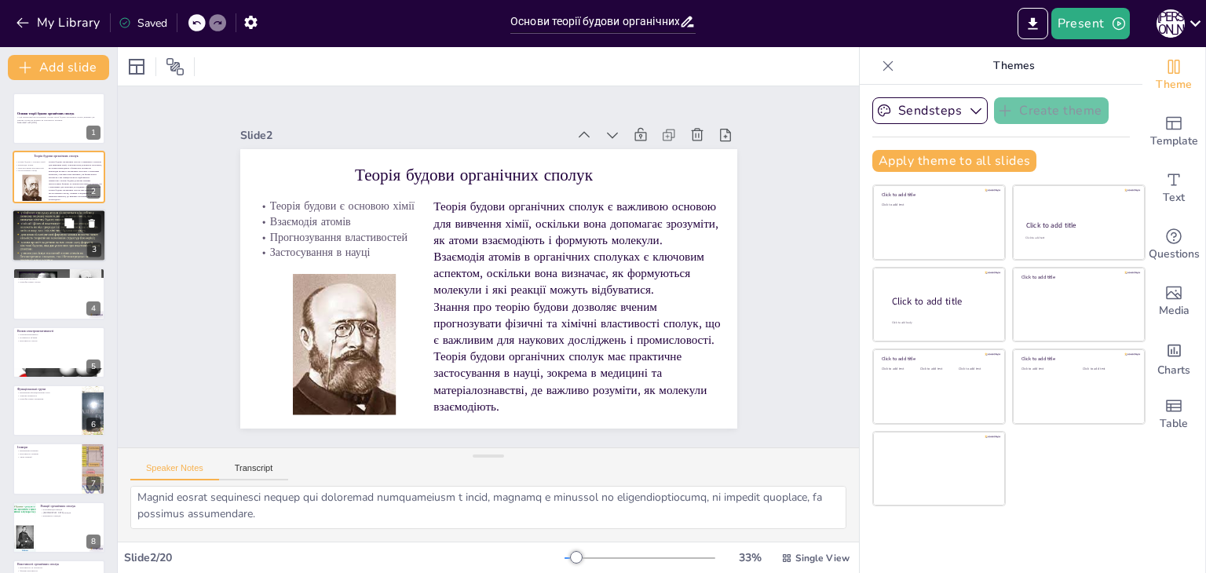
click at [41, 240] on div at bounding box center [59, 235] width 94 height 71
type textarea "Розрізняють три основні типи хімічних зв'язків: ковалентні, іонні та водневі, і…"
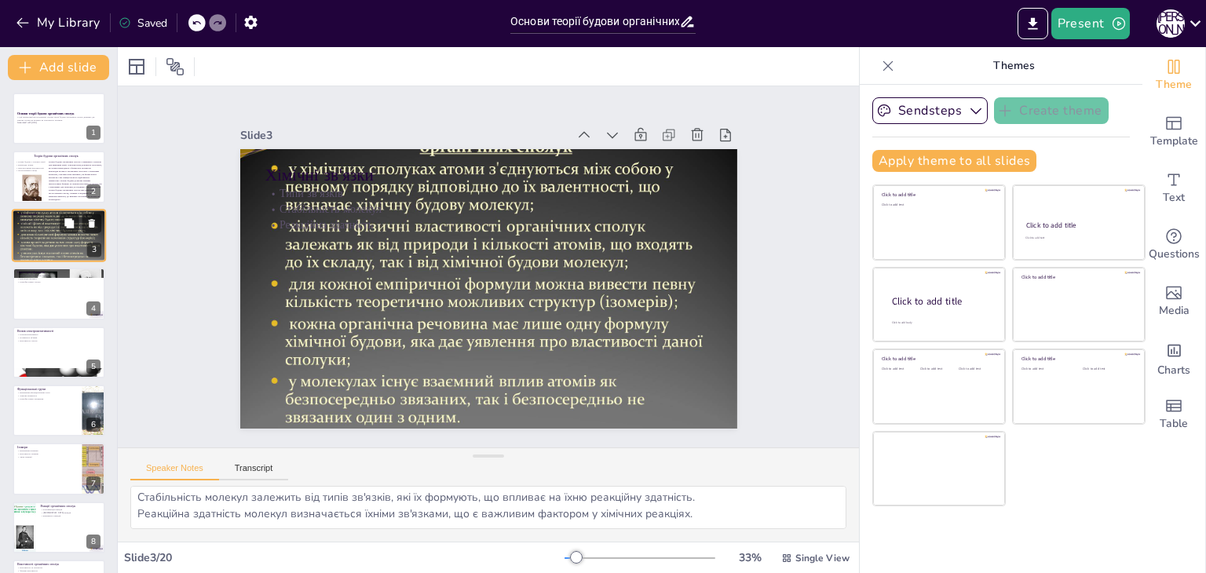
scroll to position [20, 0]
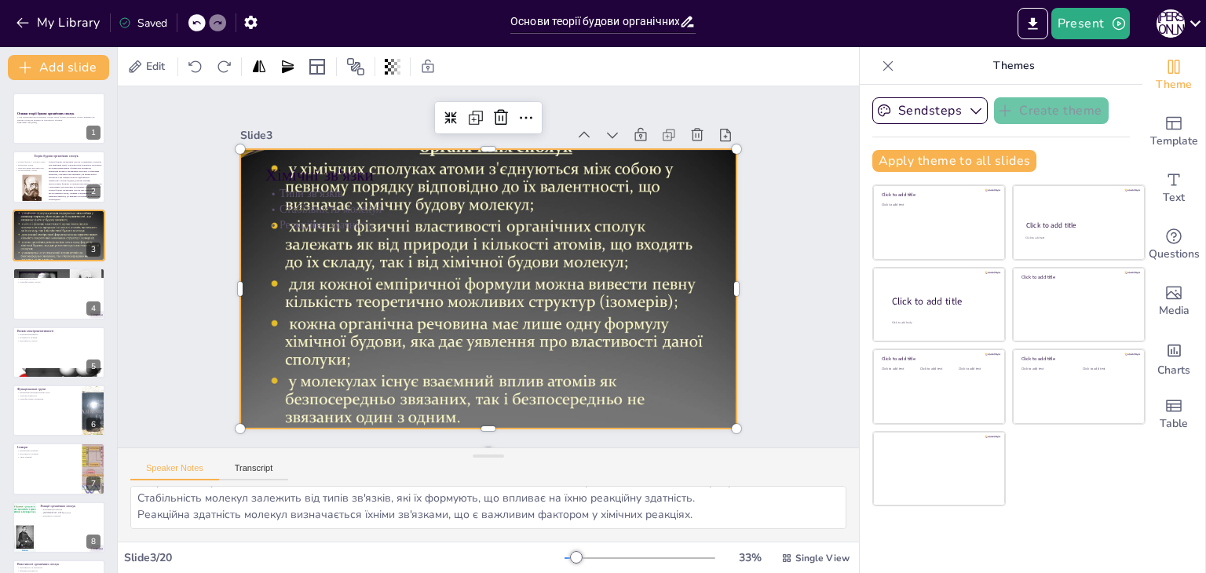
click at [243, 186] on div at bounding box center [481, 288] width 587 height 508
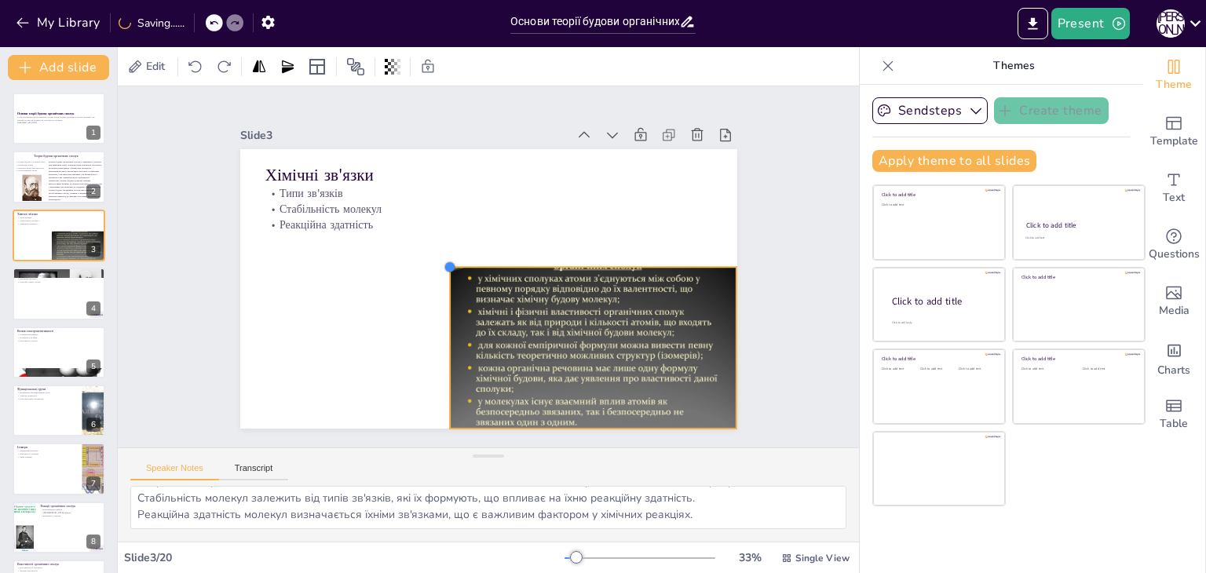
drag, startPoint x: 224, startPoint y: 144, endPoint x: 433, endPoint y: 459, distance: 377.6
click at [433, 459] on div "Slide 1 Основи теорії будови органічних сполук У цій презентації ми розглянемо …" at bounding box center [488, 313] width 741 height 455
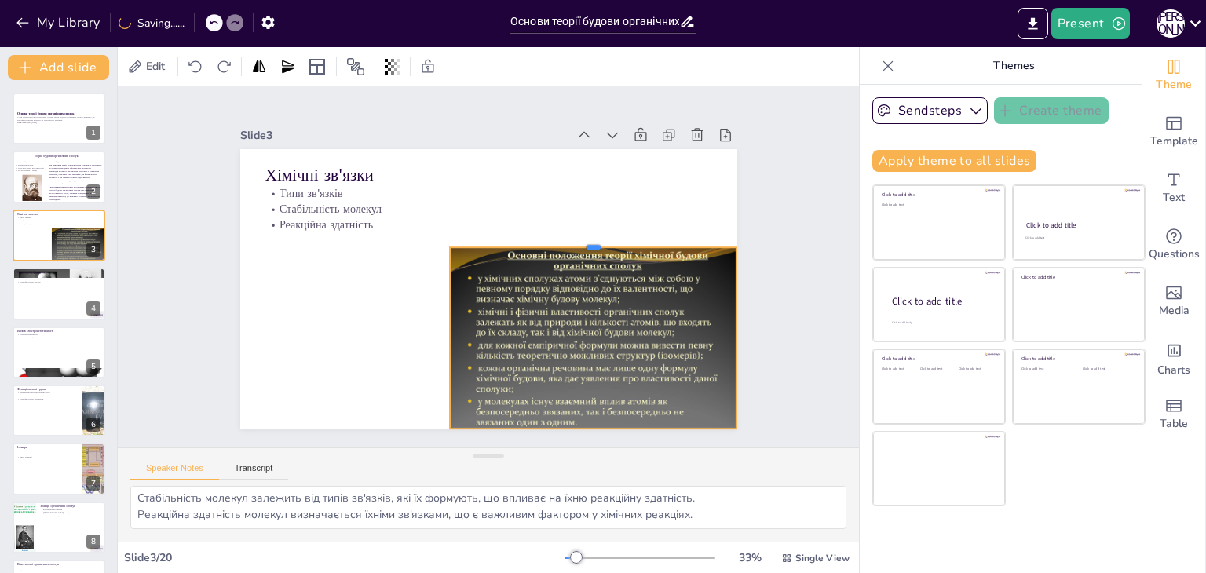
drag, startPoint x: 581, startPoint y: 261, endPoint x: 594, endPoint y: 241, distance: 23.3
click at [594, 241] on div "Хімічні зв'язки Типи зв'язків Стабільність молекул Реакційна здатність" at bounding box center [487, 289] width 524 height 330
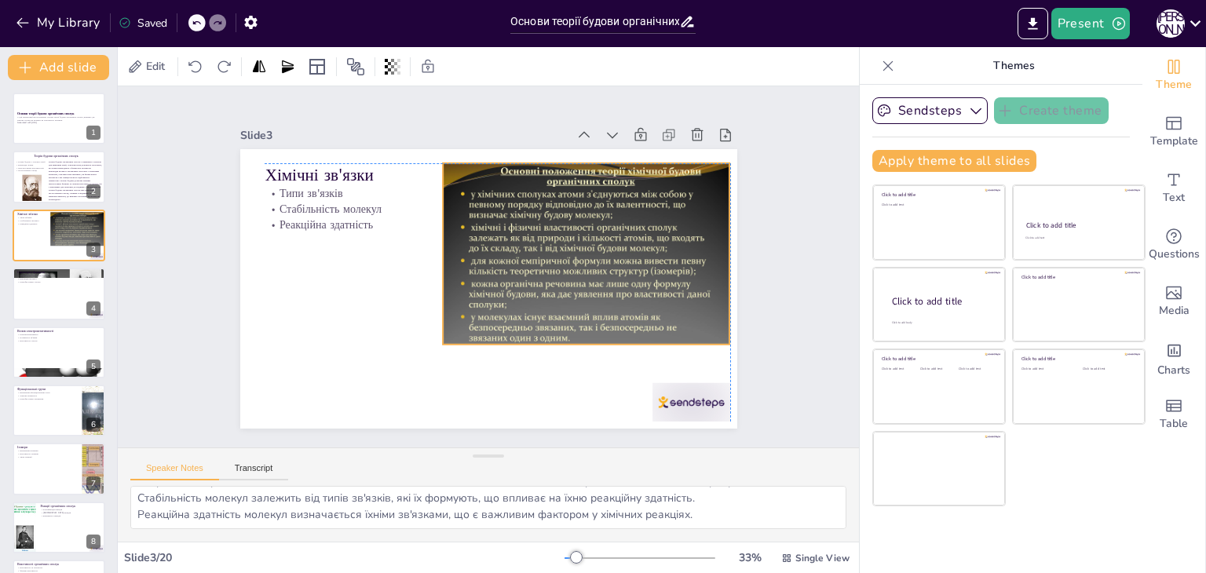
drag, startPoint x: 531, startPoint y: 295, endPoint x: 523, endPoint y: 211, distance: 84.4
click at [523, 176] on div "Хімічні зв'язки Типи зв'язків Стабільність молекул Реакційна здатність" at bounding box center [501, 150] width 494 height 52
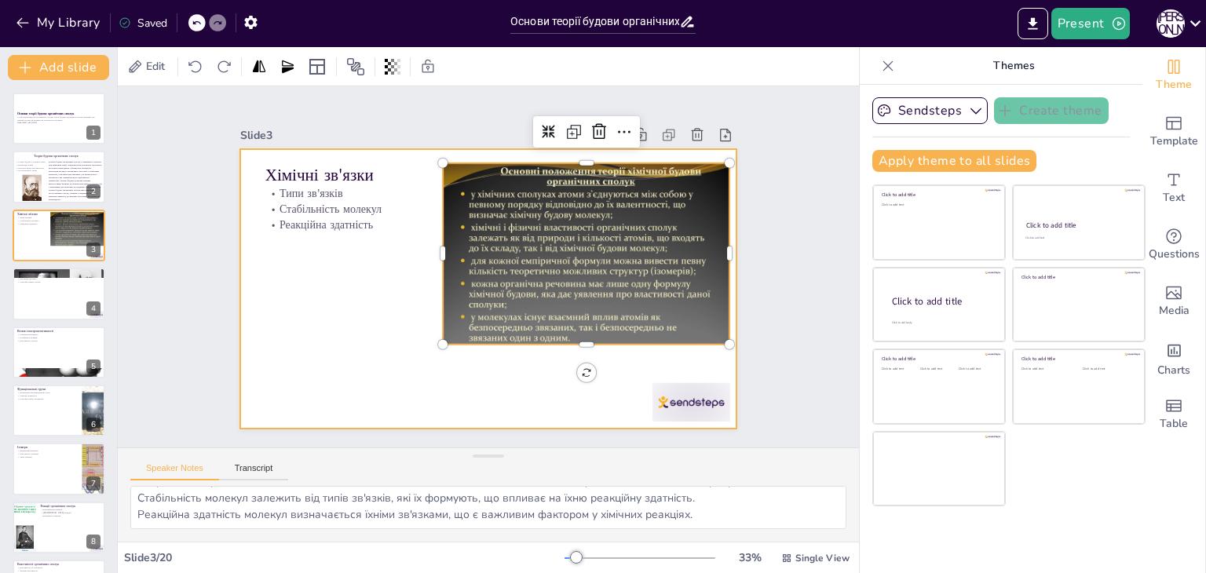
click at [707, 397] on div at bounding box center [691, 402] width 78 height 38
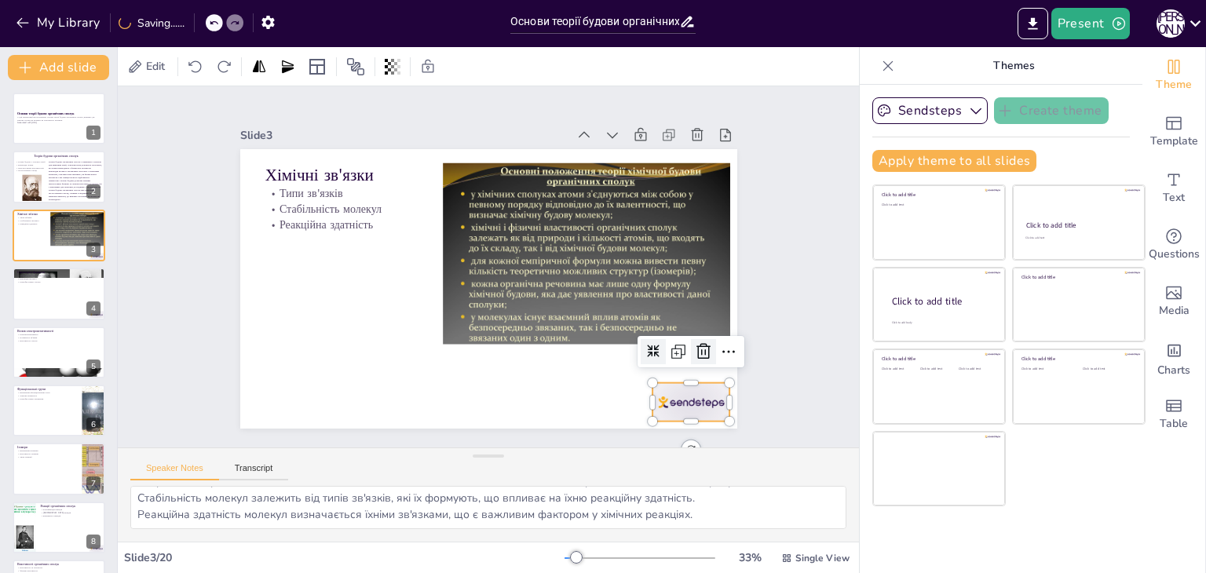
click at [698, 363] on icon at bounding box center [693, 373] width 20 height 20
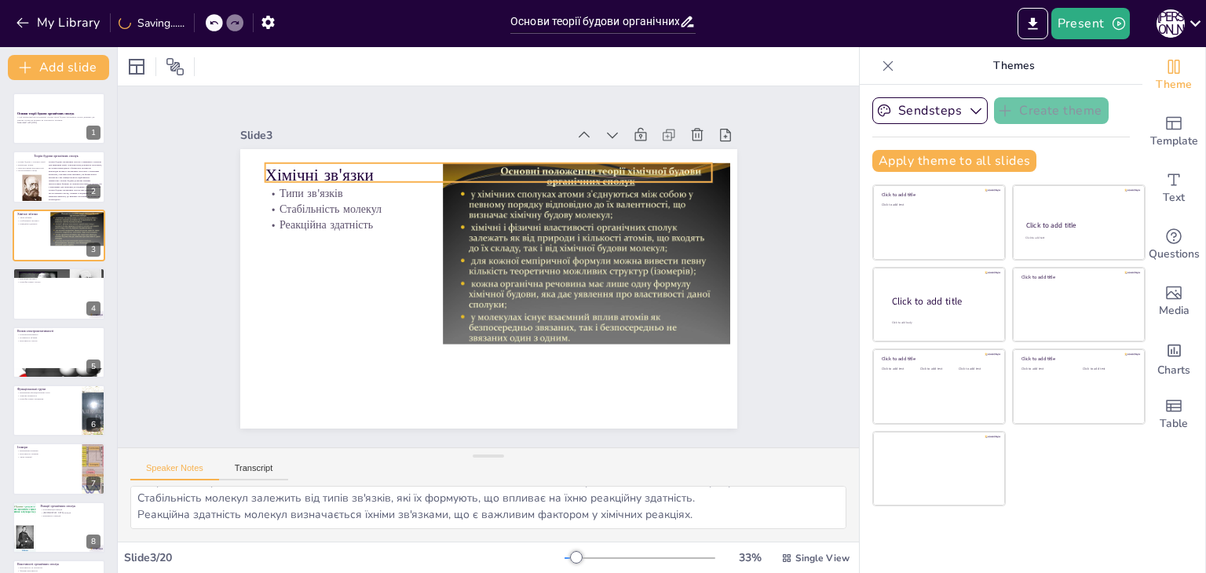
click at [316, 163] on p "Хімічні зв'язки" at bounding box center [499, 176] width 448 height 70
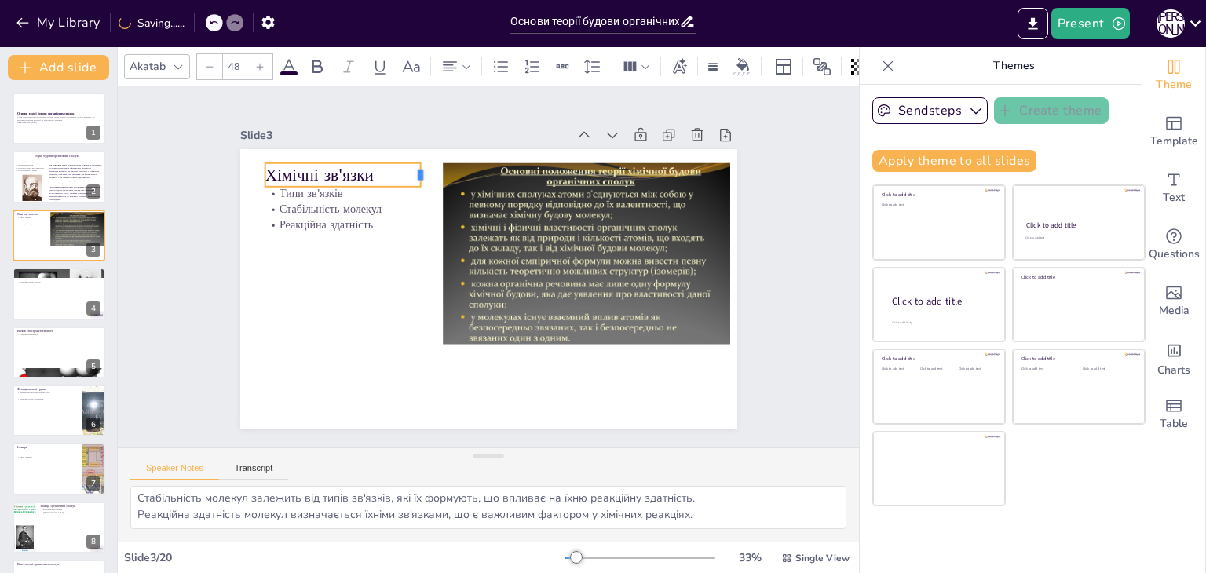
drag, startPoint x: 704, startPoint y: 168, endPoint x: 412, endPoint y: 181, distance: 291.6
click at [412, 181] on div "Хімічні зв'язки Типи зв'язків Стабільність молекул Реакційна здатність" at bounding box center [467, 274] width 419 height 559
click at [593, 264] on div at bounding box center [586, 274] width 309 height 244
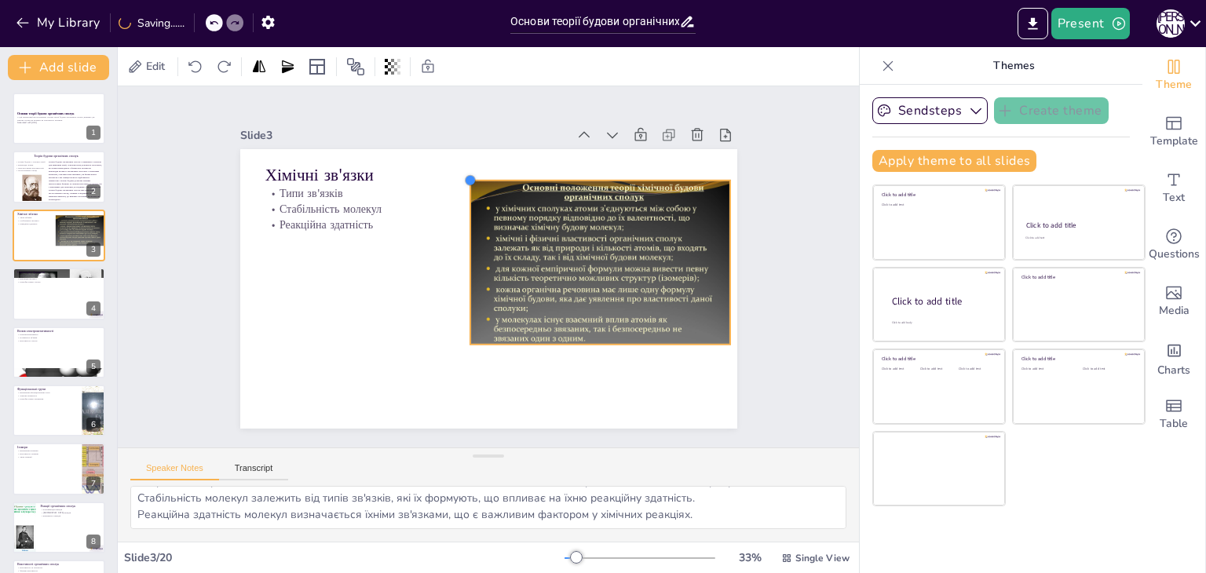
drag, startPoint x: 437, startPoint y: 158, endPoint x: 477, endPoint y: 175, distance: 44.3
click at [477, 175] on div "Хімічні зв'язки Типи зв'язків Стабільність молекул Реакційна здатність" at bounding box center [487, 289] width 524 height 330
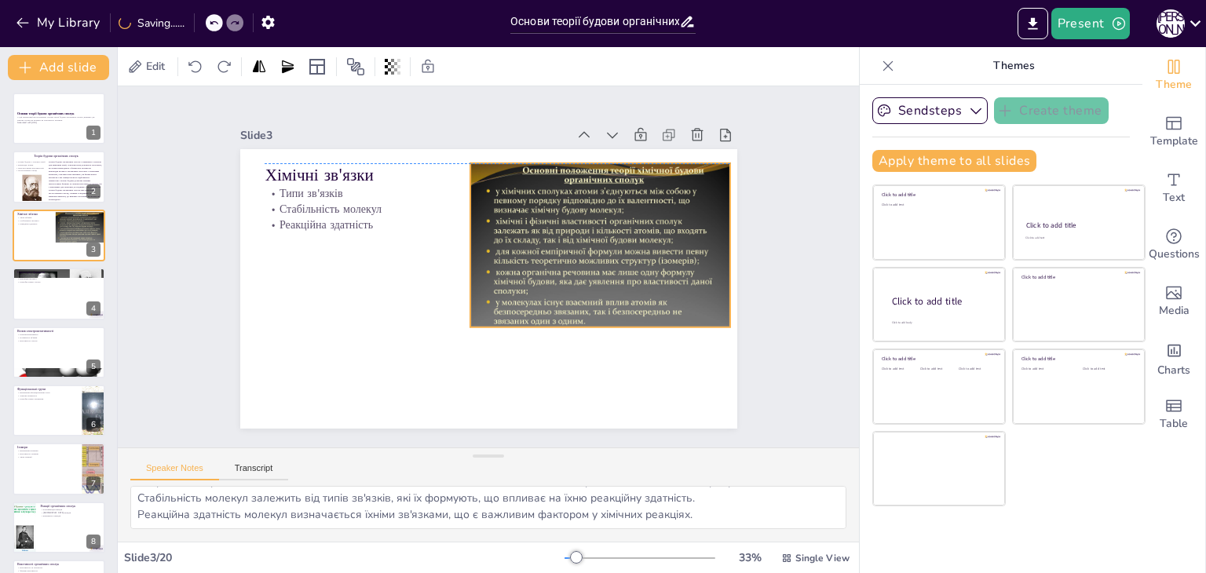
drag, startPoint x: 612, startPoint y: 239, endPoint x: 612, endPoint y: 215, distance: 23.6
click at [612, 215] on div "Хімічні зв'язки Типи зв'язків Стабільність молекул Реакційна здатність" at bounding box center [524, 156] width 473 height 154
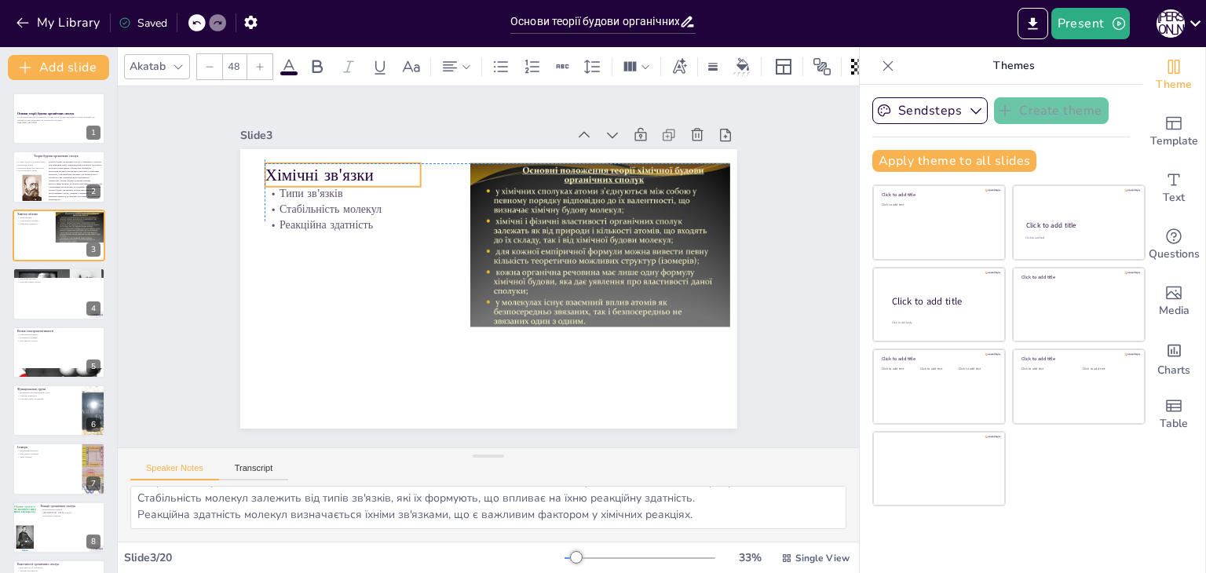
click at [311, 163] on p "Хімічні зв'язки" at bounding box center [343, 175] width 156 height 24
drag, startPoint x: 702, startPoint y: 198, endPoint x: 448, endPoint y: 170, distance: 255.2
click at [448, 170] on div "Хімічні зв'язки Типи зв'язків Стабільність молекул Реакційна здатність" at bounding box center [487, 289] width 524 height 330
click at [289, 164] on p "Хімічні зв'язки" at bounding box center [353, 160] width 158 height 39
click at [296, 122] on icon at bounding box center [305, 131] width 19 height 19
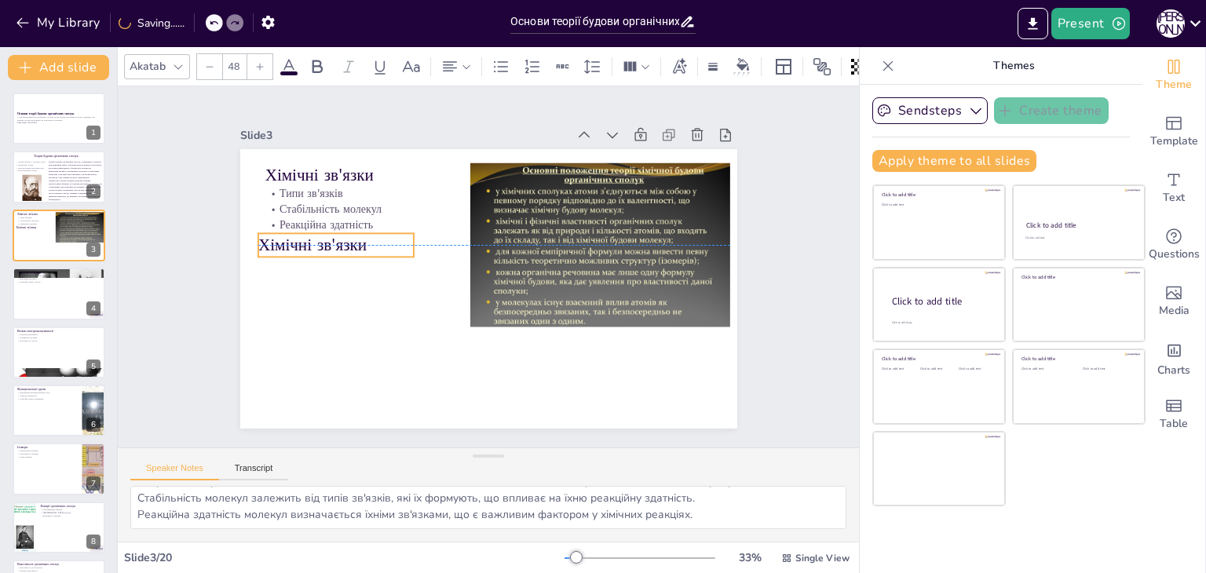
drag, startPoint x: 295, startPoint y: 165, endPoint x: 286, endPoint y: 235, distance: 70.5
click at [286, 235] on p "Хімічні зв'язки" at bounding box center [336, 245] width 156 height 24
drag, startPoint x: 135, startPoint y: 495, endPoint x: 716, endPoint y: 601, distance: 590.5
click at [716, 572] on html "My Library Saved Основи теорії будови органічних сполук Present П Л Document fo…" at bounding box center [603, 286] width 1206 height 573
click at [340, 245] on p "Хімічні зв'язки" at bounding box center [336, 245] width 156 height 24
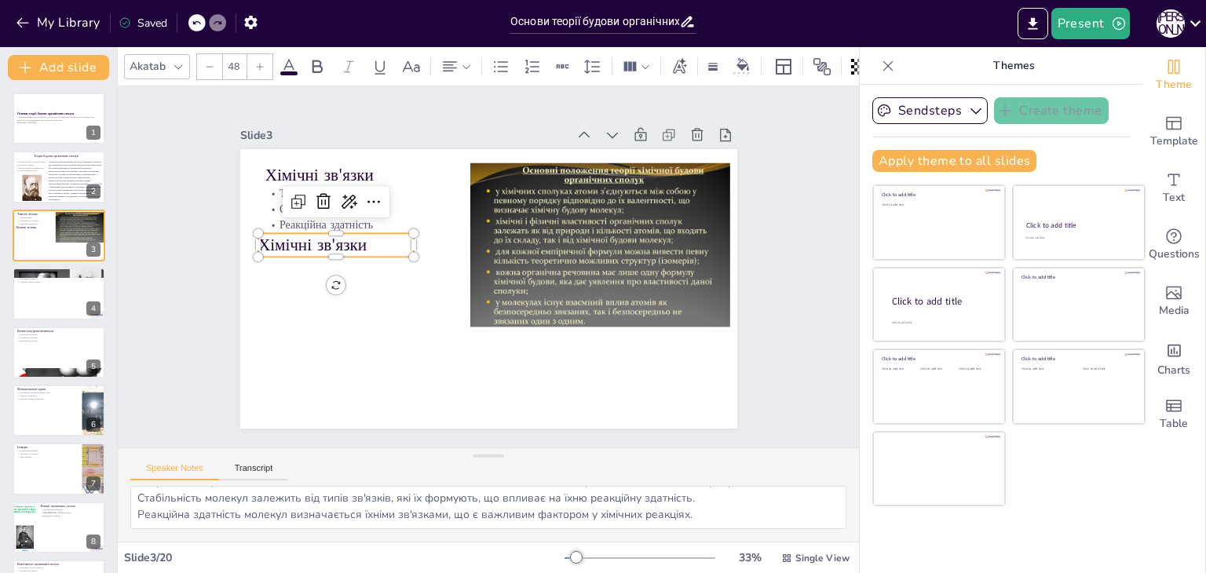
click at [340, 245] on p "Хімічні зв'язки" at bounding box center [336, 245] width 156 height 24
type input "--"
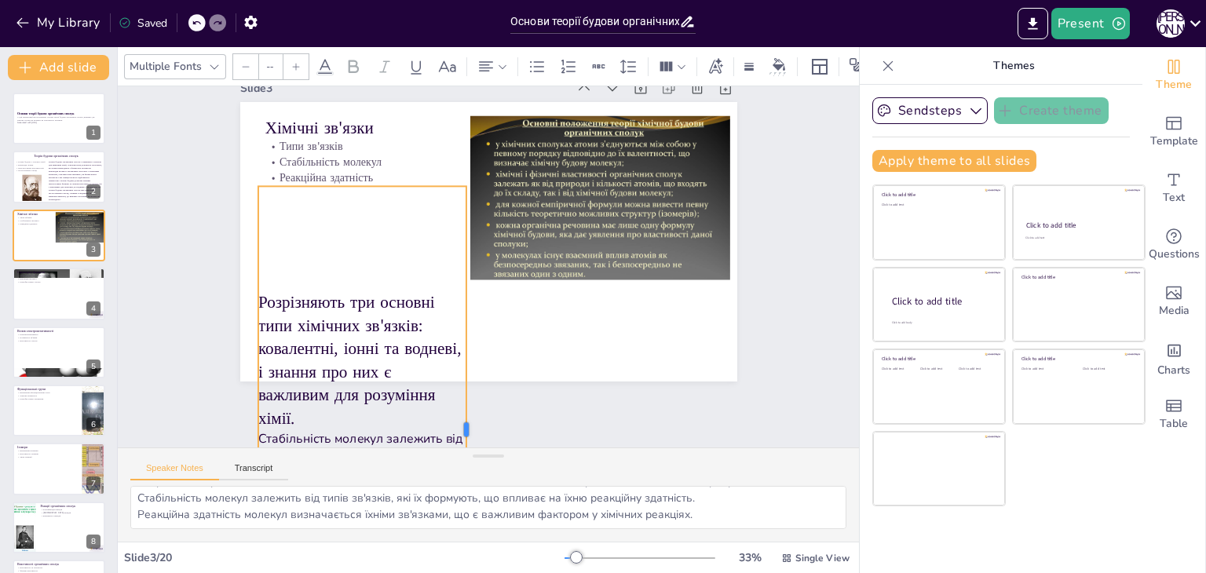
drag, startPoint x: 402, startPoint y: 425, endPoint x: 455, endPoint y: 411, distance: 54.5
click at [466, 411] on div at bounding box center [472, 429] width 13 height 487
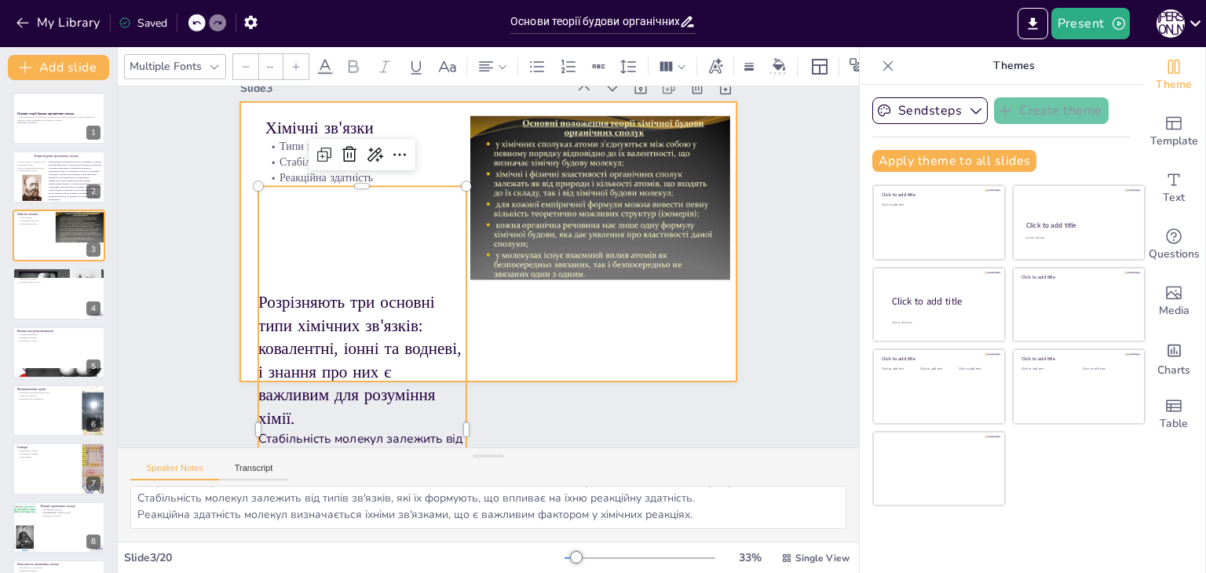
click at [512, 349] on div at bounding box center [491, 242] width 524 height 330
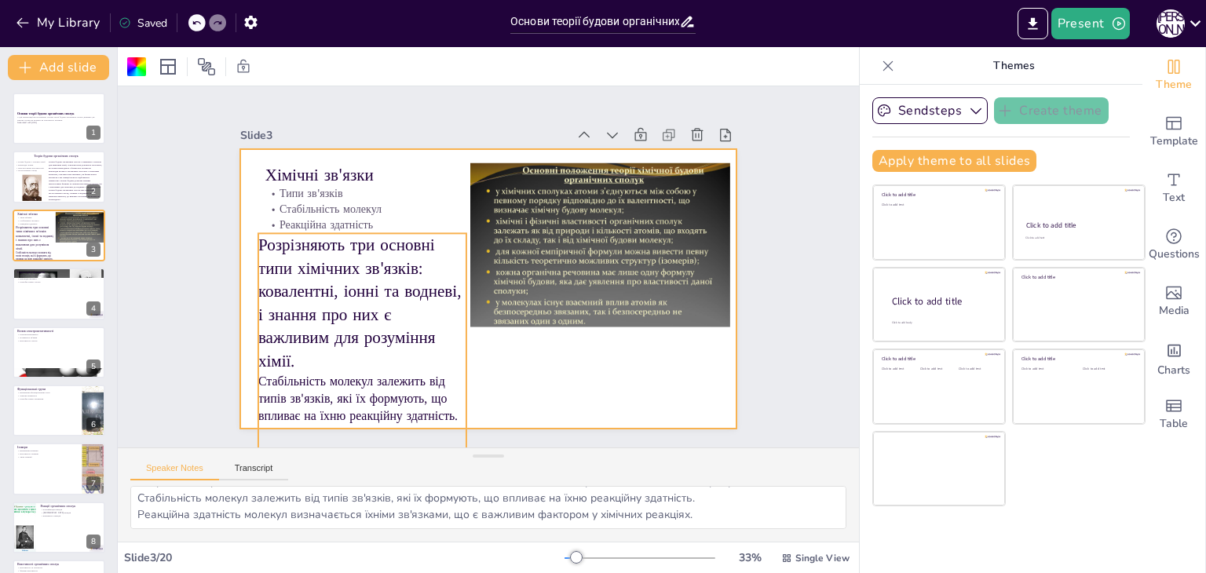
click at [361, 280] on p "Розрізняють три основні типи хімічних зв'язків: ковалентні, іонні та водневі, і…" at bounding box center [362, 302] width 209 height 139
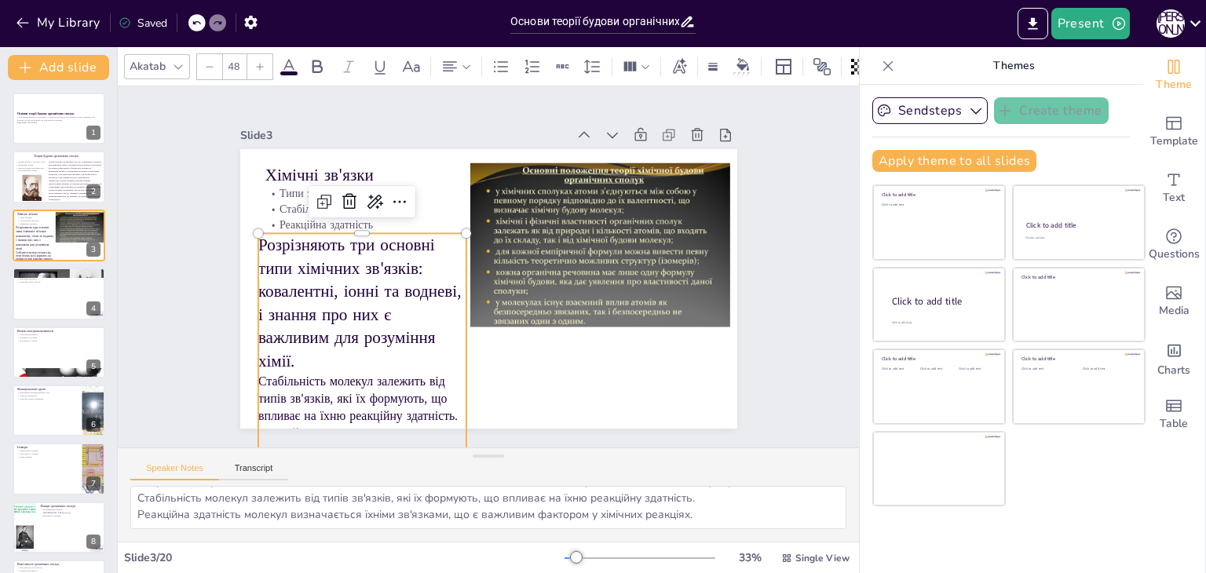
click at [202, 54] on div at bounding box center [209, 66] width 25 height 25
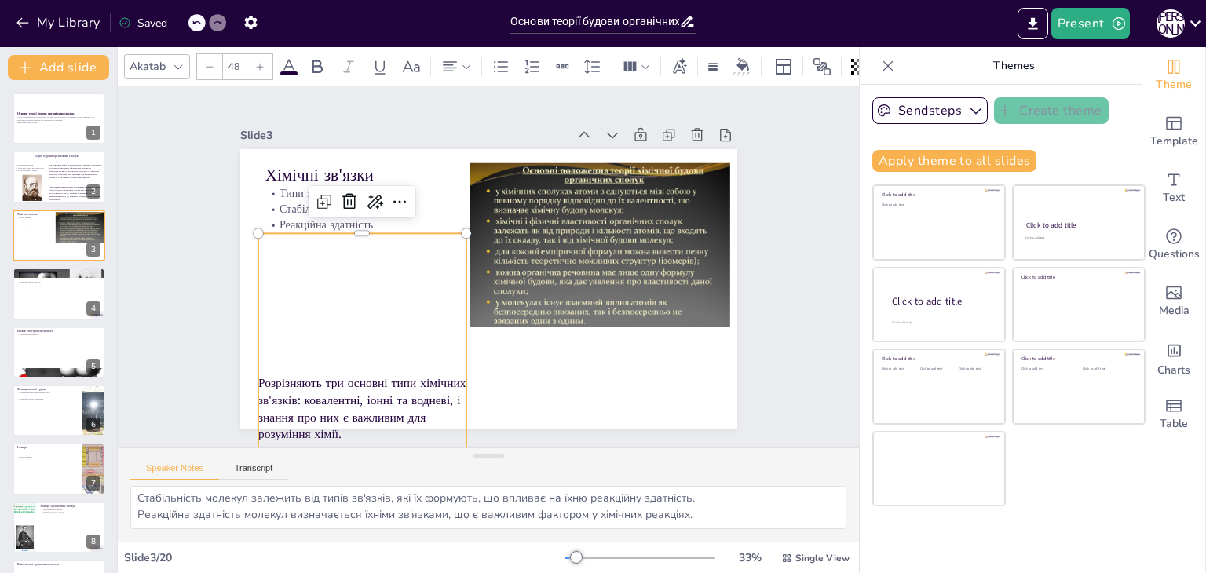
type input "--"
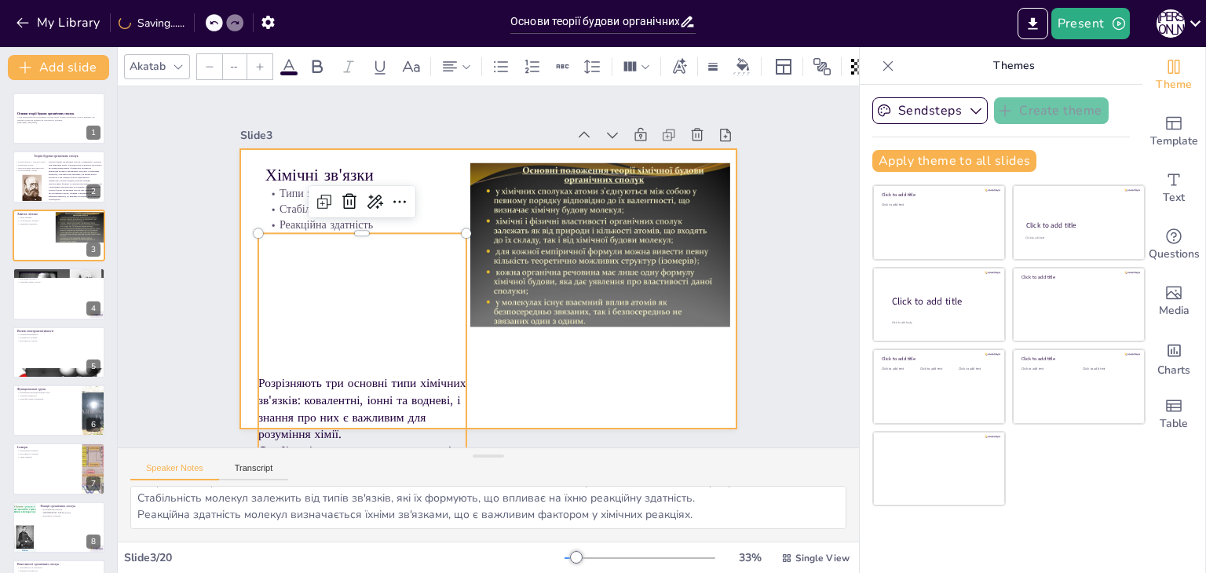
click at [501, 381] on div at bounding box center [486, 289] width 523 height 330
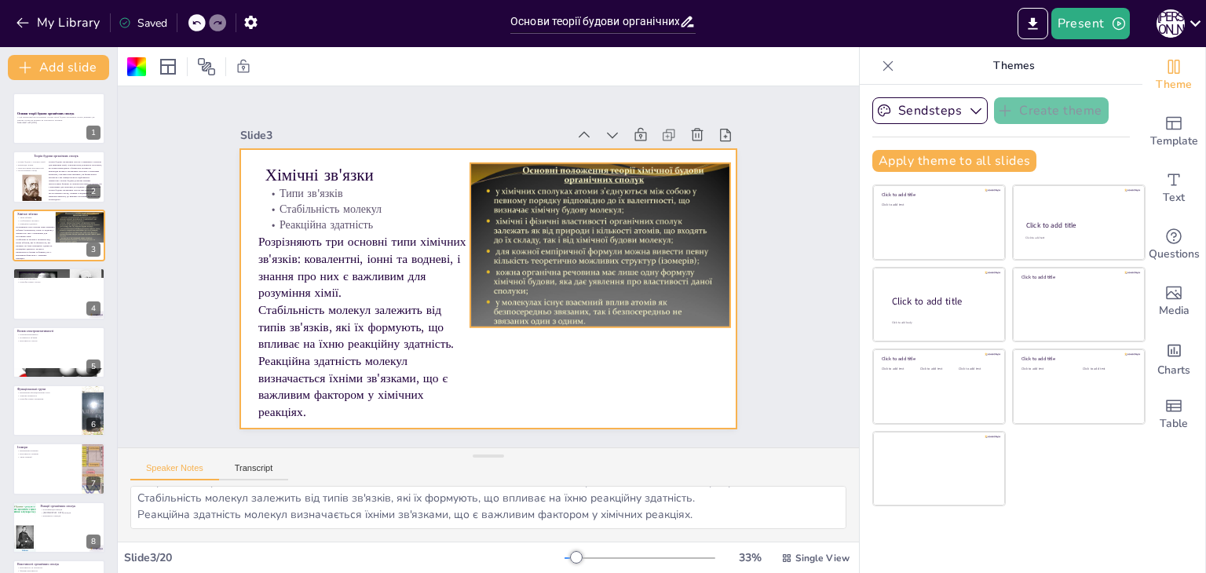
click at [501, 270] on div at bounding box center [598, 288] width 308 height 265
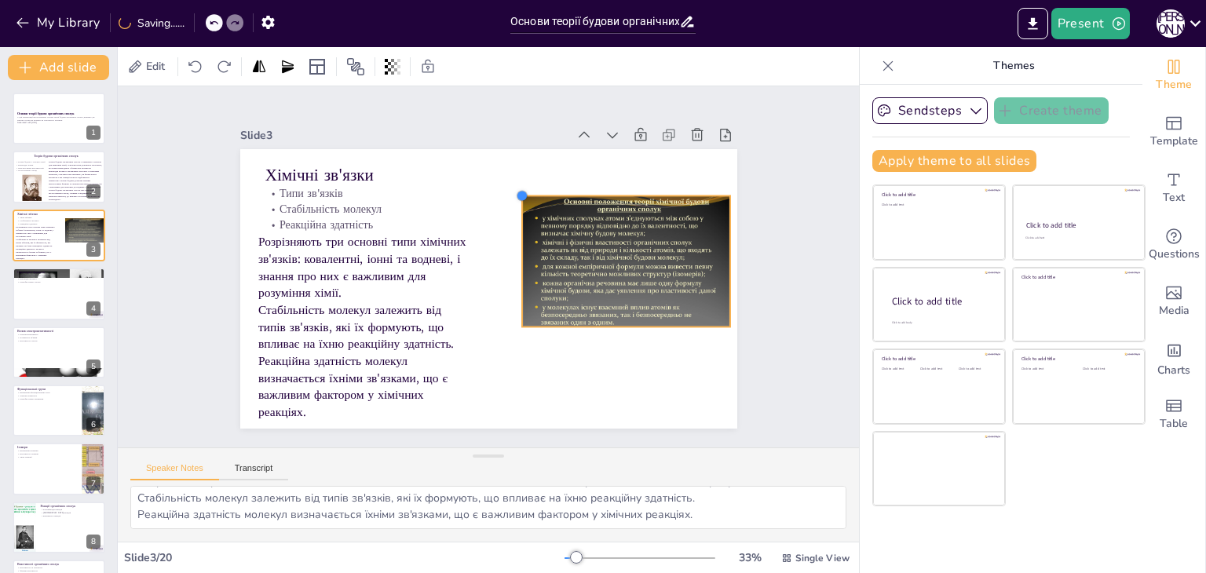
drag, startPoint x: 461, startPoint y: 158, endPoint x: 513, endPoint y: 230, distance: 88.9
click at [513, 230] on div "Хімічні зв'язки Типи зв'язків Стабільність молекул Реакційна здатність Розрізня…" at bounding box center [487, 289] width 524 height 330
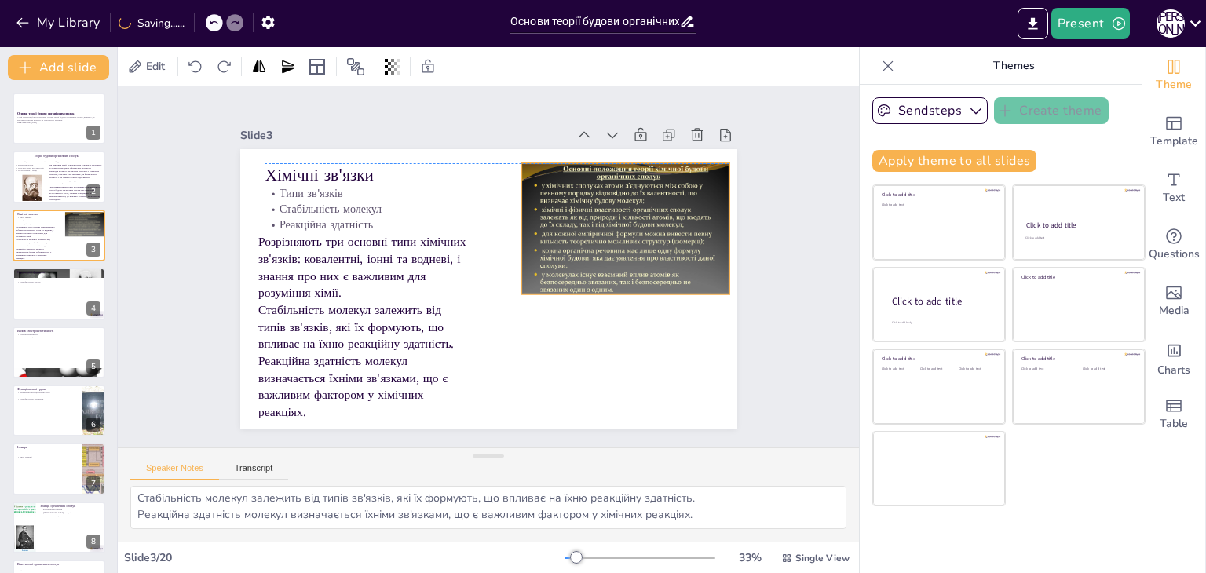
drag, startPoint x: 619, startPoint y: 310, endPoint x: 618, endPoint y: 274, distance: 36.1
click at [618, 274] on div at bounding box center [625, 236] width 208 height 156
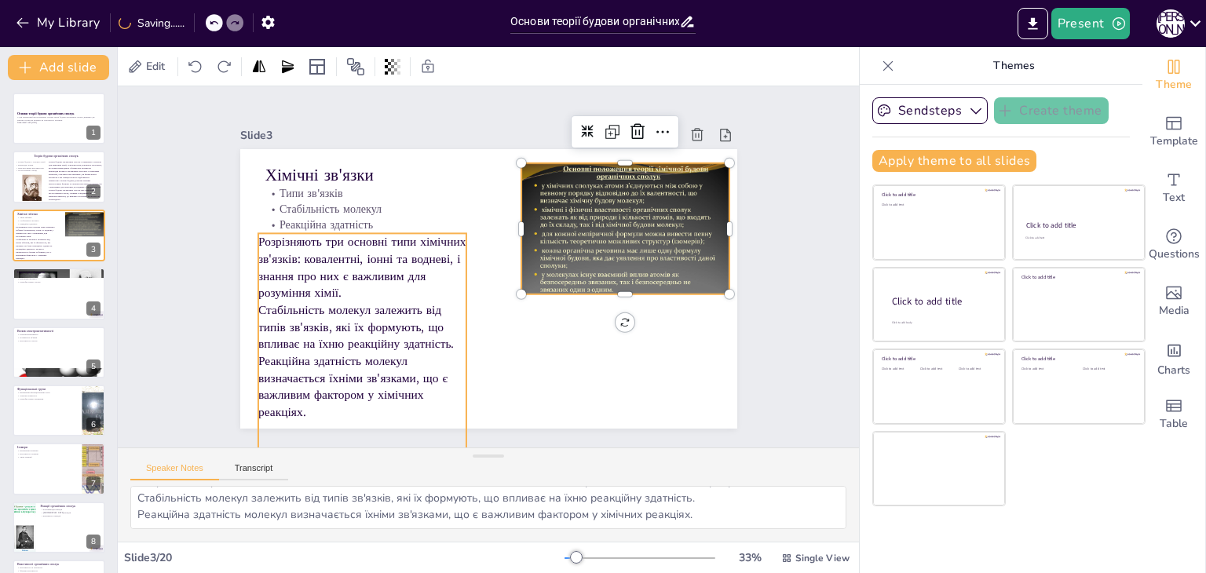
click at [448, 302] on p "Стабільність молекул залежить від типів зв'язків, які їх формують, що впливає н…" at bounding box center [362, 327] width 209 height 51
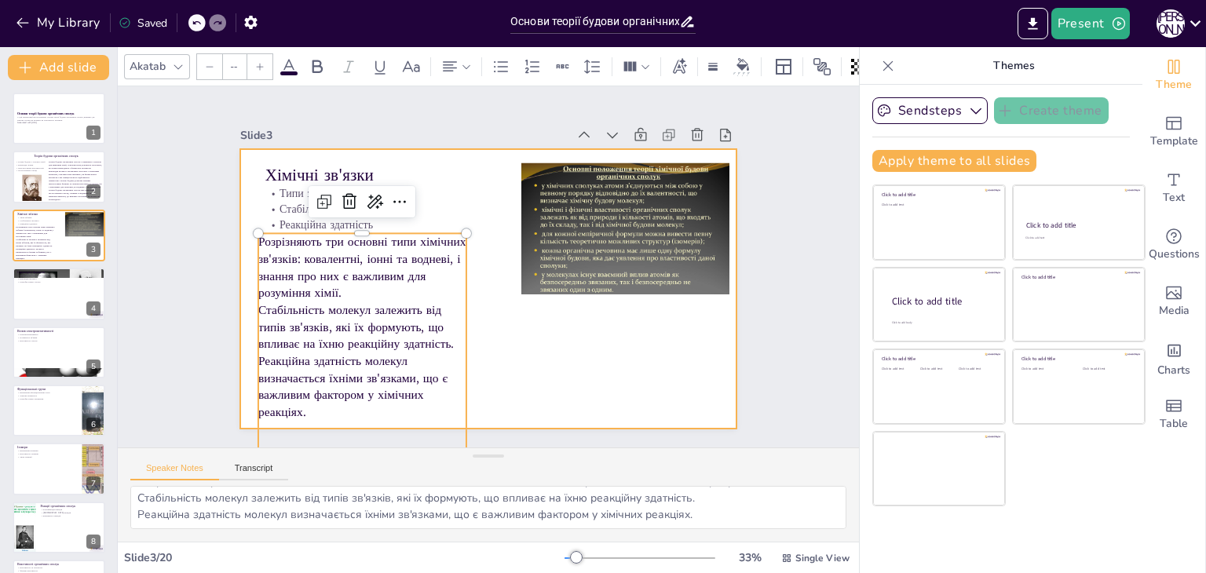
click at [543, 331] on div at bounding box center [487, 289] width 524 height 330
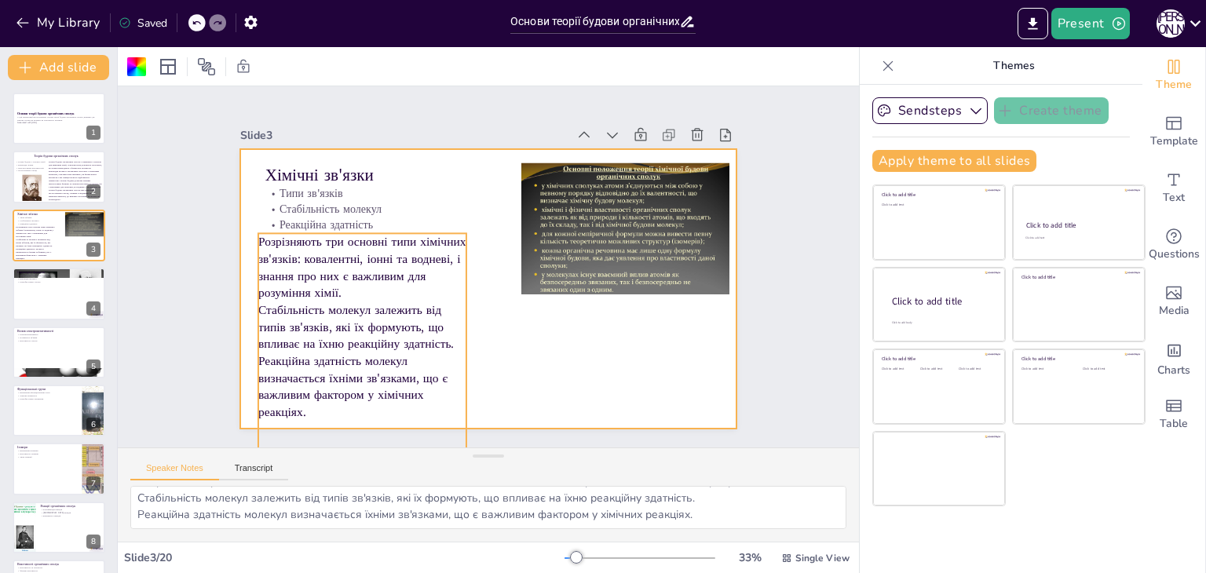
click at [418, 334] on p "Стабільність молекул залежить від типів зв'язків, які їх формують, що впливає н…" at bounding box center [362, 327] width 209 height 51
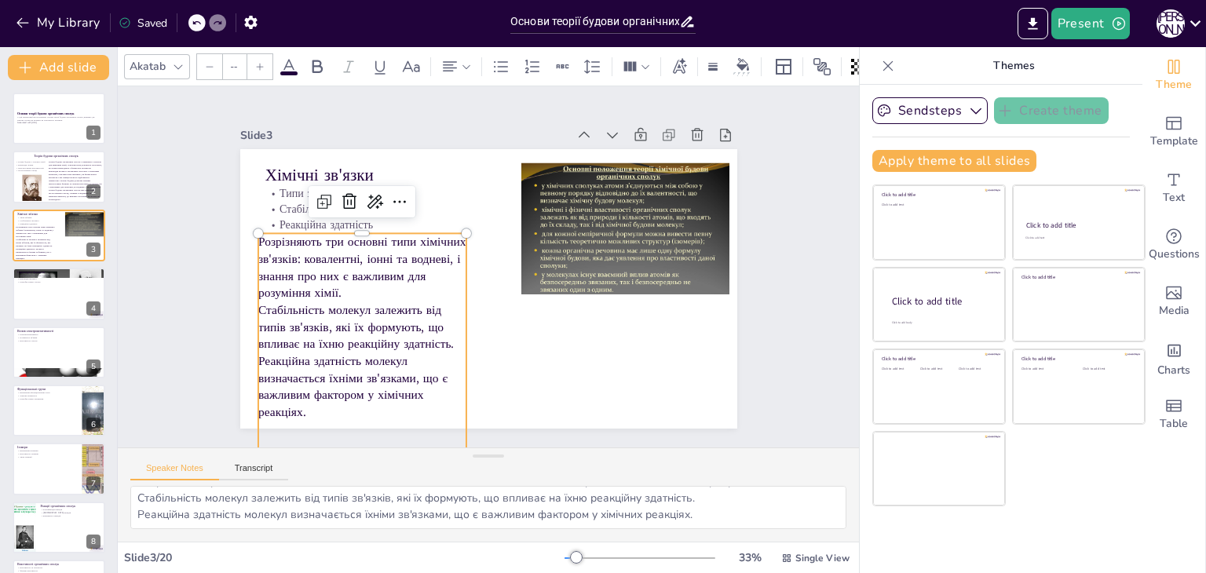
click at [418, 334] on p "Стабільність молекул залежить від типів зв'язків, які їх формують, що впливає н…" at bounding box center [356, 313] width 213 height 72
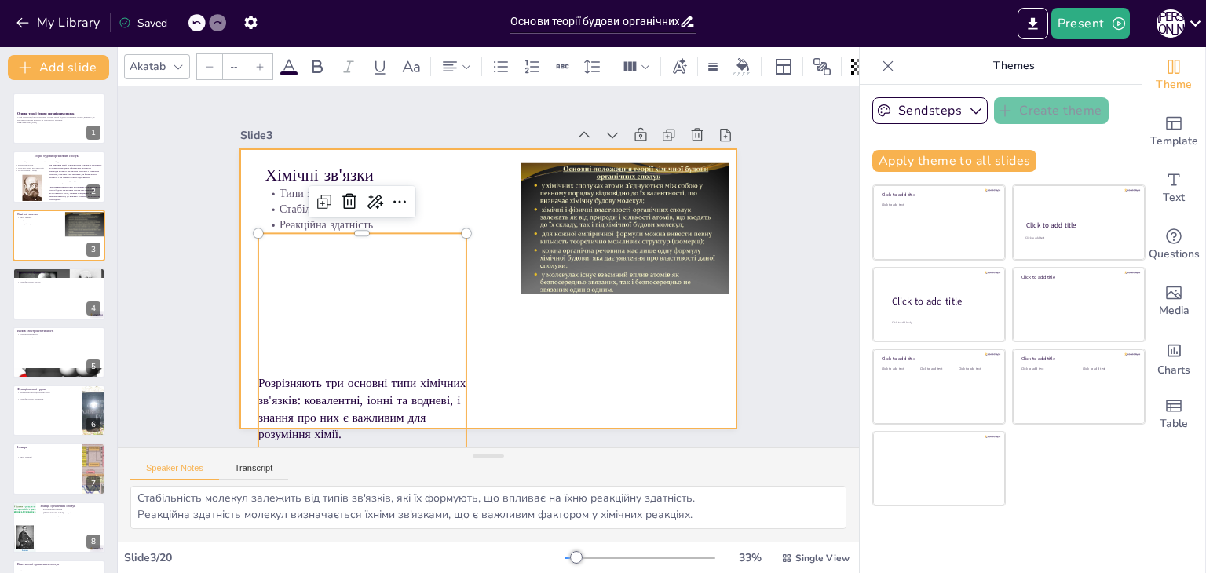
click at [515, 338] on div at bounding box center [487, 289] width 524 height 330
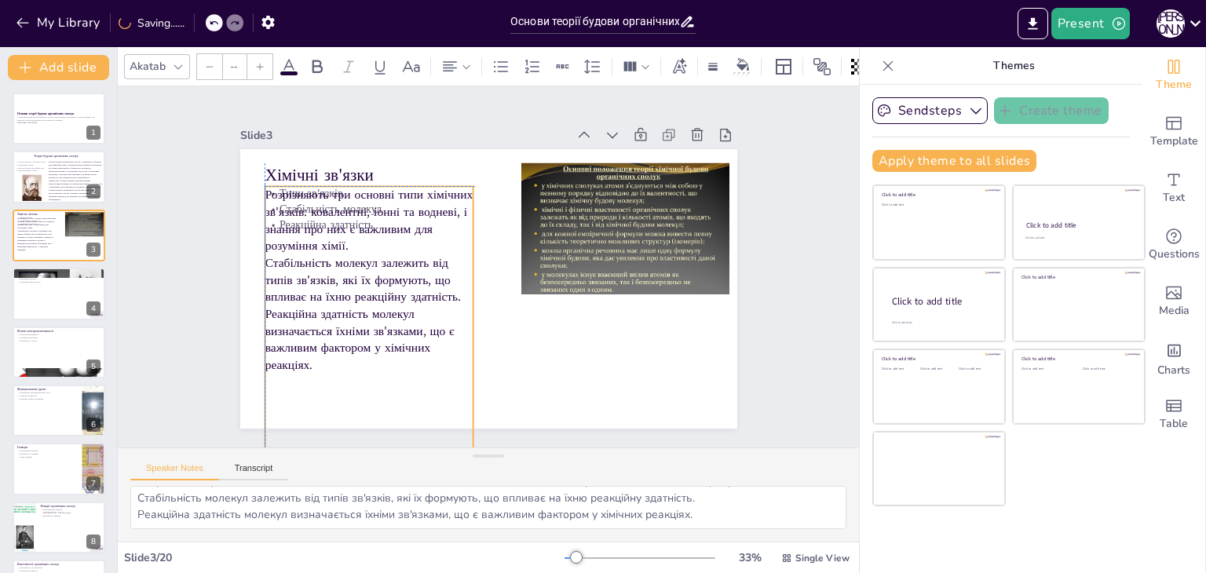
drag, startPoint x: 349, startPoint y: 312, endPoint x: 356, endPoint y: 261, distance: 50.7
click at [356, 261] on p "Стабільність молекул залежить від типів зв'язків, які їх формують, що впливає н…" at bounding box center [369, 279] width 209 height 51
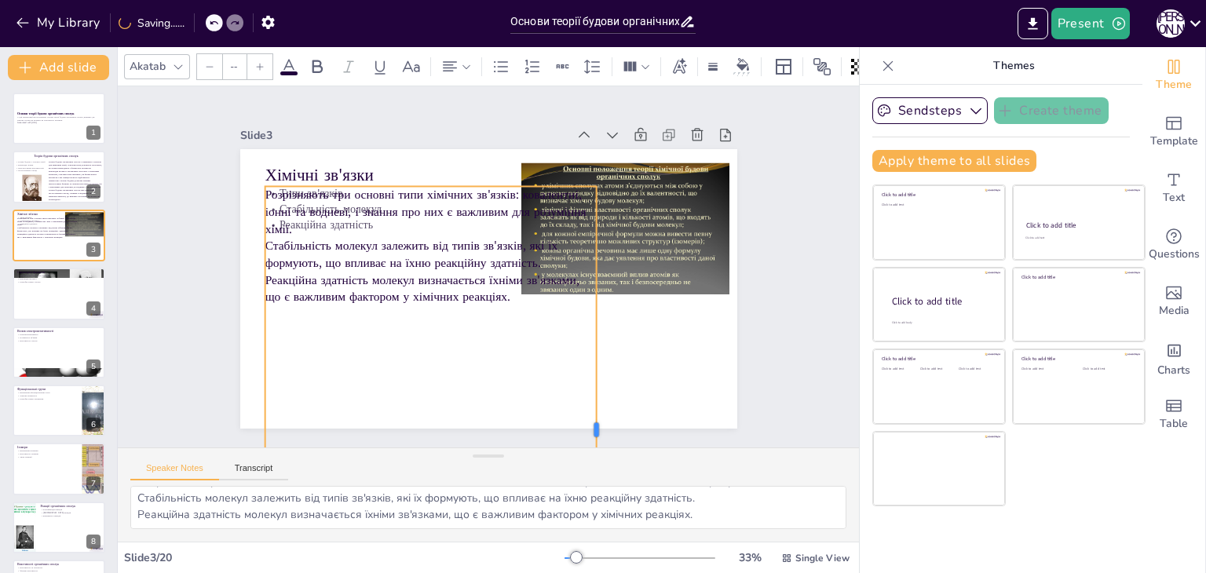
drag, startPoint x: 465, startPoint y: 422, endPoint x: 588, endPoint y: 424, distance: 123.3
click at [597, 424] on div at bounding box center [603, 429] width 13 height 487
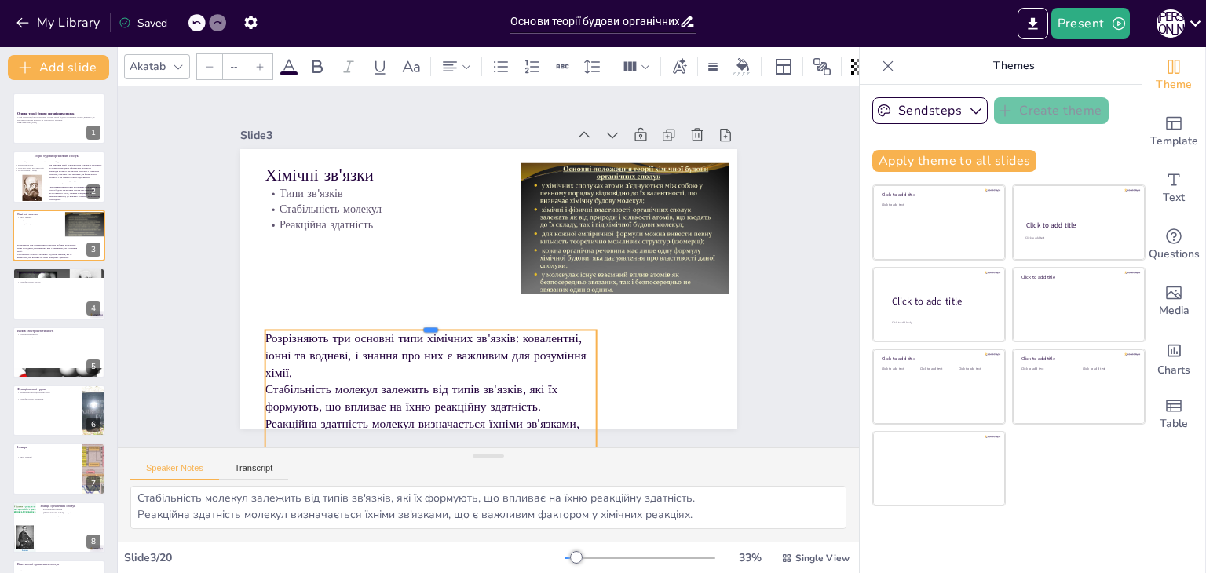
drag, startPoint x: 425, startPoint y: 177, endPoint x: 435, endPoint y: 321, distance: 144.0
click at [435, 321] on div at bounding box center [431, 323] width 332 height 13
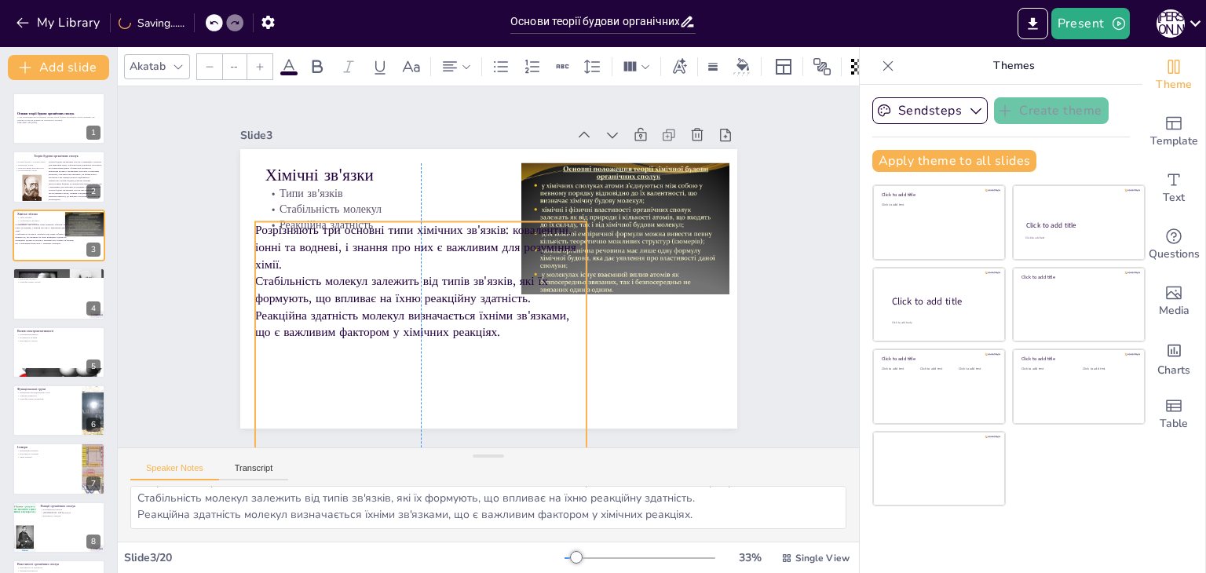
drag, startPoint x: 445, startPoint y: 367, endPoint x: 436, endPoint y: 258, distance: 108.8
click at [436, 258] on p "Розрізняють три основні типи хімічних зв'язків: ковалентні, іонні та водневі, і…" at bounding box center [425, 233] width 335 height 119
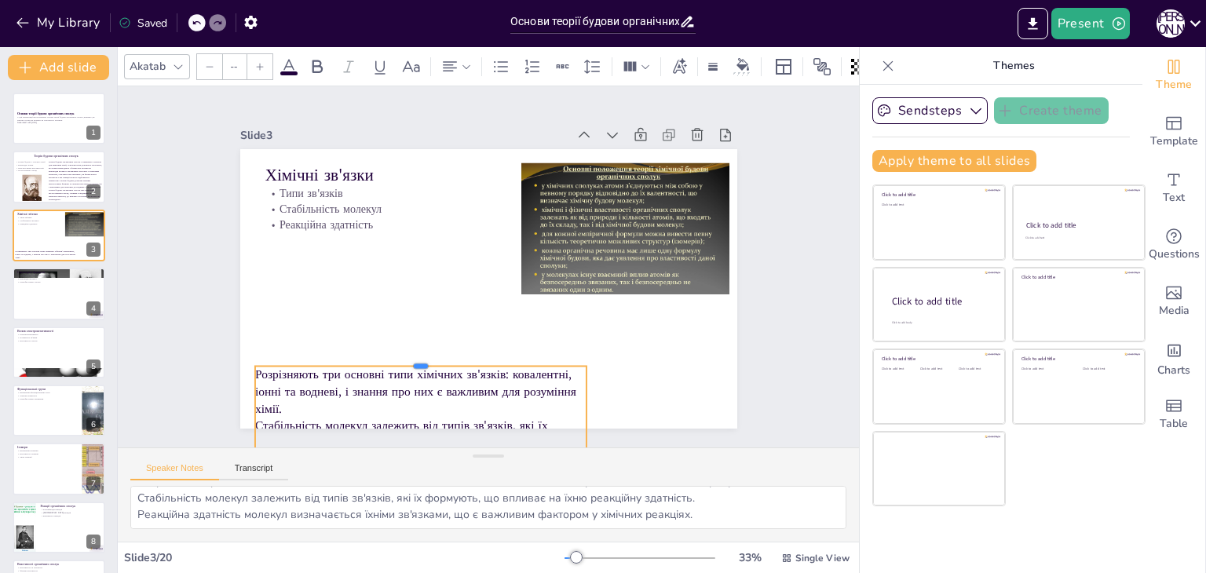
drag, startPoint x: 415, startPoint y: 214, endPoint x: 419, endPoint y: 359, distance: 144.5
click at [419, 359] on div at bounding box center [421, 359] width 332 height 13
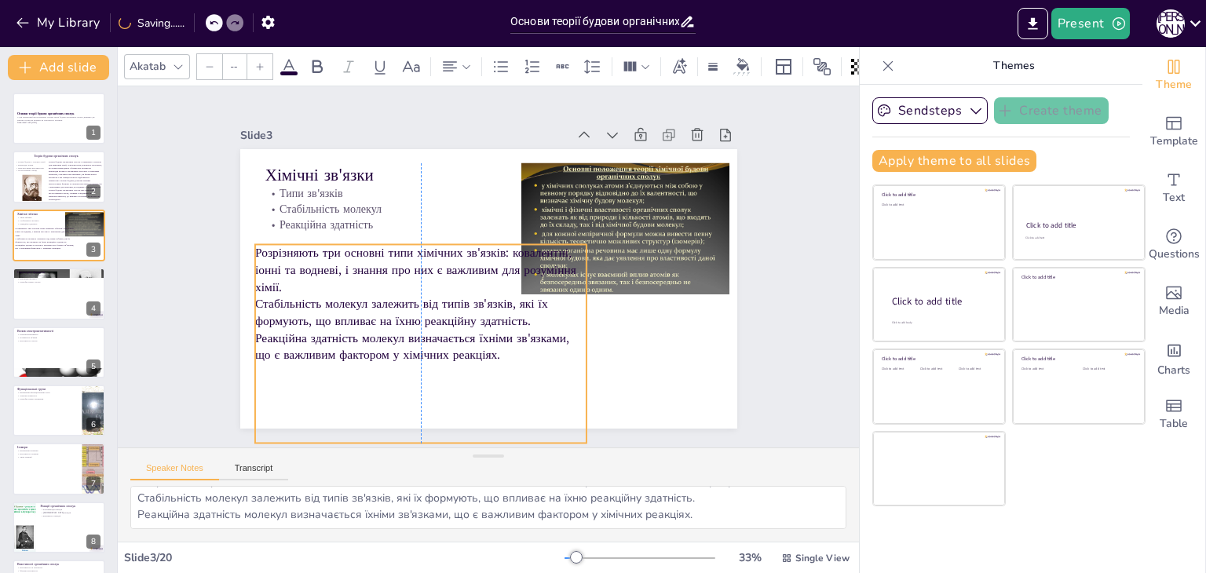
drag, startPoint x: 430, startPoint y: 388, endPoint x: 432, endPoint y: 266, distance: 121.7
click at [432, 266] on p "Розрізняють три основні типи хімічних зв'язків: ковалентні, іонні та водневі, і…" at bounding box center [421, 269] width 332 height 51
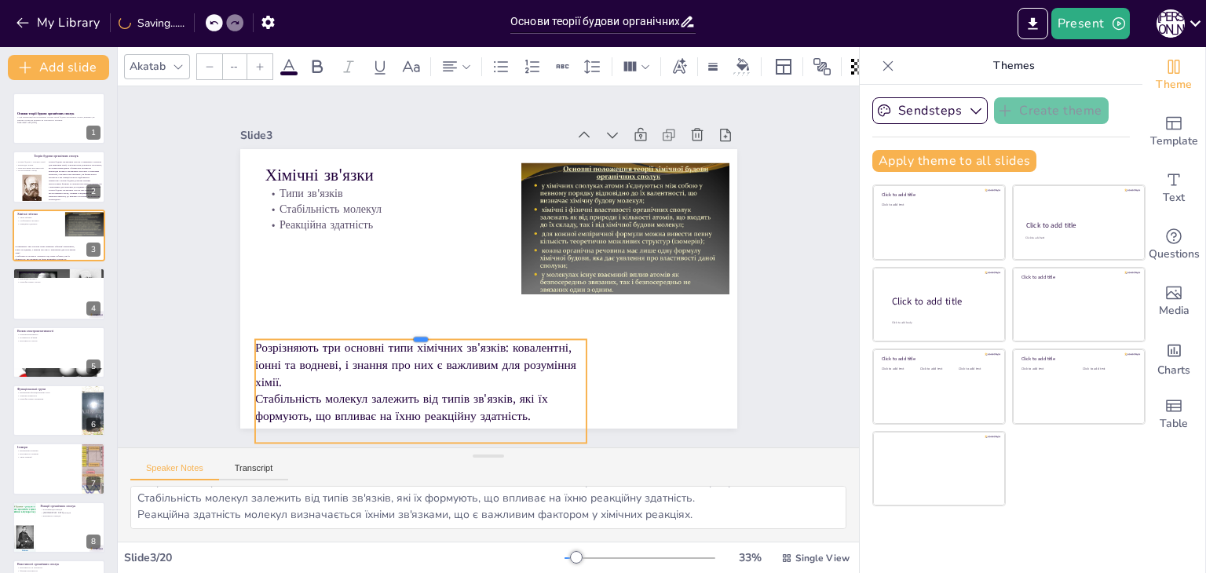
drag, startPoint x: 408, startPoint y: 235, endPoint x: 415, endPoint y: 330, distance: 95.3
click at [415, 330] on div at bounding box center [421, 333] width 332 height 13
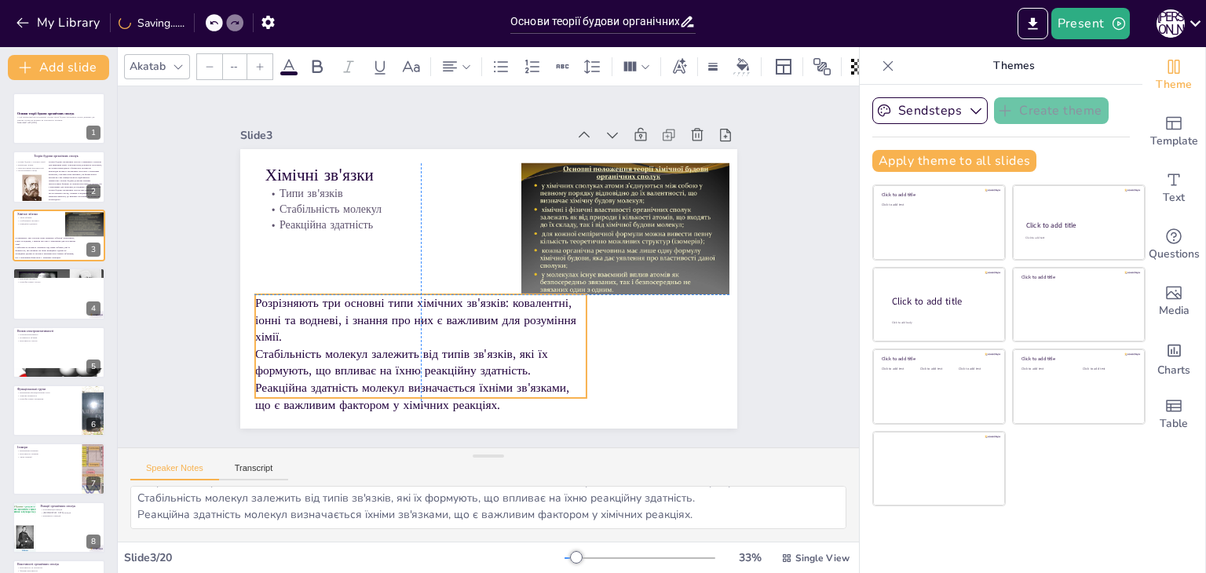
drag, startPoint x: 418, startPoint y: 370, endPoint x: 417, endPoint y: 327, distance: 42.4
click at [417, 327] on p "Розрізняють три основні типи хімічних зв'язків: ковалентні, іонні та водневі, і…" at bounding box center [415, 313] width 335 height 86
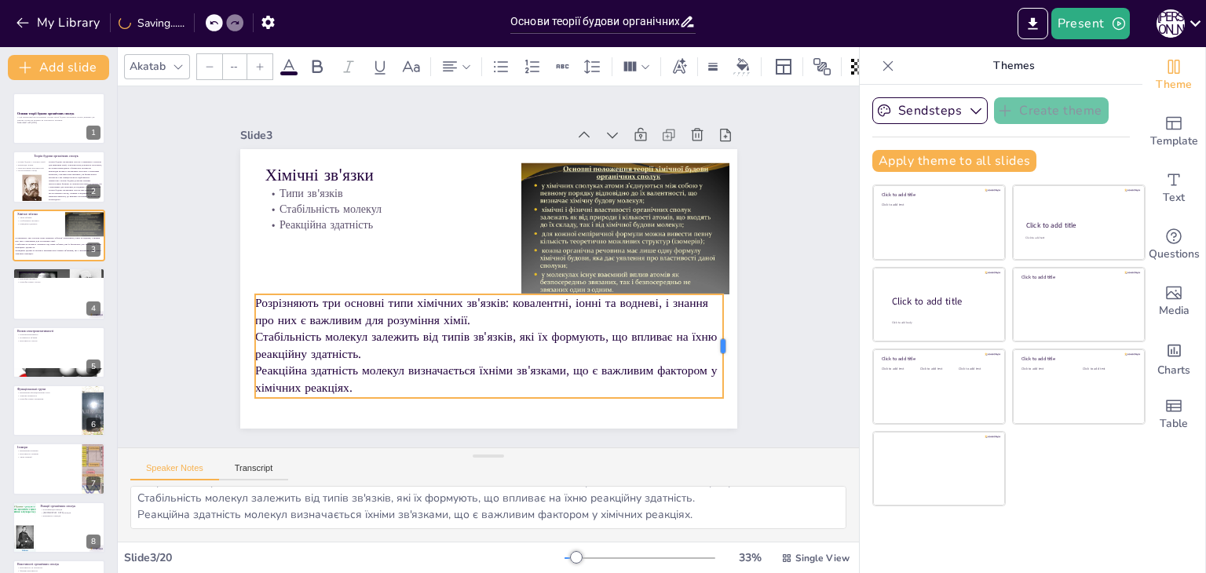
drag, startPoint x: 576, startPoint y: 343, endPoint x: 713, endPoint y: 361, distance: 137.8
click at [723, 361] on div at bounding box center [729, 346] width 13 height 104
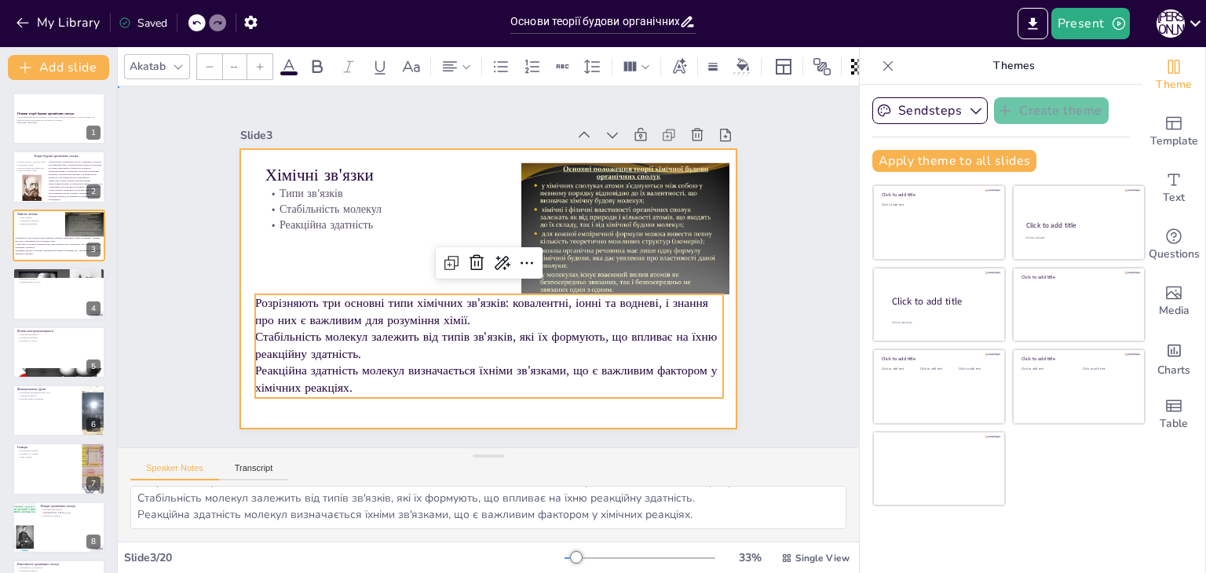
click at [317, 243] on div at bounding box center [488, 289] width 497 height 280
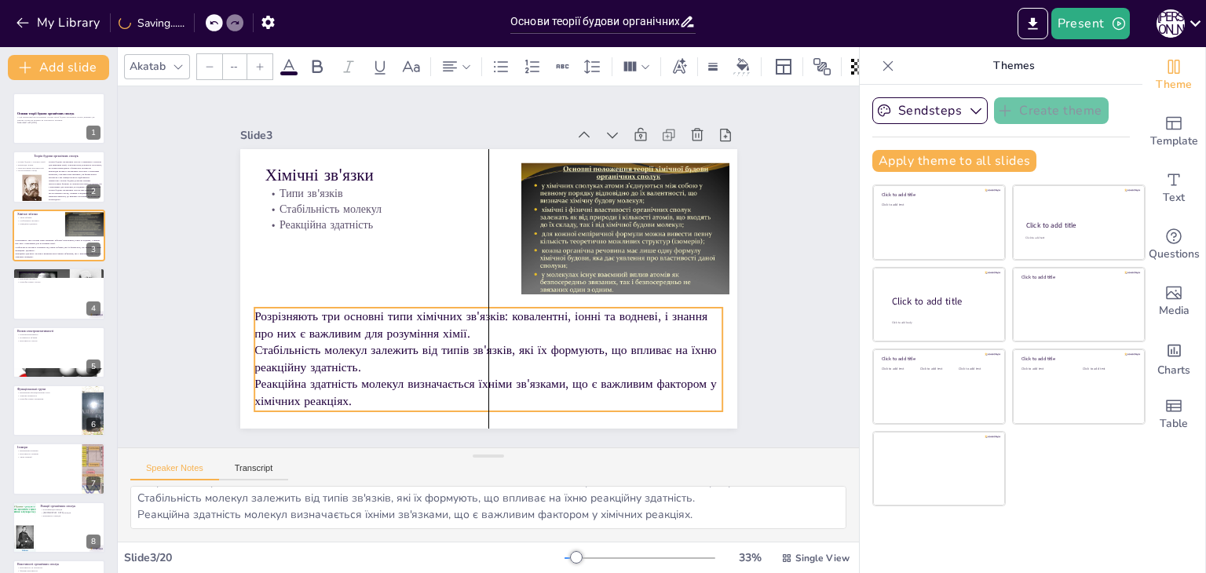
drag, startPoint x: 327, startPoint y: 291, endPoint x: 324, endPoint y: 305, distance: 13.6
click at [324, 308] on p "Розрізняють три основні типи хімічних зв'язків: ковалентні, іонні та водневі, і…" at bounding box center [488, 325] width 469 height 34
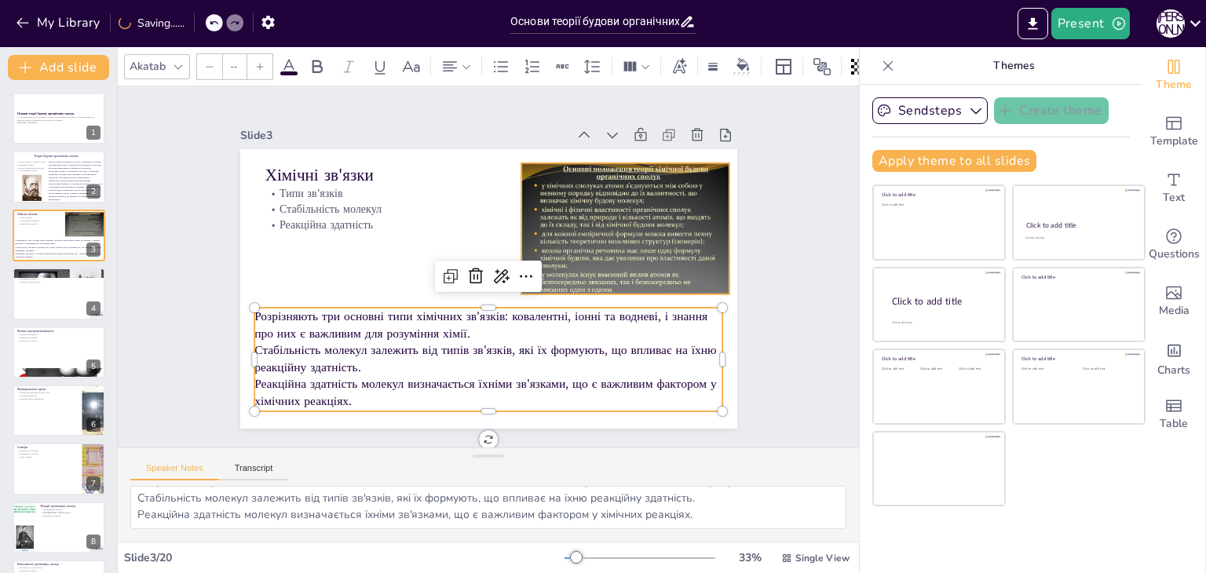
click at [619, 227] on div at bounding box center [625, 236] width 208 height 156
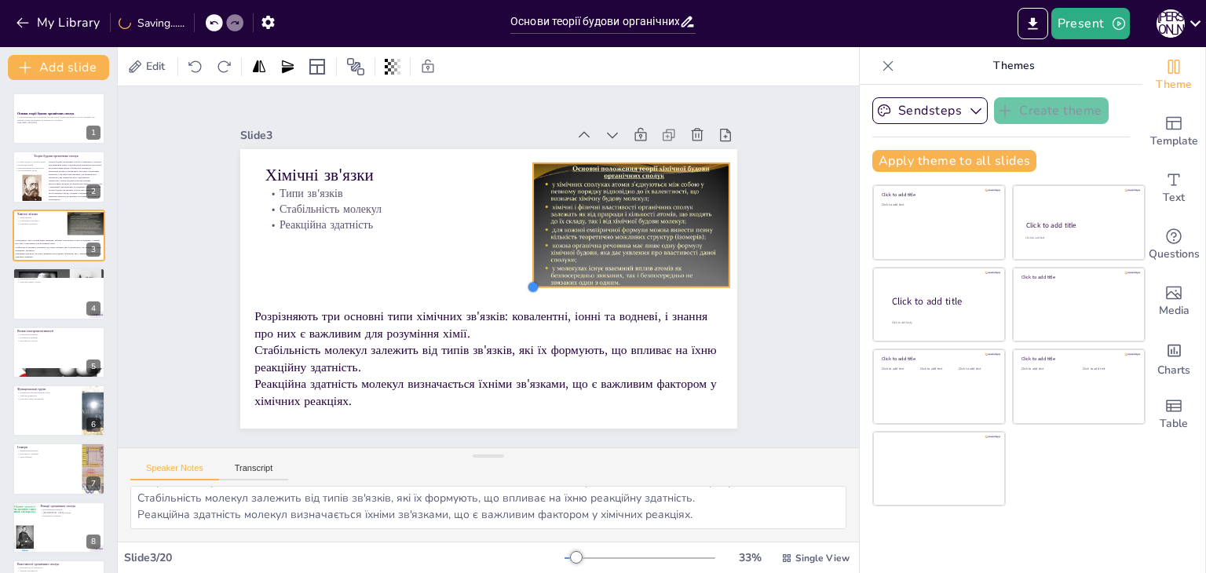
drag, startPoint x: 512, startPoint y: 283, endPoint x: 524, endPoint y: 273, distance: 15.6
click at [524, 273] on div "Хімічні зв'язки Типи зв'язків Стабільність молекул Реакційна здатність Розрізня…" at bounding box center [488, 289] width 497 height 280
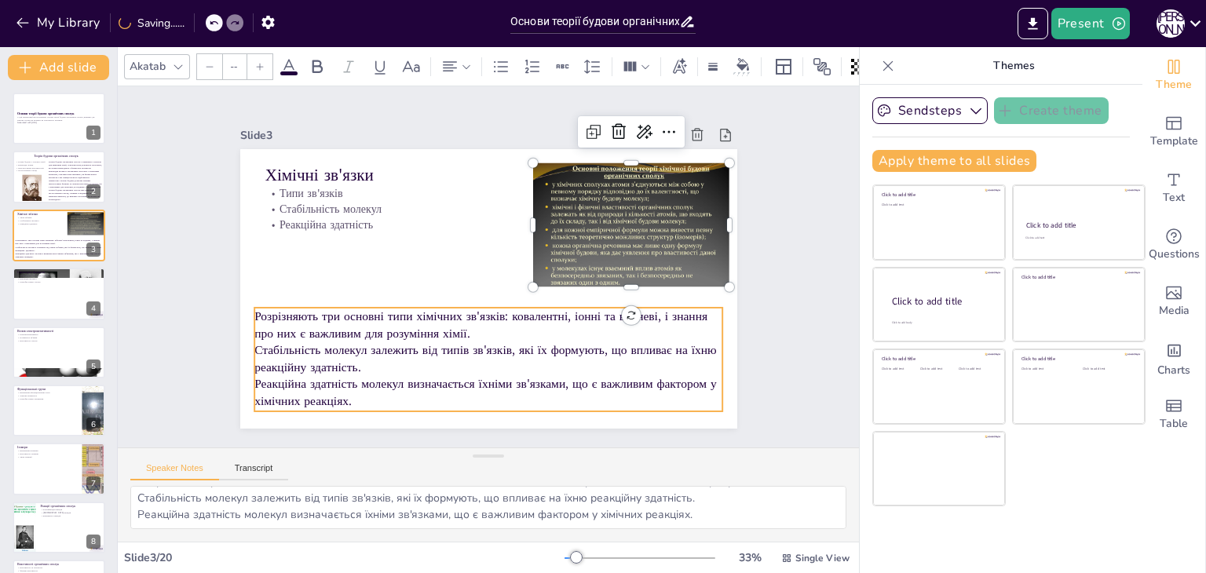
click at [451, 331] on p "Розрізняють три основні типи хімічних зв'язків: ковалентні, іонні та водневі, і…" at bounding box center [471, 321] width 456 height 177
click at [462, 327] on p "Розрізняють три основні типи хімічних зв'язків: ковалентні, іонні та водневі, і…" at bounding box center [488, 325] width 469 height 34
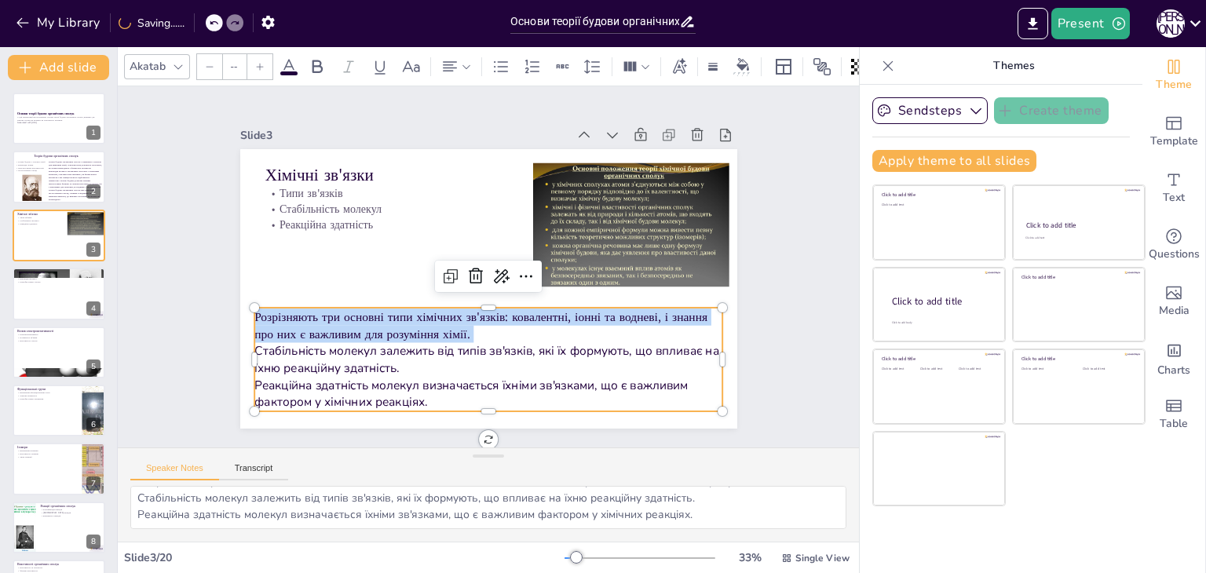
click at [462, 327] on p "Розрізняють три основні типи хімічних зв'язків: ковалентні, іонні та водневі, і…" at bounding box center [488, 326] width 469 height 34
type input "NaN"
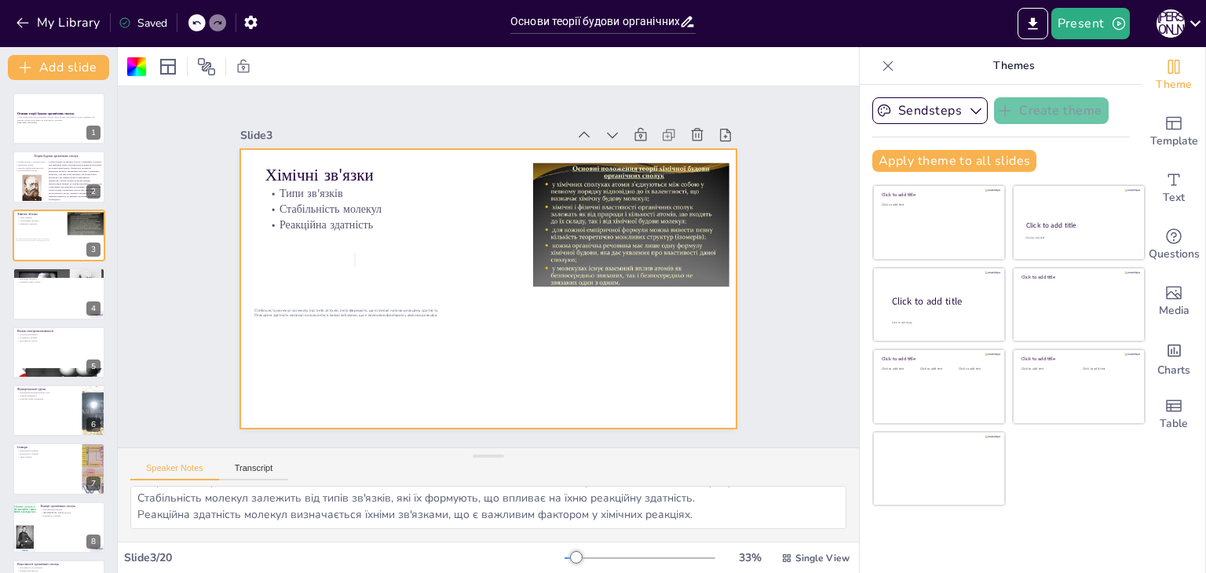
click at [355, 254] on div at bounding box center [487, 289] width 524 height 330
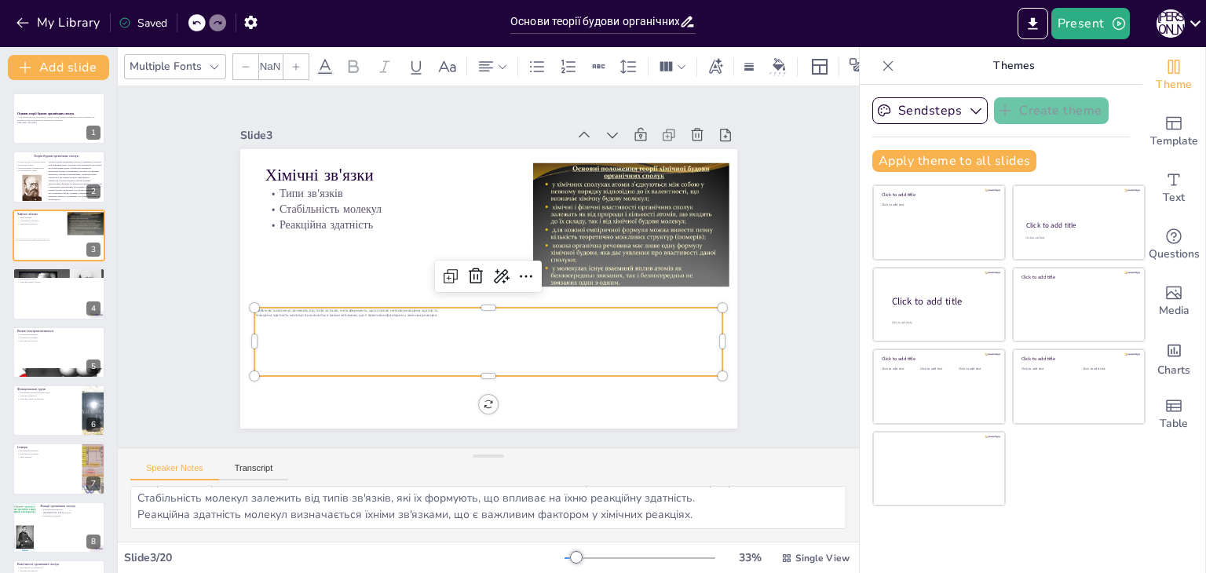
click at [358, 303] on p "Стабільність молекул залежить від типів зв'язків, які їх формують, що впливає н…" at bounding box center [483, 310] width 466 height 54
click at [276, 60] on input "NaN" at bounding box center [270, 66] width 22 height 25
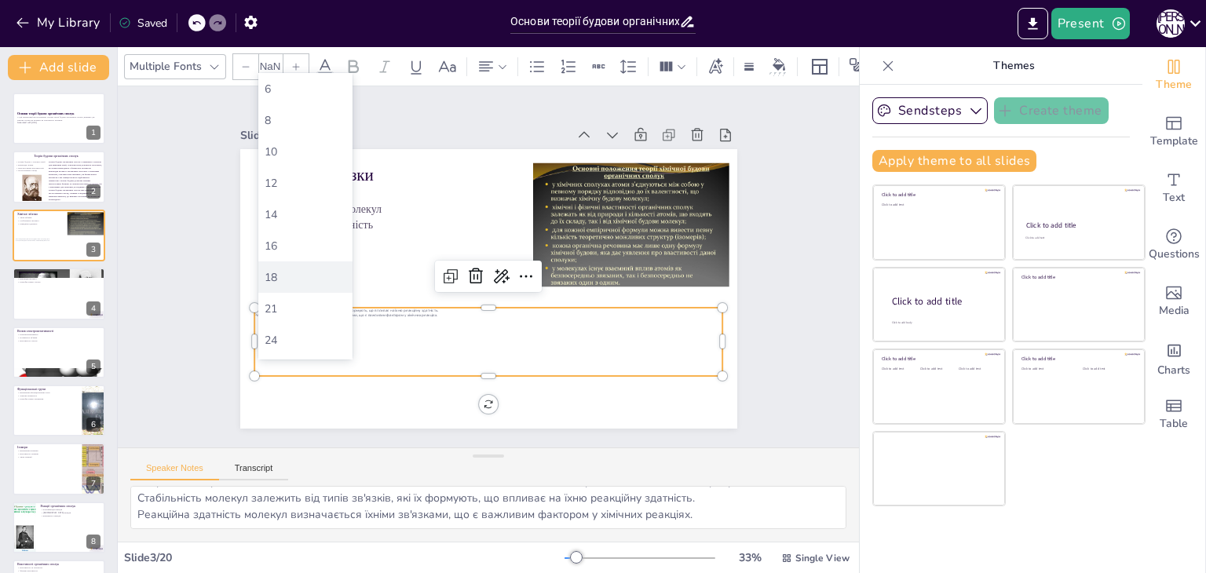
click at [319, 280] on div "18" at bounding box center [306, 277] width 82 height 15
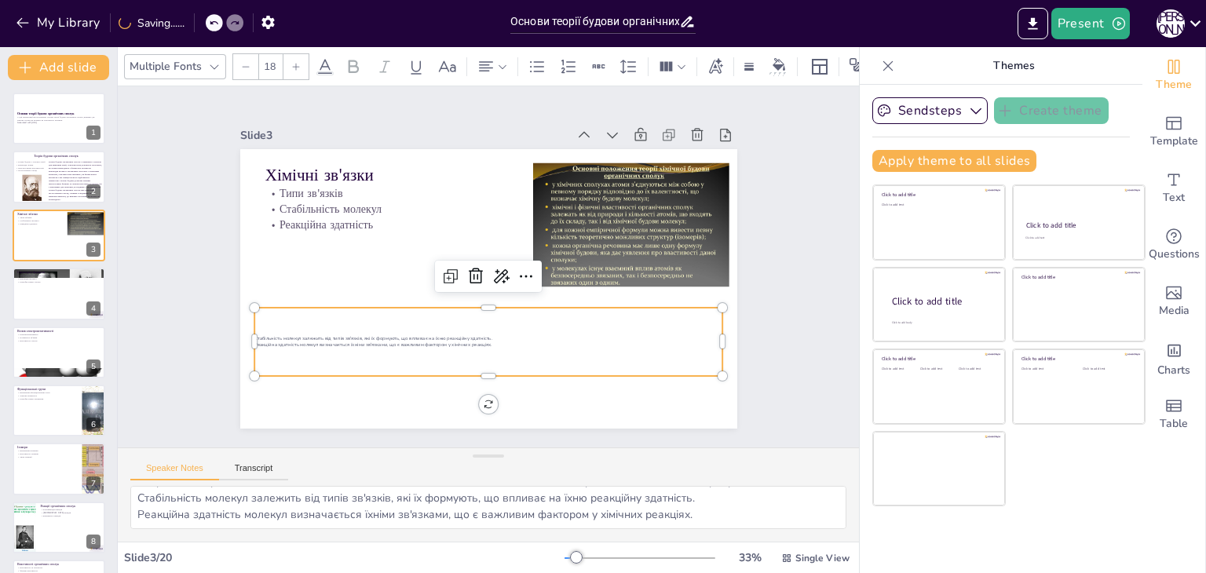
click at [274, 62] on input "18" at bounding box center [270, 66] width 22 height 25
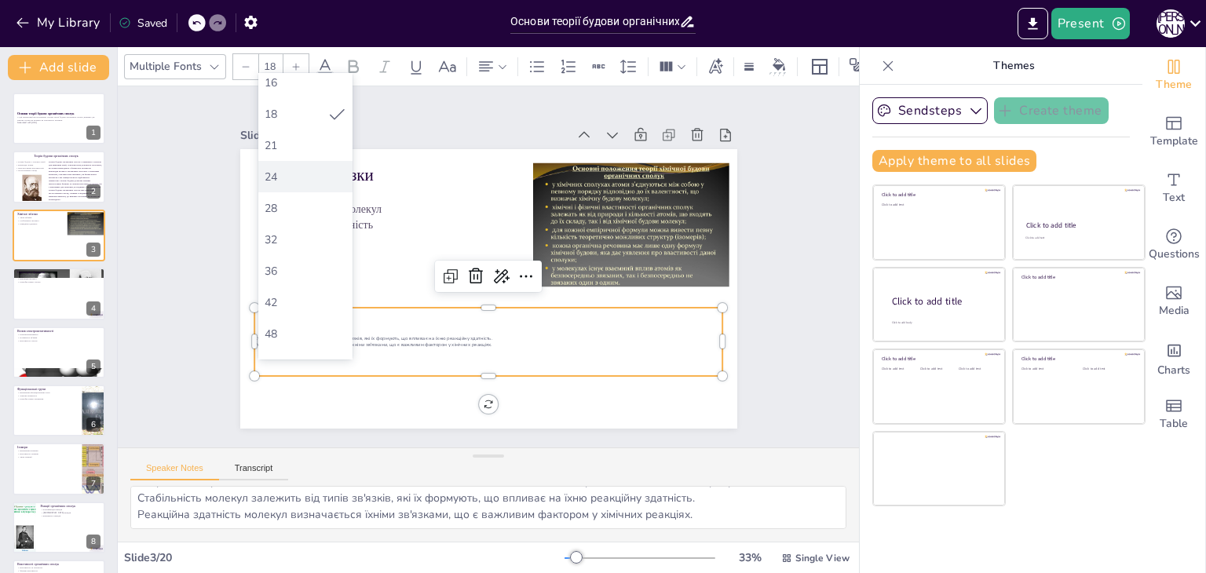
scroll to position [157, 0]
click at [306, 206] on div "28" at bounding box center [305, 214] width 94 height 31
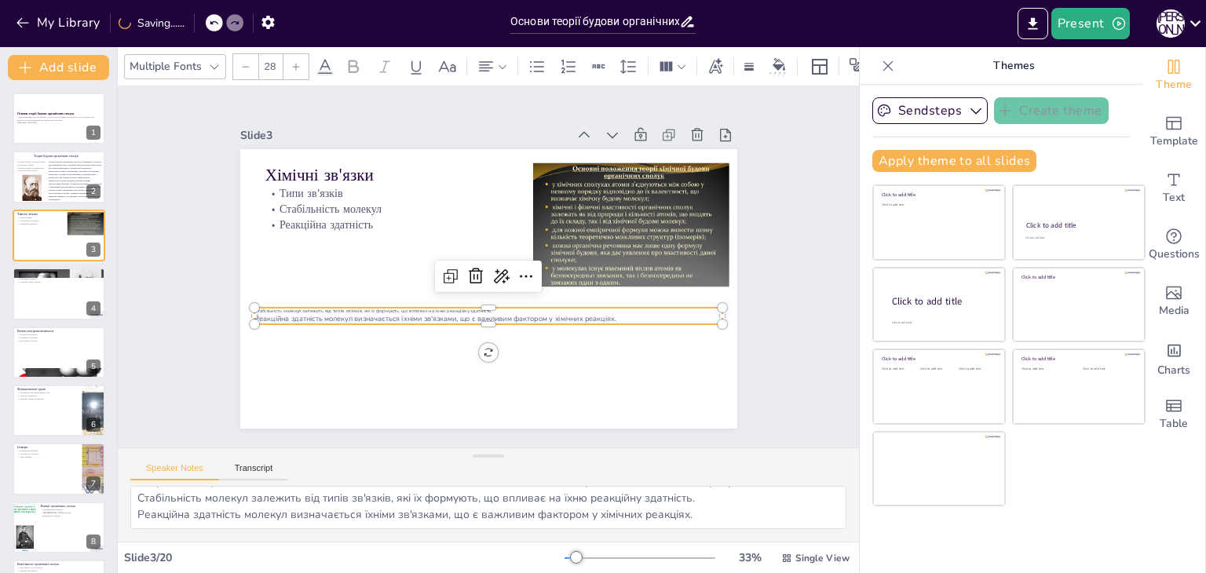
click at [268, 57] on input "28" at bounding box center [270, 66] width 22 height 25
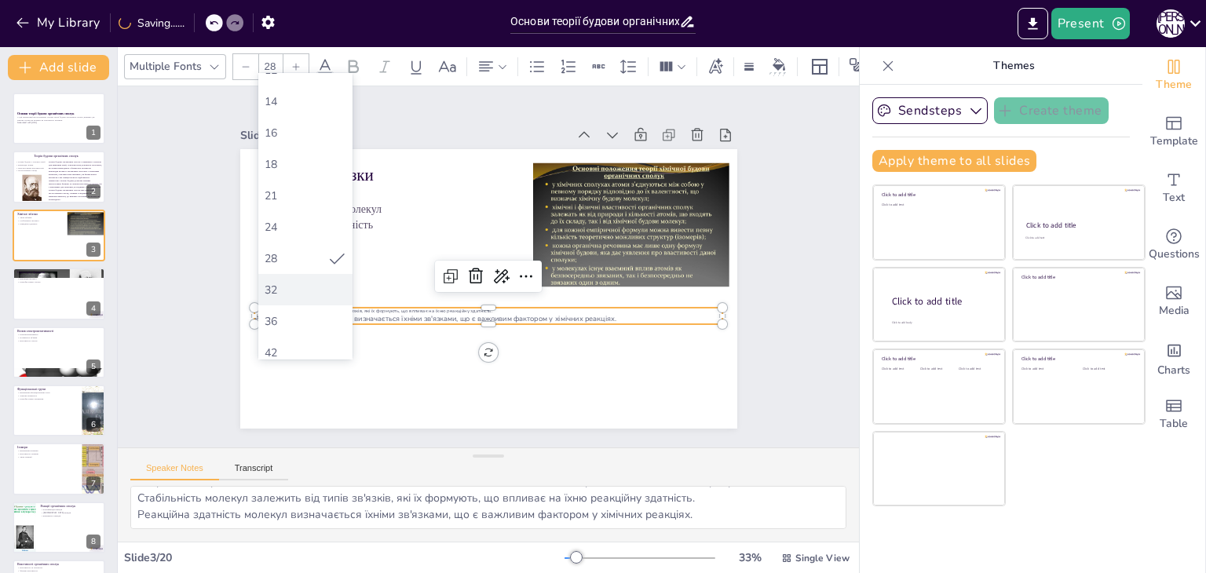
scroll to position [236, 0]
click at [303, 218] on div "42" at bounding box center [305, 229] width 94 height 31
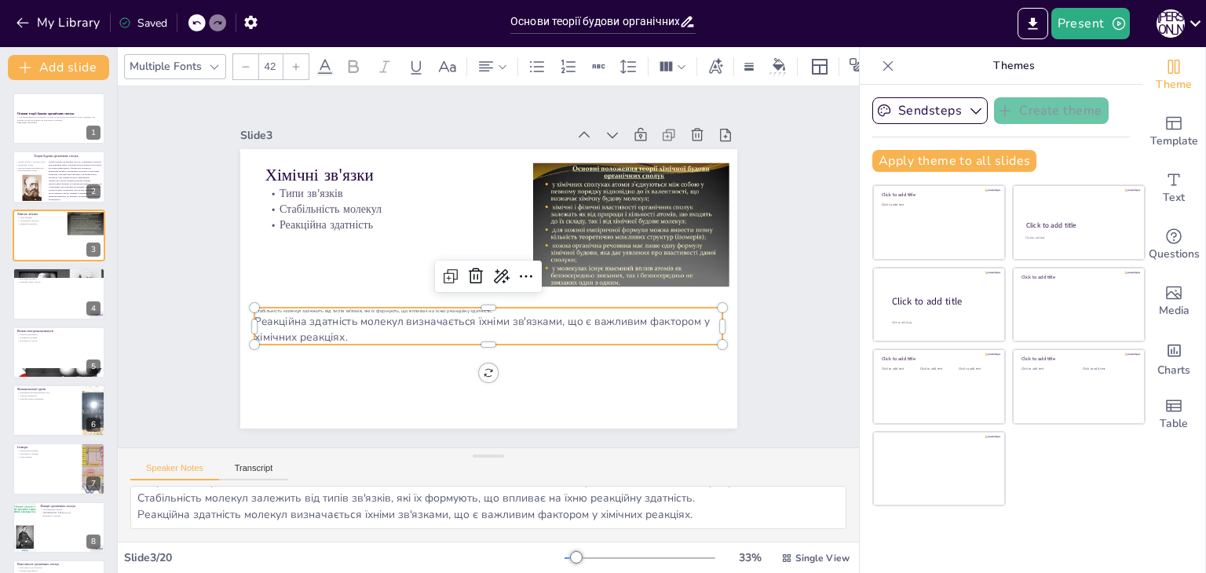
click at [203, 21] on div at bounding box center [196, 22] width 17 height 17
click at [199, 21] on icon at bounding box center [196, 22] width 9 height 9
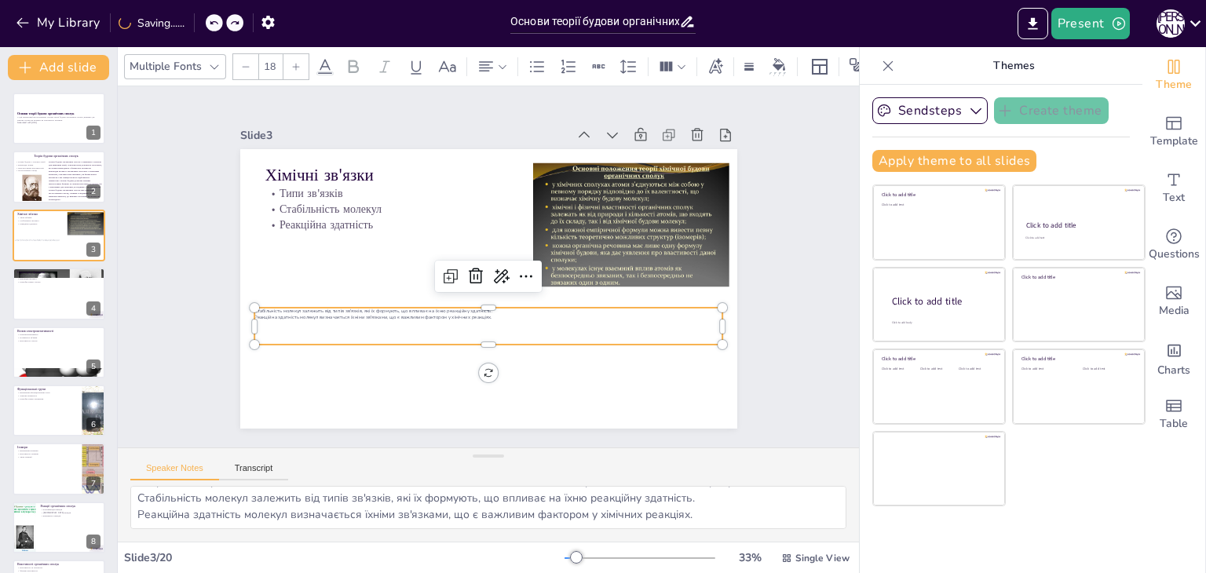
click at [199, 21] on div "My Library Saving......" at bounding box center [141, 22] width 283 height 28
click at [210, 21] on div at bounding box center [217, 22] width 17 height 17
click at [200, 20] on icon at bounding box center [196, 22] width 9 height 9
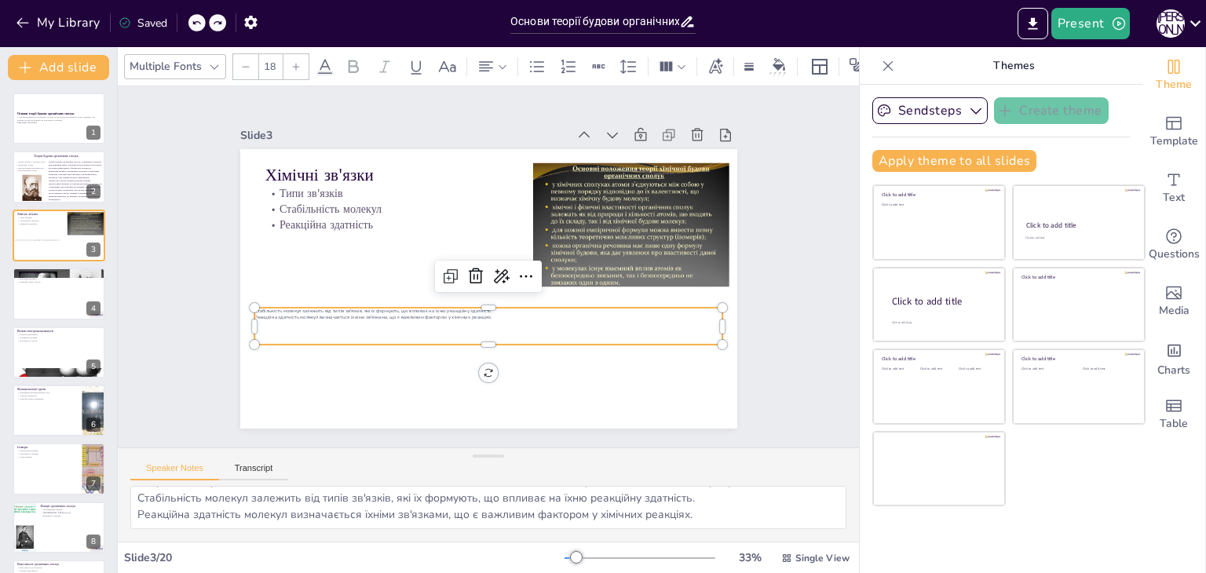
click at [200, 20] on icon at bounding box center [196, 22] width 9 height 9
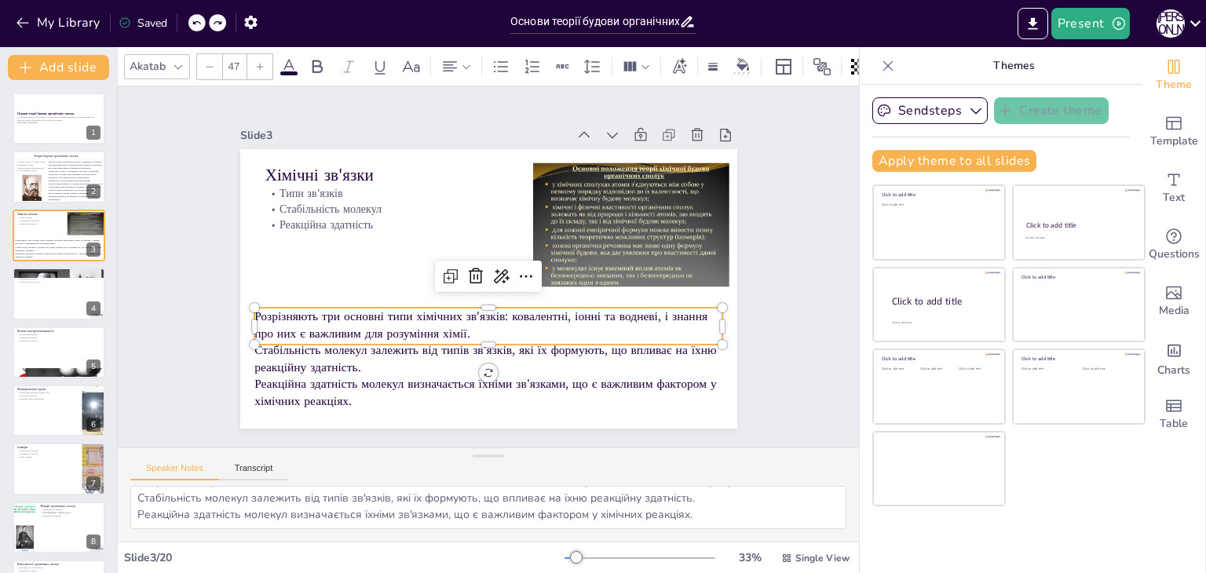
click at [200, 20] on div "My Library Saved" at bounding box center [132, 22] width 265 height 28
click at [440, 265] on icon at bounding box center [450, 272] width 20 height 20
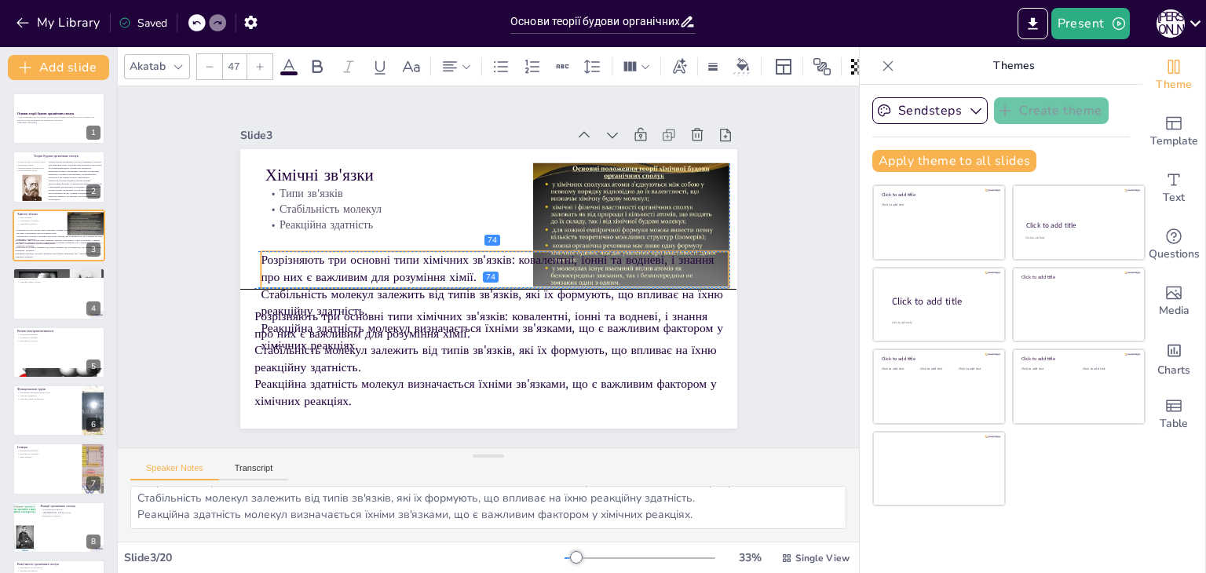
drag, startPoint x: 406, startPoint y: 318, endPoint x: 408, endPoint y: 255, distance: 62.8
click at [408, 255] on span "Розрізняють три основні типи хімічних зв'язків: ковалентні, іонні та водневі, і…" at bounding box center [487, 268] width 453 height 34
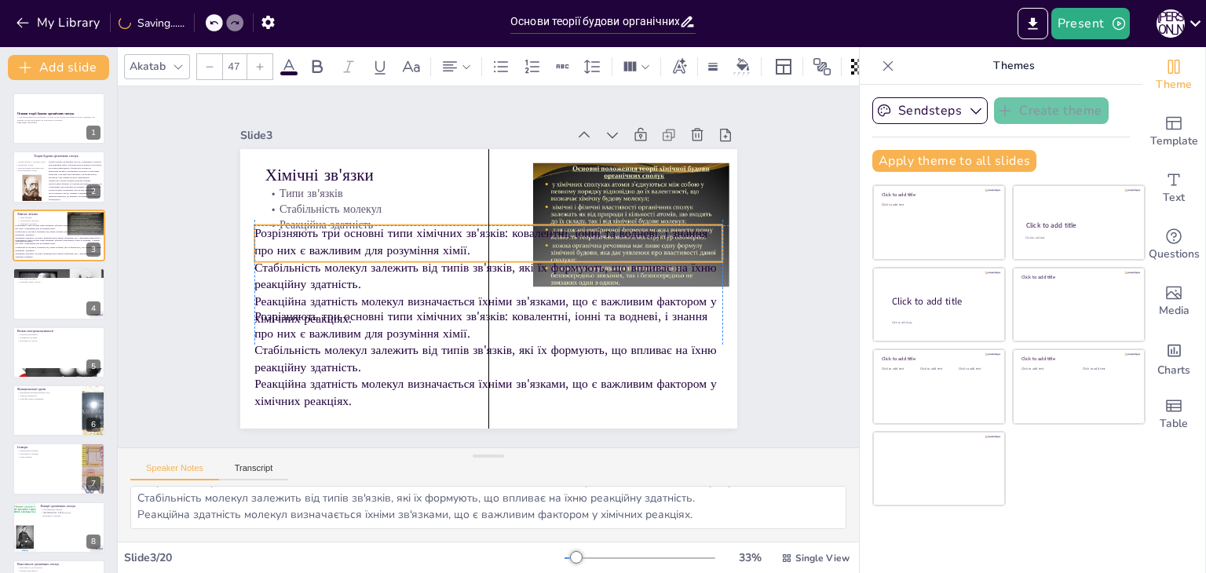
drag, startPoint x: 408, startPoint y: 255, endPoint x: 400, endPoint y: 224, distance: 32.2
click at [400, 224] on span "Розрізняють три основні типи хімічних зв'язків: ковалентні, іонні та водневі, і…" at bounding box center [483, 233] width 454 height 64
click at [331, 262] on div at bounding box center [488, 268] width 469 height 13
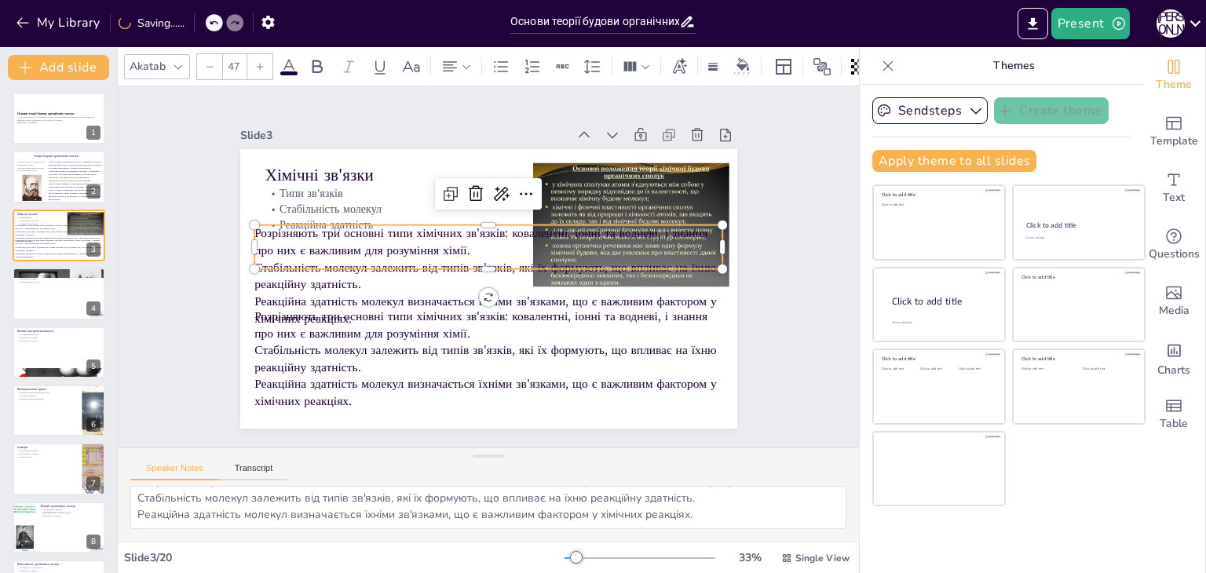
click at [349, 236] on span "Розрізняють три основні типи хімічних зв'язків: ковалентні, іонні та водневі, і…" at bounding box center [480, 242] width 453 height 34
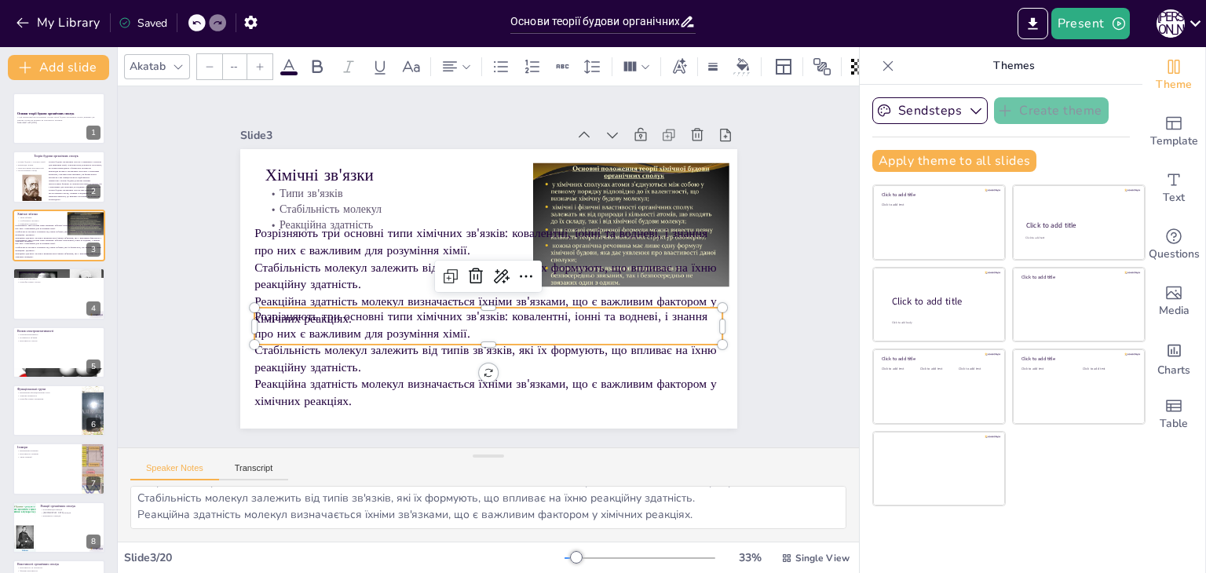
type input "47"
click at [377, 346] on p "Стабільність молекул залежить від типів зв'язків, які їх формують, що впливає н…" at bounding box center [479, 357] width 470 height 83
click at [375, 325] on span "Розрізняють три основні типи хімічних зв'язків: ковалентні, іонні та водневі, і…" at bounding box center [474, 315] width 454 height 64
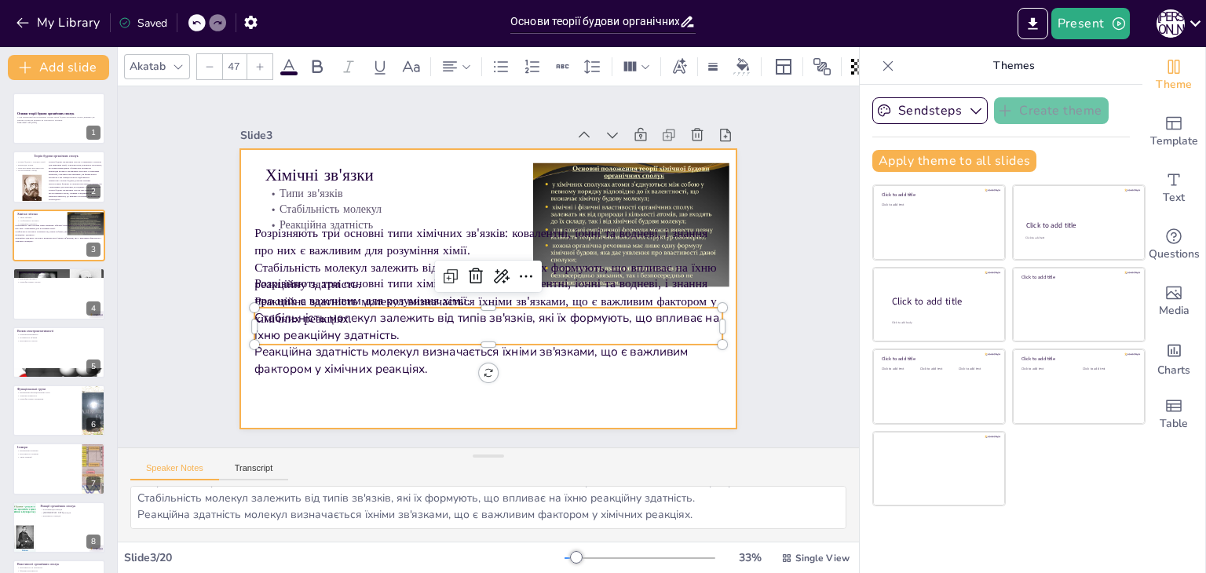
click at [442, 409] on div at bounding box center [484, 288] width 544 height 377
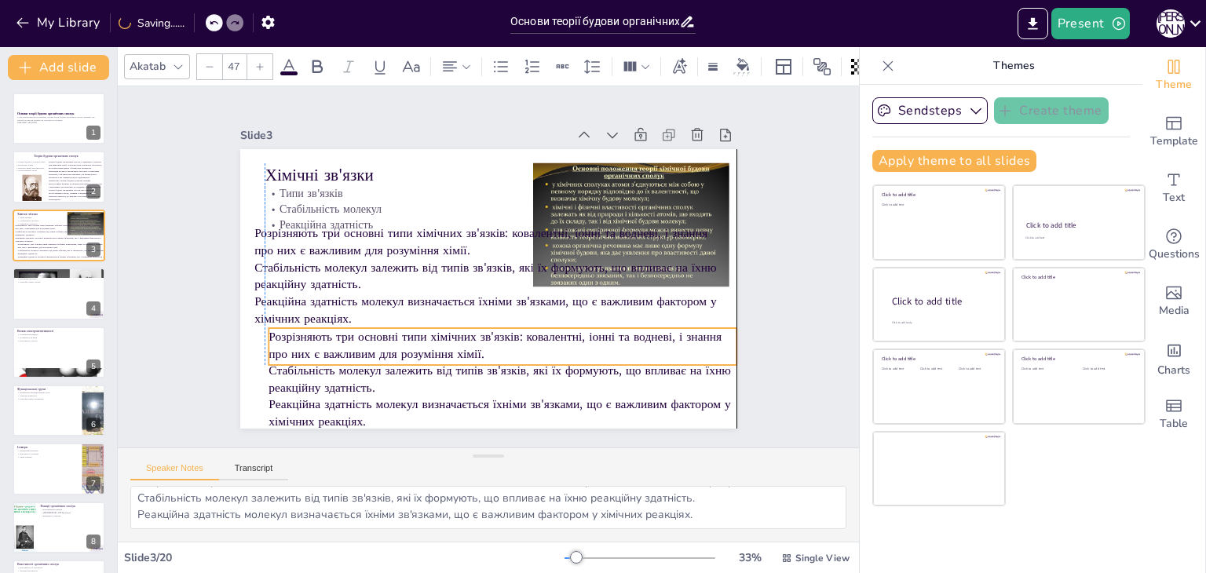
drag, startPoint x: 373, startPoint y: 371, endPoint x: 389, endPoint y: 391, distance: 26.2
click at [389, 391] on p "Реакційна здатність молекул визначається їхніми зв'язками, що є важливим фактор…" at bounding box center [488, 414] width 470 height 82
click at [481, 345] on p "Розрізняють три основні типи хімічних зв'язків: ковалентні, іонні та водневі, і…" at bounding box center [487, 346] width 466 height 131
click at [415, 377] on p "Стабільність молекул залежить від типів зв'язків, які їх формують, що впливає н…" at bounding box center [424, 360] width 371 height 338
click at [415, 377] on p "Стабільність молекул залежить від типів зв'язків, які їх формують, що впливає н…" at bounding box center [503, 379] width 469 height 34
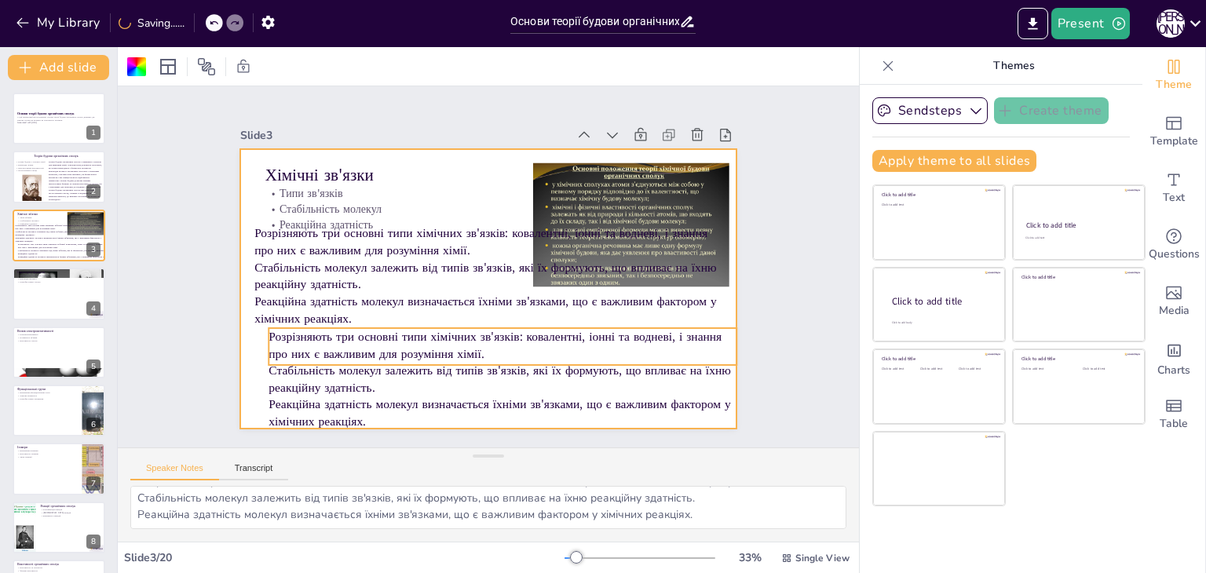
click at [440, 377] on p "Стабільність молекул залежить від типів зв'язків, які їх формують, що впливає н…" at bounding box center [503, 379] width 469 height 34
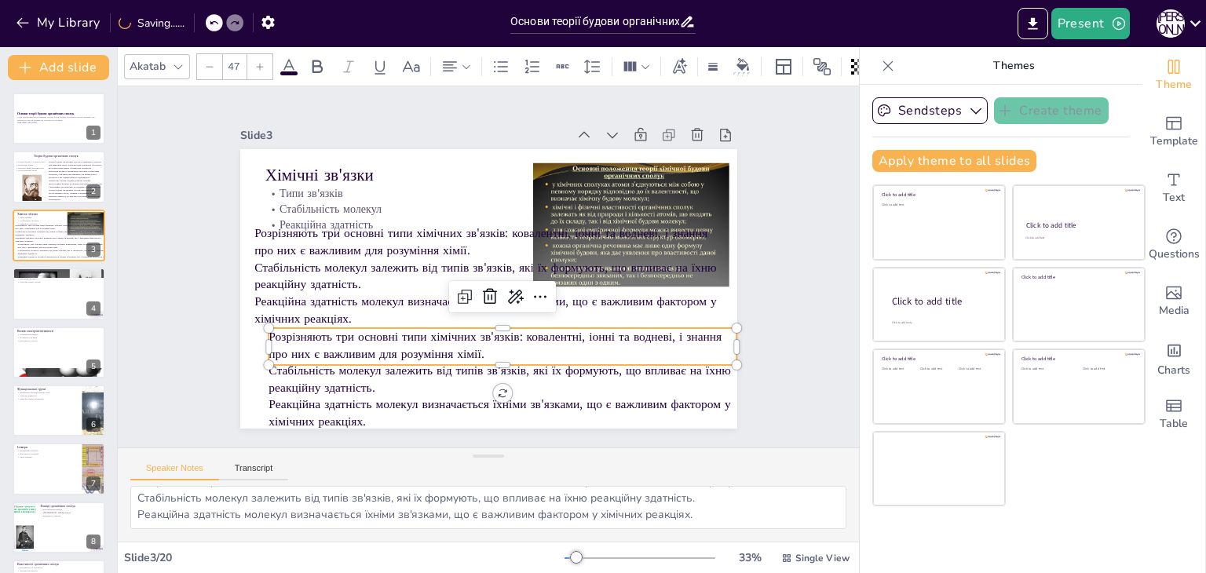
click at [440, 377] on p "Стабільність молекул залежить від типів зв'язків, які їх формують, що впливає н…" at bounding box center [503, 379] width 469 height 34
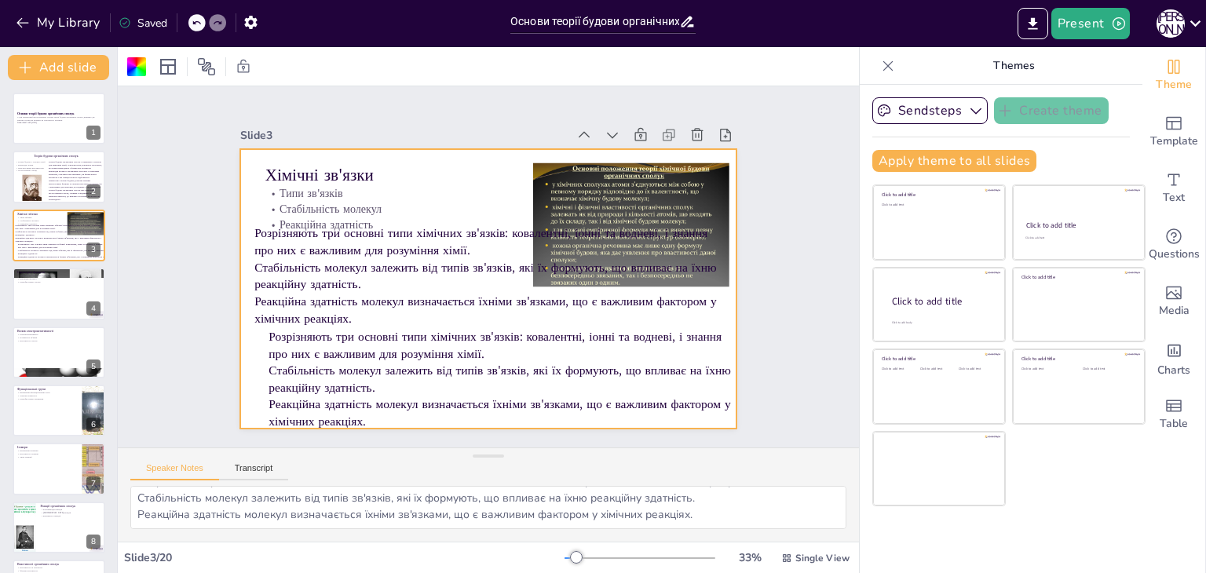
click at [364, 362] on p "Стабільність молекул залежить від типів зв'язків, які їх формують, що впливає н…" at bounding box center [398, 335] width 264 height 422
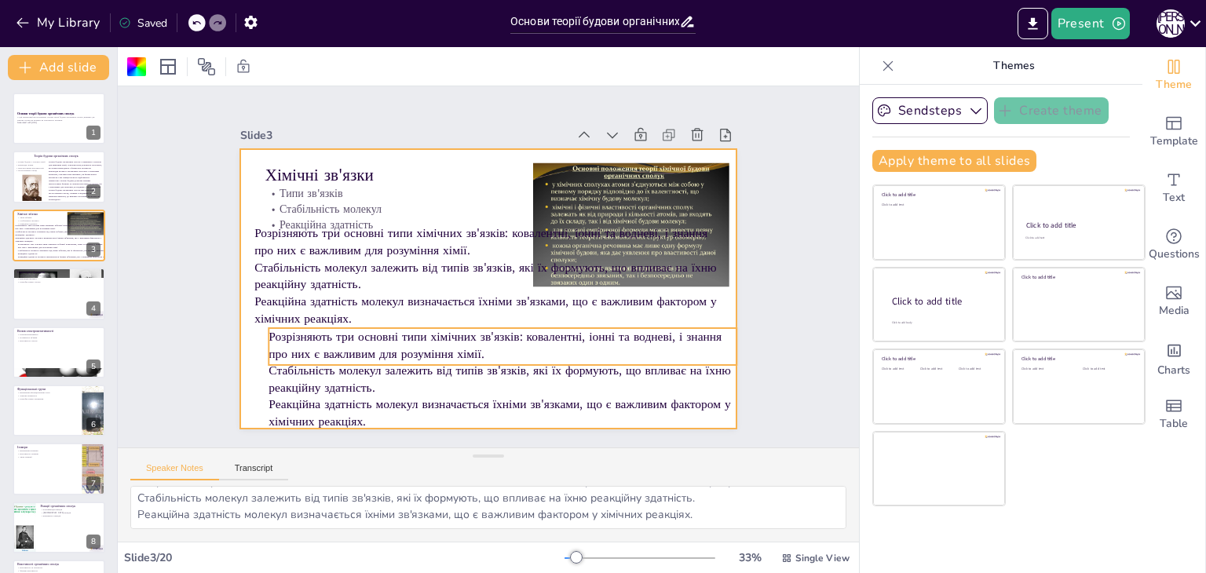
click at [331, 334] on span "Розрізняють три основні типи хімічних зв'язків: ковалентні, іонні та водневі, і…" at bounding box center [487, 337] width 454 height 64
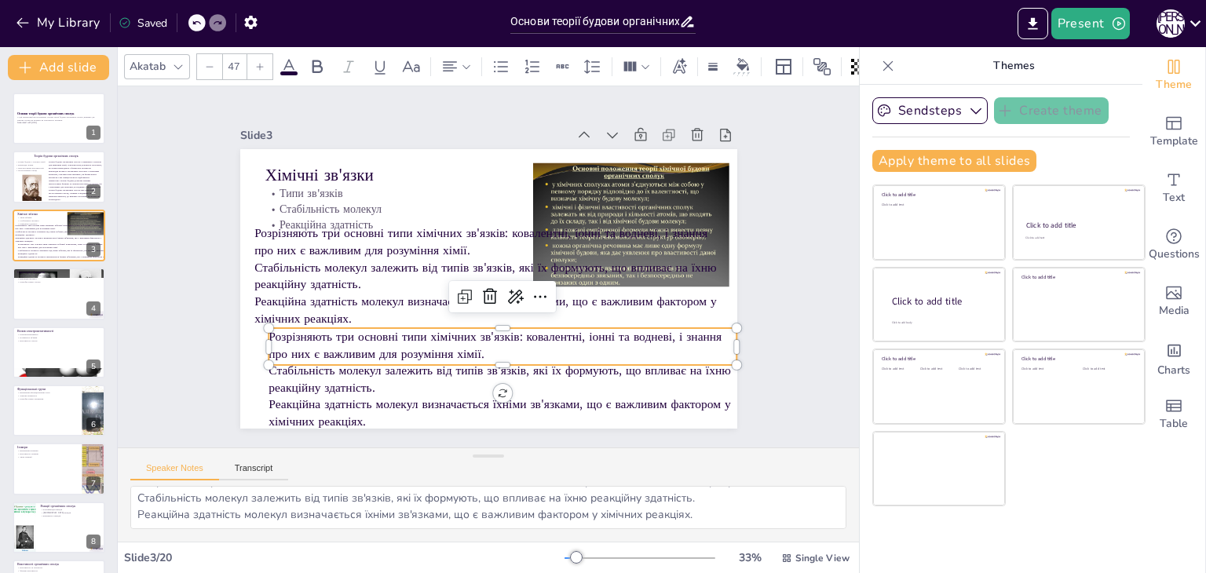
click at [496, 345] on p "Розрізняють три основні типи хімічних зв'язків: ковалентні, іонні та водневі, і…" at bounding box center [495, 346] width 470 height 82
click at [496, 345] on p "Розрізняють три основні типи хімічних зв'язків: ковалентні, іонні та водневі, і…" at bounding box center [487, 346] width 466 height 131
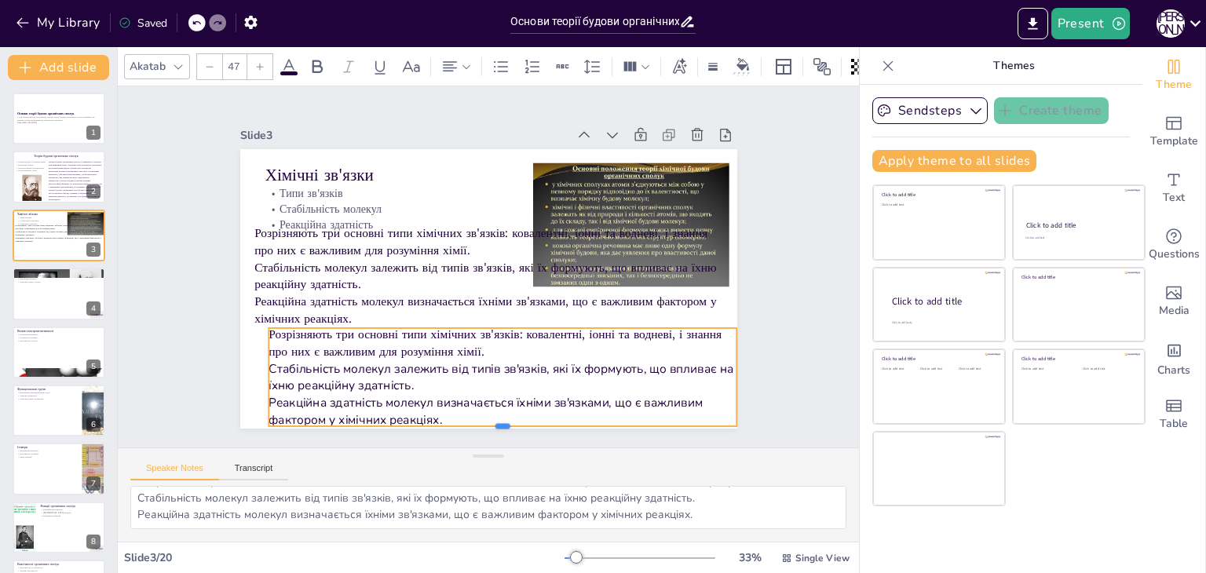
drag, startPoint x: 498, startPoint y: 360, endPoint x: 499, endPoint y: 421, distance: 61.3
click at [499, 421] on div at bounding box center [485, 433] width 467 height 61
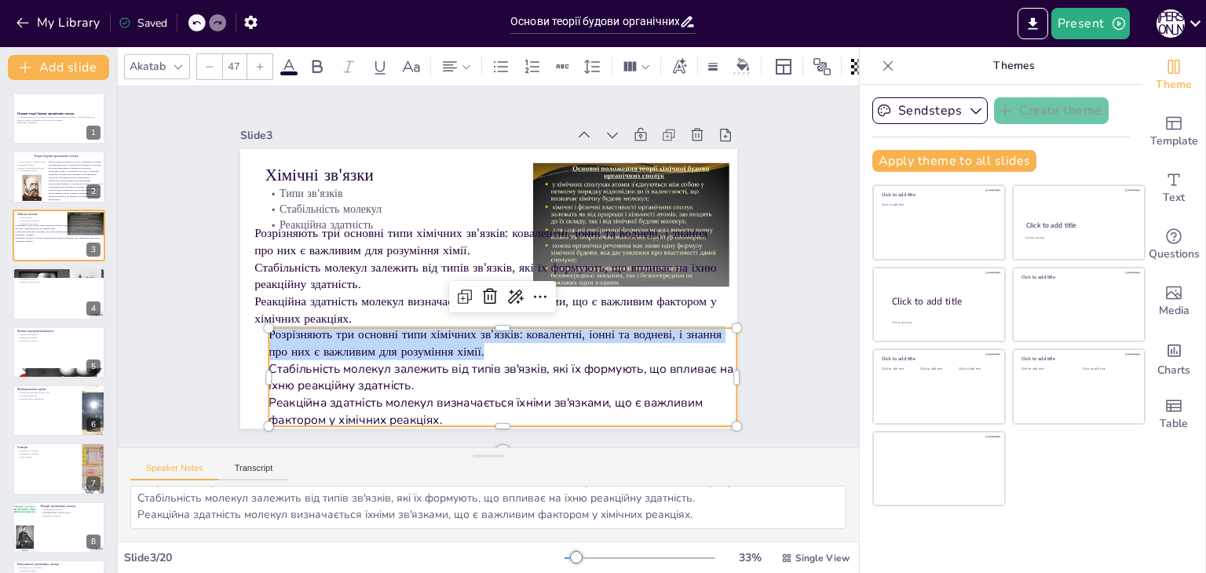
drag, startPoint x: 489, startPoint y: 347, endPoint x: 254, endPoint y: 316, distance: 237.6
click at [254, 316] on div "Хімічні зв'язки Типи зв'язків Стабільність молекул Реакційна здатність Розрізня…" at bounding box center [487, 289] width 524 height 330
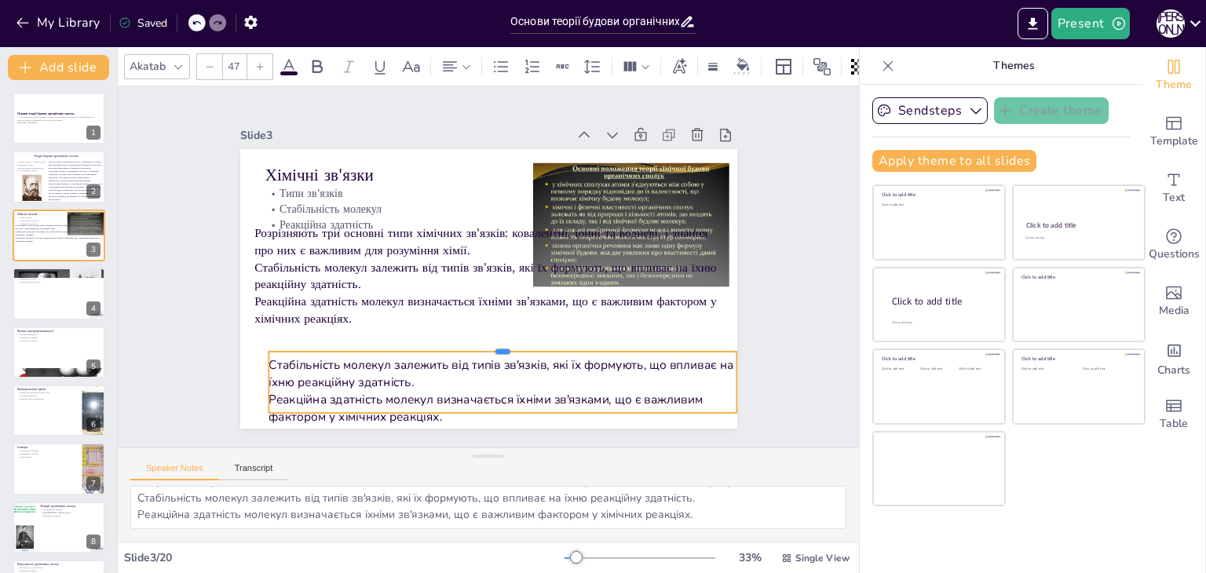
drag, startPoint x: 495, startPoint y: 318, endPoint x: 495, endPoint y: 342, distance: 23.6
click at [495, 342] on div at bounding box center [503, 345] width 469 height 13
click at [782, 345] on div "Slide 1 Основи теорії будови органічних сполук У цій презентації ми розглянемо …" at bounding box center [488, 266] width 741 height 361
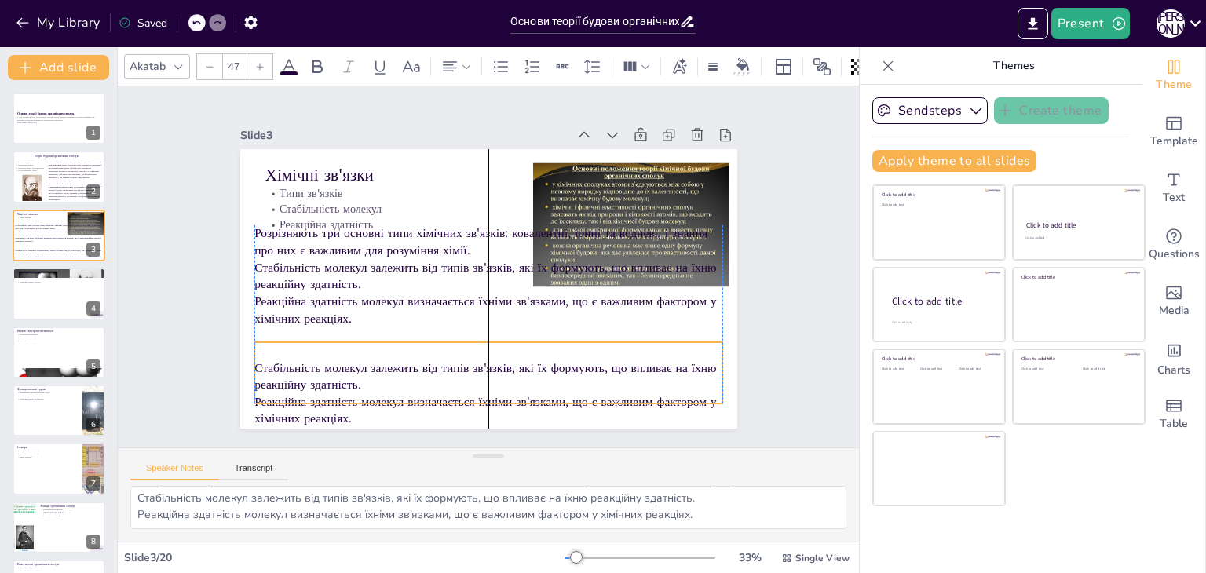
drag, startPoint x: 557, startPoint y: 375, endPoint x: 546, endPoint y: 361, distance: 17.8
click at [546, 361] on p "Стабільність молекул залежить від типів зв'язків, які їх формують, що впливає н…" at bounding box center [488, 377] width 469 height 34
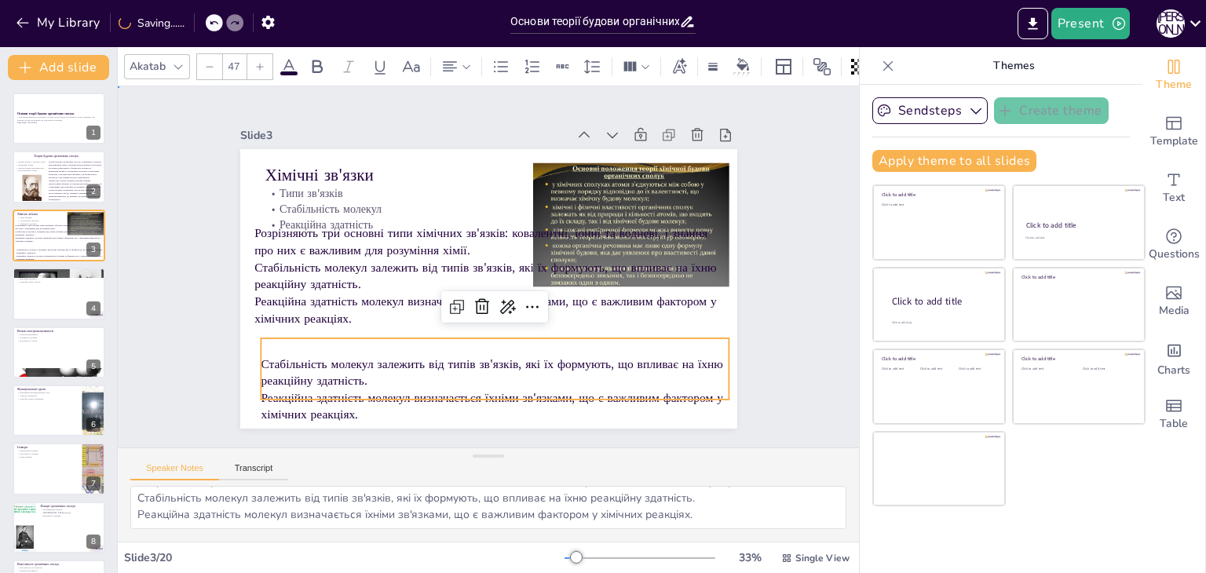
click at [804, 359] on div "Slide 1 Основи теорії будови органічних сполук У цій презентації ми розглянемо …" at bounding box center [488, 266] width 741 height 361
click at [605, 368] on p "Стабільність молекул залежить від типів зв'язків, які їх формують, що впливає н…" at bounding box center [484, 372] width 470 height 82
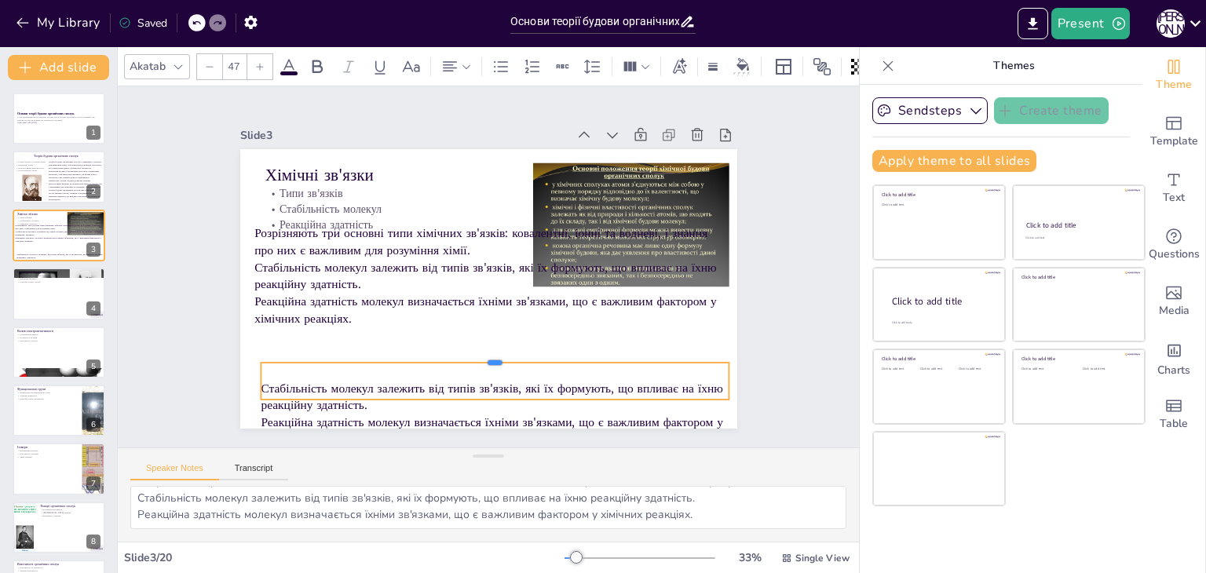
drag, startPoint x: 481, startPoint y: 329, endPoint x: 484, endPoint y: 353, distance: 24.5
click at [484, 353] on div at bounding box center [495, 356] width 469 height 13
click at [751, 354] on div "Slide 1 Основи теорії будови органічних сполук У цій презентації ми розглянемо …" at bounding box center [489, 266] width 616 height 383
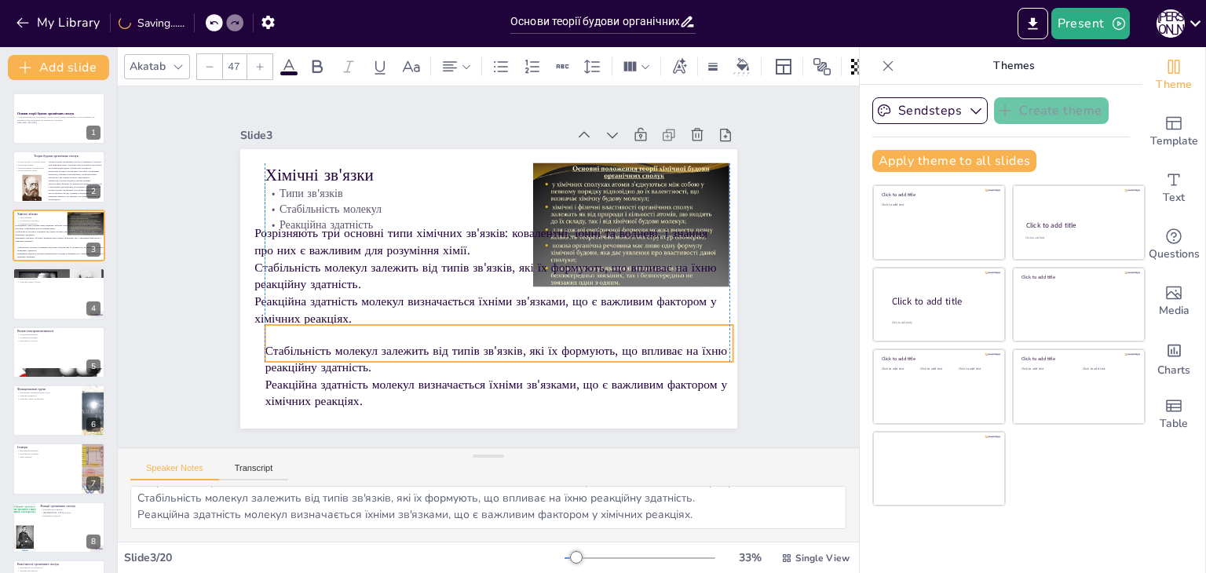
drag, startPoint x: 459, startPoint y: 378, endPoint x: 459, endPoint y: 340, distance: 37.7
click at [459, 342] on p "Стабільність молекул залежить від типів зв'язків, які їх формують, що впливає н…" at bounding box center [499, 359] width 469 height 34
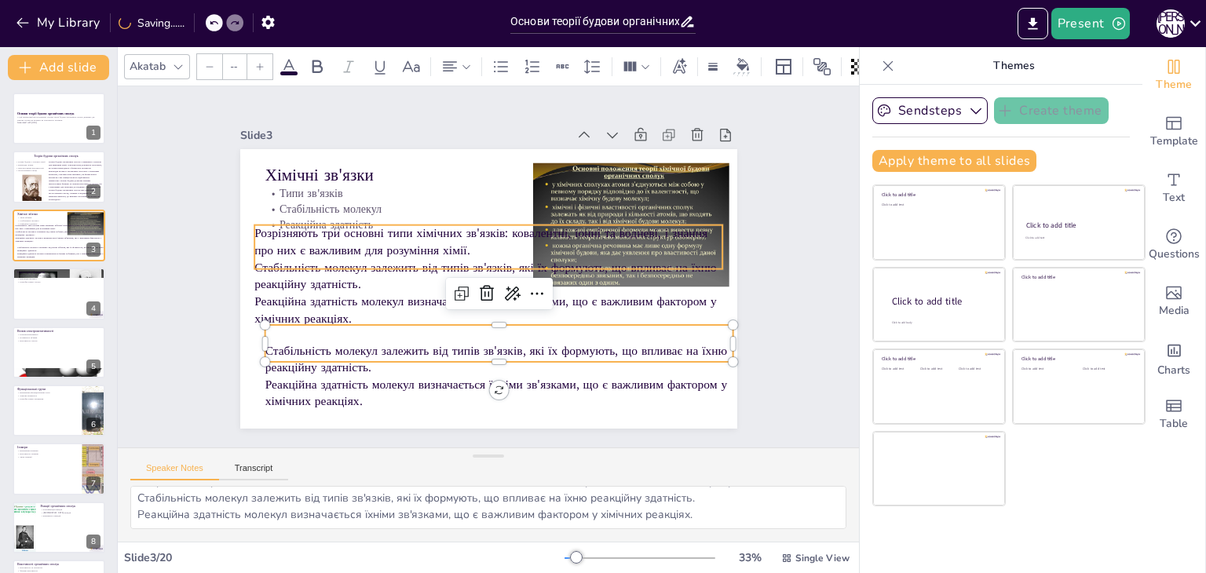
click at [401, 263] on div "Хімічні зв'язки Типи зв'язків Стабільність молекул Реакційна здатність Стабільн…" at bounding box center [488, 289] width 497 height 280
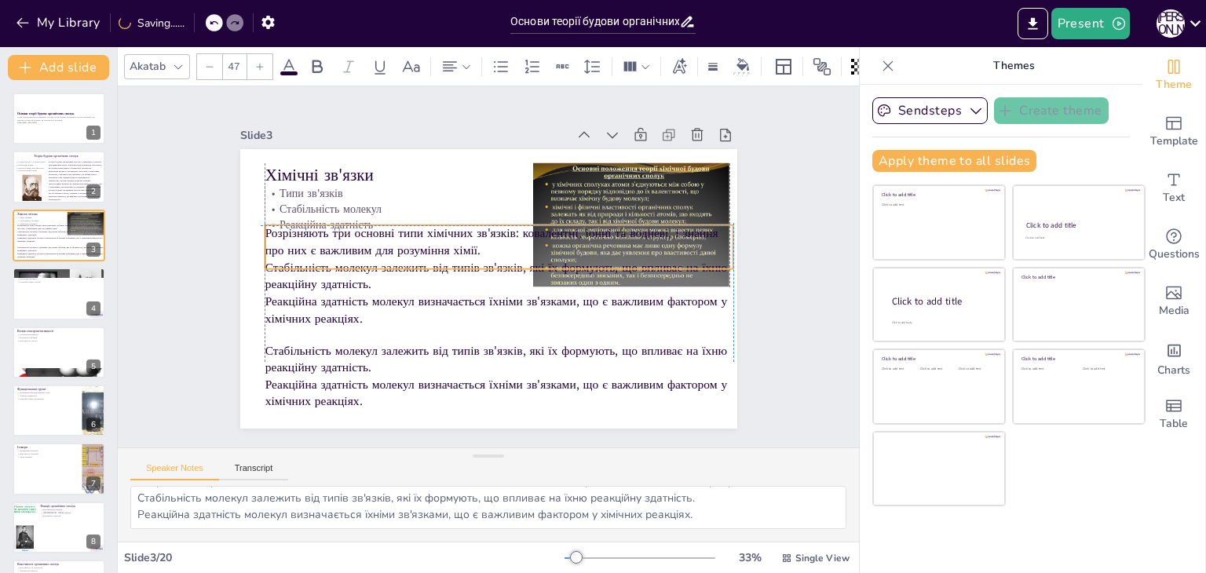
click at [437, 239] on span "Розрізняють три основні типи хімічних зв'язків: ковалентні, іонні та водневі, і…" at bounding box center [491, 242] width 453 height 34
click at [474, 248] on p "Розрізняють три основні типи хімічних зв'язків: ковалентні, іонні та водневі, і…" at bounding box center [499, 242] width 469 height 34
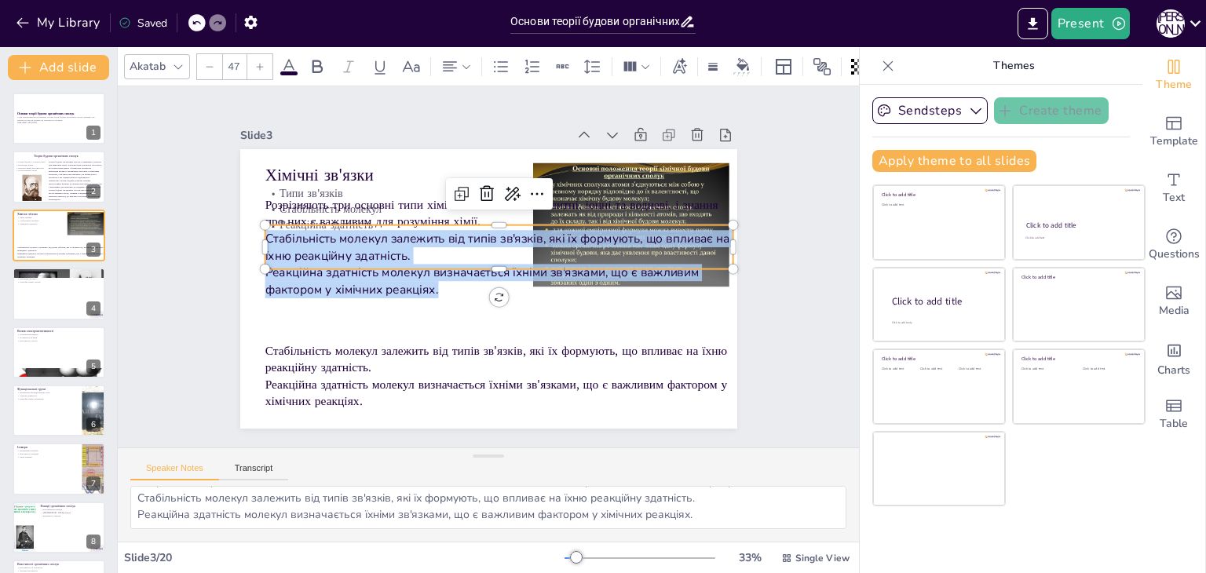
type input "--"
drag, startPoint x: 435, startPoint y: 283, endPoint x: 262, endPoint y: 239, distance: 178.2
click at [263, 239] on div "Розрізняють три основні типи хімічних зв'язків: ковалентні, іонні та водневі, і…" at bounding box center [501, 248] width 477 height 151
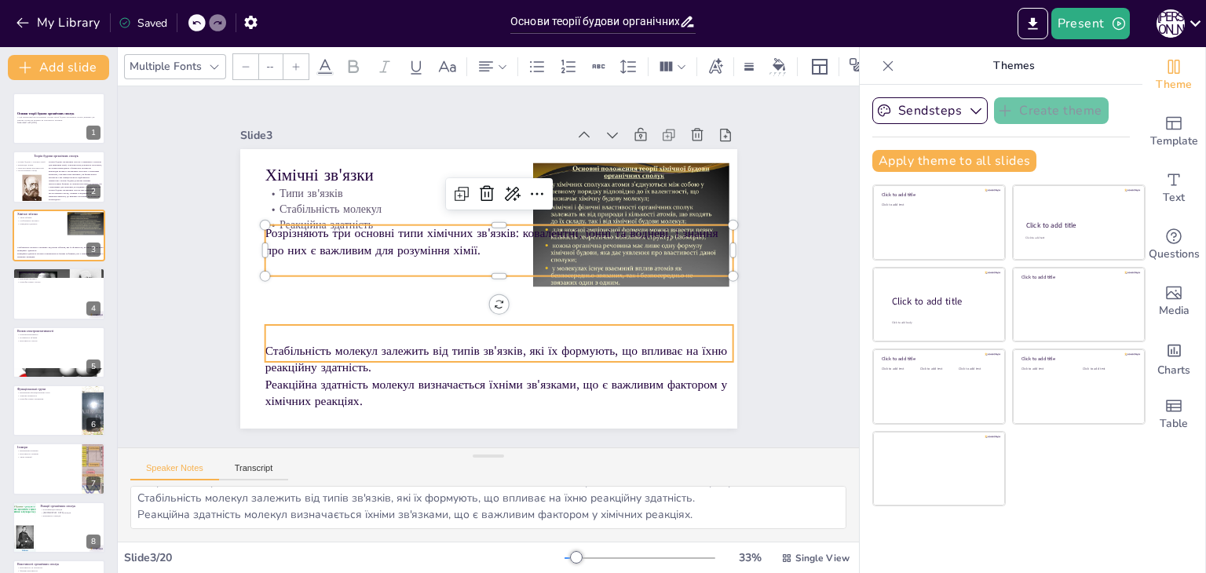
type input "47"
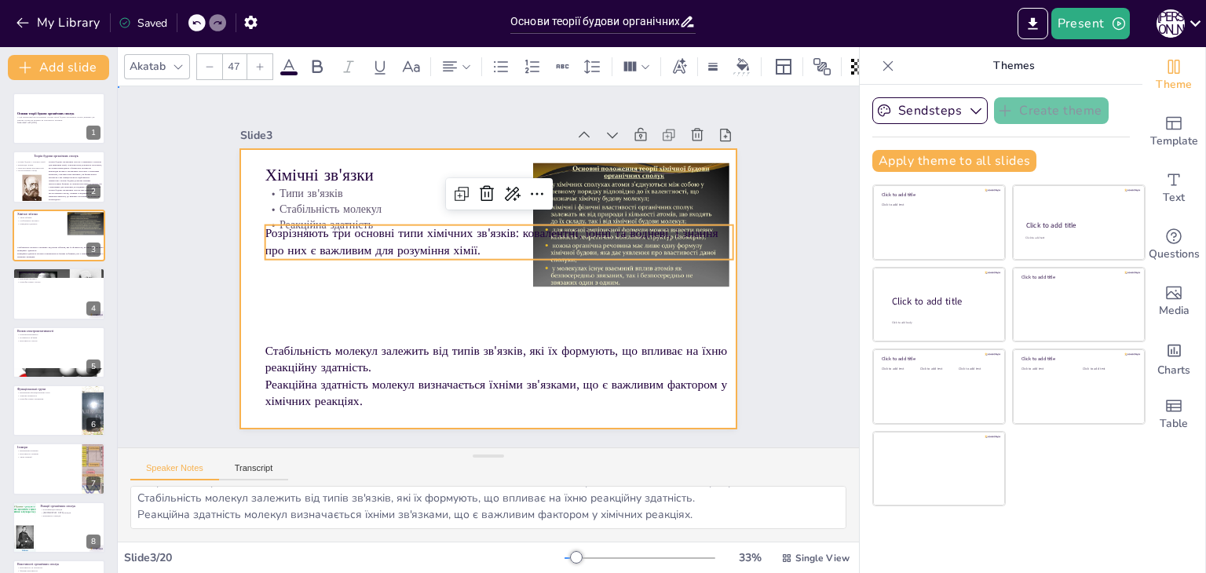
click at [381, 269] on div at bounding box center [488, 289] width 497 height 280
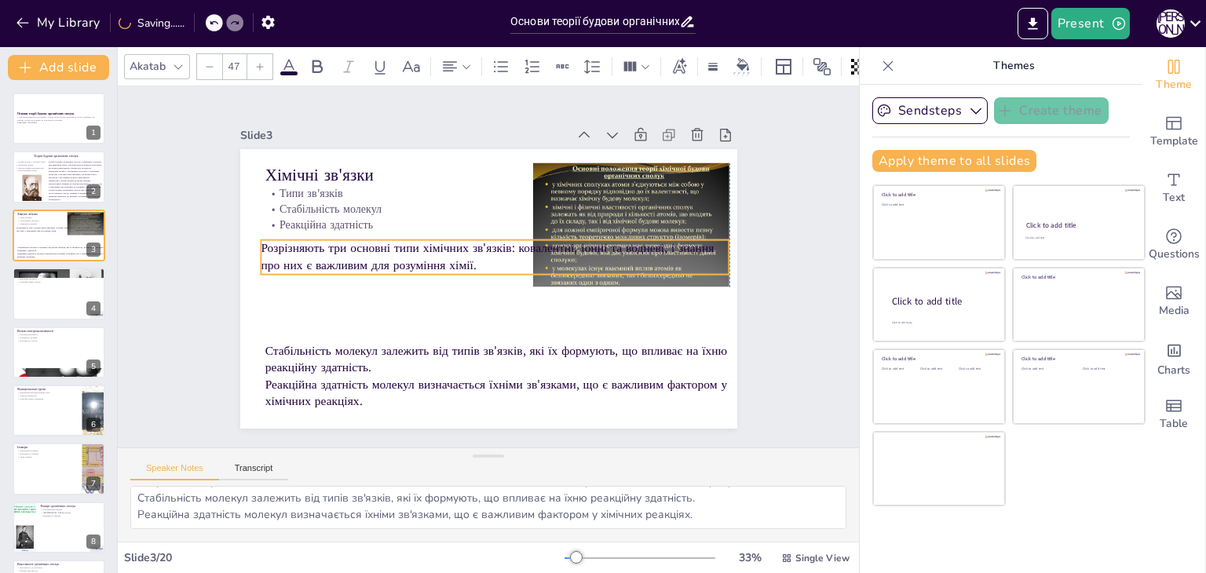
drag, startPoint x: 393, startPoint y: 243, endPoint x: 383, endPoint y: 258, distance: 17.6
click at [383, 258] on span "Розрізняють три основні типи хімічних зв'язків: ковалентні, іонні та водневі, і…" at bounding box center [487, 257] width 453 height 34
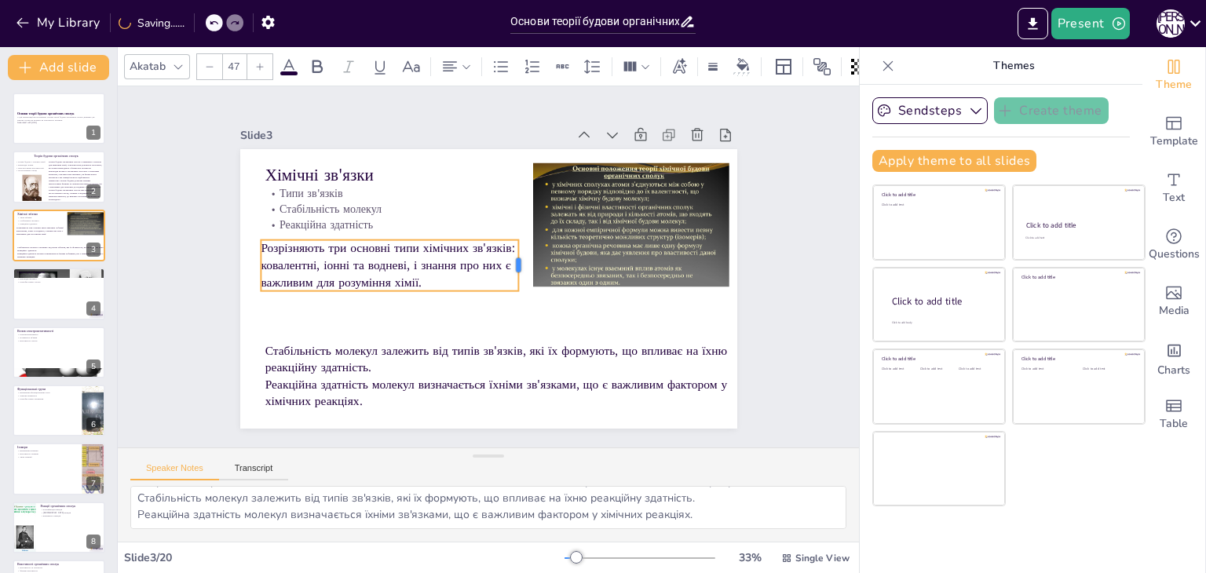
drag, startPoint x: 718, startPoint y: 251, endPoint x: 507, endPoint y: 244, distance: 210.5
click at [519, 244] on div at bounding box center [525, 265] width 13 height 51
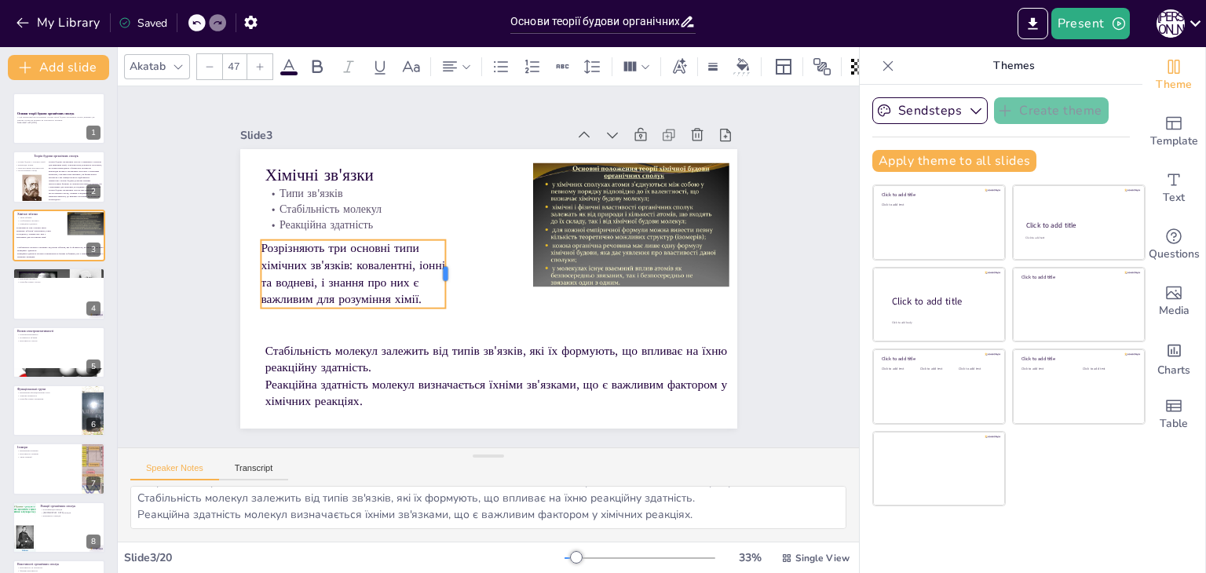
drag, startPoint x: 506, startPoint y: 256, endPoint x: 433, endPoint y: 260, distance: 73.1
click at [433, 260] on div "Хімічні зв'язки Типи зв'язків Стабільність молекул Реакційна здатність Стабільн…" at bounding box center [488, 289] width 497 height 280
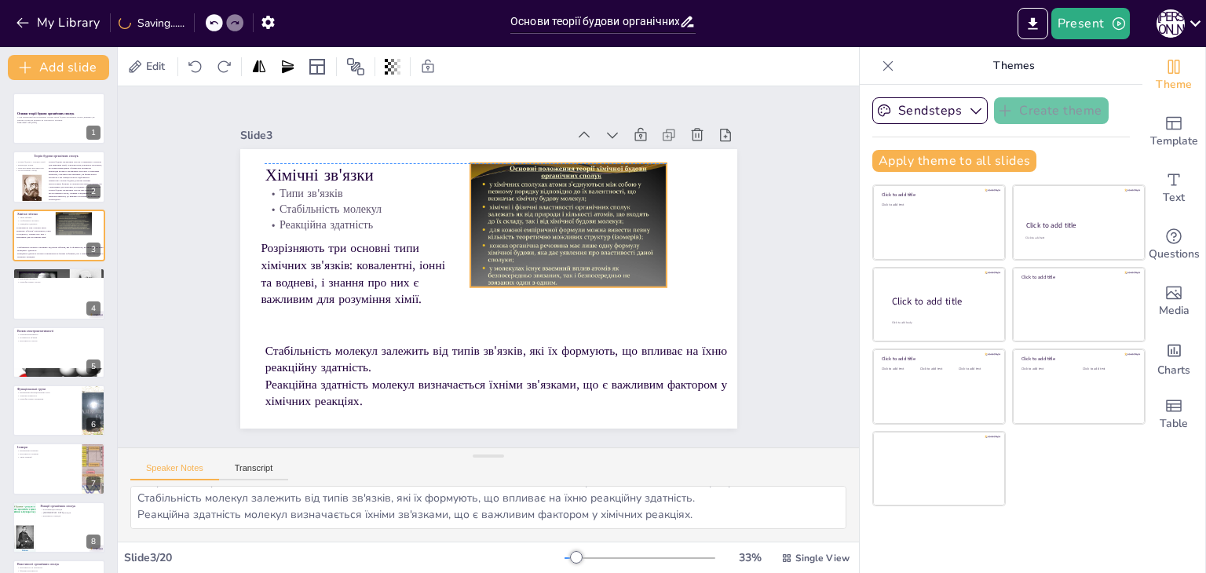
drag, startPoint x: 615, startPoint y: 227, endPoint x: 552, endPoint y: 221, distance: 63.1
click at [552, 221] on div at bounding box center [568, 232] width 196 height 148
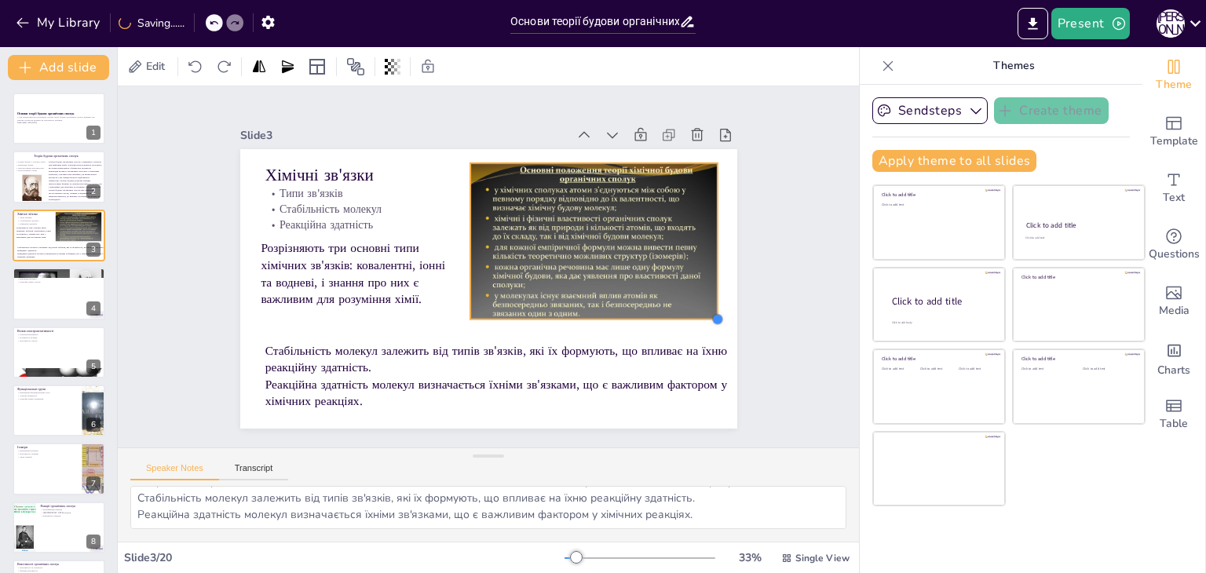
drag, startPoint x: 653, startPoint y: 280, endPoint x: 673, endPoint y: 312, distance: 37.7
click at [673, 312] on div "Хімічні зв'язки Типи зв'язків Стабільність молекул Реакційна здатність Стабільн…" at bounding box center [488, 289] width 497 height 280
click at [611, 224] on div at bounding box center [596, 249] width 247 height 185
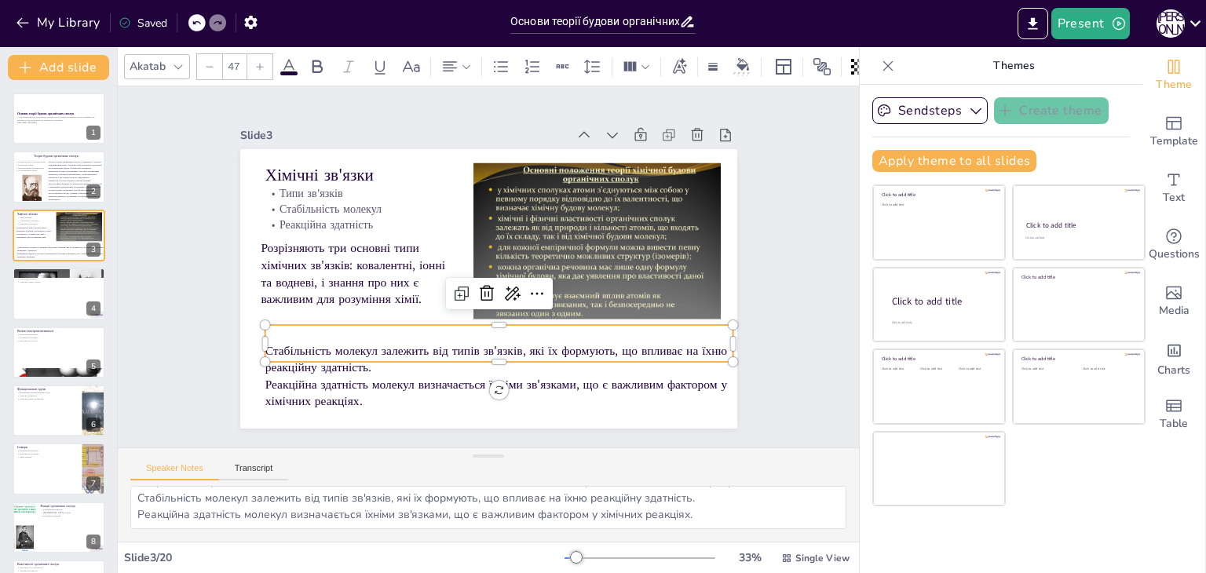
click at [465, 362] on div "Хімічні зв'язки Типи зв'язків Стабільність молекул Реакційна здатність Стабільн…" at bounding box center [487, 289] width 524 height 330
click at [171, 318] on div "Slide 1 Основи теорії будови органічних сполук У цій презентації ми розглянемо …" at bounding box center [488, 266] width 741 height 361
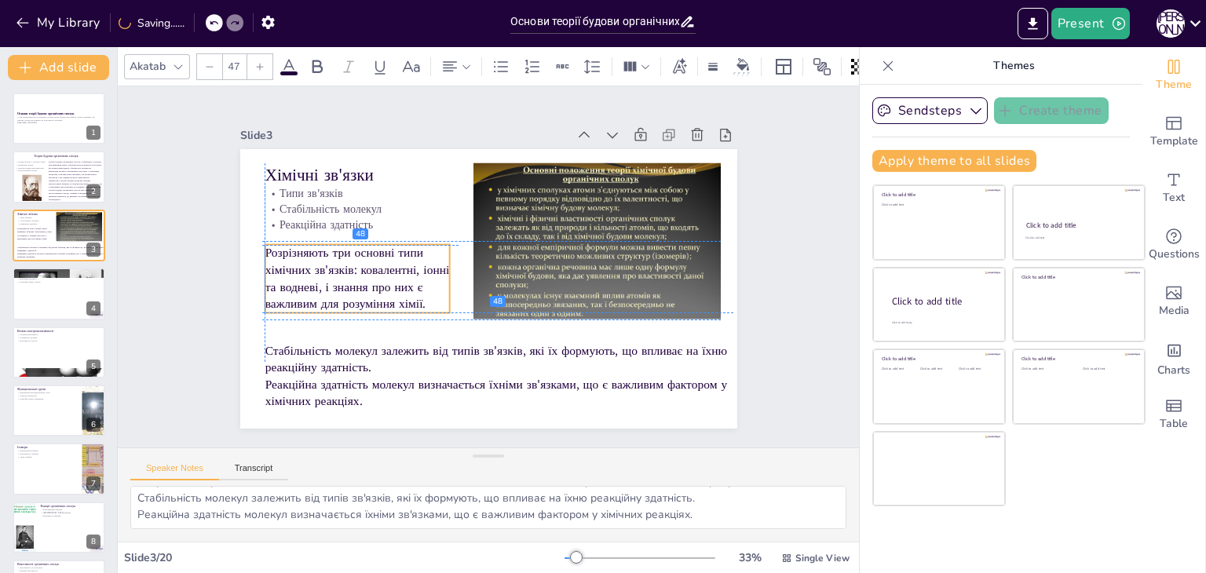
click at [298, 287] on span "Розрізняють три основні типи хімічних зв'язків: ковалентні, іонні та водневі, і…" at bounding box center [355, 263] width 188 height 84
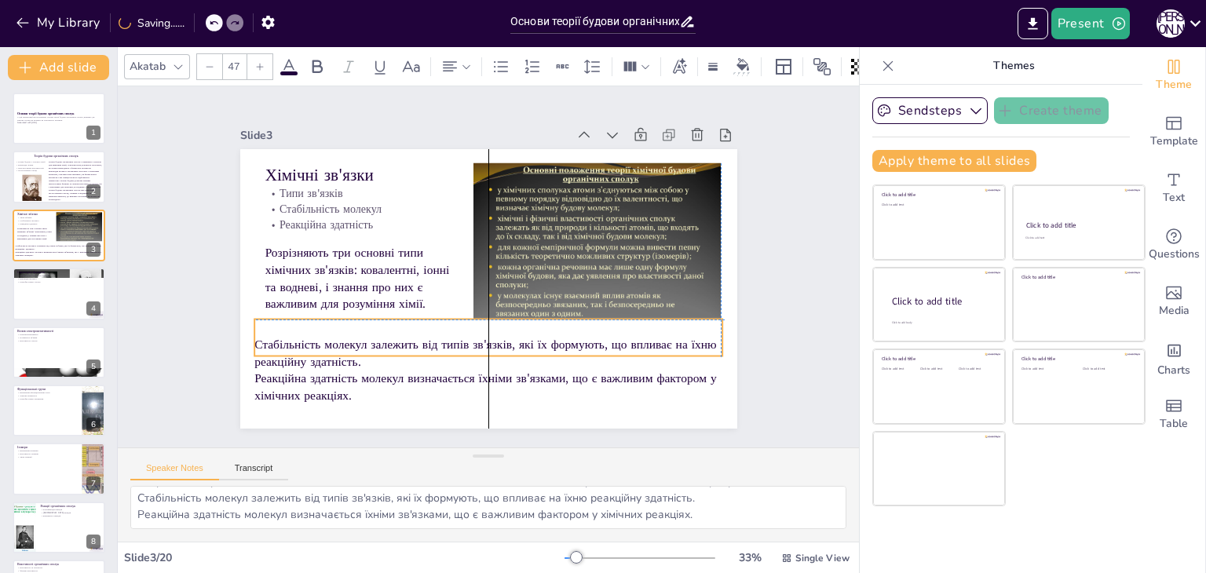
drag, startPoint x: 328, startPoint y: 367, endPoint x: 320, endPoint y: 362, distance: 9.8
click at [320, 362] on p "Стабільність молекул залежить від типів зв'язків, які їх формують, що впливає н…" at bounding box center [480, 352] width 470 height 83
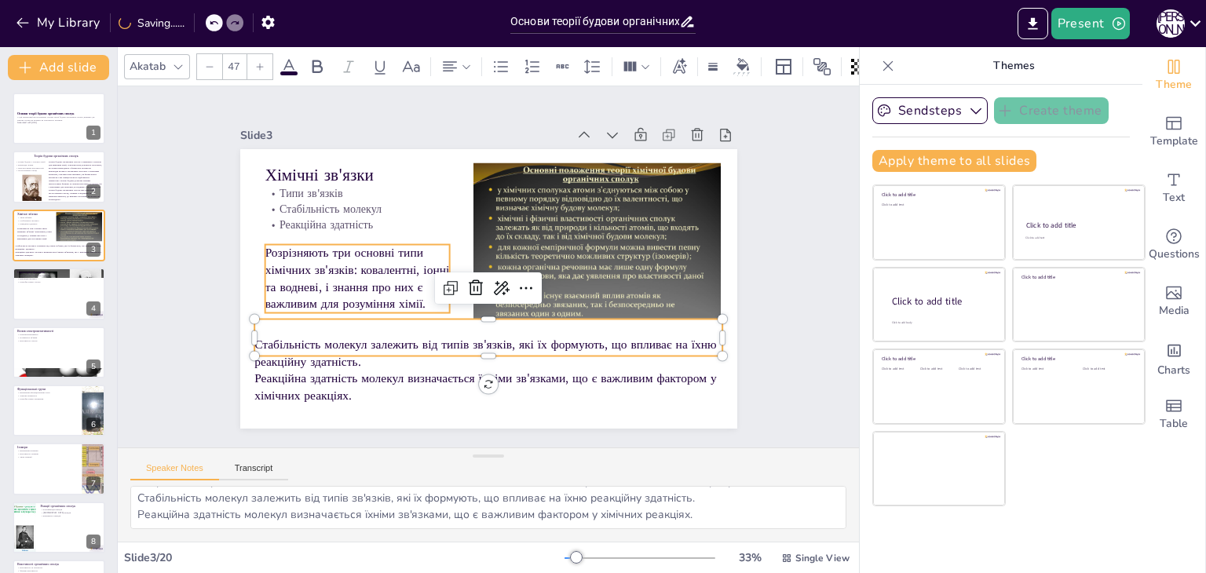
type input "47"
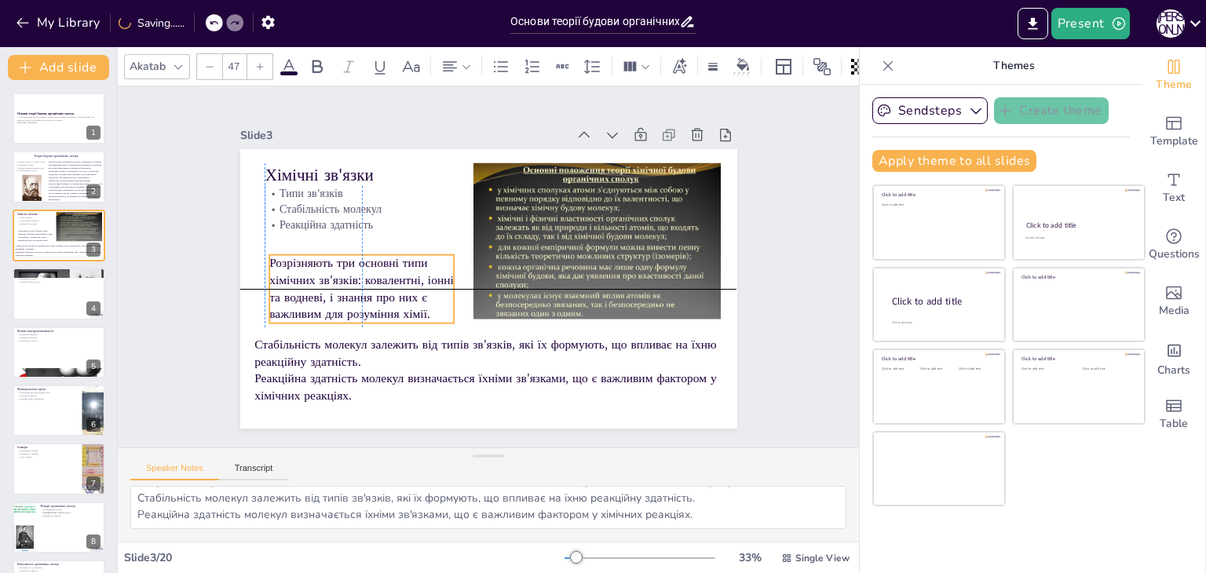
drag, startPoint x: 327, startPoint y: 252, endPoint x: 327, endPoint y: 267, distance: 14.9
click at [327, 267] on span "Розрізняють три основні типи хімічних зв'язків: ковалентні, іонні та водневі, і…" at bounding box center [361, 289] width 185 height 68
click at [196, 218] on div "Slide 1 Основи теорії будови органічних сполук У цій презентації ми розглянемо …" at bounding box center [488, 266] width 585 height 323
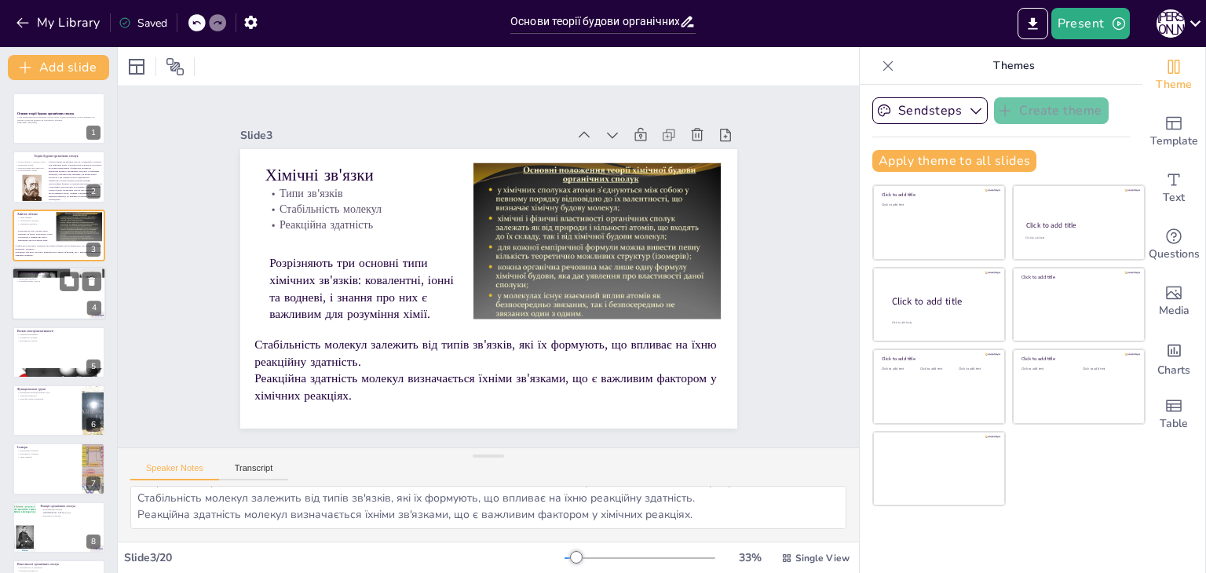
click at [40, 293] on div at bounding box center [59, 293] width 94 height 53
type textarea "Структурні формули показують, як атоми розташовані в молекулі, що є критично ва…"
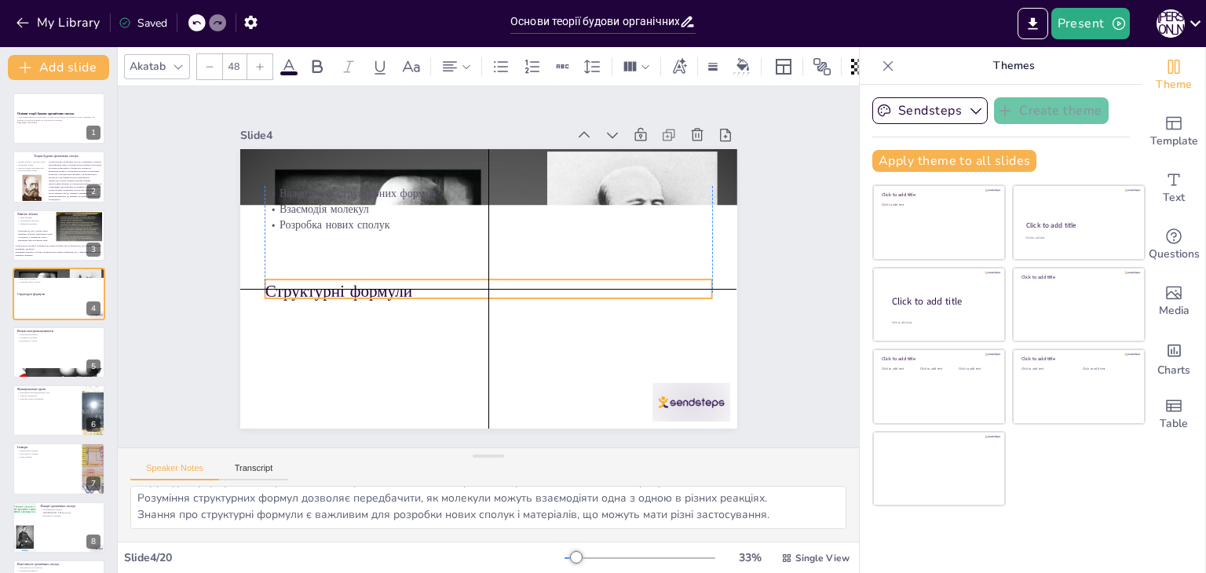
drag, startPoint x: 381, startPoint y: 174, endPoint x: 386, endPoint y: 284, distance: 110.8
click at [386, 284] on p "Структурні формули" at bounding box center [489, 292] width 448 height 24
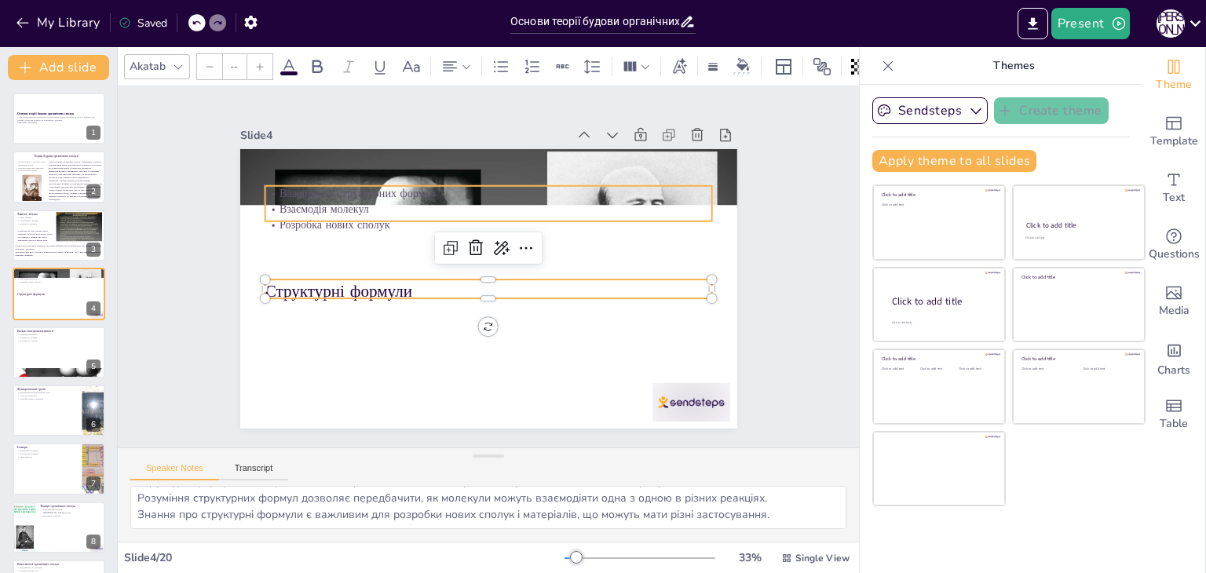
type input "32"
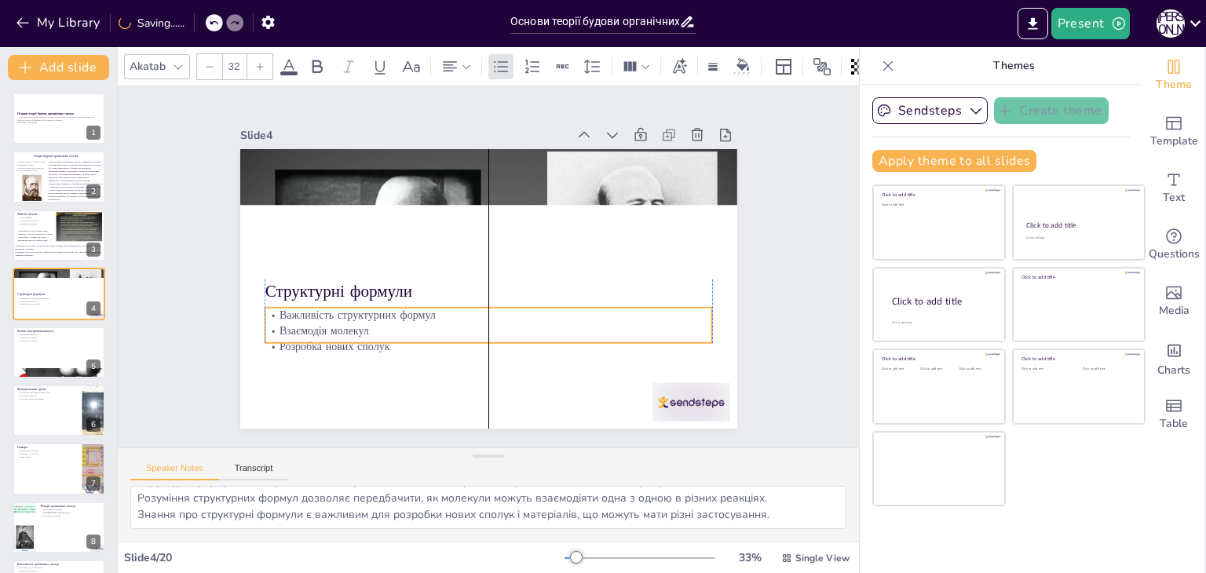
drag, startPoint x: 356, startPoint y: 213, endPoint x: 361, endPoint y: 334, distance: 121.8
click at [361, 334] on p "Розробка нових сполук" at bounding box center [464, 342] width 430 height 153
click at [653, 400] on div at bounding box center [676, 423] width 82 height 47
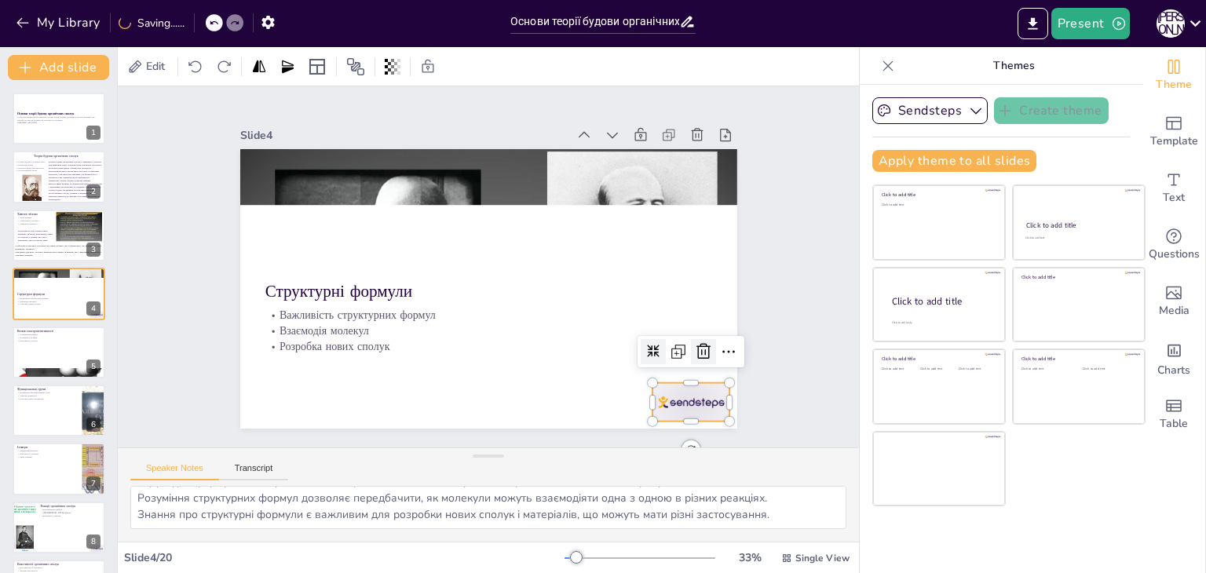
click at [696, 343] on icon at bounding box center [703, 351] width 14 height 16
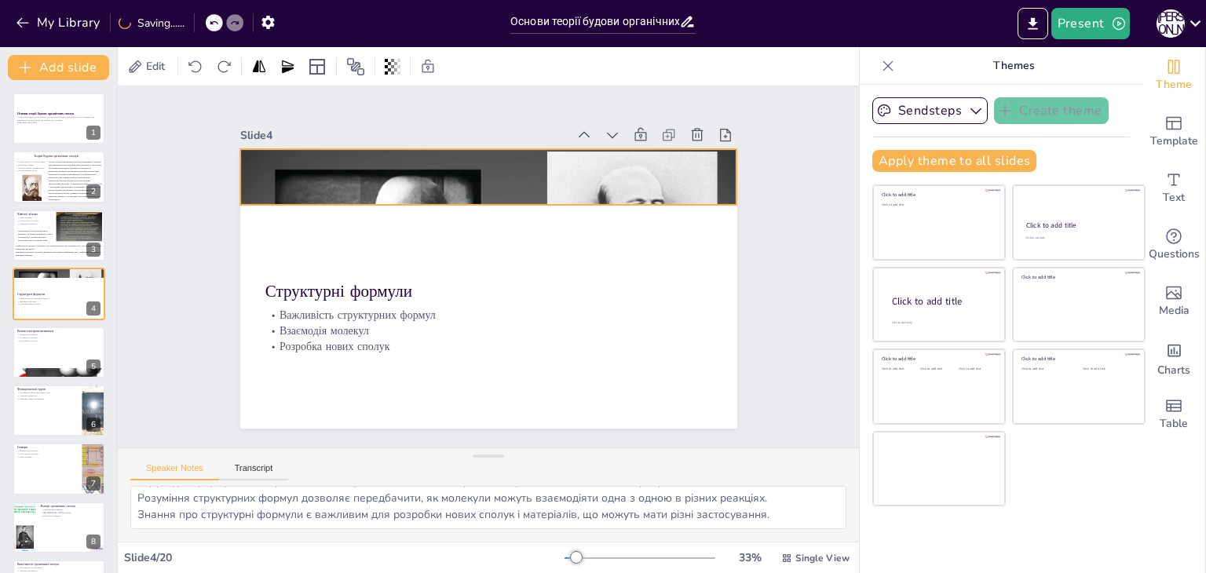
click at [553, 194] on div at bounding box center [488, 177] width 497 height 373
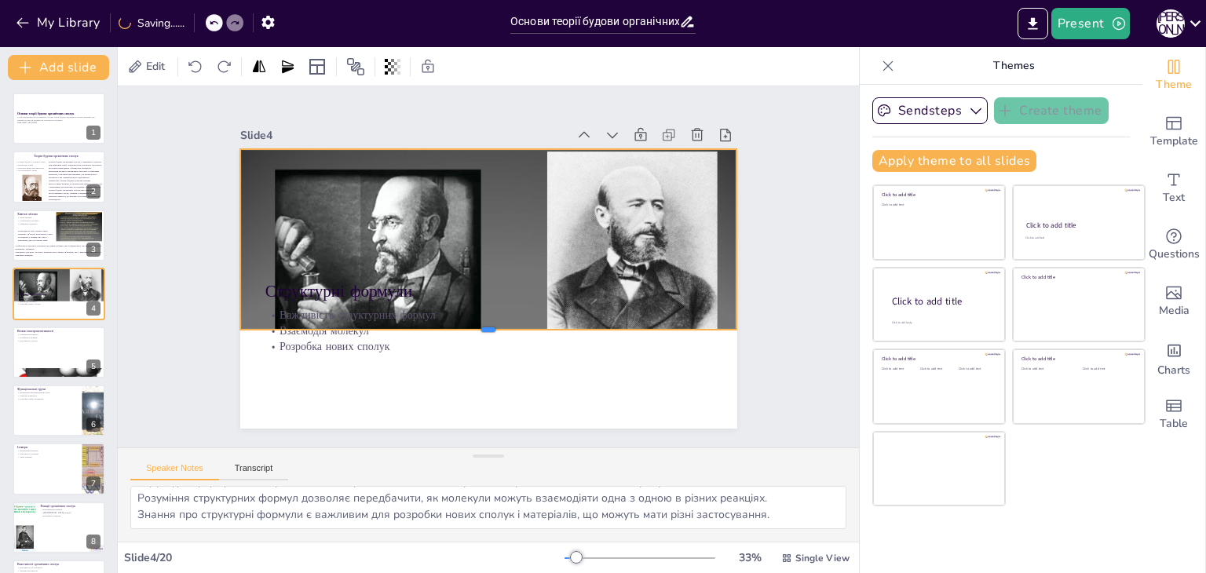
drag, startPoint x: 470, startPoint y: 199, endPoint x: 463, endPoint y: 323, distance: 125.0
click at [463, 330] on div at bounding box center [488, 336] width 497 height 13
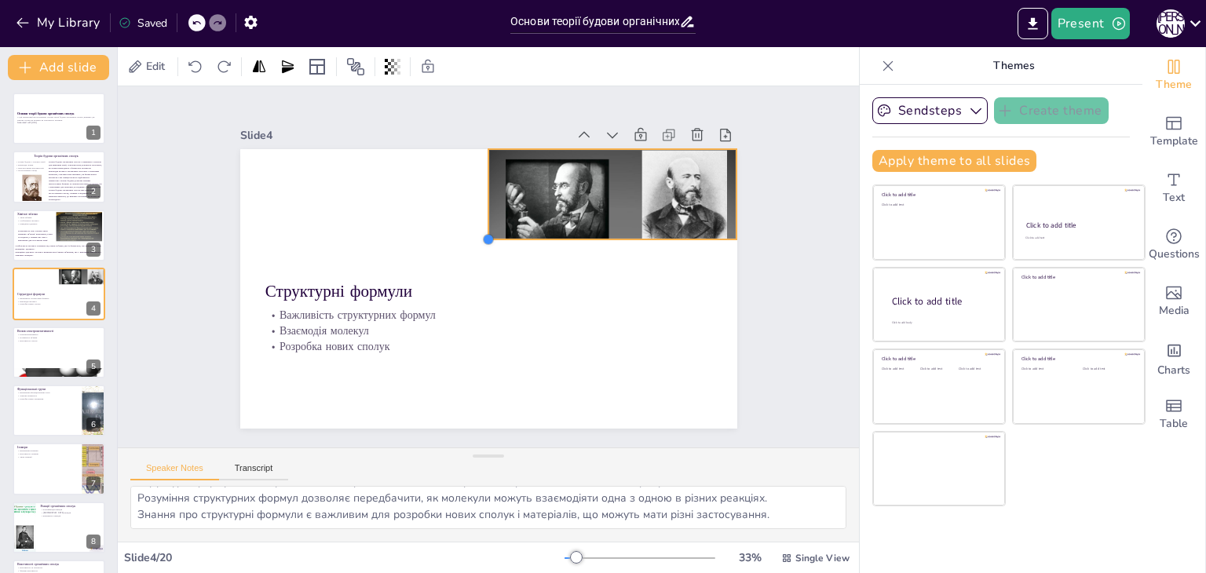
drag, startPoint x: 232, startPoint y: 321, endPoint x: 483, endPoint y: 193, distance: 281.3
click at [483, 193] on div "Структурні формули Важливість структурних формул Взаємодія молекул Розробка нов…" at bounding box center [488, 289] width 497 height 280
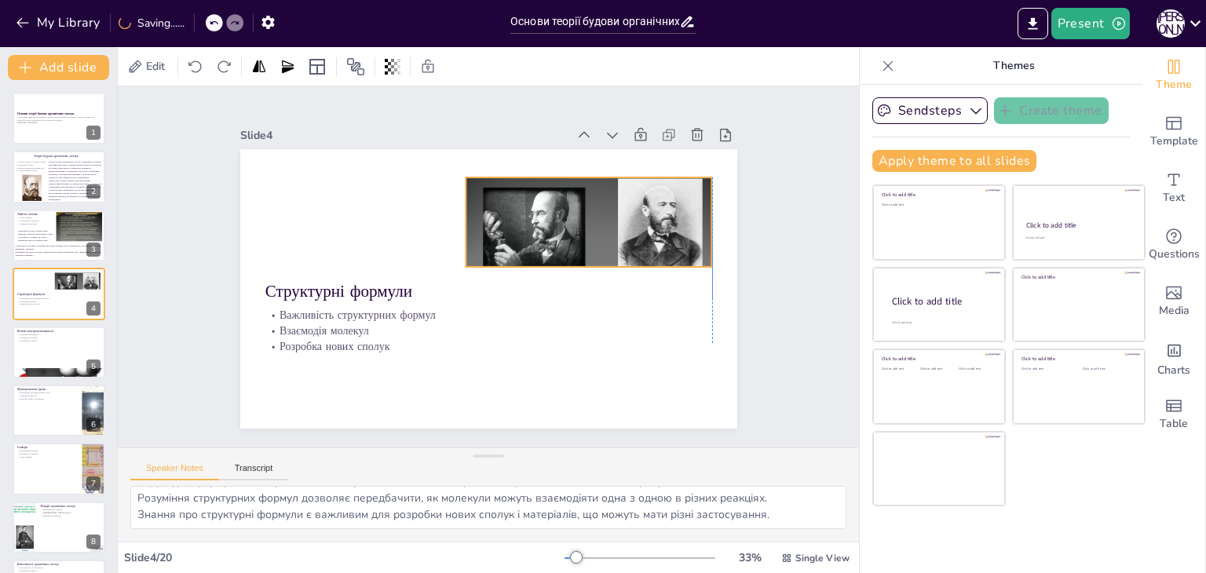
drag, startPoint x: 553, startPoint y: 167, endPoint x: 531, endPoint y: 196, distance: 35.8
click at [531, 196] on div at bounding box center [596, 202] width 265 height 210
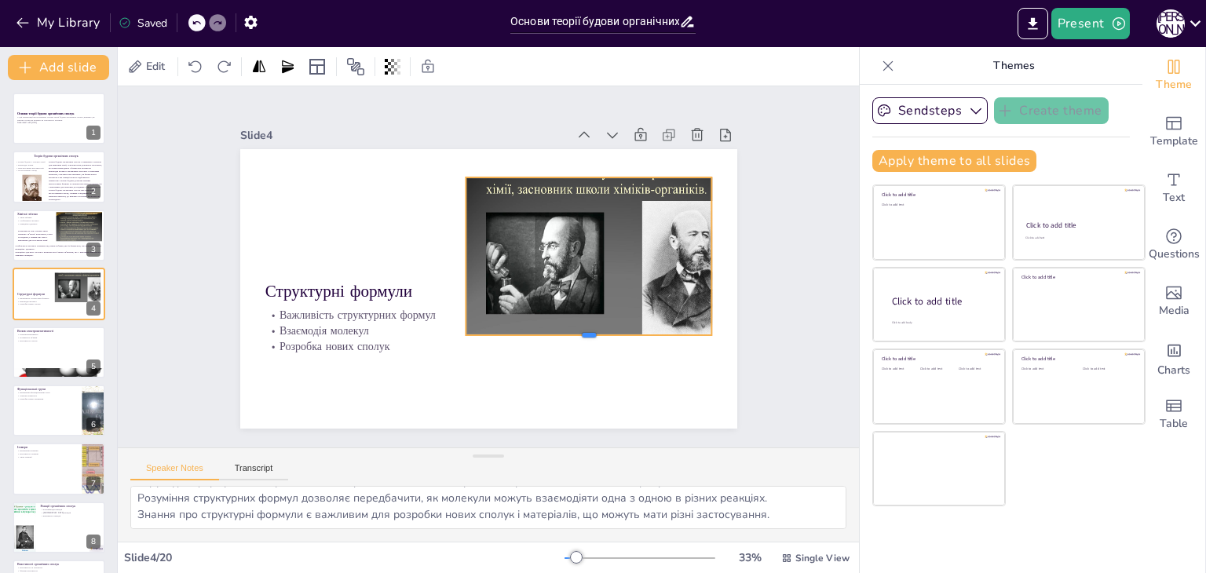
drag, startPoint x: 578, startPoint y: 263, endPoint x: 570, endPoint y: 331, distance: 68.8
click at [570, 335] on div at bounding box center [589, 341] width 247 height 13
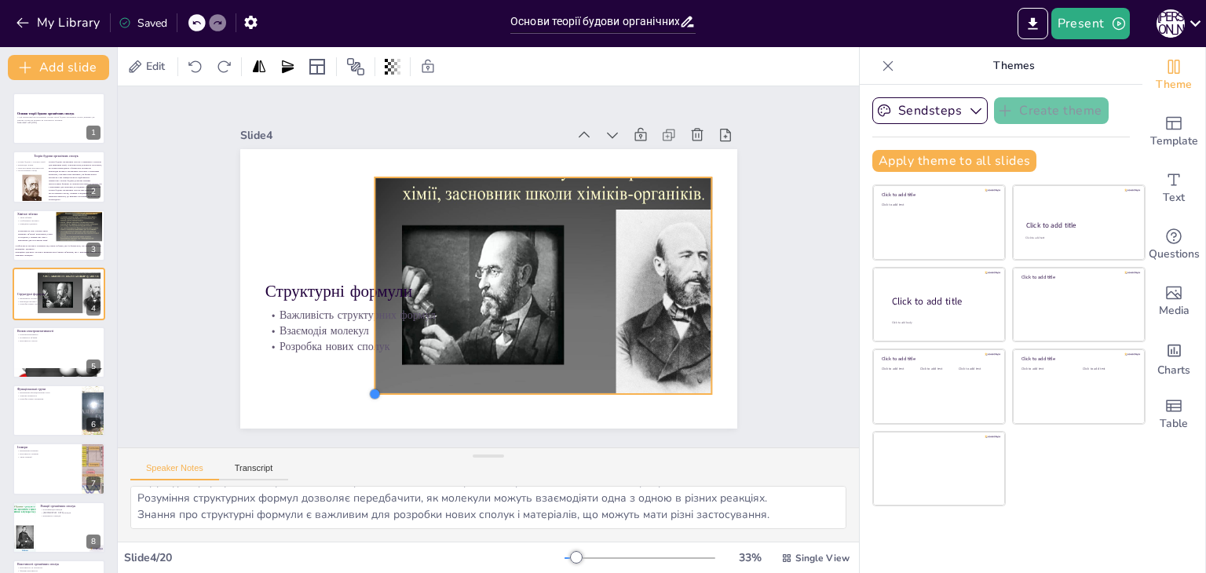
drag, startPoint x: 453, startPoint y: 331, endPoint x: 362, endPoint y: 366, distance: 97.7
click at [362, 366] on div "Структурні формули Важливість структурних формул Взаємодія молекул Розробка нов…" at bounding box center [488, 289] width 497 height 280
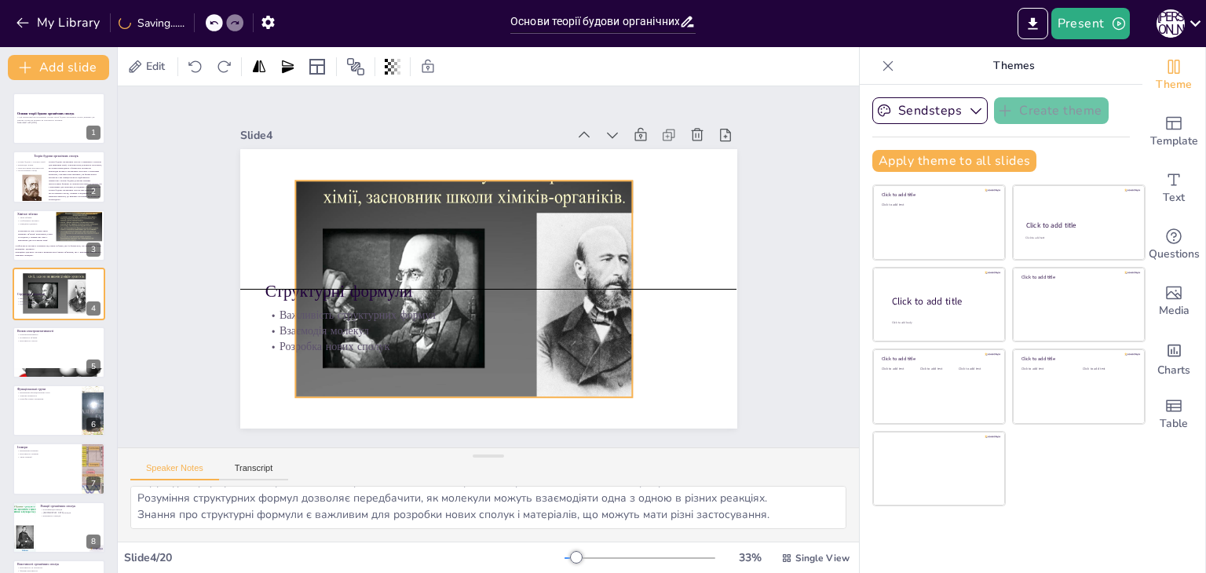
drag, startPoint x: 638, startPoint y: 217, endPoint x: 561, endPoint y: 225, distance: 78.1
click at [559, 226] on div at bounding box center [494, 236] width 422 height 364
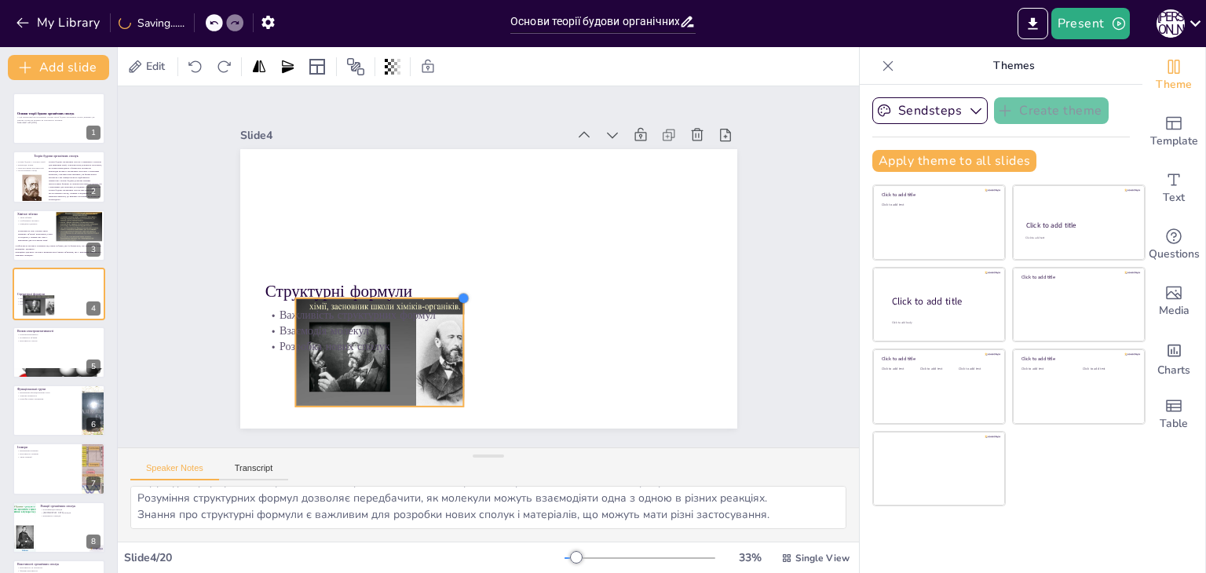
drag, startPoint x: 623, startPoint y: 182, endPoint x: 454, endPoint y: 298, distance: 204.5
click at [454, 298] on div at bounding box center [461, 296] width 14 height 14
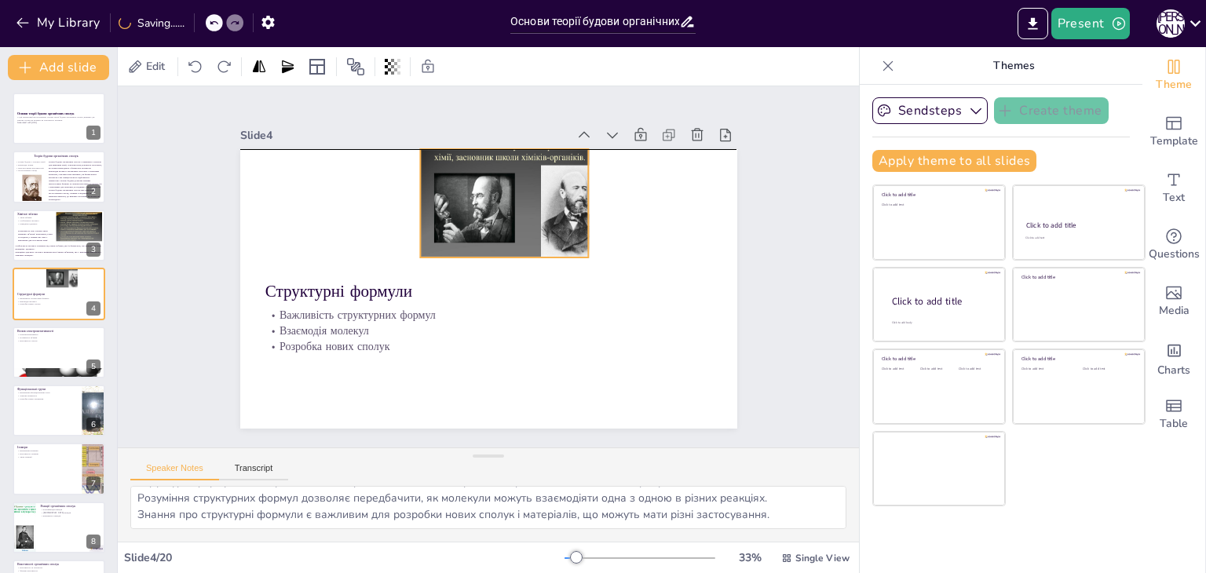
drag, startPoint x: 425, startPoint y: 348, endPoint x: 553, endPoint y: 199, distance: 196.0
click at [553, 199] on div at bounding box center [518, 177] width 196 height 162
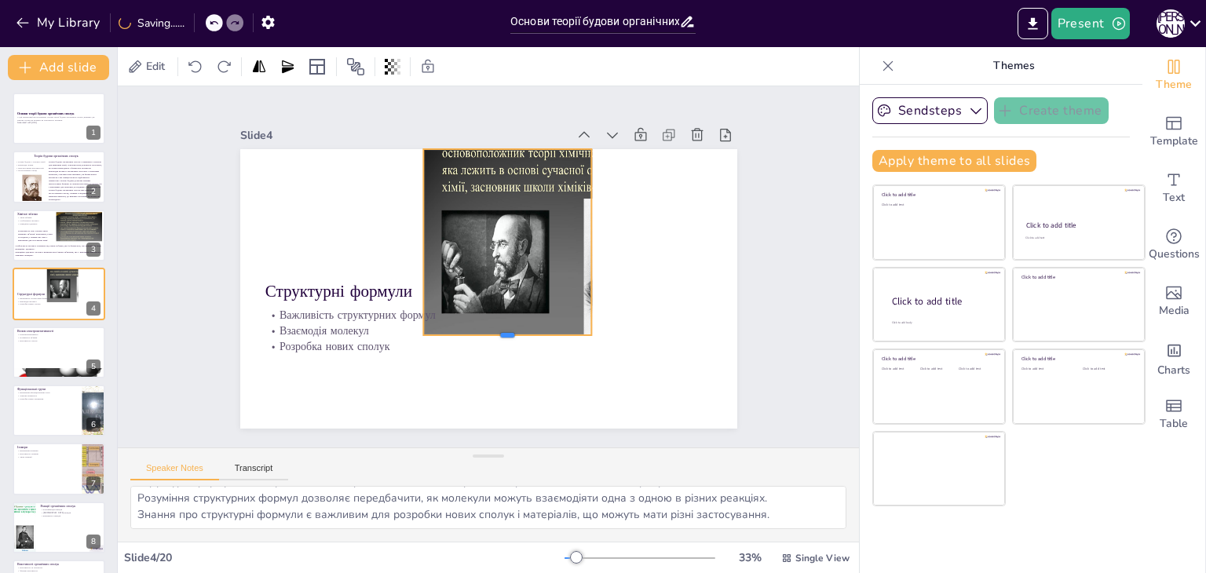
drag, startPoint x: 495, startPoint y: 251, endPoint x: 509, endPoint y: 327, distance: 77.5
click at [509, 335] on div at bounding box center [507, 341] width 169 height 13
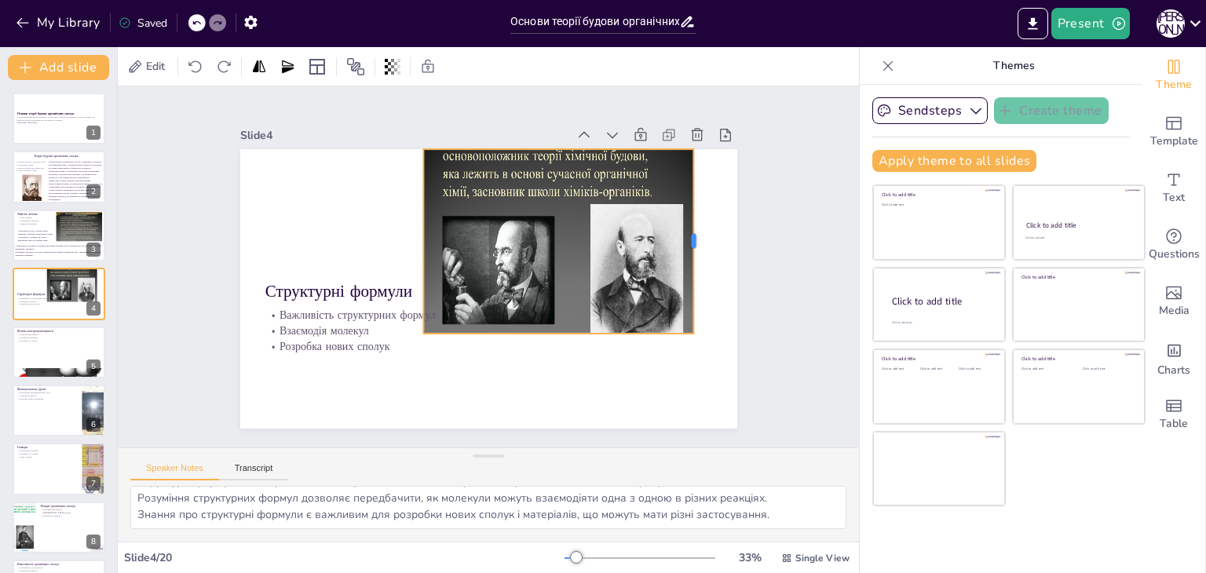
drag, startPoint x: 584, startPoint y: 232, endPoint x: 686, endPoint y: 254, distance: 104.4
click at [694, 254] on div at bounding box center [700, 241] width 13 height 185
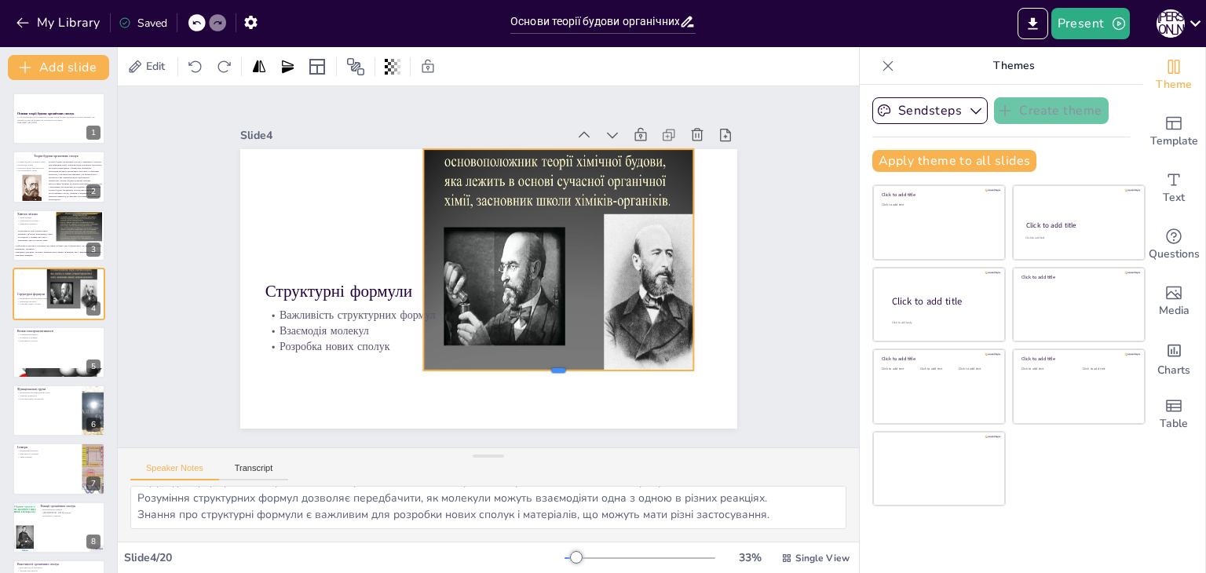
drag, startPoint x: 548, startPoint y: 330, endPoint x: 543, endPoint y: 367, distance: 37.2
click at [543, 371] on div at bounding box center [558, 377] width 271 height 13
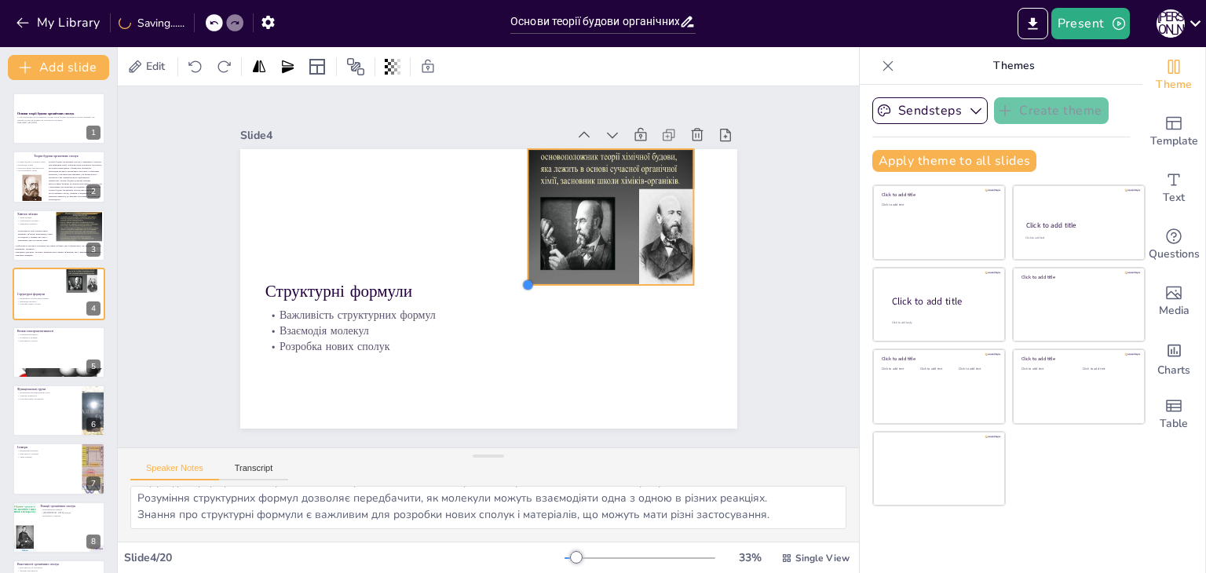
drag, startPoint x: 411, startPoint y: 364, endPoint x: 516, endPoint y: 239, distance: 163.4
click at [516, 239] on div "Структурні формули Важливість структурних формул Взаємодія молекул Розробка нов…" at bounding box center [488, 289] width 497 height 280
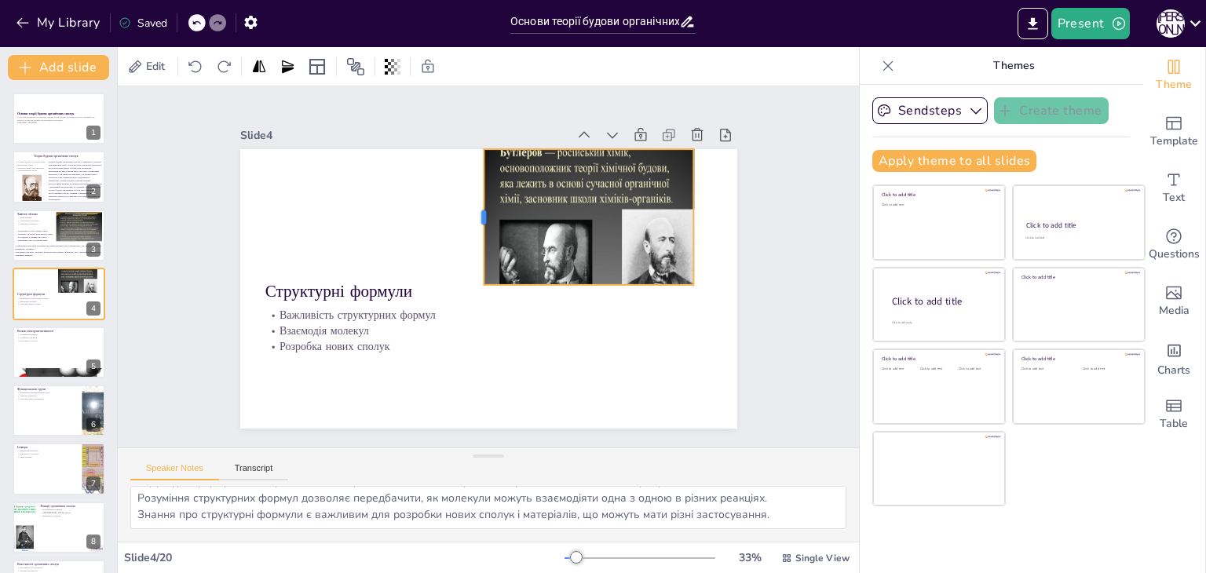
drag, startPoint x: 511, startPoint y: 211, endPoint x: 467, endPoint y: 217, distance: 44.4
click at [471, 217] on div at bounding box center [477, 217] width 13 height 136
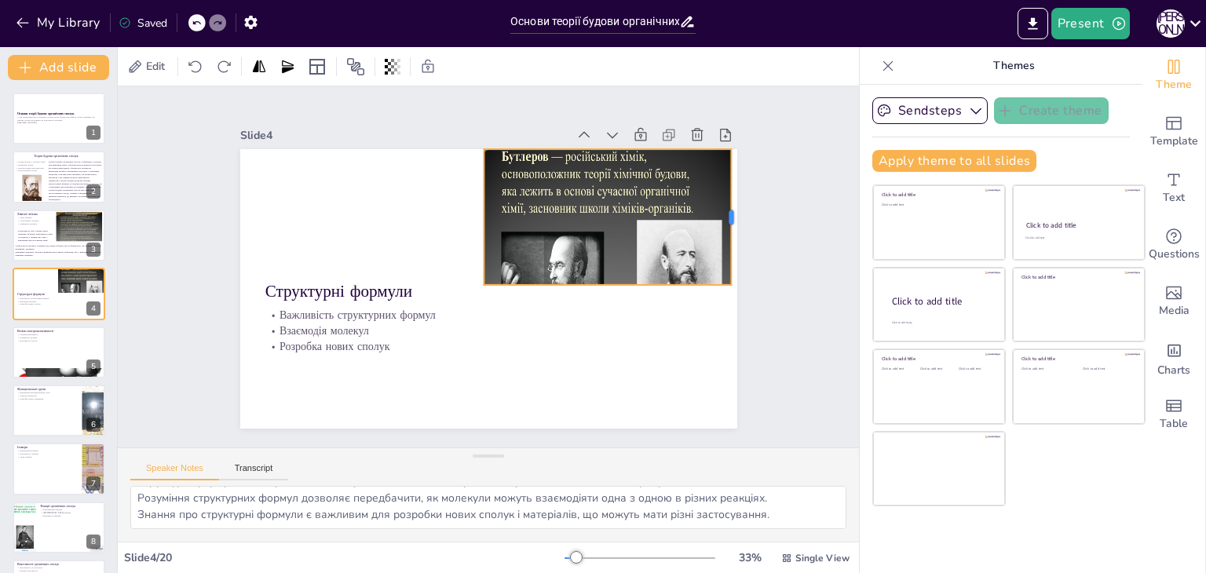
drag, startPoint x: 688, startPoint y: 210, endPoint x: 725, endPoint y: 209, distance: 37.7
click at [725, 209] on div "Slide 1 Основи теорії будови органічних сполук У цій презентації ми розглянемо …" at bounding box center [488, 266] width 585 height 323
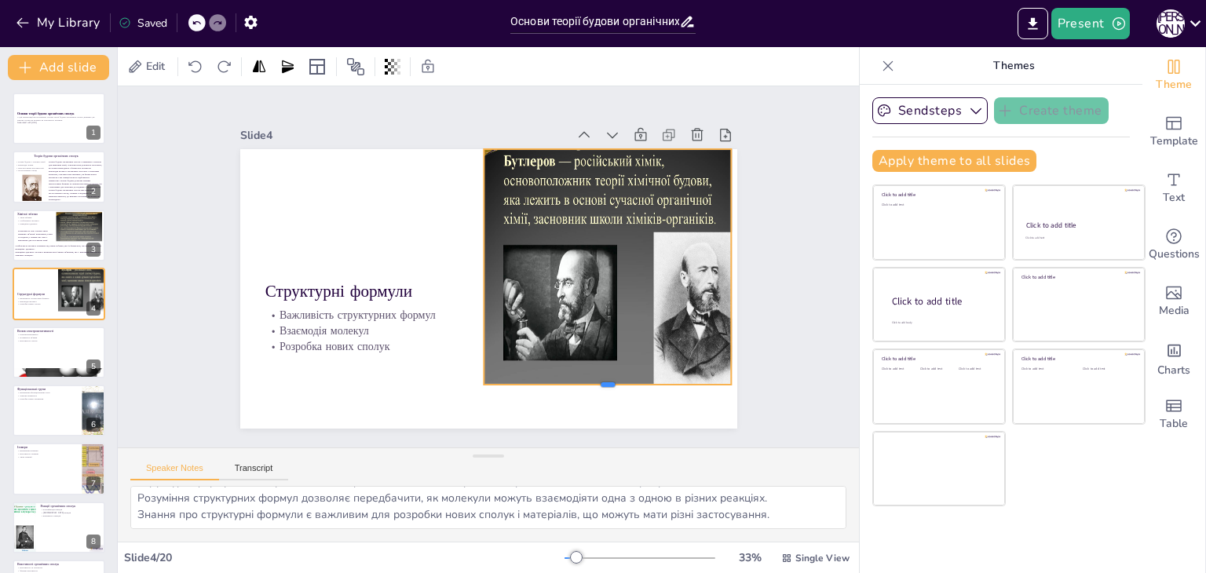
drag, startPoint x: 594, startPoint y: 280, endPoint x: 586, endPoint y: 380, distance: 100.0
click at [586, 380] on div at bounding box center [563, 422] width 239 height 89
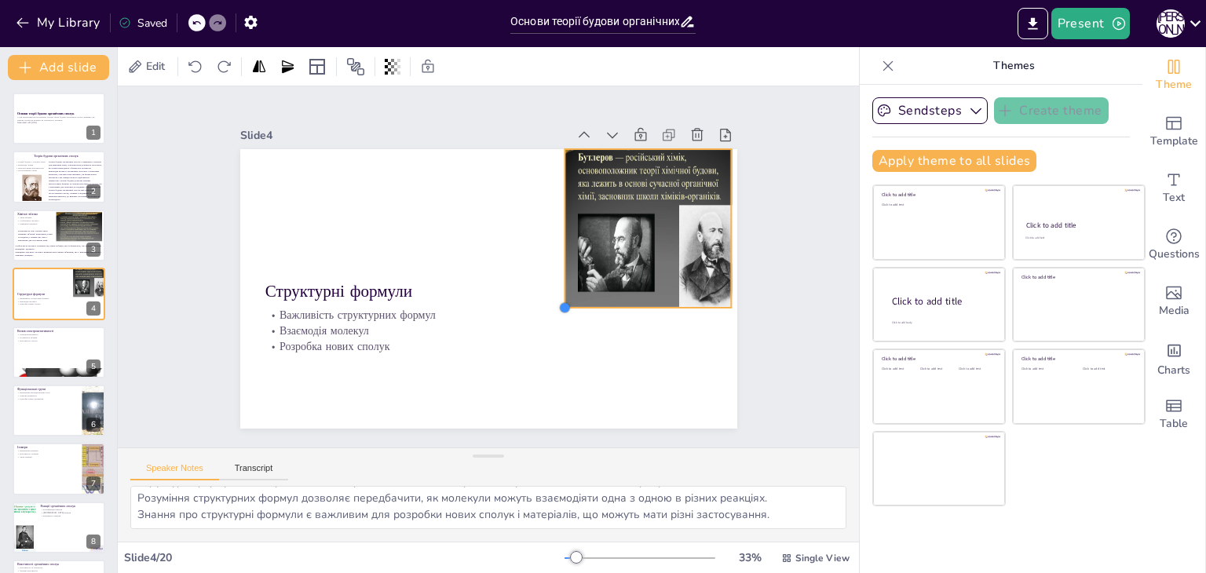
drag, startPoint x: 469, startPoint y: 377, endPoint x: 550, endPoint y: 269, distance: 135.2
click at [550, 269] on div "Структурні формули Важливість структурних формул Взаємодія молекул Розробка нов…" at bounding box center [488, 289] width 497 height 280
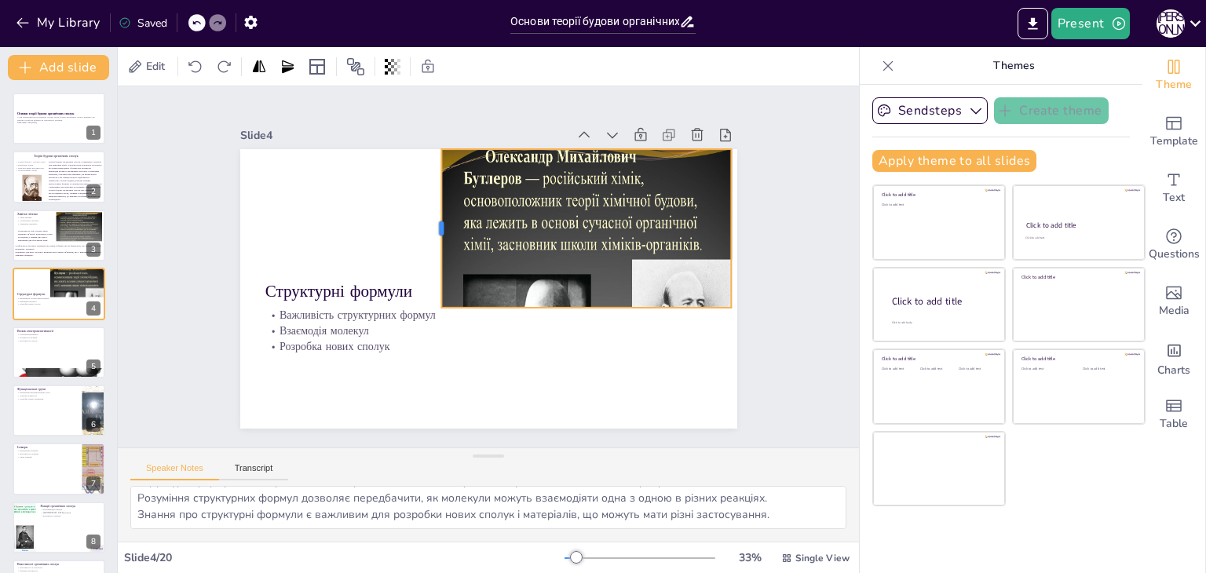
drag, startPoint x: 547, startPoint y: 222, endPoint x: 424, endPoint y: 265, distance: 130.4
click at [429, 265] on div at bounding box center [435, 228] width 13 height 159
click at [194, 22] on icon at bounding box center [196, 23] width 8 height 4
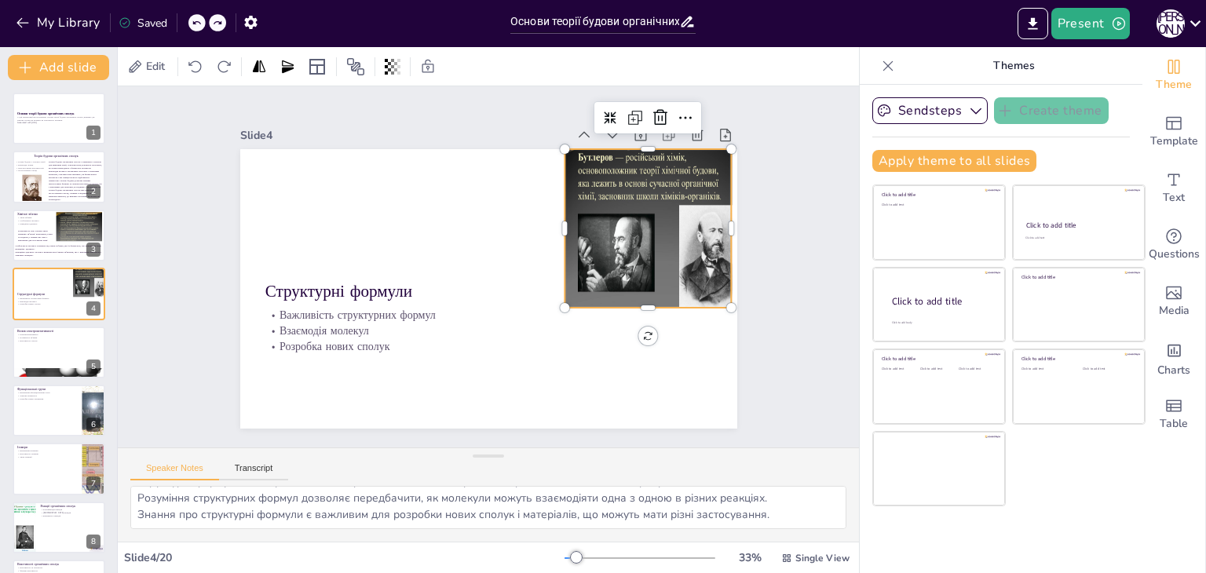
click at [194, 22] on icon at bounding box center [196, 23] width 8 height 4
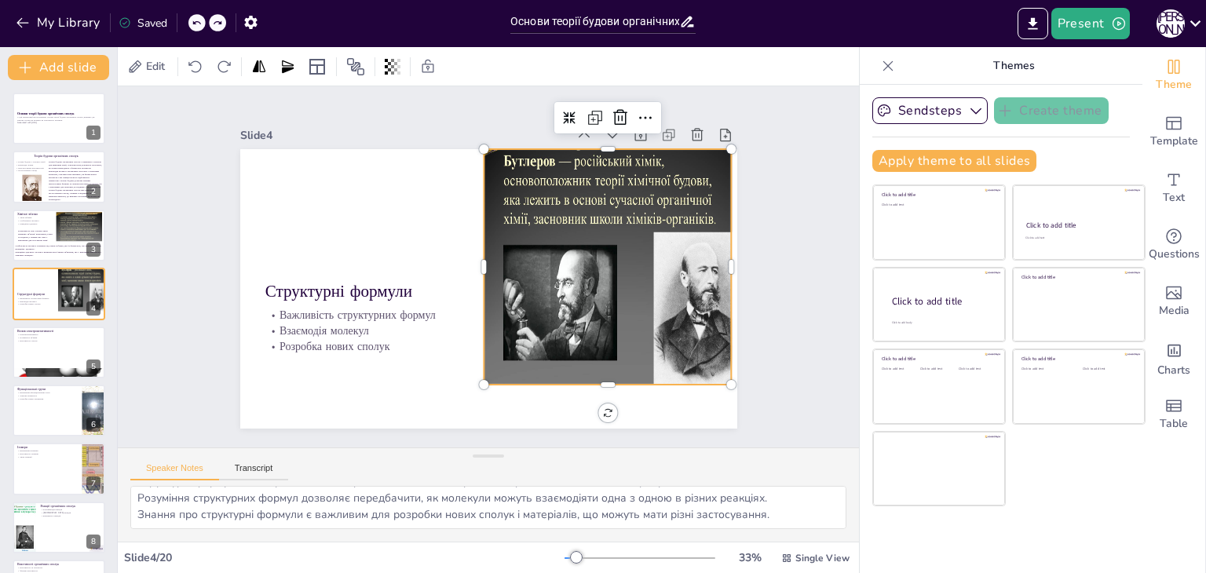
click at [194, 22] on icon at bounding box center [196, 23] width 8 height 4
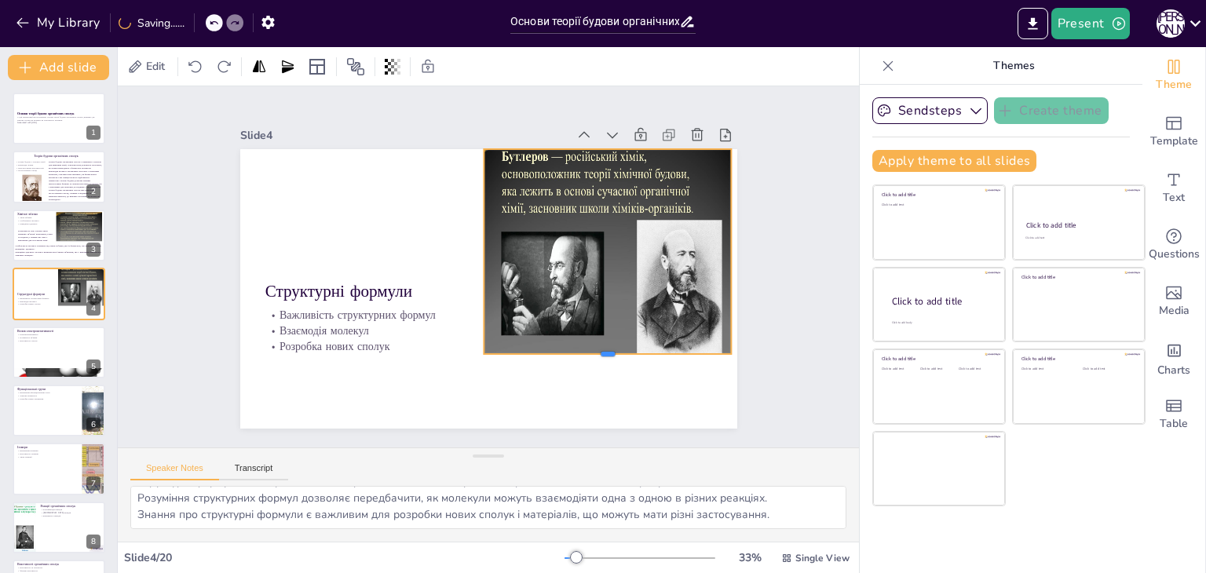
drag, startPoint x: 598, startPoint y: 280, endPoint x: 594, endPoint y: 349, distance: 69.2
click at [594, 354] on div at bounding box center [608, 360] width 248 height 13
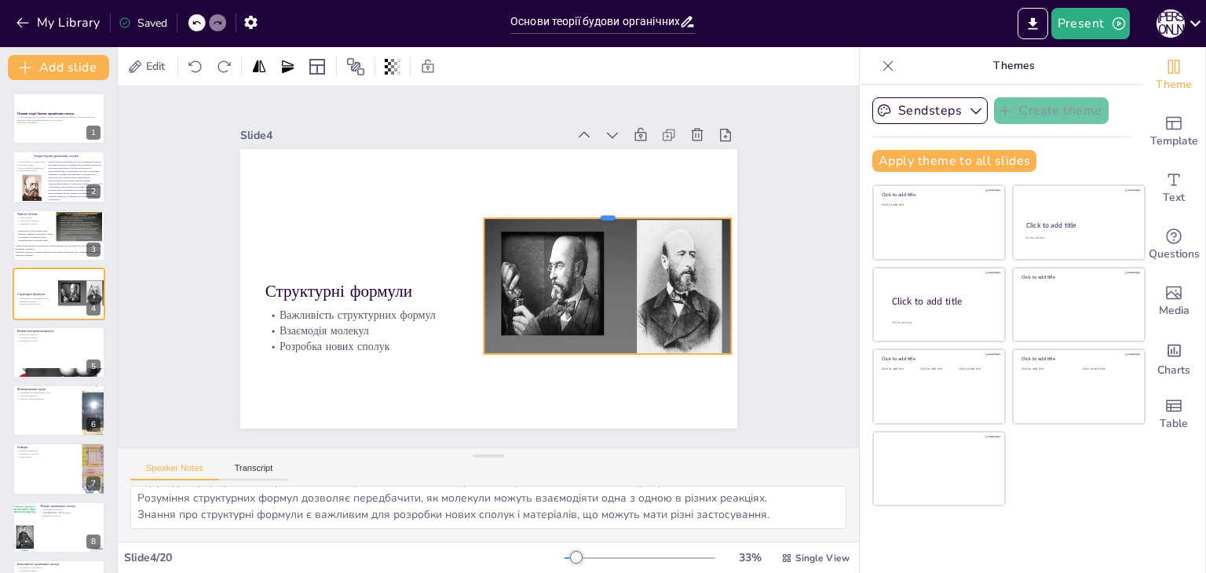
drag, startPoint x: 594, startPoint y: 139, endPoint x: 595, endPoint y: 208, distance: 69.1
click at [595, 208] on div at bounding box center [608, 212] width 248 height 13
drag, startPoint x: 470, startPoint y: 281, endPoint x: 483, endPoint y: 281, distance: 12.6
click at [484, 281] on div at bounding box center [490, 286] width 13 height 136
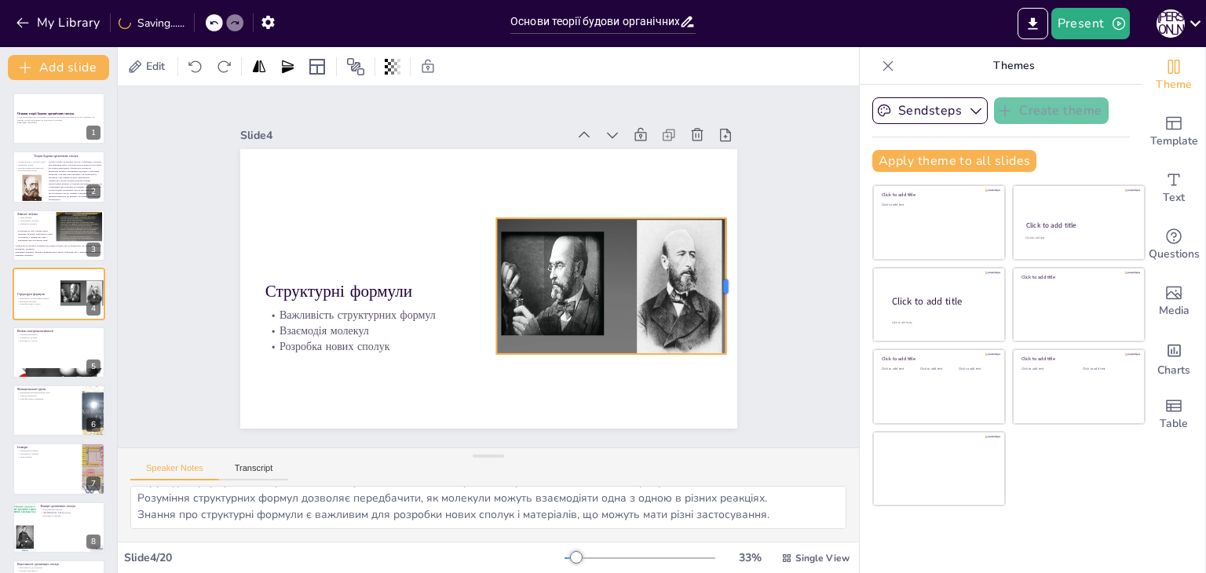
click at [726, 280] on div at bounding box center [732, 286] width 13 height 136
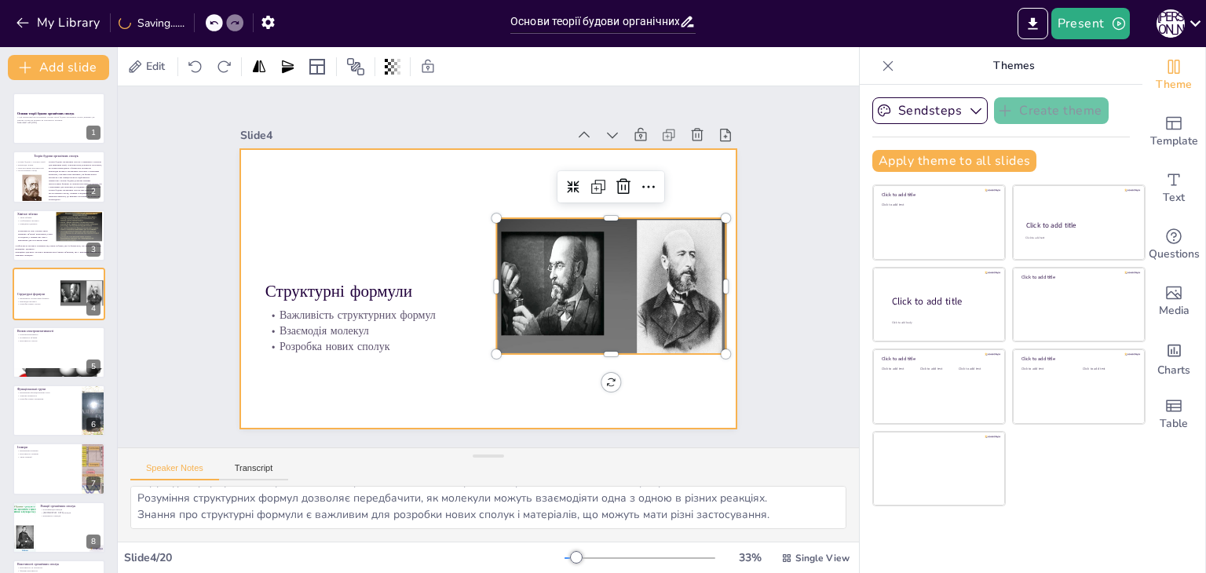
click at [452, 179] on div at bounding box center [469, 278] width 491 height 570
click at [556, 259] on div at bounding box center [608, 236] width 248 height 241
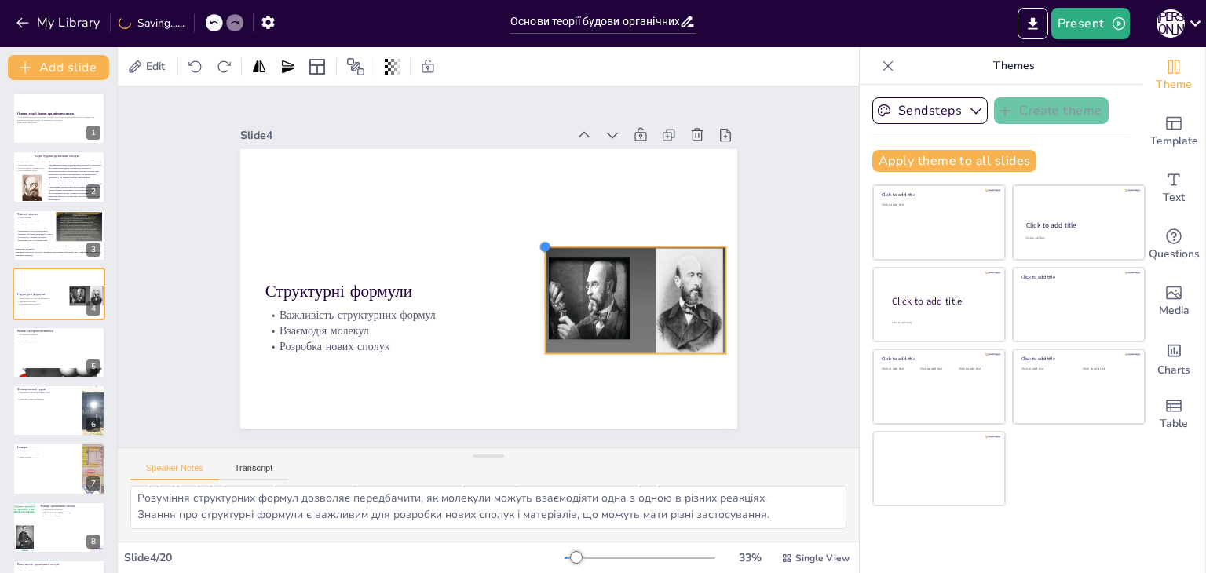
drag, startPoint x: 488, startPoint y: 213, endPoint x: 536, endPoint y: 261, distance: 68.3
click at [536, 261] on div "Структурні формули Важливість структурних формул Взаємодія молекул Розробка нов…" at bounding box center [488, 289] width 497 height 280
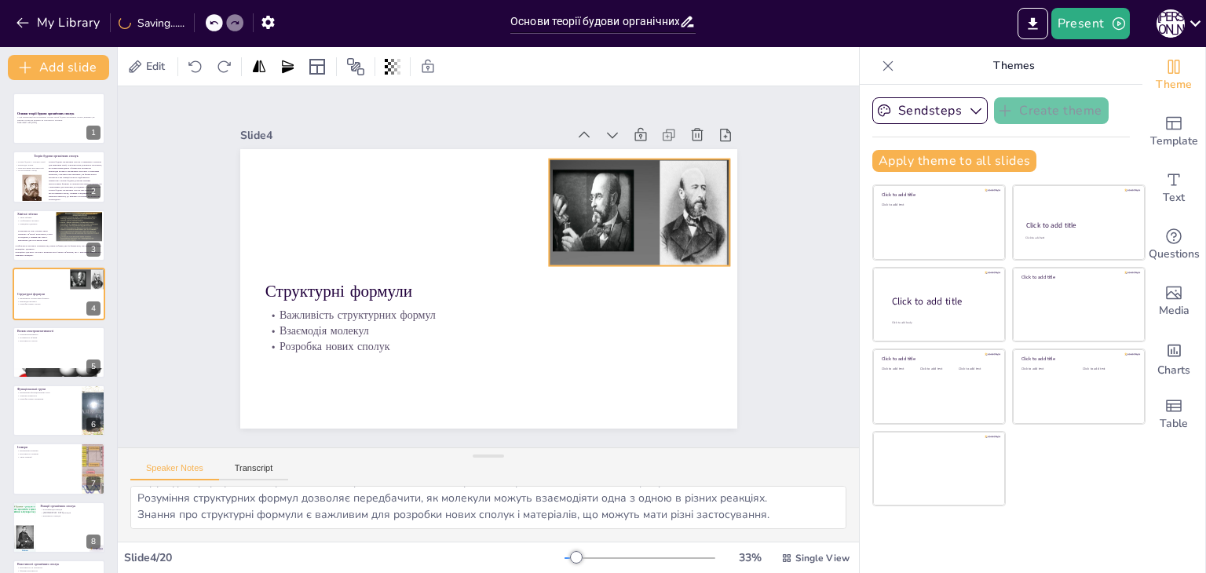
click at [616, 176] on div "Структурні формули Важливість структурних формул Взаємодія молекул Розробка нов…" at bounding box center [501, 150] width 494 height 52
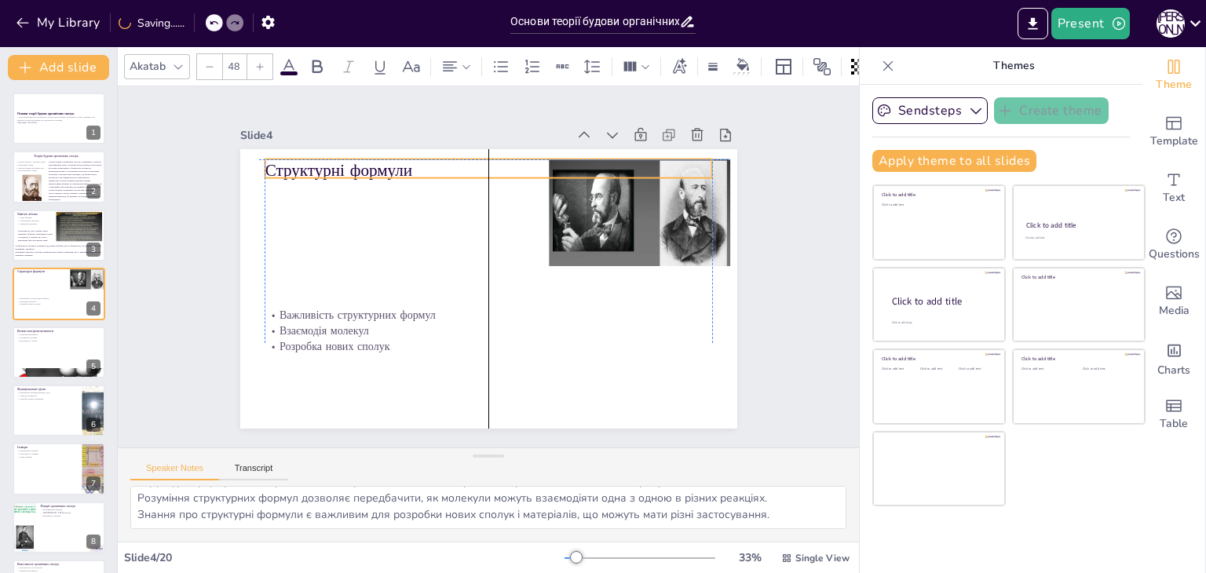
drag, startPoint x: 315, startPoint y: 288, endPoint x: 309, endPoint y: 170, distance: 117.9
click at [309, 170] on p "Структурні формули" at bounding box center [489, 171] width 448 height 24
drag, startPoint x: 700, startPoint y: 162, endPoint x: 521, endPoint y: 166, distance: 179.1
click at [533, 166] on div at bounding box center [539, 171] width 13 height 24
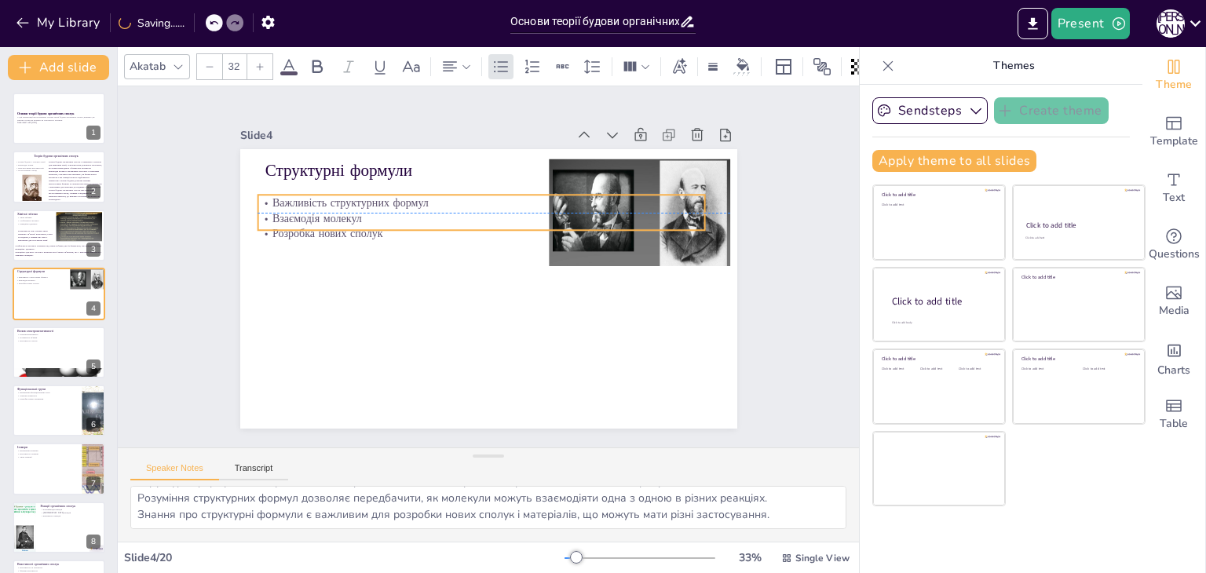
drag, startPoint x: 353, startPoint y: 331, endPoint x: 345, endPoint y: 213, distance: 118.0
click at [345, 213] on p "Взаємодія молекул" at bounding box center [486, 218] width 447 height 62
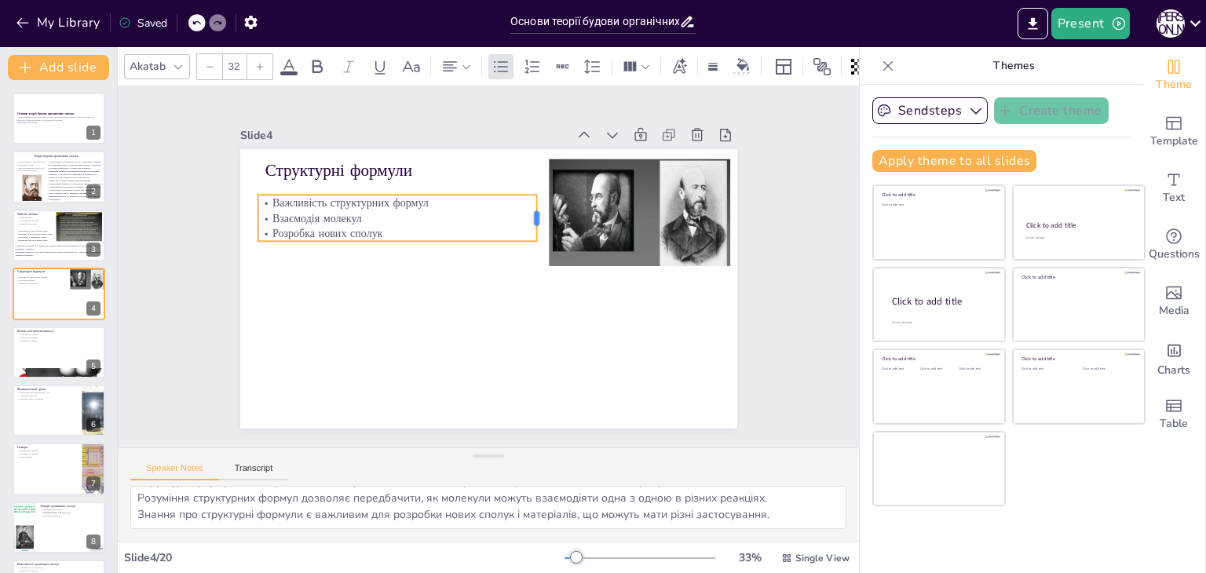
drag, startPoint x: 697, startPoint y: 211, endPoint x: 529, endPoint y: 206, distance: 168.1
click at [537, 206] on div at bounding box center [543, 218] width 13 height 46
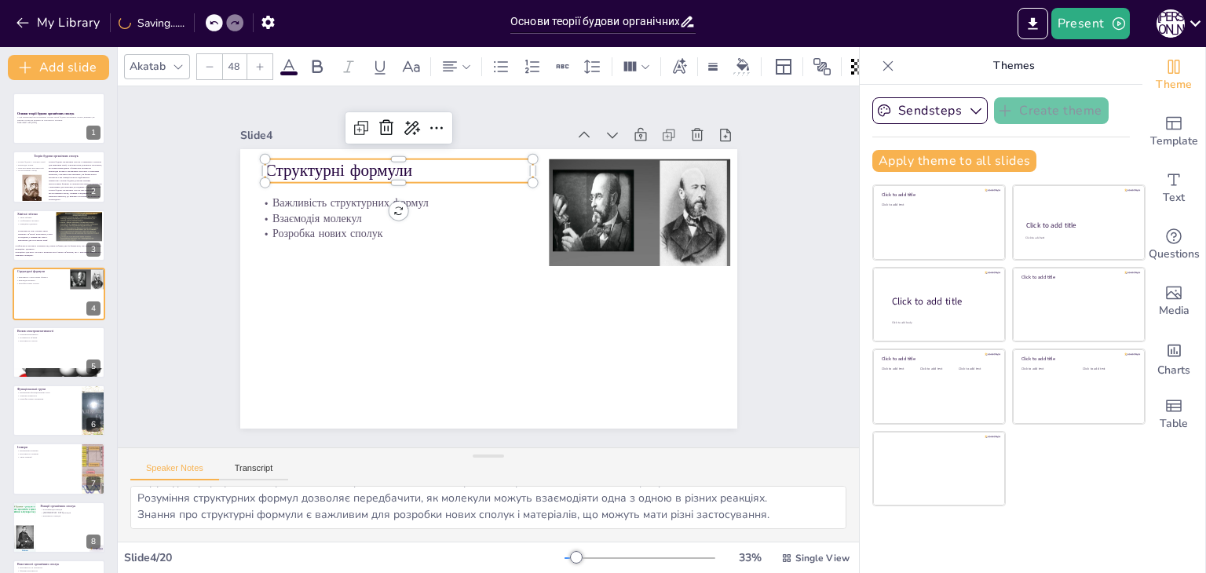
click at [280, 165] on p "Структурні формули" at bounding box center [399, 171] width 269 height 24
click at [357, 129] on icon at bounding box center [361, 128] width 19 height 19
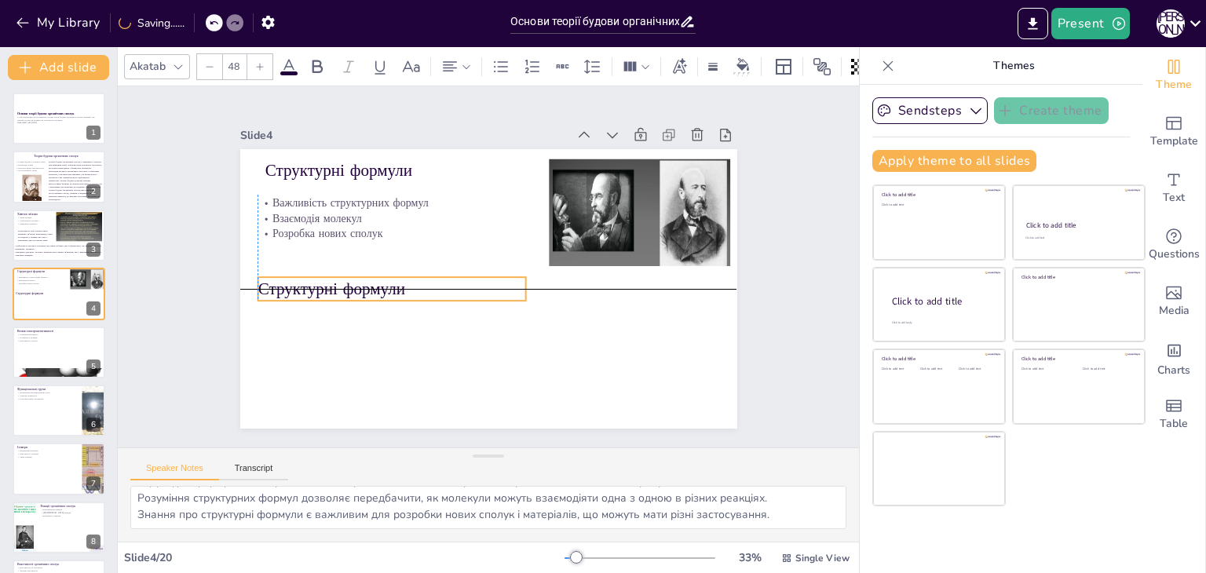
drag, startPoint x: 316, startPoint y: 166, endPoint x: 301, endPoint y: 280, distance: 114.8
click at [301, 280] on p "Структурні формули" at bounding box center [392, 289] width 269 height 24
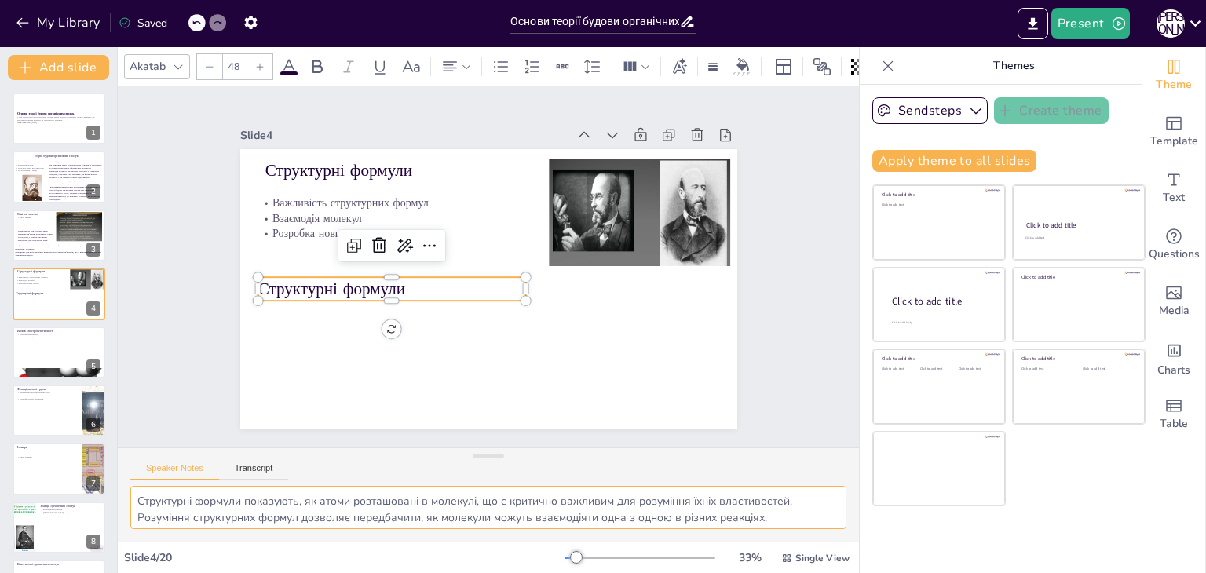
scroll to position [20, 0]
drag, startPoint x: 137, startPoint y: 499, endPoint x: 788, endPoint y: 522, distance: 651.3
click at [788, 522] on textarea "Структурні формули показують, як атоми розташовані в молекулі, що є критично ва…" at bounding box center [488, 507] width 716 height 43
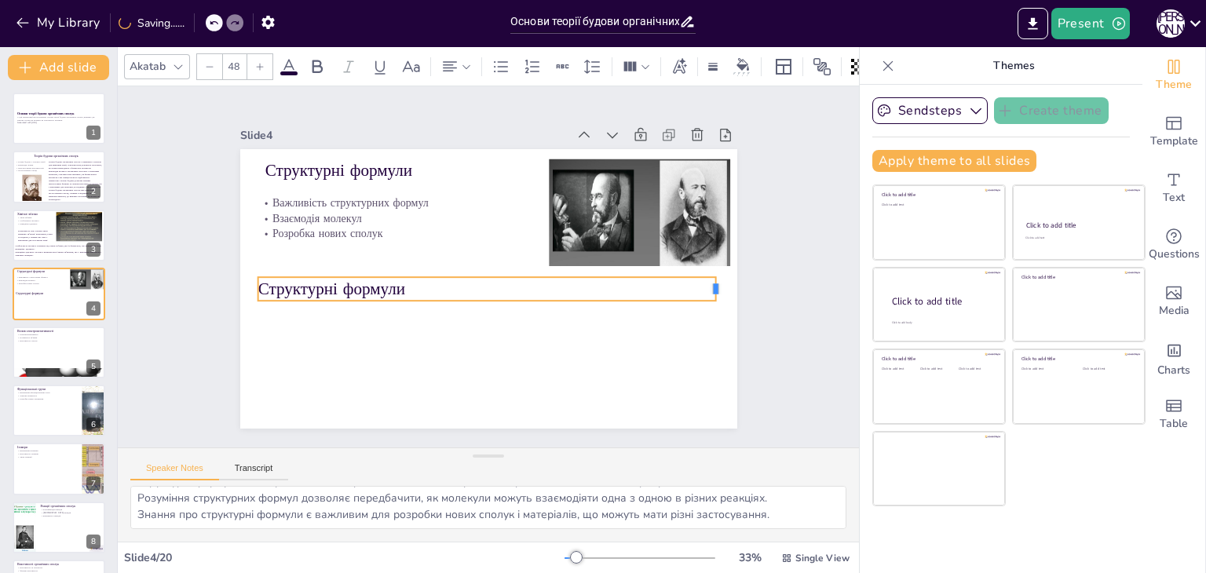
drag, startPoint x: 516, startPoint y: 280, endPoint x: 706, endPoint y: 290, distance: 190.2
click at [706, 290] on div "Структурні формули Важливість структурних формул Взаємодія молекул Розробка нов…" at bounding box center [488, 289] width 497 height 280
click at [283, 286] on p "Структурні формули" at bounding box center [487, 289] width 459 height 24
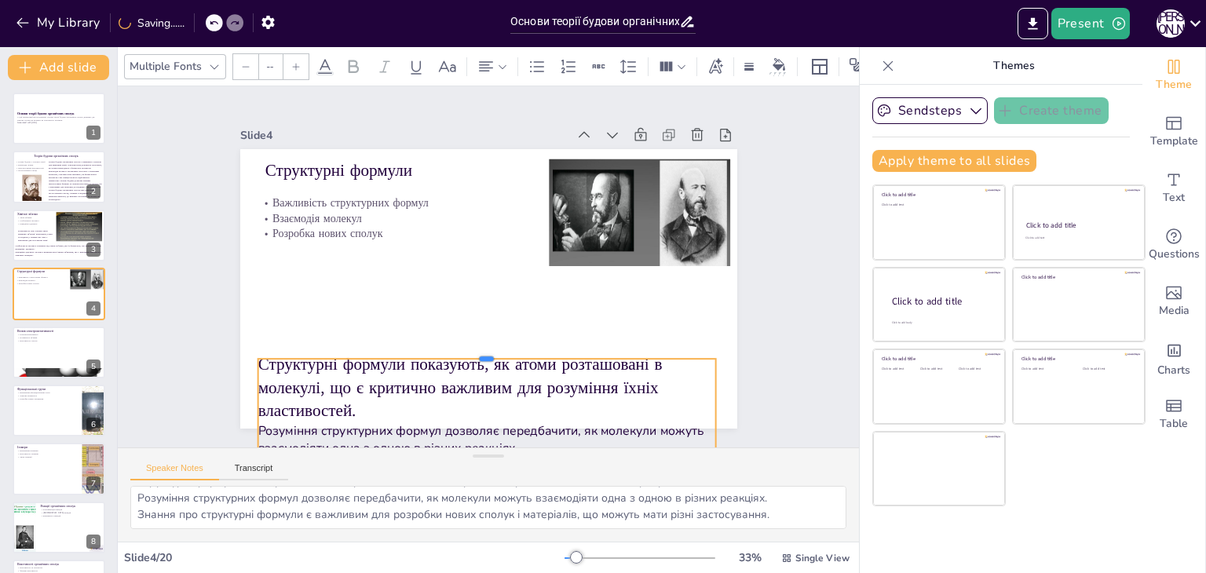
drag, startPoint x: 471, startPoint y: 267, endPoint x: 477, endPoint y: 349, distance: 81.9
click at [477, 349] on div at bounding box center [487, 352] width 459 height 13
type input "48"
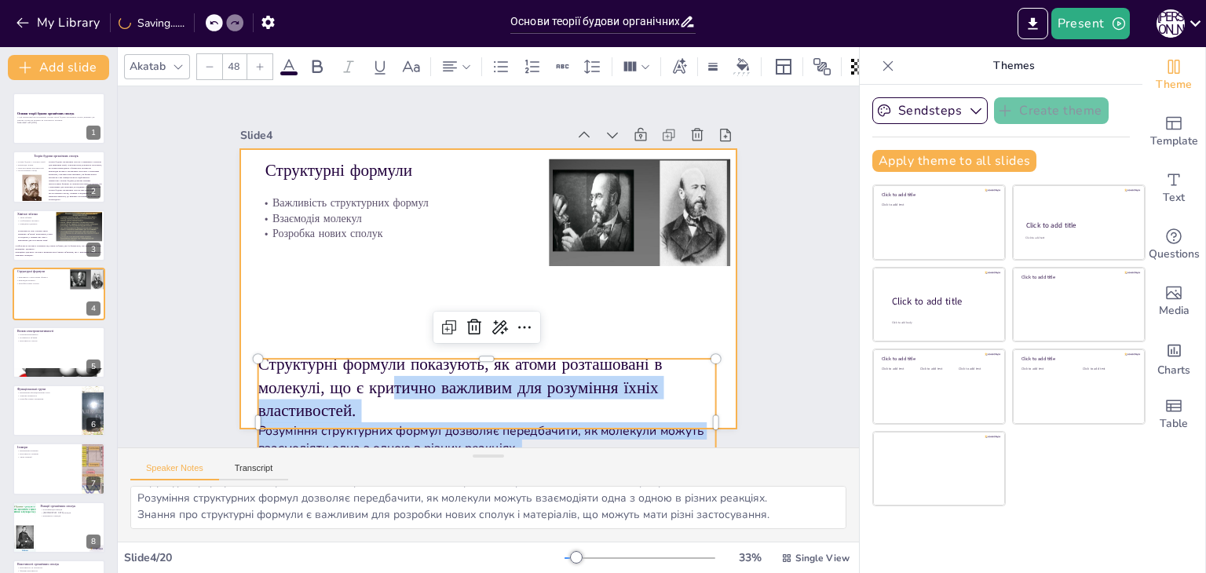
drag, startPoint x: 378, startPoint y: 384, endPoint x: 380, endPoint y: 322, distance: 62.1
click at [380, 322] on div "Структурні формули Важливість структурних формул Взаємодія молекул Розробка нов…" at bounding box center [488, 289] width 497 height 280
click at [360, 311] on div at bounding box center [488, 289] width 497 height 280
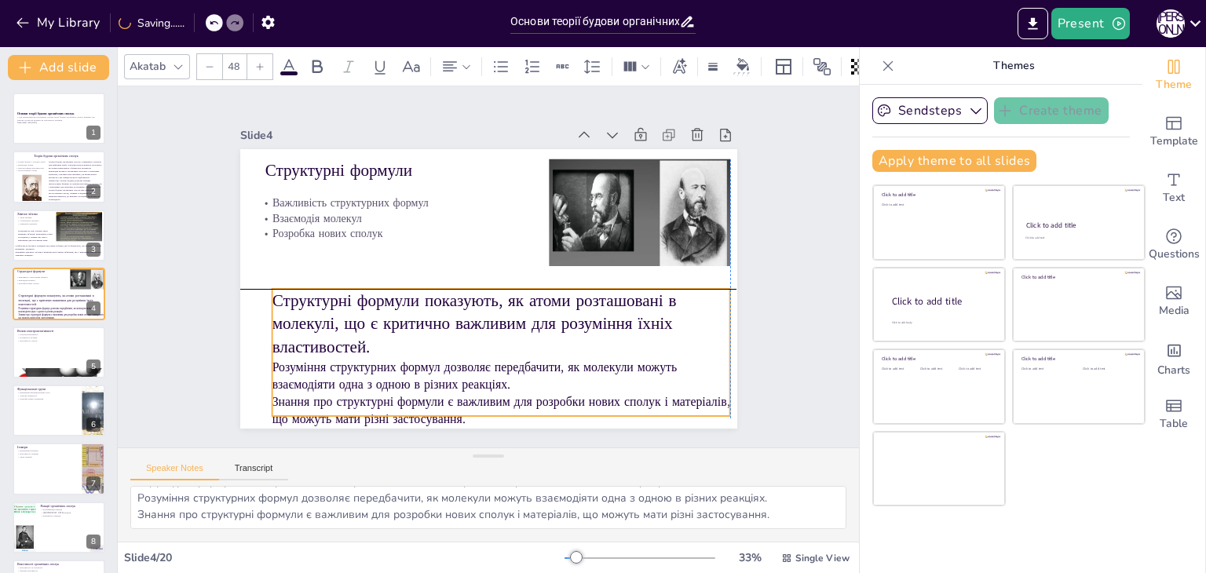
drag, startPoint x: 353, startPoint y: 373, endPoint x: 367, endPoint y: 305, distance: 69.0
click at [367, 305] on p "Структурні формули показують, як атоми розташовані в молекулі, що є критично ва…" at bounding box center [501, 324] width 459 height 70
click at [198, 54] on div at bounding box center [209, 66] width 25 height 25
type input "--"
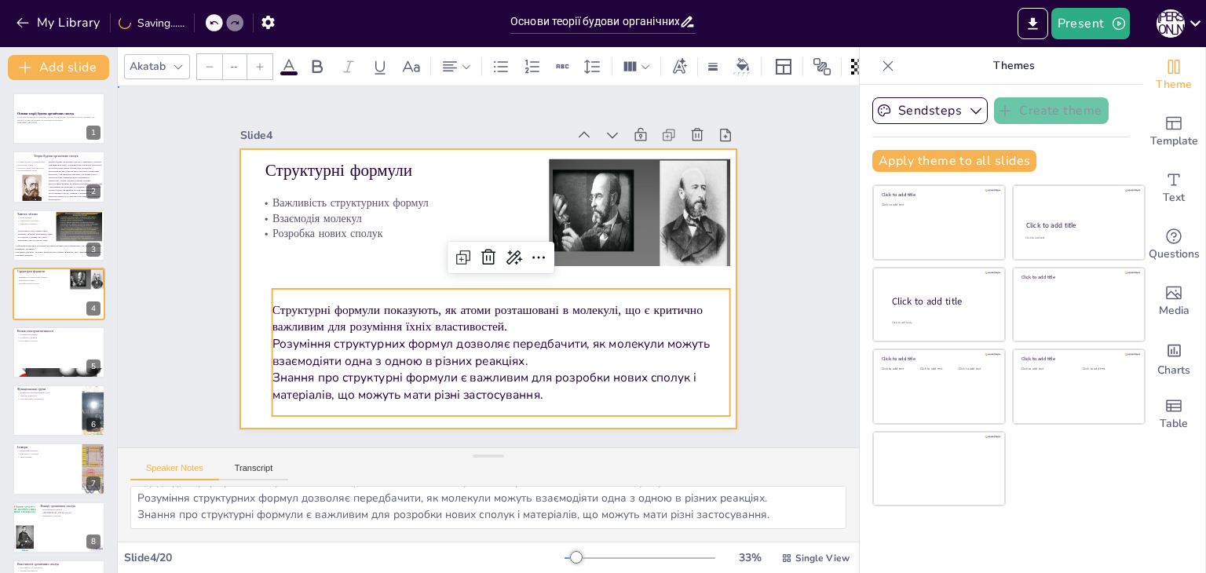
click at [342, 263] on div at bounding box center [480, 287] width 568 height 458
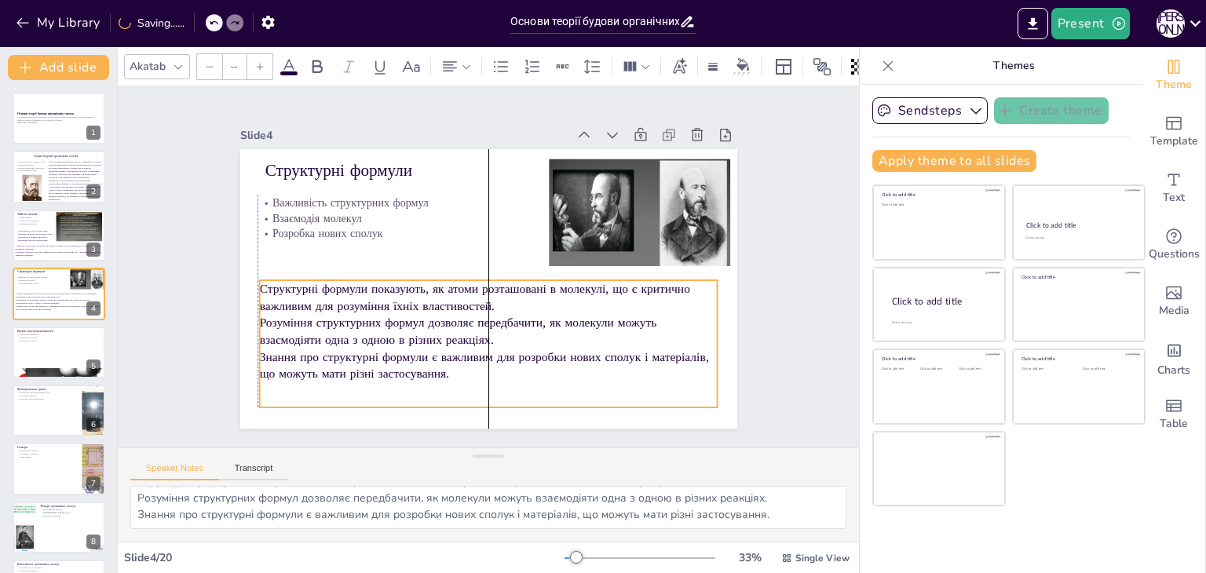
drag, startPoint x: 347, startPoint y: 342, endPoint x: 332, endPoint y: 333, distance: 17.2
click at [332, 333] on p "Розуміння структурних формул дозволяє передбачити, як молекули можуть взаємодія…" at bounding box center [481, 332] width 459 height 82
click at [199, 252] on div "Slide 1 Основи теорії будови органічних сполук У цій презентації ми розглянемо …" at bounding box center [488, 266] width 585 height 323
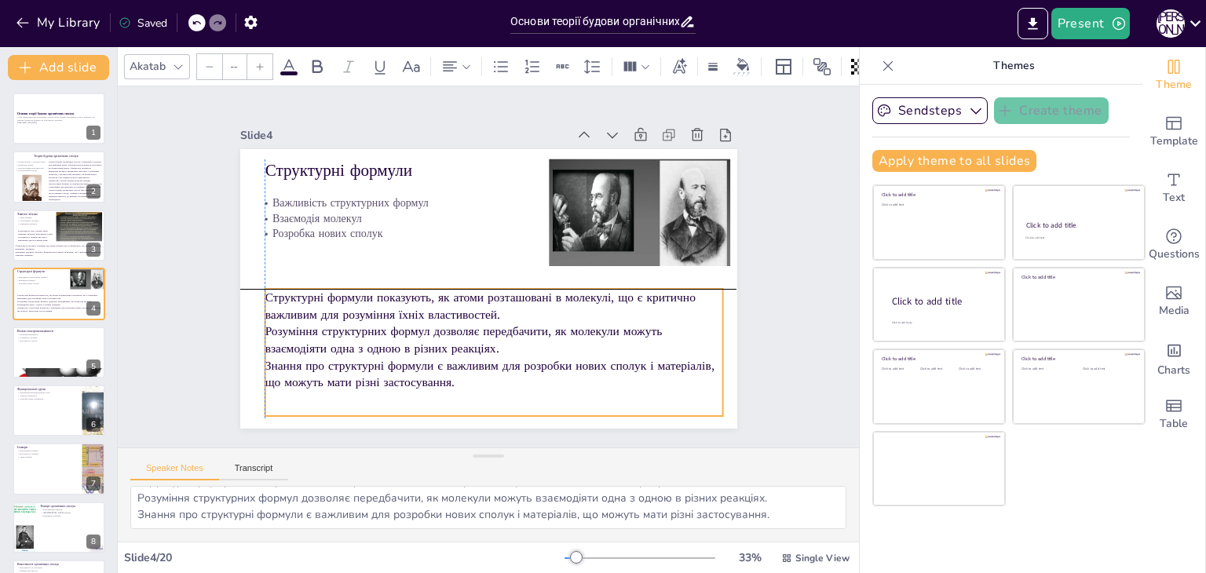
drag, startPoint x: 367, startPoint y: 286, endPoint x: 369, endPoint y: 297, distance: 11.1
click at [369, 297] on p "Структурні формули показують, як атоми розташовані в молекулі, що є критично ва…" at bounding box center [494, 306] width 459 height 34
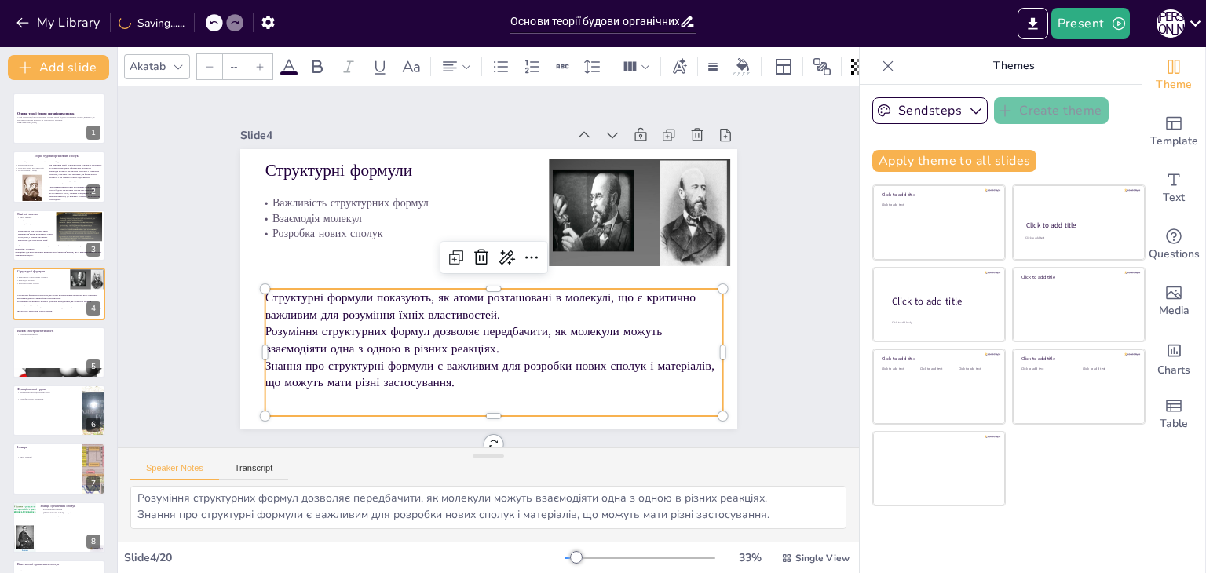
click at [210, 277] on div "Slide 1 Основи теорії будови органічних сполук У цій презентації ми розглянемо …" at bounding box center [489, 266] width 616 height 382
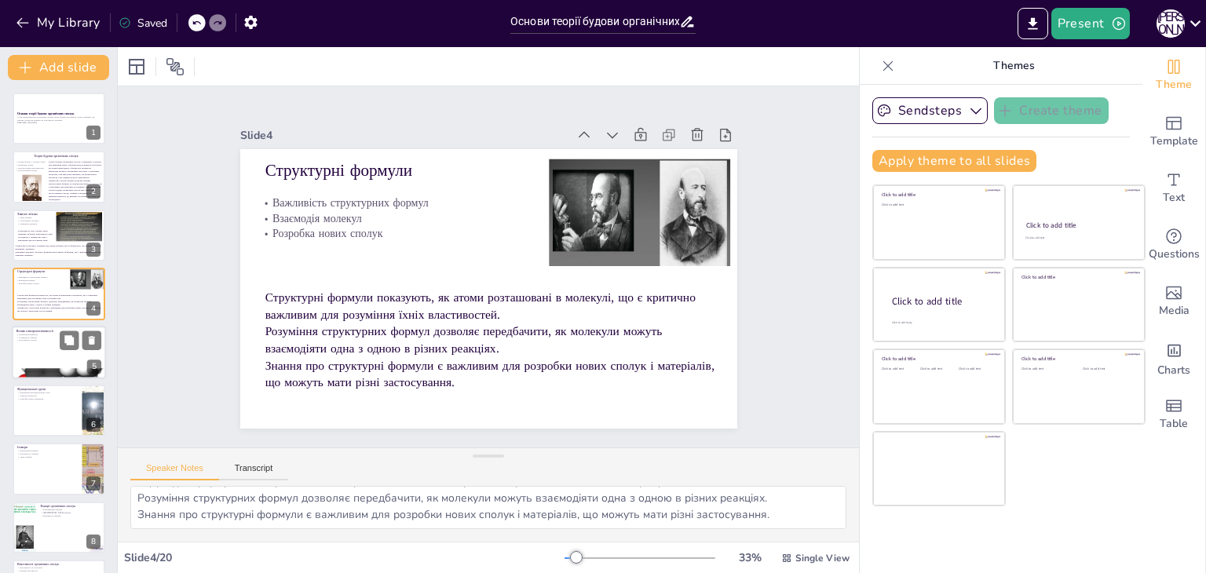
click at [43, 356] on div at bounding box center [59, 352] width 94 height 53
type textarea "Електронегативність атомів є важливим фактором, що впливає на полярність зв'язк…"
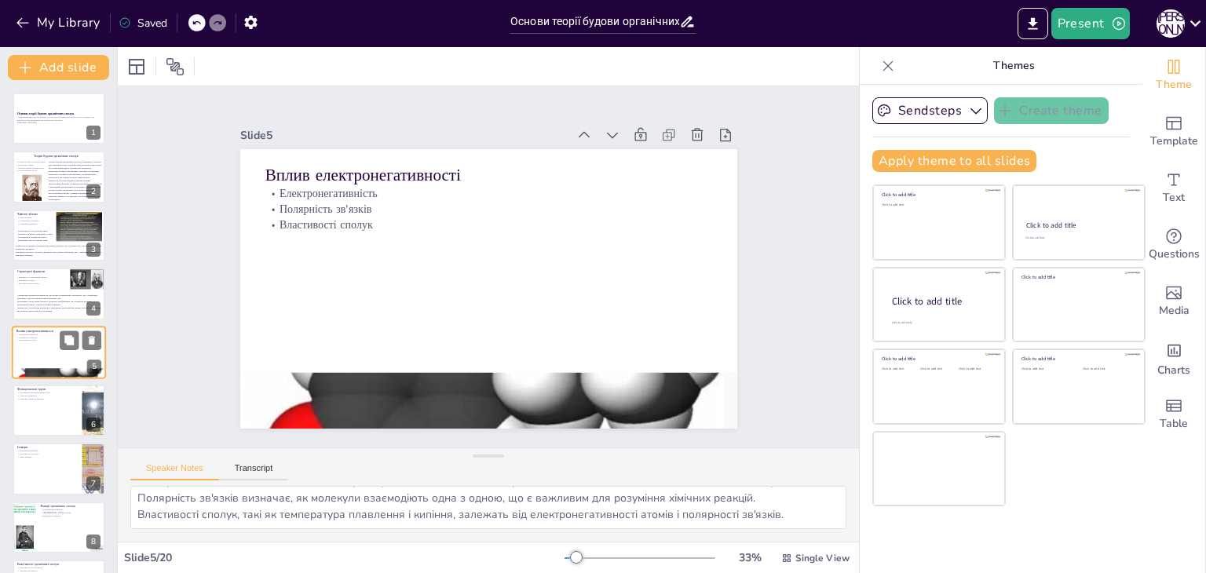
scroll to position [25, 0]
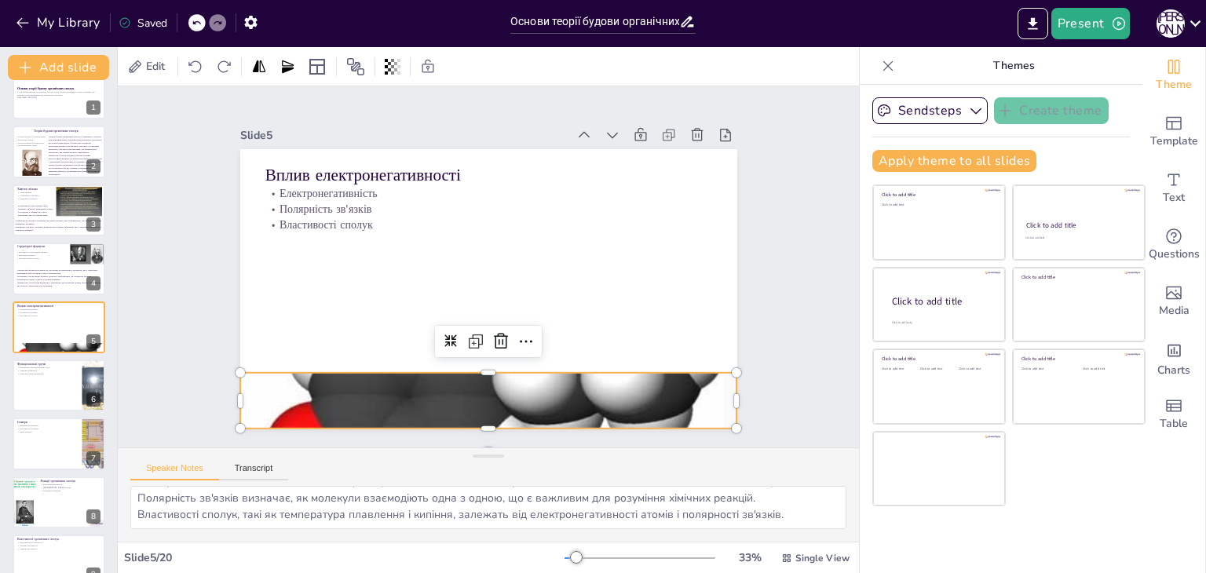
click at [480, 397] on div at bounding box center [488, 401] width 497 height 331
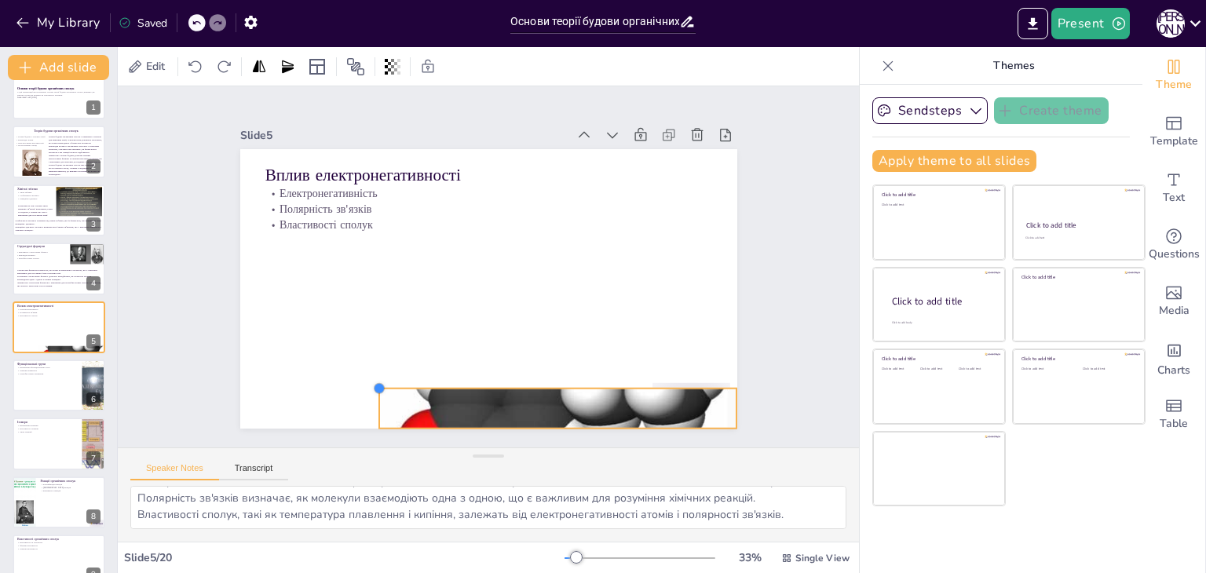
drag, startPoint x: 224, startPoint y: 368, endPoint x: 364, endPoint y: 433, distance: 154.9
click at [364, 433] on div "Slide 1 Основи теорії будови органічних сполук У цій презентації ми розглянемо …" at bounding box center [488, 266] width 741 height 361
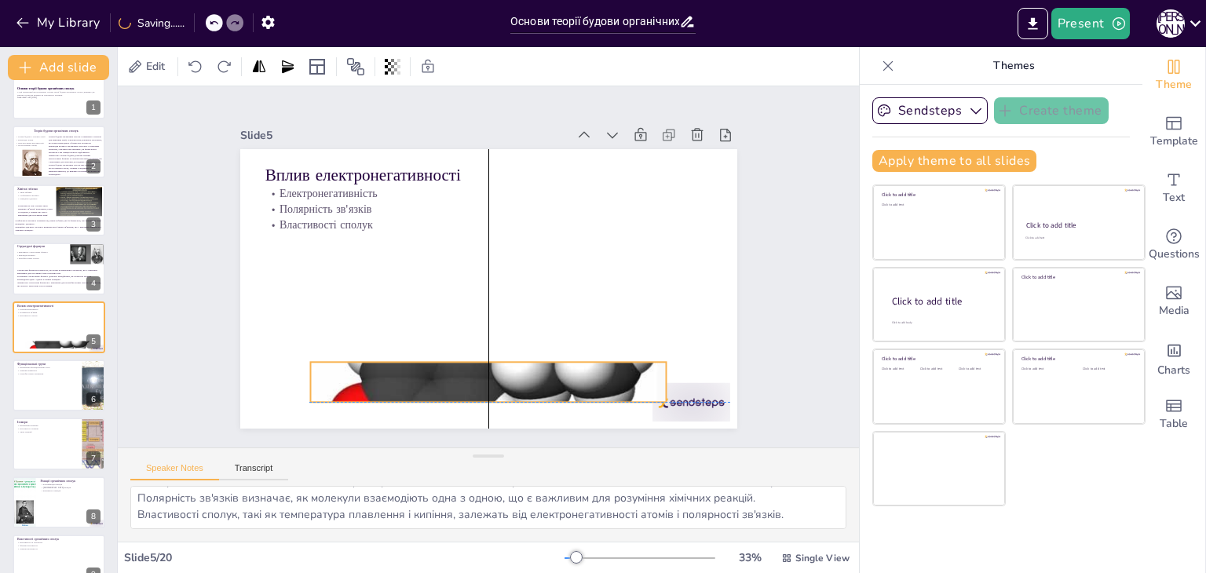
drag, startPoint x: 417, startPoint y: 406, endPoint x: 345, endPoint y: 374, distance: 78.4
click at [345, 374] on div at bounding box center [476, 381] width 379 height 273
click at [681, 403] on div at bounding box center [691, 402] width 78 height 38
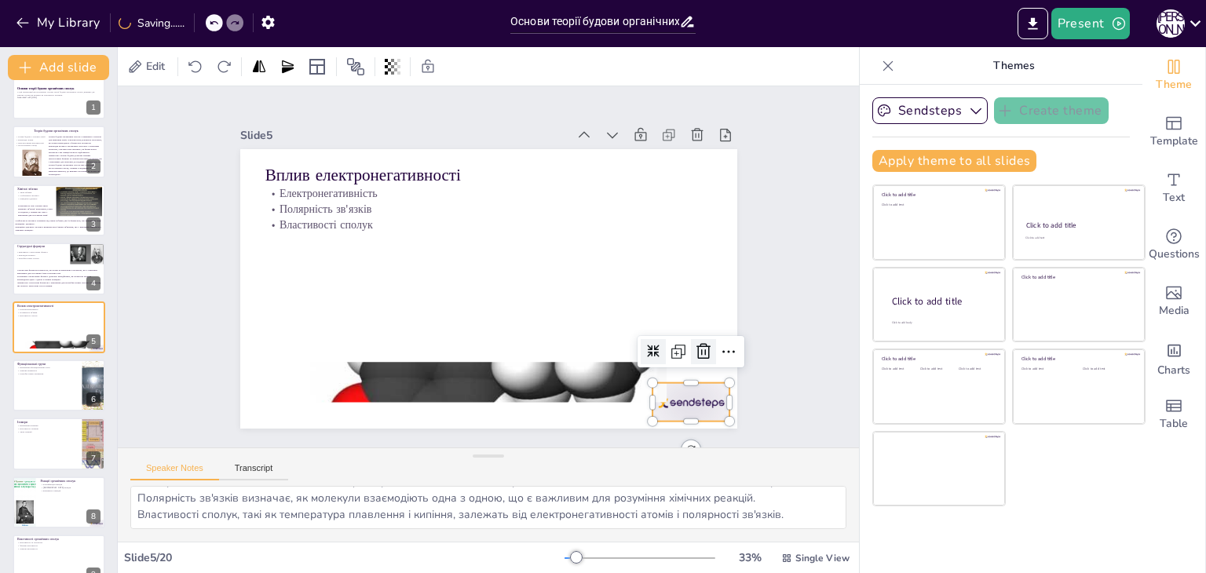
click at [695, 343] on icon at bounding box center [703, 351] width 19 height 19
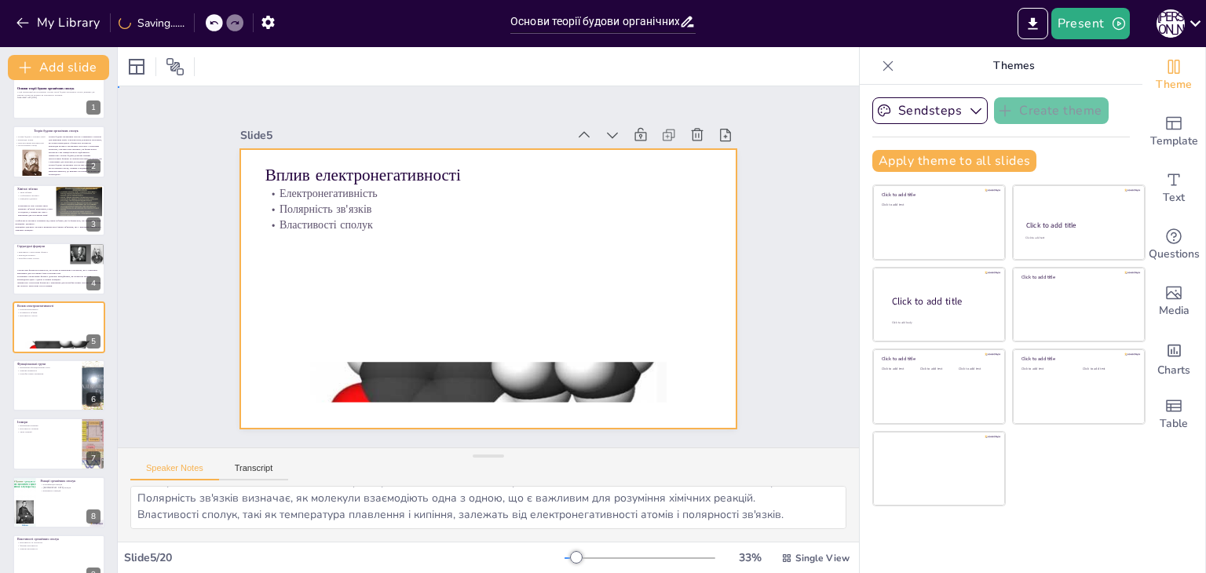
click at [462, 355] on div at bounding box center [488, 289] width 497 height 280
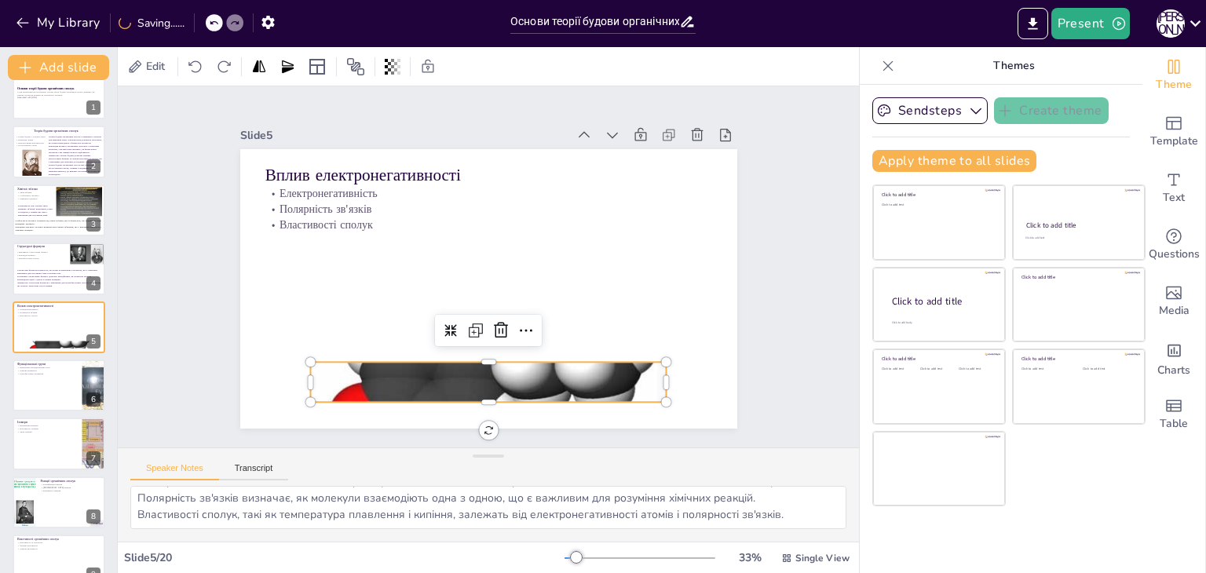
click at [466, 365] on div at bounding box center [488, 382] width 356 height 237
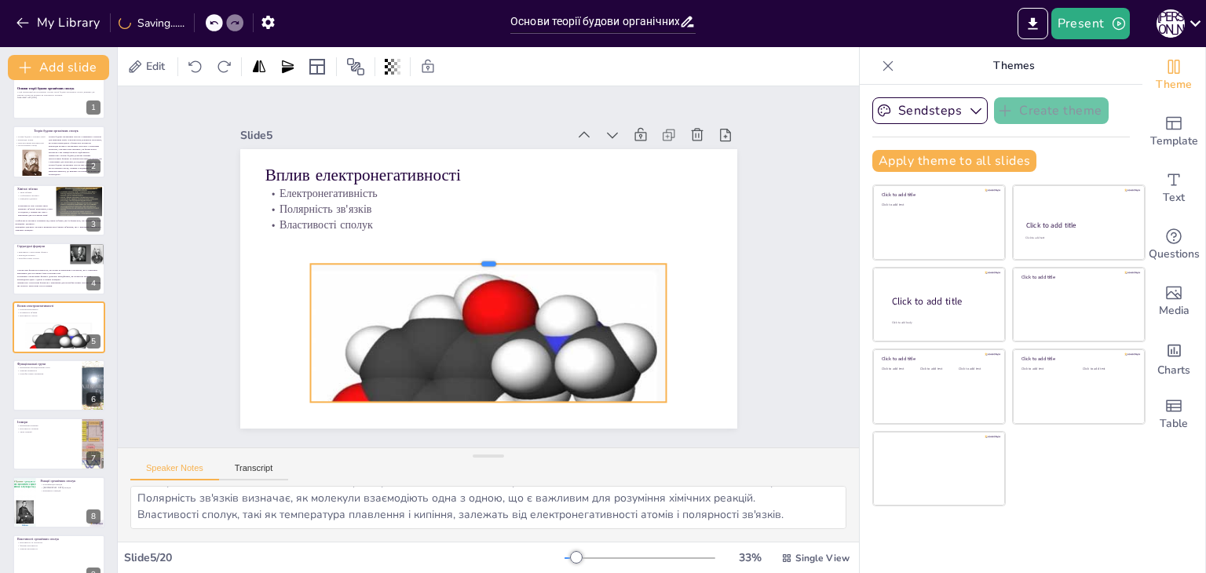
drag, startPoint x: 474, startPoint y: 351, endPoint x: 484, endPoint y: 253, distance: 98.6
click at [484, 253] on div at bounding box center [488, 257] width 356 height 13
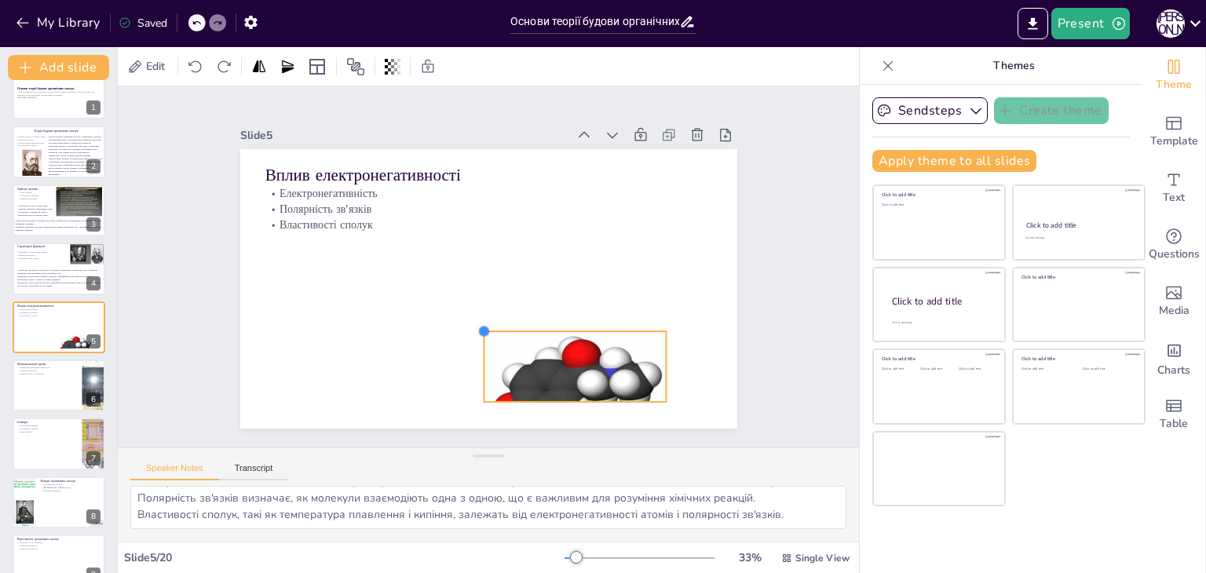
drag, startPoint x: 301, startPoint y: 254, endPoint x: 474, endPoint y: 427, distance: 244.8
click at [474, 427] on div "Slide 1 Основи теорії будови органічних сполук У цій презентації ми розглянемо …" at bounding box center [488, 266] width 741 height 361
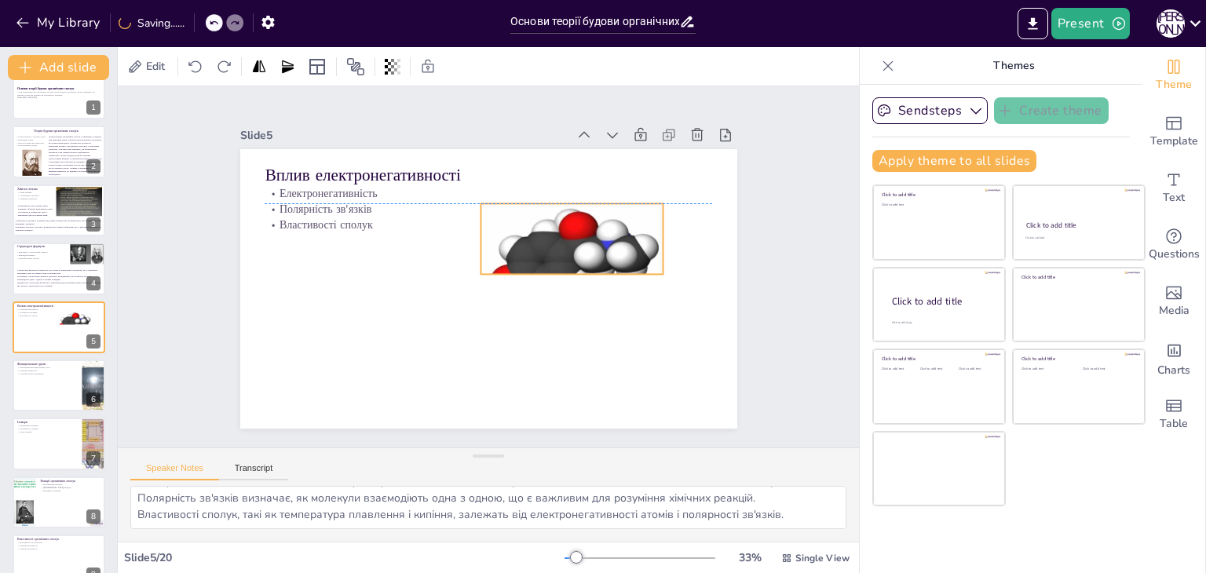
drag, startPoint x: 503, startPoint y: 390, endPoint x: 499, endPoint y: 267, distance: 123.3
click at [499, 267] on div at bounding box center [572, 264] width 183 height 122
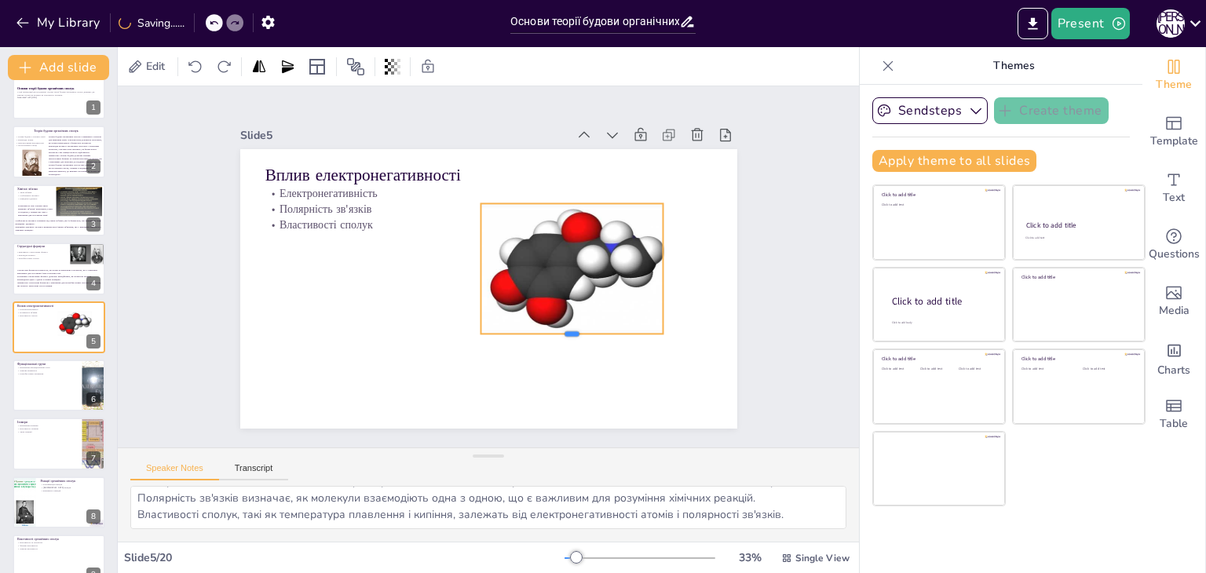
drag, startPoint x: 568, startPoint y: 270, endPoint x: 559, endPoint y: 330, distance: 60.4
click at [559, 333] on div at bounding box center [564, 348] width 183 height 31
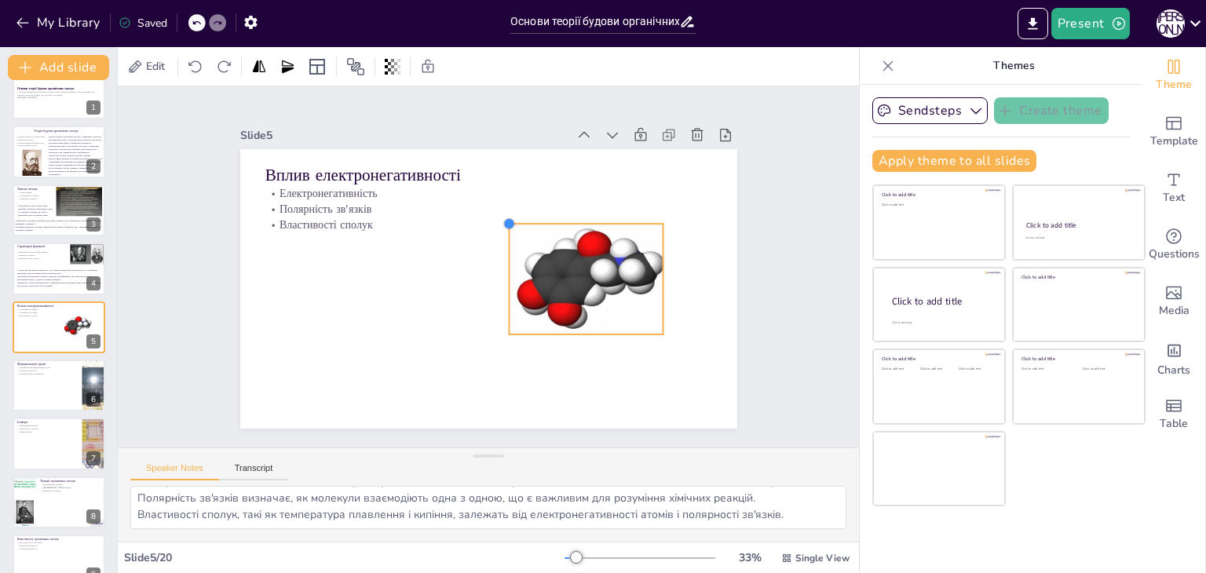
drag, startPoint x: 471, startPoint y: 198, endPoint x: 499, endPoint y: 243, distance: 52.9
click at [499, 243] on div "Вплив електронегативності Електронегативність Полярність зв'язків Властивості с…" at bounding box center [488, 289] width 497 height 280
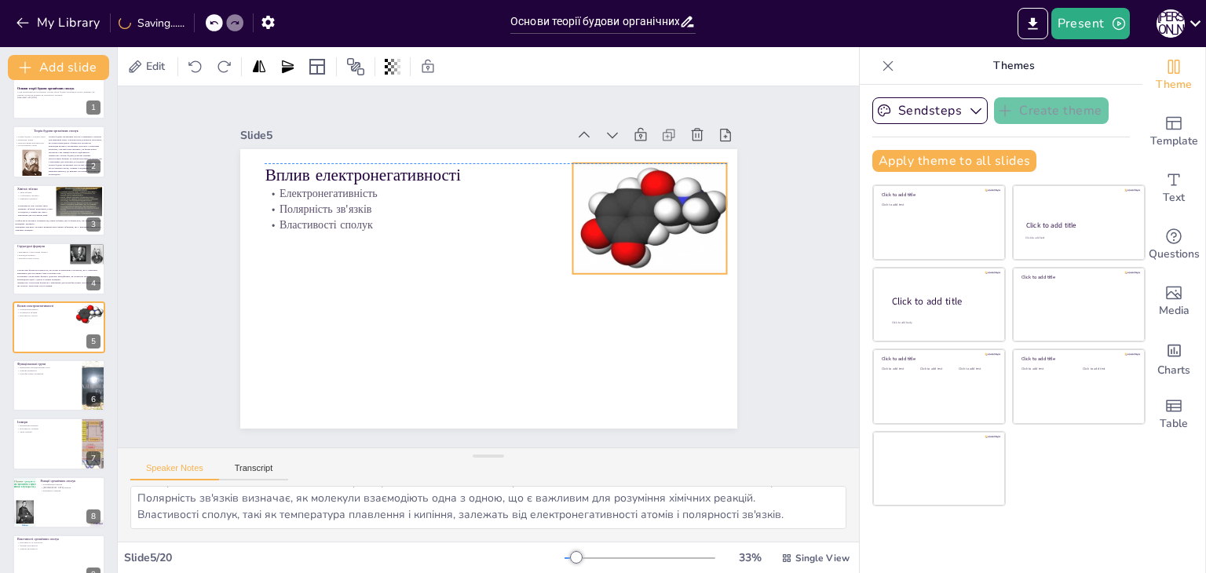
drag, startPoint x: 577, startPoint y: 300, endPoint x: 641, endPoint y: 236, distance: 90.5
click at [641, 236] on div at bounding box center [651, 218] width 159 height 111
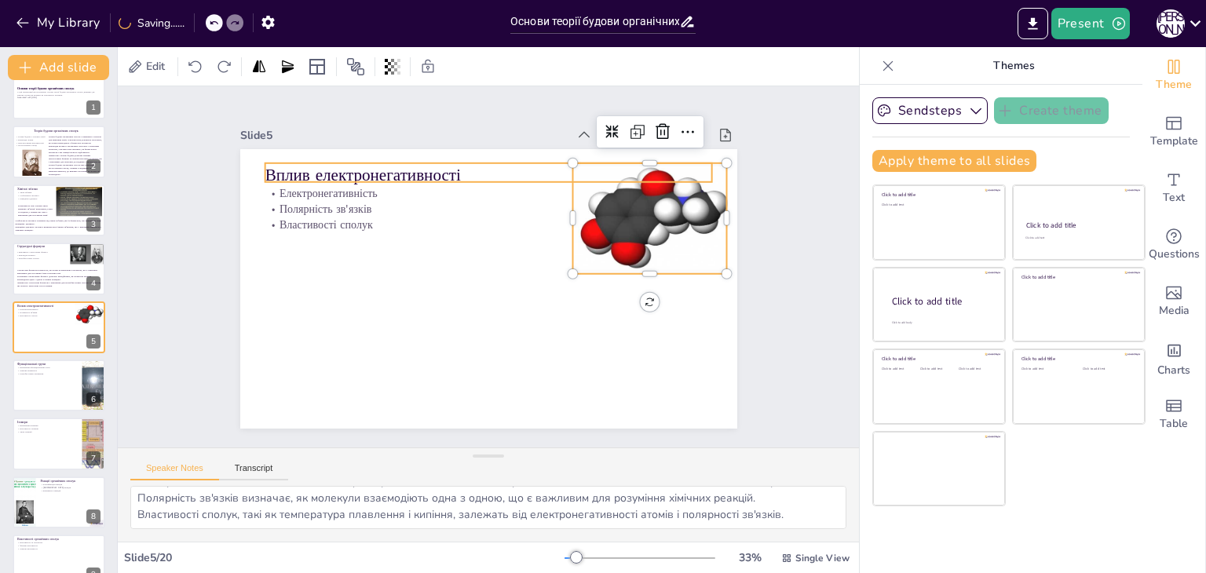
click at [408, 163] on p "Вплив електронегативності" at bounding box center [489, 175] width 448 height 24
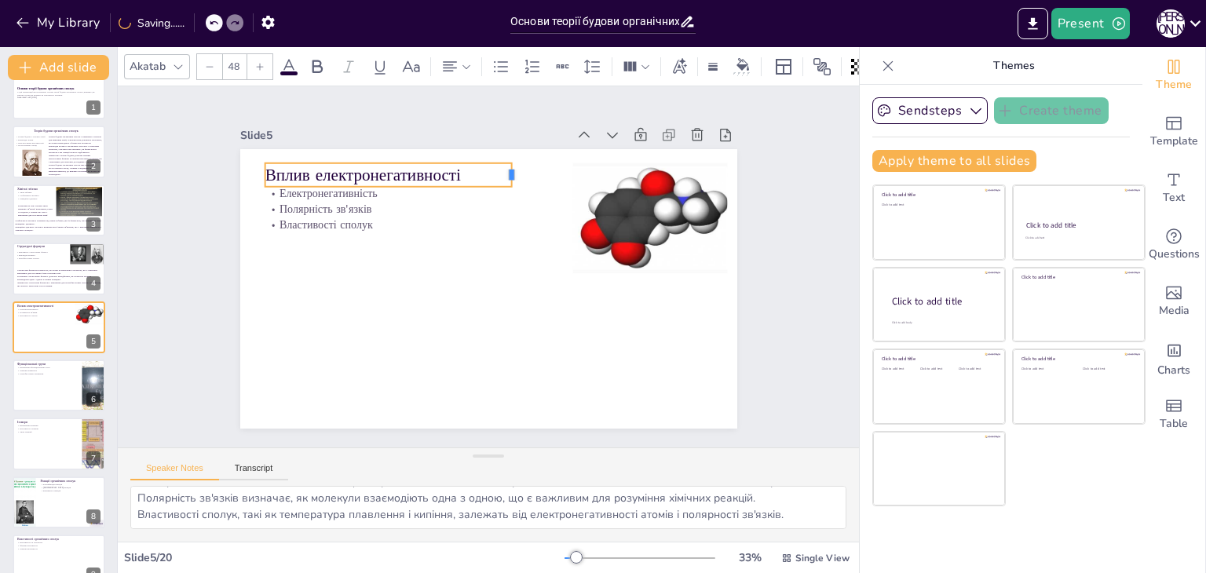
drag, startPoint x: 704, startPoint y: 169, endPoint x: 503, endPoint y: 164, distance: 200.3
click at [520, 166] on div at bounding box center [527, 178] width 15 height 24
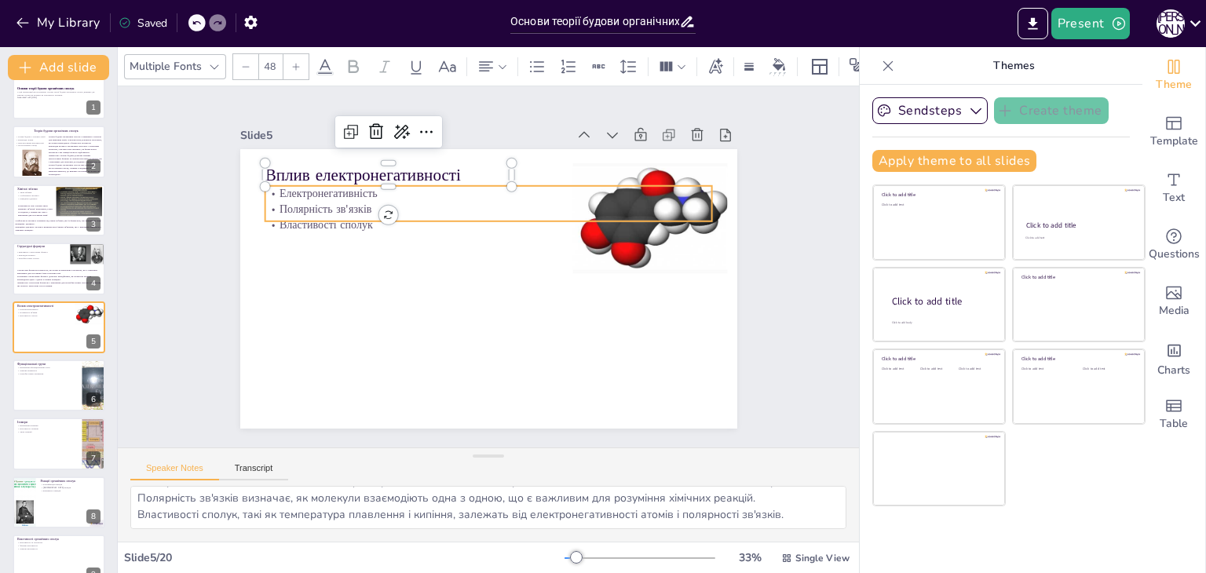
type input "32"
click at [521, 201] on p "Полярність зв'язків" at bounding box center [489, 209] width 448 height 16
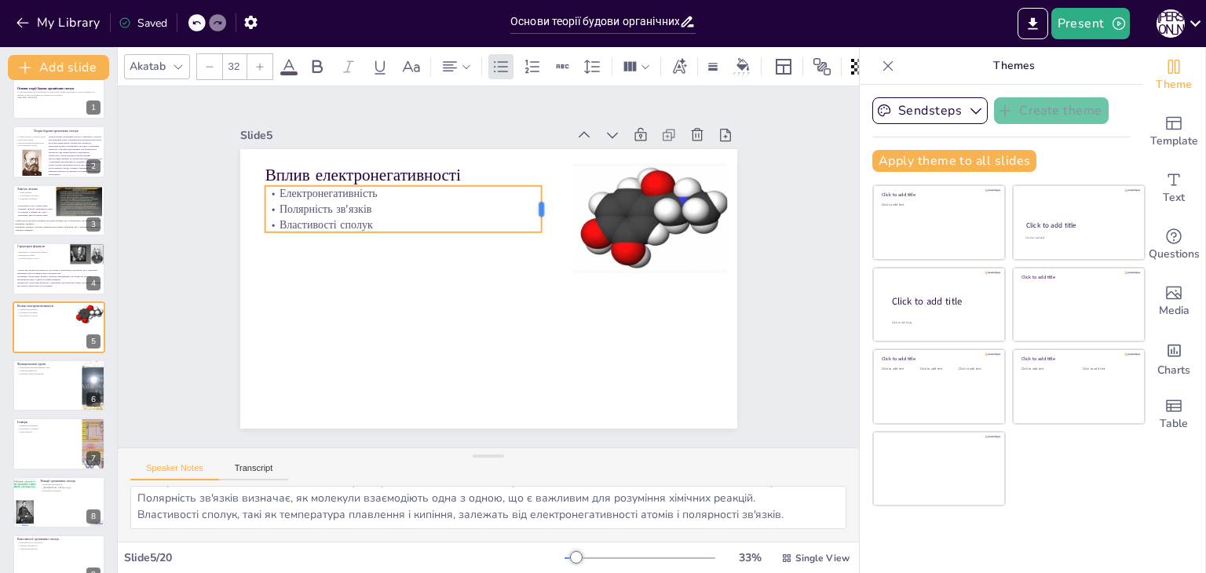
drag, startPoint x: 700, startPoint y: 196, endPoint x: 529, endPoint y: 192, distance: 170.4
click at [552, 223] on div at bounding box center [569, 246] width 34 height 46
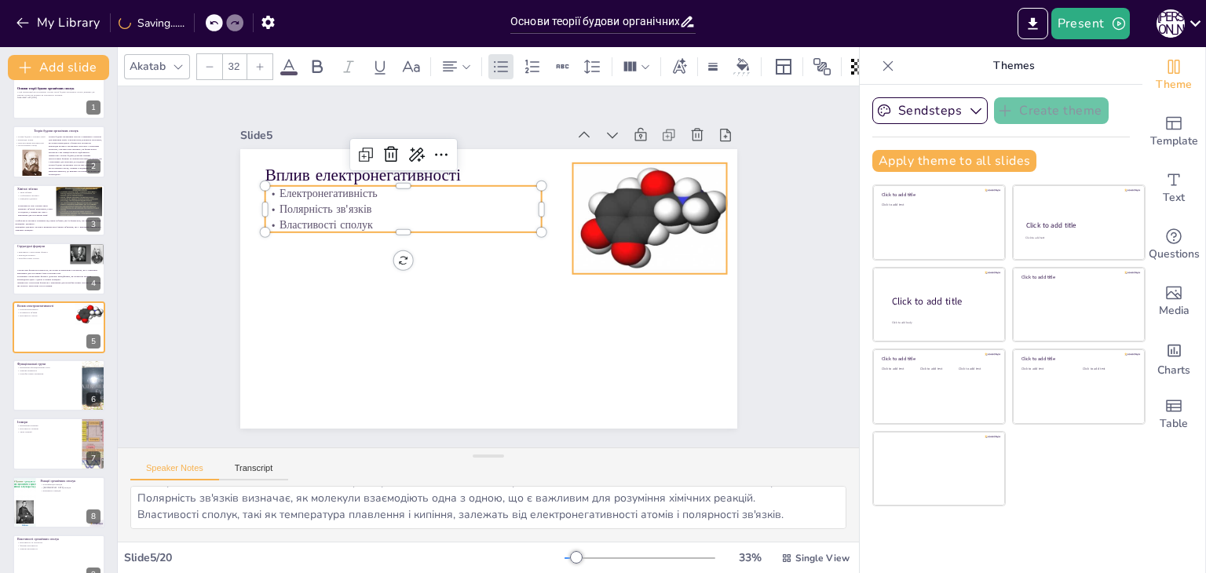
click at [603, 188] on div at bounding box center [651, 218] width 159 height 111
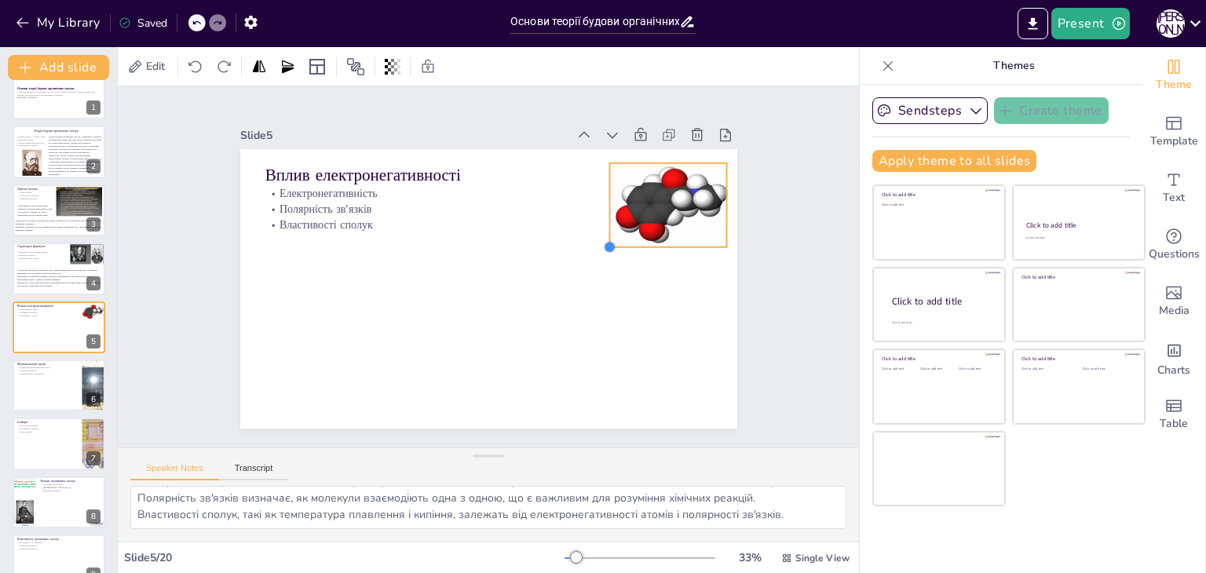
drag, startPoint x: 562, startPoint y: 262, endPoint x: 599, endPoint y: 217, distance: 58.0
click at [599, 217] on div "Вплив електронегативності Електронегативність Полярність зв'язків Властивості с…" at bounding box center [488, 289] width 497 height 280
click at [656, 194] on div at bounding box center [676, 224] width 130 height 97
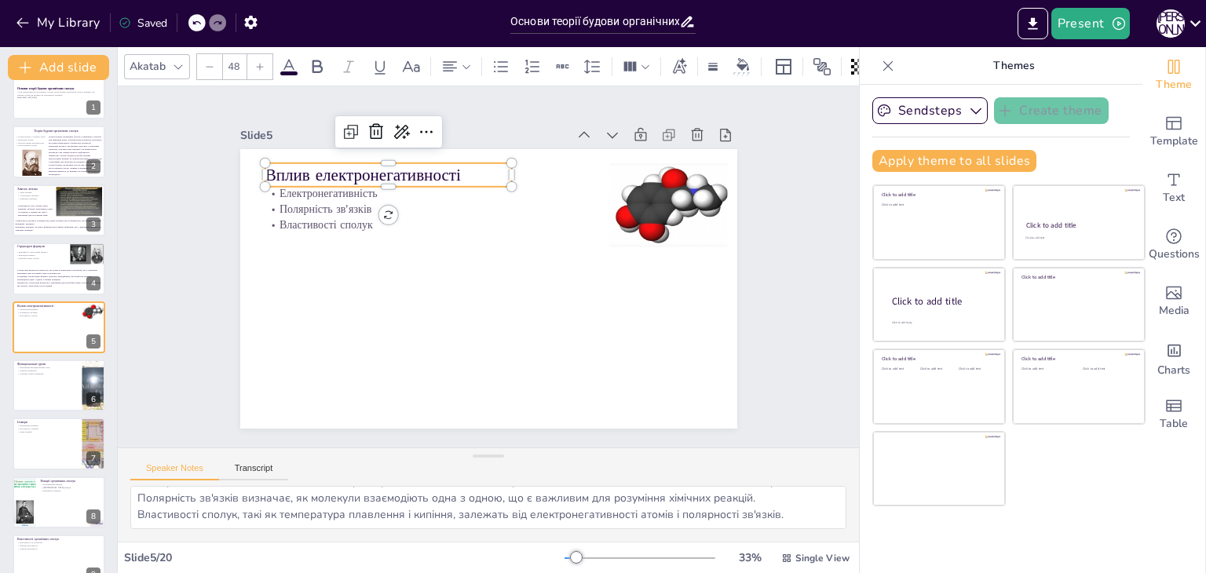
click at [412, 168] on p "Вплив електронегативності" at bounding box center [388, 175] width 247 height 24
click at [342, 122] on icon at bounding box center [351, 131] width 19 height 19
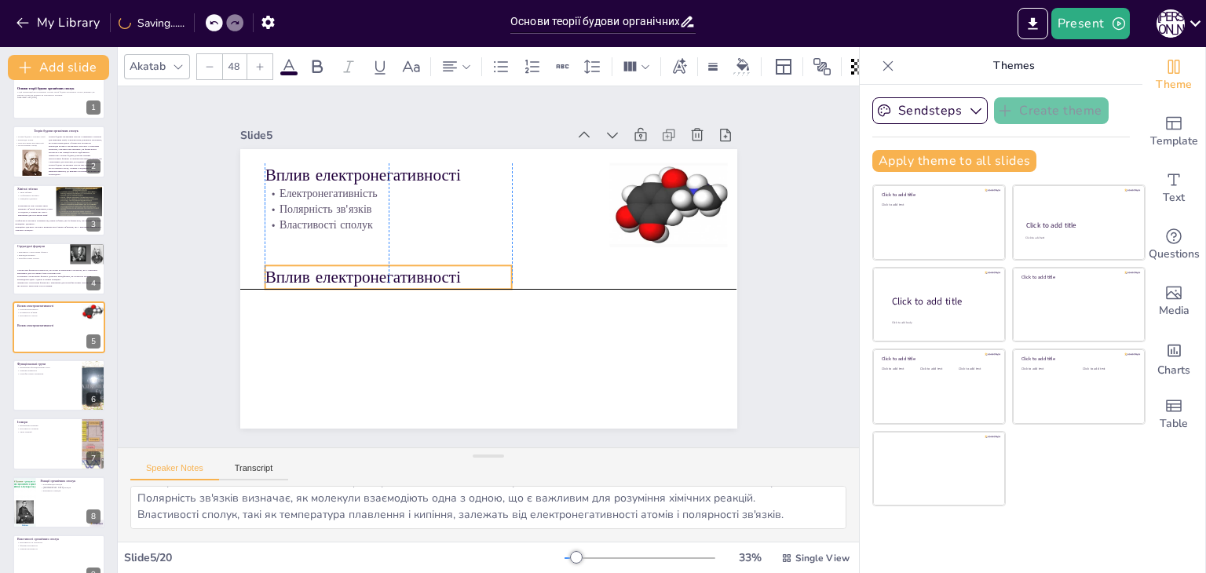
drag, startPoint x: 349, startPoint y: 169, endPoint x: 340, endPoint y: 263, distance: 94.6
click at [340, 265] on p "Вплив електронегативності" at bounding box center [388, 277] width 247 height 24
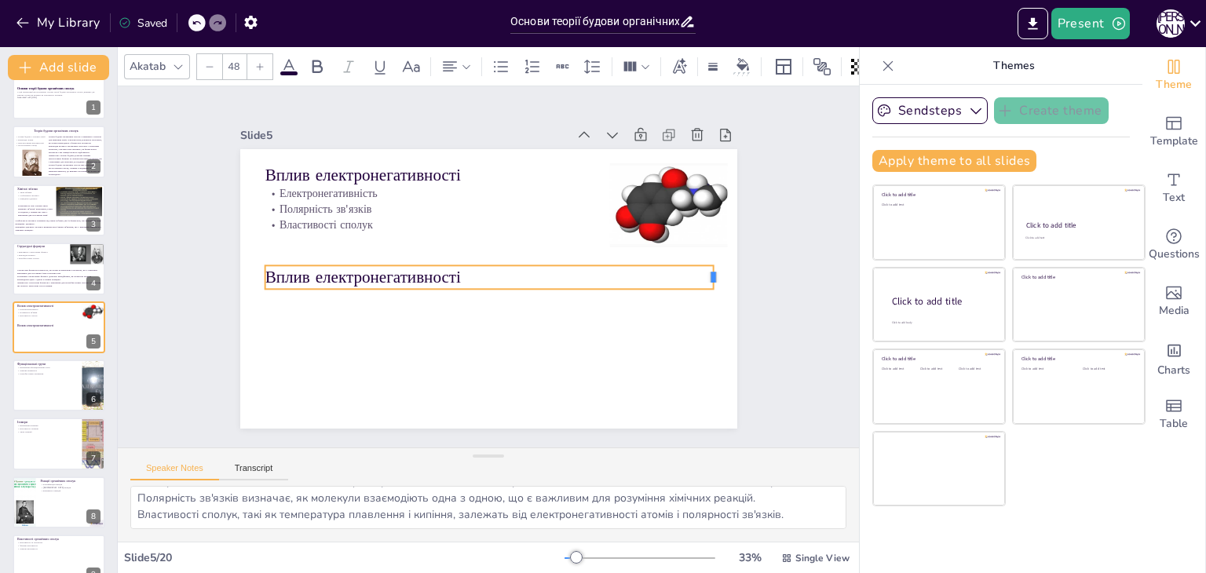
drag, startPoint x: 499, startPoint y: 272, endPoint x: 701, endPoint y: 269, distance: 201.8
click at [714, 269] on div at bounding box center [720, 277] width 13 height 24
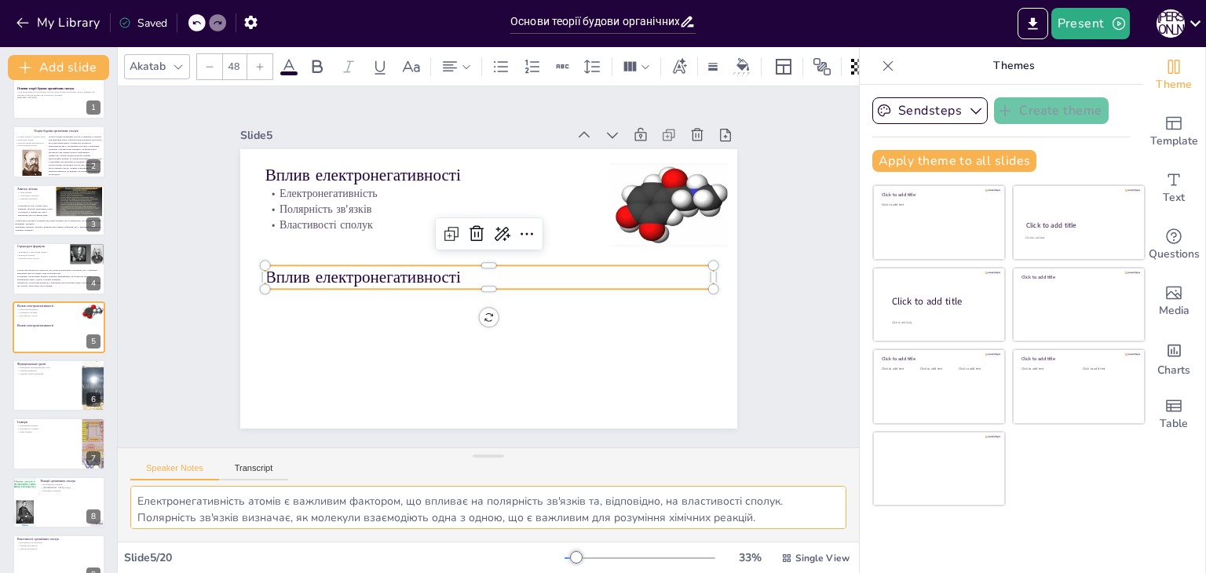
scroll to position [20, 0]
drag, startPoint x: 138, startPoint y: 500, endPoint x: 817, endPoint y: 568, distance: 681.8
click at [817, 568] on div "Akatab 48 Slide 1 Основи теорії будови органічних сполук У цій презентації ми р…" at bounding box center [488, 310] width 741 height 526
click at [309, 269] on p "Вплив електронегативності" at bounding box center [488, 278] width 449 height 70
click at [309, 269] on p "Вплив електронегативності" at bounding box center [489, 277] width 449 height 24
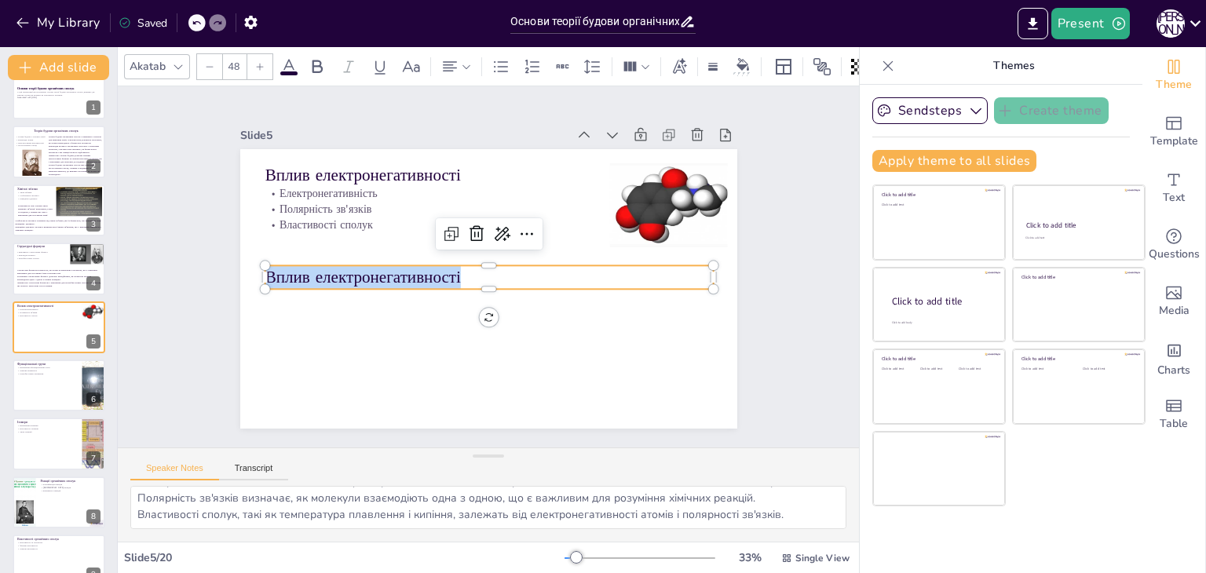
click at [309, 269] on p "Вплив електронегативності" at bounding box center [489, 277] width 449 height 24
type input "--"
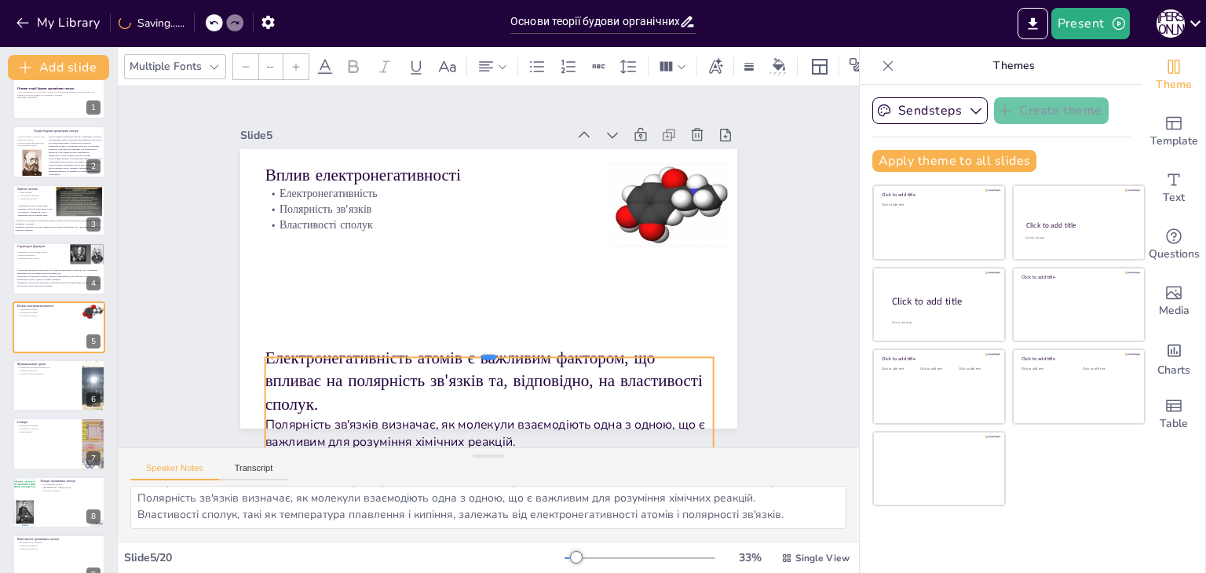
drag, startPoint x: 474, startPoint y: 257, endPoint x: 477, endPoint y: 349, distance: 91.9
click at [477, 349] on div at bounding box center [489, 351] width 449 height 13
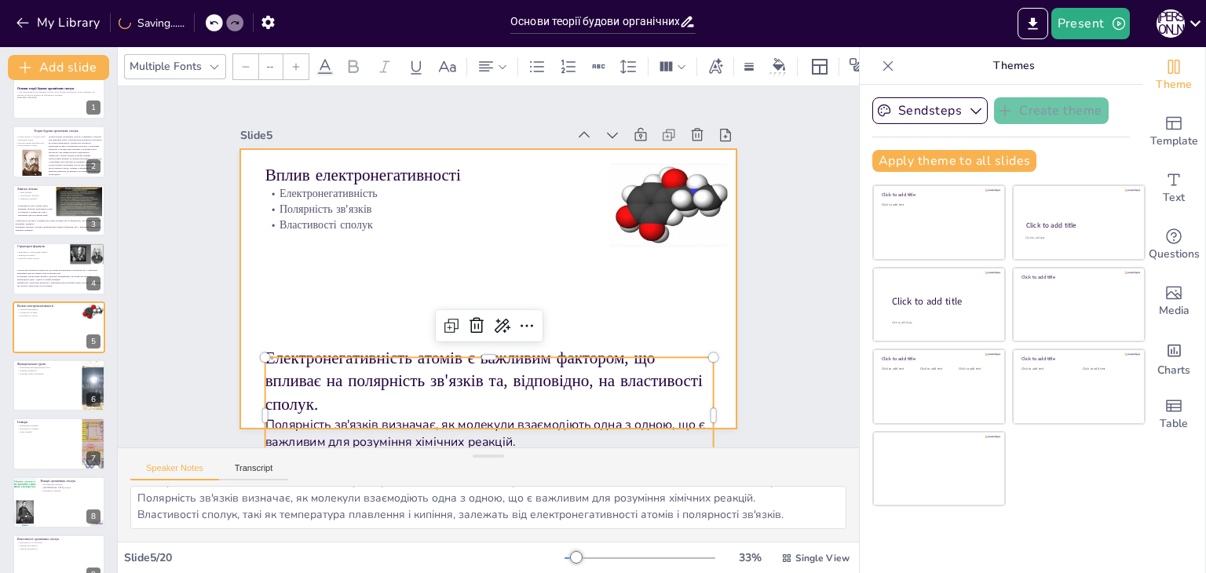
click at [323, 315] on div at bounding box center [488, 289] width 497 height 280
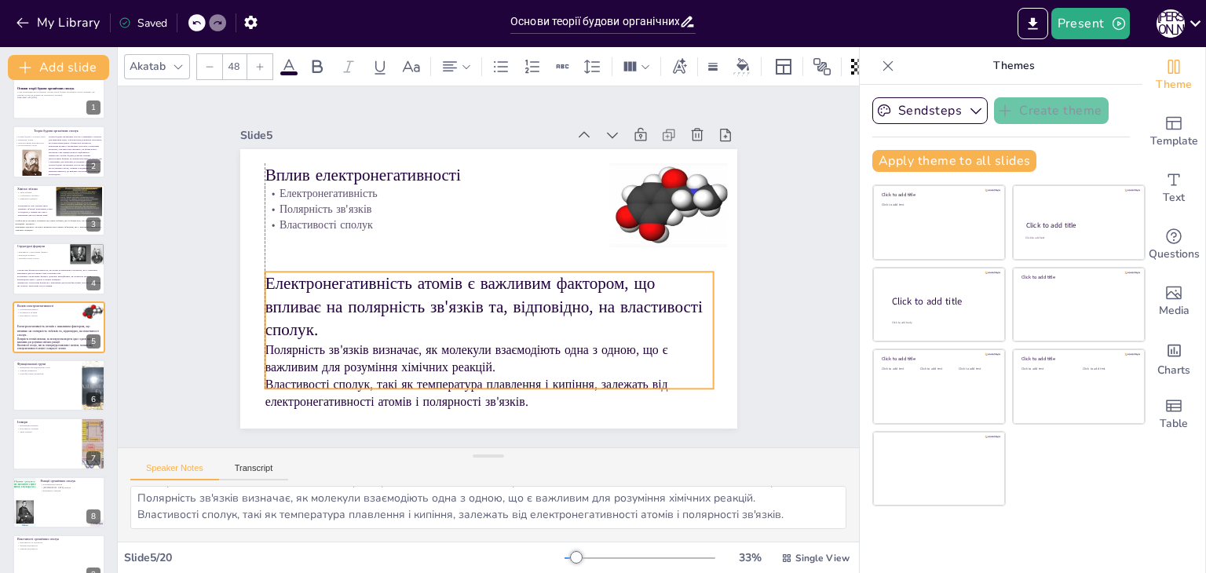
drag, startPoint x: 360, startPoint y: 364, endPoint x: 360, endPoint y: 279, distance: 85.6
click at [360, 279] on p "Електронегативність атомів є важливим фактором, що впливає на полярність зв'язк…" at bounding box center [489, 307] width 449 height 70
click at [210, 62] on icon at bounding box center [209, 66] width 9 height 9
type input "--"
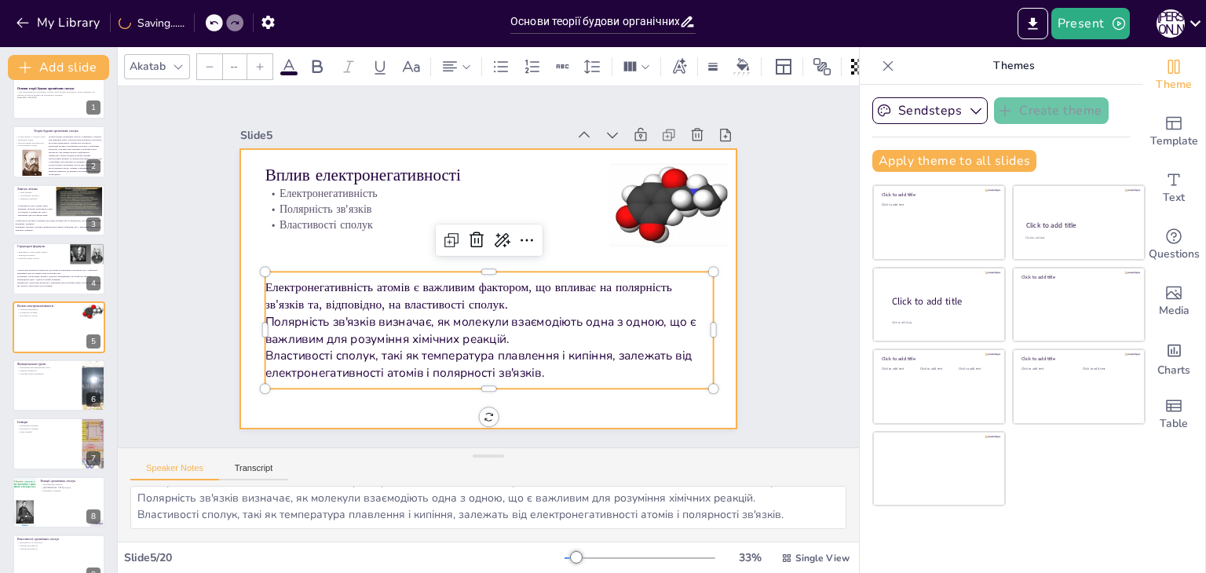
click at [240, 279] on div at bounding box center [488, 289] width 497 height 280
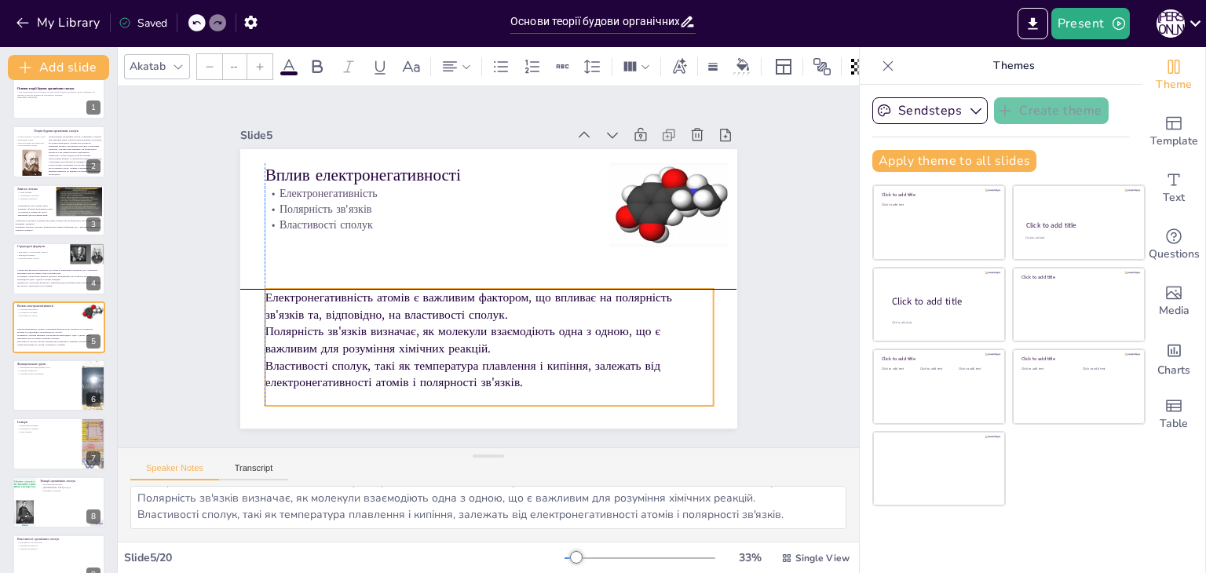
drag, startPoint x: 331, startPoint y: 298, endPoint x: 332, endPoint y: 314, distance: 16.6
click at [332, 314] on p "Електронегативність атомів є важливим фактором, що впливає на полярність зв'язк…" at bounding box center [489, 306] width 449 height 34
click at [154, 283] on div "Slide 1 Основи теорії будови органічних сполук У цій презентації ми розглянемо …" at bounding box center [488, 266] width 741 height 361
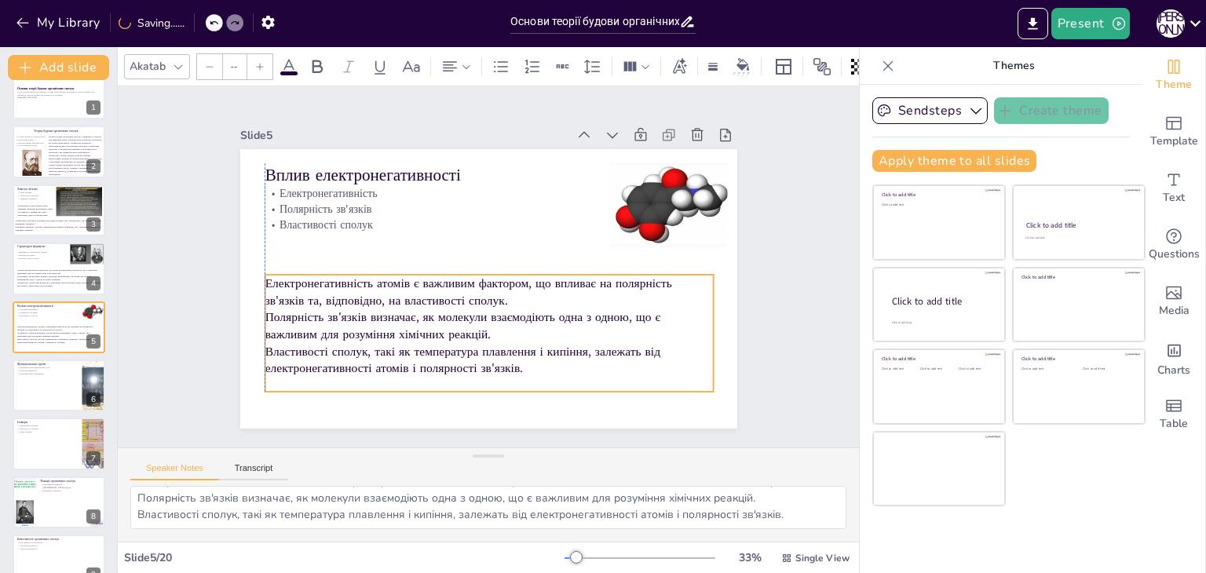
drag, startPoint x: 481, startPoint y: 323, endPoint x: 481, endPoint y: 309, distance: 14.1
click at [481, 309] on p "Полярність зв'язків визначає, як молекули взаємодіють одна з одною, що є важлив…" at bounding box center [489, 326] width 449 height 34
click at [203, 262] on div "Slide 1 Основи теорії будови органічних сполук У цій презентації ми розглянемо …" at bounding box center [488, 266] width 585 height 323
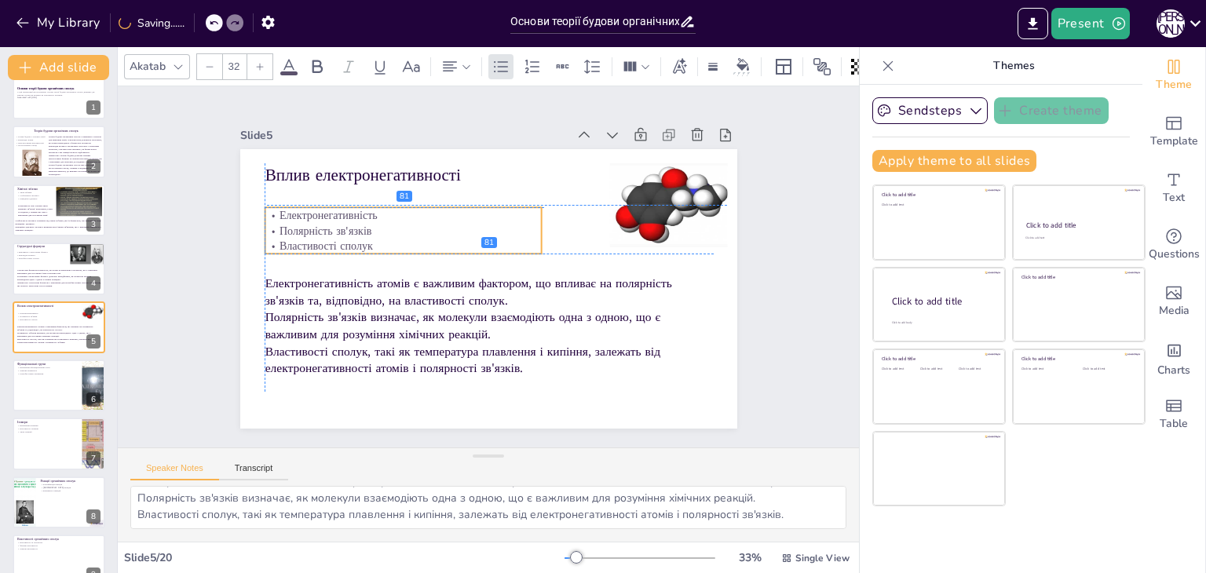
drag, startPoint x: 289, startPoint y: 188, endPoint x: 291, endPoint y: 210, distance: 22.9
click at [291, 210] on p "Електронегативність" at bounding box center [403, 215] width 277 height 16
click at [294, 205] on p "Електронегативність" at bounding box center [403, 213] width 277 height 16
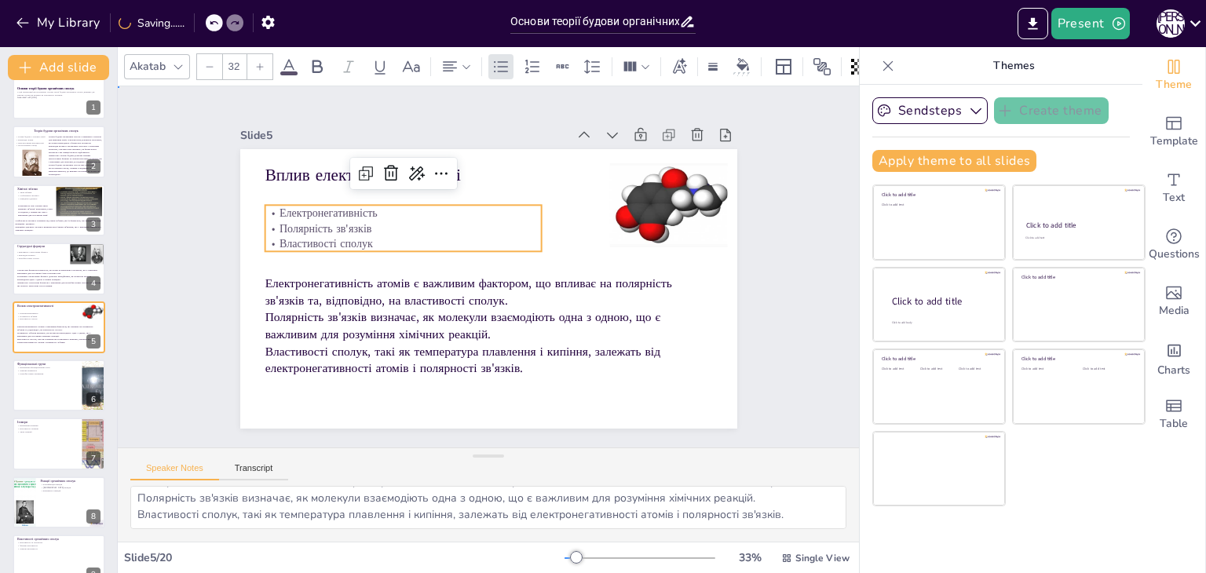
click at [200, 203] on div "Slide 1 Основи теорії будови органічних сполук У цій презентації ми розглянемо …" at bounding box center [489, 266] width 616 height 383
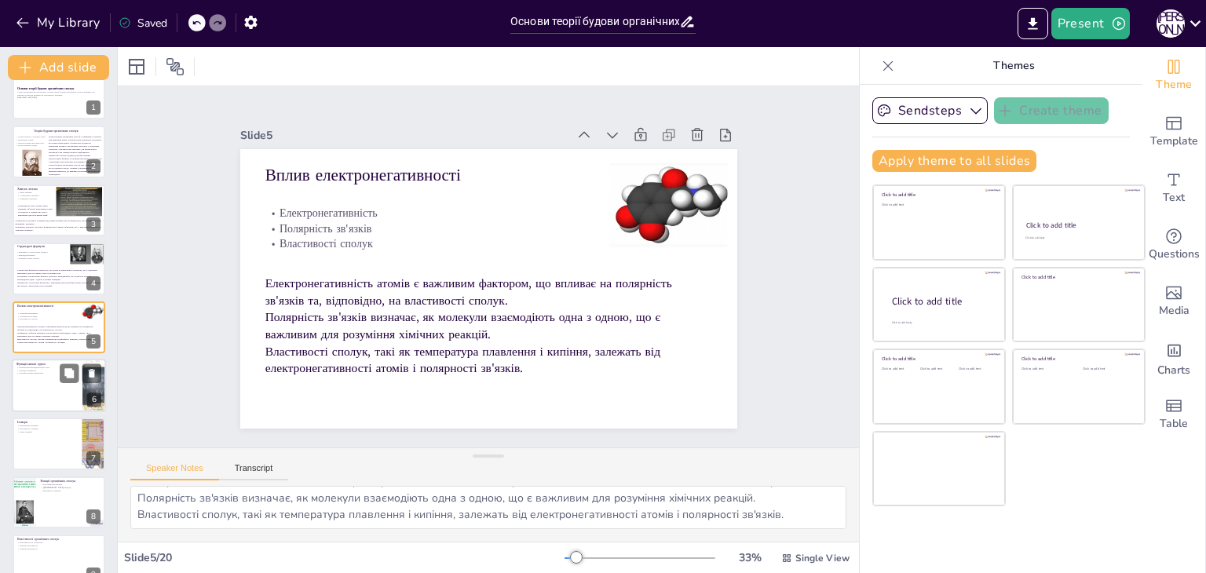
click at [38, 390] on div at bounding box center [59, 385] width 94 height 53
type textarea "Функціональні групи є специфічними атомними групами, які відіграють ключову рол…"
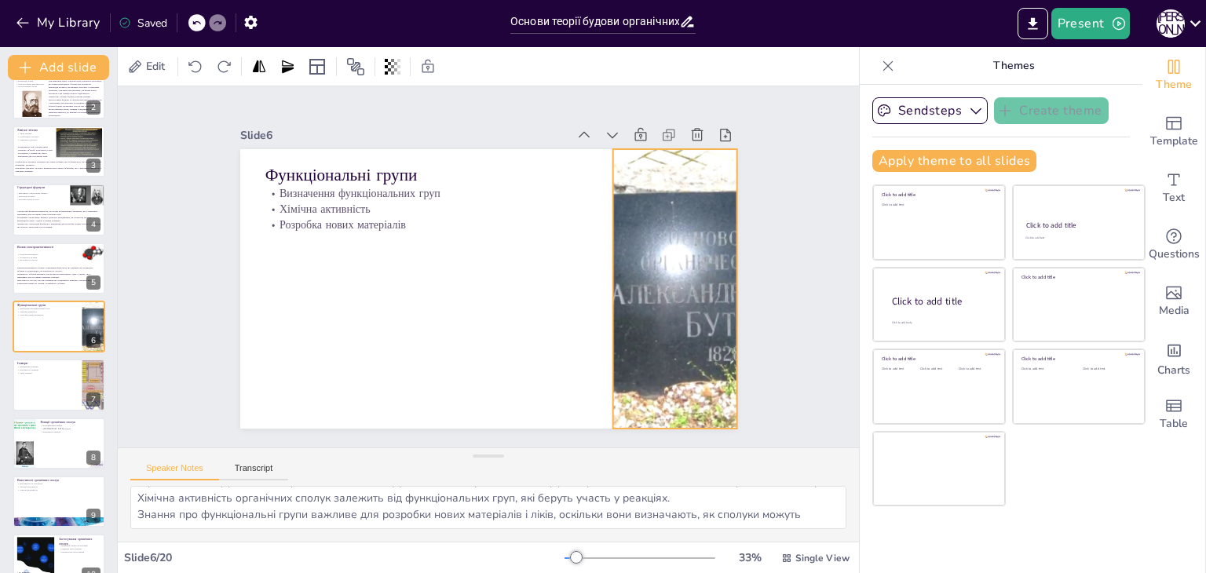
click at [656, 205] on div at bounding box center [674, 289] width 497 height 280
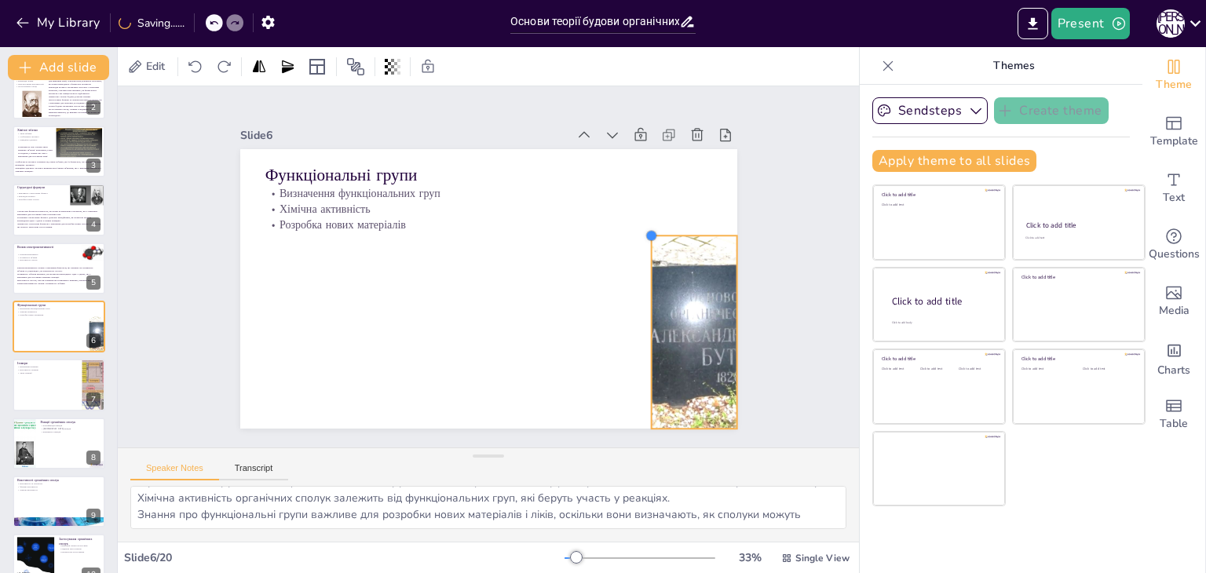
drag, startPoint x: 602, startPoint y: 141, endPoint x: 641, endPoint y: 233, distance: 100.3
click at [645, 233] on div at bounding box center [651, 235] width 13 height 13
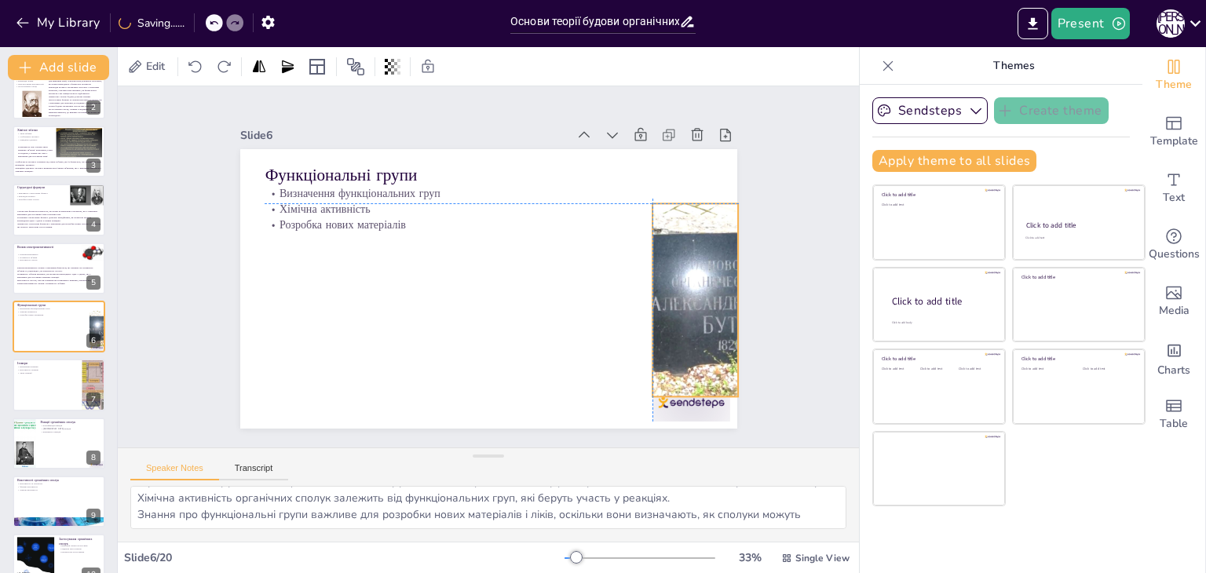
drag, startPoint x: 656, startPoint y: 300, endPoint x: 659, endPoint y: 263, distance: 37.0
click at [659, 263] on div at bounding box center [695, 299] width 343 height 193
click at [652, 400] on div at bounding box center [691, 402] width 78 height 38
click at [694, 342] on icon at bounding box center [703, 351] width 19 height 19
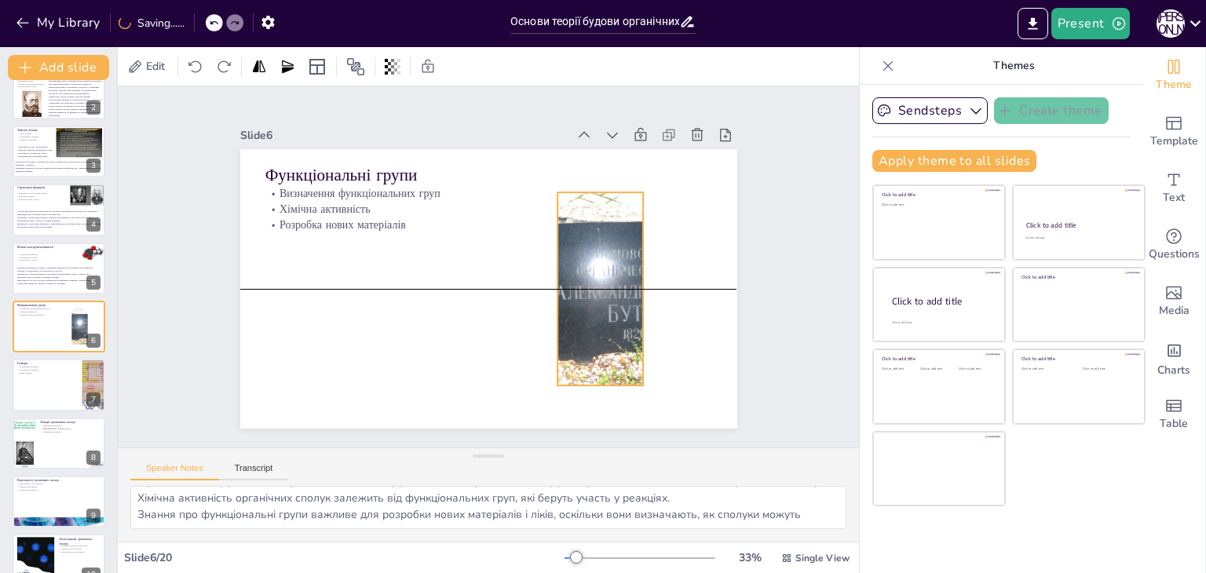
drag, startPoint x: 681, startPoint y: 280, endPoint x: 584, endPoint y: 268, distance: 97.3
click at [584, 268] on div at bounding box center [597, 301] width 361 height 228
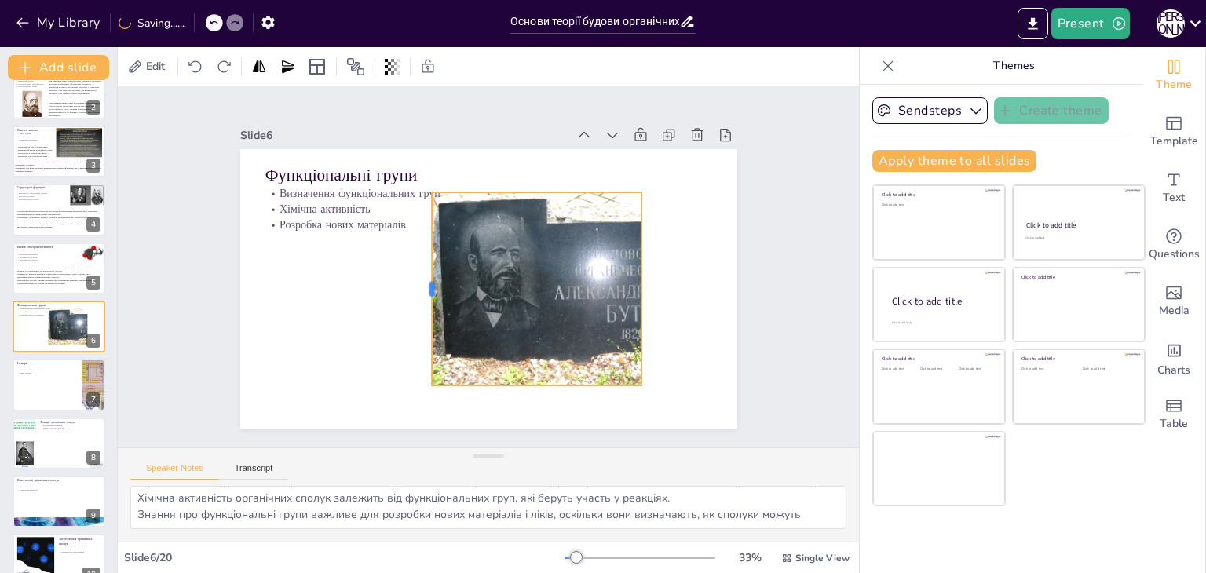
drag, startPoint x: 540, startPoint y: 280, endPoint x: 416, endPoint y: 290, distance: 124.4
click at [416, 290] on div at bounding box center [423, 281] width 33 height 193
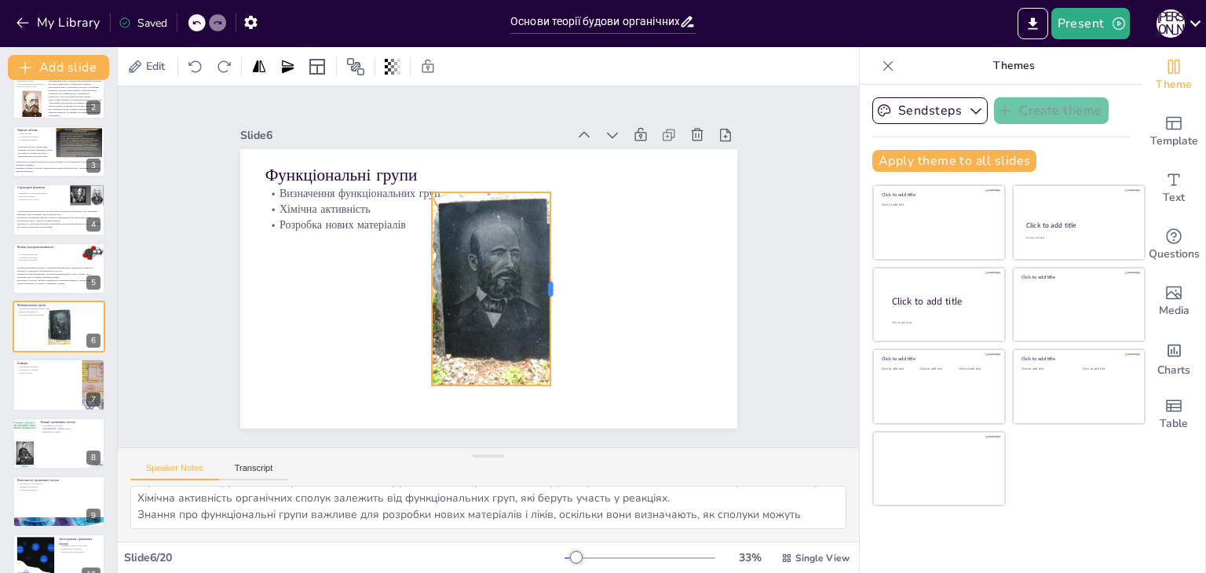
drag, startPoint x: 631, startPoint y: 280, endPoint x: 540, endPoint y: 261, distance: 93.2
click at [550, 261] on div at bounding box center [556, 288] width 13 height 193
drag, startPoint x: 479, startPoint y: 379, endPoint x: 484, endPoint y: 347, distance: 32.5
click at [484, 353] on div at bounding box center [491, 359] width 119 height 13
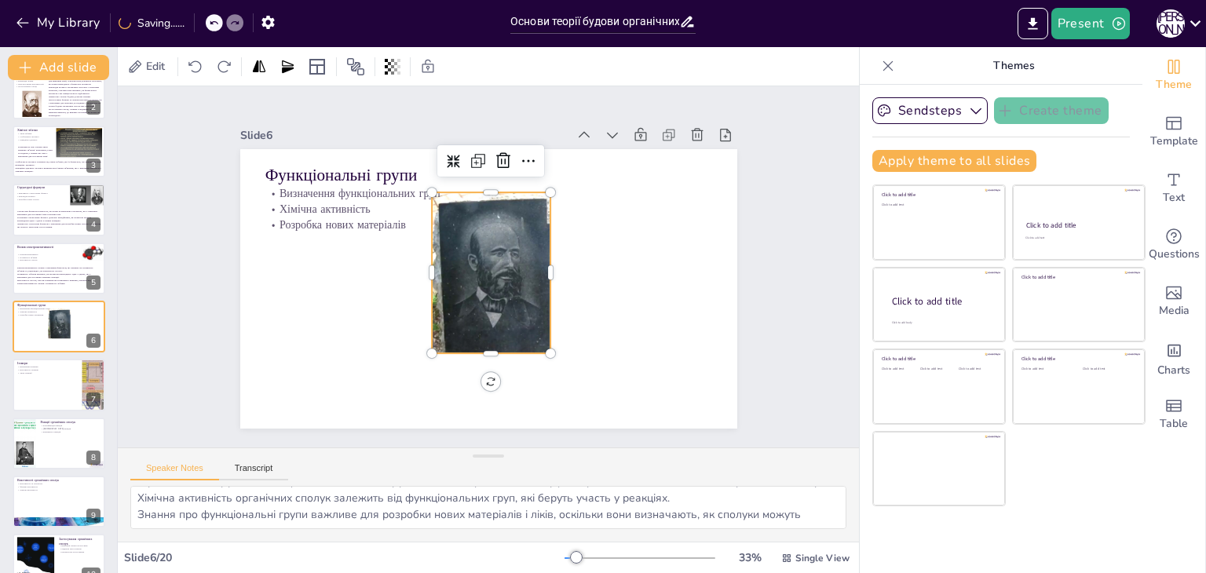
click at [427, 261] on div at bounding box center [598, 288] width 343 height 193
drag, startPoint x: 418, startPoint y: 265, endPoint x: 425, endPoint y: 269, distance: 8.5
click at [426, 269] on div at bounding box center [432, 272] width 13 height 161
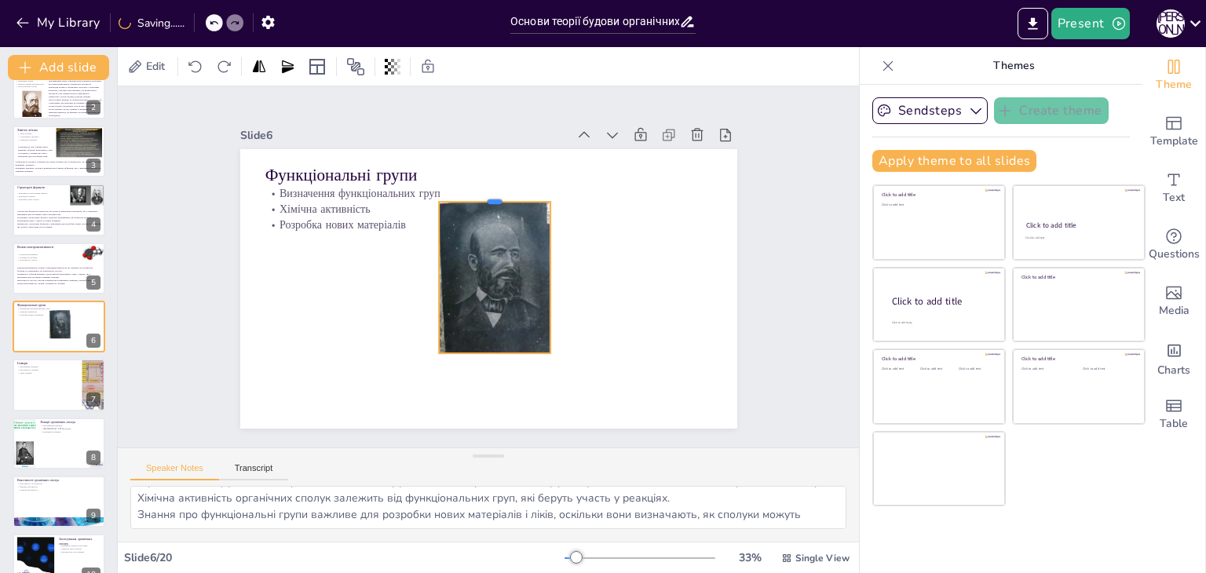
drag, startPoint x: 481, startPoint y: 183, endPoint x: 481, endPoint y: 192, distance: 9.4
click at [481, 192] on div at bounding box center [502, 197] width 112 height 24
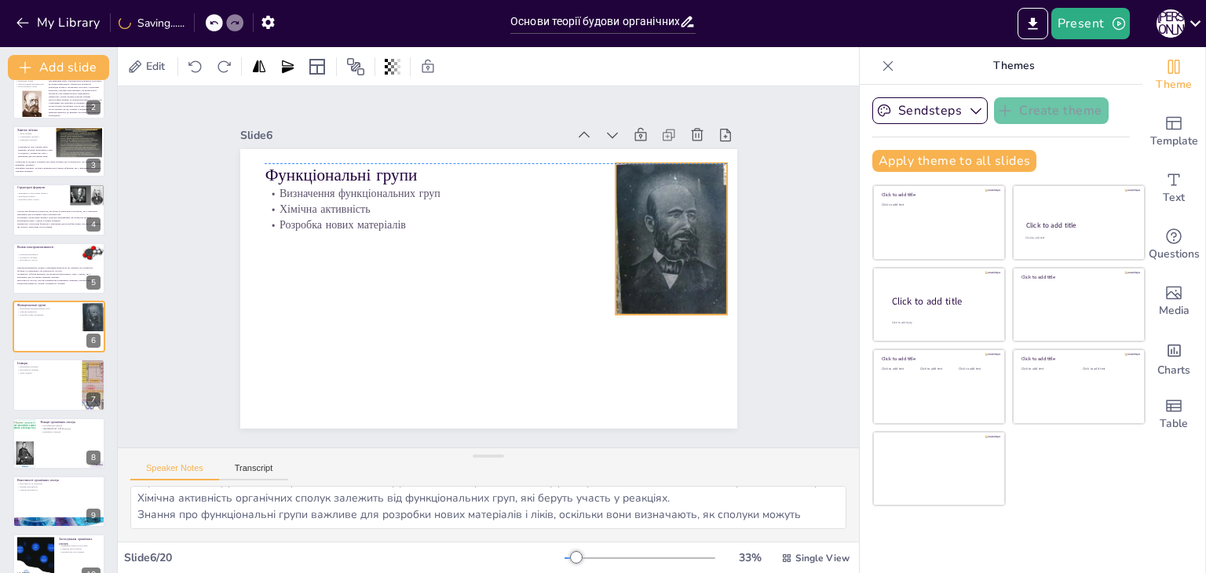
drag, startPoint x: 477, startPoint y: 262, endPoint x: 654, endPoint y: 224, distance: 180.8
click at [654, 224] on div at bounding box center [775, 250] width 343 height 193
click at [656, 221] on div at bounding box center [759, 369] width 392 height 316
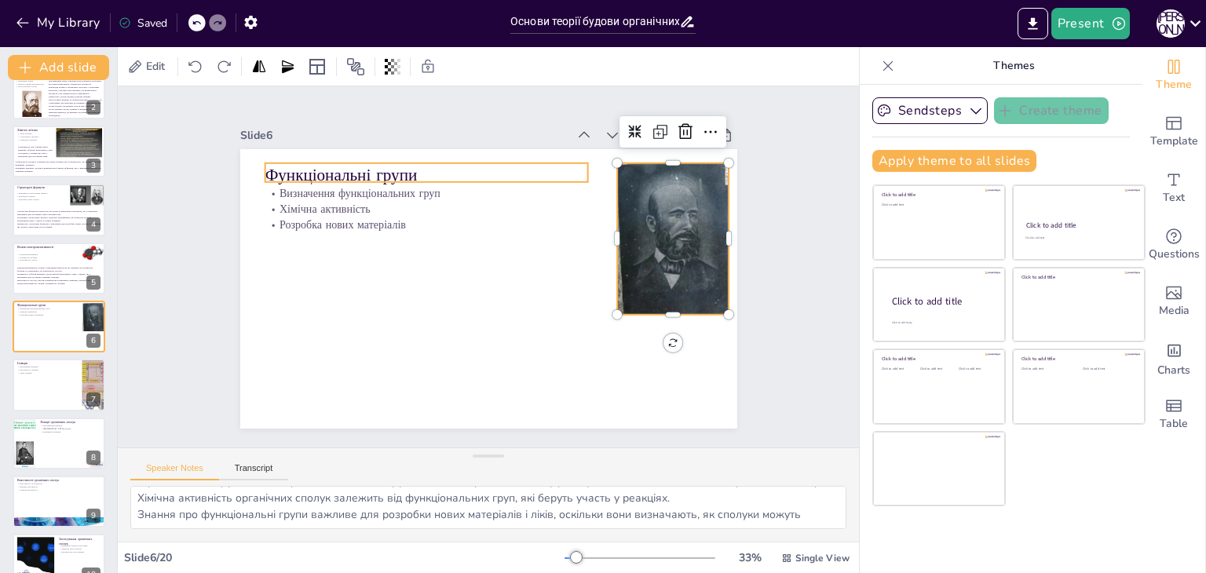
click at [454, 170] on p "Функціональні групи" at bounding box center [435, 169] width 323 height 57
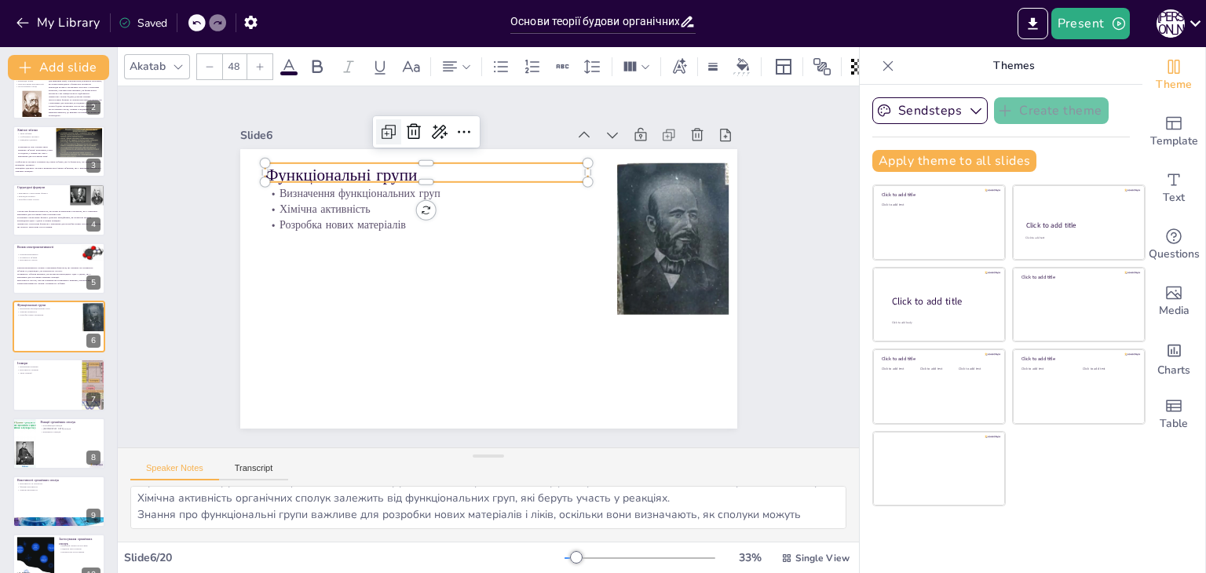
click at [383, 132] on icon at bounding box center [388, 131] width 19 height 19
type input "48"
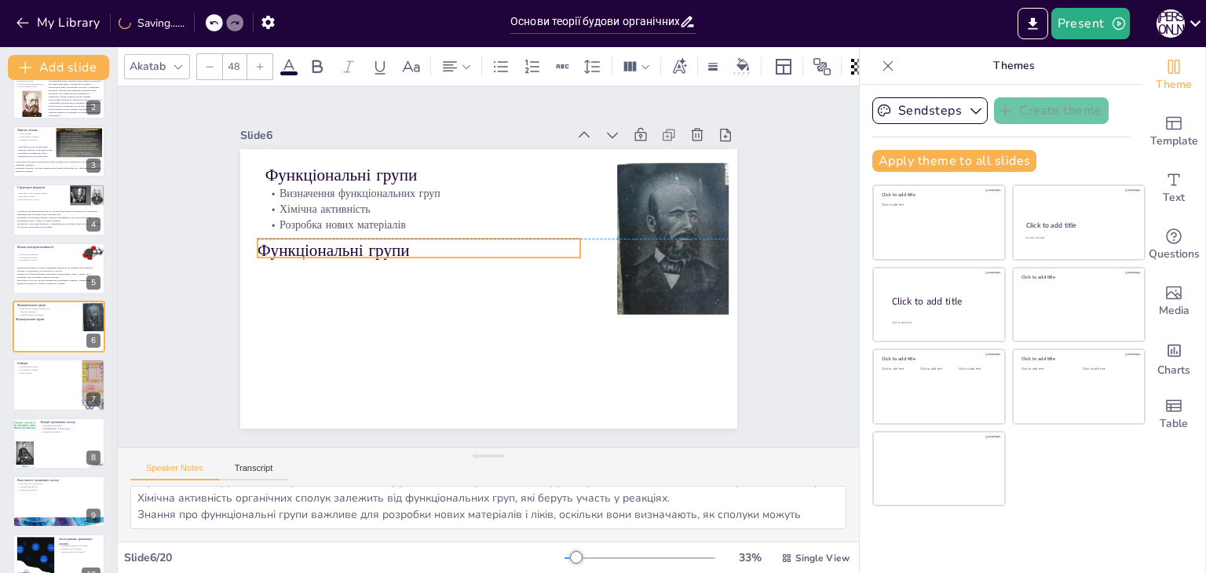
drag, startPoint x: 432, startPoint y: 166, endPoint x: 422, endPoint y: 245, distance: 79.2
click at [422, 245] on p "Функціональні групи" at bounding box center [419, 251] width 323 height 24
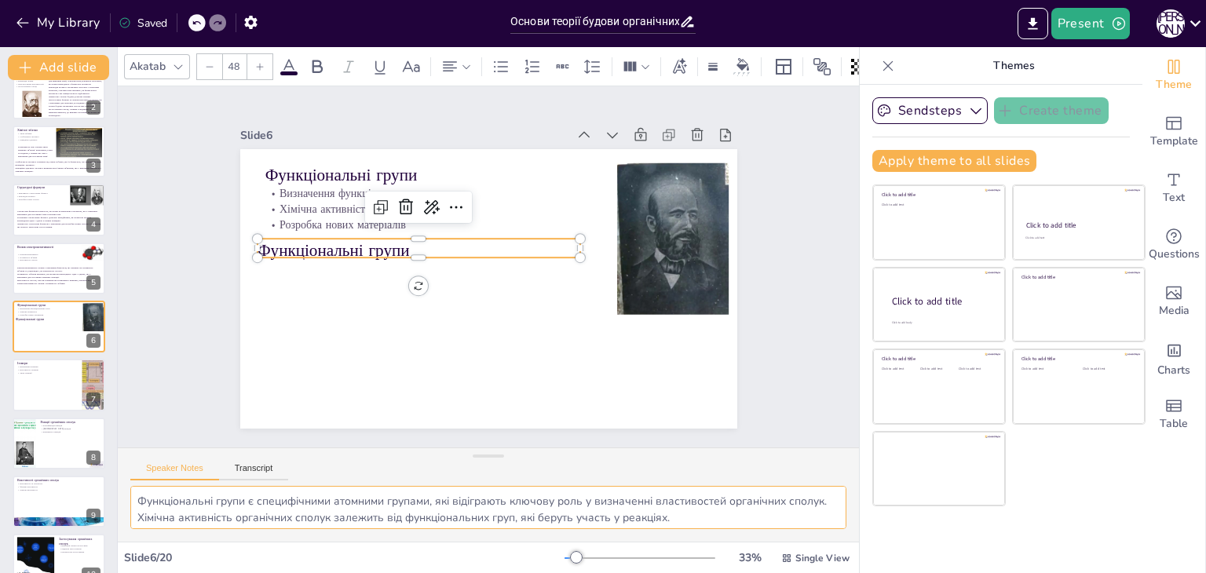
scroll to position [53, 0]
drag, startPoint x: 137, startPoint y: 494, endPoint x: 239, endPoint y: 585, distance: 136.8
click at [239, 572] on html "My Library Saved Основи теорії будови органічних сполук Present П Л Document fo…" at bounding box center [603, 286] width 1206 height 573
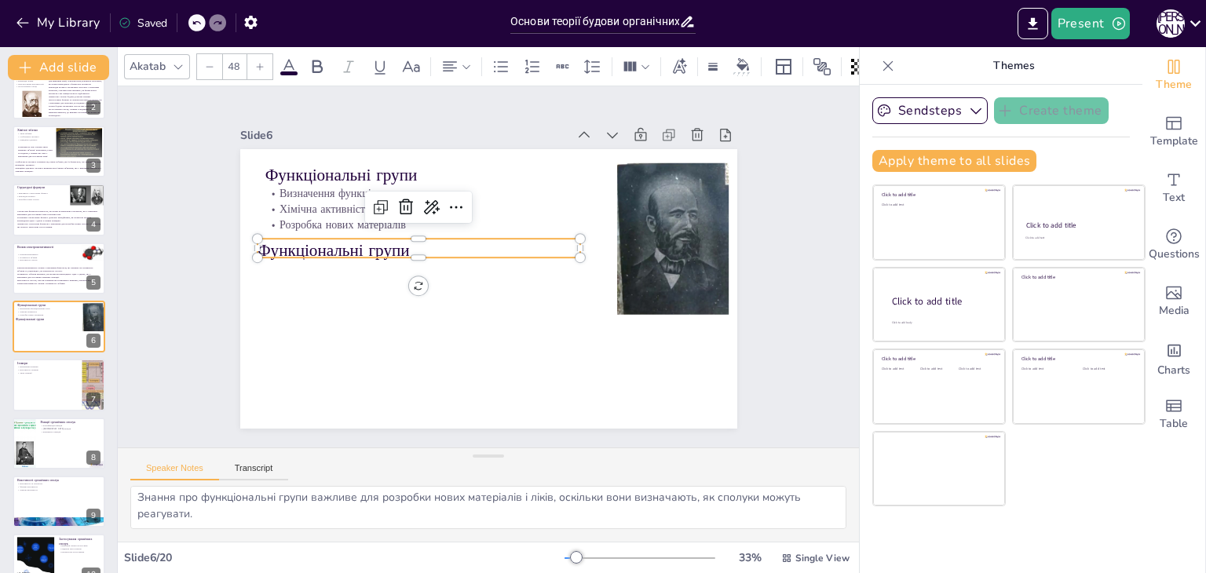
click at [300, 241] on p "Функціональні групи" at bounding box center [419, 251] width 323 height 24
click at [300, 241] on p "Функціональні групи" at bounding box center [419, 248] width 323 height 24
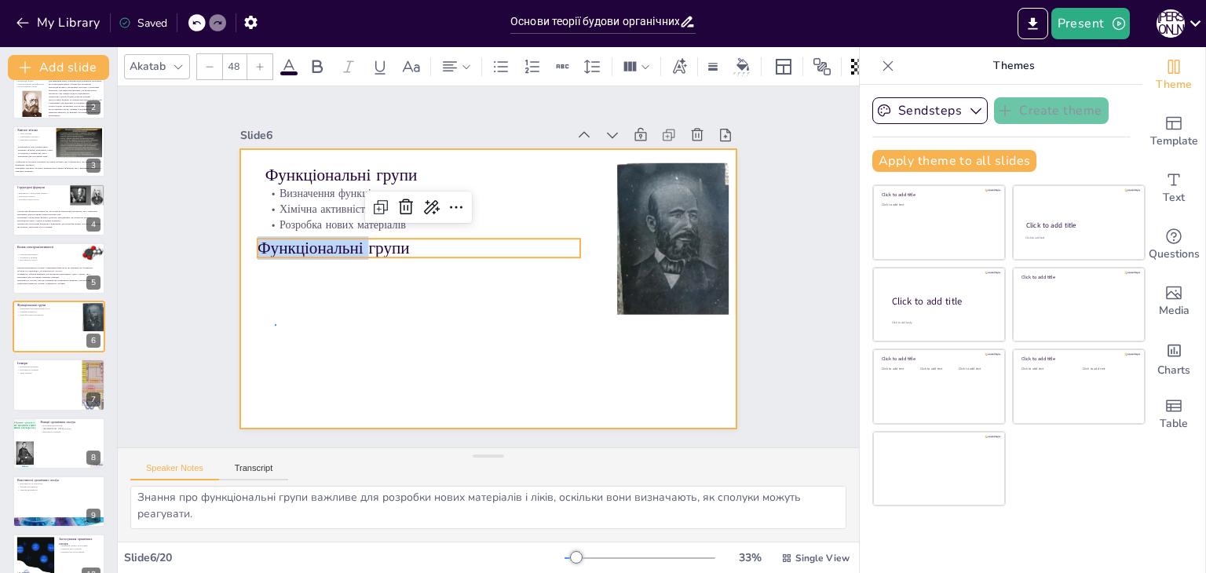
drag, startPoint x: 300, startPoint y: 241, endPoint x: 276, endPoint y: 324, distance: 86.5
click at [276, 324] on div at bounding box center [488, 289] width 497 height 280
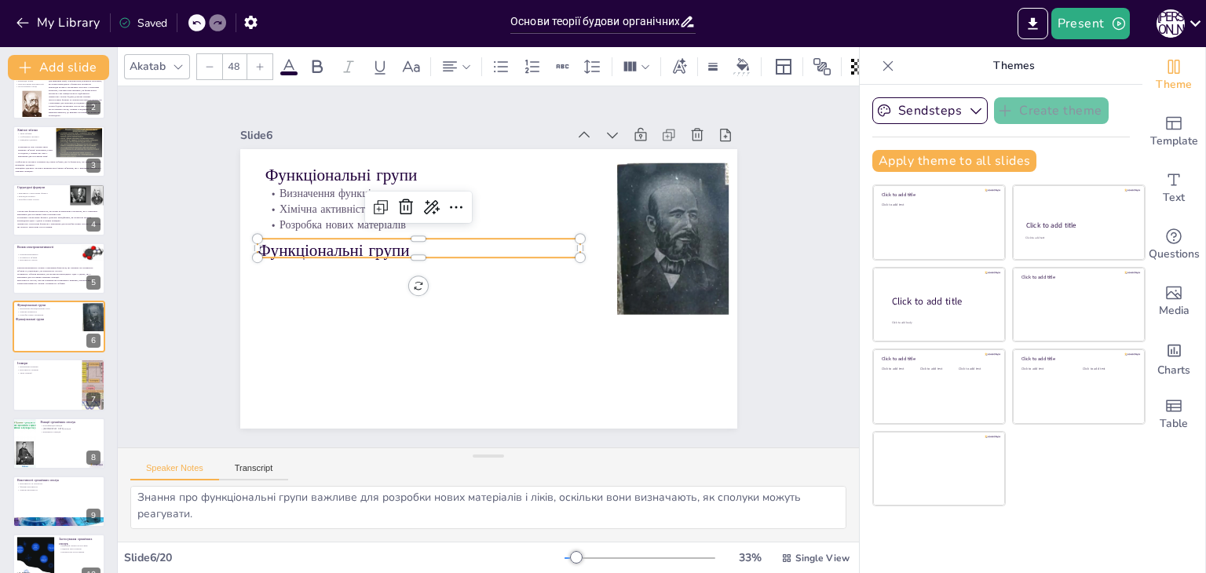
click at [294, 247] on p "Функціональні групи" at bounding box center [420, 243] width 323 height 57
click at [294, 247] on p "Функціональні групи" at bounding box center [419, 251] width 323 height 24
click at [294, 247] on p "Функціональні групи" at bounding box center [419, 248] width 323 height 24
type input "--"
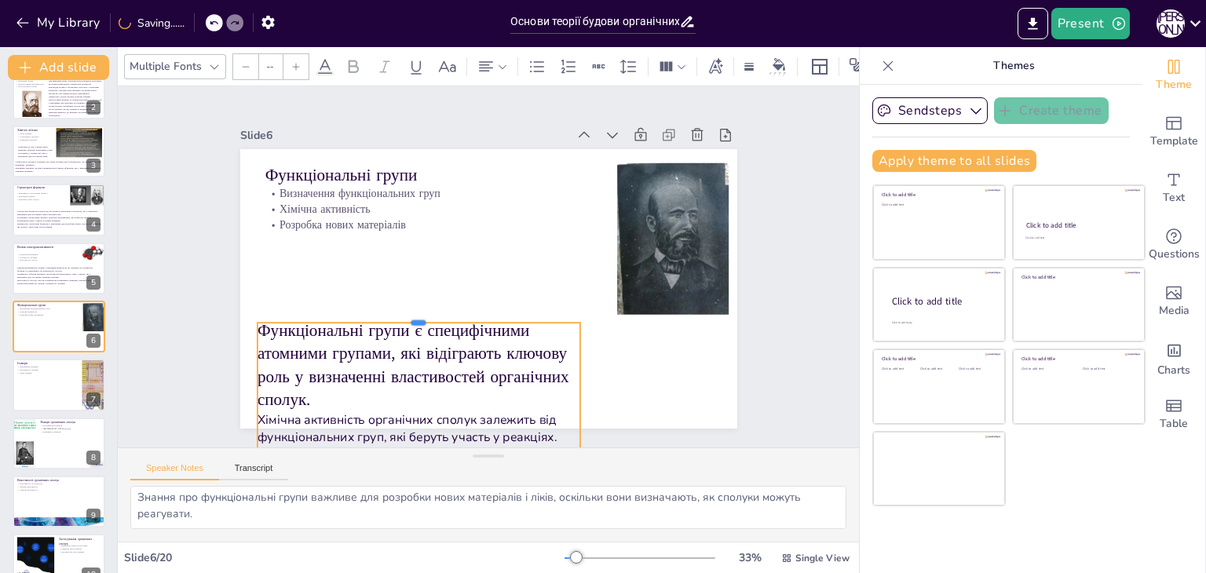
drag, startPoint x: 408, startPoint y: 231, endPoint x: 406, endPoint y: 315, distance: 84.0
click at [406, 315] on div at bounding box center [419, 316] width 323 height 13
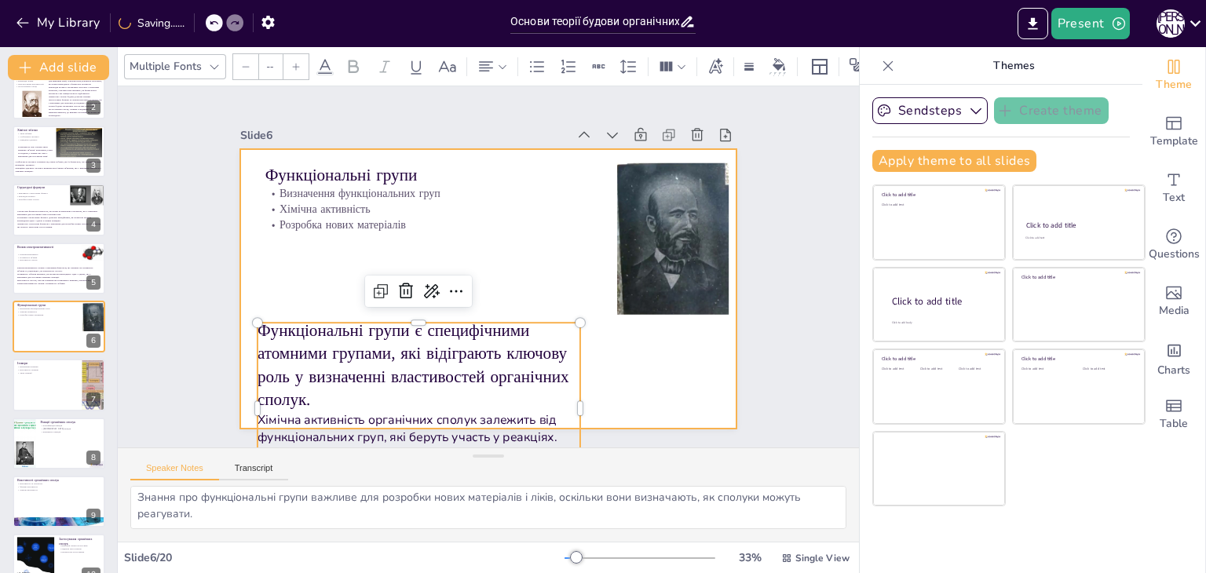
click at [317, 268] on div at bounding box center [488, 289] width 497 height 280
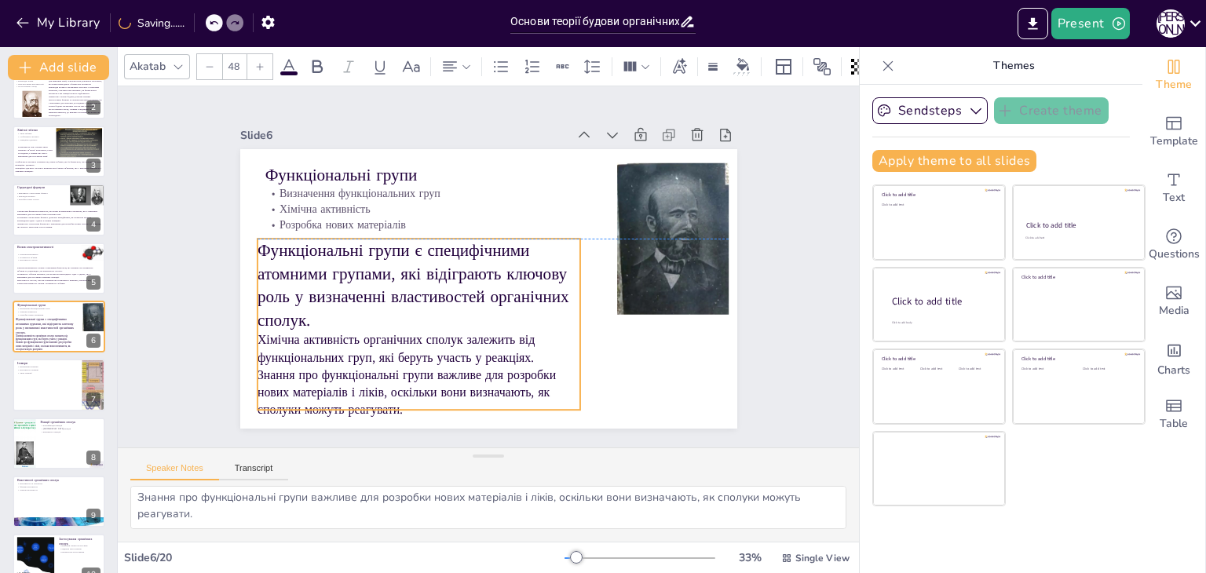
drag, startPoint x: 335, startPoint y: 358, endPoint x: 335, endPoint y: 276, distance: 81.7
click at [335, 276] on p "Функціональні групи є специфічними атомними групами, які відіграють ключову рол…" at bounding box center [419, 285] width 323 height 93
click at [208, 62] on icon at bounding box center [209, 66] width 9 height 9
type input "--"
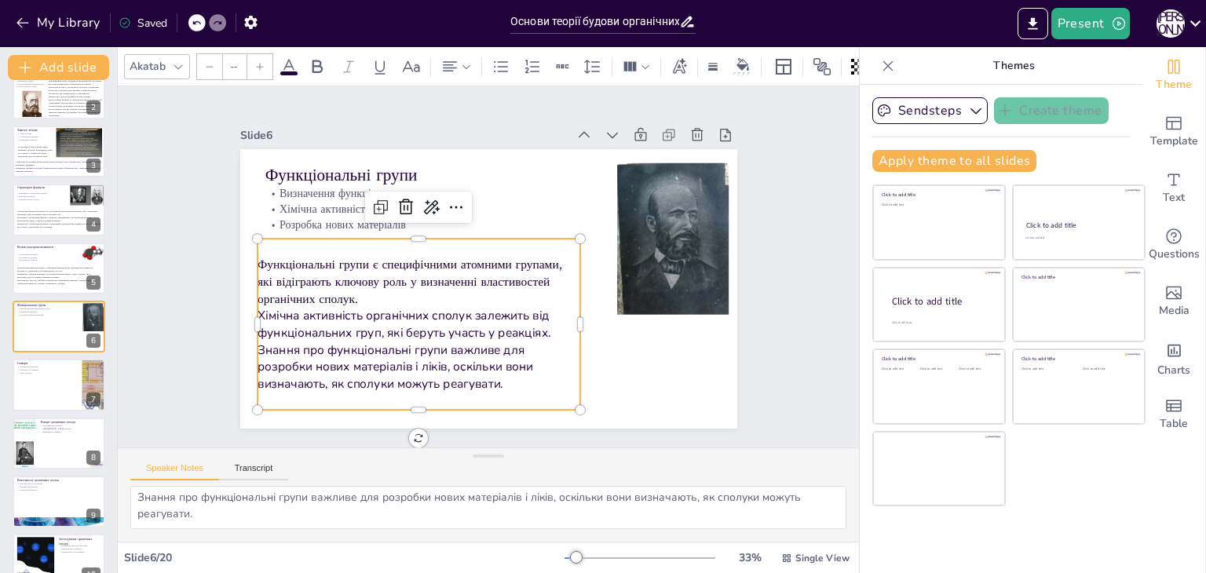
click at [212, 292] on div "Slide 1 Основи теорії будови органічних сполук У цій презентації ми розглянемо …" at bounding box center [488, 266] width 585 height 323
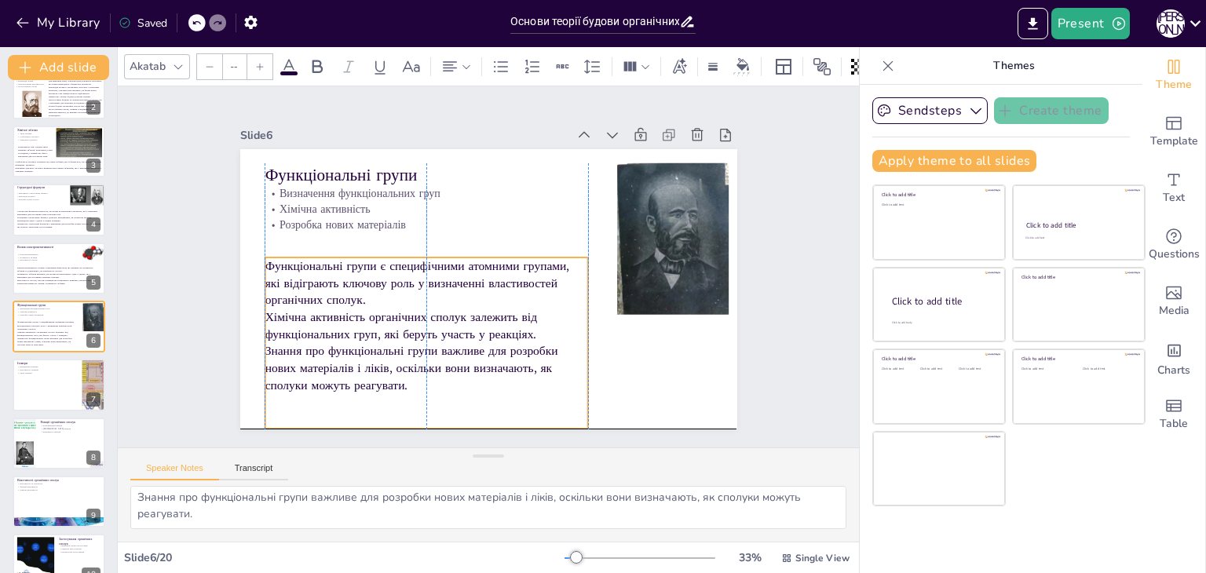
drag, startPoint x: 348, startPoint y: 275, endPoint x: 349, endPoint y: 294, distance: 19.7
click at [349, 294] on p "Функціональні групи є специфічними атомними групами, які відіграють ключову рол…" at bounding box center [424, 276] width 327 height 85
click at [196, 282] on div "Slide 1 Основи теорії будови органічних сполук У цій презентації ми розглянемо …" at bounding box center [488, 266] width 585 height 323
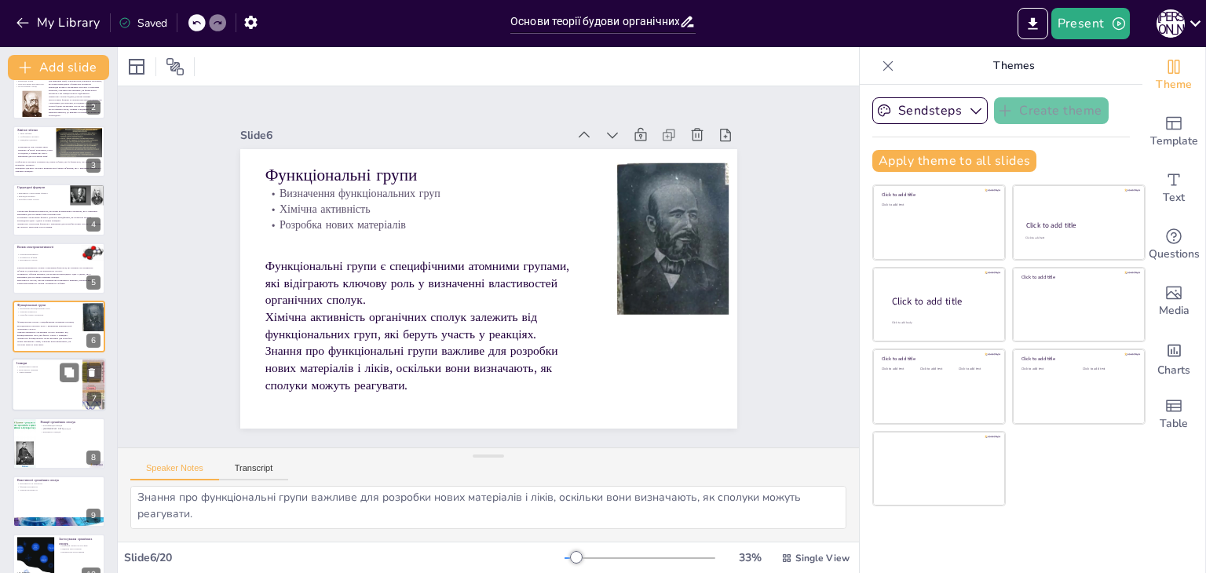
click at [37, 400] on div at bounding box center [59, 385] width 94 height 53
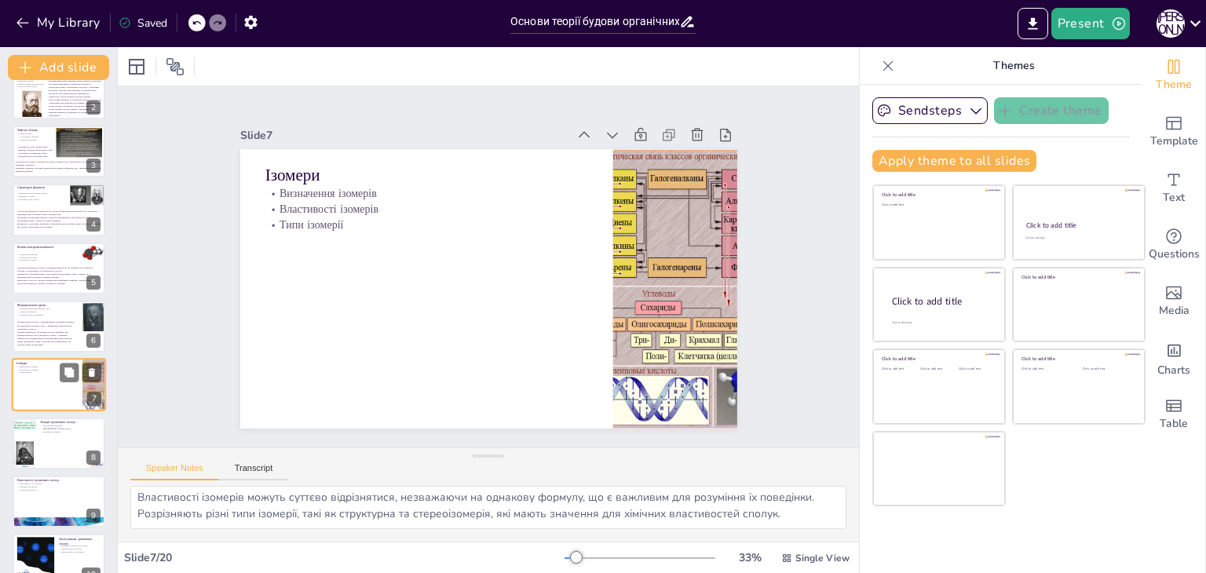
scroll to position [20, 0]
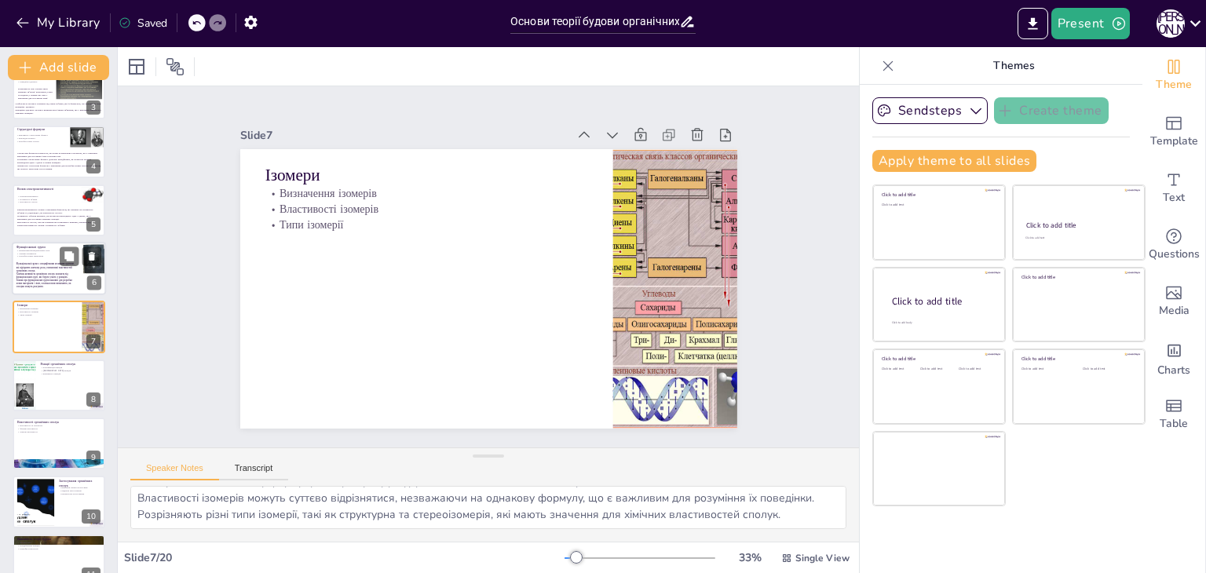
click at [42, 288] on div "Функціональні групи є специфічними атомними групами, які відіграють ключову рол…" at bounding box center [46, 278] width 61 height 32
type textarea "Функціональні групи є специфічними атомними групами, які відіграють ключову рол…"
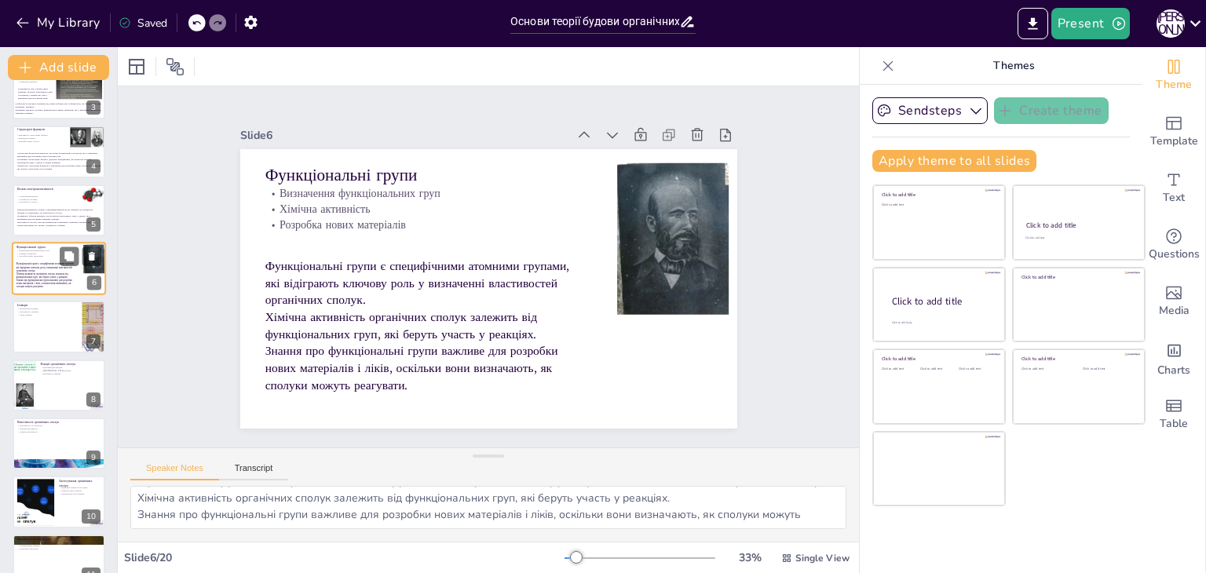
scroll to position [53, 0]
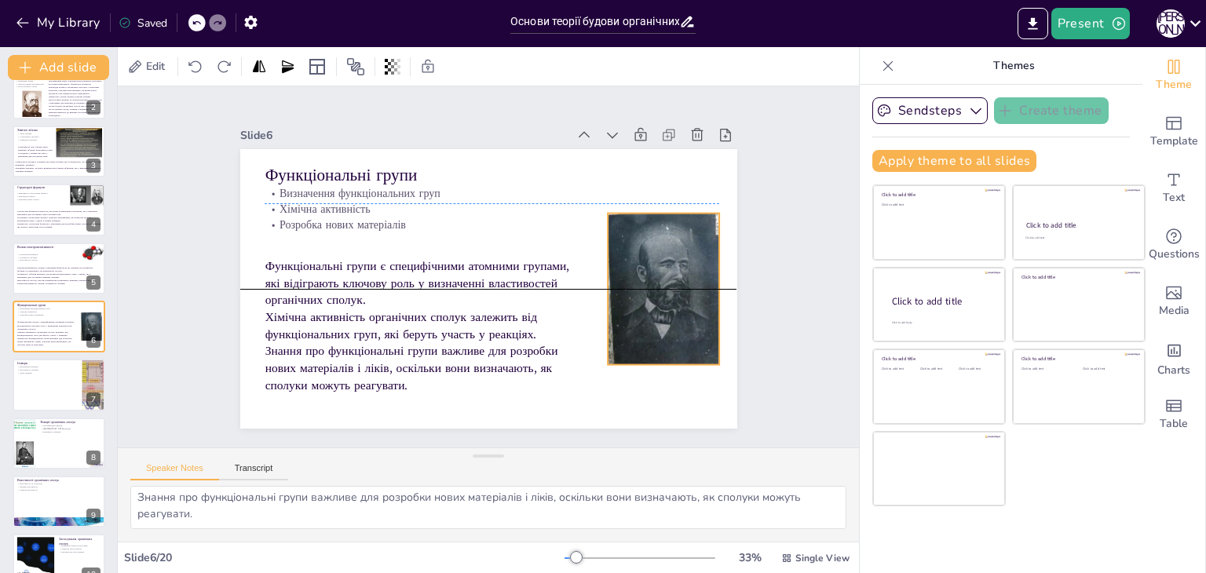
drag, startPoint x: 639, startPoint y: 233, endPoint x: 630, endPoint y: 277, distance: 45.0
click at [630, 277] on div at bounding box center [767, 300] width 343 height 193
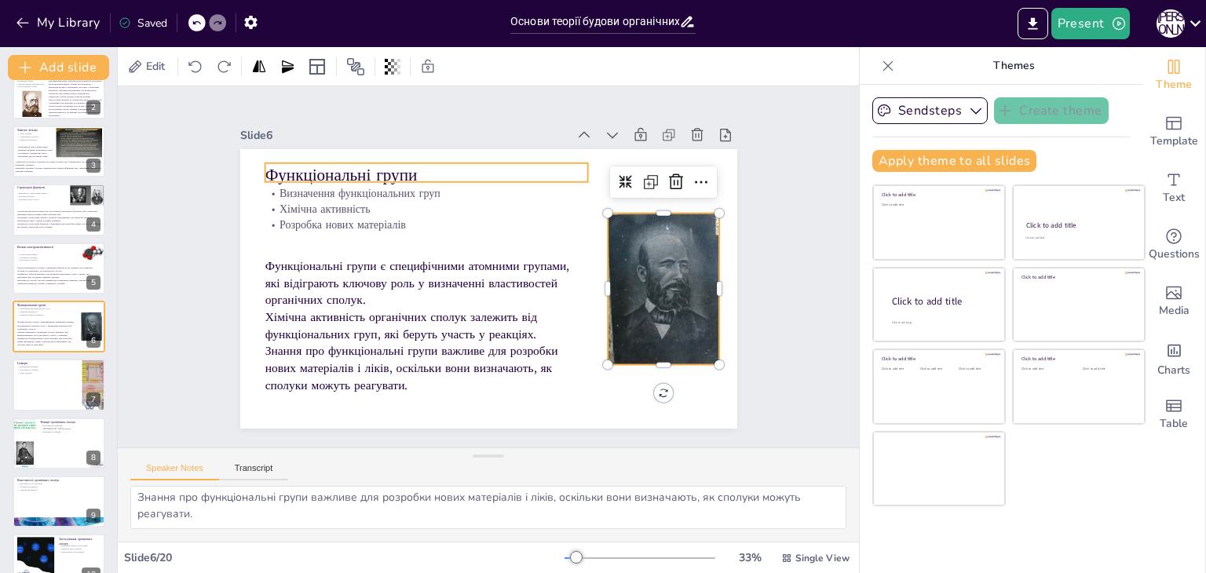
click at [558, 163] on p "Функціональні групи" at bounding box center [426, 175] width 323 height 24
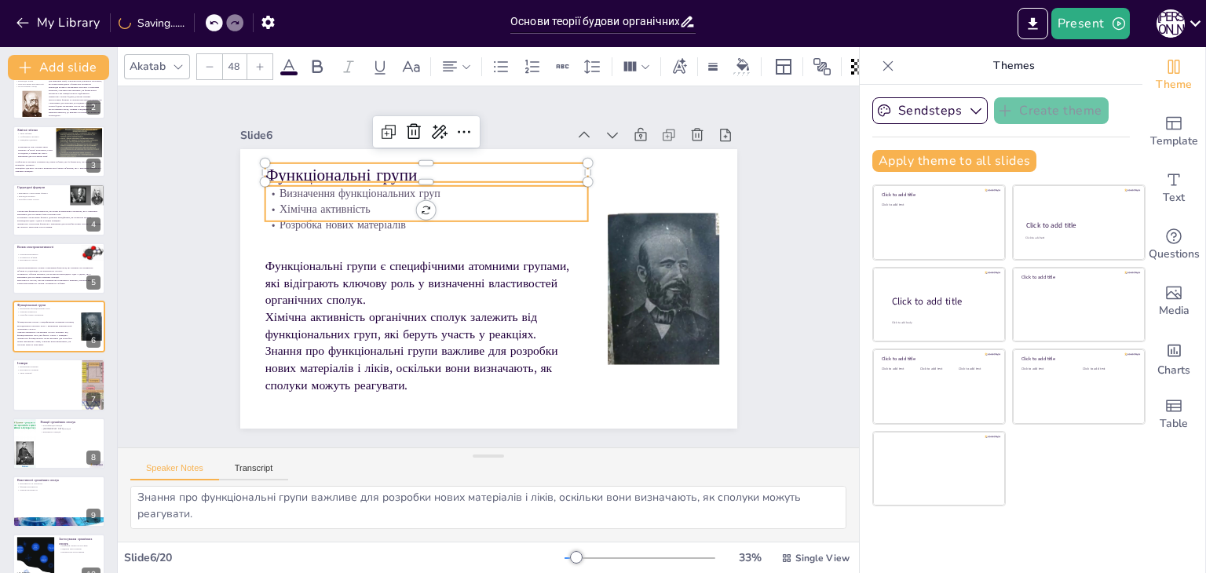
click at [568, 201] on p "Хімічна активність" at bounding box center [426, 209] width 323 height 16
type input "32"
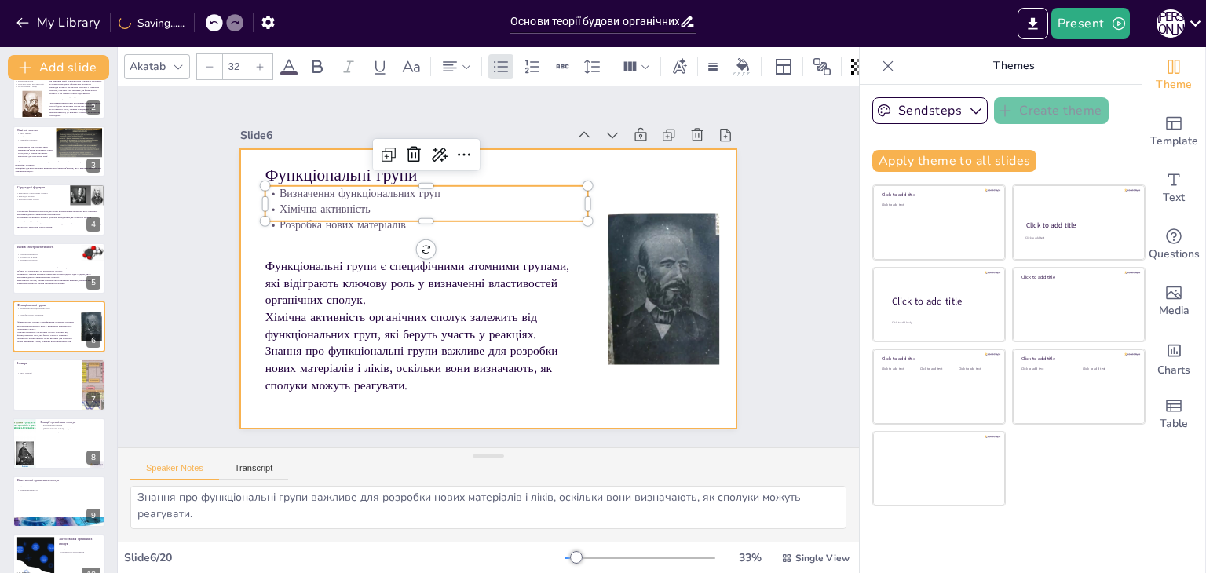
click at [590, 186] on div at bounding box center [488, 289] width 497 height 280
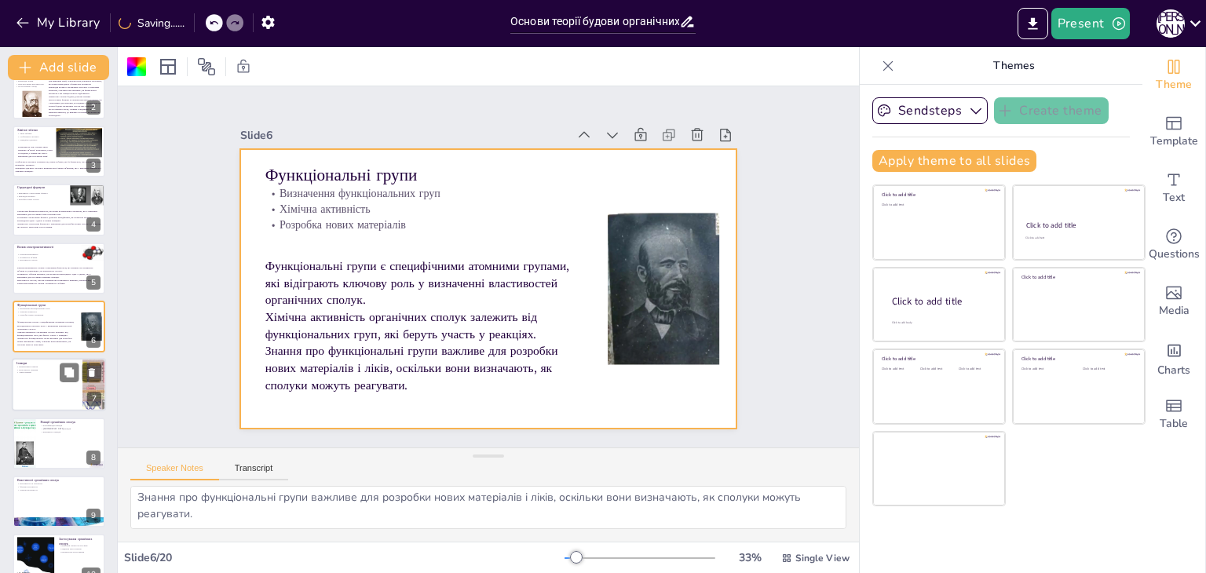
click at [46, 389] on div at bounding box center [59, 385] width 94 height 53
type textarea "Ізомери мають однакову формулу, але різну структуру, що є важливим аспектом в о…"
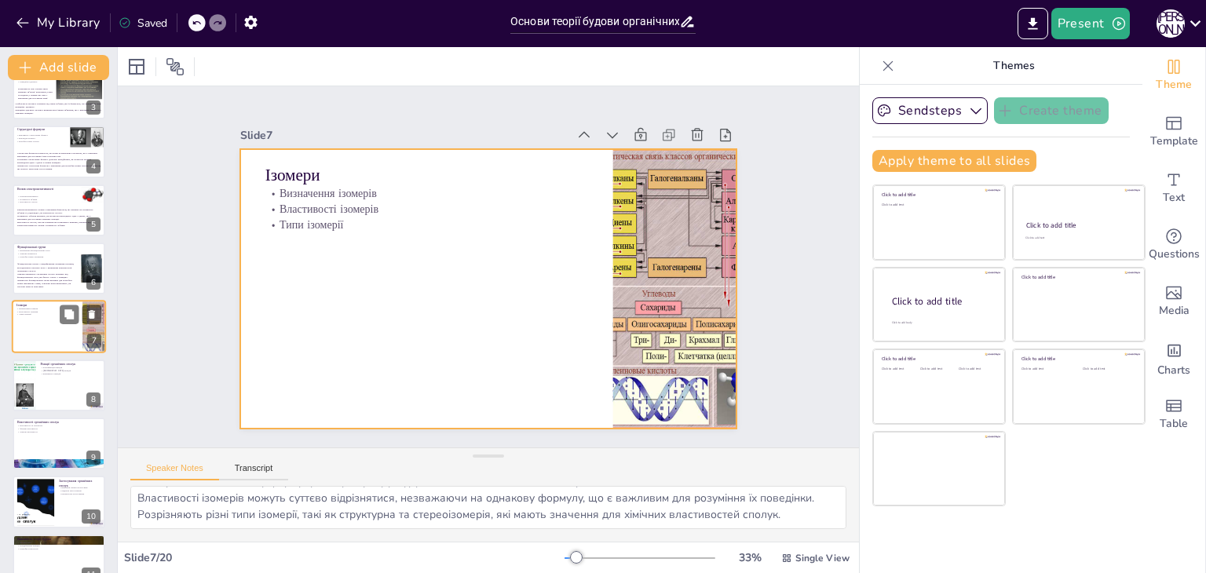
click at [43, 337] on div at bounding box center [59, 327] width 94 height 53
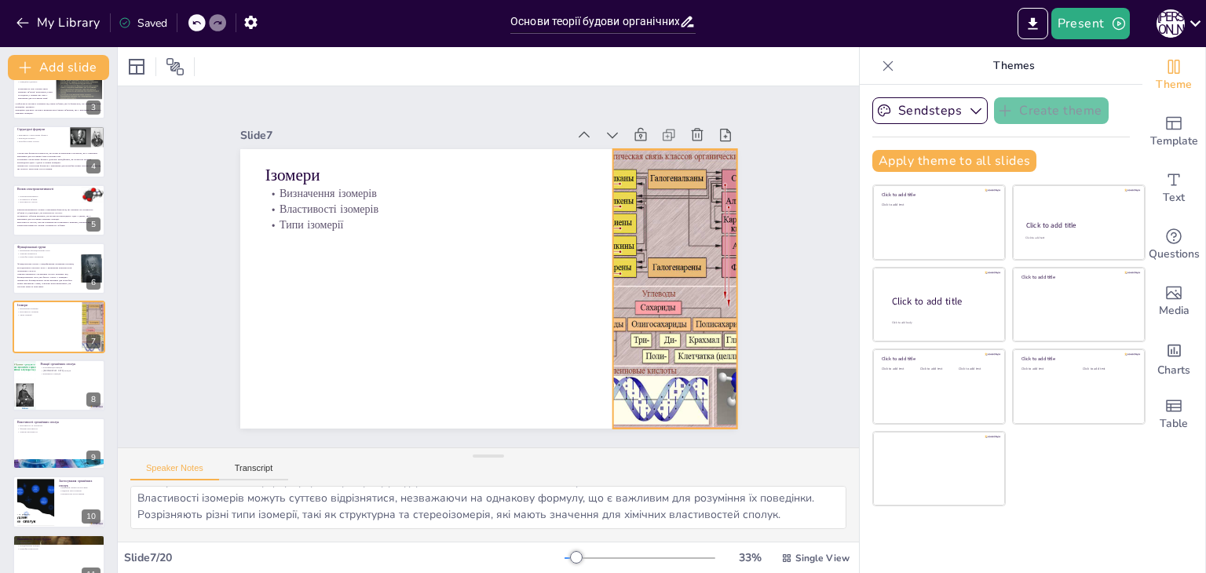
click at [672, 210] on div at bounding box center [674, 289] width 373 height 280
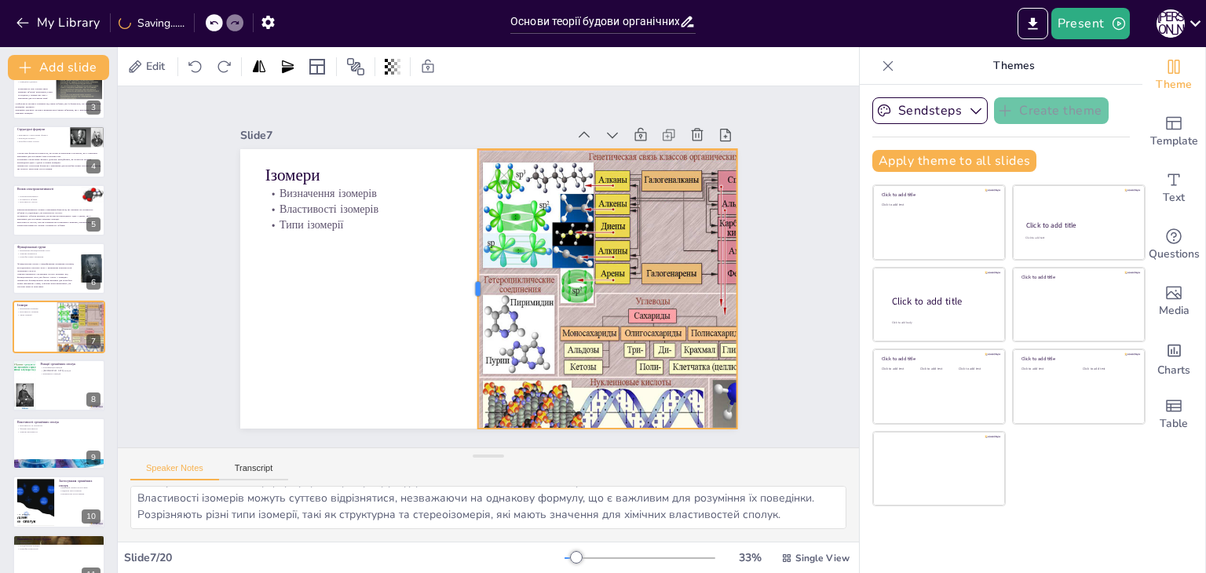
drag, startPoint x: 598, startPoint y: 287, endPoint x: 463, endPoint y: 290, distance: 135.1
click at [463, 290] on div at bounding box center [469, 288] width 42 height 280
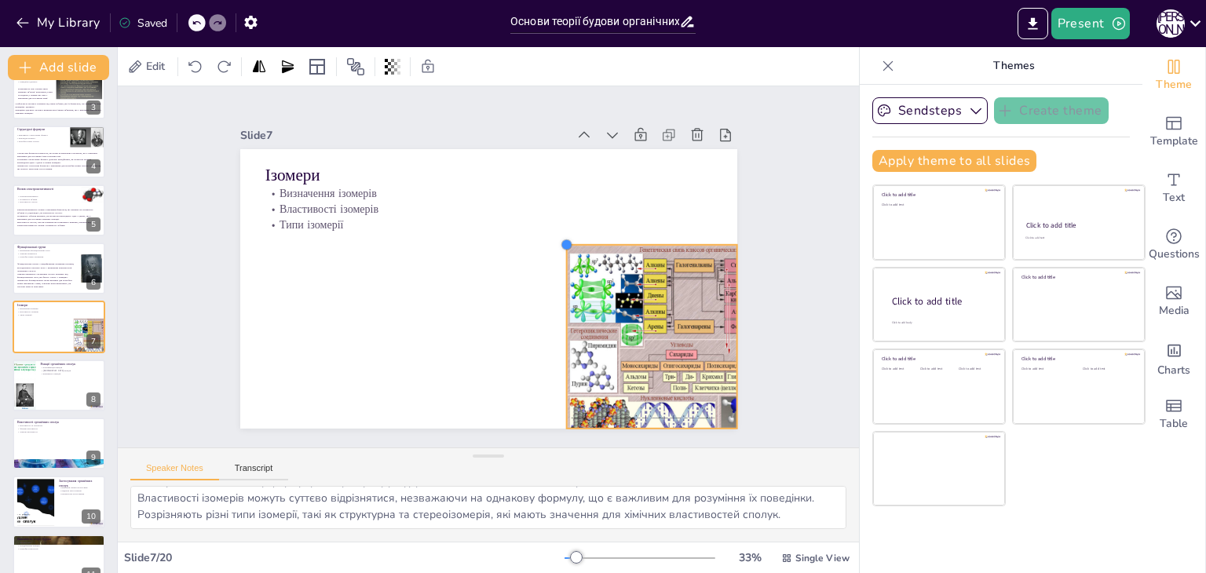
drag, startPoint x: 468, startPoint y: 143, endPoint x: 557, endPoint y: 267, distance: 153.0
click at [557, 267] on div "Ізомери Визначення ізомерів Властивості ізомерів Типи ізомерії" at bounding box center [488, 289] width 497 height 280
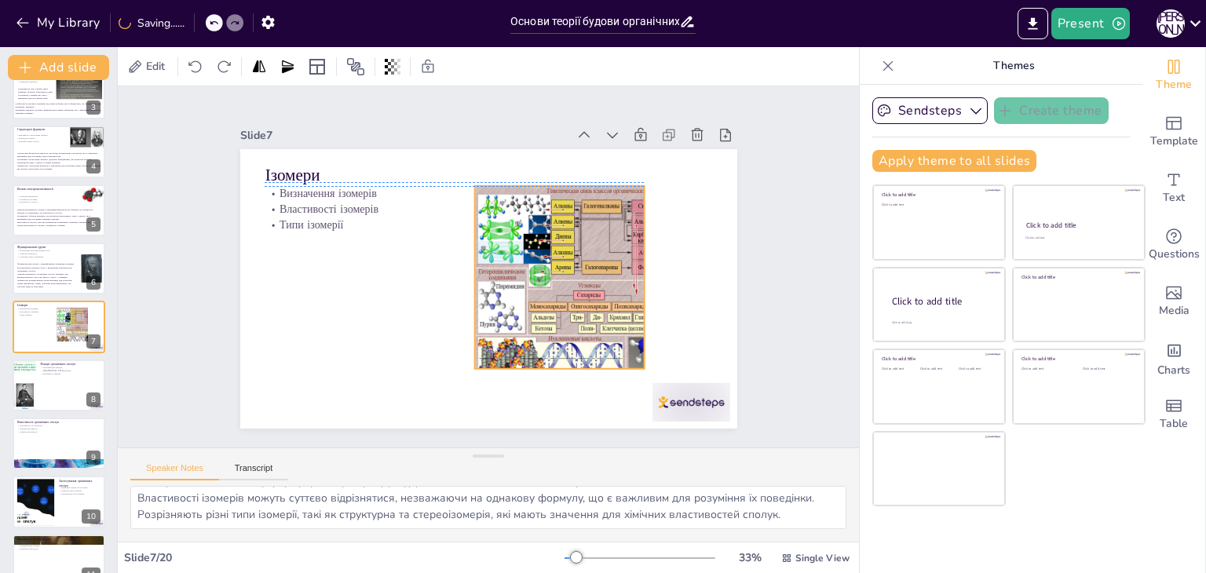
drag, startPoint x: 679, startPoint y: 339, endPoint x: 587, endPoint y: 281, distance: 109.4
click at [587, 281] on div at bounding box center [599, 282] width 251 height 192
click at [703, 395] on div at bounding box center [691, 402] width 78 height 38
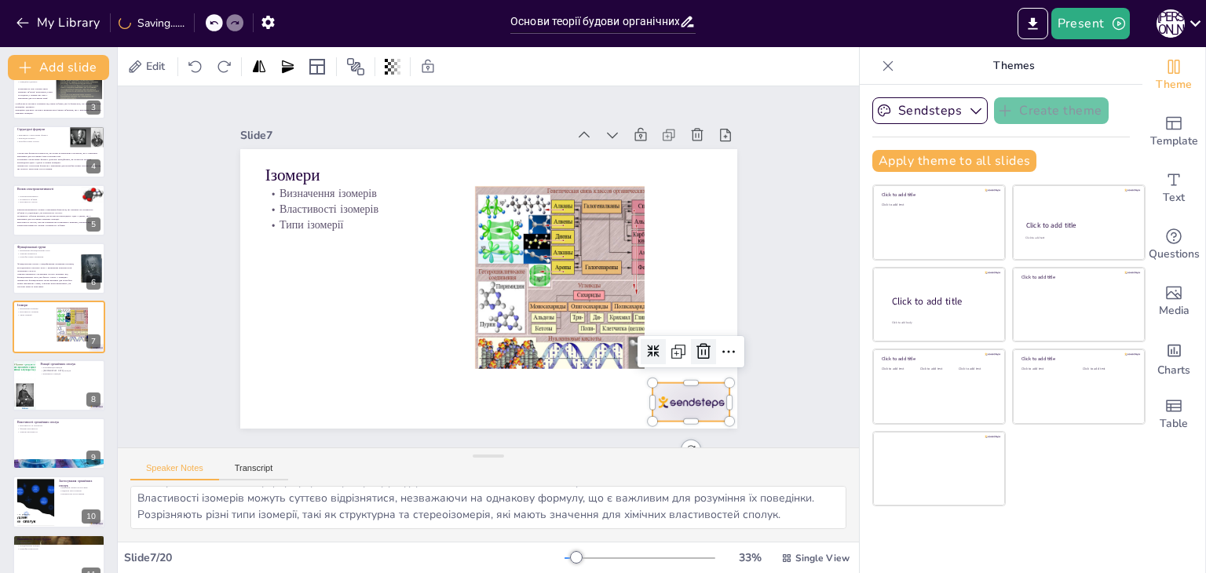
click at [694, 346] on icon at bounding box center [703, 351] width 19 height 19
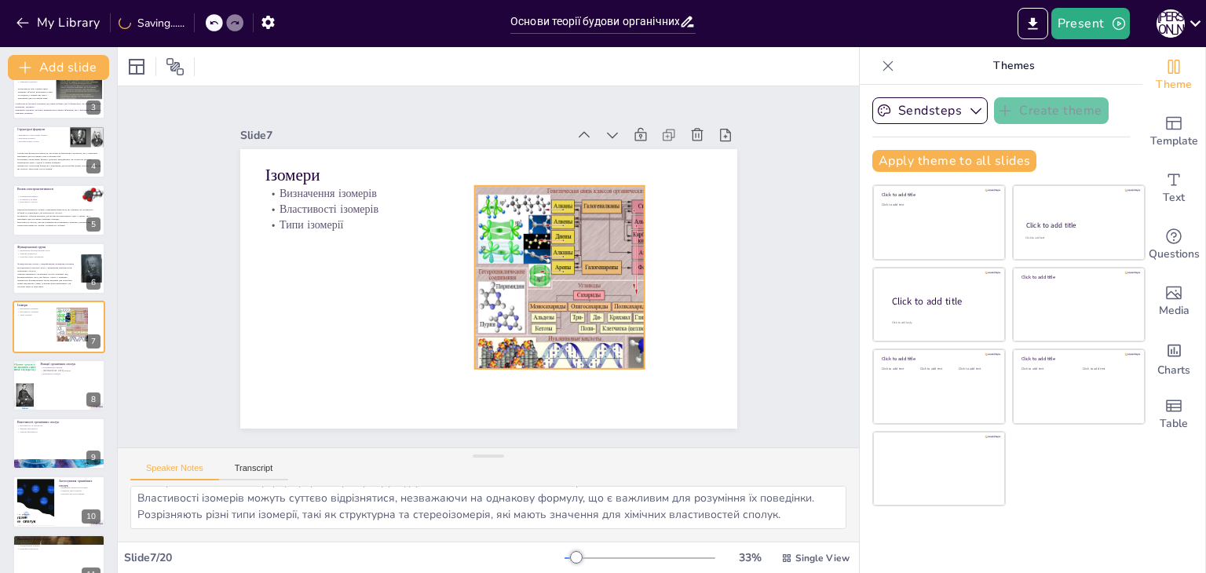
click at [561, 273] on div at bounding box center [599, 282] width 251 height 192
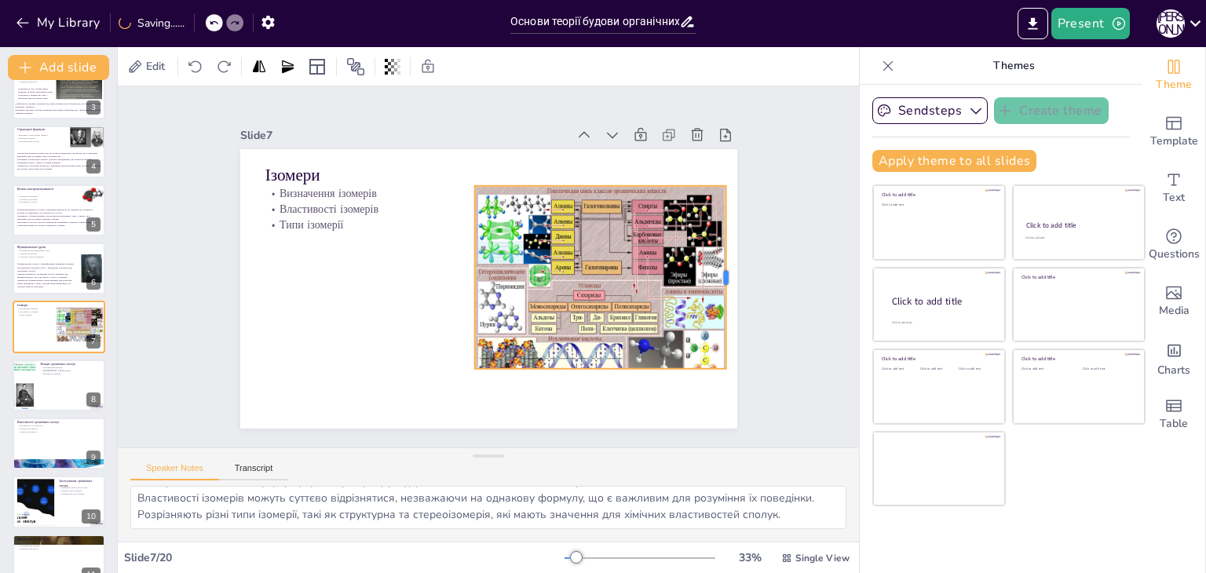
drag, startPoint x: 634, startPoint y: 273, endPoint x: 716, endPoint y: 281, distance: 82.0
click at [725, 281] on div at bounding box center [731, 277] width 13 height 183
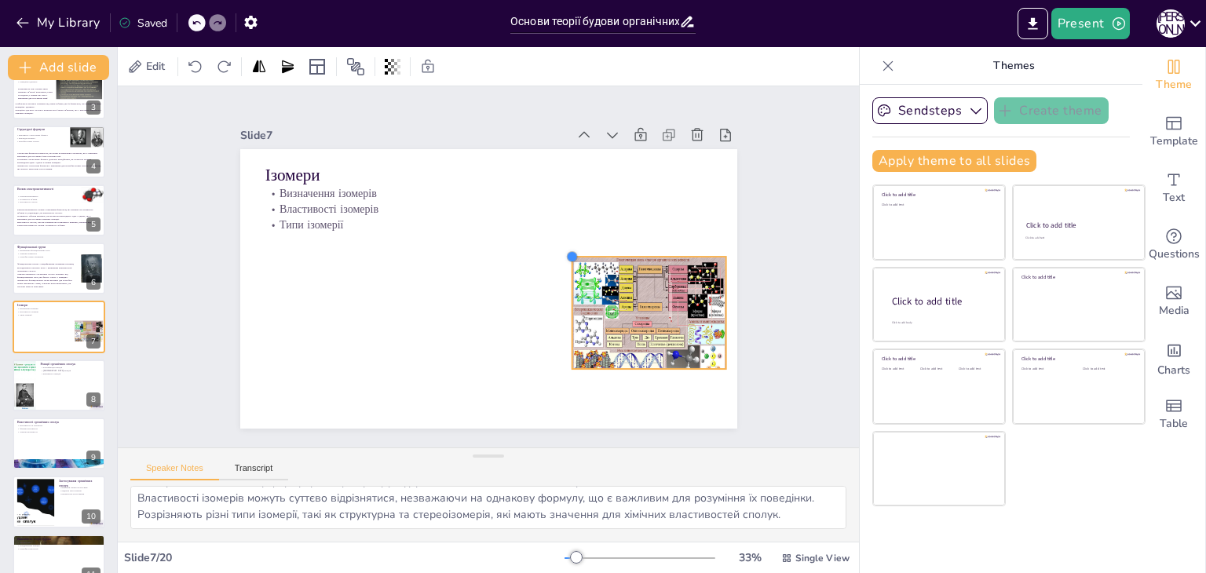
drag, startPoint x: 462, startPoint y: 177, endPoint x: 559, endPoint y: 297, distance: 154.0
click at [559, 297] on div "Ізомери Визначення ізомерів Властивості ізомерів Типи ізомерії" at bounding box center [488, 289] width 497 height 280
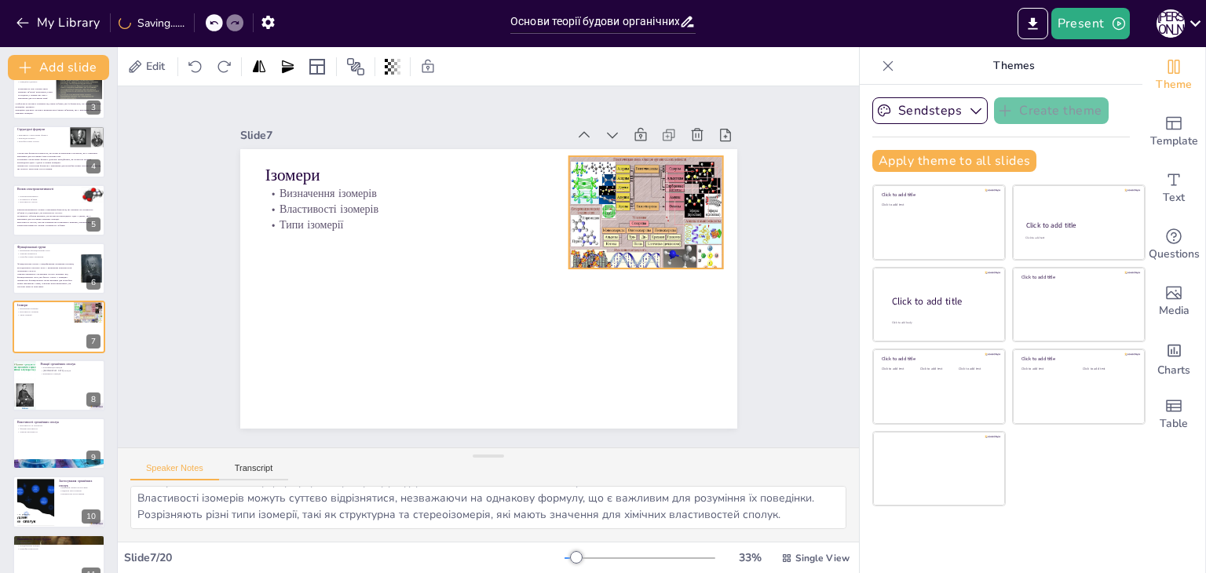
drag, startPoint x: 641, startPoint y: 321, endPoint x: 638, endPoint y: 221, distance: 100.6
click at [638, 221] on div at bounding box center [645, 215] width 154 height 119
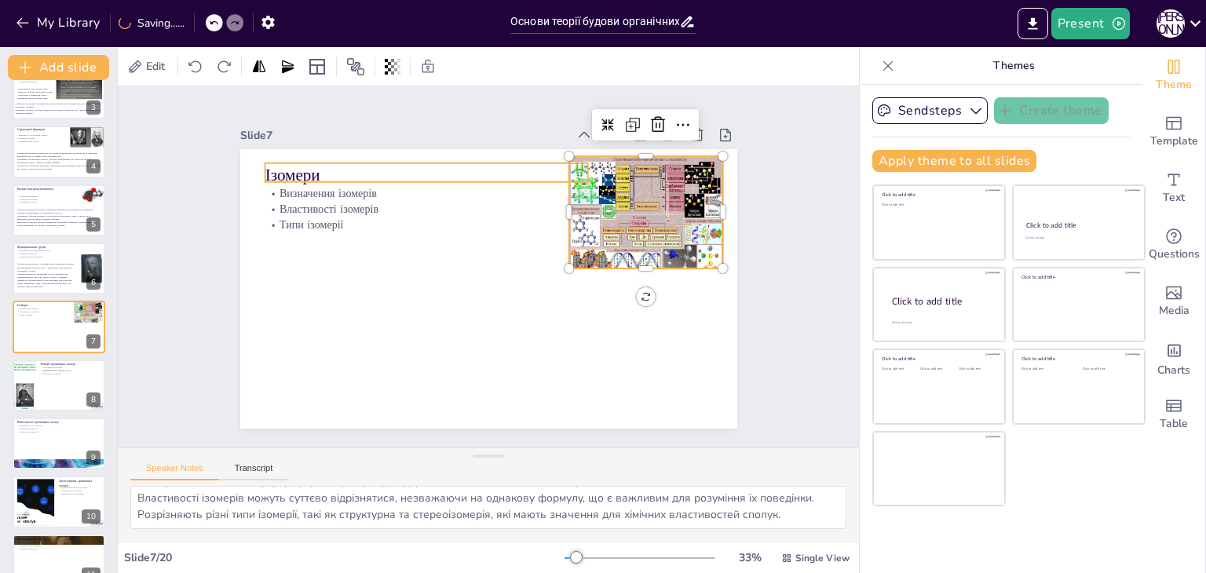
click at [309, 174] on p "Ізомери" at bounding box center [426, 175] width 323 height 24
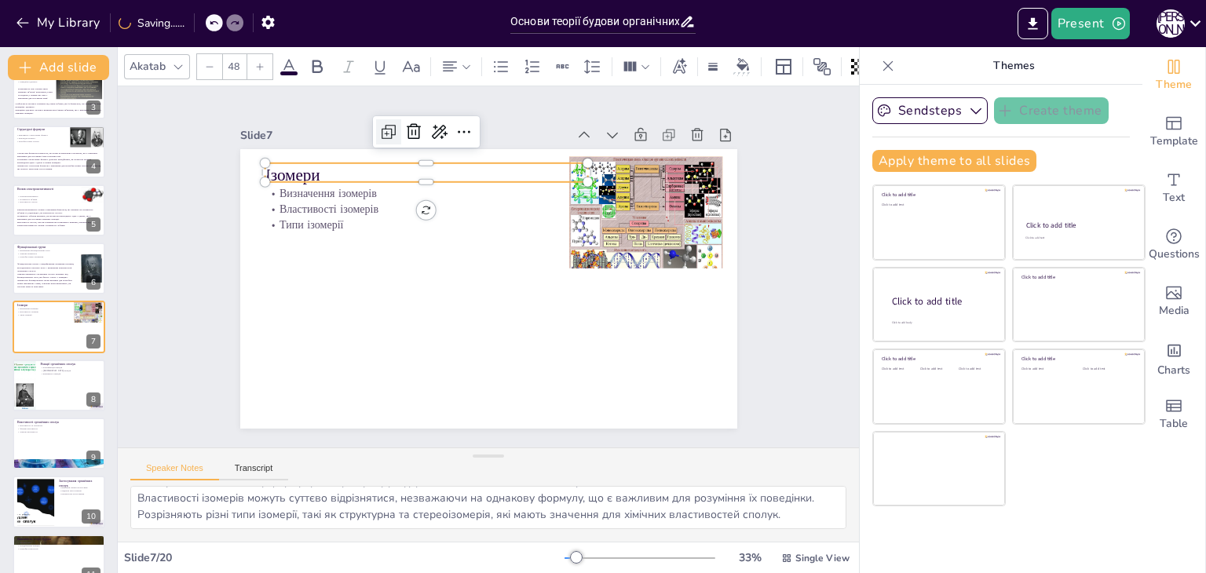
click at [379, 122] on icon at bounding box center [388, 131] width 19 height 19
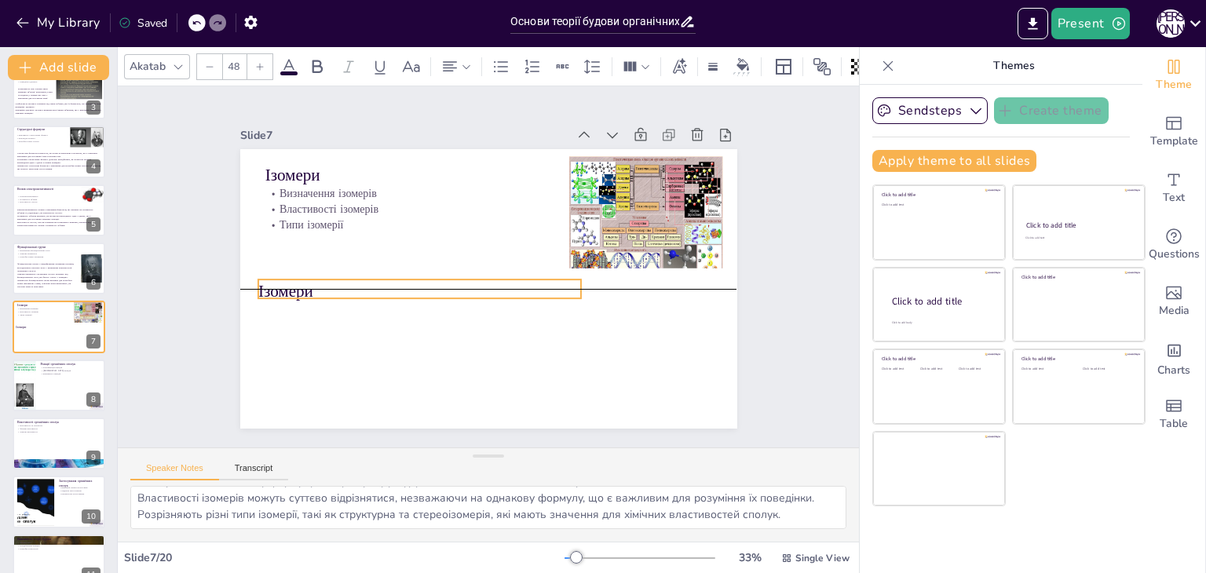
drag, startPoint x: 330, startPoint y: 162, endPoint x: 320, endPoint y: 271, distance: 109.5
click at [320, 149] on div "Ізомери Визначення ізомерів Властивості ізомерів Типи ізомерії Ізомери" at bounding box center [488, 149] width 497 height 0
drag, startPoint x: 136, startPoint y: 496, endPoint x: 798, endPoint y: 513, distance: 662.1
click at [798, 513] on textarea "Ізомери мають однакову формулу, але різну структуру, що є важливим аспектом в о…" at bounding box center [488, 507] width 716 height 43
click at [297, 287] on p "Ізомери" at bounding box center [419, 292] width 323 height 24
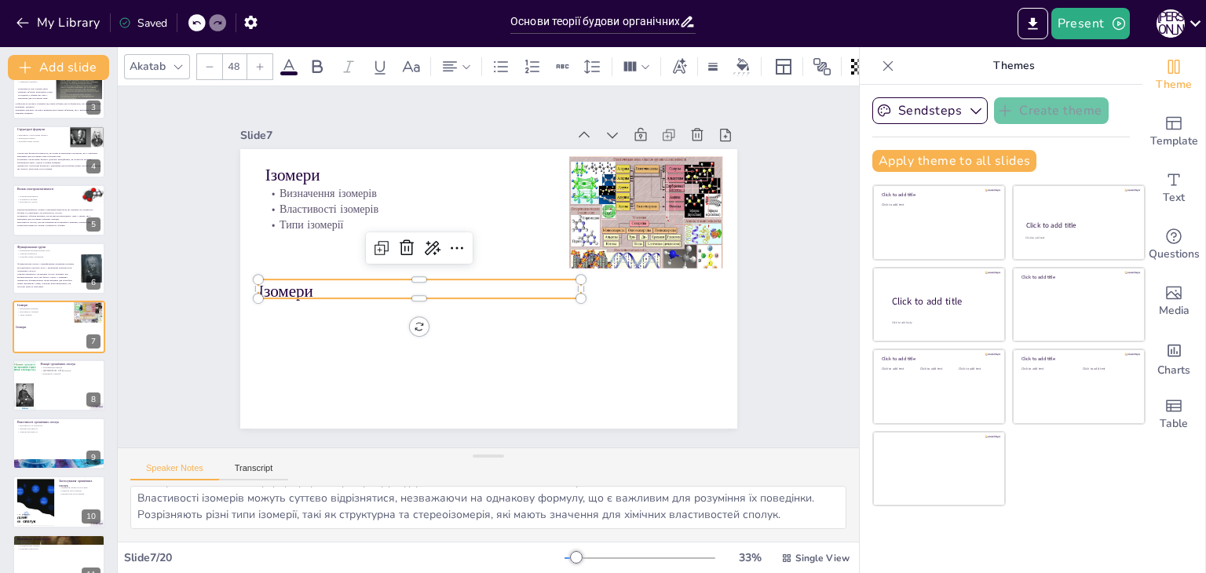
click at [297, 287] on p "Ізомери" at bounding box center [416, 283] width 323 height 57
type input "--"
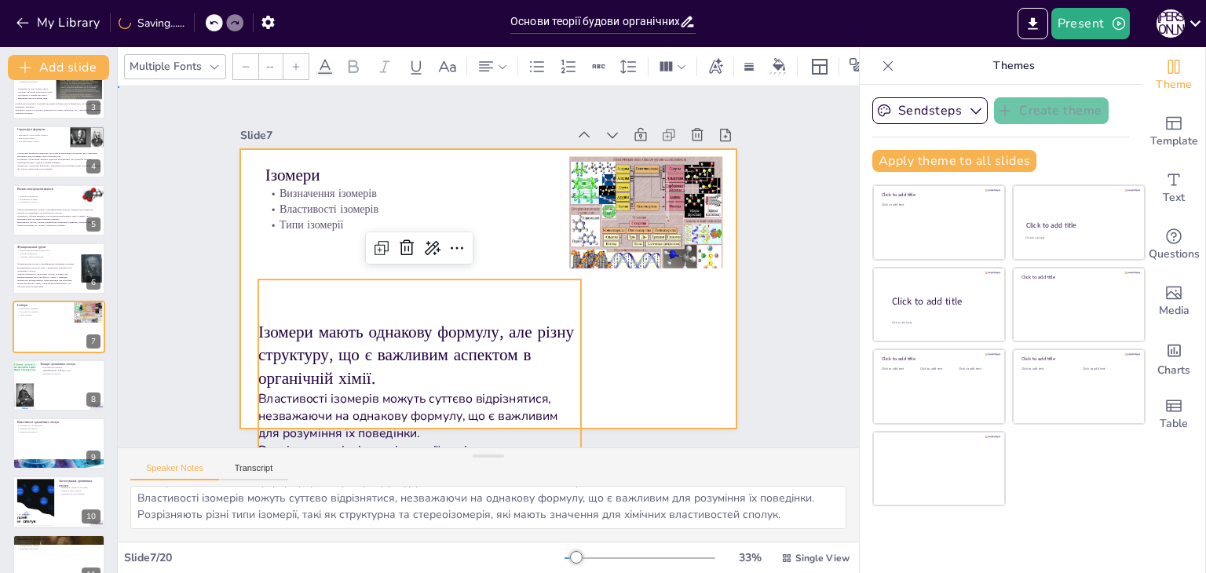
click at [299, 258] on div at bounding box center [488, 289] width 497 height 280
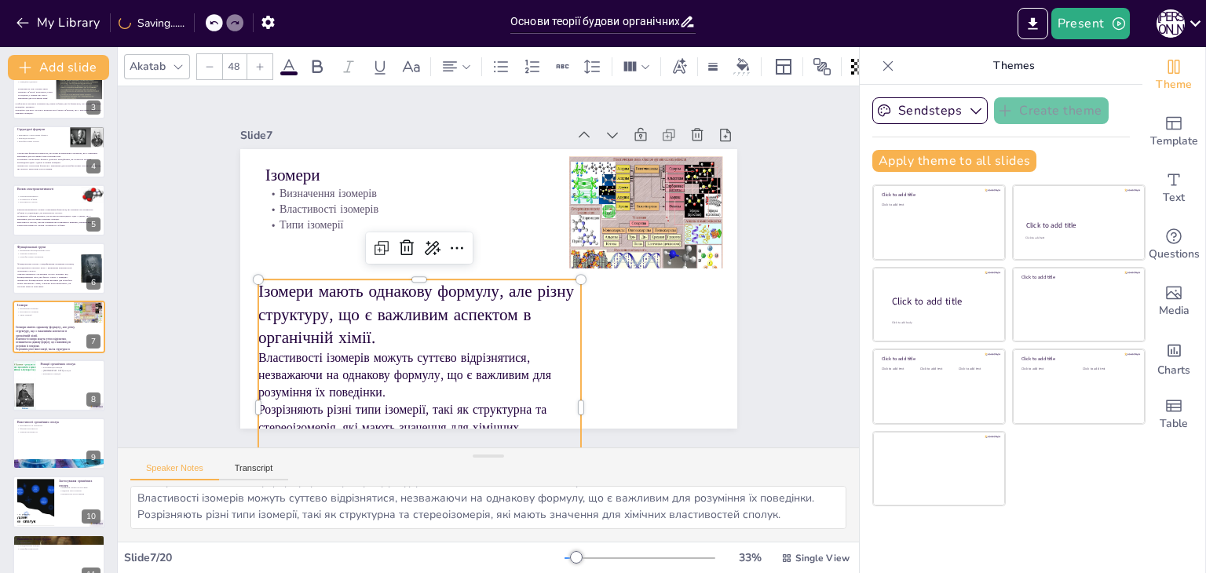
click at [298, 316] on p "Ізомери мають однакову формулу, але різну структуру, що є важливим аспектом в о…" at bounding box center [414, 306] width 328 height 103
click at [210, 62] on icon at bounding box center [209, 66] width 9 height 9
type input "--"
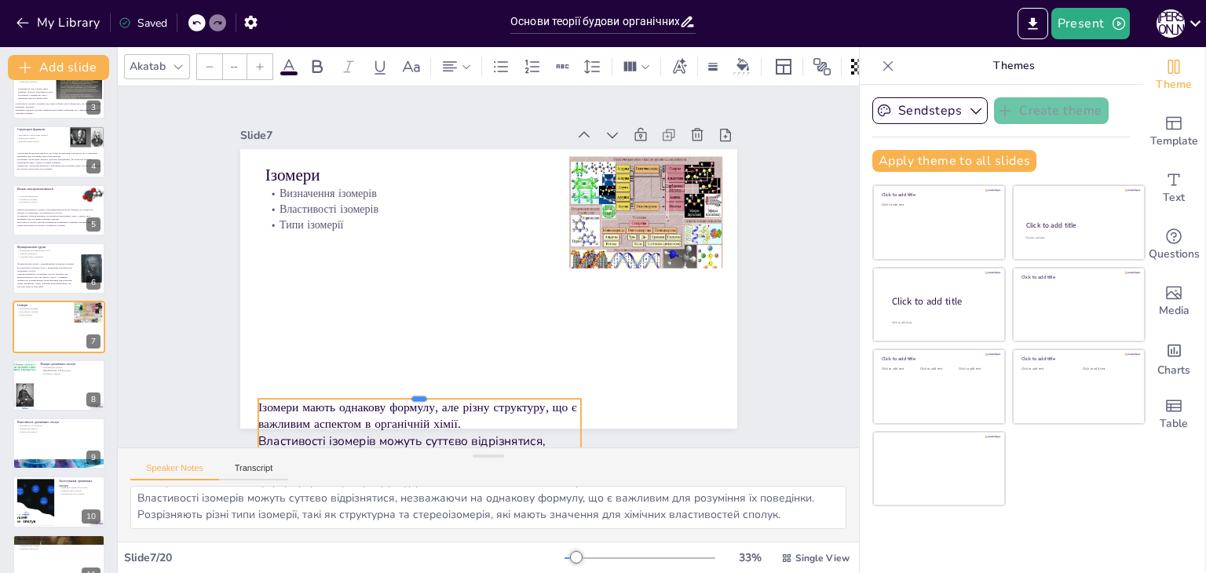
drag, startPoint x: 408, startPoint y: 269, endPoint x: 408, endPoint y: 388, distance: 119.3
click at [408, 388] on div at bounding box center [407, 385] width 323 height 46
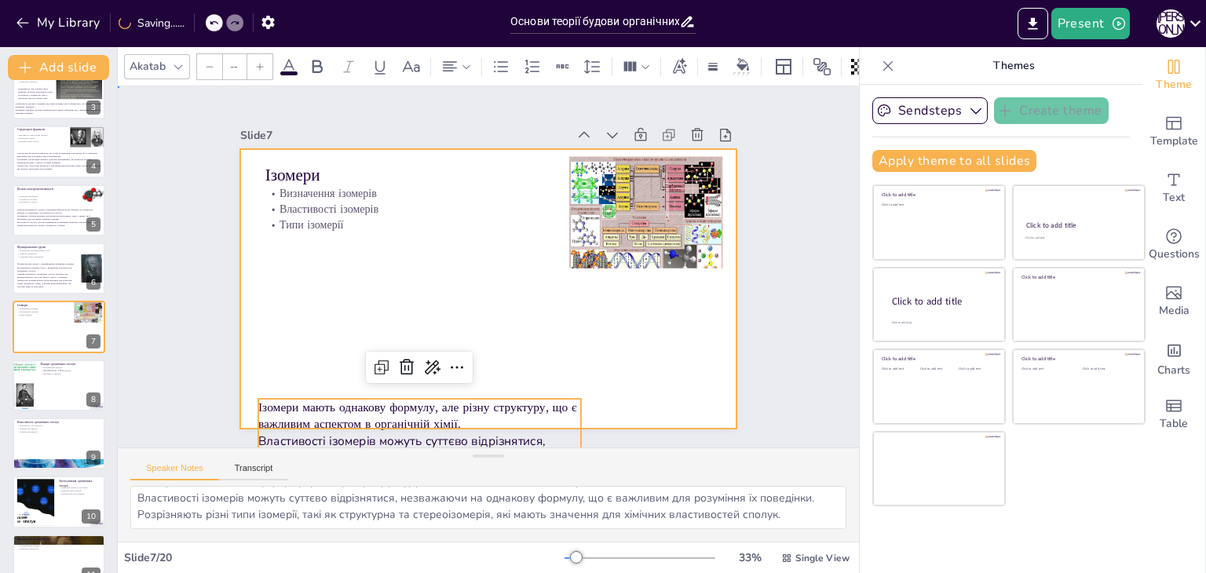
click at [290, 365] on div at bounding box center [488, 289] width 497 height 280
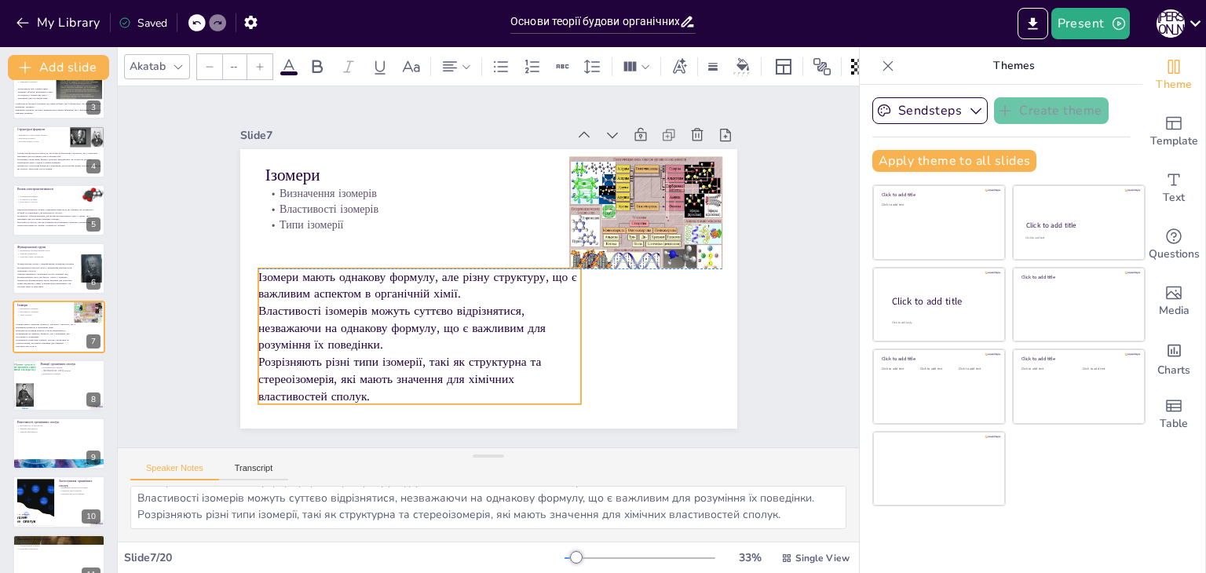
drag, startPoint x: 298, startPoint y: 414, endPoint x: 298, endPoint y: 285, distance: 128.8
click at [298, 285] on p "Ізомери мають однакову формулу, але різну структуру, що є важливим аспектом в о…" at bounding box center [419, 286] width 323 height 34
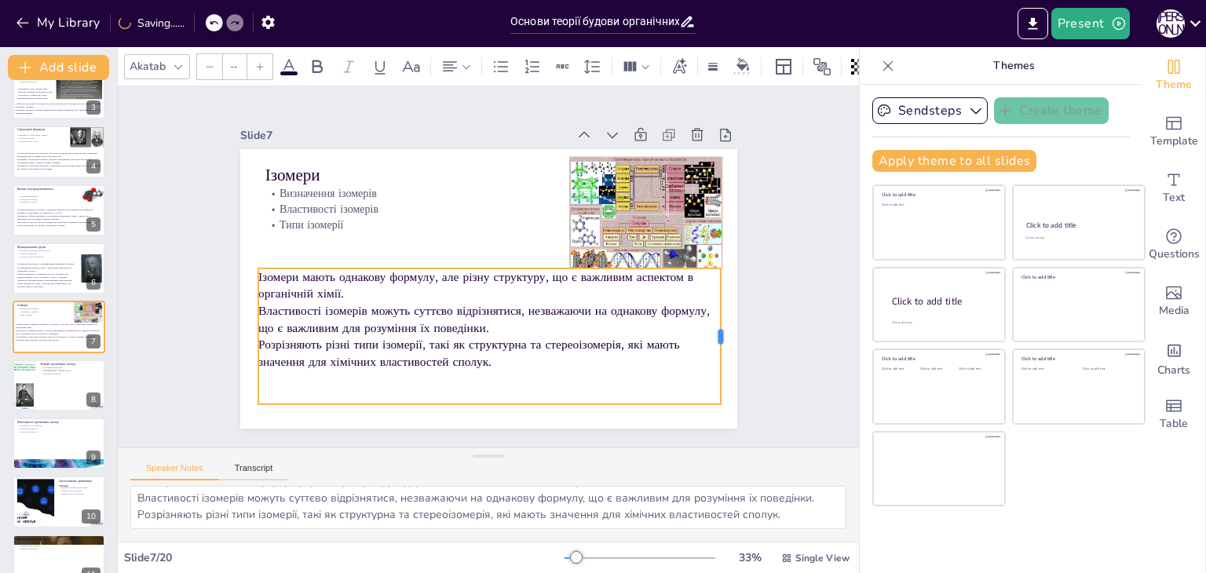
drag, startPoint x: 569, startPoint y: 330, endPoint x: 709, endPoint y: 323, distance: 139.9
click at [721, 323] on div at bounding box center [727, 337] width 13 height 136
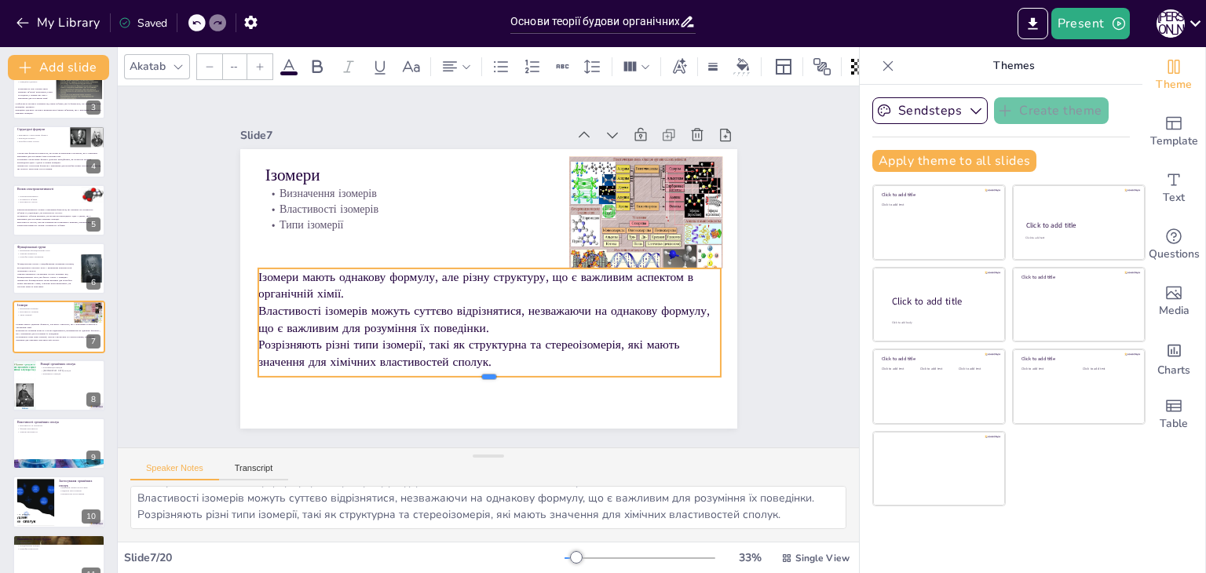
drag, startPoint x: 481, startPoint y: 400, endPoint x: 481, endPoint y: 372, distance: 27.5
click at [481, 377] on div at bounding box center [489, 383] width 462 height 13
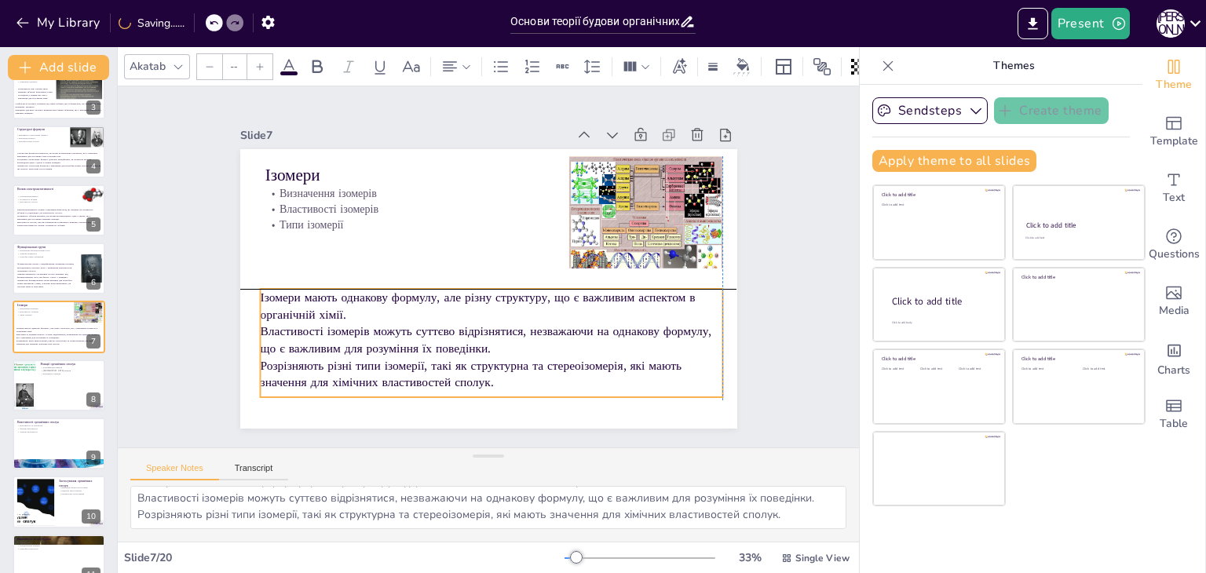
drag, startPoint x: 451, startPoint y: 301, endPoint x: 451, endPoint y: 324, distance: 23.6
click at [451, 324] on p "Властивості ізомерів можуть суттєво відрізнятися, незважаючи на однакову формул…" at bounding box center [491, 340] width 462 height 34
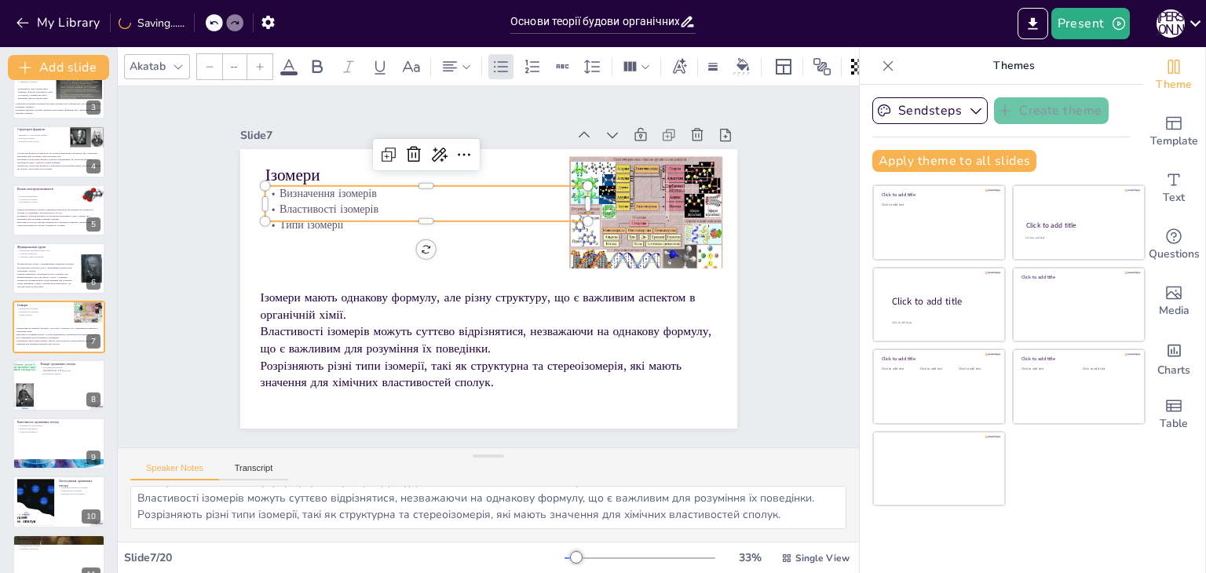
type input "32"
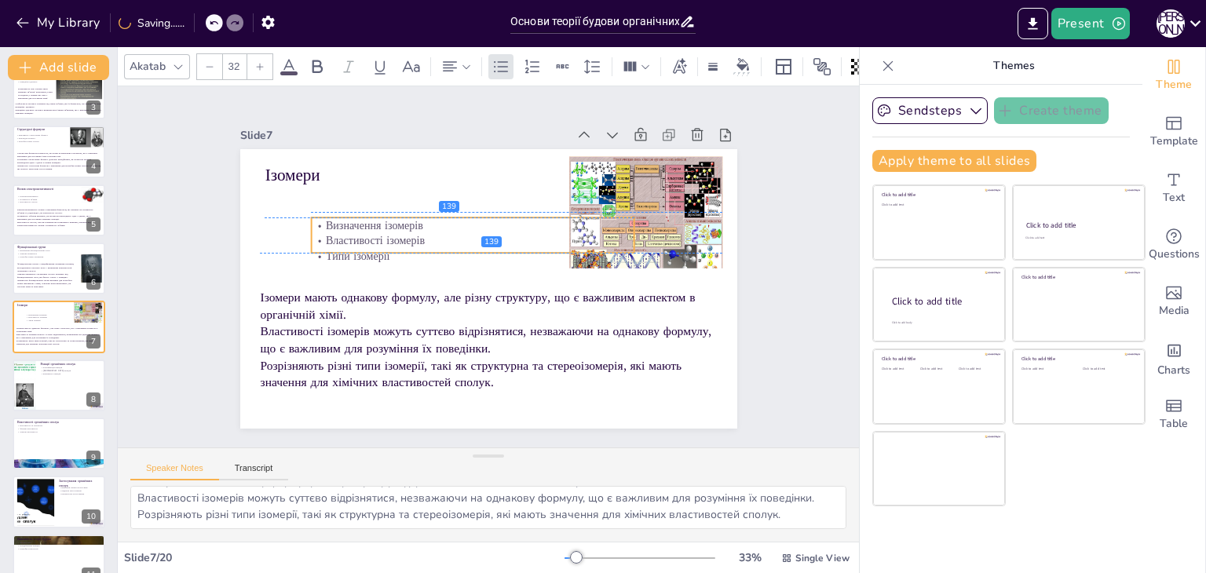
drag, startPoint x: 342, startPoint y: 196, endPoint x: 389, endPoint y: 226, distance: 55.5
click at [389, 226] on div "Визначення ізомерів Властивості ізомерів Типи ізомерії" at bounding box center [475, 239] width 326 height 80
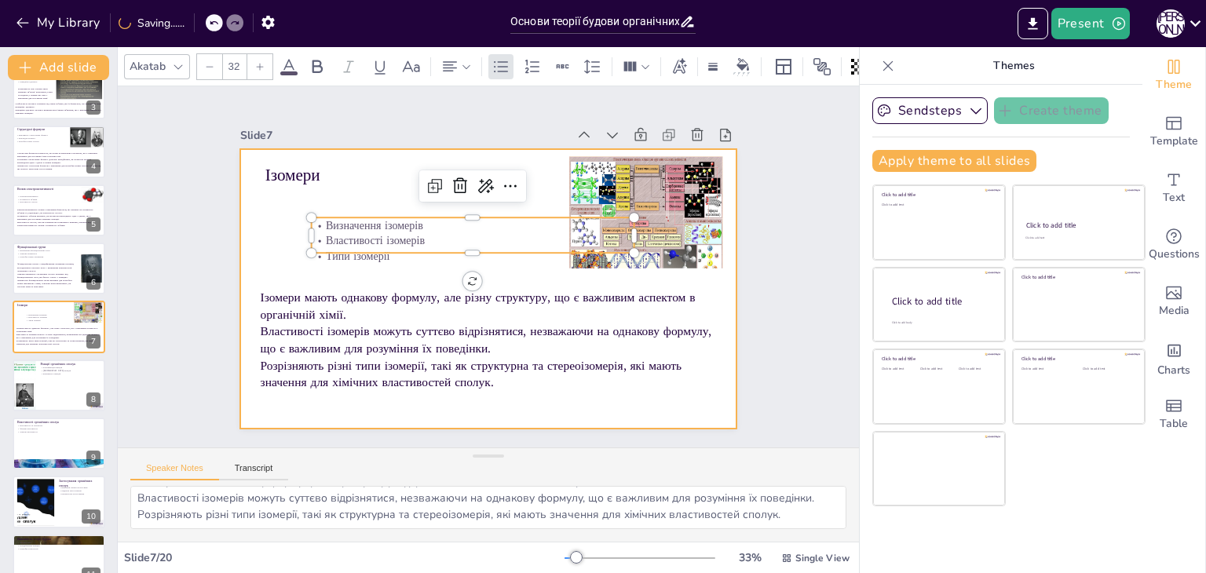
click at [252, 205] on div at bounding box center [486, 289] width 523 height 330
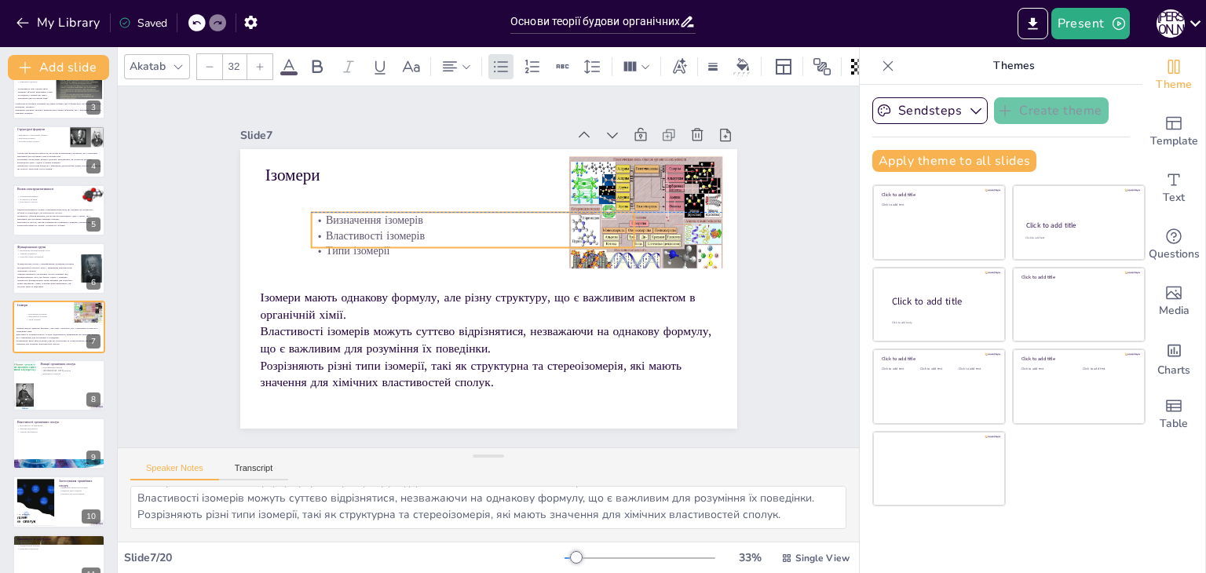
click at [379, 243] on p "Типи ізомерії" at bounding box center [472, 251] width 323 height 16
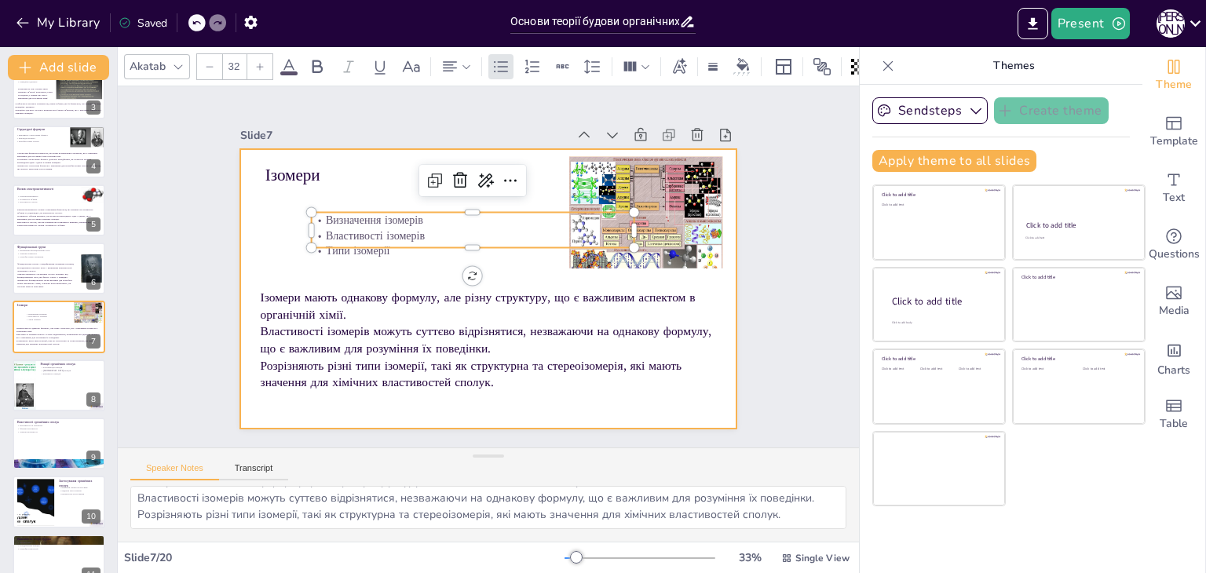
click at [266, 243] on div at bounding box center [487, 289] width 524 height 330
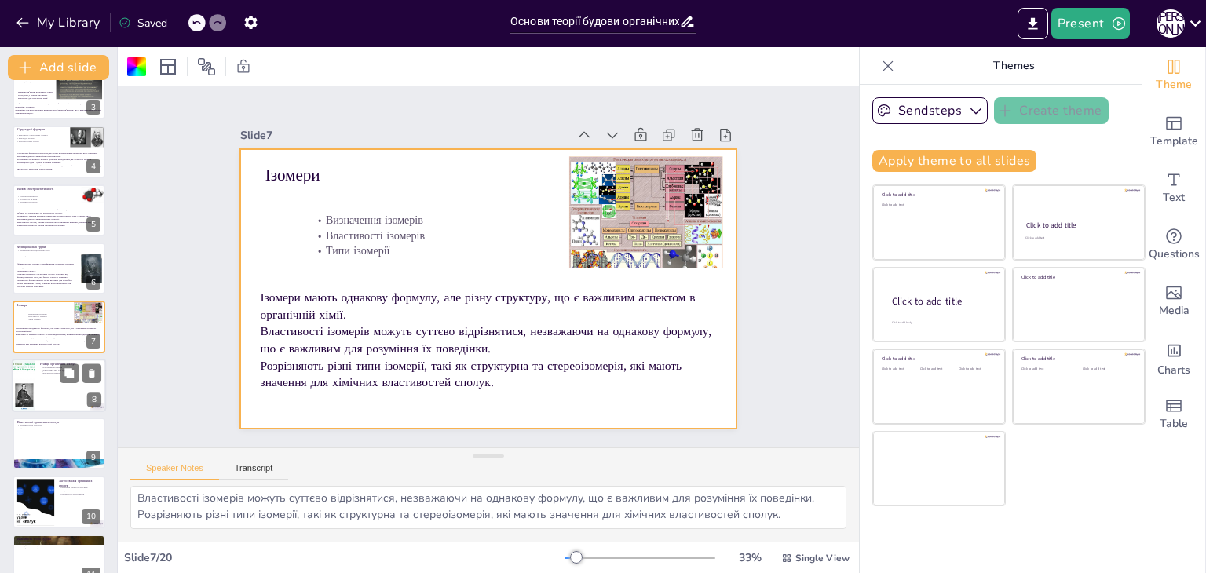
click at [35, 389] on div at bounding box center [23, 385] width 71 height 53
type textarea "Класифікація реакцій органічних сполук є важливою для розуміння механізмів, за …"
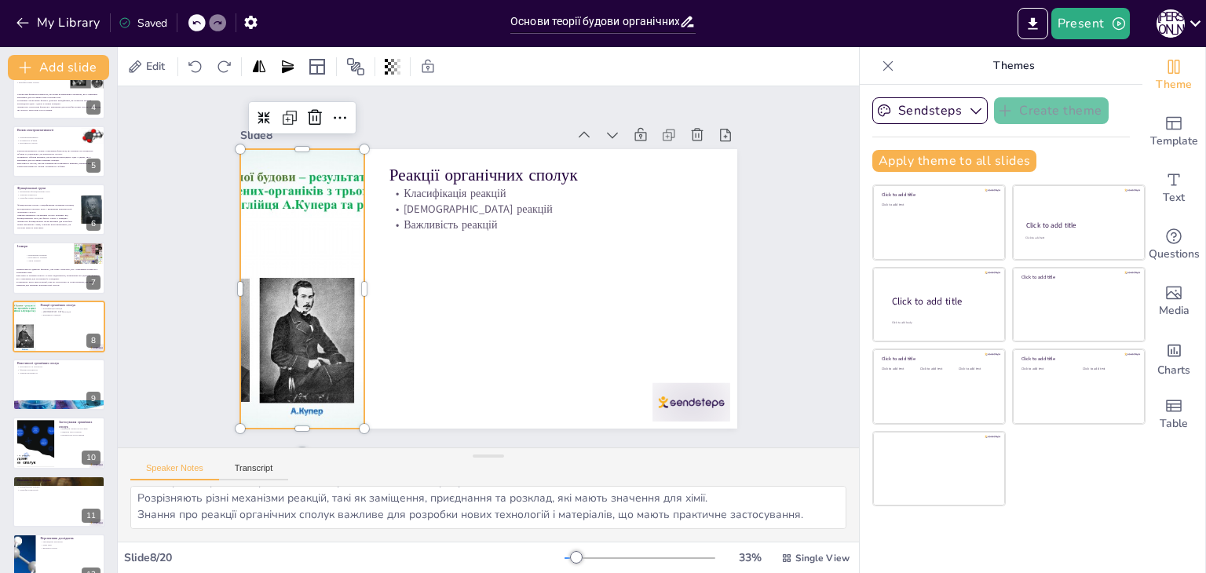
click at [333, 301] on div at bounding box center [301, 289] width 373 height 280
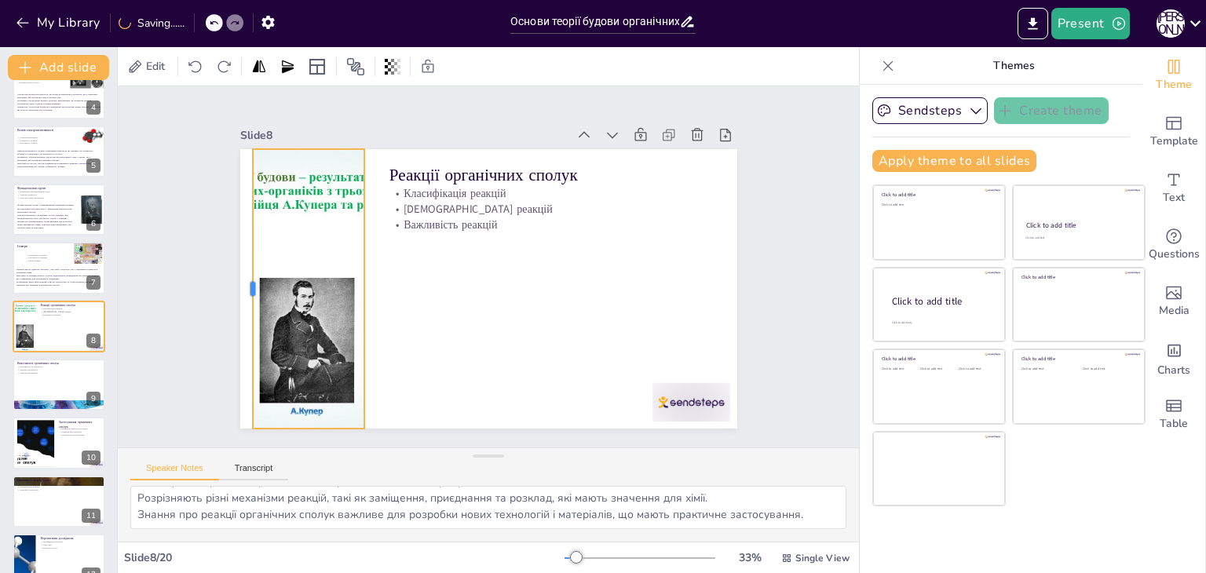
drag, startPoint x: 228, startPoint y: 277, endPoint x: 240, endPoint y: 279, distance: 12.7
click at [240, 279] on div at bounding box center [246, 264] width 42 height 280
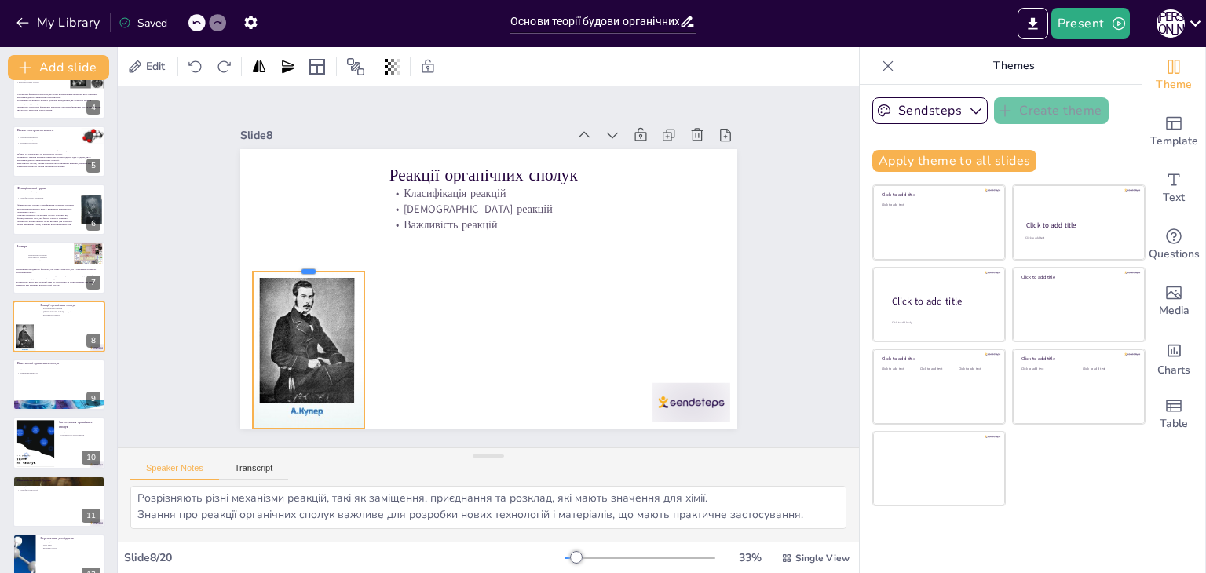
drag, startPoint x: 294, startPoint y: 141, endPoint x: 297, endPoint y: 263, distance: 122.5
click at [297, 259] on div at bounding box center [310, 247] width 112 height 24
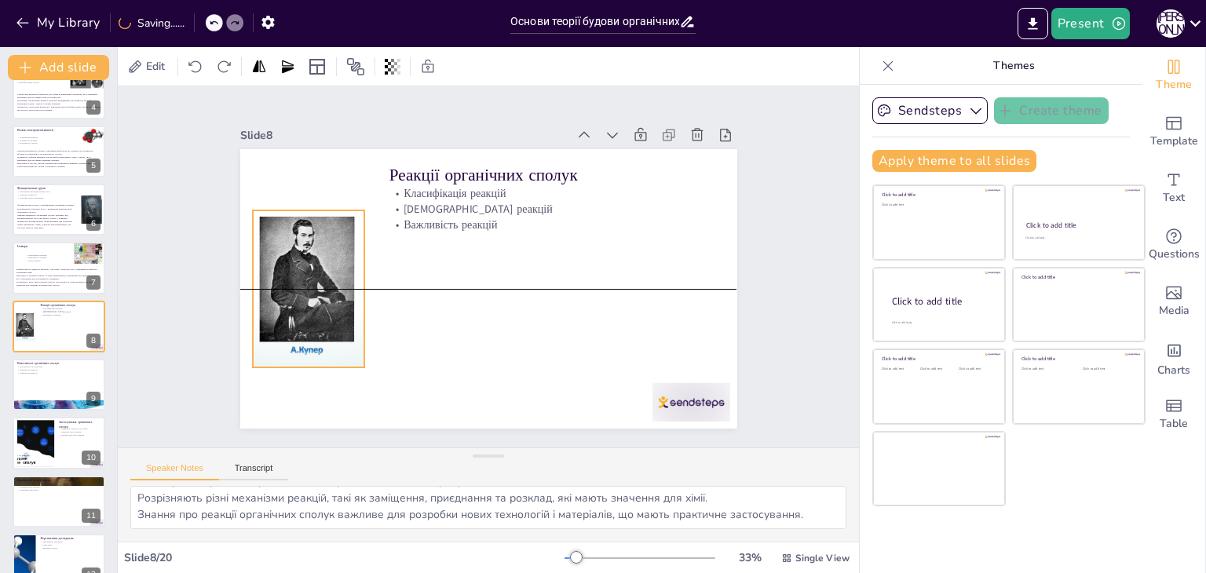
drag, startPoint x: 299, startPoint y: 312, endPoint x: 299, endPoint y: 254, distance: 58.9
click at [299, 254] on div at bounding box center [314, 189] width 422 height 351
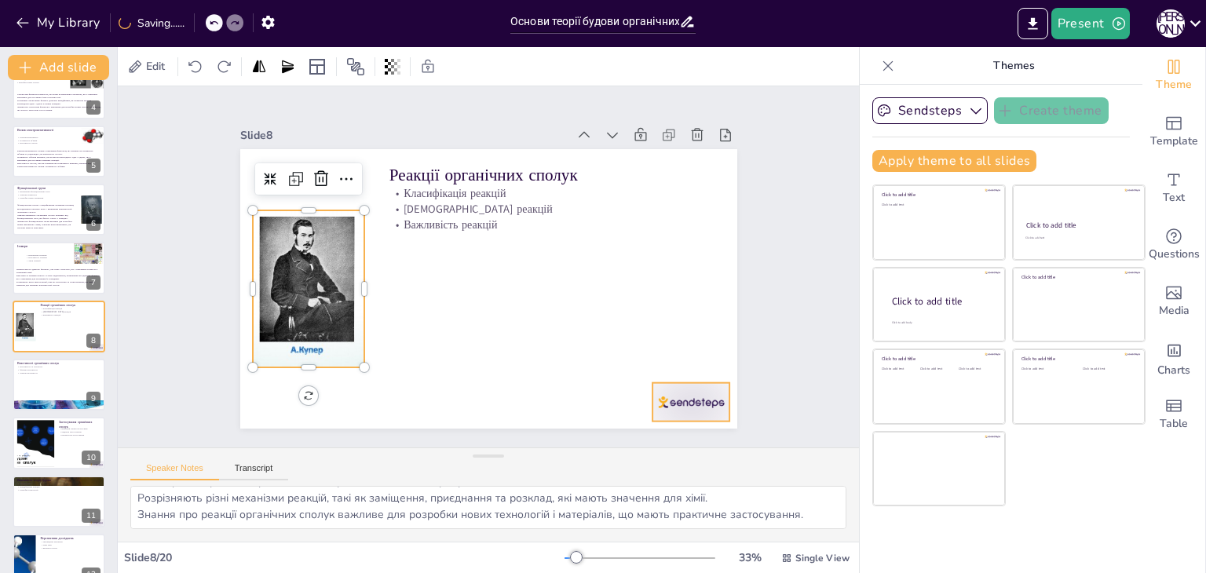
click at [705, 383] on div at bounding box center [691, 402] width 78 height 38
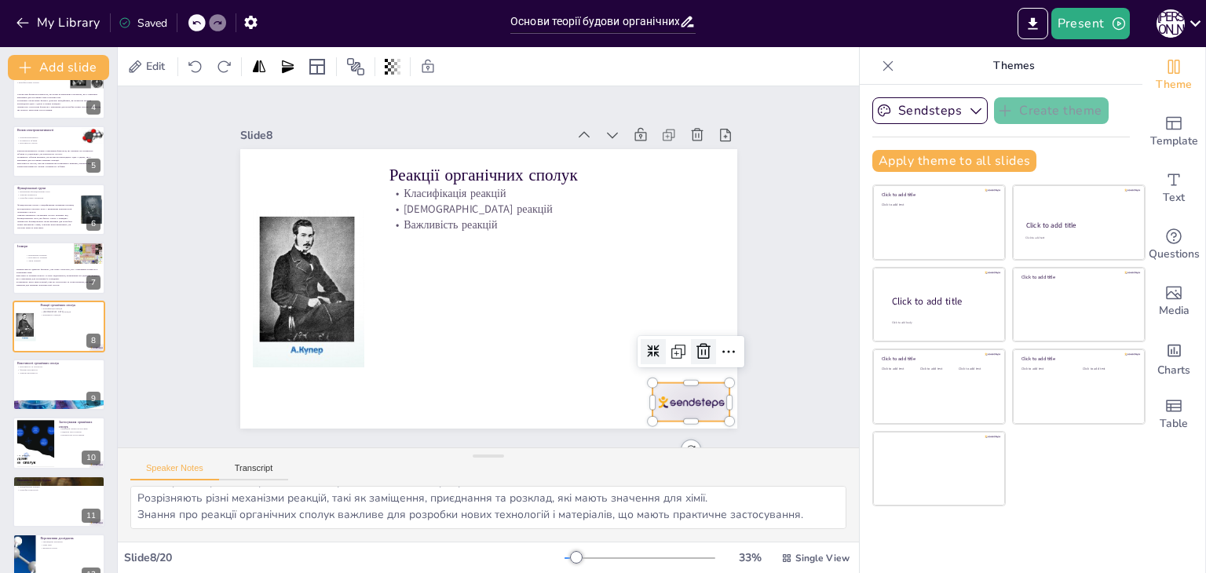
click at [696, 347] on icon at bounding box center [703, 351] width 14 height 16
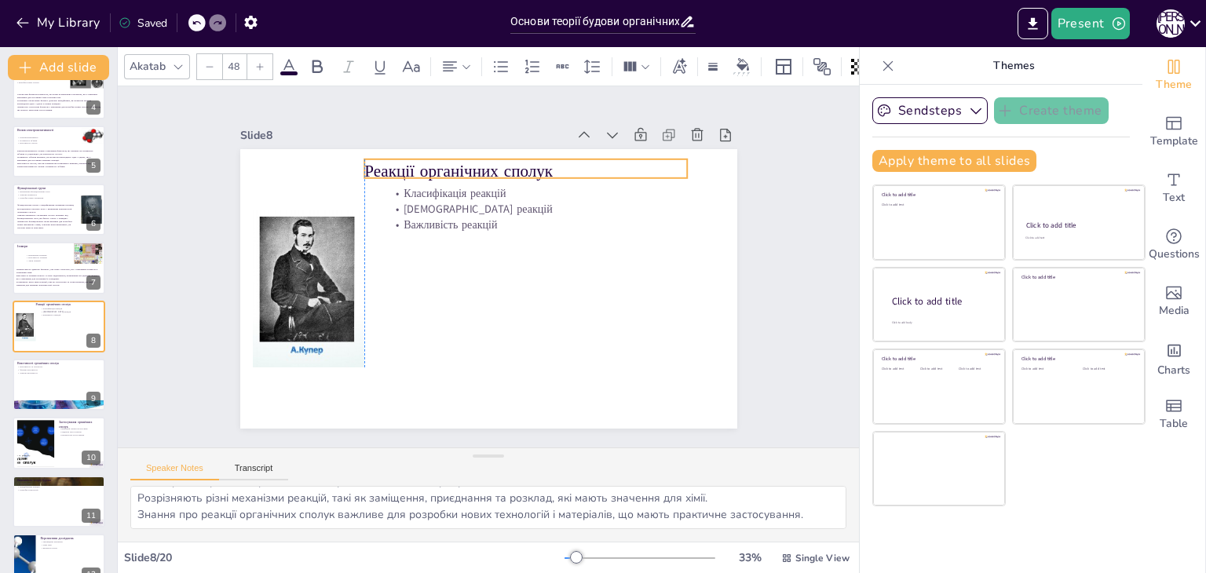
drag, startPoint x: 419, startPoint y: 171, endPoint x: 391, endPoint y: 167, distance: 28.5
click at [391, 167] on p "Реакції органічних сполук" at bounding box center [525, 171] width 323 height 24
click at [492, 119] on icon at bounding box center [502, 129] width 20 height 20
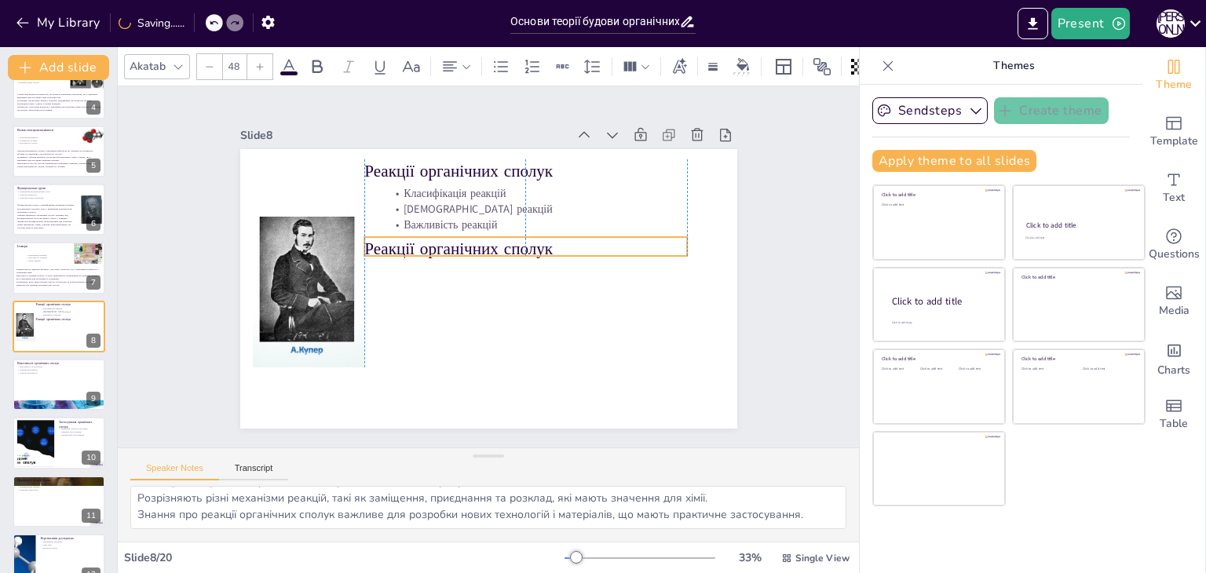
drag, startPoint x: 459, startPoint y: 165, endPoint x: 455, endPoint y: 240, distance: 75.5
click at [455, 240] on p "Реакції органічних сполук" at bounding box center [525, 249] width 323 height 24
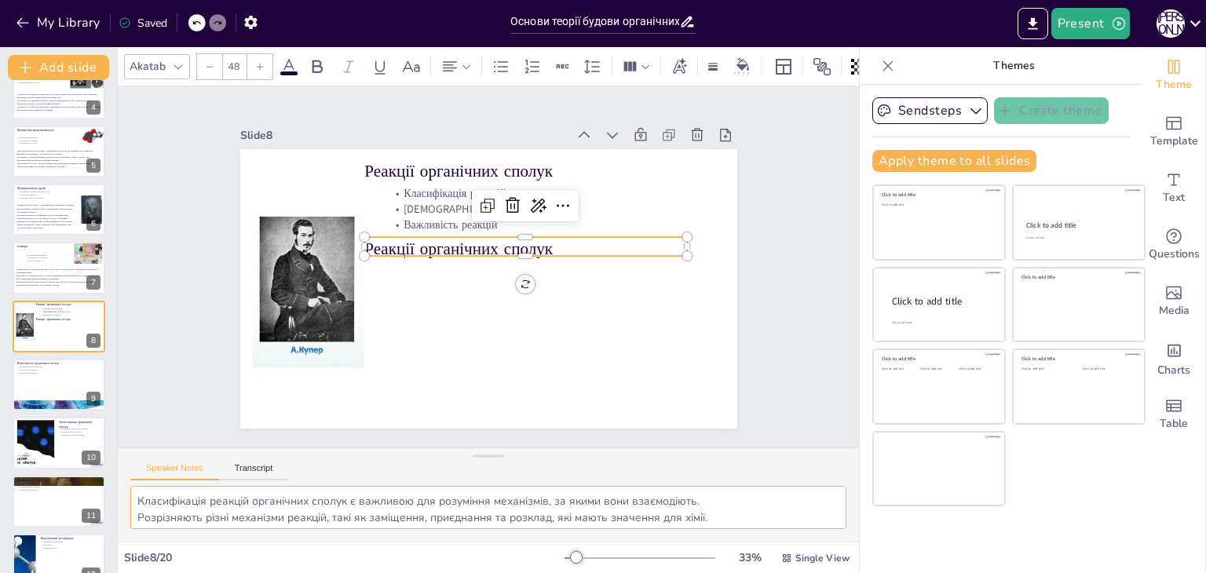
scroll to position [20, 0]
drag, startPoint x: 138, startPoint y: 499, endPoint x: 807, endPoint y: 523, distance: 669.4
click at [807, 523] on textarea "Класифікація реакцій органічних сполук є важливою для розуміння механізмів, за …" at bounding box center [488, 507] width 716 height 43
click at [422, 242] on p "Реакції органічних сполук" at bounding box center [527, 253] width 323 height 57
click at [422, 242] on p "Реакції органічних сполук" at bounding box center [525, 249] width 323 height 24
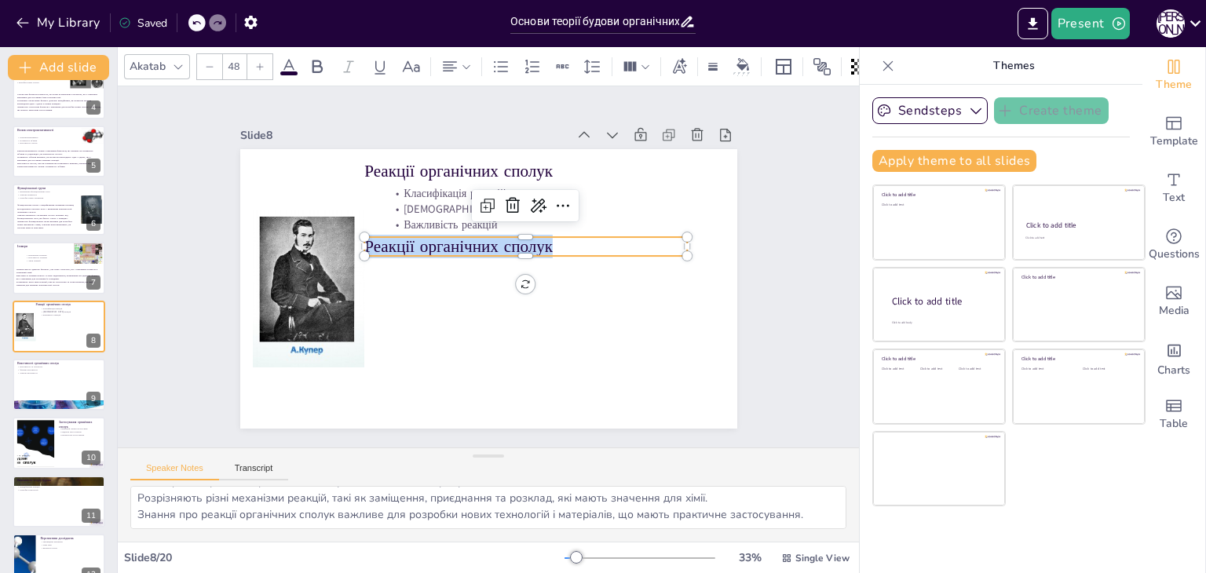
click at [422, 242] on p "Реакції органічних сполук" at bounding box center [527, 250] width 323 height 57
type input "--"
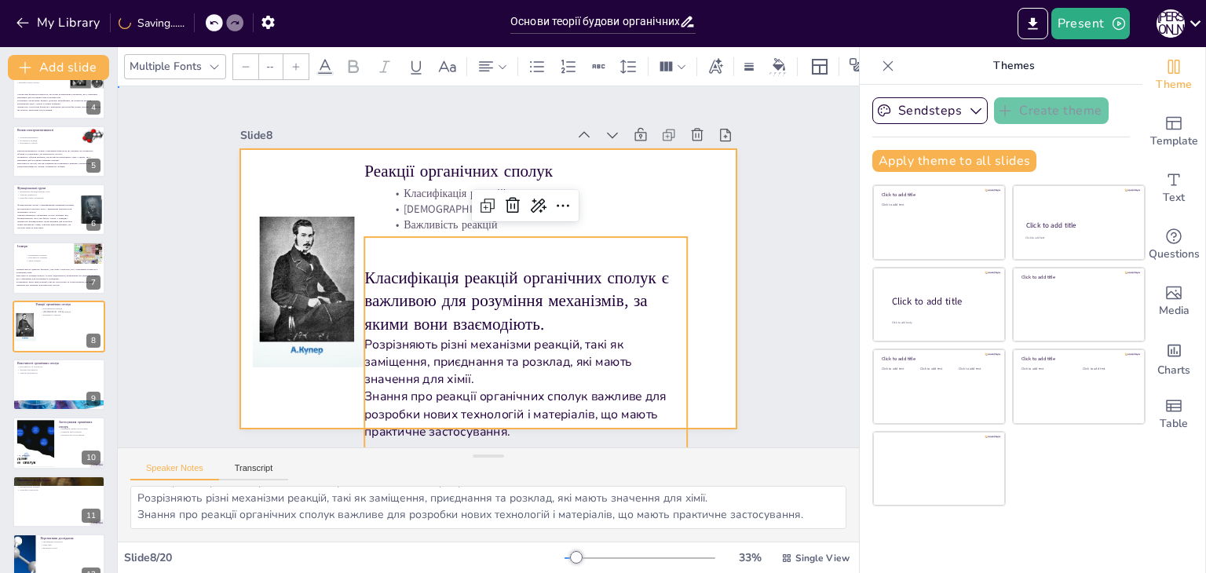
click at [713, 266] on div at bounding box center [488, 289] width 497 height 280
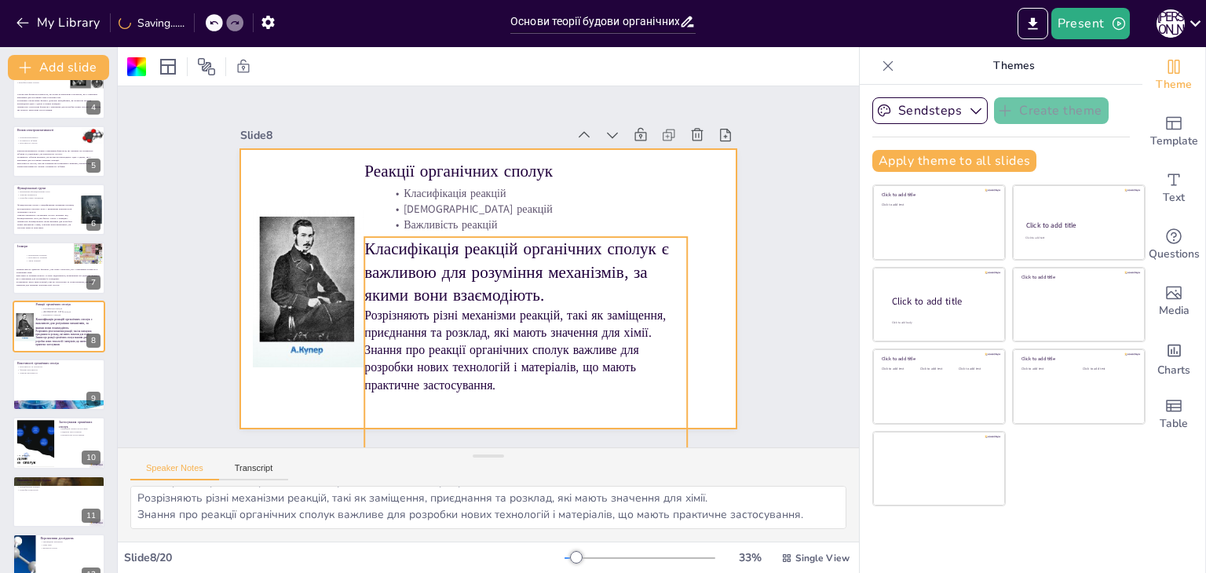
click at [540, 302] on p "Розрізняють різні механізми реакцій, такі як заміщення, приєднання та розклад, …" at bounding box center [512, 330] width 323 height 101
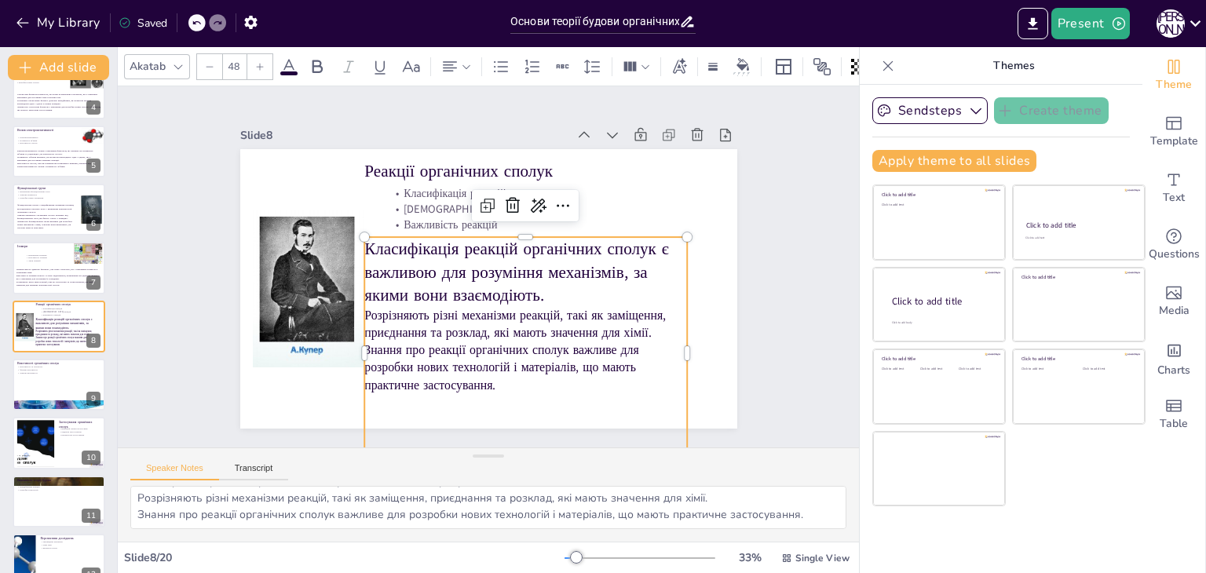
click at [213, 62] on icon at bounding box center [209, 66] width 9 height 9
type input "--"
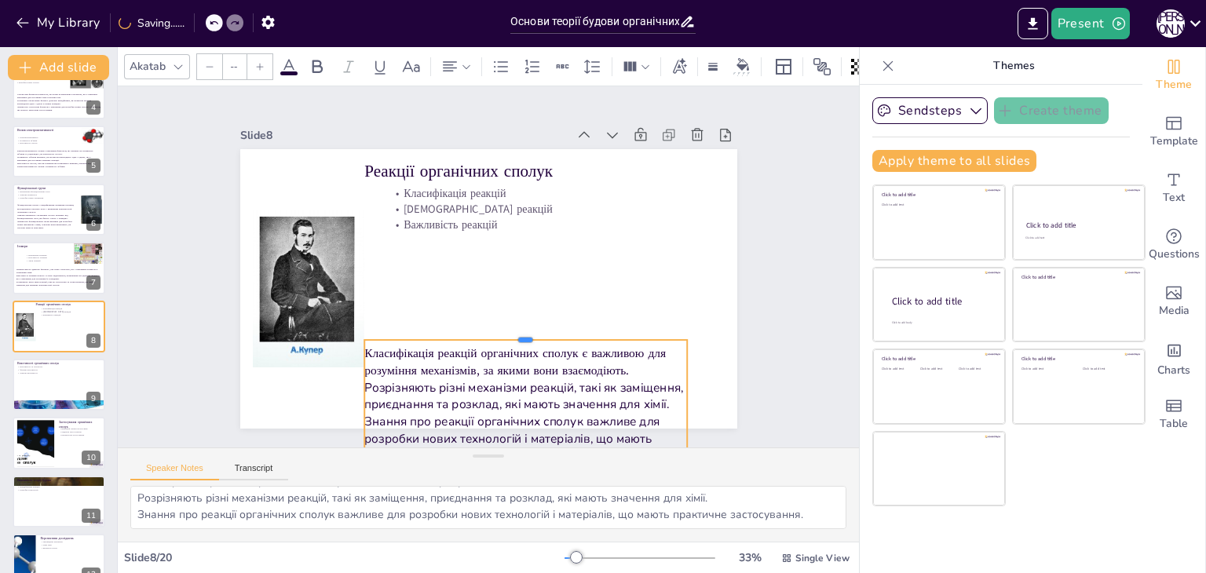
drag, startPoint x: 514, startPoint y: 228, endPoint x: 518, endPoint y: 331, distance: 102.9
click at [518, 331] on div at bounding box center [525, 333] width 323 height 13
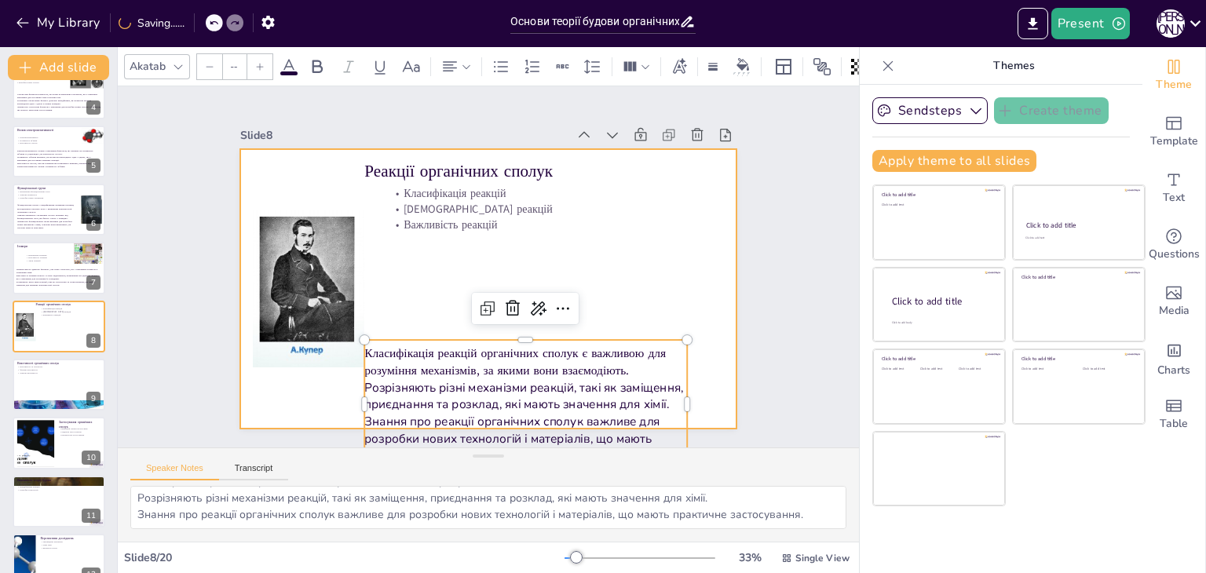
click at [665, 268] on div at bounding box center [487, 289] width 524 height 330
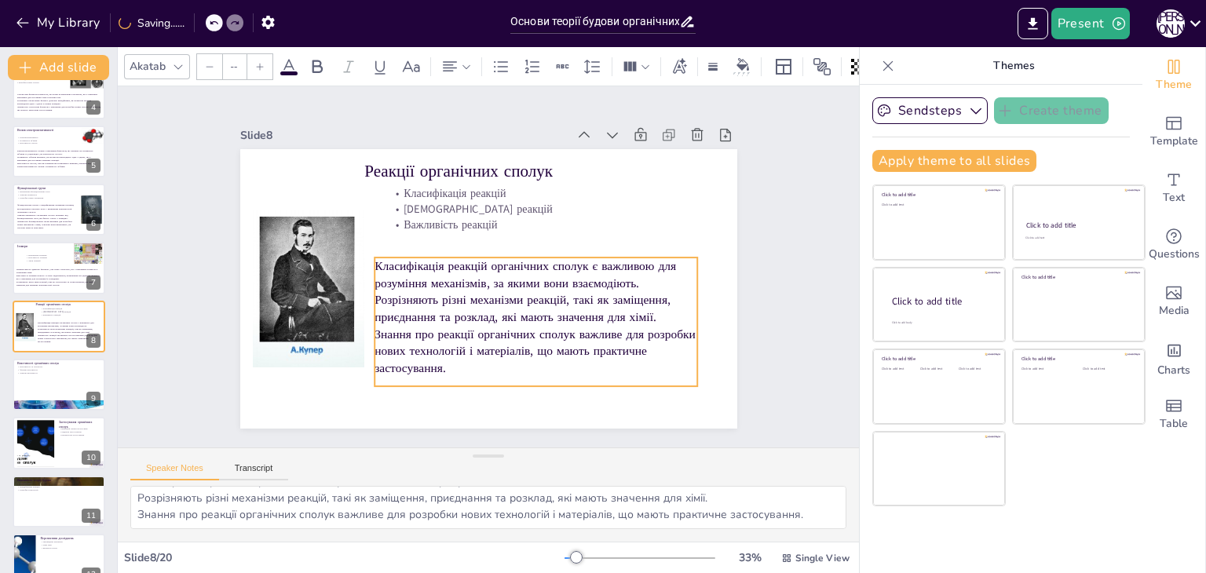
drag, startPoint x: 543, startPoint y: 378, endPoint x: 554, endPoint y: 295, distance: 83.1
click at [554, 295] on p "Розрізняють різні механізми реакцій, такі як заміщення, приєднання та розклад, …" at bounding box center [531, 314] width 325 height 68
click at [559, 295] on p "Розрізняють різні механізми реакцій, такі як заміщення, приєднання та розклад, …" at bounding box center [537, 314] width 325 height 68
click at [769, 236] on div "Slide 1 Основи теорії будови органічних сполук У цій презентації ми розглянемо …" at bounding box center [488, 266] width 585 height 323
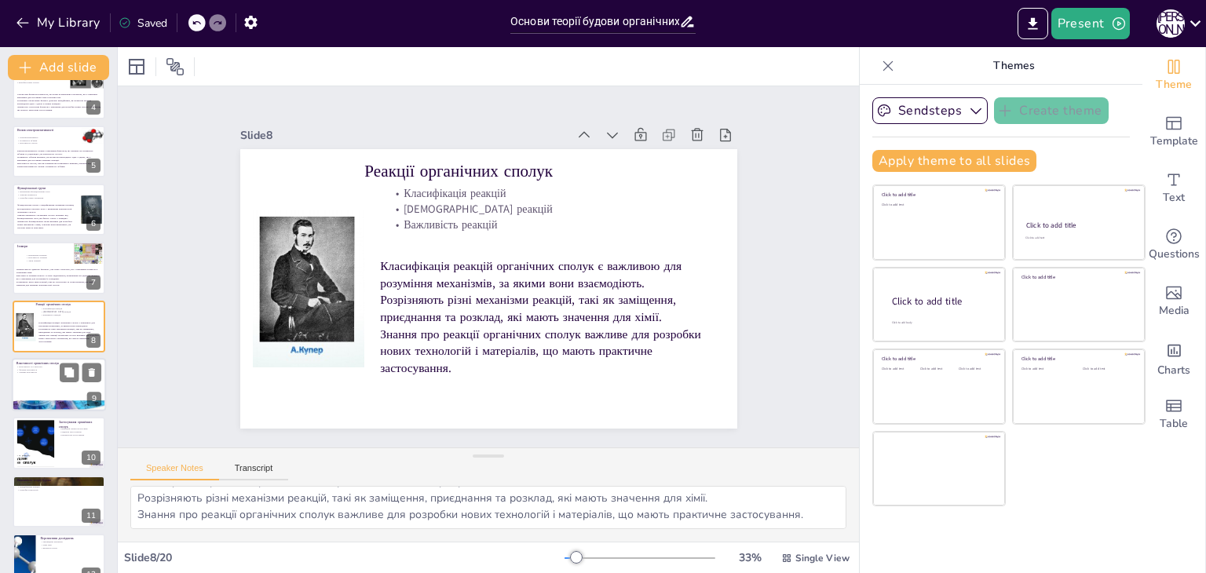
click at [31, 389] on div at bounding box center [59, 384] width 94 height 53
type textarea "Властивості органічних сполук залежать від їхньої структури, що є важливим аспе…"
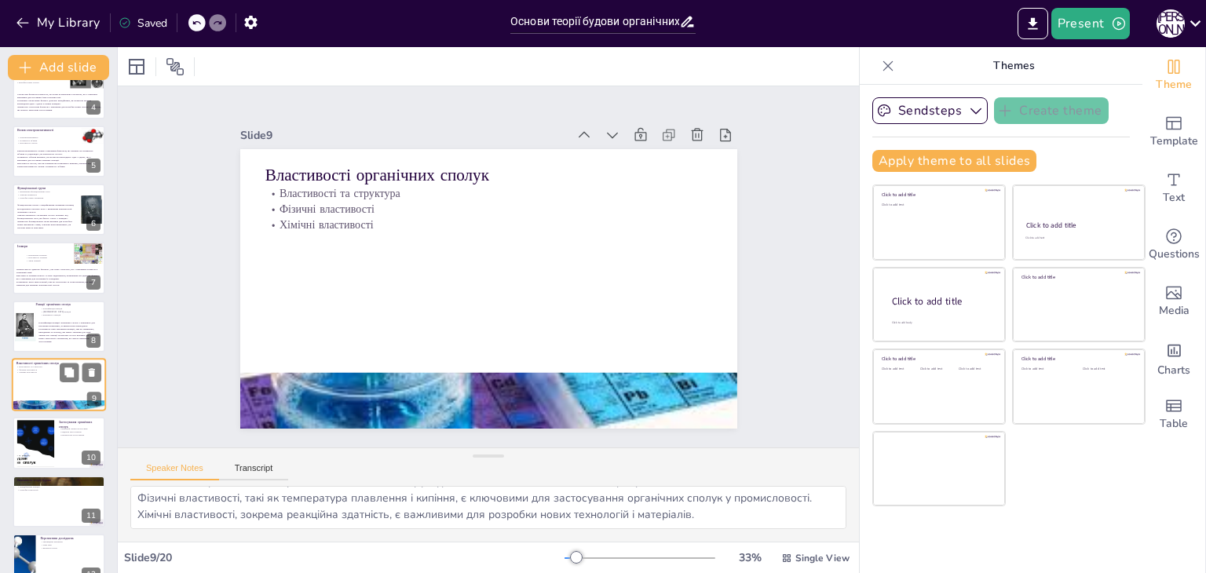
scroll to position [259, 0]
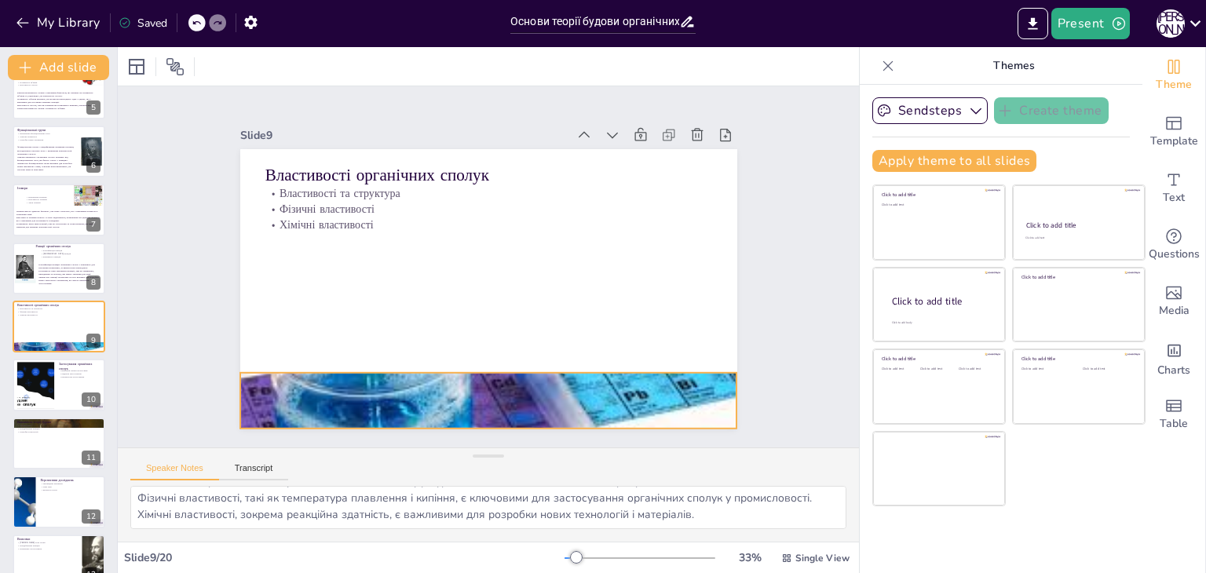
click at [316, 386] on div at bounding box center [488, 400] width 497 height 372
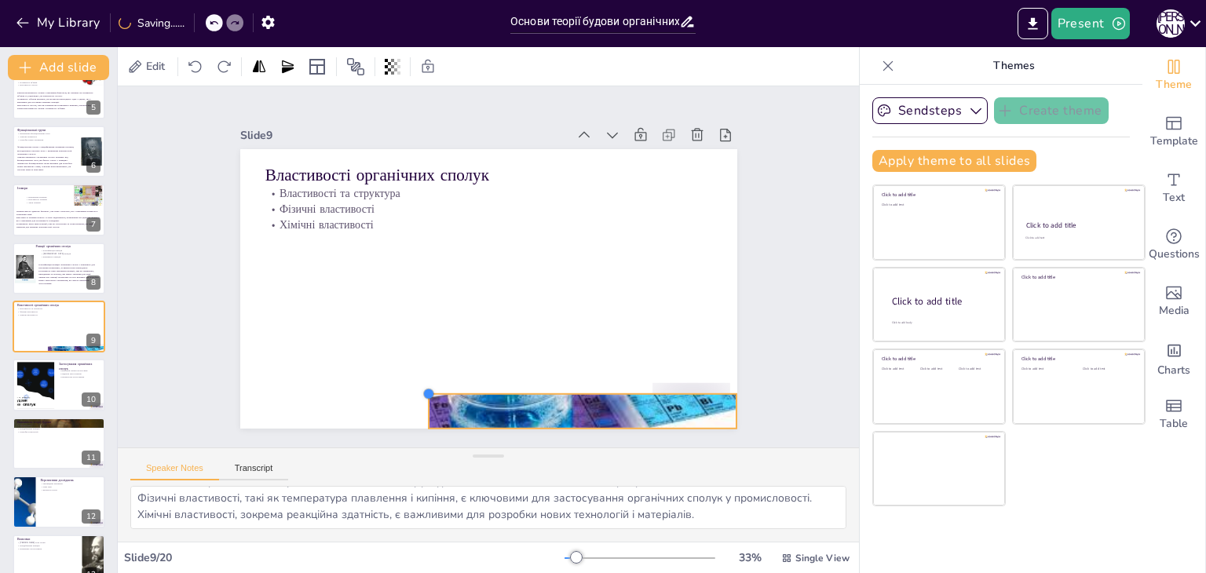
drag, startPoint x: 232, startPoint y: 361, endPoint x: 420, endPoint y: 405, distance: 193.5
click at [420, 405] on div "Властивості органічних сполук Властивості та структура Фізичні властивості Хімі…" at bounding box center [487, 289] width 524 height 330
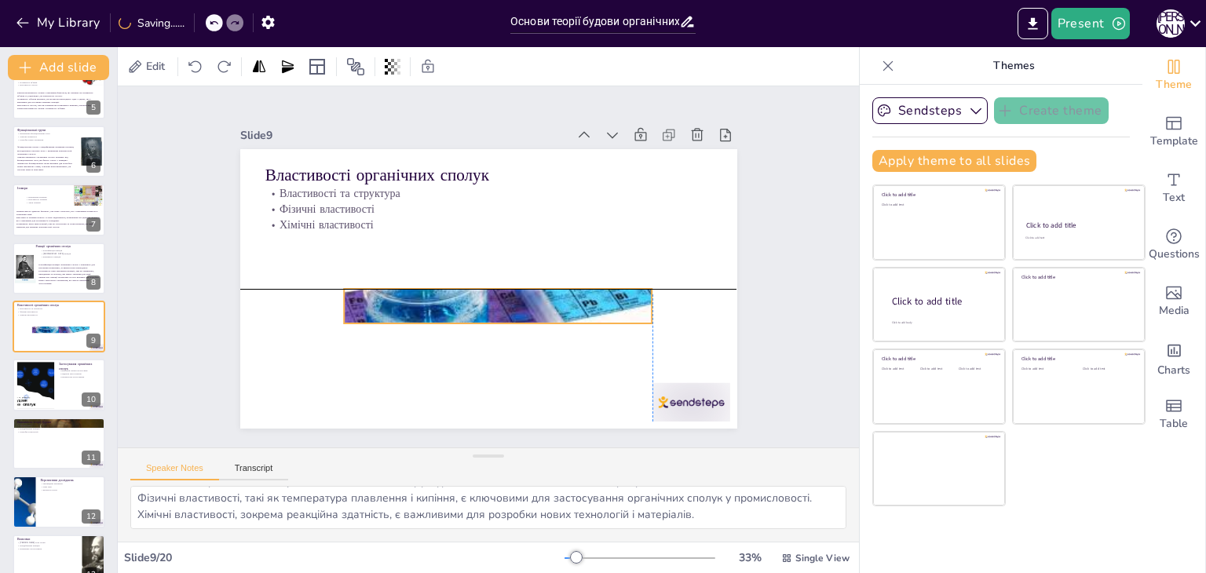
drag, startPoint x: 466, startPoint y: 405, endPoint x: 383, endPoint y: 305, distance: 129.4
click at [383, 305] on div at bounding box center [498, 306] width 309 height 231
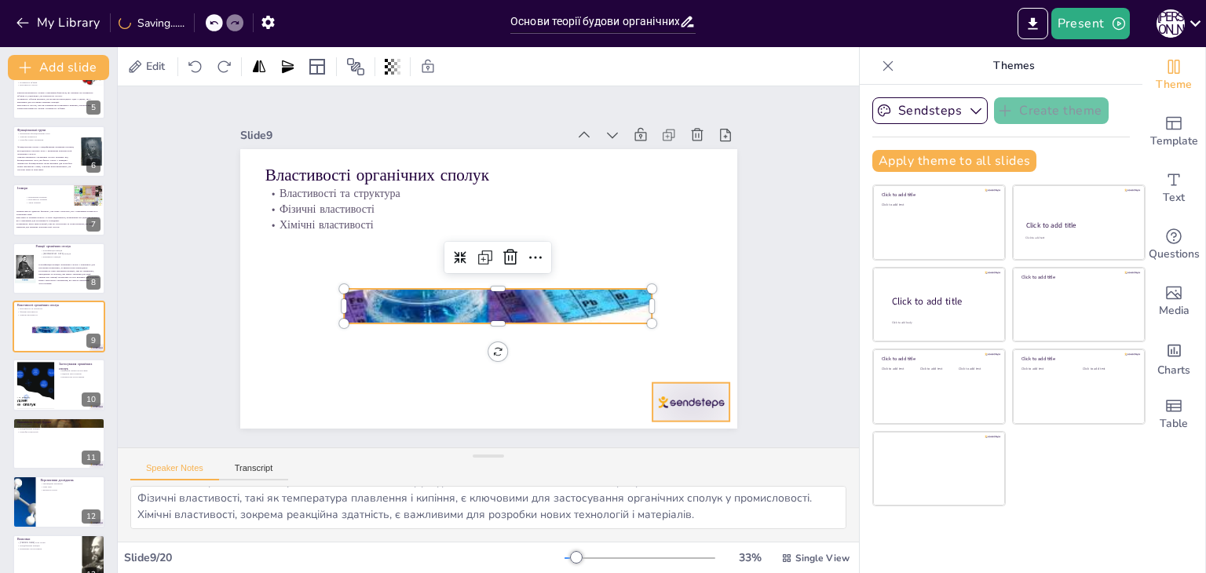
click at [673, 393] on div at bounding box center [691, 402] width 78 height 38
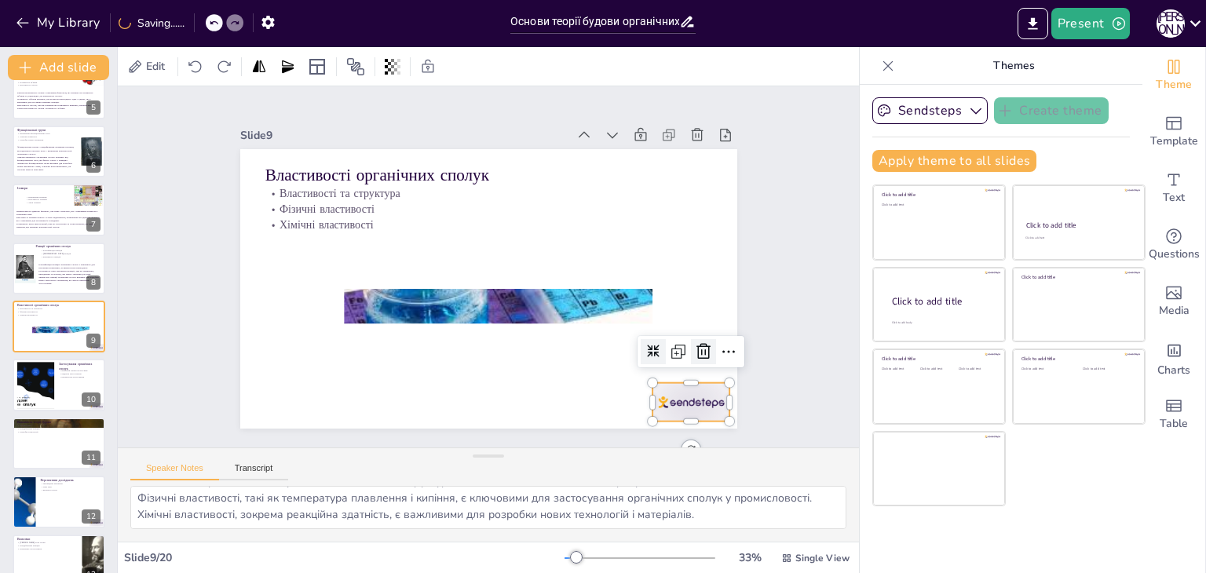
click at [696, 345] on icon at bounding box center [703, 351] width 14 height 16
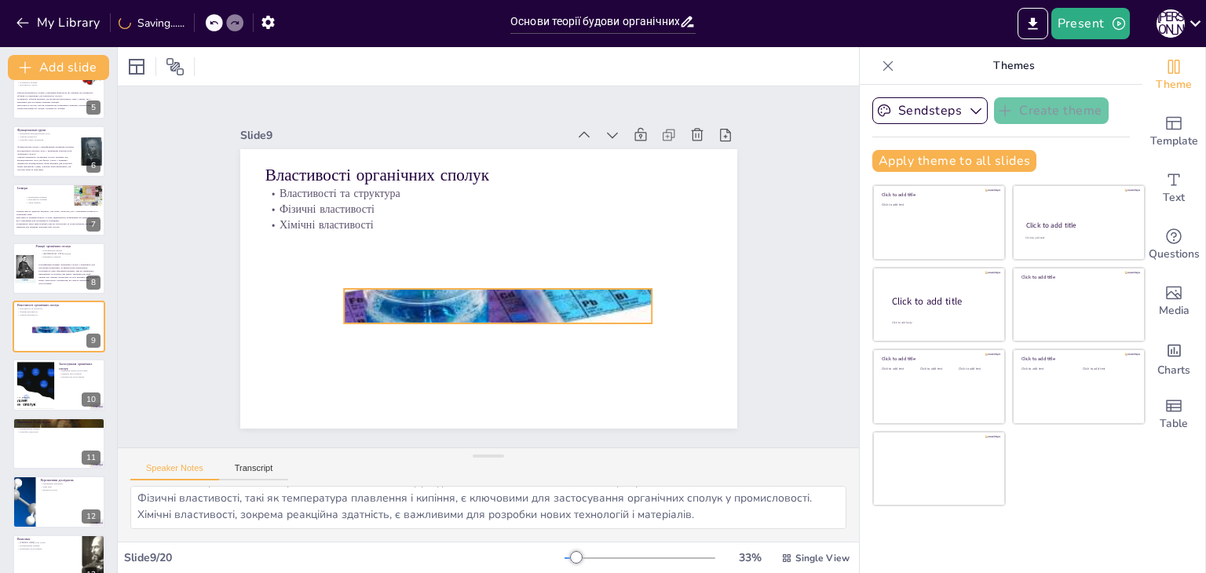
click at [563, 305] on div at bounding box center [498, 306] width 309 height 231
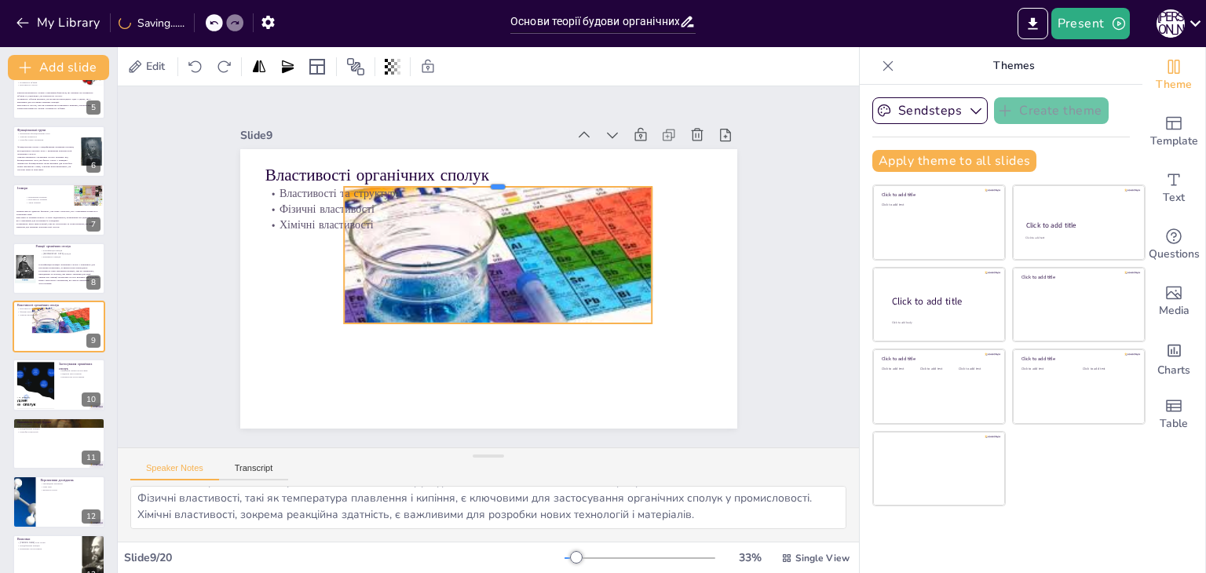
drag, startPoint x: 484, startPoint y: 280, endPoint x: 484, endPoint y: 178, distance: 102.1
click at [484, 178] on div at bounding box center [498, 180] width 309 height 13
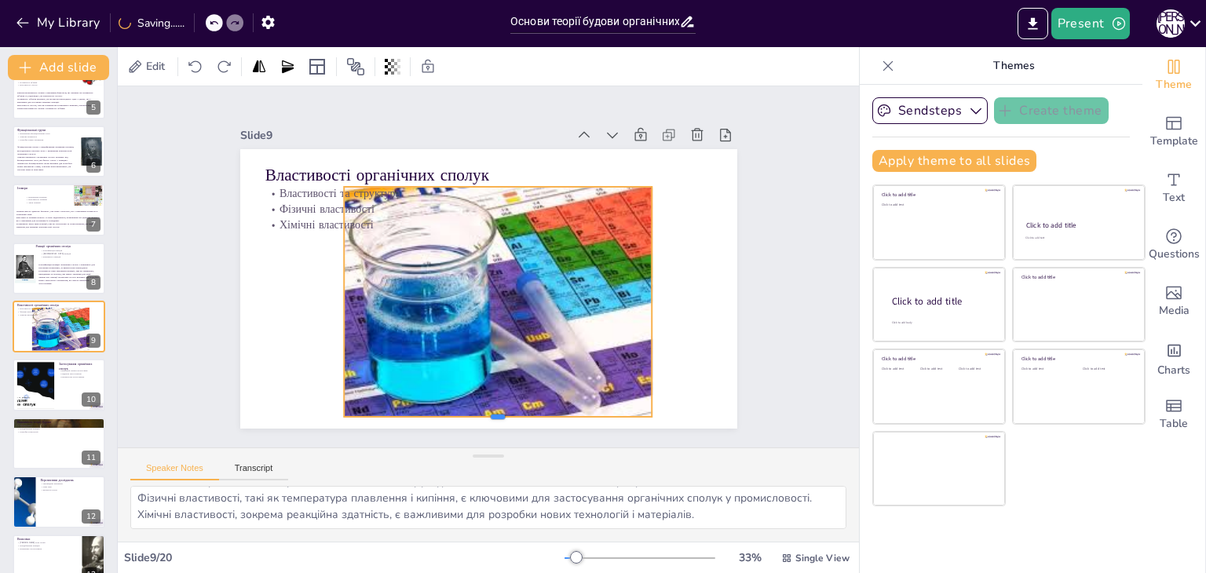
drag, startPoint x: 487, startPoint y: 322, endPoint x: 483, endPoint y: 415, distance: 93.5
click at [483, 415] on div at bounding box center [481, 423] width 308 height 45
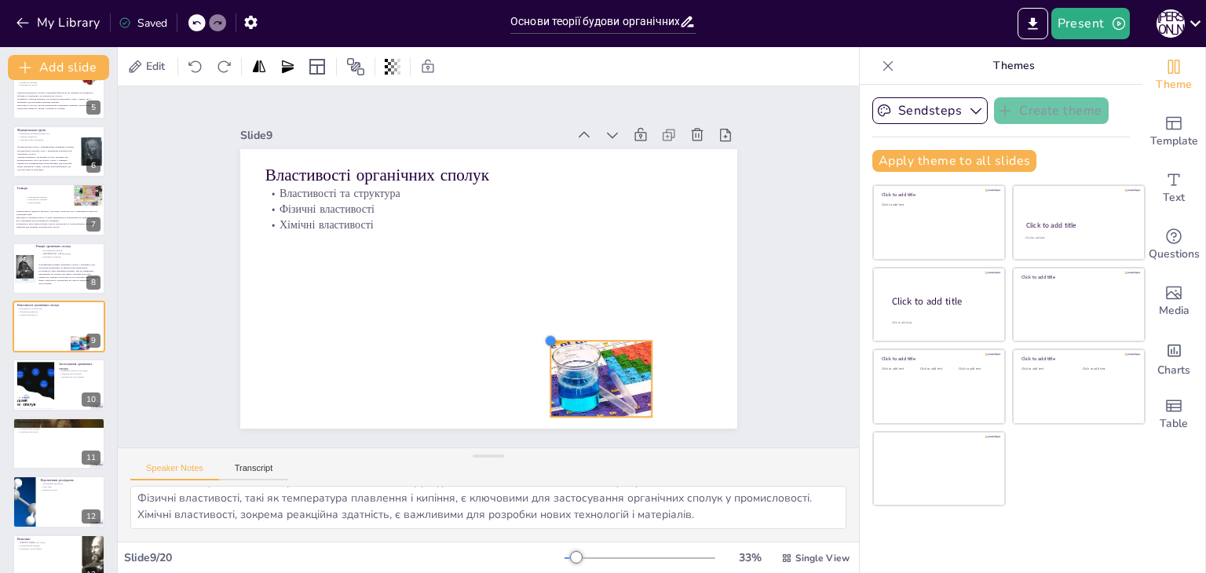
drag, startPoint x: 332, startPoint y: 186, endPoint x: 539, endPoint y: 390, distance: 290.4
click at [539, 390] on div "Властивості органічних сполук Властивості та структура Фізичні властивості Хімі…" at bounding box center [488, 289] width 497 height 280
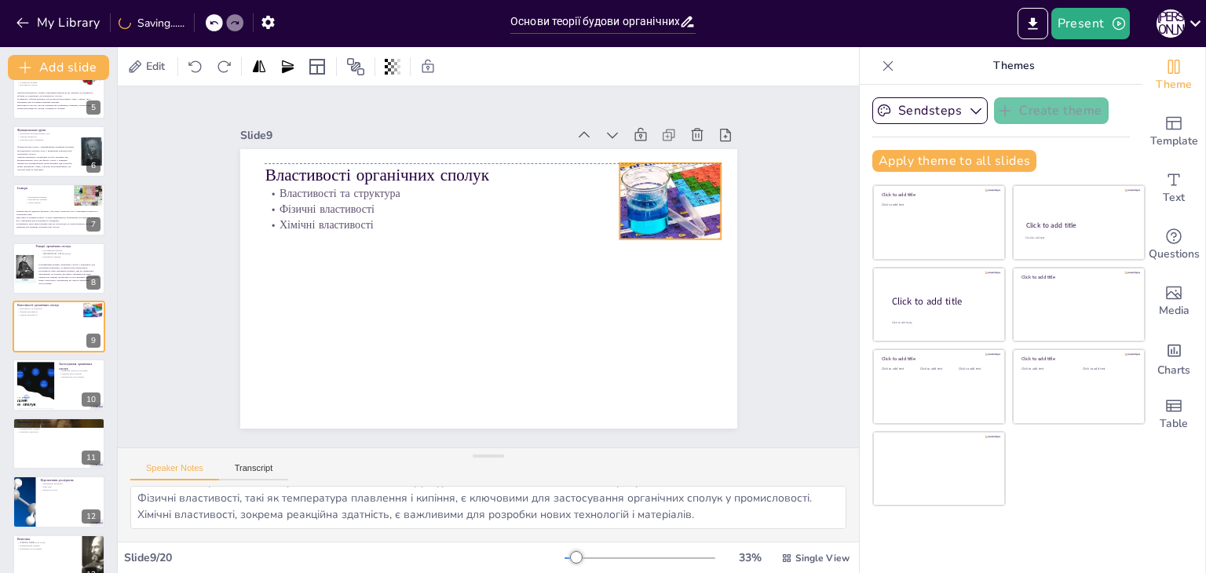
drag, startPoint x: 562, startPoint y: 375, endPoint x: 631, endPoint y: 192, distance: 194.8
click at [631, 149] on div "Властивості органічних сполук Властивості та структура Фізичні властивості Хімі…" at bounding box center [488, 149] width 497 height 0
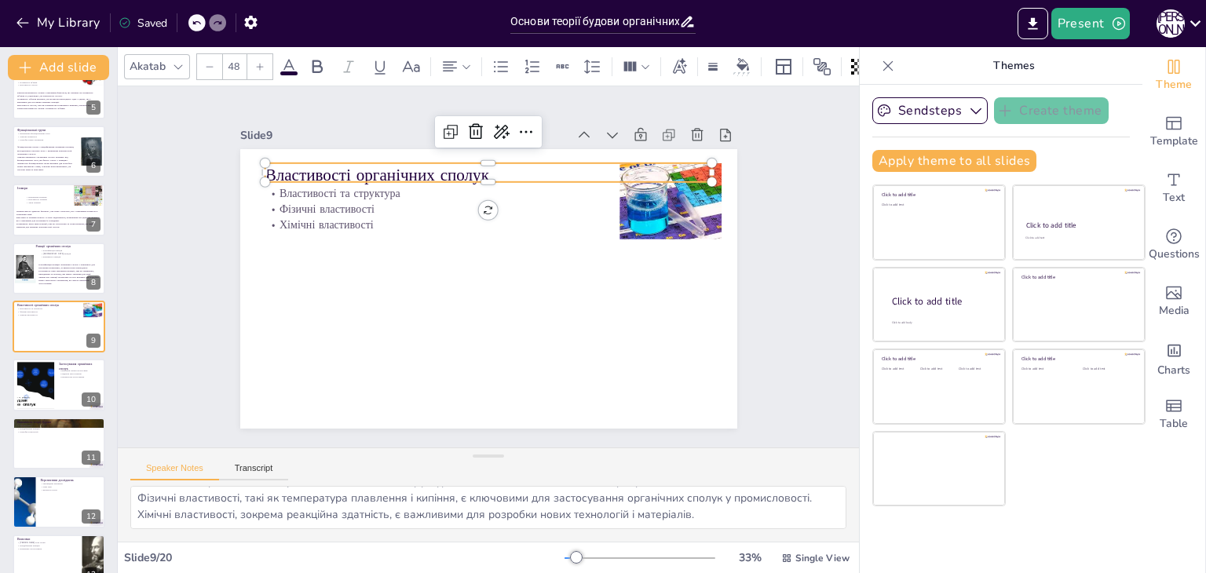
click at [270, 176] on div "Властивості органічних сполук Властивості та структура Фізичні властивості Хімі…" at bounding box center [488, 289] width 497 height 280
click at [443, 122] on icon at bounding box center [450, 131] width 19 height 19
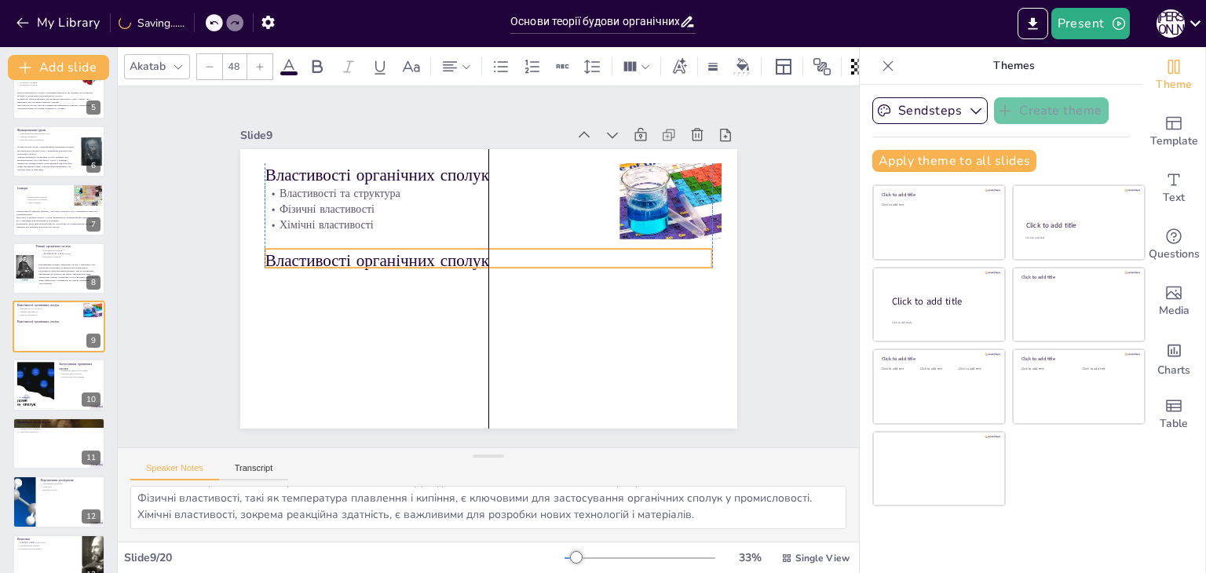
drag, startPoint x: 360, startPoint y: 166, endPoint x: 352, endPoint y: 250, distance: 83.6
click at [352, 250] on p "Властивості органічних сполук" at bounding box center [489, 261] width 448 height 24
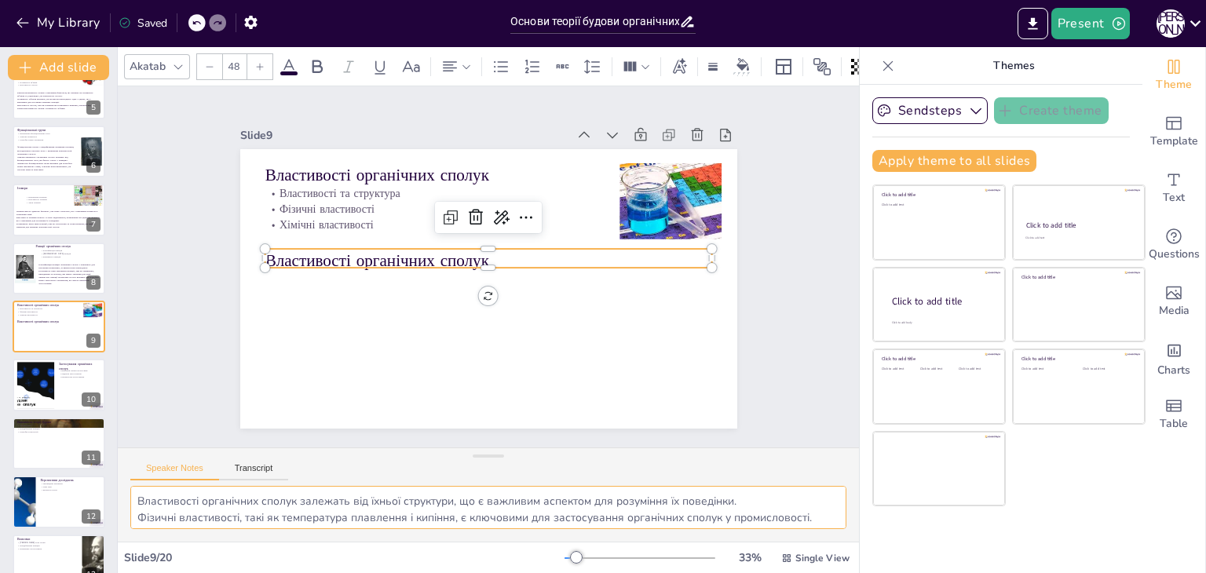
scroll to position [20, 0]
drag, startPoint x: 135, startPoint y: 502, endPoint x: 703, endPoint y: 524, distance: 568.1
click at [703, 524] on textarea "Властивості органічних сполук залежать від їхньої структури, що є важливим аспе…" at bounding box center [488, 507] width 716 height 43
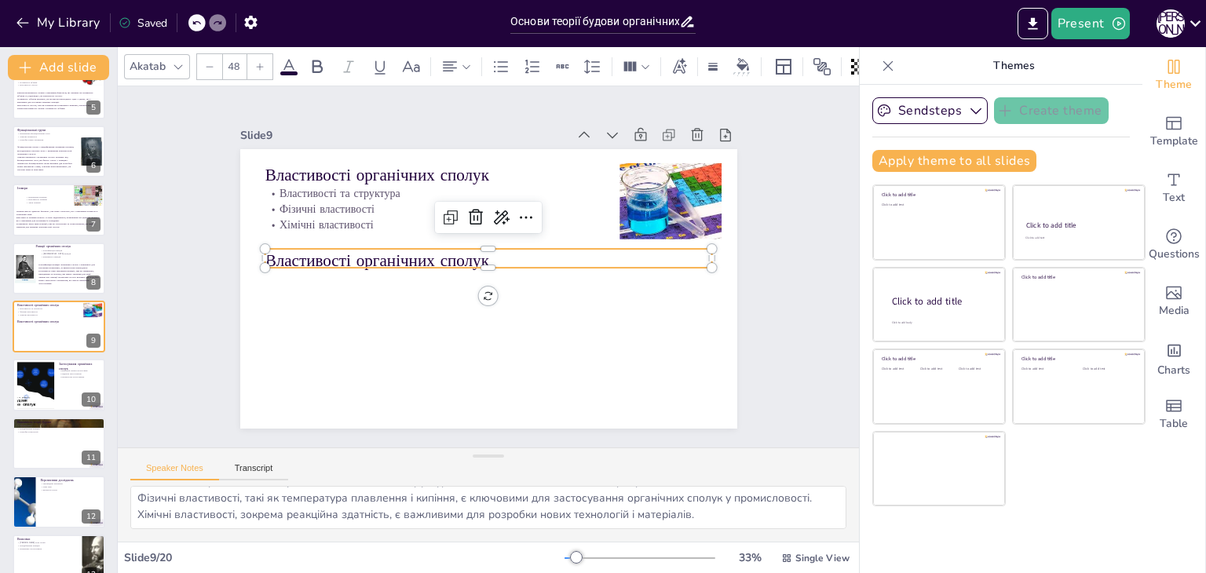
click at [354, 254] on p "Властивості органічних сполук" at bounding box center [489, 261] width 448 height 24
click at [354, 254] on p "Властивості органічних сполук" at bounding box center [489, 259] width 448 height 70
type input "--"
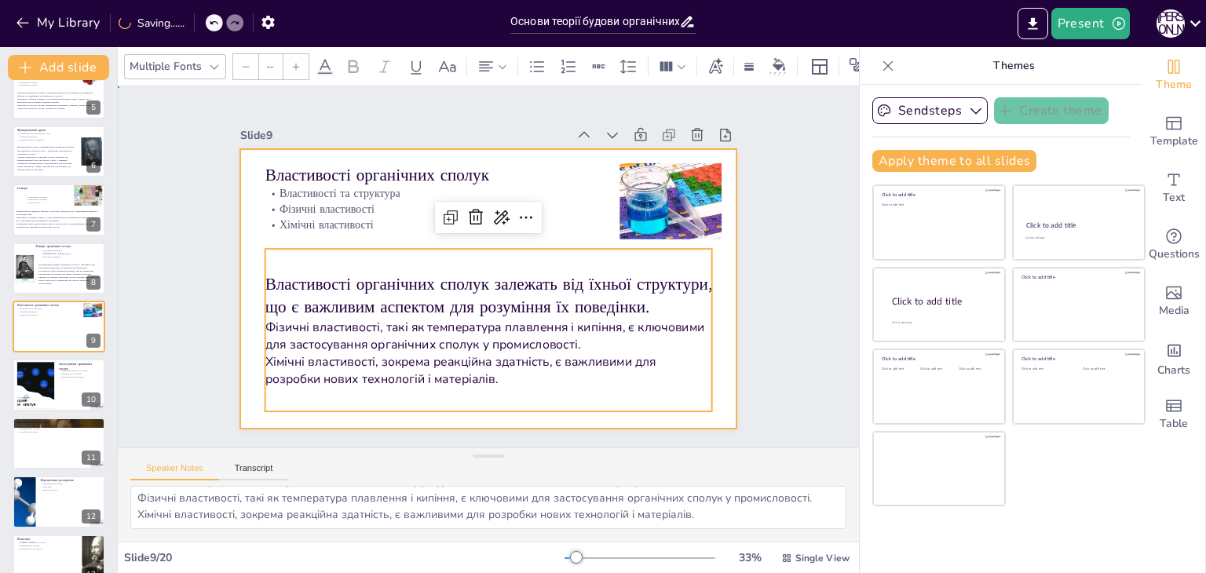
click at [240, 258] on div at bounding box center [488, 289] width 497 height 280
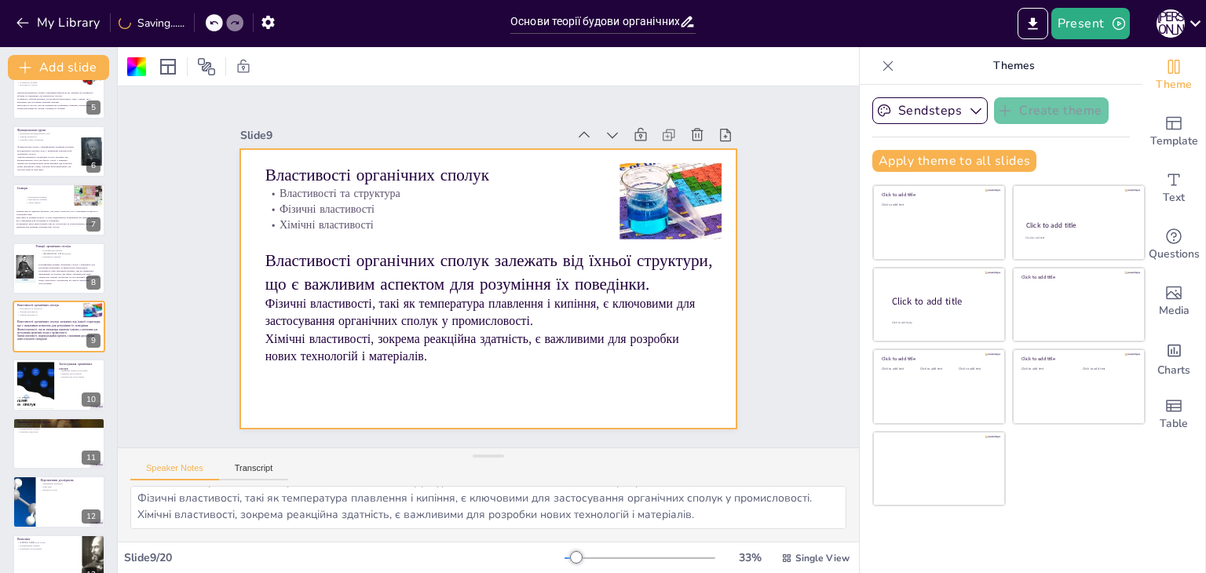
click at [287, 258] on p "Властивості органічних сполук залежать від їхньої структури, що є важливим аспе…" at bounding box center [489, 272] width 448 height 46
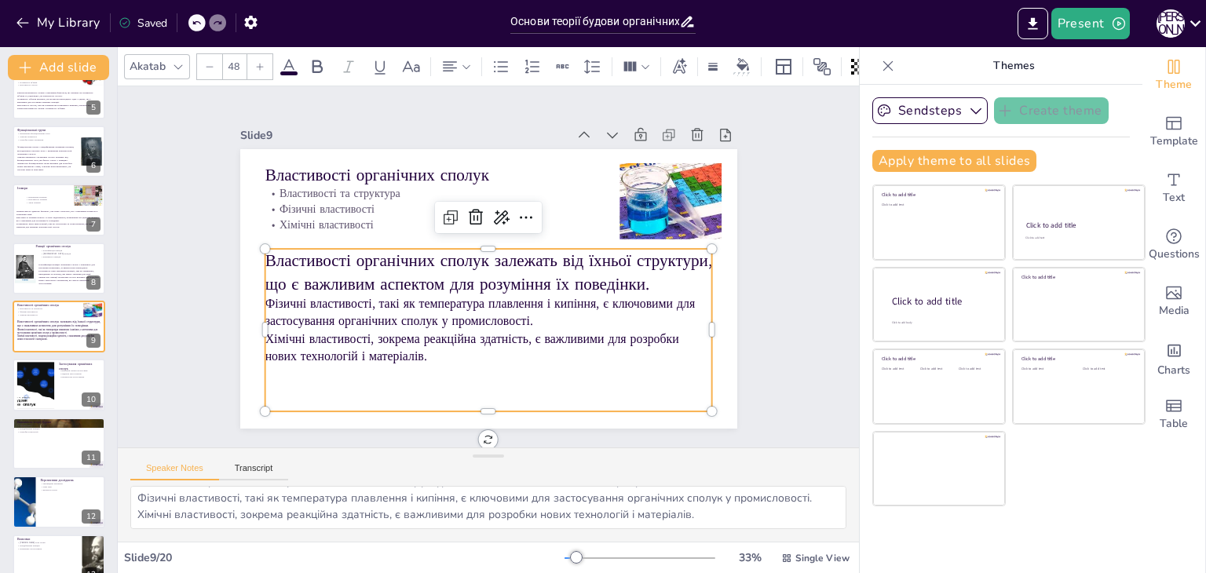
click at [216, 59] on div at bounding box center [209, 66] width 25 height 25
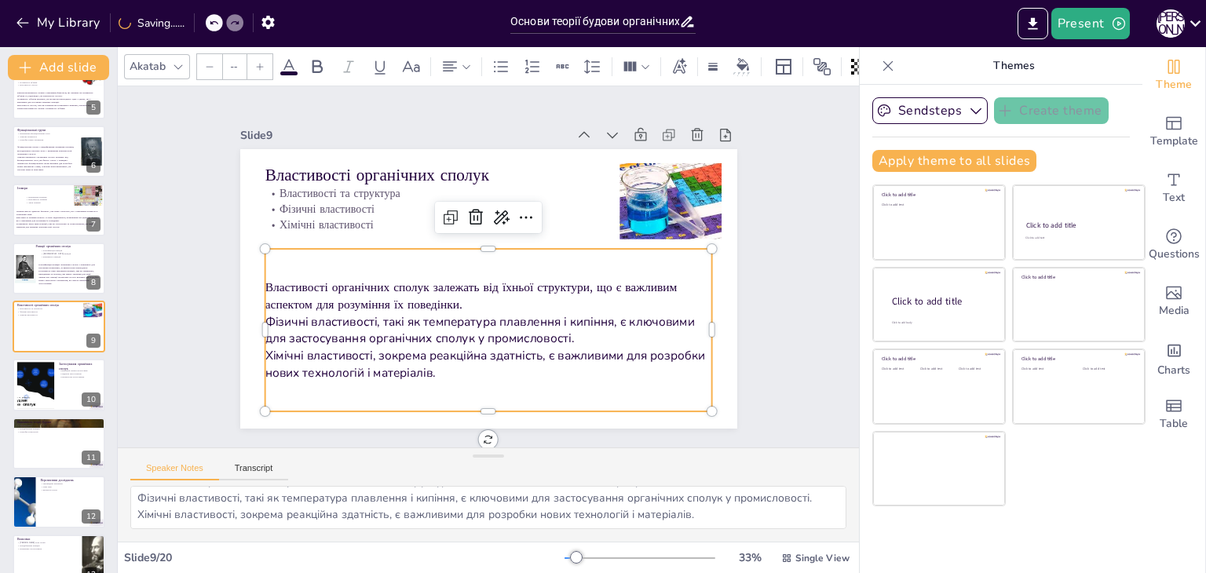
click at [261, 62] on icon at bounding box center [259, 66] width 9 height 9
type input "NaN"
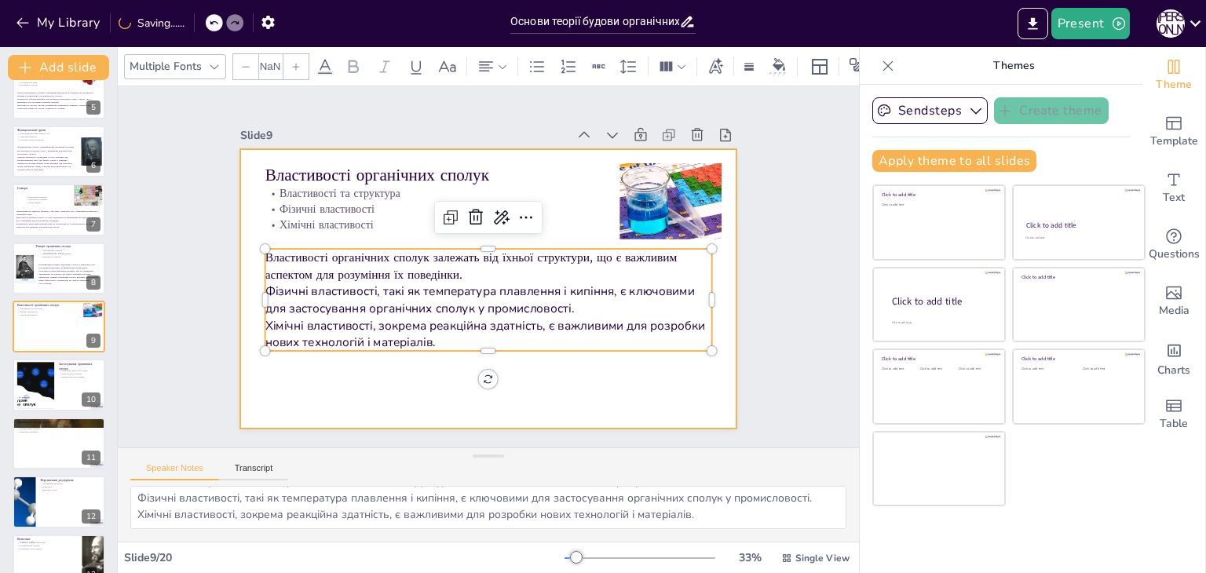
click at [298, 371] on div at bounding box center [488, 289] width 497 height 280
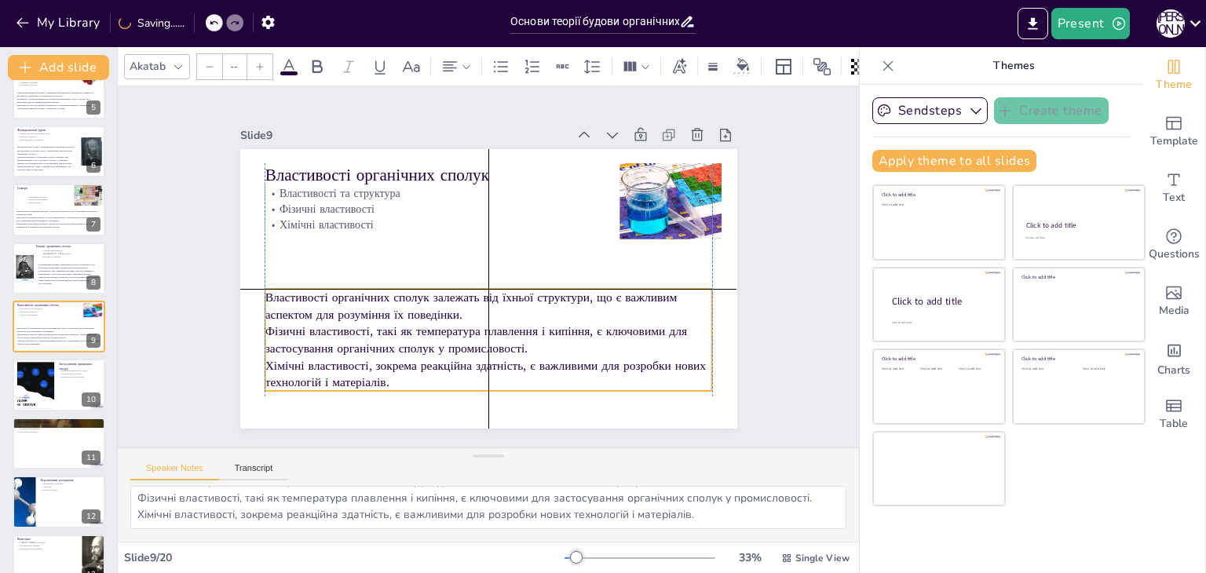
drag, startPoint x: 328, startPoint y: 292, endPoint x: 331, endPoint y: 338, distance: 45.6
click at [331, 338] on p "Фізичні властивості, такі як температура плавлення і кипіння, є ключовими для з…" at bounding box center [489, 340] width 448 height 34
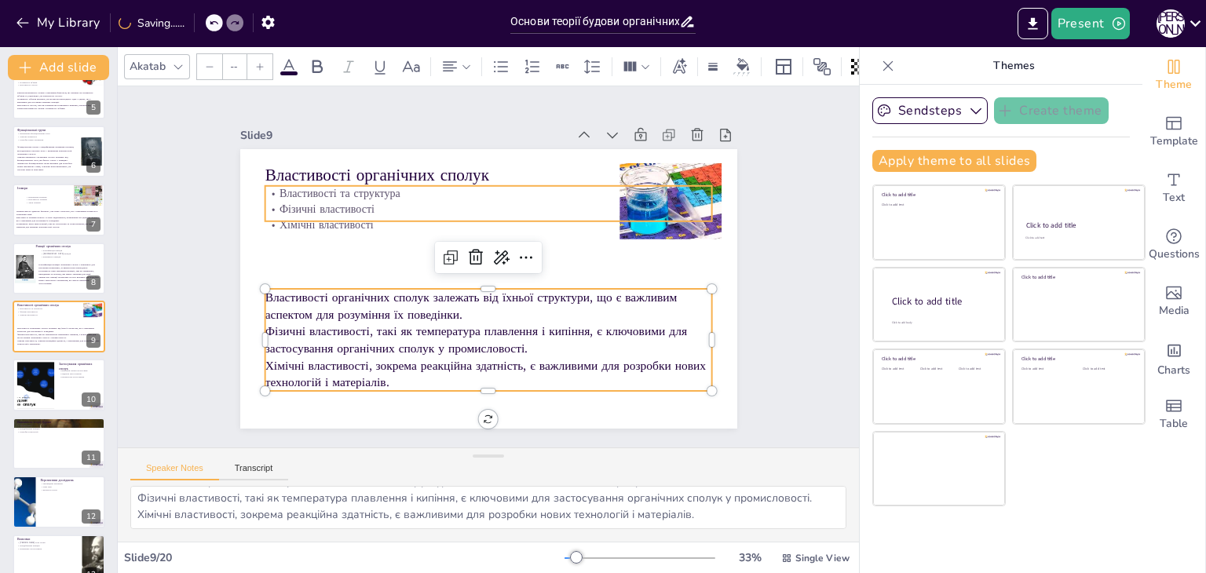
type input "32"
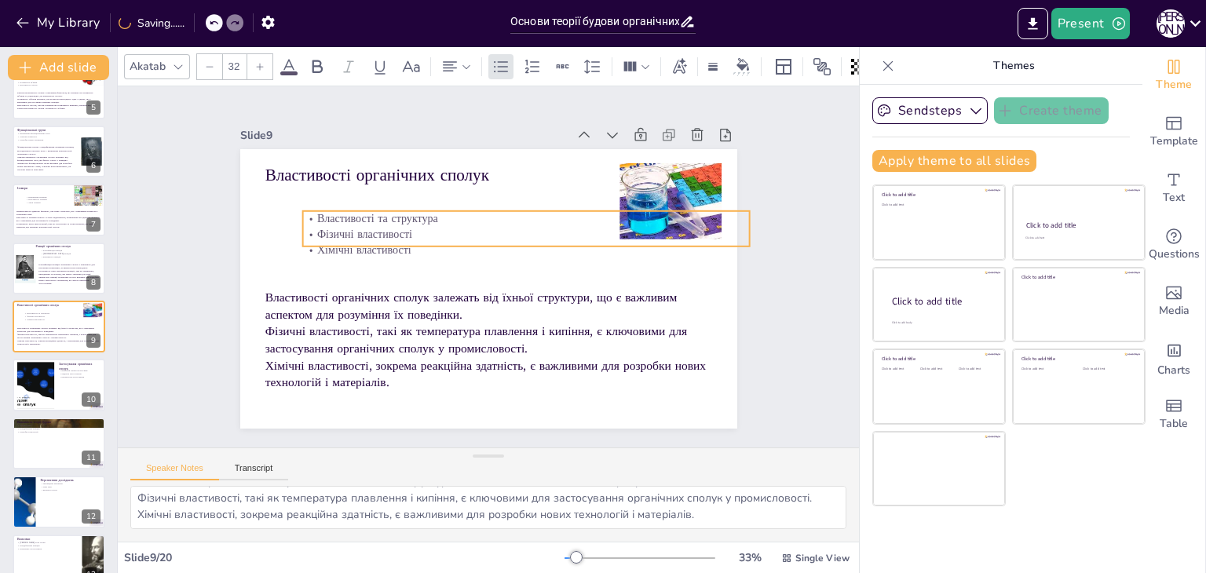
drag, startPoint x: 312, startPoint y: 193, endPoint x: 349, endPoint y: 218, distance: 45.3
click at [349, 218] on p "Властивості та структура" at bounding box center [526, 219] width 448 height 16
click at [216, 216] on div "Slide 1 Основи теорії будови органічних сполук У цій презентації ми розглянемо …" at bounding box center [489, 266] width 616 height 382
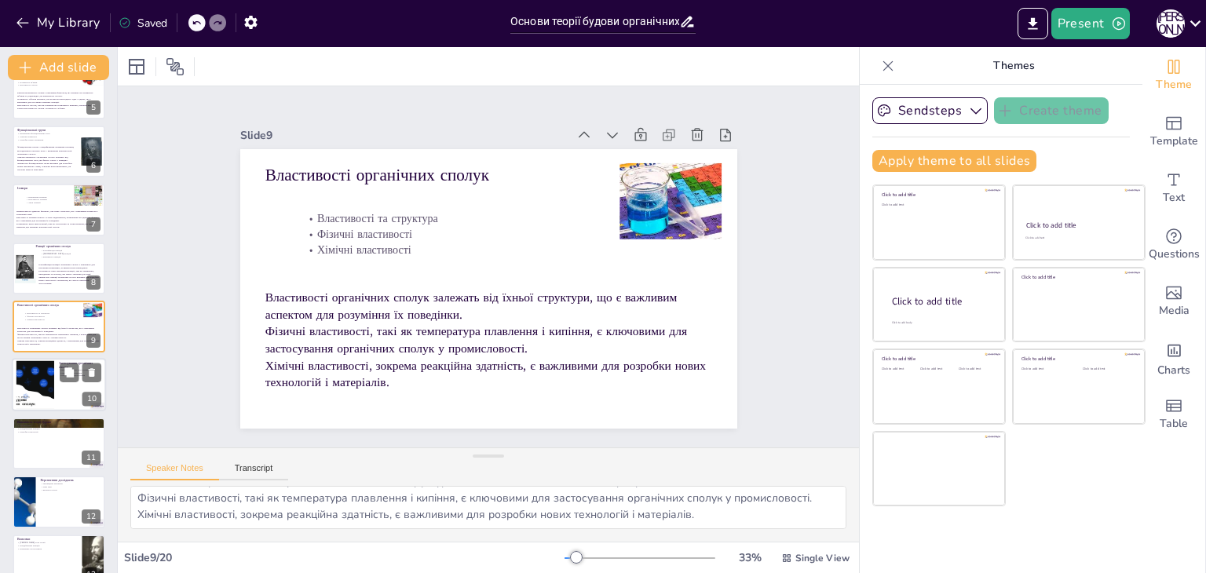
click at [35, 382] on div at bounding box center [35, 385] width 85 height 48
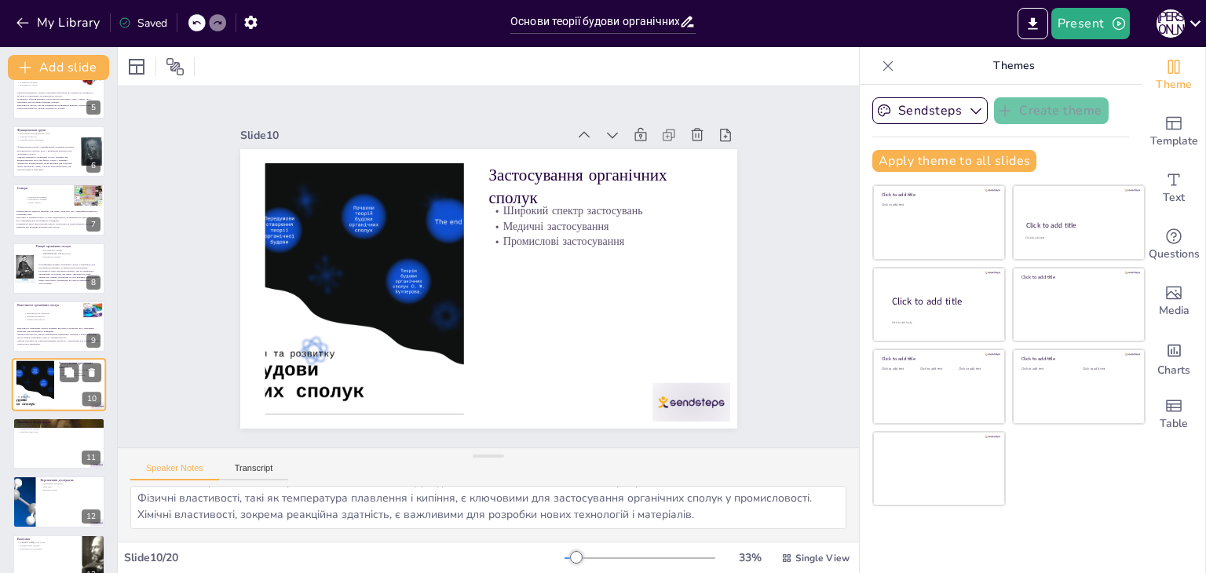
type textarea "Органічні сполуки мають широкий спектр застосувань у різних галузях, що підкрес…"
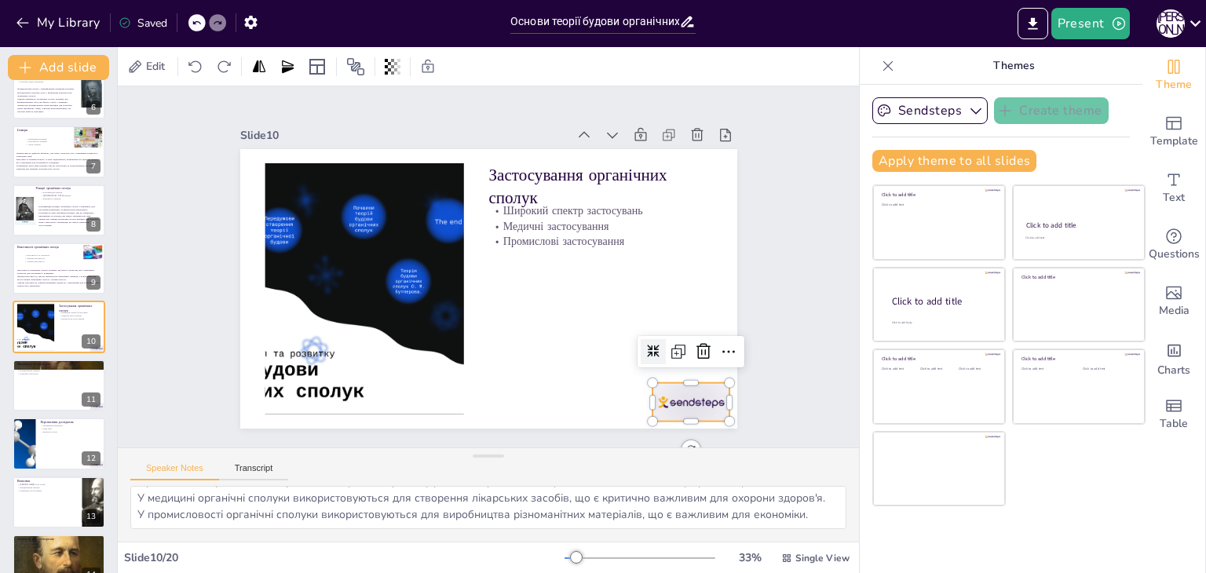
click at [693, 393] on div at bounding box center [691, 402] width 78 height 38
click at [700, 344] on icon at bounding box center [703, 351] width 19 height 19
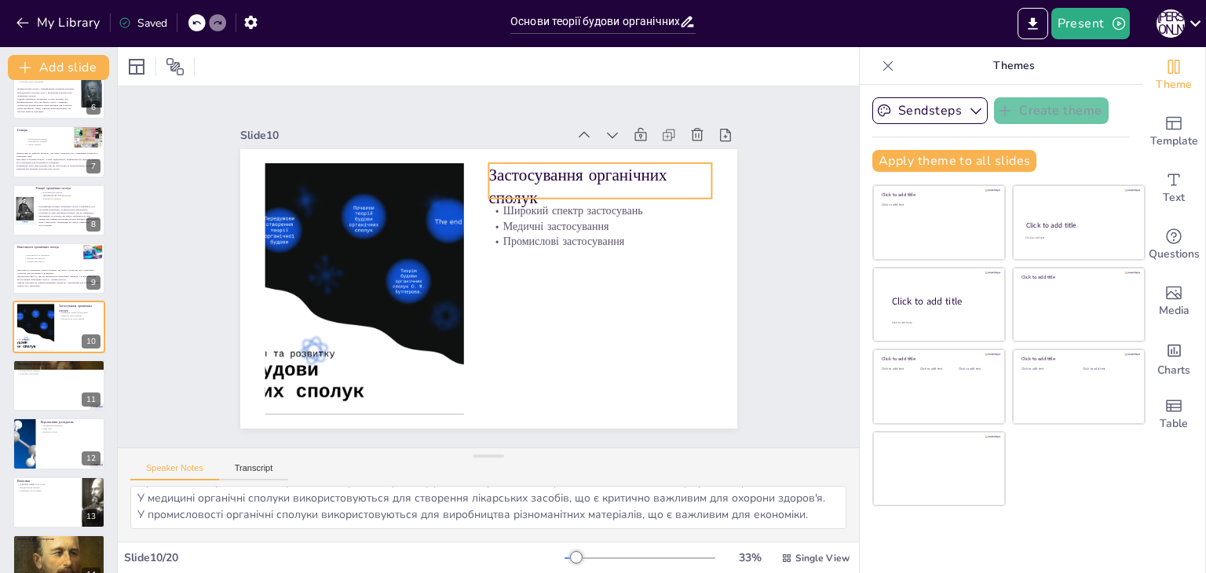
click at [564, 169] on p "Застосування органічних сполук" at bounding box center [608, 199] width 227 height 70
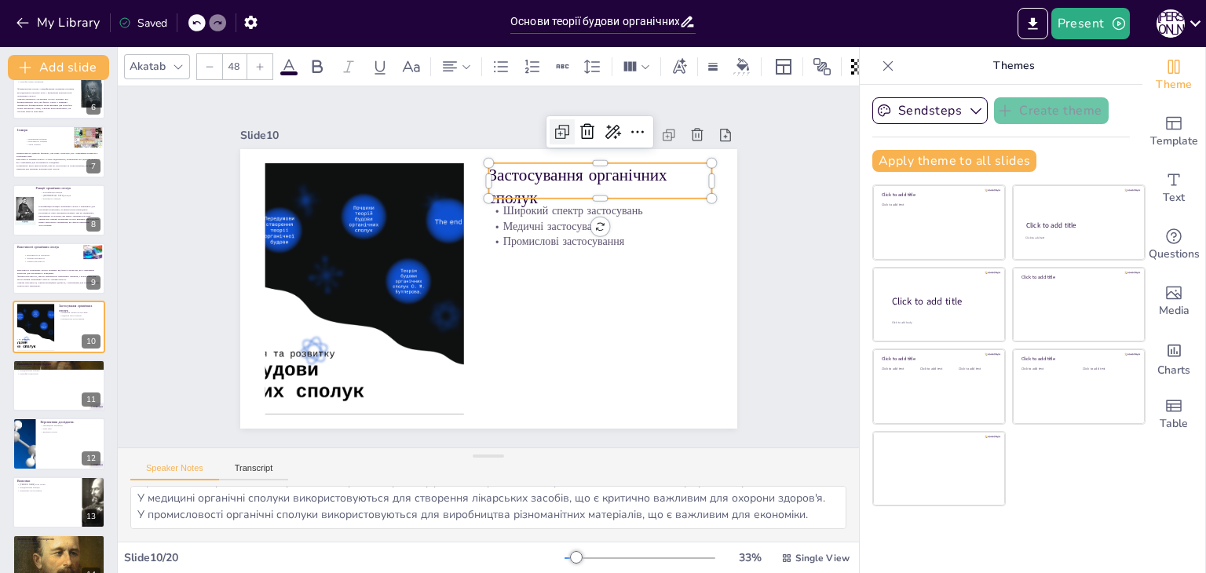
click at [566, 130] on icon at bounding box center [576, 140] width 20 height 20
type input "48"
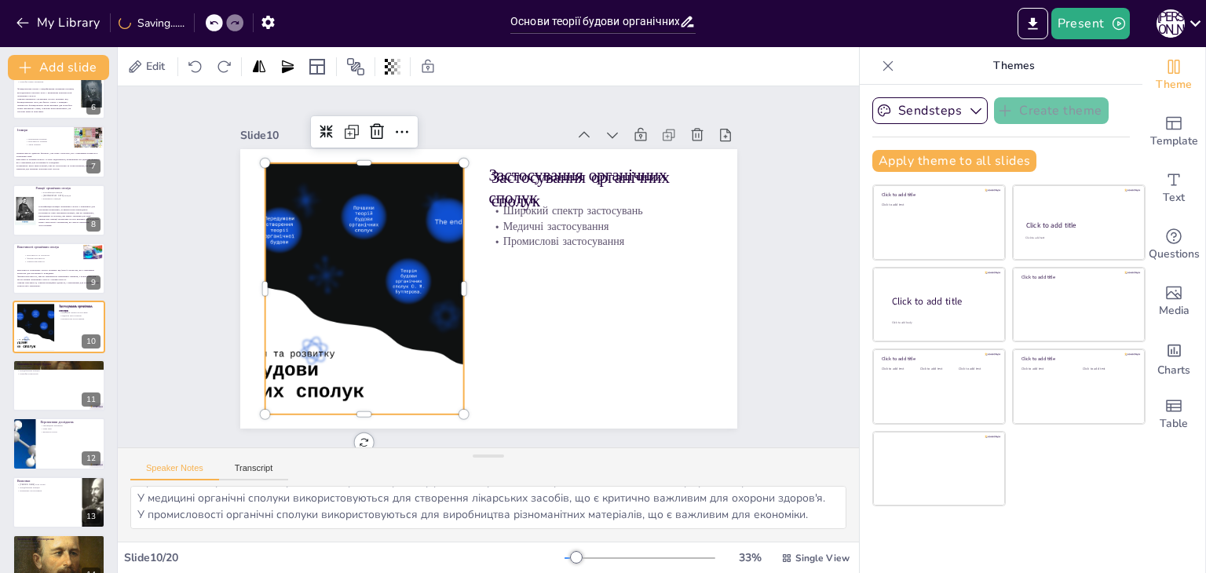
click at [356, 227] on div at bounding box center [362, 275] width 471 height 297
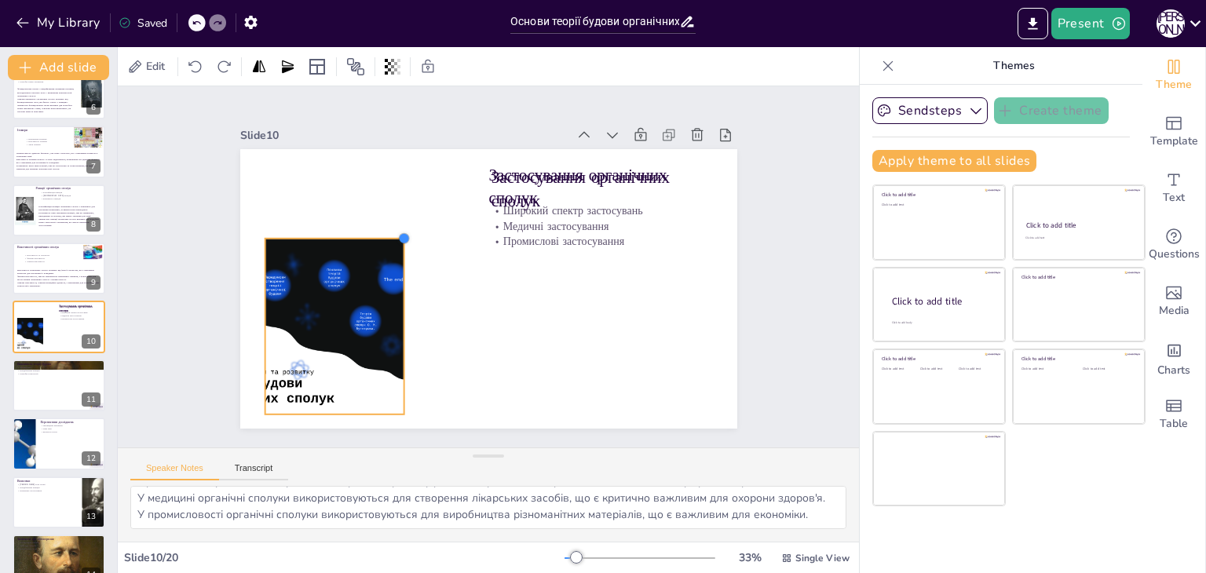
drag, startPoint x: 453, startPoint y: 156, endPoint x: 383, endPoint y: 247, distance: 114.2
click at [400, 237] on div at bounding box center [407, 230] width 14 height 14
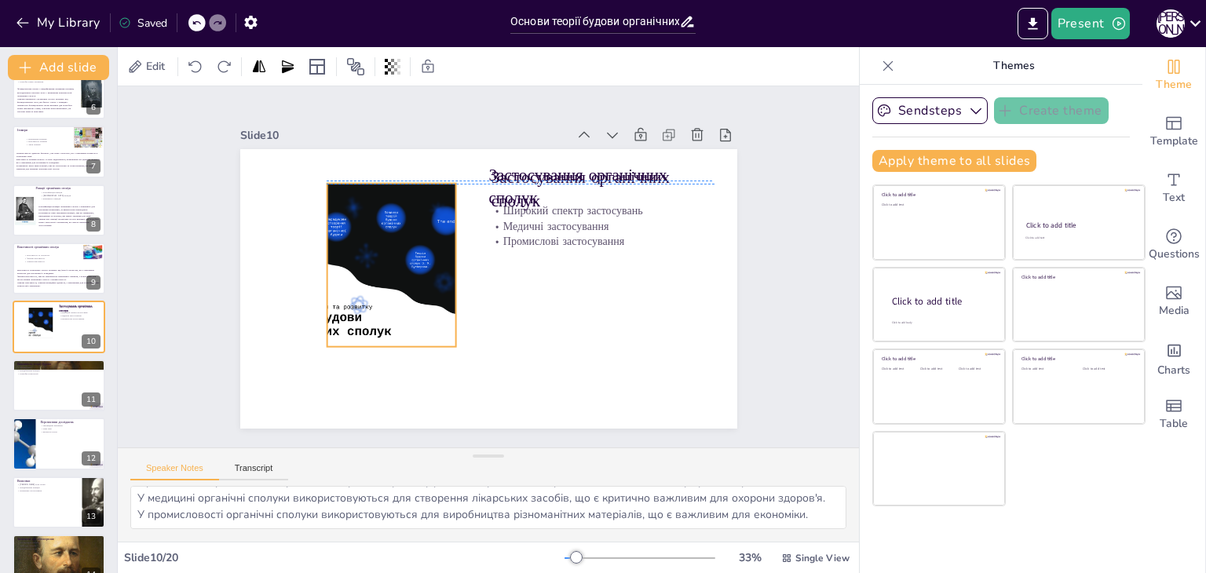
drag, startPoint x: 317, startPoint y: 305, endPoint x: 379, endPoint y: 237, distance: 91.7
click at [379, 237] on div at bounding box center [391, 255] width 305 height 192
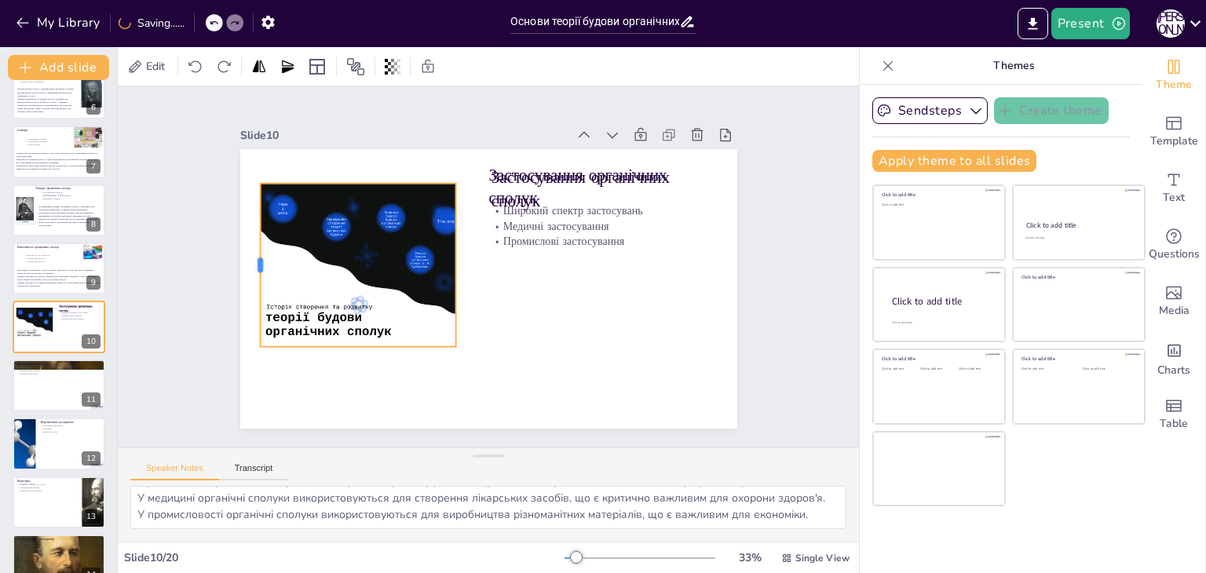
drag, startPoint x: 312, startPoint y: 258, endPoint x: 245, endPoint y: 265, distance: 67.2
click at [245, 265] on div at bounding box center [255, 240] width 30 height 163
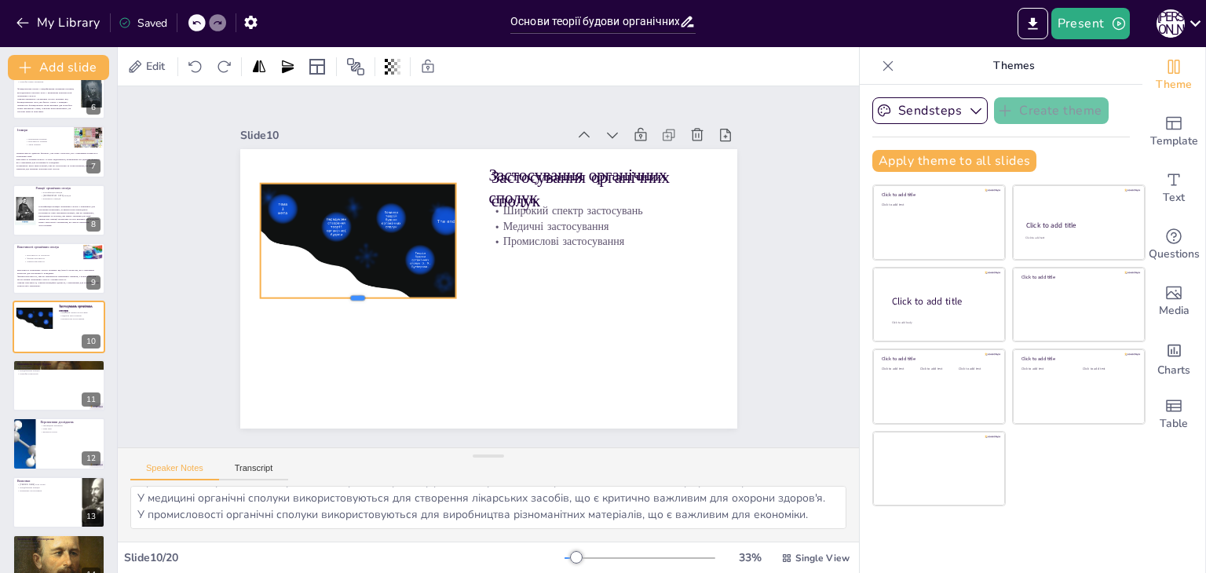
drag, startPoint x: 349, startPoint y: 343, endPoint x: 349, endPoint y: 294, distance: 48.7
click at [349, 298] on div at bounding box center [358, 304] width 196 height 13
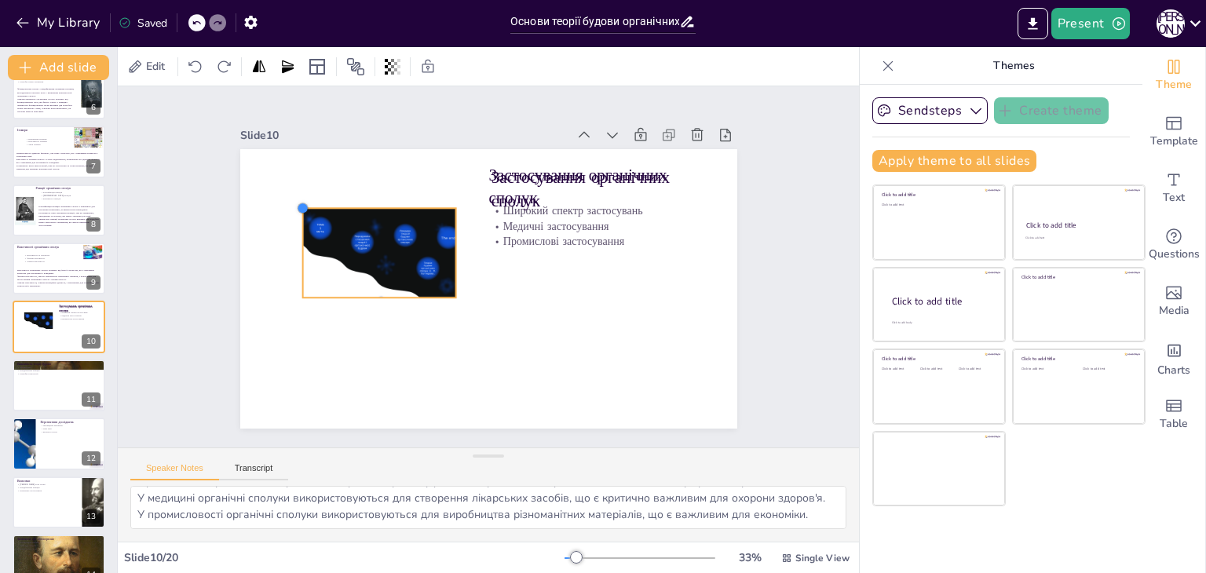
drag, startPoint x: 251, startPoint y: 174, endPoint x: 294, endPoint y: 235, distance: 74.5
click at [294, 235] on div "Застосування органічних сполук Широкий спектр застосувань Медичні застосування …" at bounding box center [488, 289] width 497 height 280
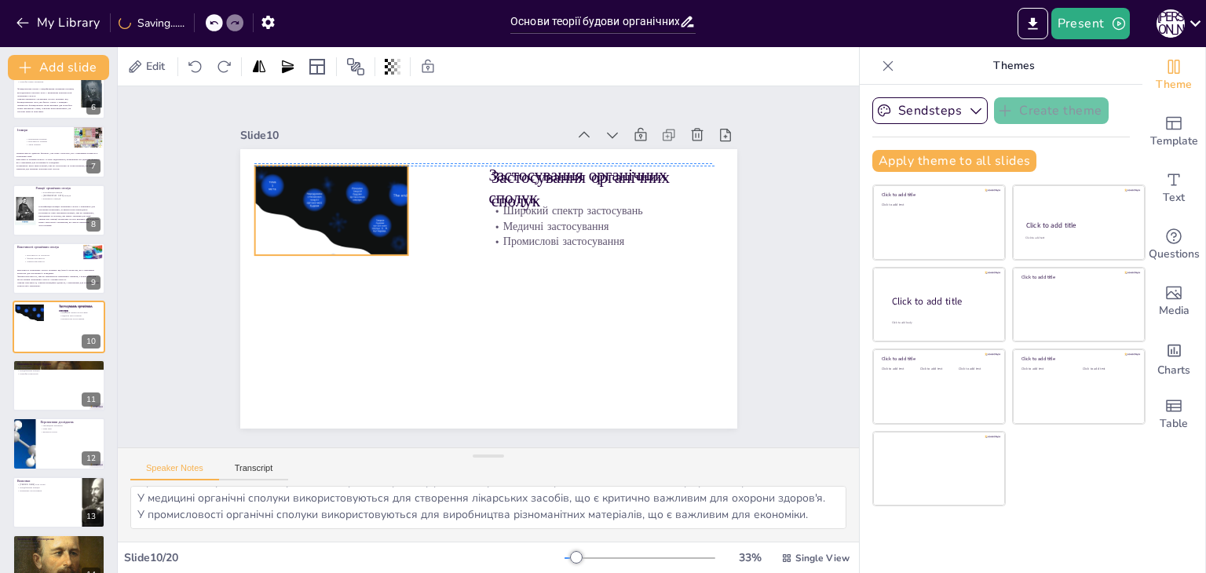
drag, startPoint x: 356, startPoint y: 266, endPoint x: 309, endPoint y: 219, distance: 67.2
click at [309, 219] on div at bounding box center [362, 216] width 239 height 151
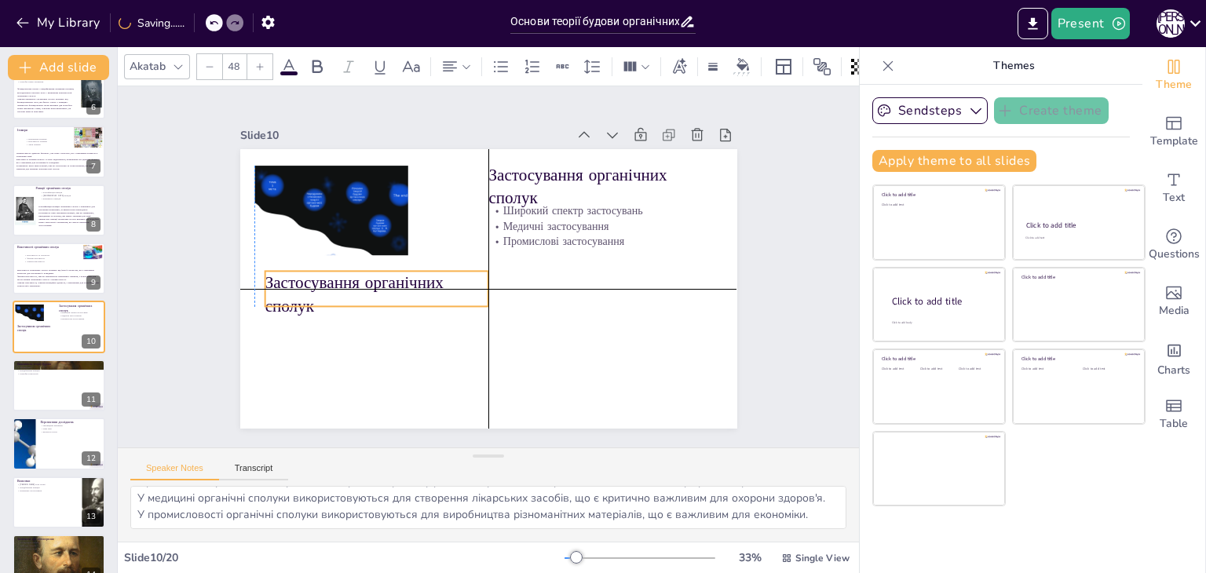
drag, startPoint x: 615, startPoint y: 173, endPoint x: 385, endPoint y: 279, distance: 253.3
click at [385, 279] on p "Застосування органічних сполук" at bounding box center [377, 294] width 224 height 46
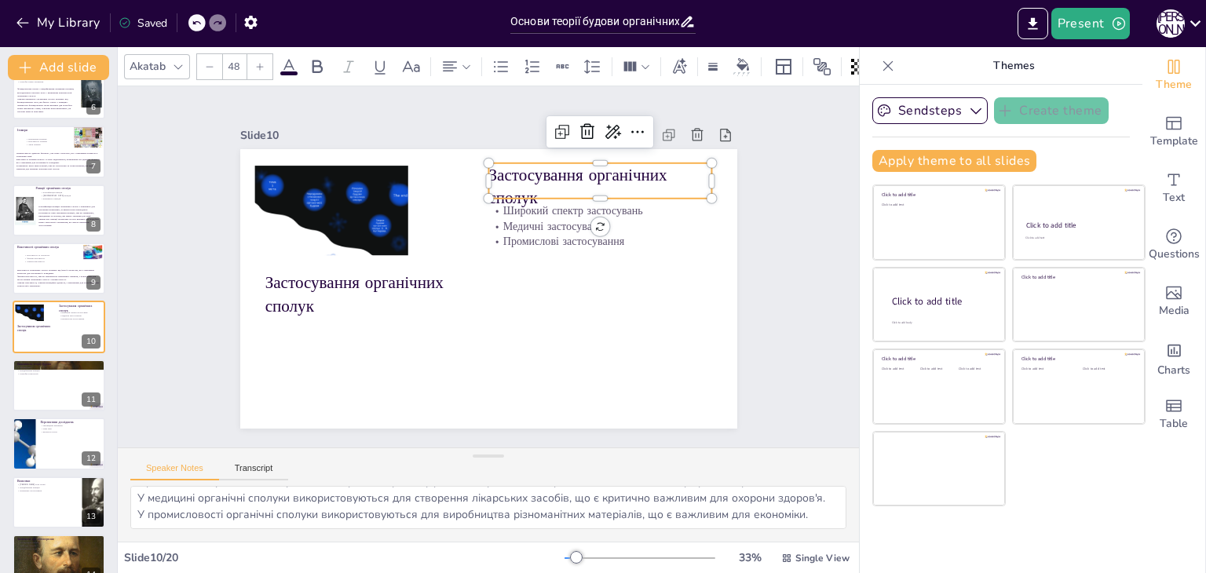
click at [528, 165] on p "Застосування органічних сполук" at bounding box center [608, 198] width 227 height 69
drag, startPoint x: 476, startPoint y: 173, endPoint x: 440, endPoint y: 177, distance: 36.4
click at [440, 177] on div at bounding box center [446, 180] width 13 height 35
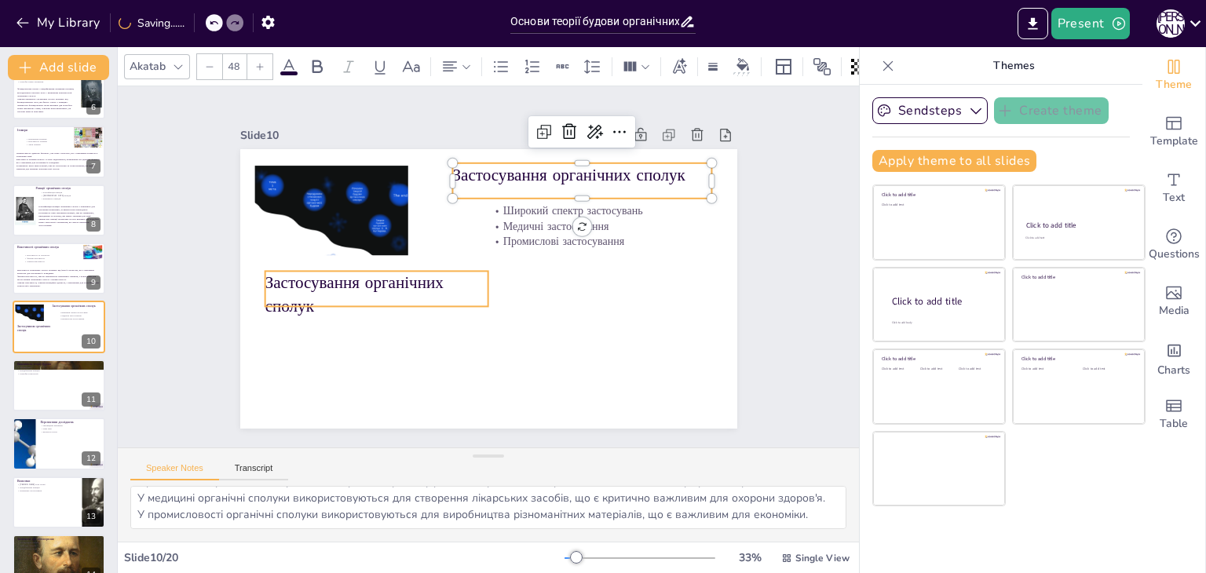
click at [402, 290] on p "Застосування органічних сполук" at bounding box center [377, 294] width 224 height 46
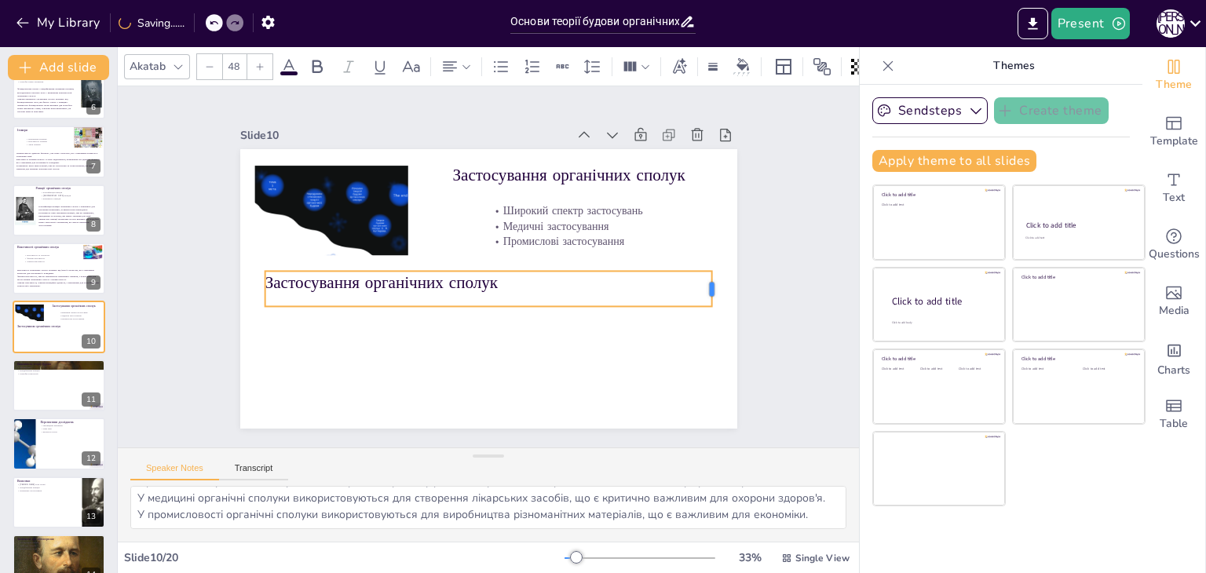
drag, startPoint x: 477, startPoint y: 278, endPoint x: 700, endPoint y: 271, distance: 223.9
click at [712, 271] on div at bounding box center [718, 288] width 13 height 35
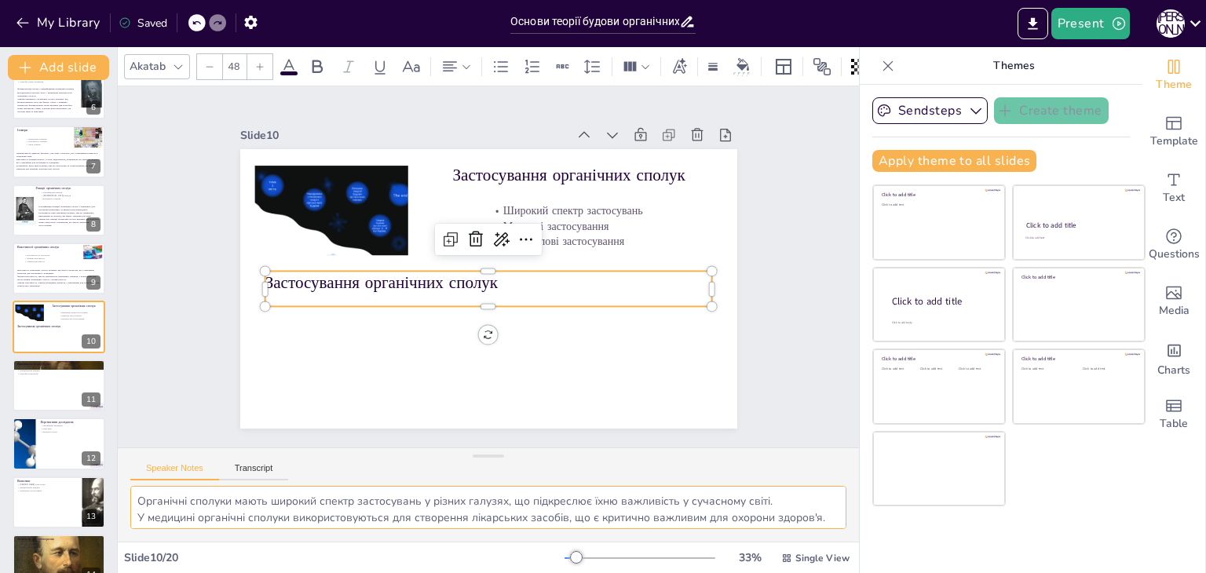
scroll to position [36, 0]
drag, startPoint x: 136, startPoint y: 503, endPoint x: 817, endPoint y: 514, distance: 681.6
click at [817, 514] on textarea "Органічні сполуки мають широкий спектр застосувань у різних галузях, що підкрес…" at bounding box center [488, 507] width 716 height 43
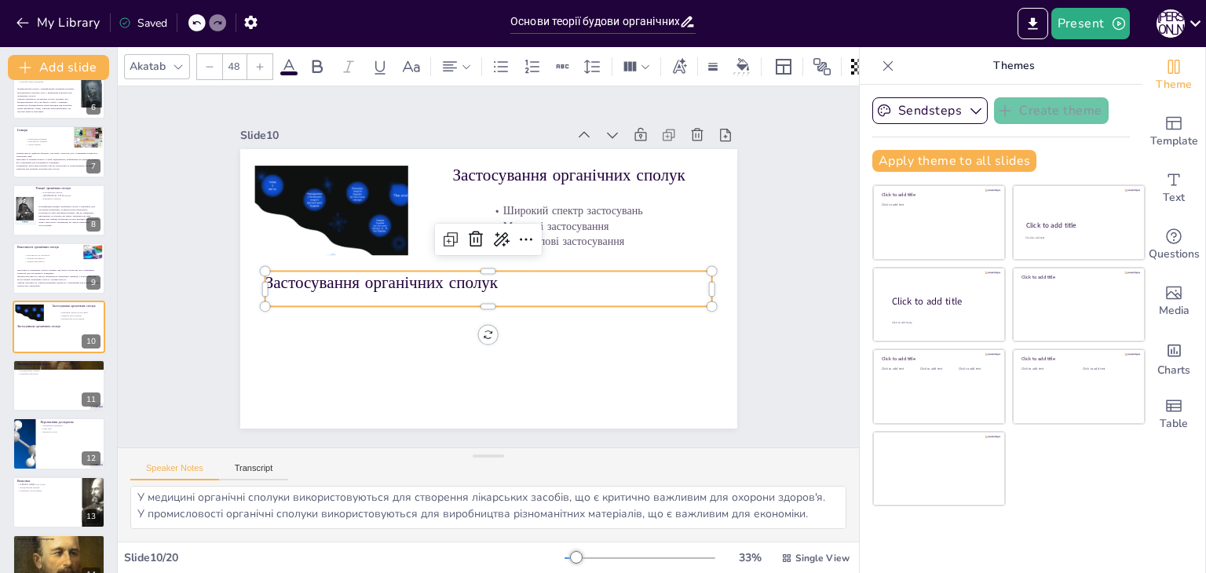
click at [347, 280] on p "Застосування органічних сполук" at bounding box center [487, 283] width 448 height 70
click at [347, 280] on p "Застосування органічних сполук" at bounding box center [489, 283] width 448 height 24
type input "--"
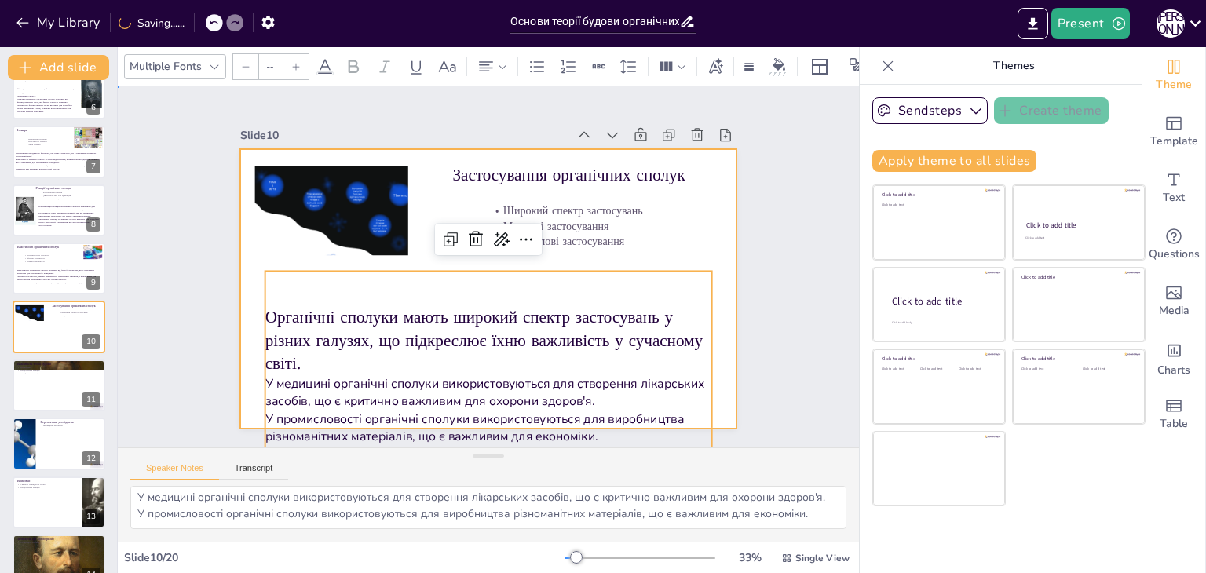
click at [232, 302] on div at bounding box center [487, 289] width 524 height 330
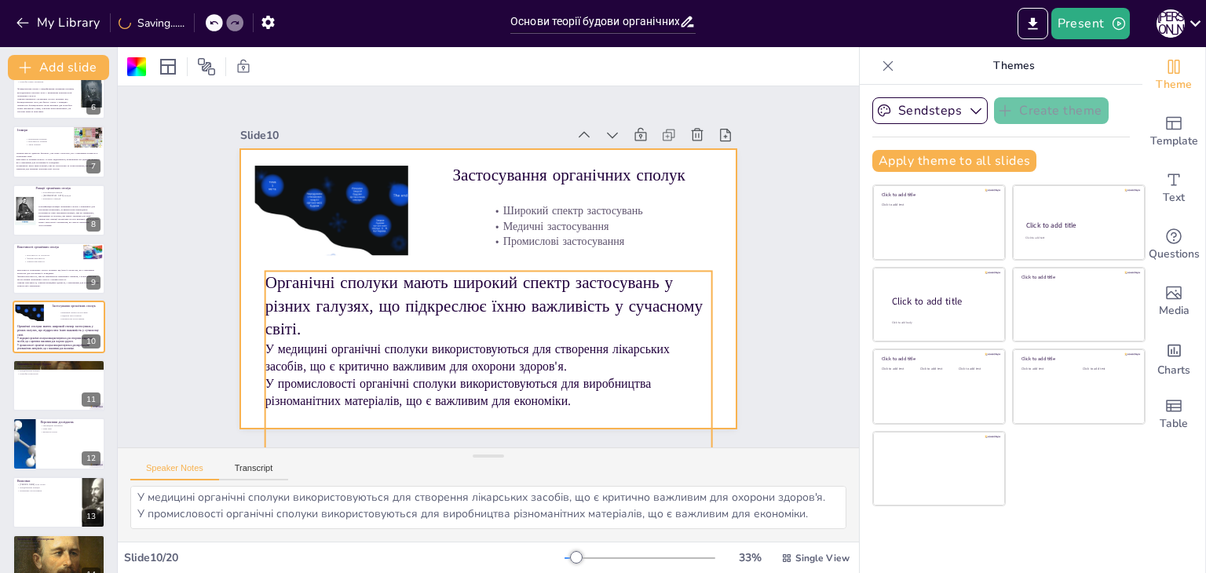
click at [308, 297] on p "Органічні сполуки мають широкий спектр застосувань у різних галузях, що підкрес…" at bounding box center [489, 306] width 448 height 70
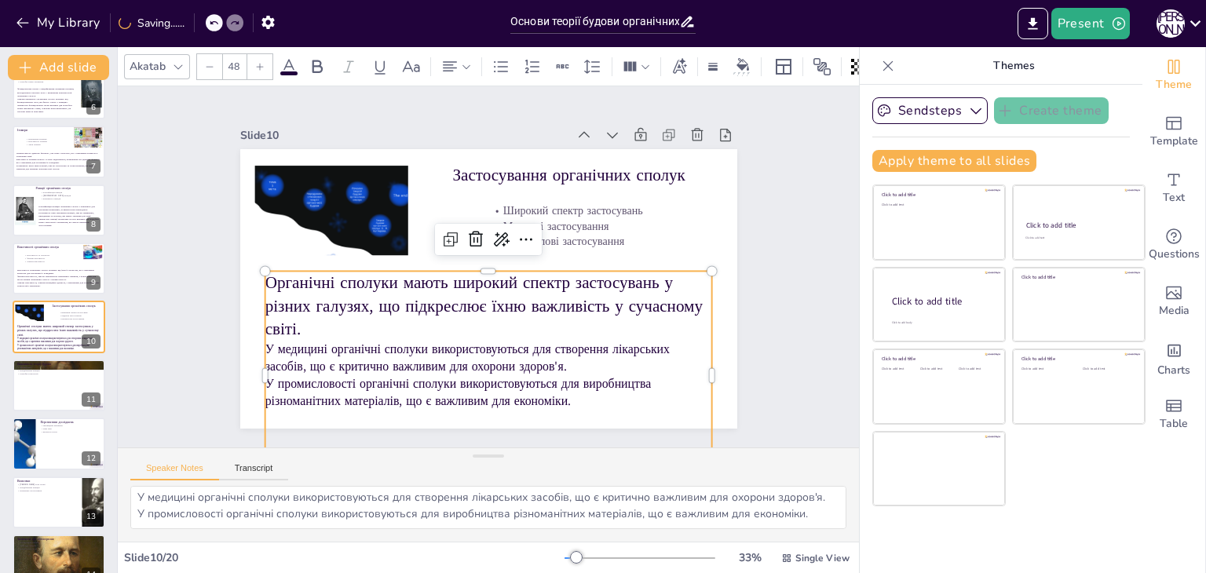
click at [210, 62] on icon at bounding box center [209, 66] width 9 height 9
type input "--"
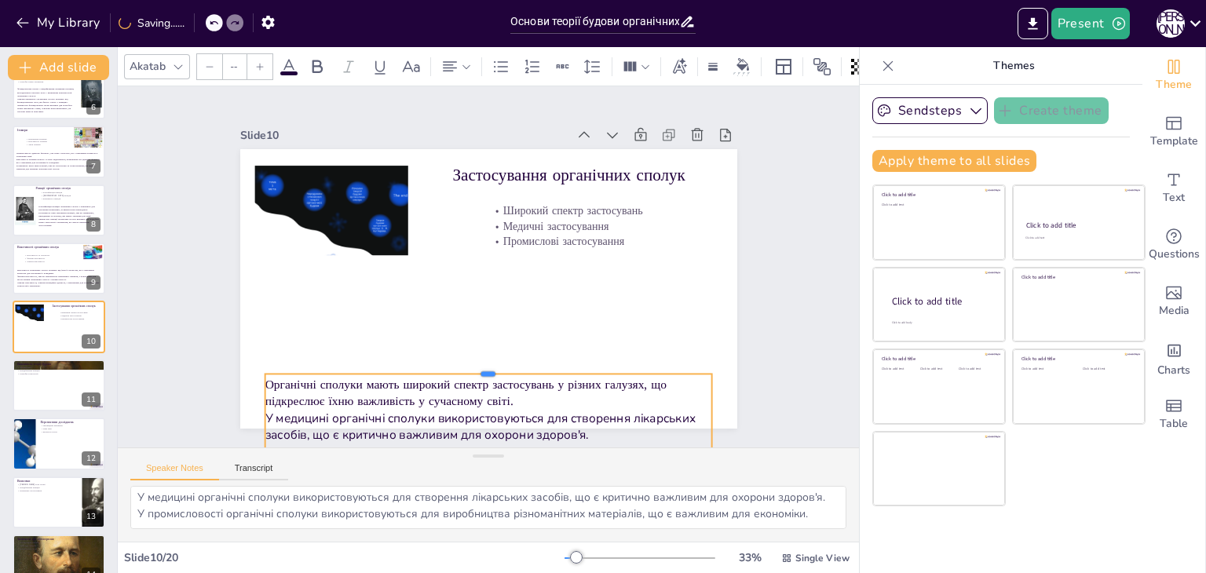
drag, startPoint x: 474, startPoint y: 261, endPoint x: 484, endPoint y: 364, distance: 103.3
click at [484, 364] on div at bounding box center [478, 367] width 446 height 59
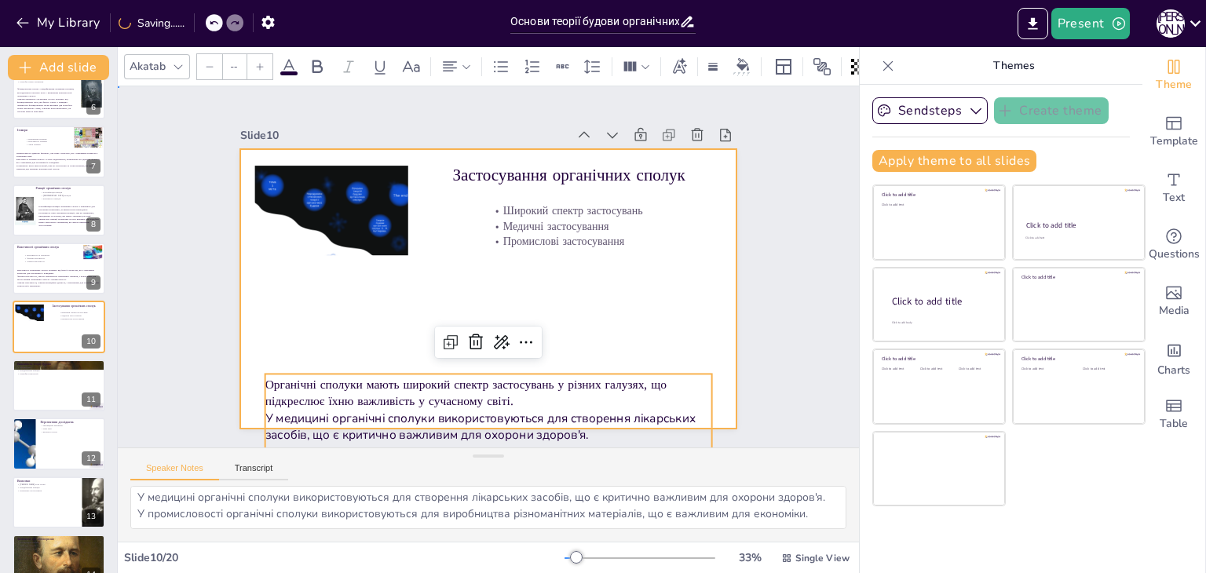
click at [378, 319] on div at bounding box center [487, 289] width 524 height 330
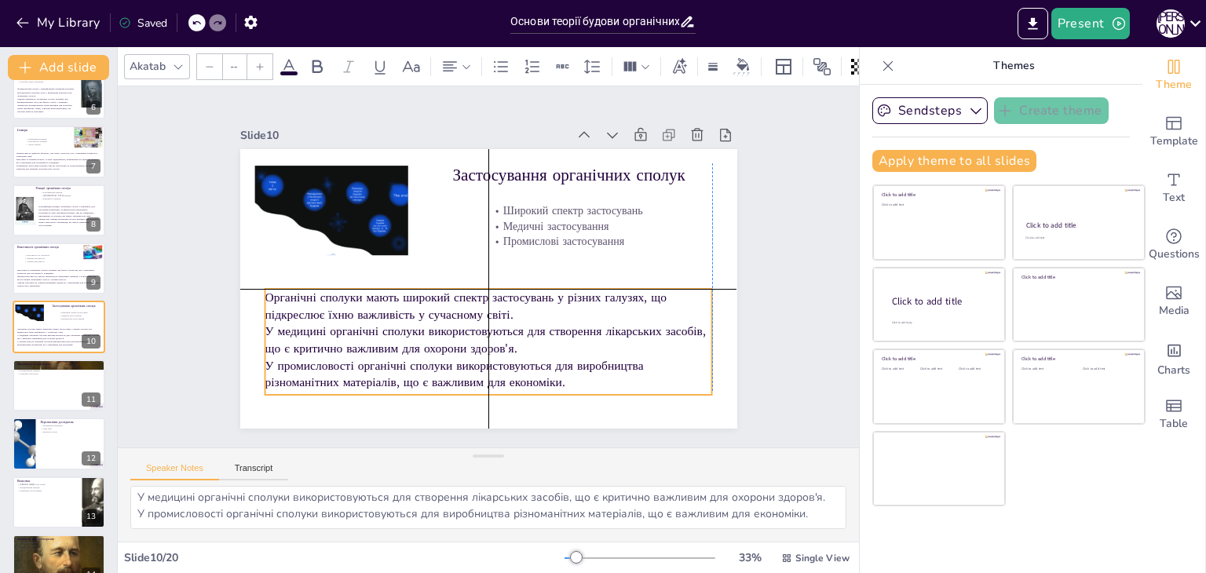
drag, startPoint x: 389, startPoint y: 382, endPoint x: 389, endPoint y: 293, distance: 88.7
click at [389, 293] on p "Органічні сполуки мають широкий спектр застосувань у різних галузях, що підкрес…" at bounding box center [489, 306] width 448 height 34
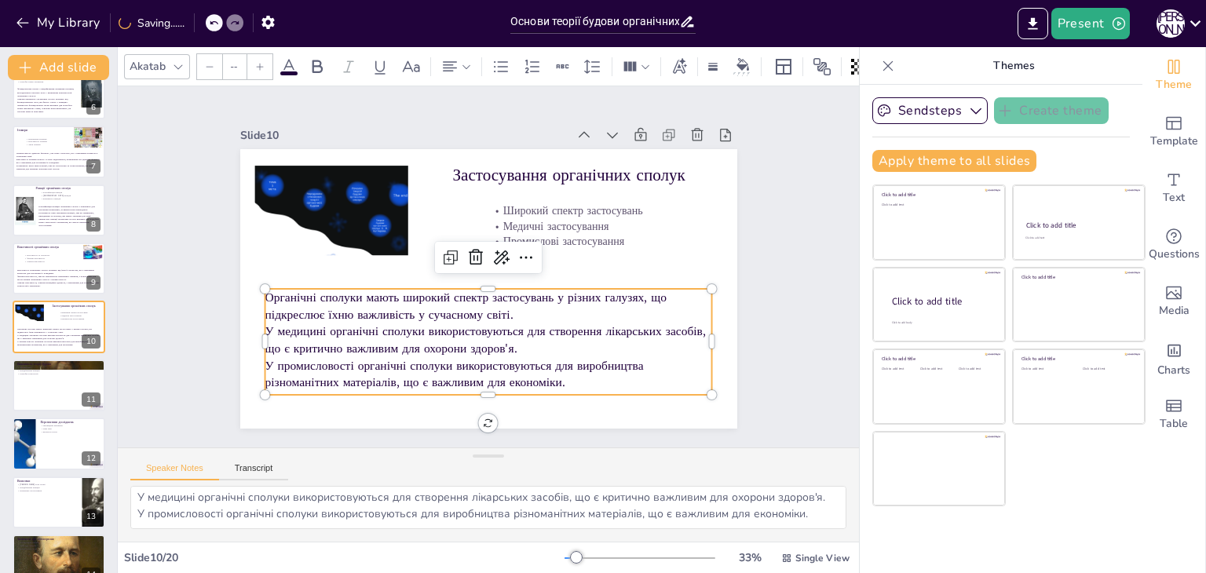
click at [175, 288] on div "Slide 1 Основи теорії будови органічних сполук У цій презентації ми розглянемо …" at bounding box center [488, 266] width 741 height 361
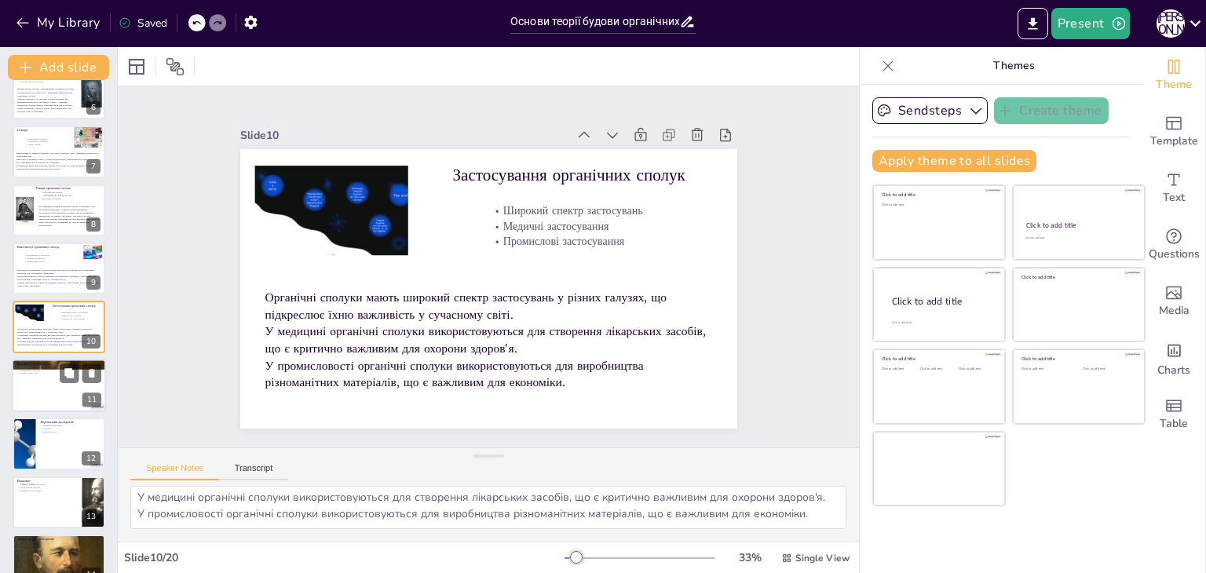
click at [41, 386] on div at bounding box center [59, 385] width 94 height 53
type textarea "Теорія будови органічних сполук є основою для розуміння хімії, що є важливим дл…"
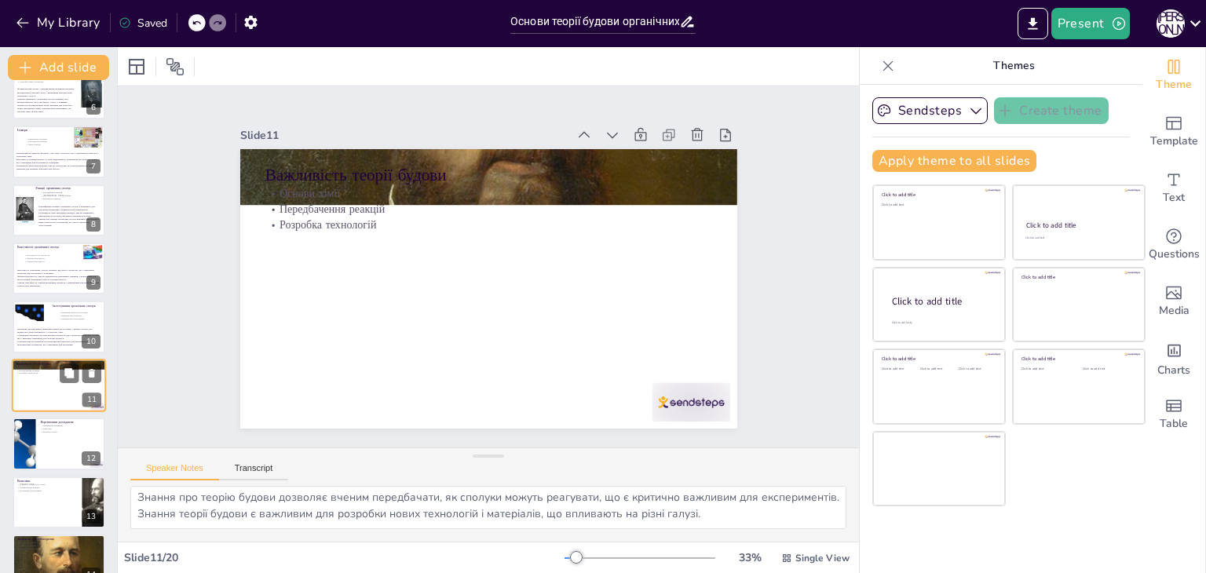
scroll to position [376, 0]
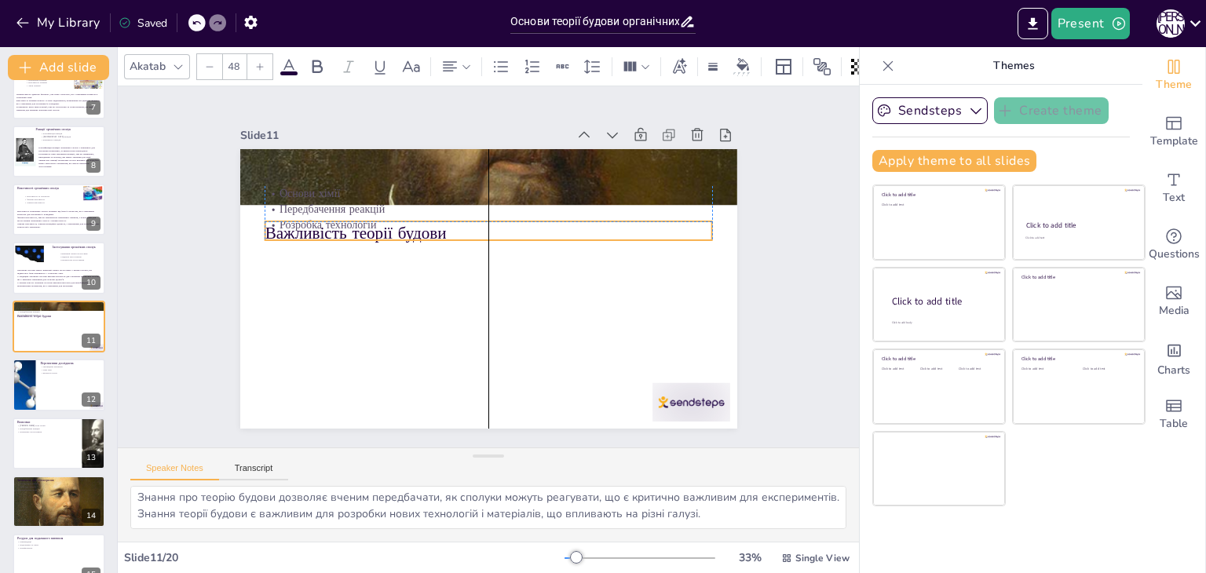
drag, startPoint x: 422, startPoint y: 173, endPoint x: 422, endPoint y: 230, distance: 57.3
click at [422, 230] on p "Важливість теорії будови" at bounding box center [489, 233] width 448 height 24
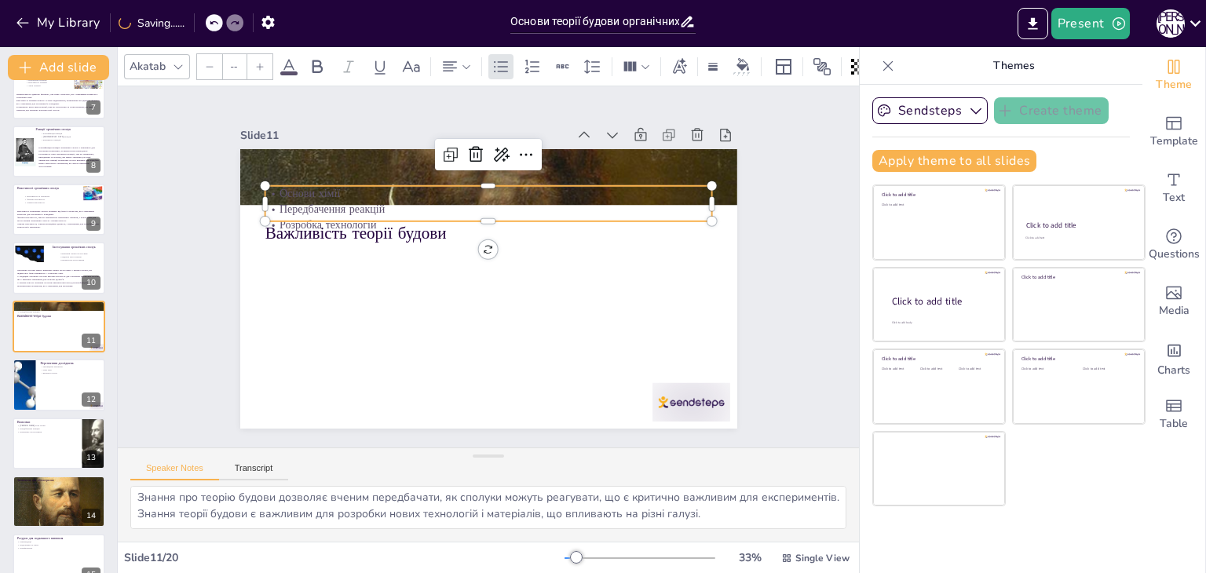
type input "32"
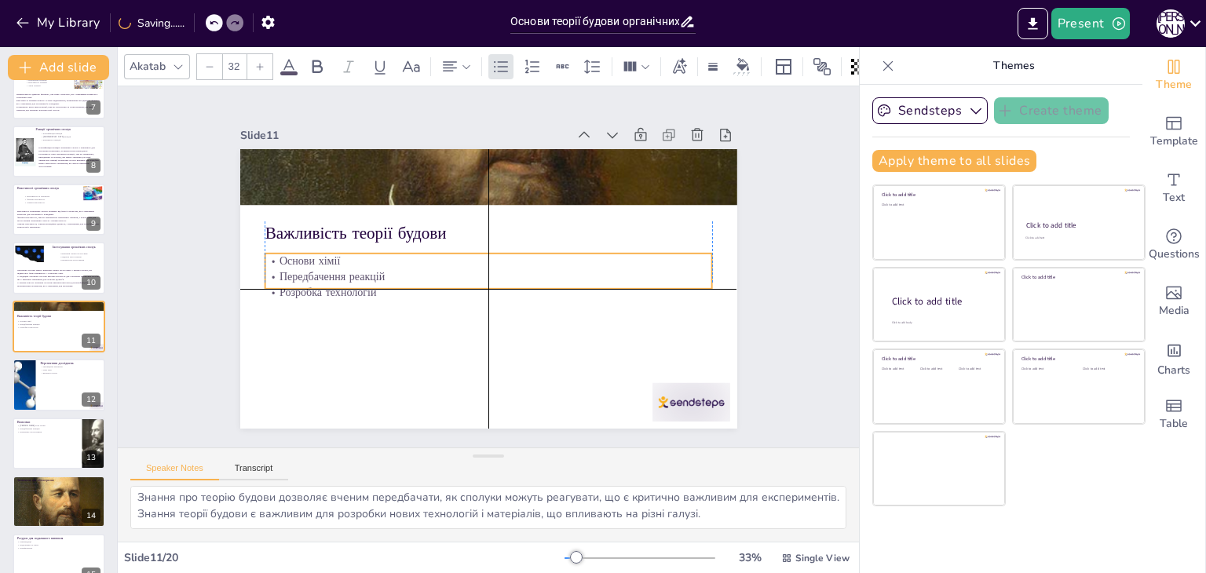
drag, startPoint x: 385, startPoint y: 202, endPoint x: 386, endPoint y: 263, distance: 61.2
click at [386, 263] on p "Передбачення реакцій" at bounding box center [487, 277] width 447 height 62
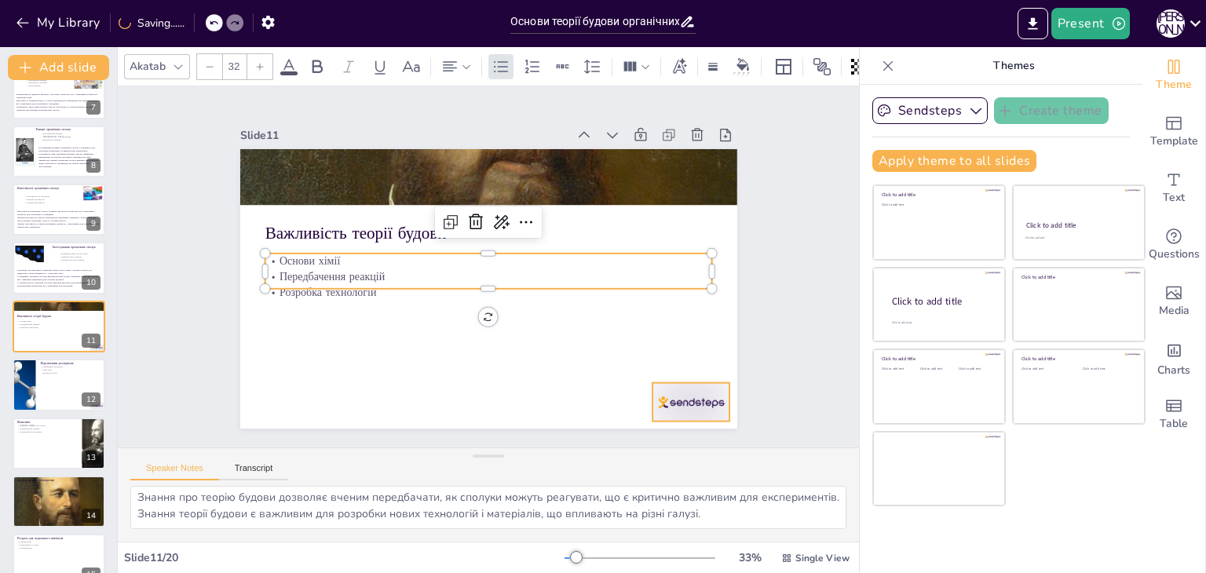
click at [680, 403] on div at bounding box center [676, 423] width 82 height 47
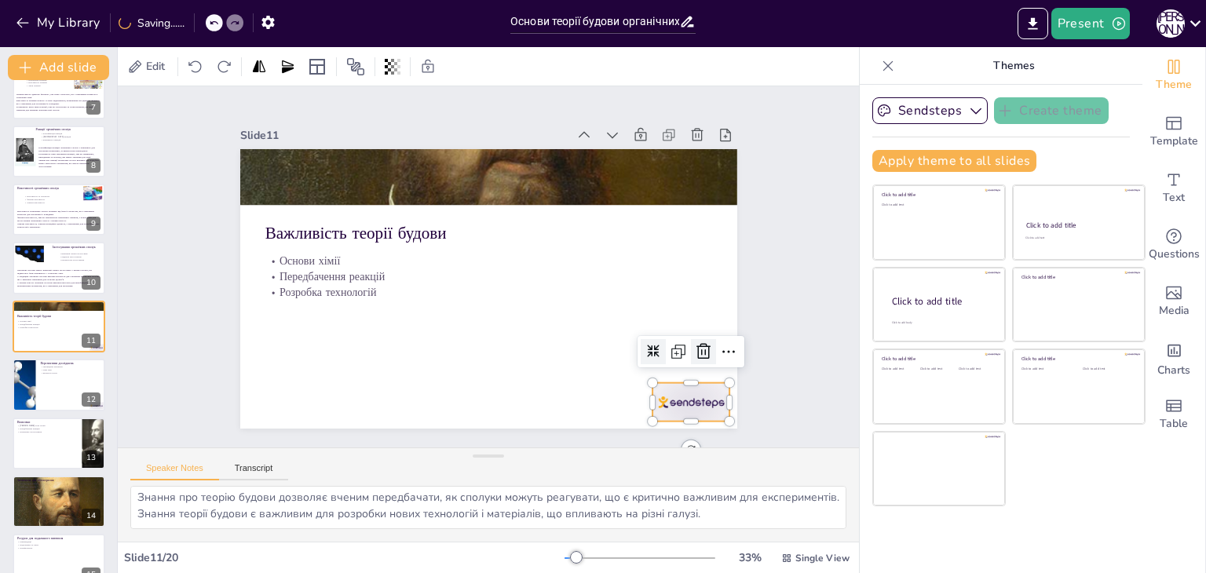
click at [686, 364] on icon at bounding box center [693, 372] width 16 height 16
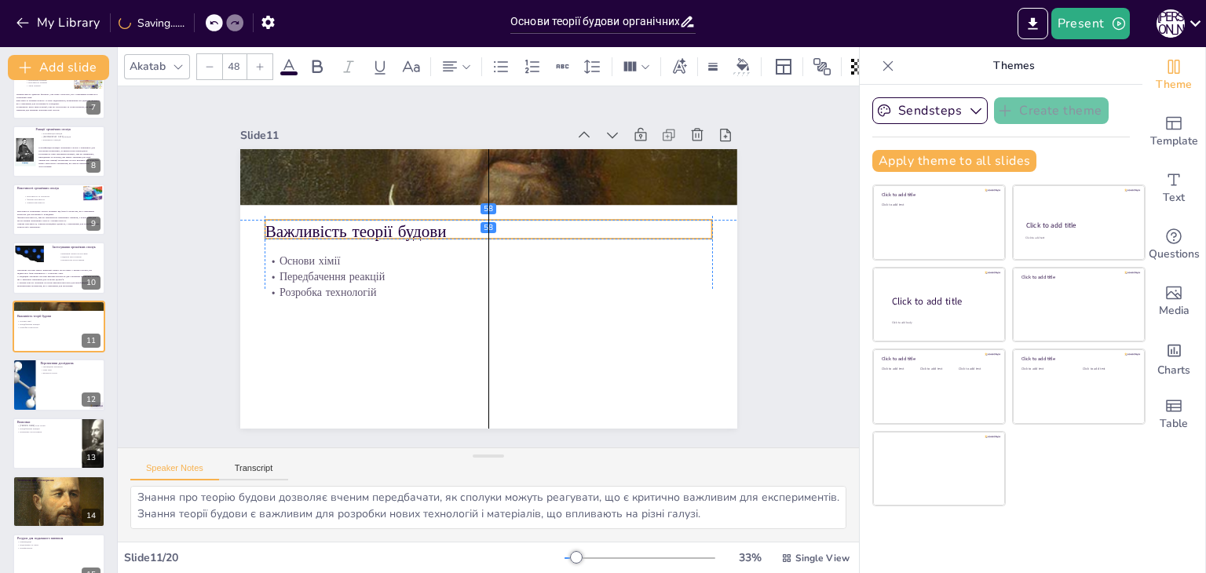
click at [323, 218] on p "Важливість теорії будови" at bounding box center [493, 232] width 448 height 70
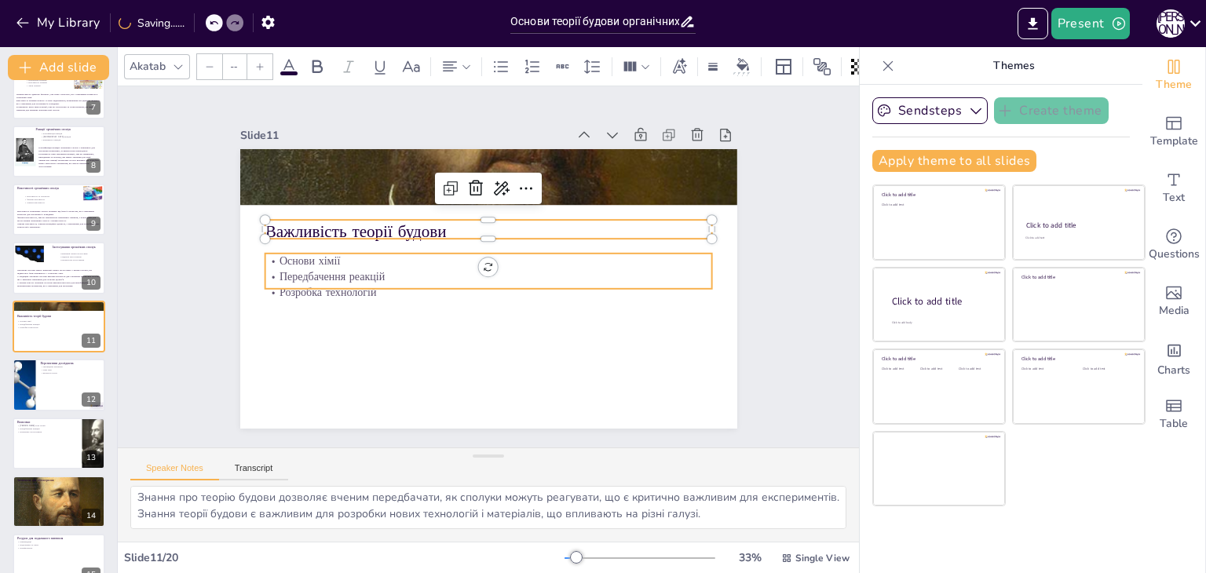
type input "32"
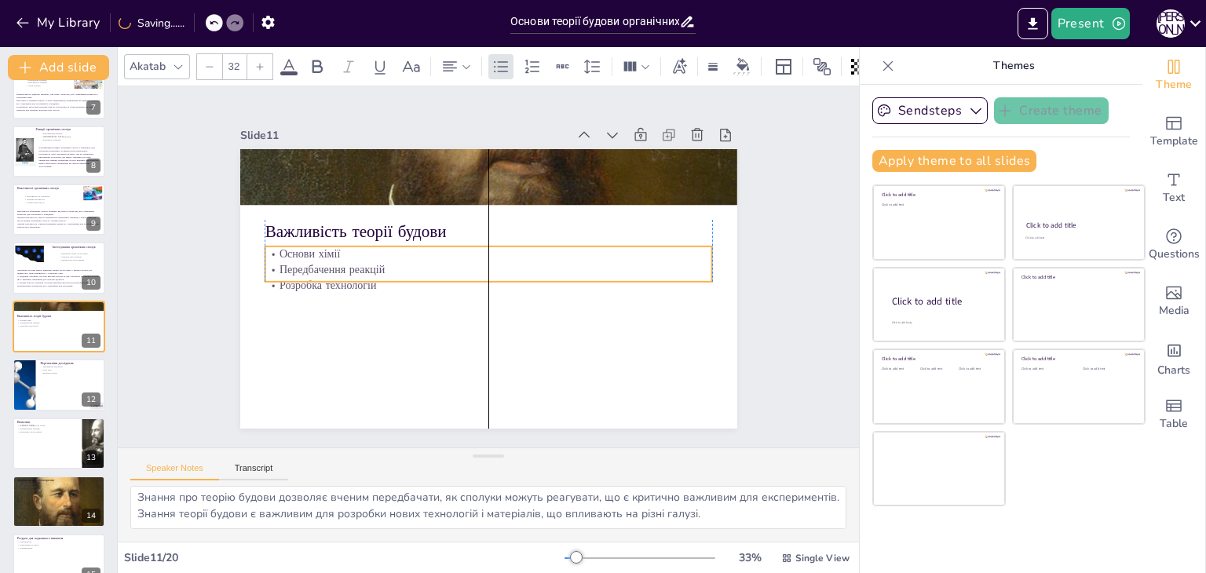
click at [321, 262] on p "Передбачення реакцій" at bounding box center [489, 270] width 448 height 16
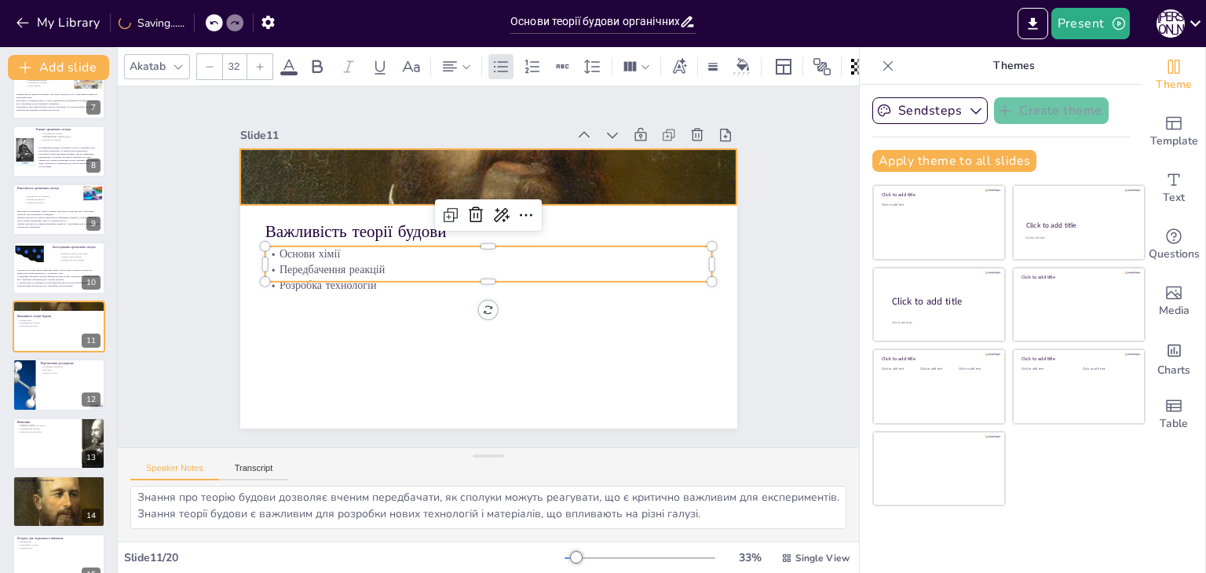
click at [383, 173] on div at bounding box center [488, 177] width 497 height 597
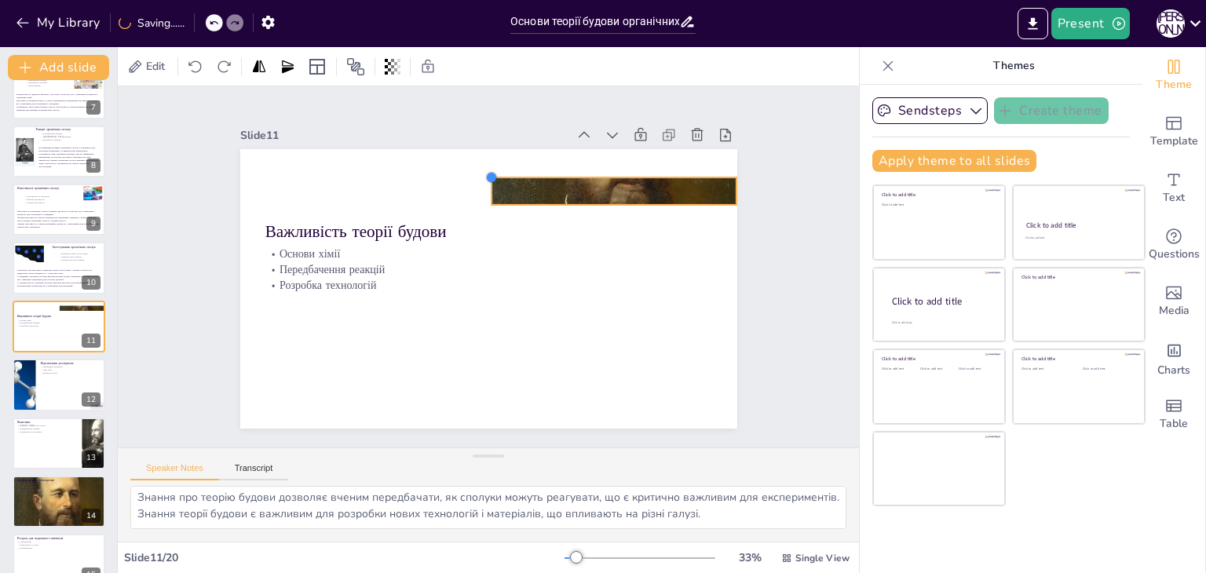
drag, startPoint x: 229, startPoint y: 142, endPoint x: 481, endPoint y: 302, distance: 297.5
click at [481, 302] on div "Важливість теорії будови Основи хімії Передбачення реакцій Розробка технологій" at bounding box center [488, 289] width 497 height 280
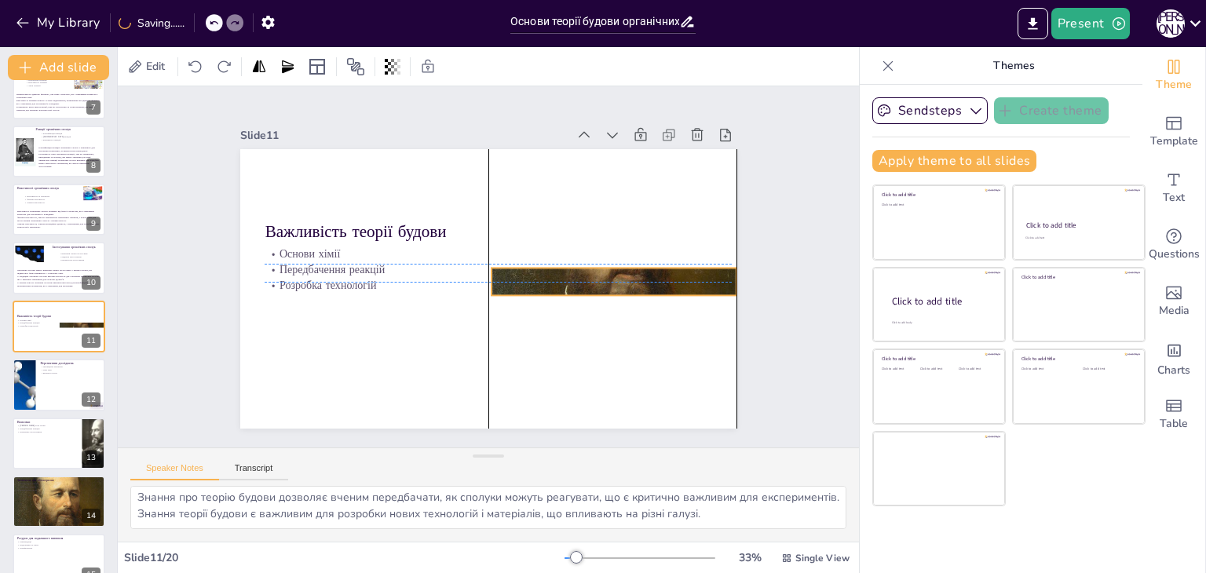
drag, startPoint x: 531, startPoint y: 179, endPoint x: 526, endPoint y: 266, distance: 87.3
click at [526, 149] on div "Важливість теорії будови Основи хімії Передбачення реакцій Розробка технологій" at bounding box center [488, 149] width 497 height 0
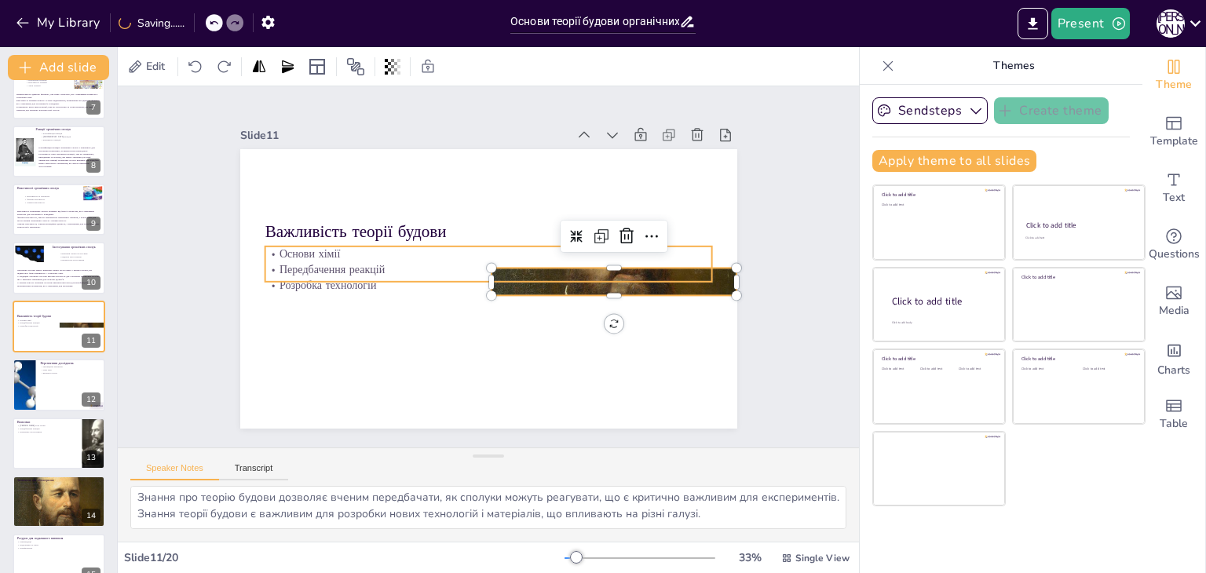
click at [604, 262] on p "Передбачення реакцій" at bounding box center [488, 270] width 447 height 62
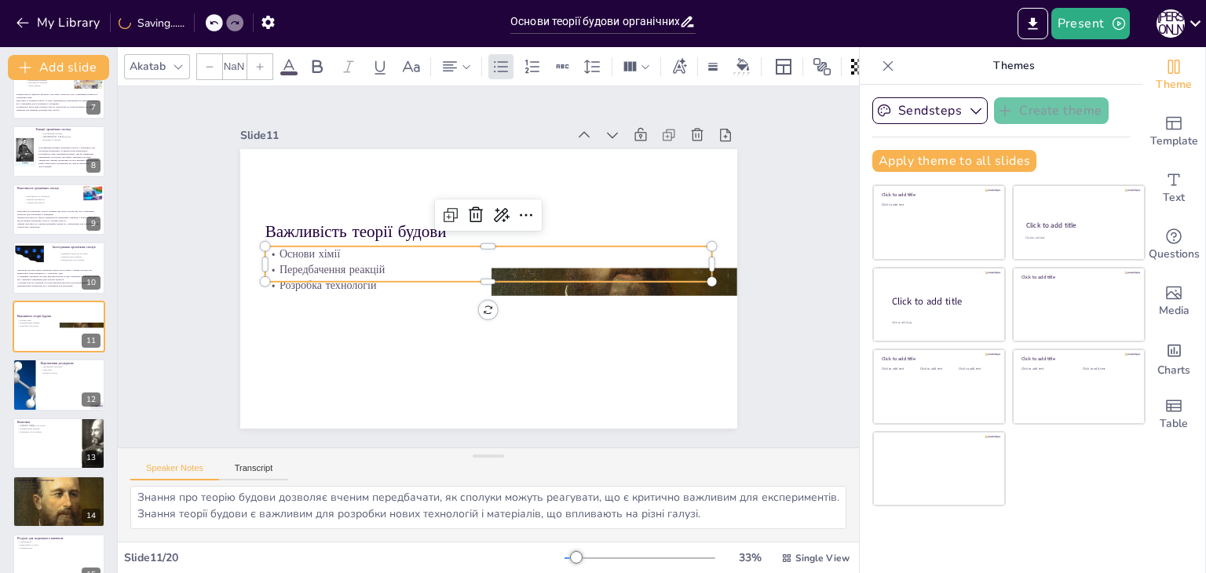
type input "32"
click at [575, 283] on p "Розробка технологій" at bounding box center [489, 285] width 448 height 16
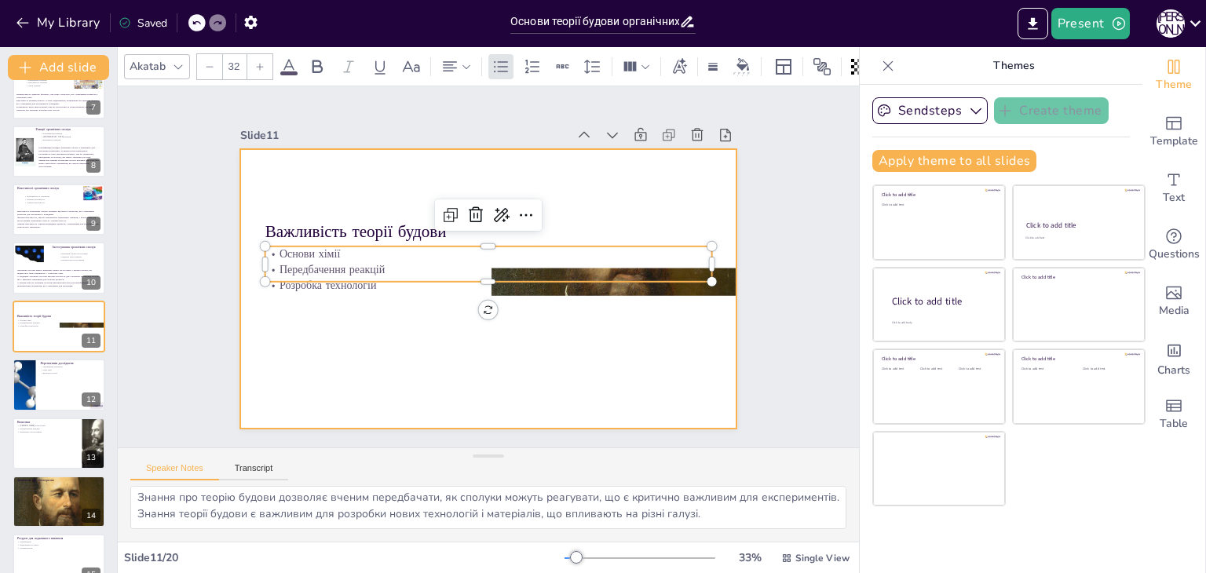
click at [565, 340] on div at bounding box center [487, 289] width 524 height 330
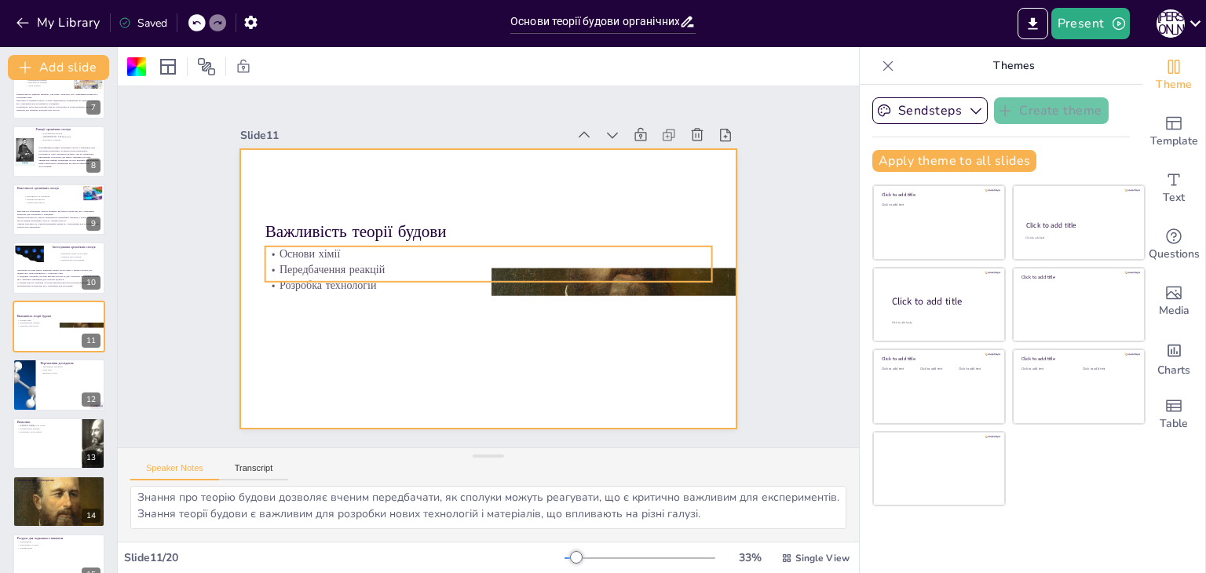
click at [568, 280] on div "Важливість теорії будови Основи хімії Передбачення реакцій Розробка технологій" at bounding box center [487, 289] width 524 height 330
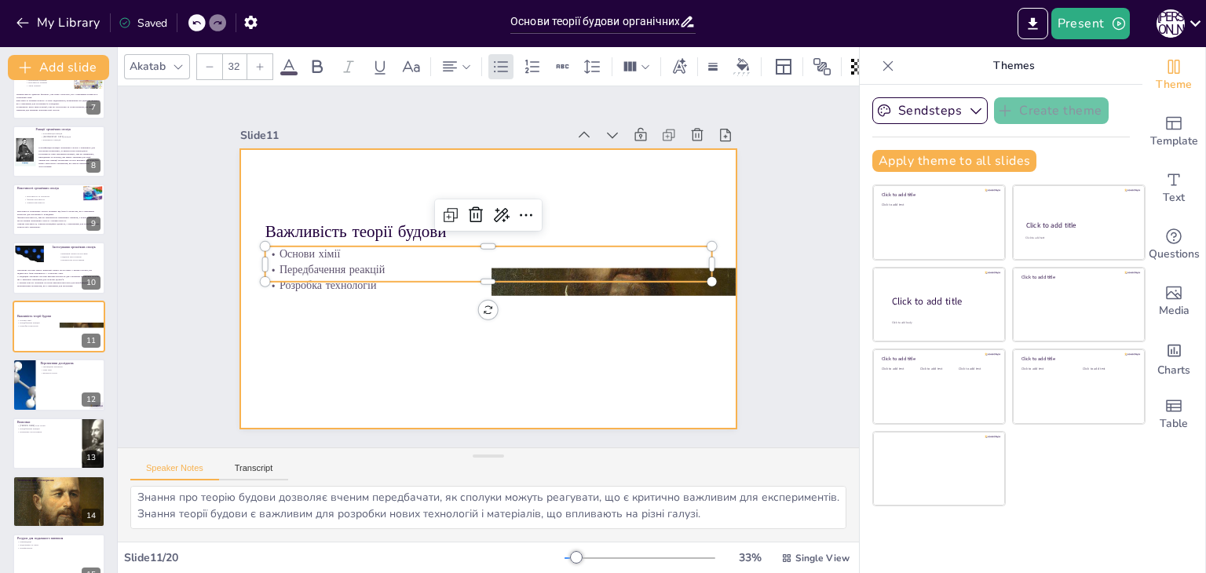
click at [606, 349] on div at bounding box center [487, 289] width 524 height 330
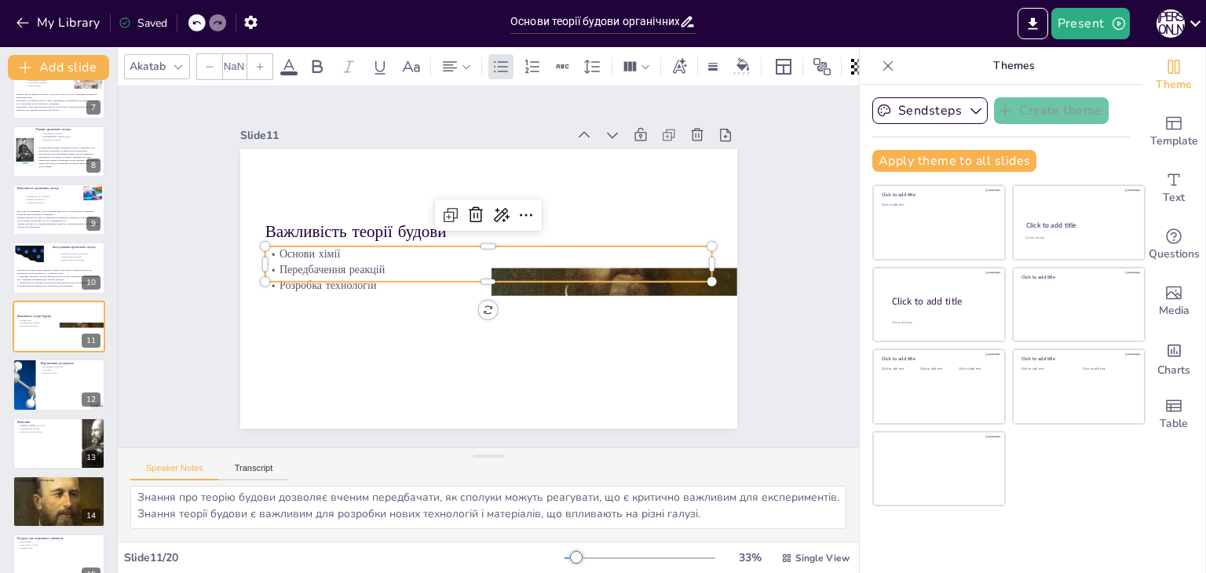
type input "32"
click at [671, 252] on p "Основи хімії" at bounding box center [489, 255] width 448 height 16
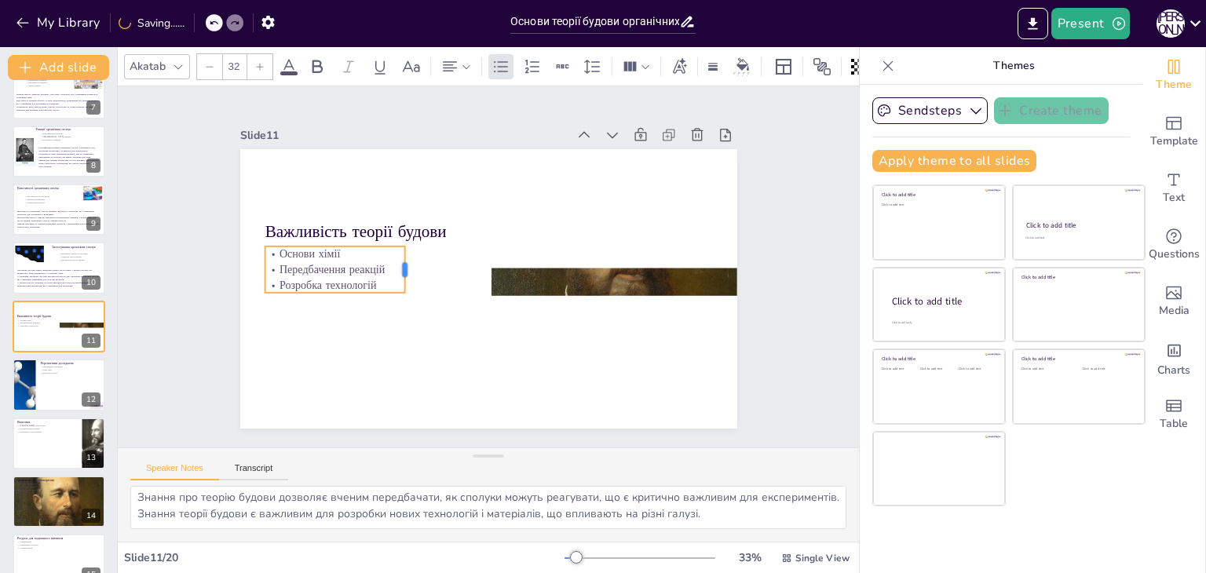
drag, startPoint x: 701, startPoint y: 255, endPoint x: 394, endPoint y: 244, distance: 307.2
click at [394, 244] on div "Важливість теорії будови Основи хімії Передбачення реакцій Розробка технологій" at bounding box center [487, 289] width 524 height 330
click at [542, 276] on div at bounding box center [611, 295] width 275 height 319
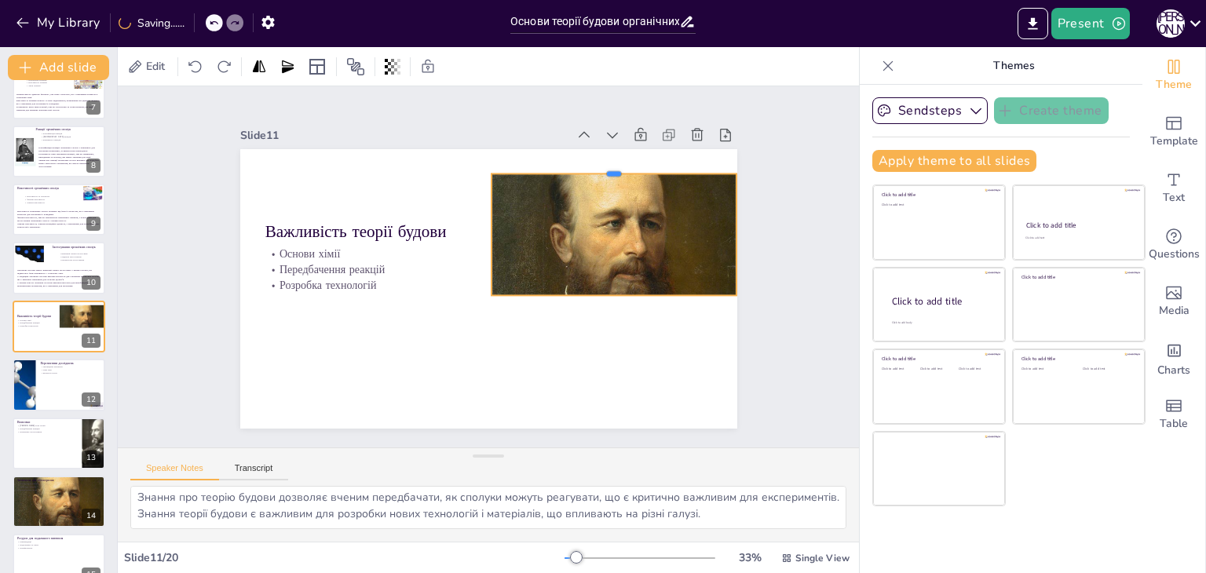
drag, startPoint x: 602, startPoint y: 258, endPoint x: 600, endPoint y: 164, distance: 94.2
click at [600, 164] on div at bounding box center [615, 167] width 246 height 13
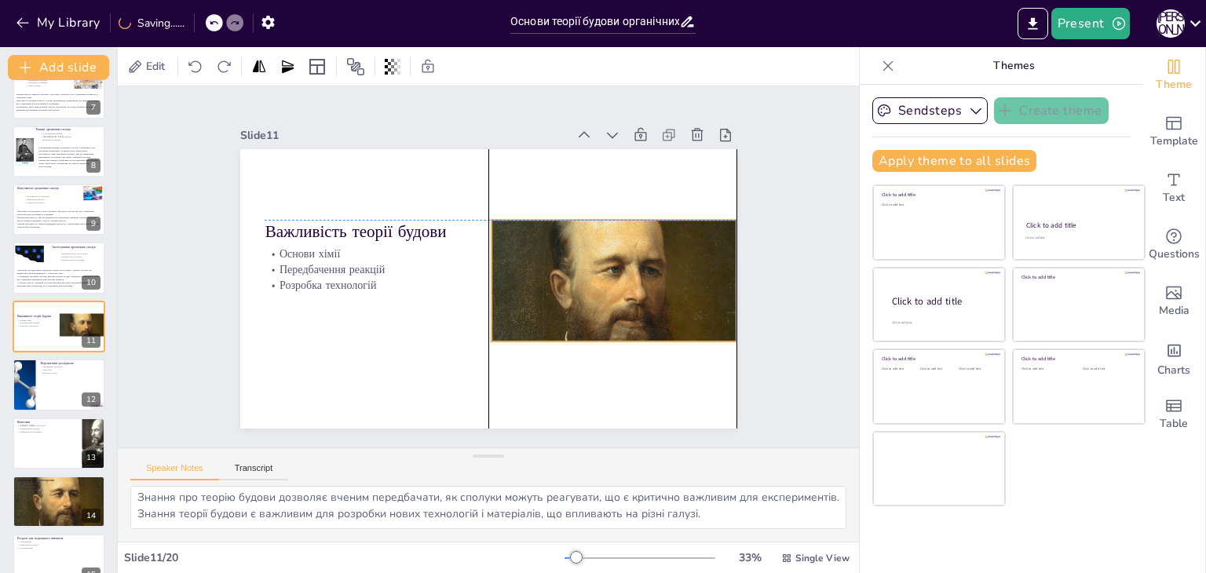
drag, startPoint x: 600, startPoint y: 205, endPoint x: 600, endPoint y: 249, distance: 44.0
click at [600, 249] on div at bounding box center [607, 340] width 275 height 319
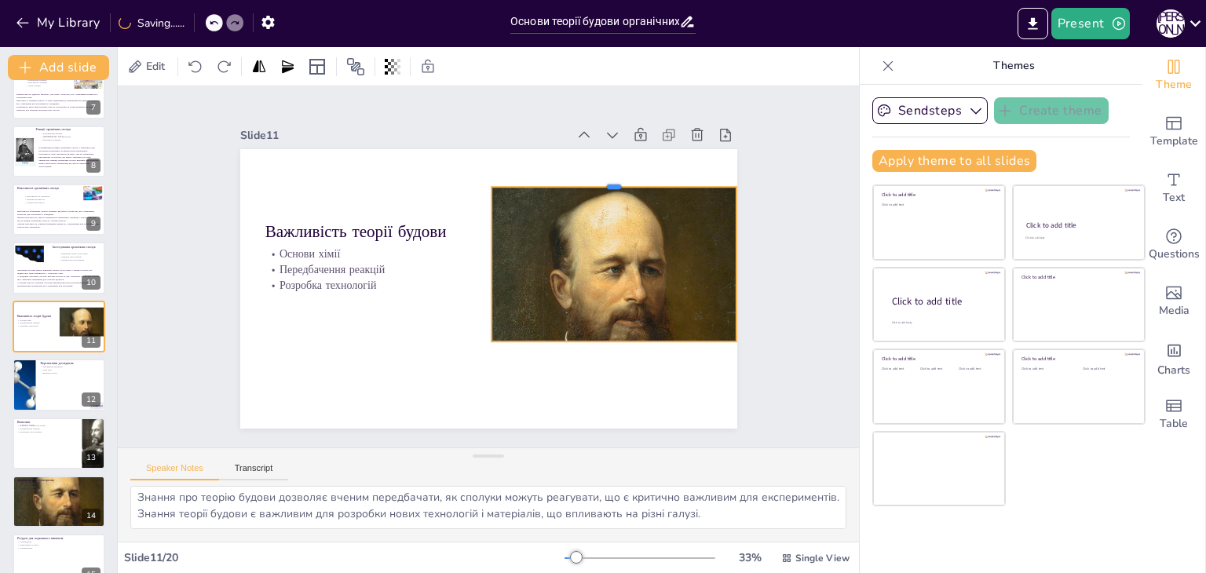
drag, startPoint x: 600, startPoint y: 211, endPoint x: 600, endPoint y: 178, distance: 33.0
click at [600, 178] on div at bounding box center [622, 194] width 246 height 38
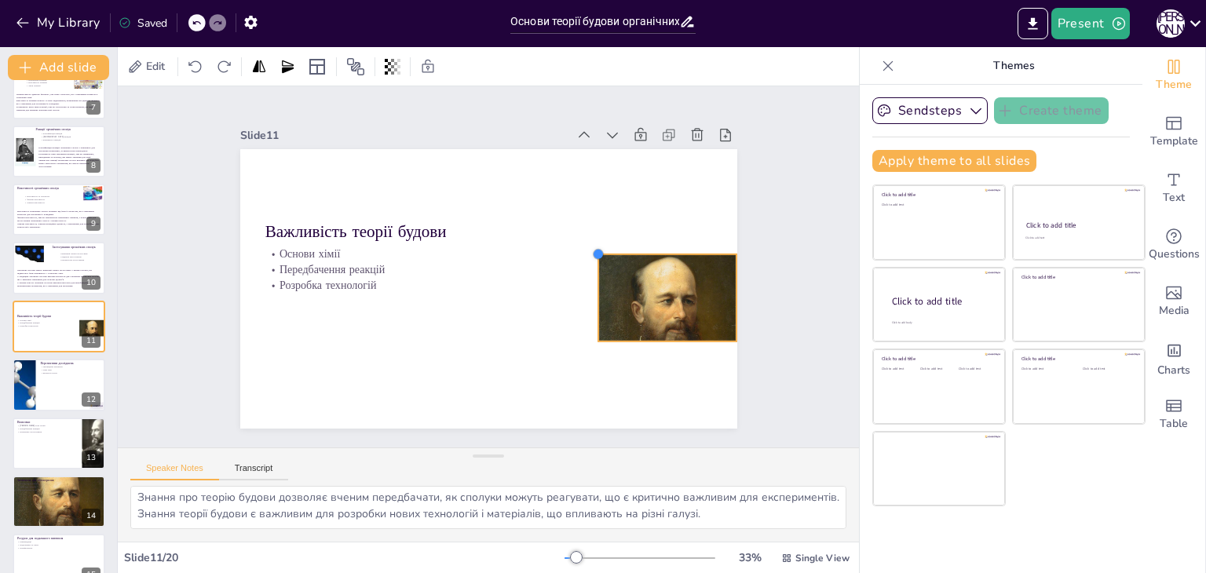
drag, startPoint x: 473, startPoint y: 176, endPoint x: 580, endPoint y: 299, distance: 163.1
click at [580, 299] on div "Важливість теорії будови Основи хімії Передбачення реакцій Розробка технологій" at bounding box center [488, 289] width 497 height 280
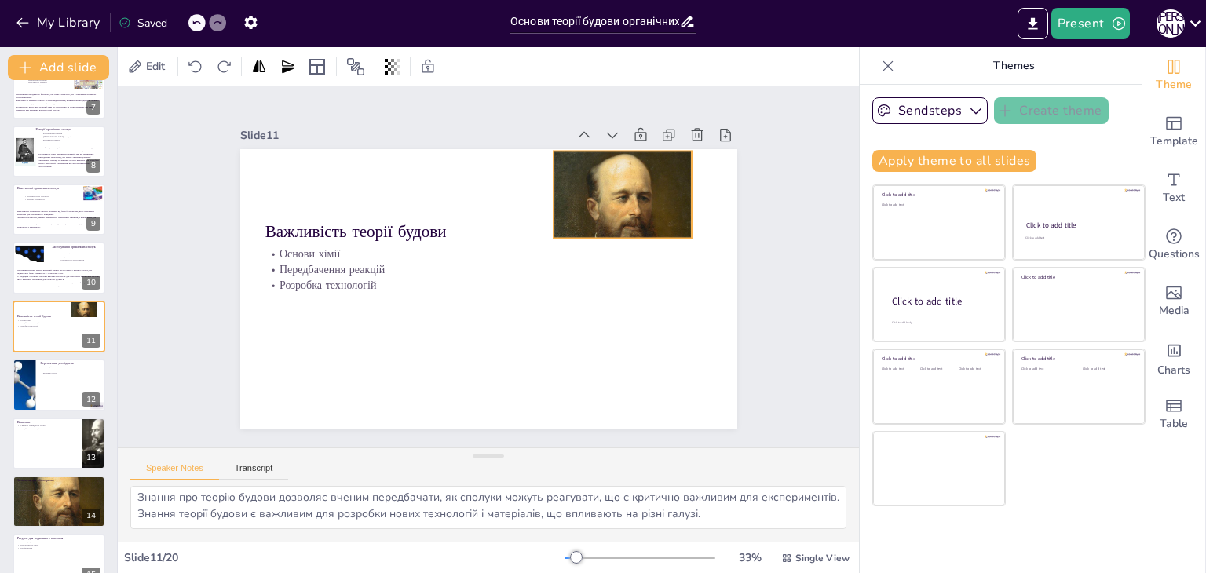
drag, startPoint x: 619, startPoint y: 298, endPoint x: 575, endPoint y: 196, distance: 111.5
click at [575, 196] on div at bounding box center [625, 245] width 155 height 181
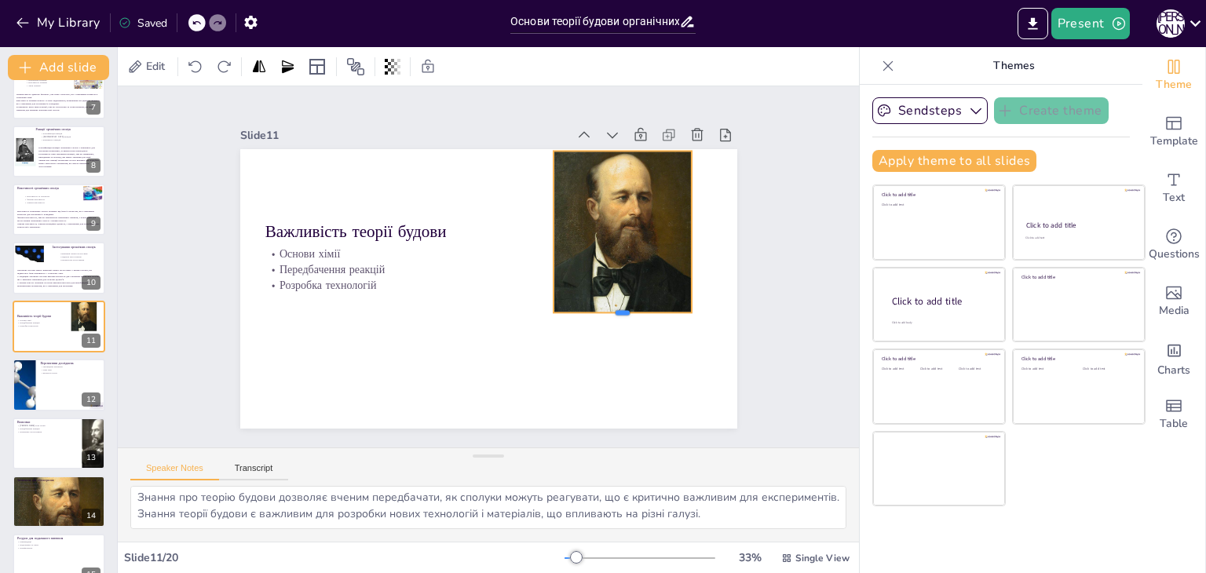
drag, startPoint x: 612, startPoint y: 234, endPoint x: 612, endPoint y: 309, distance: 74.6
click at [612, 320] on div at bounding box center [616, 333] width 140 height 27
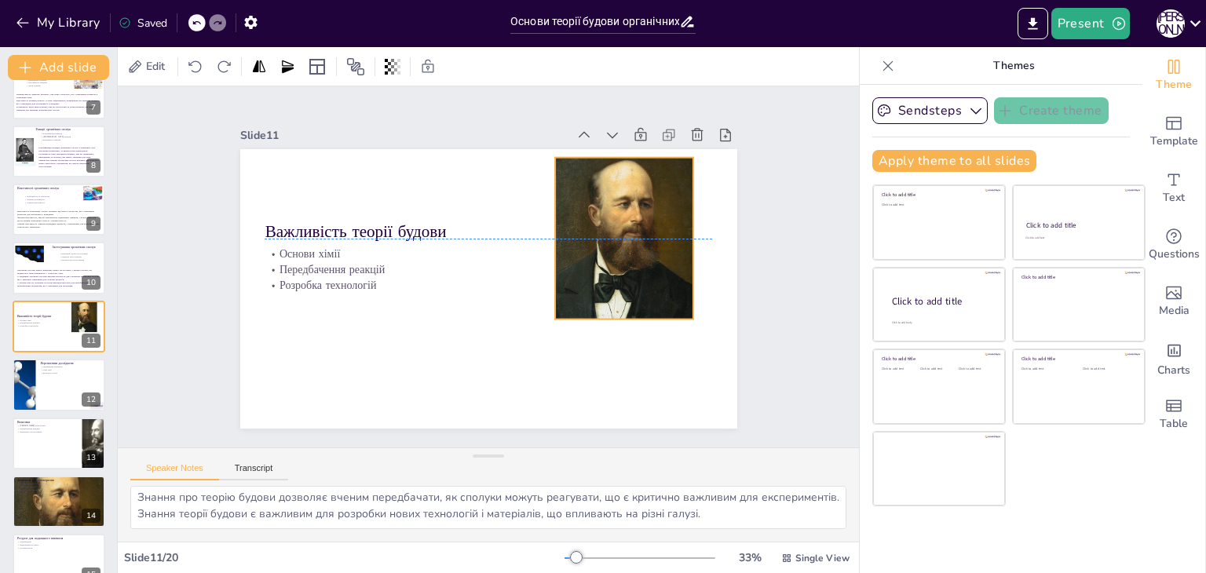
drag, startPoint x: 609, startPoint y: 199, endPoint x: 616, endPoint y: 224, distance: 26.3
click at [616, 176] on div "Важливість теорії будови Основи хімії Передбачення реакцій Розробка технологій" at bounding box center [501, 150] width 494 height 52
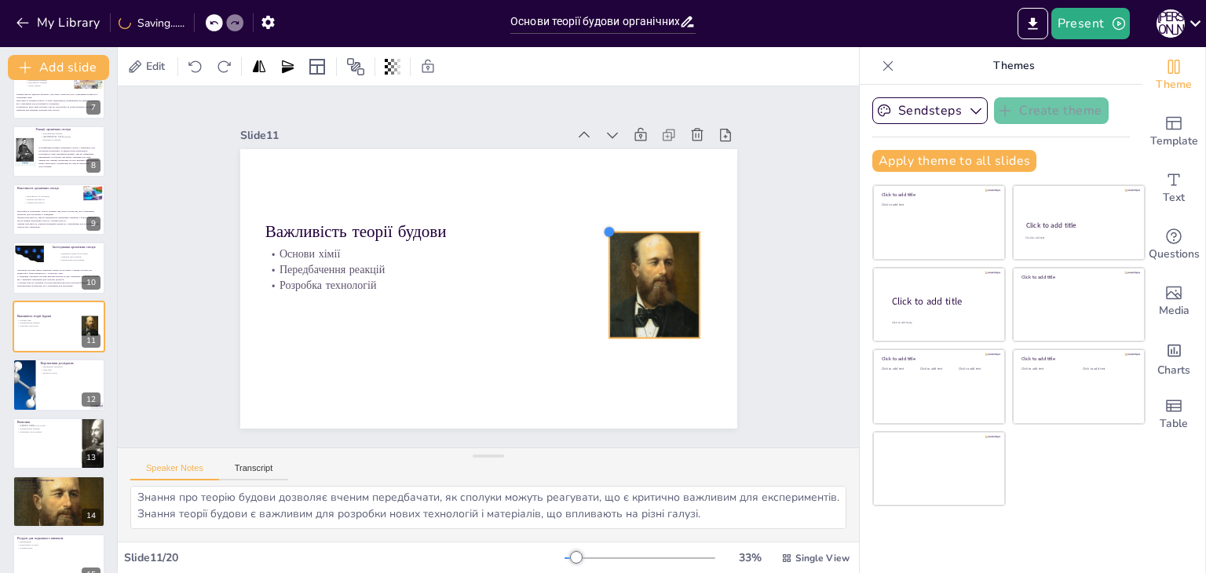
drag, startPoint x: 550, startPoint y: 170, endPoint x: 598, endPoint y: 236, distance: 81.5
click at [598, 236] on div "Важливість теорії будови Основи хімії Передбачення реакцій Розробка технологій" at bounding box center [488, 289] width 497 height 280
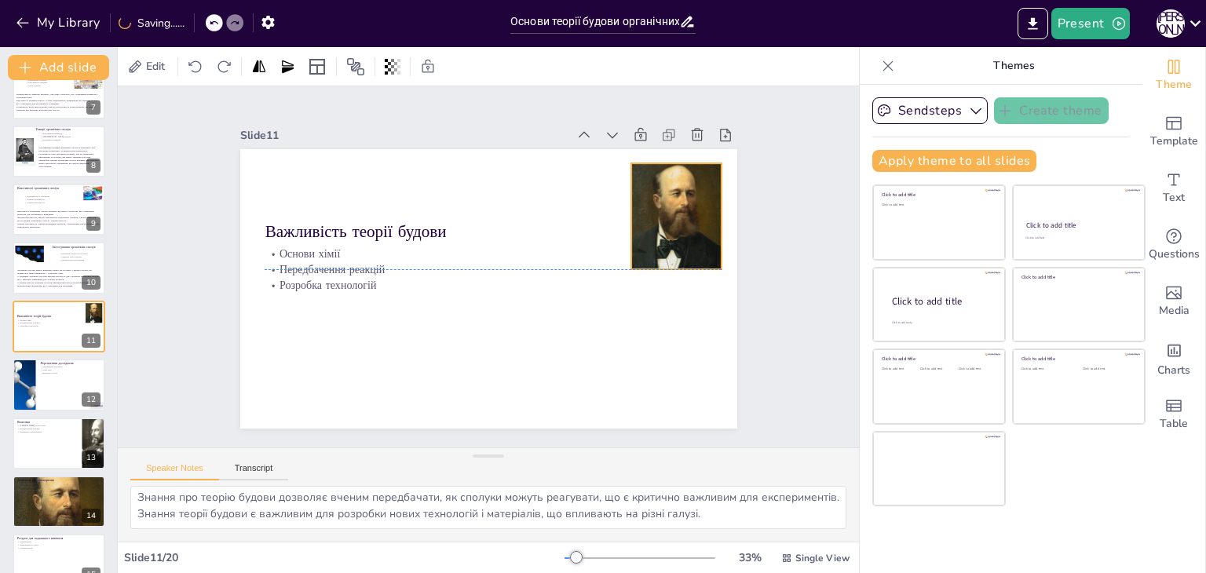
drag, startPoint x: 624, startPoint y: 259, endPoint x: 646, endPoint y: 186, distance: 76.3
click at [646, 193] on div at bounding box center [682, 256] width 111 height 126
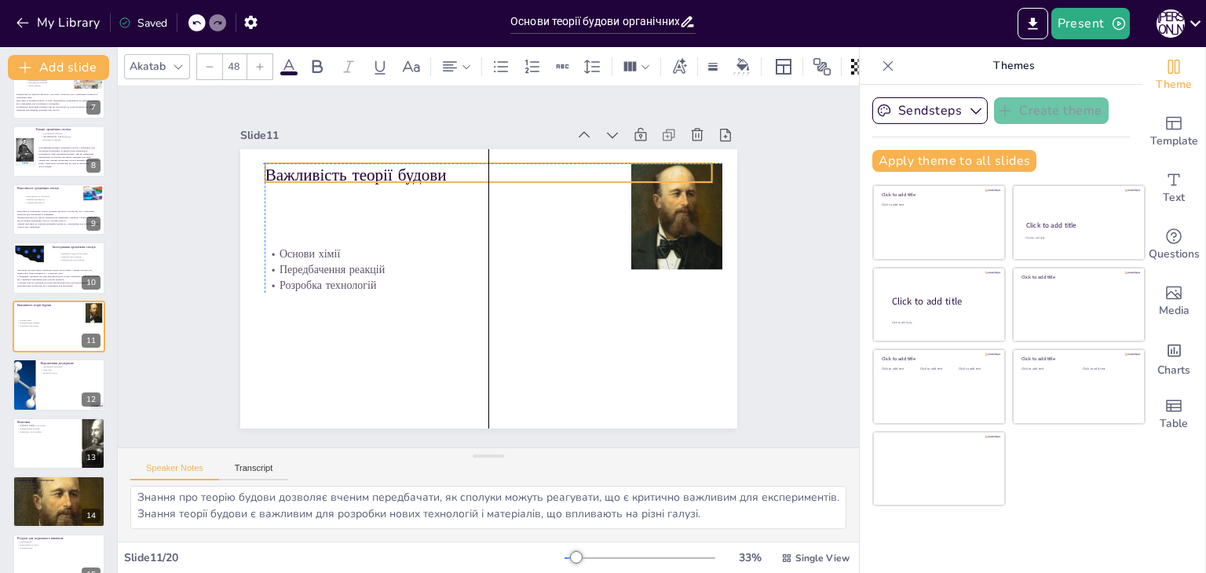
drag, startPoint x: 321, startPoint y: 217, endPoint x: 320, endPoint y: 159, distance: 57.3
click at [320, 159] on p "Важливість теорії будови" at bounding box center [517, 180] width 433 height 160
click at [455, 130] on icon at bounding box center [465, 129] width 20 height 20
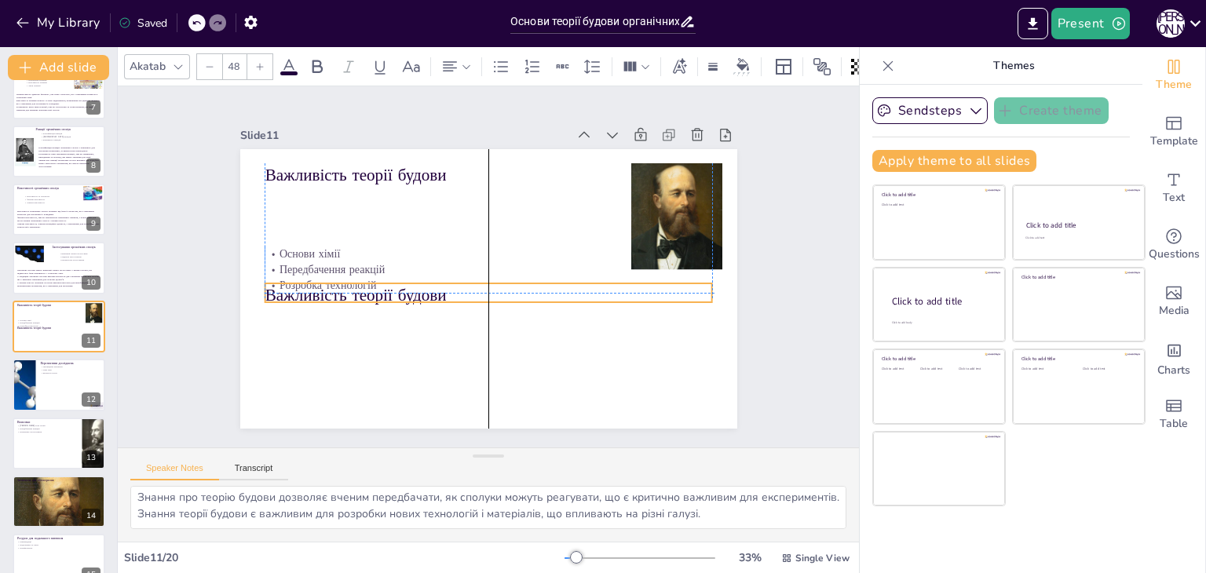
drag, startPoint x: 373, startPoint y: 170, endPoint x: 373, endPoint y: 287, distance: 116.2
click at [373, 287] on p "Важливість теорії будови" at bounding box center [485, 295] width 448 height 70
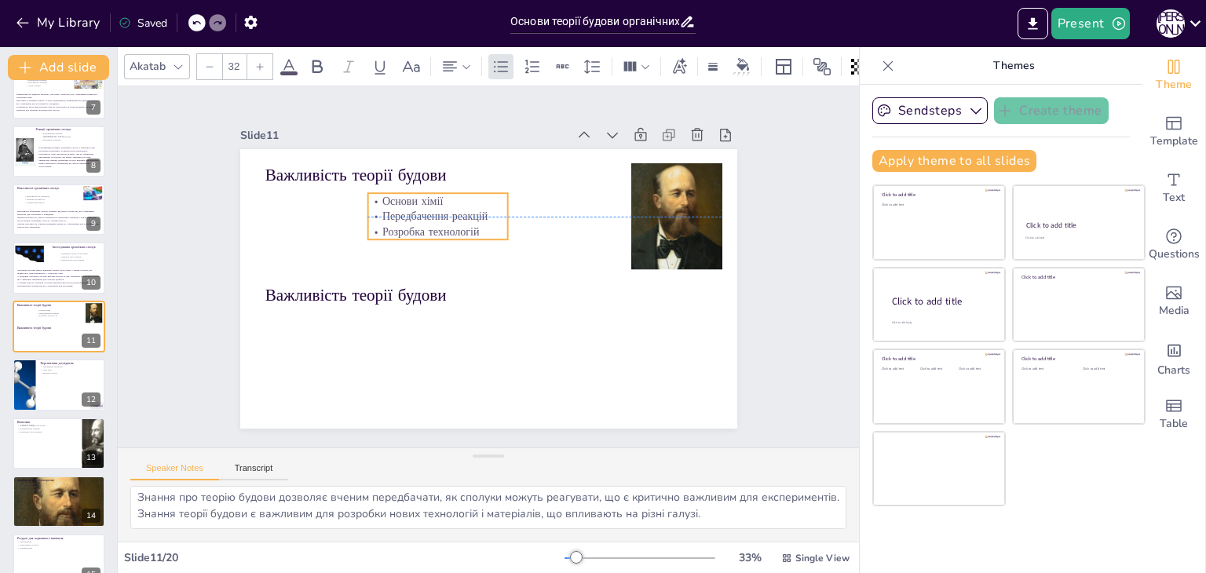
drag, startPoint x: 309, startPoint y: 246, endPoint x: 411, endPoint y: 195, distance: 114.8
click at [411, 195] on p "Основи хімії" at bounding box center [445, 196] width 141 height 30
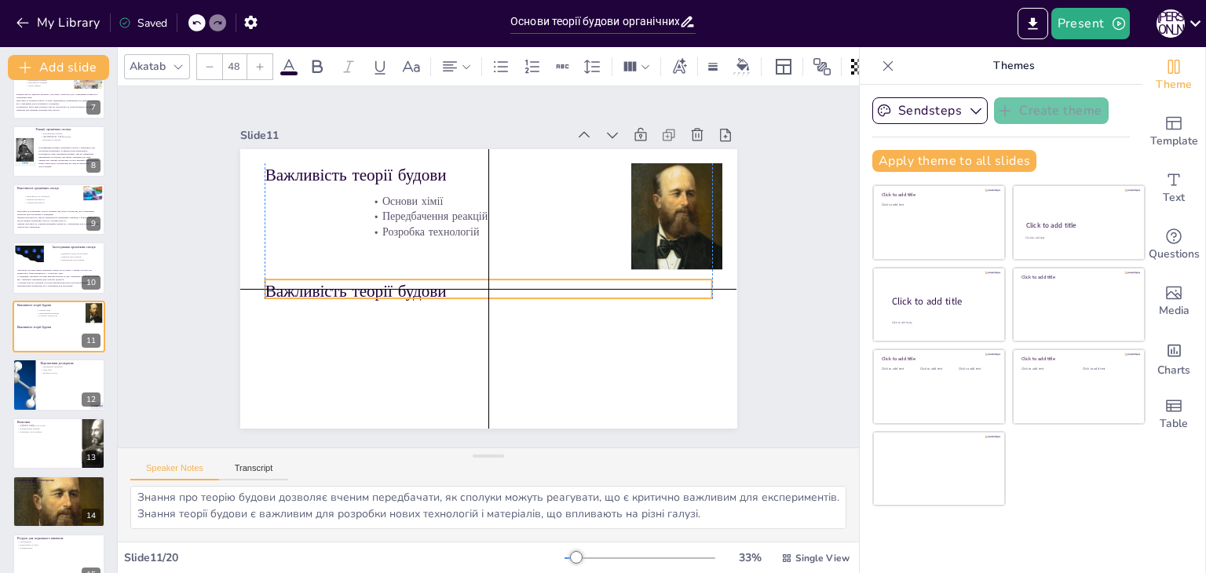
click at [387, 287] on p "Важливість теорії будови" at bounding box center [489, 292] width 448 height 24
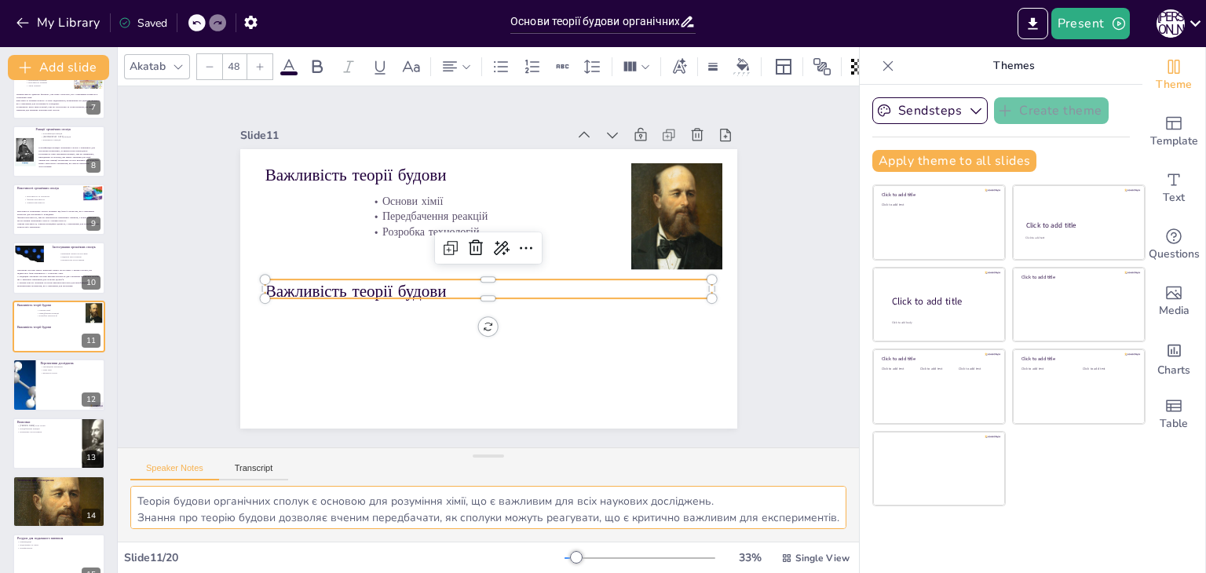
scroll to position [36, 0]
drag, startPoint x: 138, startPoint y: 499, endPoint x: 708, endPoint y: 525, distance: 570.7
click at [708, 525] on textarea "Теорія будови органічних сполук є основою для розуміння хімії, що є важливим дл…" at bounding box center [488, 507] width 716 height 43
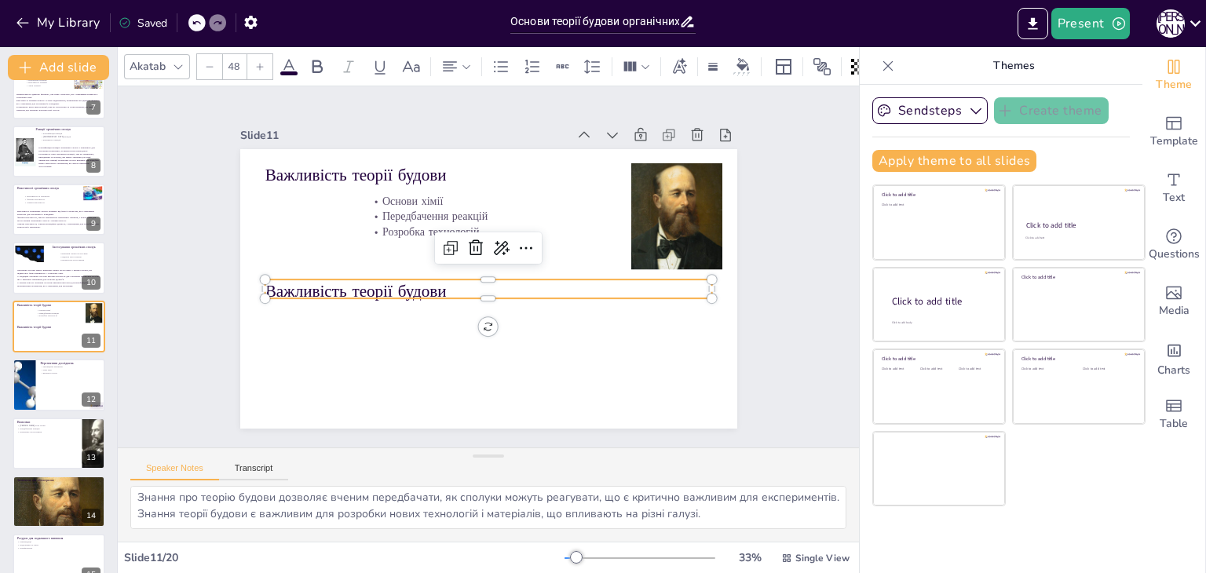
click at [317, 283] on p "Важливість теорії будови" at bounding box center [486, 291] width 448 height 70
click at [317, 283] on p "Важливість теорії будови" at bounding box center [489, 289] width 448 height 24
type input "--"
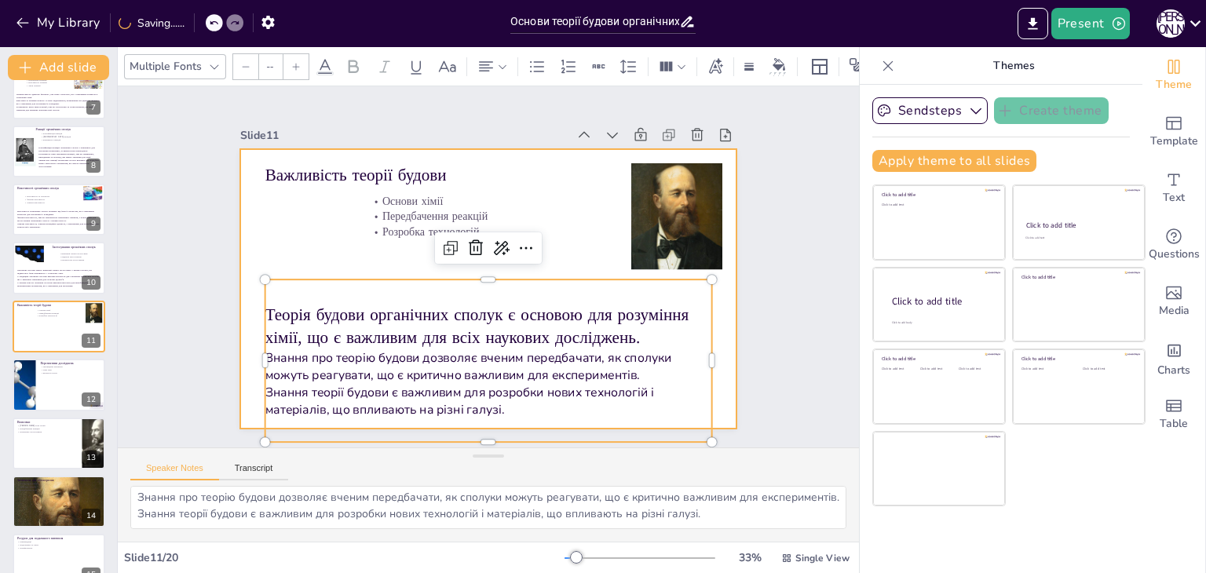
click at [300, 257] on div at bounding box center [487, 289] width 524 height 330
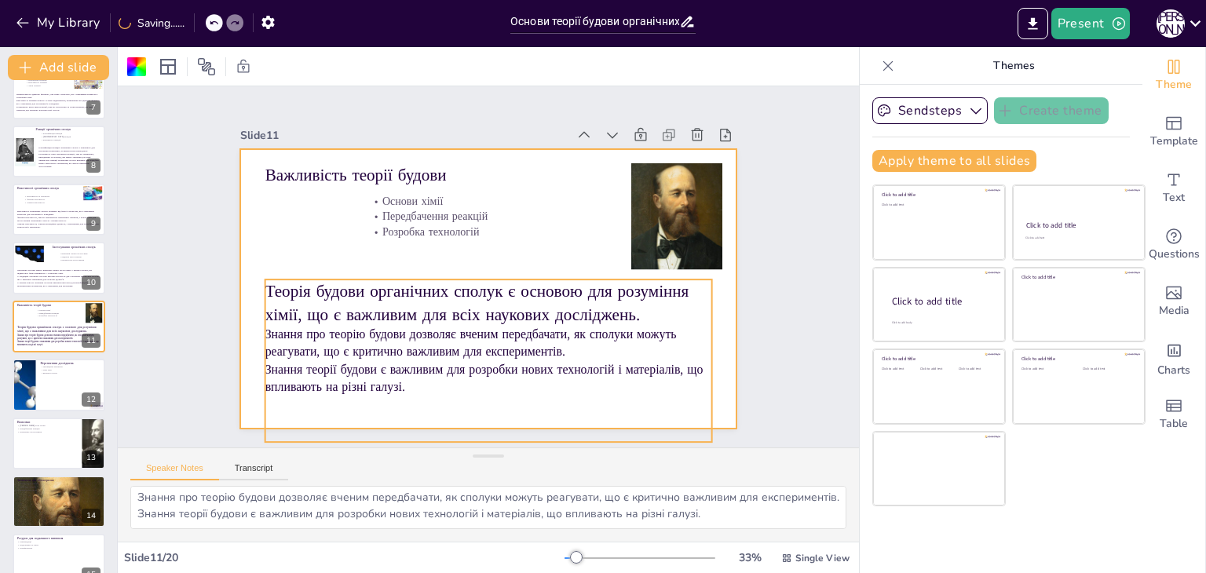
click at [302, 297] on p "Теорія будови органічних сполук є основою для розуміння хімії, що є важливим дл…" at bounding box center [489, 303] width 448 height 46
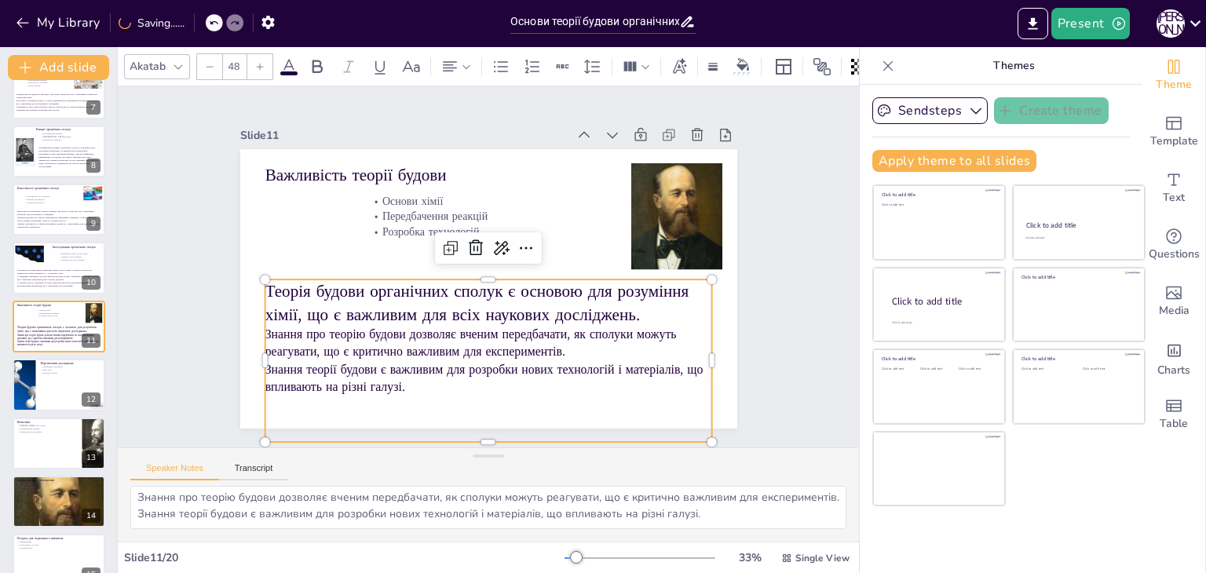
click at [213, 62] on icon at bounding box center [209, 66] width 9 height 9
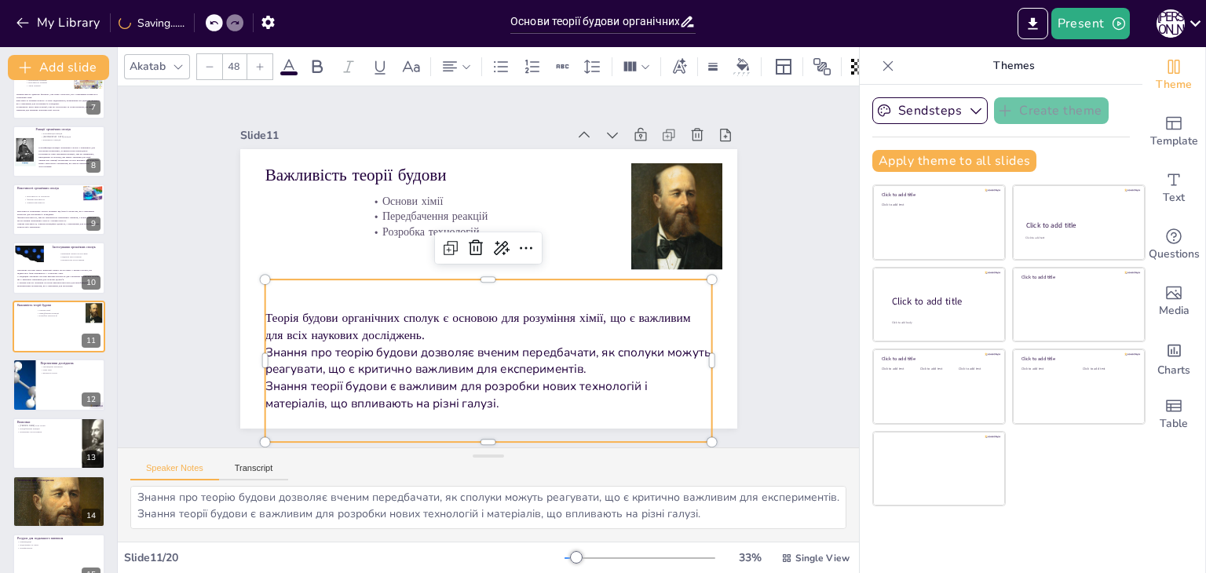
type input "--"
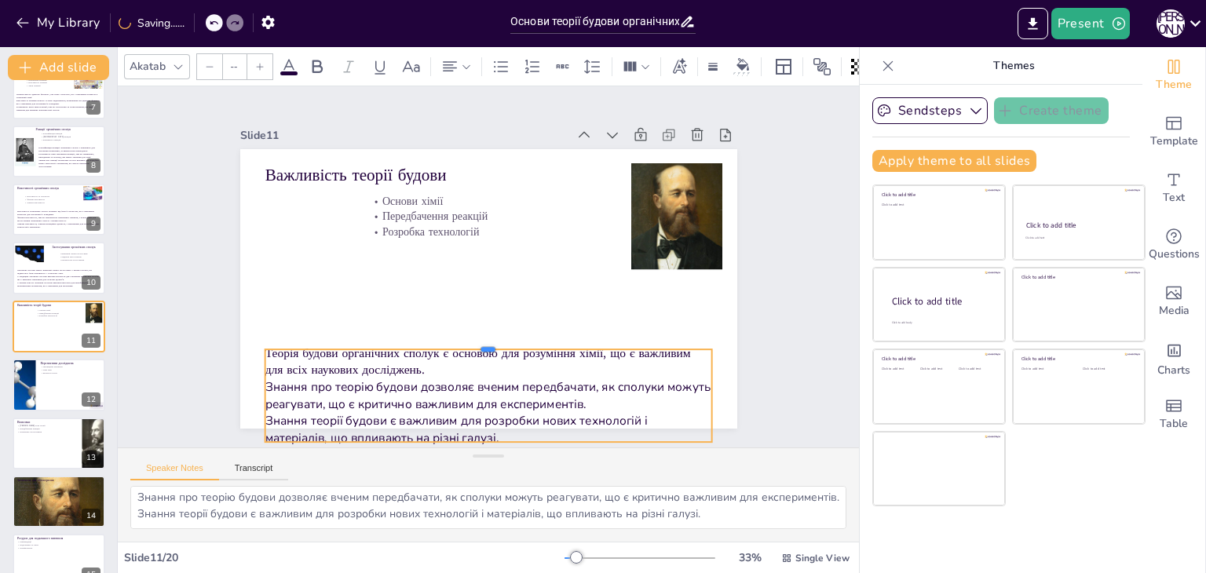
drag, startPoint x: 473, startPoint y: 272, endPoint x: 482, endPoint y: 342, distance: 70.4
click at [482, 342] on div at bounding box center [481, 342] width 446 height 59
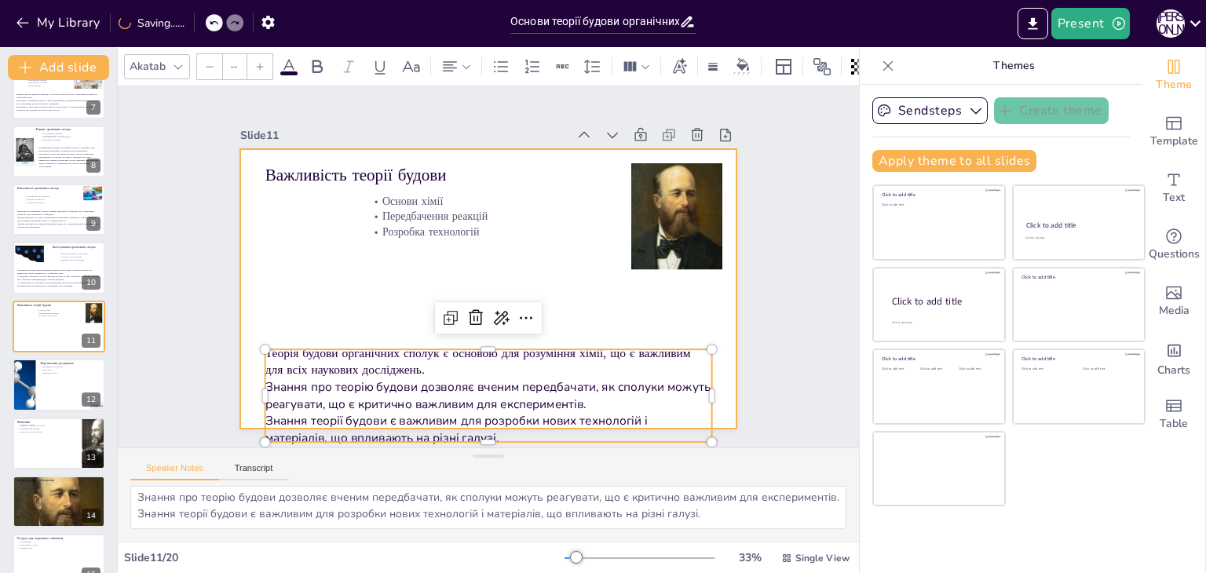
click at [395, 300] on div at bounding box center [487, 289] width 524 height 330
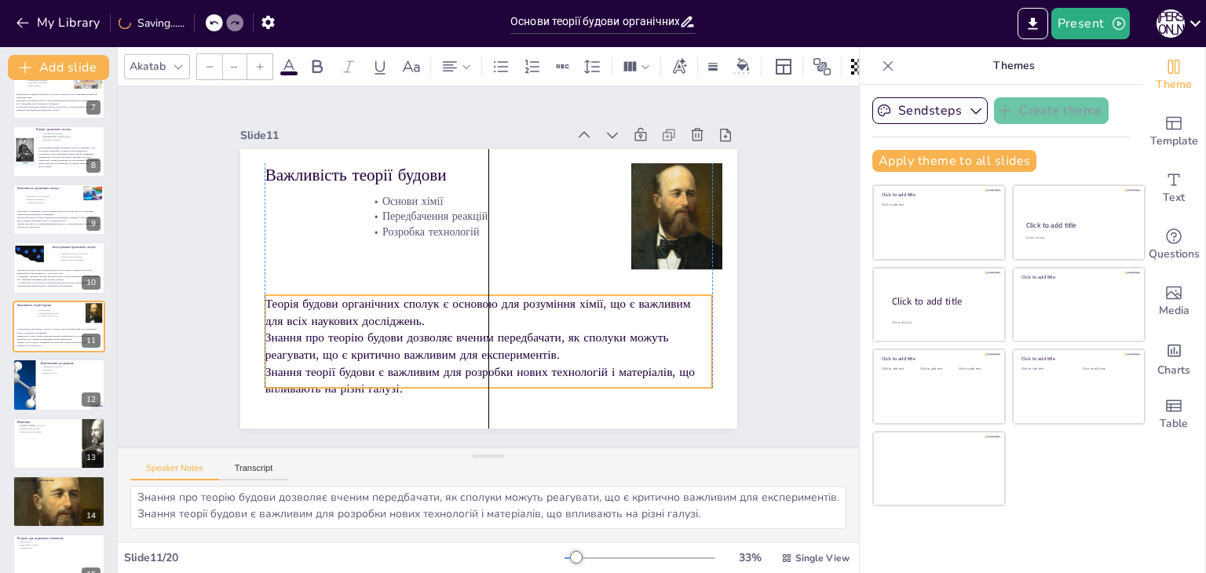
drag, startPoint x: 405, startPoint y: 364, endPoint x: 401, endPoint y: 309, distance: 54.3
click at [401, 309] on p "Теорія будови органічних сполук є основою для розуміння хімії, що є важливим дл…" at bounding box center [489, 312] width 448 height 34
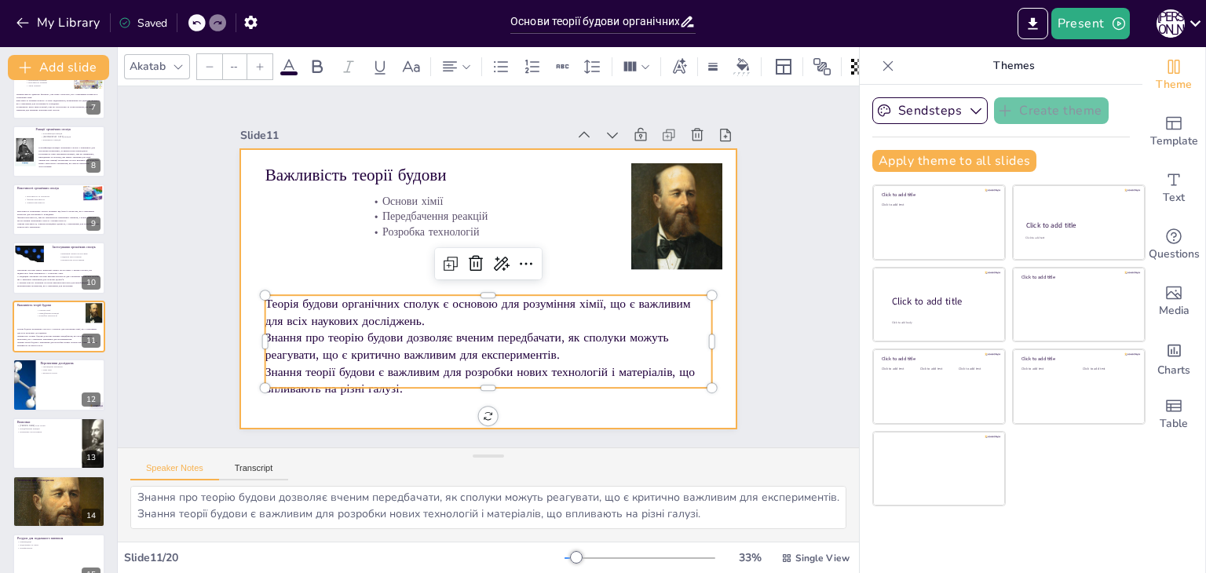
click at [252, 258] on div at bounding box center [487, 289] width 524 height 330
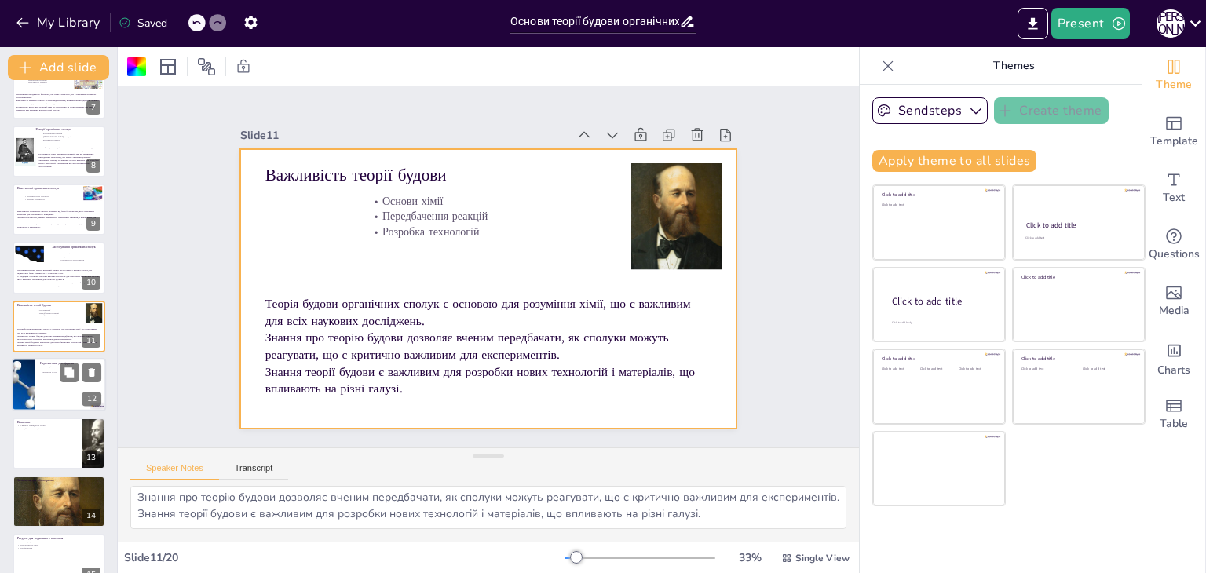
click at [25, 383] on div at bounding box center [23, 384] width 101 height 53
type textarea "Дослідження в органічній хімії відкривають нові можливості для створення іннова…"
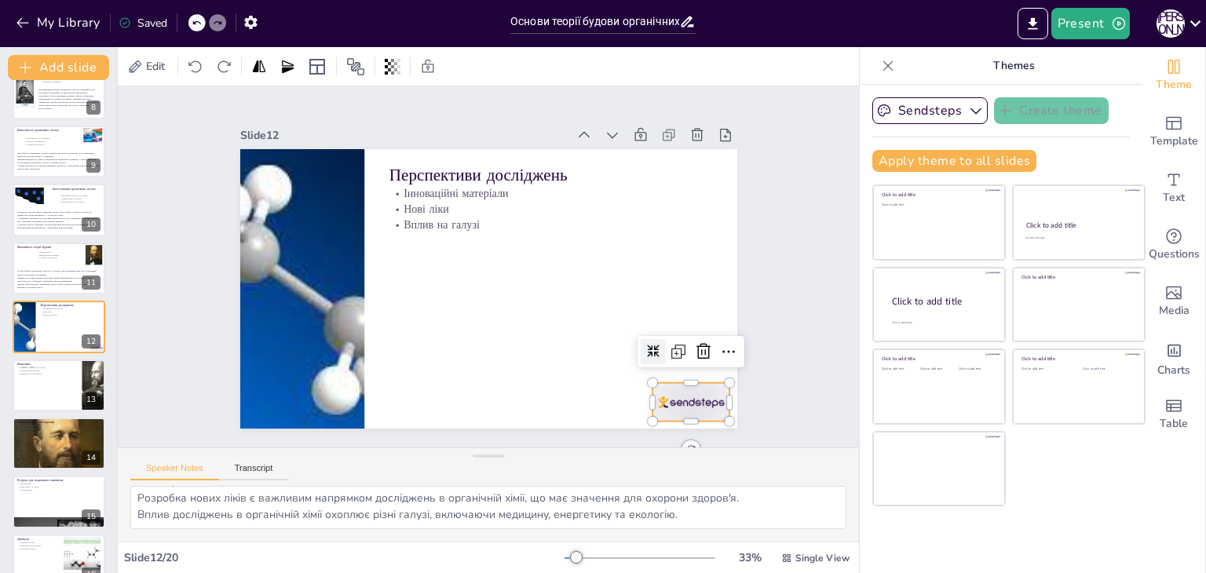
click at [687, 400] on div at bounding box center [676, 423] width 82 height 46
click at [691, 364] on icon at bounding box center [693, 372] width 16 height 16
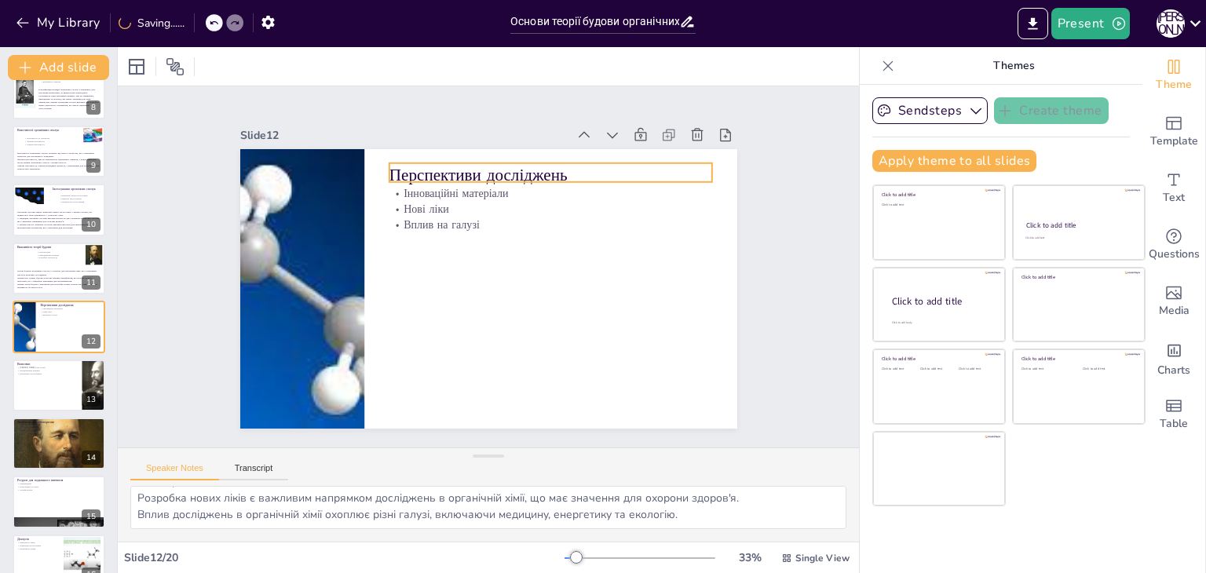
click at [408, 170] on p "Перспективи досліджень" at bounding box center [550, 175] width 323 height 24
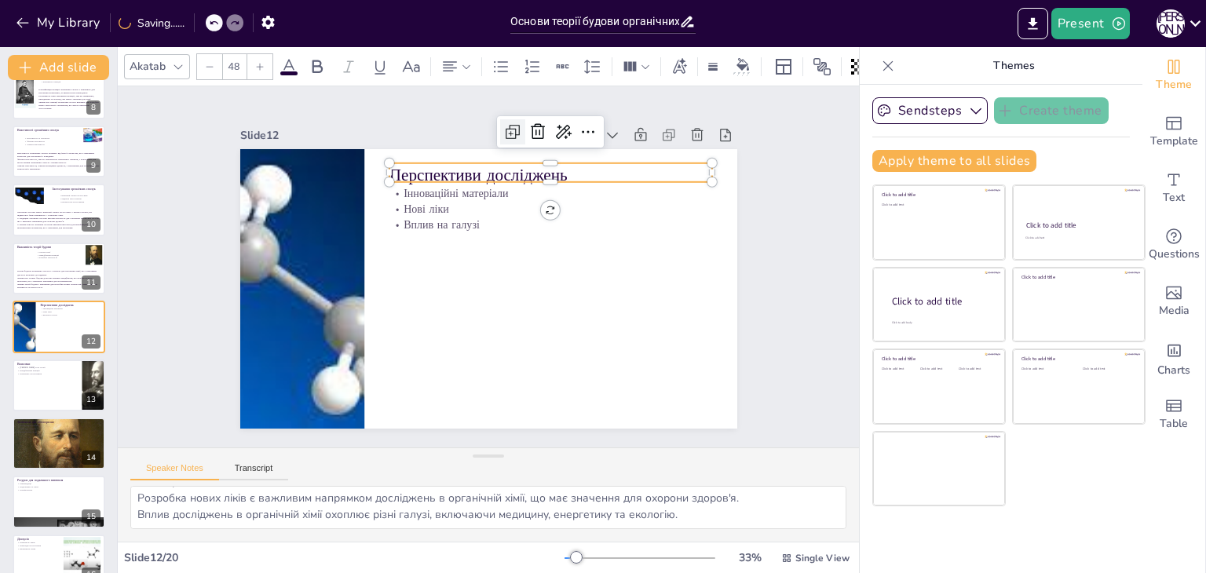
click at [517, 125] on icon at bounding box center [527, 135] width 20 height 20
type input "48"
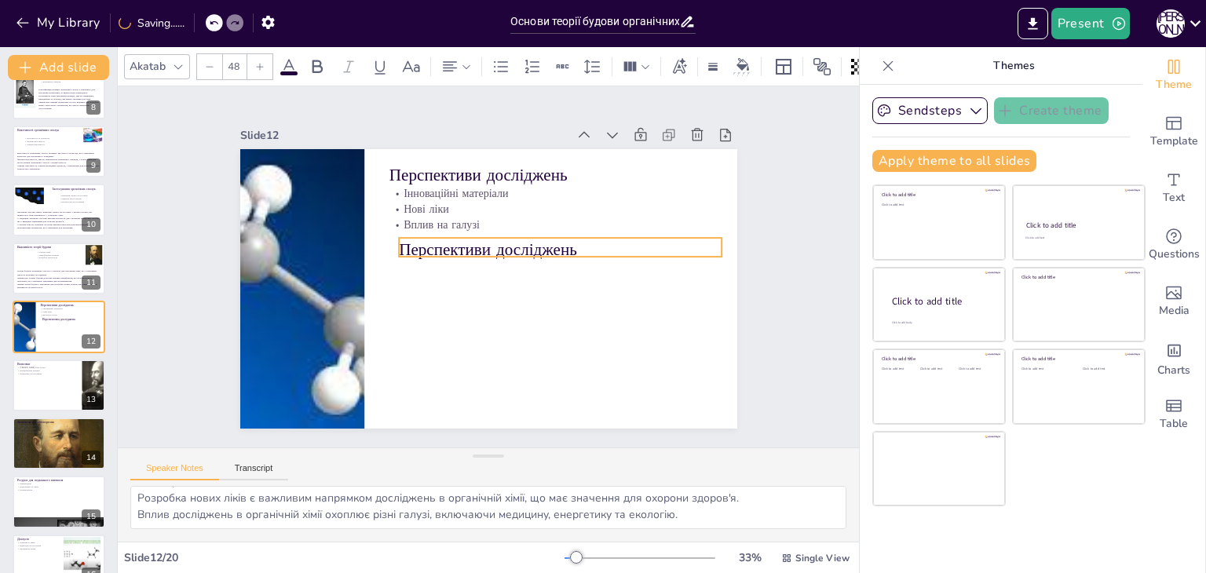
drag, startPoint x: 444, startPoint y: 164, endPoint x: 451, endPoint y: 236, distance: 72.6
click at [451, 236] on p "Перспективи досліджень" at bounding box center [561, 256] width 323 height 57
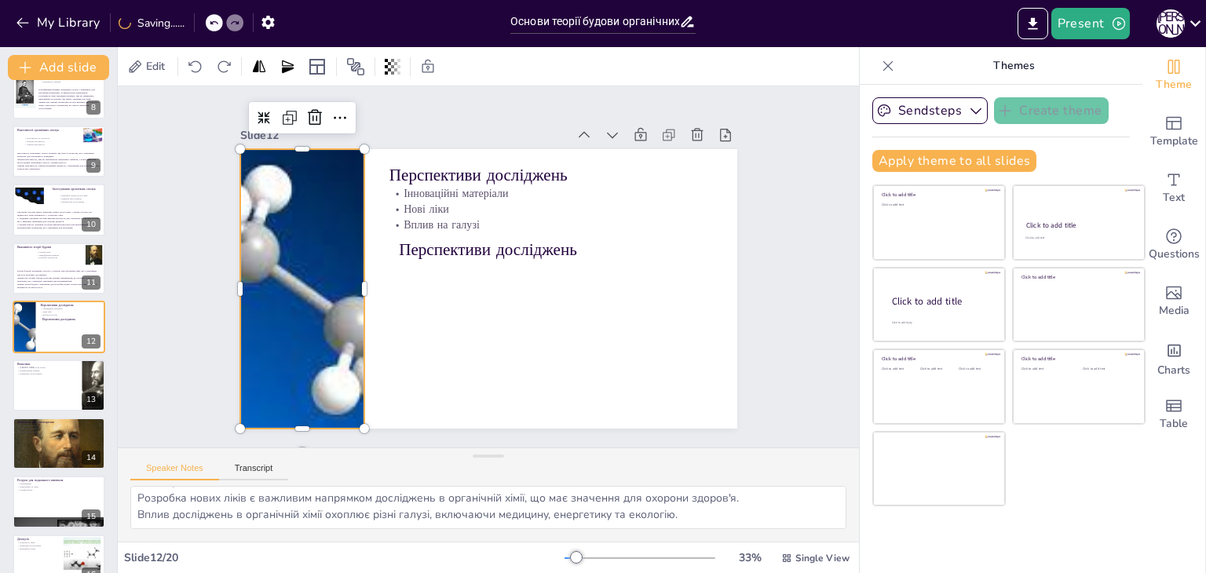
click at [342, 243] on div at bounding box center [309, 211] width 601 height 472
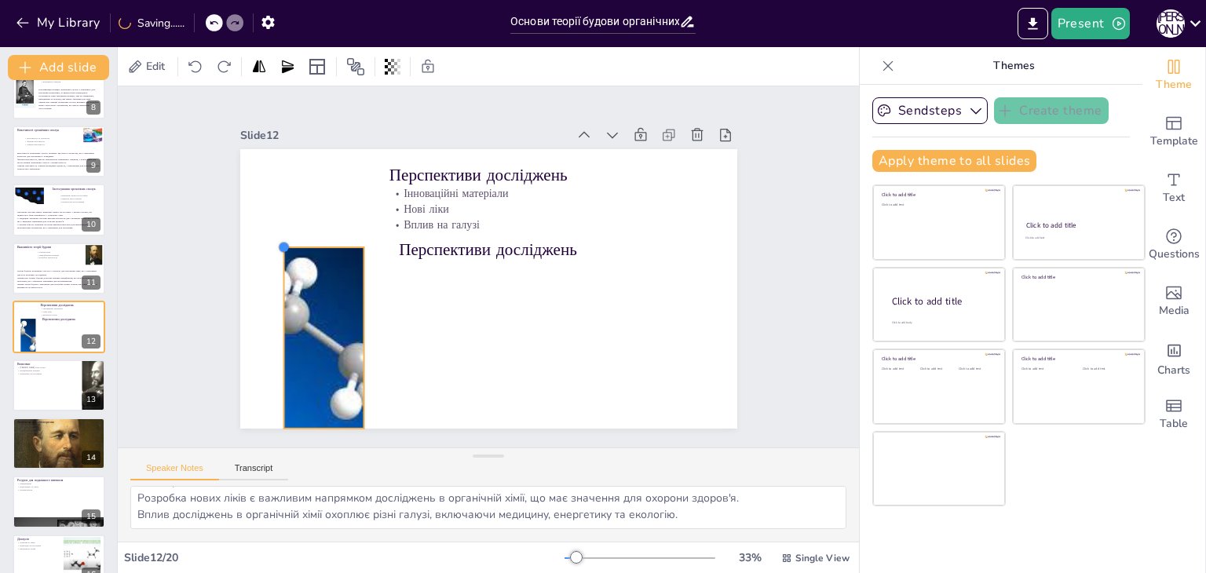
drag, startPoint x: 232, startPoint y: 146, endPoint x: 295, endPoint y: 244, distance: 117.0
click at [295, 244] on div "Перспективи досліджень Інноваційні матеріали Нові ліки Вплив на галузі Перспект…" at bounding box center [488, 289] width 497 height 280
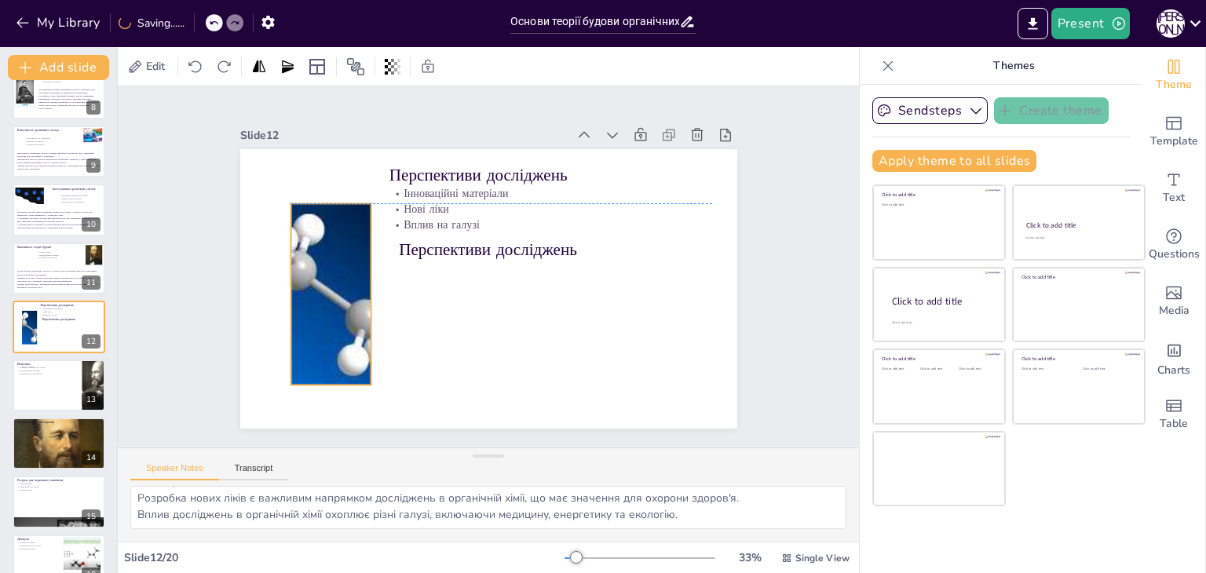
drag, startPoint x: 305, startPoint y: 266, endPoint x: 312, endPoint y: 220, distance: 46.9
click at [312, 220] on div at bounding box center [331, 293] width 346 height 181
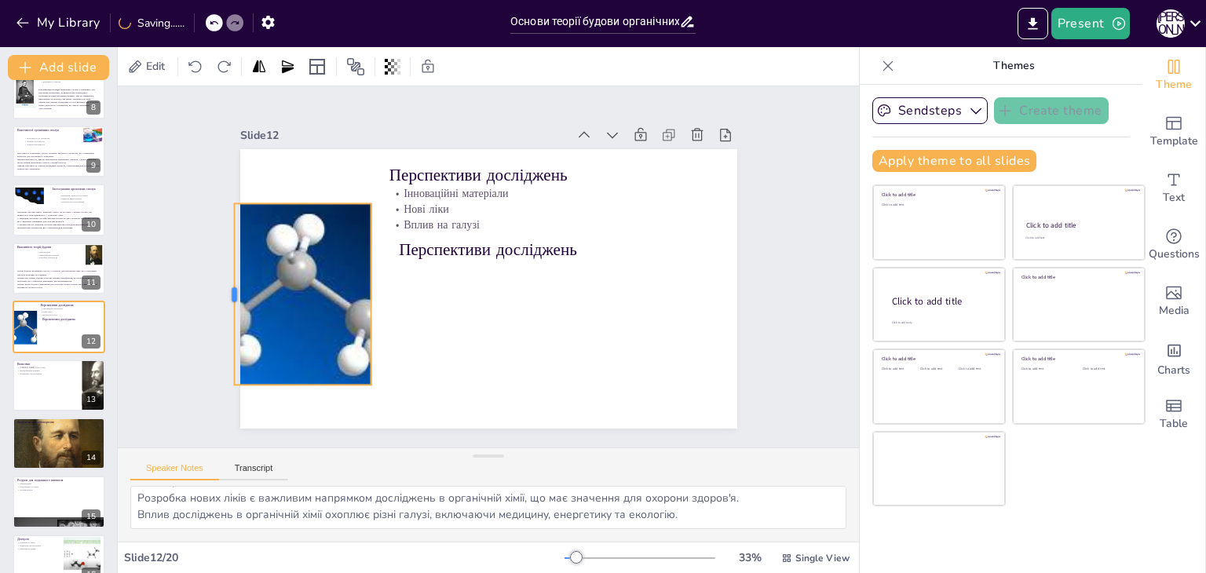
drag, startPoint x: 276, startPoint y: 288, endPoint x: 235, endPoint y: 293, distance: 41.9
click at [235, 293] on div at bounding box center [225, 266] width 31 height 181
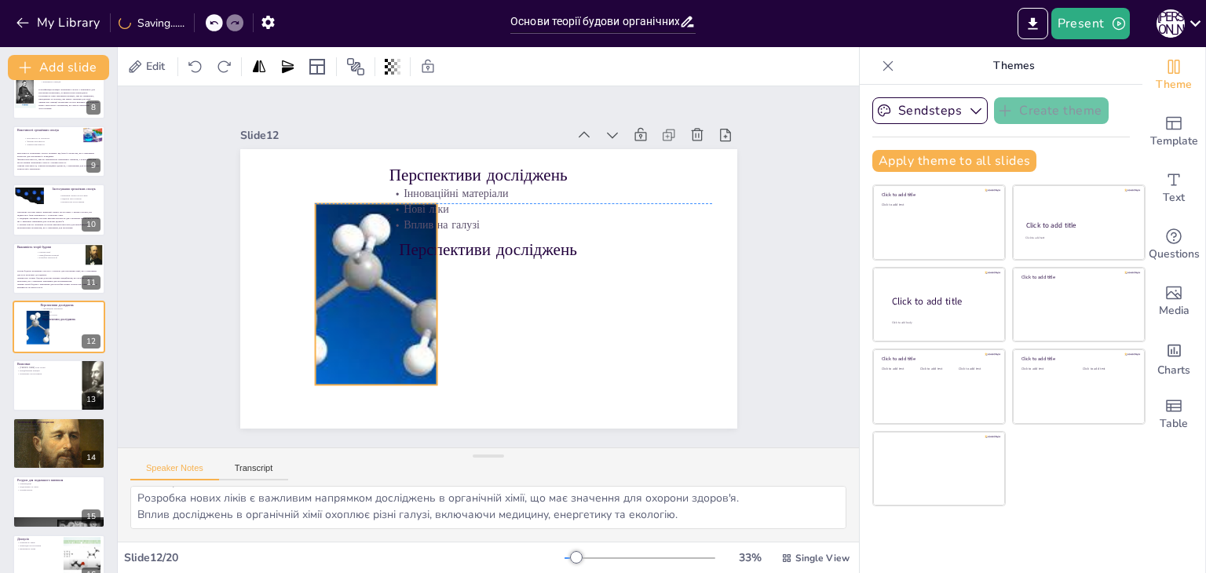
drag, startPoint x: 298, startPoint y: 280, endPoint x: 338, endPoint y: 280, distance: 40.1
click at [338, 280] on div at bounding box center [397, 293] width 346 height 181
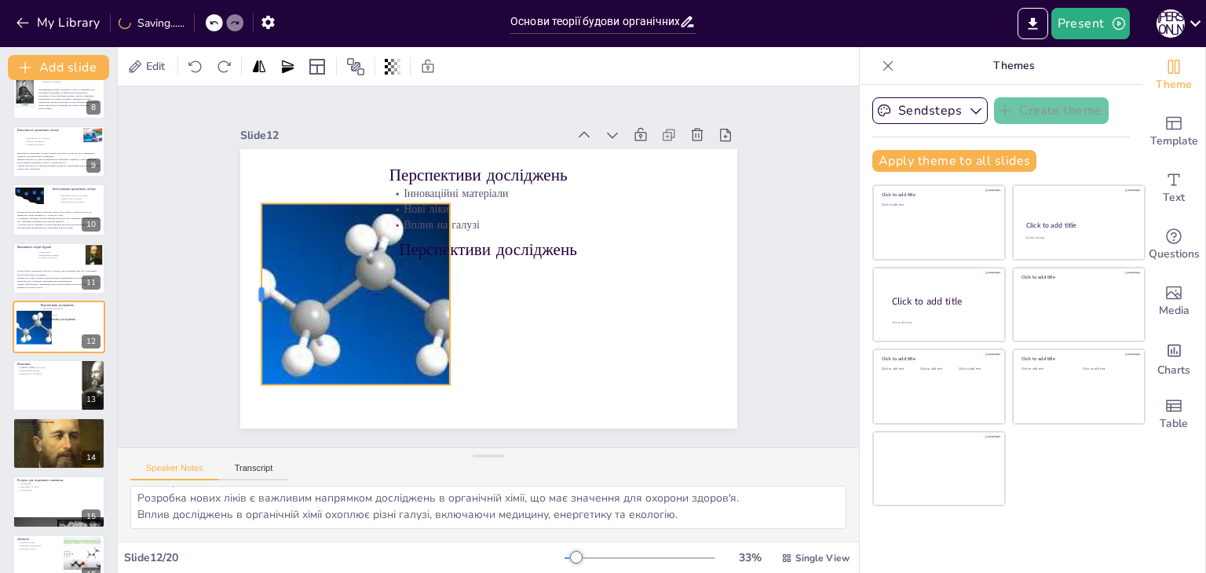
drag, startPoint x: 312, startPoint y: 286, endPoint x: 245, endPoint y: 285, distance: 66.7
click at [249, 285] on div at bounding box center [255, 293] width 13 height 181
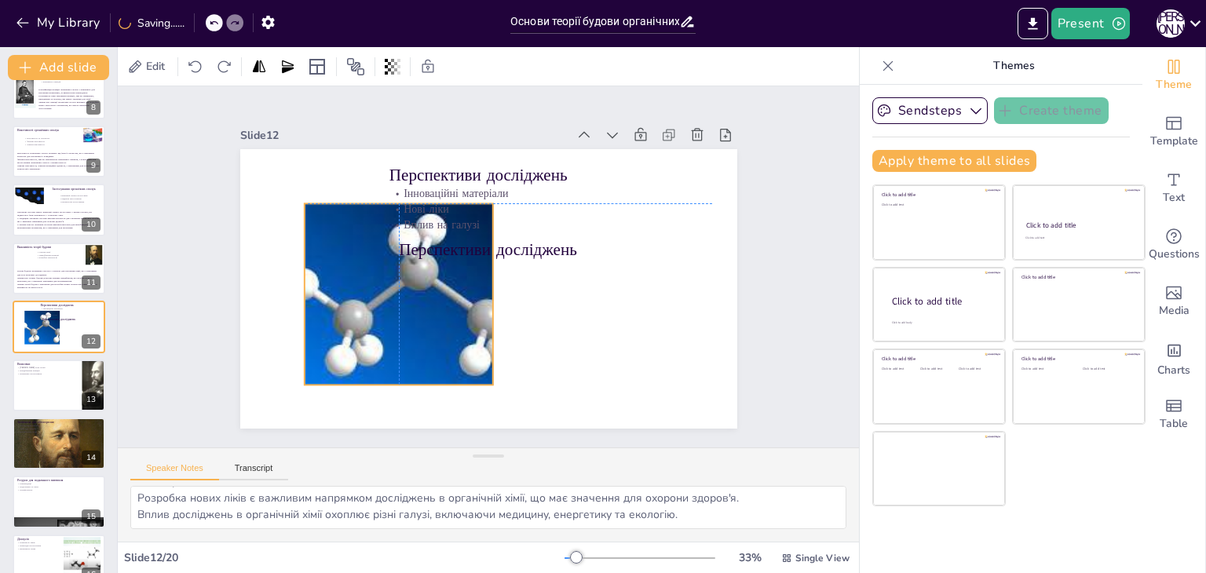
drag, startPoint x: 337, startPoint y: 296, endPoint x: 352, endPoint y: 294, distance: 15.0
click at [386, 296] on div at bounding box center [450, 290] width 363 height 217
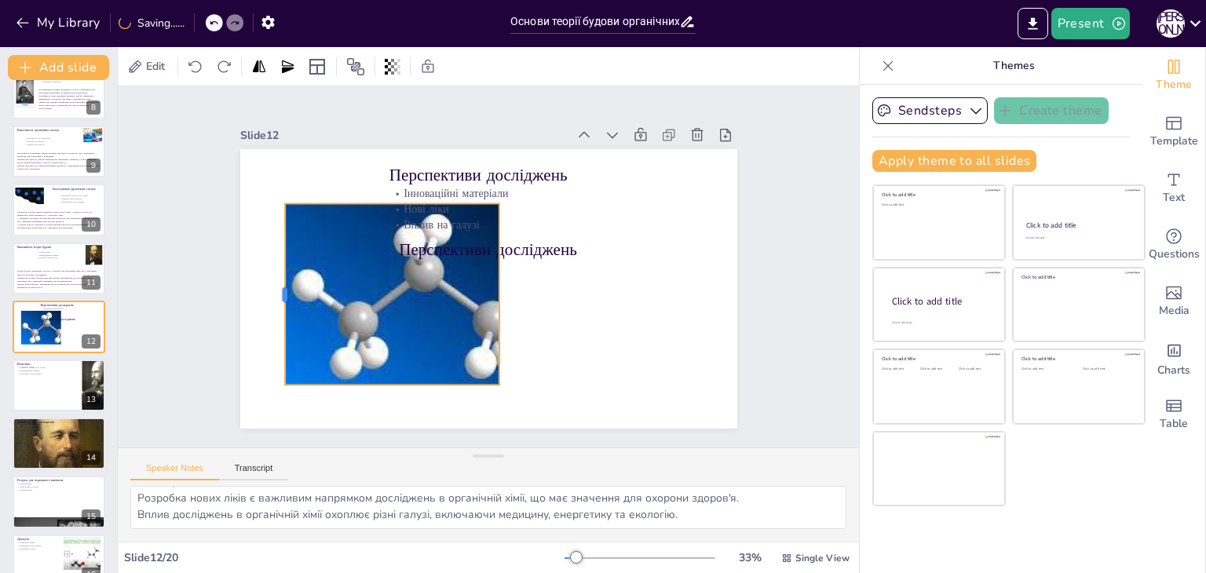
drag, startPoint x: 293, startPoint y: 287, endPoint x: 267, endPoint y: 287, distance: 25.9
click at [267, 287] on div at bounding box center [276, 271] width 31 height 181
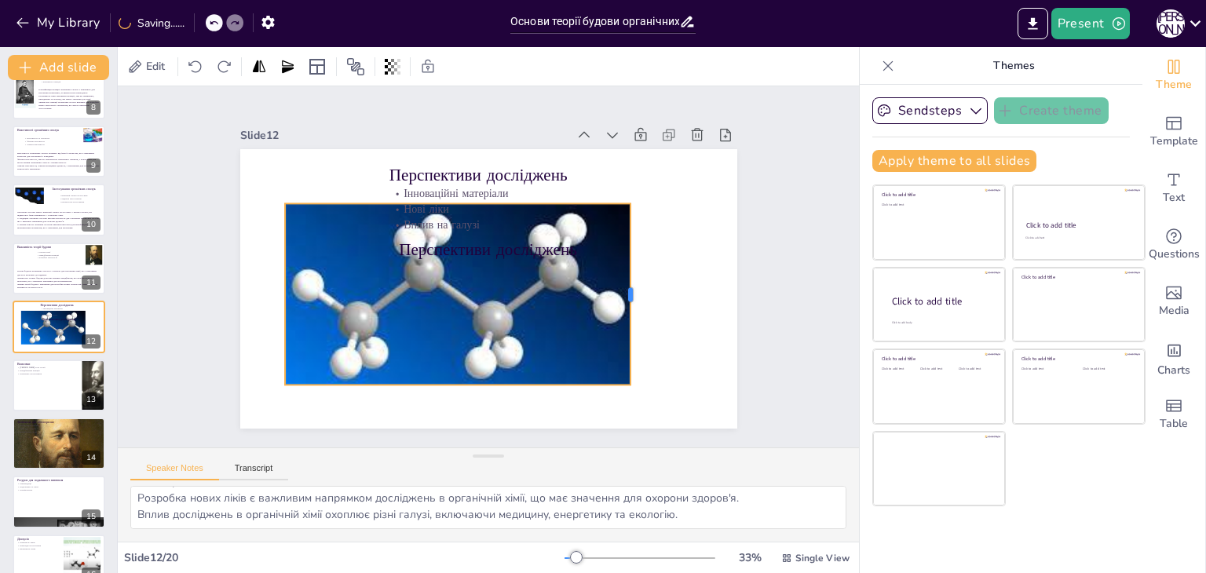
drag, startPoint x: 491, startPoint y: 285, endPoint x: 622, endPoint y: 313, distance: 134.1
click at [622, 313] on div at bounding box center [633, 309] width 31 height 181
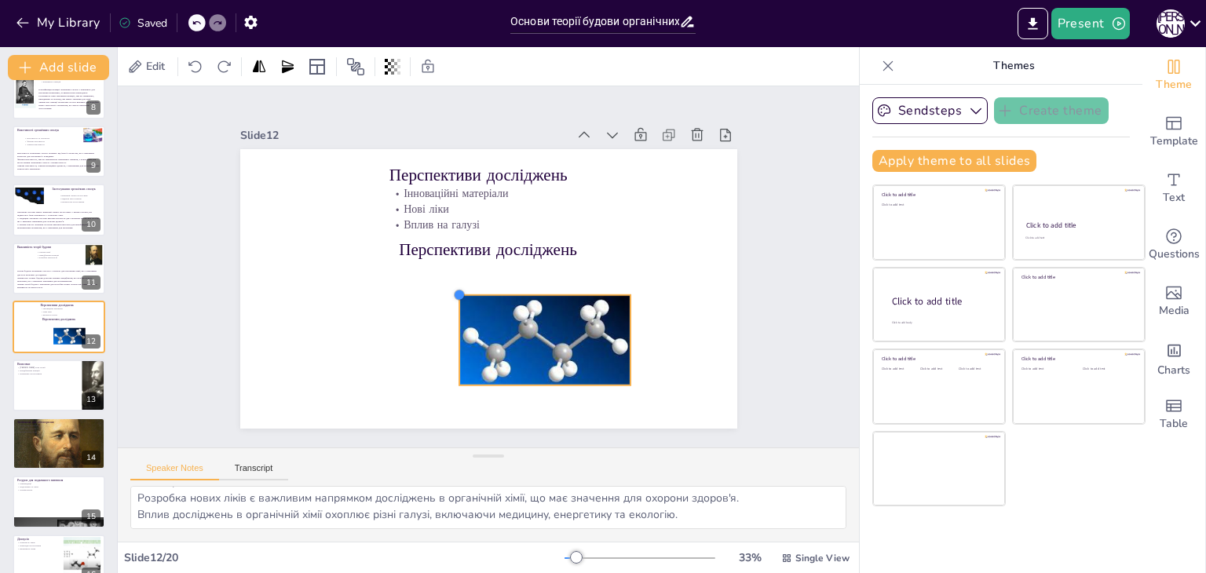
drag, startPoint x: 275, startPoint y: 192, endPoint x: 449, endPoint y: 349, distance: 234.6
click at [449, 349] on div "Перспективи досліджень Інноваційні матеріали Нові ліки Вплив на галузі Перспект…" at bounding box center [488, 289] width 497 height 280
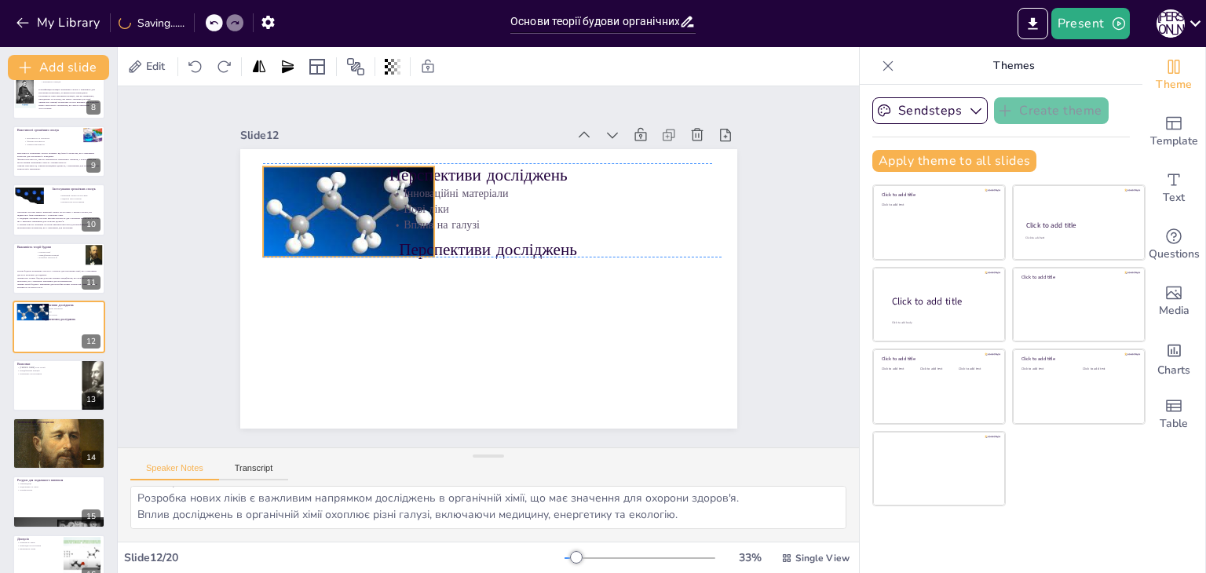
drag, startPoint x: 492, startPoint y: 349, endPoint x: 295, endPoint y: 217, distance: 236.5
click at [295, 217] on div at bounding box center [349, 212] width 173 height 92
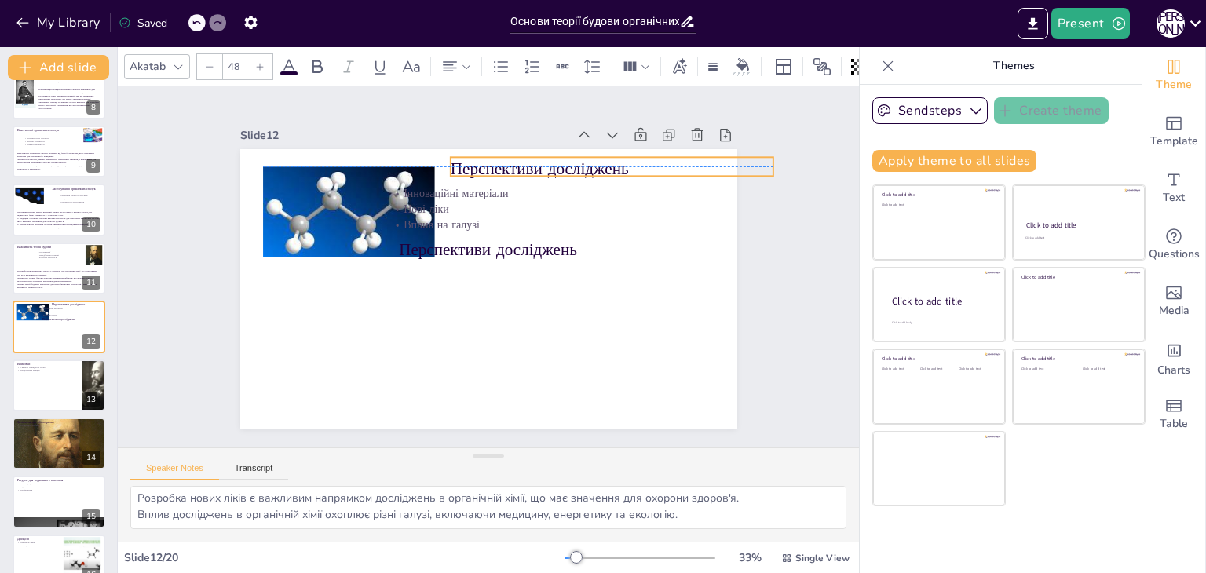
drag, startPoint x: 462, startPoint y: 170, endPoint x: 523, endPoint y: 164, distance: 61.5
click at [523, 164] on p "Перспективи досліджень" at bounding box center [611, 169] width 323 height 24
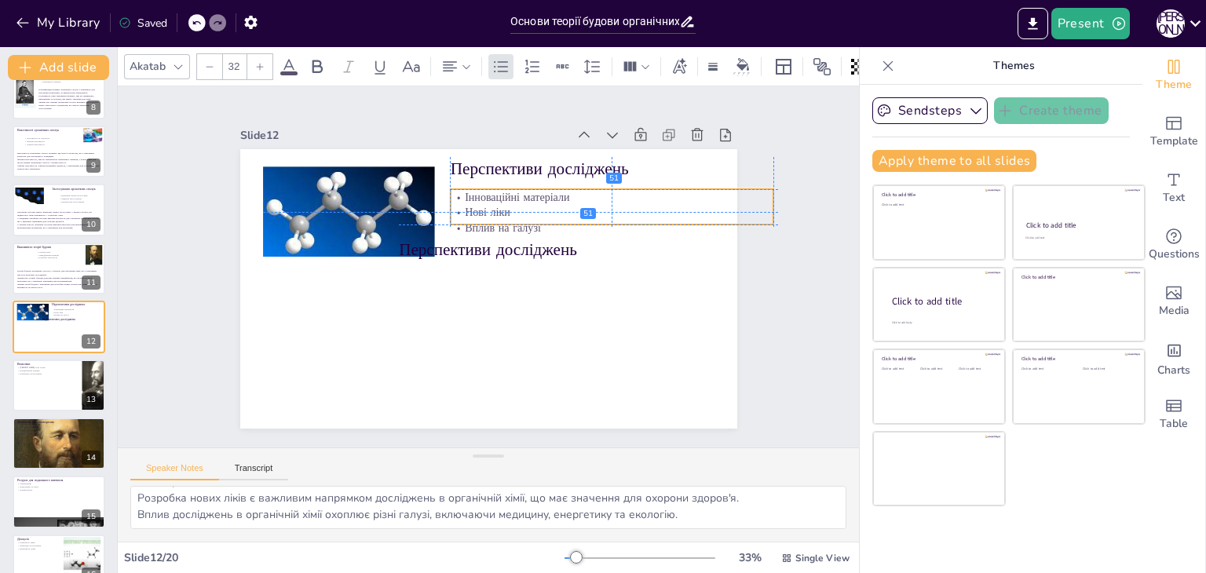
drag, startPoint x: 468, startPoint y: 199, endPoint x: 534, endPoint y: 204, distance: 66.2
click at [534, 204] on p "Нові ліки" at bounding box center [616, 225] width 323 height 49
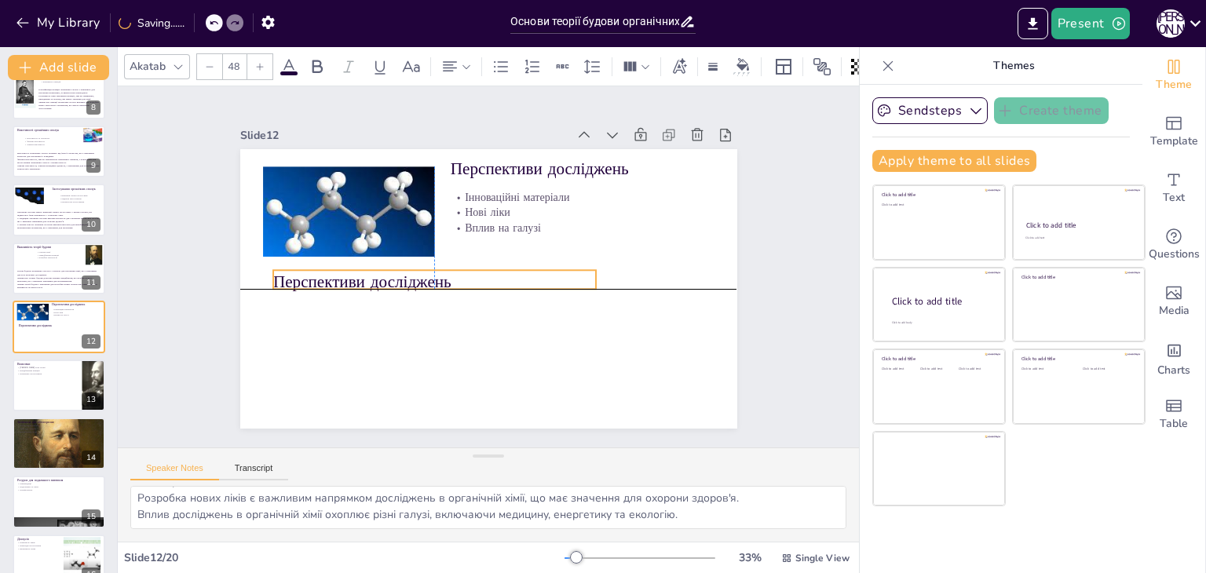
drag, startPoint x: 485, startPoint y: 248, endPoint x: 356, endPoint y: 280, distance: 132.7
click at [356, 280] on p "Перспективи досліджень" at bounding box center [433, 276] width 323 height 57
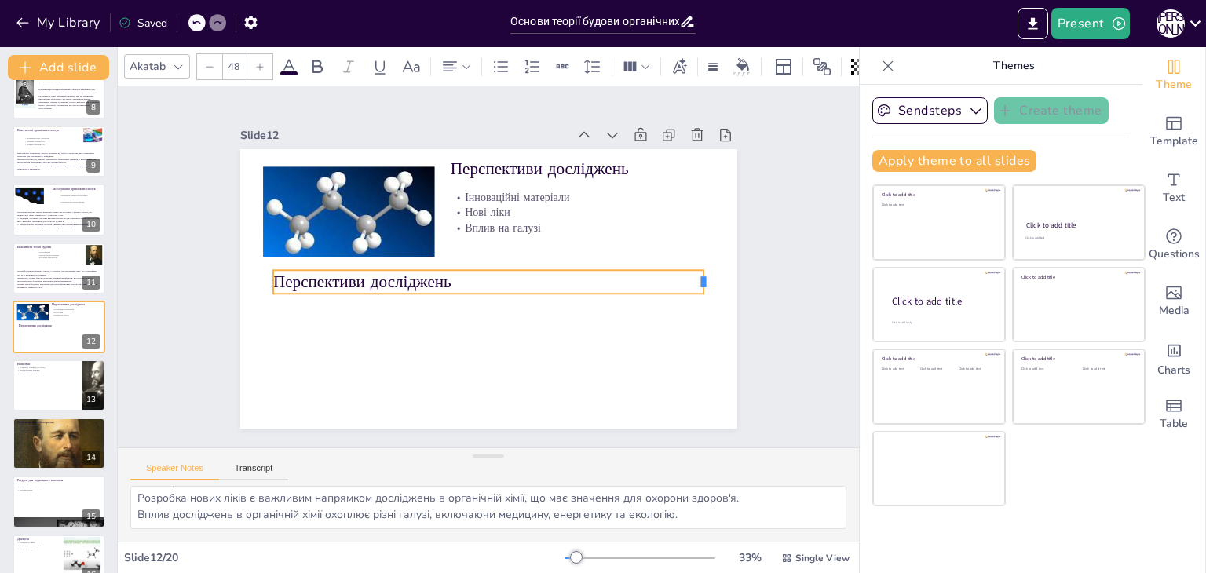
drag, startPoint x: 587, startPoint y: 271, endPoint x: 695, endPoint y: 276, distance: 108.5
click at [704, 276] on div at bounding box center [710, 282] width 13 height 24
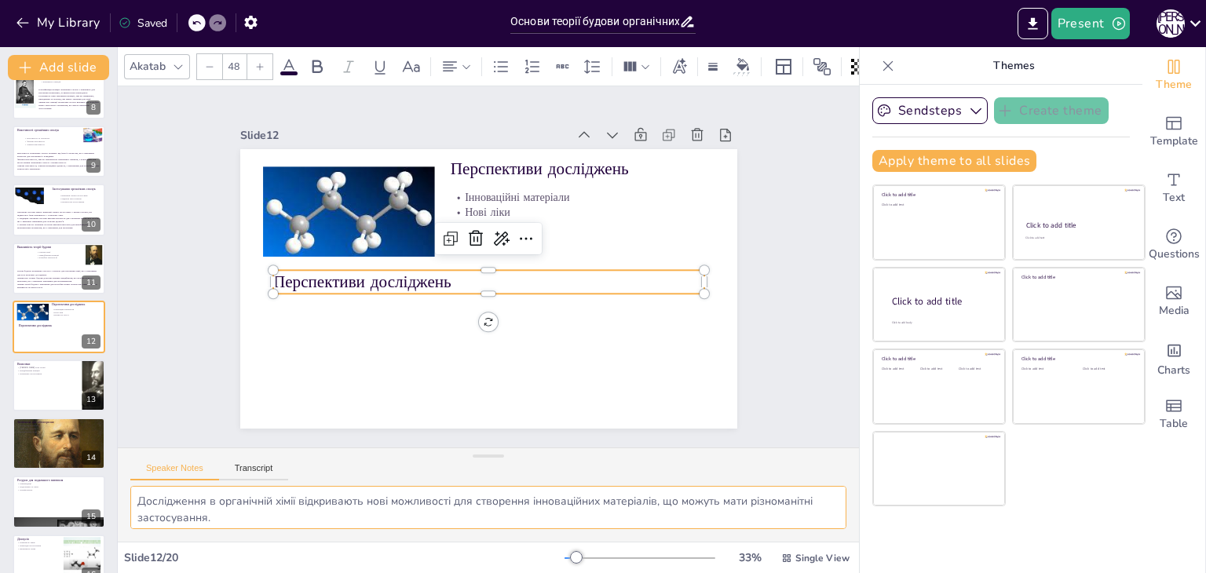
scroll to position [36, 0]
drag, startPoint x: 138, startPoint y: 493, endPoint x: 733, endPoint y: 507, distance: 595.3
click at [733, 507] on textarea "Дослідження в органічній хімії відкривають нові можливості для створення іннова…" at bounding box center [488, 507] width 716 height 43
click at [383, 277] on p "Перспективи досліджень" at bounding box center [488, 282] width 431 height 24
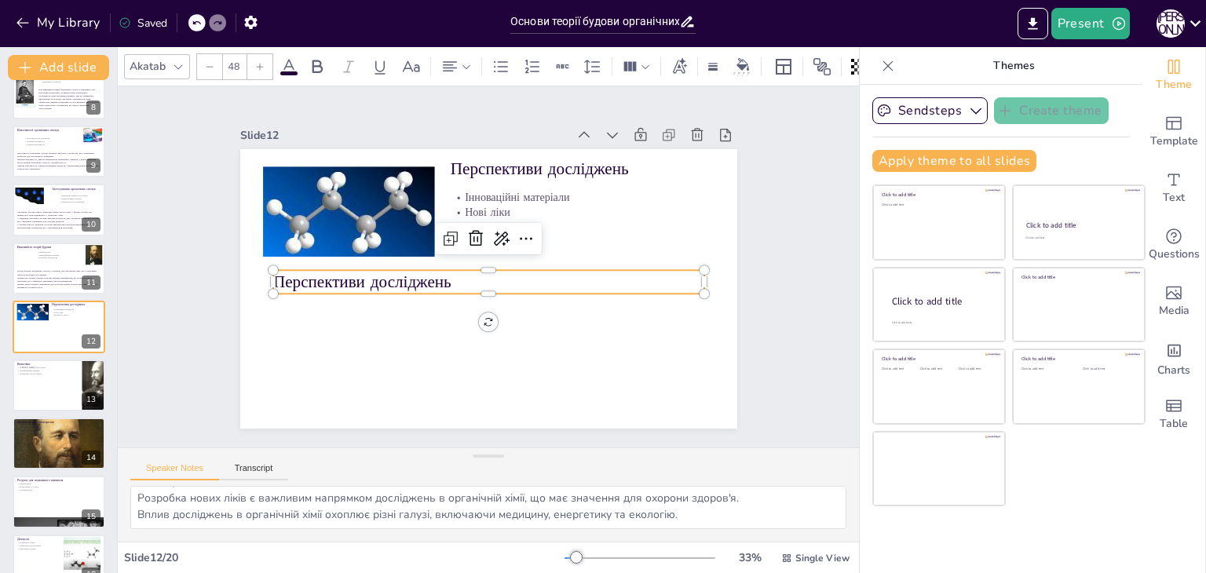
click at [383, 277] on p "Перспективи досліджень" at bounding box center [488, 282] width 431 height 24
type input "--"
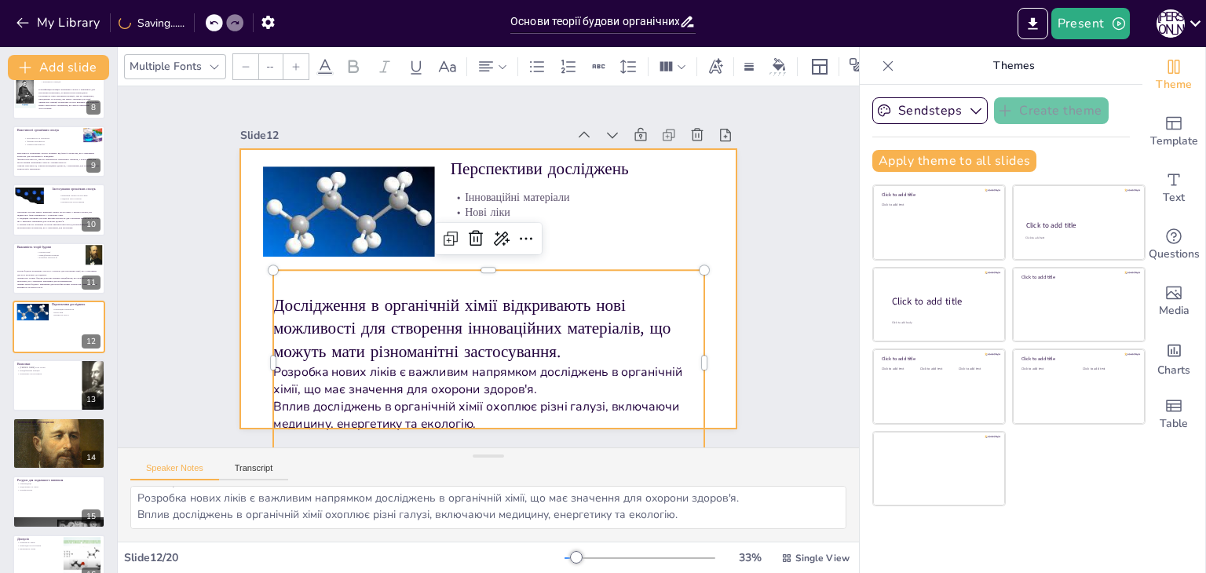
click at [236, 298] on div at bounding box center [487, 289] width 524 height 330
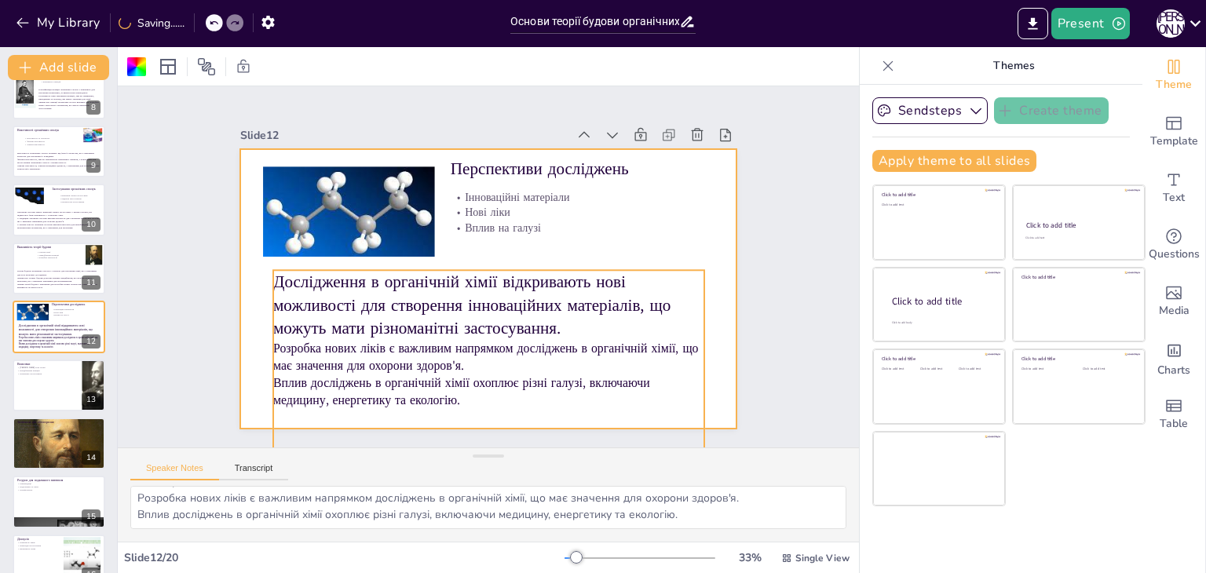
click at [323, 298] on p "Дослідження в органічній хімії відкривають нові можливості для створення іннова…" at bounding box center [488, 305] width 431 height 70
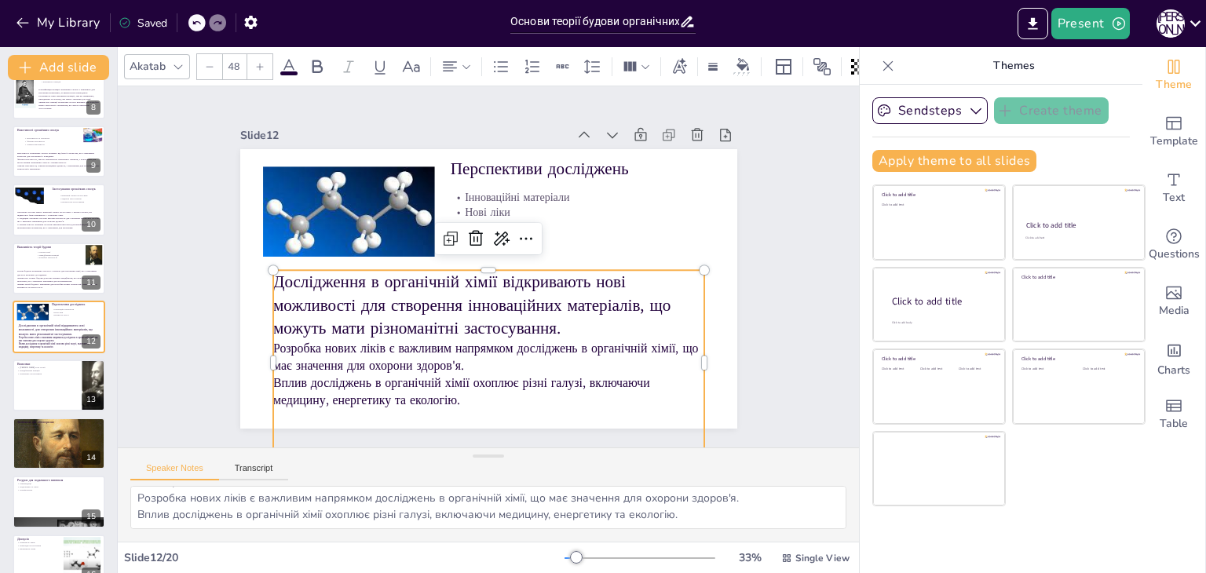
click at [212, 62] on icon at bounding box center [209, 66] width 9 height 9
type input "--"
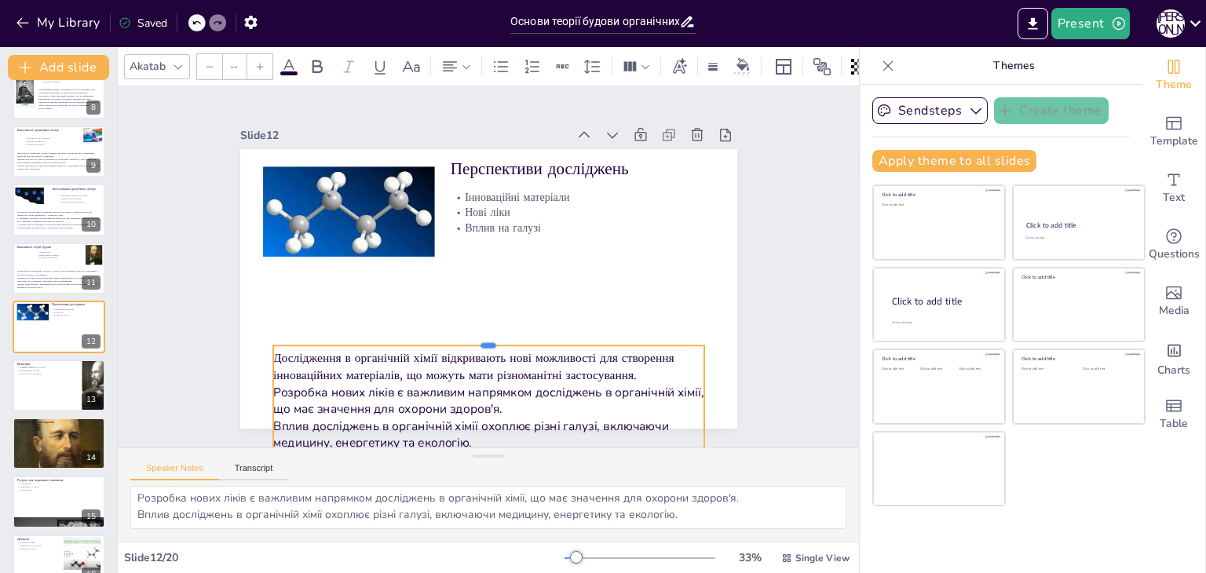
drag, startPoint x: 481, startPoint y: 261, endPoint x: 484, endPoint y: 337, distance: 75.4
click at [484, 337] on div at bounding box center [481, 338] width 430 height 57
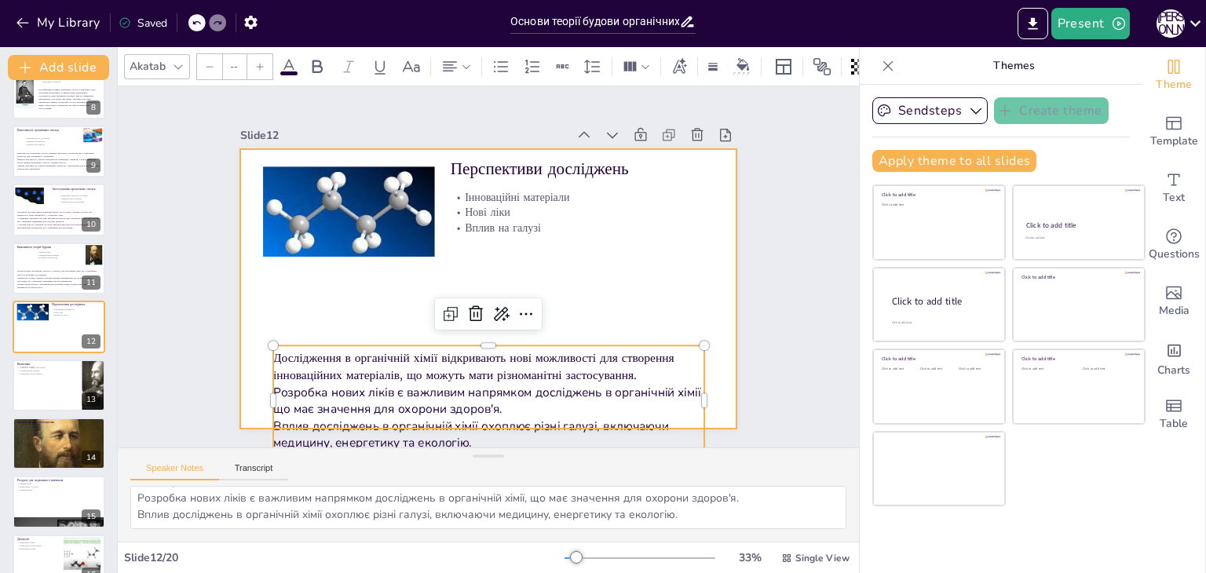
click at [361, 291] on div at bounding box center [488, 289] width 497 height 280
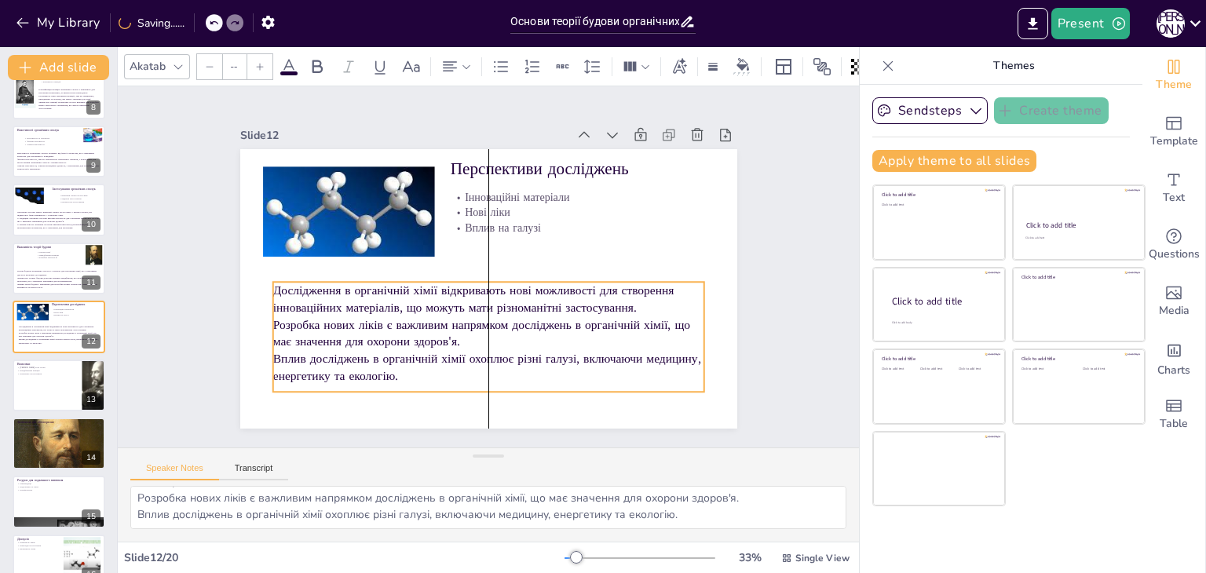
drag, startPoint x: 386, startPoint y: 343, endPoint x: 385, endPoint y: 280, distance: 63.6
click at [385, 280] on p "Дослідження в органічній хімії відкривають нові можливості для створення іннова…" at bounding box center [485, 299] width 433 height 79
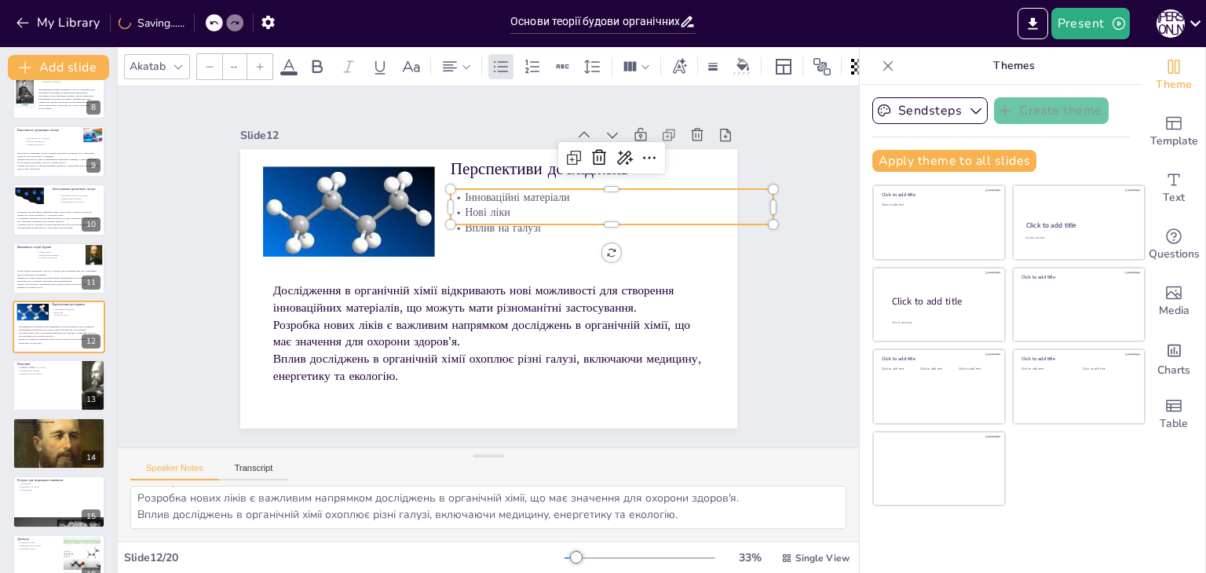
type input "32"
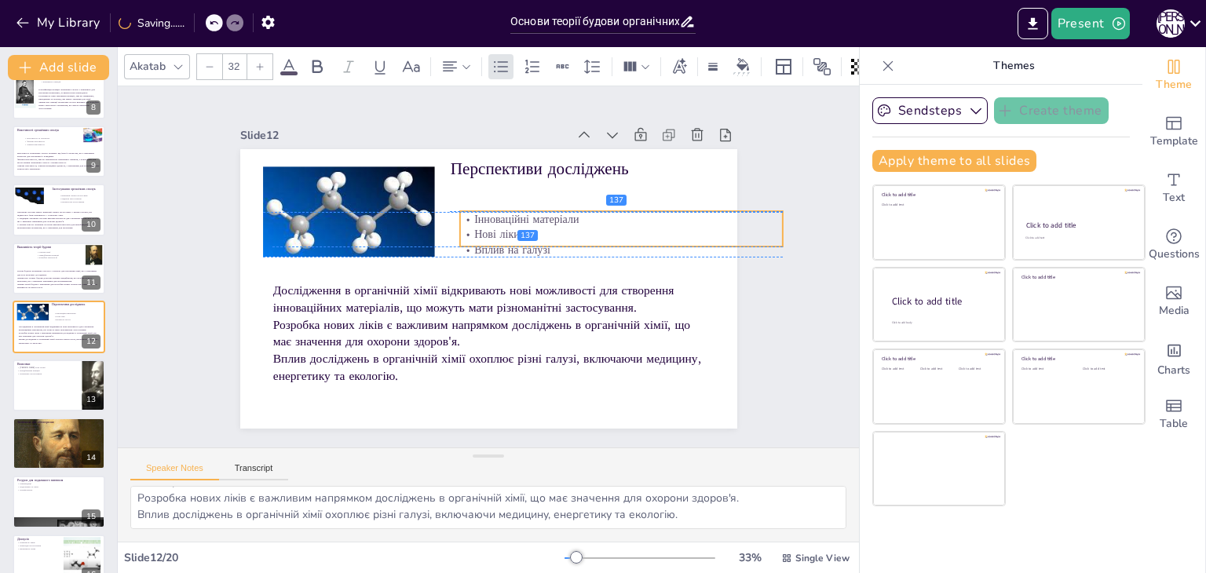
drag, startPoint x: 496, startPoint y: 200, endPoint x: 506, endPoint y: 227, distance: 28.3
click at [506, 227] on p "Нові ліки" at bounding box center [620, 235] width 323 height 16
click at [203, 271] on div "Slide 1 Основи теорії будови органічних сполук У цій презентації ми розглянемо …" at bounding box center [489, 266] width 616 height 383
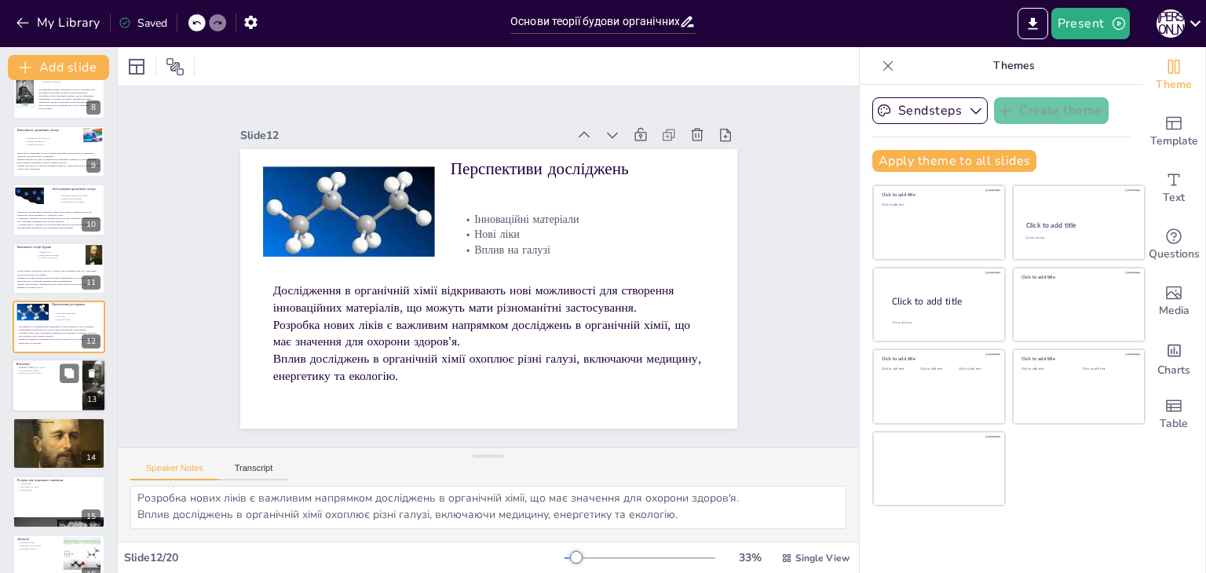
click at [53, 384] on div at bounding box center [59, 385] width 94 height 53
type textarea "Теорія будови органічних сполук відіграє ключову роль у розумінні хімічних проц…"
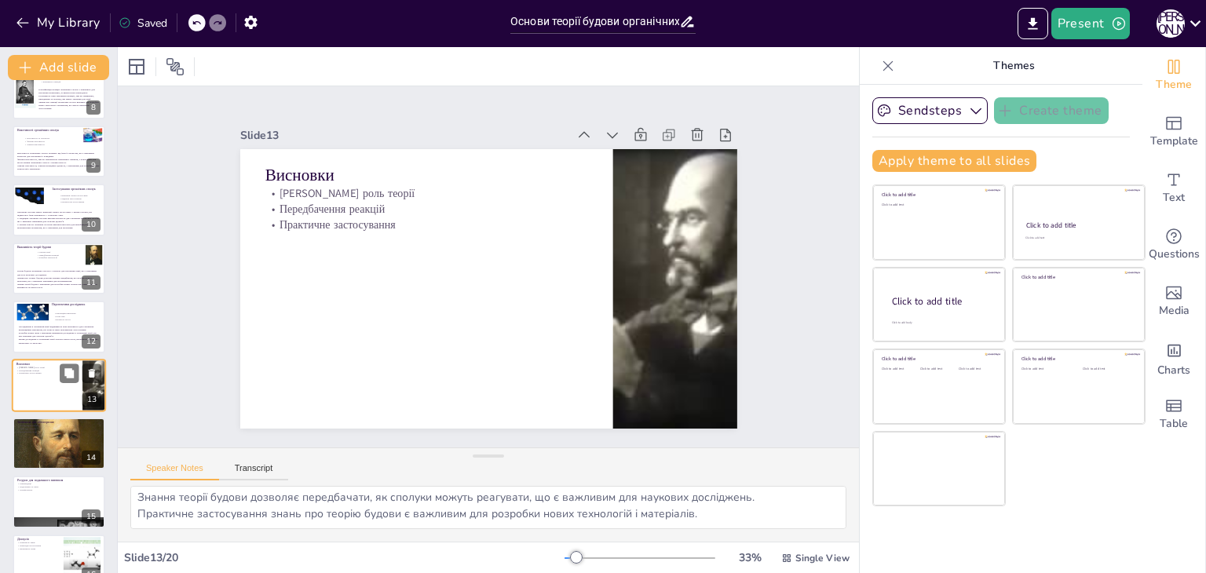
scroll to position [20, 0]
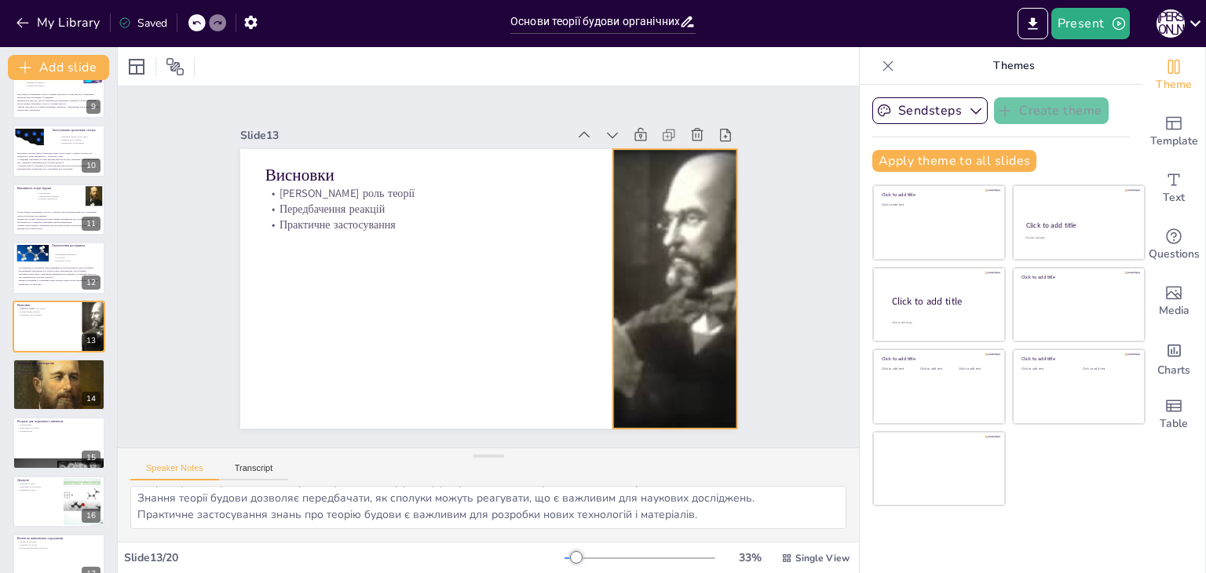
click at [644, 234] on div at bounding box center [674, 289] width 497 height 280
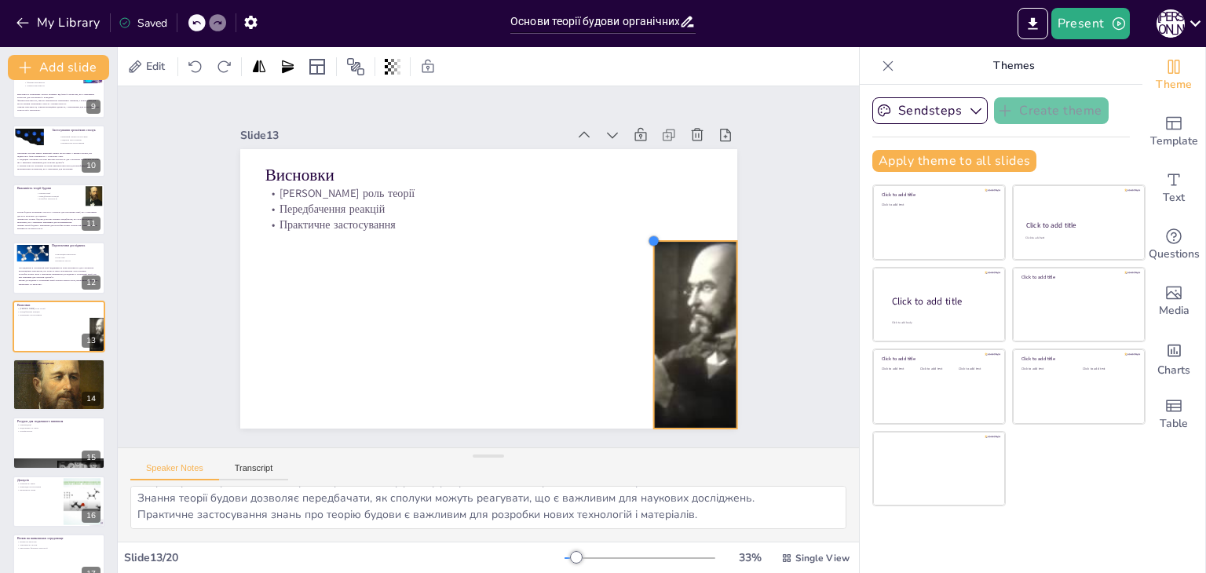
drag, startPoint x: 597, startPoint y: 140, endPoint x: 652, endPoint y: 232, distance: 107.5
click at [652, 232] on div "Висновки Ключова роль теорії Передбачення реакцій Практичне застосування" at bounding box center [487, 289] width 524 height 330
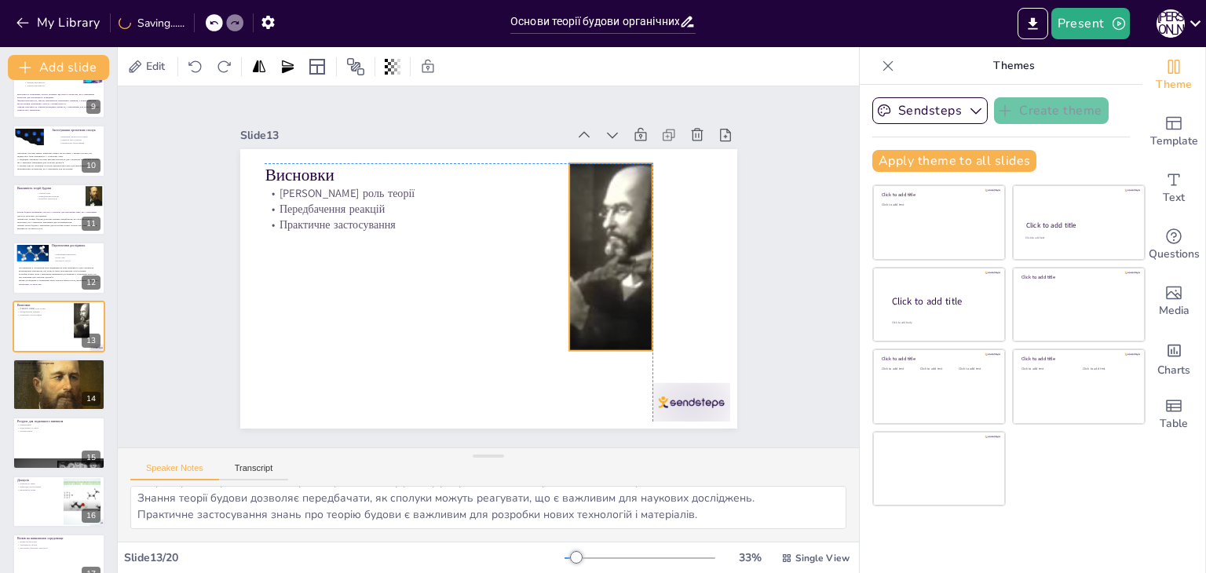
drag, startPoint x: 682, startPoint y: 293, endPoint x: 598, endPoint y: 217, distance: 112.8
click at [598, 217] on div at bounding box center [610, 269] width 351 height 221
click at [679, 395] on div at bounding box center [691, 402] width 78 height 38
click at [699, 363] on icon at bounding box center [693, 373] width 20 height 20
click at [599, 289] on div at bounding box center [611, 257] width 334 height 188
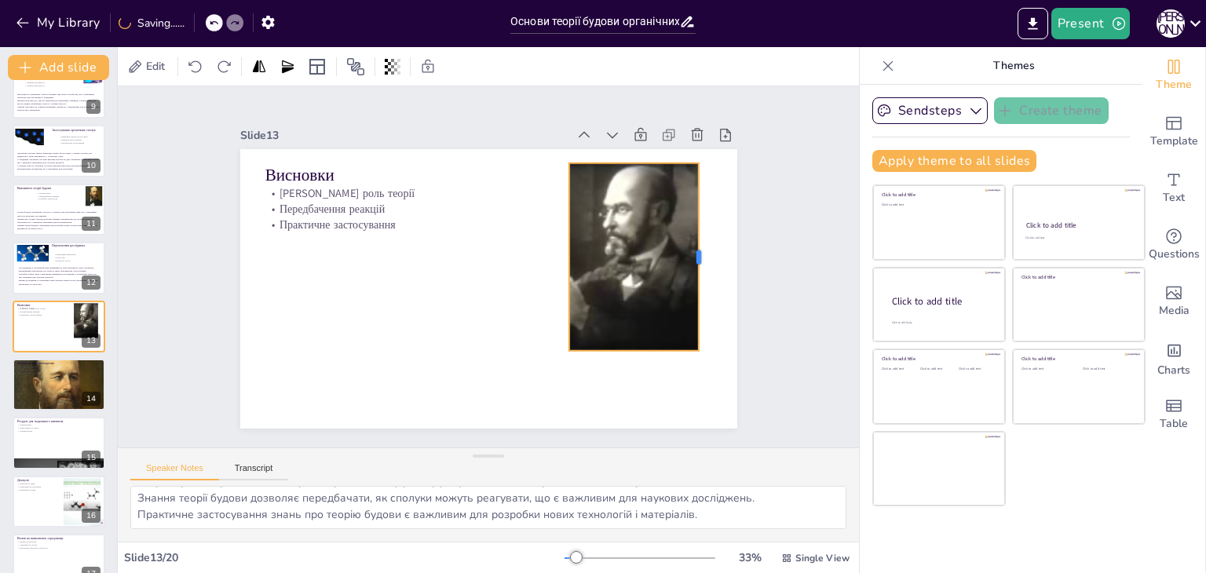
drag, startPoint x: 644, startPoint y: 248, endPoint x: 690, endPoint y: 256, distance: 47.0
click at [699, 256] on div at bounding box center [705, 257] width 13 height 188
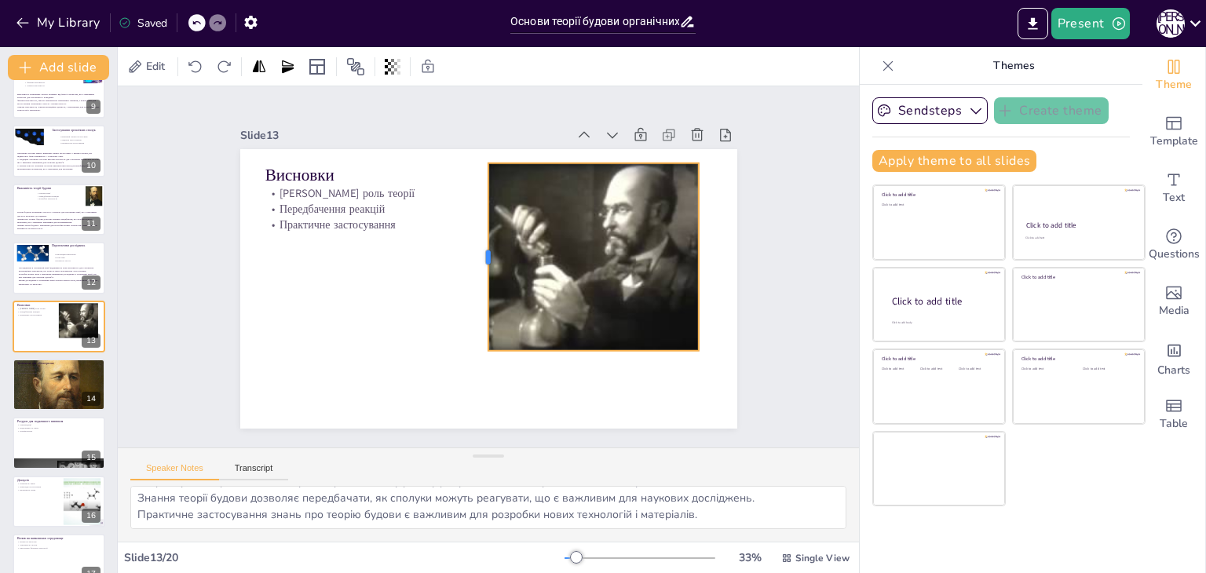
drag, startPoint x: 553, startPoint y: 252, endPoint x: 472, endPoint y: 280, distance: 85.4
click at [472, 280] on div at bounding box center [482, 257] width 32 height 188
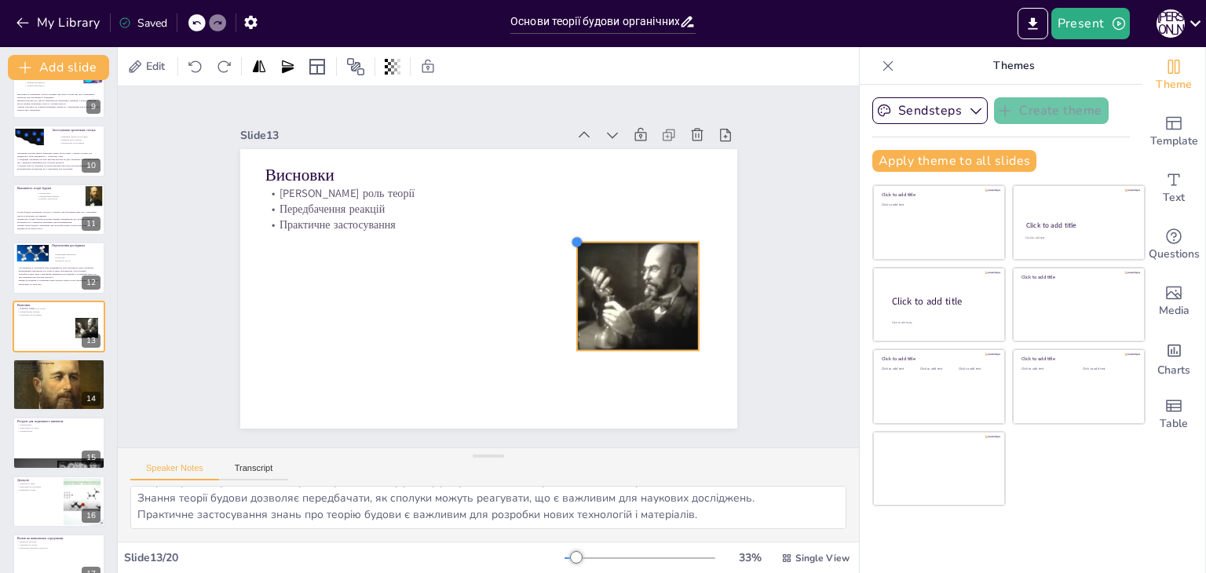
drag, startPoint x: 476, startPoint y: 159, endPoint x: 565, endPoint y: 256, distance: 132.3
click at [565, 256] on div "Висновки Ключова роль теорії Передбачення реакцій Практичне застосування" at bounding box center [487, 289] width 524 height 330
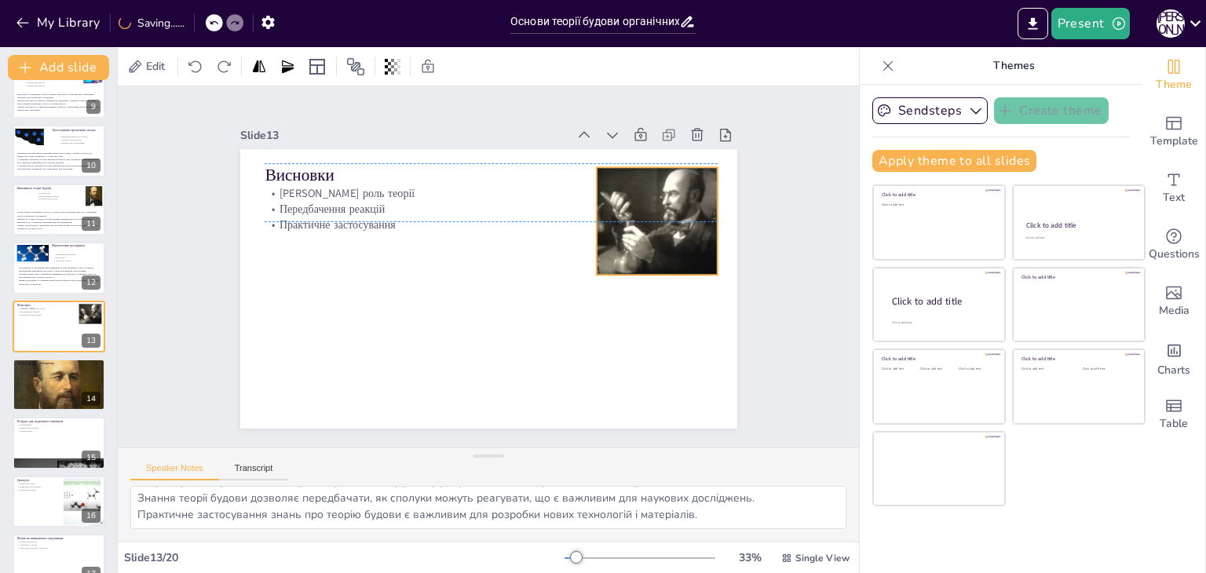
drag, startPoint x: 648, startPoint y: 312, endPoint x: 667, endPoint y: 232, distance: 82.3
click at [667, 232] on div at bounding box center [667, 221] width 192 height 108
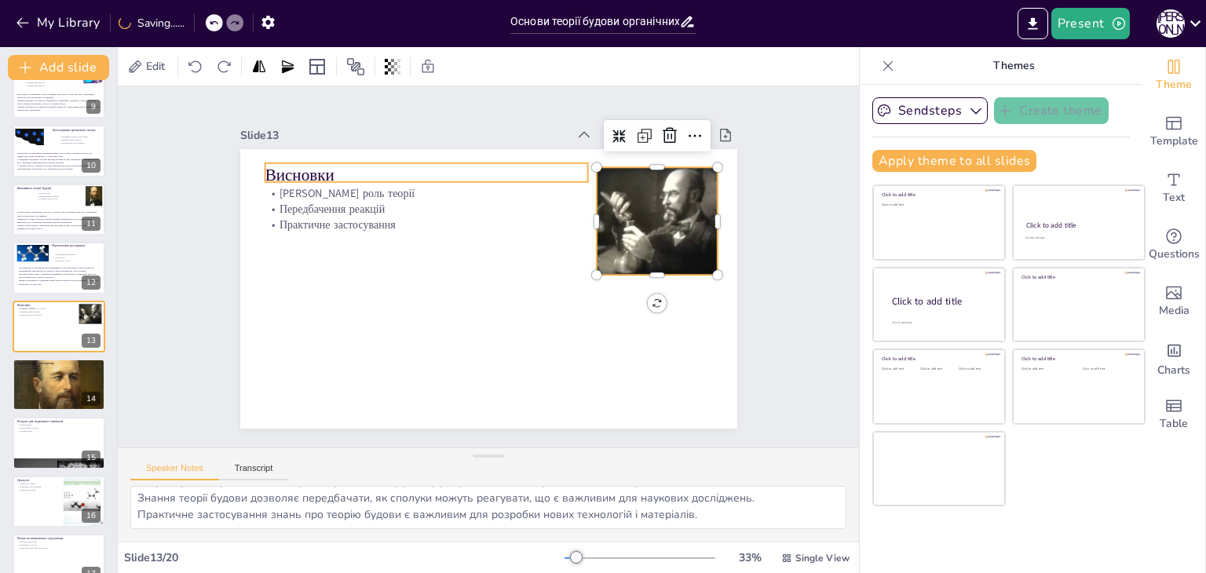
click at [339, 166] on p "Висновки" at bounding box center [435, 169] width 323 height 57
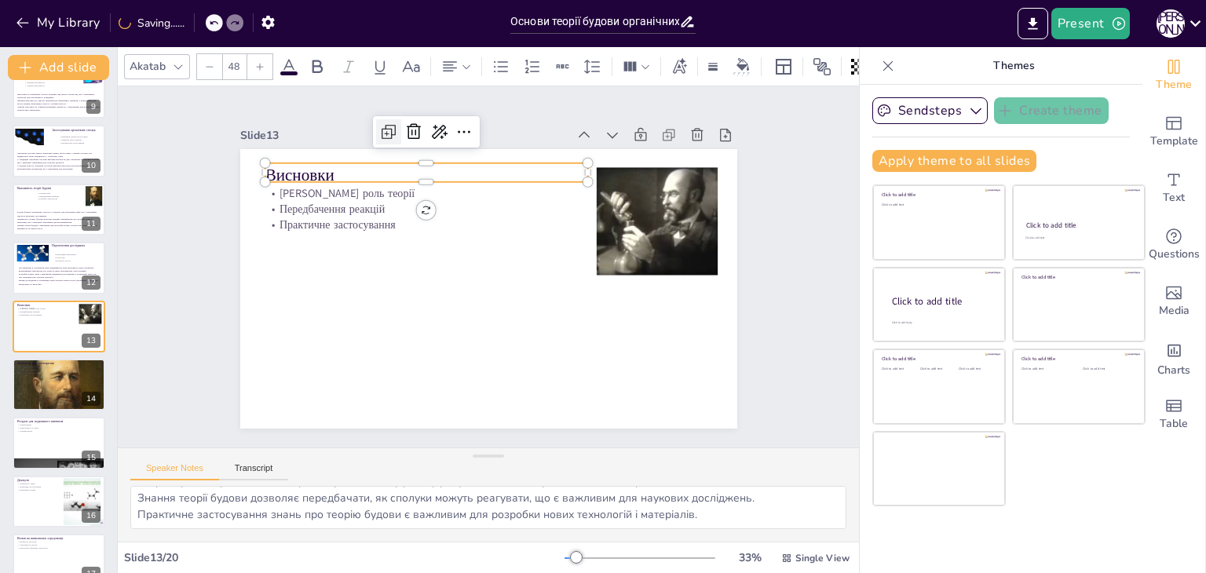
click at [393, 123] on icon at bounding box center [403, 121] width 20 height 20
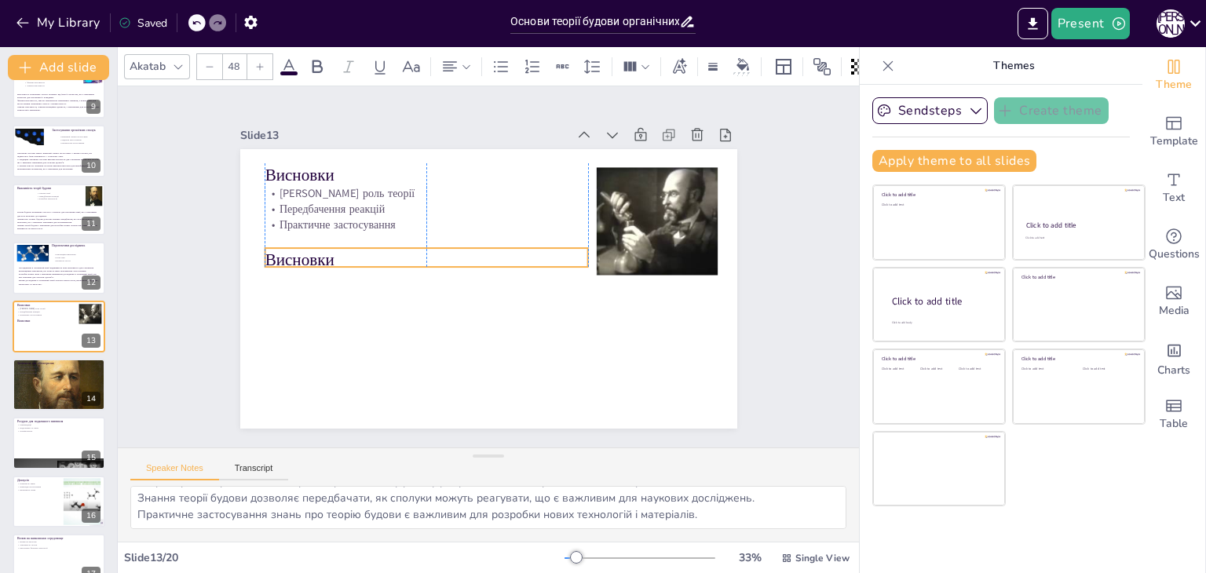
drag, startPoint x: 323, startPoint y: 169, endPoint x: 316, endPoint y: 251, distance: 82.8
click at [316, 251] on p "Висновки" at bounding box center [426, 260] width 323 height 24
drag, startPoint x: 136, startPoint y: 494, endPoint x: 709, endPoint y: 544, distance: 575.4
click at [709, 544] on div "Akatab 48 Slide 1 Основи теорії будови органічних сполук У цій презентації ми р…" at bounding box center [488, 310] width 741 height 526
click at [298, 253] on p "Висновки" at bounding box center [426, 253] width 323 height 57
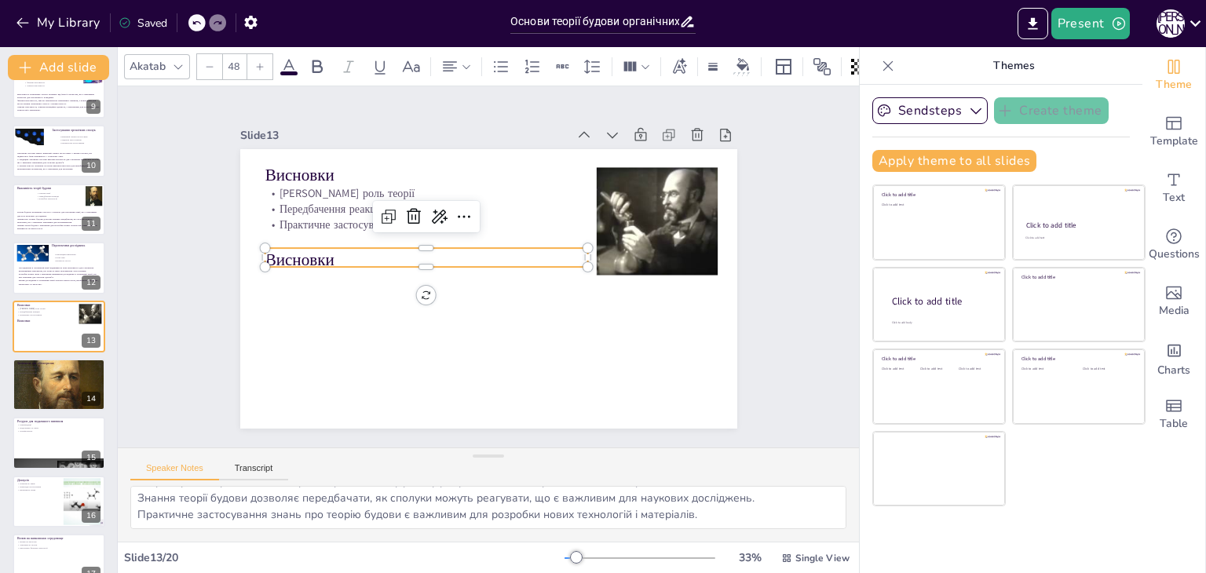
click at [298, 253] on p "Висновки" at bounding box center [426, 260] width 323 height 24
click at [298, 253] on p "Висновки" at bounding box center [426, 258] width 323 height 24
click at [298, 253] on p "Висновки" at bounding box center [426, 251] width 323 height 57
type input "--"
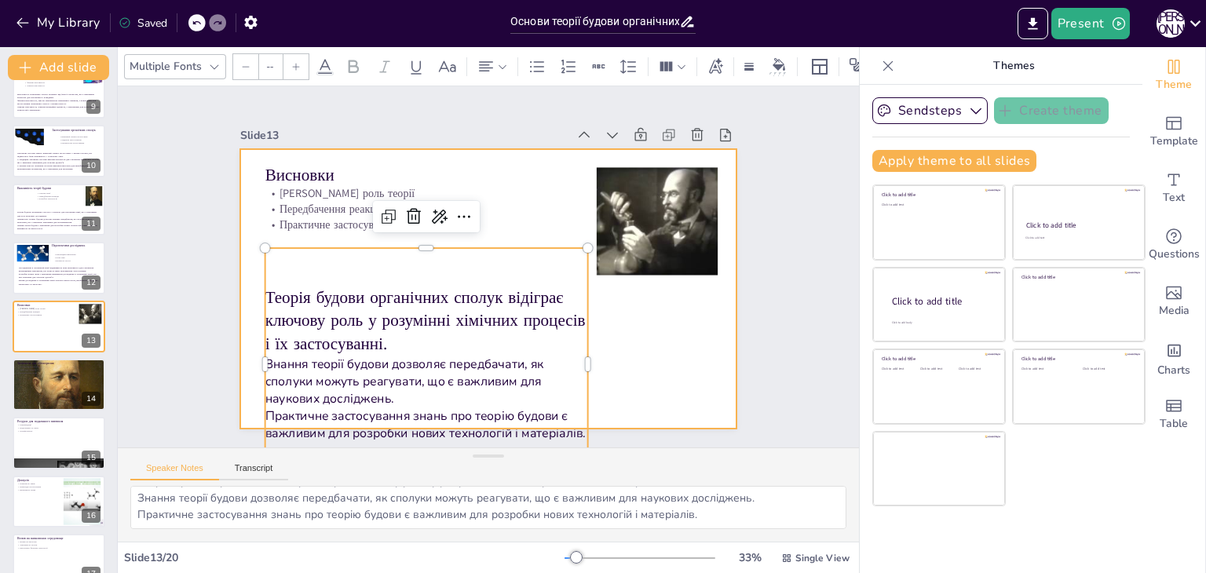
click at [243, 282] on div at bounding box center [488, 289] width 497 height 280
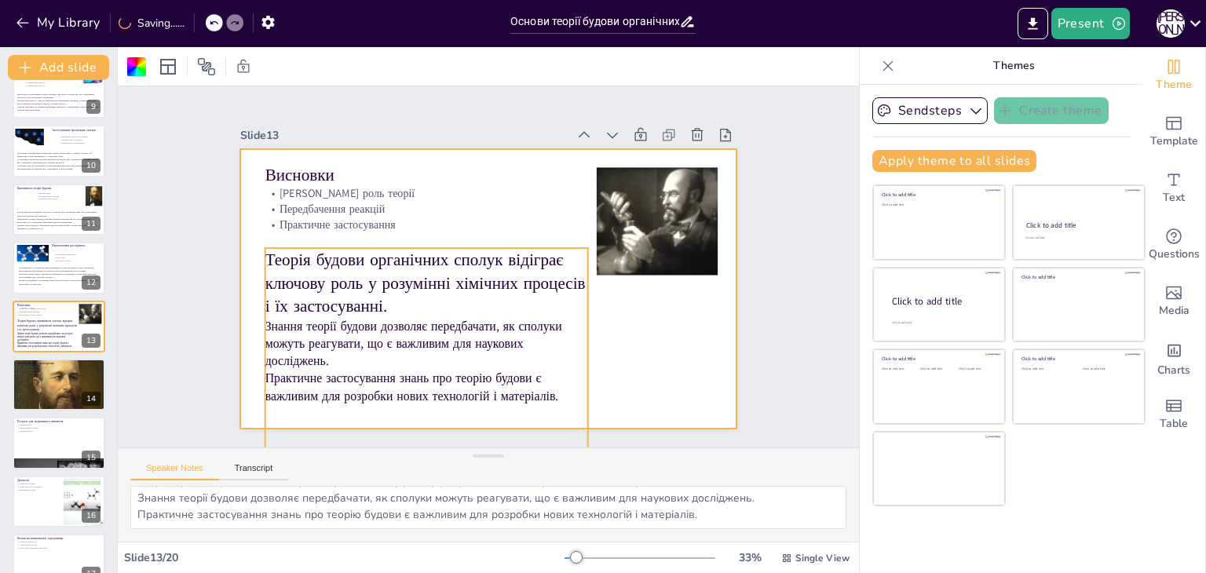
click at [331, 261] on p "Теорія будови органічних сполук відіграє ключову роль у розумінні хімічних проц…" at bounding box center [425, 276] width 328 height 103
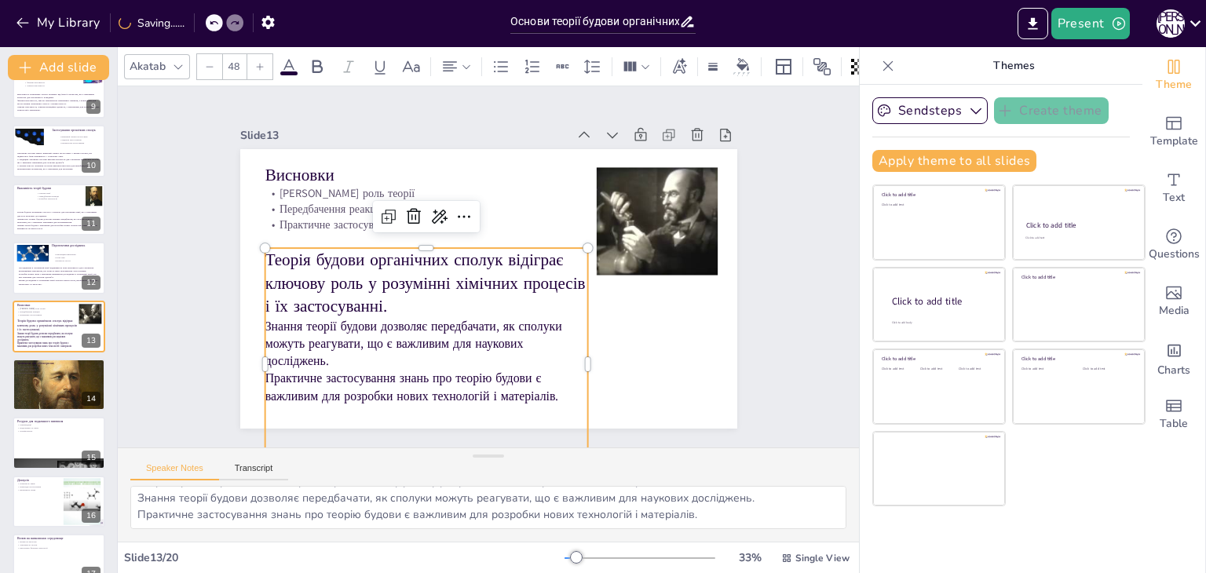
click at [207, 66] on div at bounding box center [209, 66] width 25 height 25
type input "--"
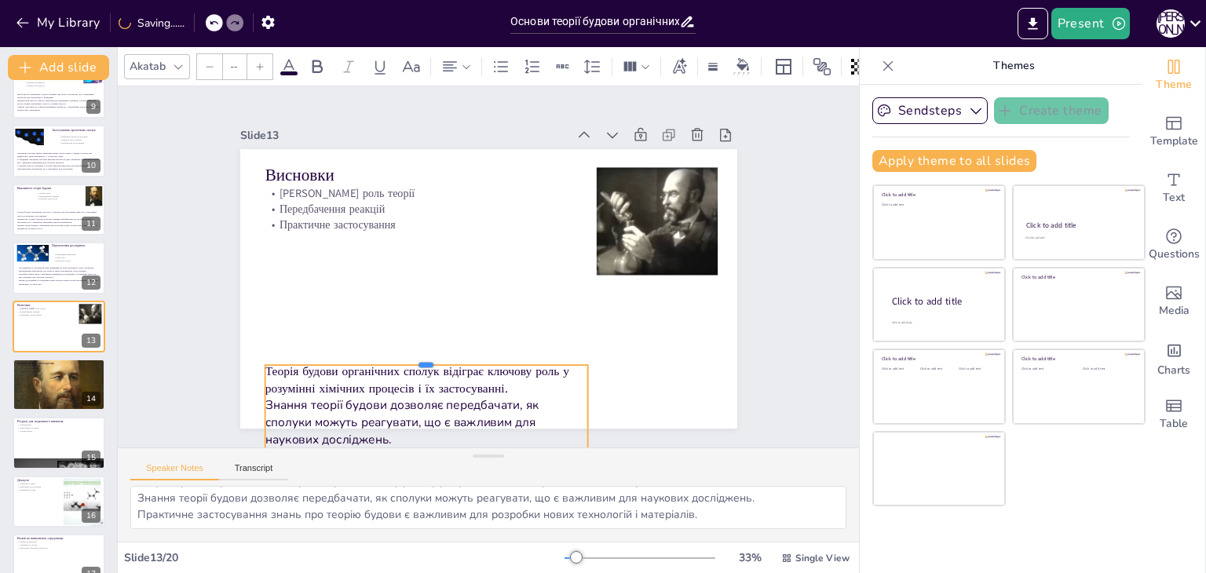
drag, startPoint x: 415, startPoint y: 238, endPoint x: 425, endPoint y: 355, distance: 117.4
click at [425, 355] on div at bounding box center [417, 352] width 323 height 46
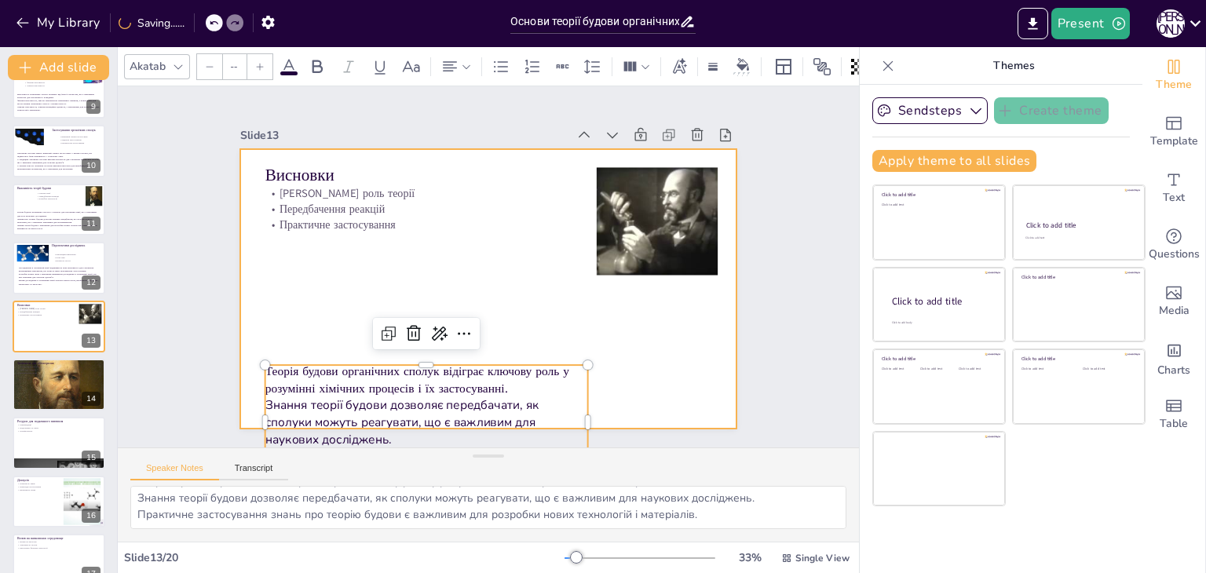
click at [305, 276] on div at bounding box center [488, 289] width 497 height 280
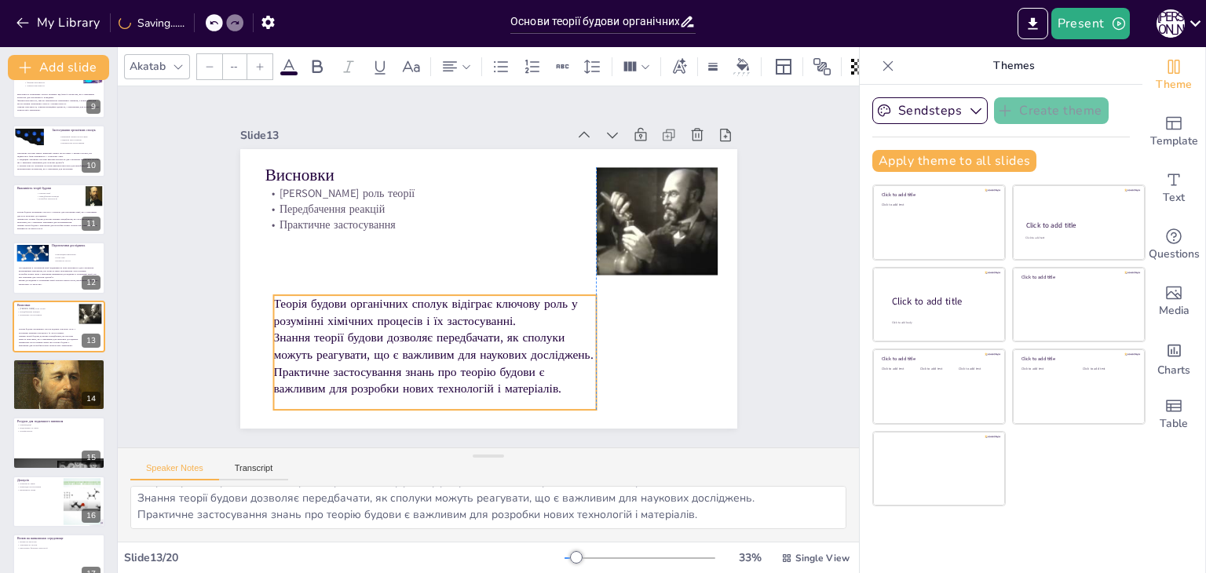
drag, startPoint x: 333, startPoint y: 378, endPoint x: 338, endPoint y: 309, distance: 70.1
click at [338, 309] on p "Теорія будови органічних сполук відіграє ключову роль у розумінні хімічних проц…" at bounding box center [434, 312] width 323 height 34
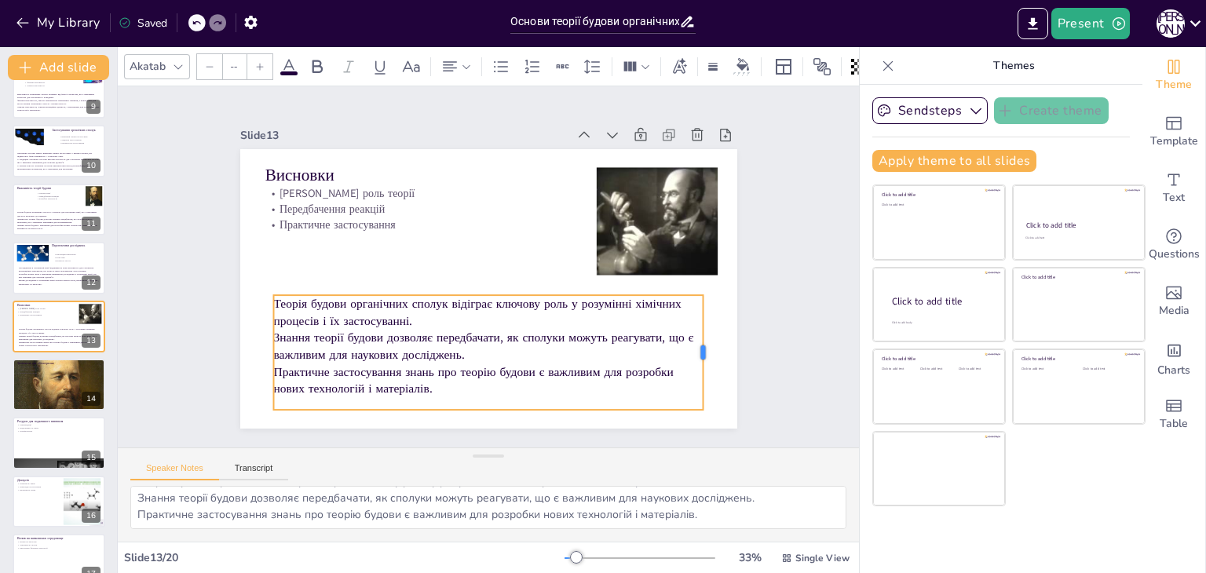
drag, startPoint x: 586, startPoint y: 346, endPoint x: 693, endPoint y: 343, distance: 106.8
click at [703, 343] on div at bounding box center [709, 352] width 13 height 115
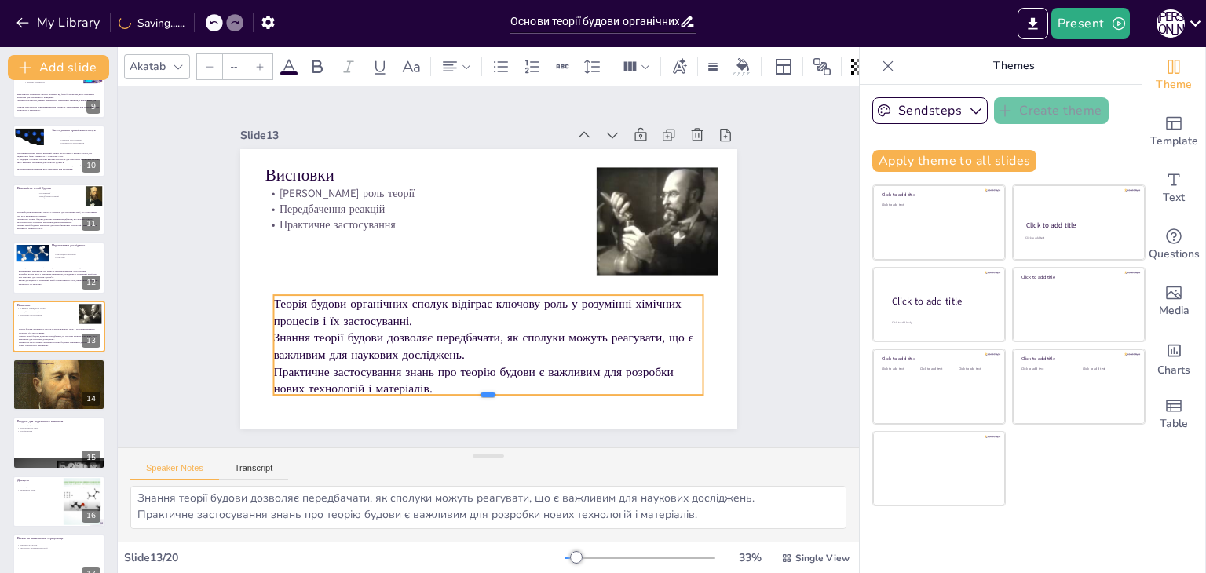
drag, startPoint x: 477, startPoint y: 405, endPoint x: 477, endPoint y: 390, distance: 14.9
click at [477, 390] on div at bounding box center [474, 400] width 429 height 57
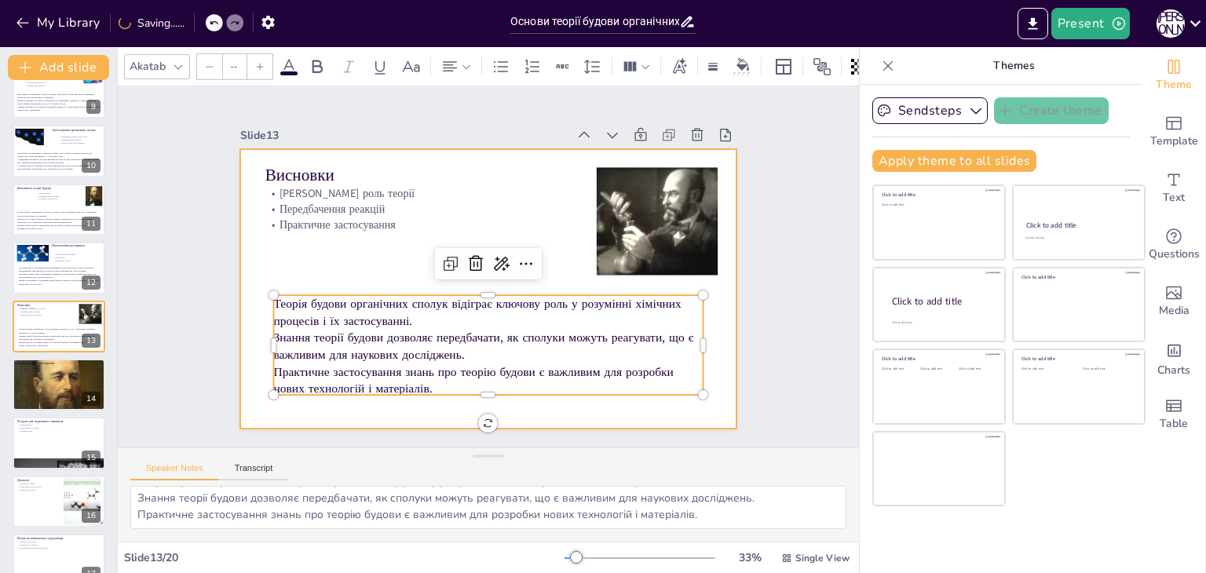
click at [295, 266] on div at bounding box center [488, 289] width 497 height 280
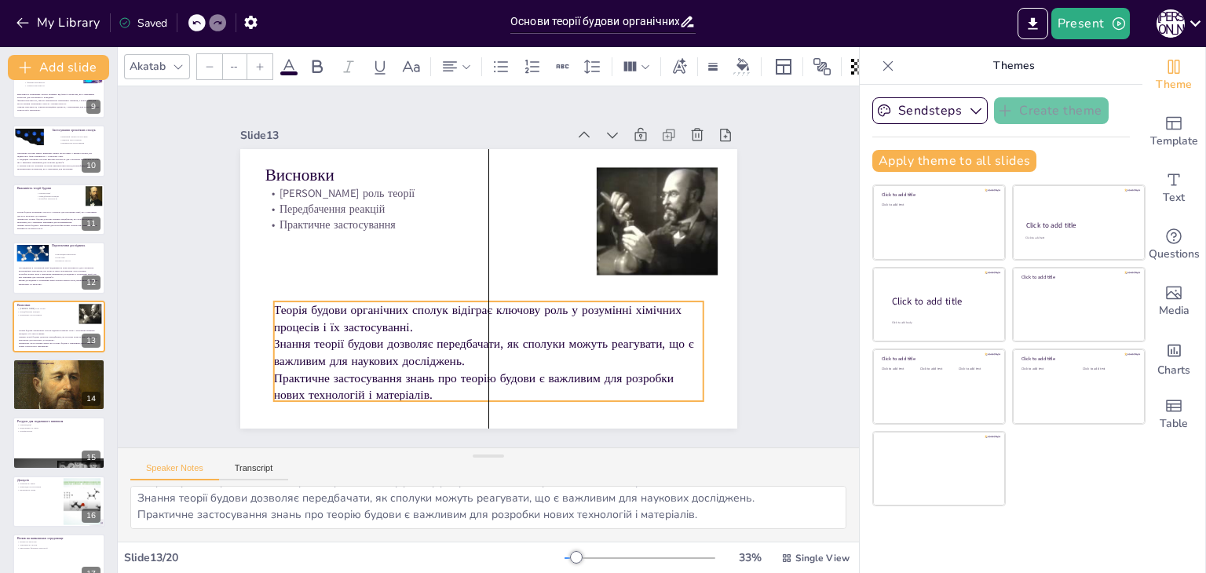
click at [329, 305] on p "Теорія будови органічних сполук відіграє ключову роль у розумінні хімічних проц…" at bounding box center [487, 319] width 429 height 34
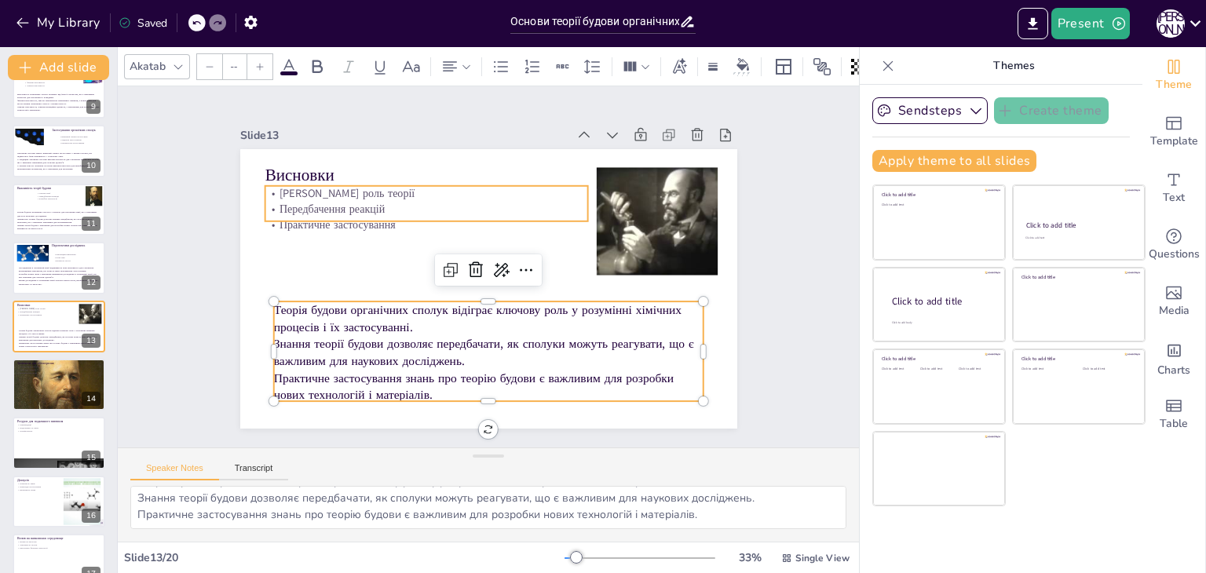
type input "32"
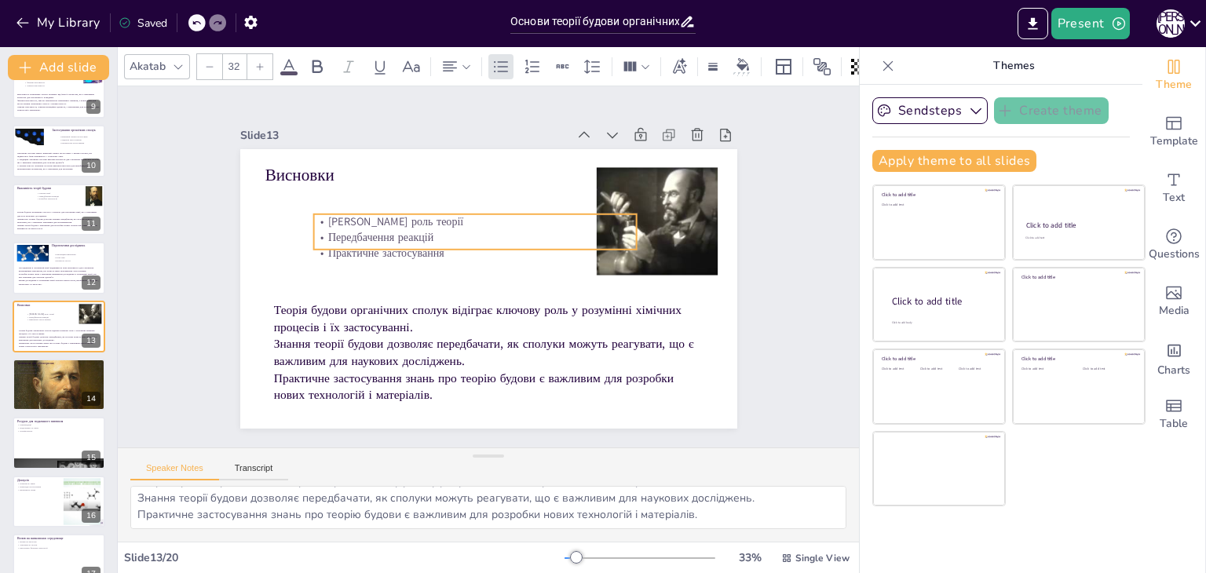
drag, startPoint x: 357, startPoint y: 205, endPoint x: 406, endPoint y: 233, distance: 56.3
click at [406, 233] on p "Передбачення реакцій" at bounding box center [474, 237] width 323 height 16
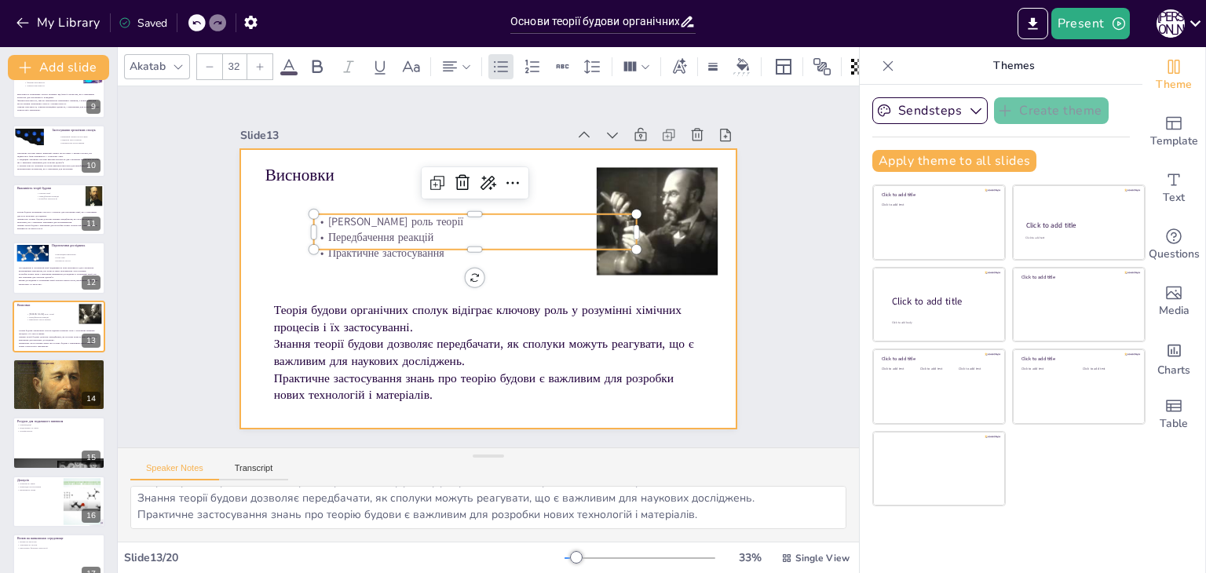
click at [255, 235] on div at bounding box center [488, 289] width 497 height 280
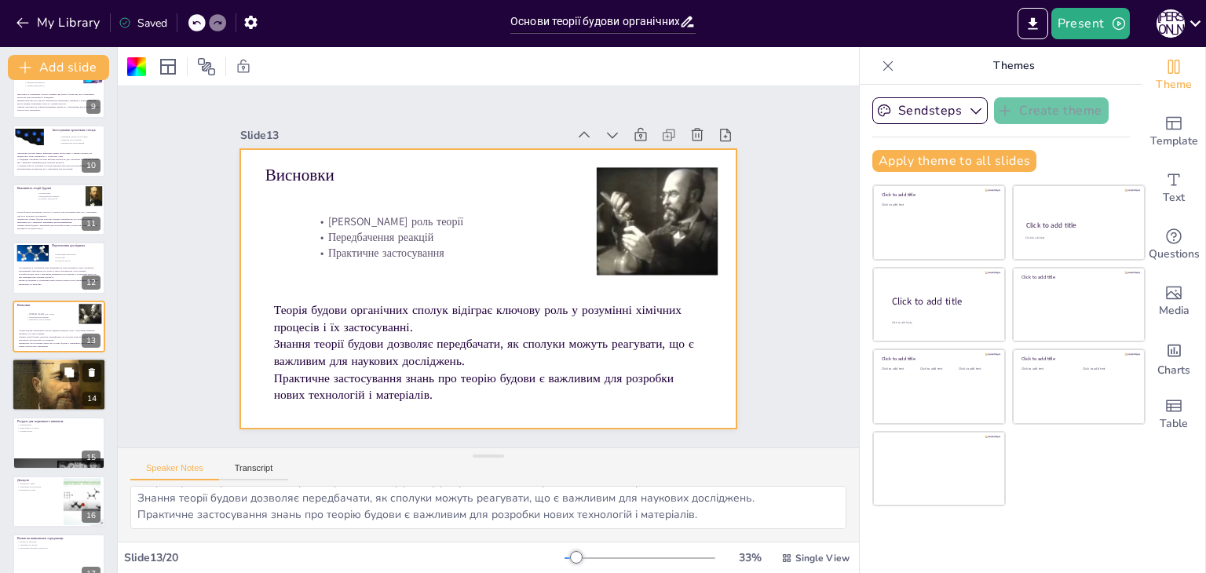
click at [34, 385] on div at bounding box center [58, 384] width 101 height 53
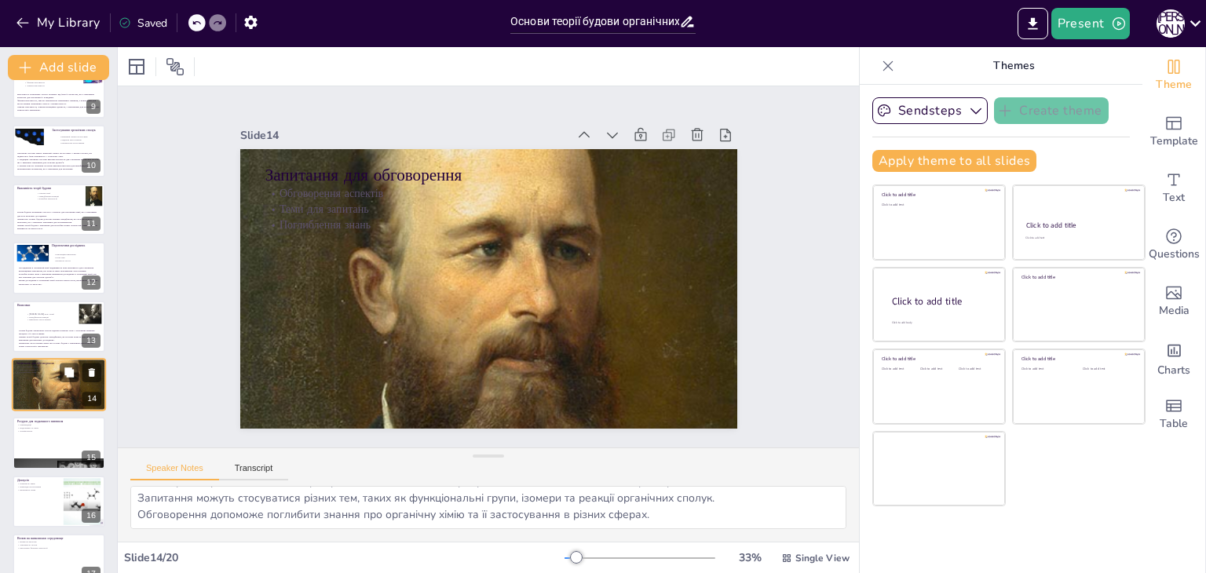
scroll to position [551, 0]
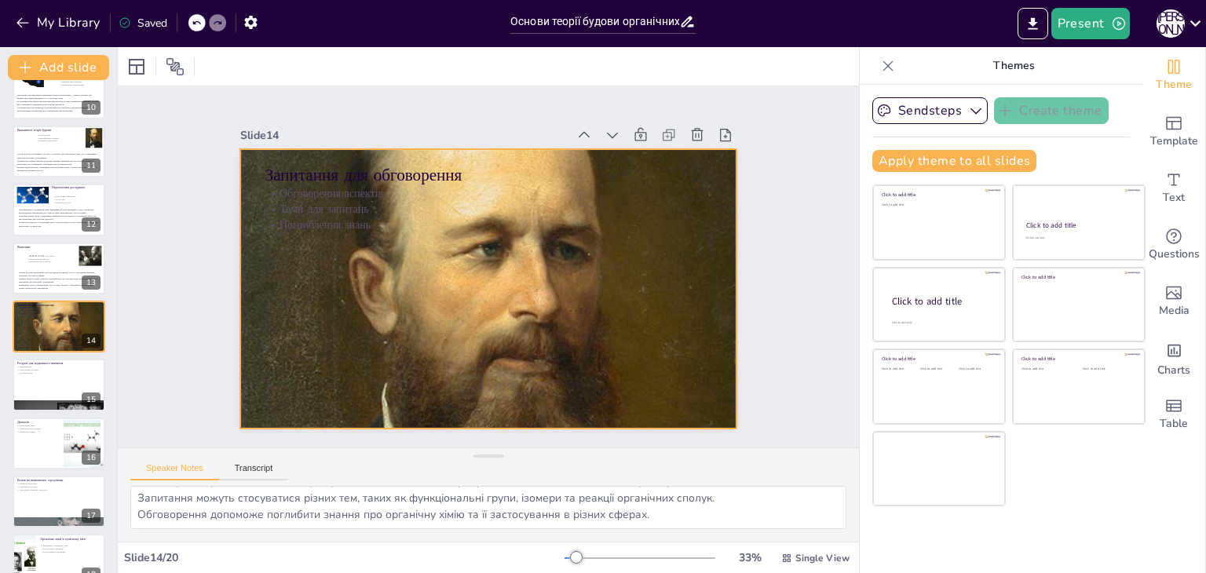
click at [404, 305] on div at bounding box center [485, 289] width 559 height 334
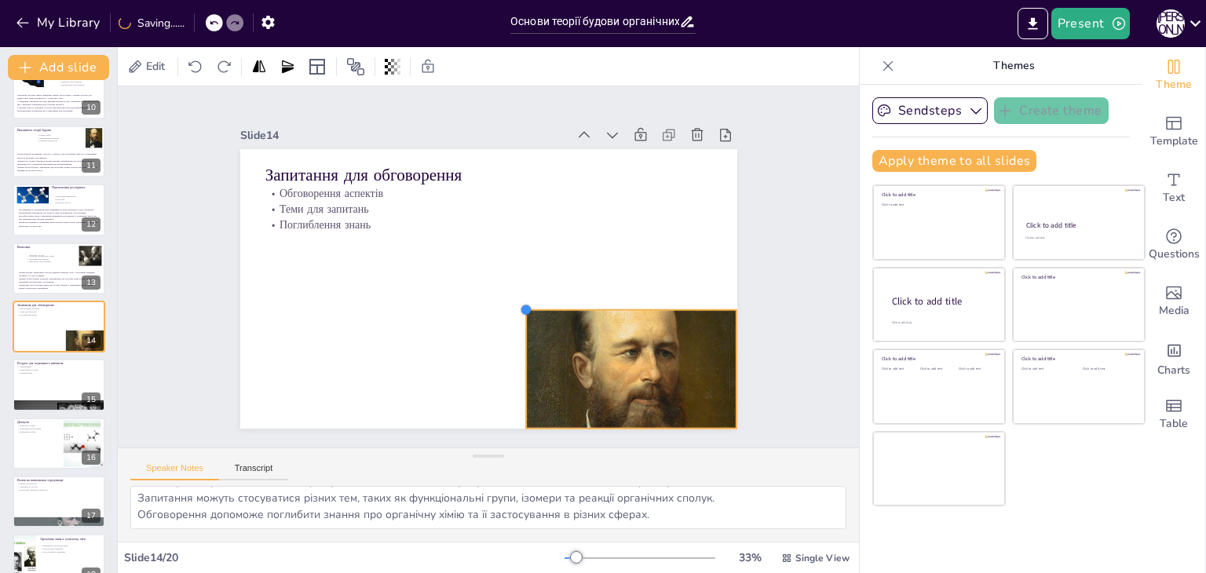
drag, startPoint x: 229, startPoint y: 140, endPoint x: 515, endPoint y: 391, distance: 380.5
click at [515, 391] on div "Запитання для обговорення Обговорення аспектів Теми для запитань Поглиблення зн…" at bounding box center [488, 289] width 497 height 280
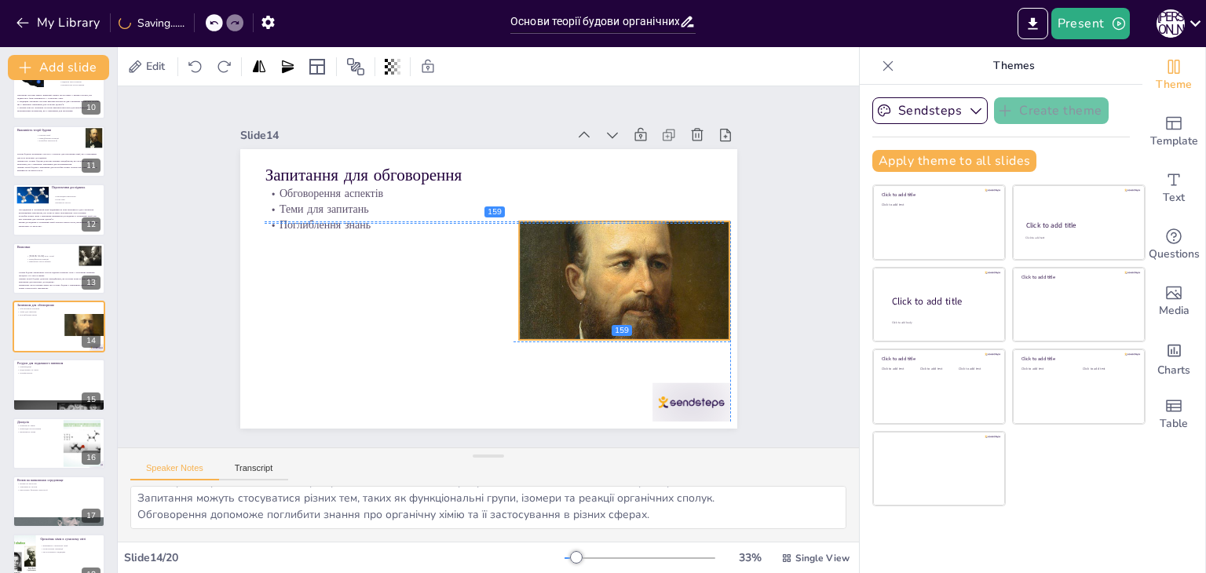
drag, startPoint x: 587, startPoint y: 382, endPoint x: 574, endPoint y: 293, distance: 90.4
click at [574, 293] on div at bounding box center [618, 308] width 246 height 163
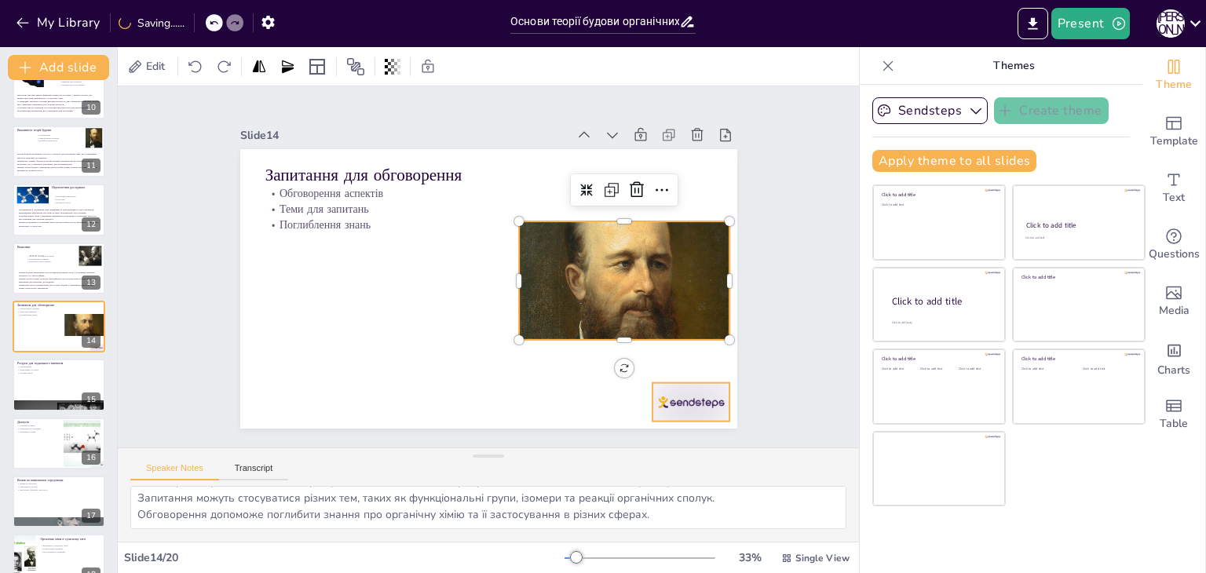
click at [690, 392] on div at bounding box center [691, 402] width 78 height 38
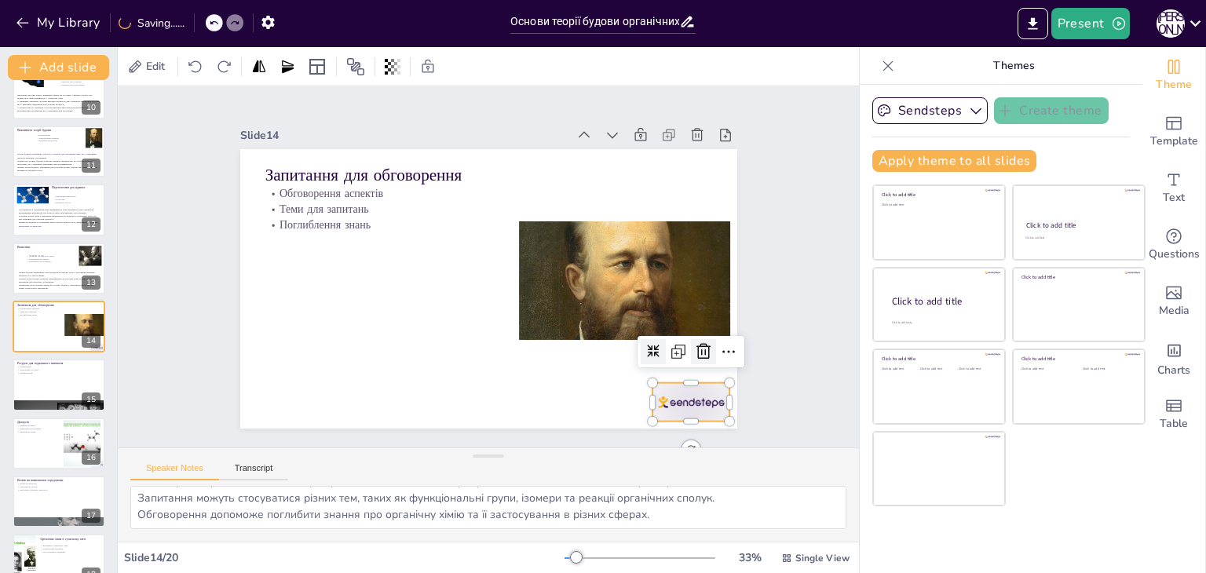
click at [696, 353] on icon at bounding box center [703, 351] width 19 height 19
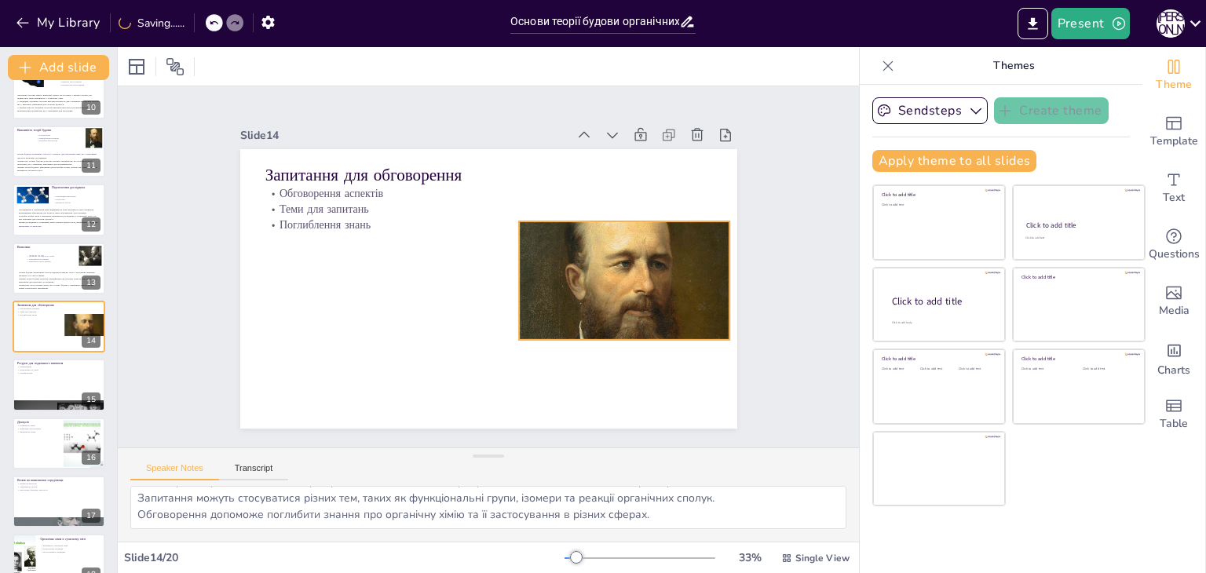
click at [612, 230] on div at bounding box center [624, 280] width 226 height 119
click at [619, 213] on div at bounding box center [624, 212] width 211 height 13
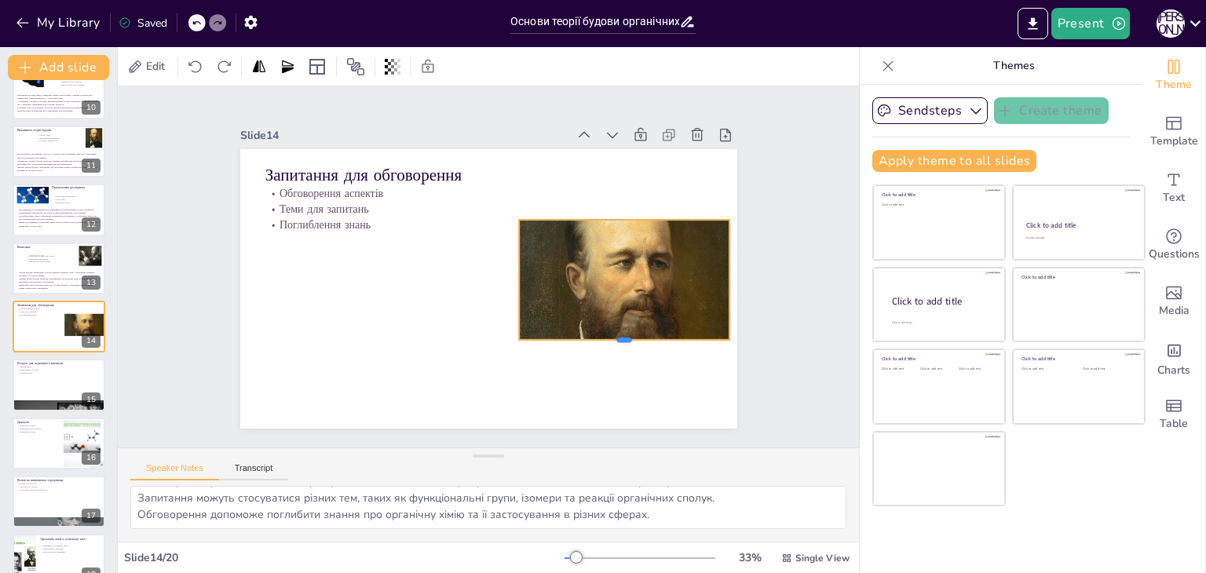
drag, startPoint x: 609, startPoint y: 339, endPoint x: 598, endPoint y: 338, distance: 11.0
click at [598, 340] on div at bounding box center [624, 346] width 211 height 13
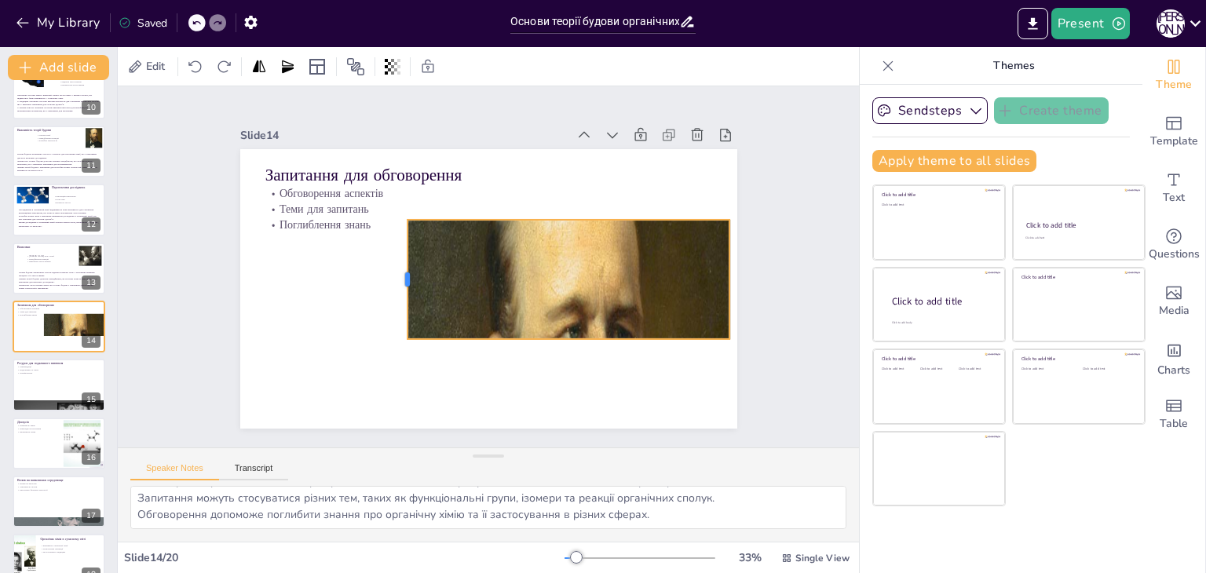
drag, startPoint x: 506, startPoint y: 272, endPoint x: 394, endPoint y: 276, distance: 111.6
click at [395, 276] on div at bounding box center [401, 279] width 13 height 119
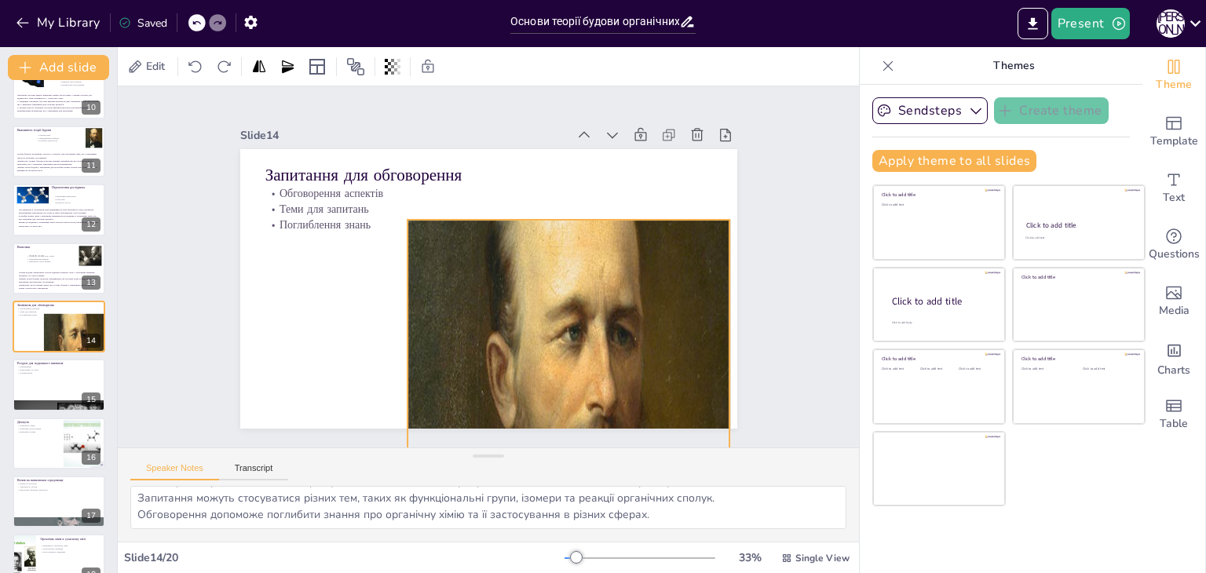
drag, startPoint x: 556, startPoint y: 336, endPoint x: 561, endPoint y: 452, distance: 116.3
click at [561, 452] on div "Slide 1 Основи теорії будови органічних сполук У цій презентації ми розглянемо …" at bounding box center [488, 313] width 741 height 455
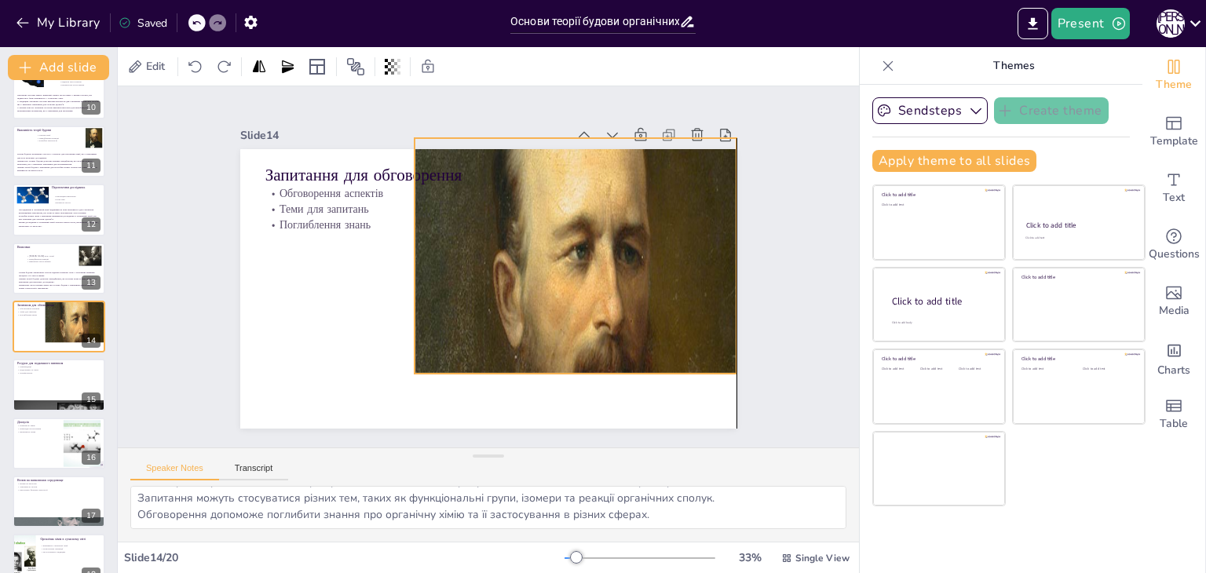
drag, startPoint x: 560, startPoint y: 361, endPoint x: 567, endPoint y: 280, distance: 82.0
click at [567, 280] on div at bounding box center [580, 296] width 331 height 316
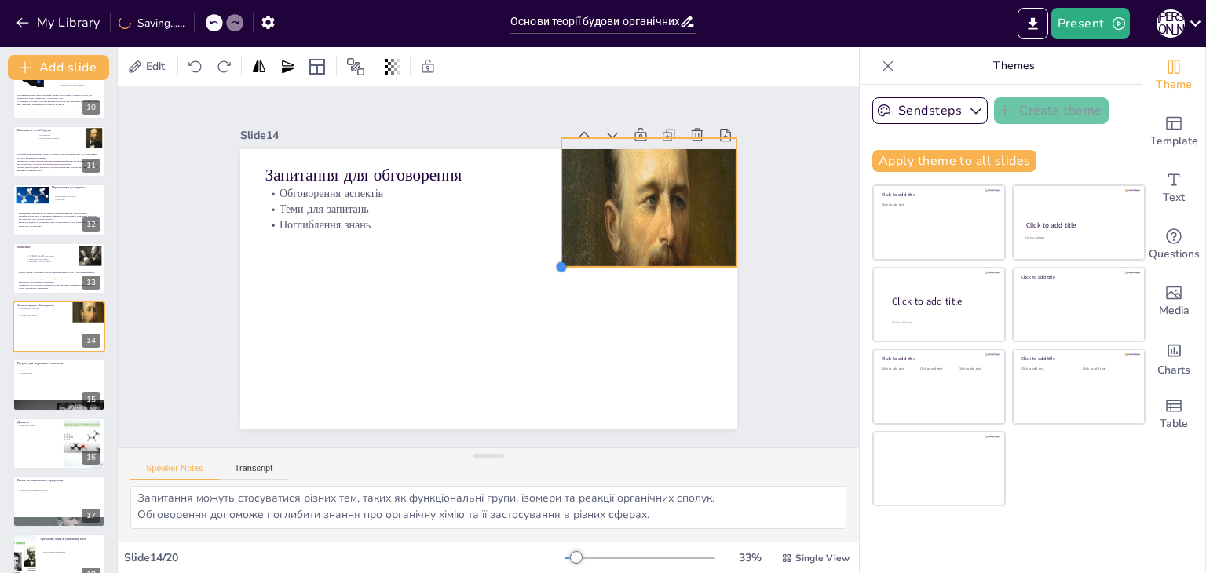
drag, startPoint x: 403, startPoint y: 369, endPoint x: 550, endPoint y: 259, distance: 183.4
click at [555, 261] on div at bounding box center [561, 267] width 13 height 13
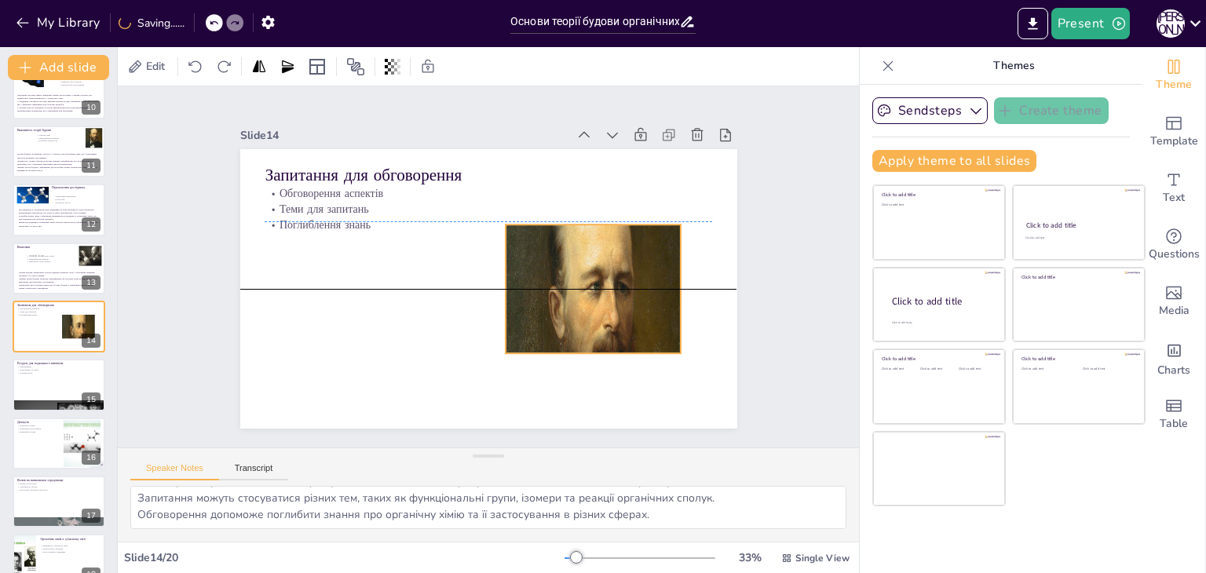
drag, startPoint x: 607, startPoint y: 199, endPoint x: 551, endPoint y: 287, distance: 103.5
click at [551, 149] on div "Запитання для обговорення Обговорення аспектів Теми для запитань Поглиблення зн…" at bounding box center [488, 149] width 497 height 0
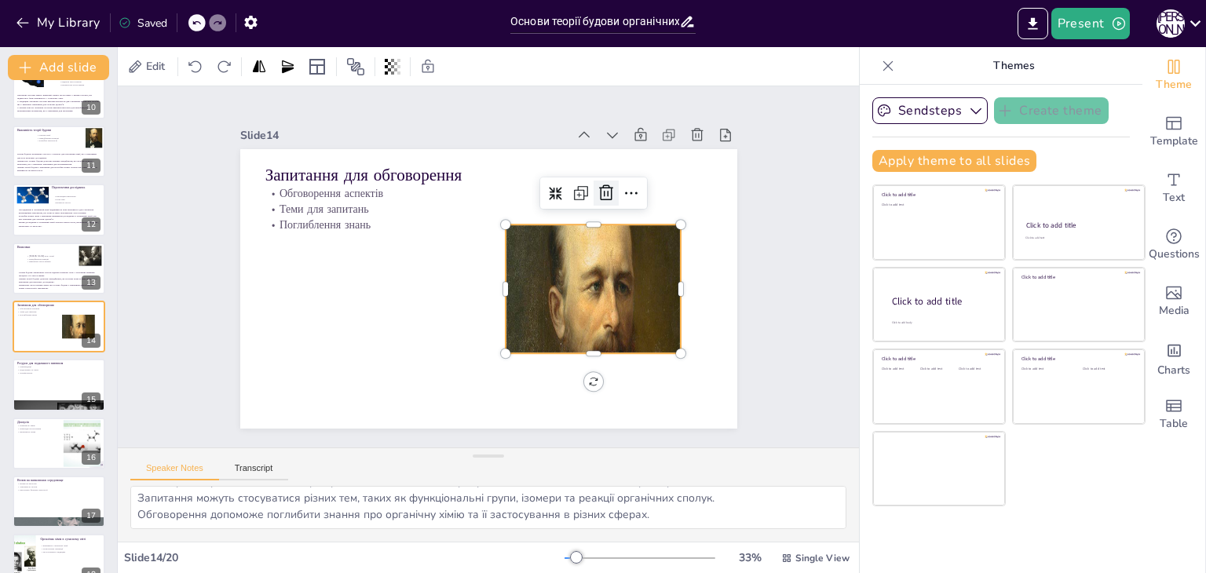
click at [602, 196] on icon at bounding box center [612, 206] width 20 height 20
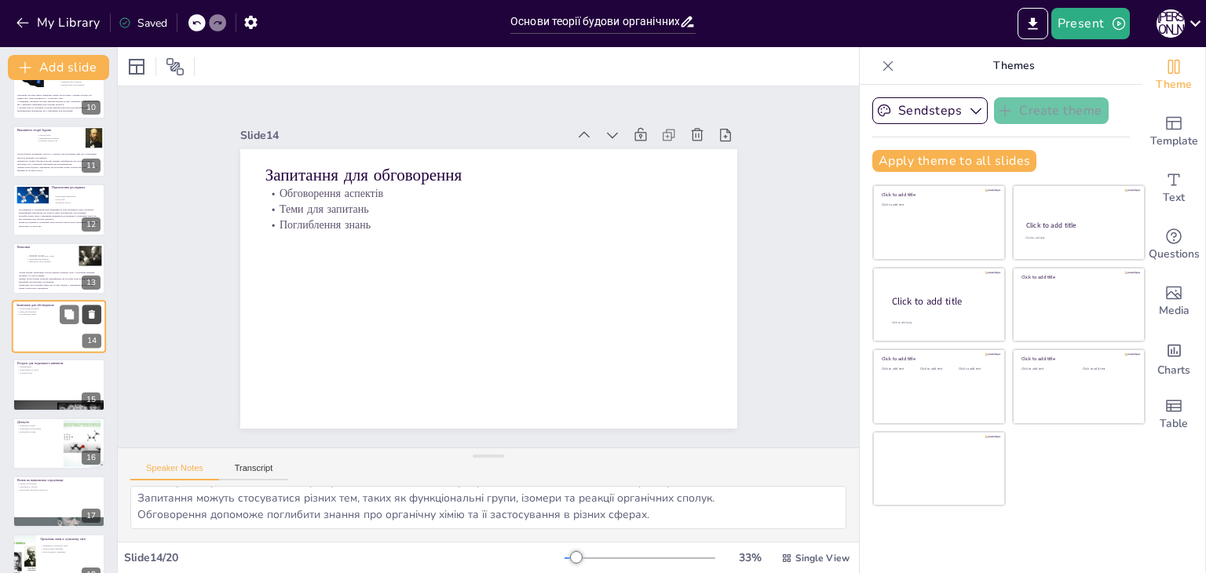
click at [94, 312] on icon at bounding box center [92, 314] width 6 height 9
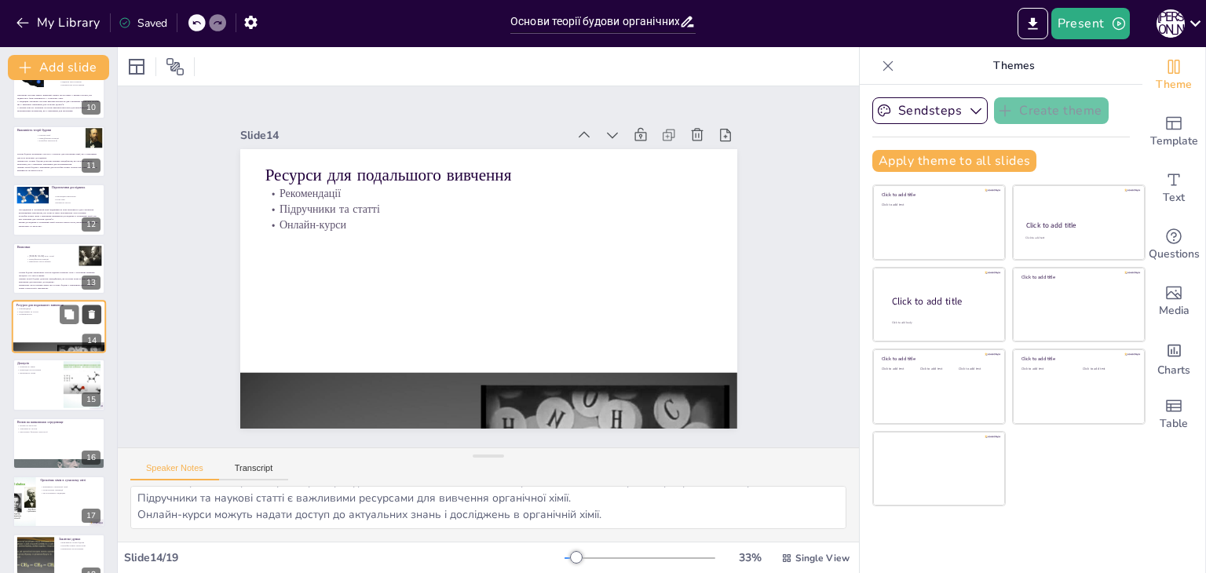
click at [94, 312] on icon at bounding box center [92, 314] width 6 height 9
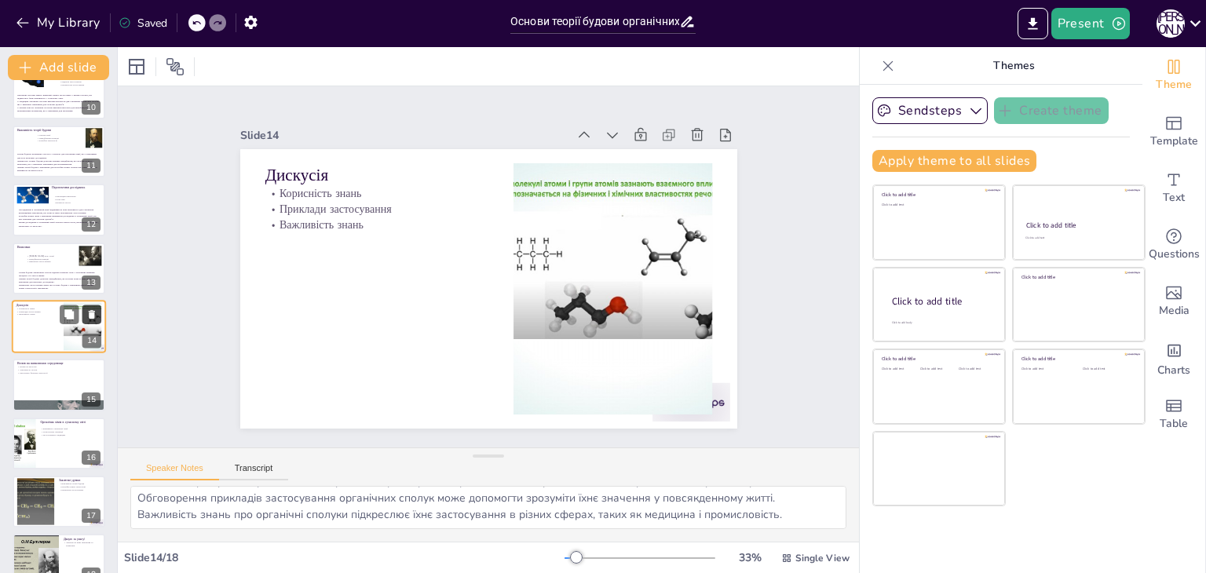
click at [94, 312] on icon at bounding box center [92, 314] width 6 height 9
type textarea "Вплив органічних сполук на екологію є важливим аспектом, оскільки деякі з них м…"
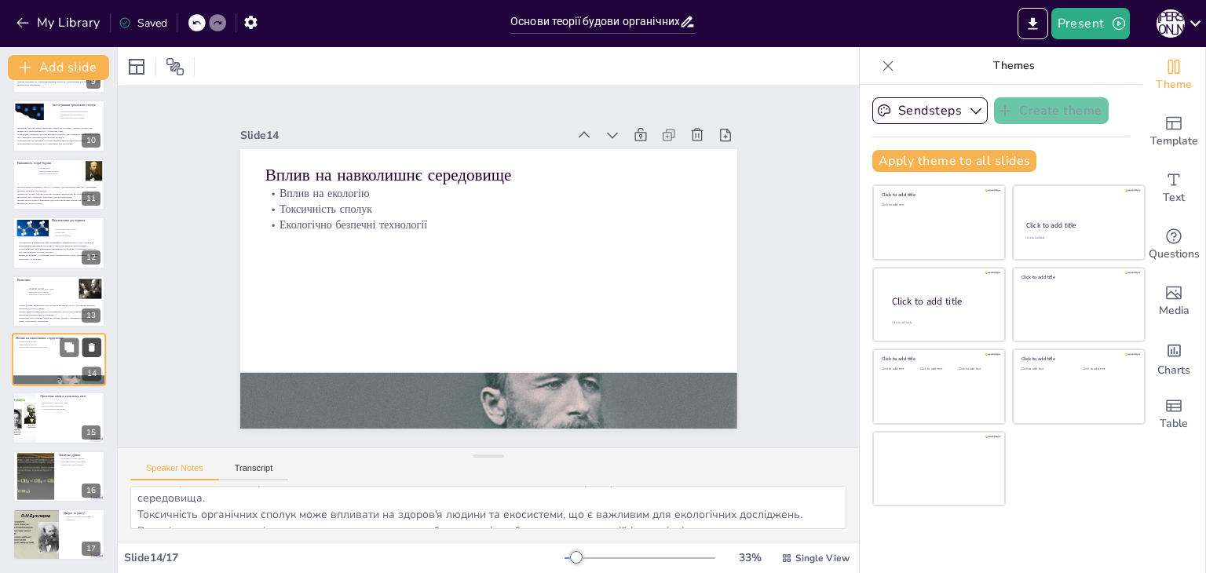
scroll to position [518, 0]
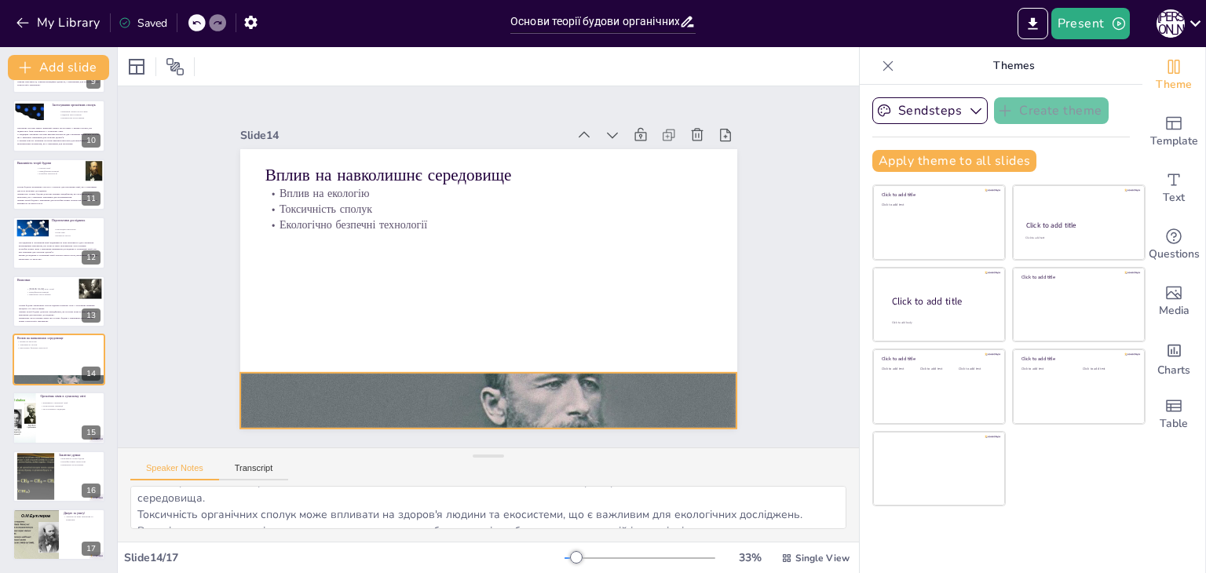
click at [492, 397] on div at bounding box center [474, 399] width 521 height 311
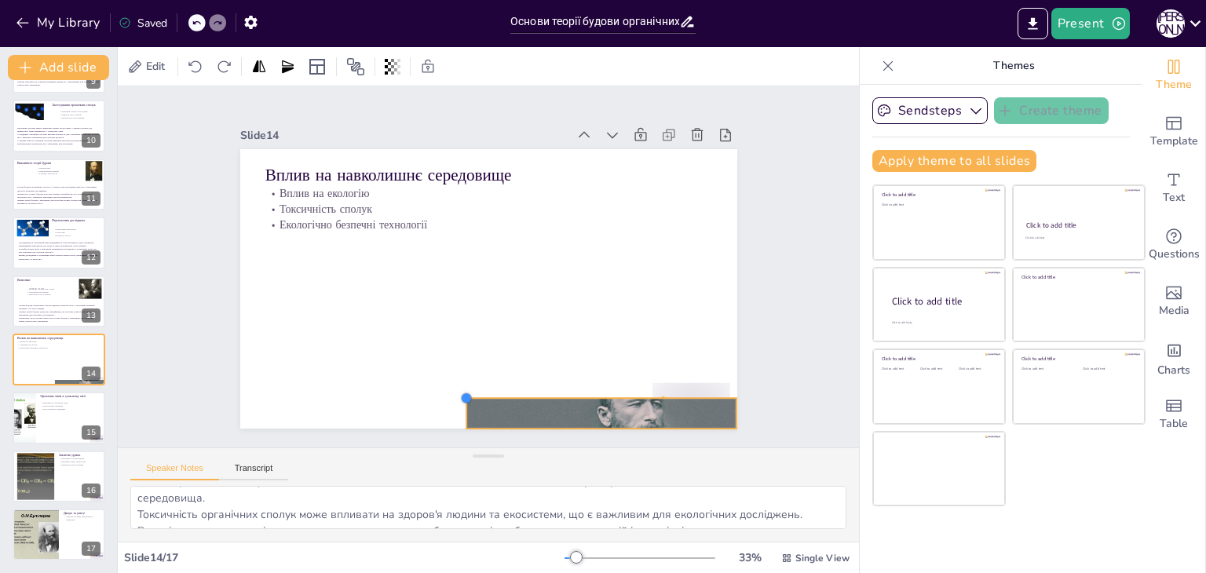
drag, startPoint x: 229, startPoint y: 363, endPoint x: 455, endPoint y: 430, distance: 236.0
click at [455, 430] on div "Slide 1 Основи теорії будови органічних сполук У цій презентації ми розглянемо …" at bounding box center [488, 266] width 741 height 361
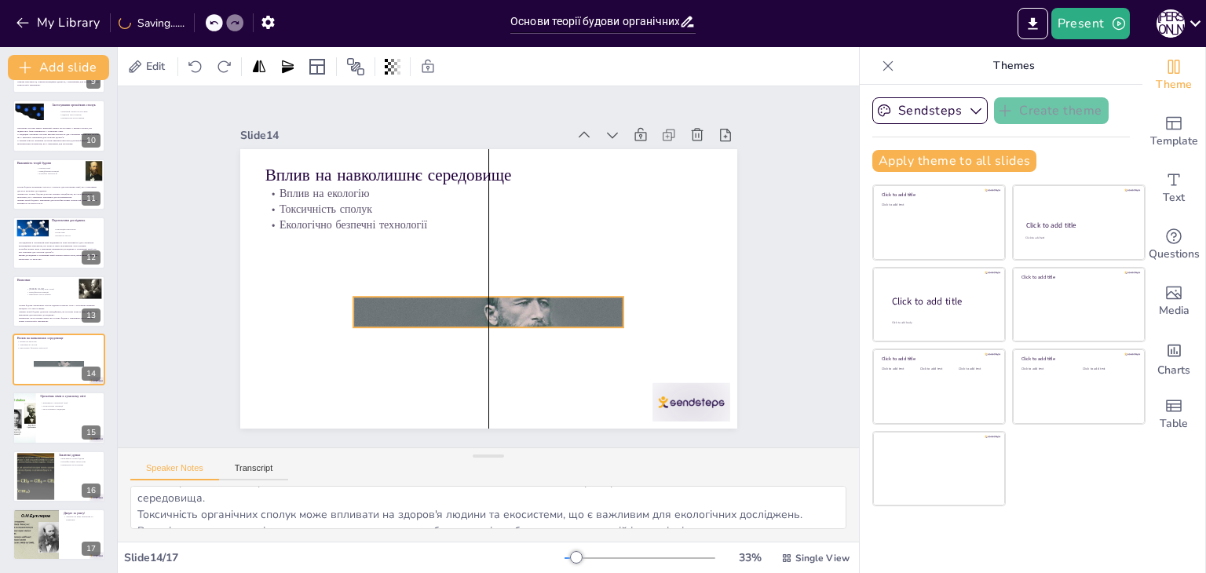
drag, startPoint x: 484, startPoint y: 409, endPoint x: 364, endPoint y: 308, distance: 156.5
click at [364, 308] on div at bounding box center [488, 312] width 271 height 142
click at [680, 400] on div at bounding box center [676, 423] width 82 height 47
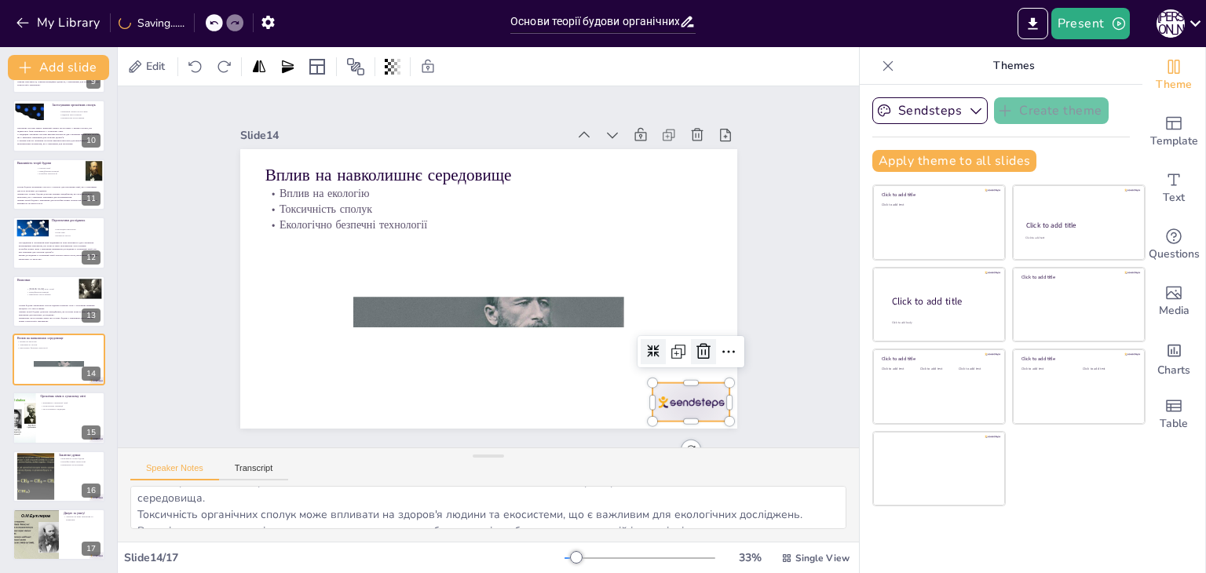
click at [700, 344] on icon at bounding box center [703, 351] width 19 height 19
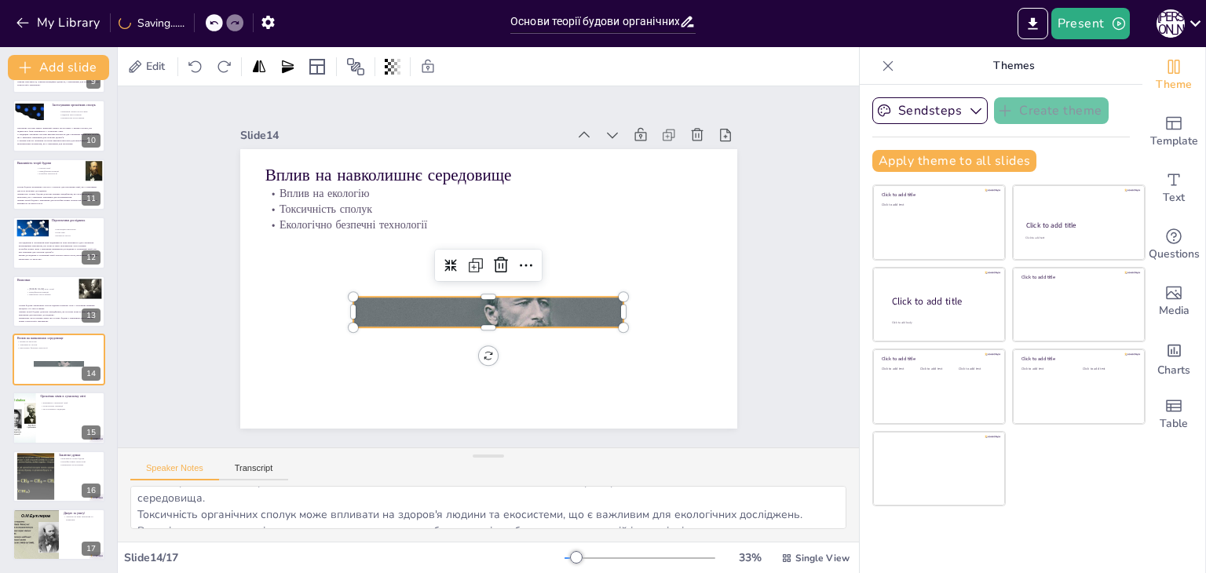
click at [514, 295] on div at bounding box center [488, 312] width 271 height 142
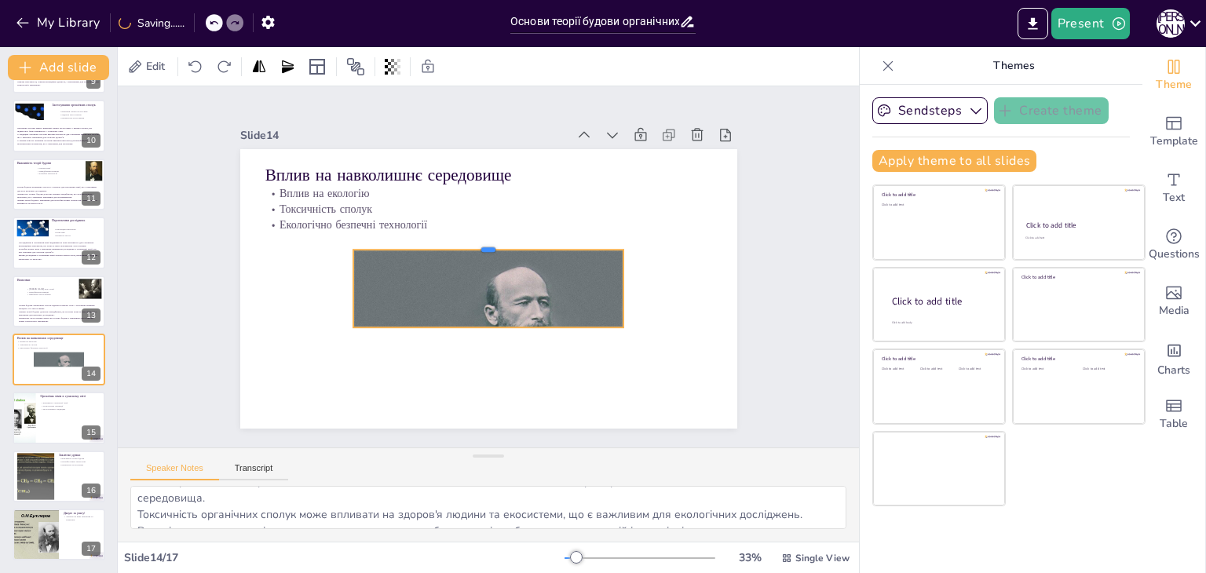
drag, startPoint x: 479, startPoint y: 287, endPoint x: 499, endPoint y: 239, distance: 51.3
click at [499, 239] on div at bounding box center [488, 243] width 271 height 13
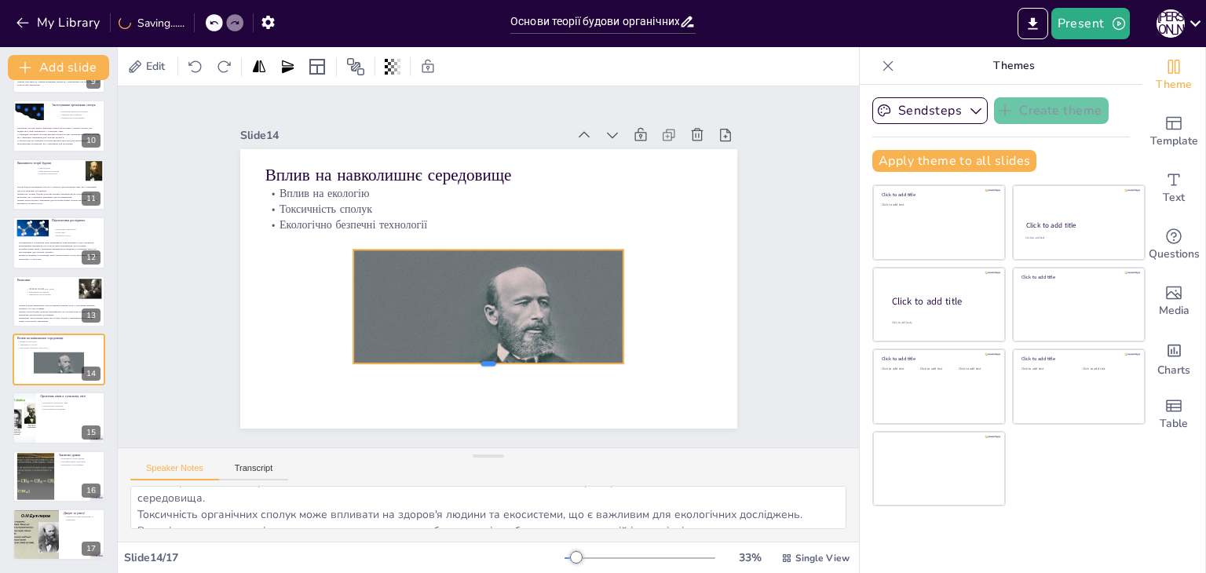
drag, startPoint x: 479, startPoint y: 325, endPoint x: 479, endPoint y: 375, distance: 50.3
click at [479, 375] on div at bounding box center [477, 369] width 271 height 41
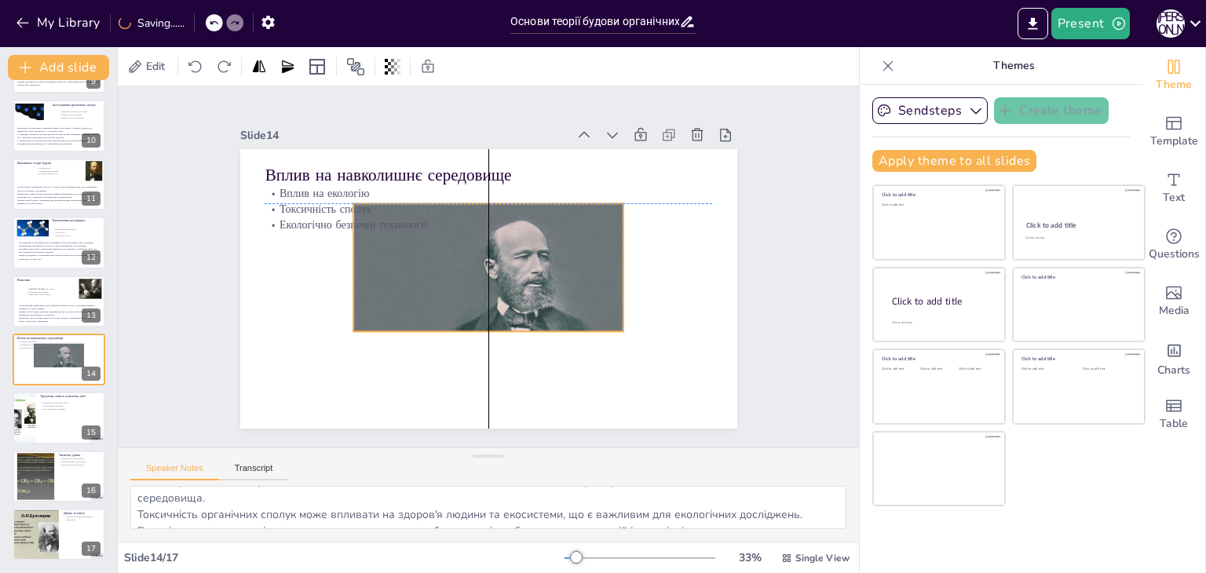
drag, startPoint x: 474, startPoint y: 309, endPoint x: 475, endPoint y: 256, distance: 53.4
click at [475, 256] on div at bounding box center [488, 266] width 271 height 142
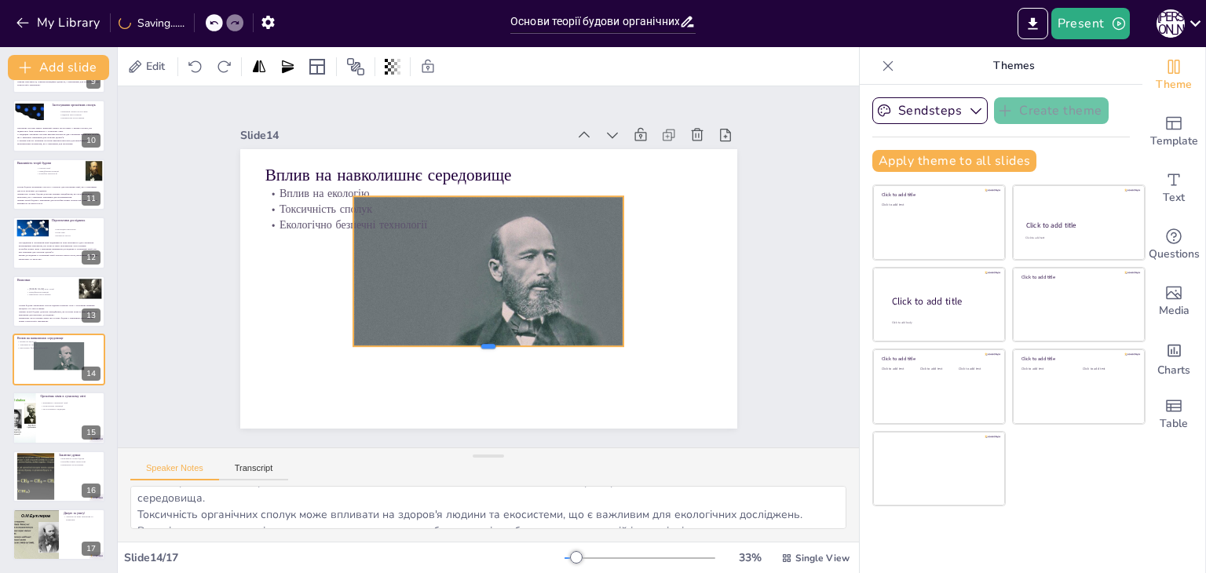
drag, startPoint x: 475, startPoint y: 320, endPoint x: 474, endPoint y: 342, distance: 22.0
click at [474, 346] on div at bounding box center [488, 352] width 271 height 13
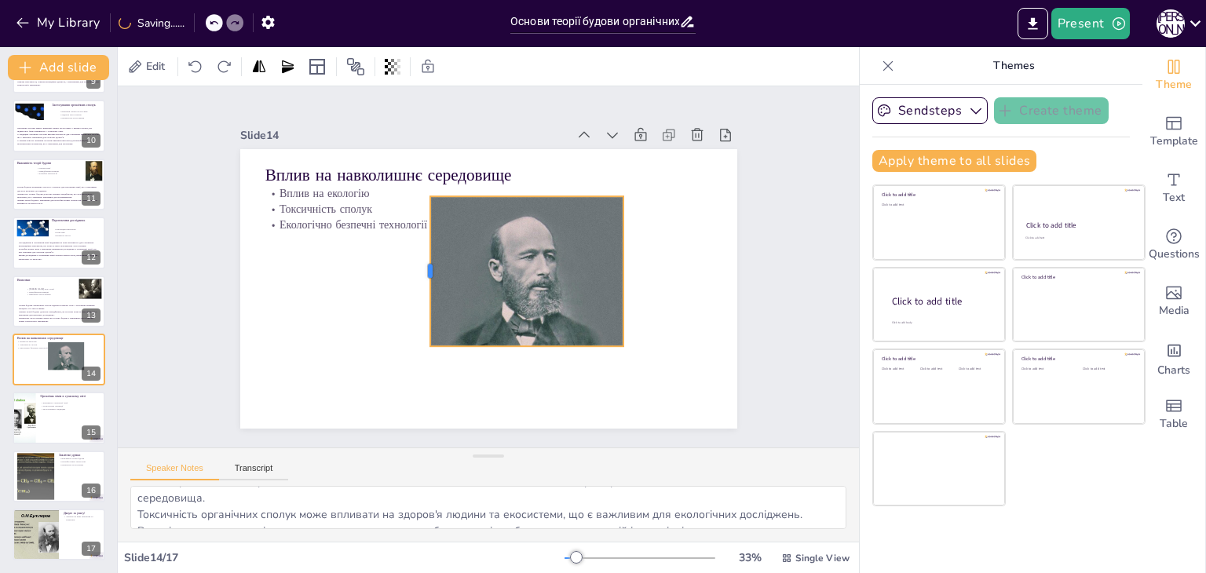
drag, startPoint x: 341, startPoint y: 268, endPoint x: 418, endPoint y: 277, distance: 77.5
click at [418, 277] on div "Вплив на навколишнє середовище Вплив на екологію Токсичність сполук Екологічно …" at bounding box center [481, 288] width 559 height 419
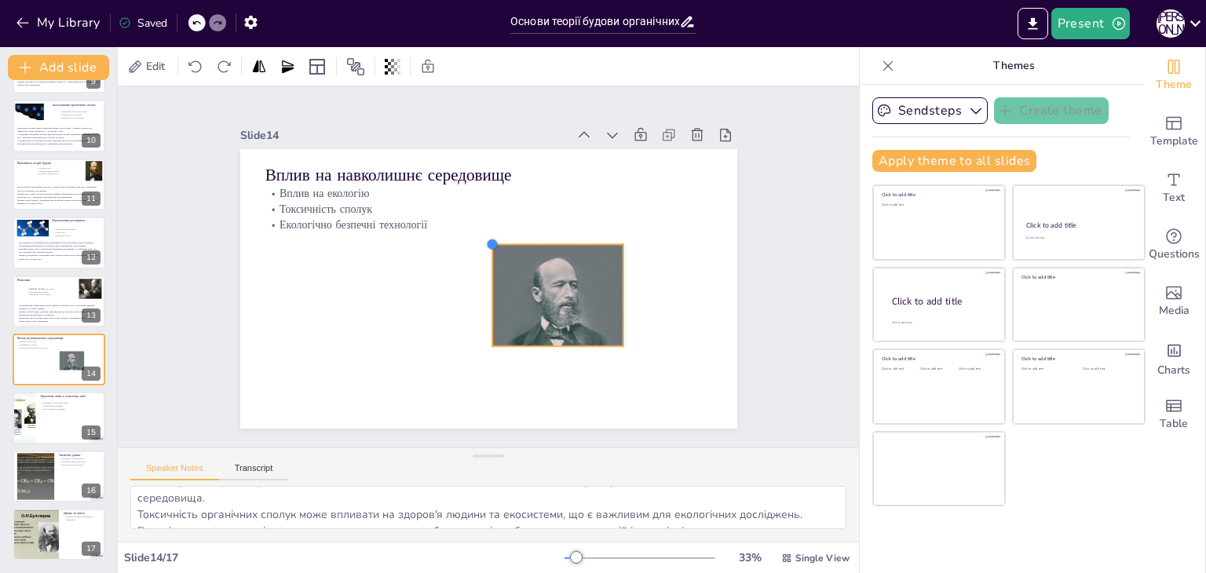
drag, startPoint x: 421, startPoint y: 188, endPoint x: 484, endPoint y: 271, distance: 104.3
click at [484, 271] on div "Вплив на навколишнє середовище Вплив на екологію Токсичність сполук Екологічно …" at bounding box center [488, 289] width 497 height 280
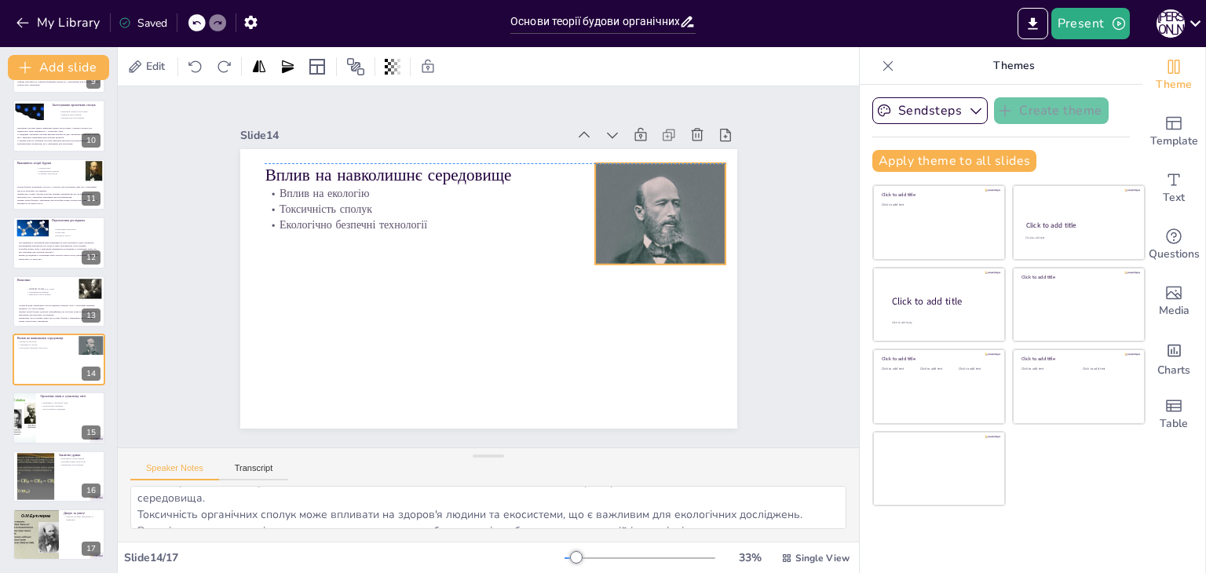
drag, startPoint x: 555, startPoint y: 294, endPoint x: 657, endPoint y: 208, distance: 133.2
click at [657, 149] on div "Вплив на навколишнє середовище Вплив на екологію Токсичність сполук Екологічно …" at bounding box center [488, 149] width 497 height 0
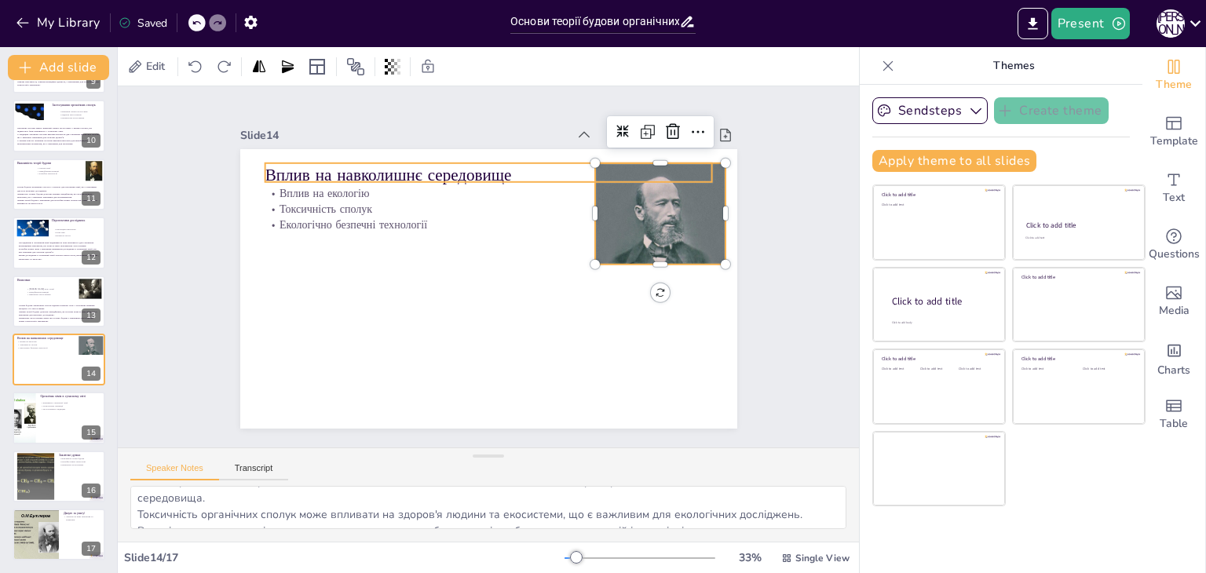
click at [330, 171] on p "Вплив на навколишнє середовище" at bounding box center [489, 175] width 448 height 24
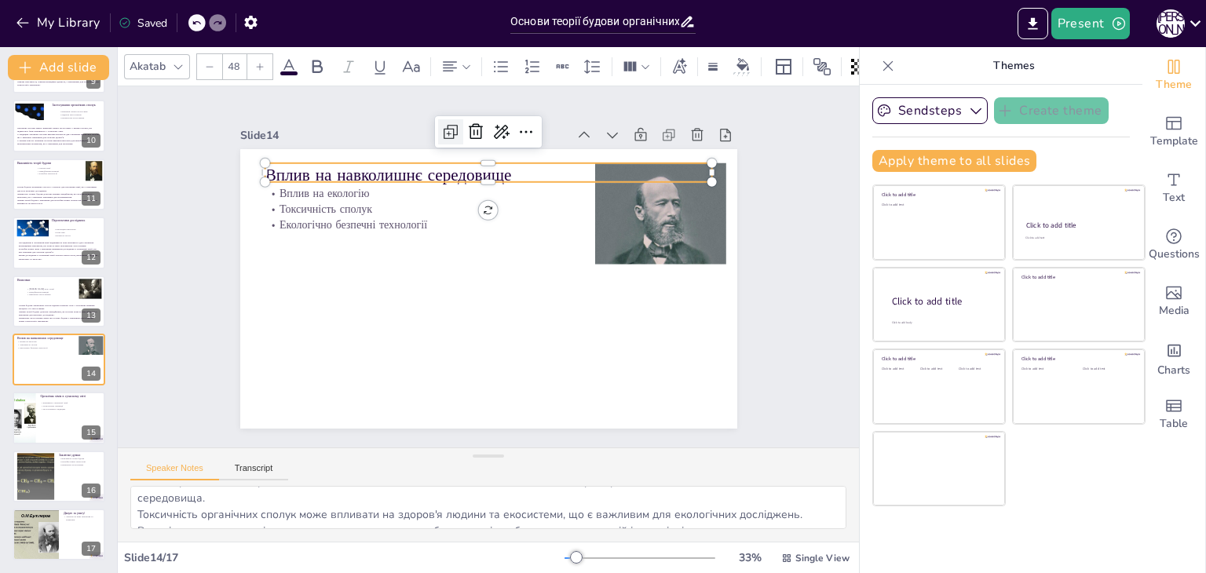
click at [444, 129] on icon at bounding box center [448, 133] width 9 height 9
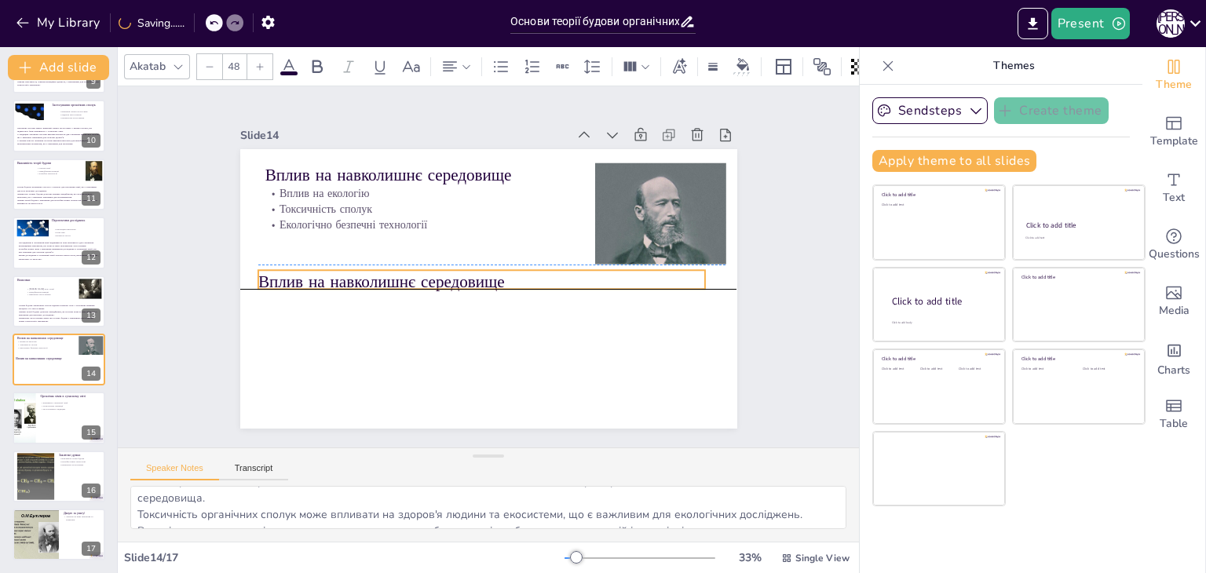
drag, startPoint x: 403, startPoint y: 167, endPoint x: 393, endPoint y: 272, distance: 104.9
click at [393, 272] on p "Вплив на навколишнє середовище" at bounding box center [482, 282] width 448 height 24
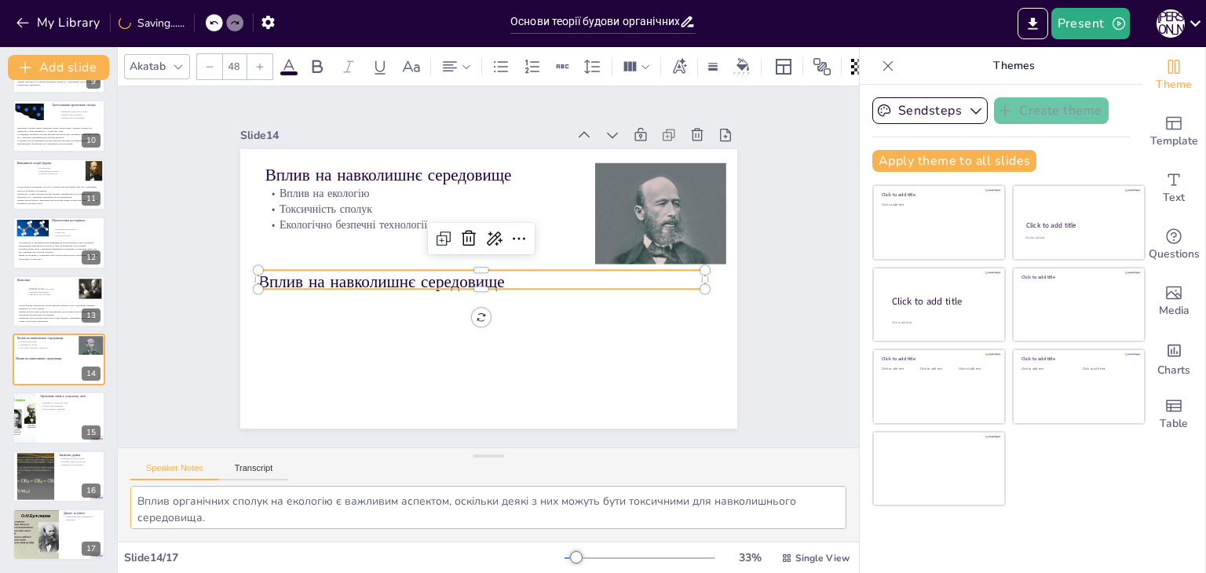
scroll to position [53, 0]
drag, startPoint x: 137, startPoint y: 499, endPoint x: 248, endPoint y: 570, distance: 131.8
click at [248, 570] on div "Akatab 48 Slide 1 Основи теорії будови органічних сполук У цій презентації ми р…" at bounding box center [488, 310] width 741 height 526
click at [298, 277] on p "Вплив на навколишнє середовище" at bounding box center [482, 282] width 448 height 24
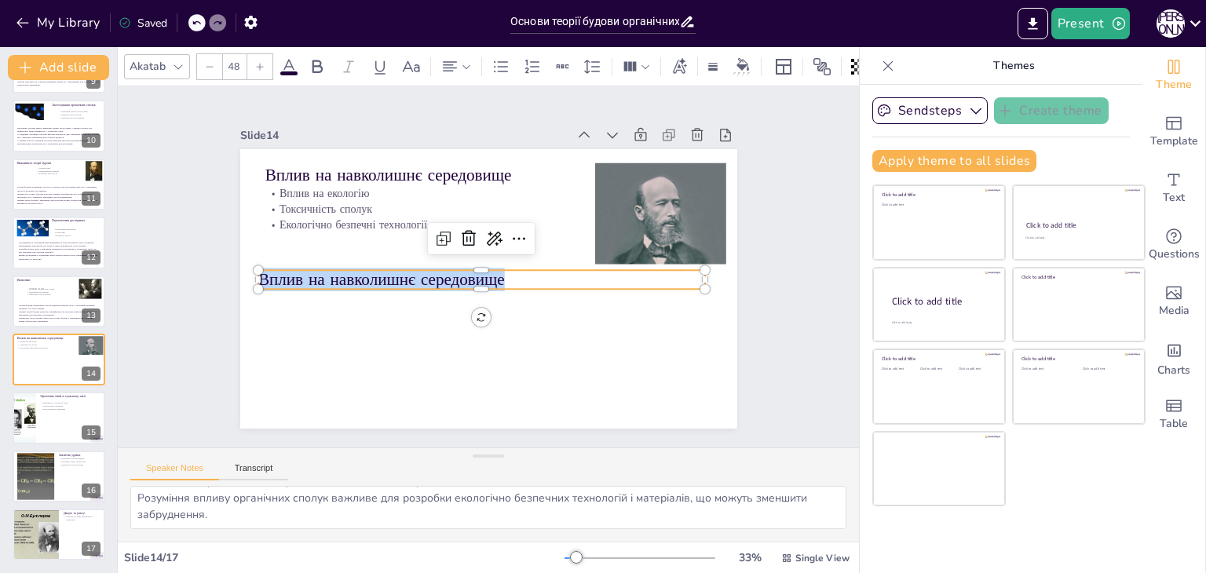
click at [298, 277] on p "Вплив на навколишнє середовище" at bounding box center [482, 280] width 448 height 24
type input "--"
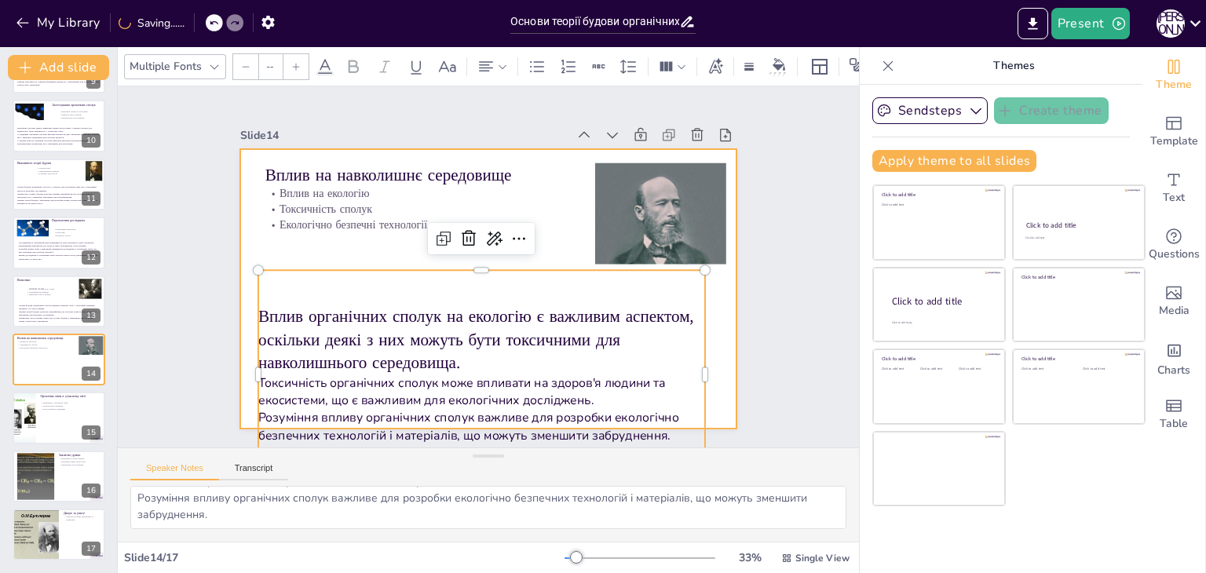
click at [307, 252] on div at bounding box center [487, 289] width 524 height 330
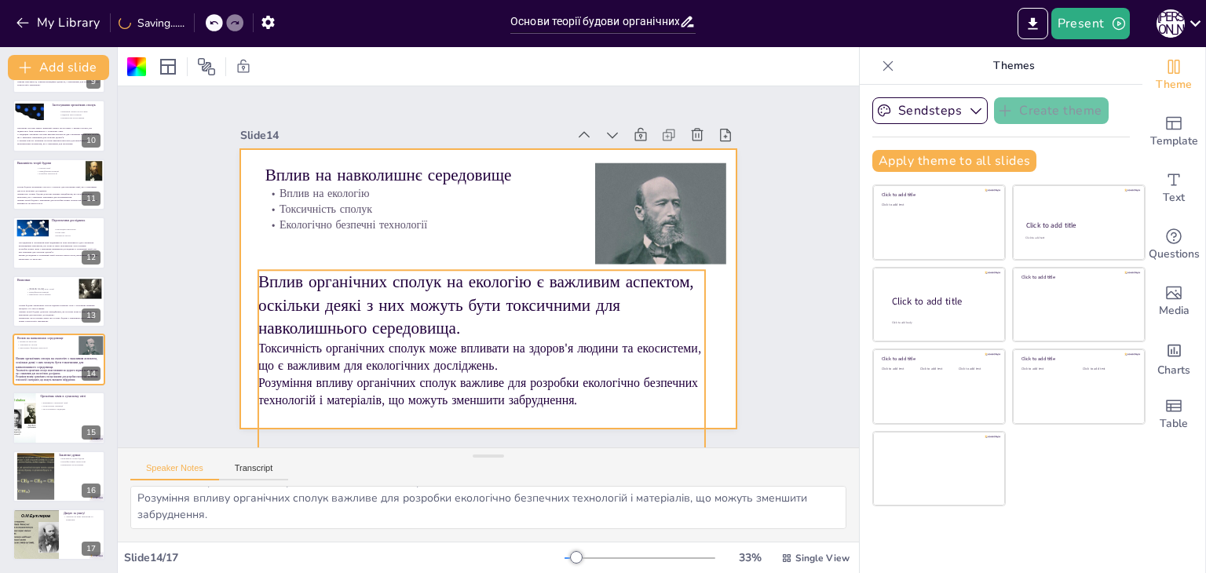
click at [307, 296] on p "Вплив органічних сполук на екологію є важливим аспектом, оскільки деякі з них м…" at bounding box center [477, 305] width 452 height 116
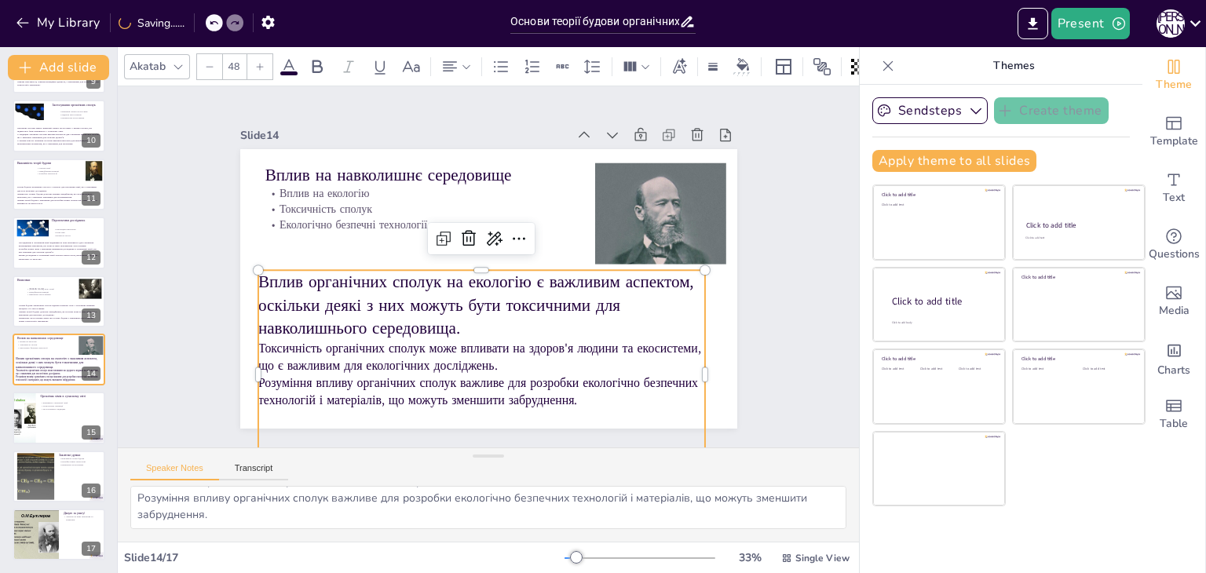
click at [210, 68] on div at bounding box center [209, 66] width 25 height 25
type input "--"
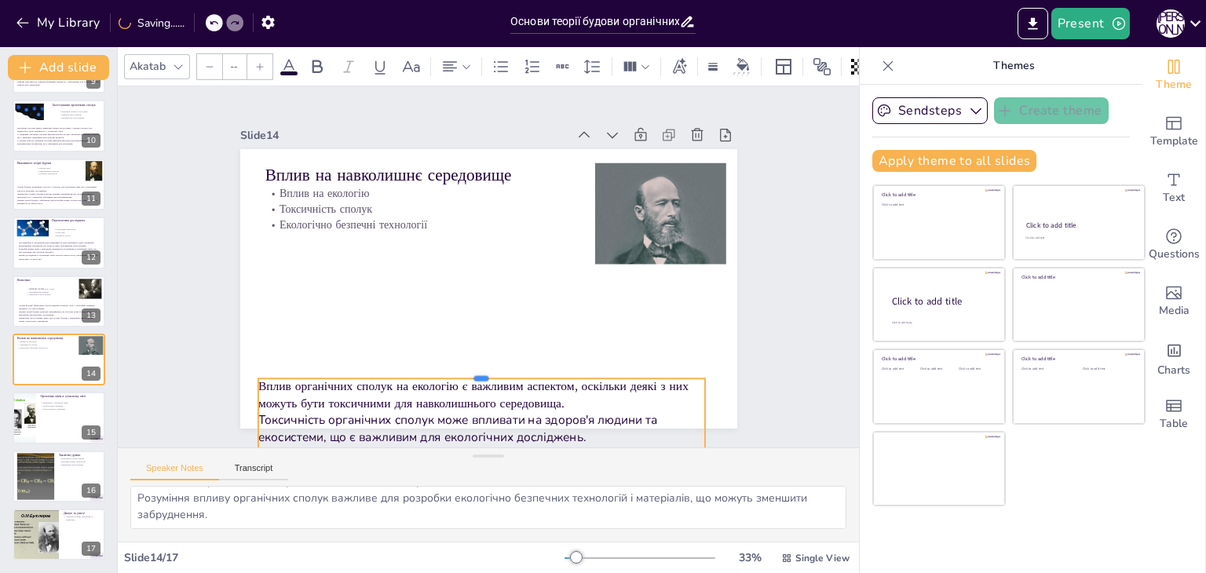
drag, startPoint x: 466, startPoint y: 261, endPoint x: 465, endPoint y: 370, distance: 108.4
click at [465, 370] on div at bounding box center [470, 371] width 446 height 59
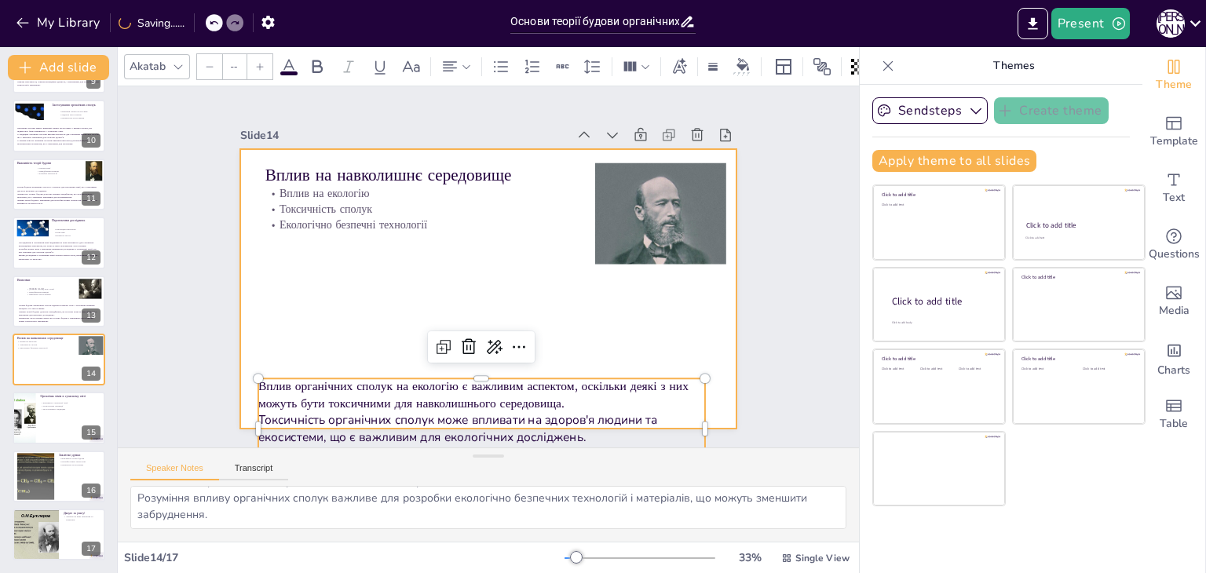
click at [372, 312] on div at bounding box center [484, 288] width 544 height 377
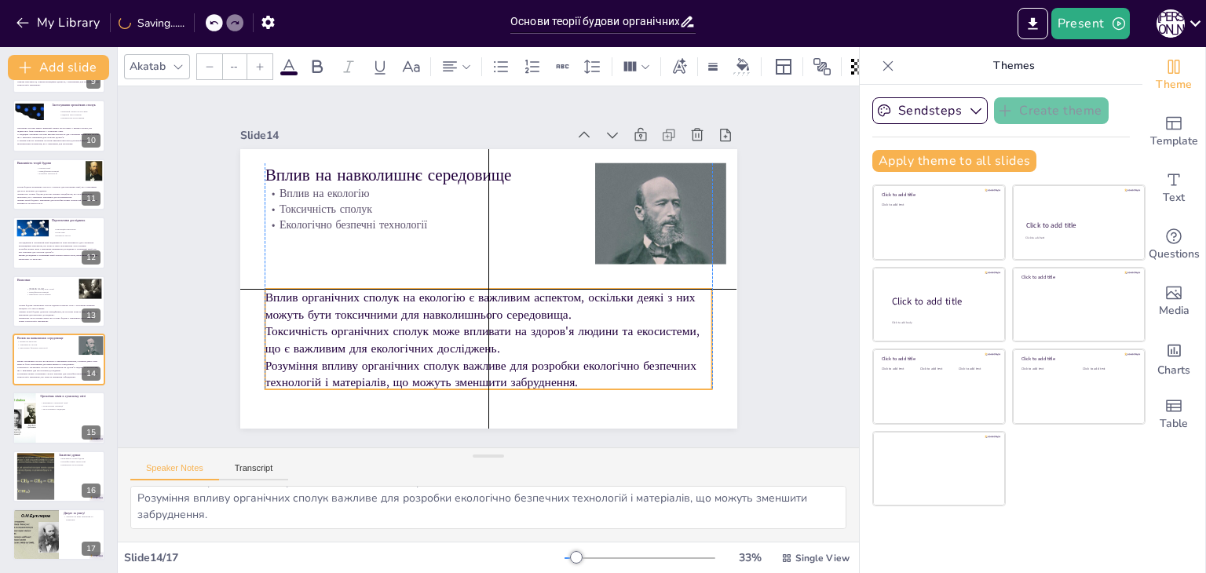
drag, startPoint x: 389, startPoint y: 388, endPoint x: 396, endPoint y: 298, distance: 90.6
click at [396, 298] on p "Вплив органічних сполук на екологію є важливим аспектом, оскільки деякі з них м…" at bounding box center [480, 305] width 444 height 126
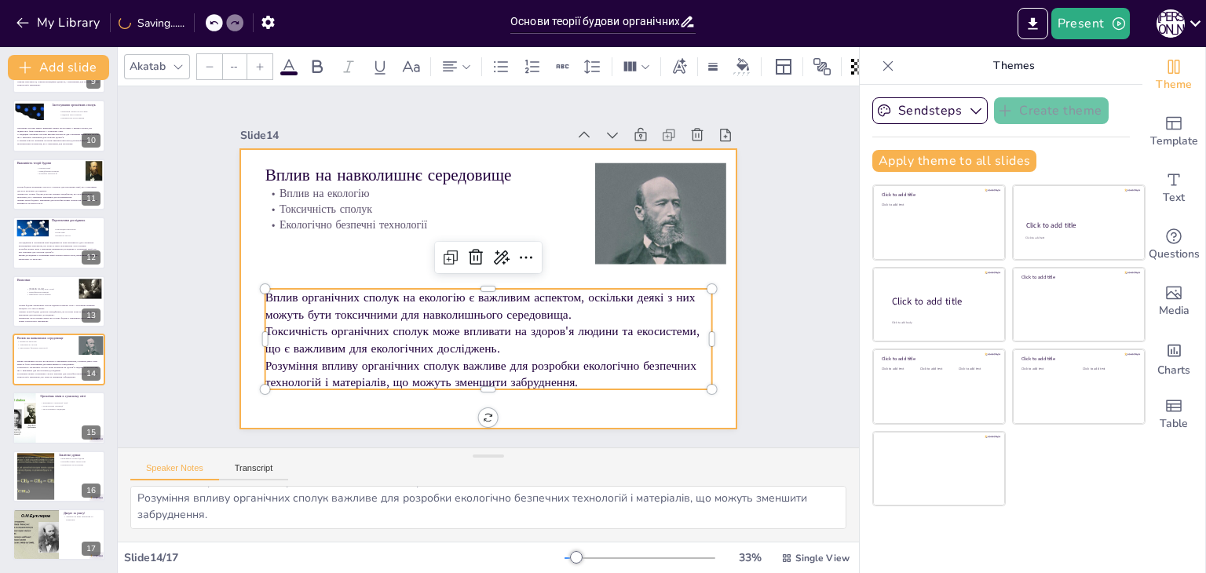
click at [261, 258] on div at bounding box center [488, 289] width 497 height 280
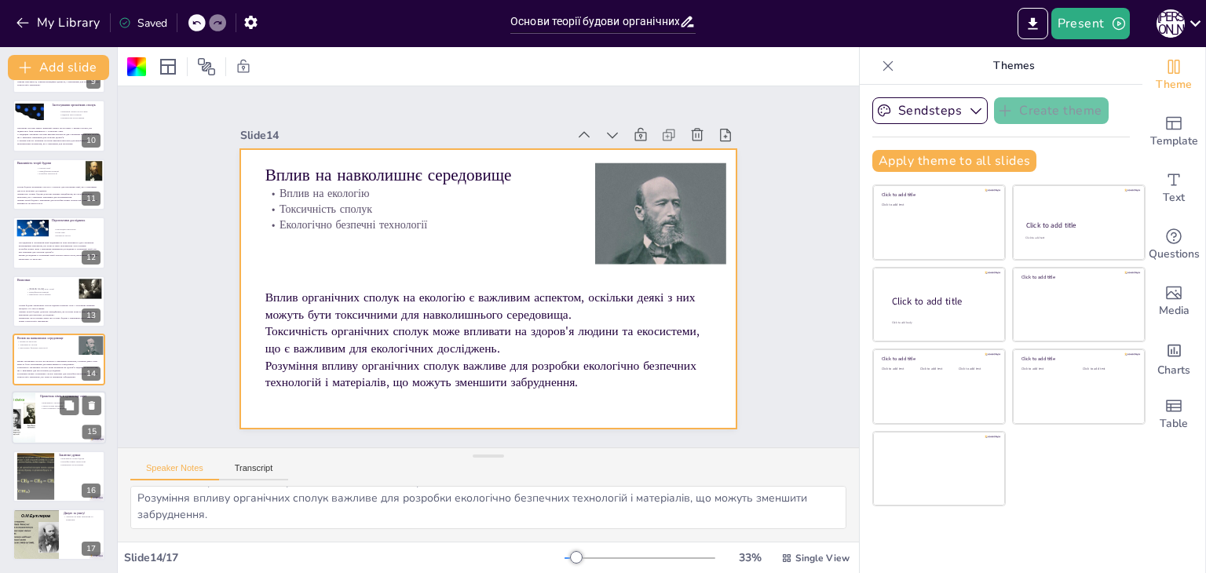
click at [53, 431] on div at bounding box center [59, 418] width 94 height 53
type textarea "Органічна хімія є важливою для розробки нових технологій і матеріалів, що вплив…"
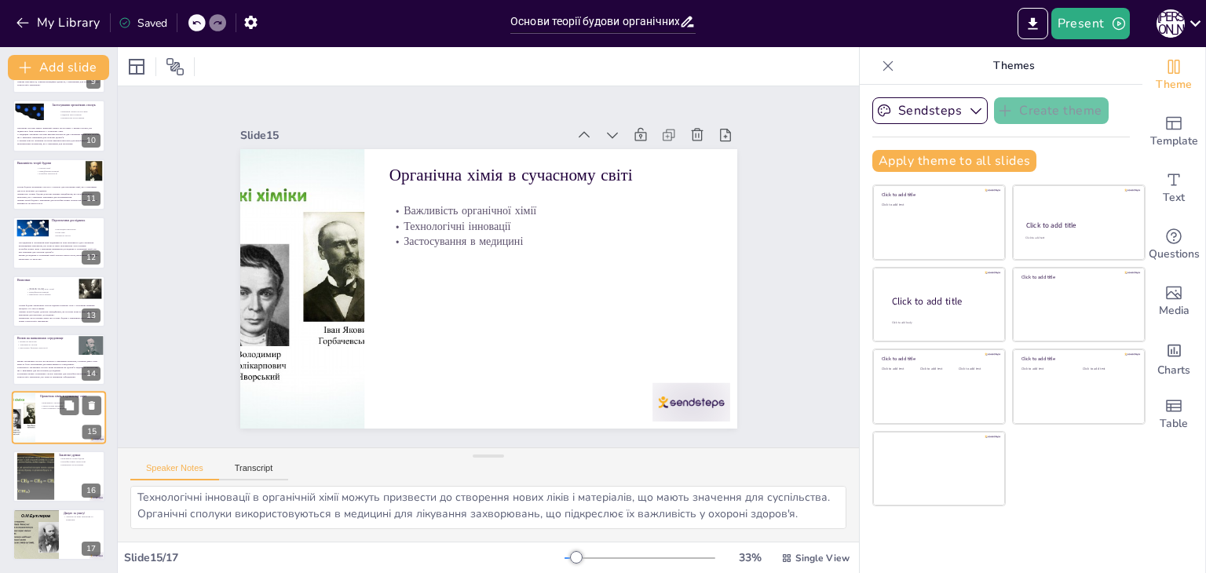
scroll to position [36, 0]
click at [653, 399] on div at bounding box center [691, 402] width 78 height 38
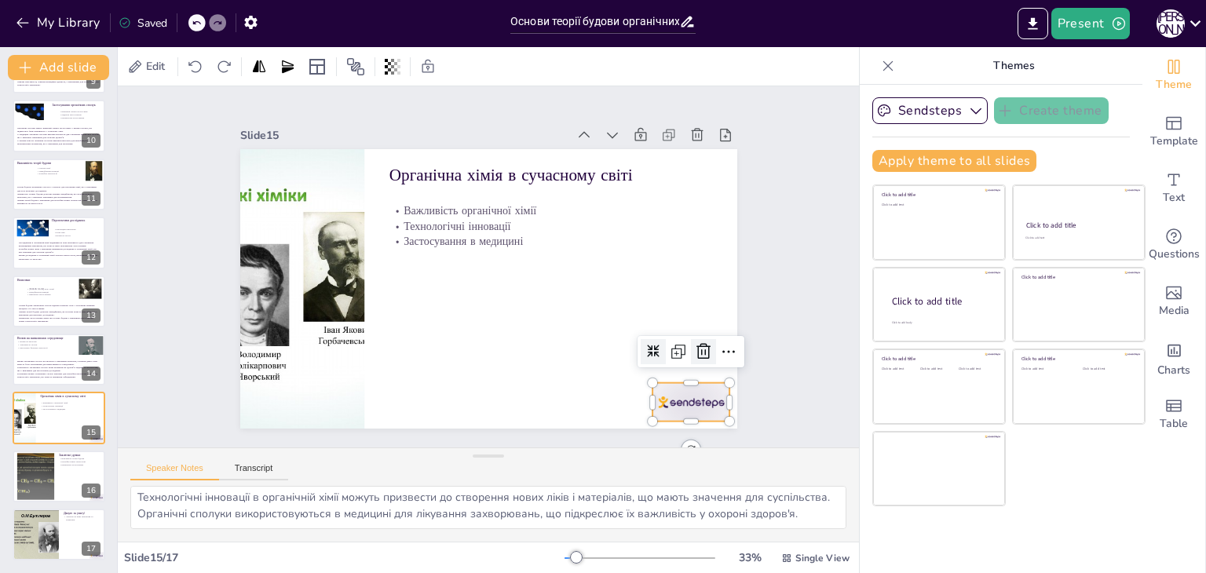
click at [686, 364] on icon at bounding box center [693, 372] width 16 height 16
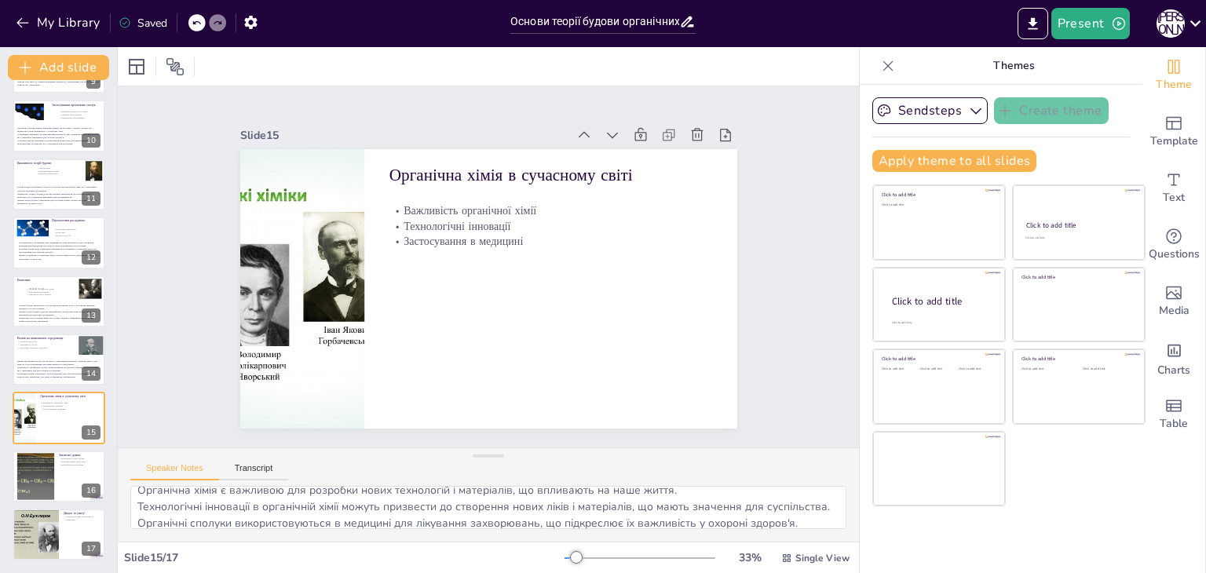
scroll to position [0, 0]
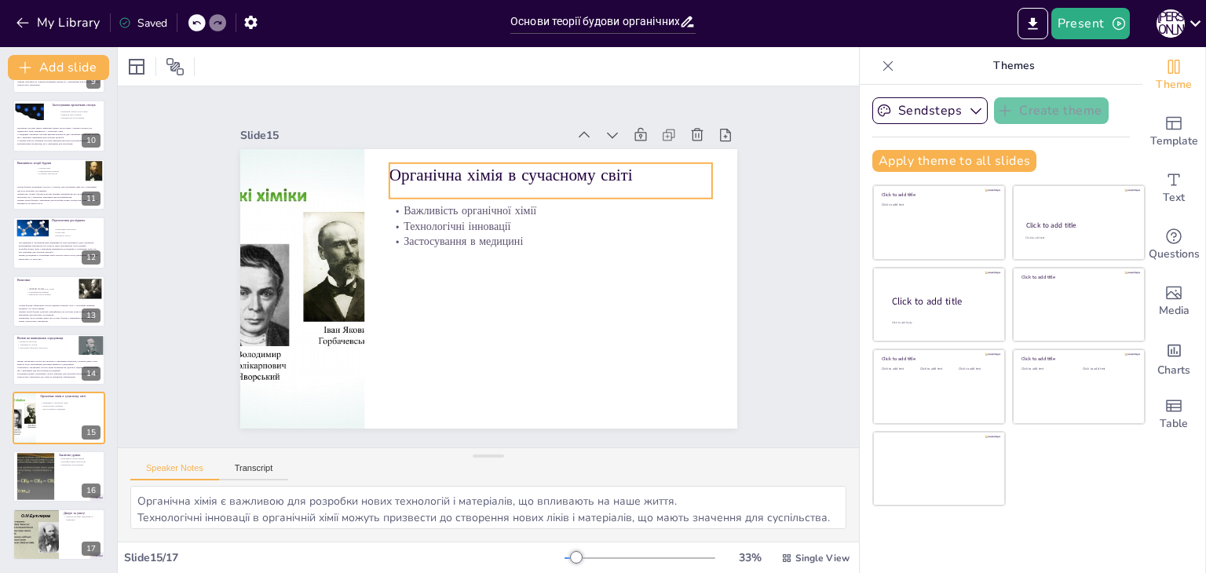
click at [436, 158] on p "Органічна хімія в сучасному світі" at bounding box center [559, 181] width 323 height 57
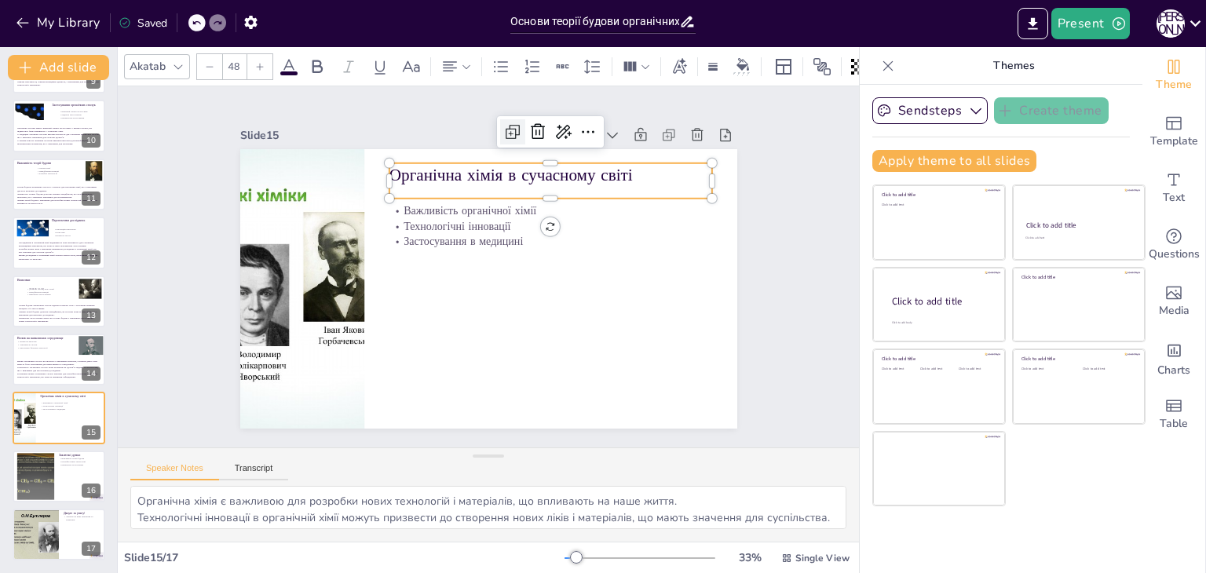
click at [517, 125] on icon at bounding box center [527, 135] width 20 height 20
type input "48"
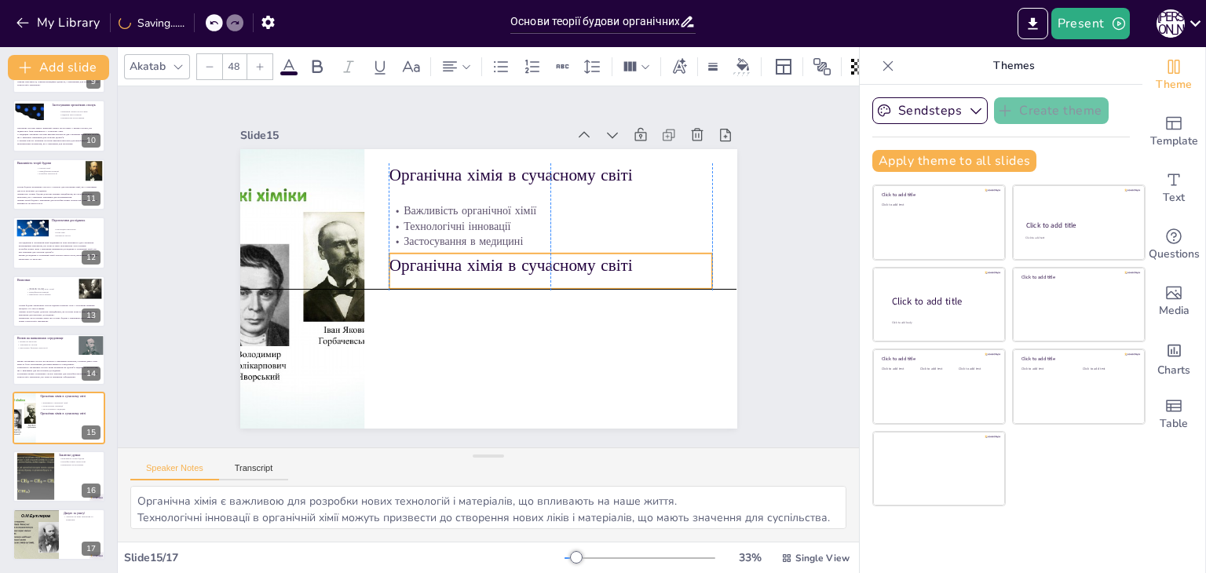
drag, startPoint x: 448, startPoint y: 171, endPoint x: 442, endPoint y: 261, distance: 89.7
click at [442, 261] on p "Органічна хімія в сучасному світі" at bounding box center [550, 266] width 323 height 24
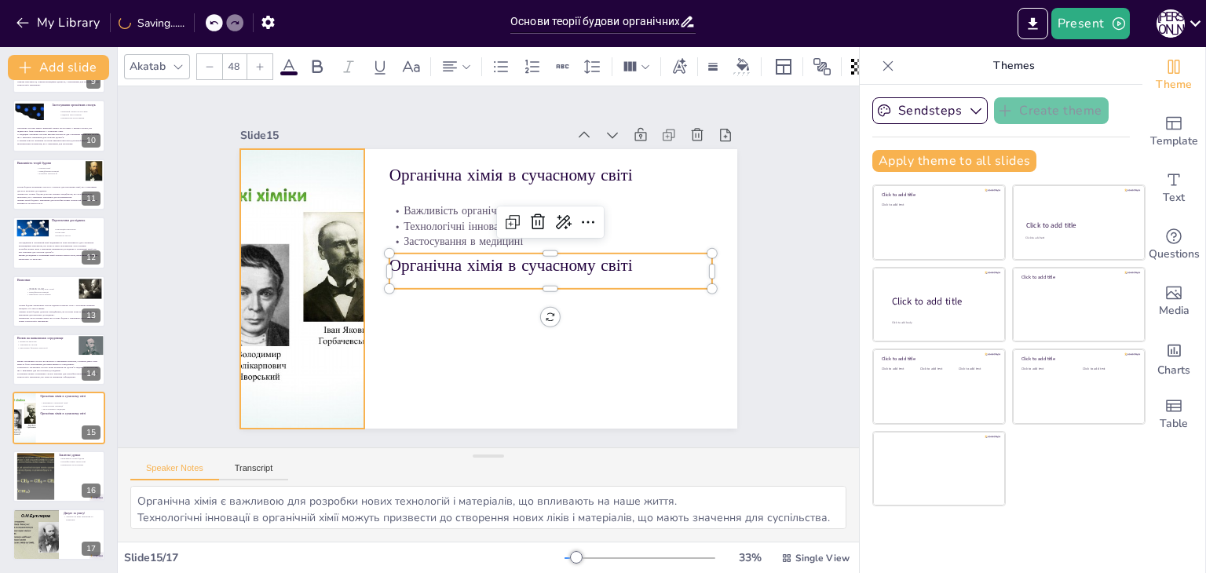
click at [320, 211] on div at bounding box center [301, 269] width 400 height 317
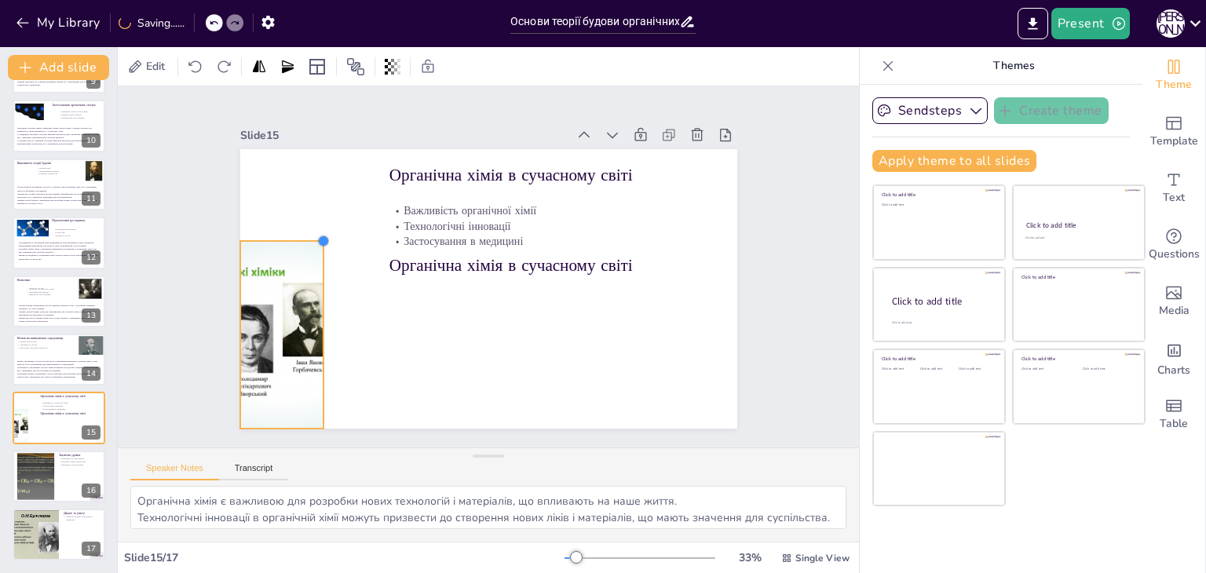
drag, startPoint x: 351, startPoint y: 145, endPoint x: 310, endPoint y: 265, distance: 126.1
click at [310, 265] on div "Органічна хімія в сучасному світі Важливість органічної хімії Технологічні інно…" at bounding box center [488, 289] width 497 height 280
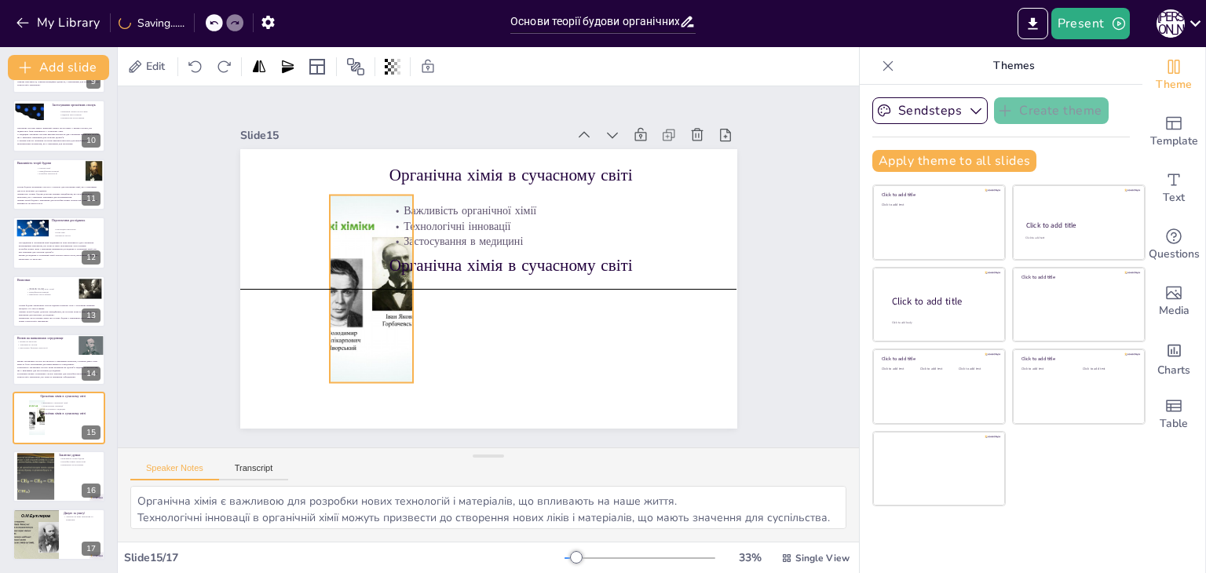
drag, startPoint x: 247, startPoint y: 305, endPoint x: 336, endPoint y: 255, distance: 102.7
click at [336, 255] on div at bounding box center [371, 290] width 250 height 188
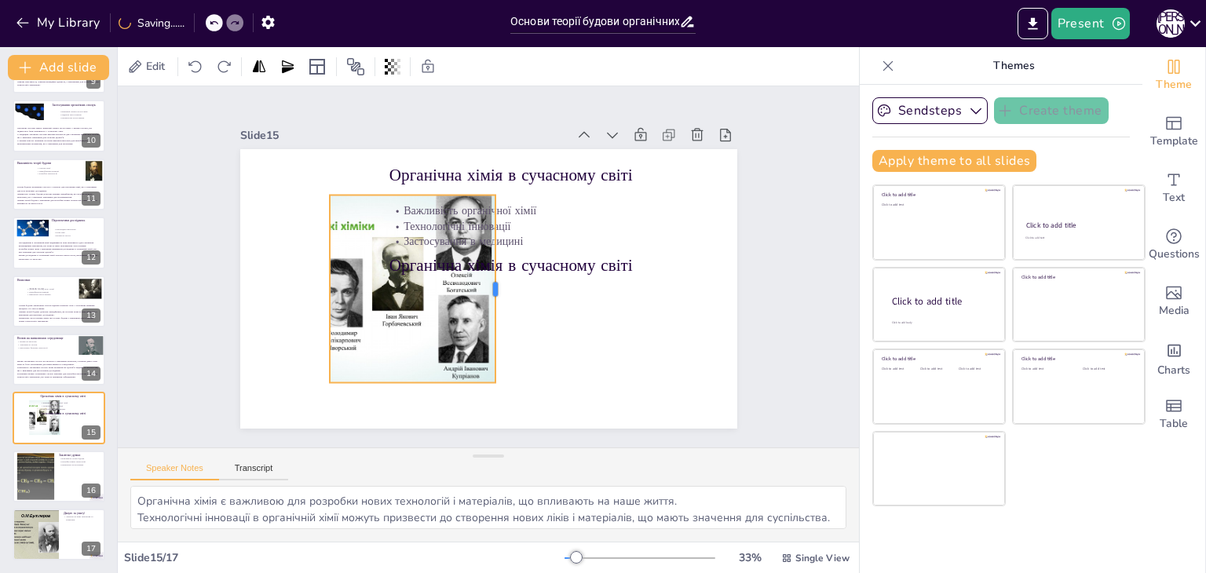
drag, startPoint x: 402, startPoint y: 283, endPoint x: 484, endPoint y: 300, distance: 84.1
click at [484, 300] on div at bounding box center [499, 290] width 32 height 188
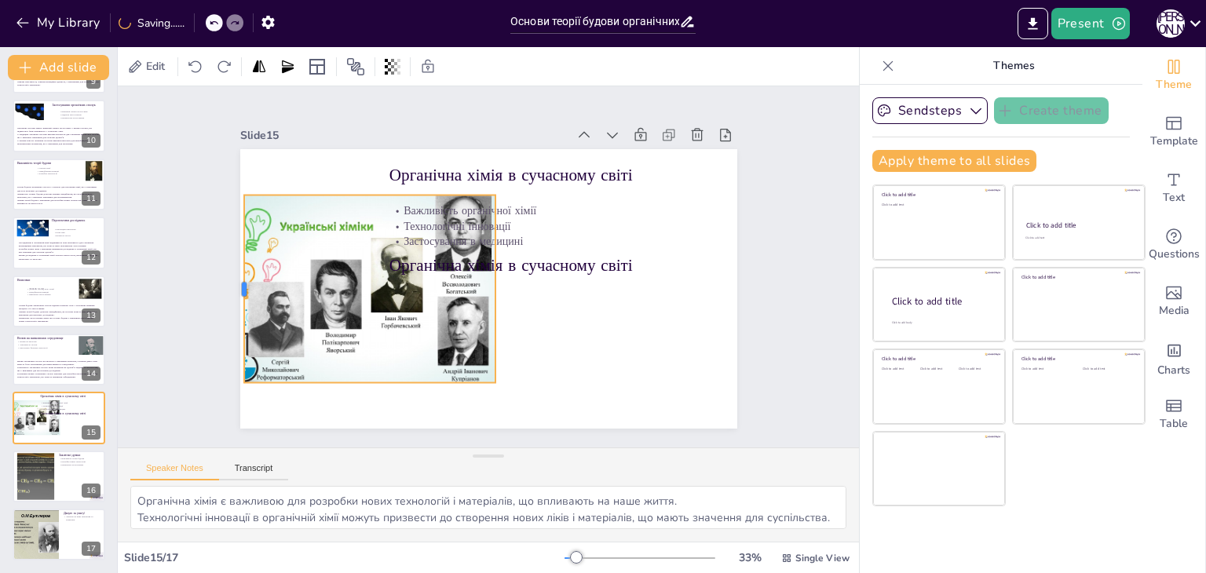
drag, startPoint x: 314, startPoint y: 280, endPoint x: 228, endPoint y: 283, distance: 85.6
click at [228, 283] on div at bounding box center [237, 263] width 32 height 188
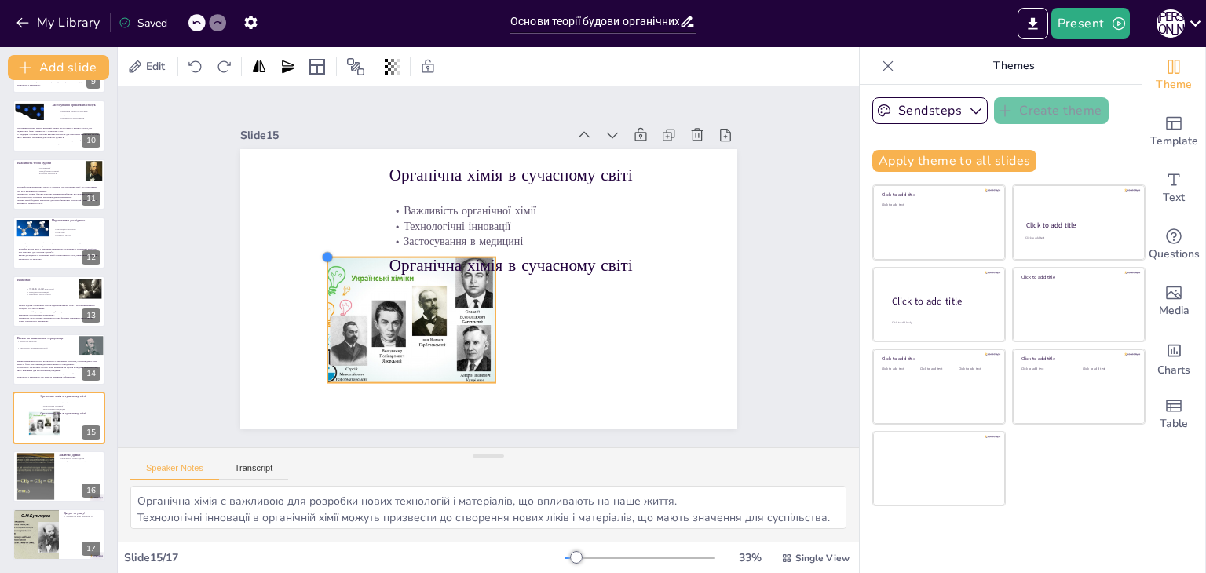
drag, startPoint x: 236, startPoint y: 186, endPoint x: 319, endPoint y: 261, distance: 111.8
click at [319, 261] on div "Органічна хімія в сучасному світі Важливість органічної хімії Технологічні інно…" at bounding box center [487, 289] width 524 height 330
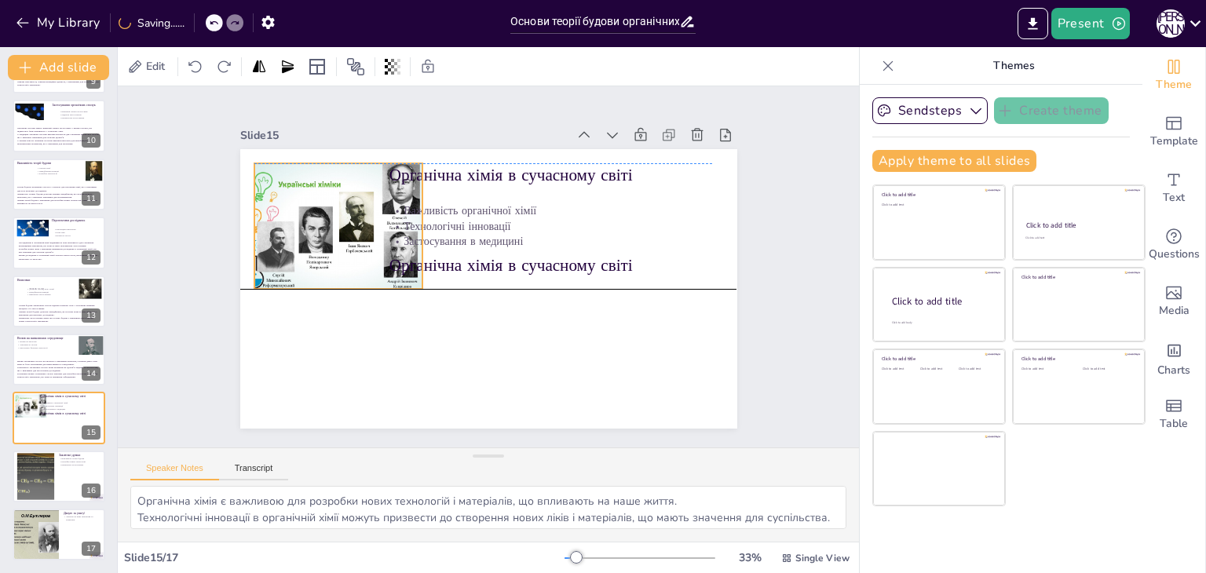
drag, startPoint x: 415, startPoint y: 315, endPoint x: 342, endPoint y: 217, distance: 122.3
click at [342, 217] on div at bounding box center [338, 226] width 169 height 127
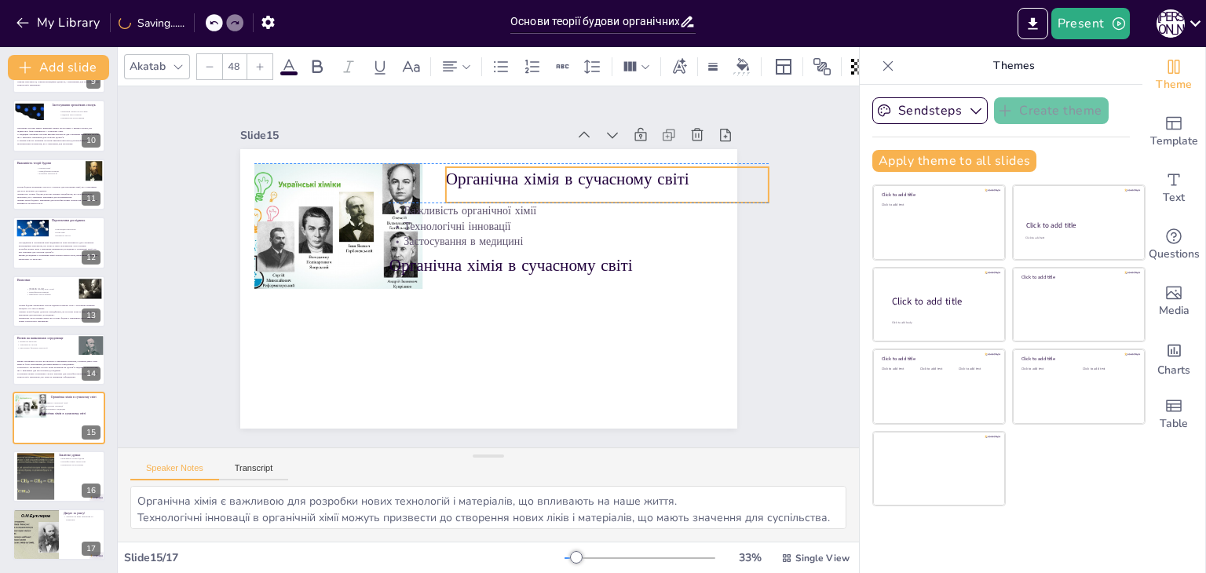
drag, startPoint x: 506, startPoint y: 161, endPoint x: 562, endPoint y: 163, distance: 56.6
click at [562, 167] on p "Органічна хімія в сучасному світі" at bounding box center [606, 179] width 323 height 24
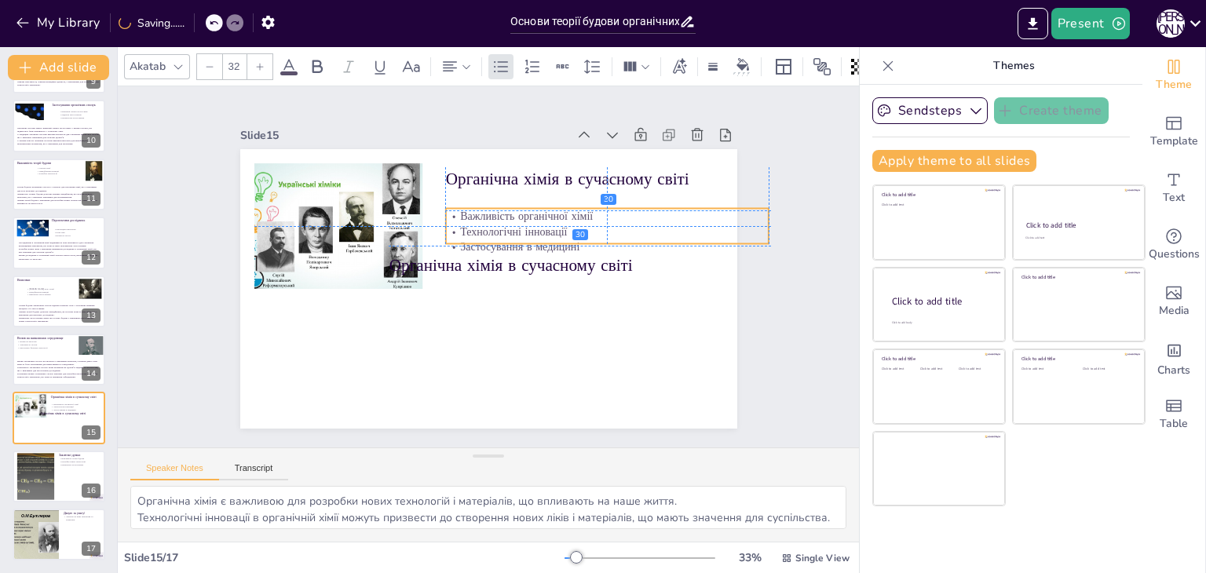
drag, startPoint x: 468, startPoint y: 225, endPoint x: 527, endPoint y: 232, distance: 59.2
click at [527, 232] on p "Технологічні інновації" at bounding box center [611, 257] width 319 height 82
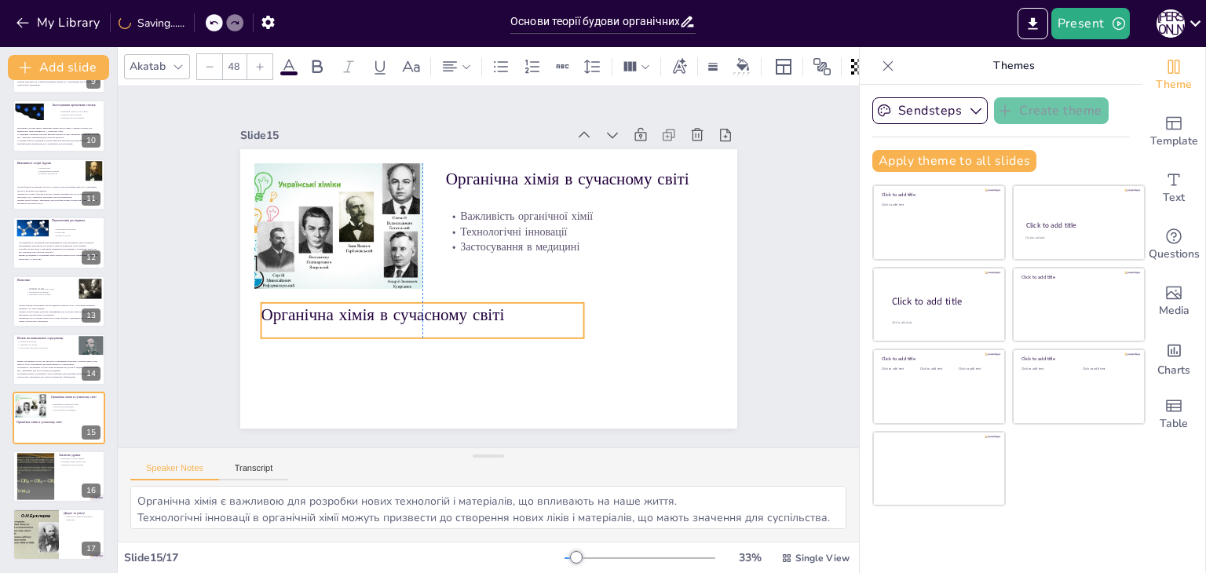
drag, startPoint x: 439, startPoint y: 261, endPoint x: 313, endPoint y: 311, distance: 135.0
click at [313, 311] on p "Органічна хімія в сучасному світі" at bounding box center [417, 307] width 323 height 57
drag, startPoint x: 575, startPoint y: 309, endPoint x: 715, endPoint y: 310, distance: 140.5
click at [715, 327] on div at bounding box center [723, 345] width 16 height 37
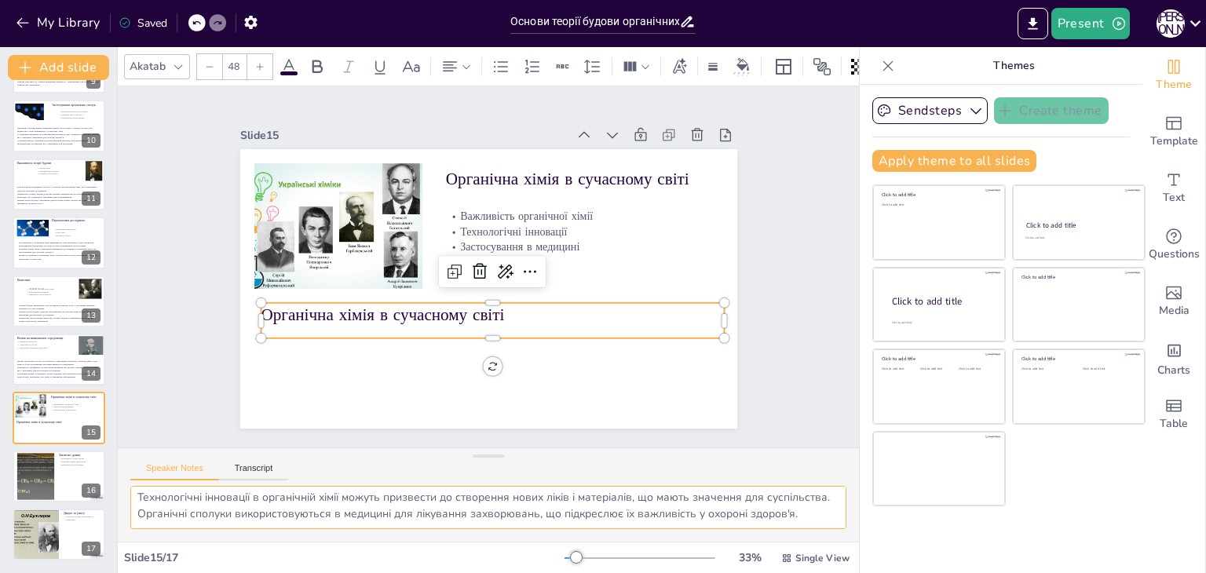
drag, startPoint x: 138, startPoint y: 500, endPoint x: 830, endPoint y: 531, distance: 692.4
click at [830, 531] on div "Органічна хімія є важливою для розробки нових технологій і матеріалів, що вплив…" at bounding box center [488, 514] width 741 height 56
click at [418, 319] on p "Органічна хімія в сучасному світі" at bounding box center [487, 314] width 463 height 71
click at [418, 319] on p "Органічна хімія в сучасному світі" at bounding box center [492, 315] width 463 height 24
click at [418, 319] on p "Органічна хімія в сучасному світі" at bounding box center [486, 320] width 463 height 71
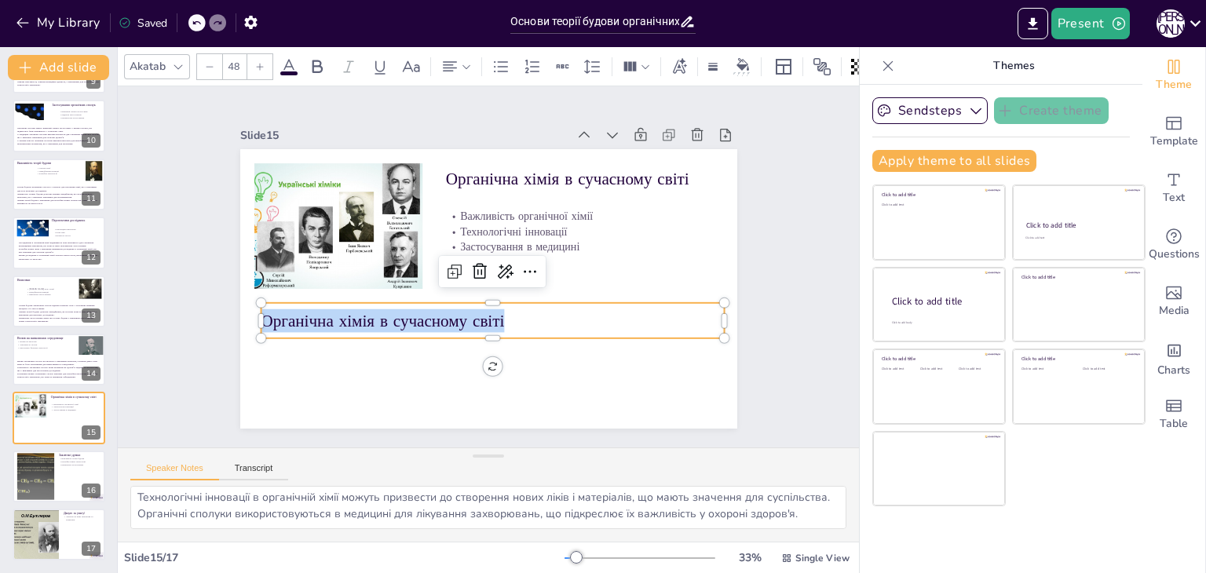
type input "--"
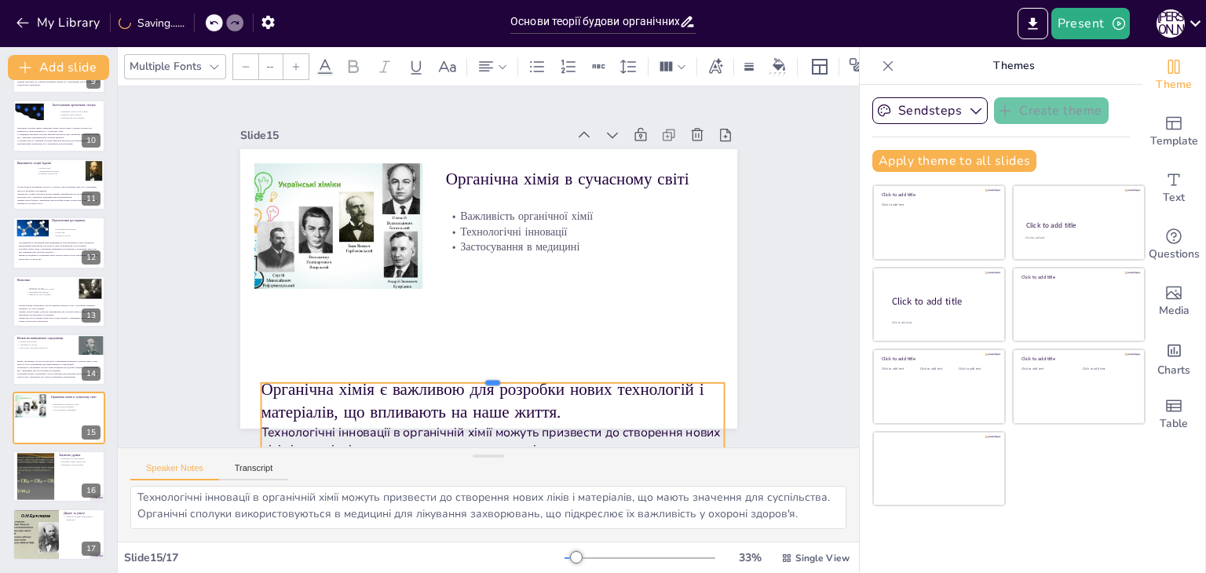
drag, startPoint x: 483, startPoint y: 295, endPoint x: 479, endPoint y: 375, distance: 80.2
click at [479, 375] on div at bounding box center [481, 376] width 462 height 60
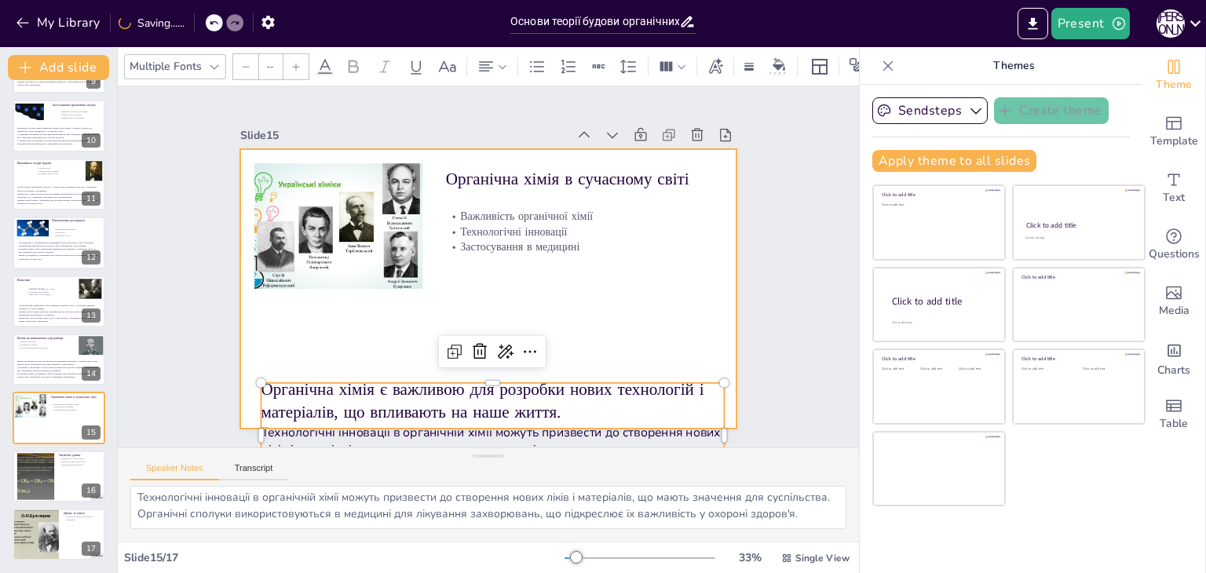
click at [383, 331] on div at bounding box center [487, 289] width 524 height 330
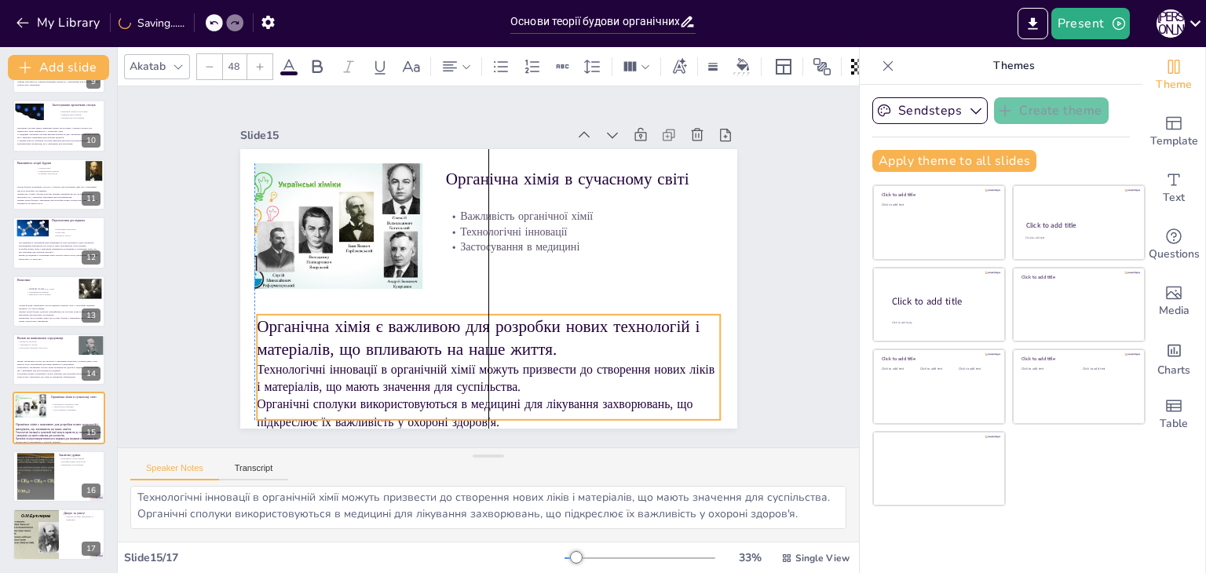
drag, startPoint x: 373, startPoint y: 392, endPoint x: 371, endPoint y: 321, distance: 70.7
click at [371, 321] on p "Органічна хімія є важливою для розробки нових технологій і матеріалів, що вплив…" at bounding box center [481, 338] width 466 height 95
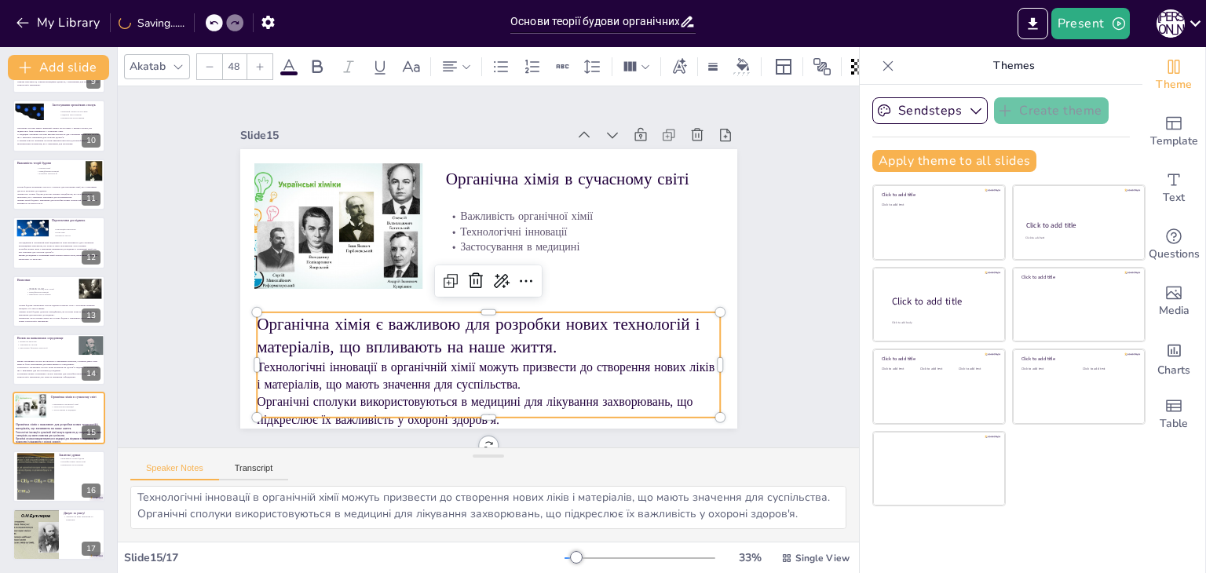
click at [210, 62] on icon at bounding box center [209, 66] width 9 height 9
type input "--"
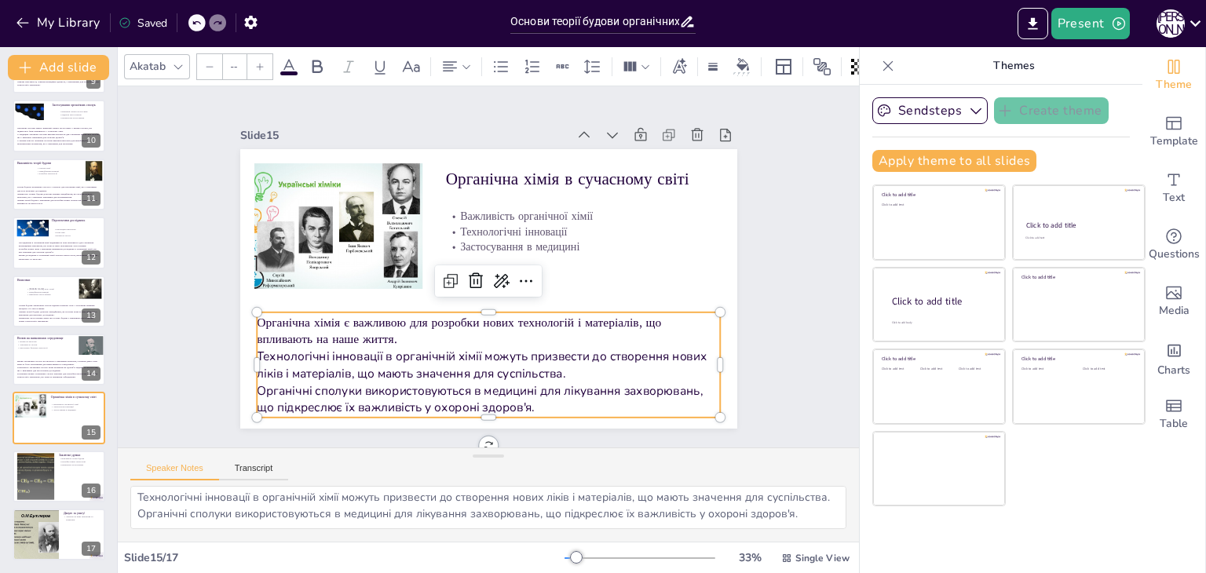
click at [212, 331] on div "Slide 1 Основи теорії будови органічних сполук У цій презентації ми розглянемо …" at bounding box center [488, 266] width 585 height 323
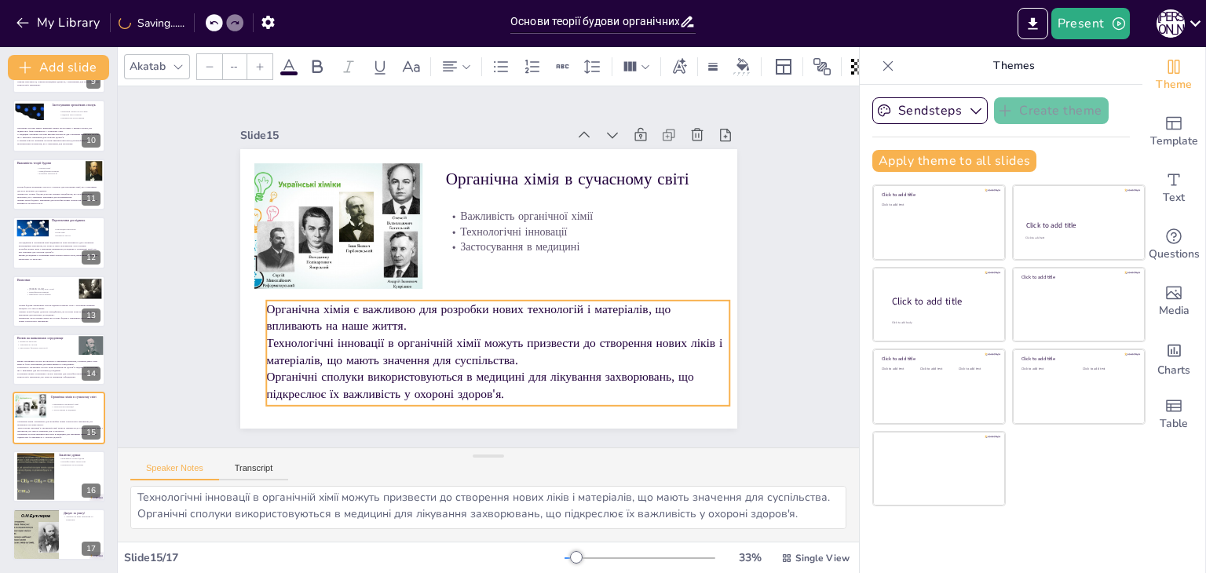
drag, startPoint x: 315, startPoint y: 331, endPoint x: 324, endPoint y: 319, distance: 15.1
click at [324, 319] on p "Органічна хімія є важливою для розробки нових технологій і матеріалів, що вплив…" at bounding box center [492, 318] width 465 height 82
click at [759, 211] on div "Slide 1 Основи теорії будови органічних сполук У цій презентації ми розглянемо …" at bounding box center [489, 266] width 616 height 382
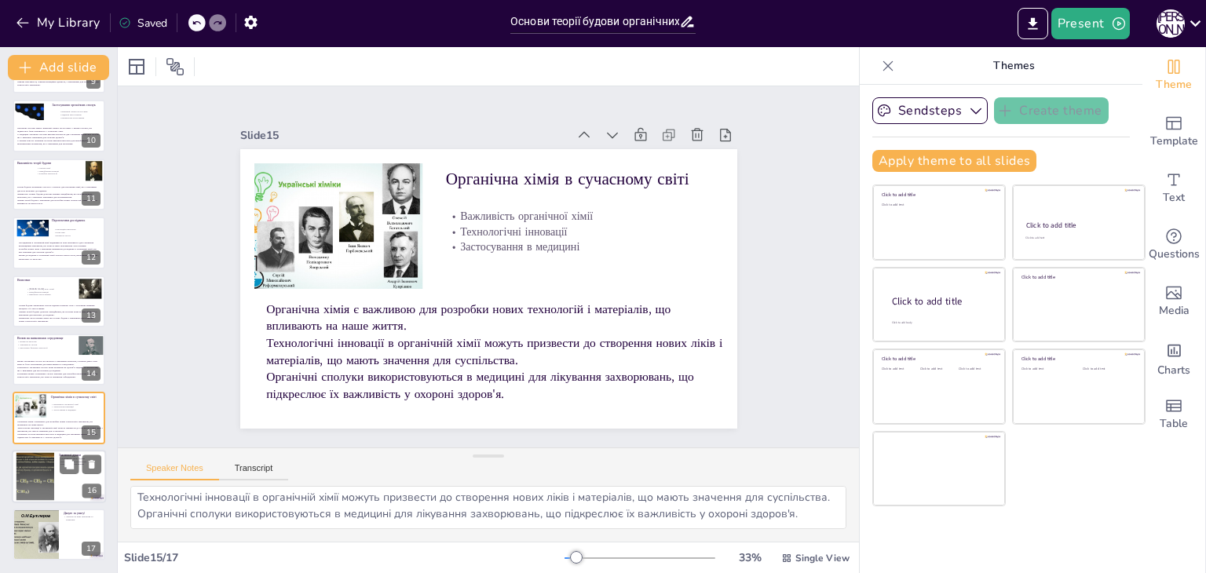
click at [35, 488] on div at bounding box center [35, 476] width 64 height 48
type textarea "Теорія будови органічних сполук є важливою для розуміння хімічних процесів і їх…"
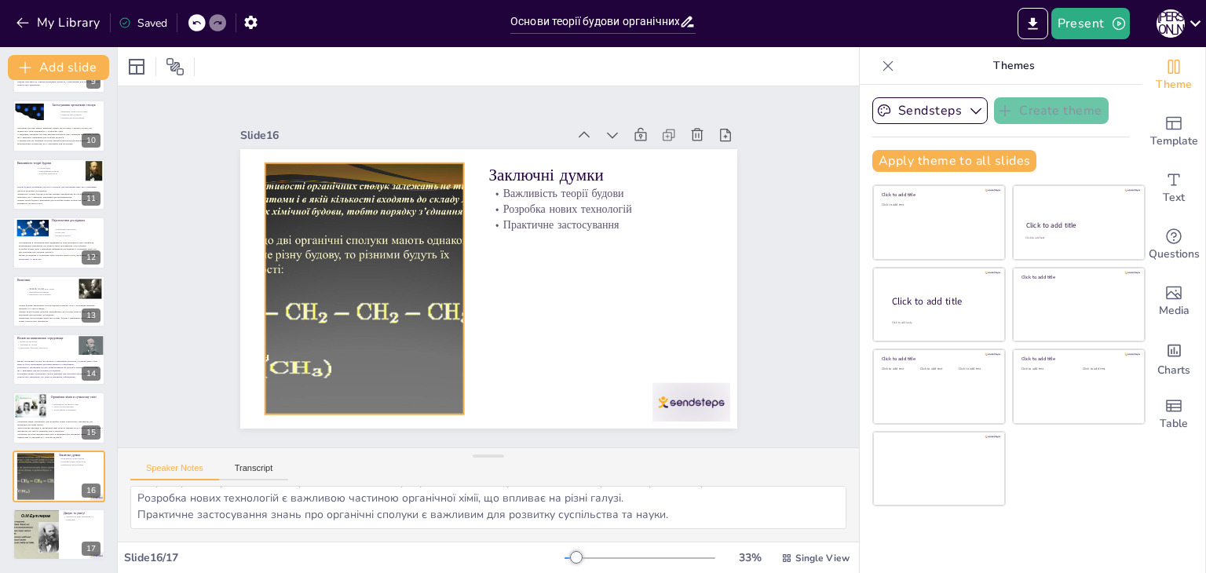
click at [305, 269] on div at bounding box center [363, 288] width 335 height 251
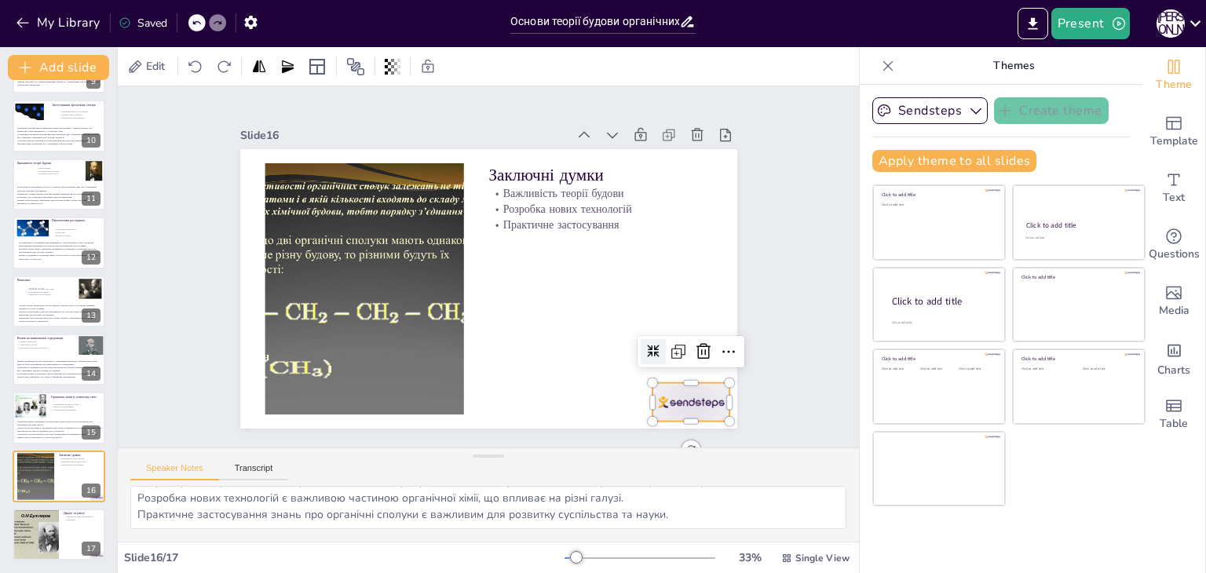
click at [678, 400] on div at bounding box center [676, 423] width 82 height 47
click at [694, 342] on icon at bounding box center [703, 351] width 19 height 19
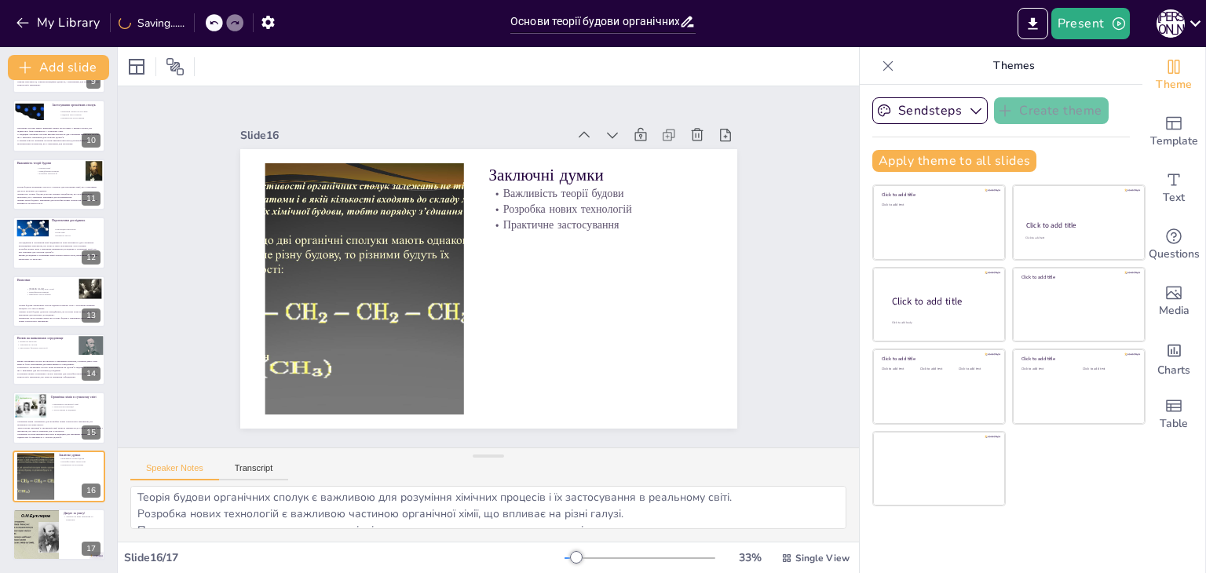
scroll to position [0, 0]
click at [335, 243] on div at bounding box center [363, 275] width 360 height 285
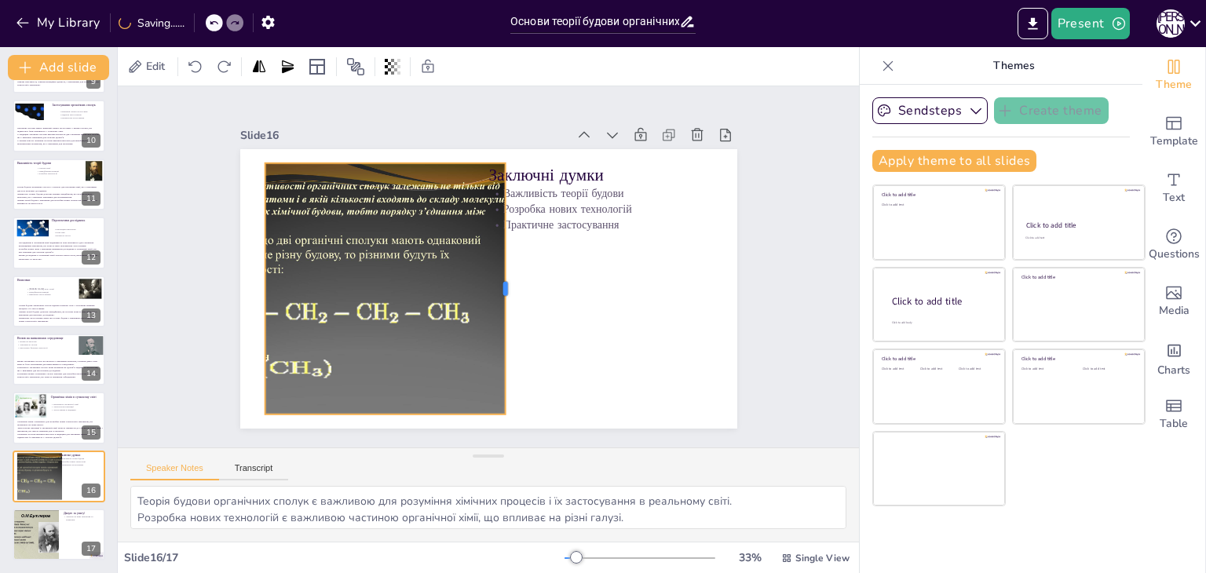
drag, startPoint x: 455, startPoint y: 283, endPoint x: 496, endPoint y: 302, distance: 45.4
click at [496, 302] on div at bounding box center [509, 291] width 38 height 251
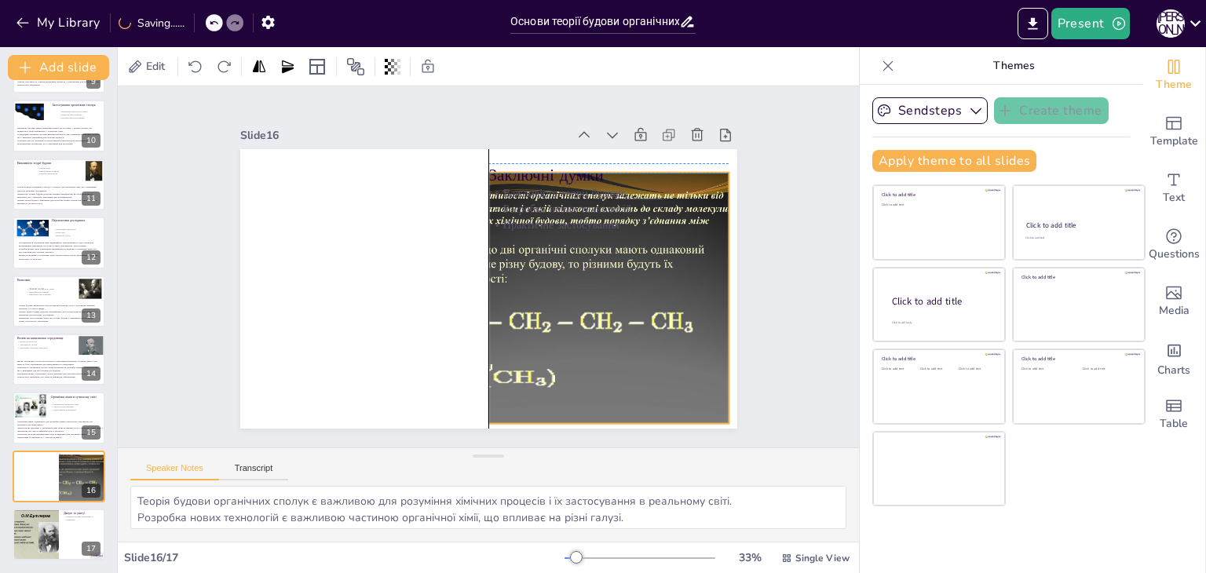
drag, startPoint x: 334, startPoint y: 305, endPoint x: 557, endPoint y: 309, distance: 223.8
click at [557, 309] on div at bounding box center [584, 308] width 360 height 285
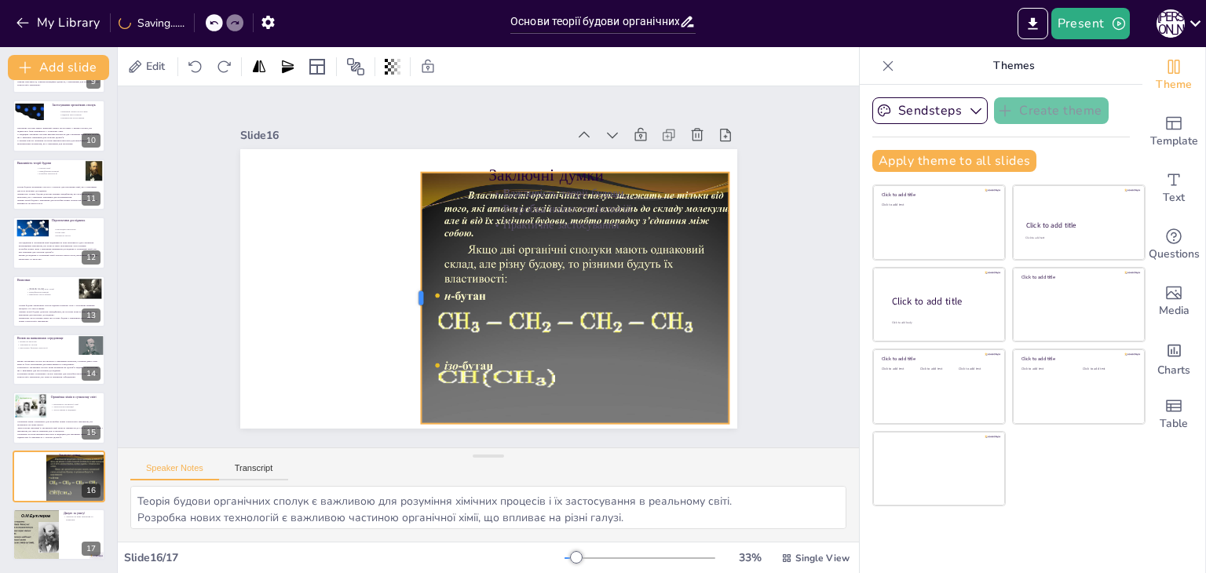
drag, startPoint x: 473, startPoint y: 288, endPoint x: 405, endPoint y: 290, distance: 67.5
click at [408, 290] on div at bounding box center [414, 298] width 13 height 251
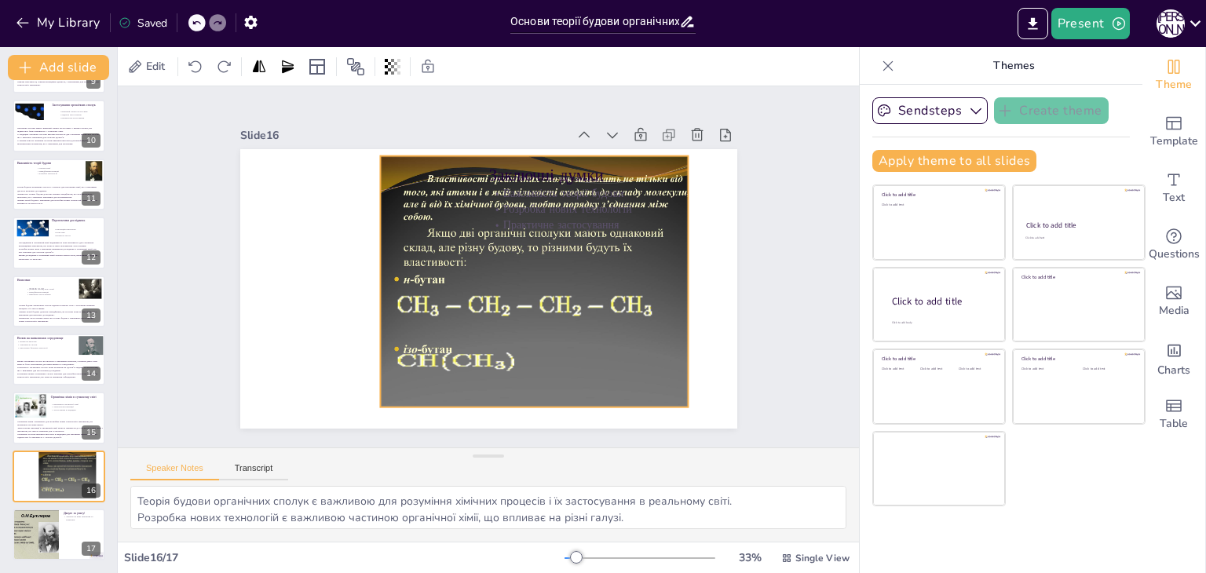
drag, startPoint x: 550, startPoint y: 280, endPoint x: 509, endPoint y: 264, distance: 44.0
click at [509, 264] on div at bounding box center [543, 294] width 380 height 316
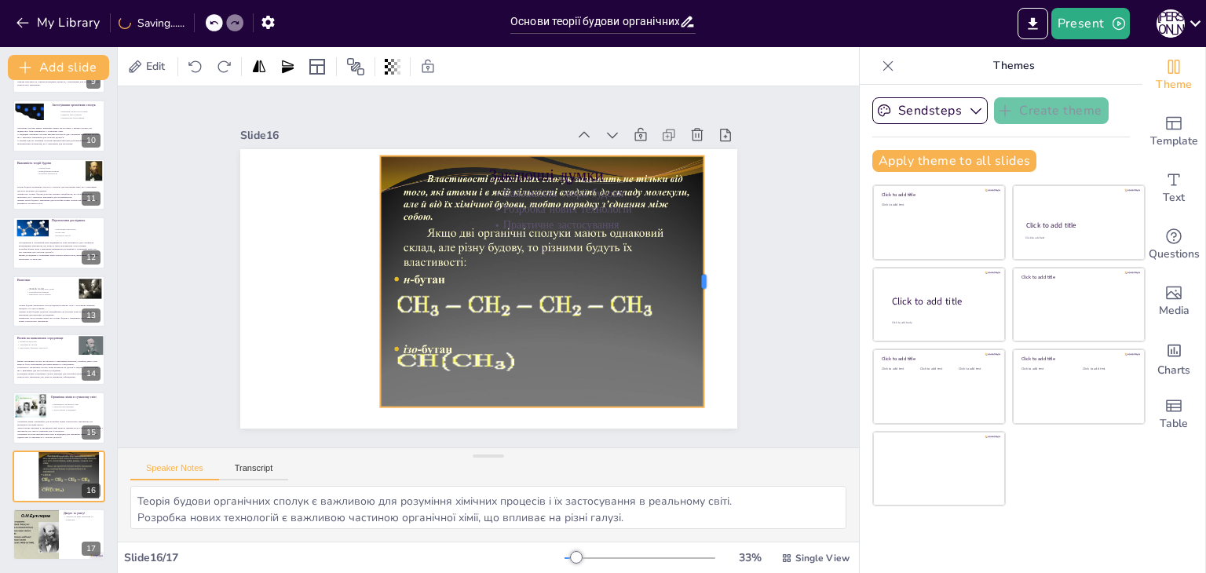
drag, startPoint x: 681, startPoint y: 276, endPoint x: 696, endPoint y: 277, distance: 15.8
click at [704, 277] on div at bounding box center [710, 281] width 13 height 251
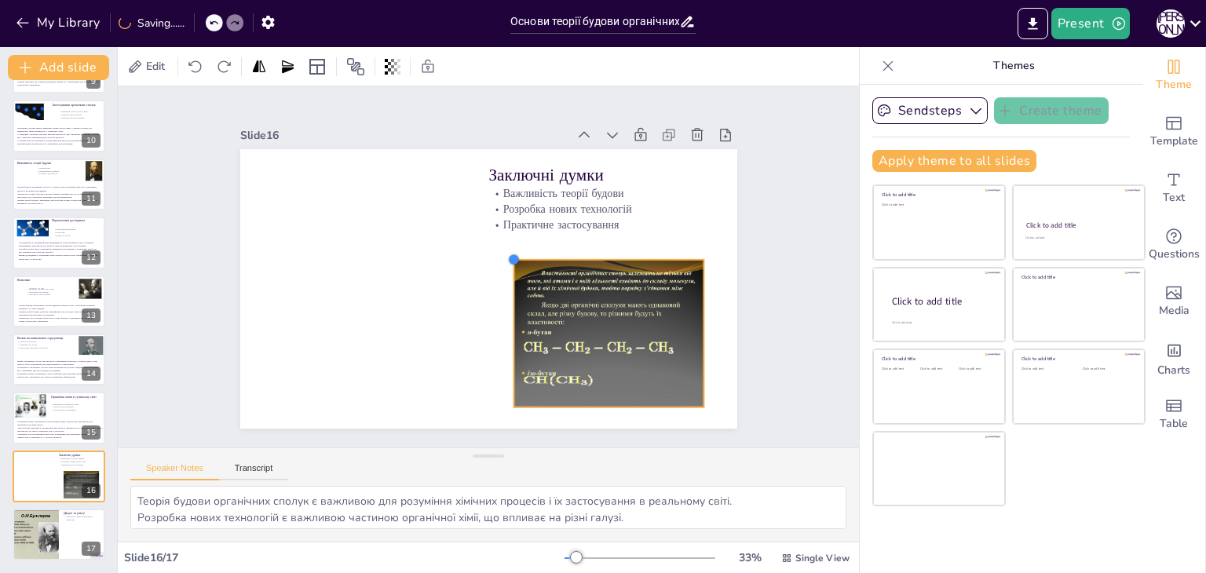
drag, startPoint x: 371, startPoint y: 150, endPoint x: 504, endPoint y: 300, distance: 200.8
click at [504, 300] on div "Заключні думки Важливість теорії будови Розробка нових технологій Практичне зас…" at bounding box center [488, 289] width 497 height 280
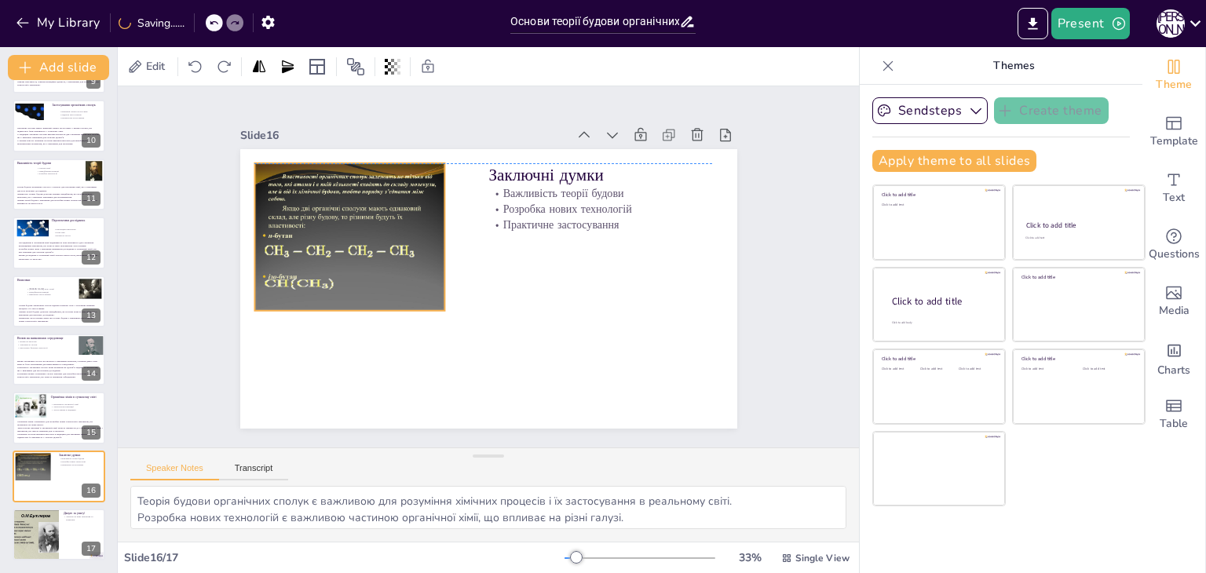
drag, startPoint x: 572, startPoint y: 360, endPoint x: 312, endPoint y: 258, distance: 278.5
click at [312, 258] on div at bounding box center [355, 222] width 211 height 167
drag, startPoint x: 439, startPoint y: 309, endPoint x: 427, endPoint y: 293, distance: 19.6
click at [419, 281] on div at bounding box center [355, 222] width 211 height 167
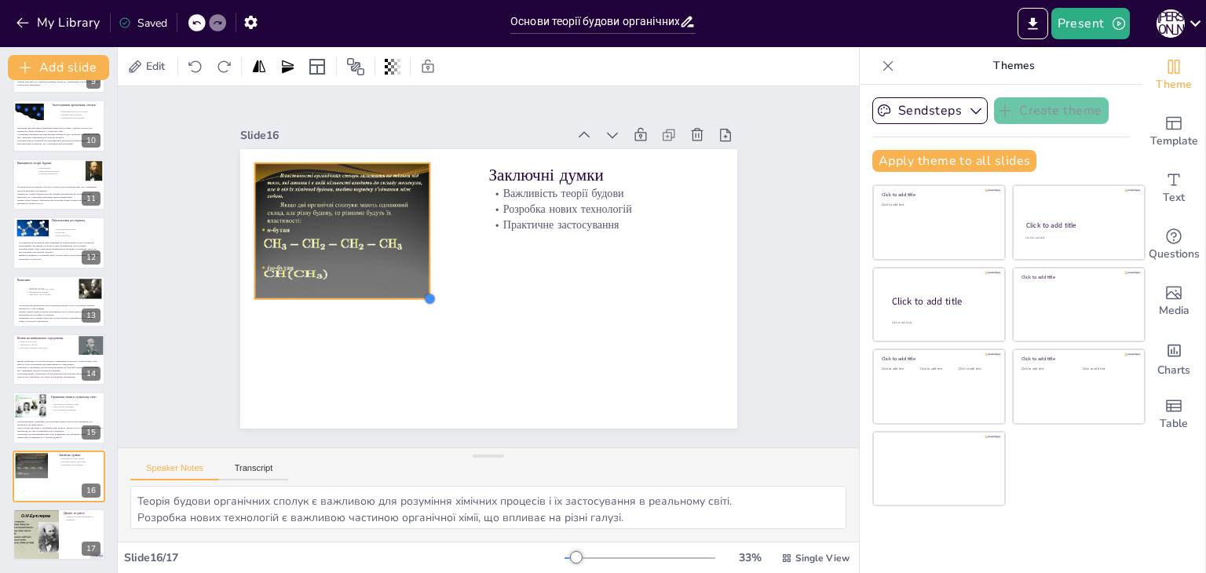
drag, startPoint x: 433, startPoint y: 302, endPoint x: 415, endPoint y: 280, distance: 28.5
click at [415, 280] on div "Заключні думки Важливість теорії будови Розробка нових технологій Практичне зас…" at bounding box center [487, 289] width 524 height 330
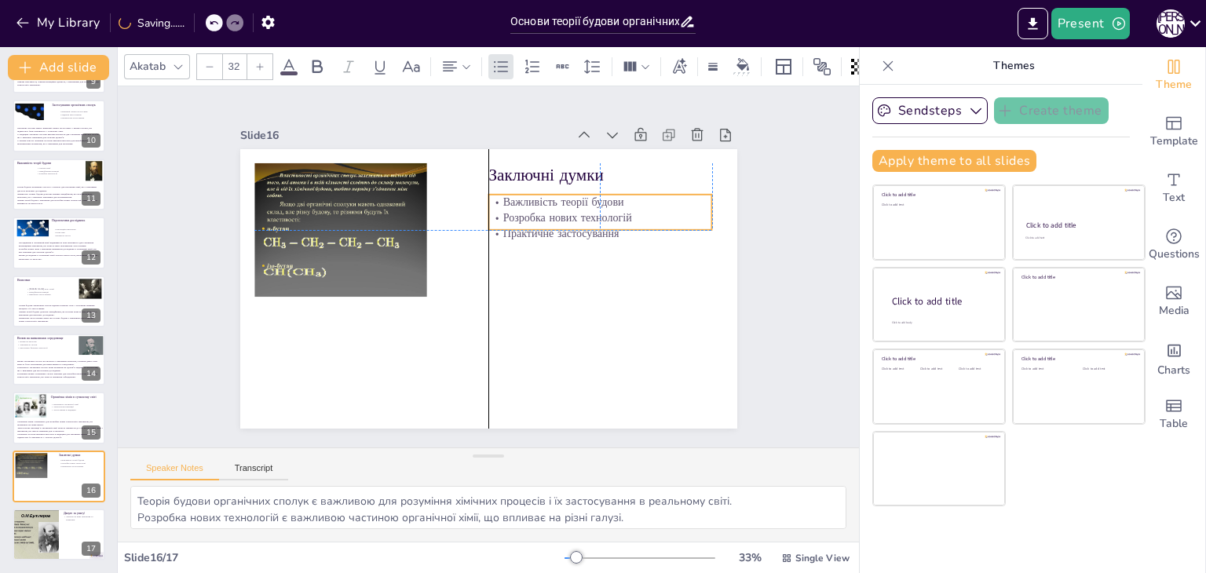
click at [565, 225] on p "Практичне застосування" at bounding box center [603, 244] width 224 height 38
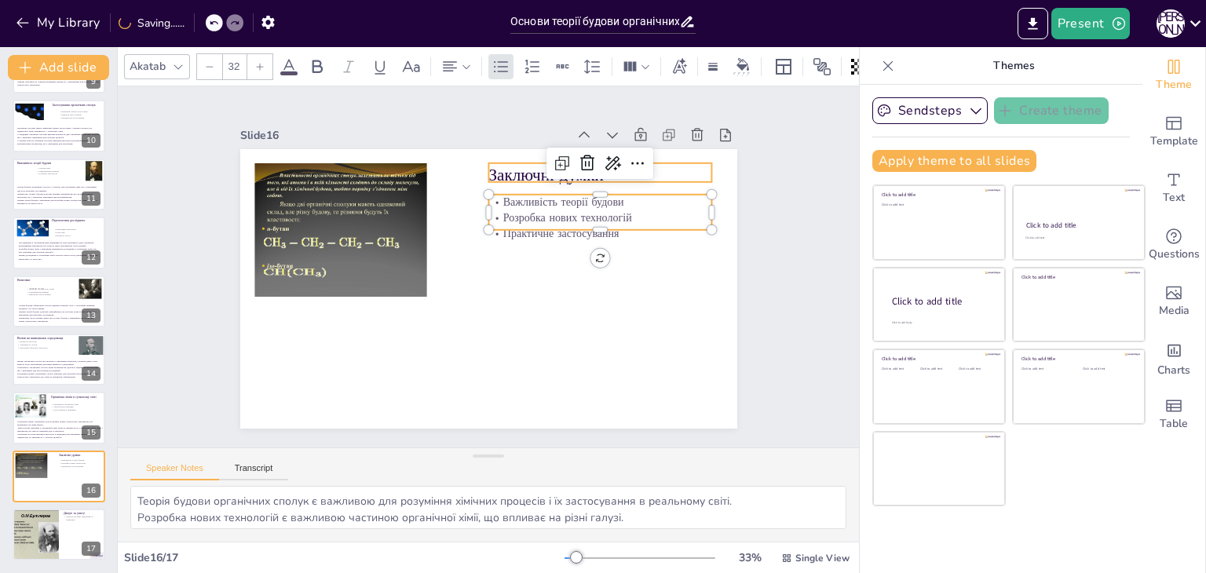
click at [506, 167] on p "Заключні думки" at bounding box center [609, 187] width 225 height 46
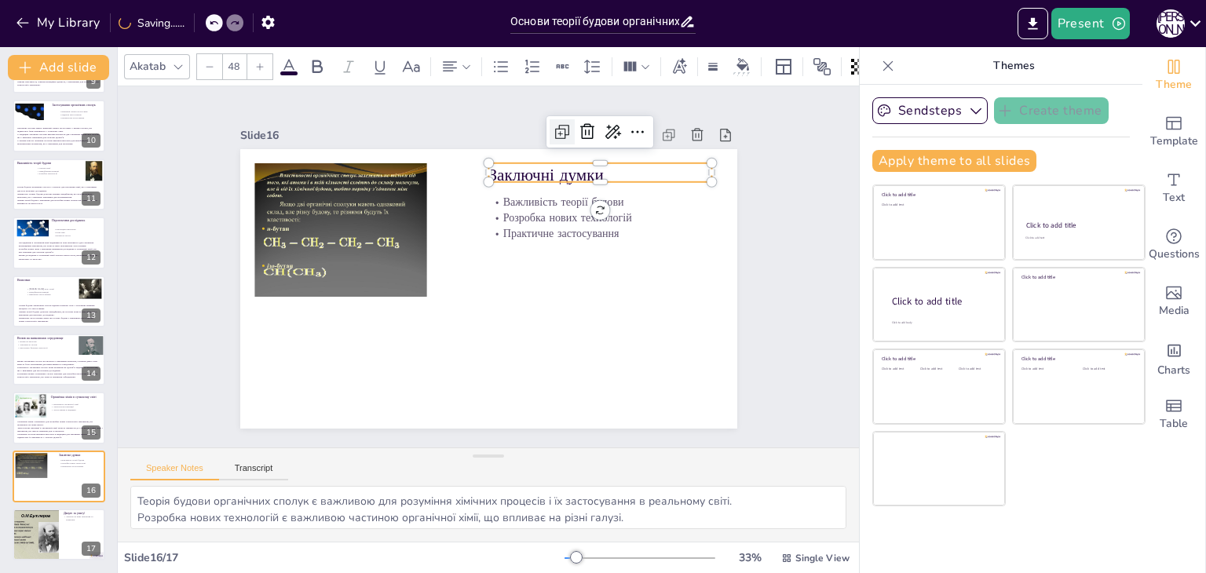
click at [573, 133] on icon at bounding box center [578, 138] width 10 height 10
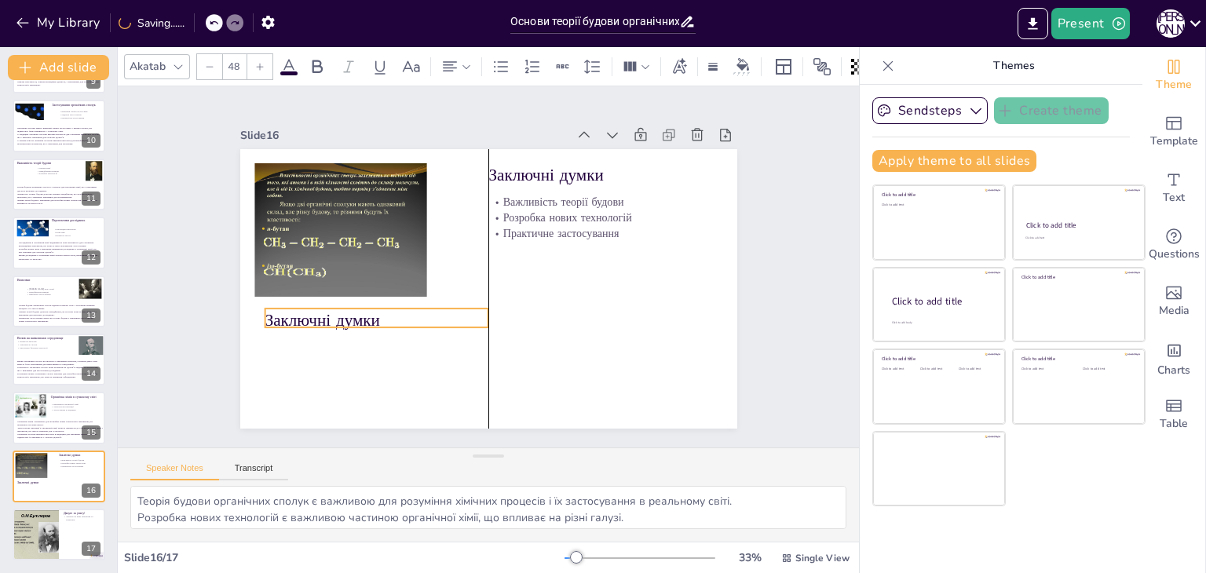
drag, startPoint x: 539, startPoint y: 172, endPoint x: 317, endPoint y: 315, distance: 263.5
click at [317, 315] on p "Заключні думки" at bounding box center [371, 308] width 225 height 46
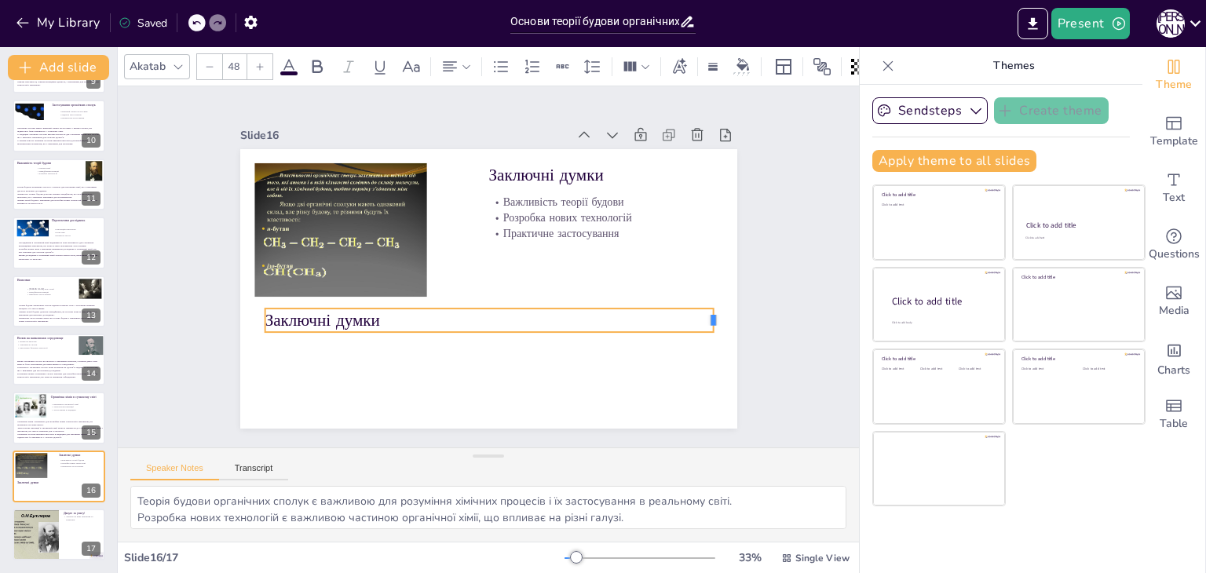
drag, startPoint x: 478, startPoint y: 310, endPoint x: 704, endPoint y: 317, distance: 225.5
click at [714, 317] on div at bounding box center [720, 321] width 13 height 24
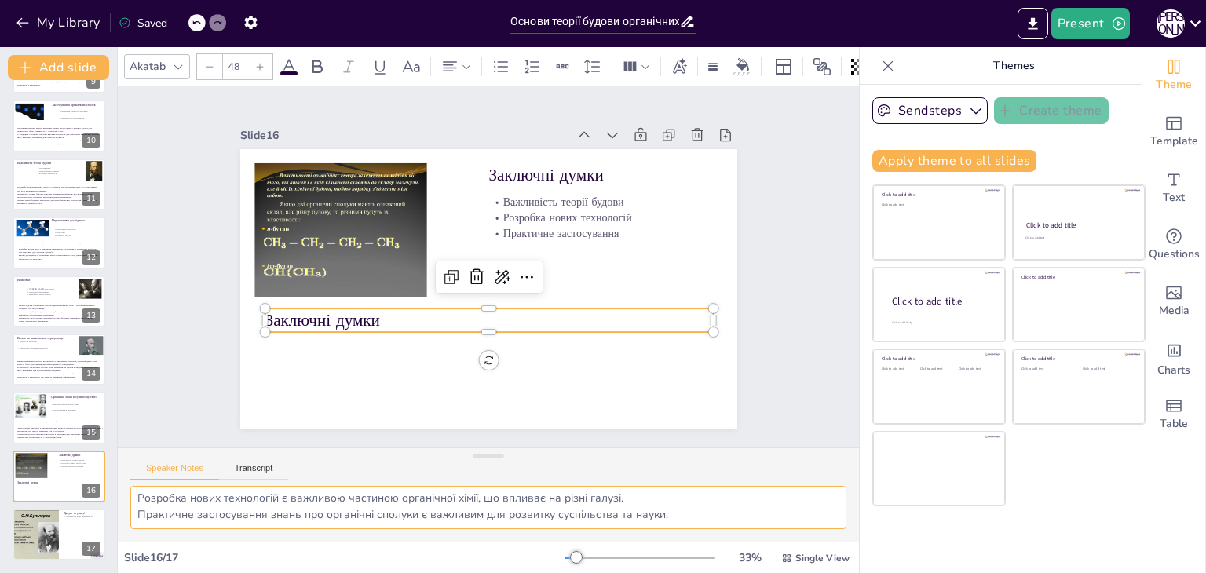
drag, startPoint x: 135, startPoint y: 494, endPoint x: 685, endPoint y: 510, distance: 549.8
click at [685, 510] on textarea "Теорія будови органічних сполук є важливою для розуміння хімічних процесів і їх…" at bounding box center [488, 507] width 716 height 43
click at [294, 332] on div at bounding box center [489, 338] width 449 height 13
click at [294, 315] on p "Заключні думки" at bounding box center [489, 321] width 449 height 24
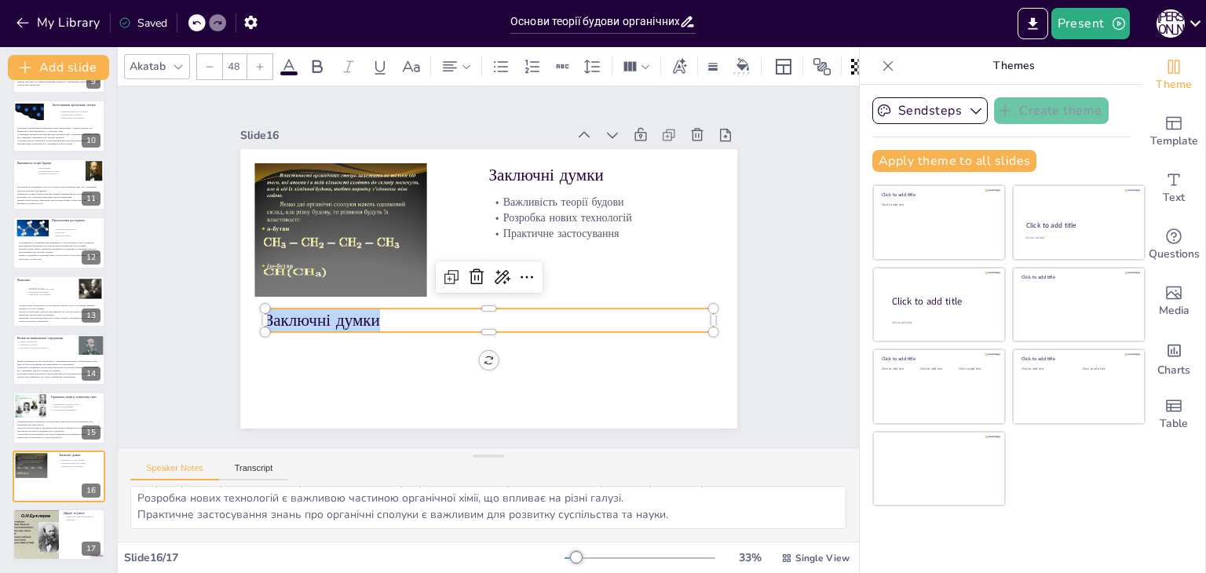
click at [294, 315] on p "Заключні думки" at bounding box center [489, 321] width 449 height 24
type input "--"
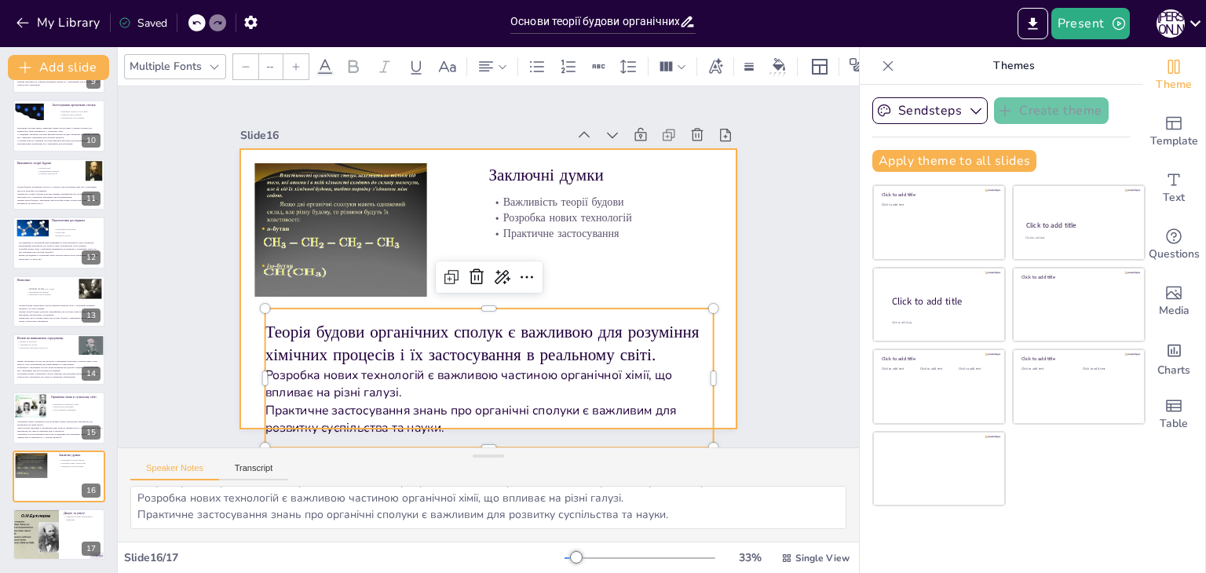
click at [235, 334] on div at bounding box center [487, 289] width 524 height 330
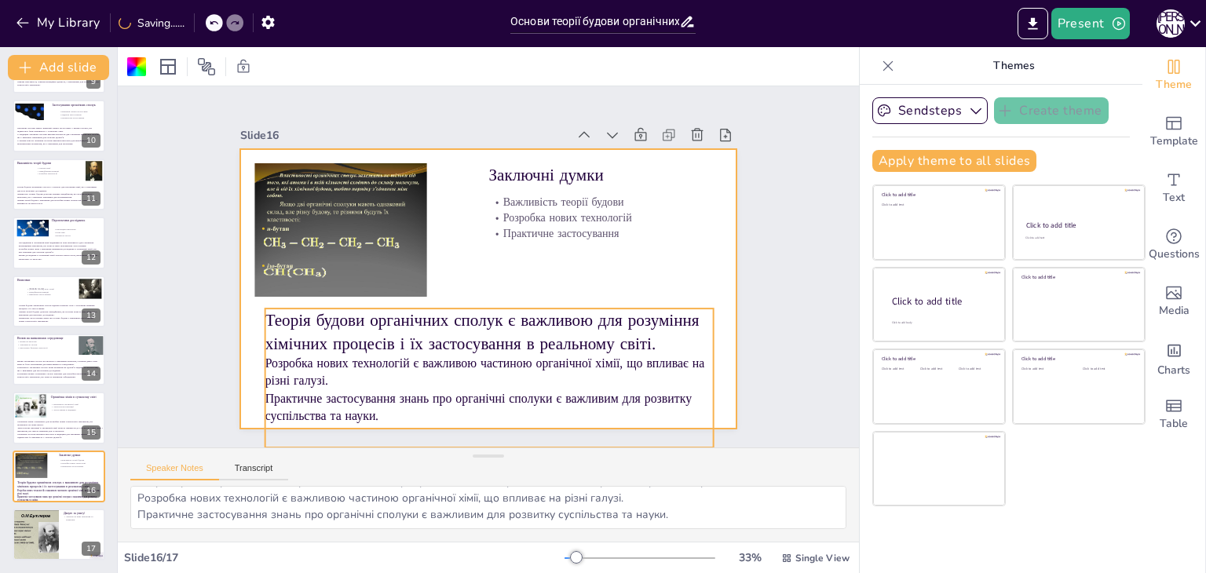
click at [310, 348] on p "Теорія будови органічних сполук є важливою для розуміння хімічних процесів і їх…" at bounding box center [482, 331] width 451 height 93
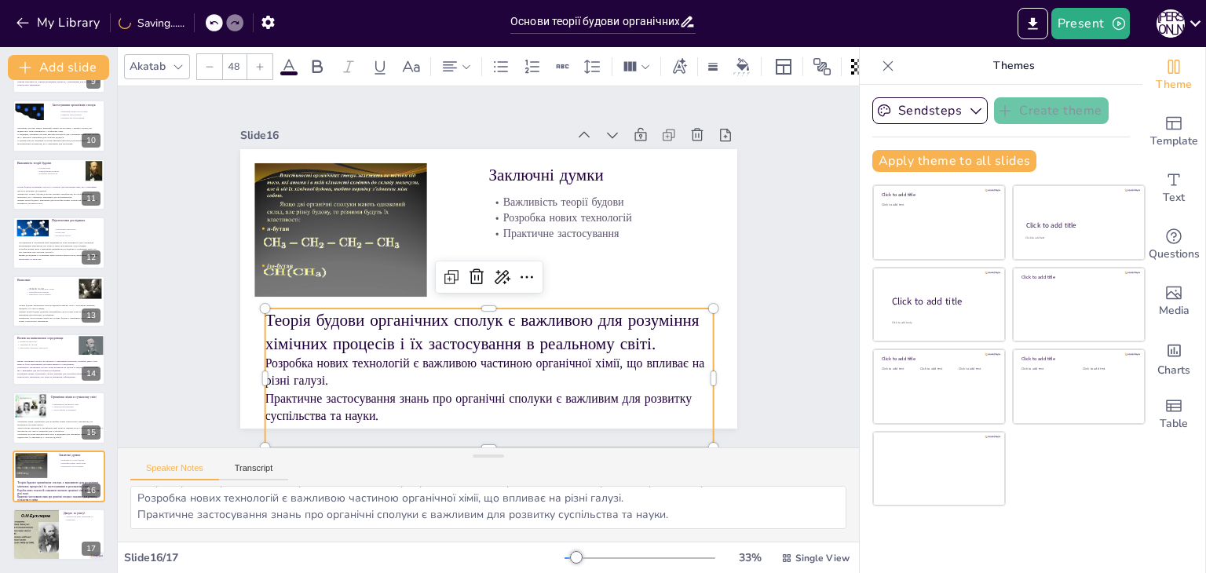
click at [209, 62] on icon at bounding box center [209, 66] width 9 height 9
type input "--"
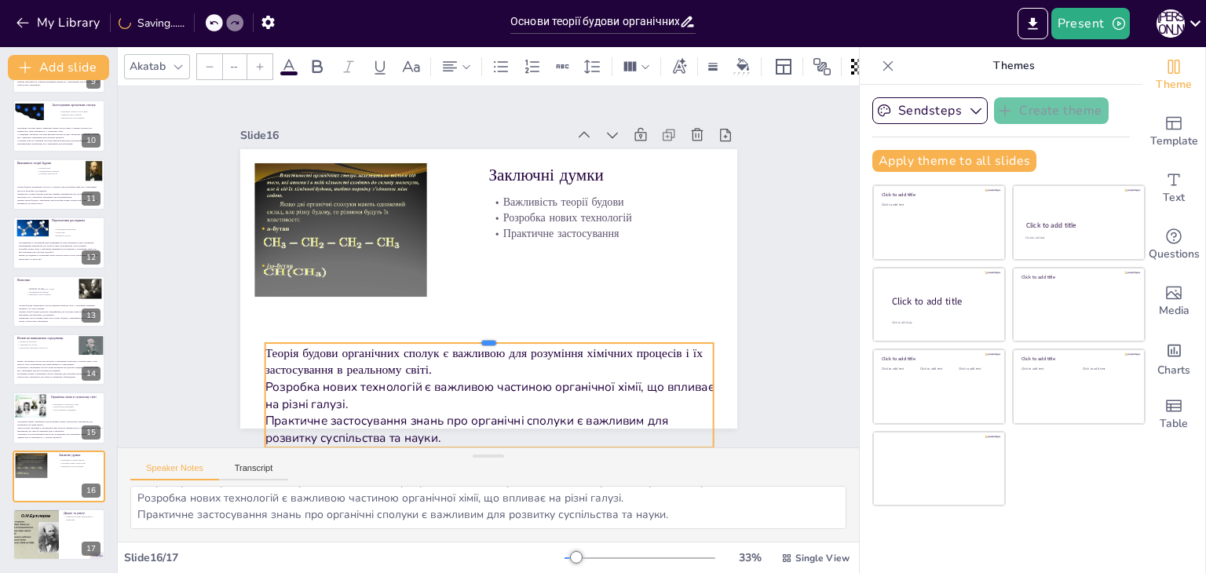
drag, startPoint x: 470, startPoint y: 299, endPoint x: 471, endPoint y: 334, distance: 34.6
click at [471, 334] on div at bounding box center [475, 335] width 442 height 105
click at [169, 313] on div "Slide 1 Основи теорії будови органічних сполук У цій презентації ми розглянемо …" at bounding box center [488, 266] width 741 height 361
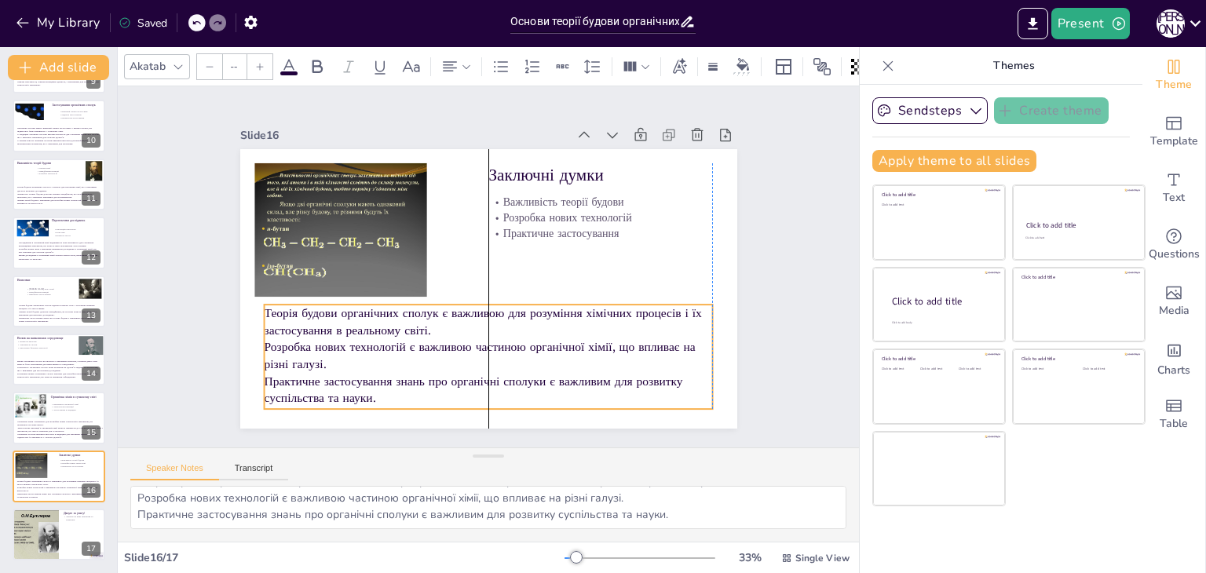
drag, startPoint x: 298, startPoint y: 337, endPoint x: 295, endPoint y: 298, distance: 38.5
click at [295, 298] on p "Теорія будови органічних сполук є важливою для розуміння хімічних процесів і їх…" at bounding box center [483, 321] width 450 height 81
click at [145, 271] on div "Slide 1 Основи теорії будови органічних сполук У цій презентації ми розглянемо …" at bounding box center [489, 266] width 800 height 507
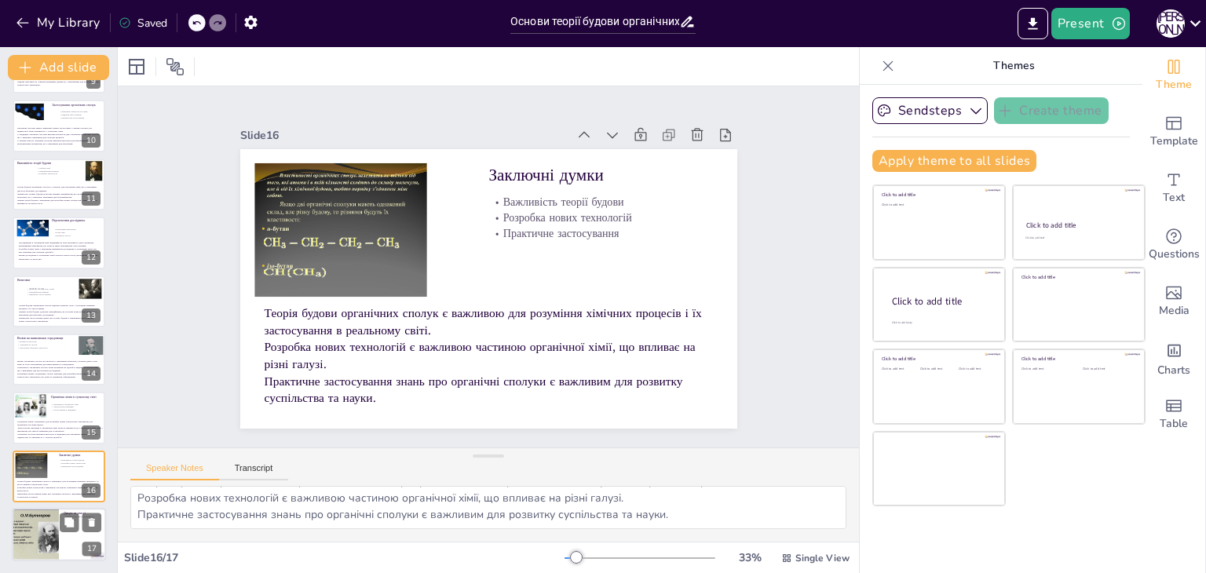
click at [64, 550] on div at bounding box center [59, 534] width 94 height 53
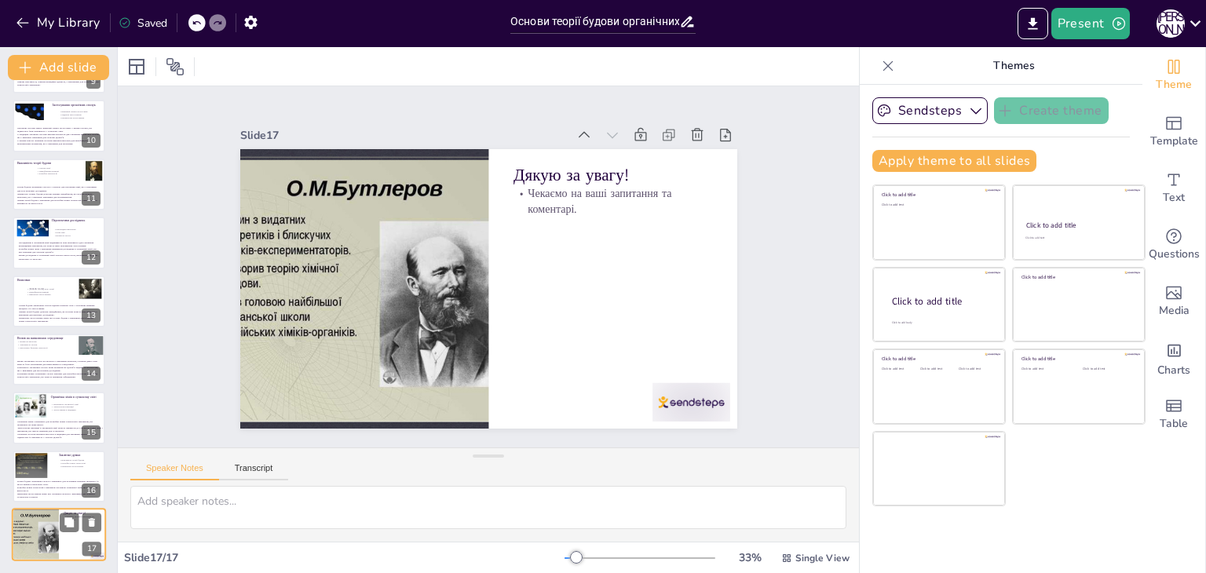
scroll to position [0, 0]
click at [631, 191] on p "Чекаємо на ваші запитання та коментарі." at bounding box center [618, 215] width 201 height 52
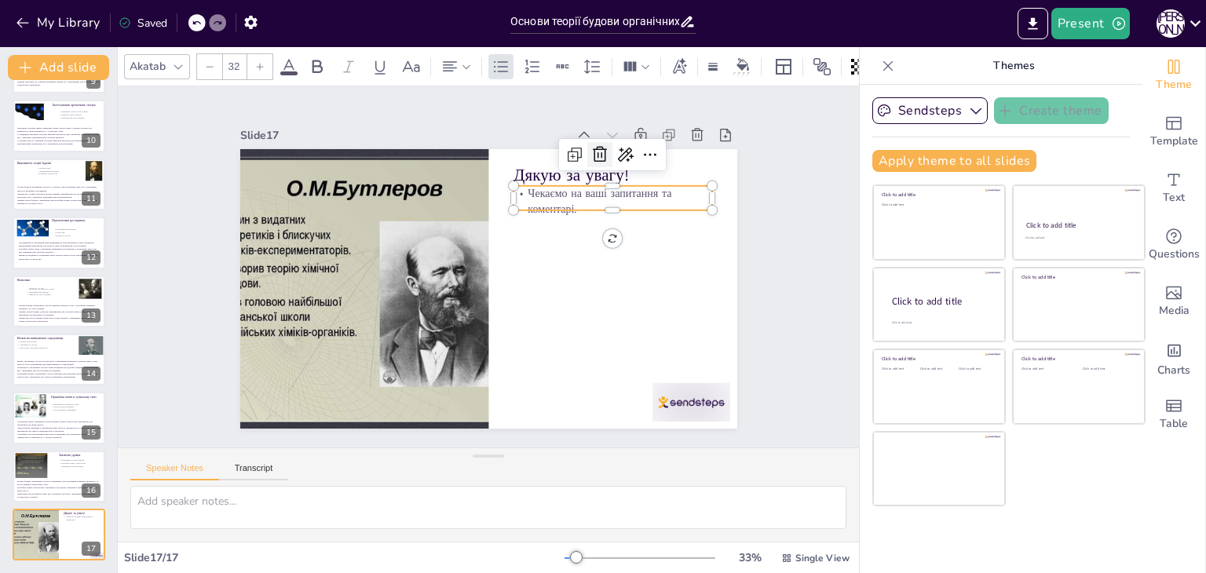
click at [597, 150] on icon at bounding box center [599, 154] width 19 height 19
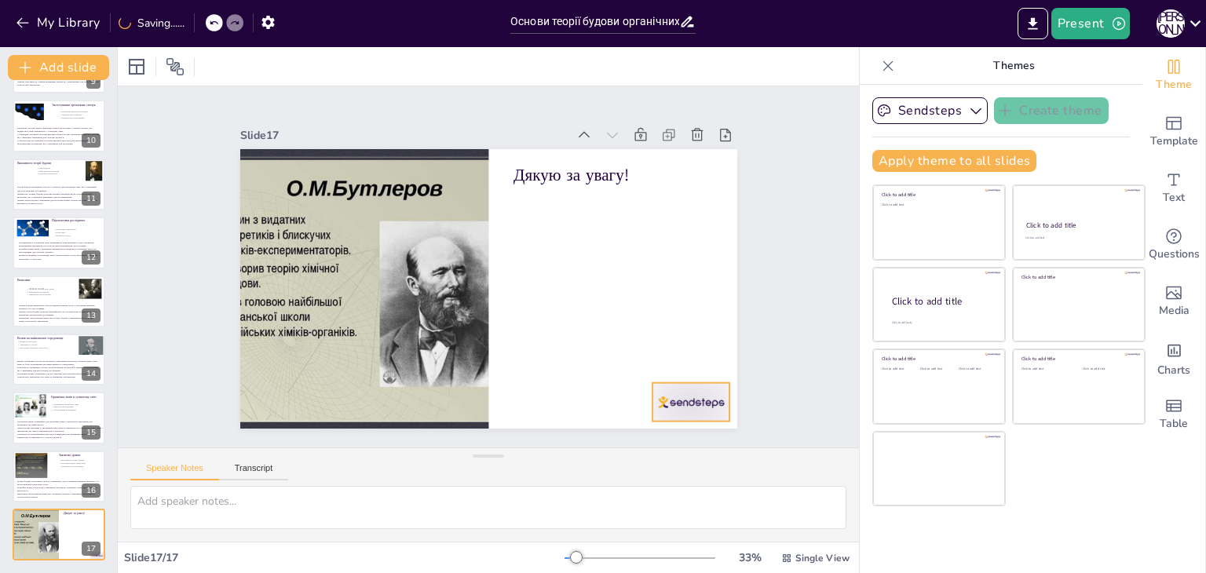
click at [681, 400] on div at bounding box center [676, 423] width 82 height 47
click at [694, 363] on icon at bounding box center [693, 373] width 20 height 20
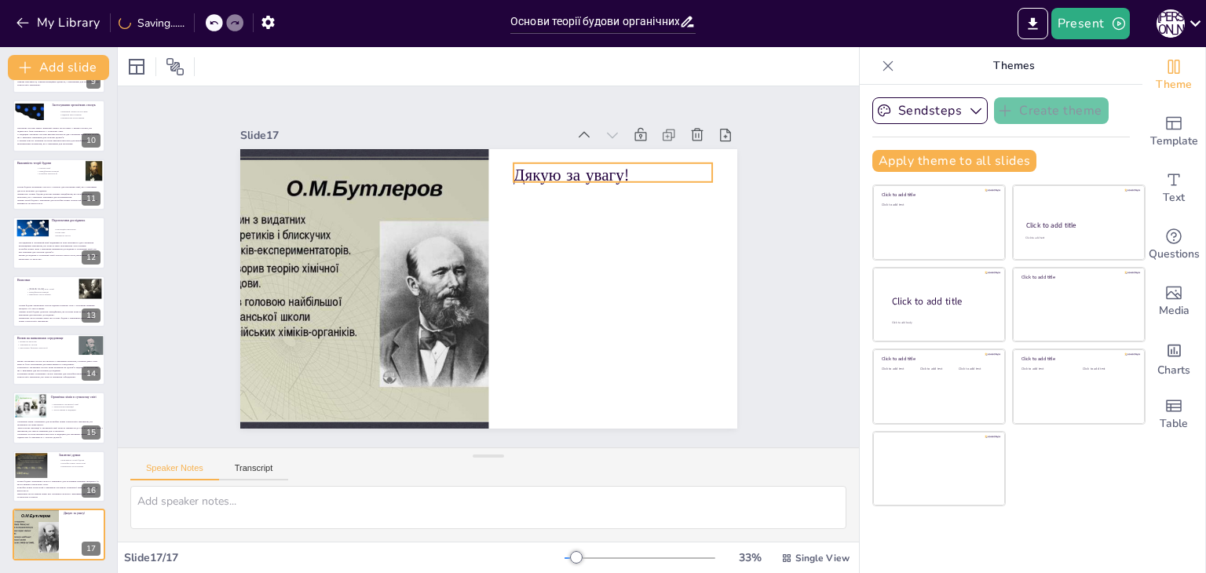
click at [590, 174] on p "Дякую за увагу!" at bounding box center [621, 188] width 200 height 44
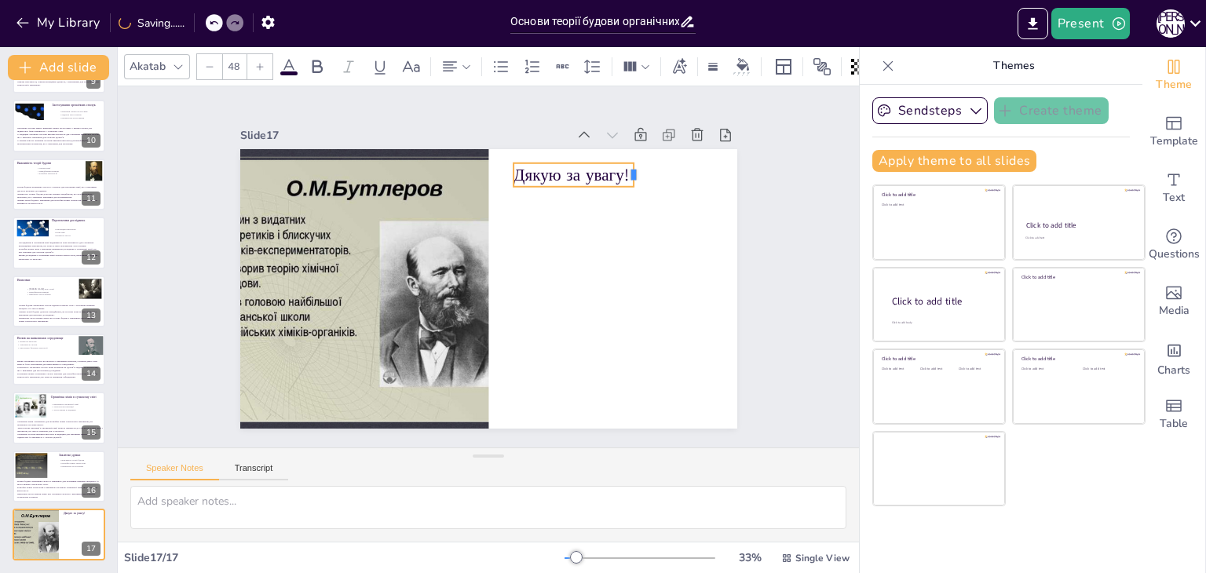
drag, startPoint x: 704, startPoint y: 165, endPoint x: 626, endPoint y: 161, distance: 78.6
click at [626, 161] on div "Дякую за увагу!" at bounding box center [487, 289] width 524 height 330
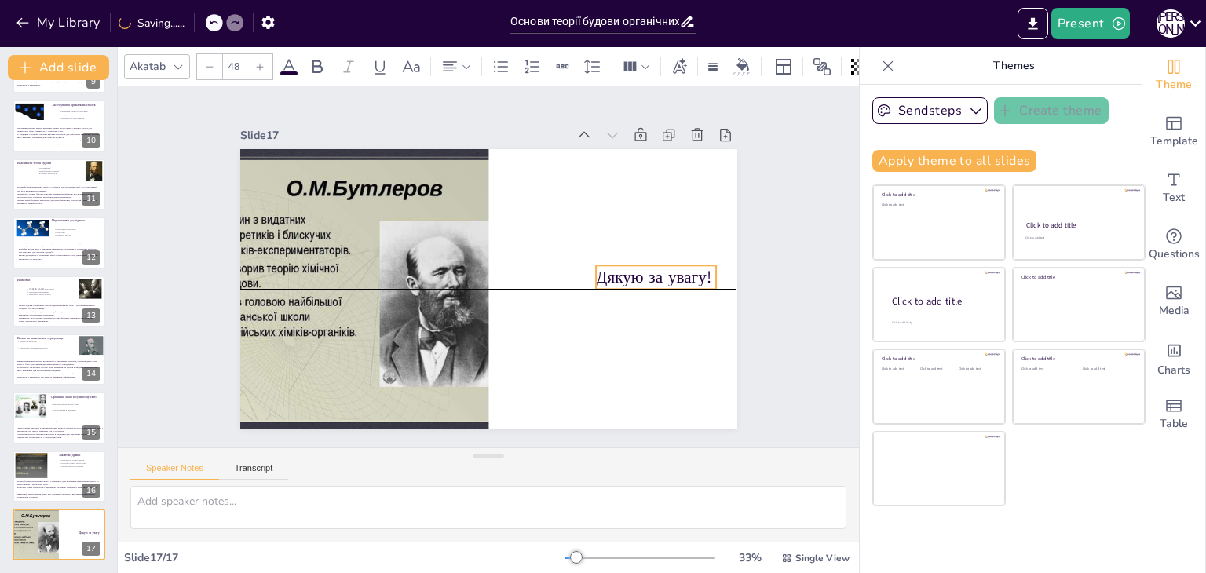
drag, startPoint x: 564, startPoint y: 169, endPoint x: 646, endPoint y: 274, distance: 133.7
click at [646, 277] on p "Дякую за увагу!" at bounding box center [654, 294] width 122 height 35
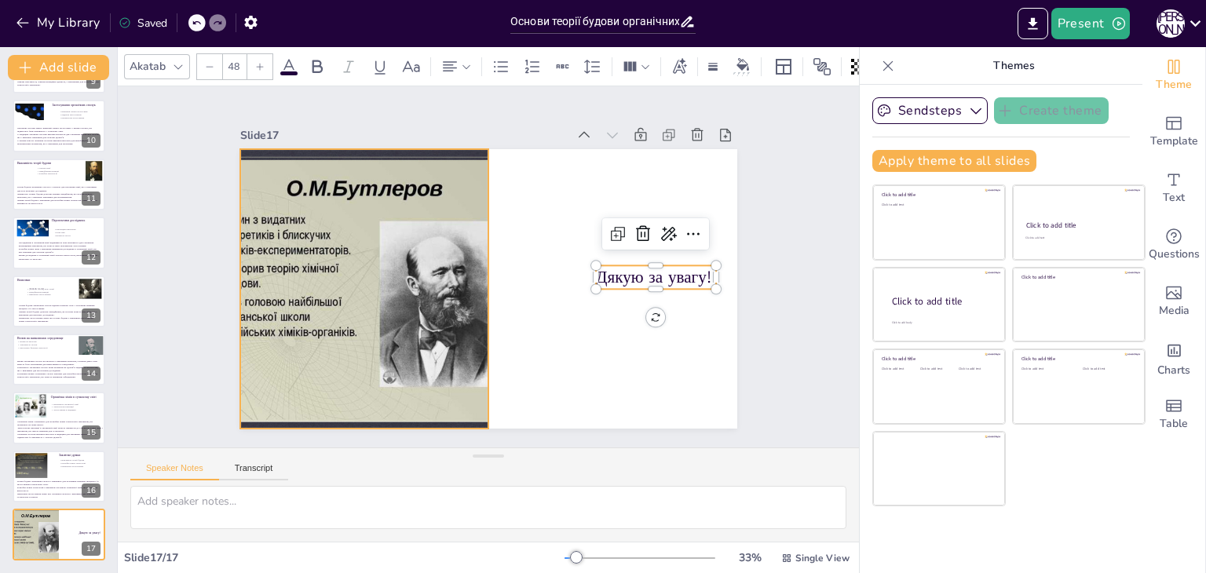
click at [380, 260] on div at bounding box center [363, 289] width 373 height 280
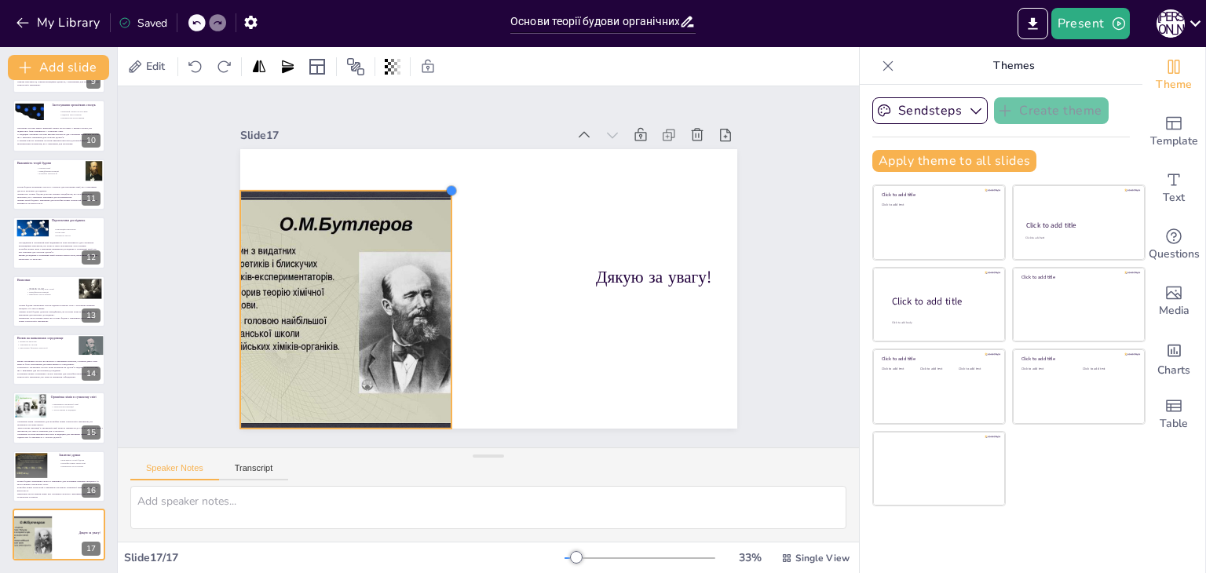
drag, startPoint x: 478, startPoint y: 143, endPoint x: 441, endPoint y: 209, distance: 75.6
click at [441, 209] on div "Дякую за увагу!" at bounding box center [487, 289] width 524 height 330
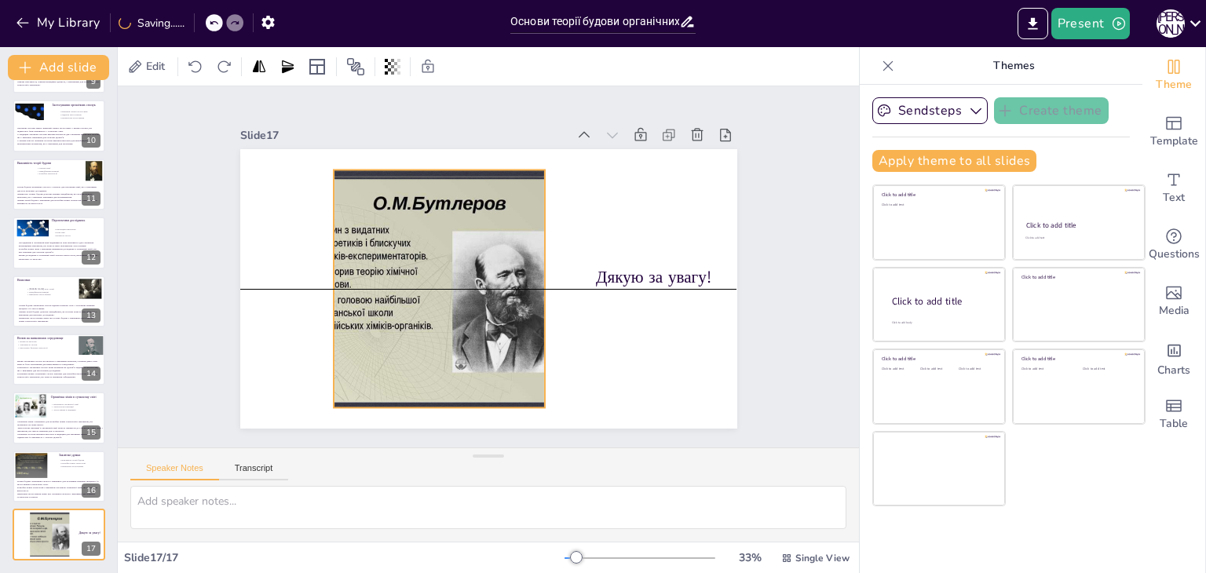
drag, startPoint x: 341, startPoint y: 299, endPoint x: 435, endPoint y: 272, distance: 97.9
click at [435, 272] on div at bounding box center [438, 289] width 317 height 238
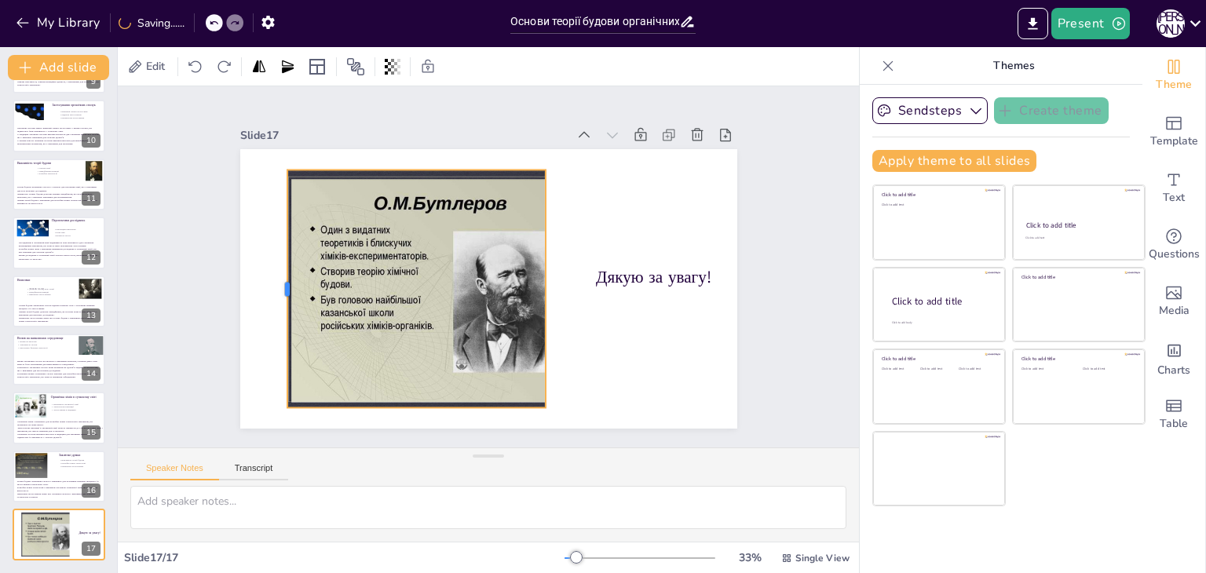
drag, startPoint x: 317, startPoint y: 280, endPoint x: 270, endPoint y: 279, distance: 47.1
click at [270, 279] on div at bounding box center [280, 267] width 38 height 238
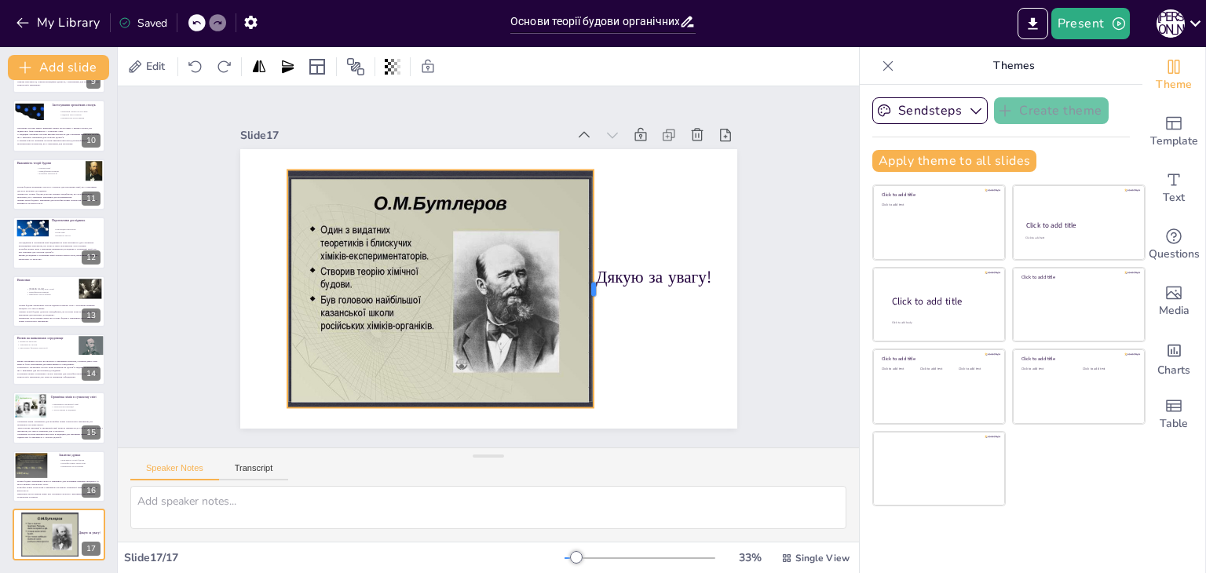
drag, startPoint x: 535, startPoint y: 283, endPoint x: 583, endPoint y: 287, distance: 48.1
click at [583, 287] on div at bounding box center [597, 300] width 38 height 238
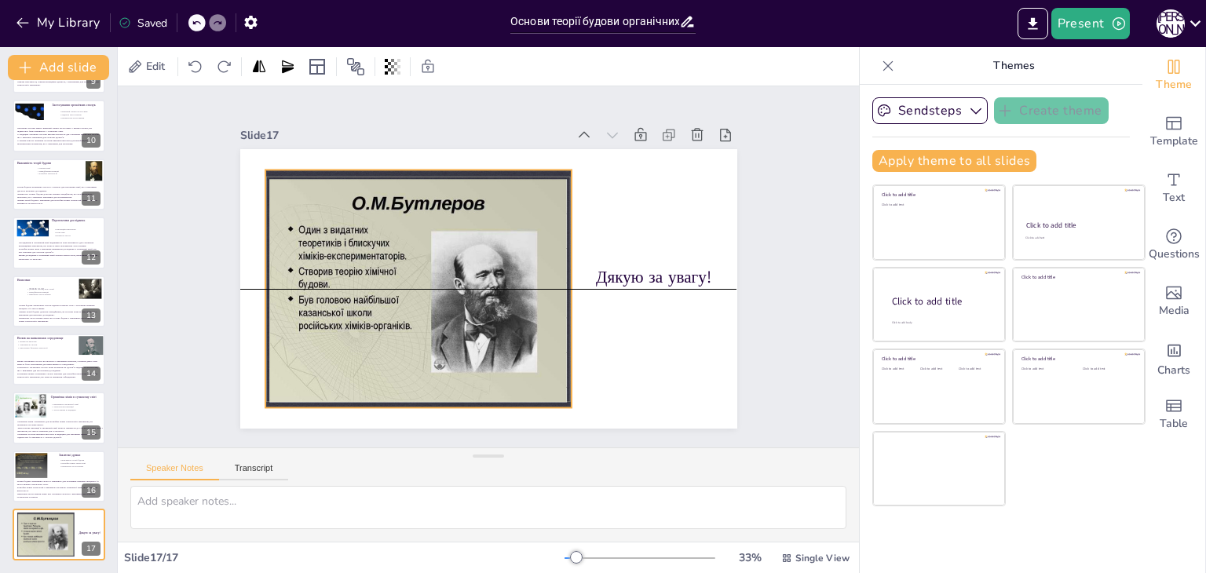
drag, startPoint x: 484, startPoint y: 273, endPoint x: 462, endPoint y: 271, distance: 22.1
click at [462, 271] on div at bounding box center [417, 289] width 317 height 238
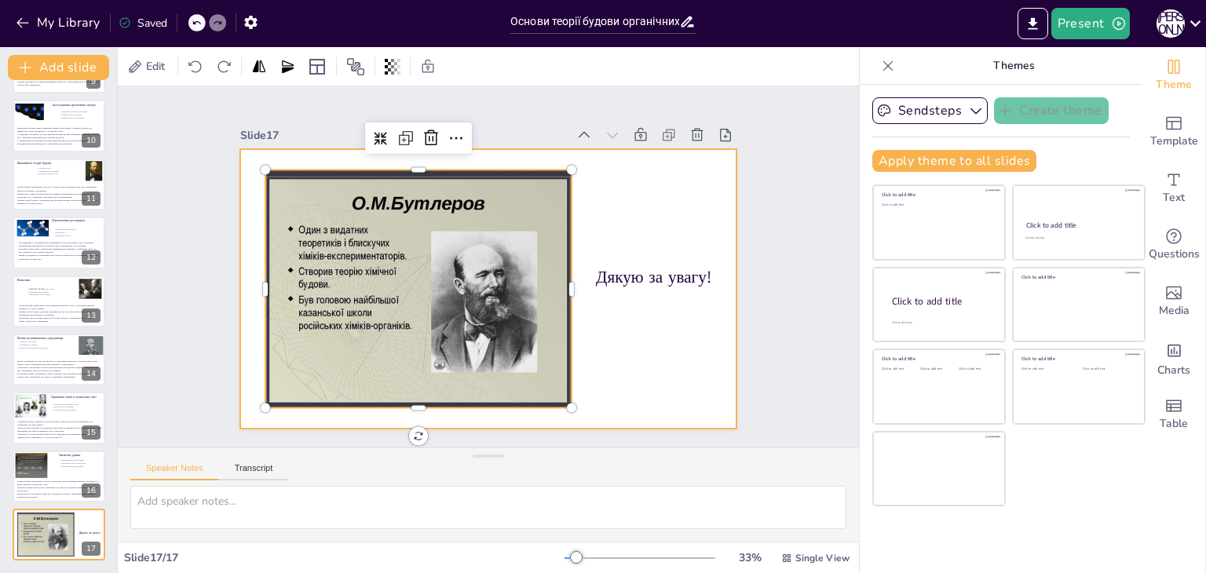
click at [597, 188] on div at bounding box center [487, 289] width 524 height 331
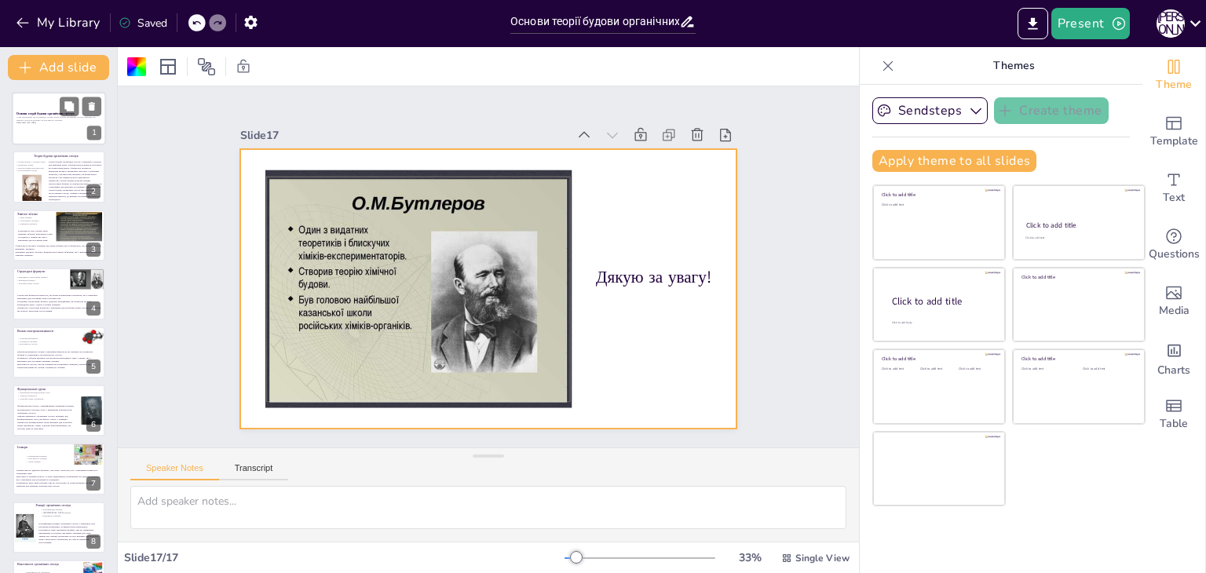
click at [55, 132] on div at bounding box center [59, 118] width 94 height 53
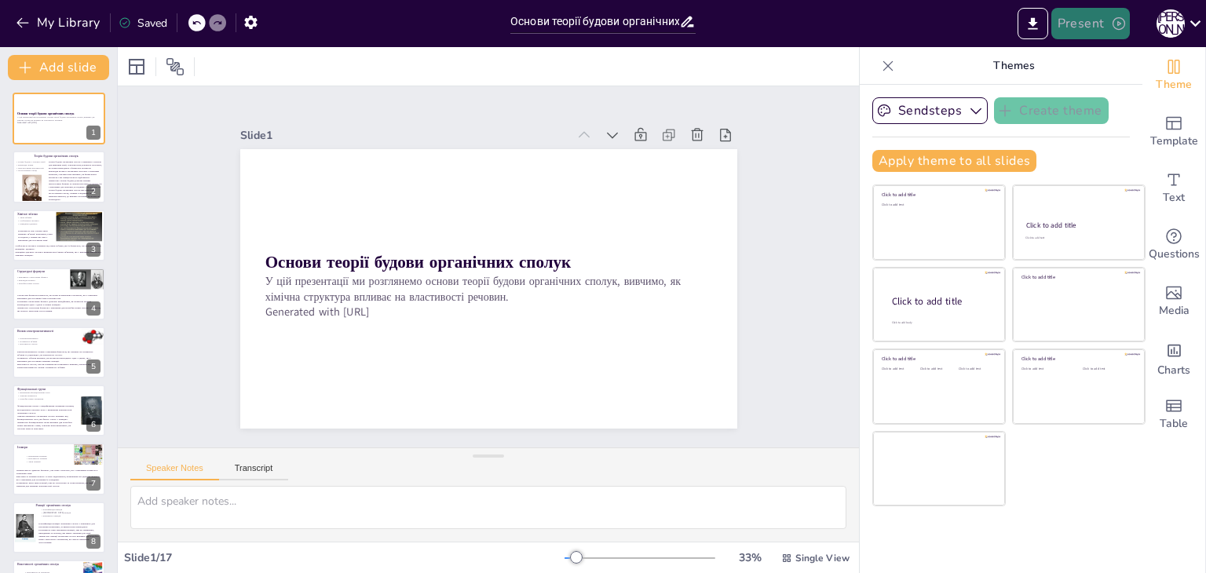
click at [1071, 29] on button "Present" at bounding box center [1090, 23] width 79 height 31
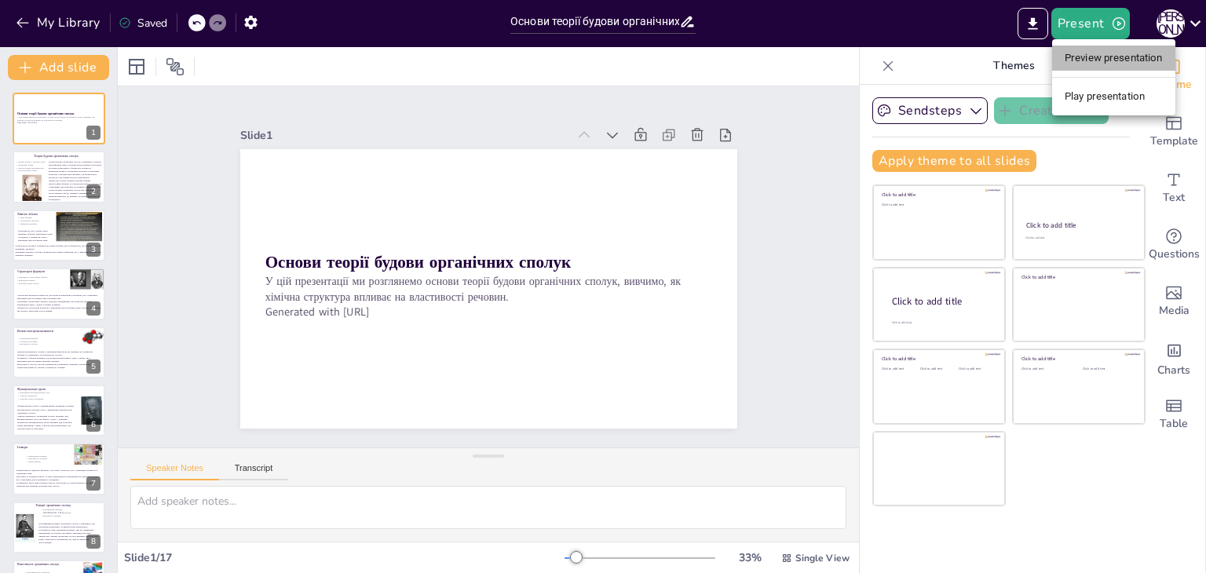
click at [1096, 68] on li "Preview presentation" at bounding box center [1113, 58] width 123 height 25
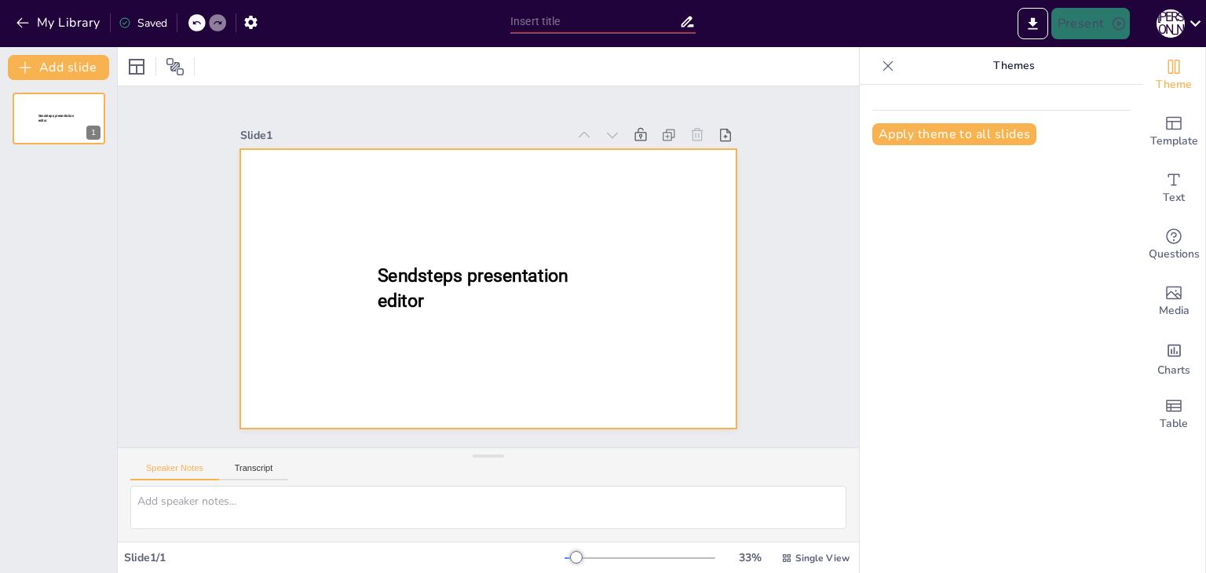
type input "Основи теорії будови органічних сполук"
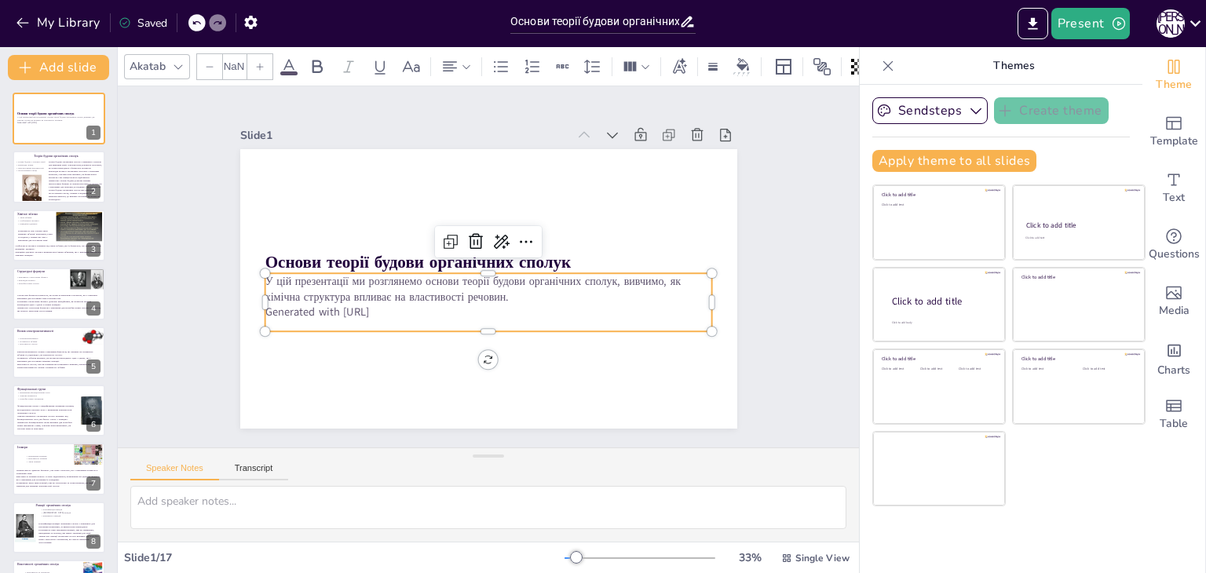
click at [386, 309] on p "Generated with [URL]" at bounding box center [489, 313] width 448 height 16
type input "32"
click at [389, 309] on p "Generated with [URL]" at bounding box center [489, 313] width 448 height 16
click at [389, 309] on p "Generated with [URL]" at bounding box center [489, 308] width 448 height 16
drag, startPoint x: 395, startPoint y: 309, endPoint x: 199, endPoint y: 330, distance: 197.4
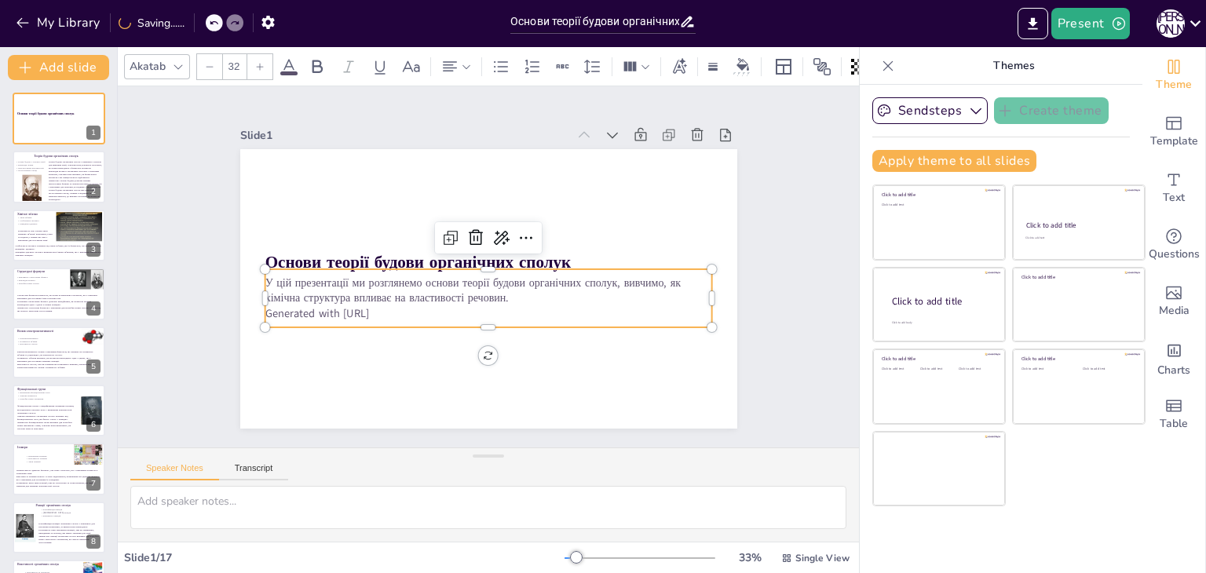
click at [199, 330] on div "Slide 1 Основи теорії будови органічних сполук У цій презентації ми розглянемо …" at bounding box center [488, 266] width 585 height 323
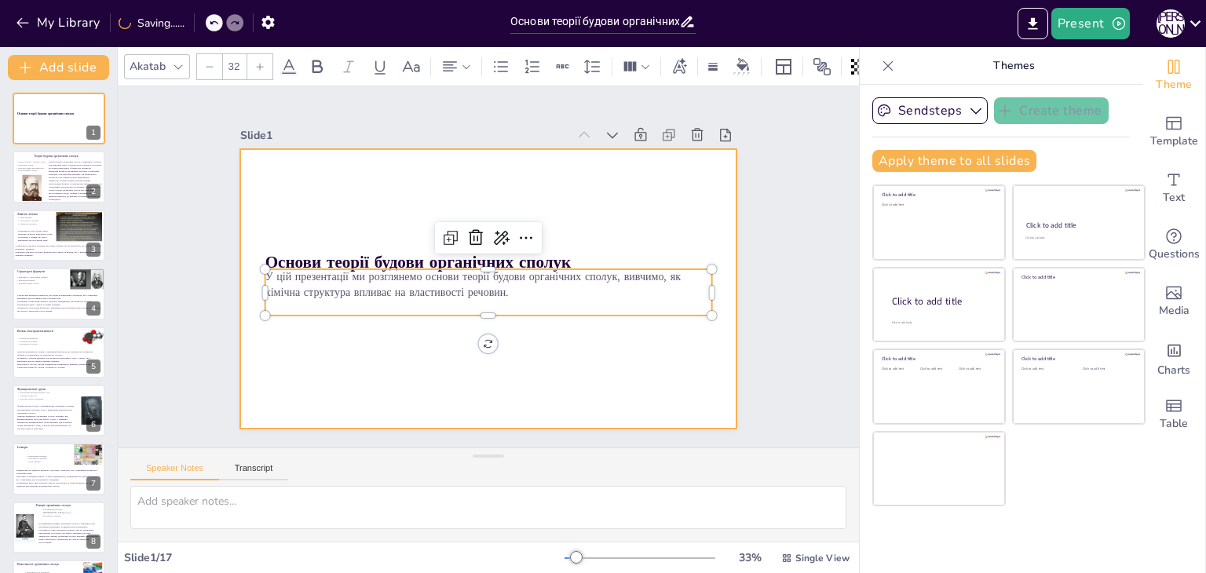
click at [314, 342] on div at bounding box center [488, 289] width 497 height 280
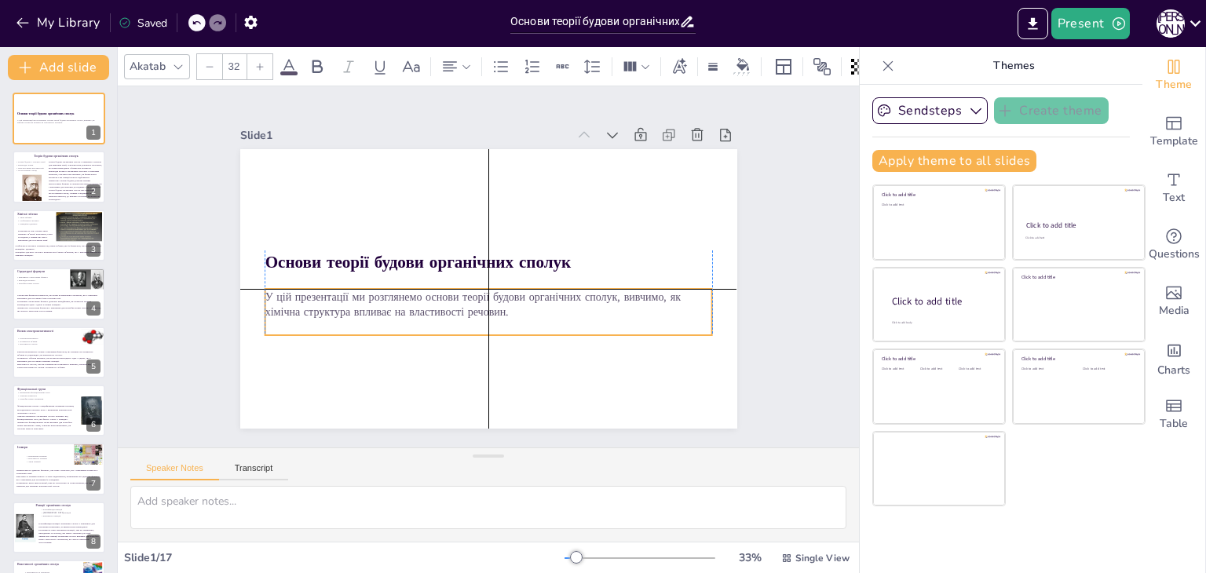
drag, startPoint x: 341, startPoint y: 287, endPoint x: 342, endPoint y: 305, distance: 18.1
click at [342, 305] on p "У цій презентації ми розглянемо основи теорії будови органічних сполук, вивчимо…" at bounding box center [489, 304] width 448 height 31
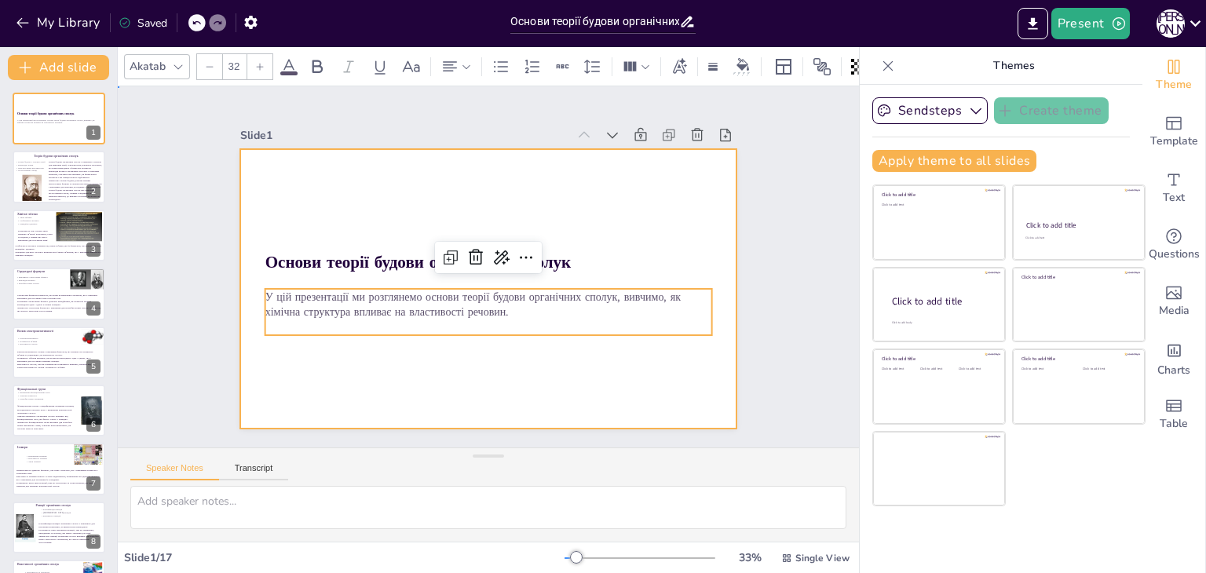
click at [393, 192] on div at bounding box center [488, 289] width 497 height 280
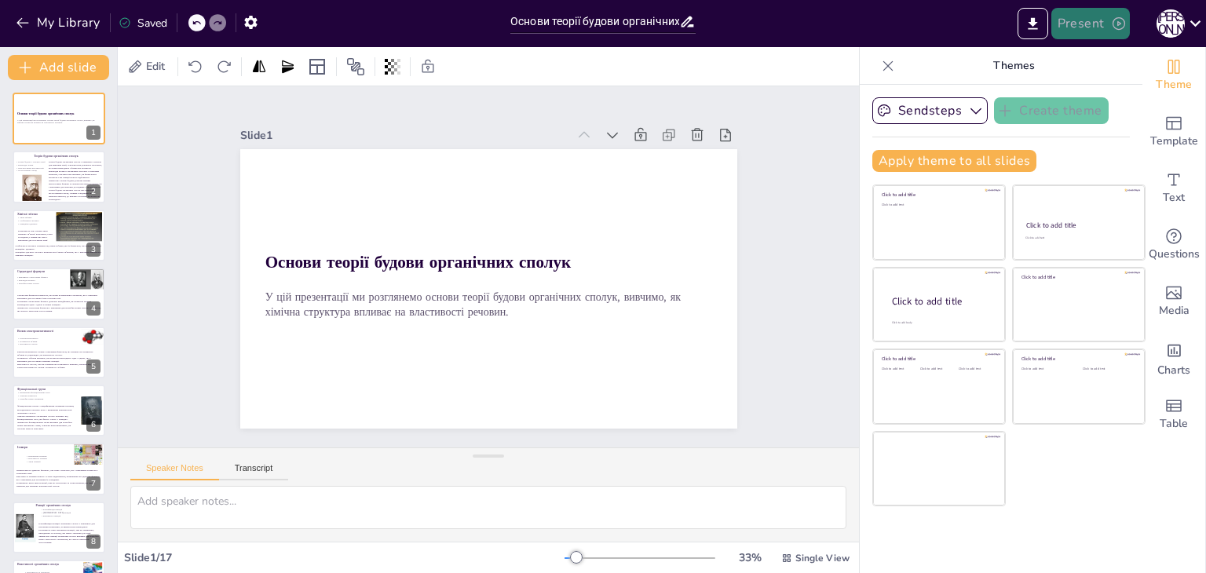
click at [1080, 12] on button "Present" at bounding box center [1090, 23] width 79 height 31
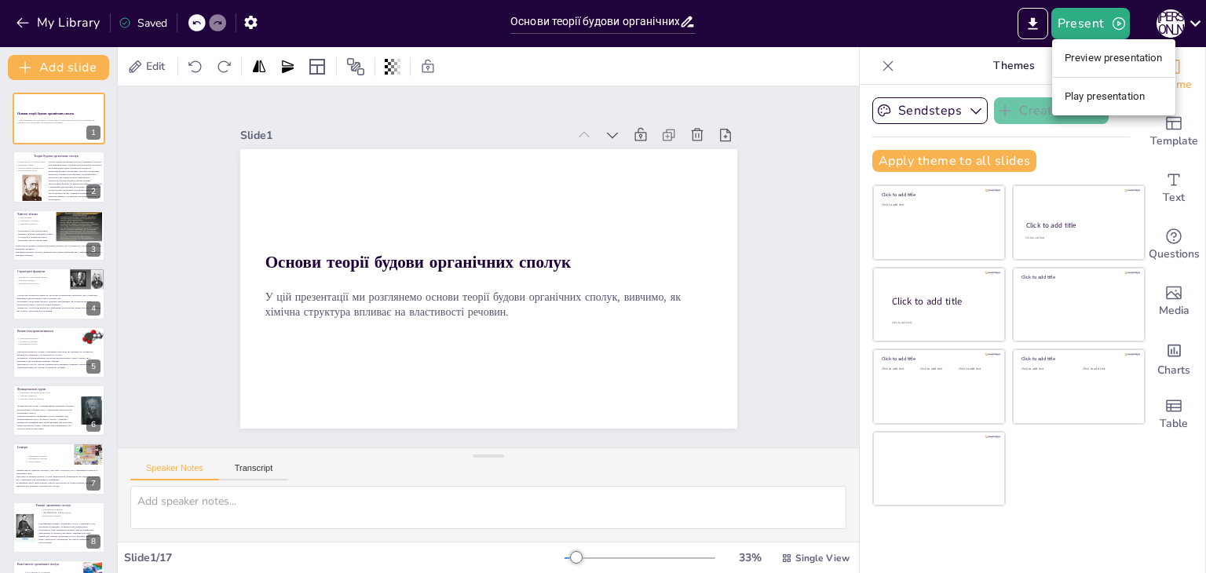
drag, startPoint x: 1083, startPoint y: 41, endPoint x: 1084, endPoint y: 53, distance: 11.8
click at [1084, 48] on ul "Preview presentation Play presentation" at bounding box center [1113, 77] width 123 height 76
click at [1084, 53] on li "Preview presentation" at bounding box center [1113, 58] width 123 height 25
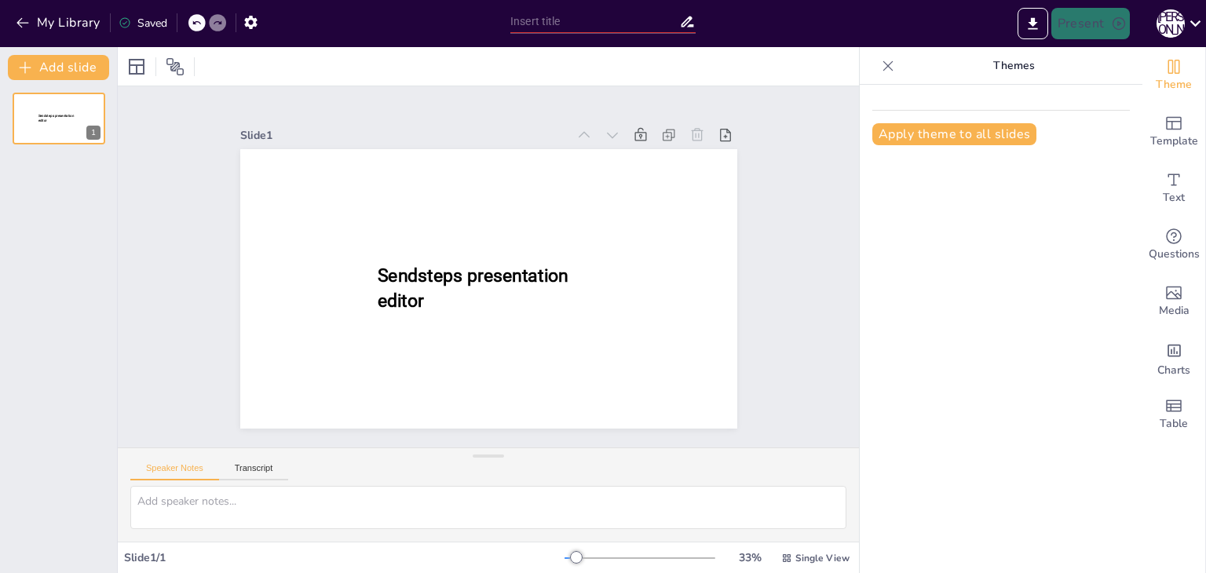
type input "Основи теорії будови органічних сполук"
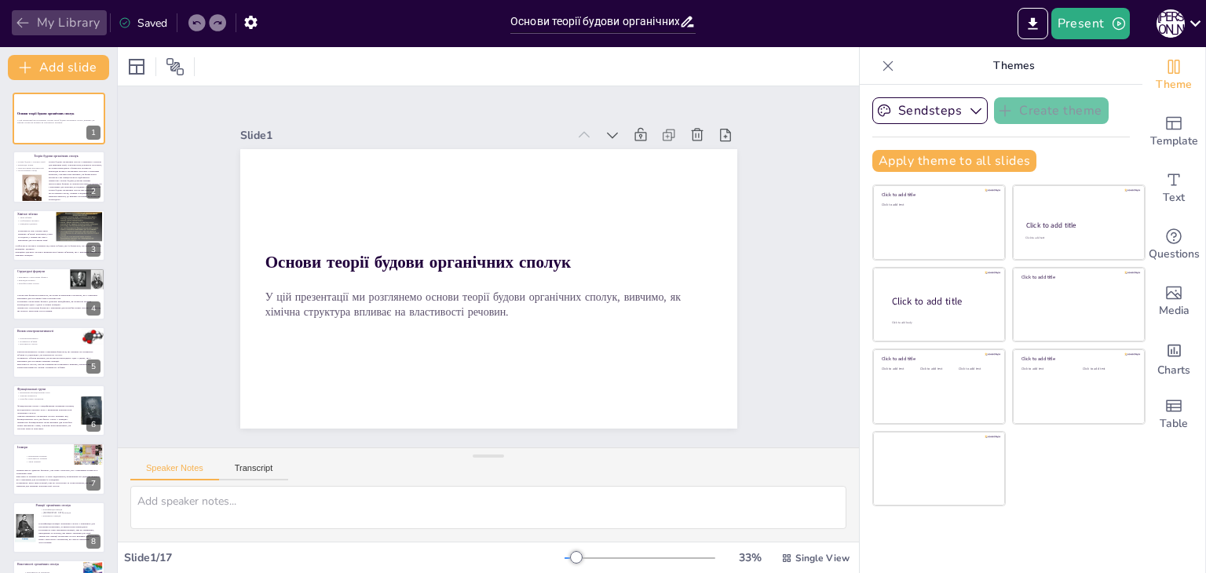
click at [12, 18] on button "My Library" at bounding box center [59, 22] width 95 height 25
